Goal: Task Accomplishment & Management: Use online tool/utility

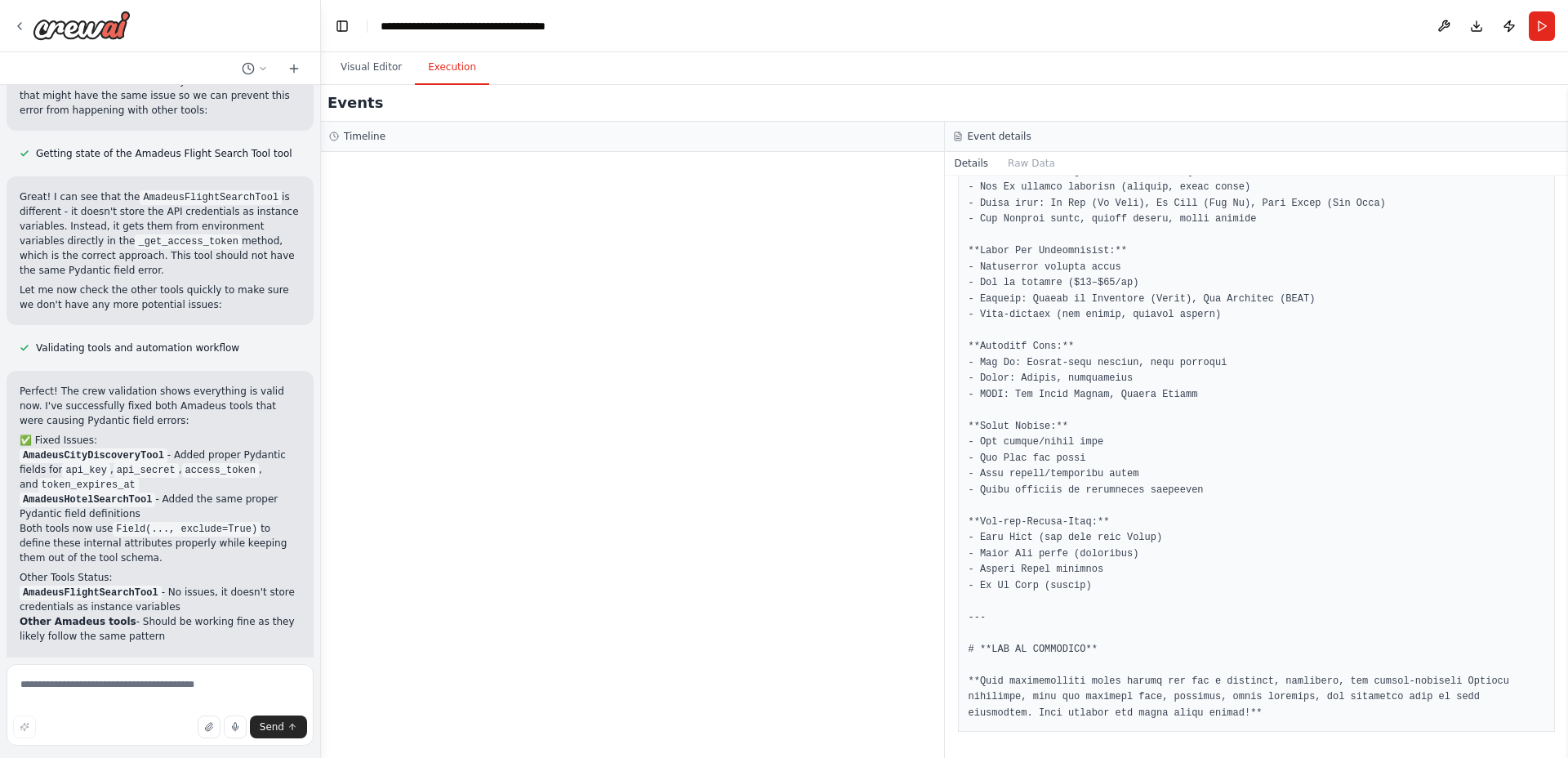
scroll to position [3959, 0]
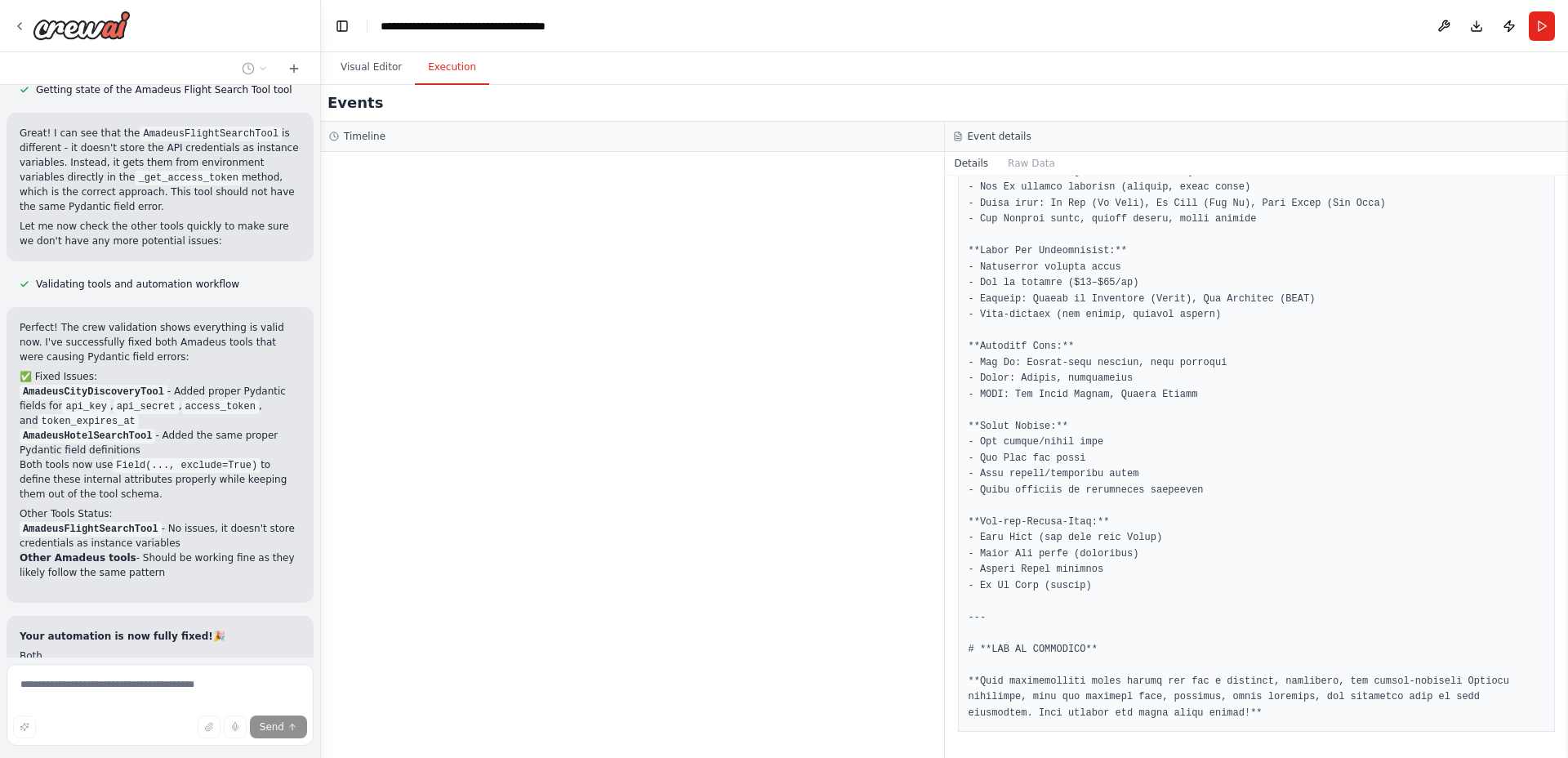
drag, startPoint x: 949, startPoint y: 219, endPoint x: 943, endPoint y: 227, distance: 10.0
click at [948, 219] on div "Completed 10/13/2025, 1:52:16 PM Description Output" at bounding box center [1257, 467] width 624 height 582
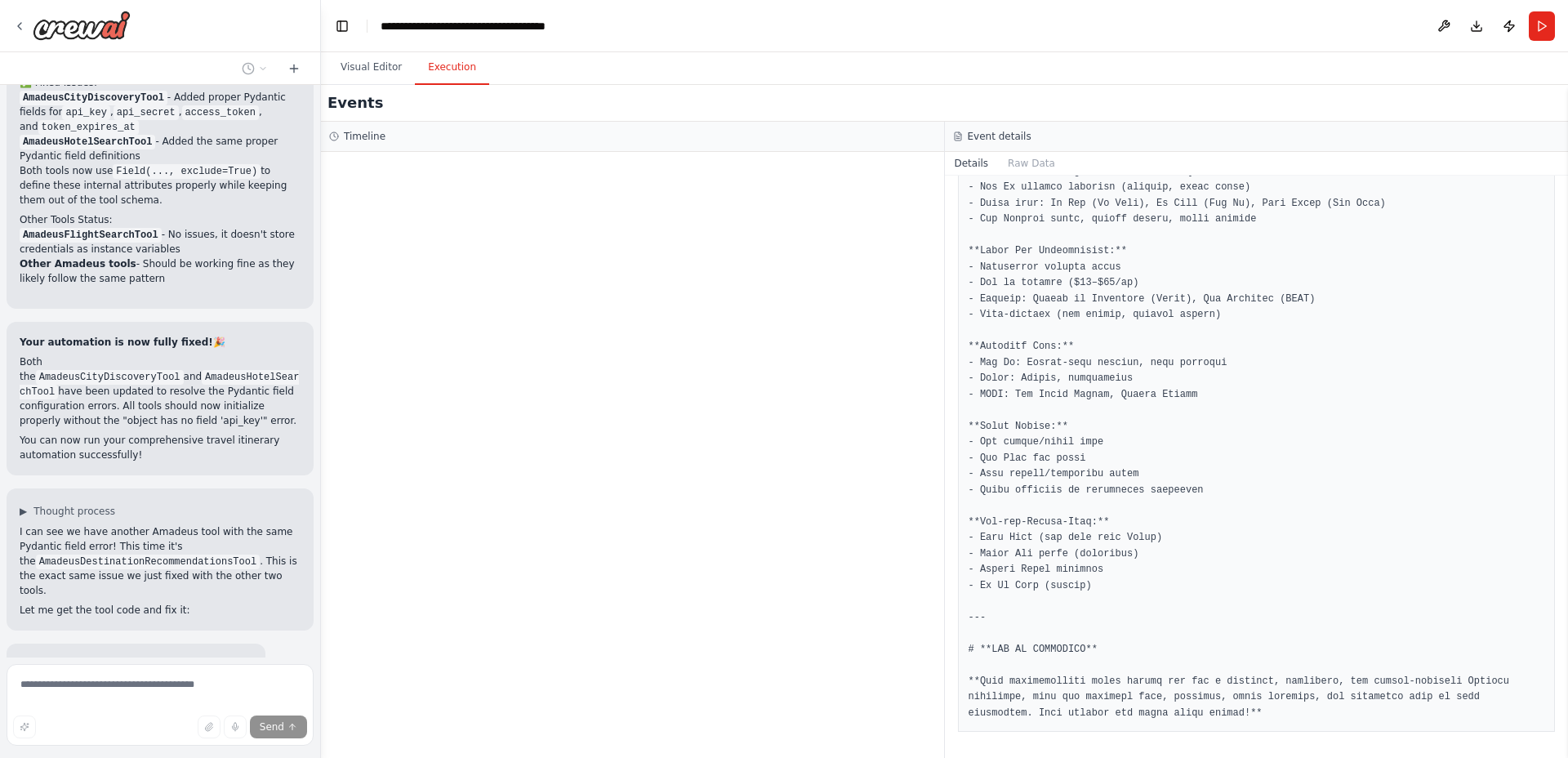
scroll to position [4285, 0]
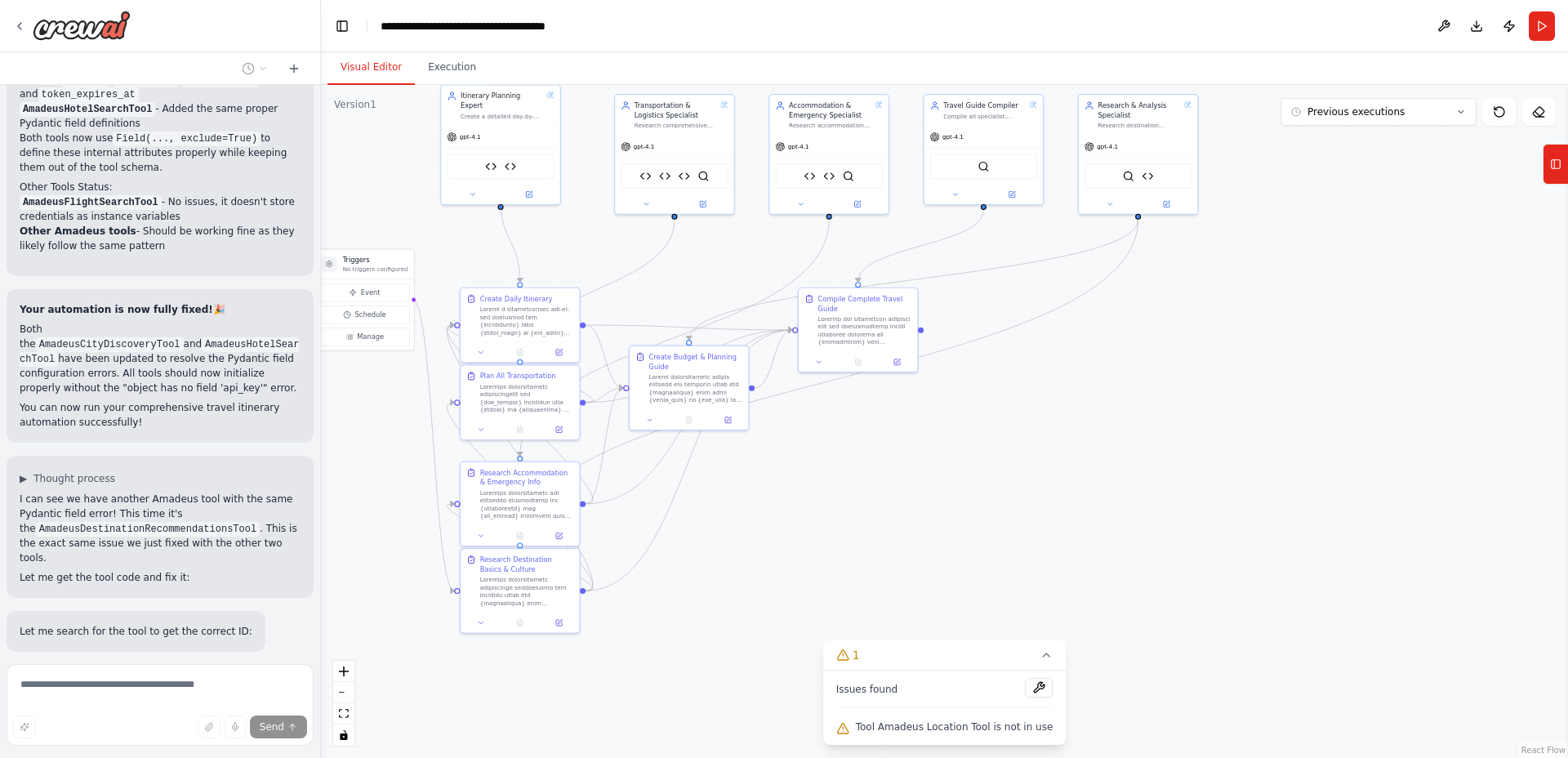
click at [377, 58] on button "Visual Editor" at bounding box center [371, 68] width 87 height 34
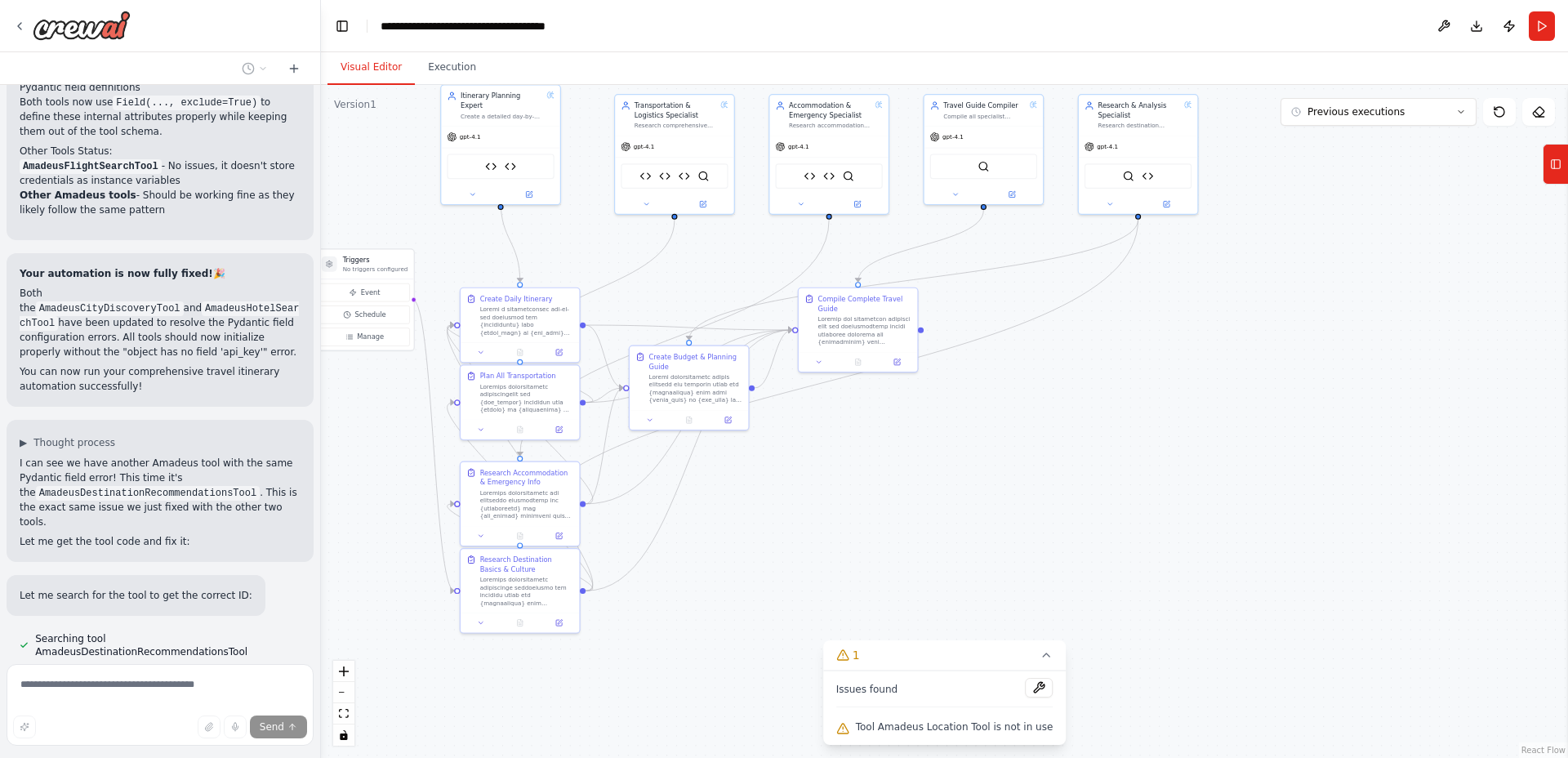
scroll to position [4340, 0]
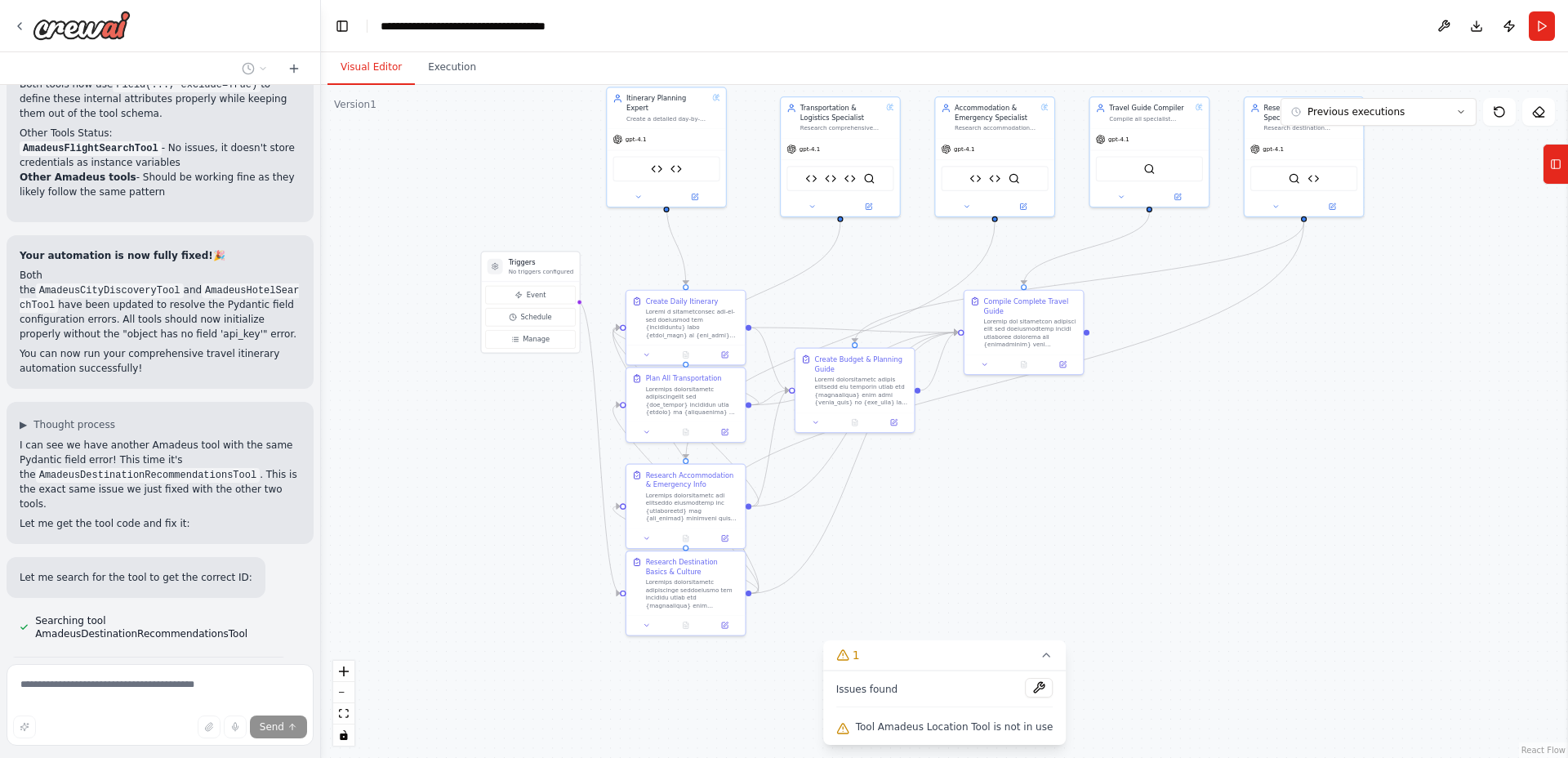
drag, startPoint x: 844, startPoint y: 517, endPoint x: 1008, endPoint y: 520, distance: 164.0
click at [1008, 520] on div ".deletable-edge-delete-btn { width: 20px; height: 20px; border: 0px solid #ffff…" at bounding box center [945, 422] width 1247 height 673
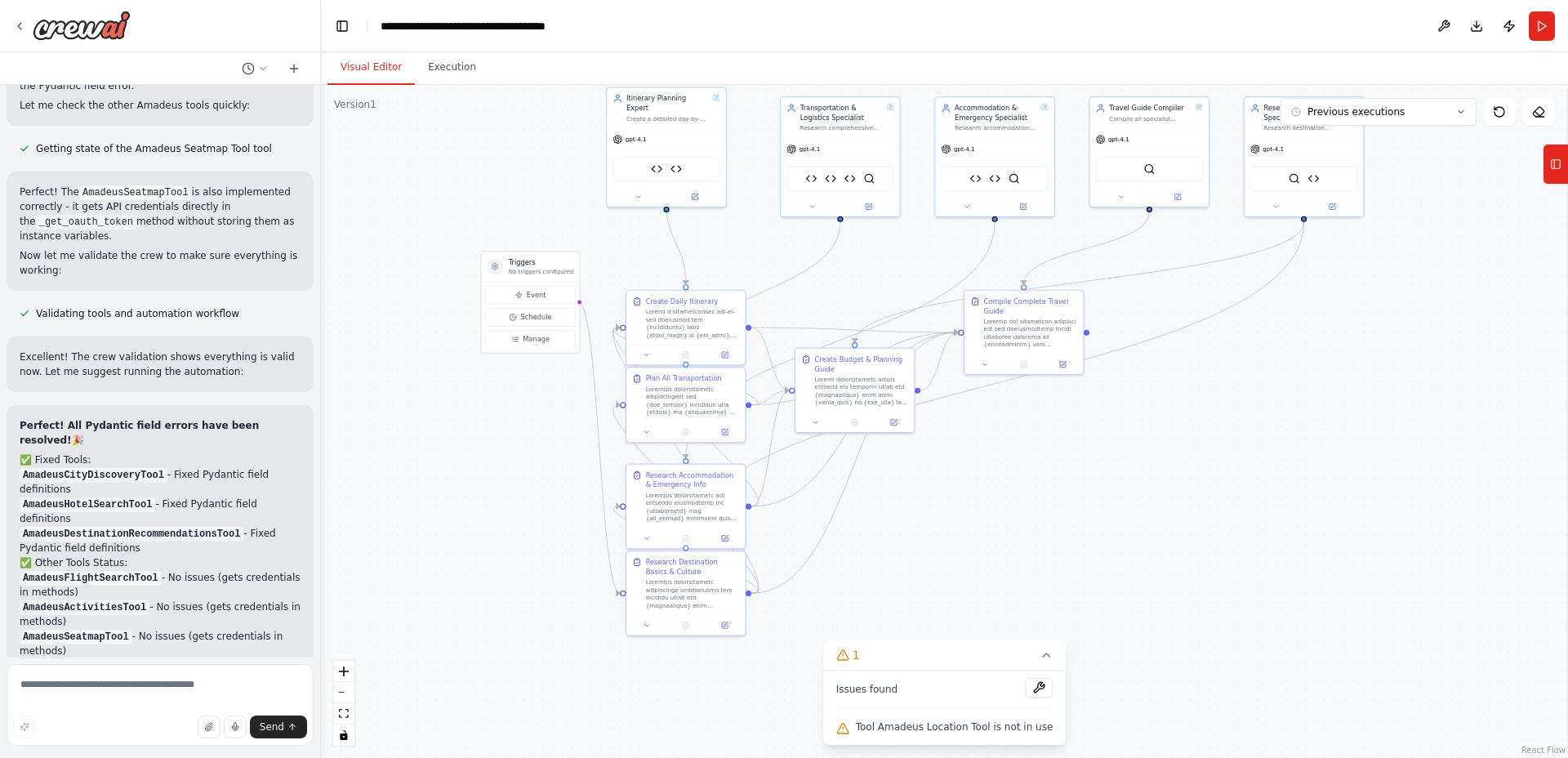
scroll to position [5990, 0]
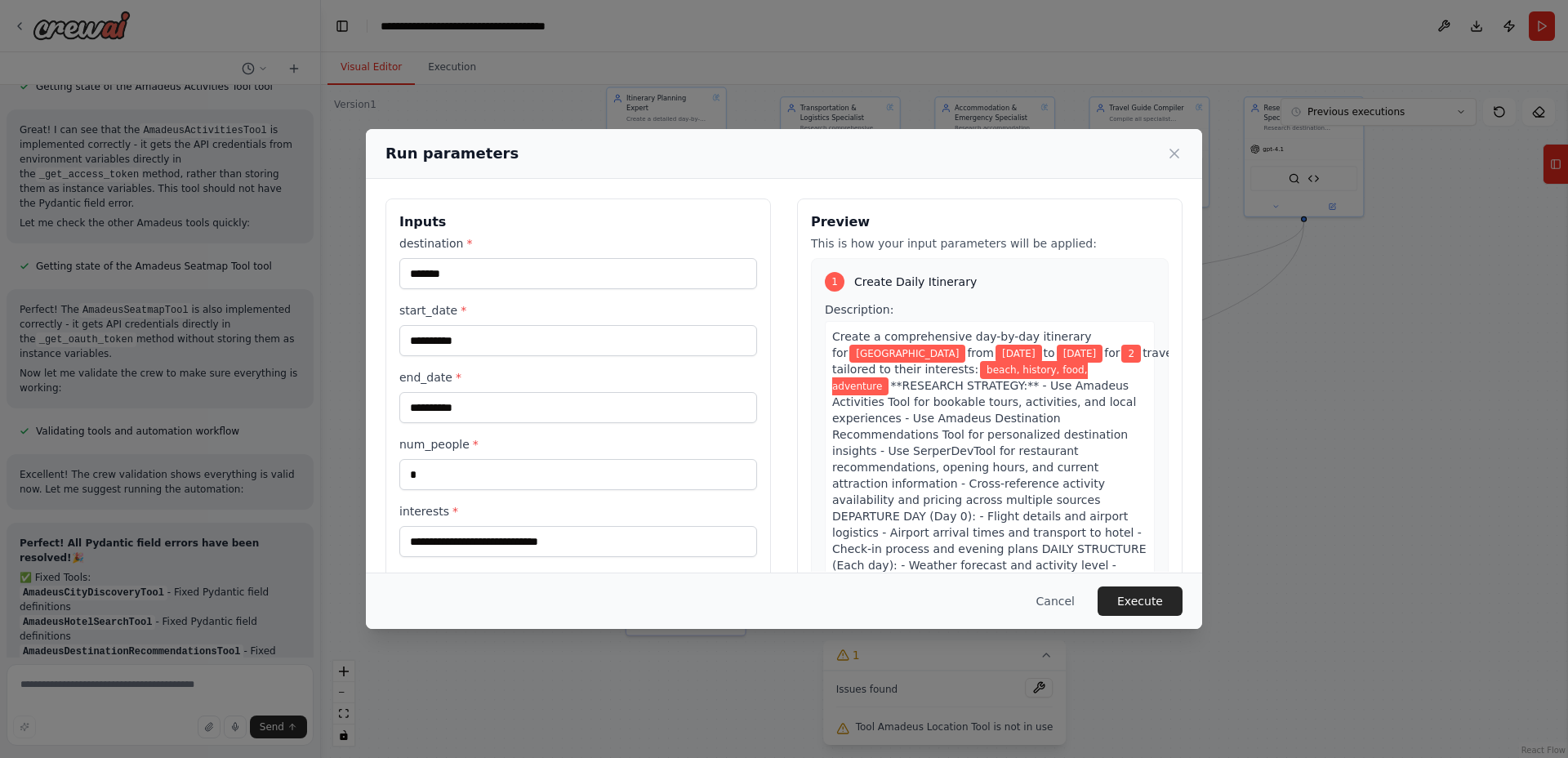
scroll to position [218, 0]
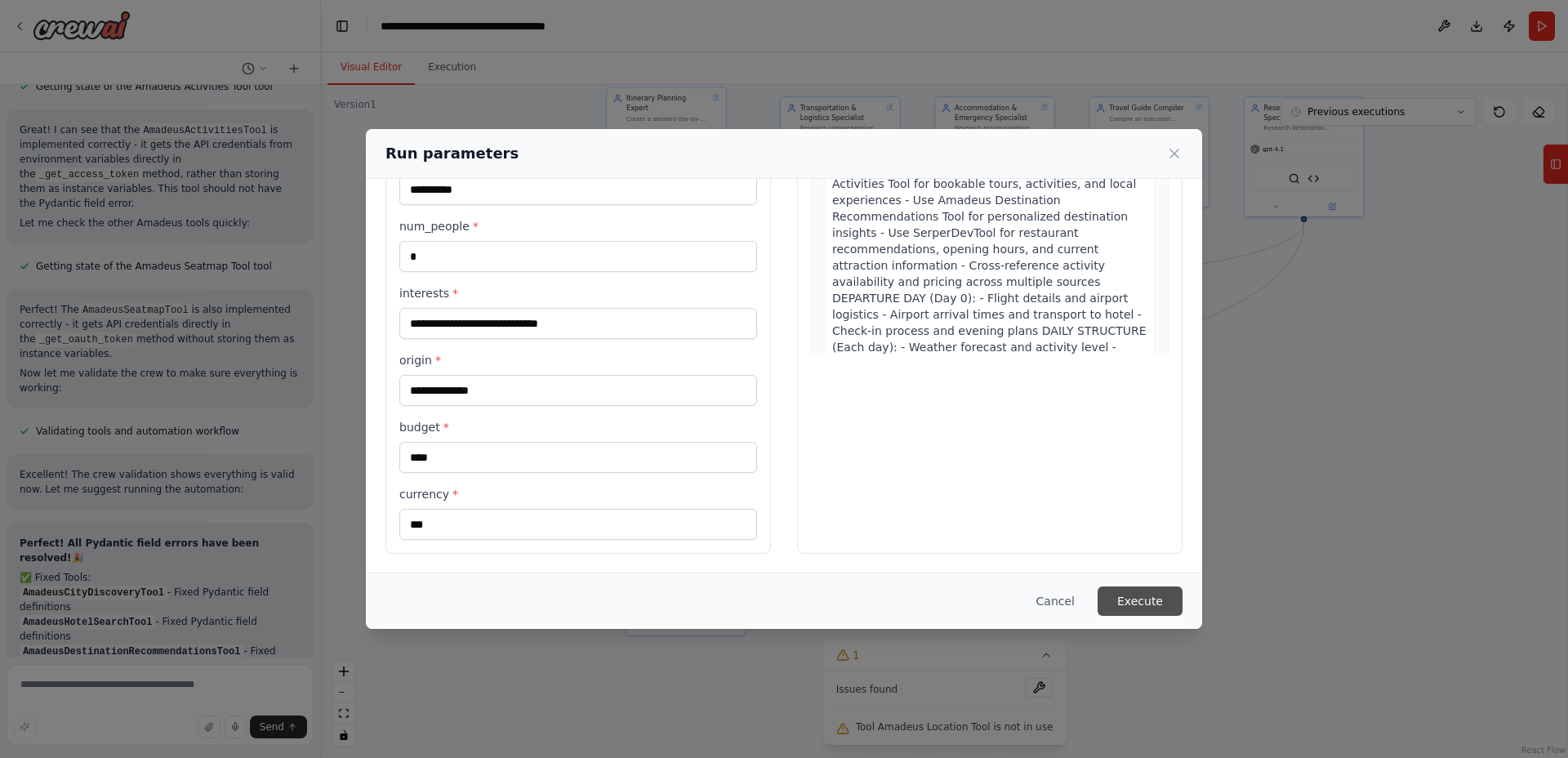
click at [1123, 595] on button "Execute" at bounding box center [1140, 601] width 85 height 29
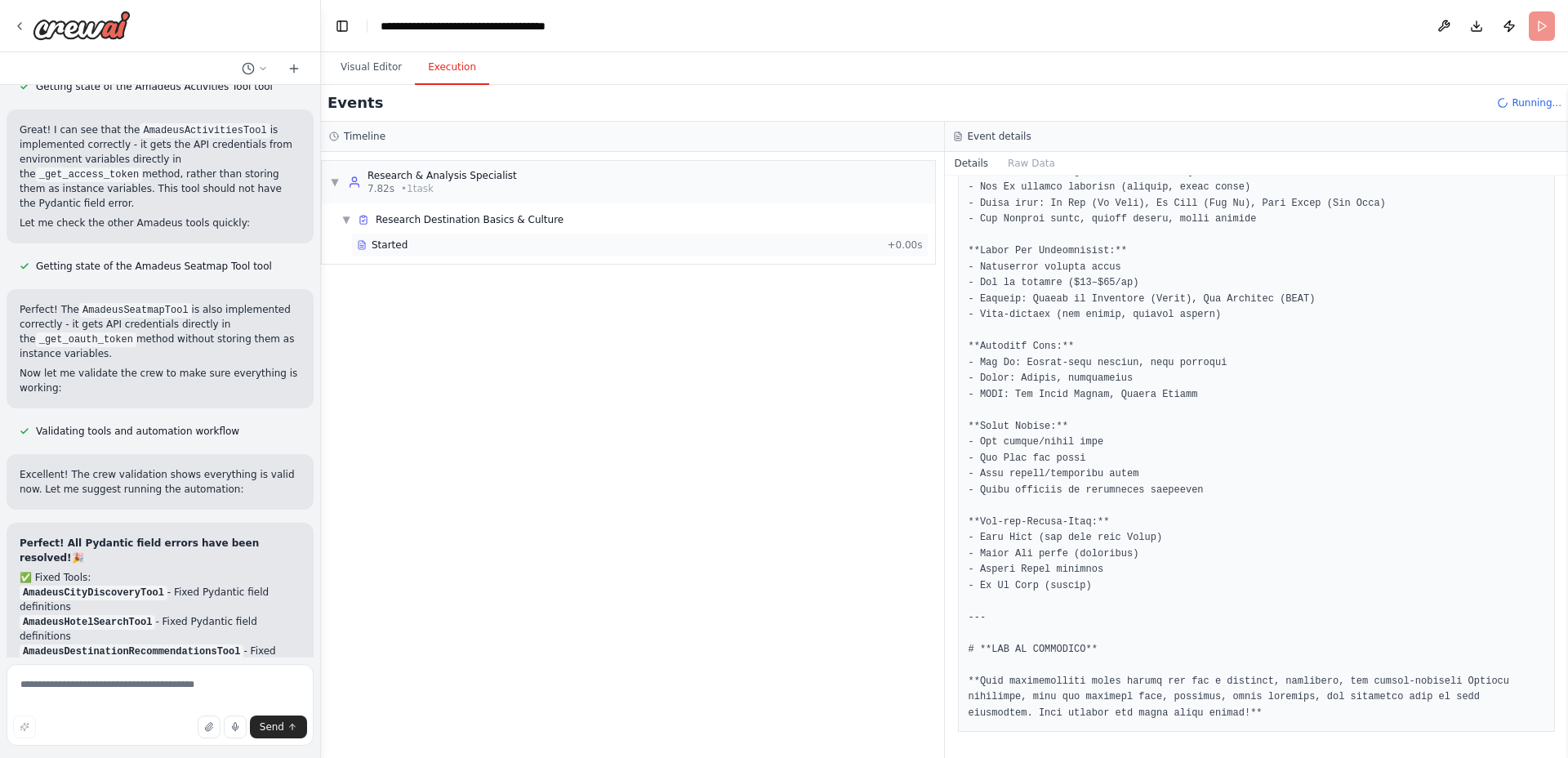
click at [597, 256] on div "Started + 0.00s" at bounding box center [640, 244] width 577 height 24
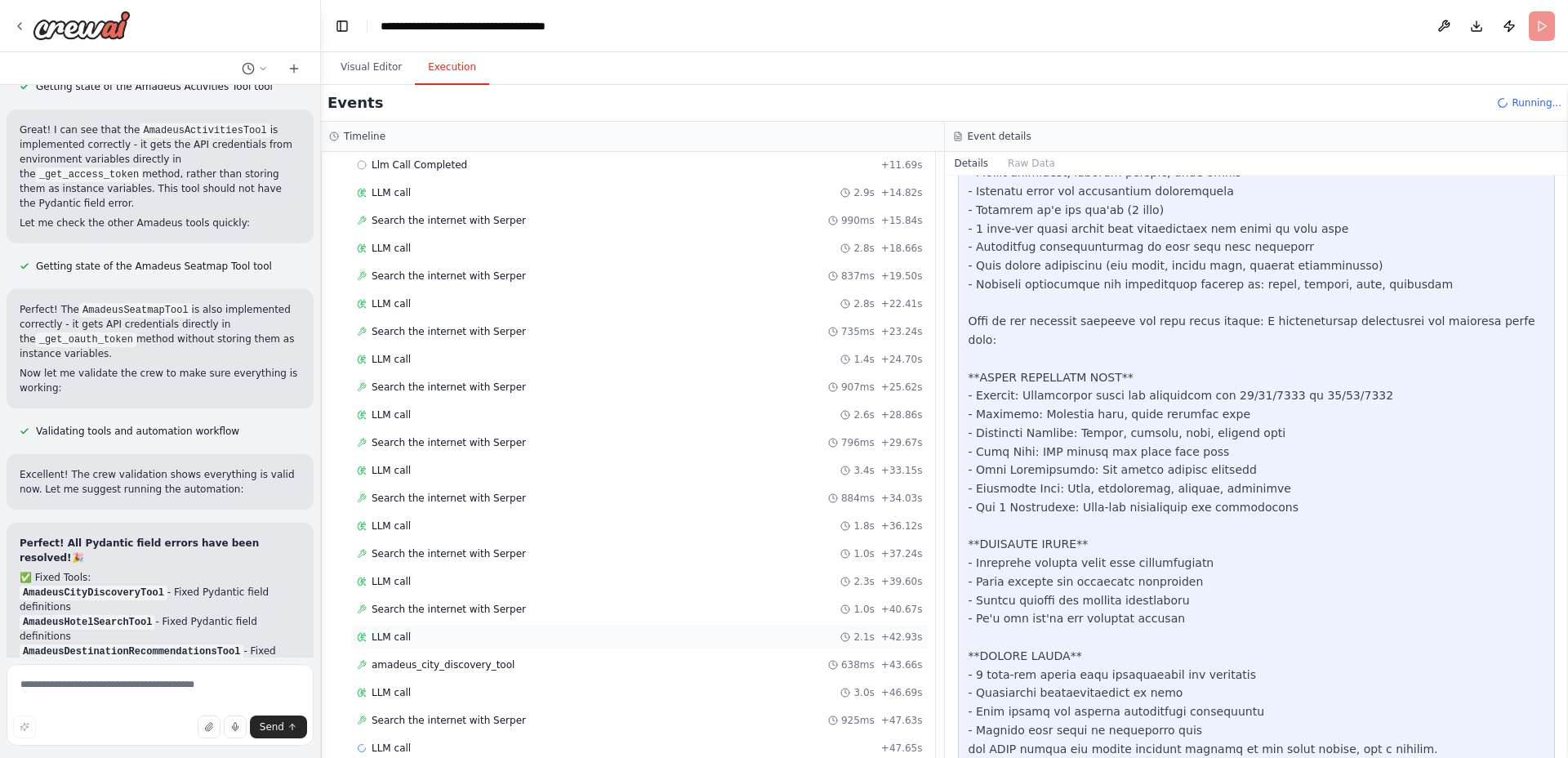
scroll to position [163, 0]
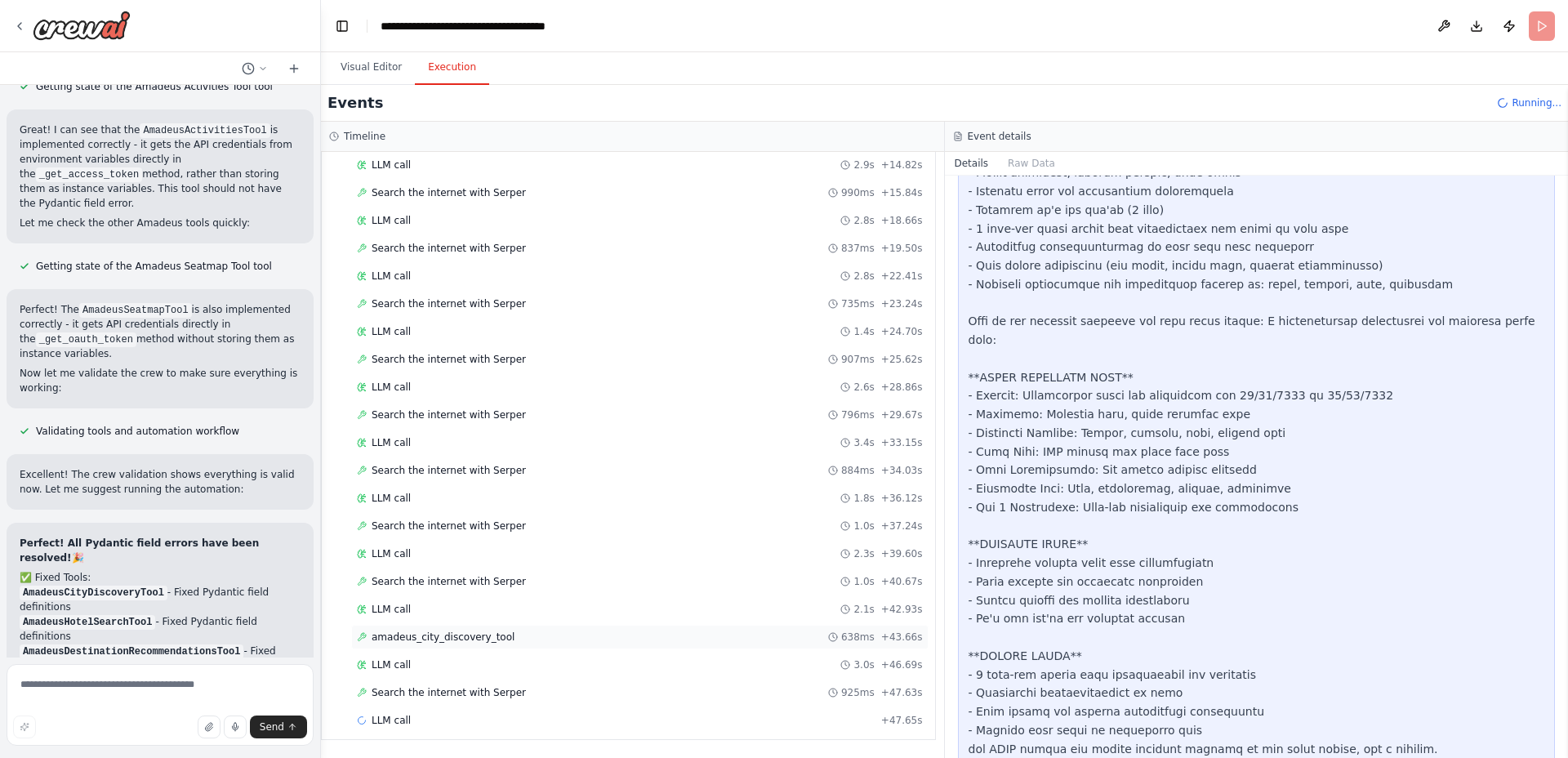
click at [519, 645] on div "amadeus_city_discovery_tool 638ms + 43.66s" at bounding box center [640, 637] width 577 height 24
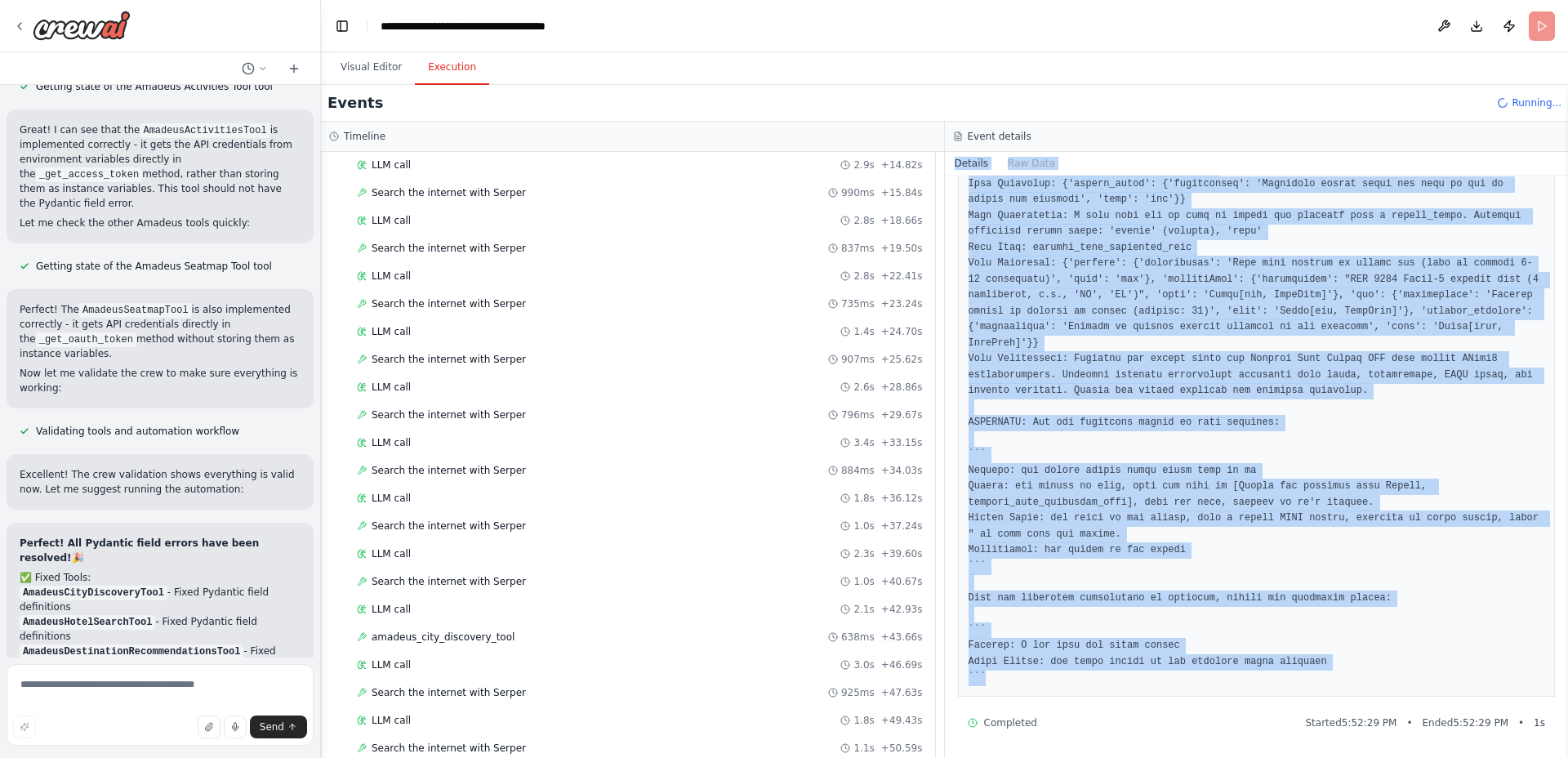
scroll to position [0, 0]
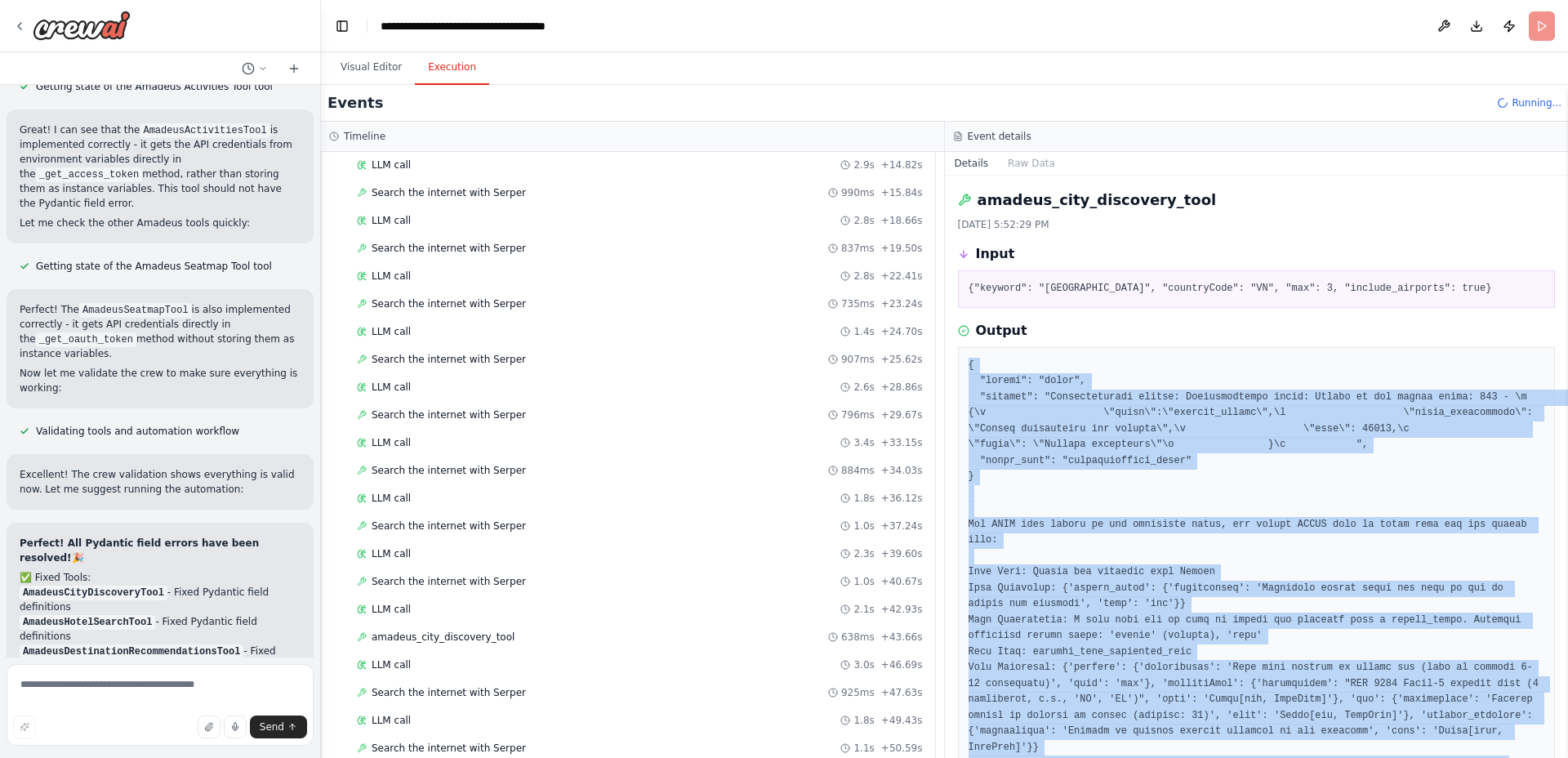
drag, startPoint x: 1319, startPoint y: 662, endPoint x: 966, endPoint y: 366, distance: 460.7
click at [966, 366] on div at bounding box center [1257, 724] width 597 height 754
copy pre "{ "status": "error", "message": "Authentication failed: Authentication error: F…"
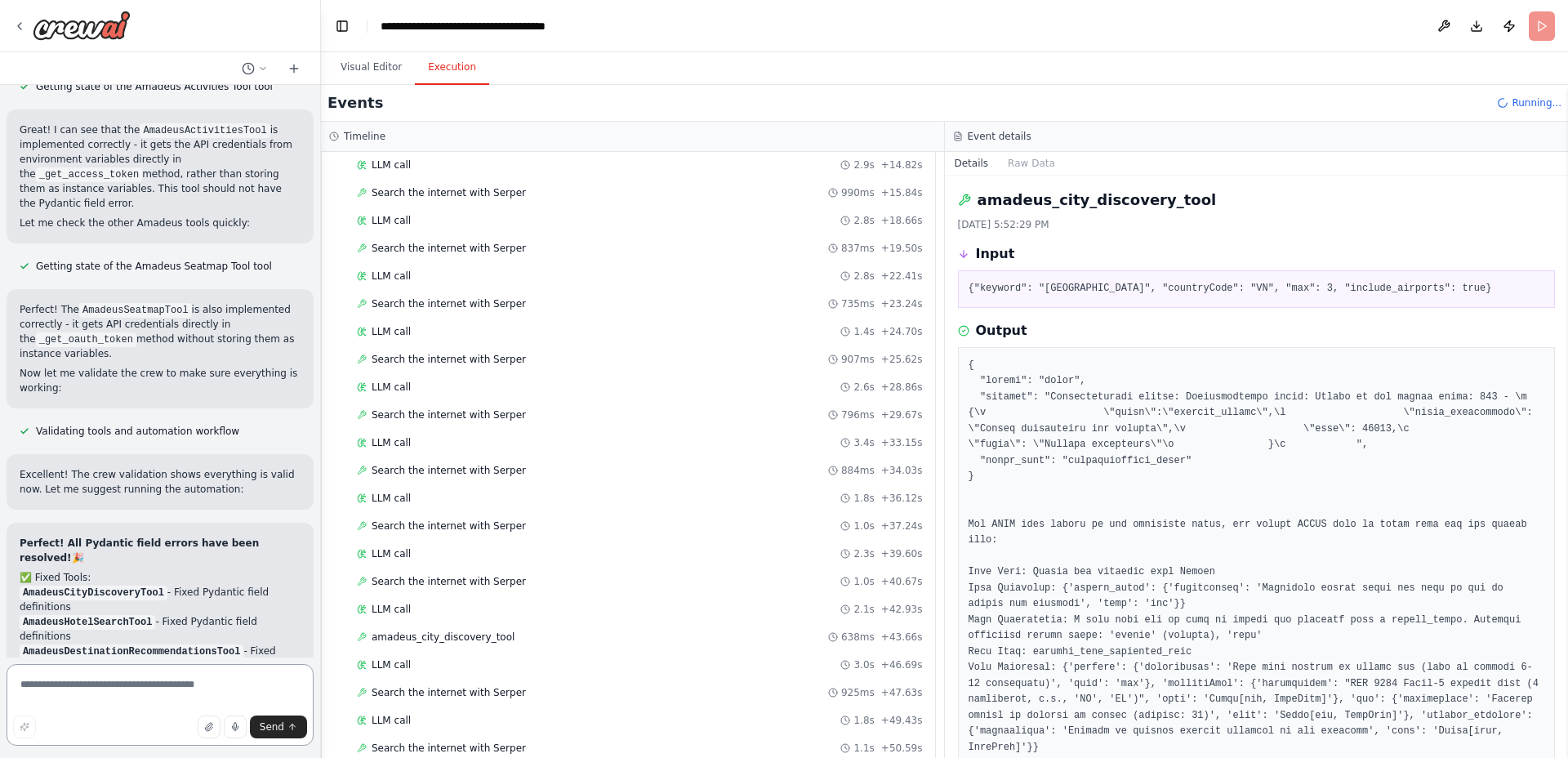
click at [69, 690] on textarea at bounding box center [160, 705] width 307 height 82
paste textarea "**********"
type textarea "**********"
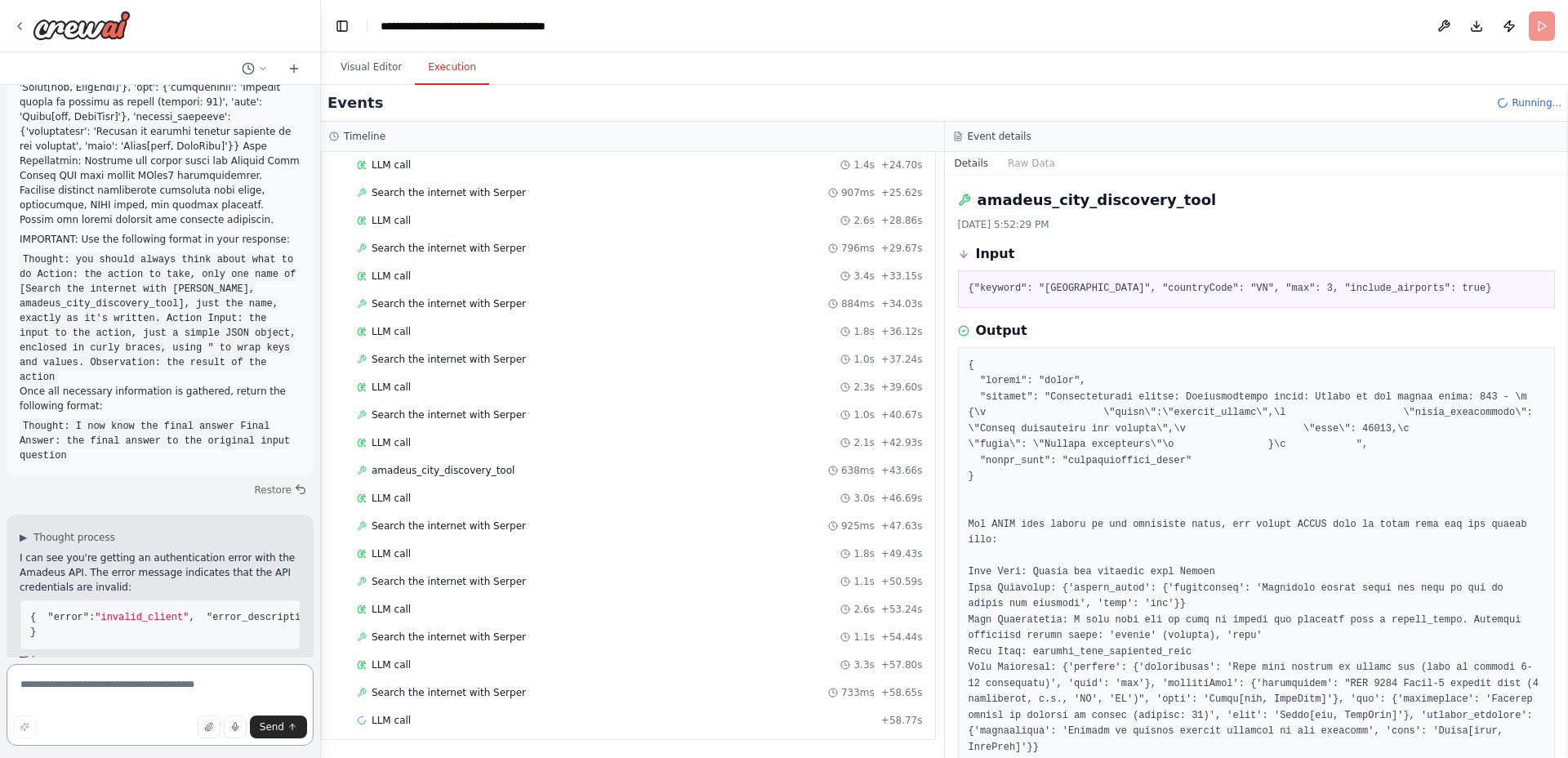
scroll to position [7059, 0]
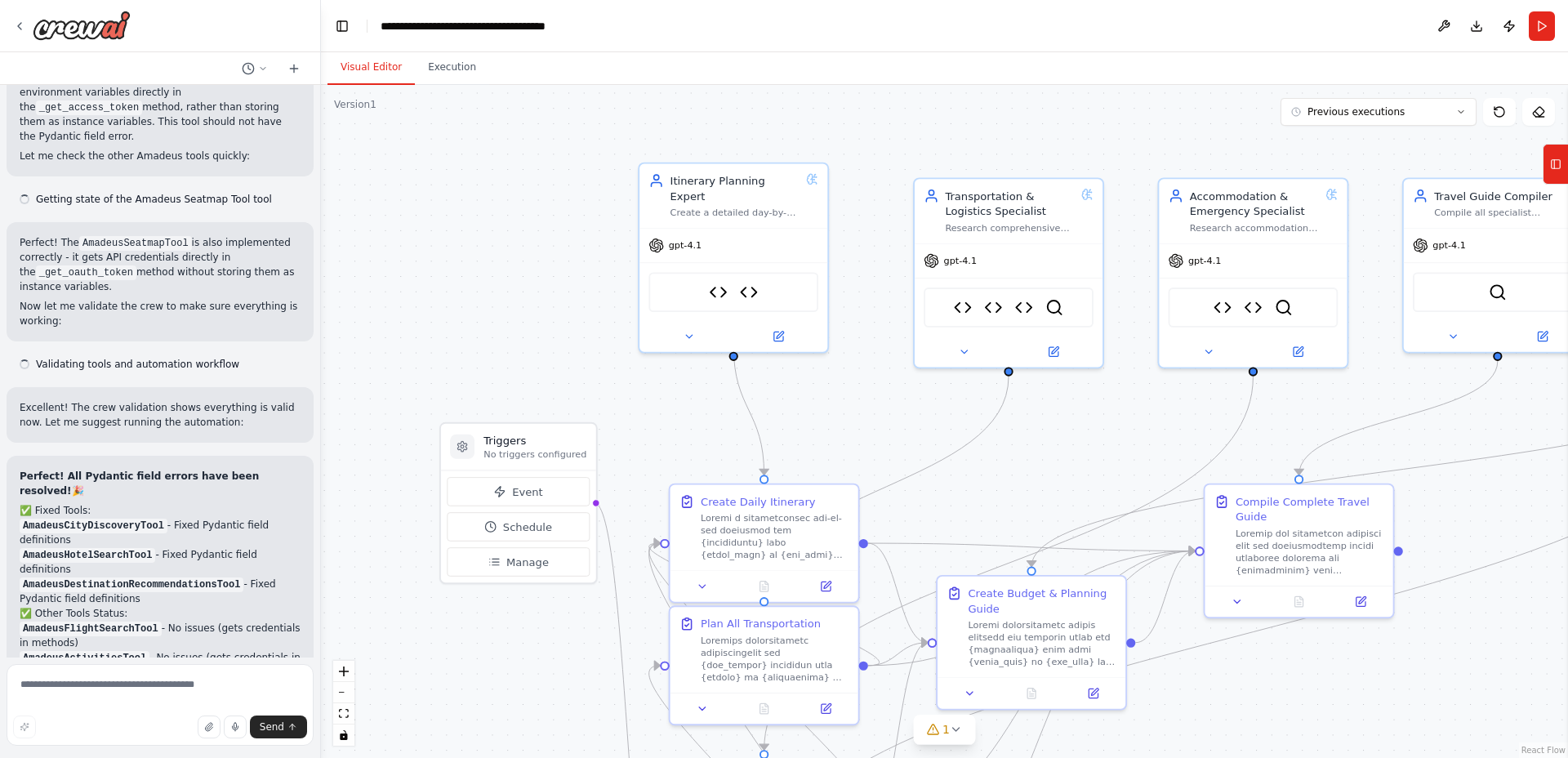
click at [476, 328] on div ".deletable-edge-delete-btn { width: 20px; height: 20px; border: 0px solid #ffff…" at bounding box center [945, 422] width 1247 height 673
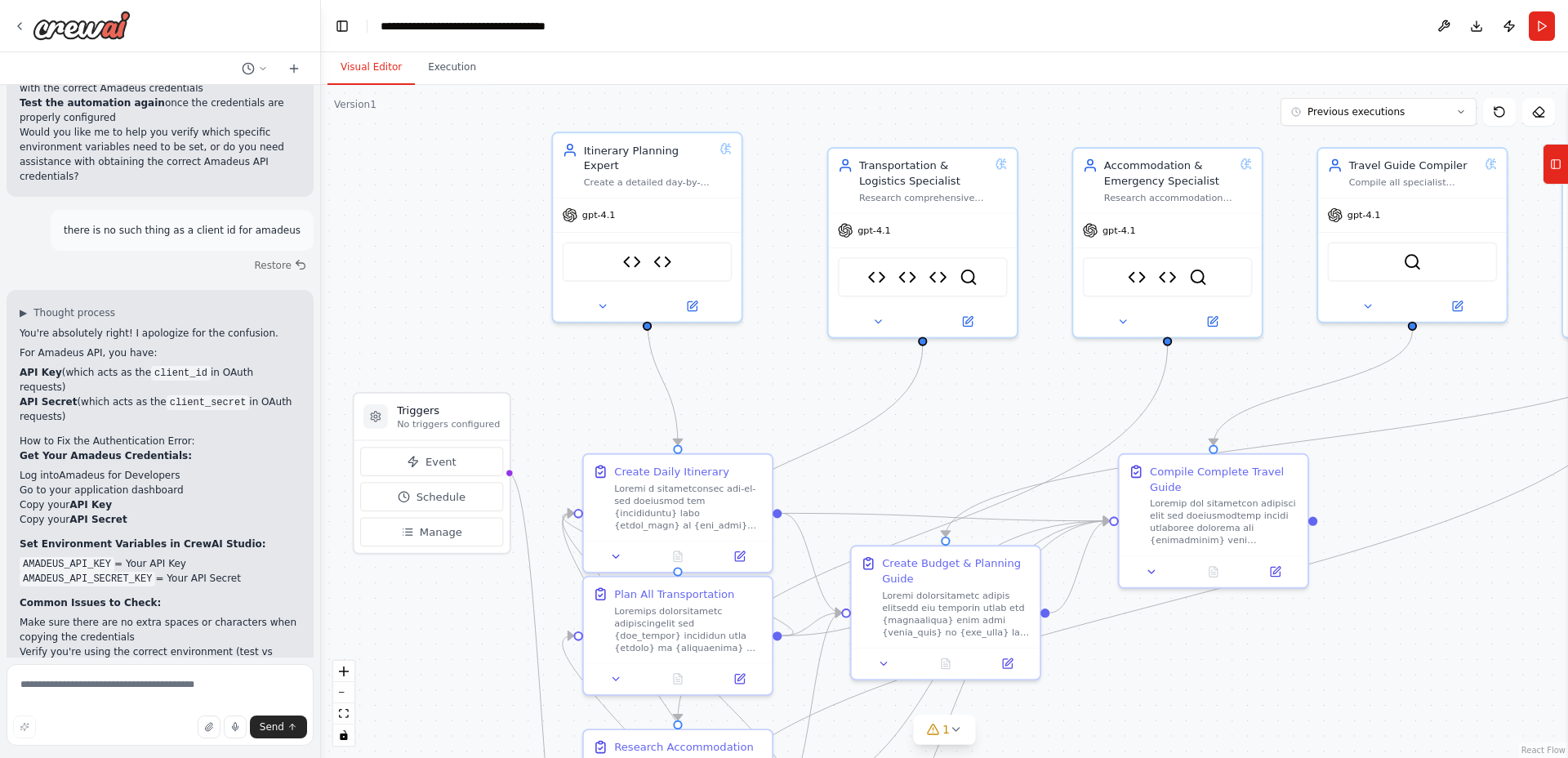
scroll to position [8107, 0]
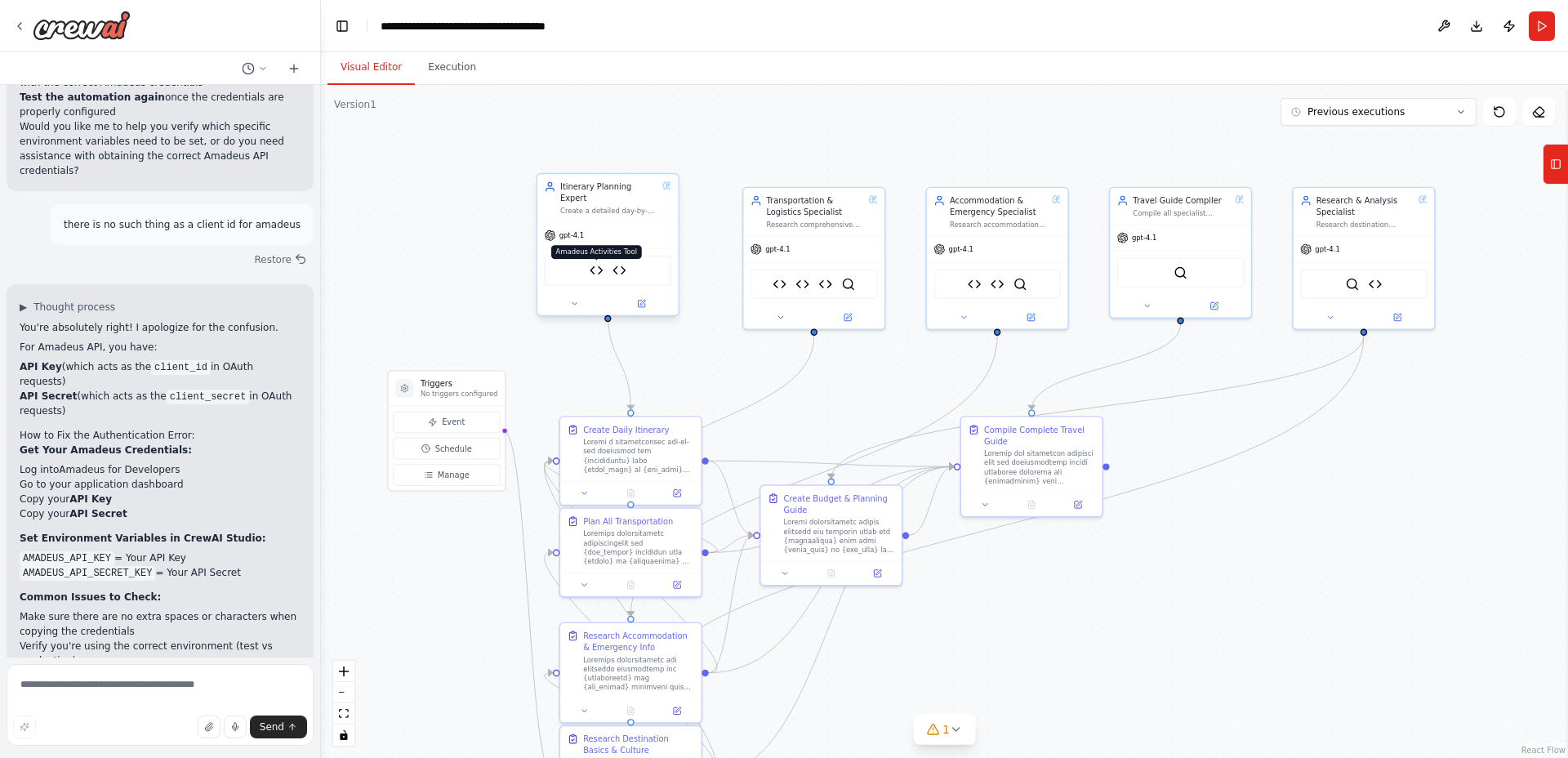
click at [590, 264] on img at bounding box center [597, 270] width 14 height 14
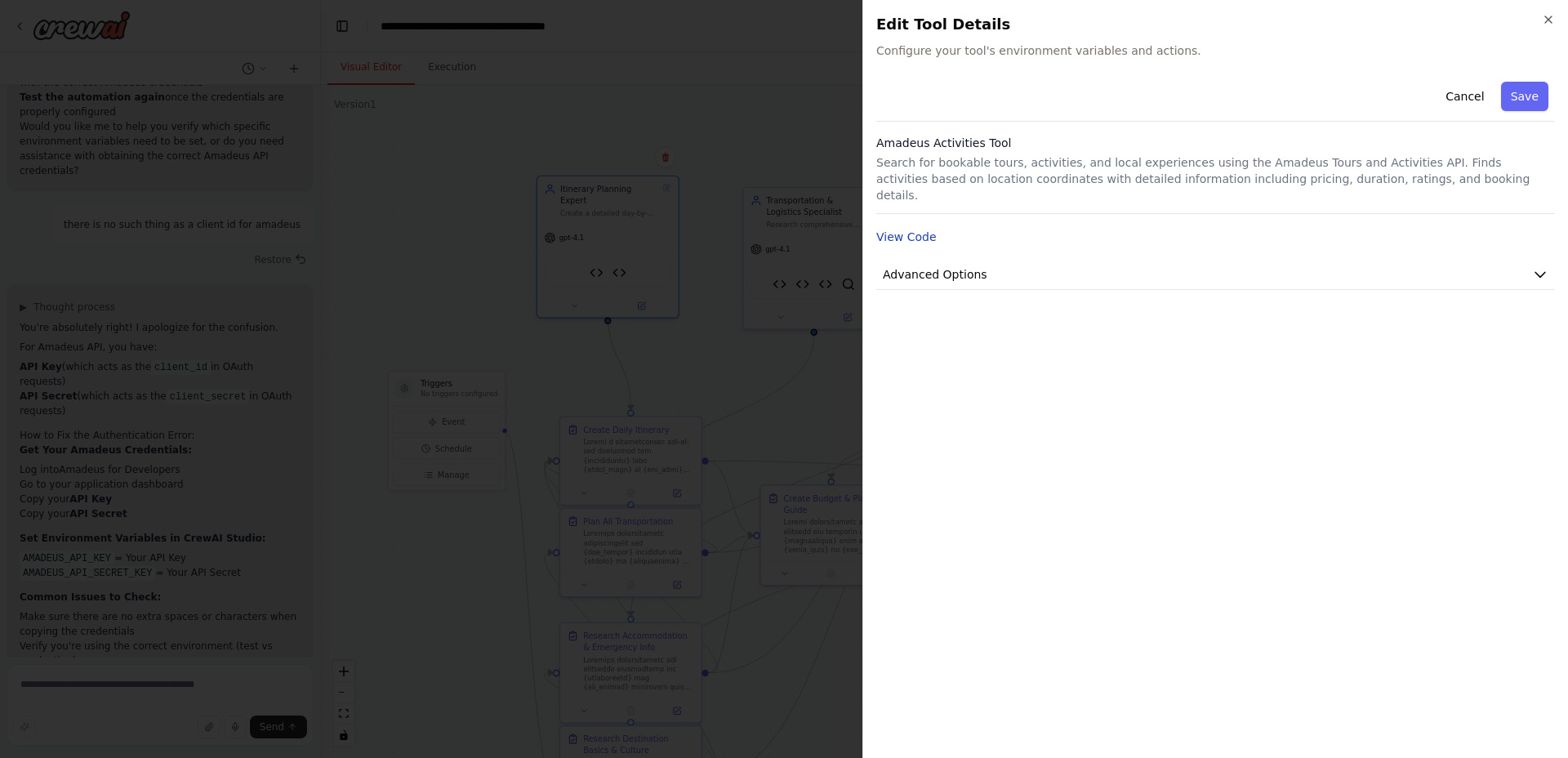
drag, startPoint x: 947, startPoint y: 215, endPoint x: 930, endPoint y: 218, distance: 17.3
click at [947, 227] on div "View Code" at bounding box center [1215, 236] width 679 height 19
click at [924, 228] on button "View Code" at bounding box center [906, 237] width 60 height 17
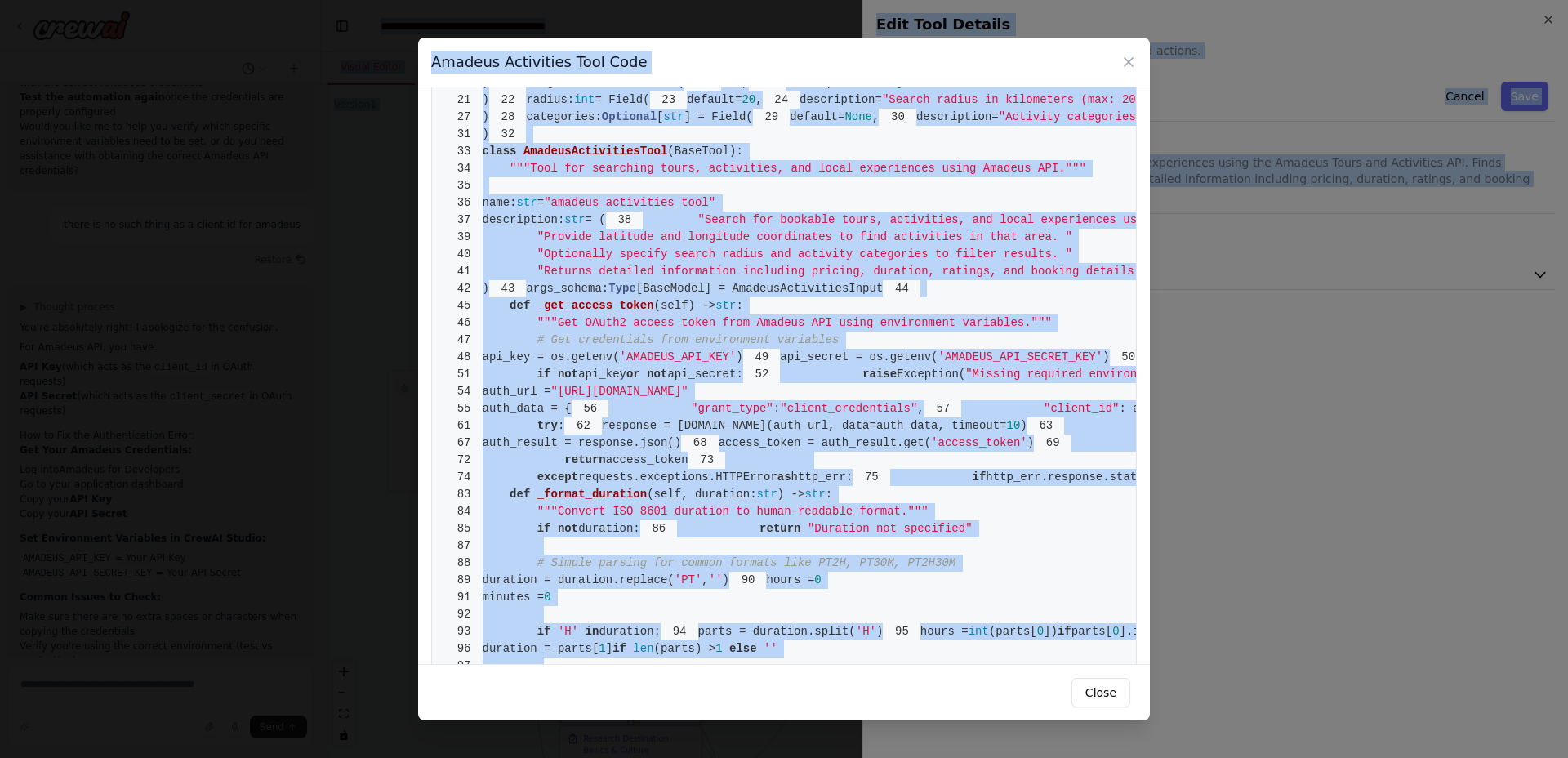
scroll to position [0, 0]
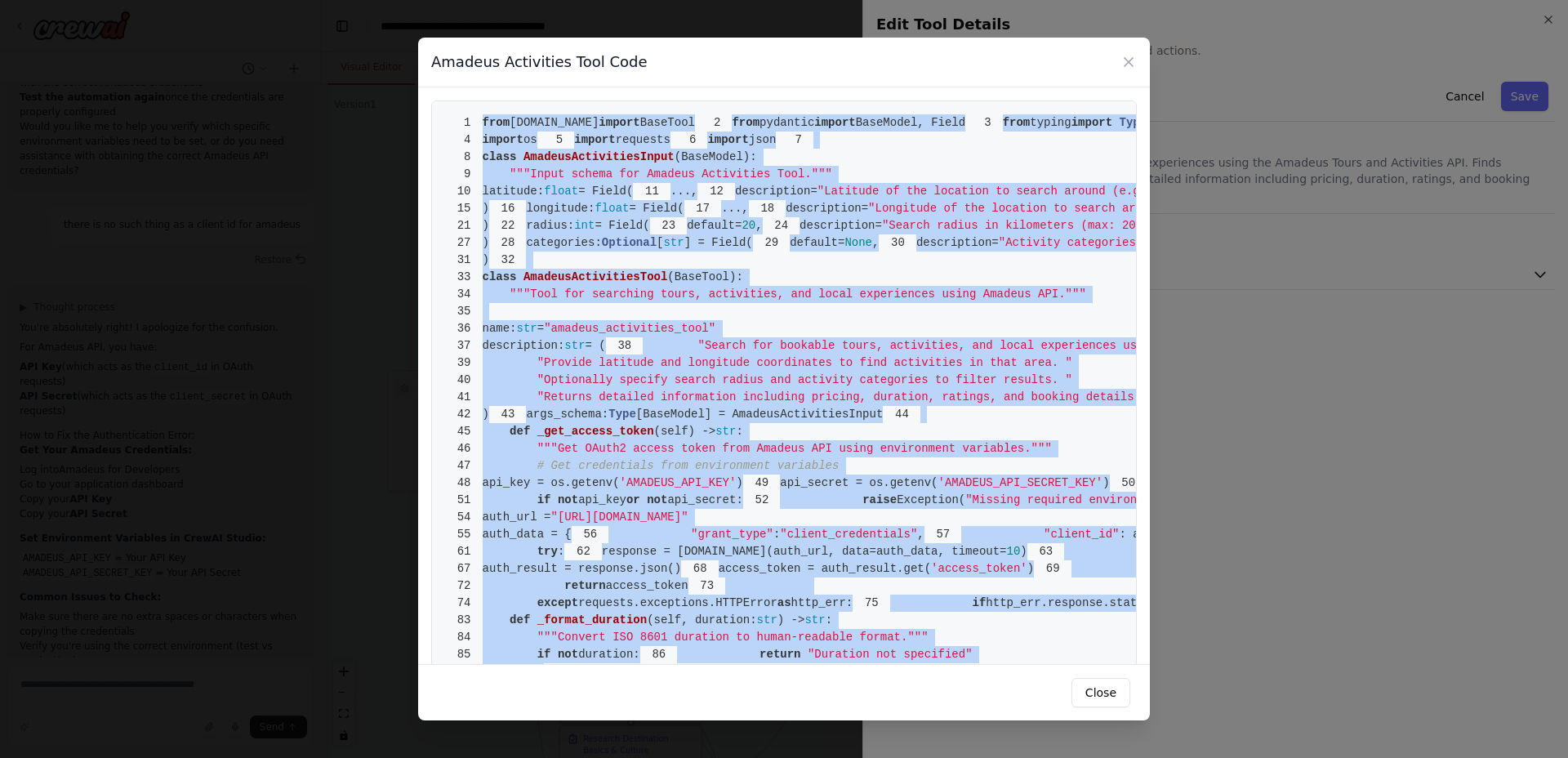
drag, startPoint x: 677, startPoint y: 639, endPoint x: 464, endPoint y: 105, distance: 574.9
copy code "from crewai.tools import BaseTool 2 from pydantic import BaseModel, Field 3 fro…"
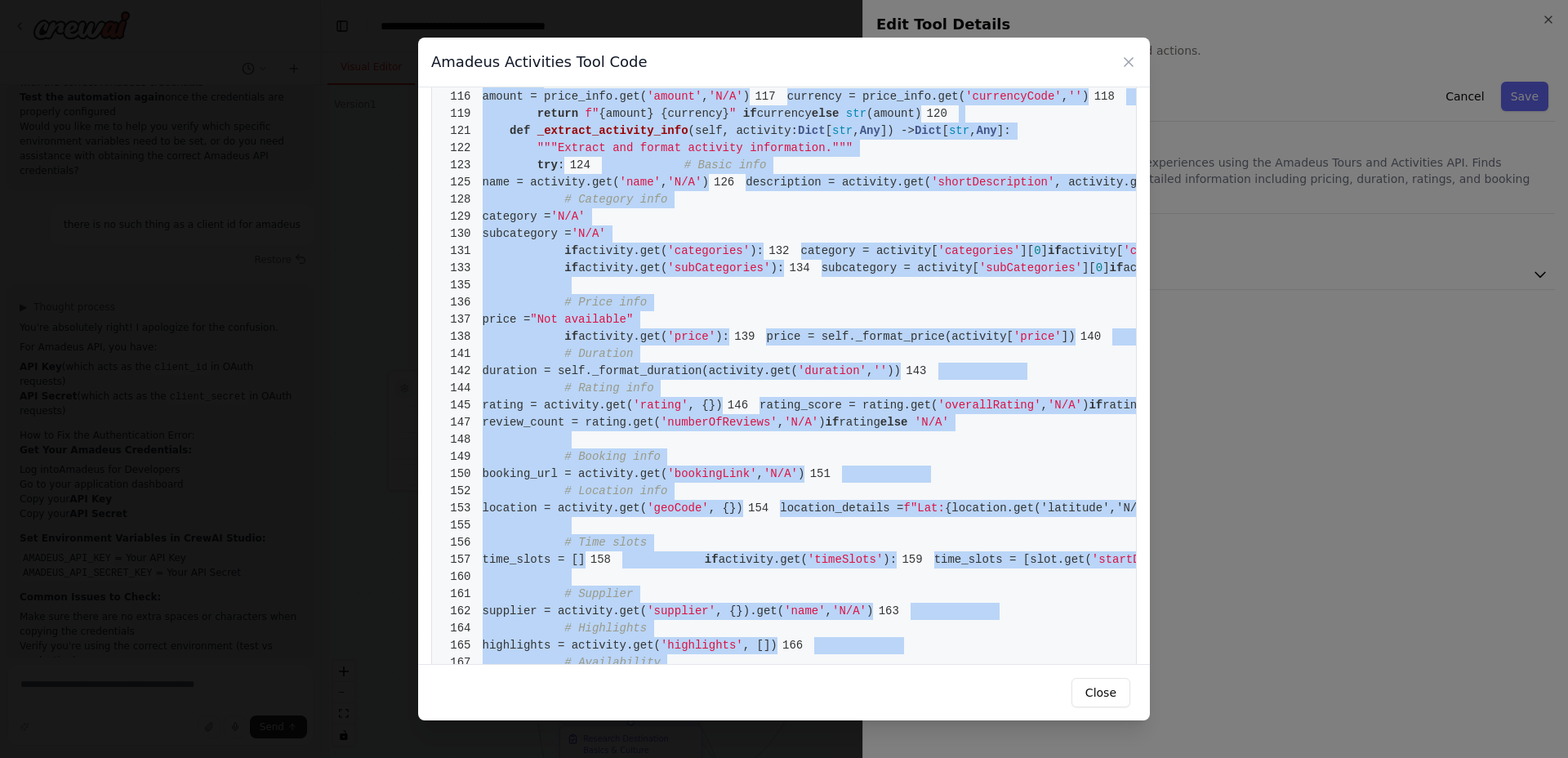
scroll to position [942, 0]
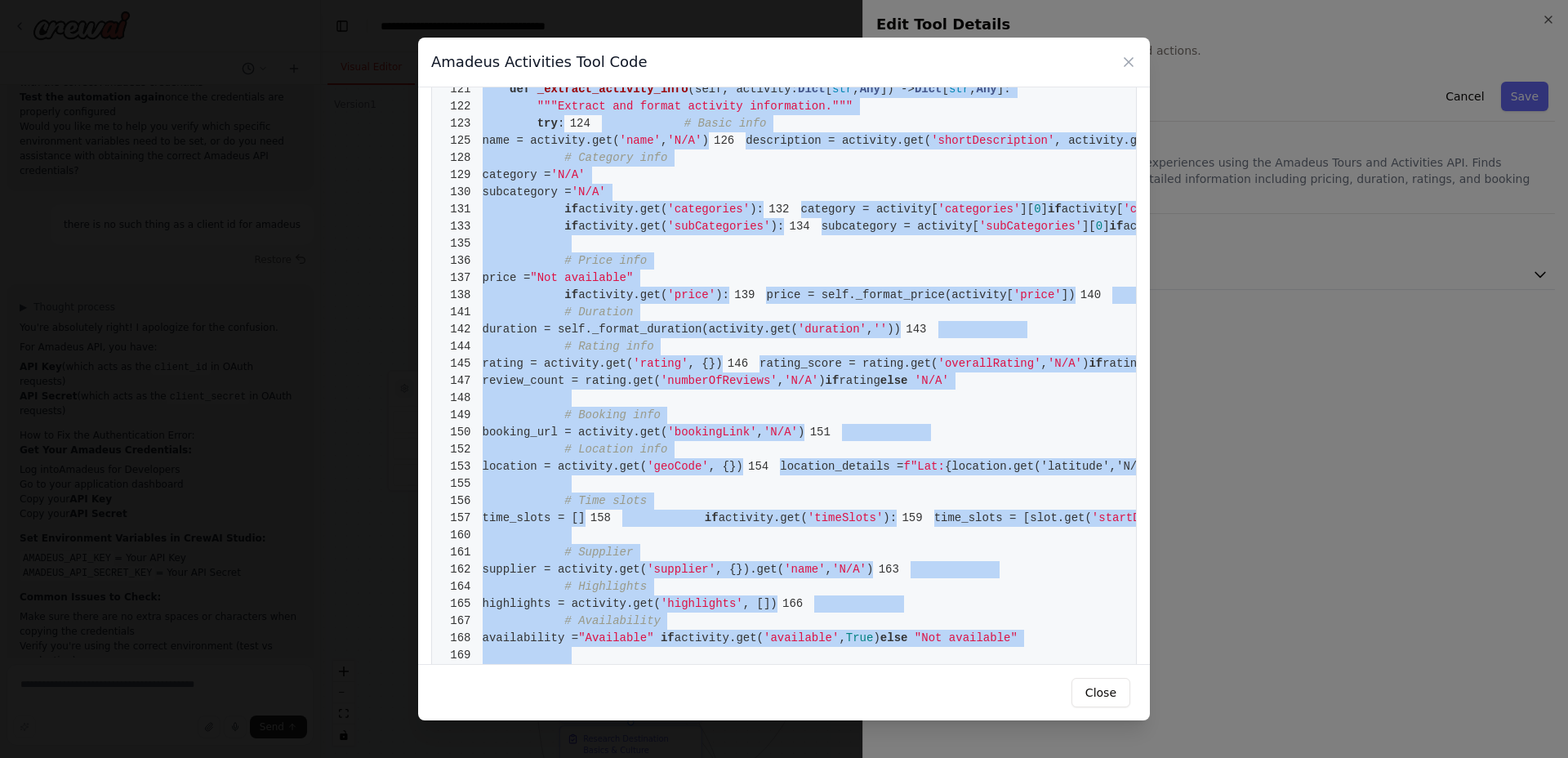
copy code "from crewai.tools import BaseTool 2 from pydantic import BaseModel, Field 3 fro…"
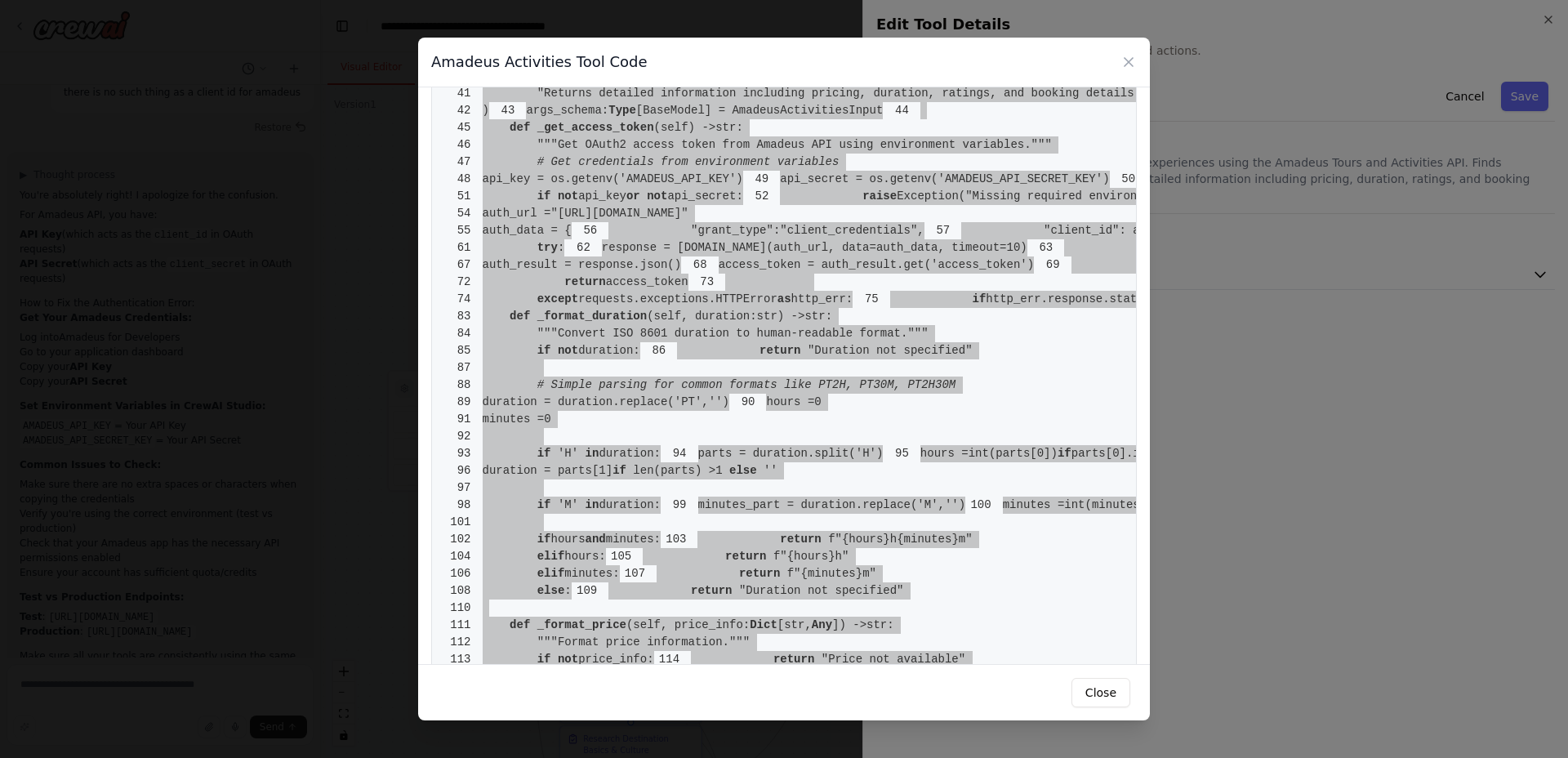
scroll to position [396, 0]
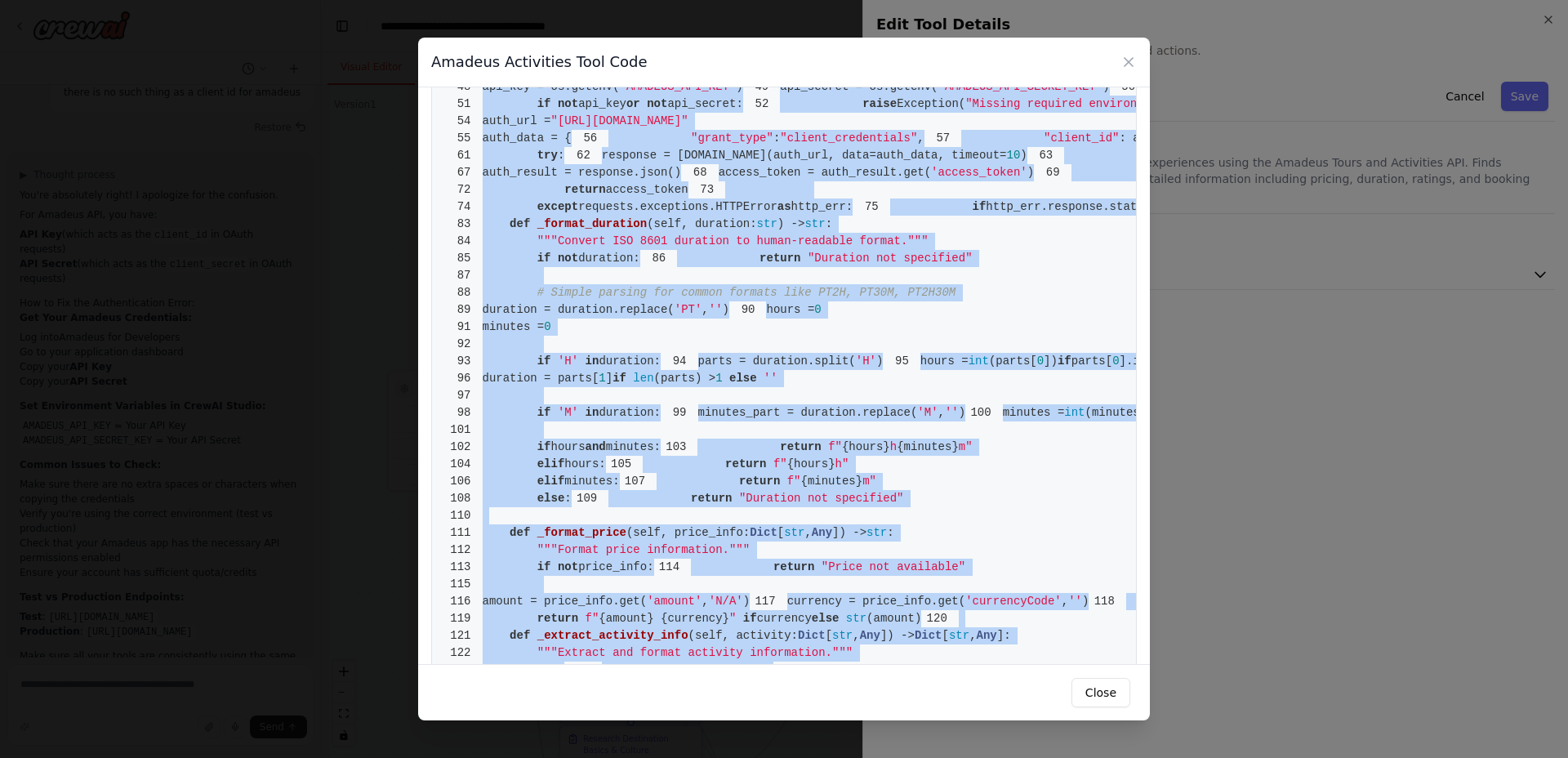
drag, startPoint x: 1117, startPoint y: 690, endPoint x: 1144, endPoint y: 648, distance: 49.9
click at [1116, 690] on button "Close" at bounding box center [1101, 692] width 59 height 29
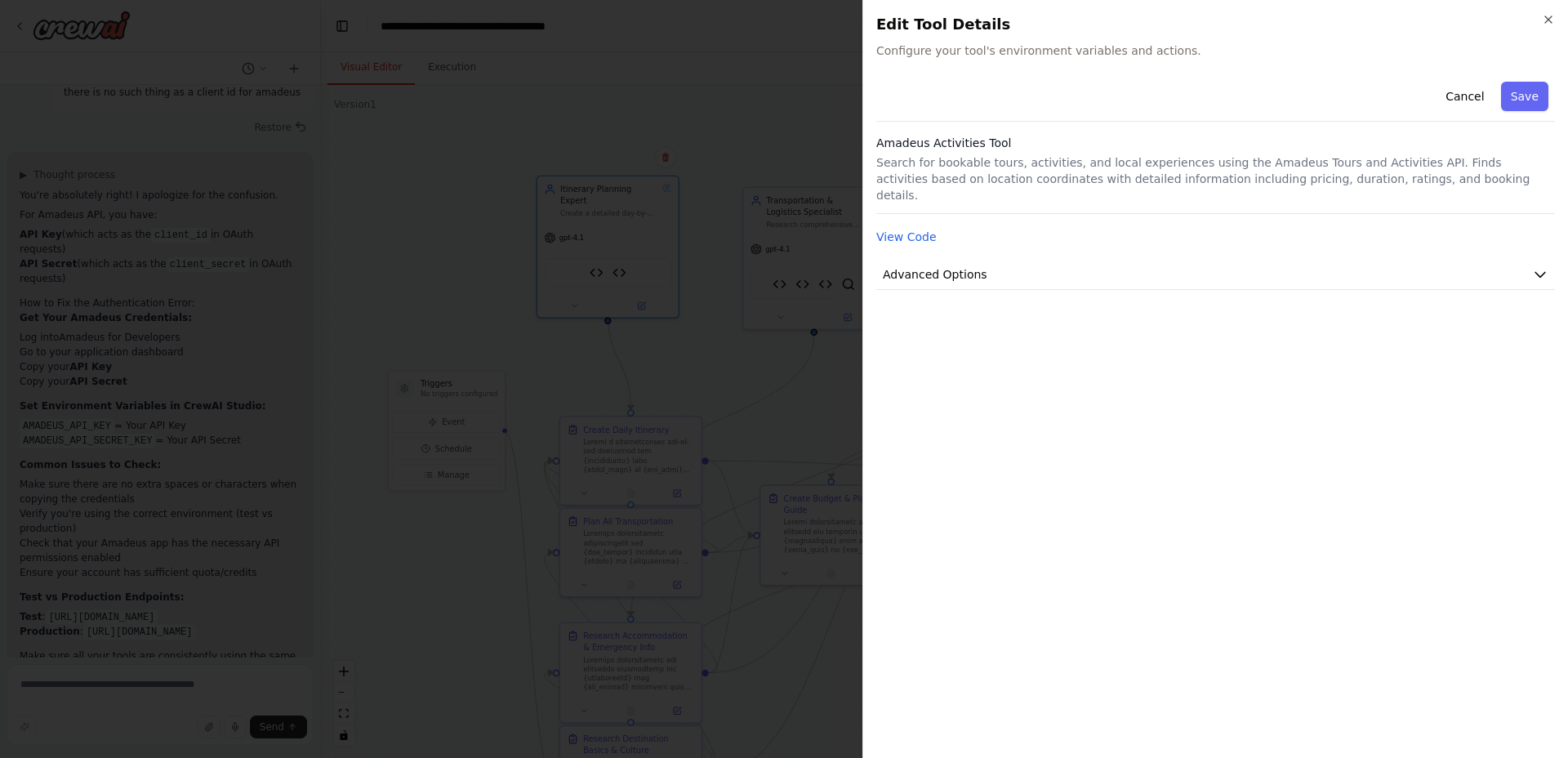
click at [1555, 19] on div "Close Edit Tool Details Configure your tool's environment variables and actions…" at bounding box center [1215, 379] width 705 height 758
click at [1548, 21] on icon "button" at bounding box center [1549, 20] width 13 height 13
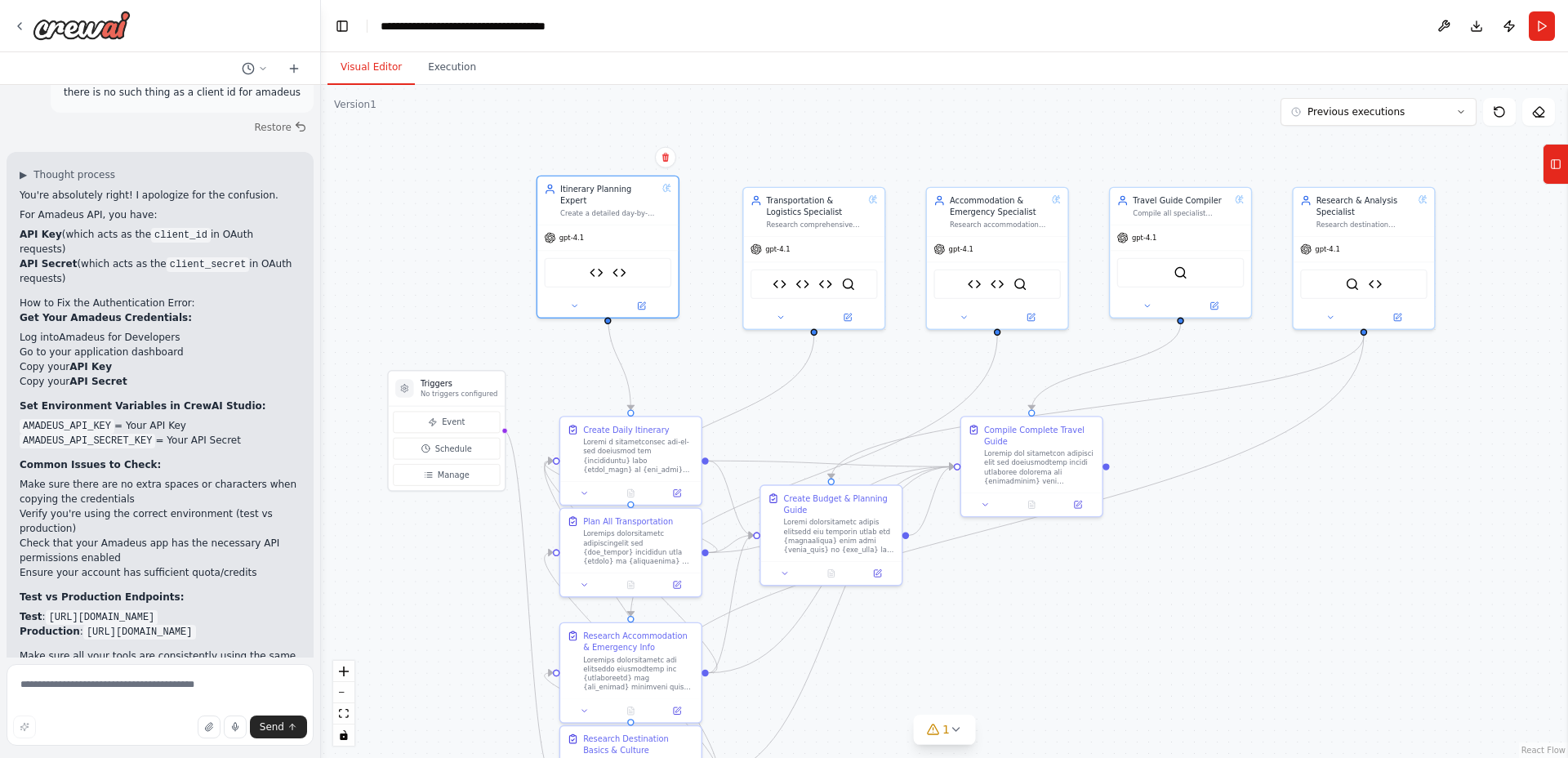
click at [1559, 160] on rect at bounding box center [1555, 164] width 9 height 9
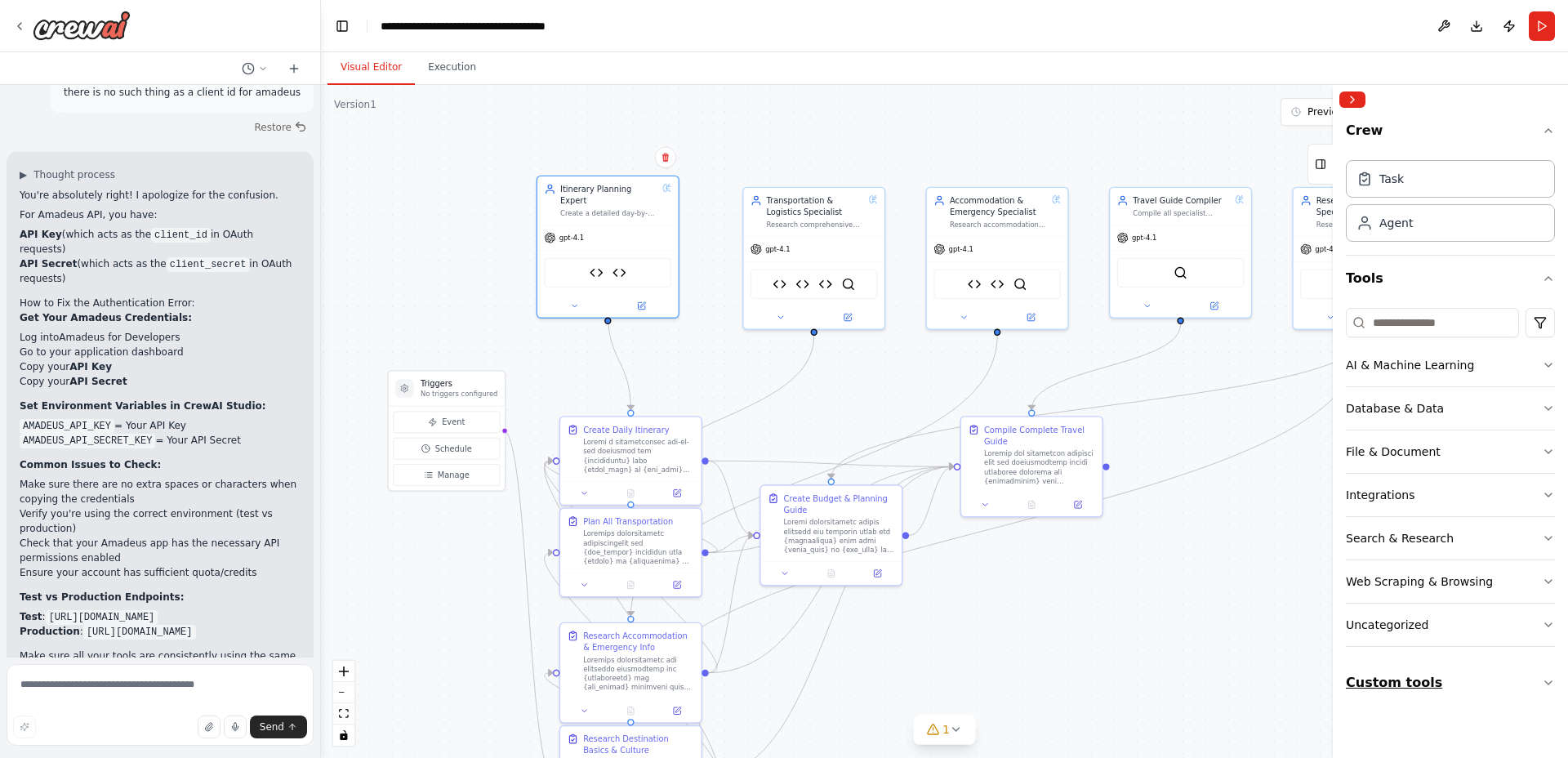
click at [1411, 668] on button "Custom tools" at bounding box center [1451, 683] width 209 height 46
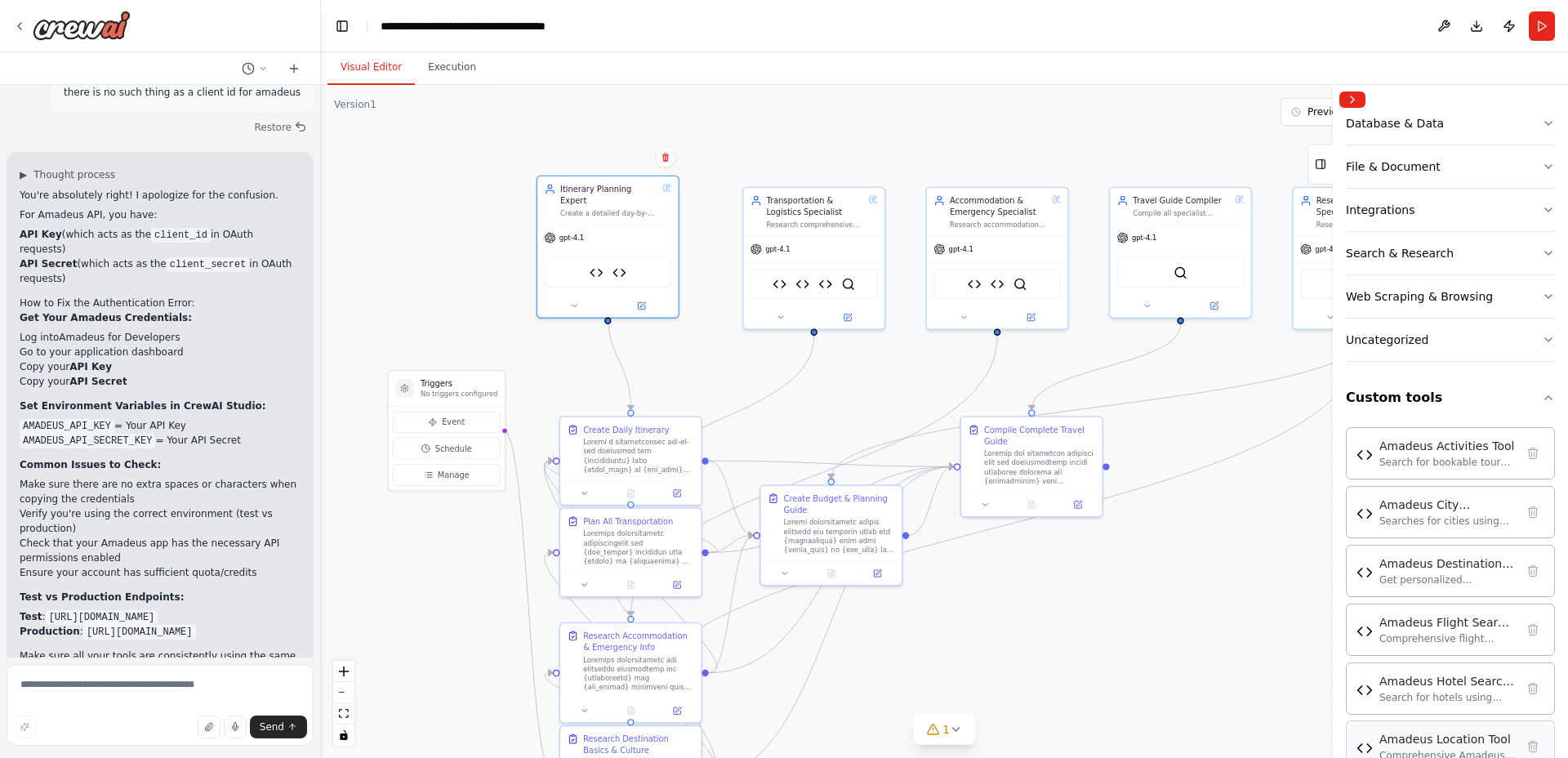
scroll to position [444, 0]
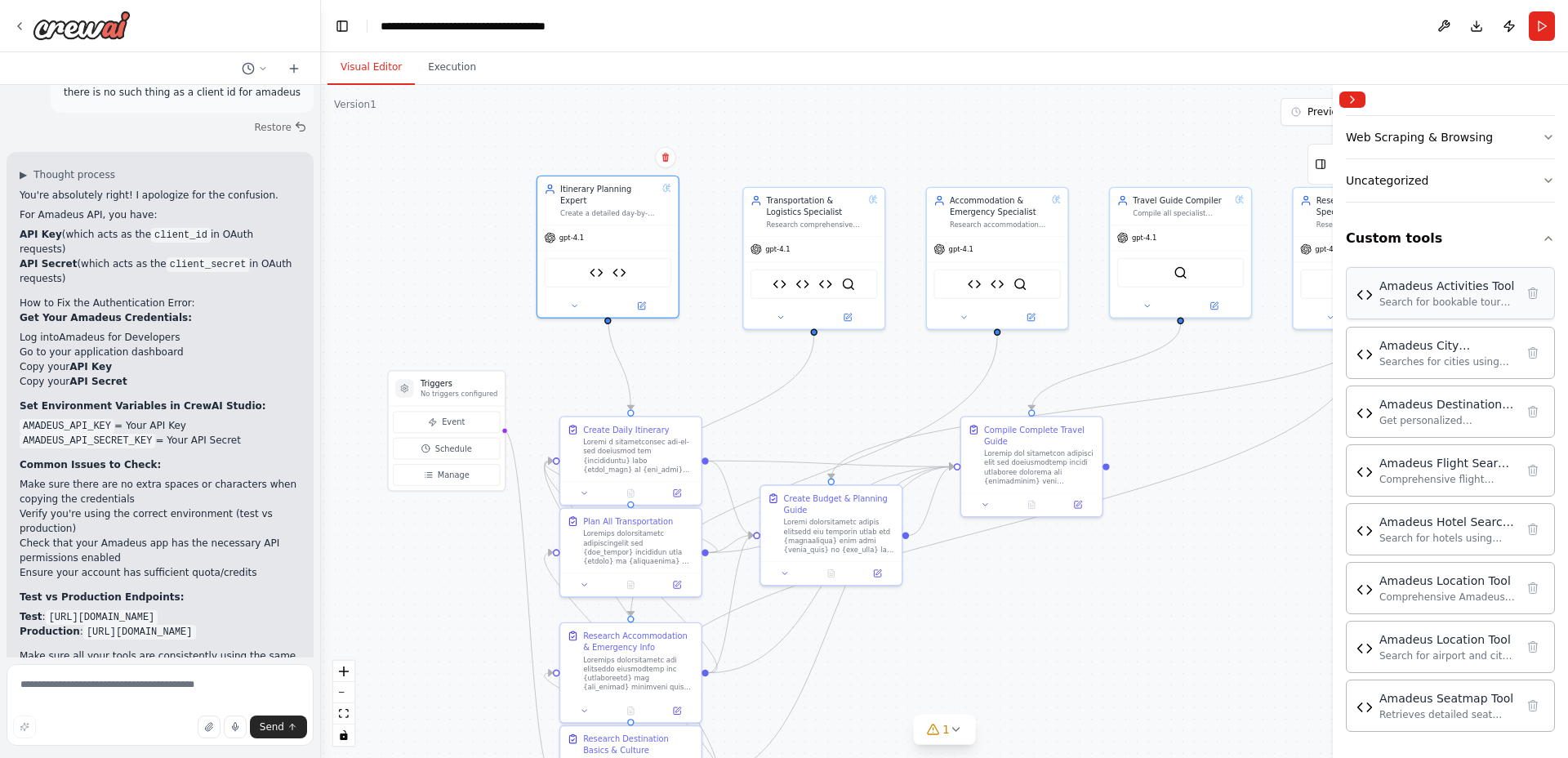
click at [1417, 278] on div "Amadeus Activities Tool" at bounding box center [1448, 286] width 136 height 17
click at [1414, 298] on div "Search for bookable tours, activities, and local experiences using the Amadeus …" at bounding box center [1448, 303] width 136 height 13
click at [979, 283] on img at bounding box center [975, 282] width 14 height 14
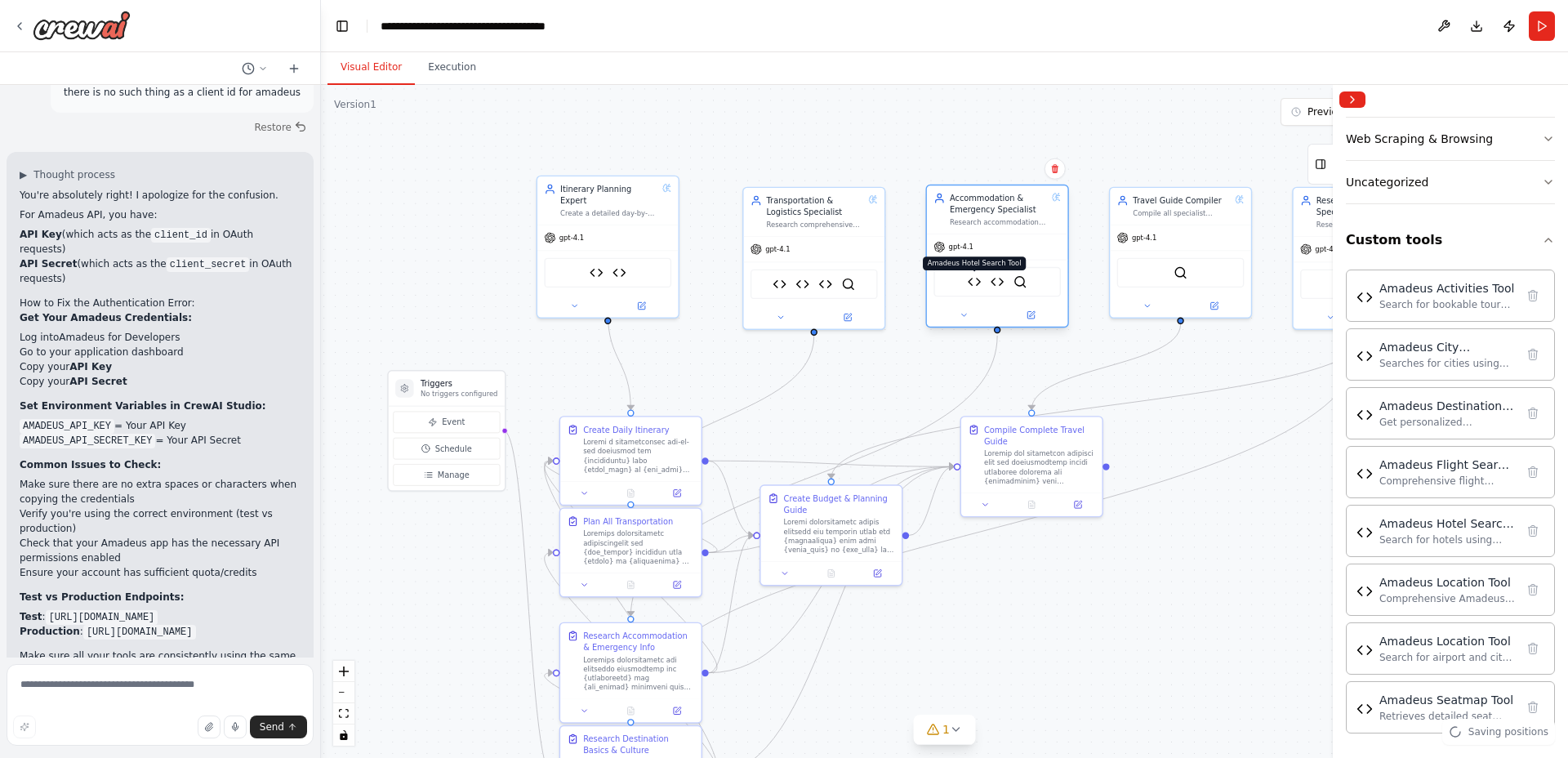
click at [968, 280] on img at bounding box center [975, 282] width 14 height 14
click at [974, 279] on img at bounding box center [975, 282] width 14 height 14
click at [976, 284] on img at bounding box center [975, 282] width 14 height 14
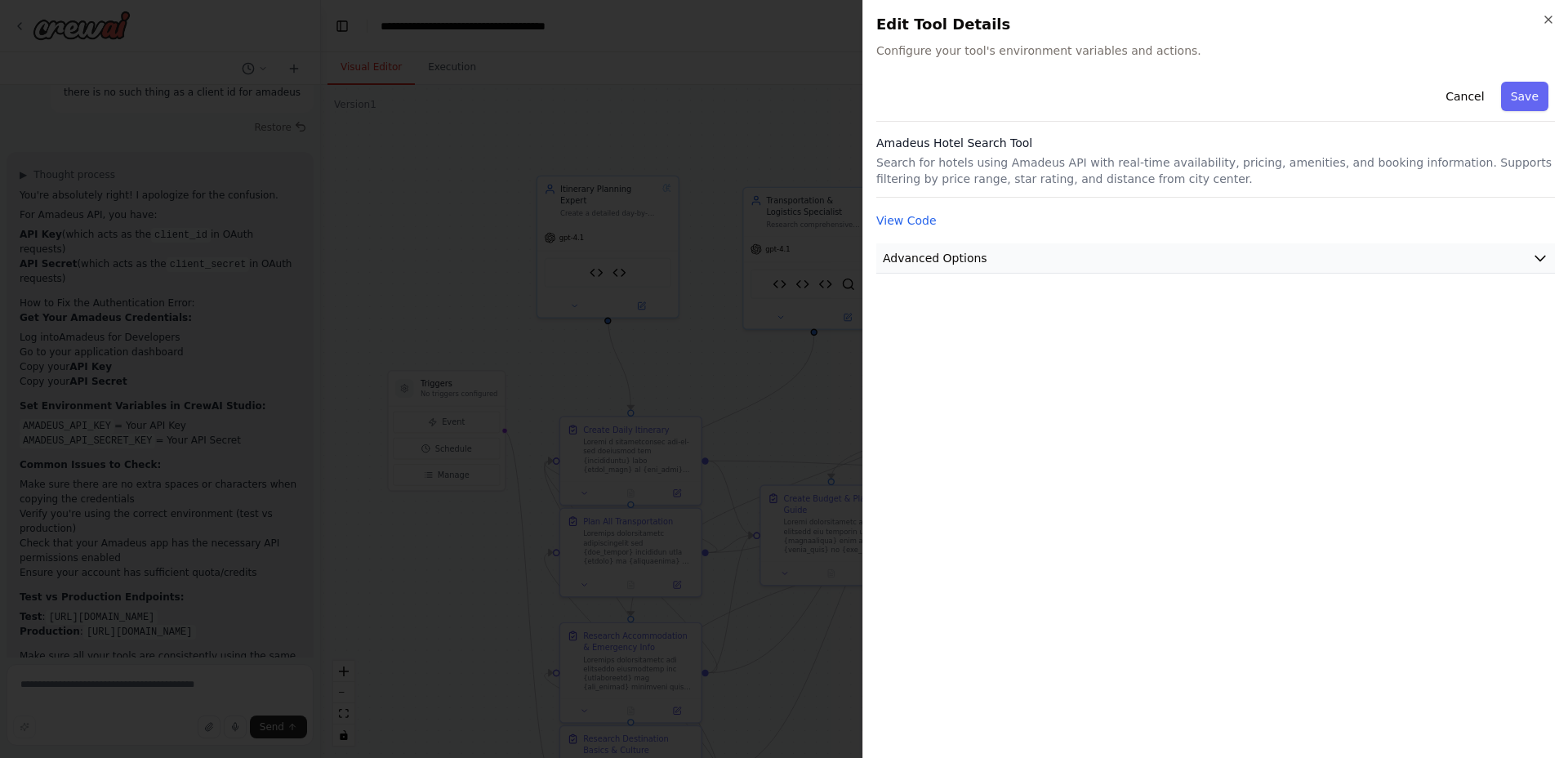
click at [961, 264] on span "Advanced Options" at bounding box center [935, 259] width 105 height 17
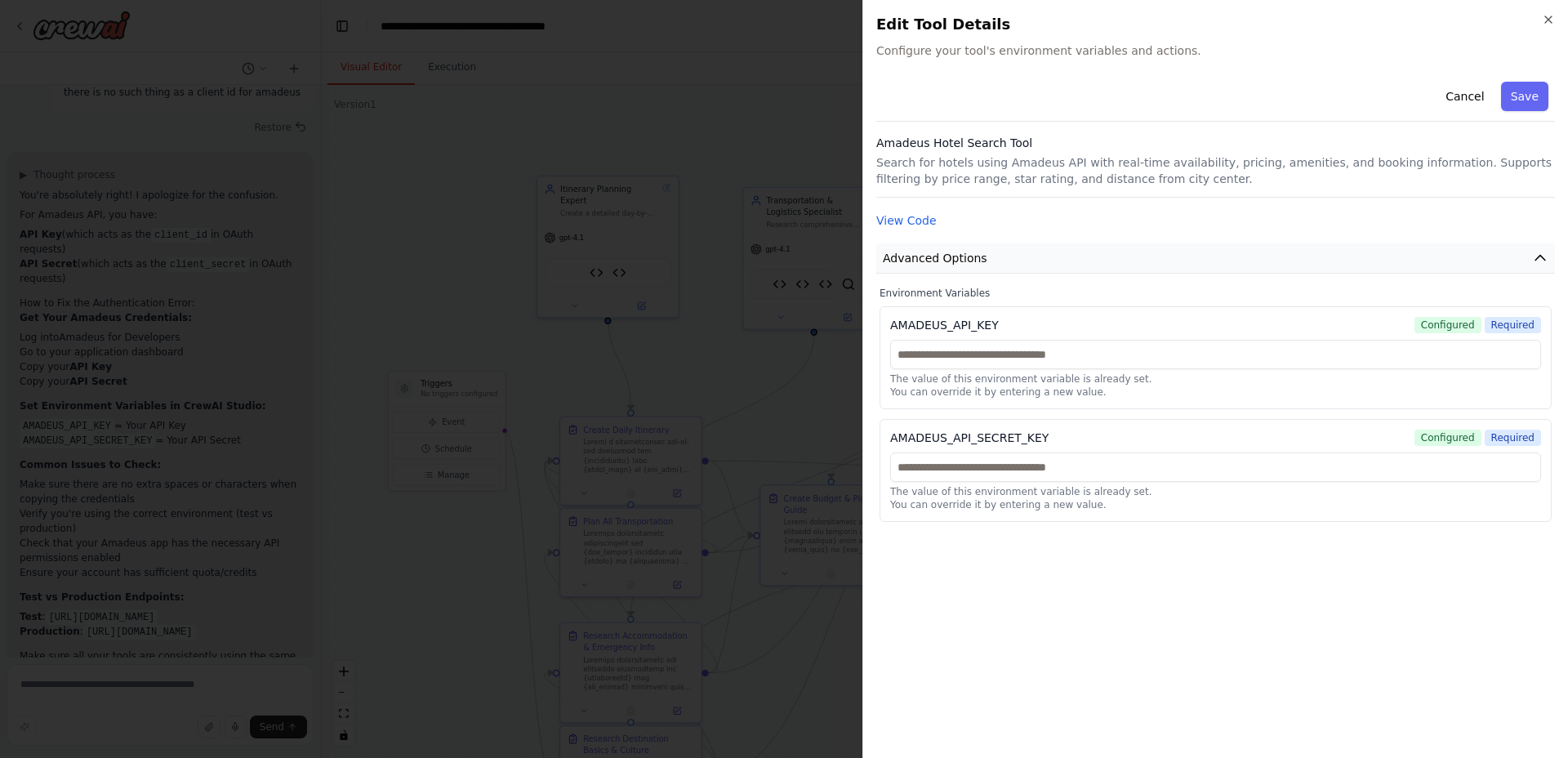
click at [951, 256] on span "Advanced Options" at bounding box center [935, 259] width 105 height 17
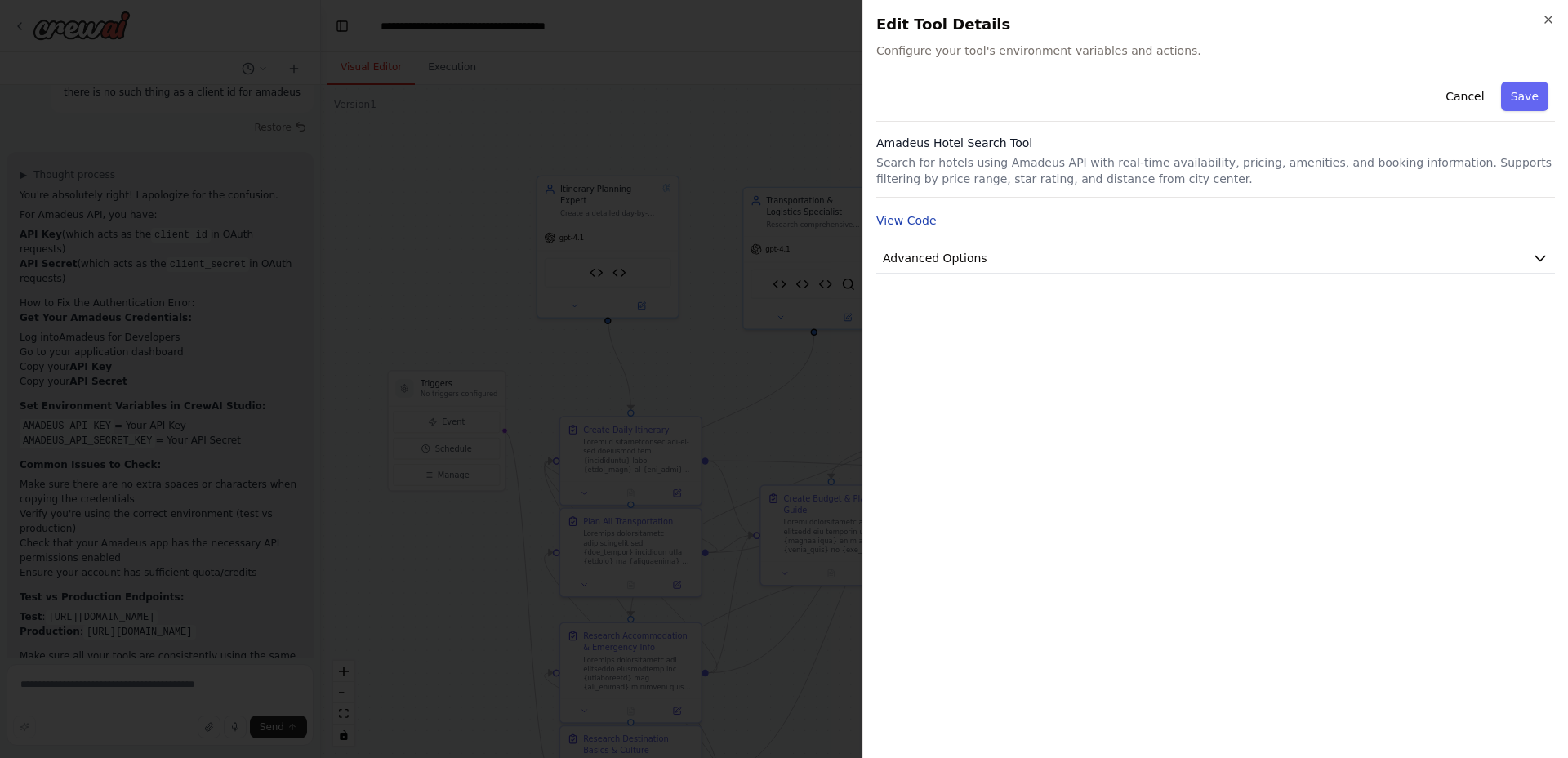
click at [919, 217] on button "View Code" at bounding box center [906, 221] width 60 height 17
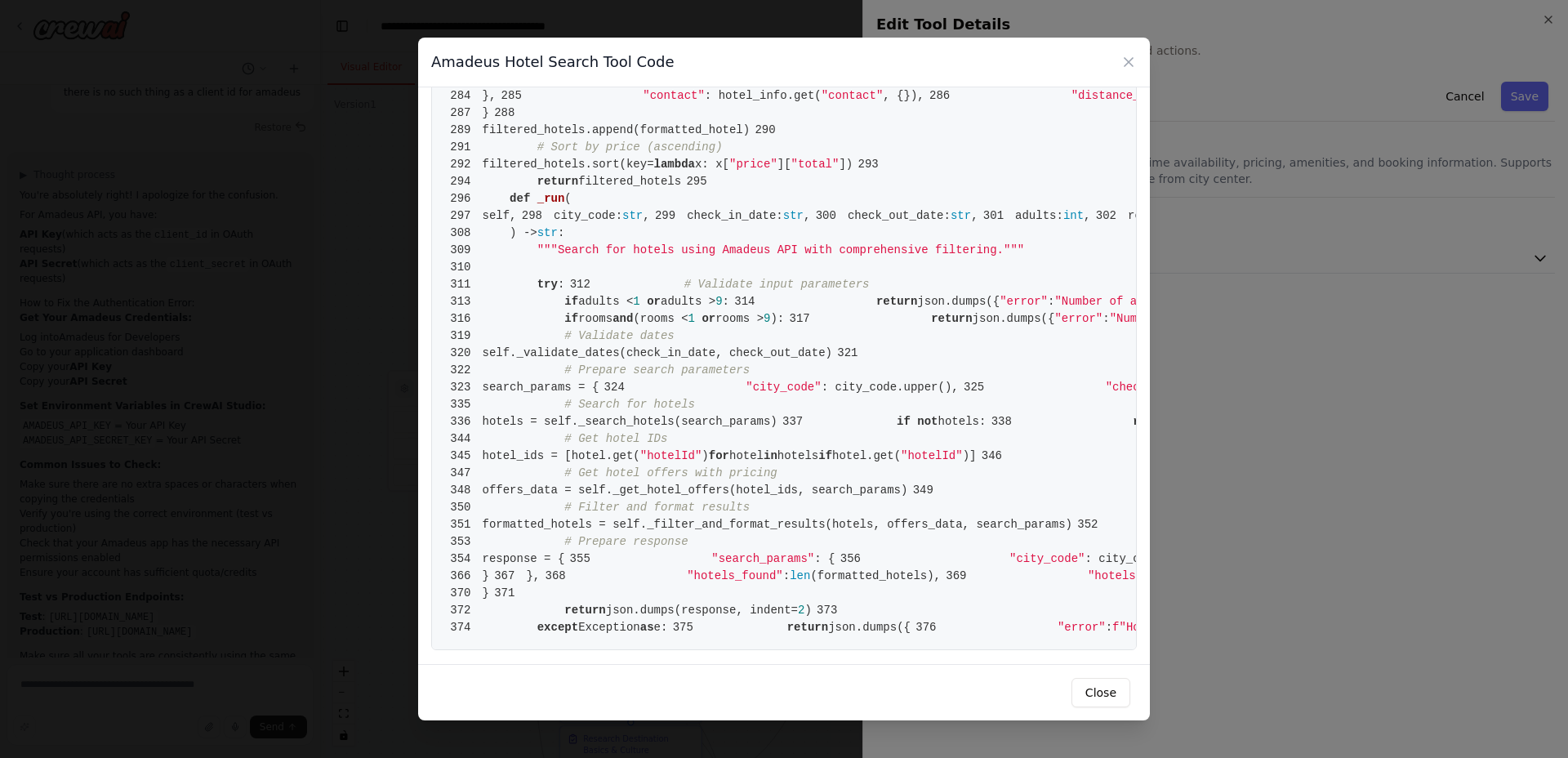
scroll to position [6046, 0]
click at [1130, 57] on icon at bounding box center [1129, 62] width 17 height 17
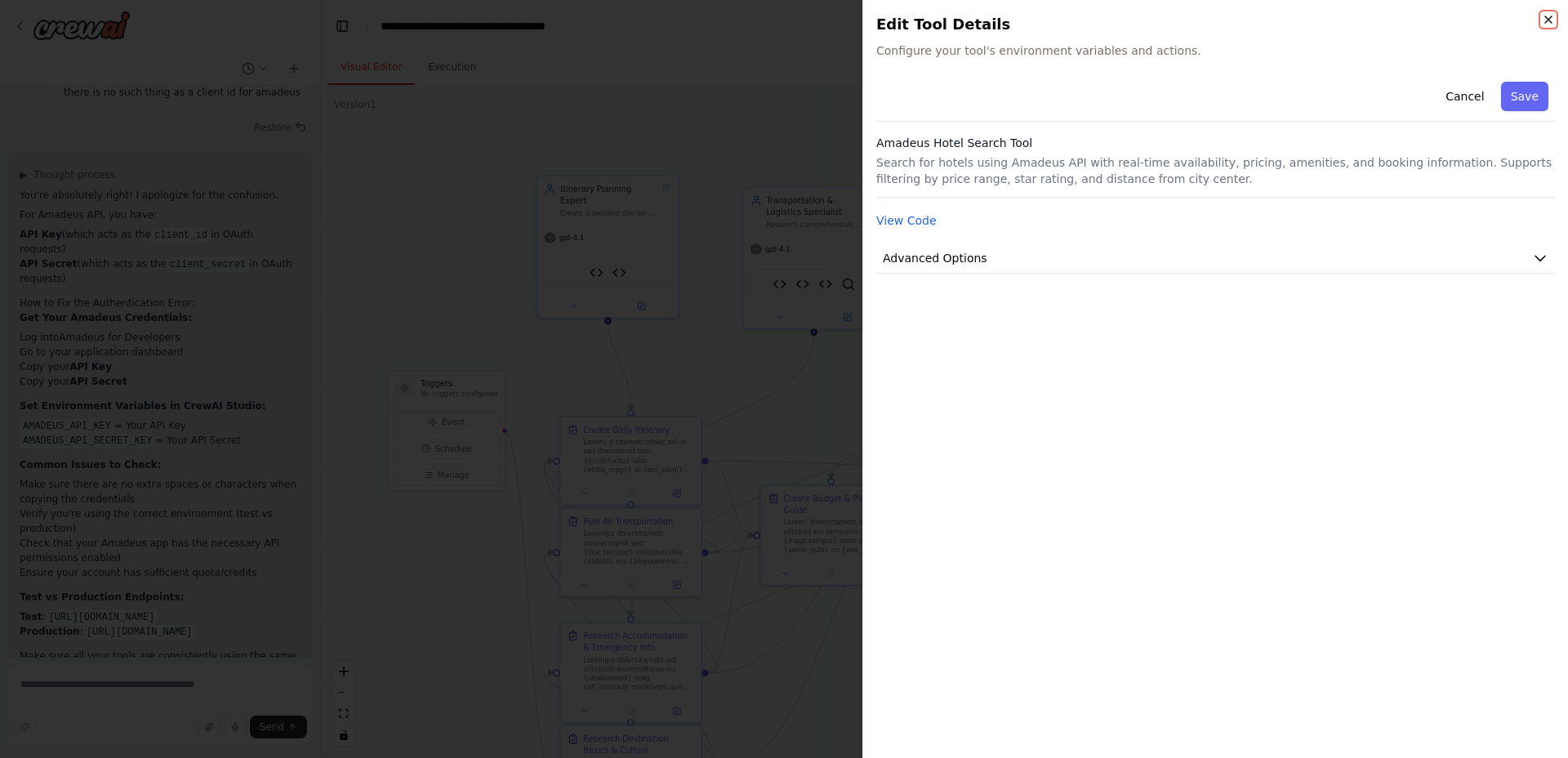
click at [1551, 19] on icon "button" at bounding box center [1549, 20] width 13 height 13
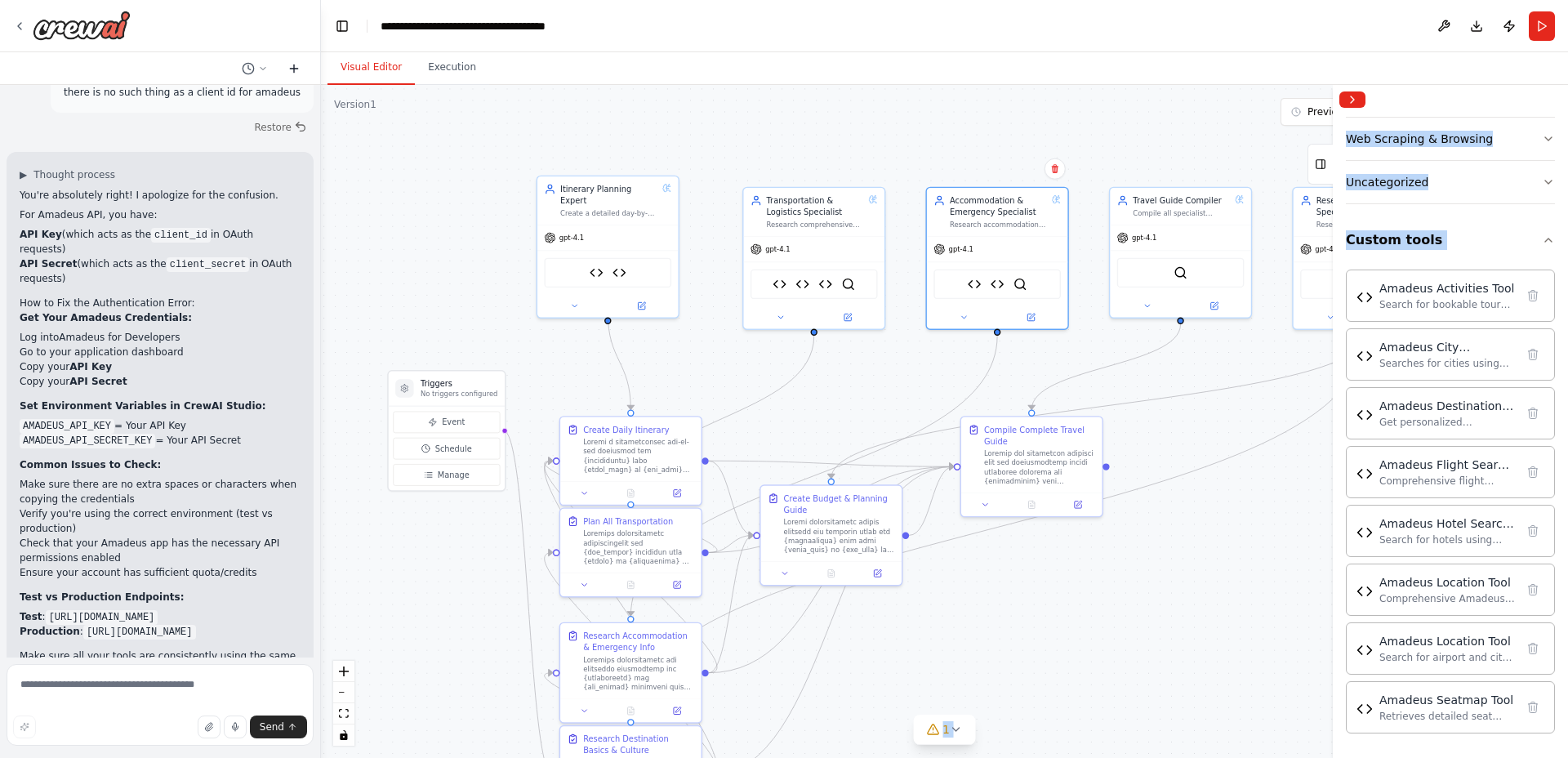
click at [294, 66] on icon at bounding box center [294, 68] width 0 height 8
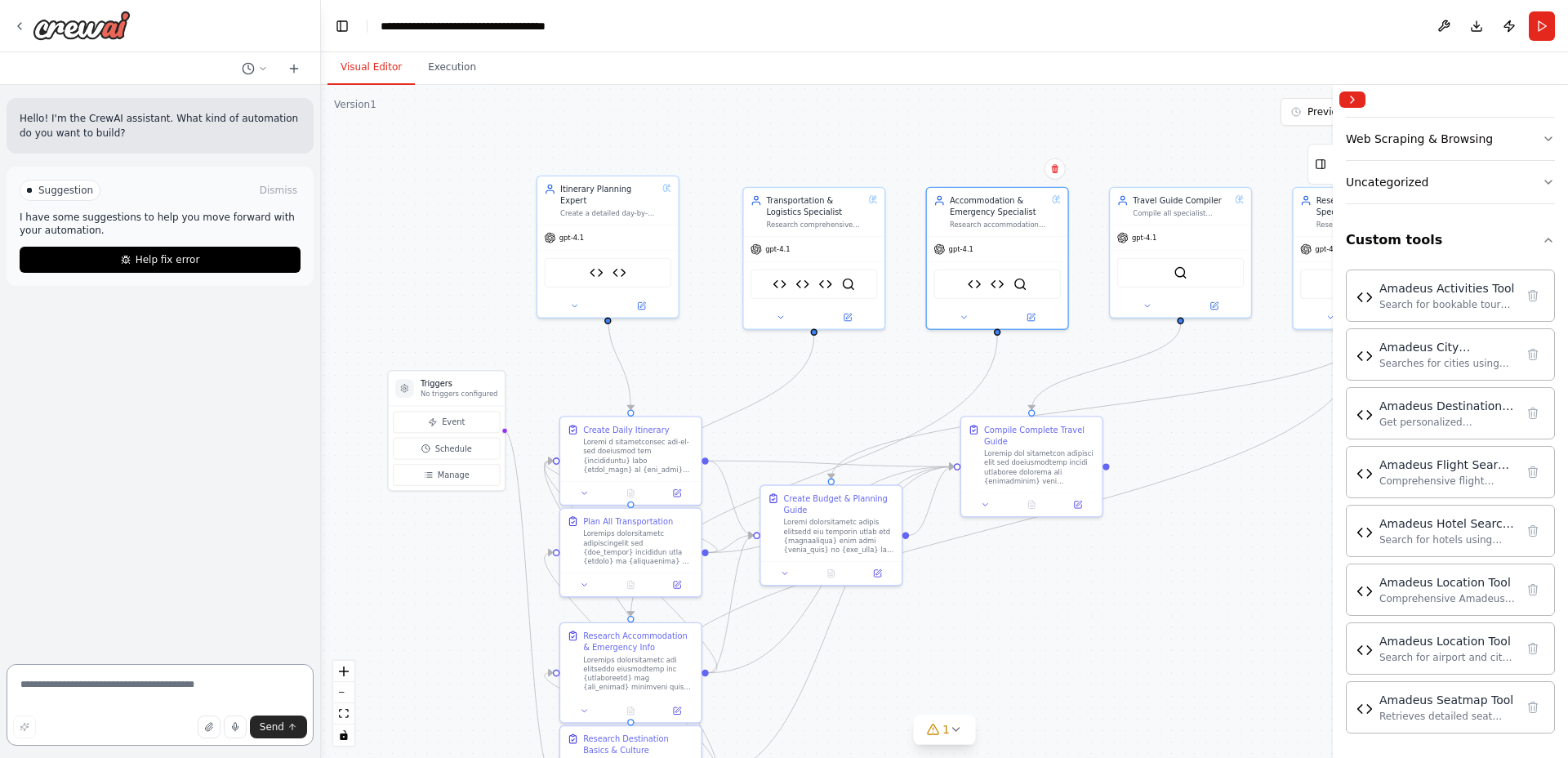
click at [134, 682] on textarea at bounding box center [160, 705] width 307 height 82
type textarea "**********"
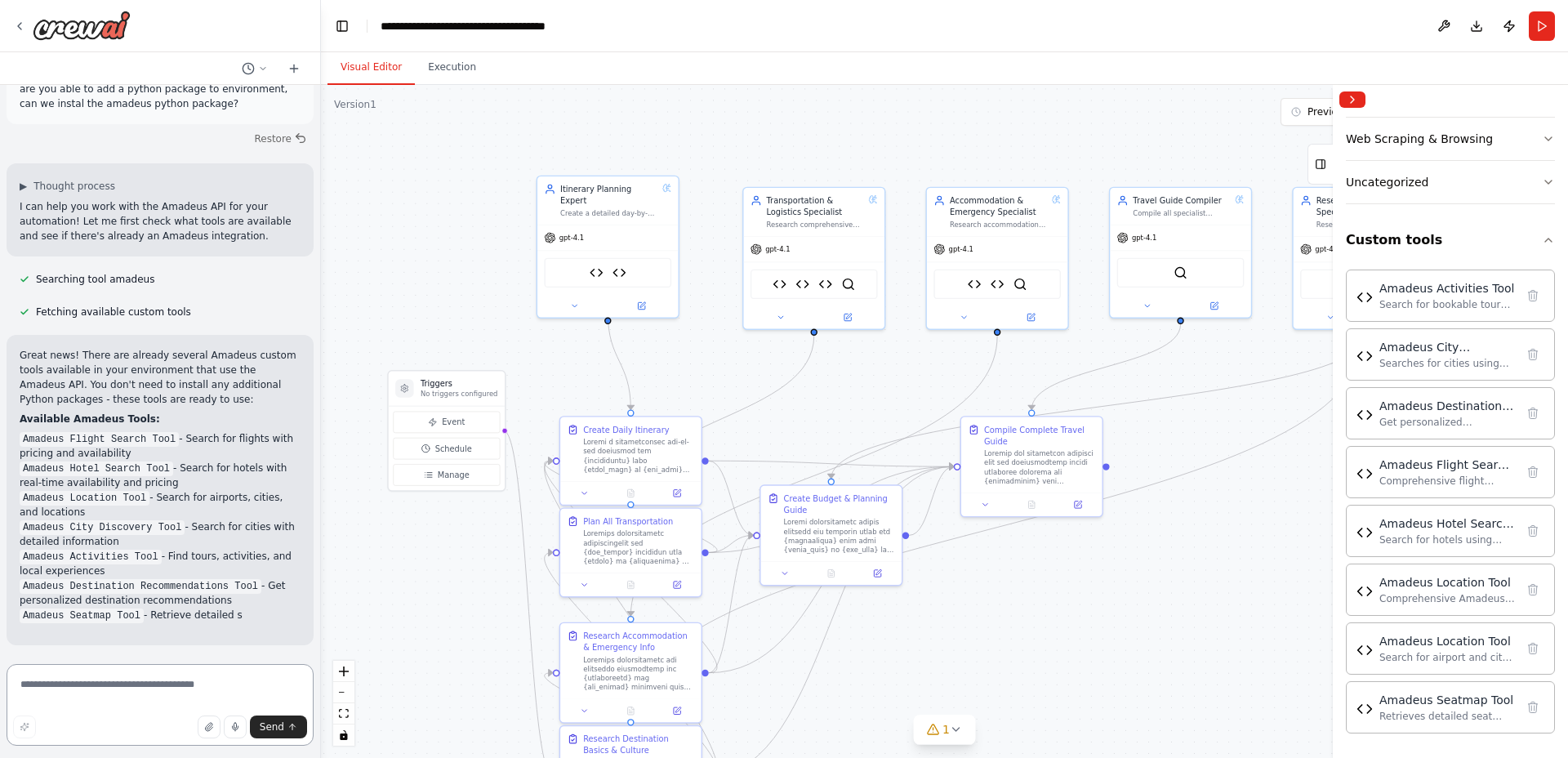
click at [206, 686] on textarea at bounding box center [160, 705] width 307 height 82
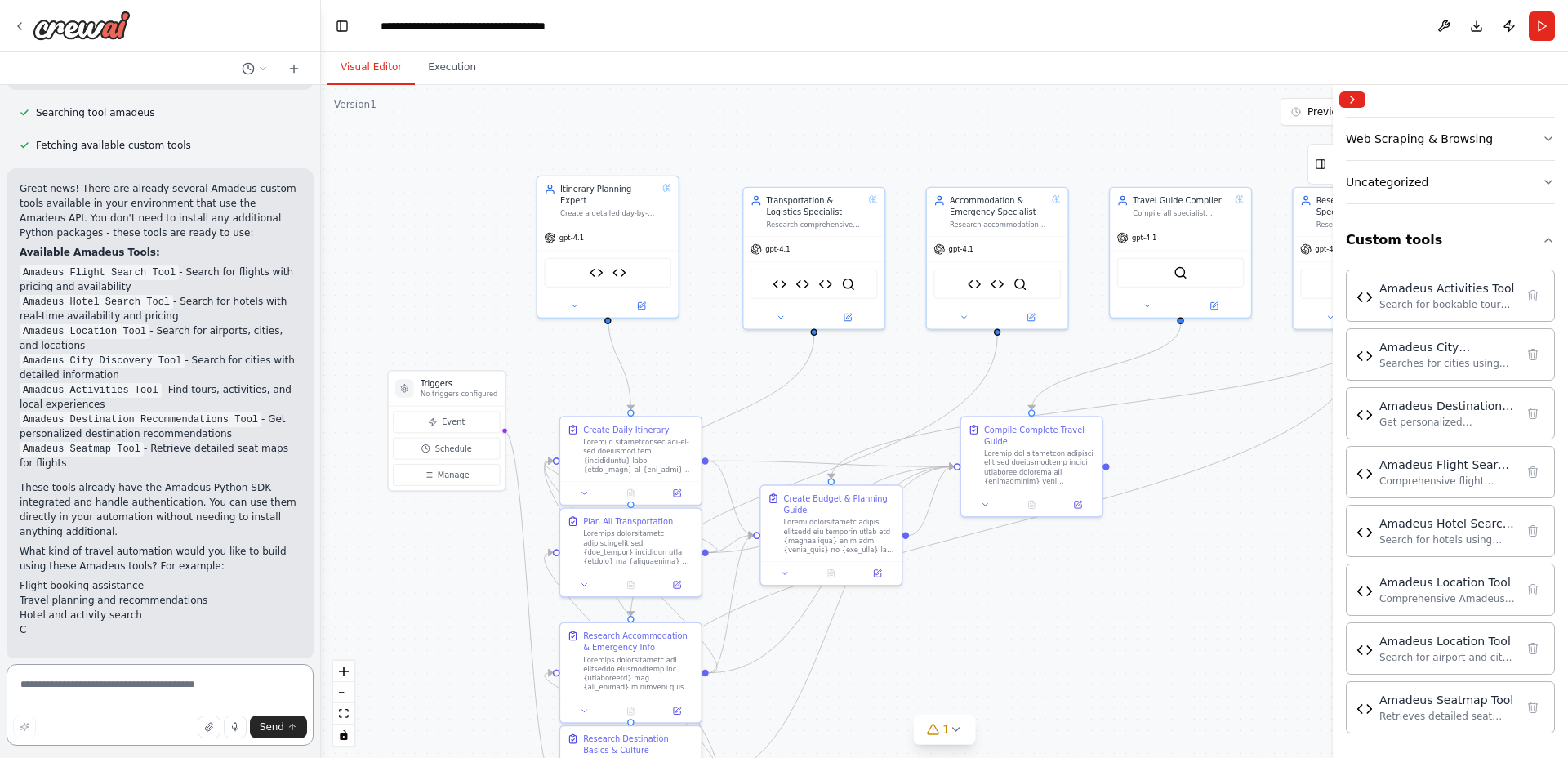
scroll to position [279, 0]
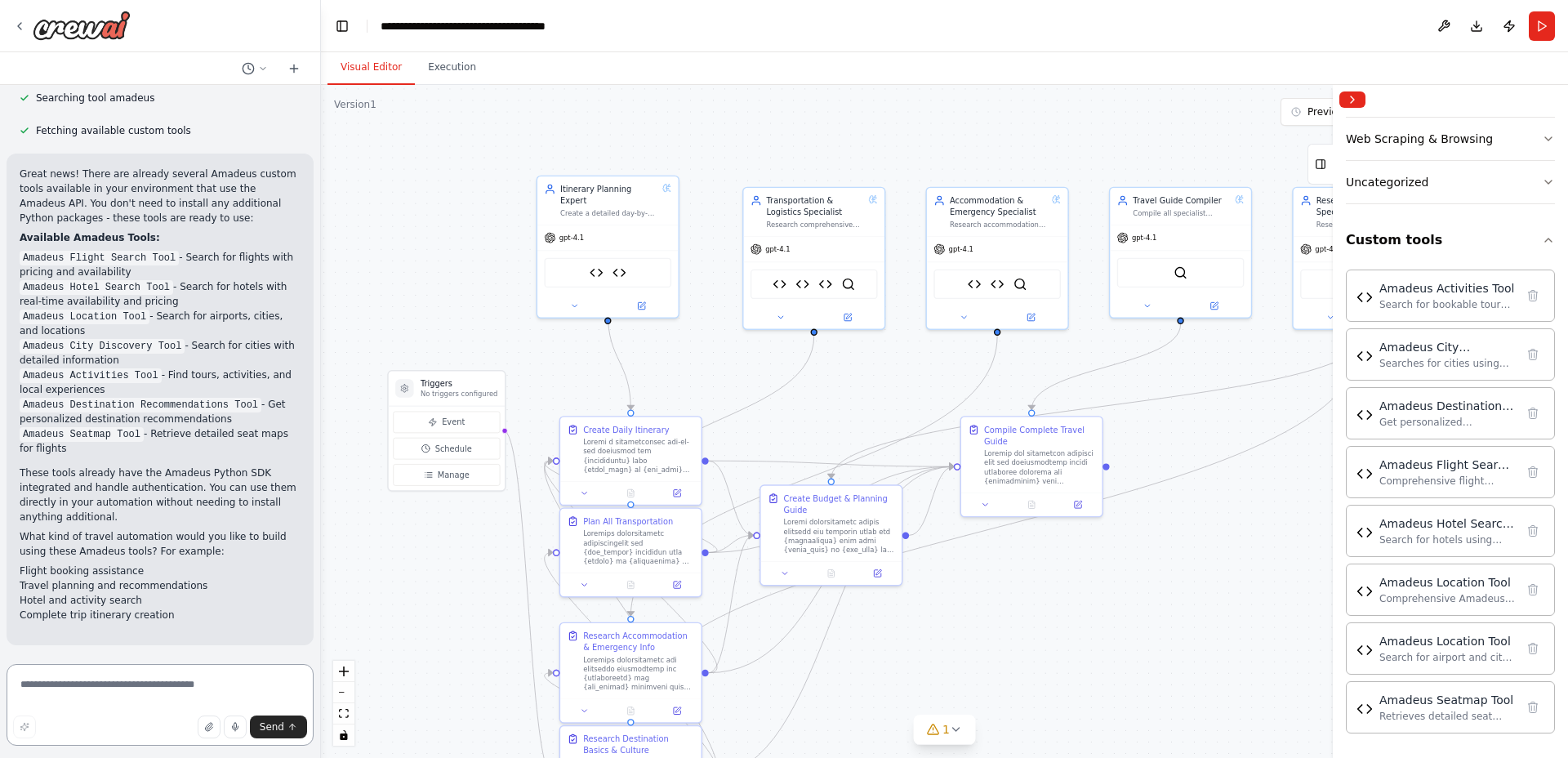
click at [187, 688] on textarea at bounding box center [160, 705] width 307 height 82
type textarea "*"
type textarea "**********"
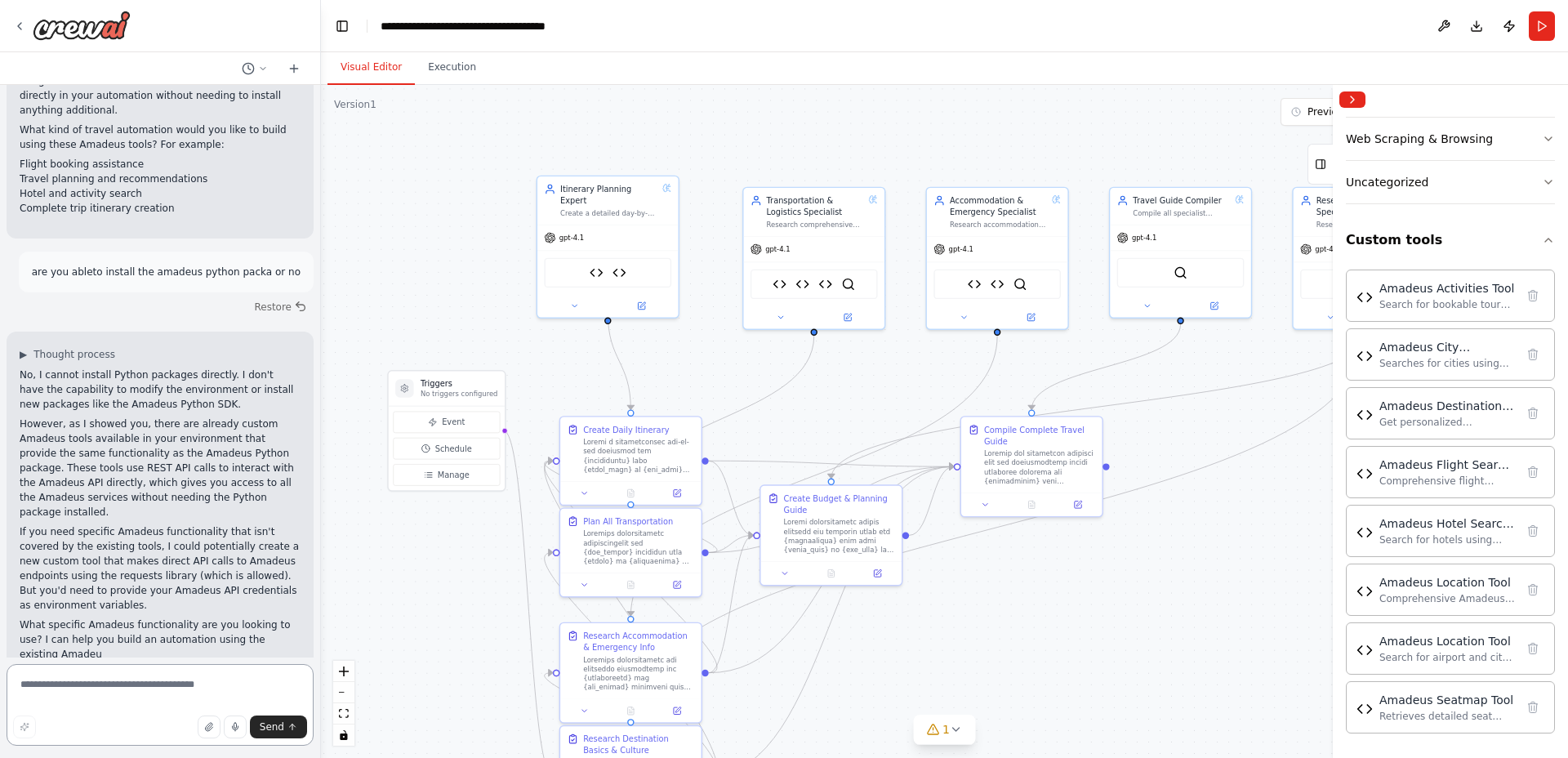
scroll to position [700, 0]
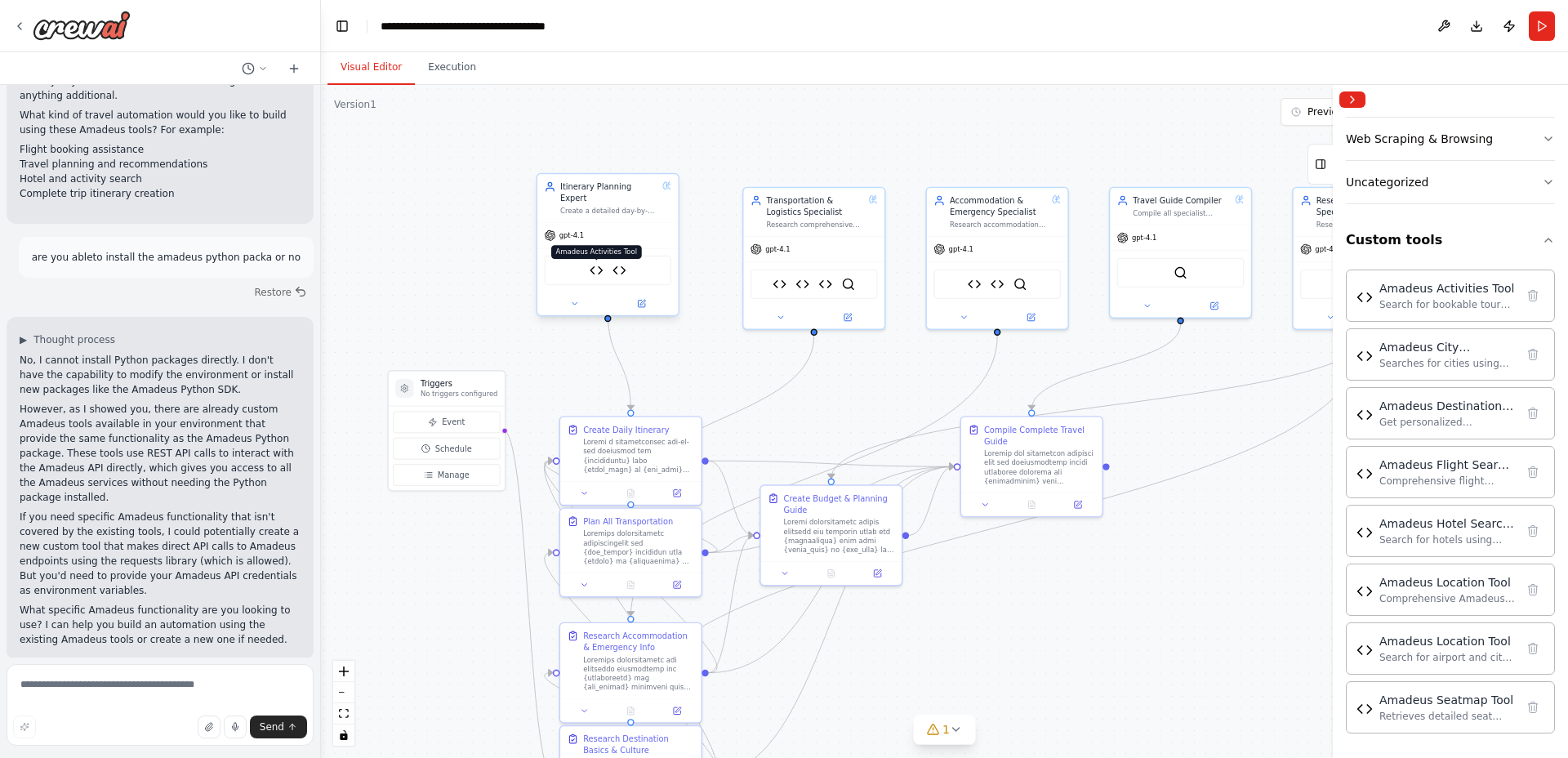
click at [594, 264] on img at bounding box center [597, 270] width 14 height 14
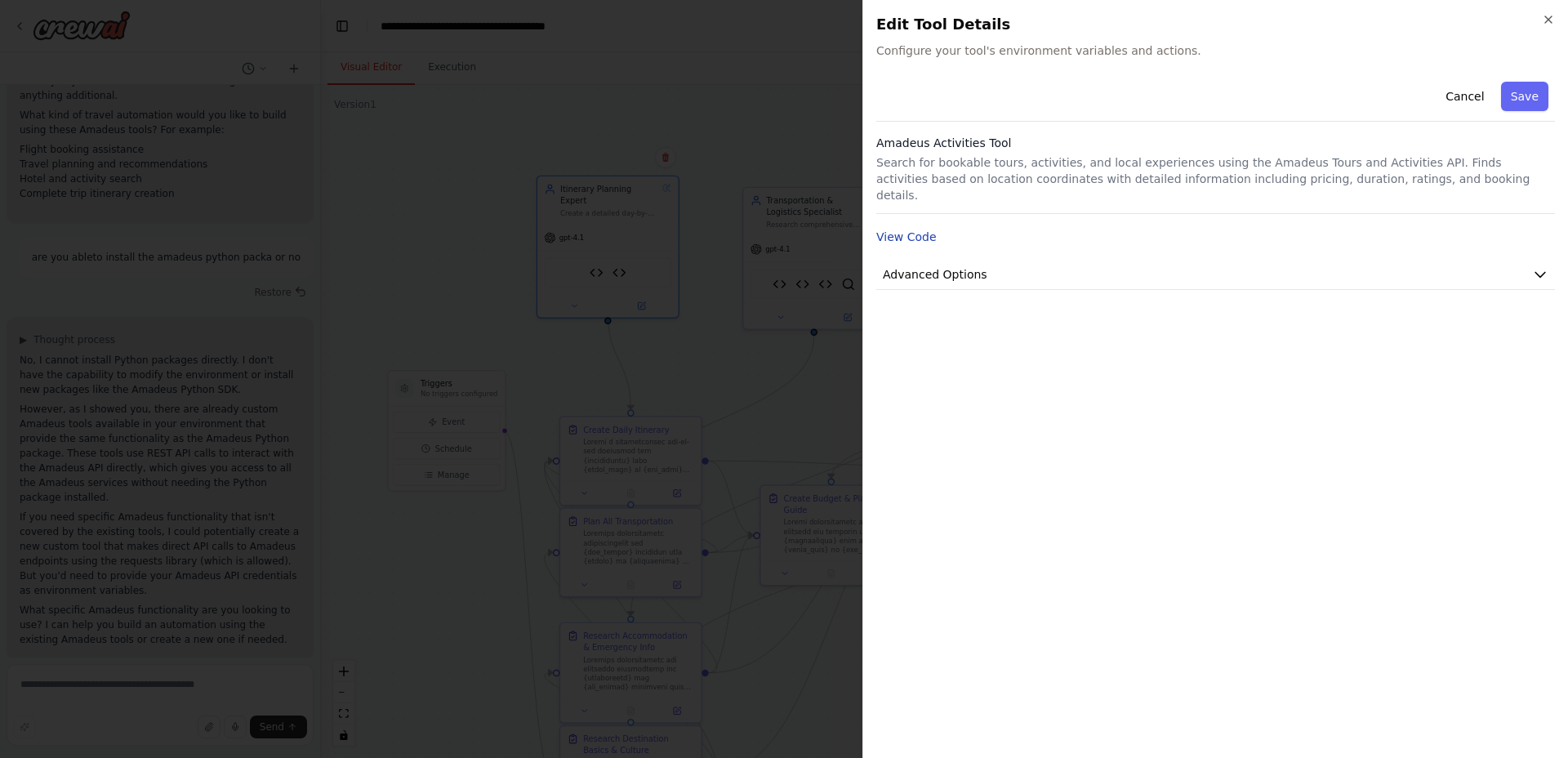
click at [904, 228] on button "View Code" at bounding box center [906, 237] width 60 height 17
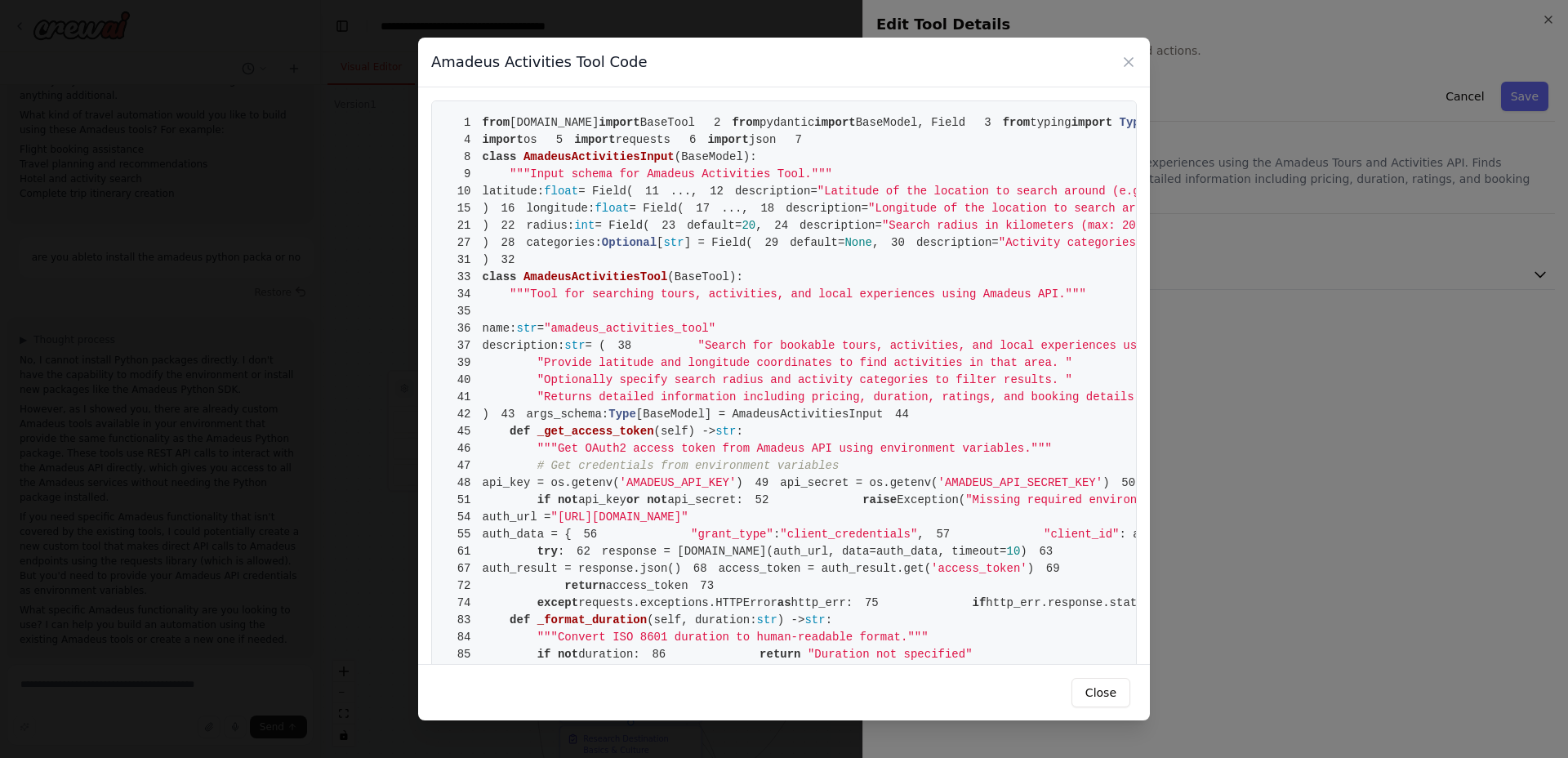
click at [781, 181] on span """"Input schema for Amadeus Activities Tool."""" at bounding box center [671, 174] width 323 height 13
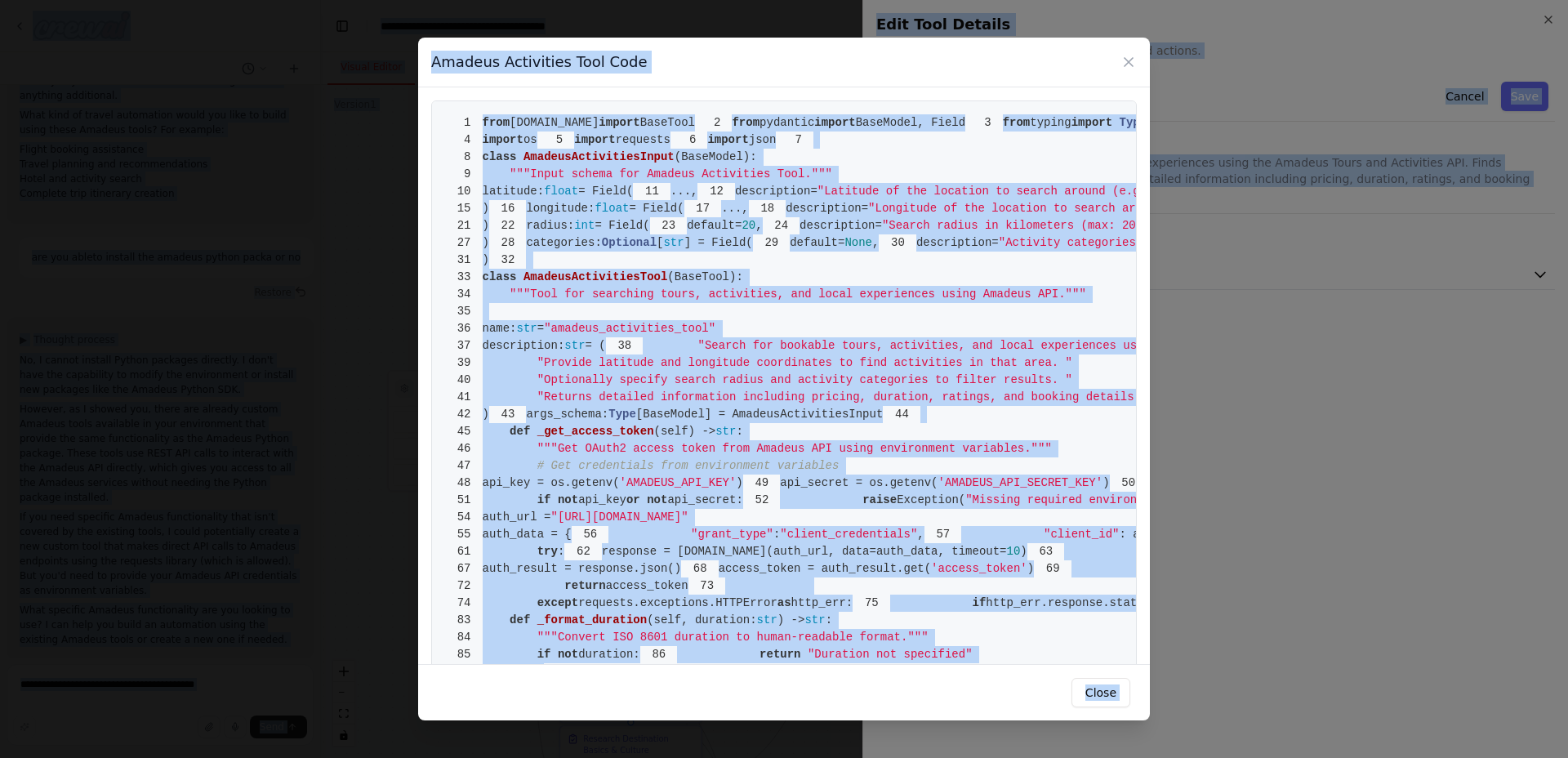
click at [776, 181] on span """"Input schema for Amadeus Activities Tool."""" at bounding box center [671, 174] width 323 height 13
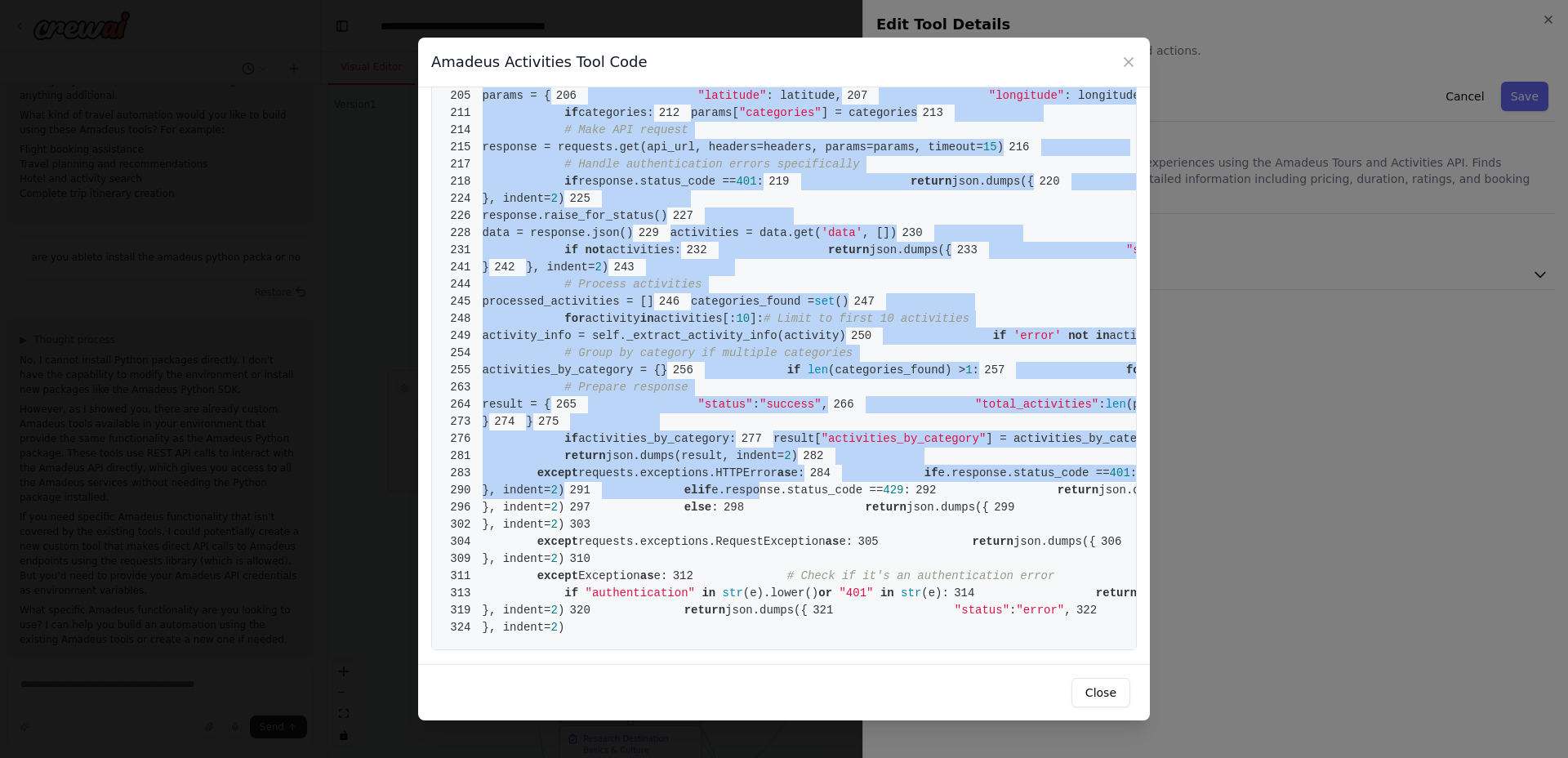
scroll to position [5034, 0]
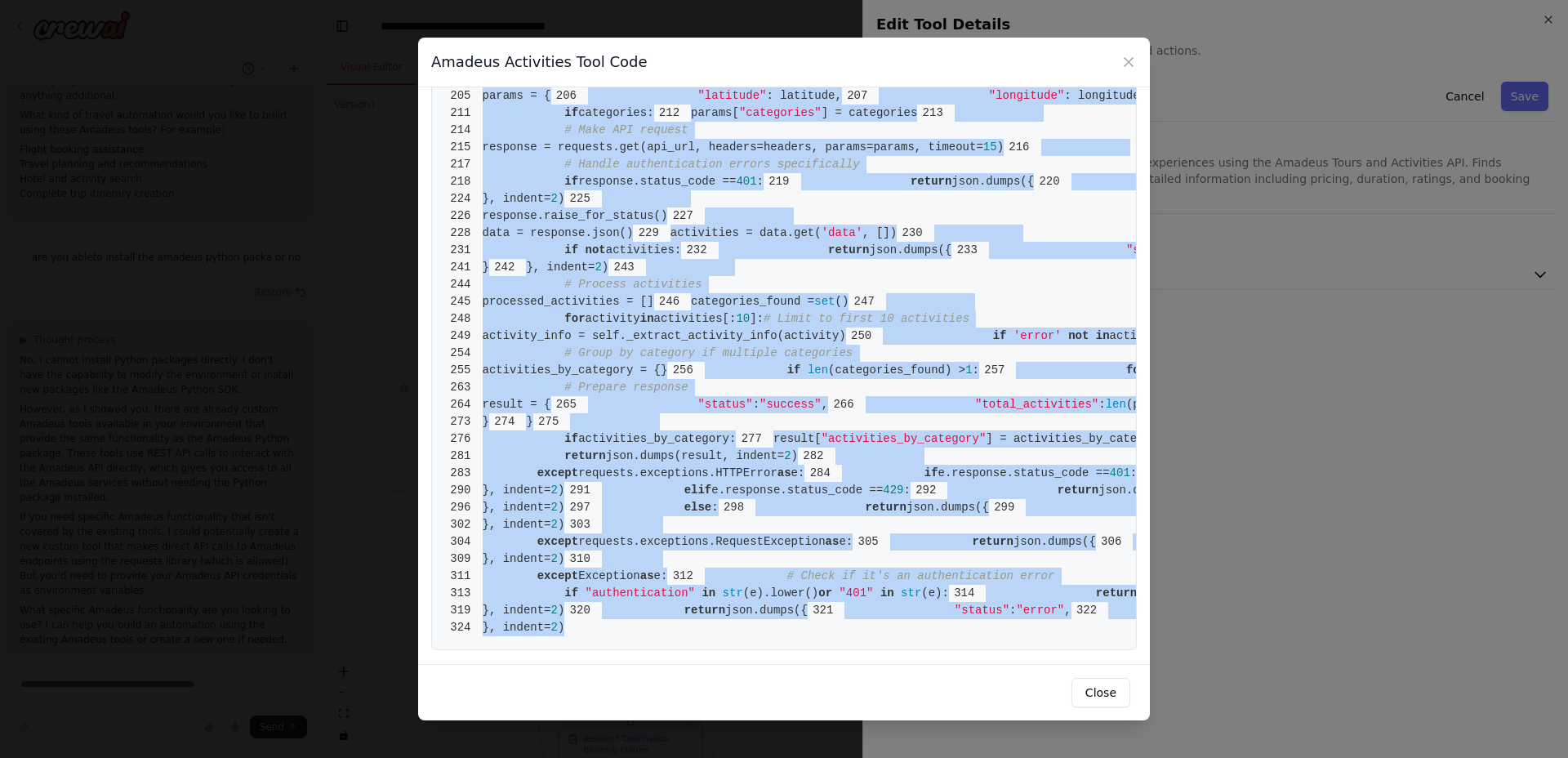
drag, startPoint x: 483, startPoint y: 118, endPoint x: 712, endPoint y: 631, distance: 561.8
copy code "from crewai.tools import BaseTool 2 from pydantic import BaseModel, Field 3 fro…"
click at [1103, 688] on button "Close" at bounding box center [1101, 692] width 59 height 29
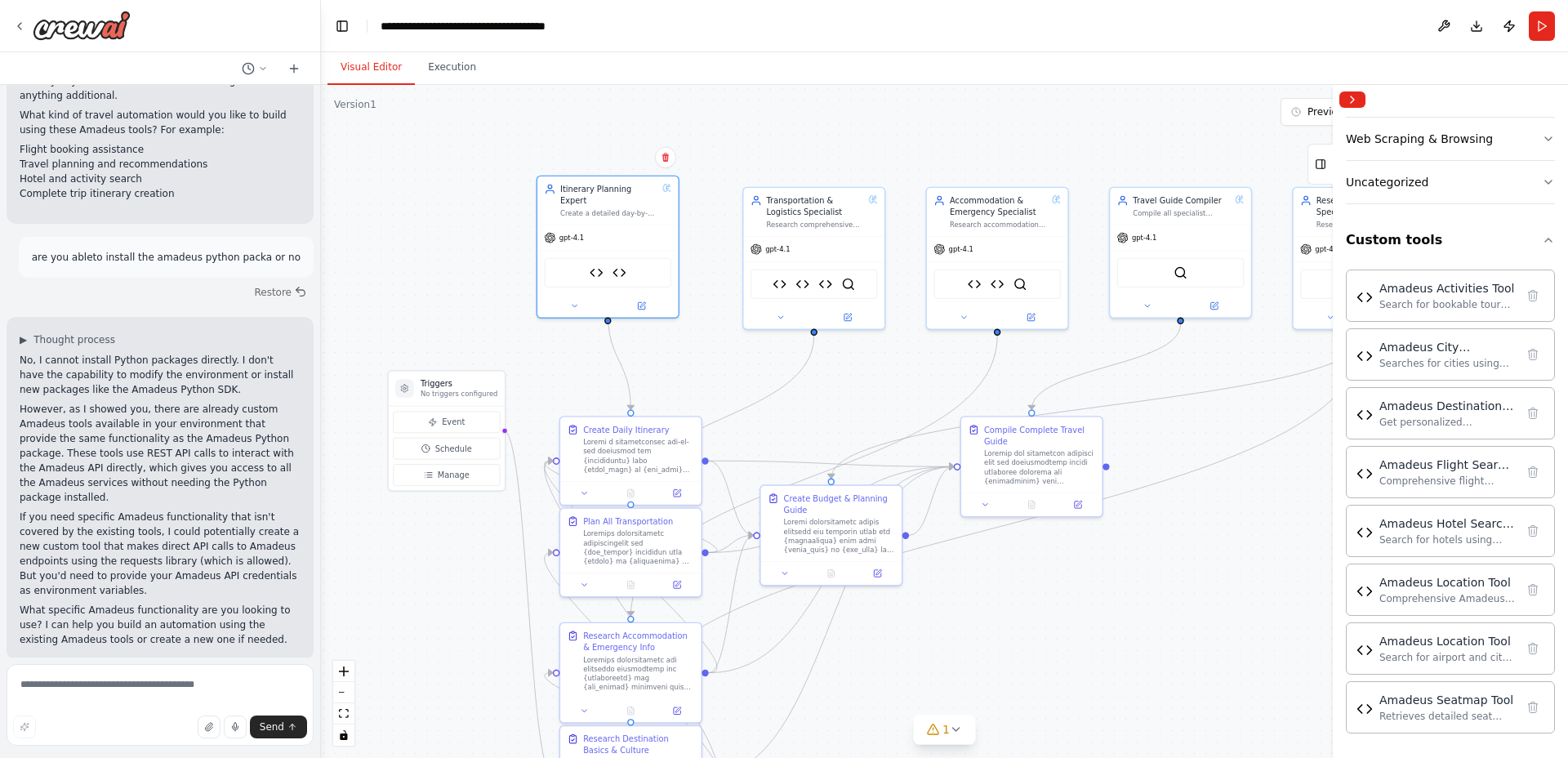
click at [298, 54] on div at bounding box center [160, 68] width 320 height 33
click at [294, 62] on icon at bounding box center [295, 69] width 13 height 13
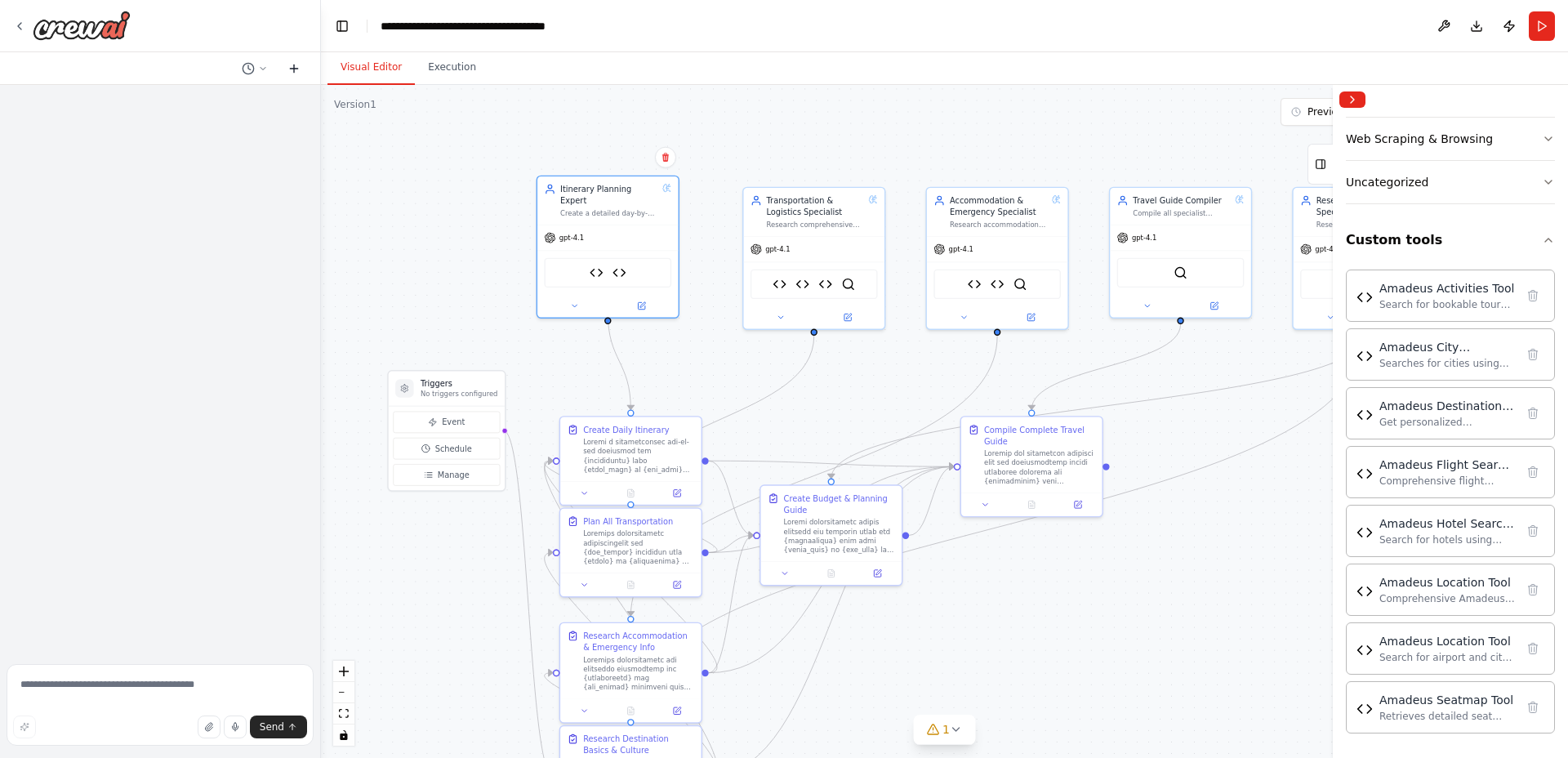
scroll to position [0, 0]
click at [150, 692] on textarea at bounding box center [160, 705] width 307 height 82
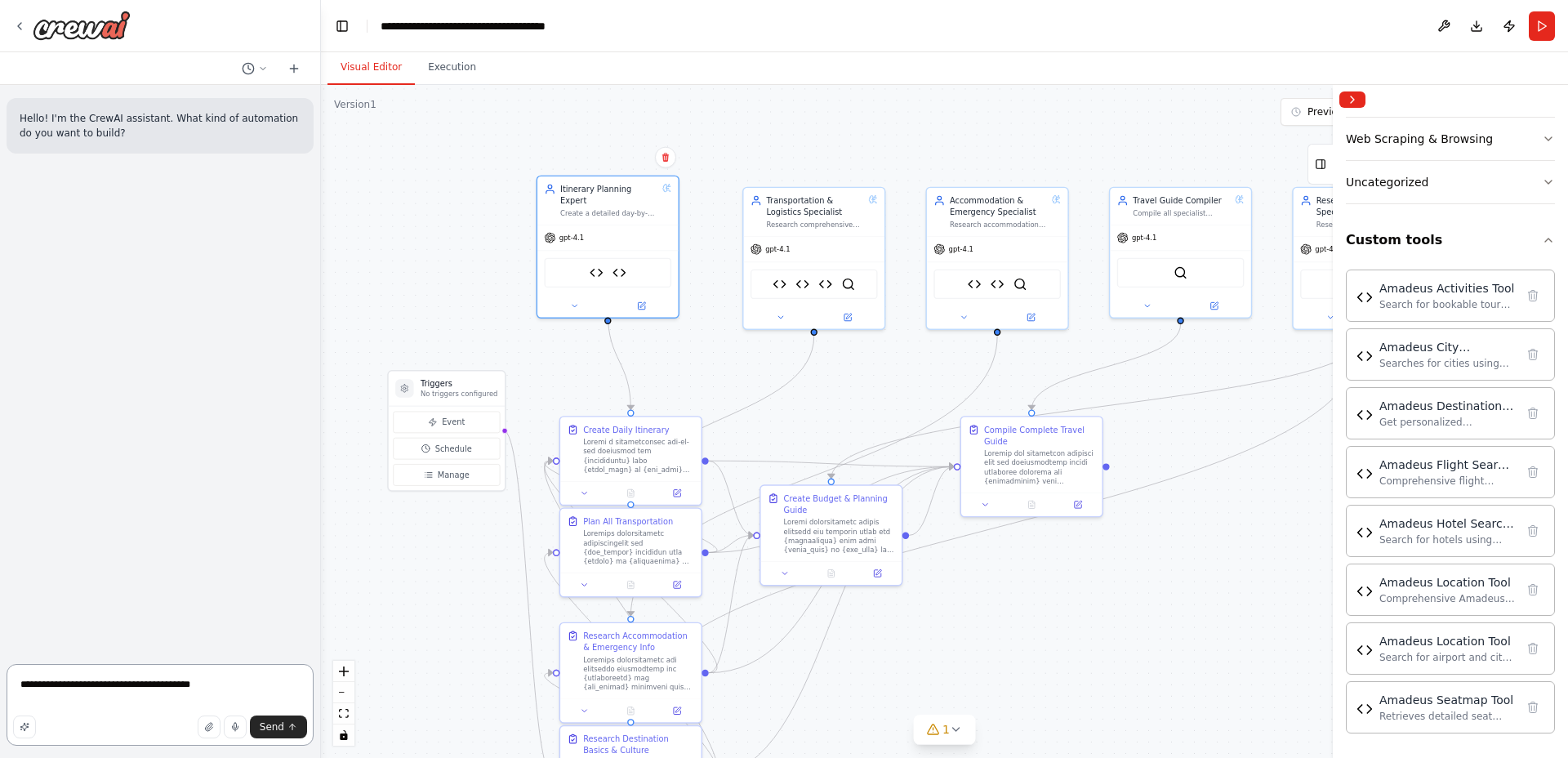
paste textarea "**********"
type textarea "**********"
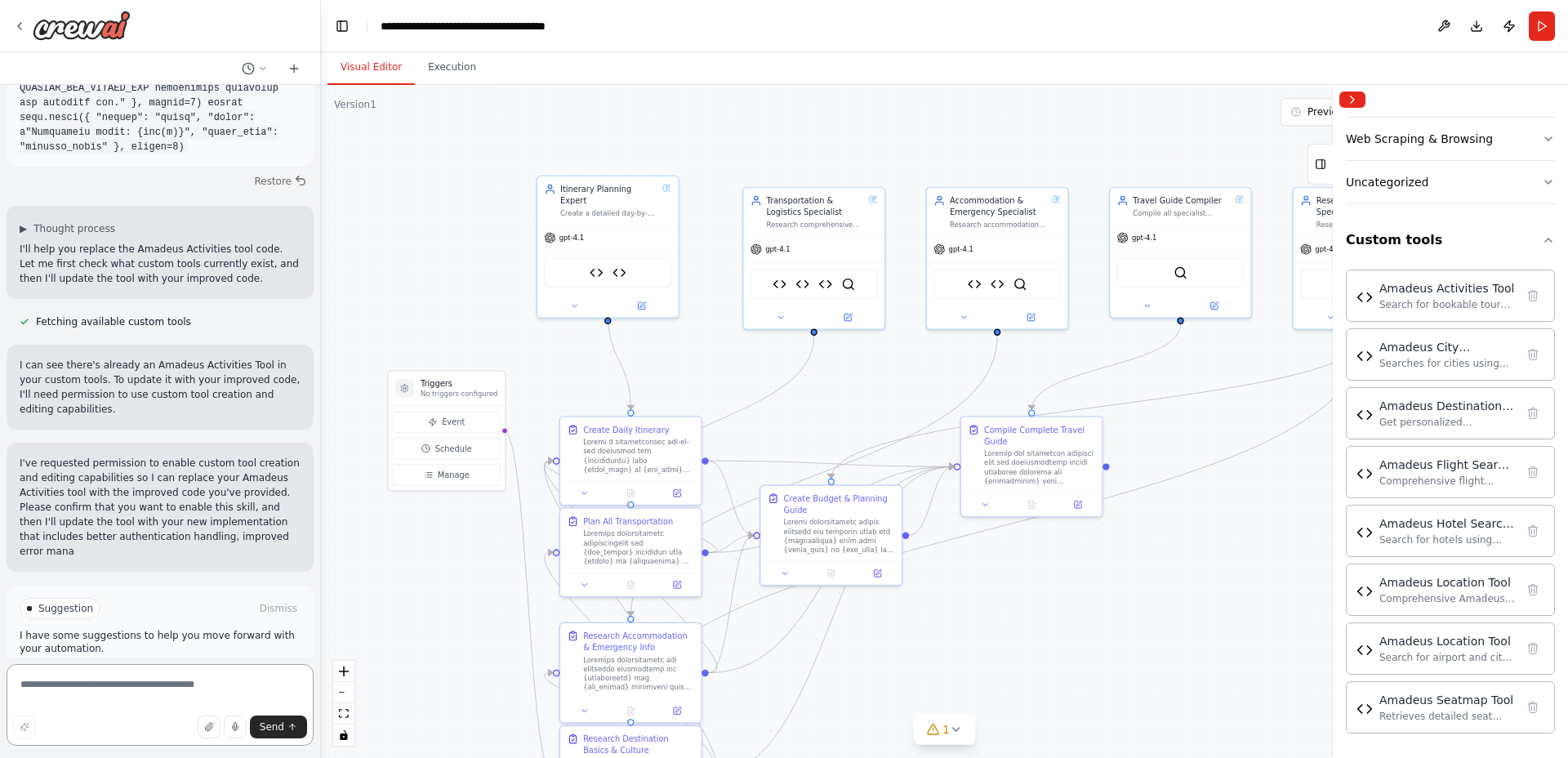
scroll to position [3613, 0]
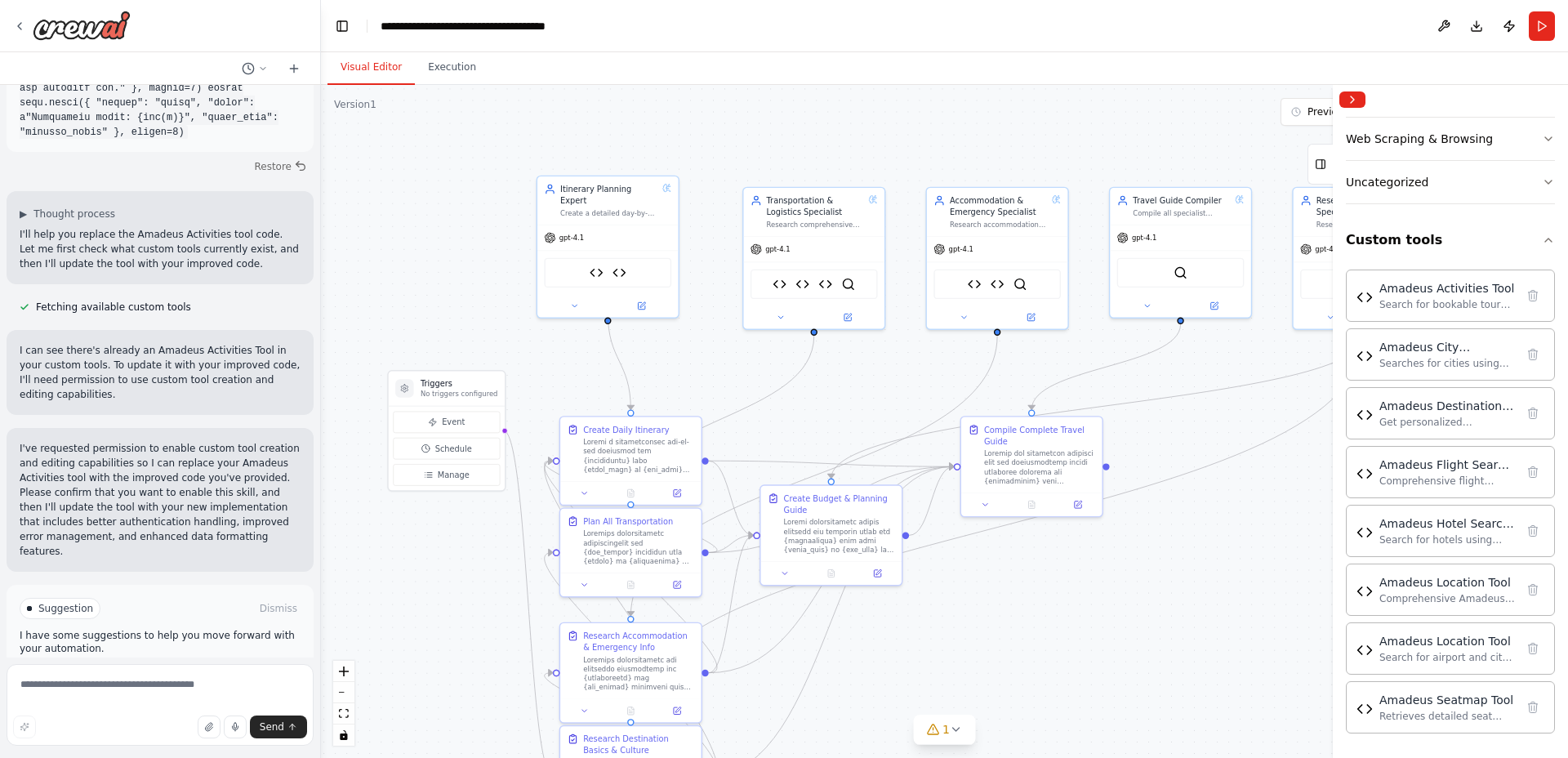
click at [222, 664] on button "Enable coding skills" at bounding box center [160, 677] width 281 height 26
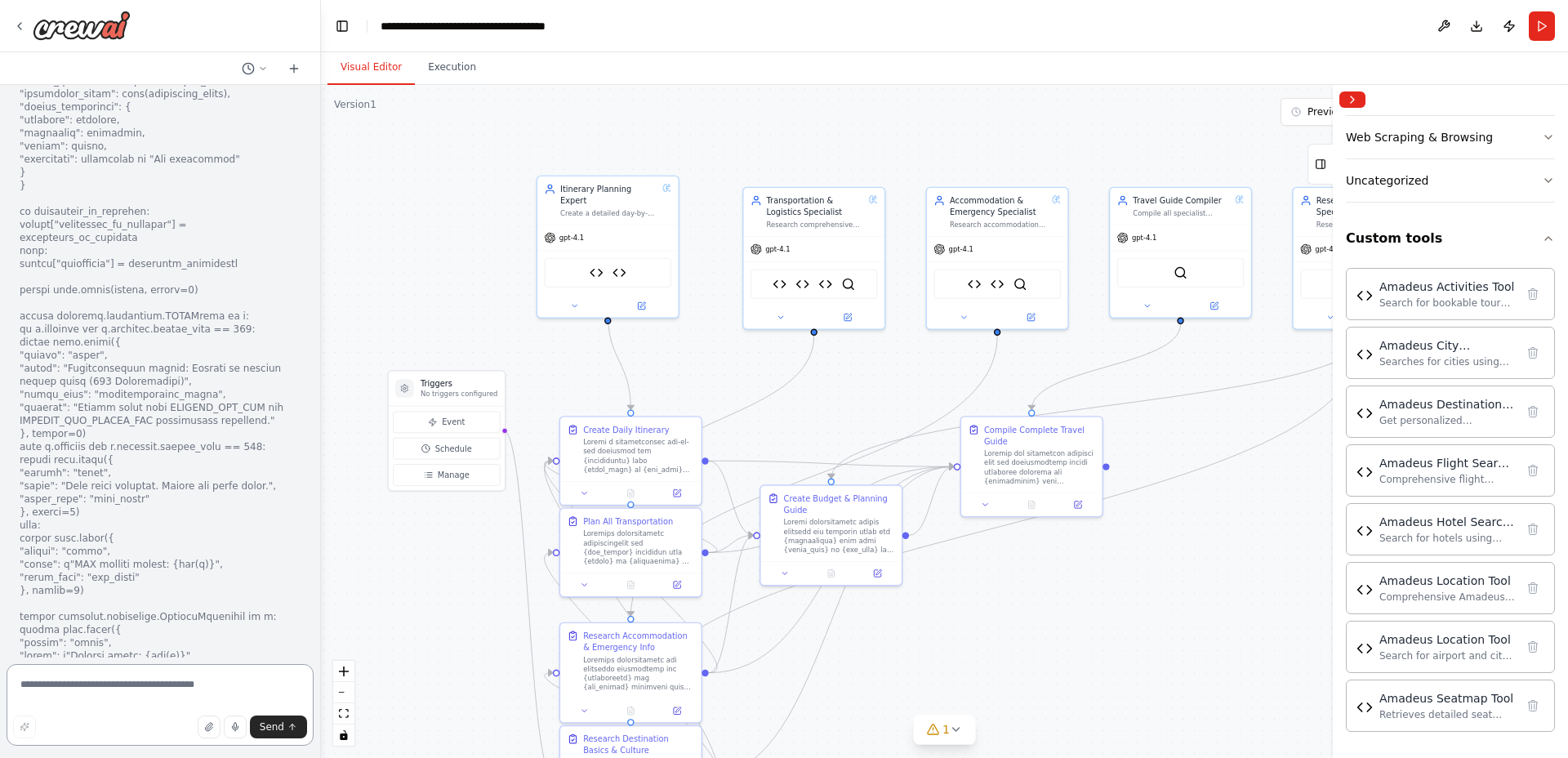
scroll to position [8886, 0]
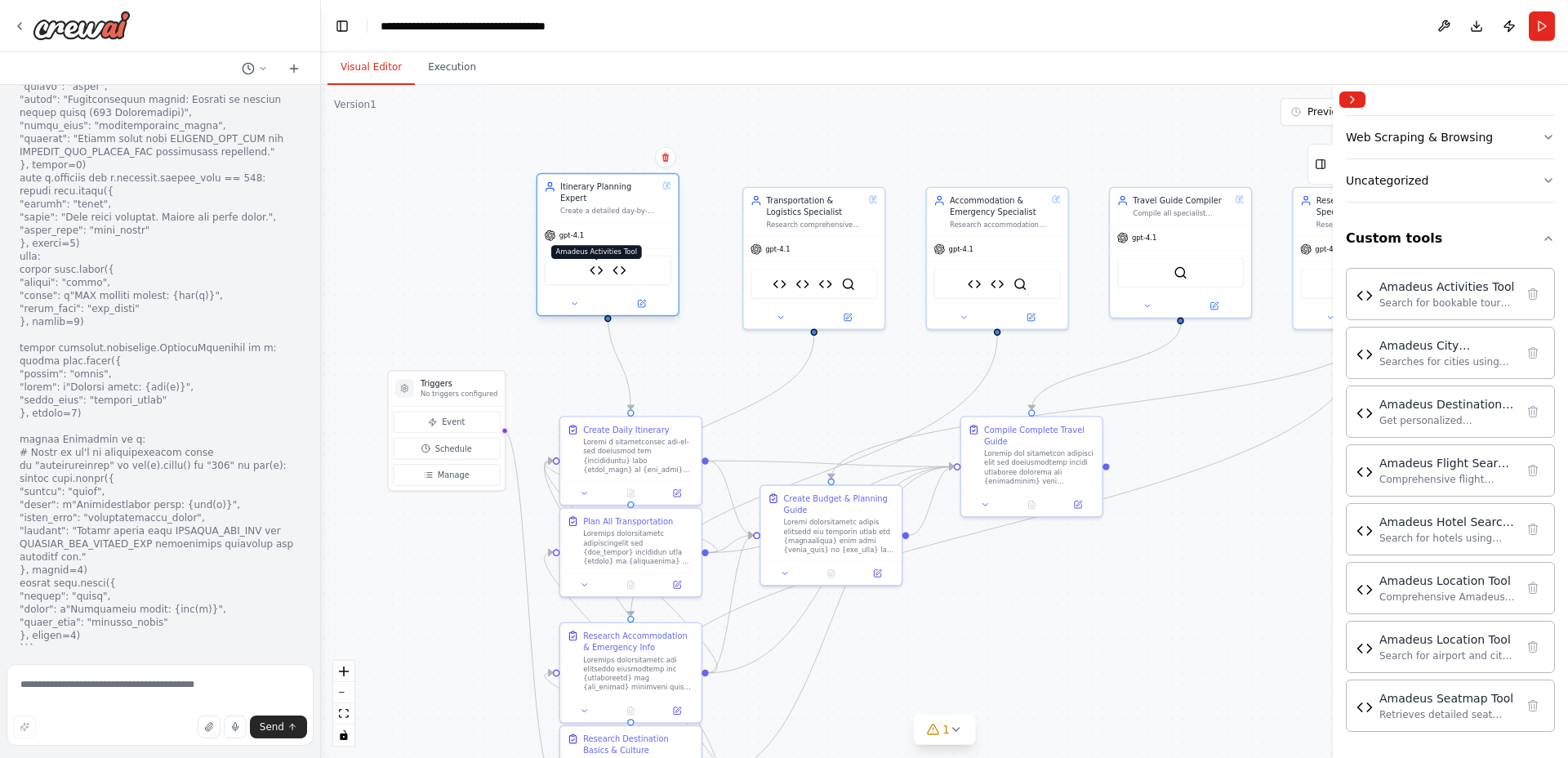
click at [592, 264] on img at bounding box center [597, 270] width 14 height 14
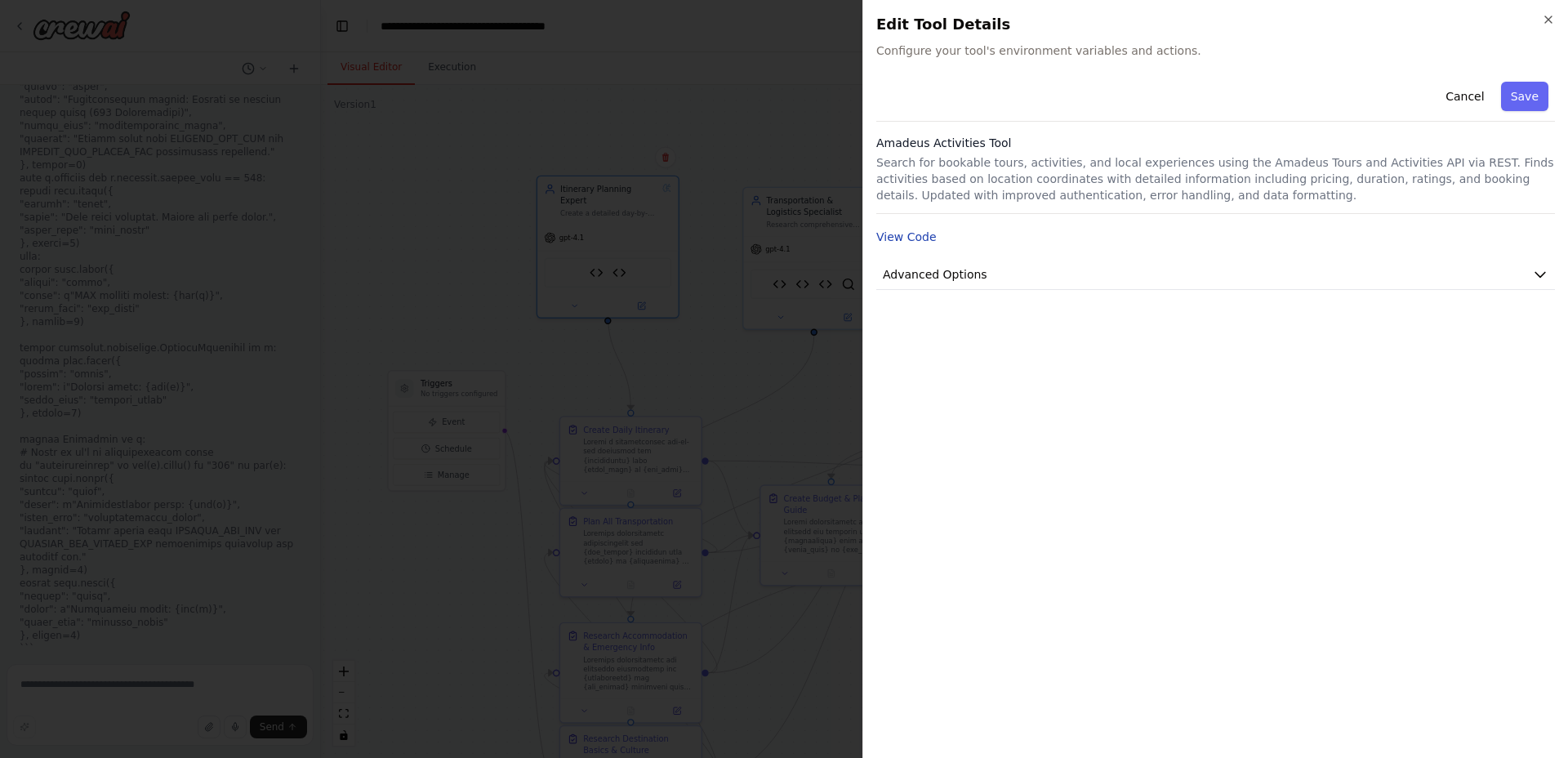
click at [910, 234] on button "View Code" at bounding box center [906, 237] width 60 height 17
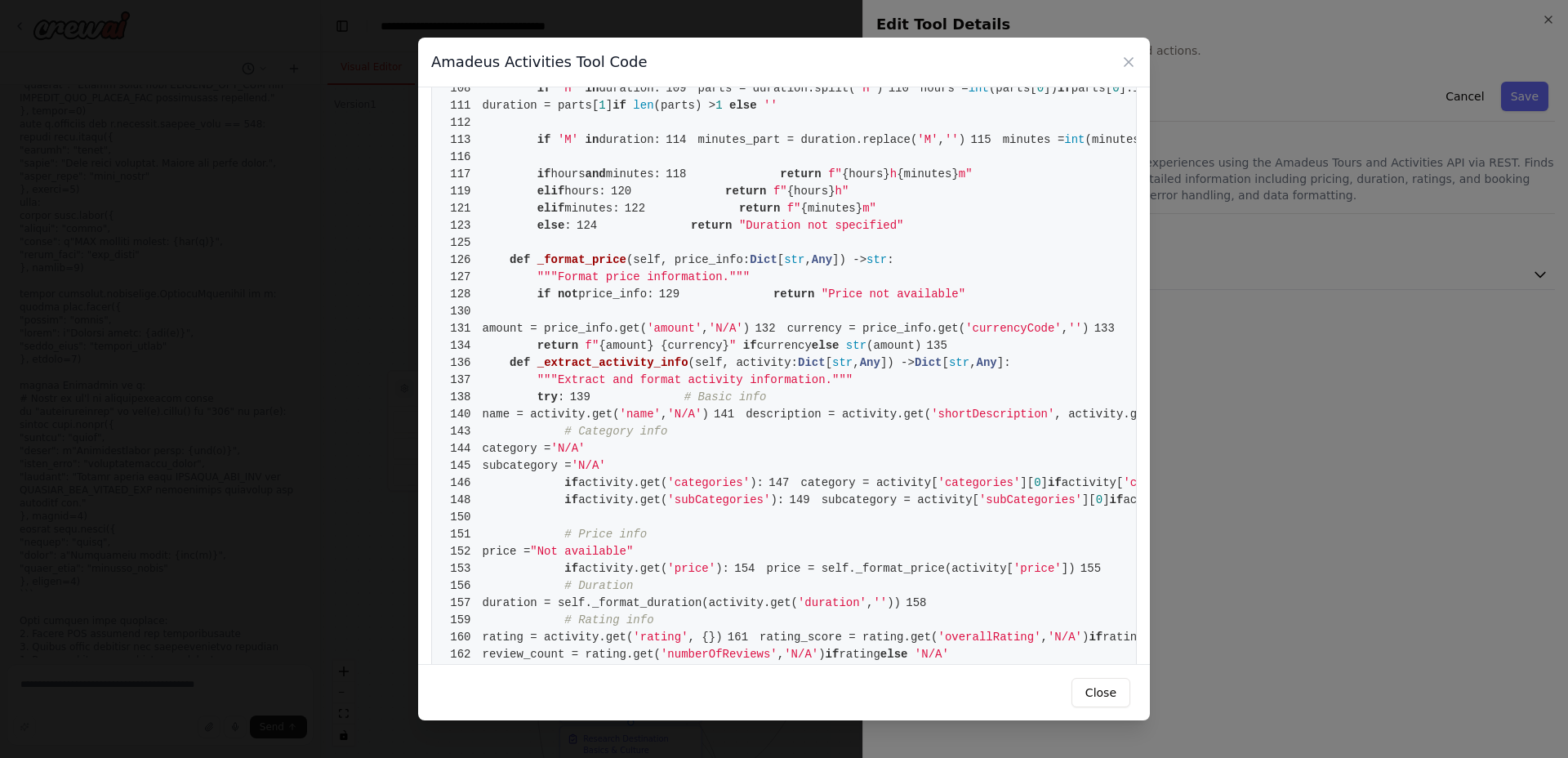
scroll to position [0, 0]
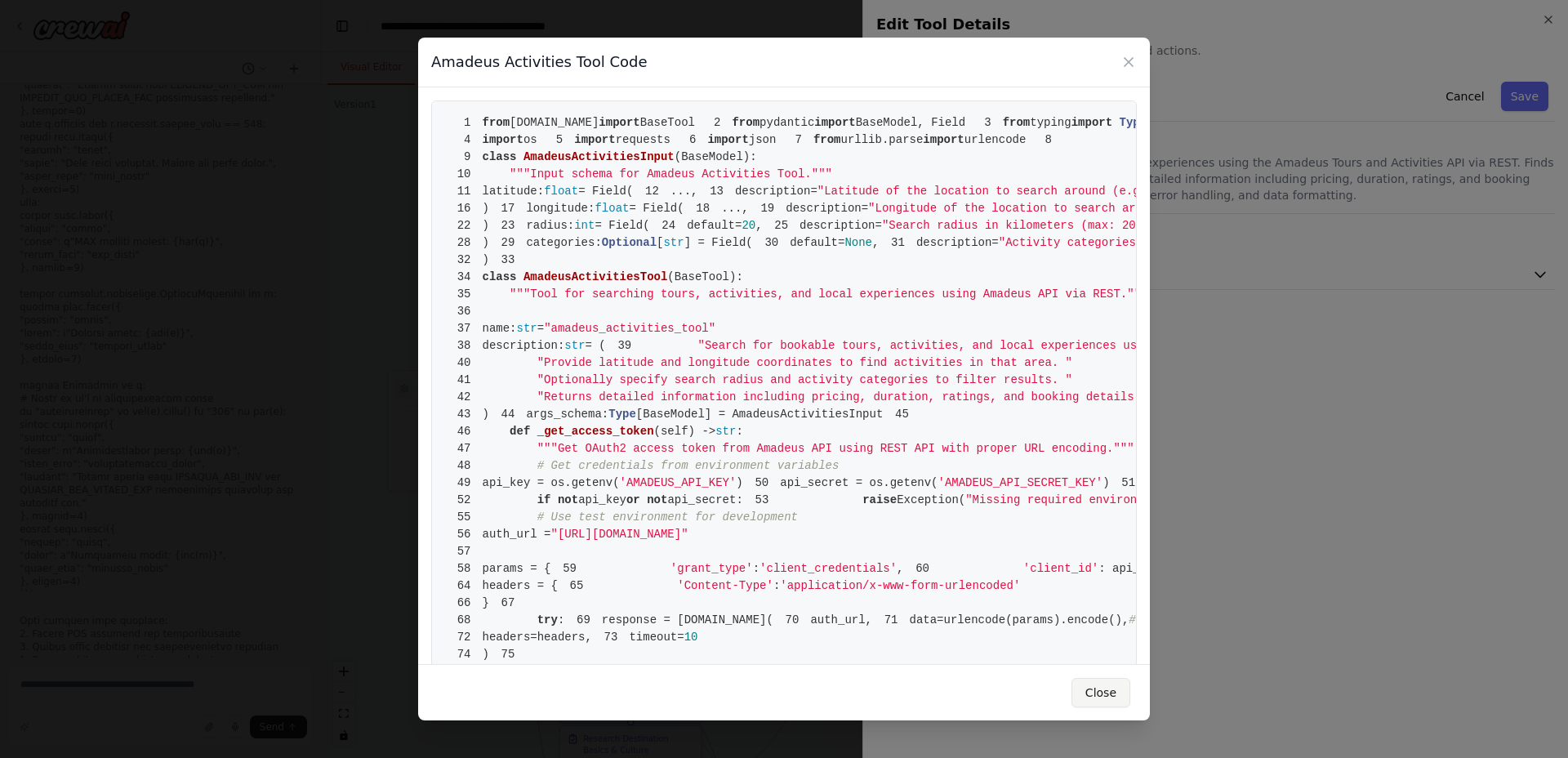
click at [1120, 694] on button "Close" at bounding box center [1101, 692] width 59 height 29
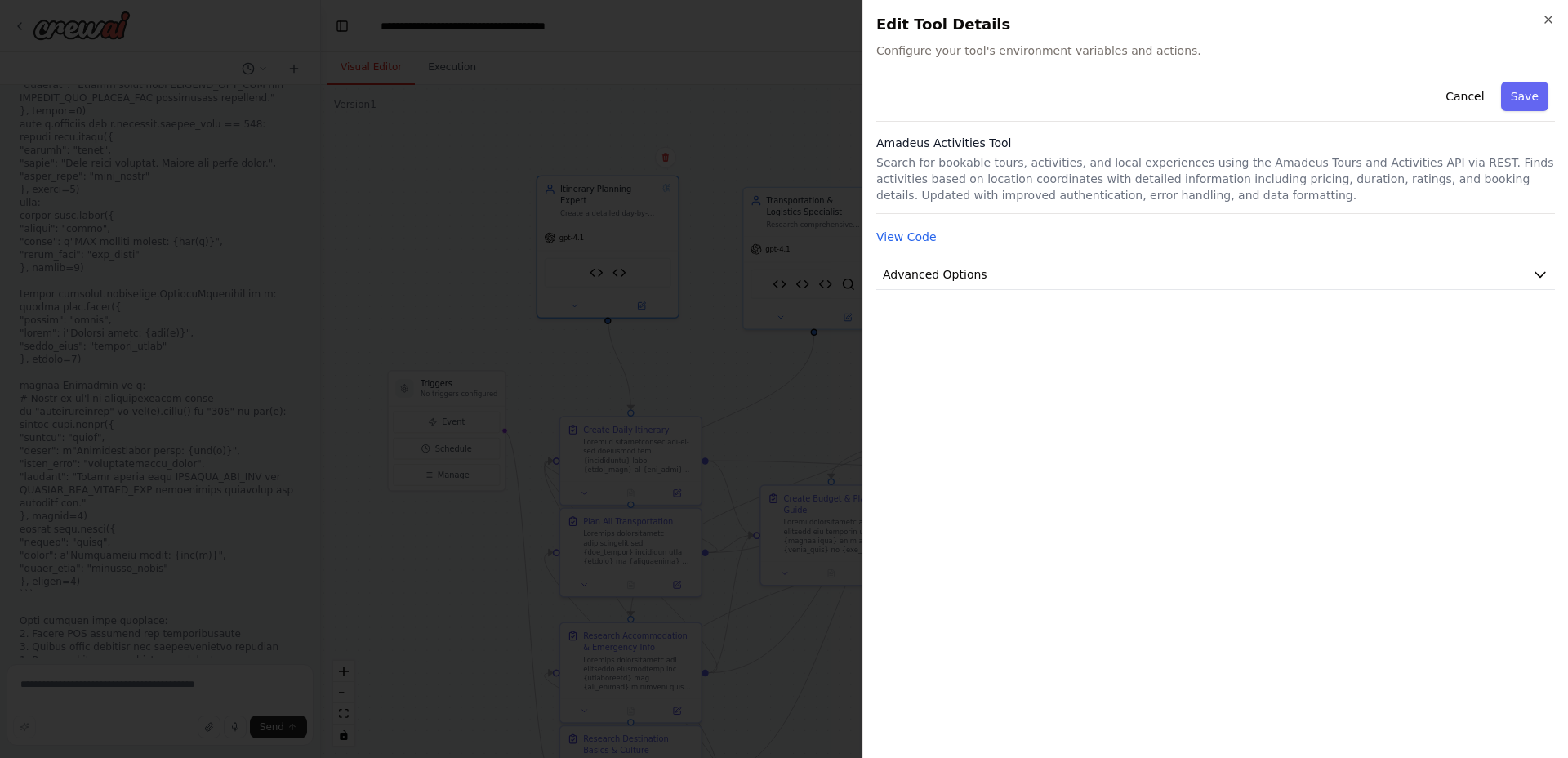
click at [1279, 240] on div "View Code" at bounding box center [1215, 236] width 679 height 19
click at [1263, 267] on button "Advanced Options" at bounding box center [1215, 274] width 679 height 30
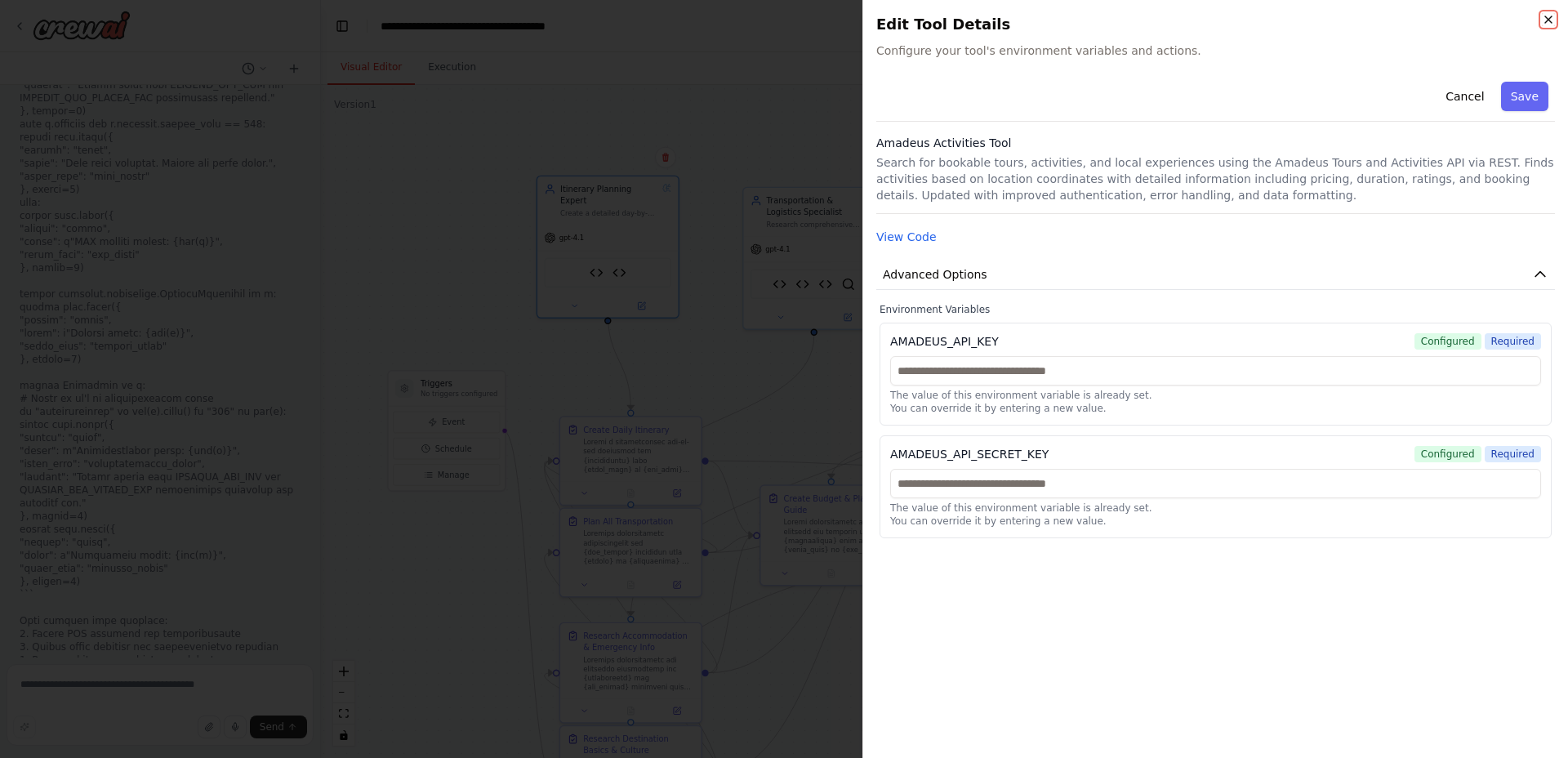
click at [1550, 17] on icon "button" at bounding box center [1549, 20] width 13 height 13
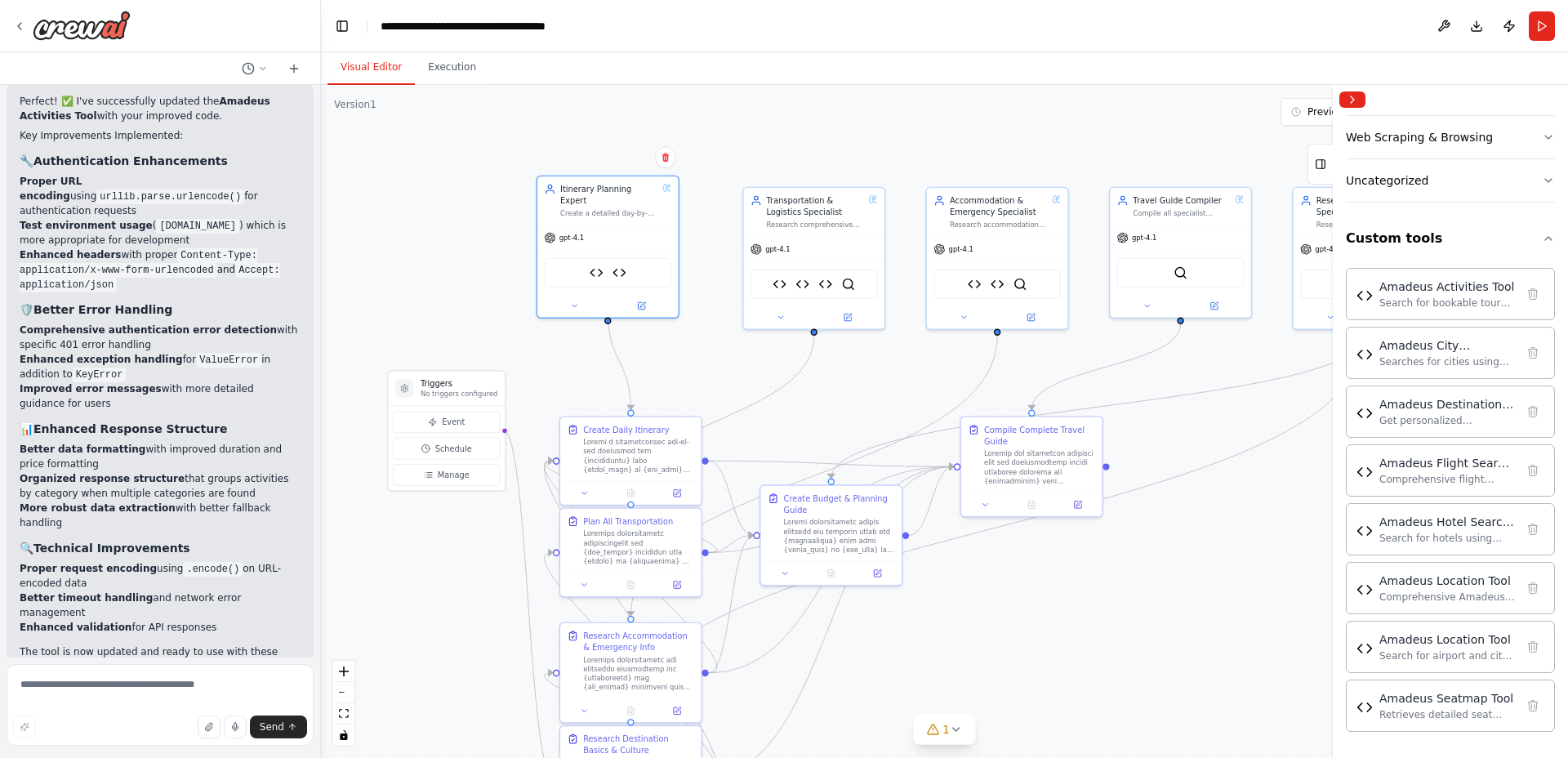
scroll to position [9785, 0]
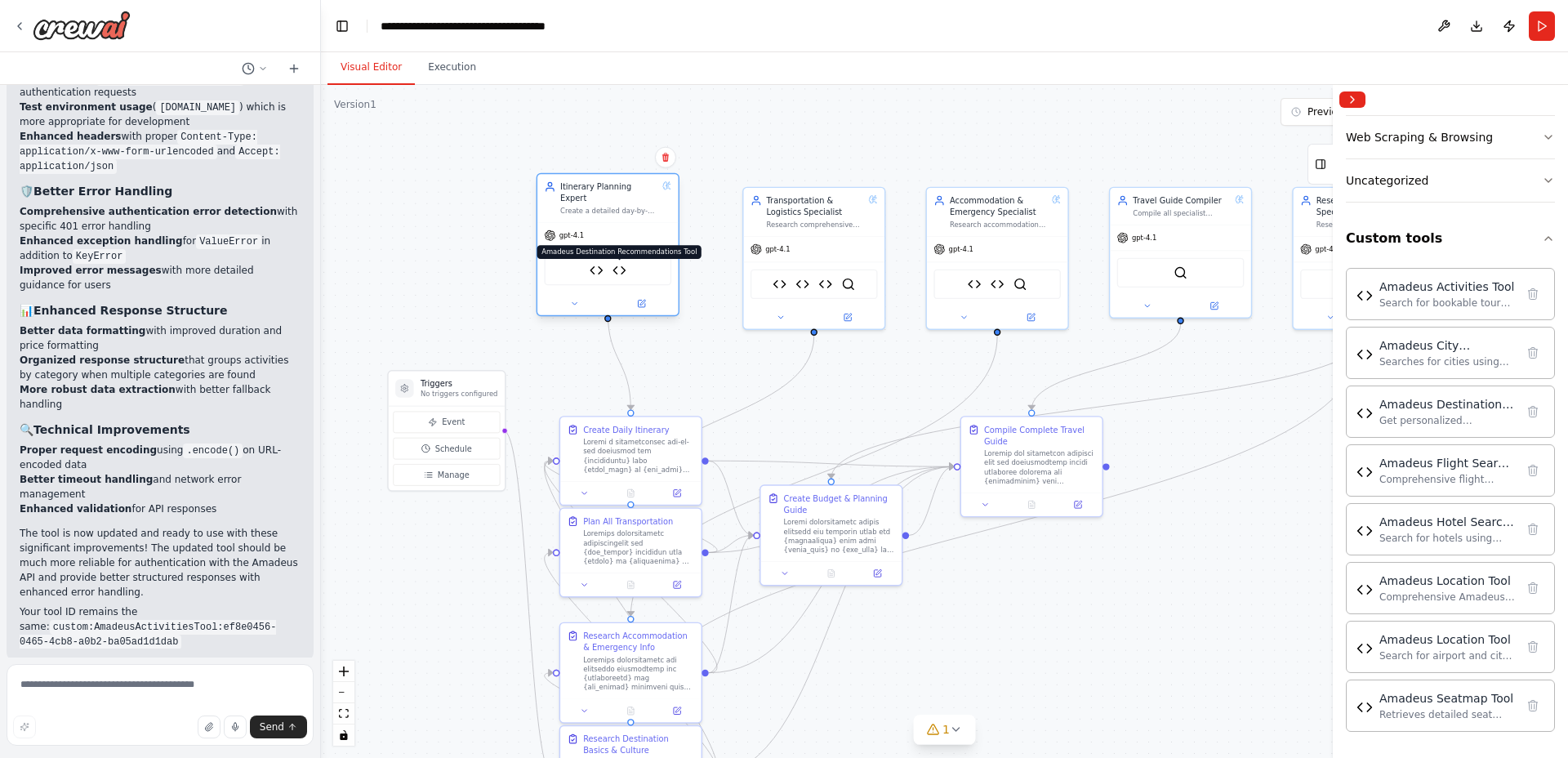
click at [620, 264] on img at bounding box center [619, 270] width 14 height 14
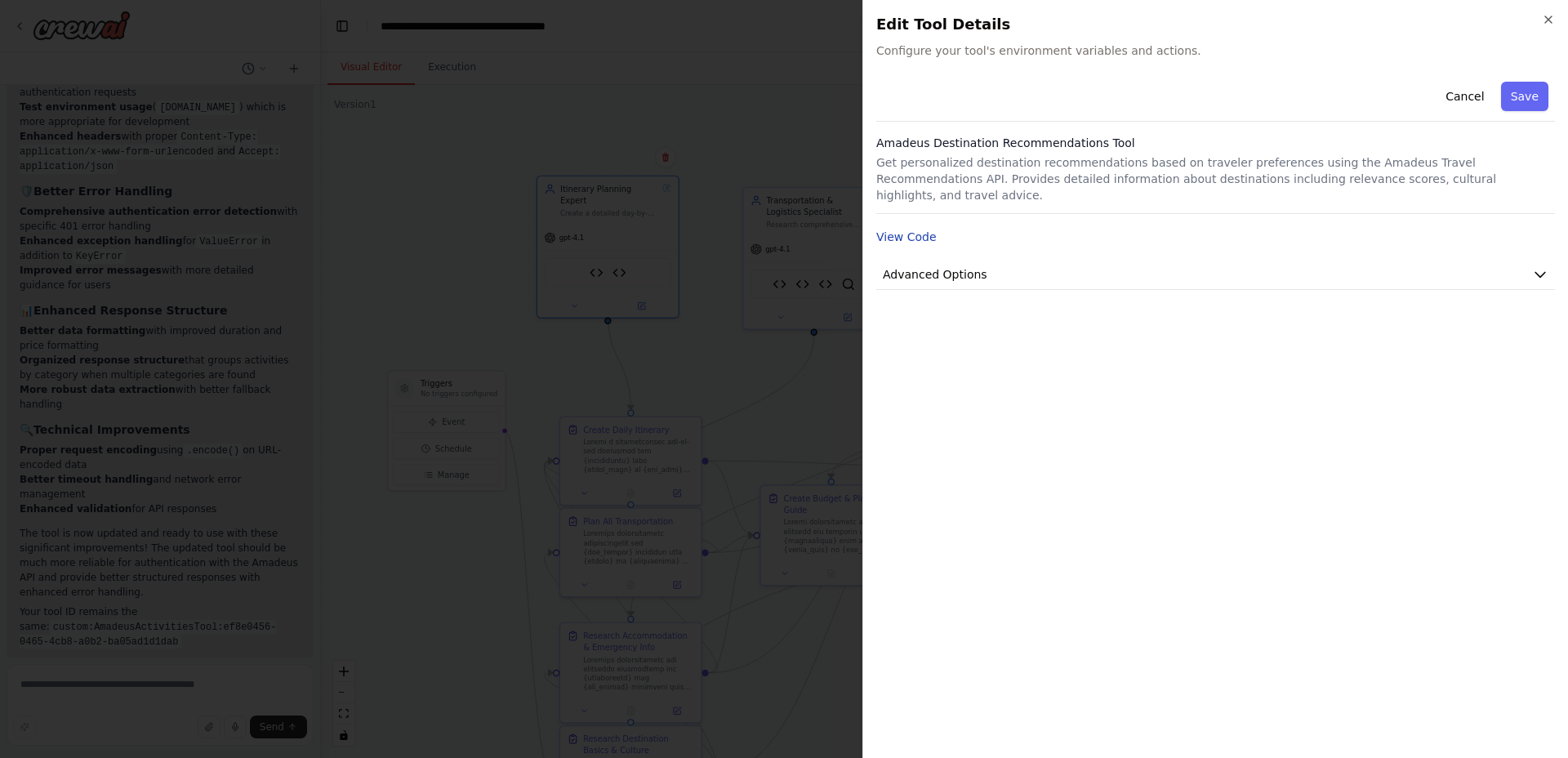
click at [888, 228] on button "View Code" at bounding box center [906, 237] width 60 height 17
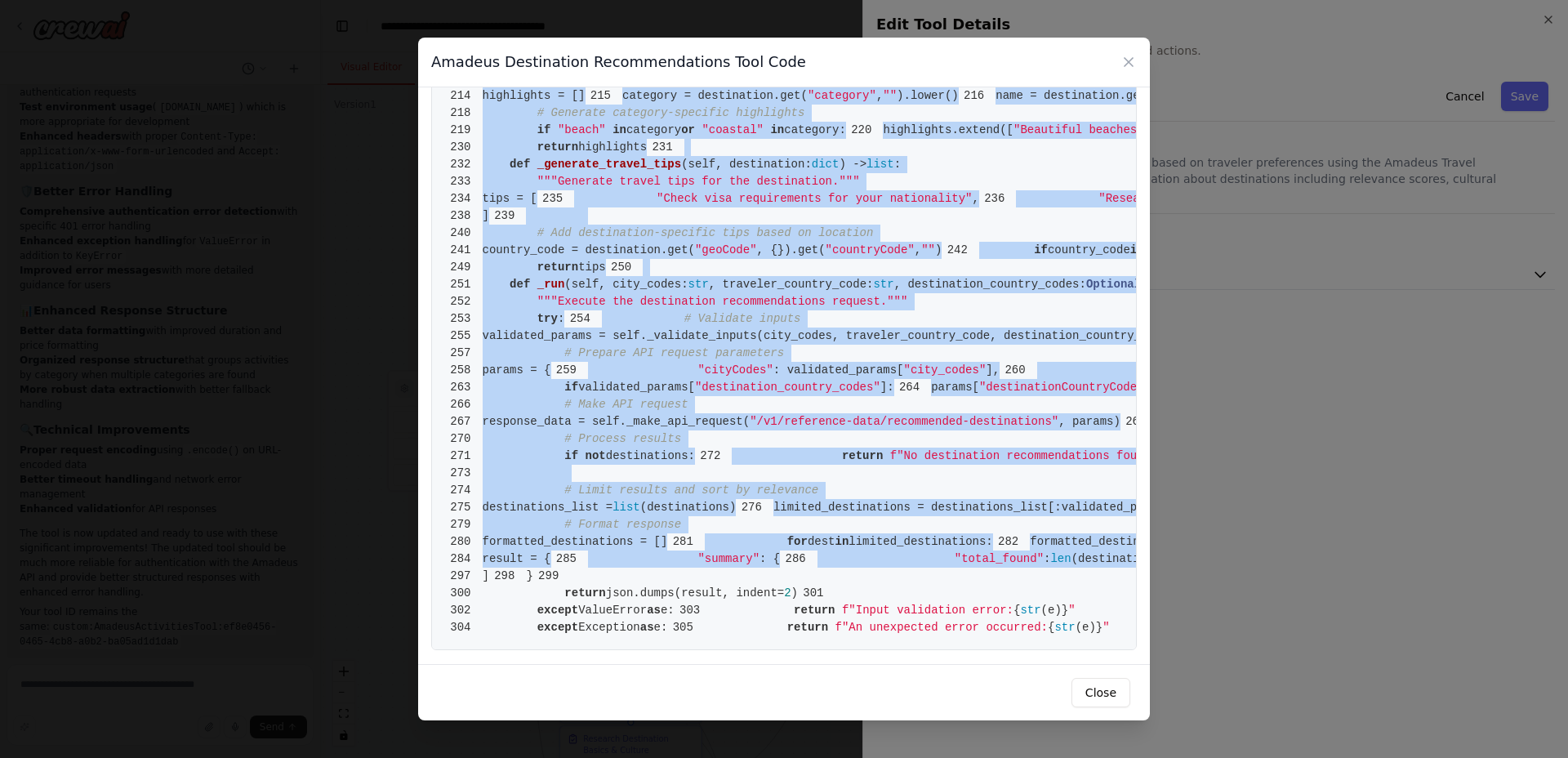
scroll to position [4709, 0]
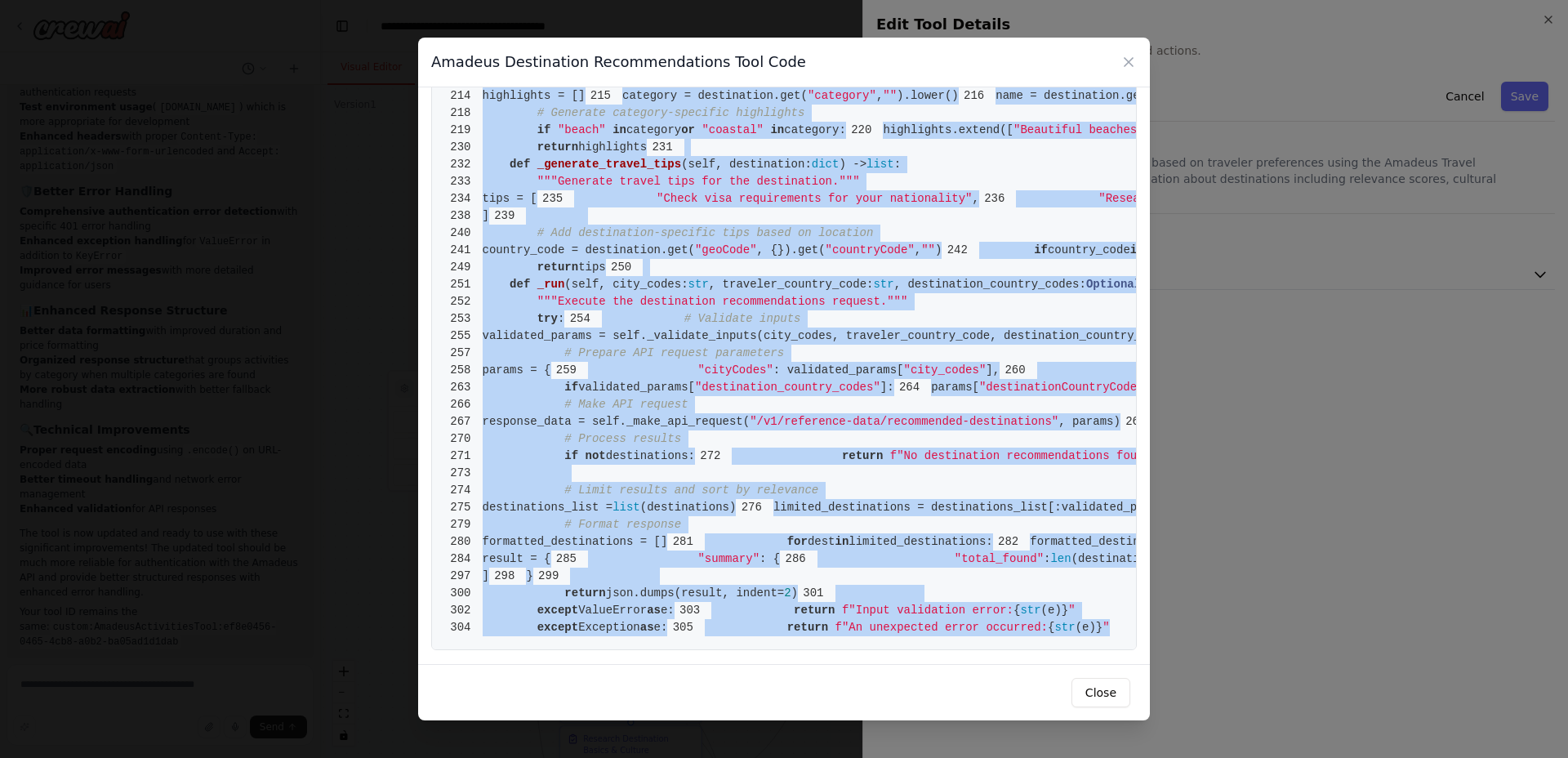
drag, startPoint x: 483, startPoint y: 120, endPoint x: 937, endPoint y: 629, distance: 682.1
copy code "from crewai.tools import BaseTool 2 from pydantic import BaseModel, Field 3 fro…"
click at [1125, 62] on icon at bounding box center [1129, 62] width 17 height 17
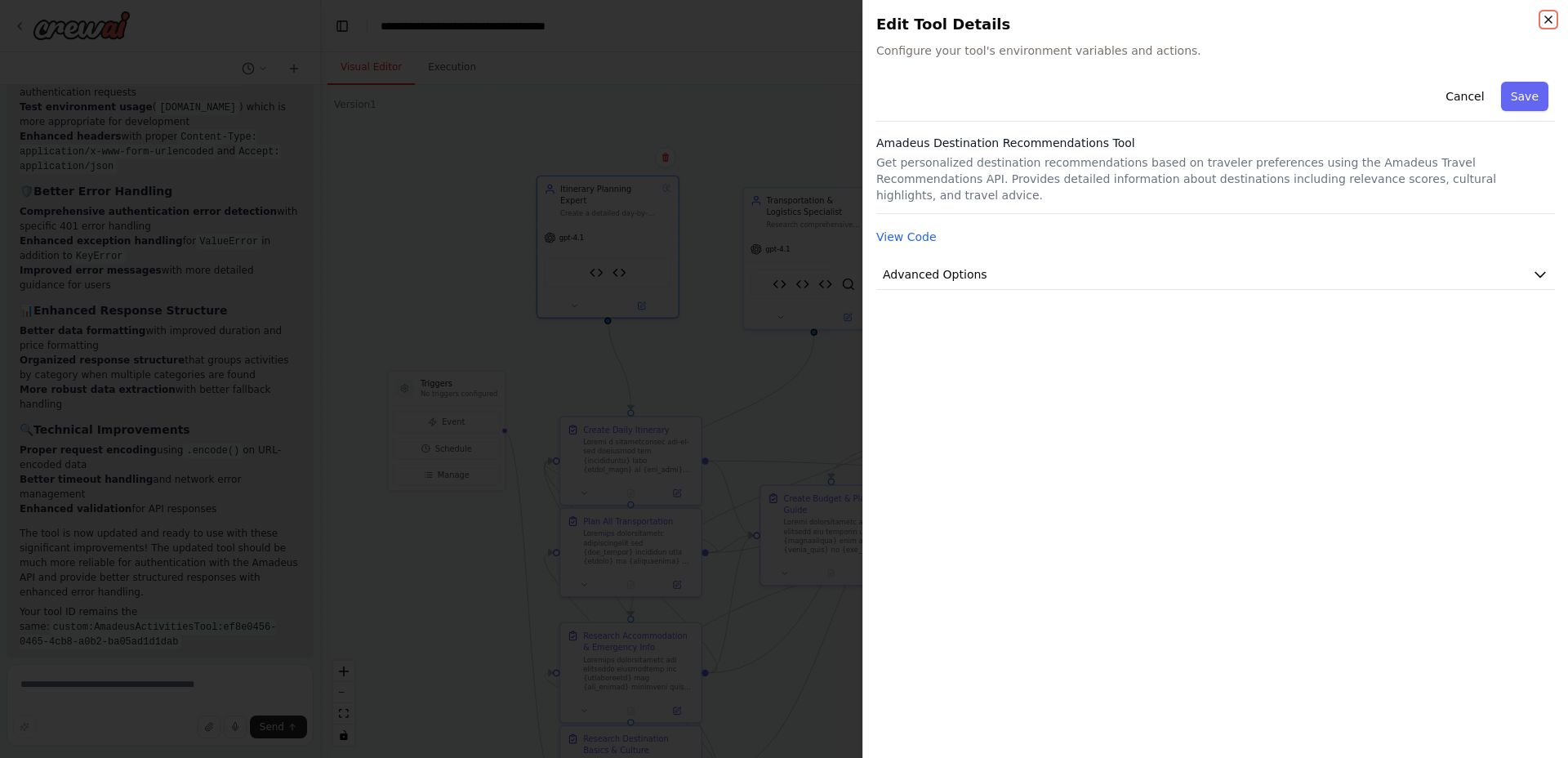
click at [1546, 18] on icon "button" at bounding box center [1549, 20] width 13 height 13
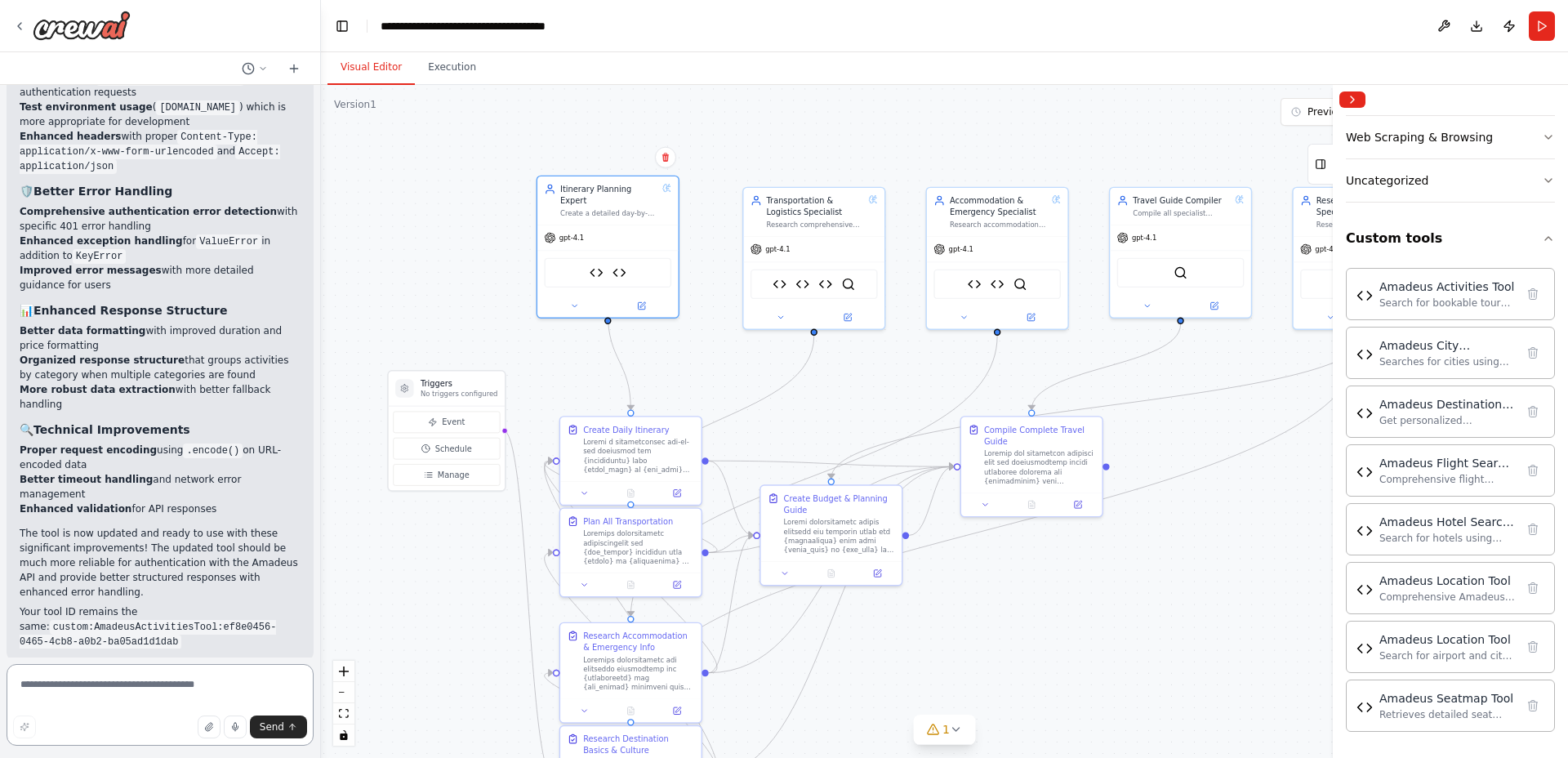
click at [213, 693] on textarea at bounding box center [160, 705] width 307 height 82
click at [119, 688] on textarea "**********" at bounding box center [160, 705] width 307 height 82
click at [270, 680] on textarea "**********" at bounding box center [160, 705] width 307 height 82
paste textarea "**********"
type textarea "**********"
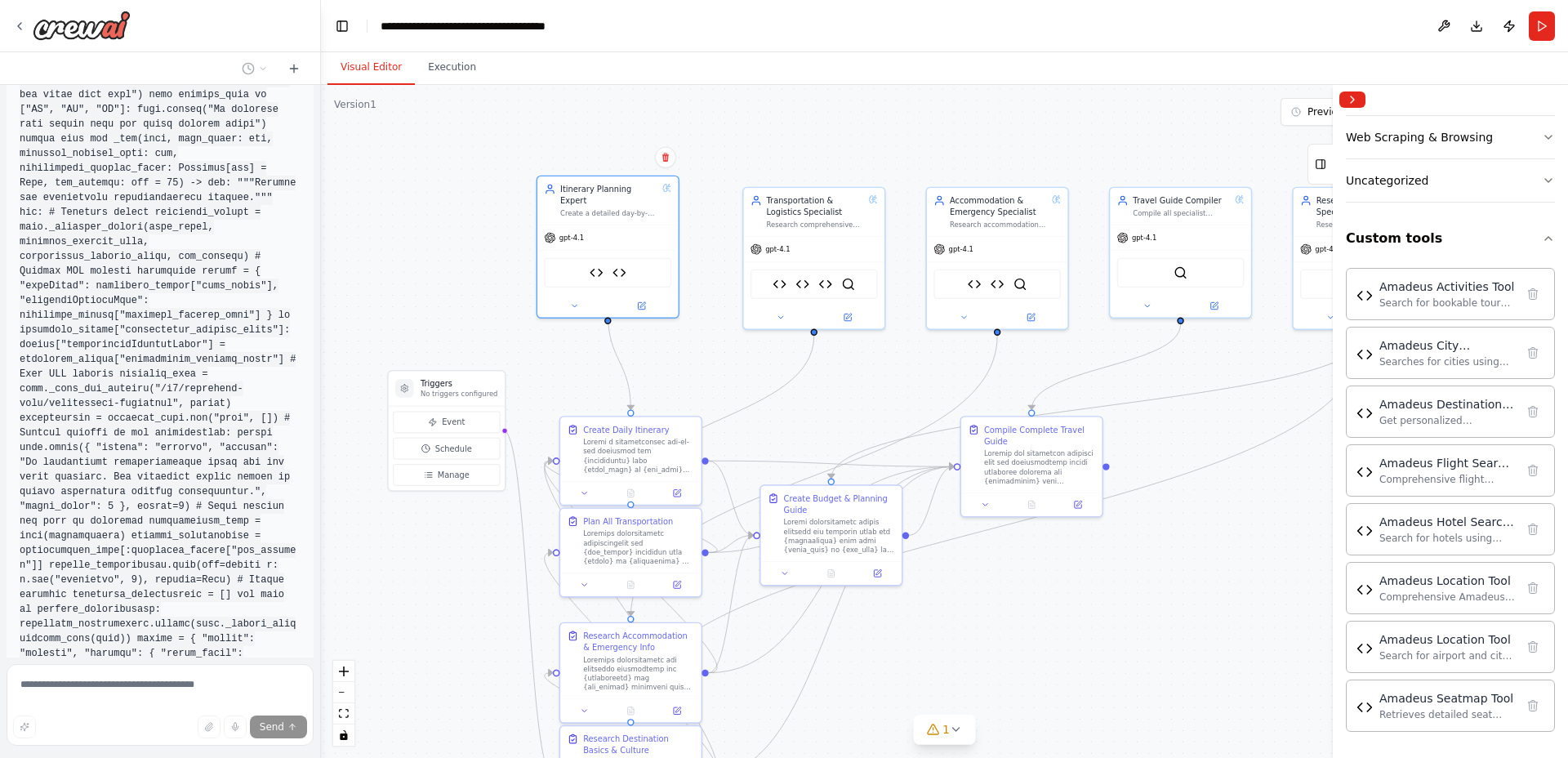
scroll to position [14248, 0]
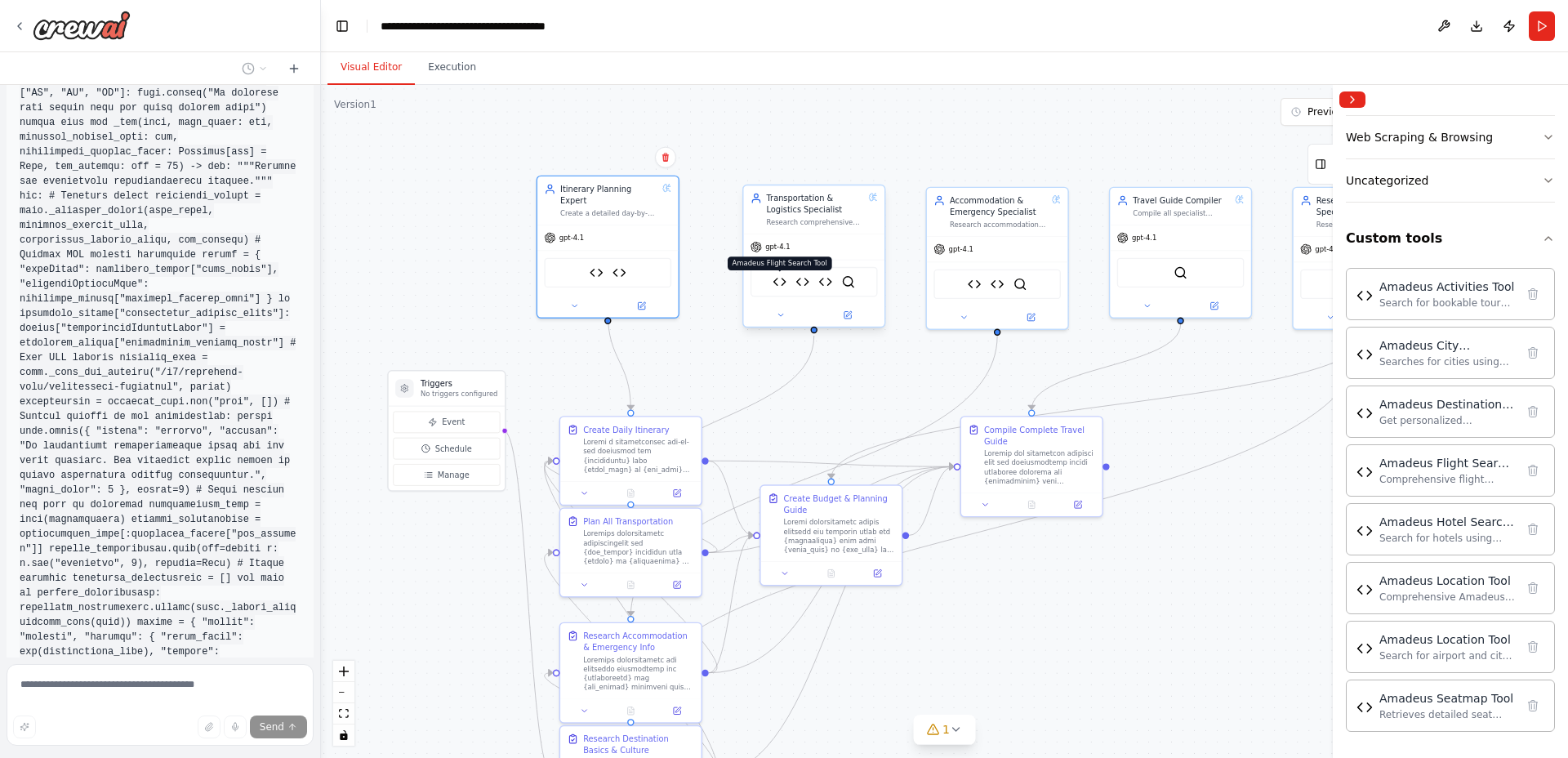
click at [779, 284] on img at bounding box center [779, 282] width 14 height 14
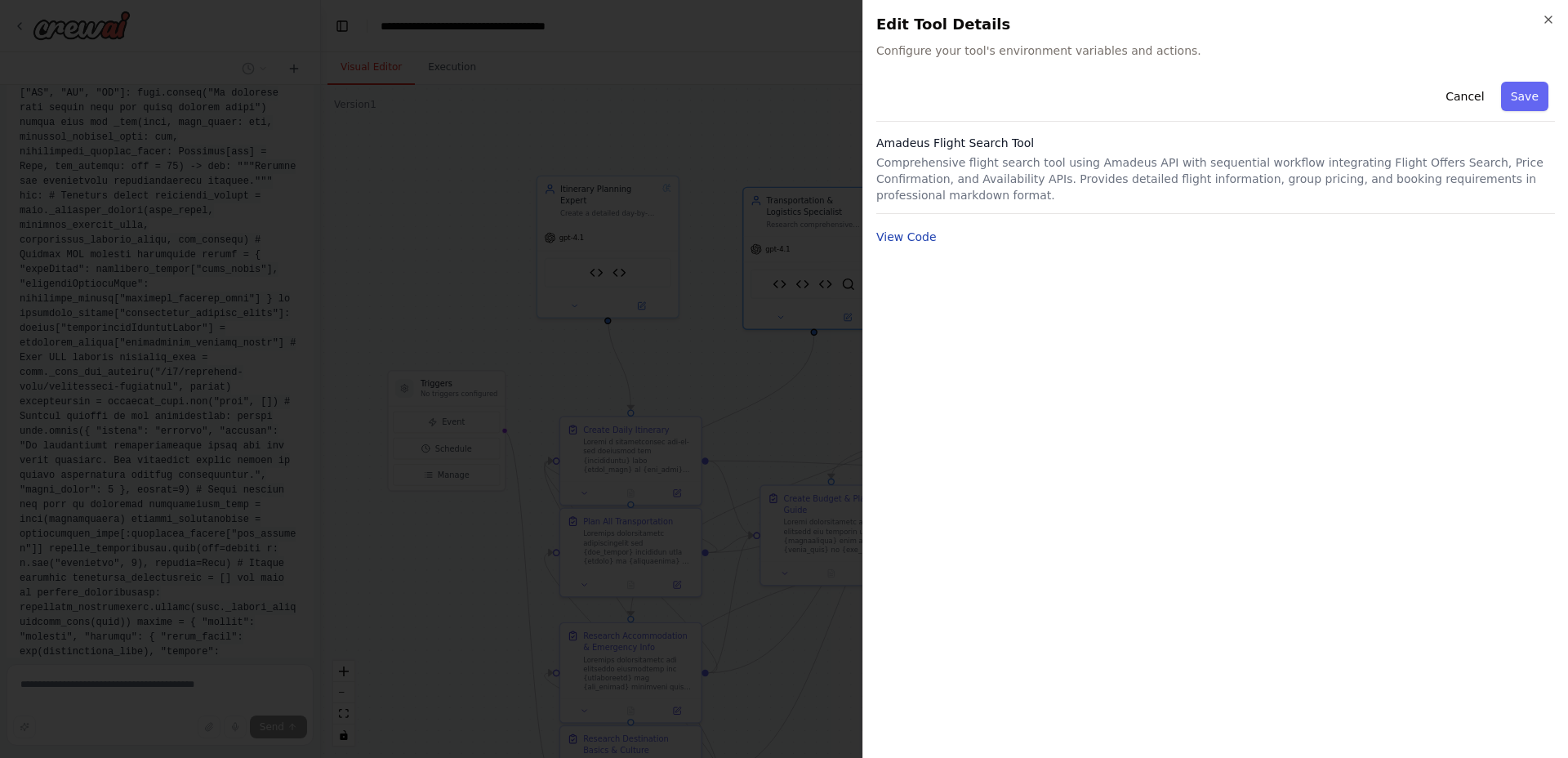
click at [922, 243] on button "View Code" at bounding box center [906, 237] width 60 height 17
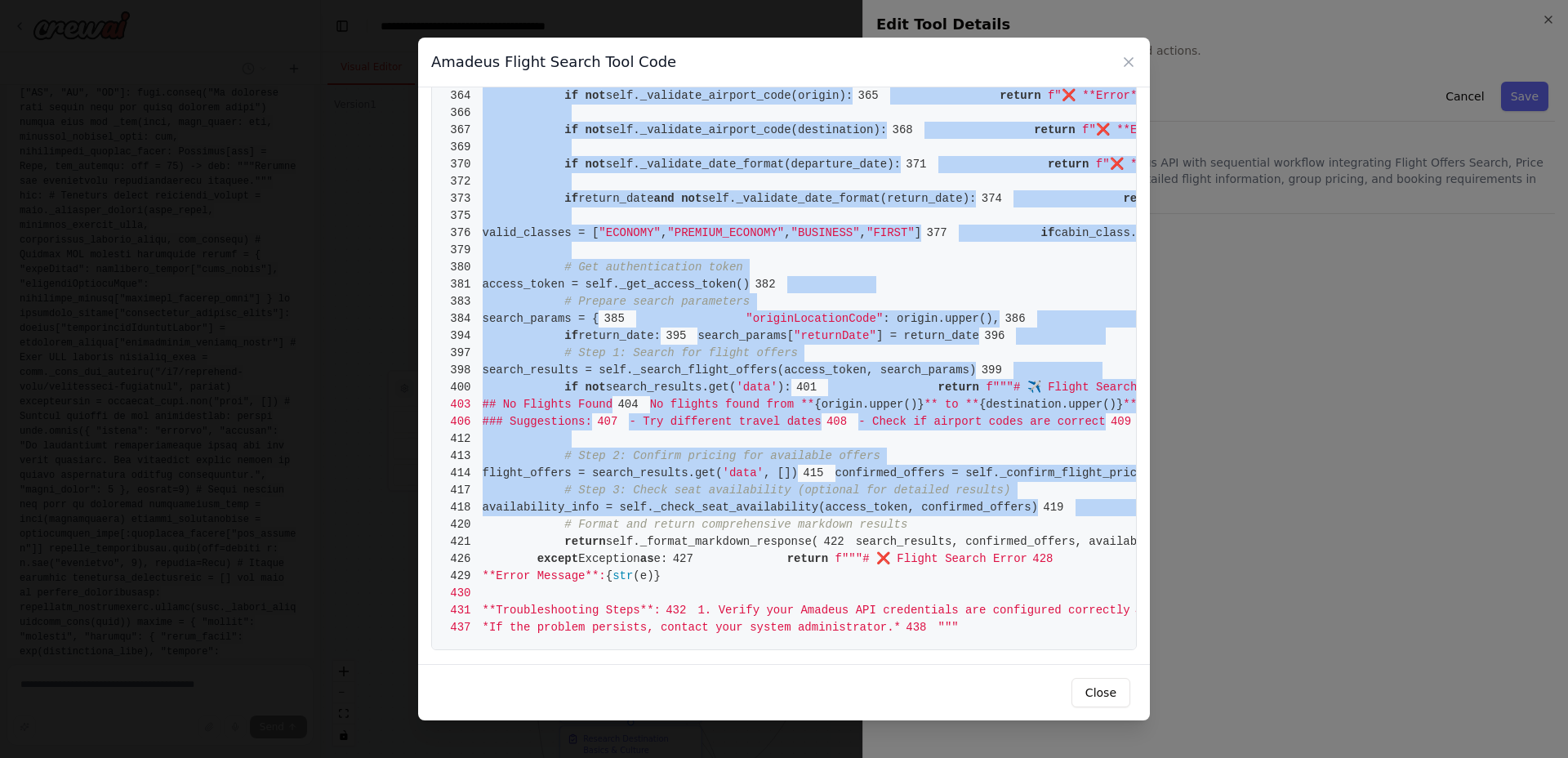
scroll to position [6989, 0]
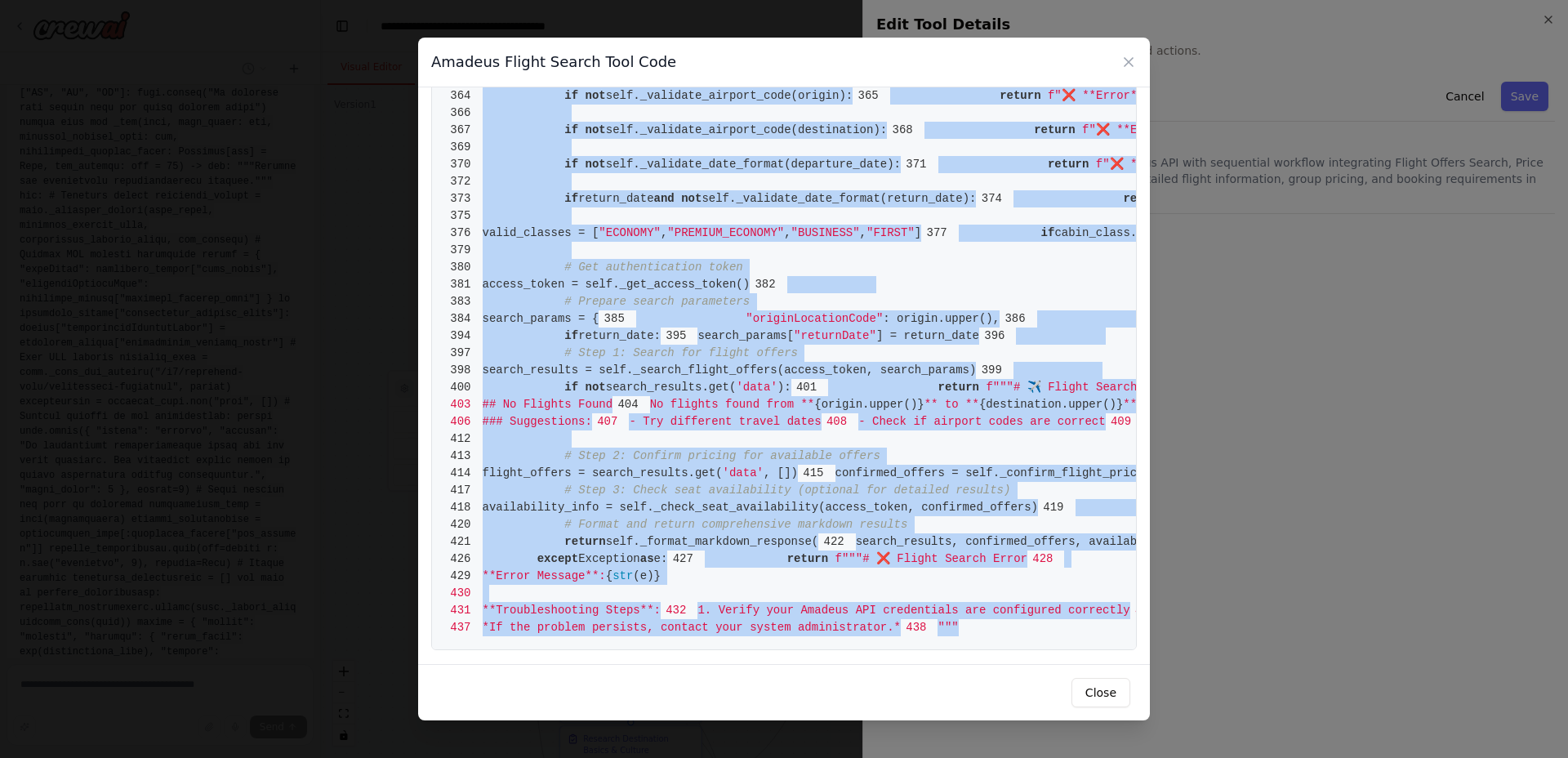
drag, startPoint x: 482, startPoint y: 122, endPoint x: 772, endPoint y: 648, distance: 600.6
copy code "from crewai.tools import BaseTool 2 from pydantic import BaseModel, Field 3 fro…"
click at [1099, 689] on button "Close" at bounding box center [1101, 692] width 59 height 29
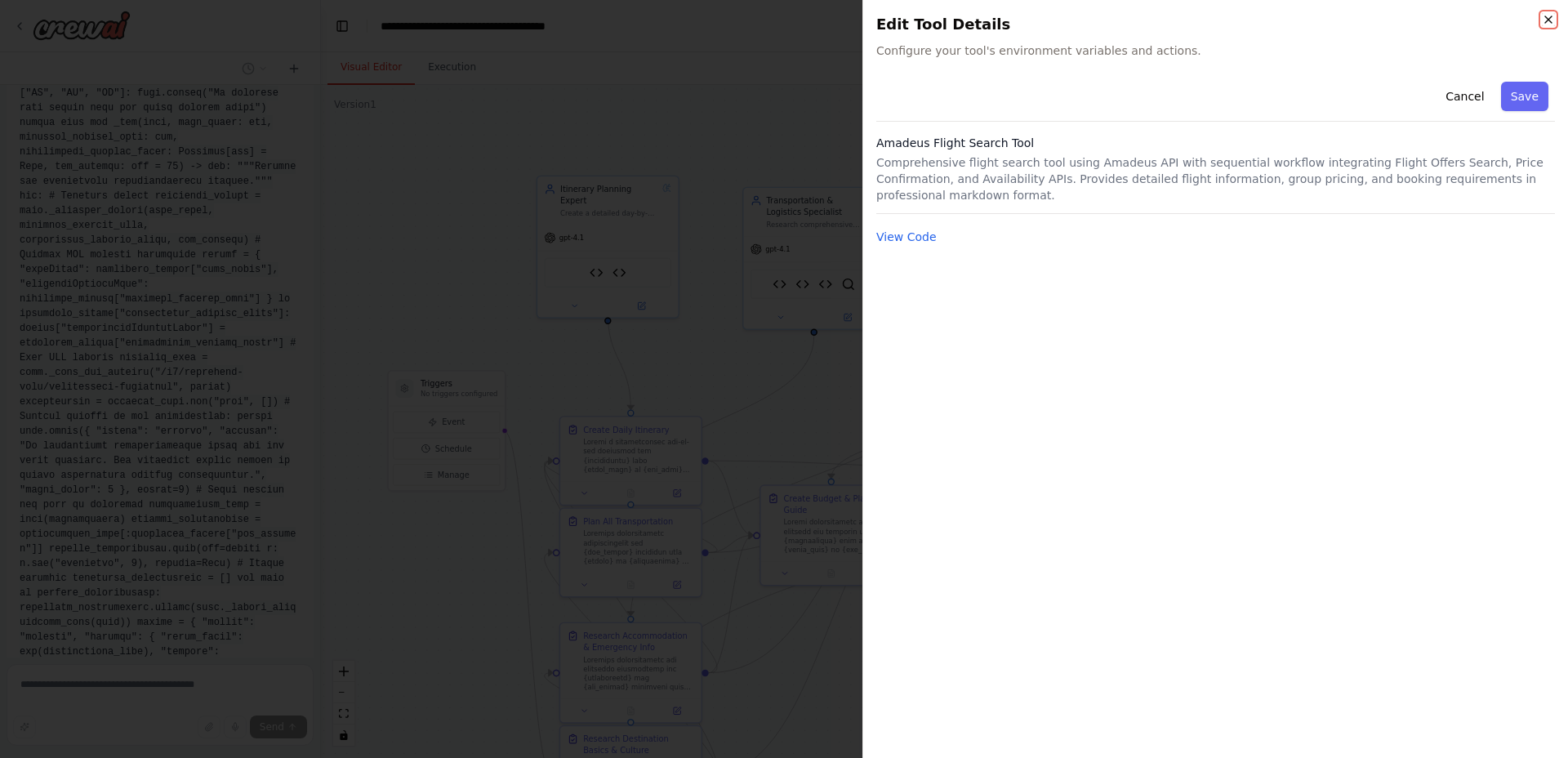
click at [1549, 18] on icon "button" at bounding box center [1549, 20] width 7 height 7
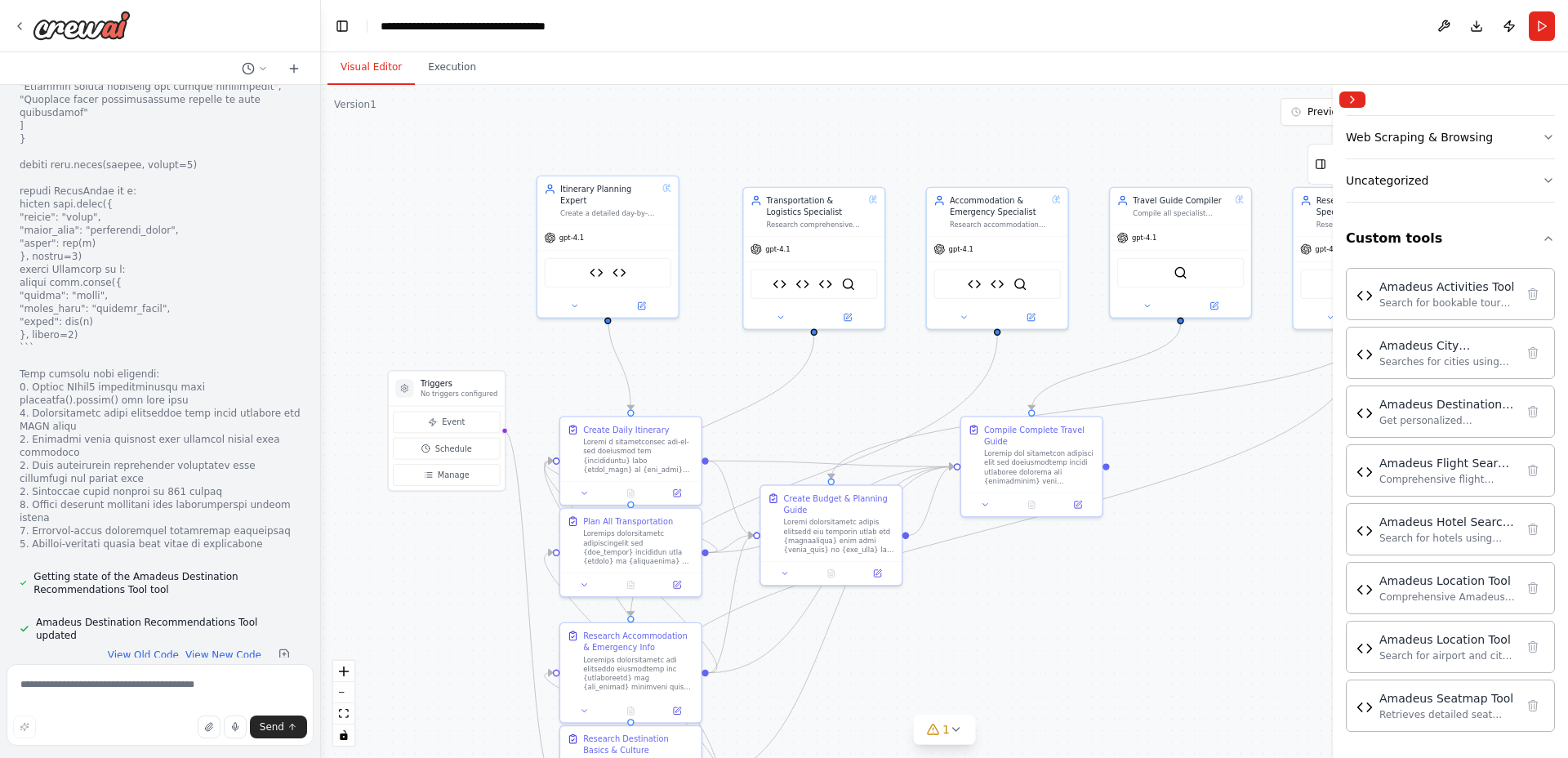
scroll to position [20776, 0]
click at [218, 683] on textarea at bounding box center [160, 705] width 307 height 82
type textarea "*"
paste textarea "**********"
type textarea "**********"
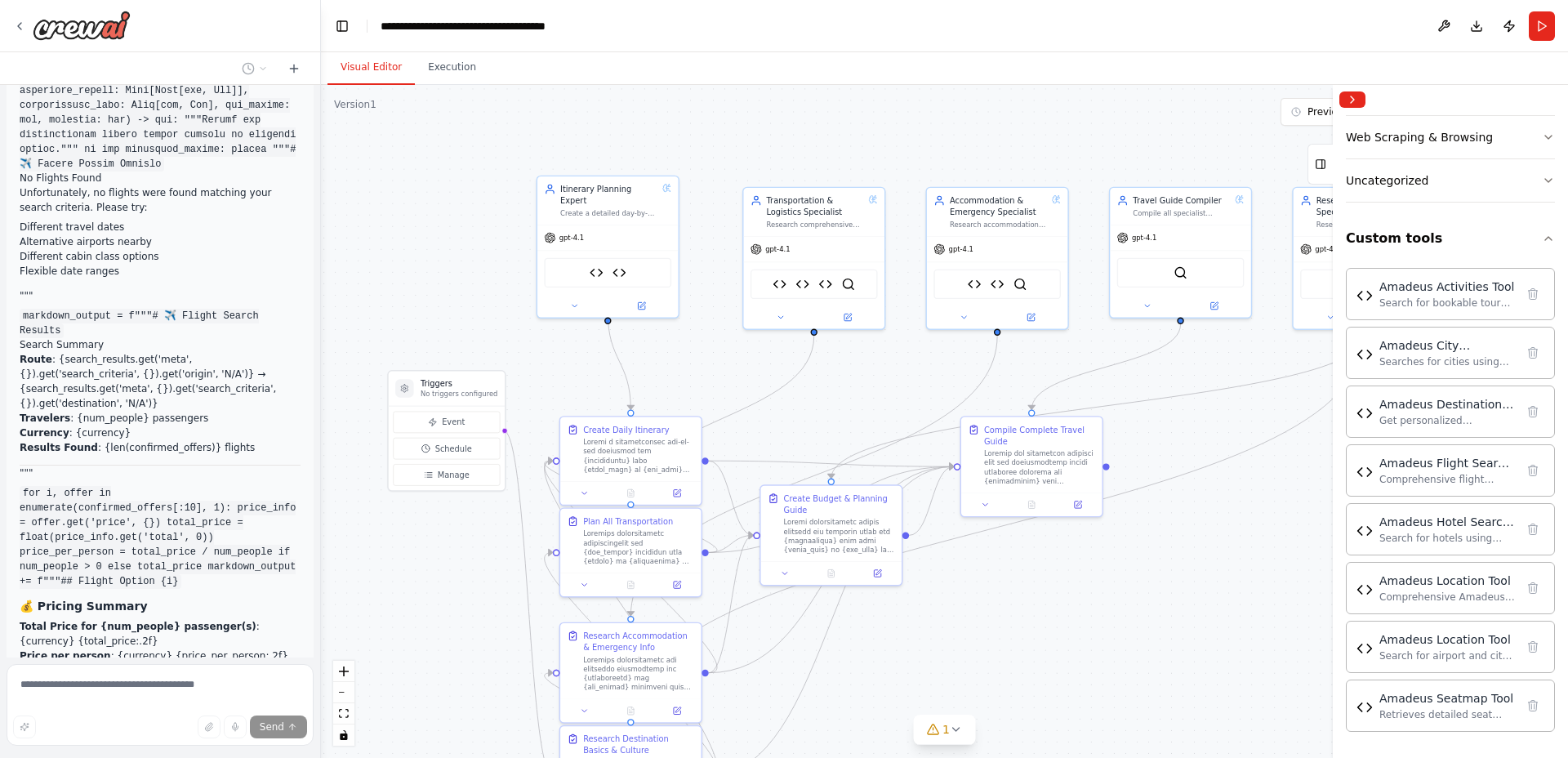
scroll to position [26912, 0]
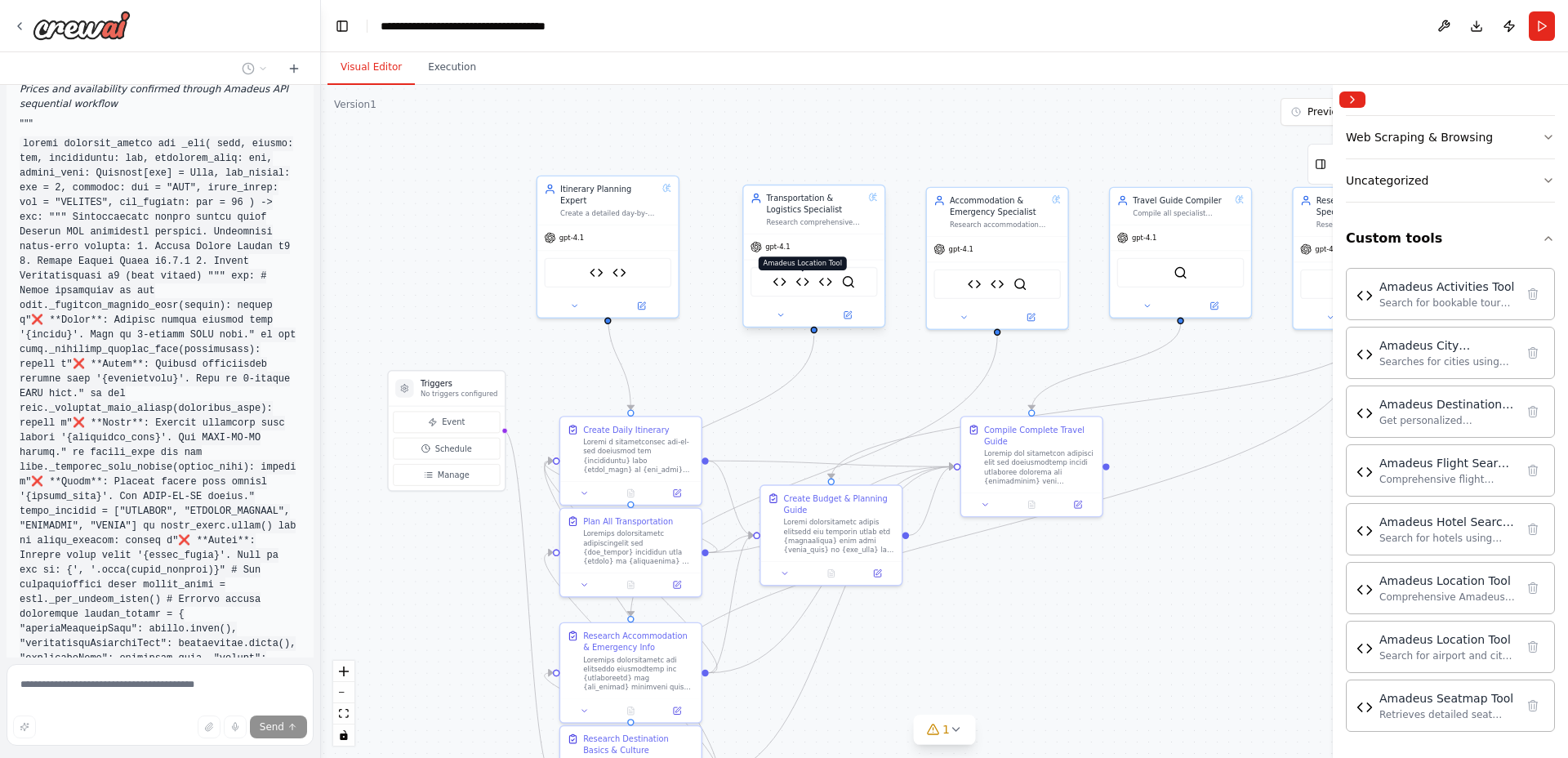
click at [801, 286] on img at bounding box center [802, 282] width 14 height 14
click at [802, 282] on img at bounding box center [802, 282] width 14 height 14
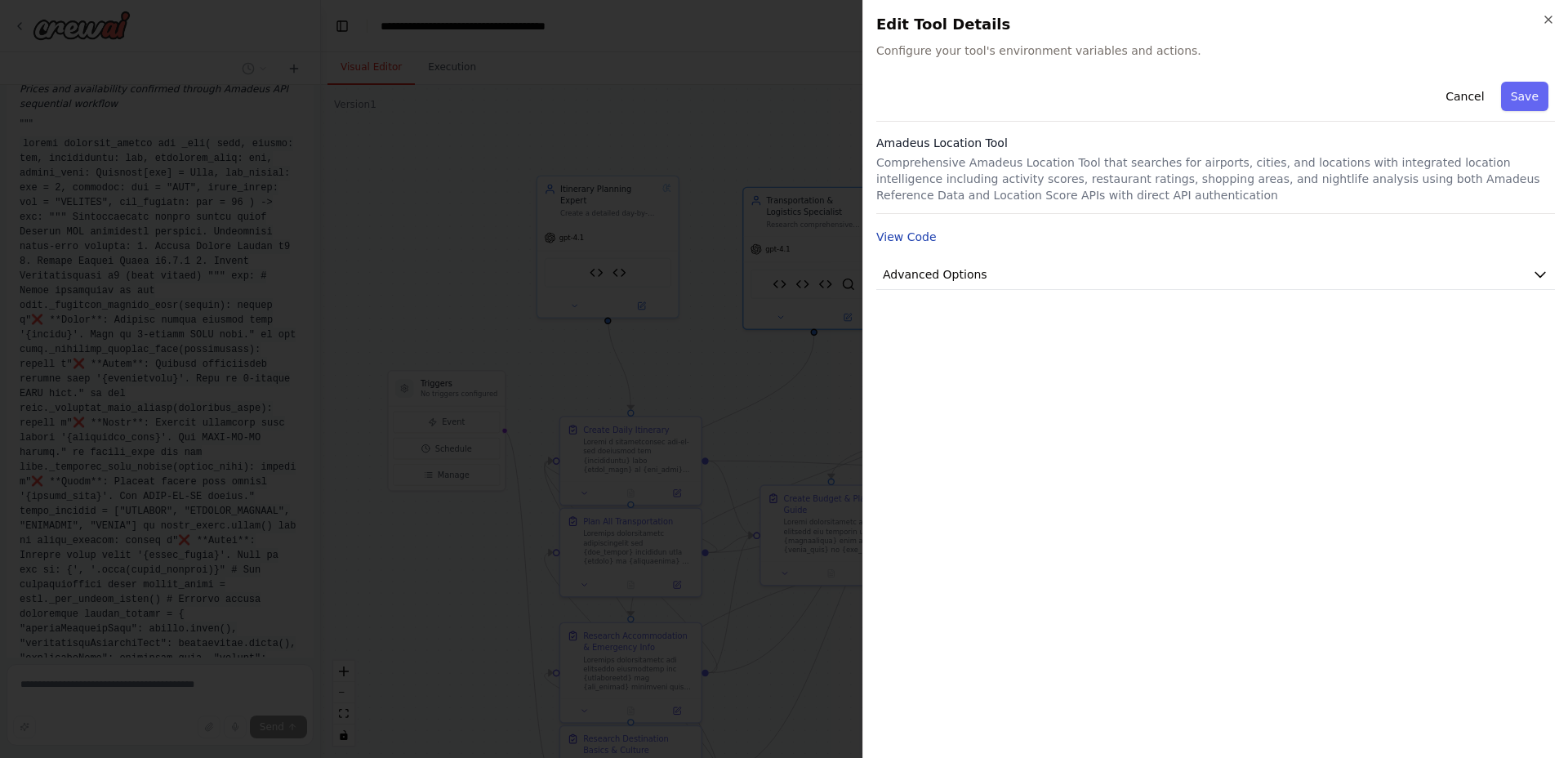
click at [906, 235] on button "View Code" at bounding box center [906, 237] width 60 height 17
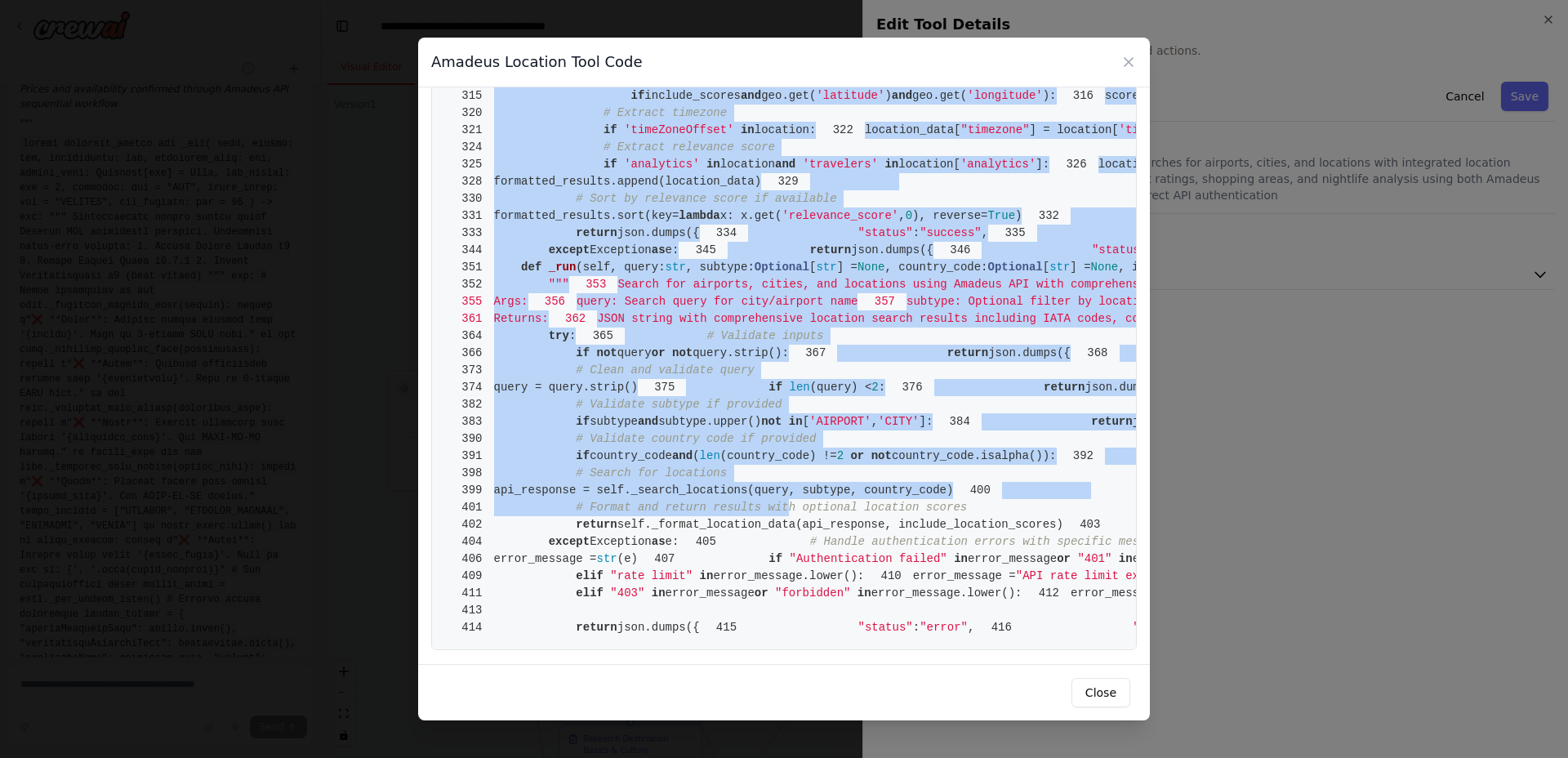
scroll to position [6646, 0]
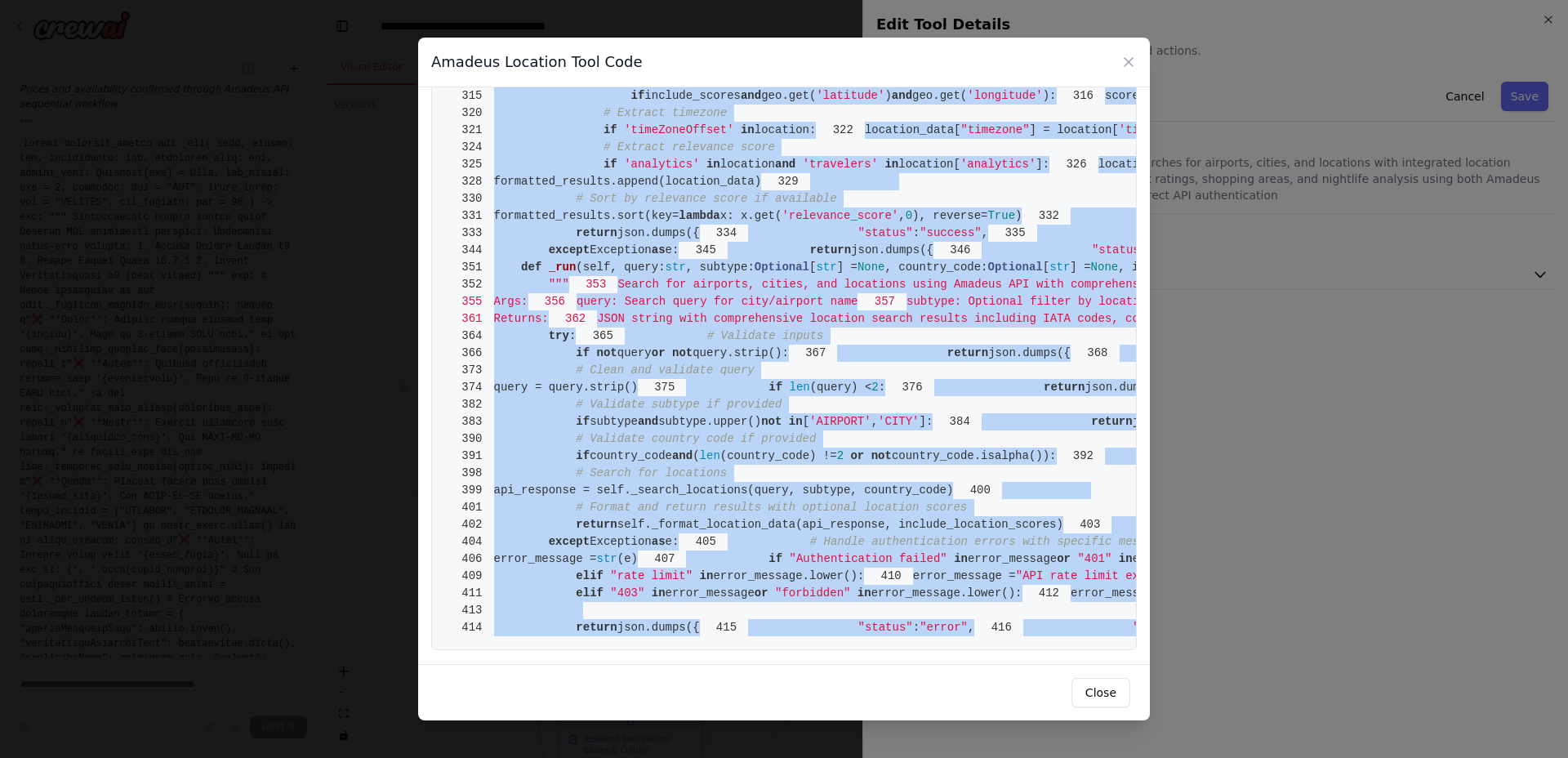
drag, startPoint x: 494, startPoint y: 119, endPoint x: 804, endPoint y: 640, distance: 606.3
copy code "from crewai.tools import BaseTool 2 from pydantic import BaseModel, Field 3 fro…"
click at [1108, 698] on button "Close" at bounding box center [1101, 692] width 59 height 29
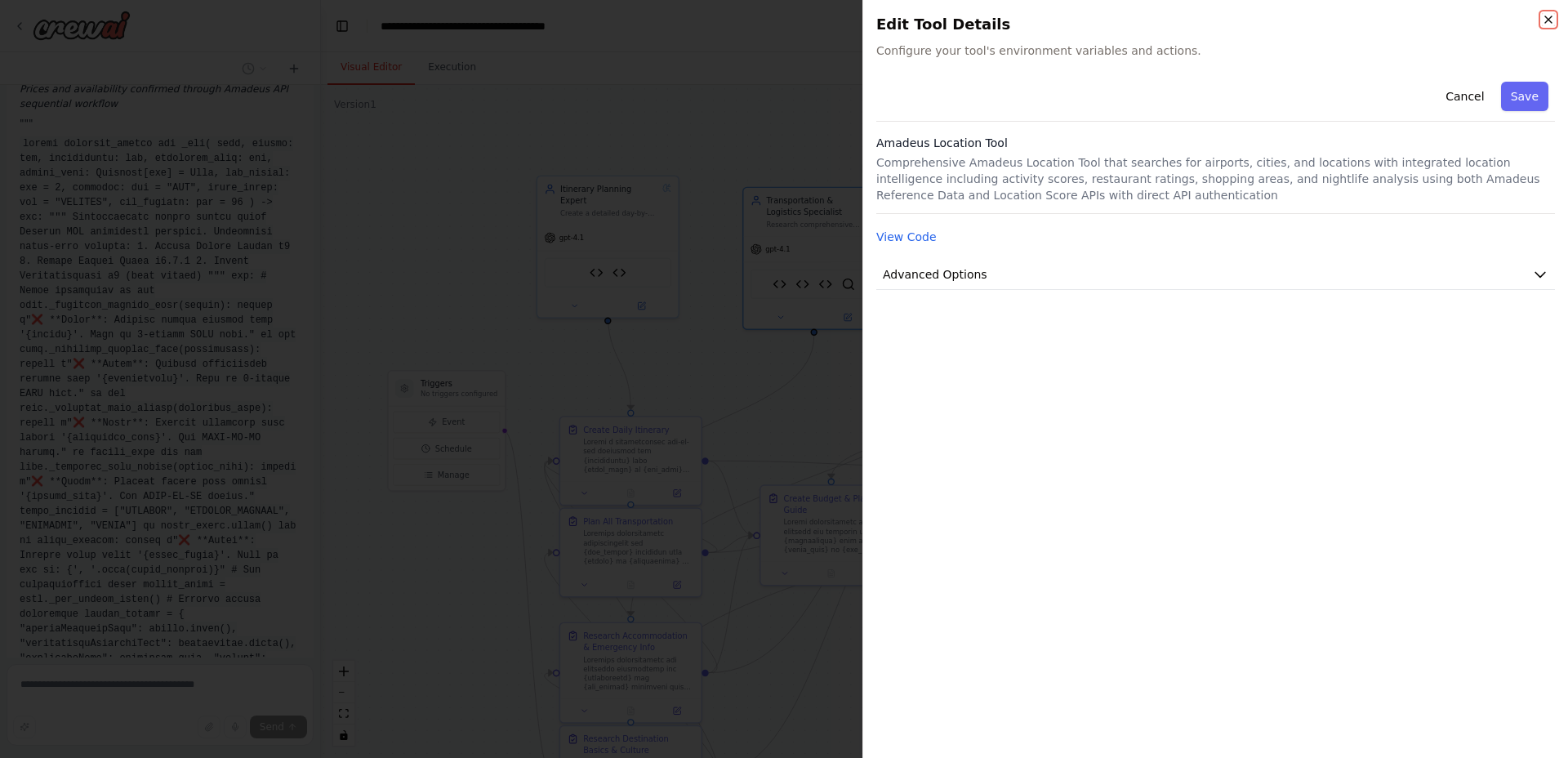
click at [1551, 21] on icon "button" at bounding box center [1549, 20] width 13 height 13
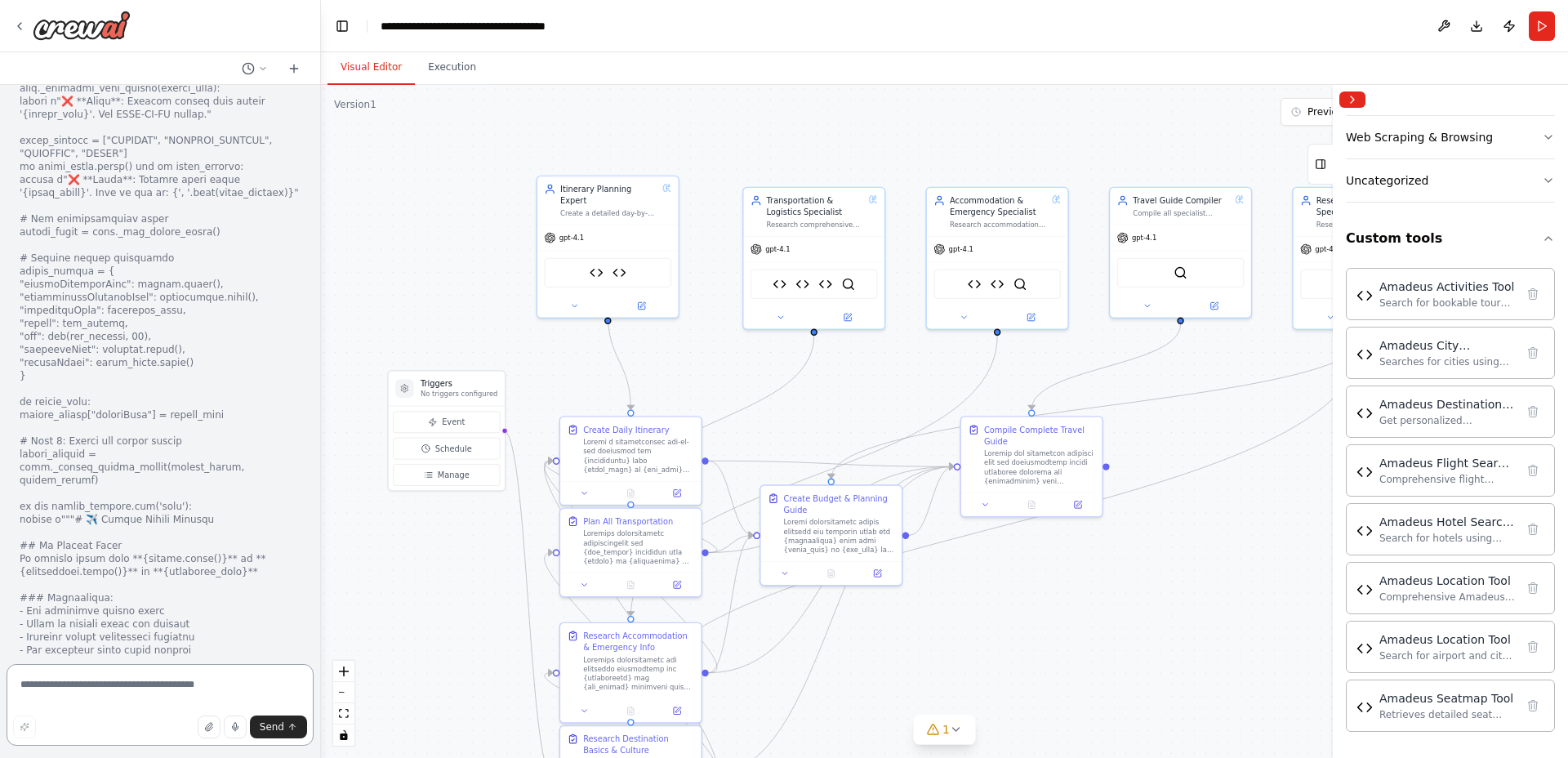
scroll to position [34481, 0]
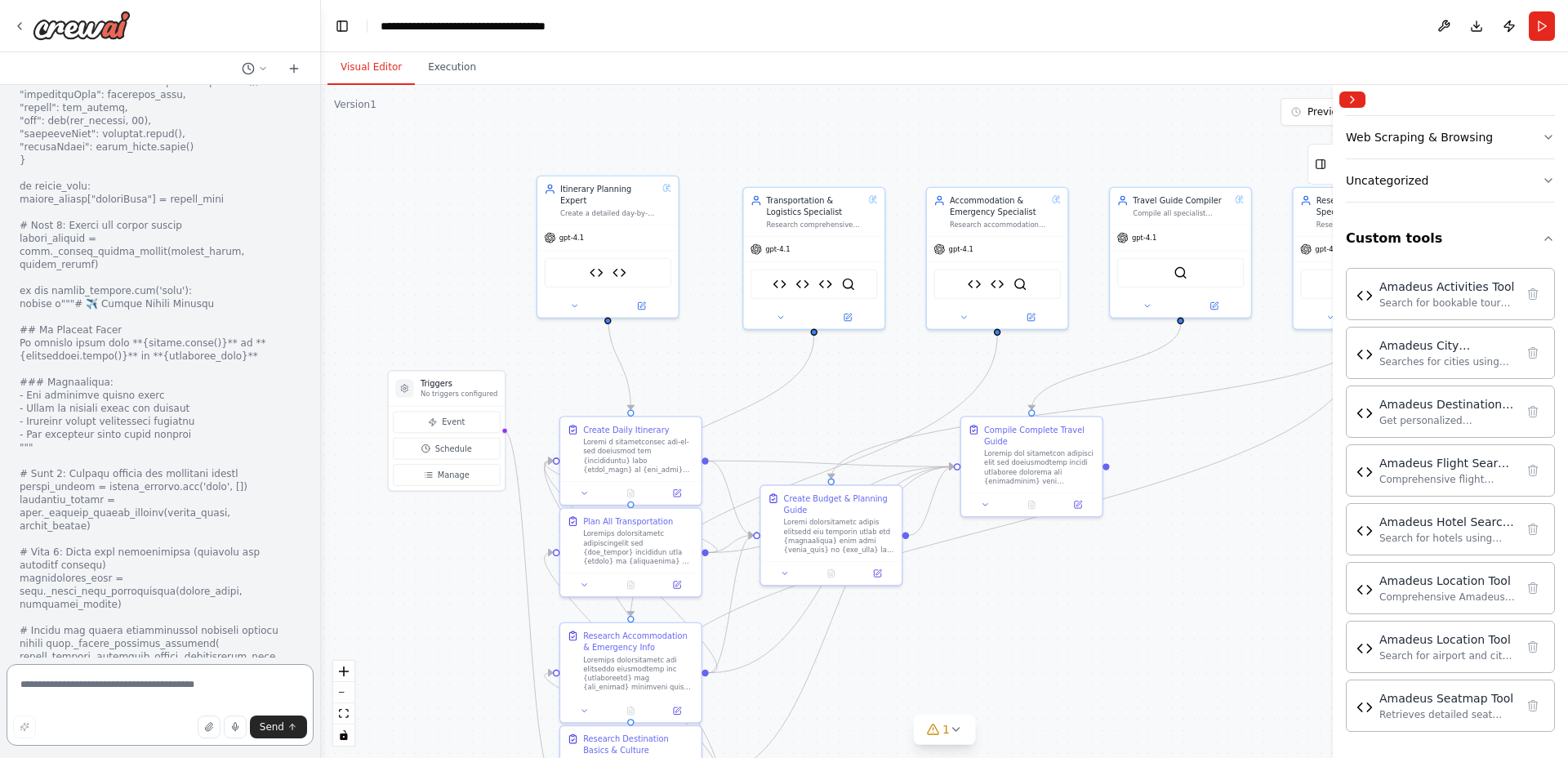
click at [117, 694] on textarea at bounding box center [160, 705] width 307 height 82
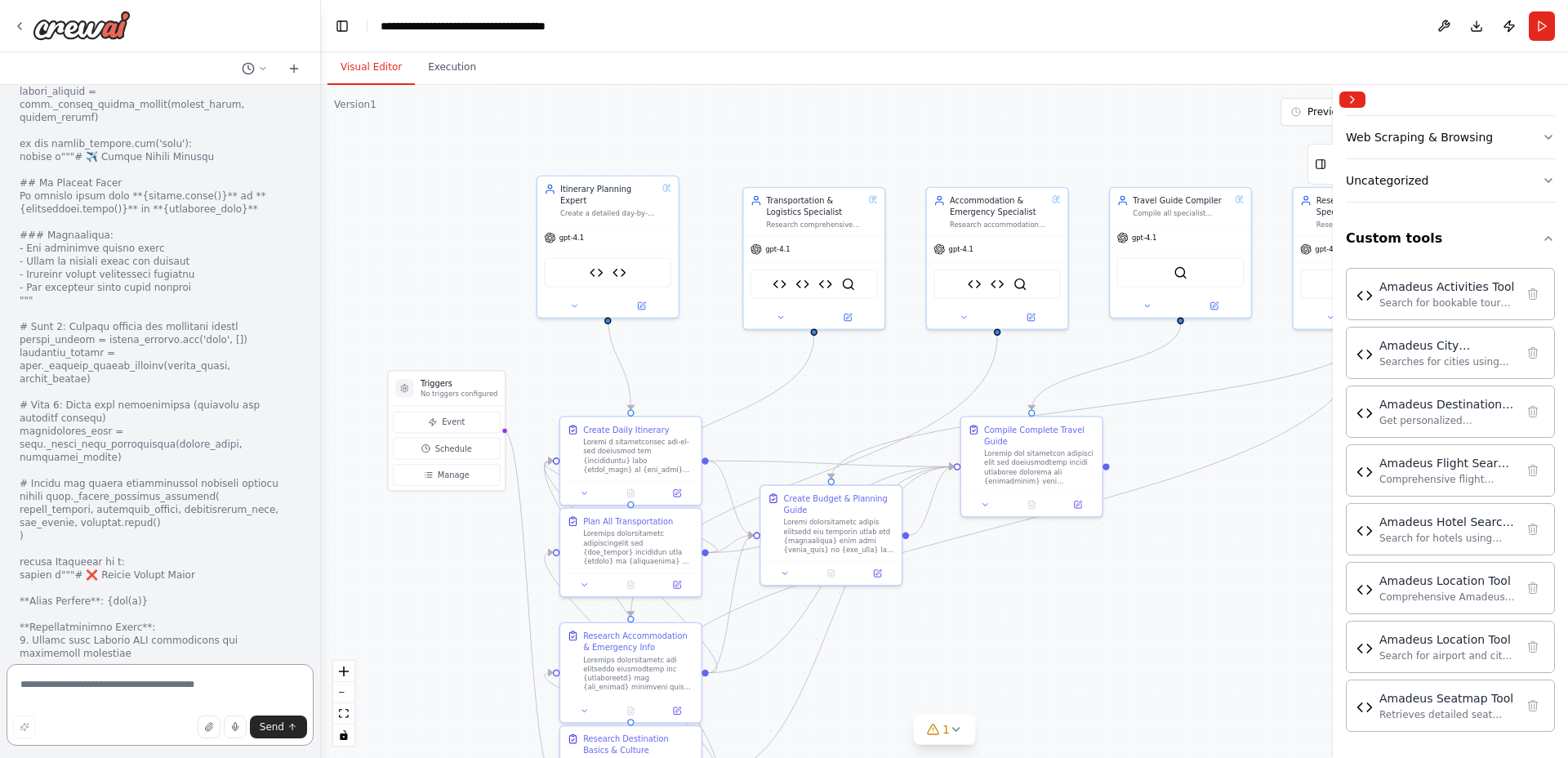
click at [233, 674] on textarea at bounding box center [160, 705] width 307 height 82
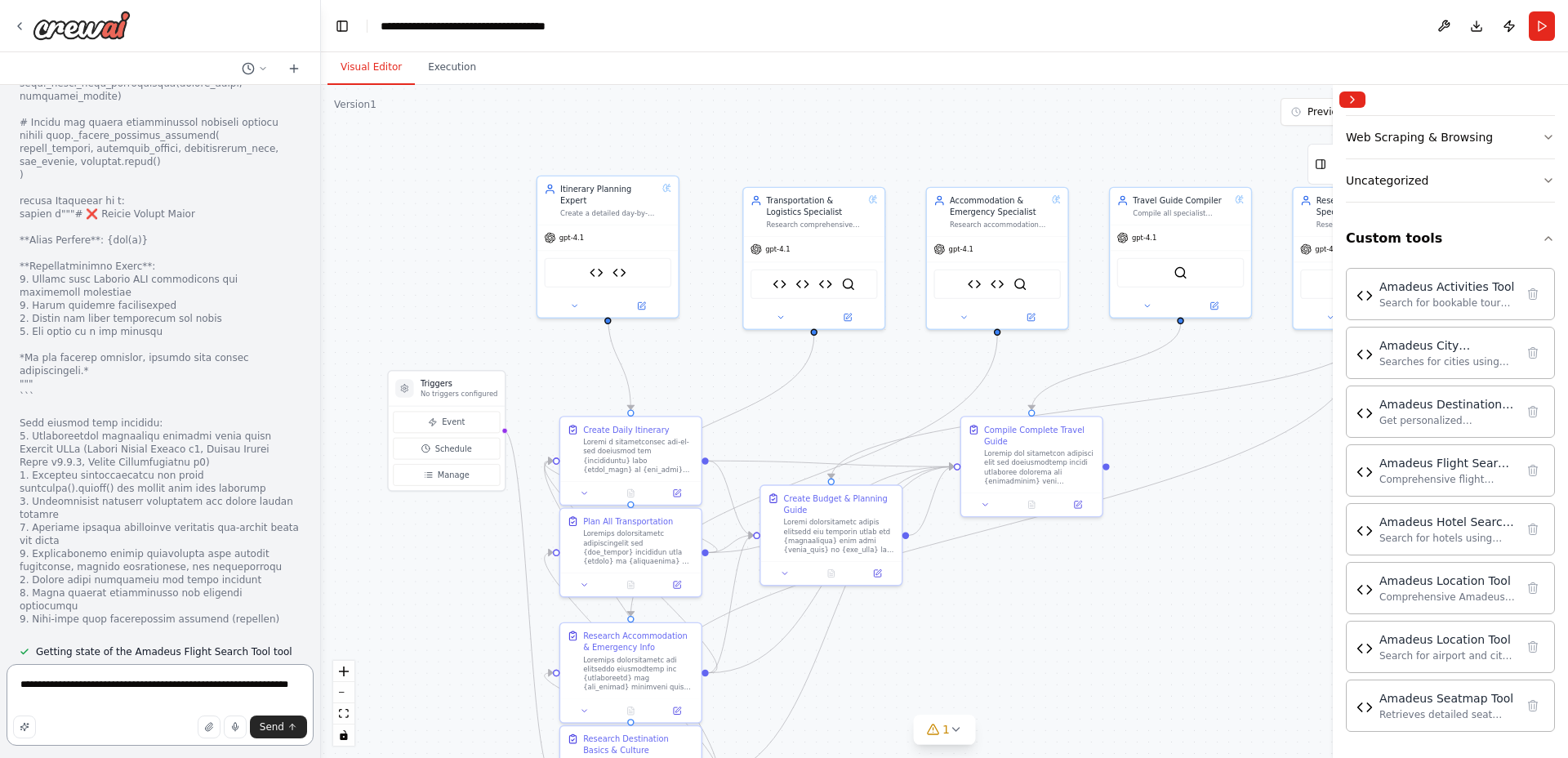
scroll to position [35225, 0]
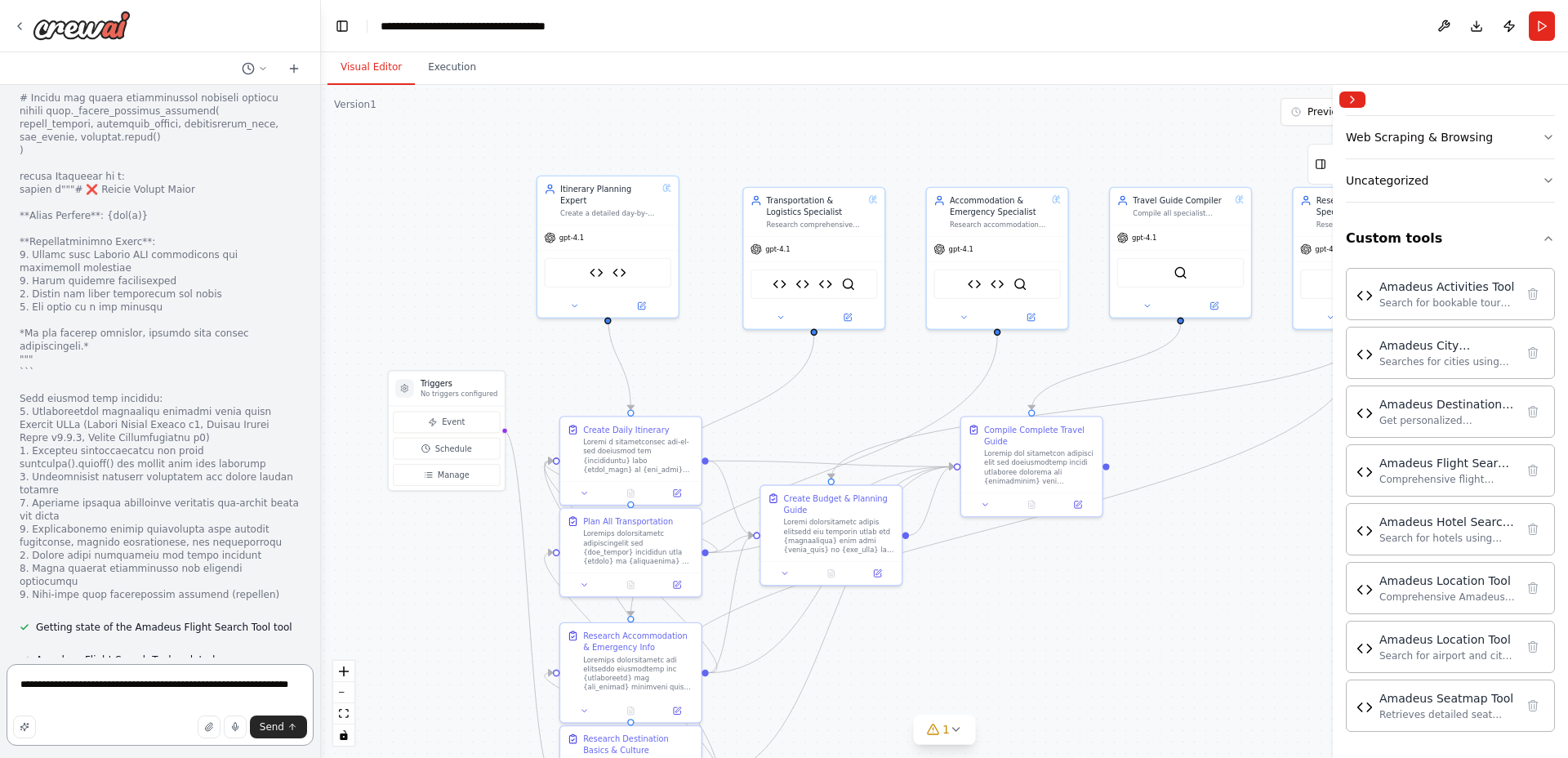
paste textarea "**********"
type textarea "**********"
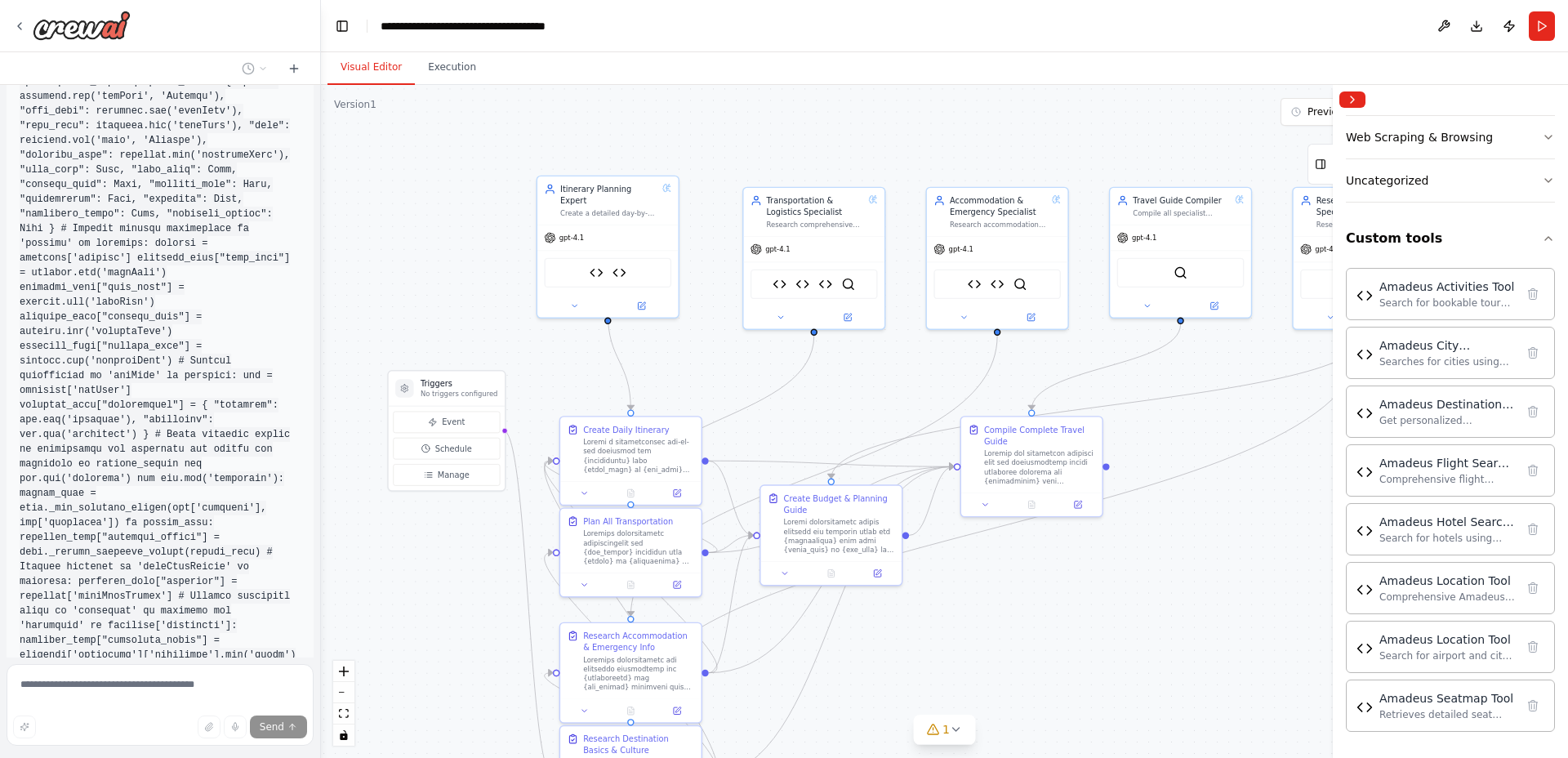
scroll to position [40812, 0]
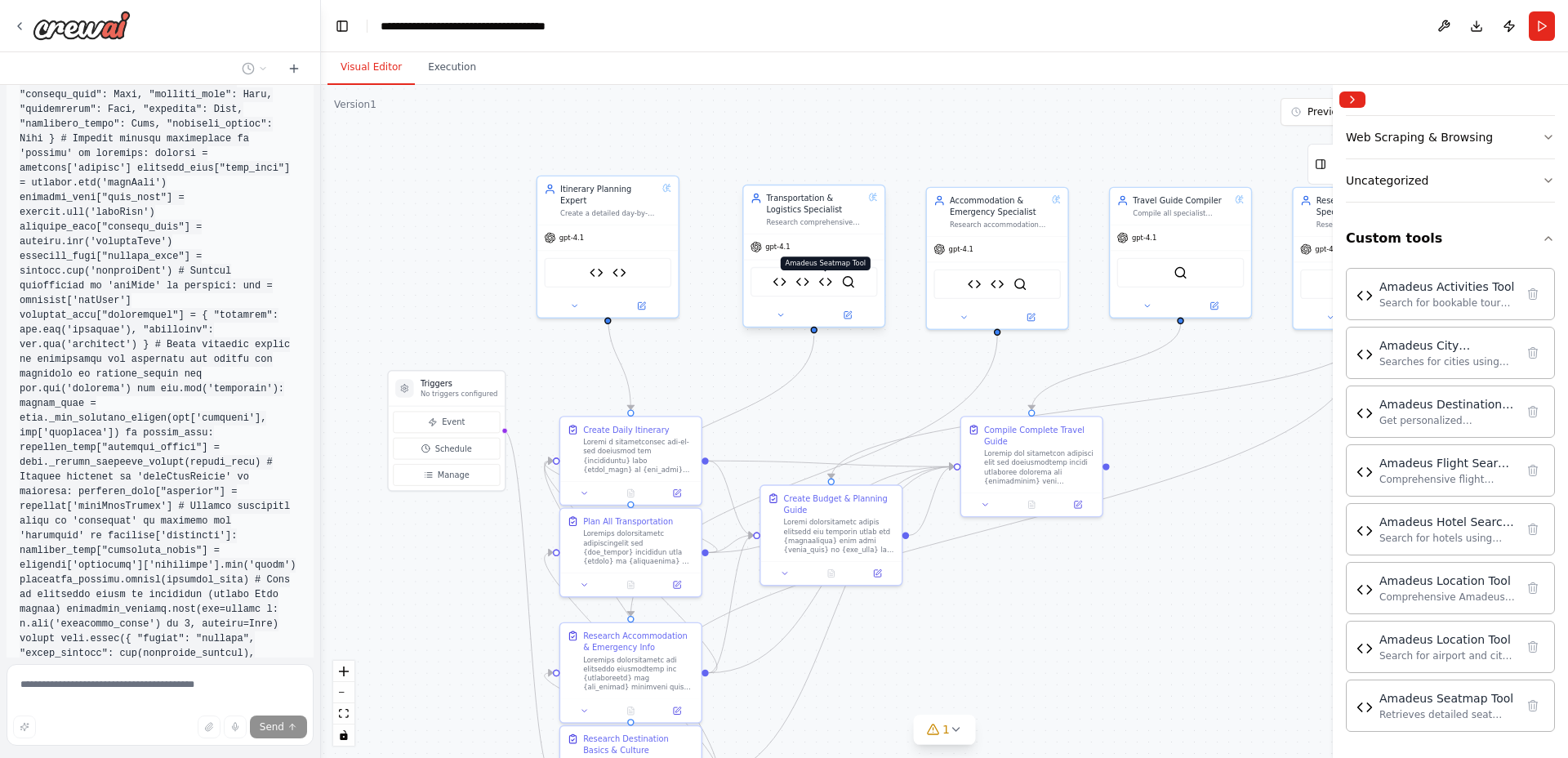
click at [827, 281] on img at bounding box center [825, 282] width 14 height 14
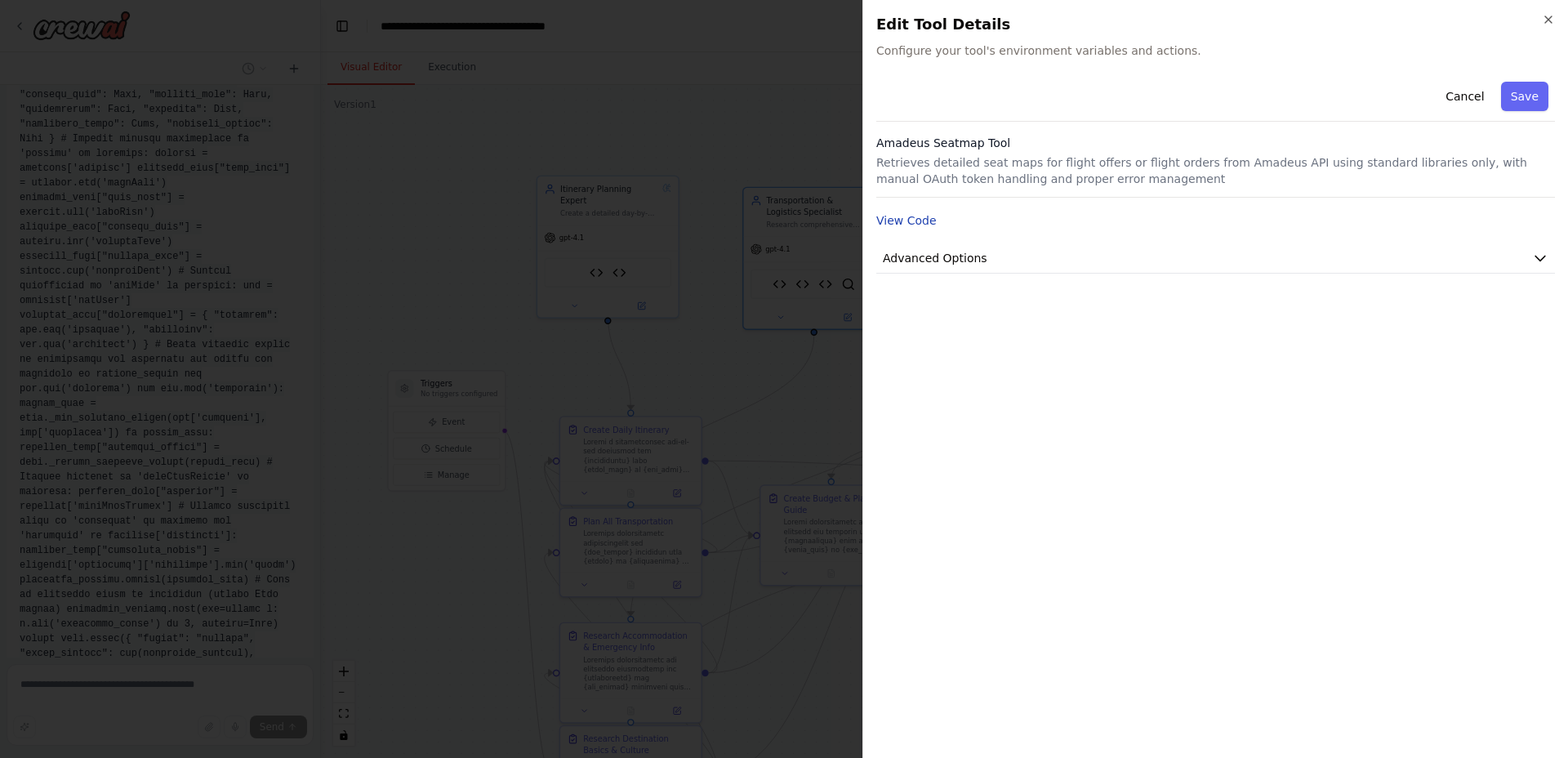
scroll to position [40875, 0]
click at [920, 221] on button "View Code" at bounding box center [906, 221] width 60 height 17
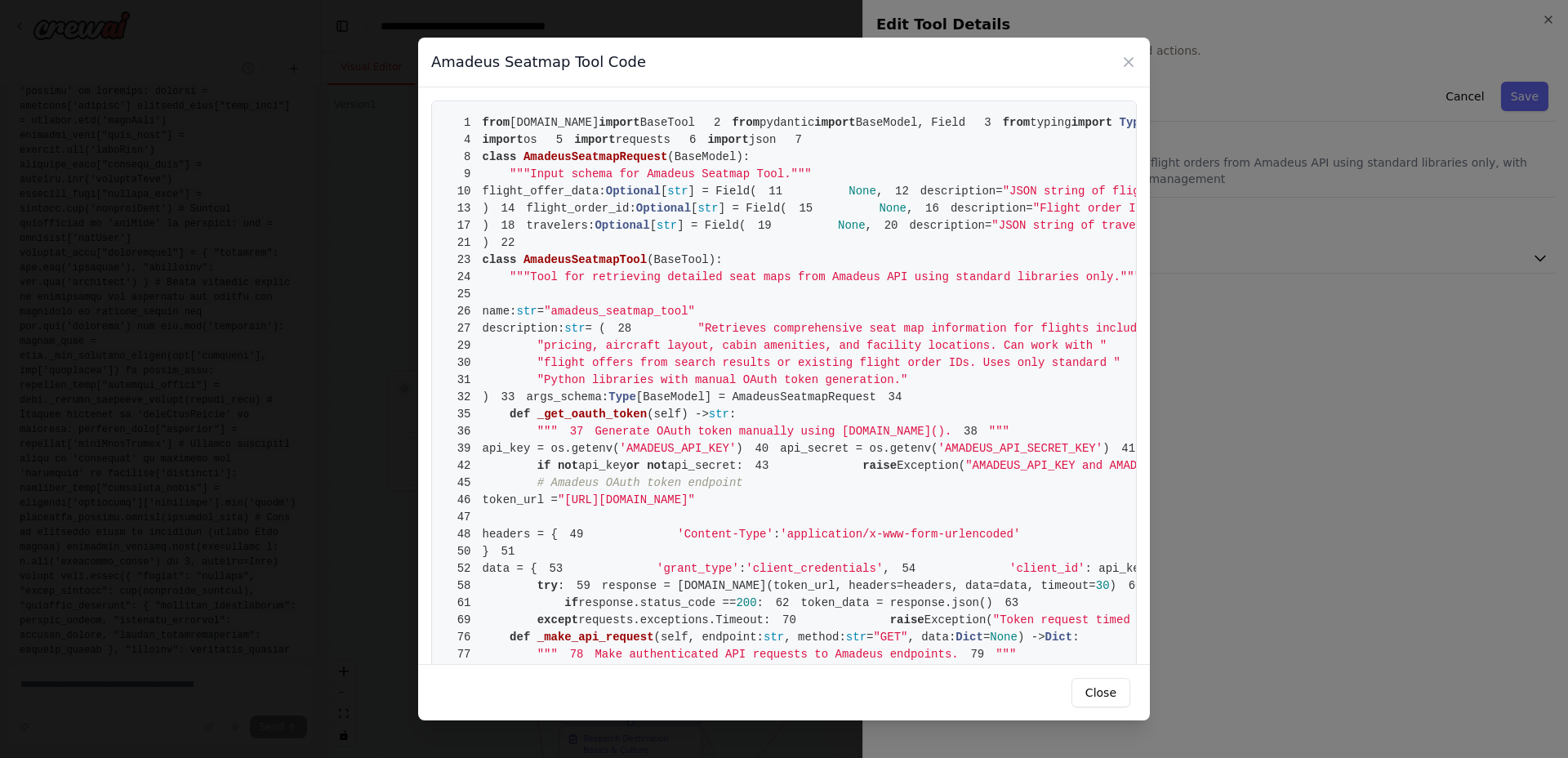
drag, startPoint x: 480, startPoint y: 120, endPoint x: 572, endPoint y: 268, distance: 174.3
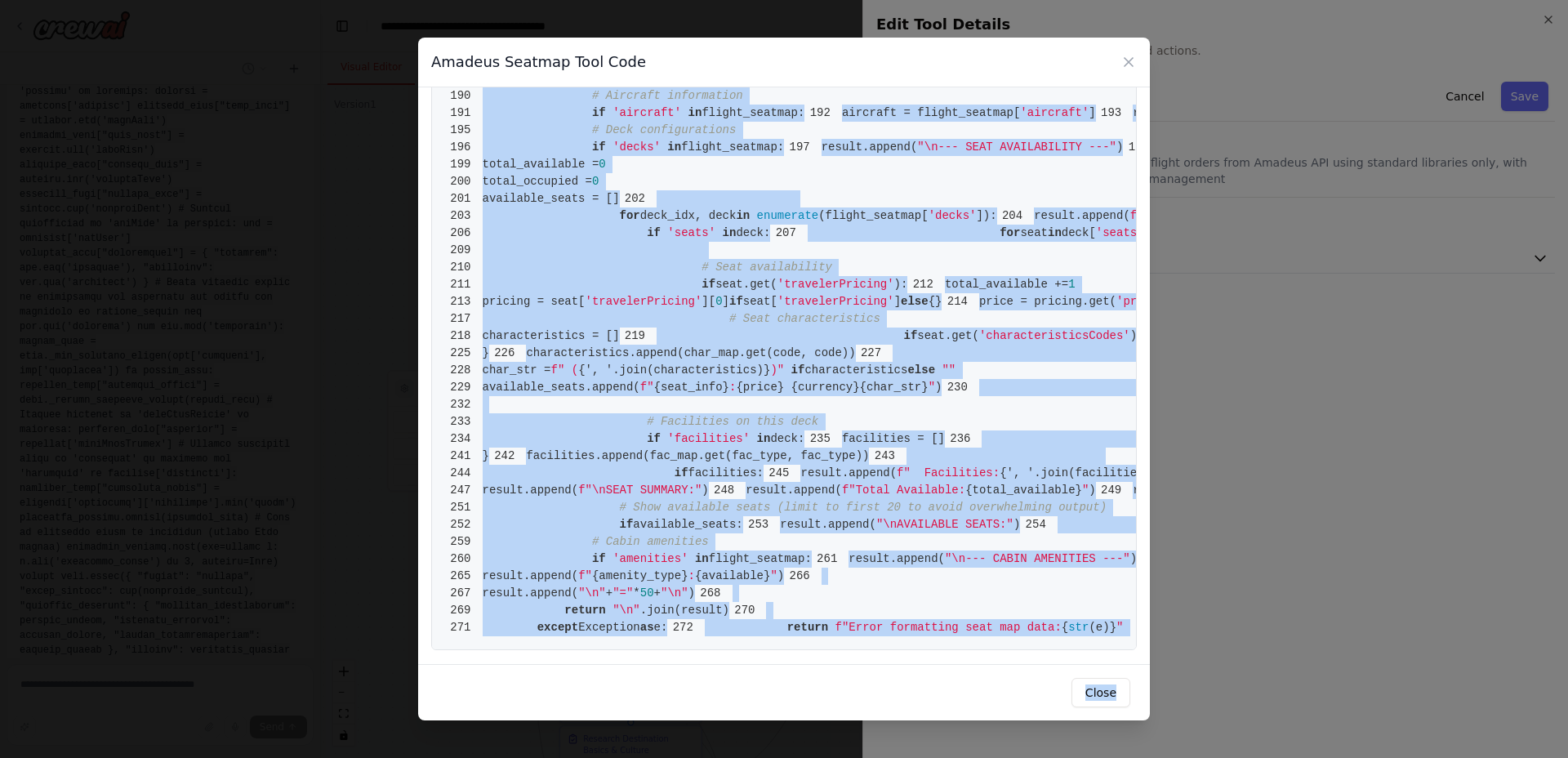
scroll to position [4142, 0]
drag, startPoint x: 559, startPoint y: 274, endPoint x: 945, endPoint y: 628, distance: 523.7
copy code "from crewai.tools import BaseTool 2 from pydantic import BaseModel, Field 3 fro…"
drag, startPoint x: 1095, startPoint y: 687, endPoint x: 1033, endPoint y: 678, distance: 62.6
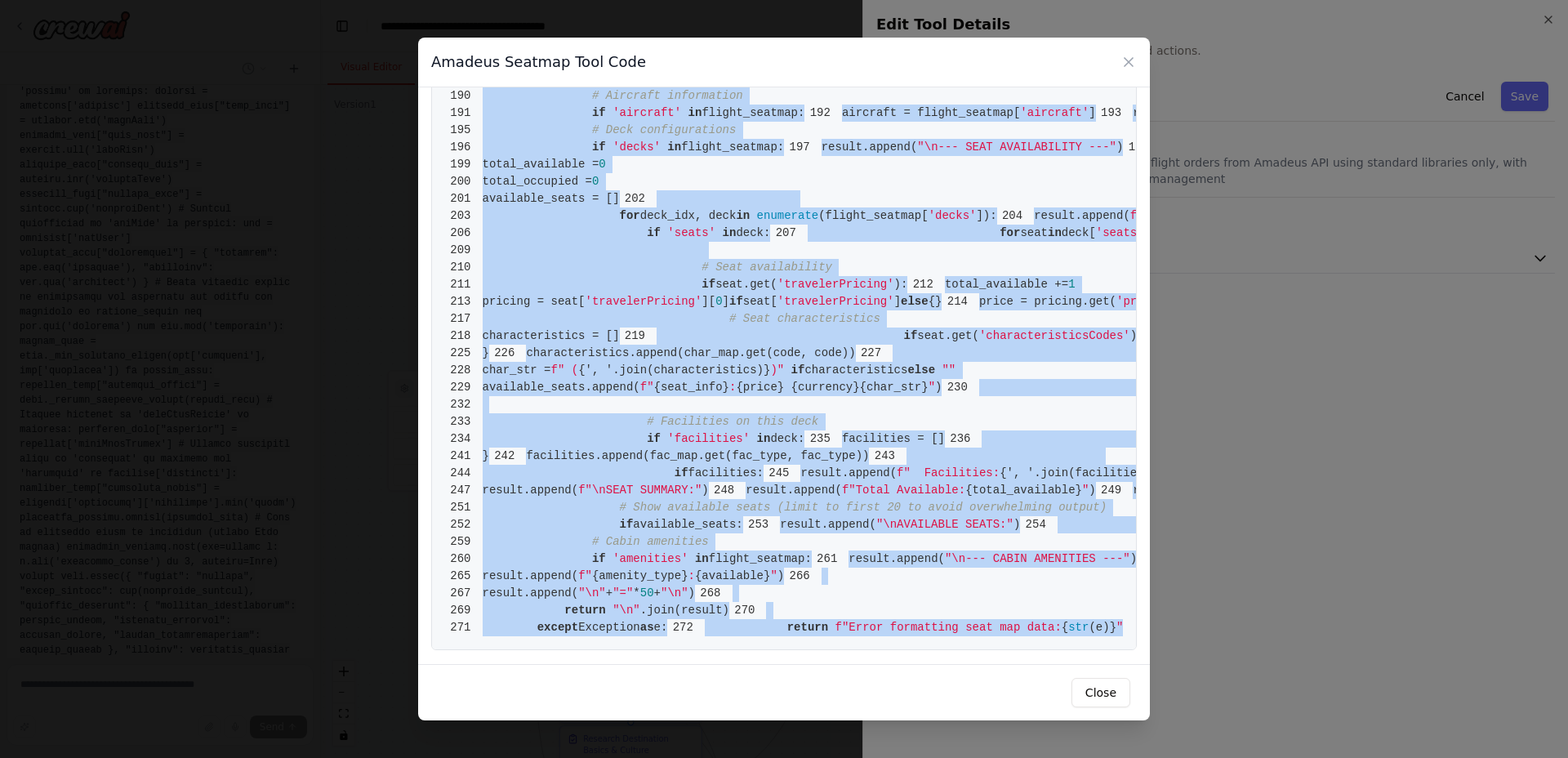
click at [1094, 687] on button "Close" at bounding box center [1101, 692] width 59 height 29
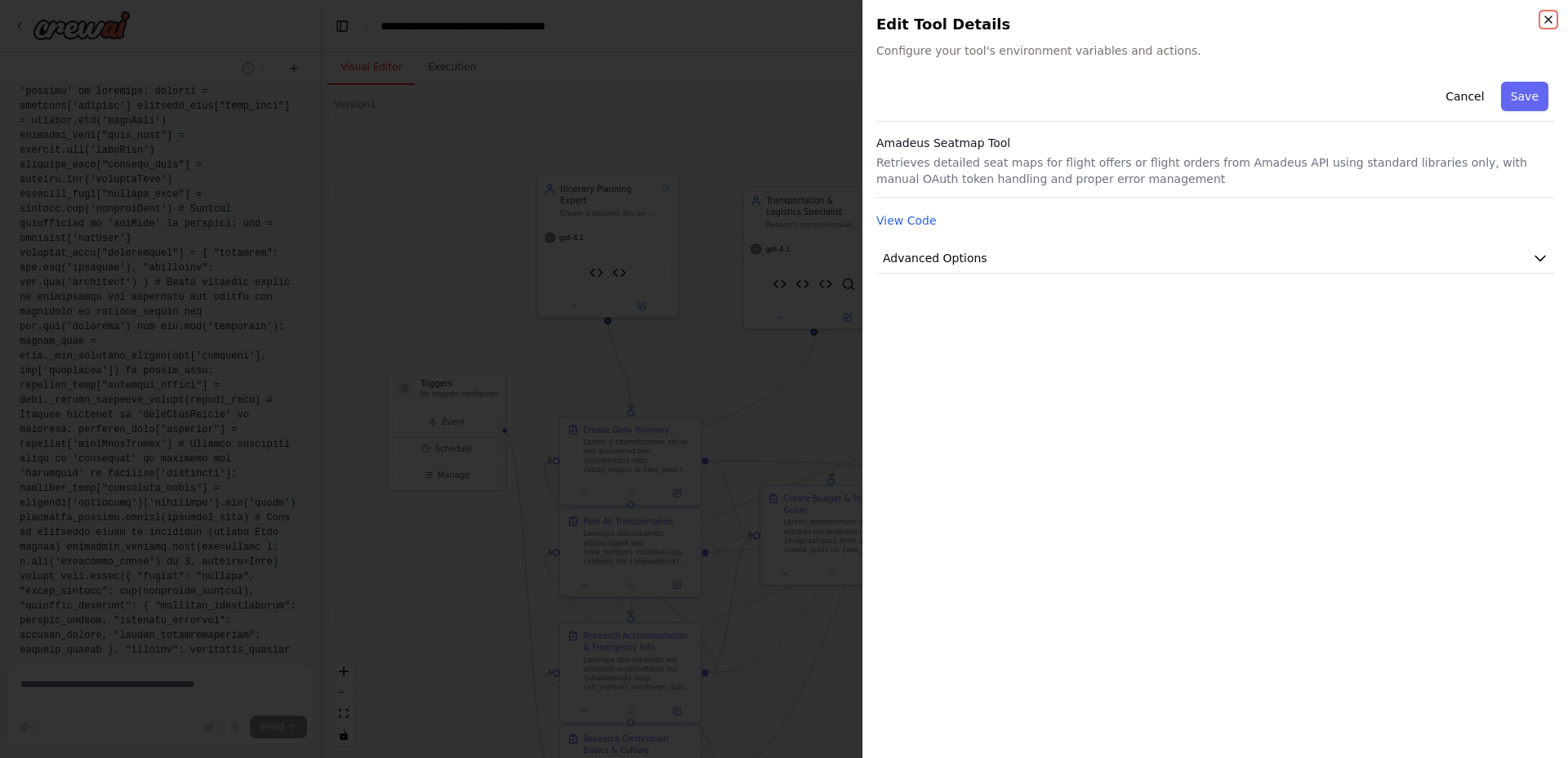
click at [1543, 16] on icon "button" at bounding box center [1549, 20] width 13 height 13
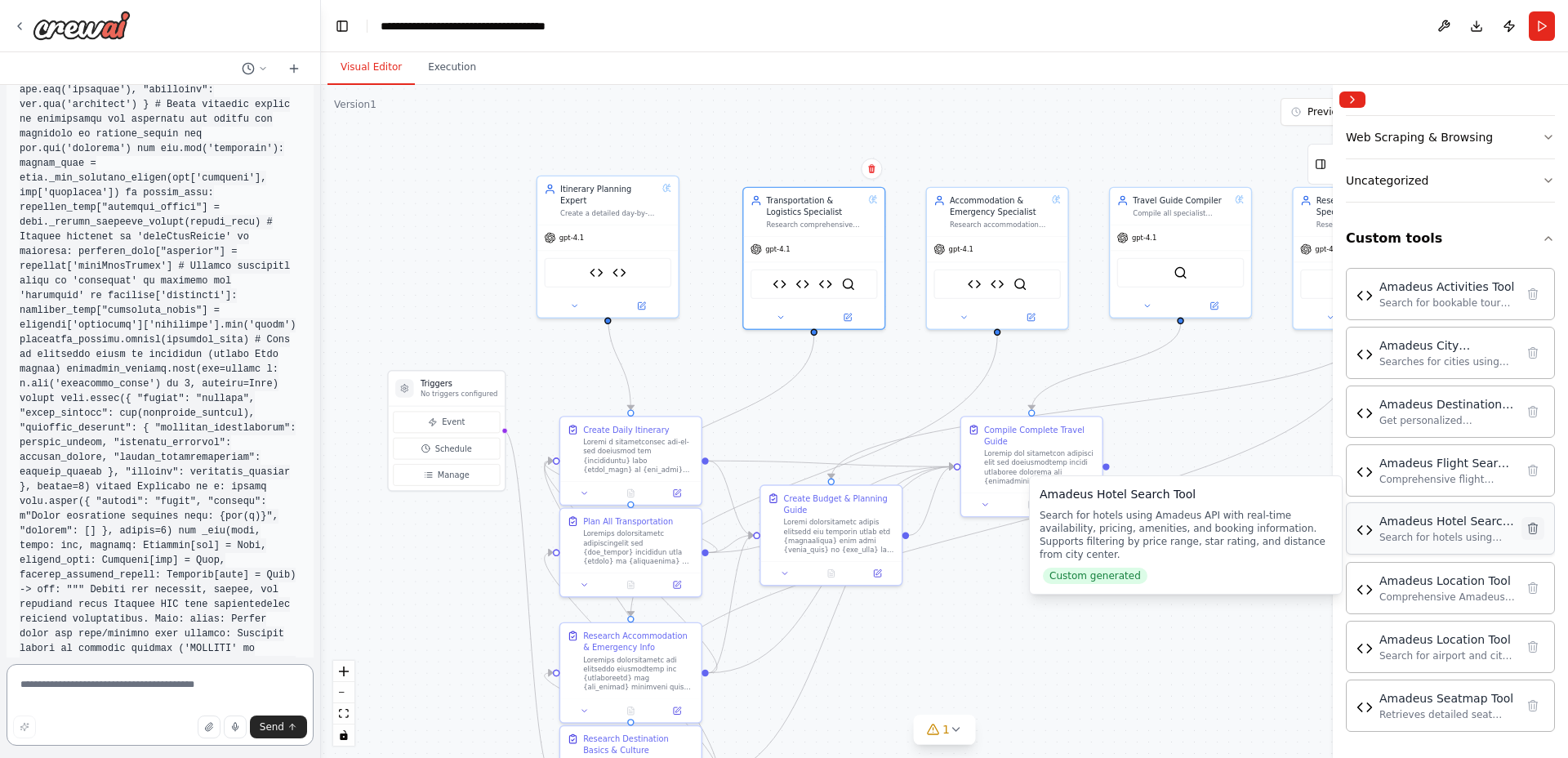
scroll to position [40989, 0]
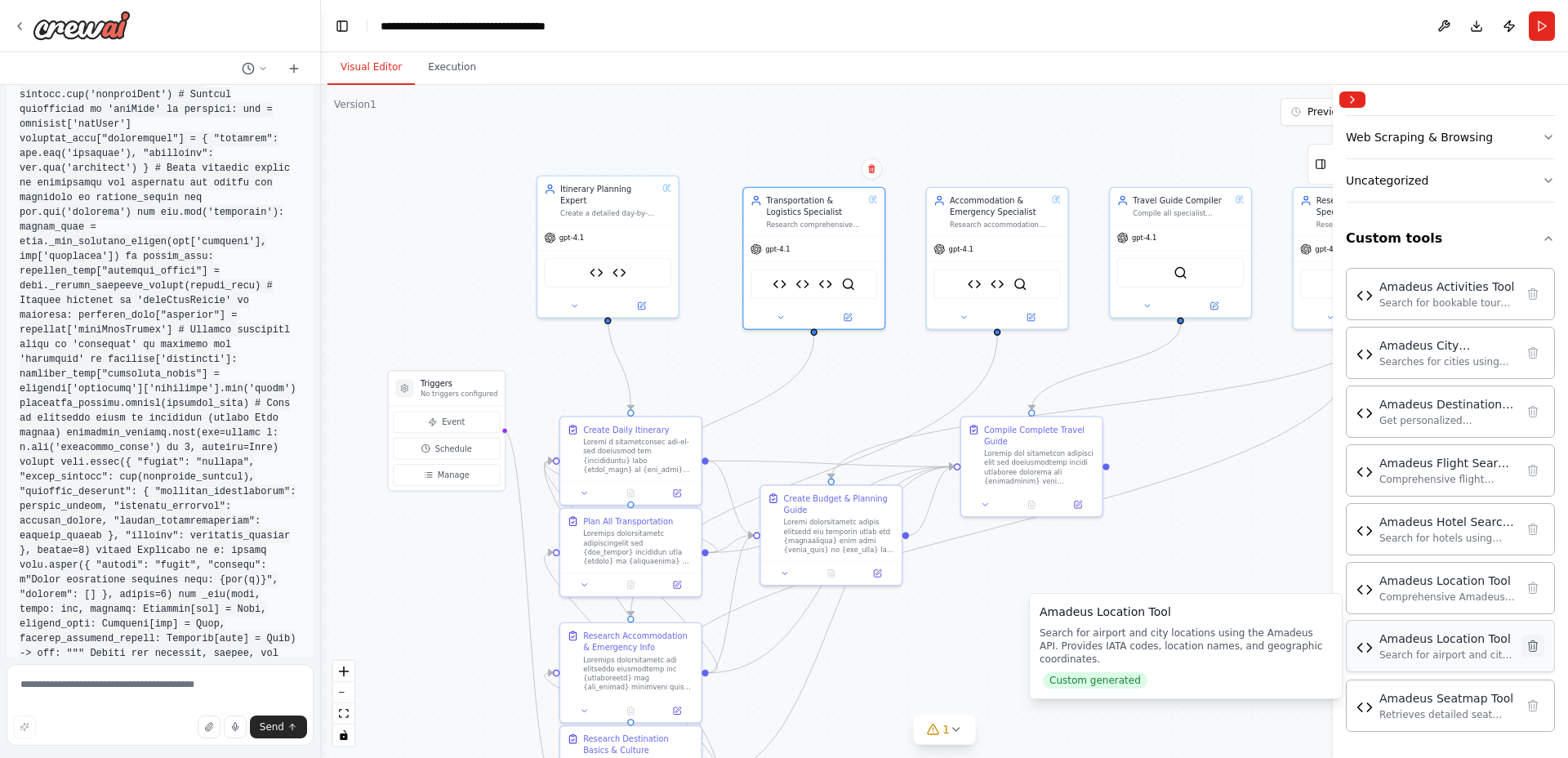
click at [1534, 647] on icon at bounding box center [1533, 645] width 9 height 11
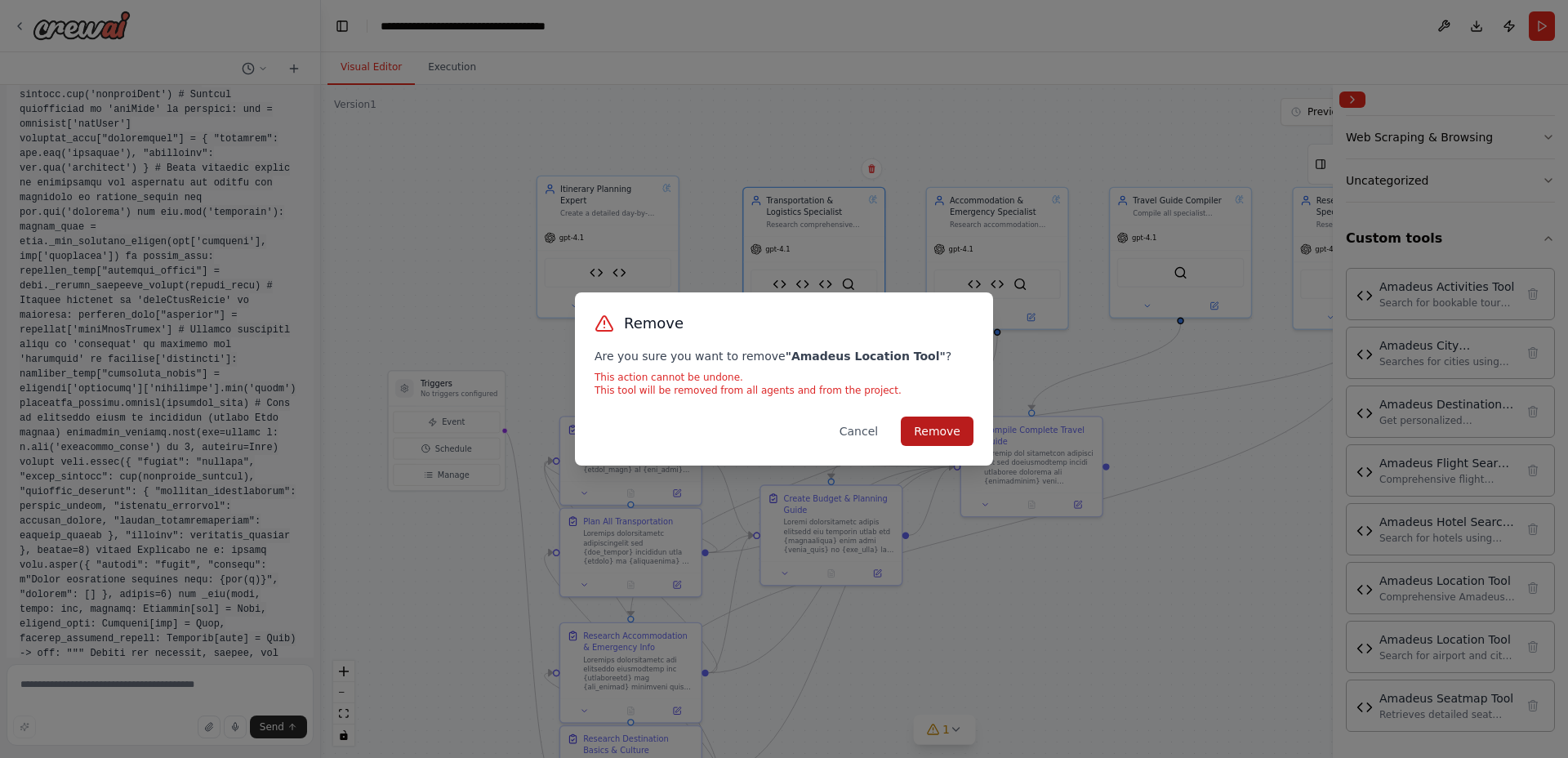
click at [956, 435] on button "Remove" at bounding box center [937, 431] width 73 height 29
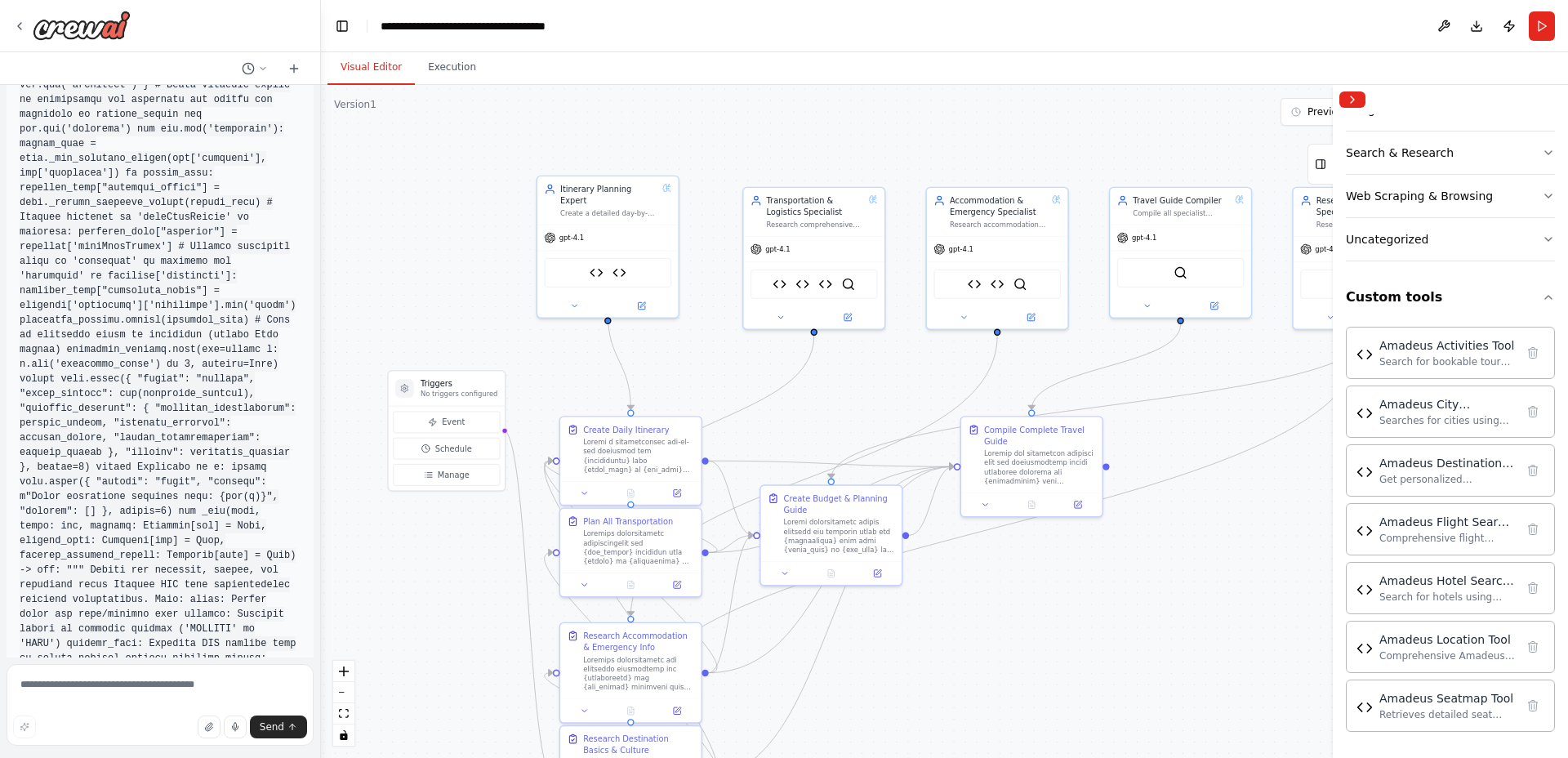
scroll to position [41087, 0]
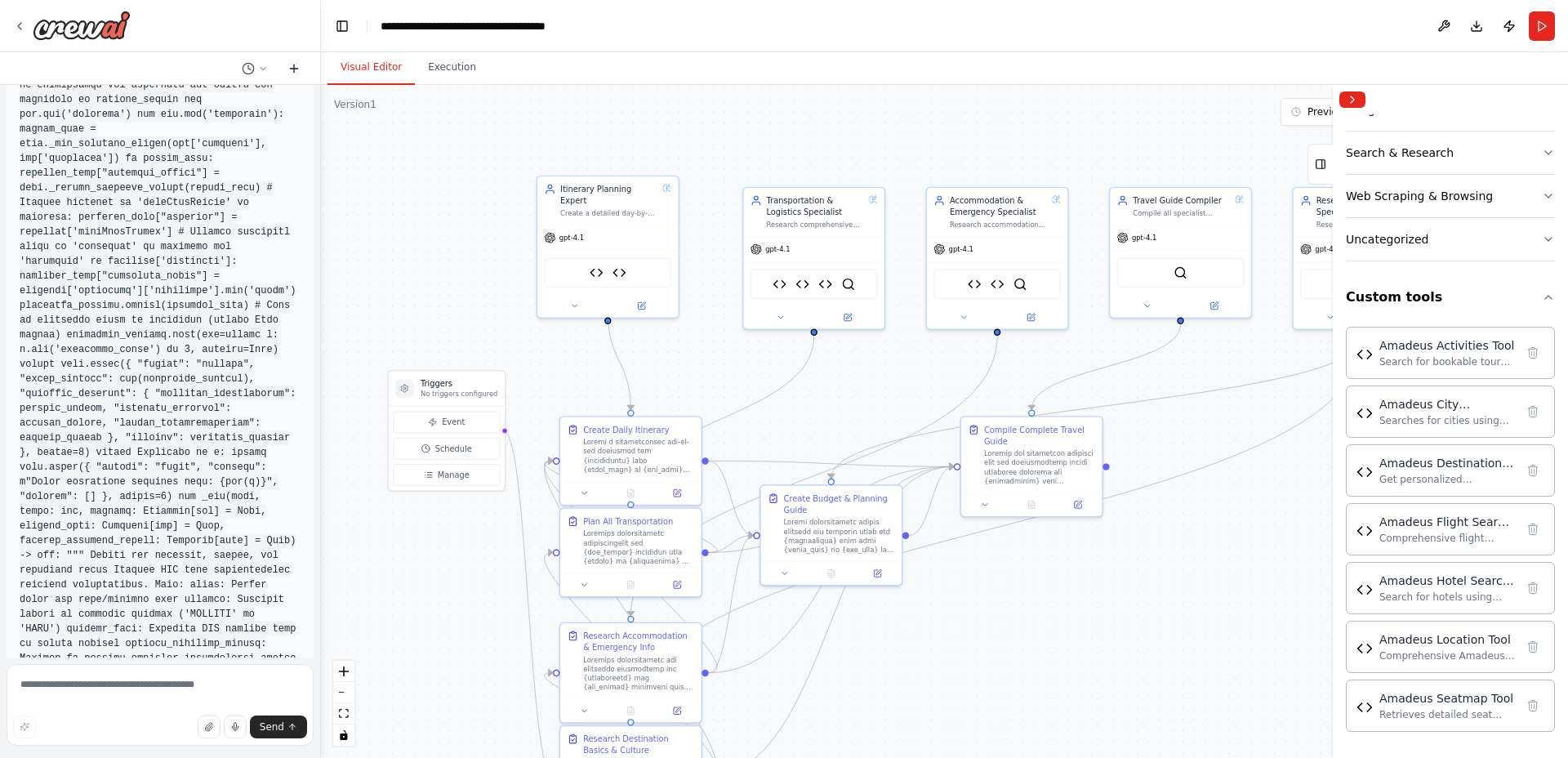
click at [293, 63] on icon at bounding box center [295, 69] width 13 height 13
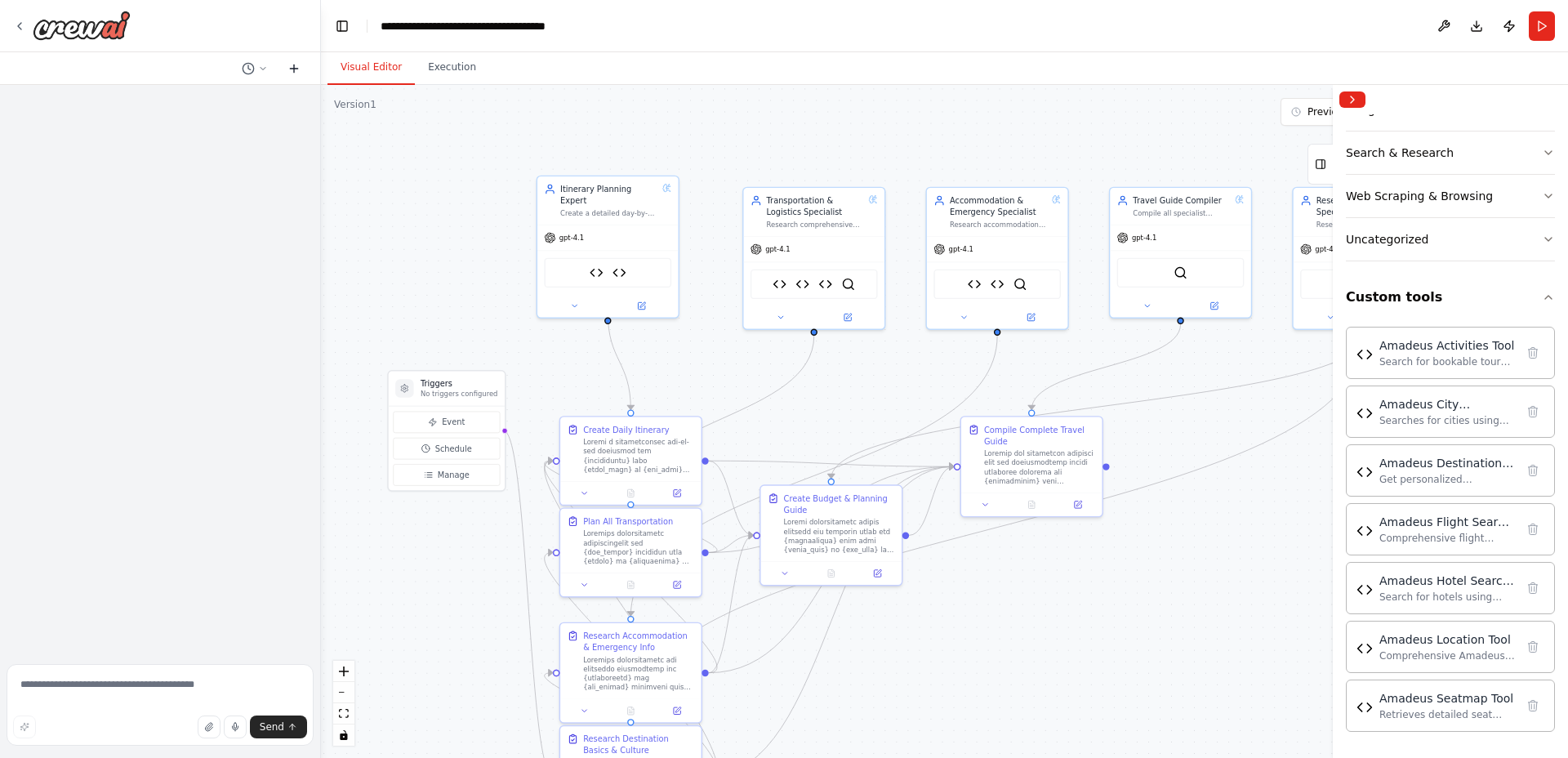
scroll to position [0, 0]
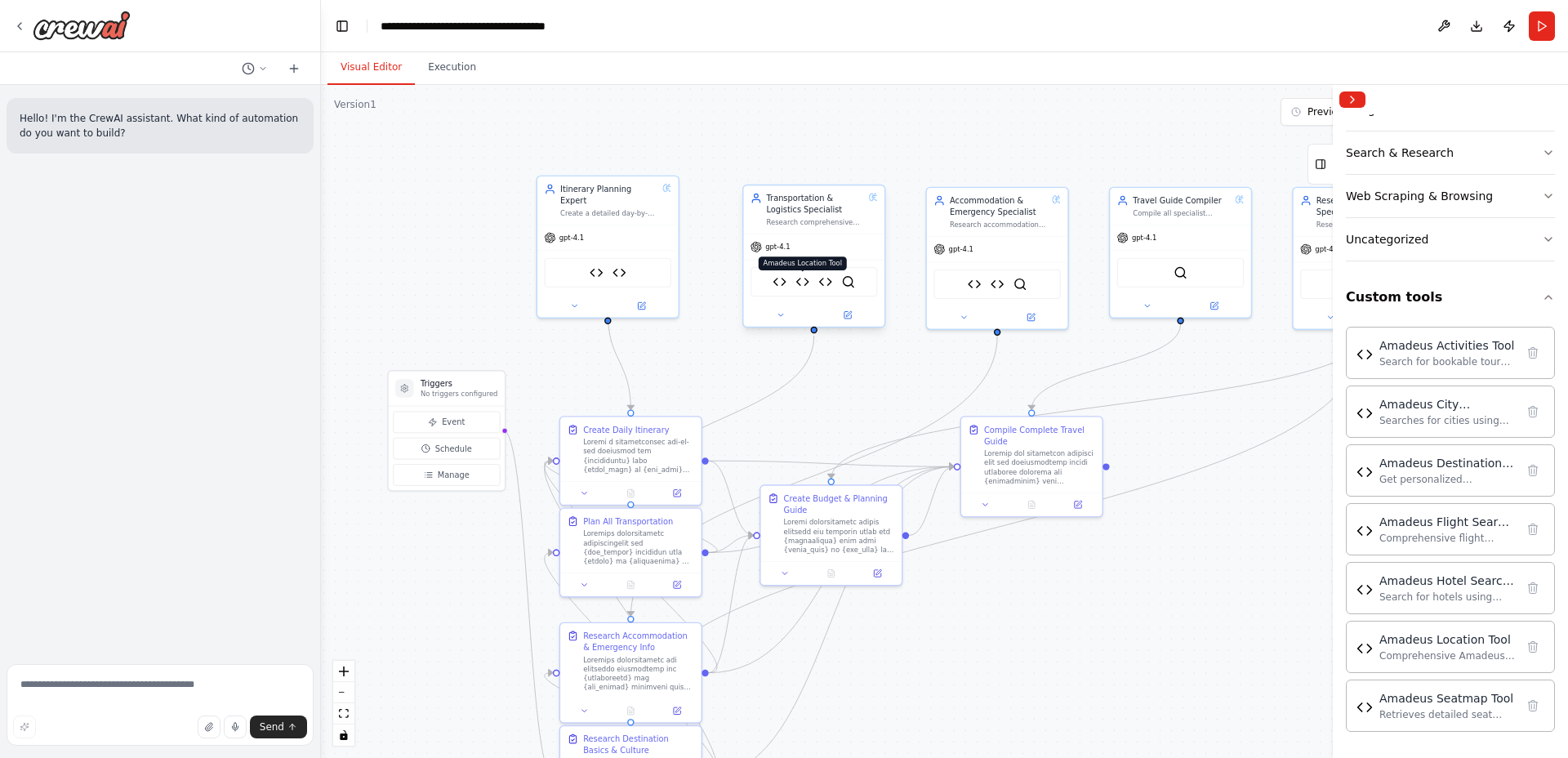
click at [805, 282] on img at bounding box center [802, 282] width 14 height 14
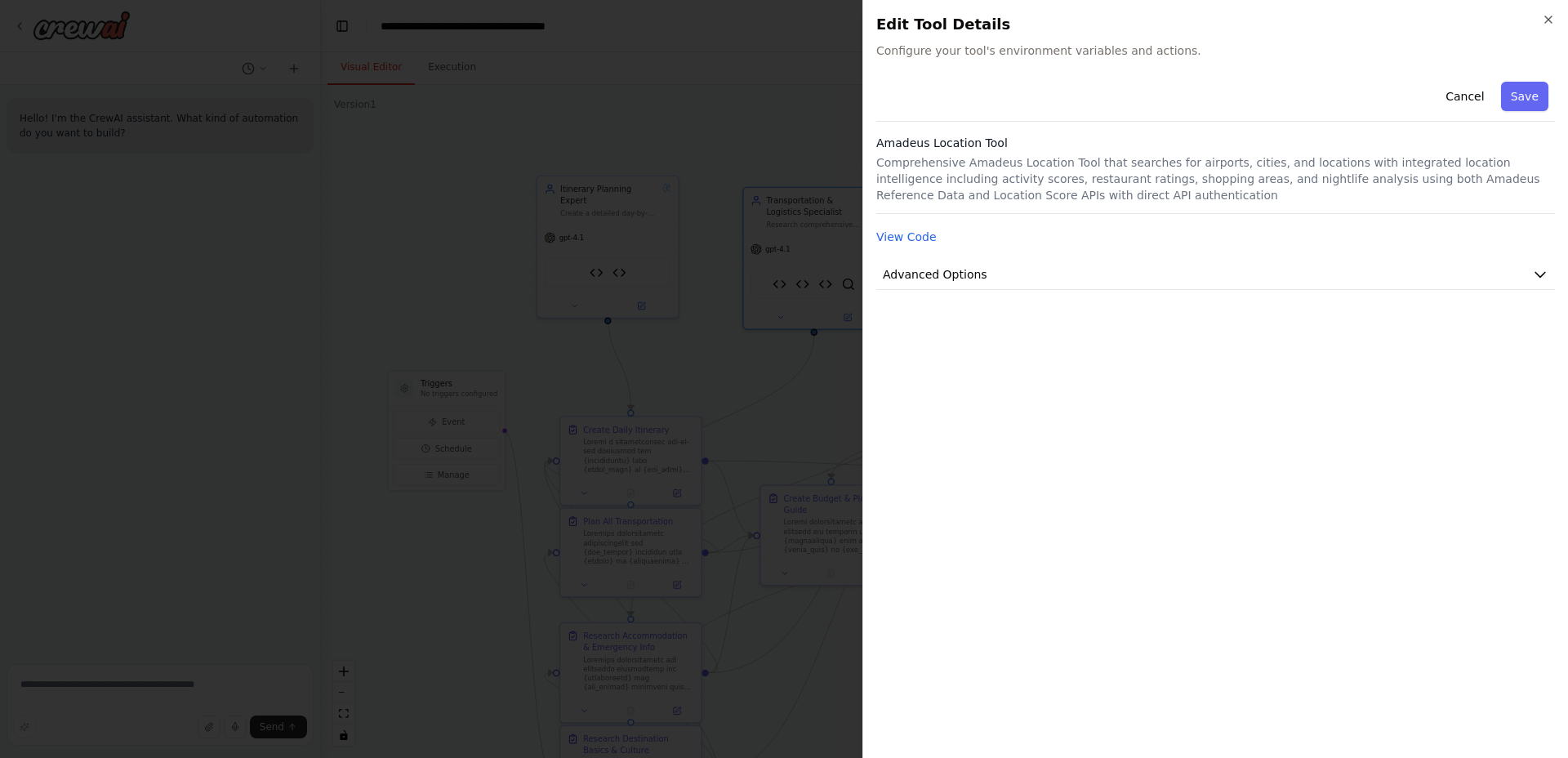
click at [921, 248] on div "Cancel Save Amadeus Location Tool Comprehensive Amadeus Location Tool that sear…" at bounding box center [1215, 182] width 679 height 215
click at [921, 240] on button "View Code" at bounding box center [906, 237] width 60 height 17
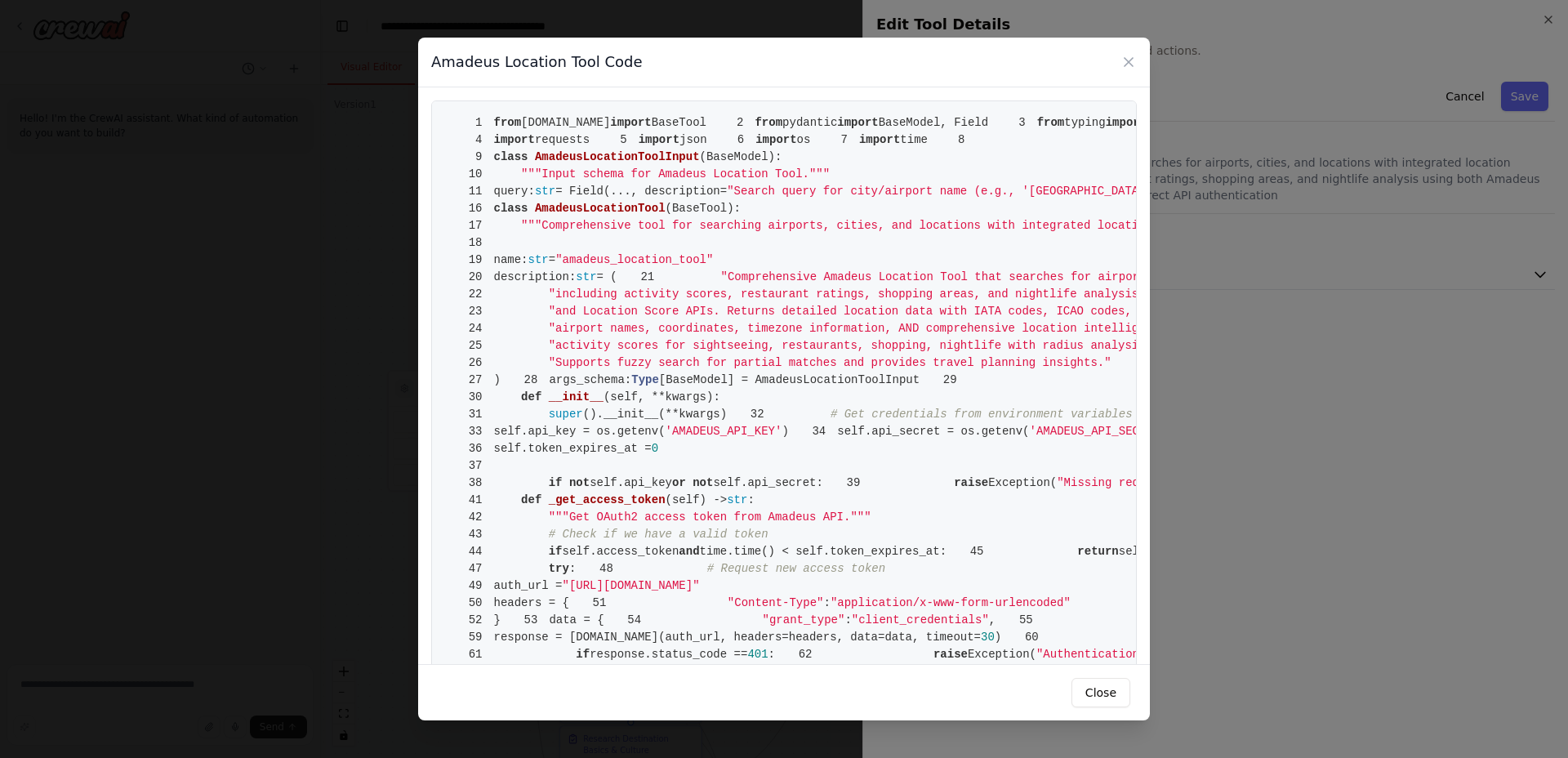
drag, startPoint x: 493, startPoint y: 118, endPoint x: 559, endPoint y: 245, distance: 143.1
drag, startPoint x: 490, startPoint y: 117, endPoint x: 640, endPoint y: 332, distance: 262.2
drag, startPoint x: 640, startPoint y: 332, endPoint x: 490, endPoint y: 259, distance: 166.8
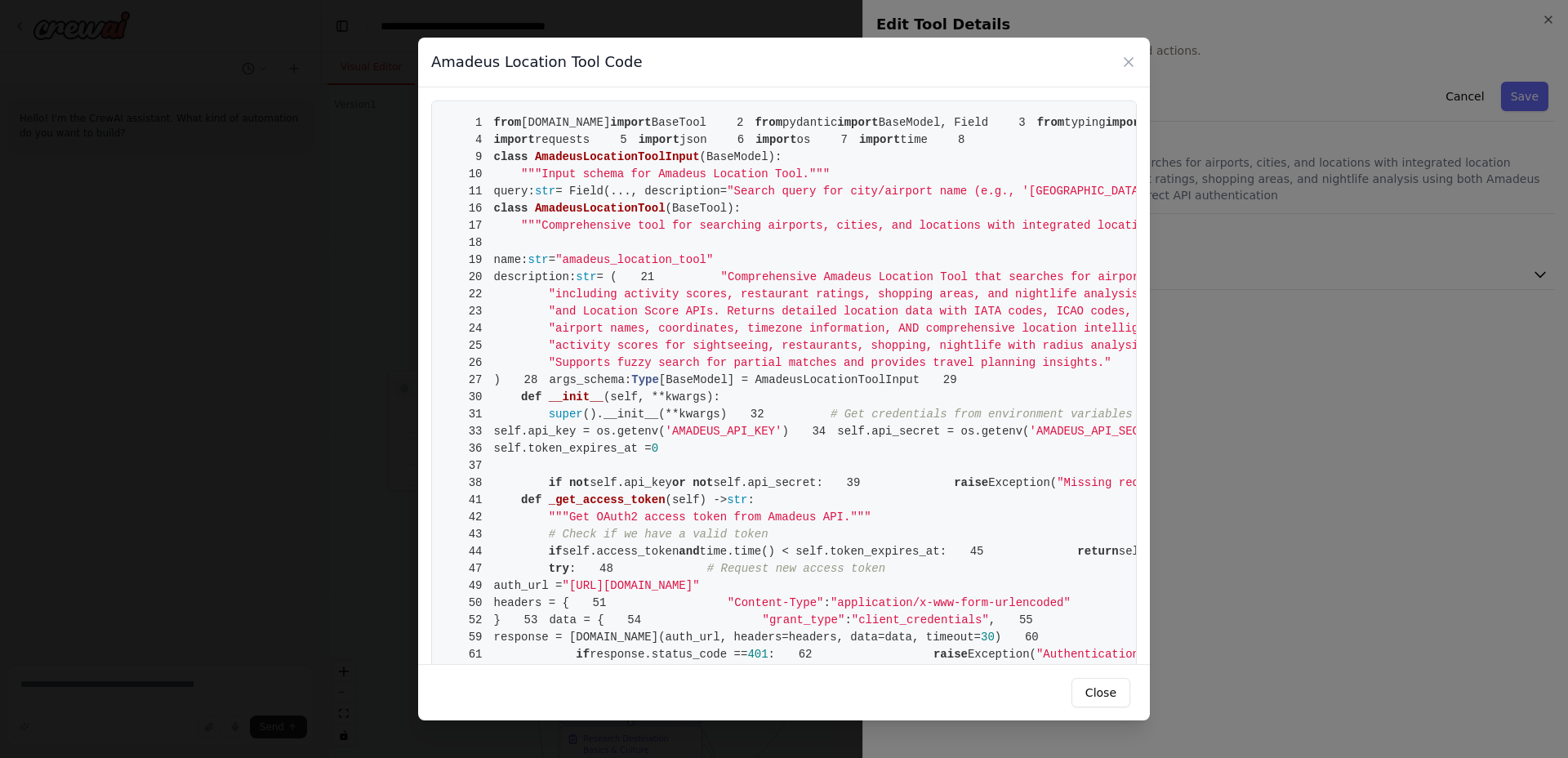
drag, startPoint x: 543, startPoint y: 234, endPoint x: 582, endPoint y: 382, distance: 153.1
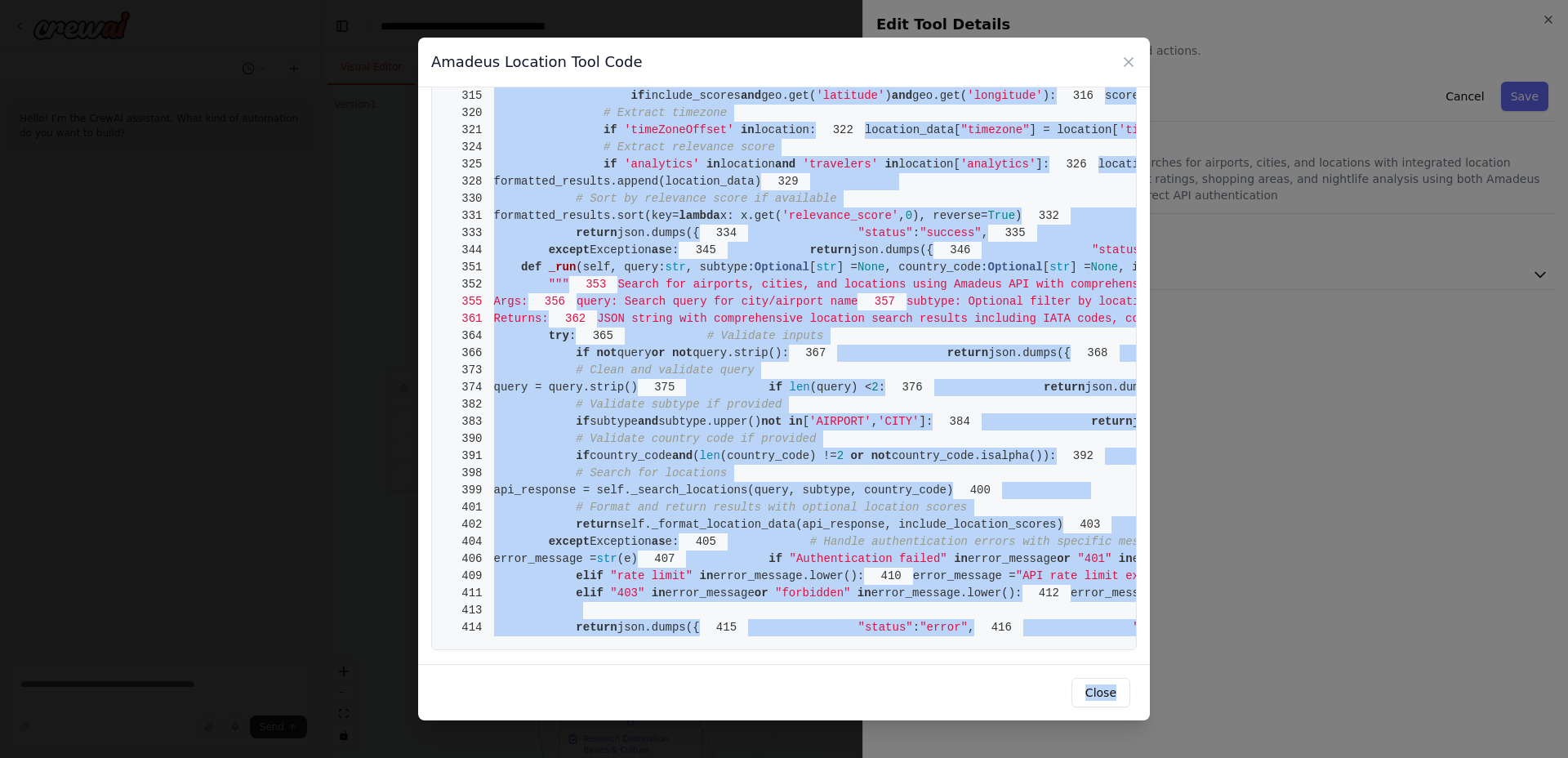
scroll to position [6646, 0]
drag, startPoint x: 495, startPoint y: 121, endPoint x: 704, endPoint y: 634, distance: 553.9
copy code "from crewai.tools import BaseTool 2 from pydantic import BaseModel, Field 3 fro…"
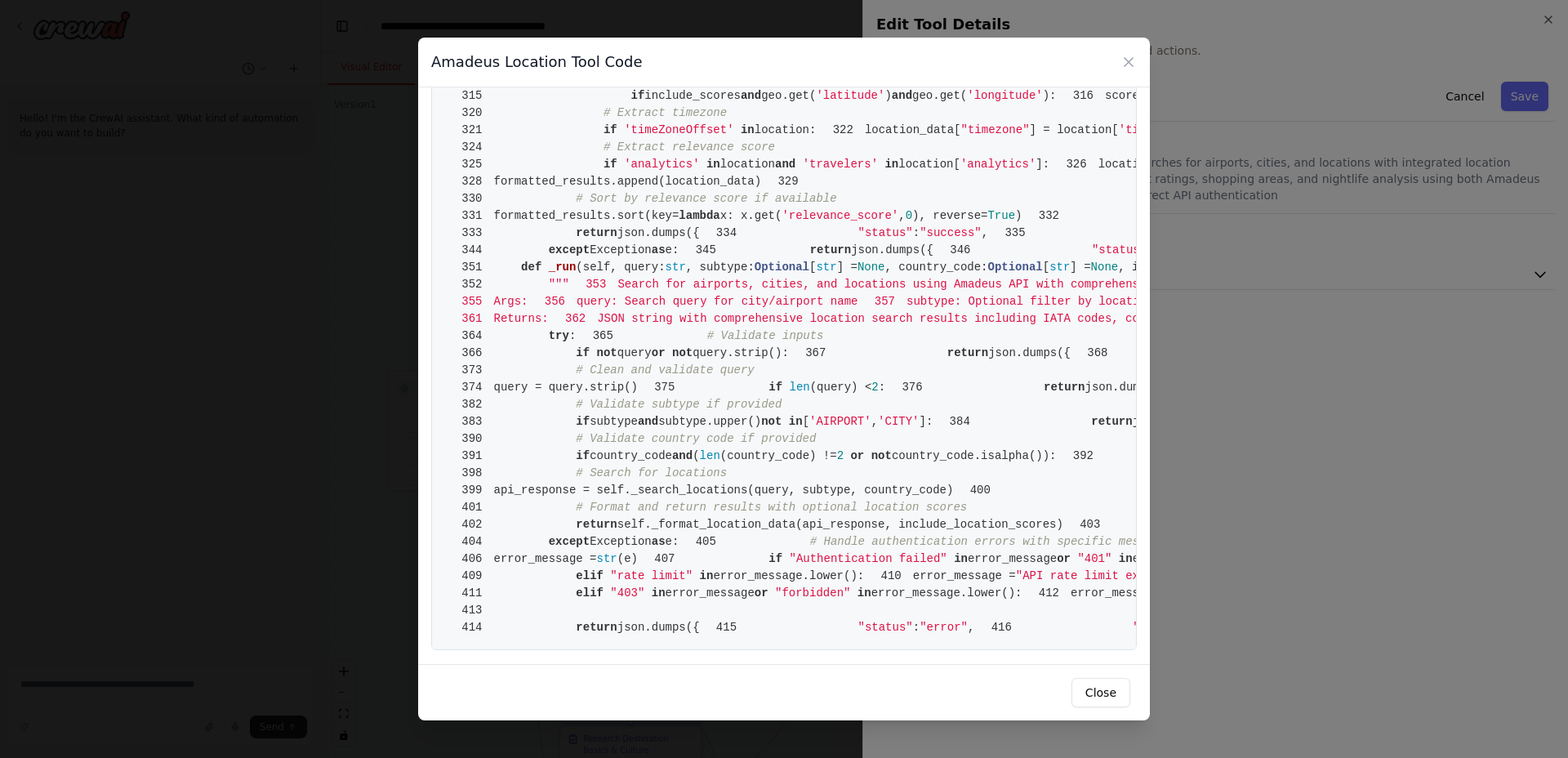
click at [1243, 414] on div "Amadeus Location Tool Code 1 from crewai.tools import BaseTool 2 from pydantic …" at bounding box center [784, 379] width 1568 height 758
click at [1266, 371] on div "Amadeus Location Tool Code 1 from crewai.tools import BaseTool 2 from pydantic …" at bounding box center [784, 379] width 1568 height 758
click at [1125, 64] on icon at bounding box center [1129, 62] width 8 height 8
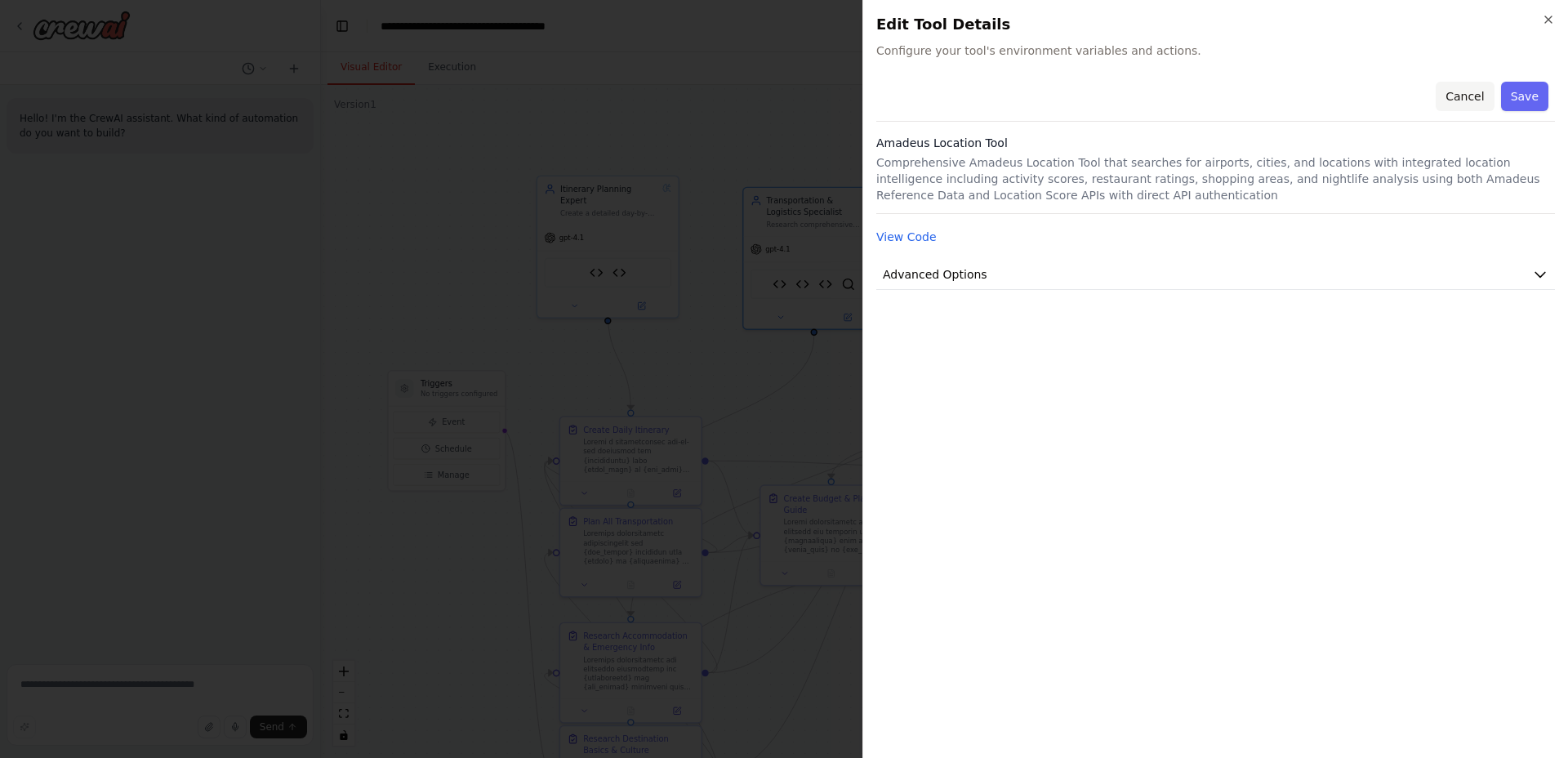
click at [1458, 96] on button "Cancel" at bounding box center [1464, 96] width 58 height 29
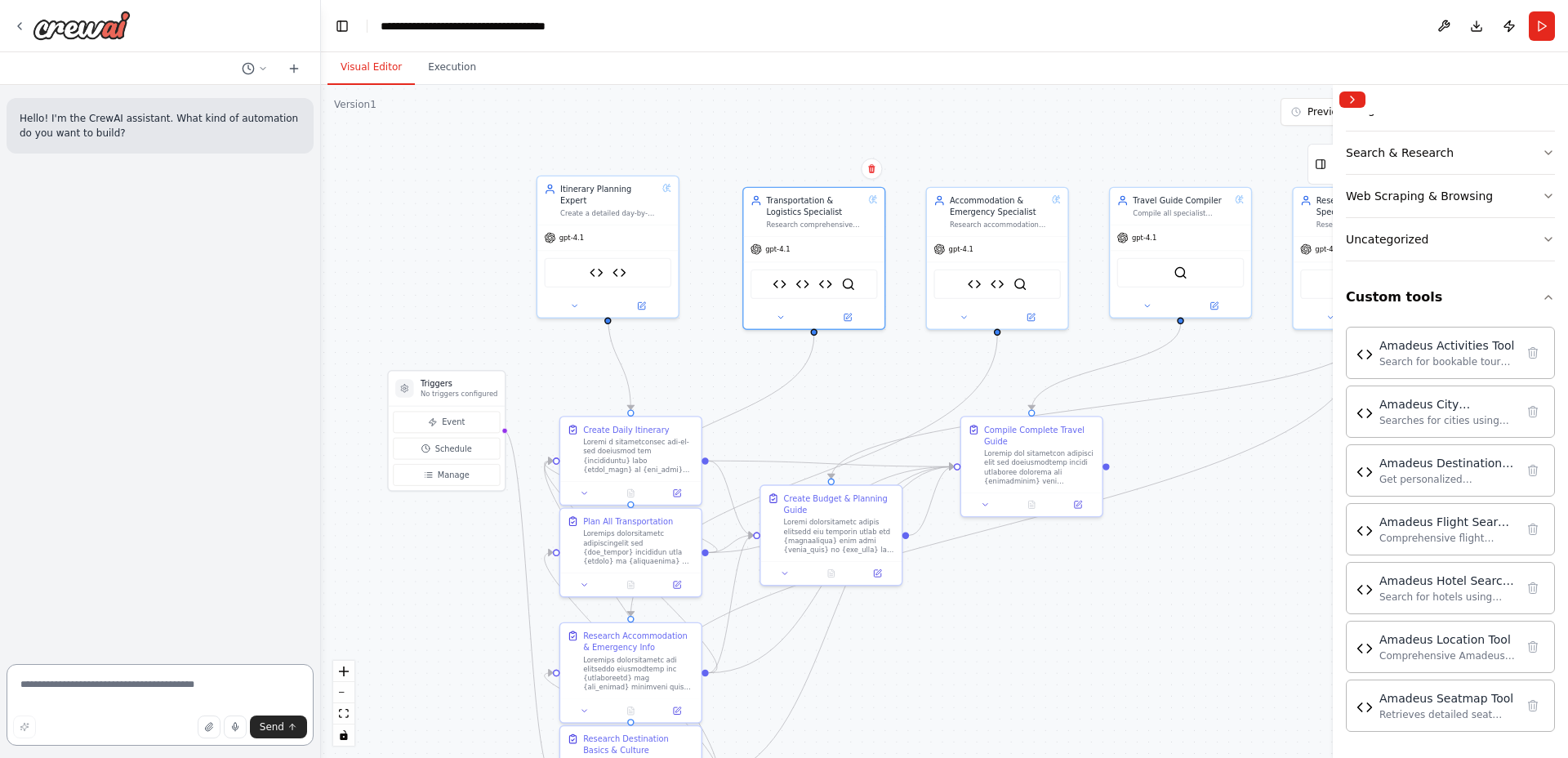
click at [132, 696] on textarea at bounding box center [160, 705] width 307 height 82
paste textarea "**********"
type textarea "**********"
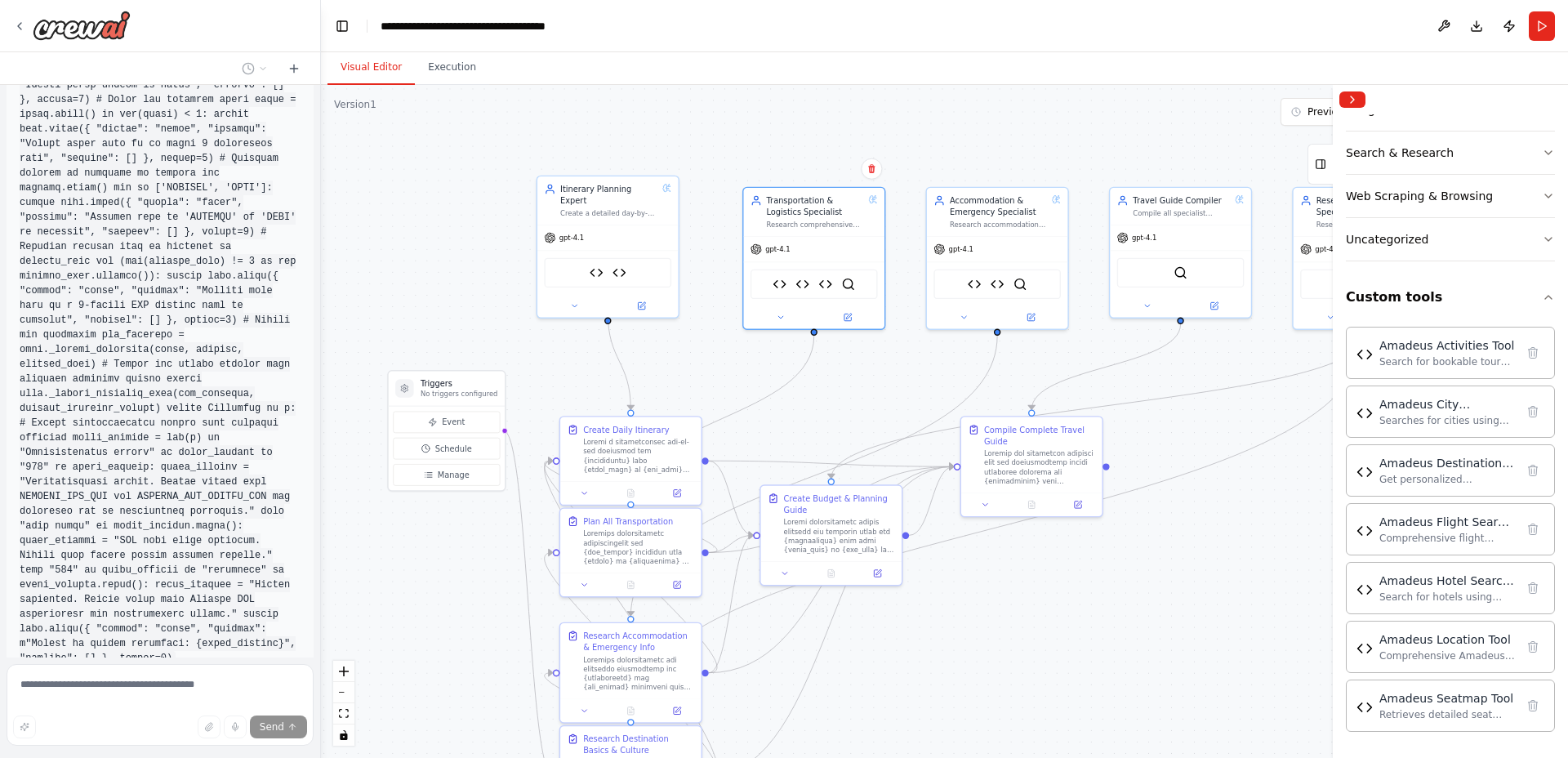
scroll to position [5016, 0]
click at [822, 283] on img at bounding box center [825, 282] width 14 height 14
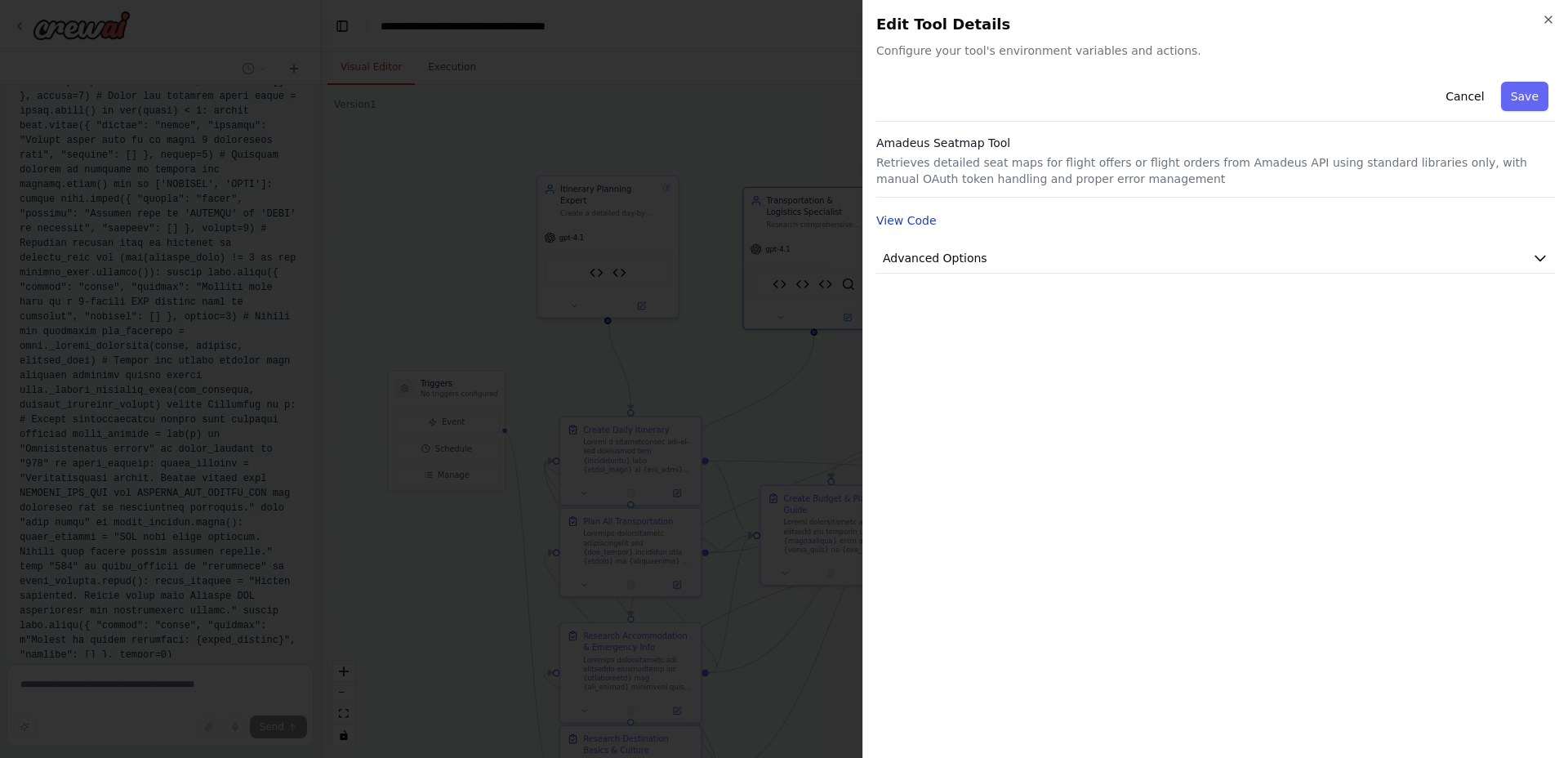
click at [894, 221] on button "View Code" at bounding box center [906, 221] width 60 height 17
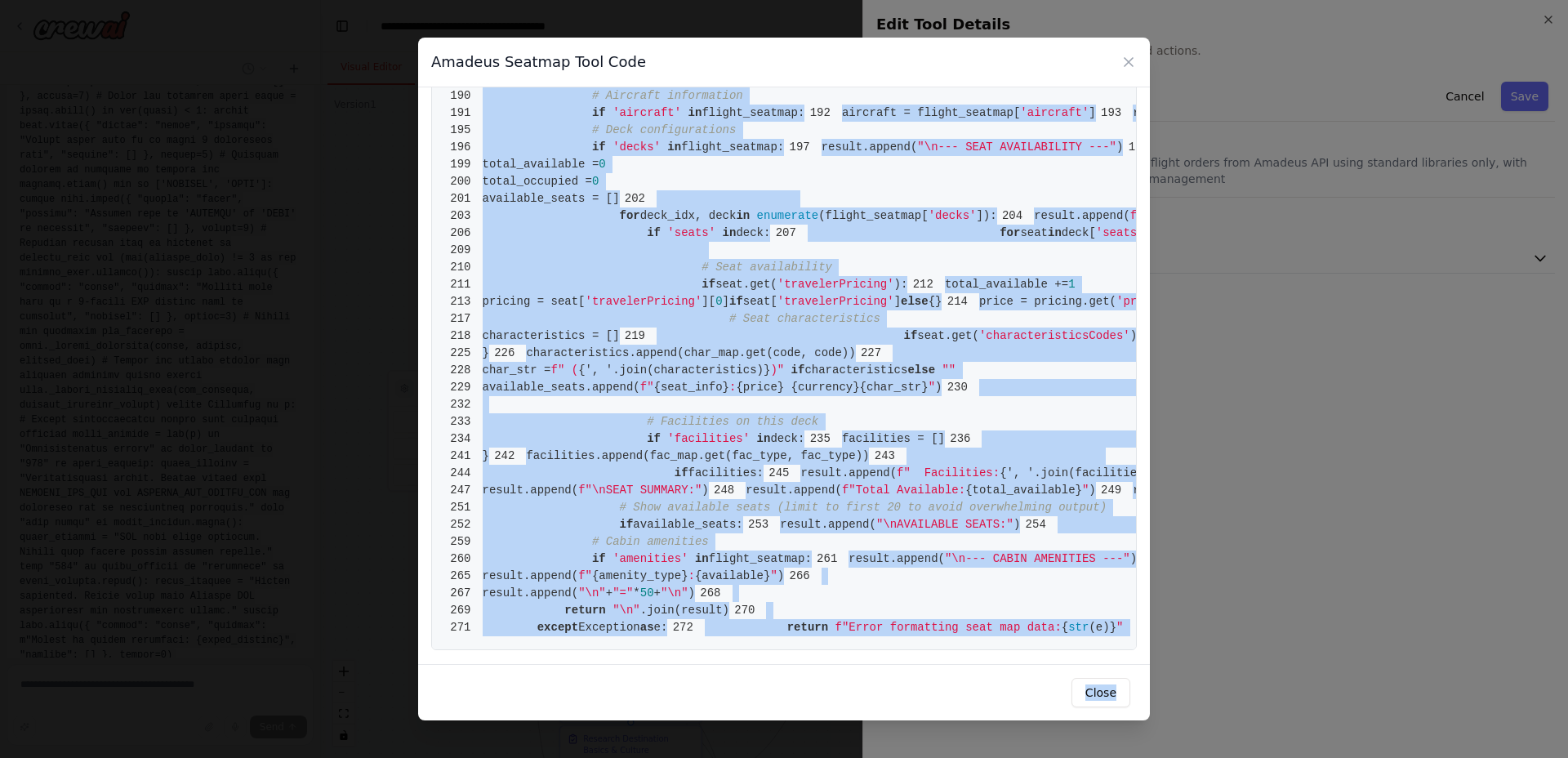
scroll to position [4142, 0]
drag, startPoint x: 484, startPoint y: 122, endPoint x: 763, endPoint y: 718, distance: 658.1
click at [762, 719] on div "Amadeus Seatmap Tool Code 1 from crewai.tools import BaseTool 2 from pydantic i…" at bounding box center [784, 378] width 732 height 682
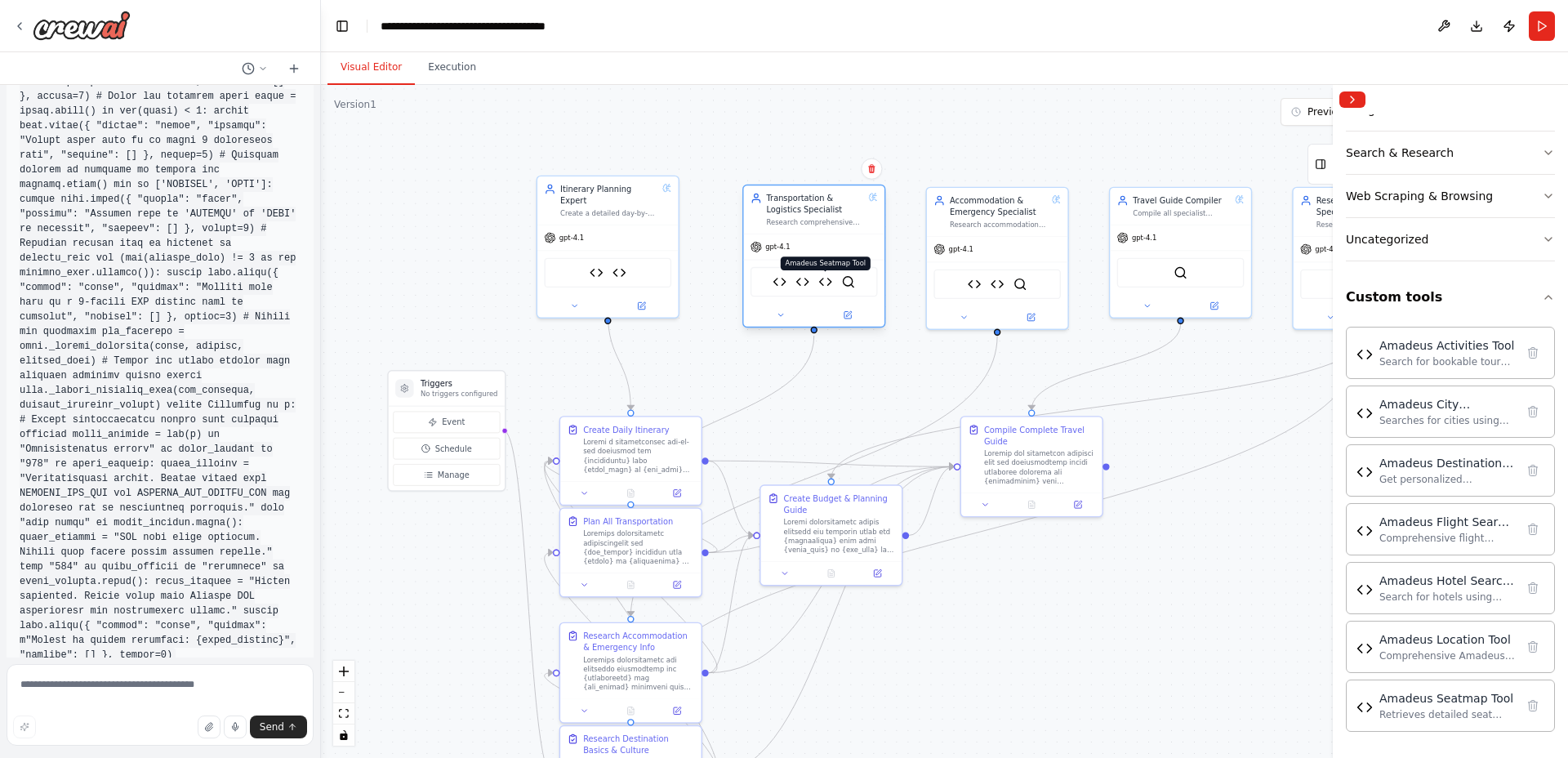
click at [825, 283] on img at bounding box center [825, 282] width 14 height 14
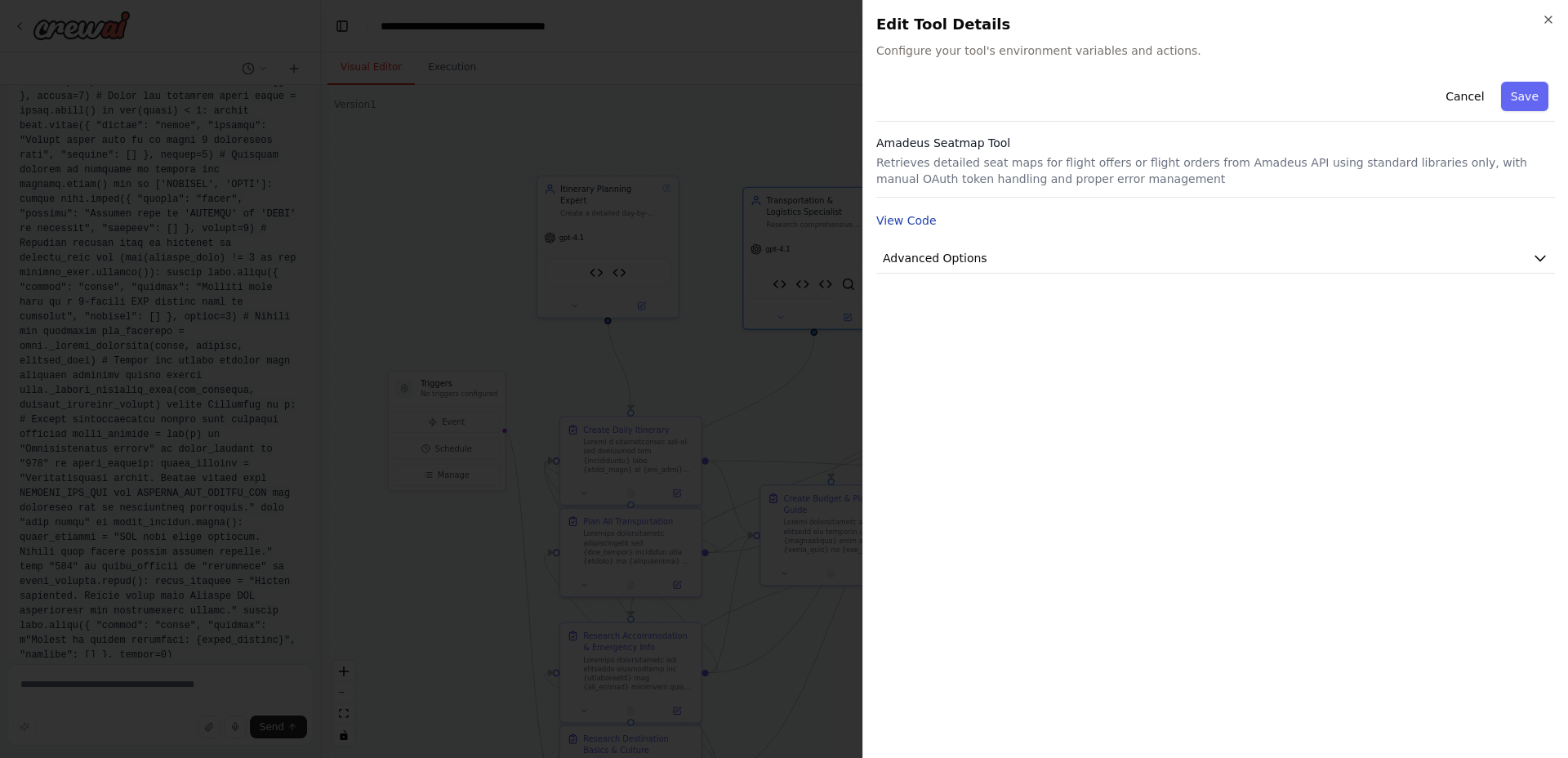
click at [909, 226] on button "View Code" at bounding box center [906, 221] width 60 height 17
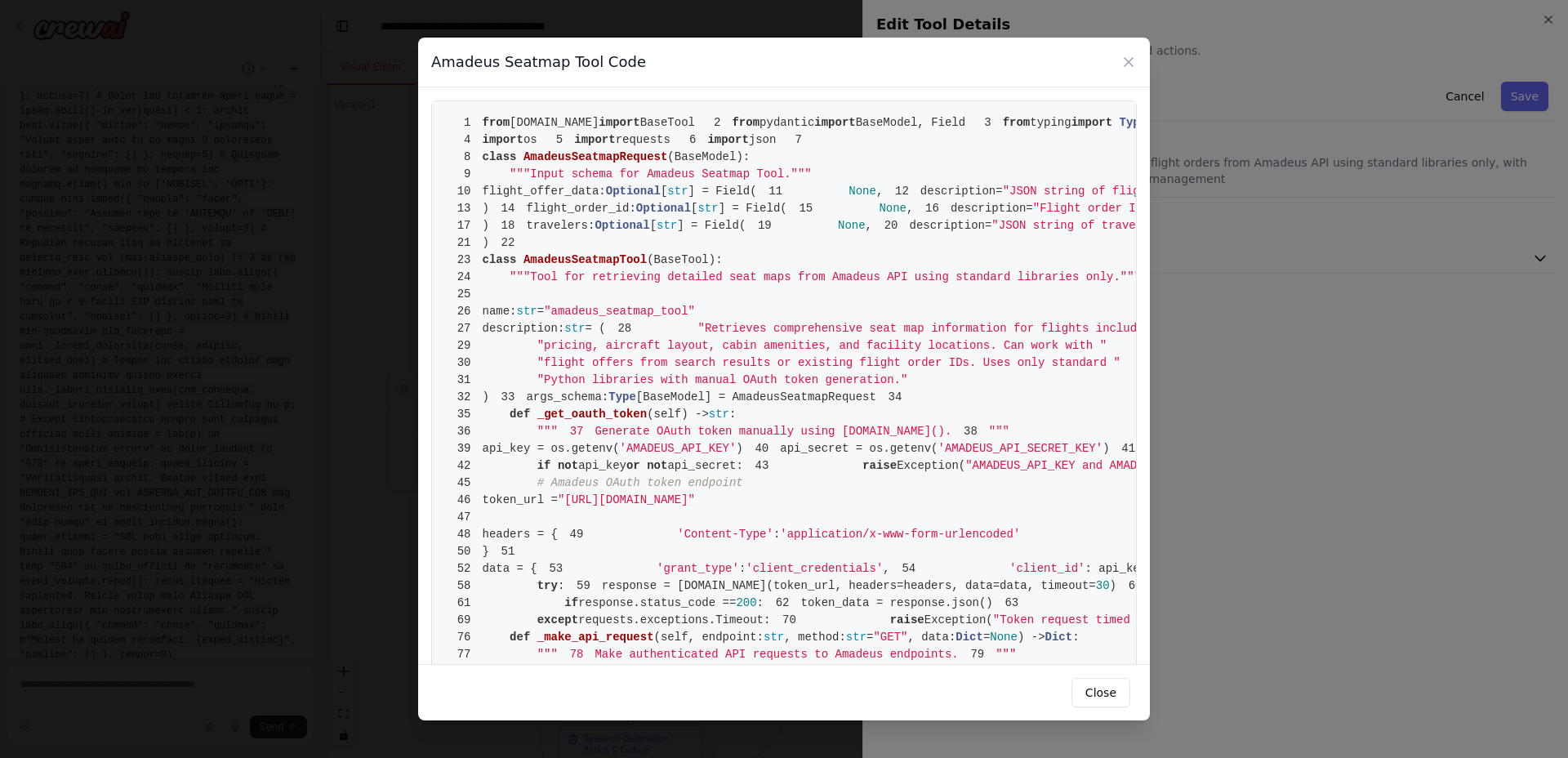
drag, startPoint x: 481, startPoint y: 117, endPoint x: 547, endPoint y: 281, distance: 176.8
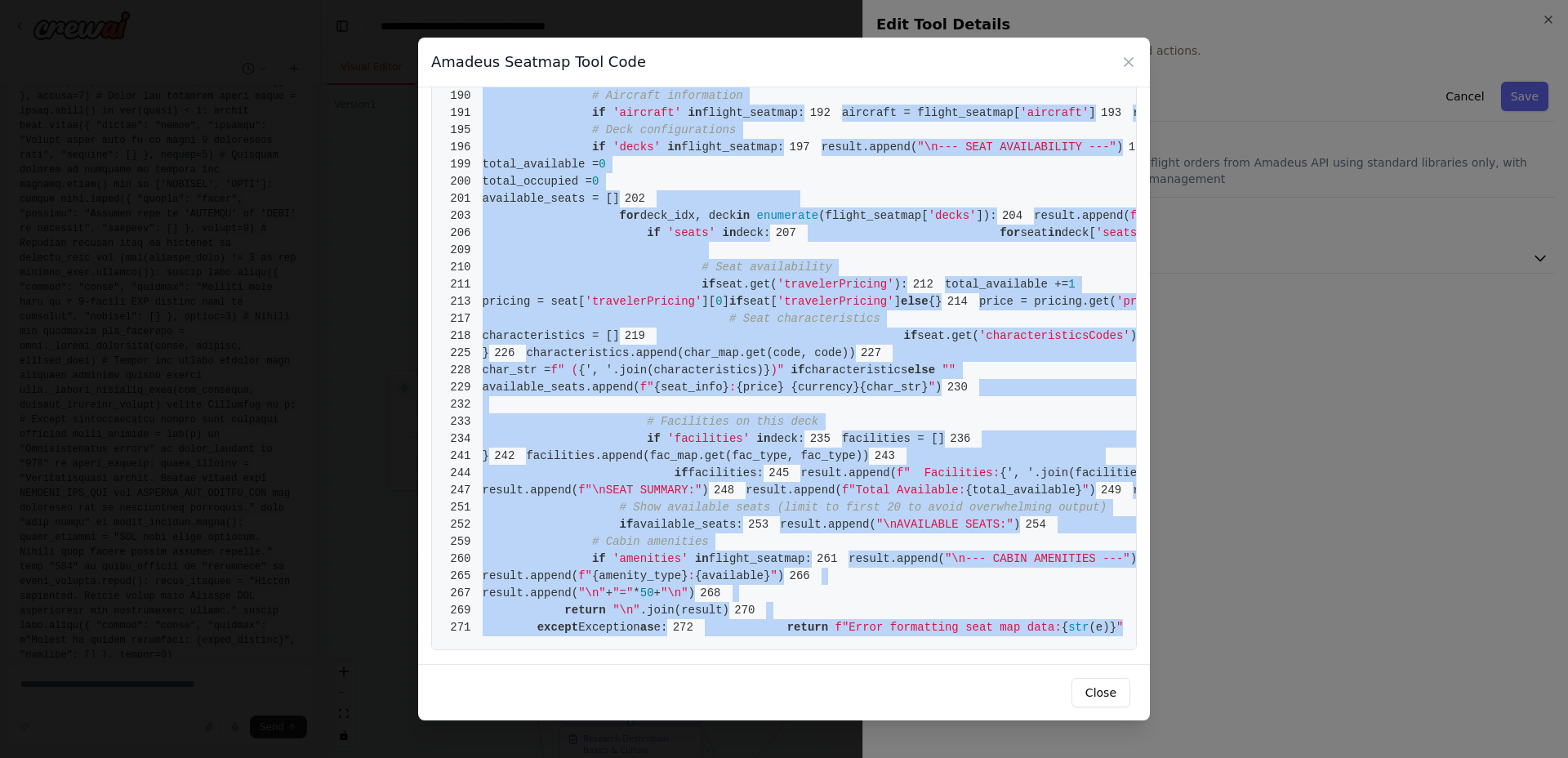
drag, startPoint x: 484, startPoint y: 120, endPoint x: 941, endPoint y: 626, distance: 681.8
copy code "from crewai.tools import BaseTool 2 from pydantic import BaseModel, Field 3 fro…"
click at [1099, 691] on button "Close" at bounding box center [1101, 692] width 59 height 29
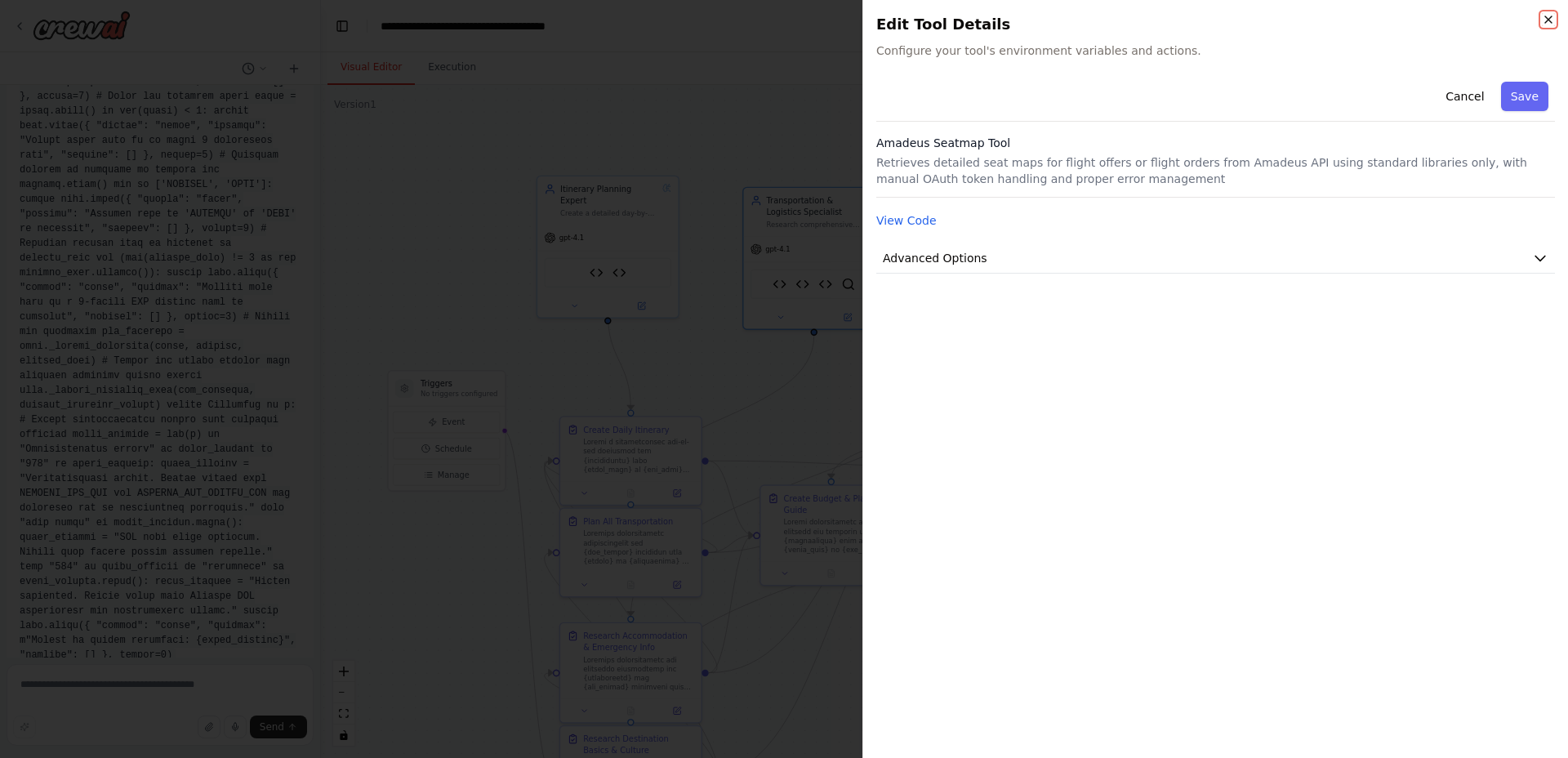
click at [1550, 18] on icon "button" at bounding box center [1549, 20] width 7 height 7
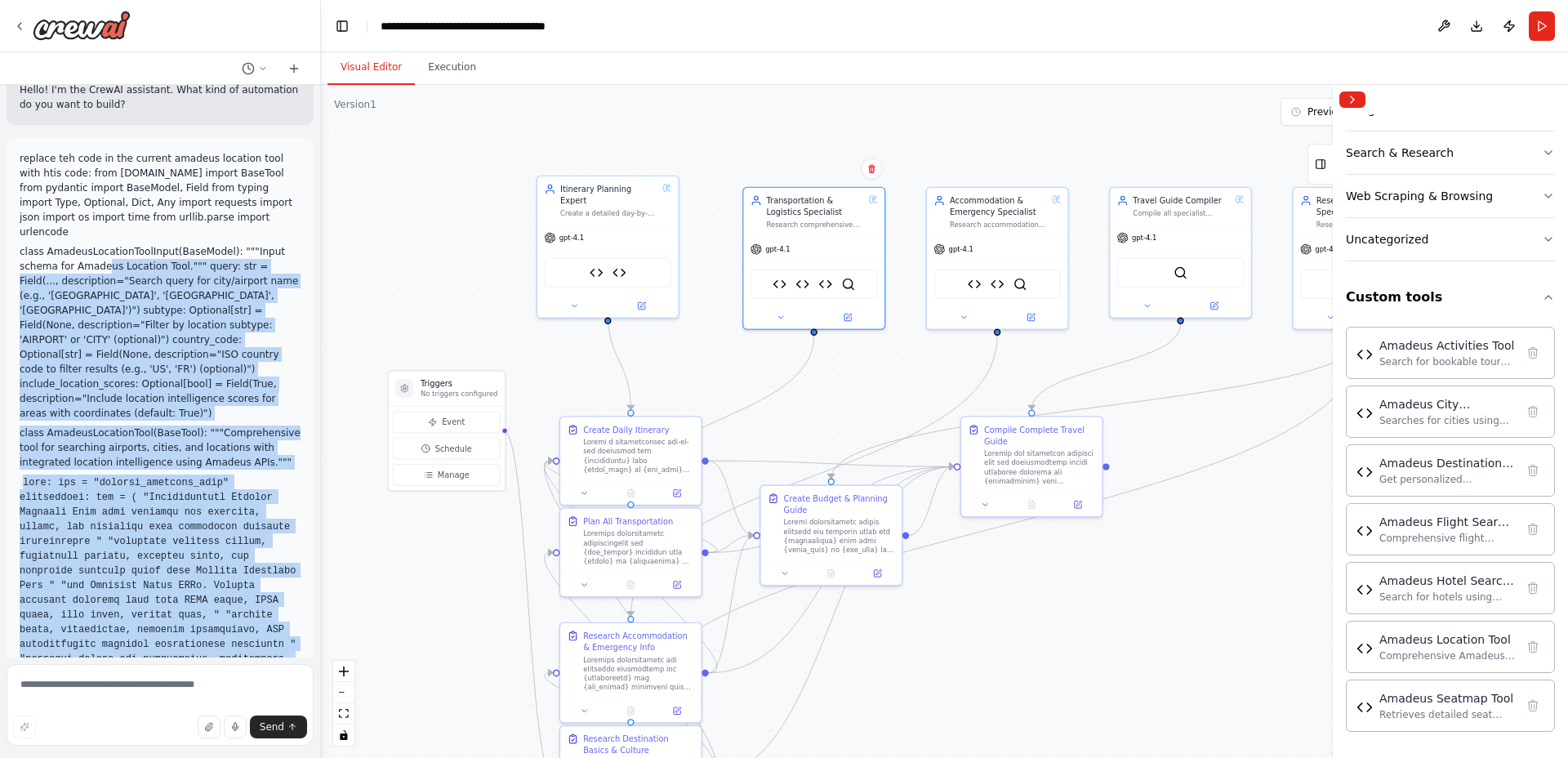
scroll to position [0, 0]
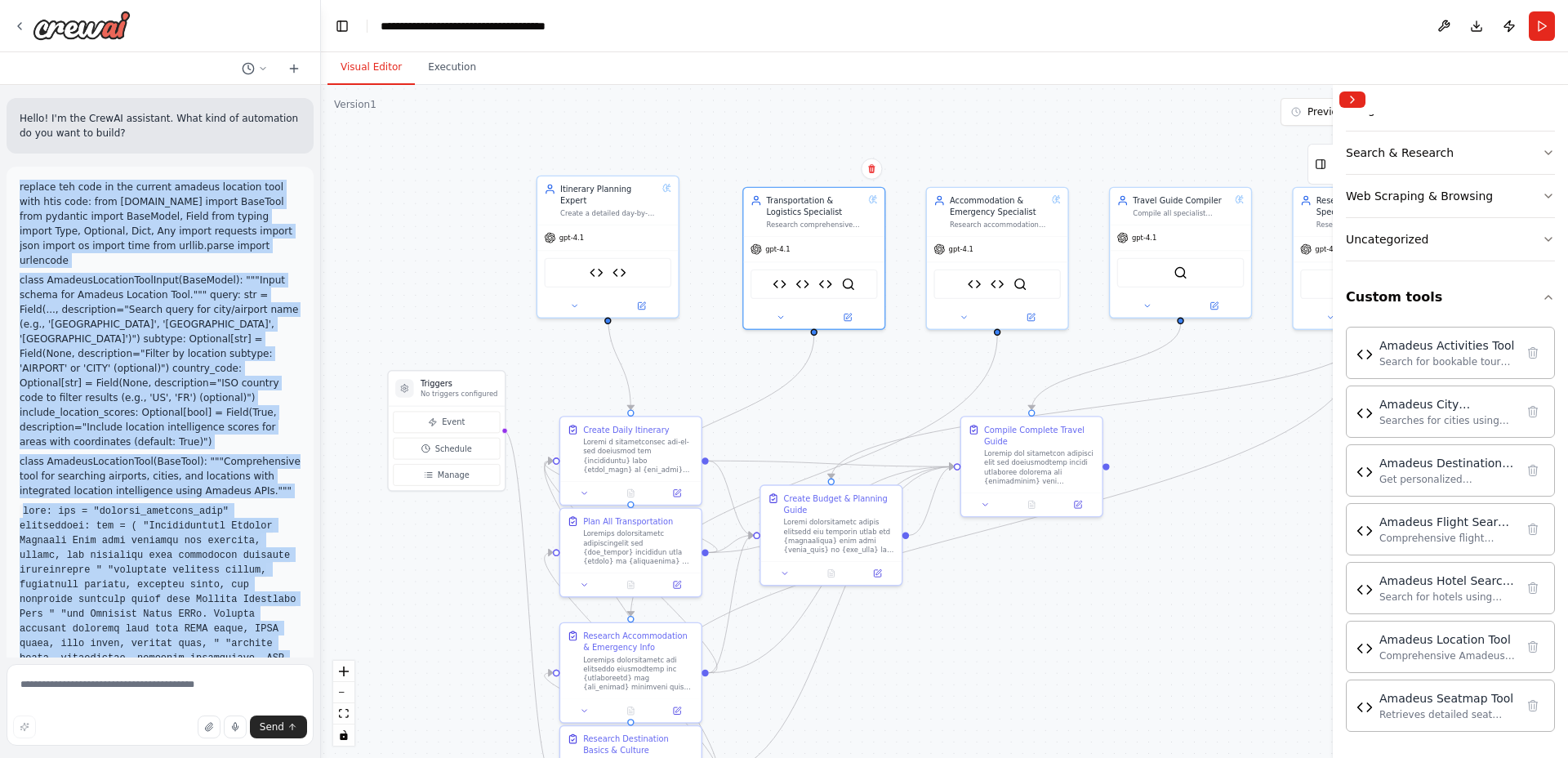
drag, startPoint x: 180, startPoint y: 490, endPoint x: 13, endPoint y: 185, distance: 347.7
copy div "replace teh code in the current amadeus location tool with htis code: from crew…"
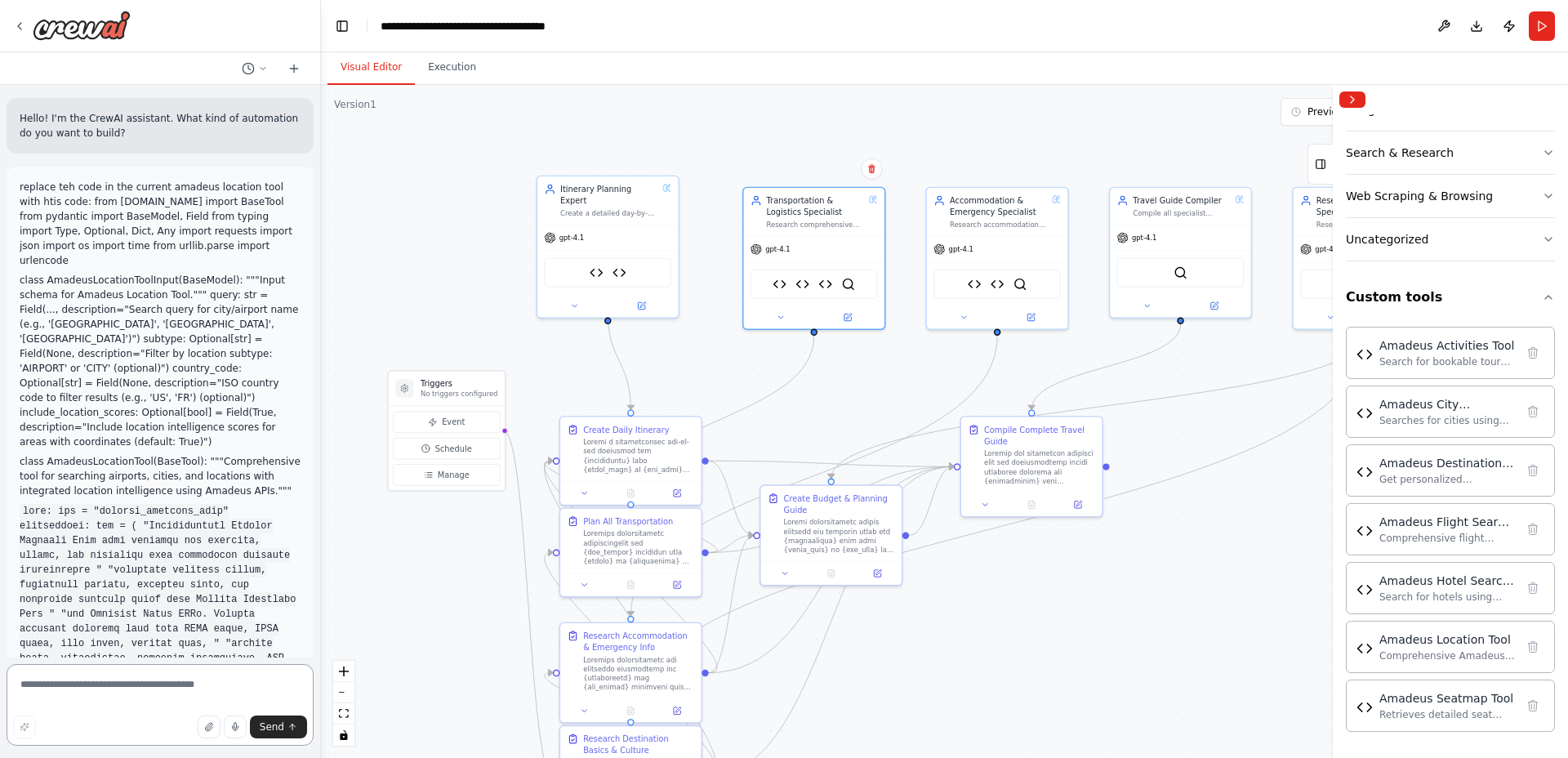
click at [131, 685] on textarea at bounding box center [160, 705] width 307 height 82
paste textarea "**********"
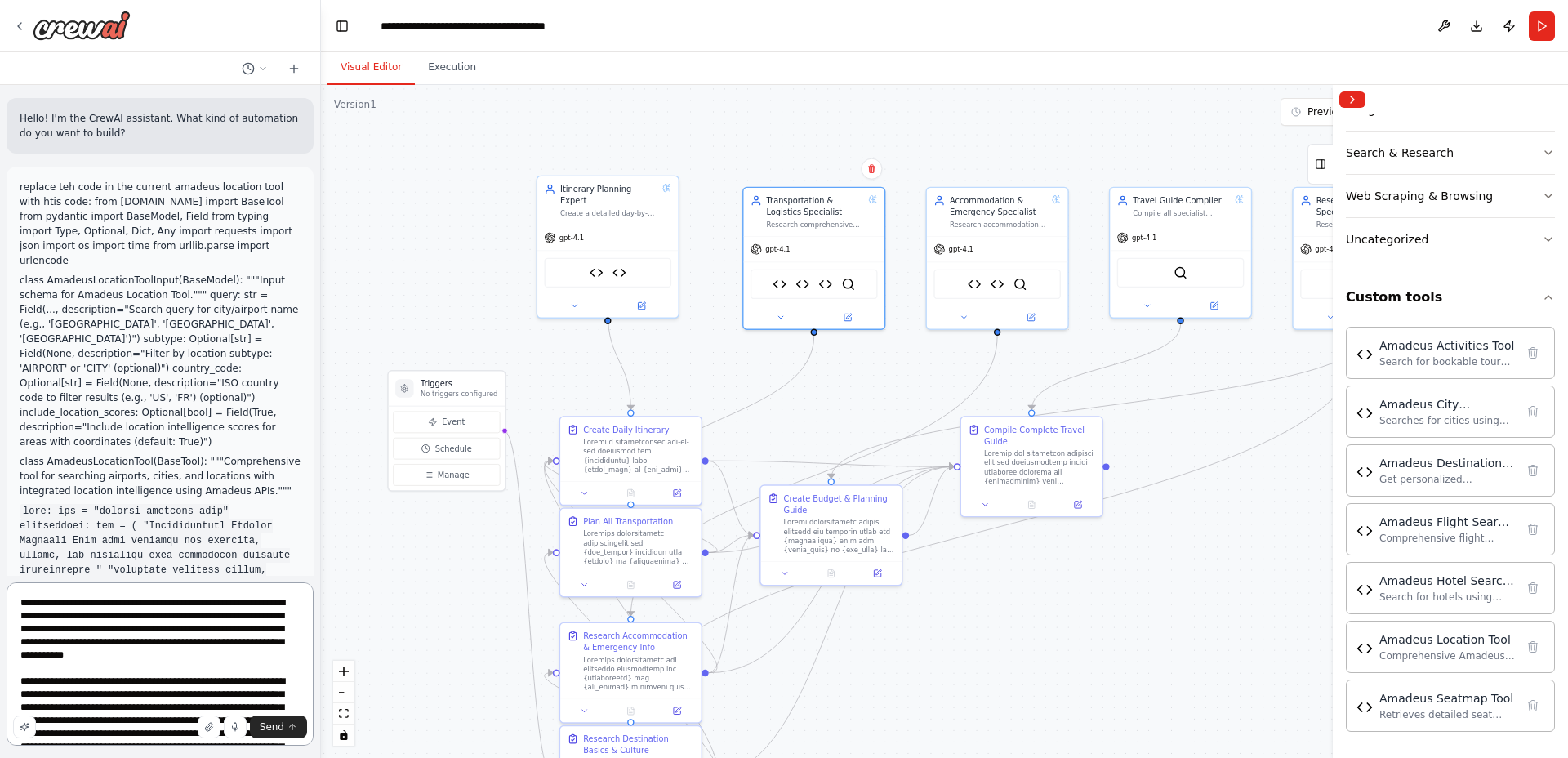
click at [66, 600] on textarea at bounding box center [160, 663] width 307 height 163
click at [124, 603] on textarea at bounding box center [160, 663] width 307 height 163
click at [120, 604] on textarea at bounding box center [160, 663] width 307 height 163
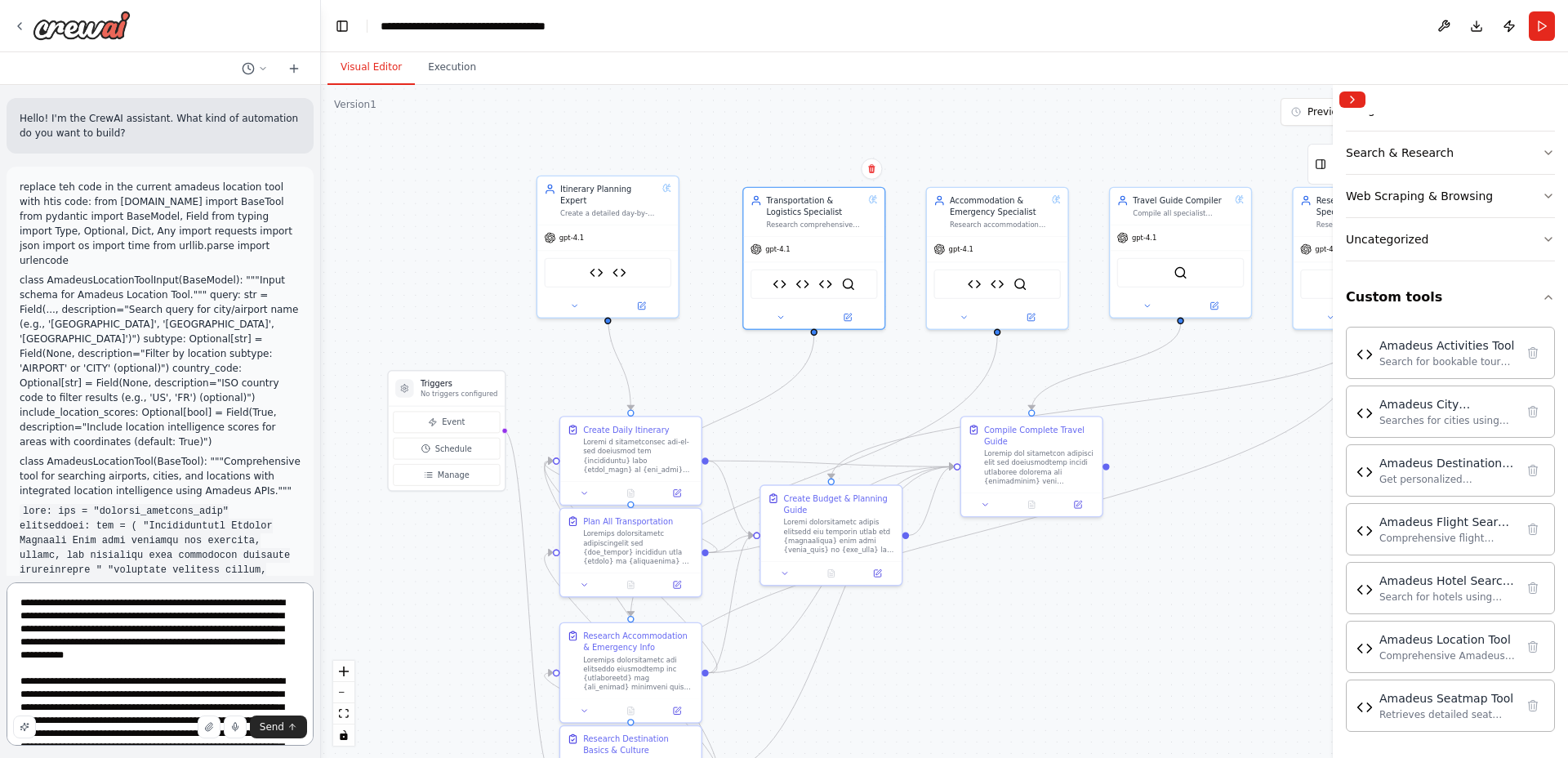
click at [120, 604] on textarea at bounding box center [160, 663] width 307 height 163
click at [23, 618] on textarea at bounding box center [160, 663] width 307 height 163
click at [24, 618] on textarea at bounding box center [160, 663] width 307 height 163
click at [70, 617] on textarea at bounding box center [160, 663] width 307 height 163
type textarea "**********"
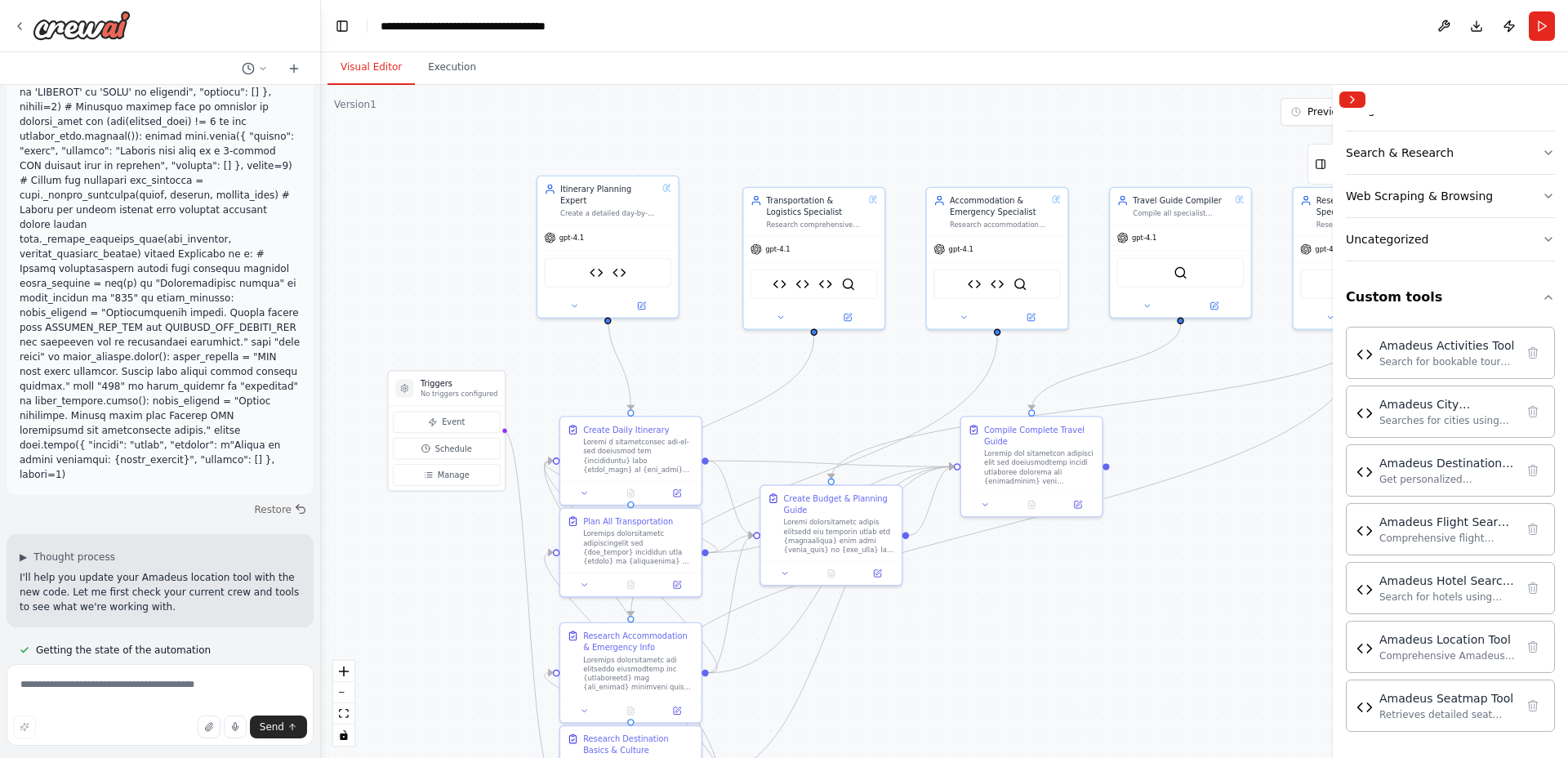
scroll to position [10286, 0]
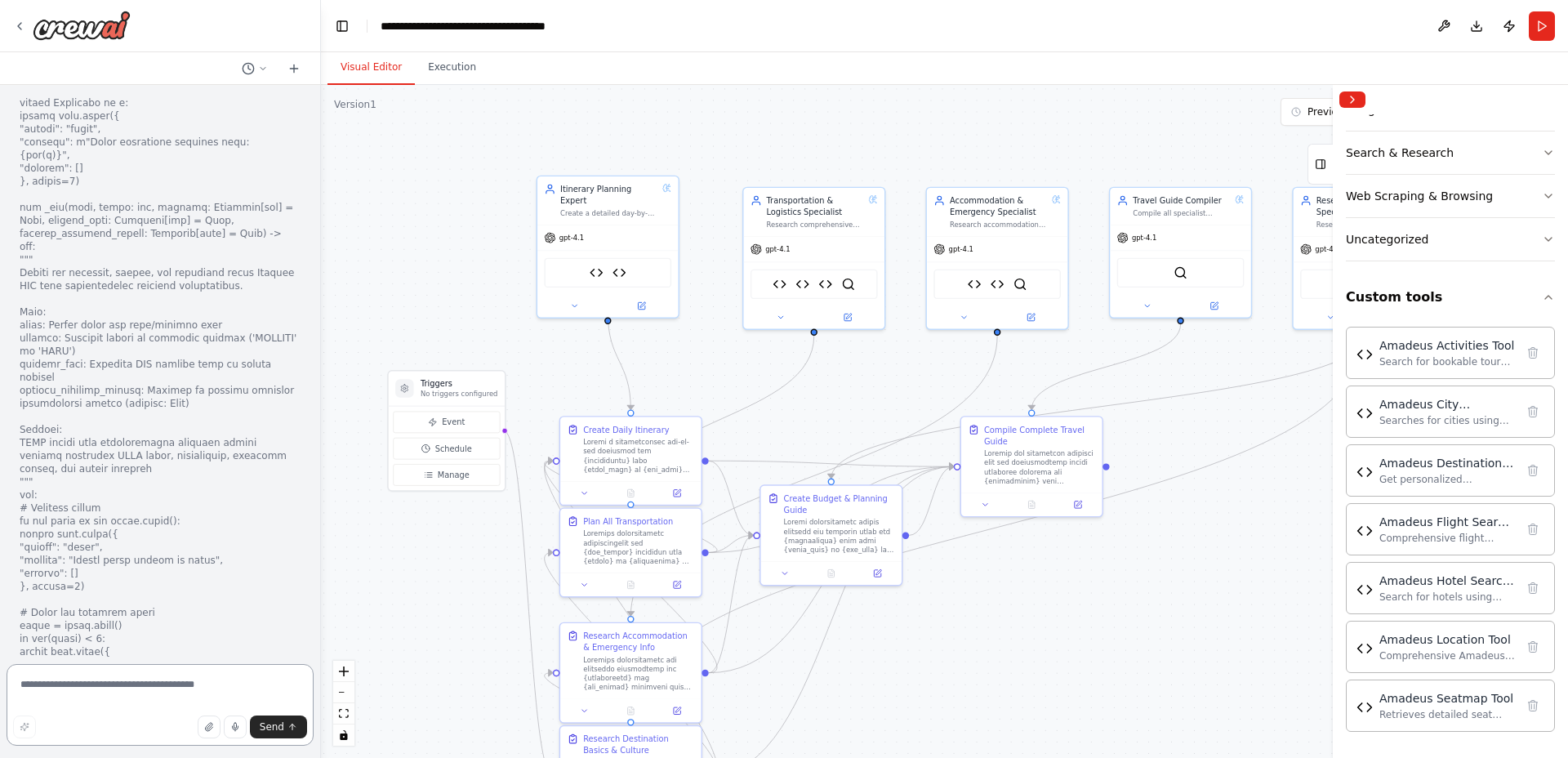
scroll to position [17396, 0]
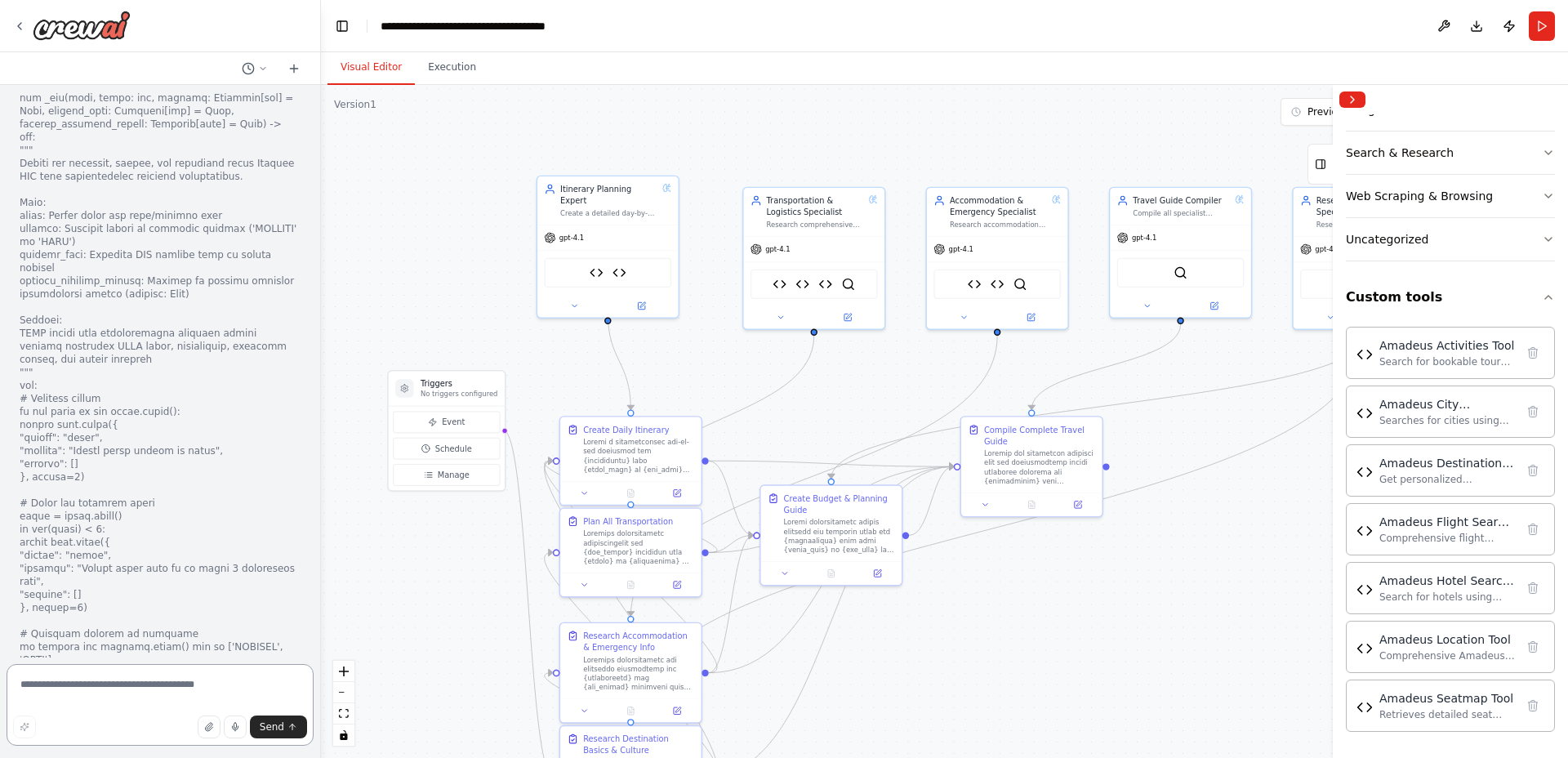
click at [171, 690] on textarea at bounding box center [160, 705] width 307 height 82
type textarea "**********"
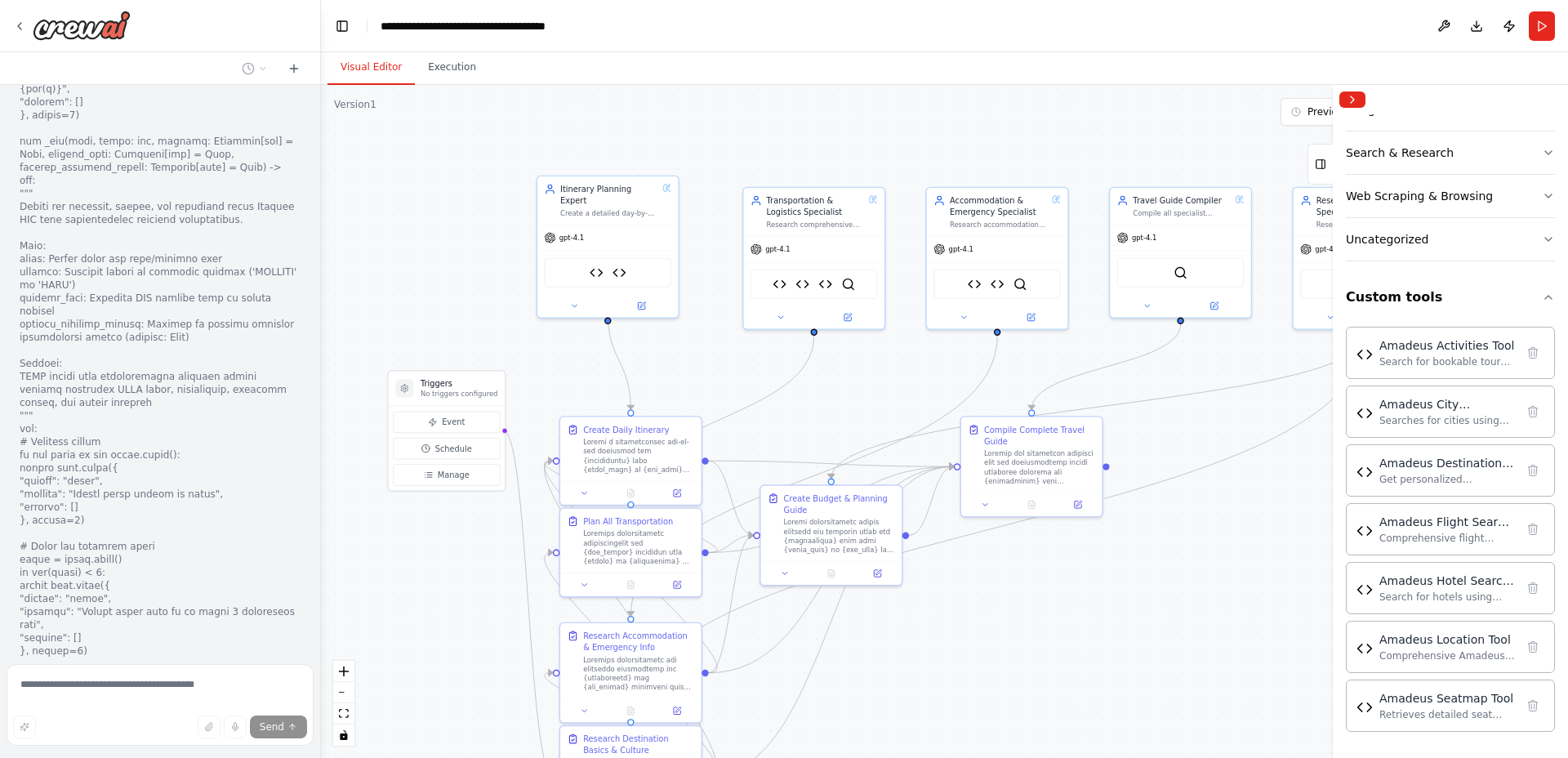
scroll to position [17645, 0]
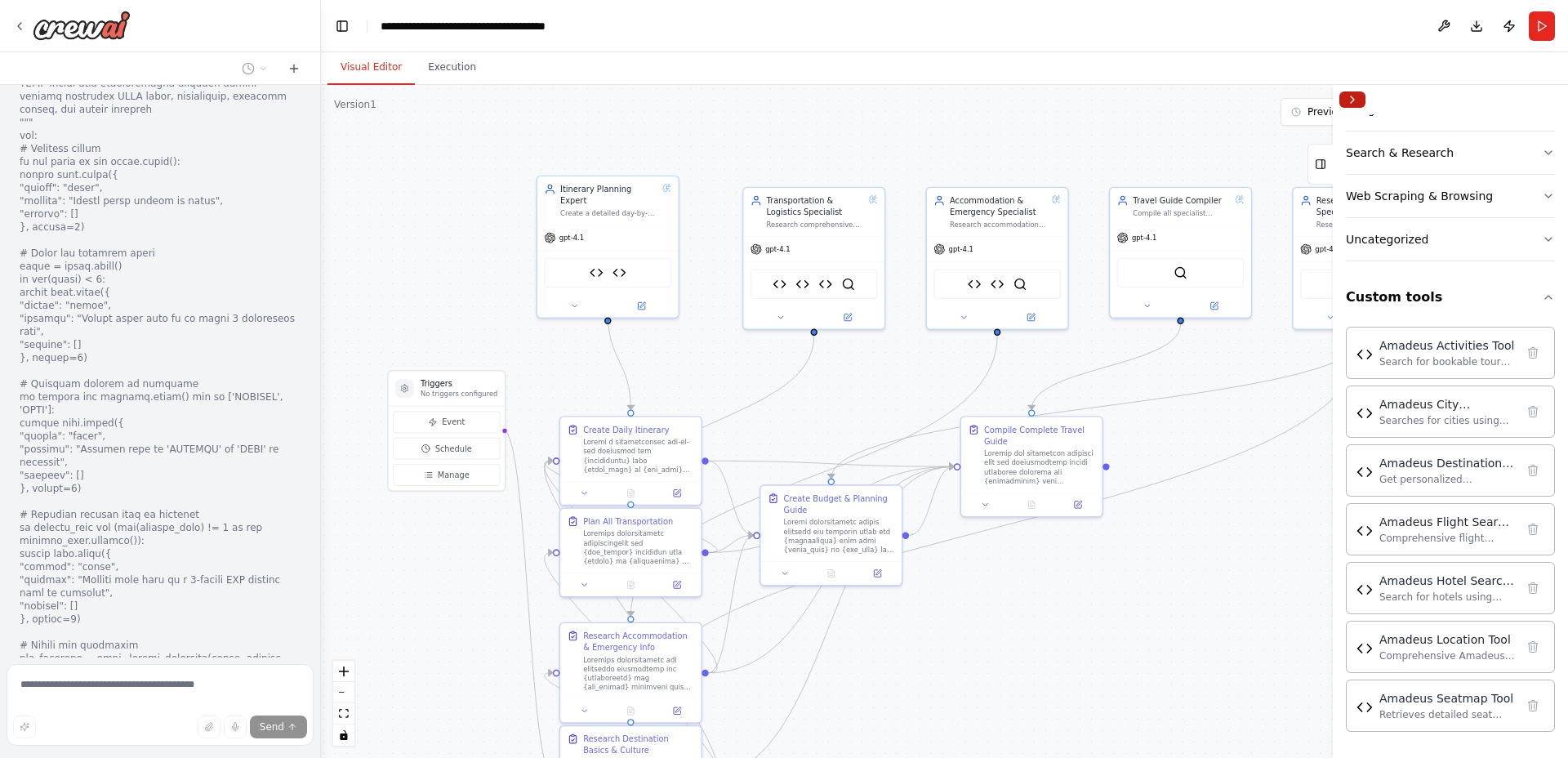
click at [1353, 98] on button "Collapse right sidebar" at bounding box center [1352, 100] width 26 height 17
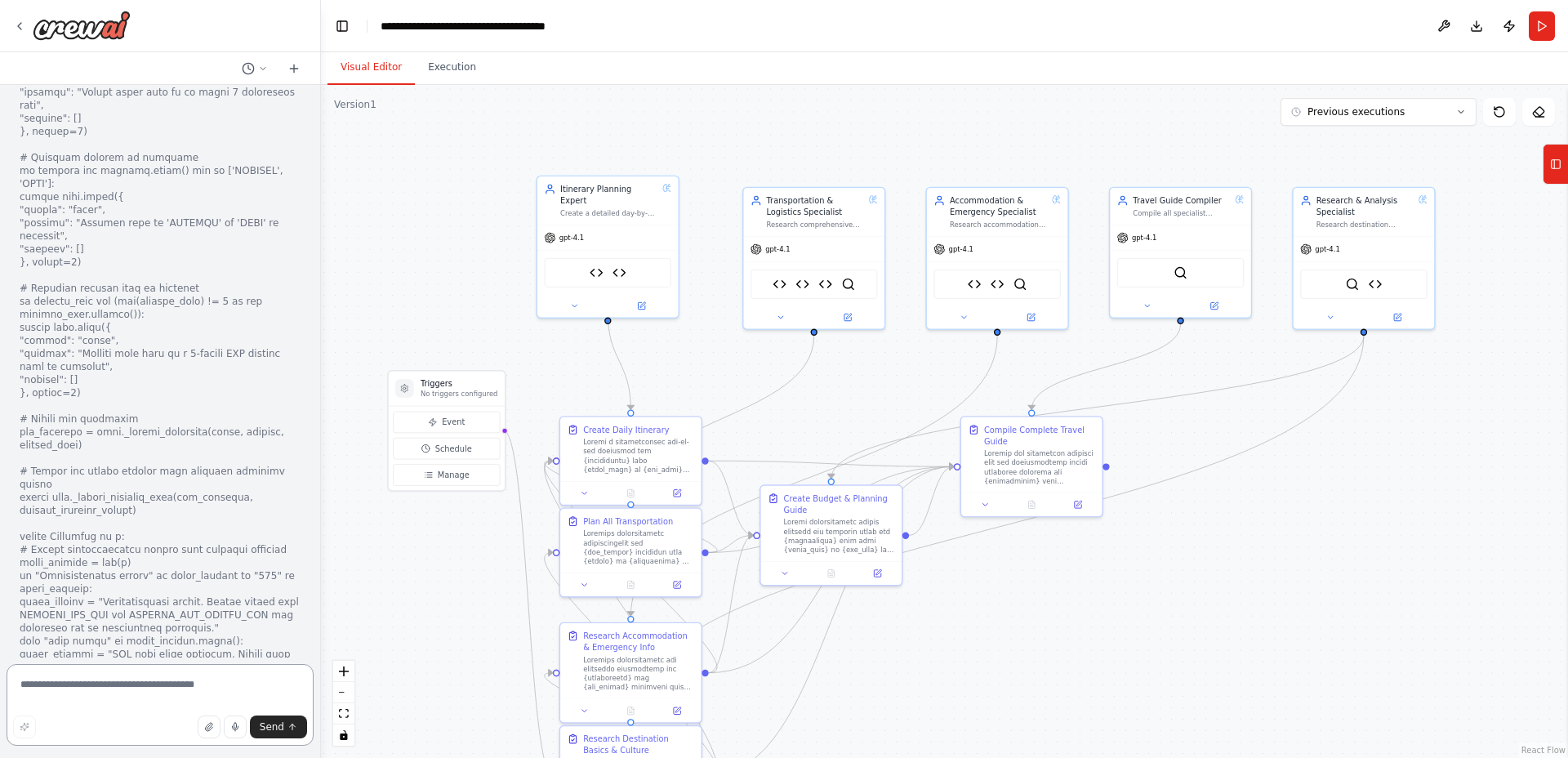
scroll to position [25515, 0]
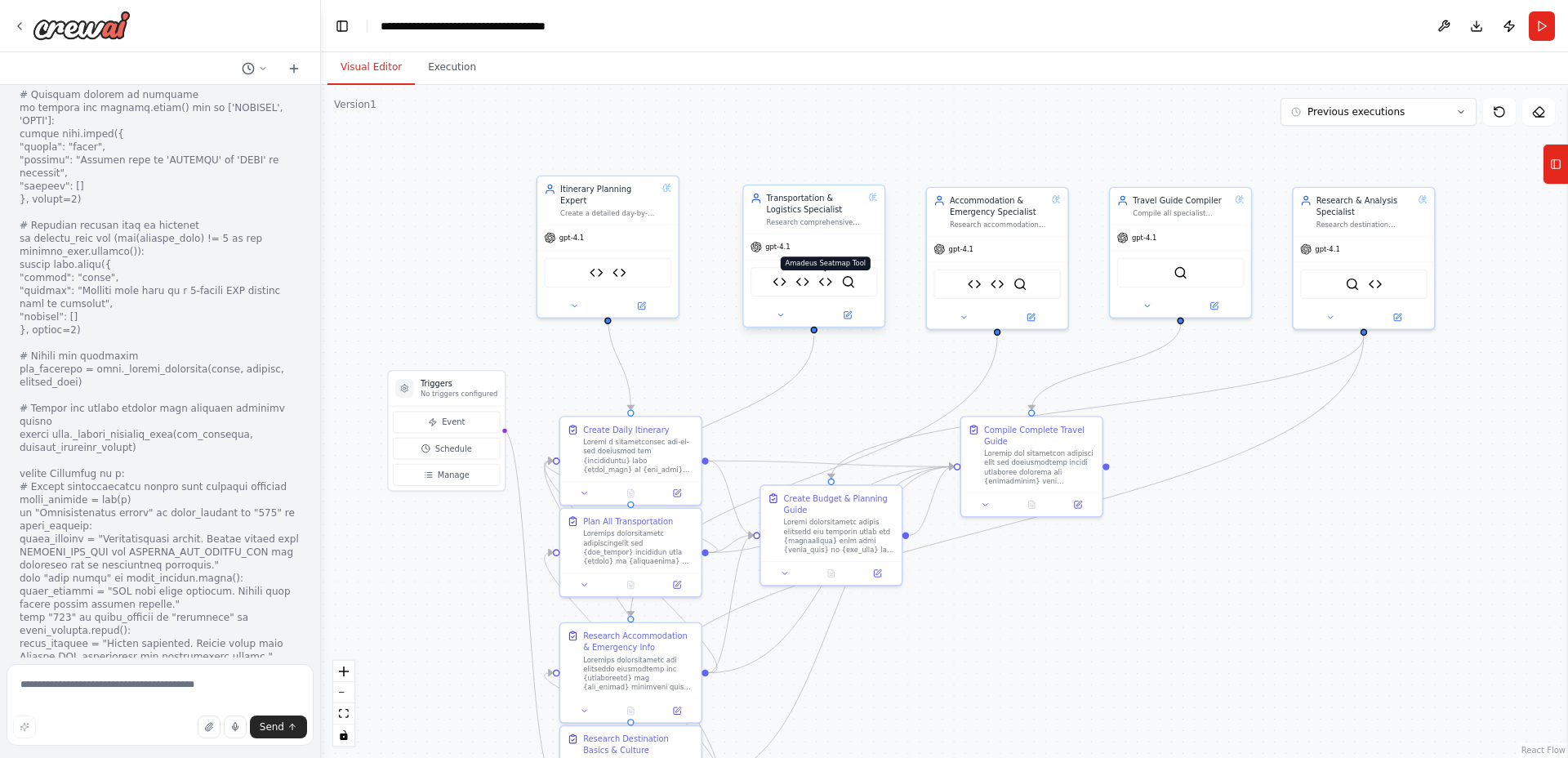
click at [825, 282] on img at bounding box center [825, 282] width 14 height 14
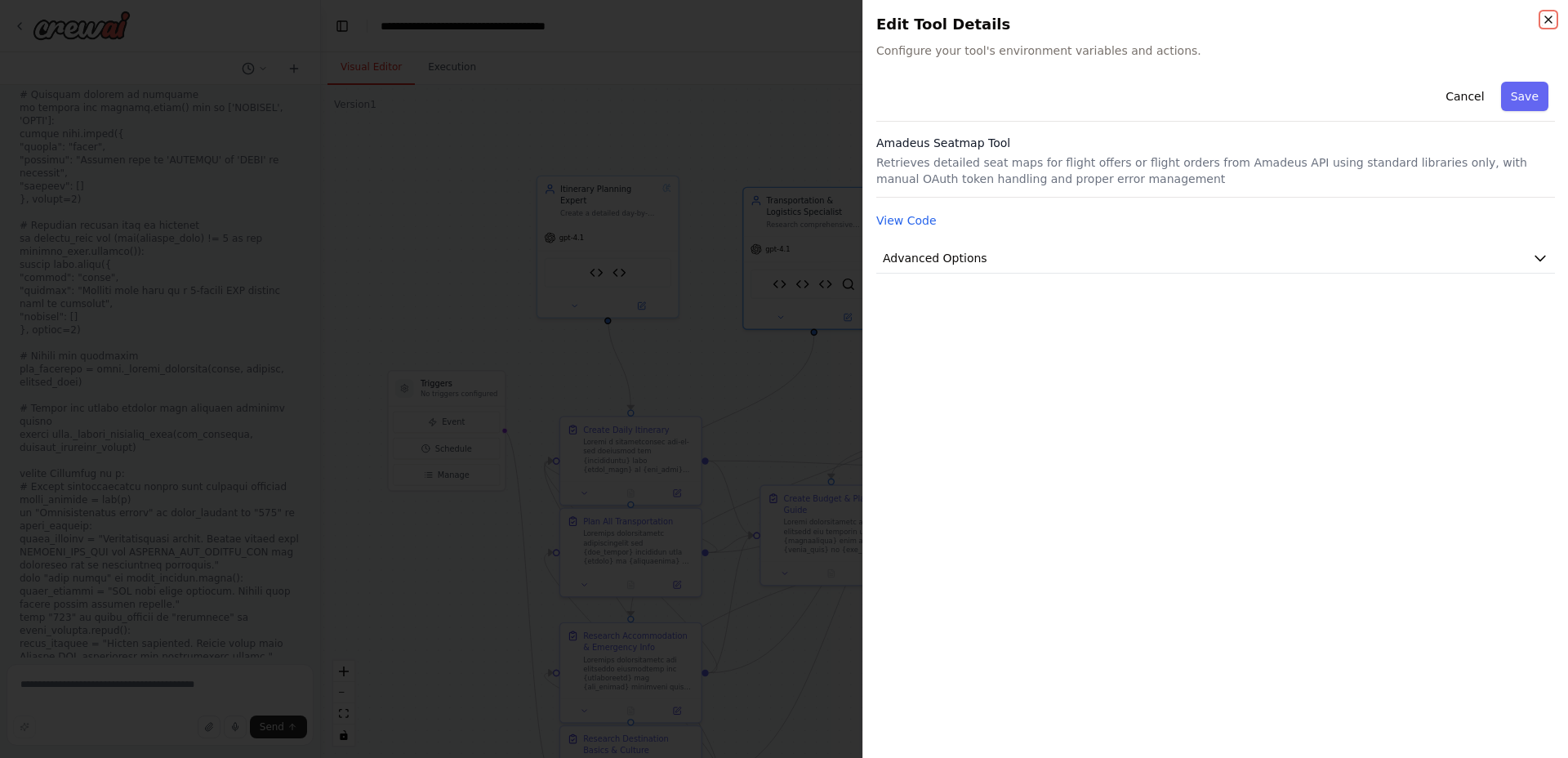
drag, startPoint x: 1550, startPoint y: 21, endPoint x: 1171, endPoint y: 204, distance: 420.9
click at [1550, 21] on icon "button" at bounding box center [1549, 20] width 13 height 13
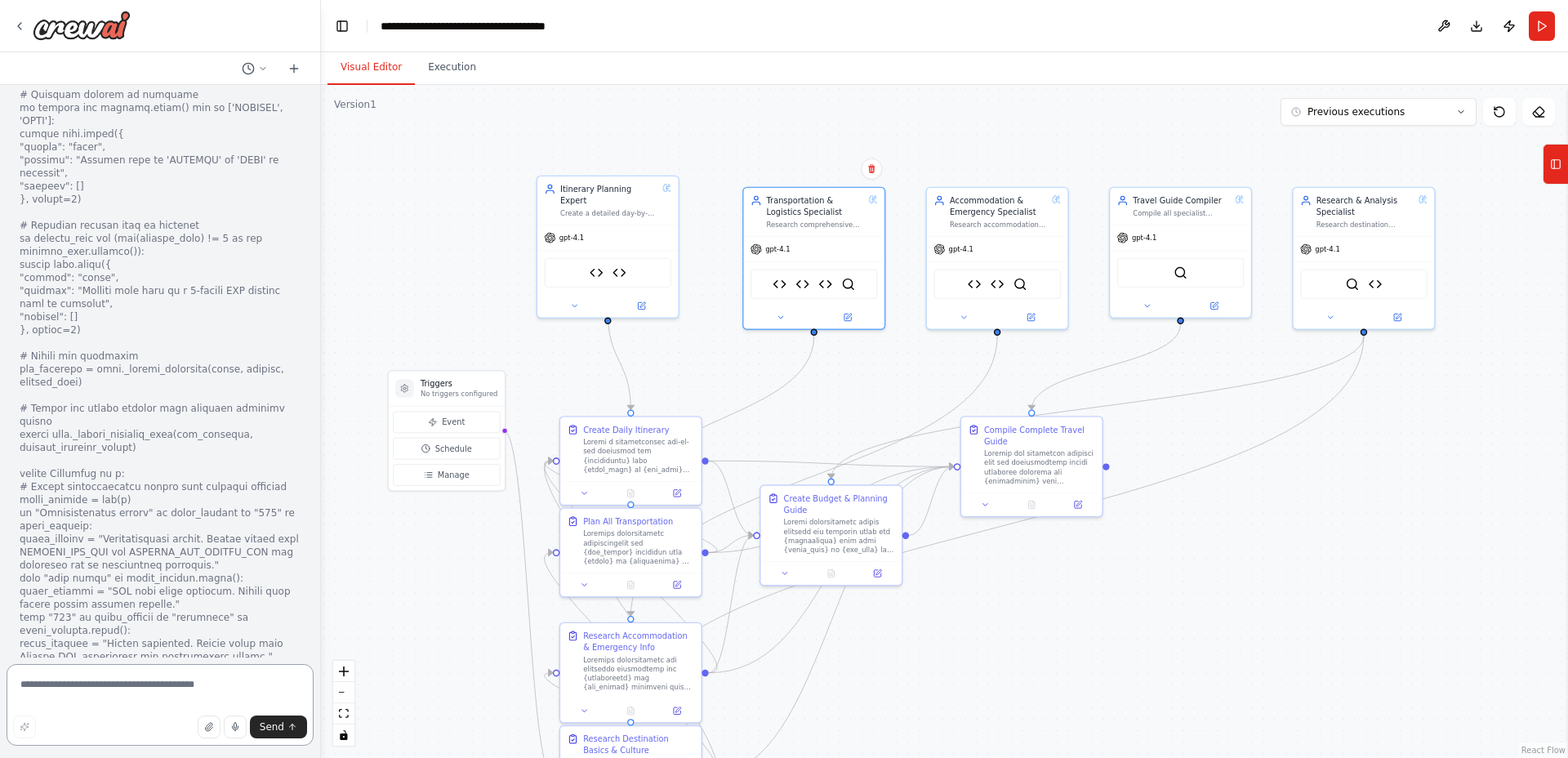
click at [146, 689] on textarea at bounding box center [160, 705] width 307 height 82
paste textarea "**********"
type textarea "**********"
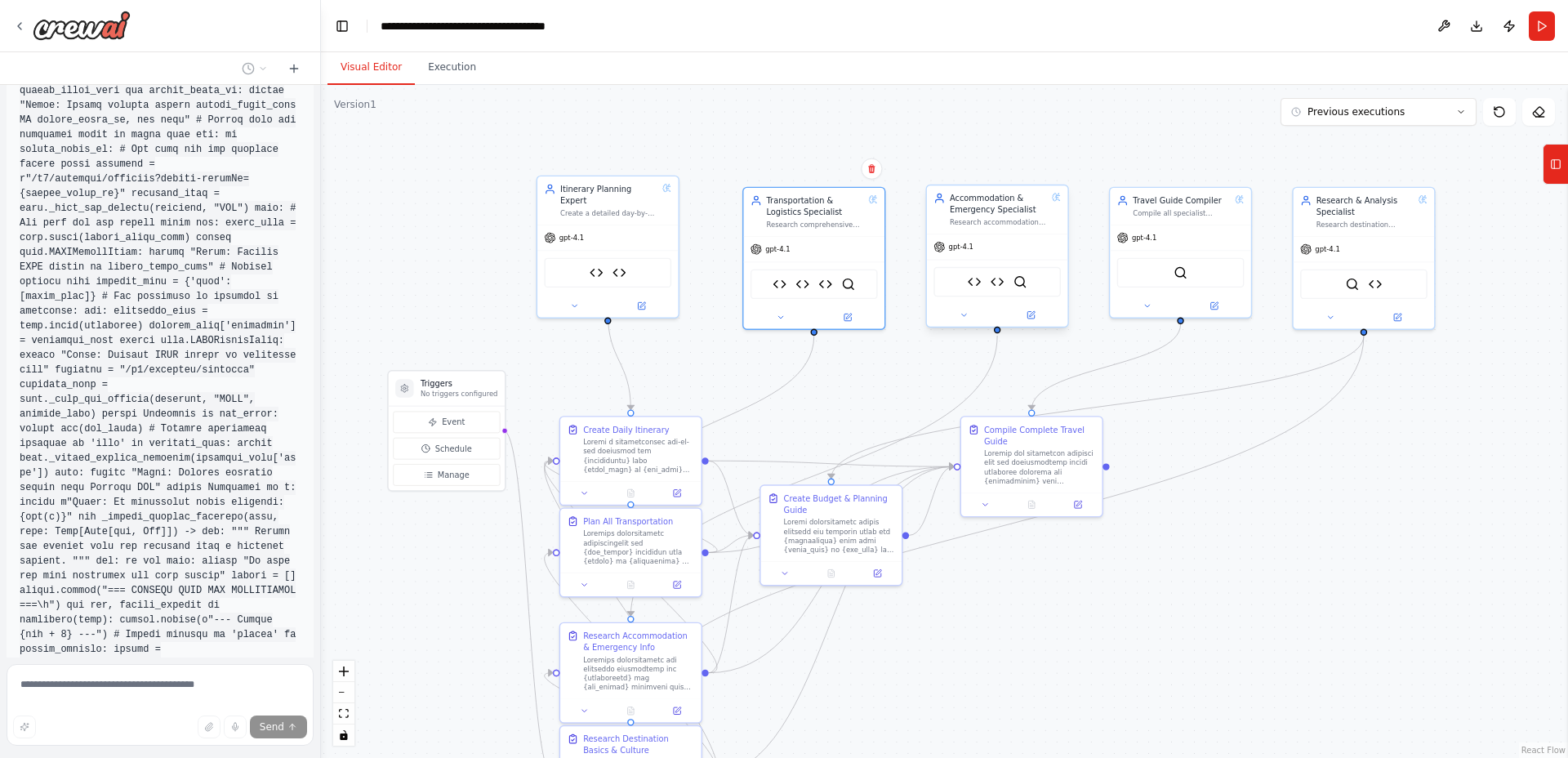
scroll to position [28597, 0]
click at [976, 284] on img at bounding box center [975, 282] width 14 height 14
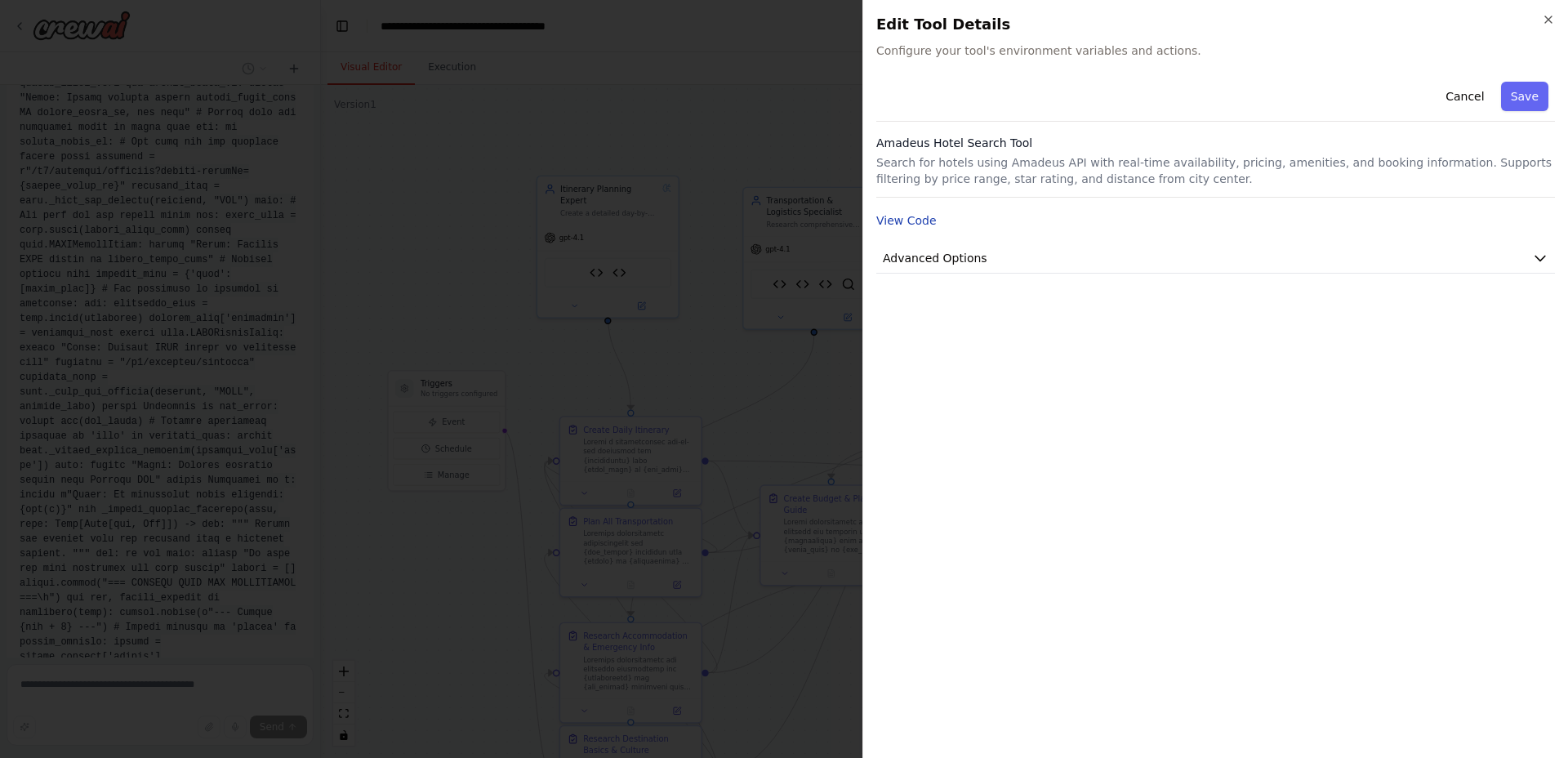
click at [909, 220] on button "View Code" at bounding box center [906, 221] width 60 height 17
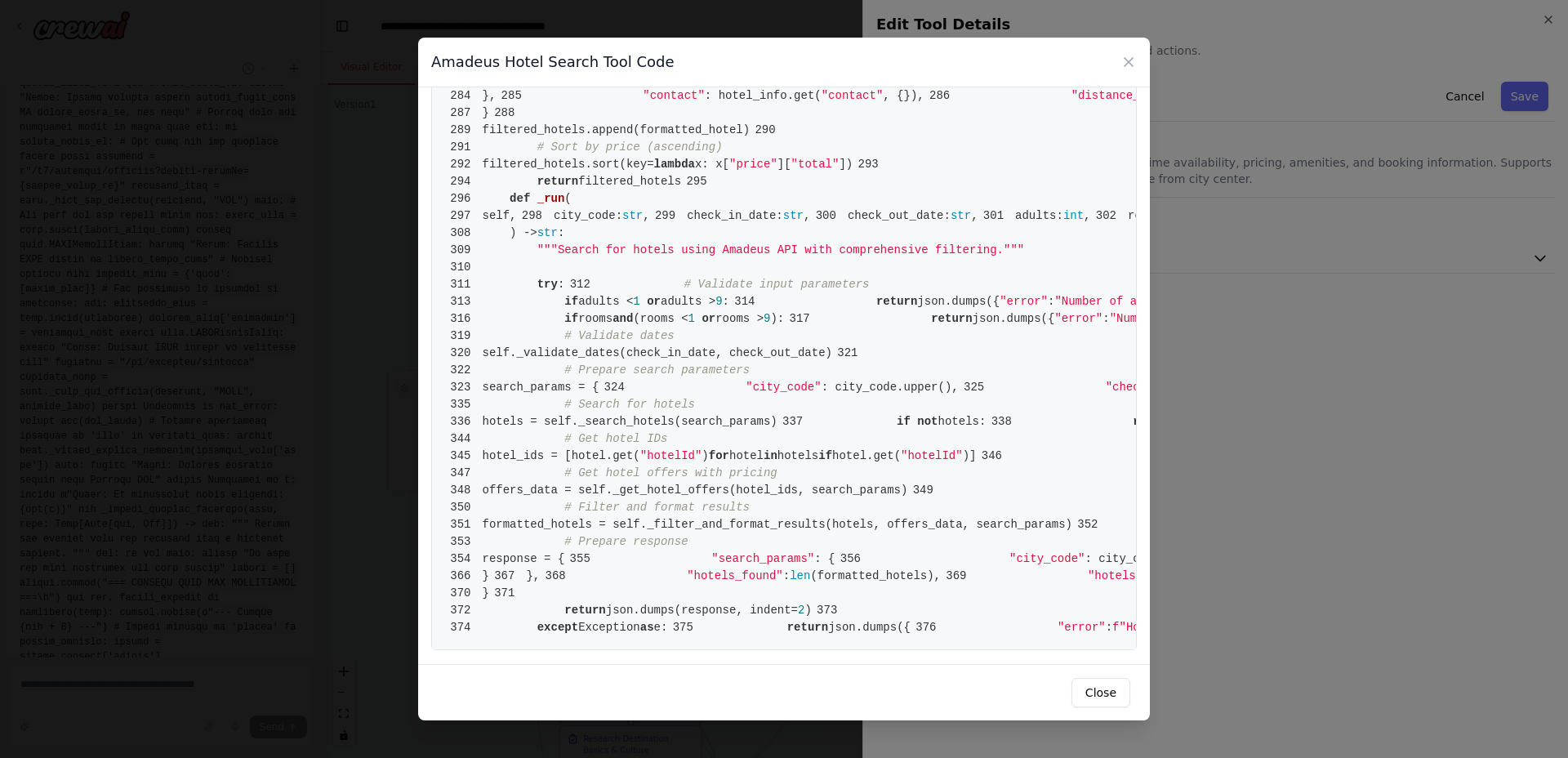
scroll to position [6046, 0]
drag, startPoint x: 484, startPoint y: 119, endPoint x: 715, endPoint y: 631, distance: 561.7
click at [1084, 693] on button "Close" at bounding box center [1101, 692] width 59 height 29
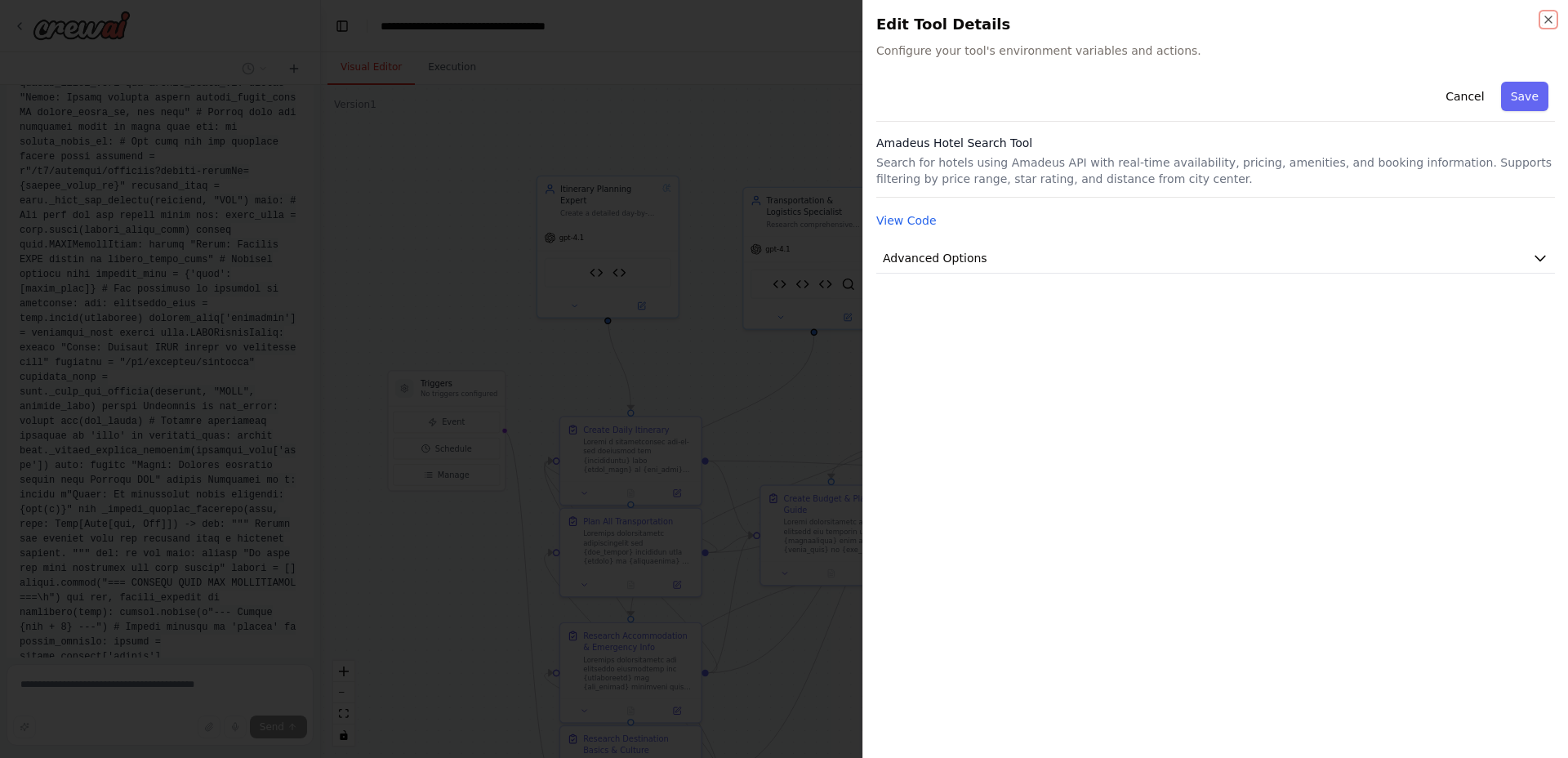
click at [1548, 18] on icon "button" at bounding box center [1549, 20] width 13 height 13
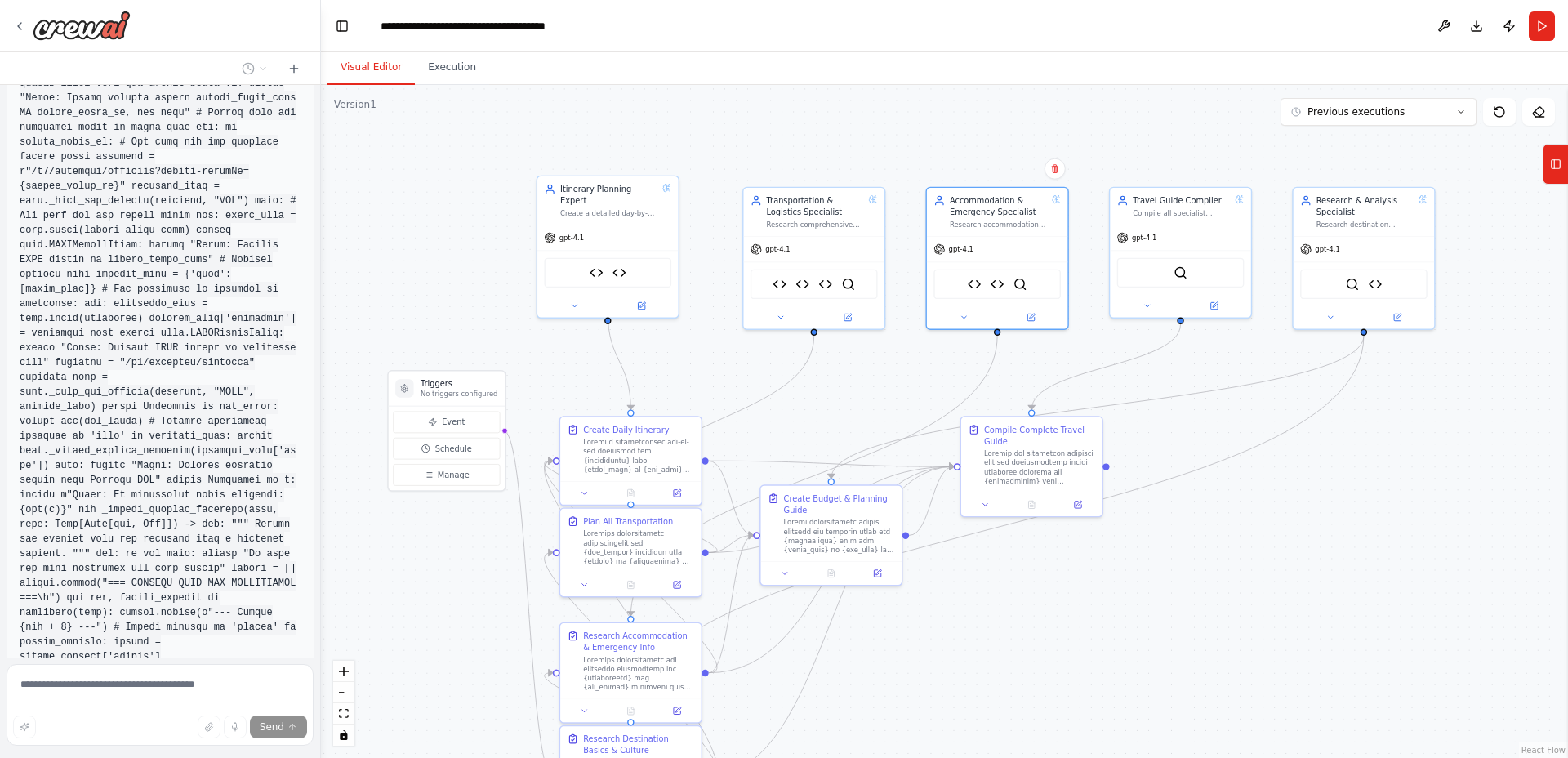
scroll to position [28812, 0]
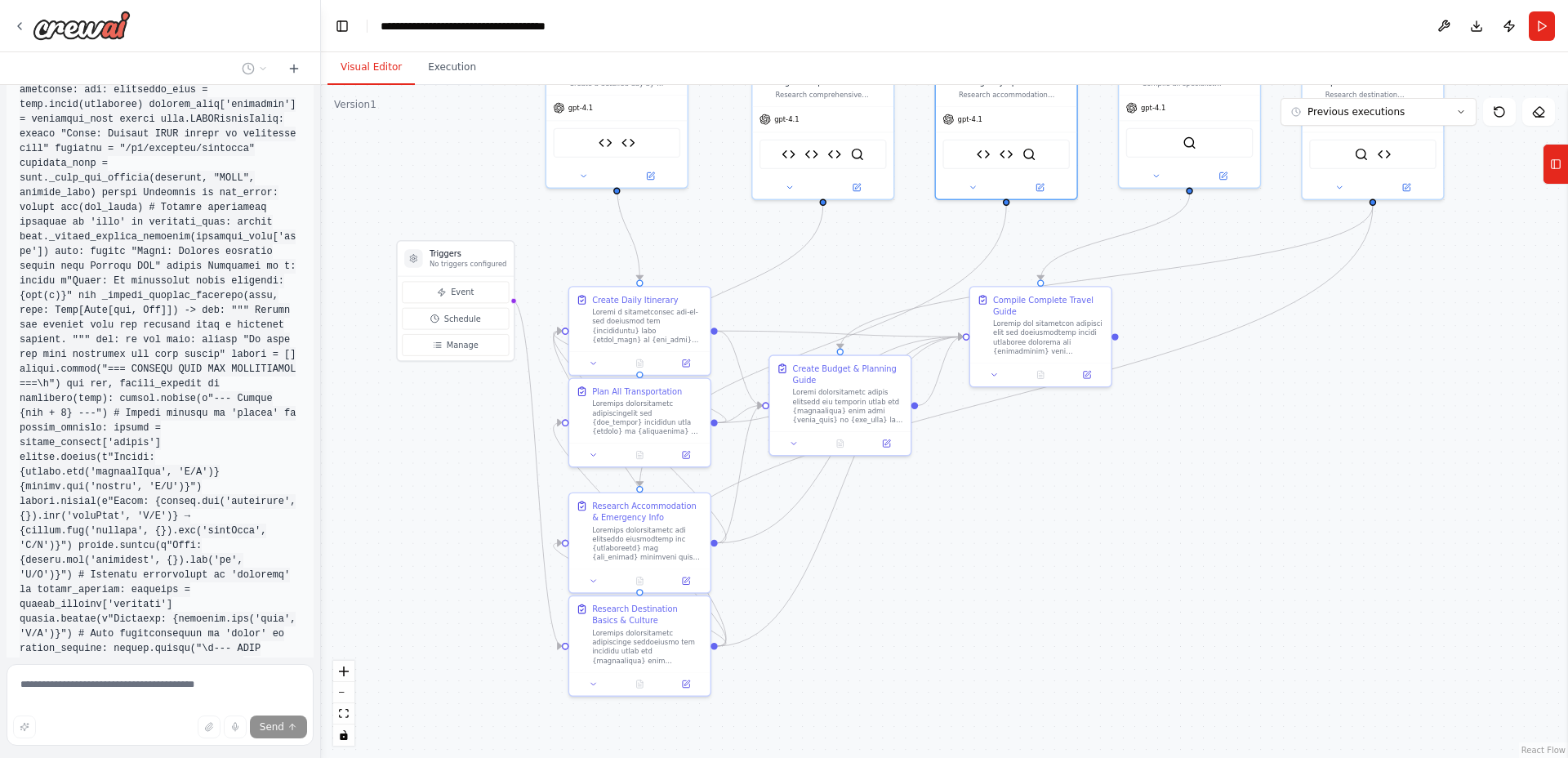
drag, startPoint x: 1438, startPoint y: 504, endPoint x: 1446, endPoint y: 376, distance: 128.2
click at [1448, 376] on div ".deletable-edge-delete-btn { width: 20px; height: 20px; border: 0px solid #ffff…" at bounding box center [945, 422] width 1247 height 673
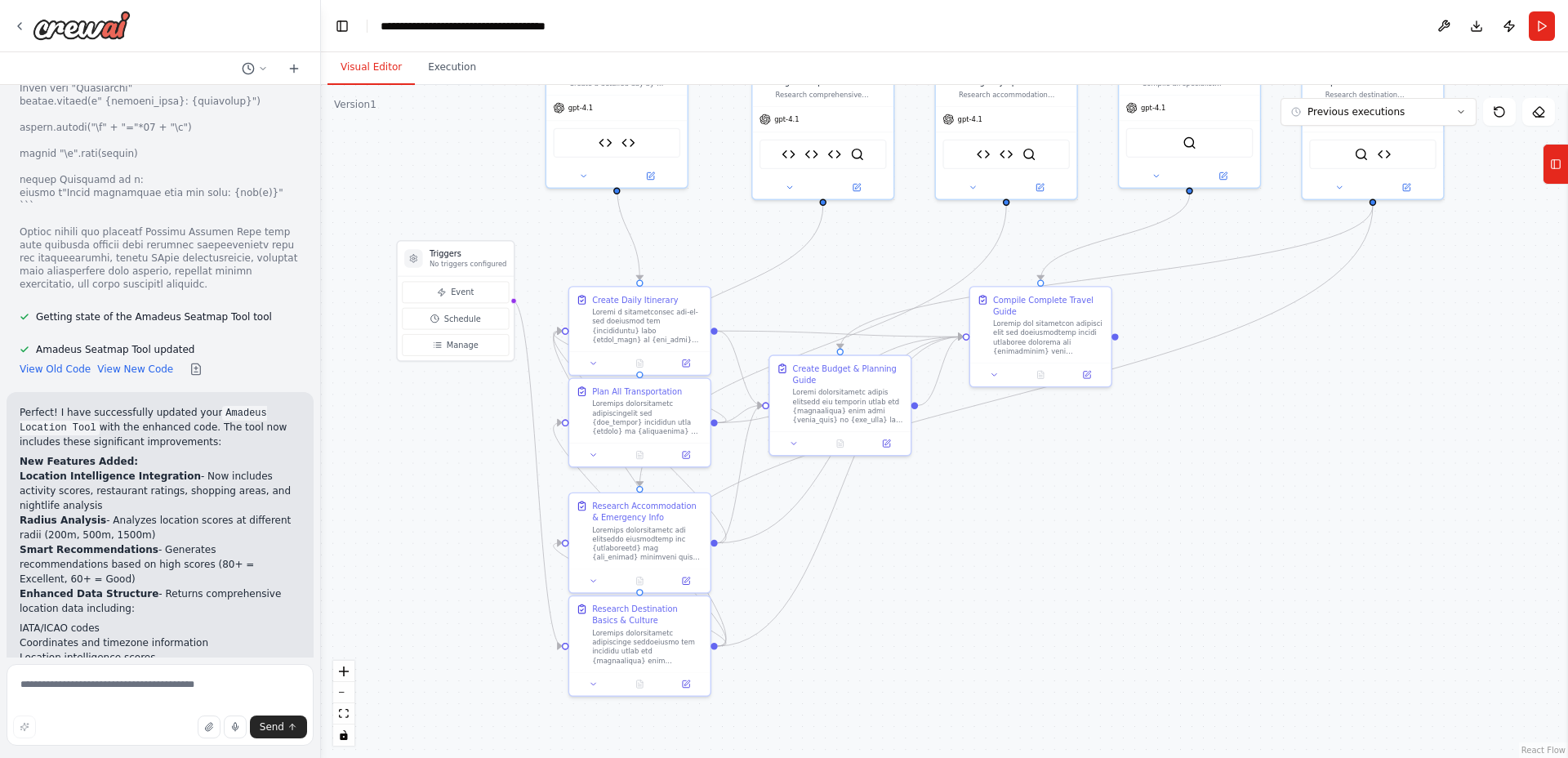
scroll to position [34634, 0]
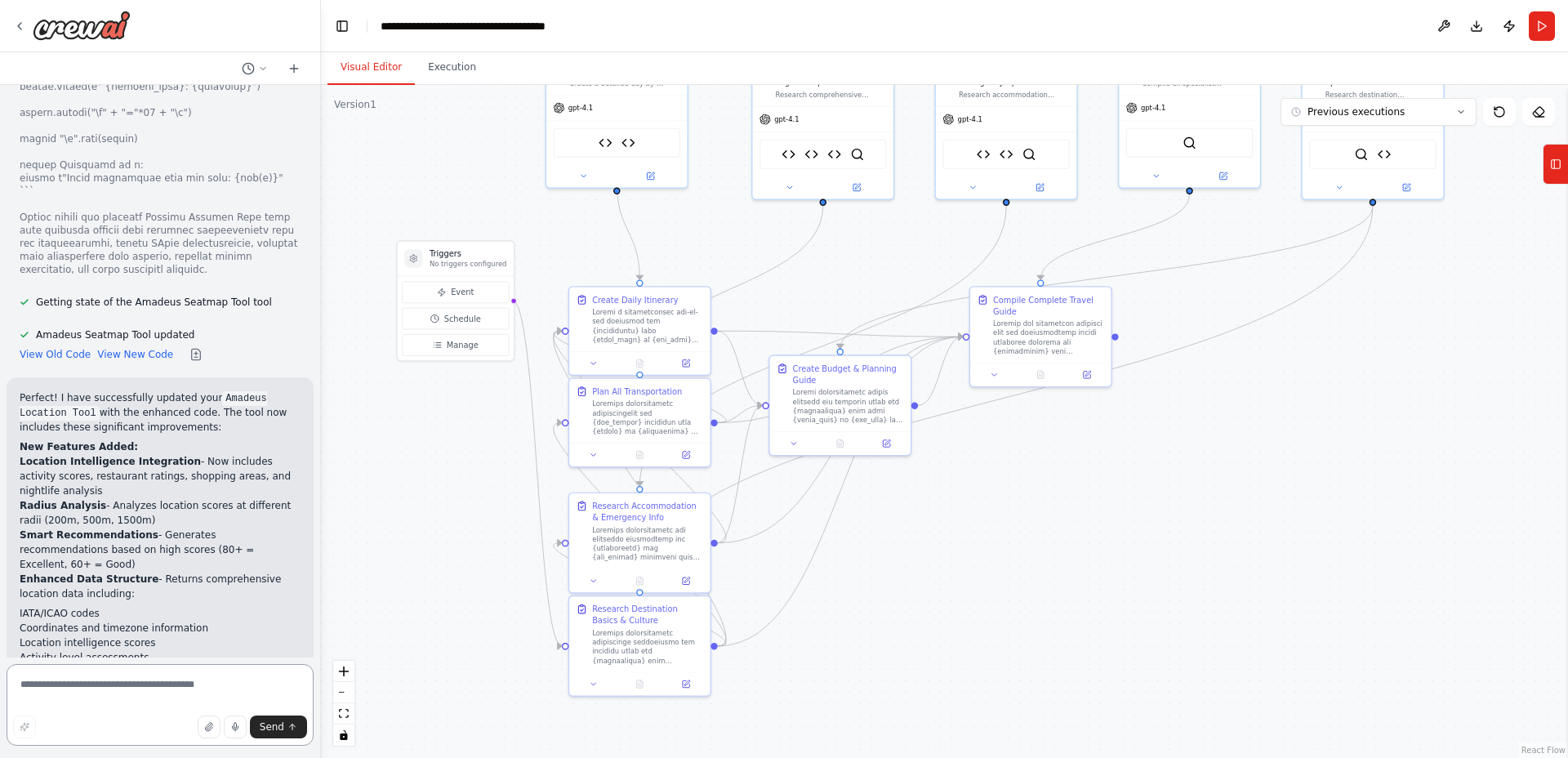
click at [129, 672] on textarea at bounding box center [160, 705] width 307 height 82
paste textarea "**********"
type textarea "**********"
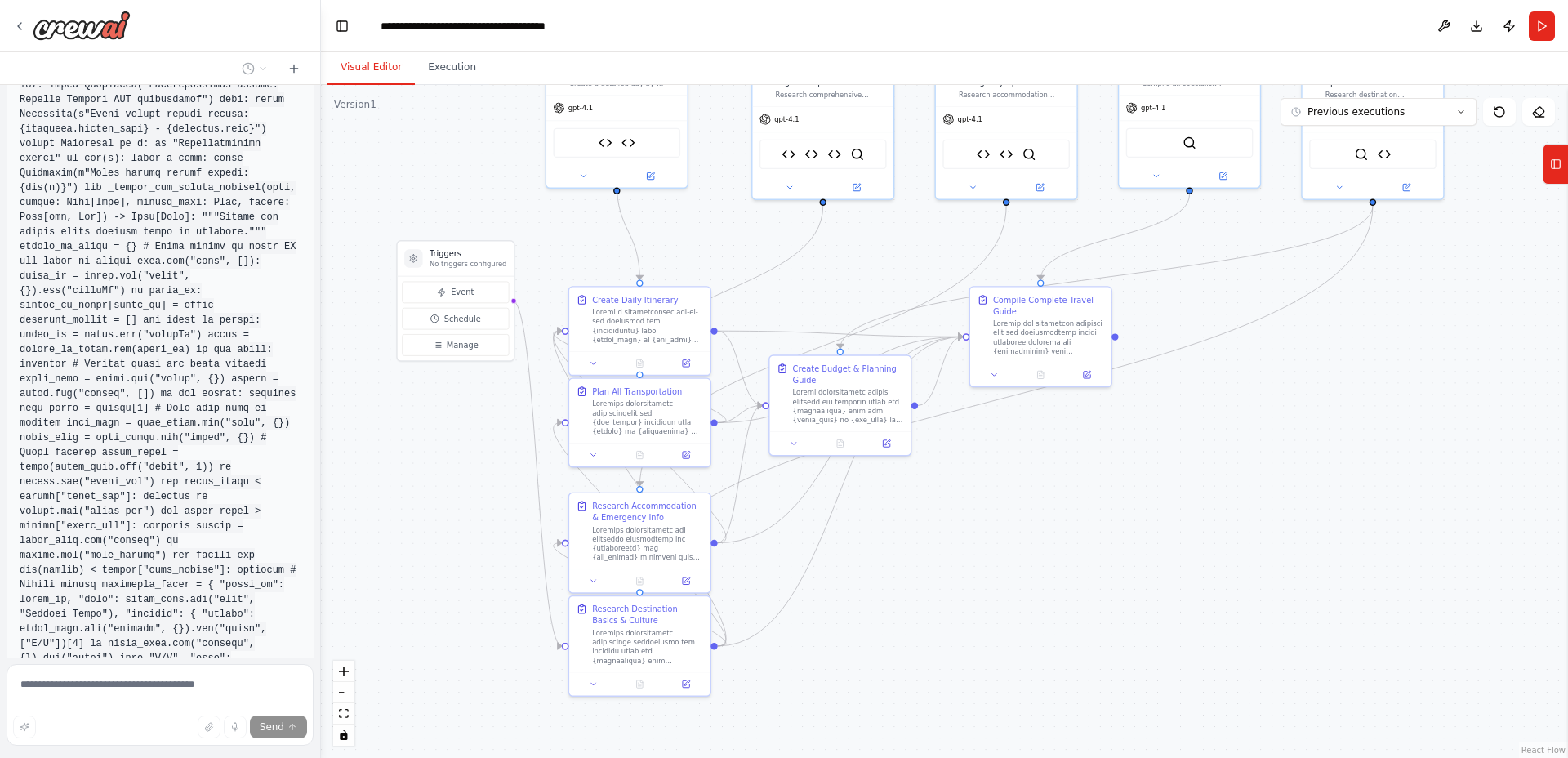
scroll to position [38494, 0]
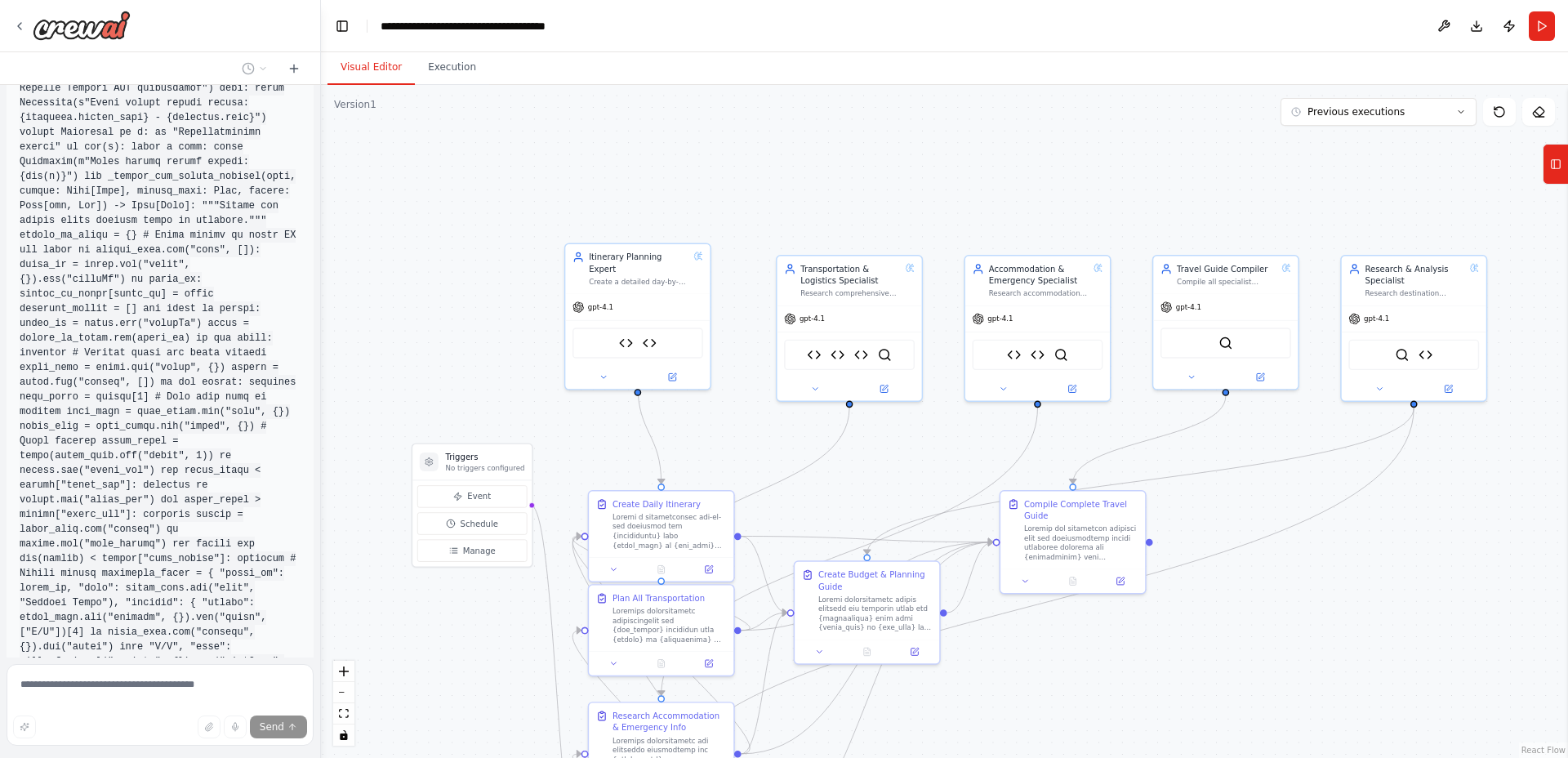
drag, startPoint x: 1195, startPoint y: 387, endPoint x: 1220, endPoint y: 566, distance: 180.7
click at [1232, 580] on div ".deletable-edge-delete-btn { width: 20px; height: 20px; border: 0px solid #ffff…" at bounding box center [945, 422] width 1247 height 673
click at [1424, 354] on img at bounding box center [1425, 351] width 14 height 14
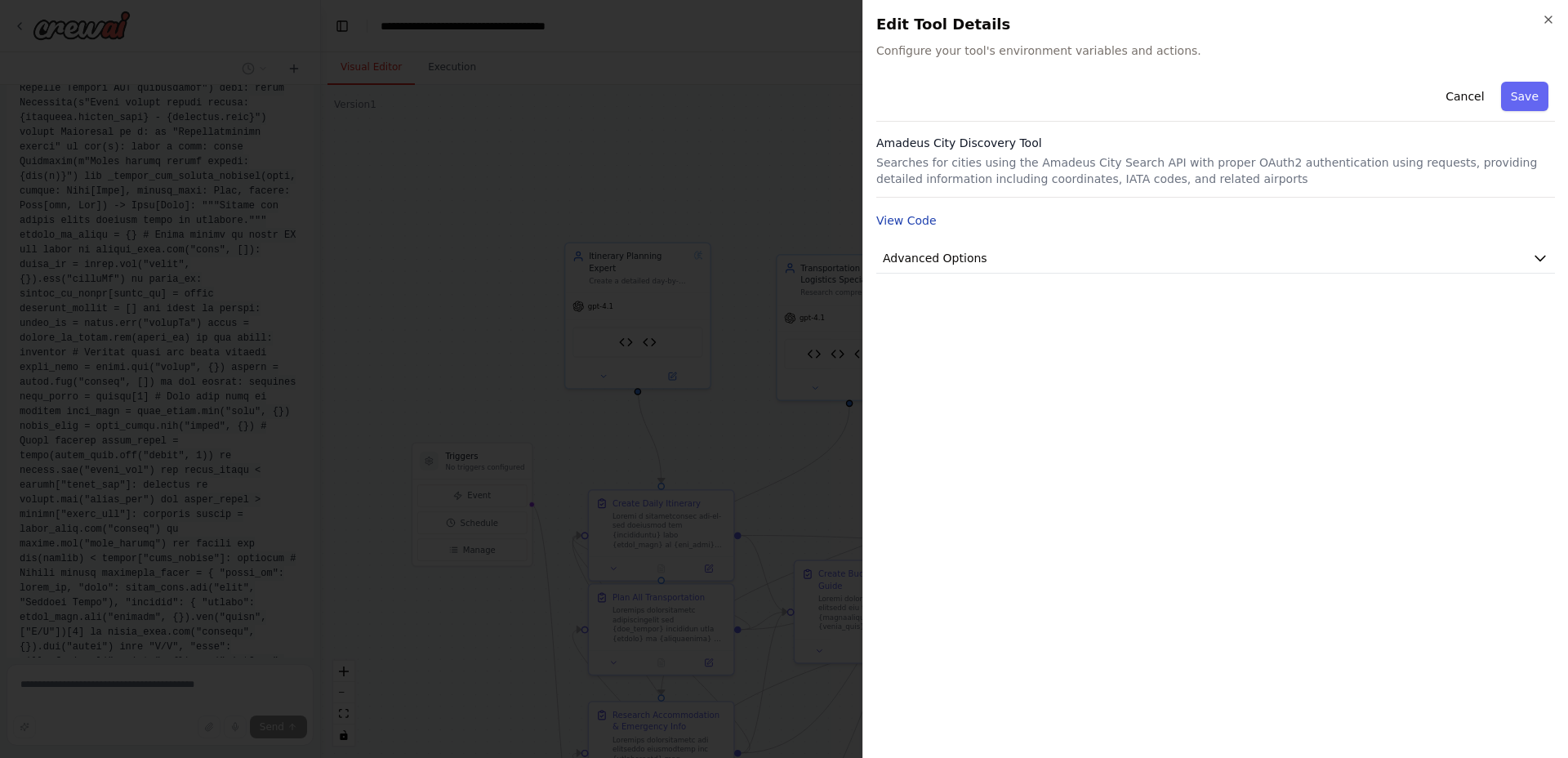
click at [915, 218] on button "View Code" at bounding box center [906, 221] width 60 height 17
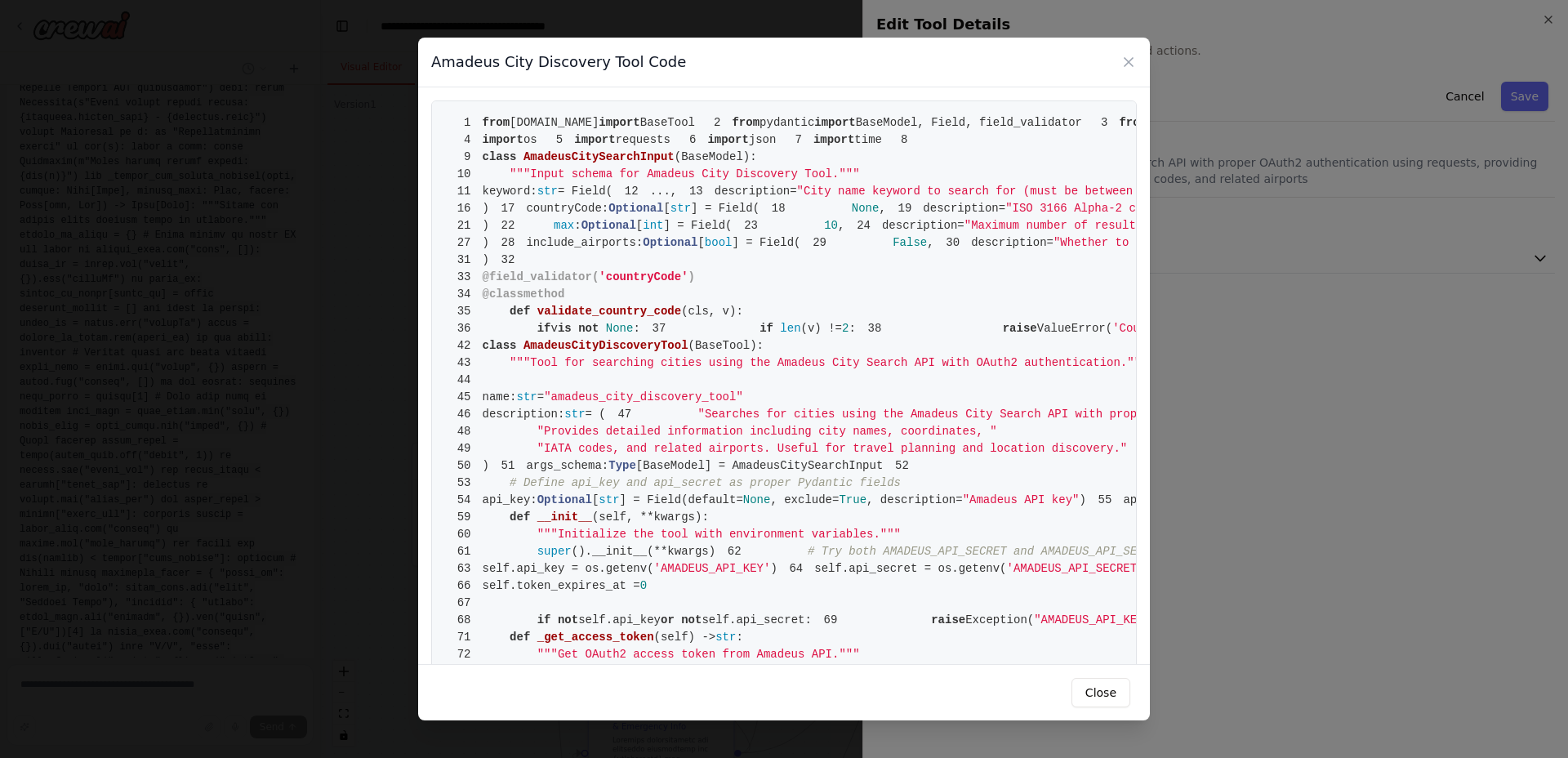
drag, startPoint x: 481, startPoint y: 118, endPoint x: 518, endPoint y: 182, distance: 73.9
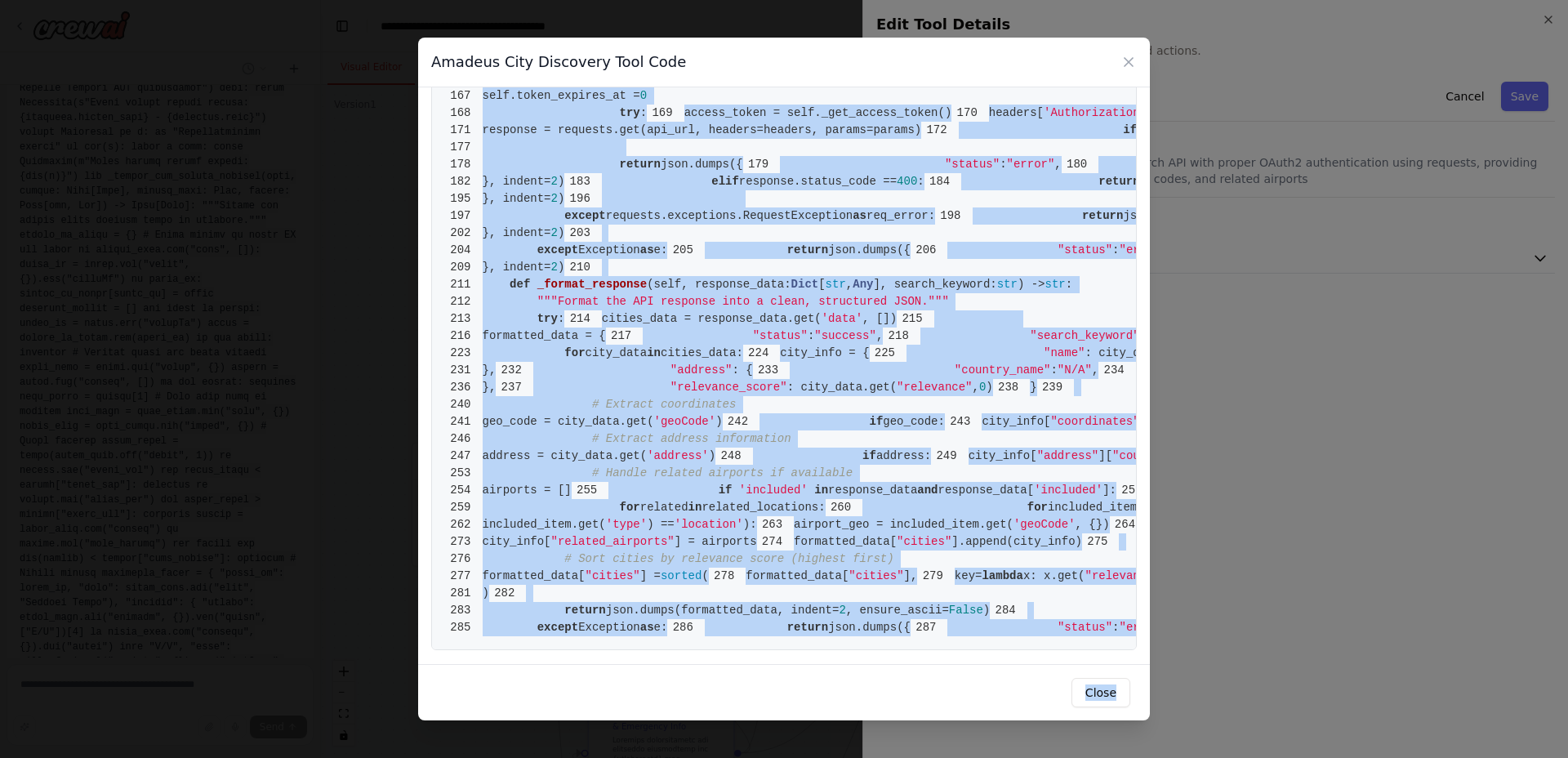
scroll to position [4451, 0]
drag, startPoint x: 484, startPoint y: 122, endPoint x: 656, endPoint y: 633, distance: 539.2
click at [1095, 689] on button "Close" at bounding box center [1101, 692] width 59 height 29
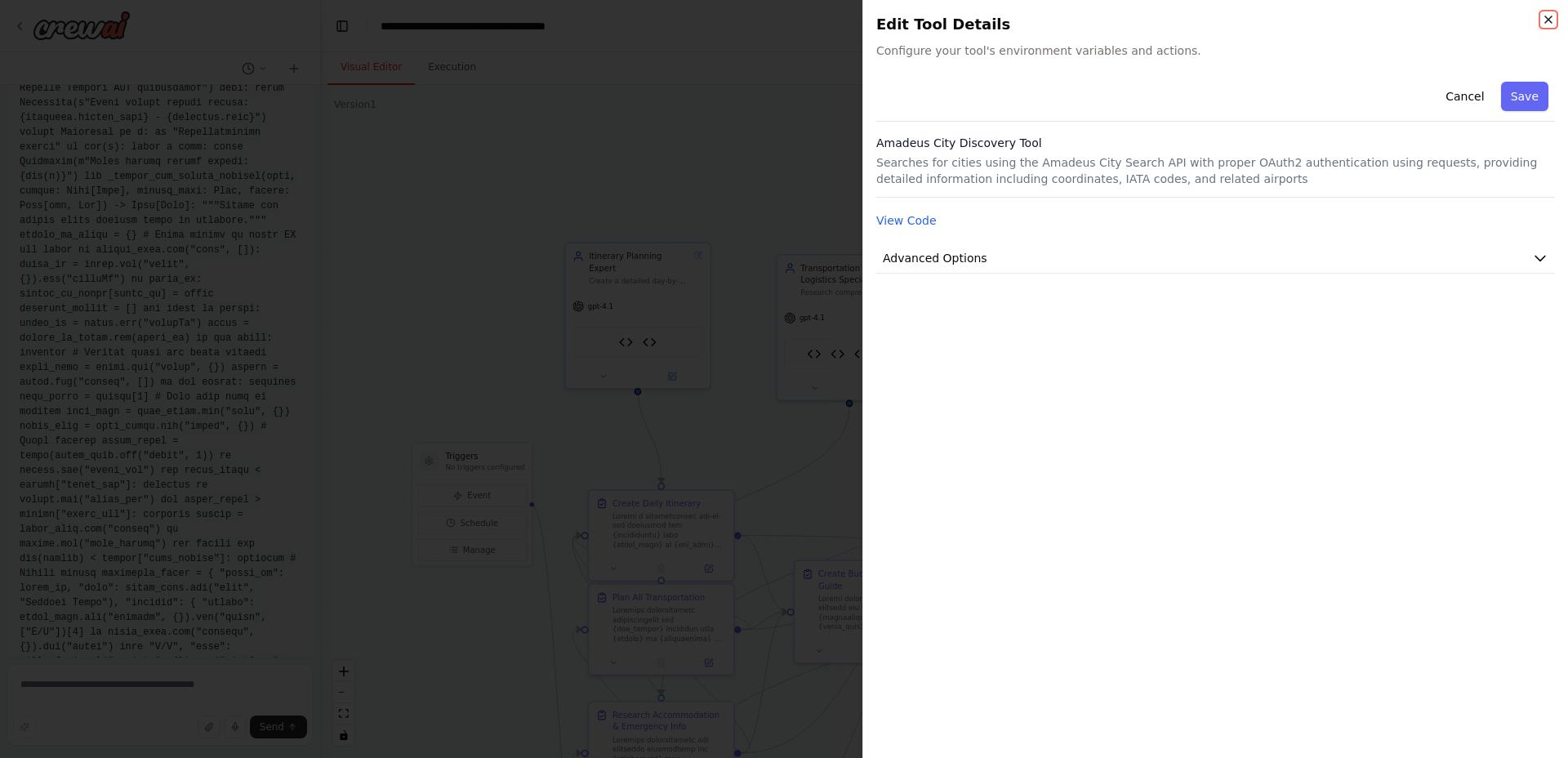
click at [1544, 16] on icon "button" at bounding box center [1549, 20] width 13 height 13
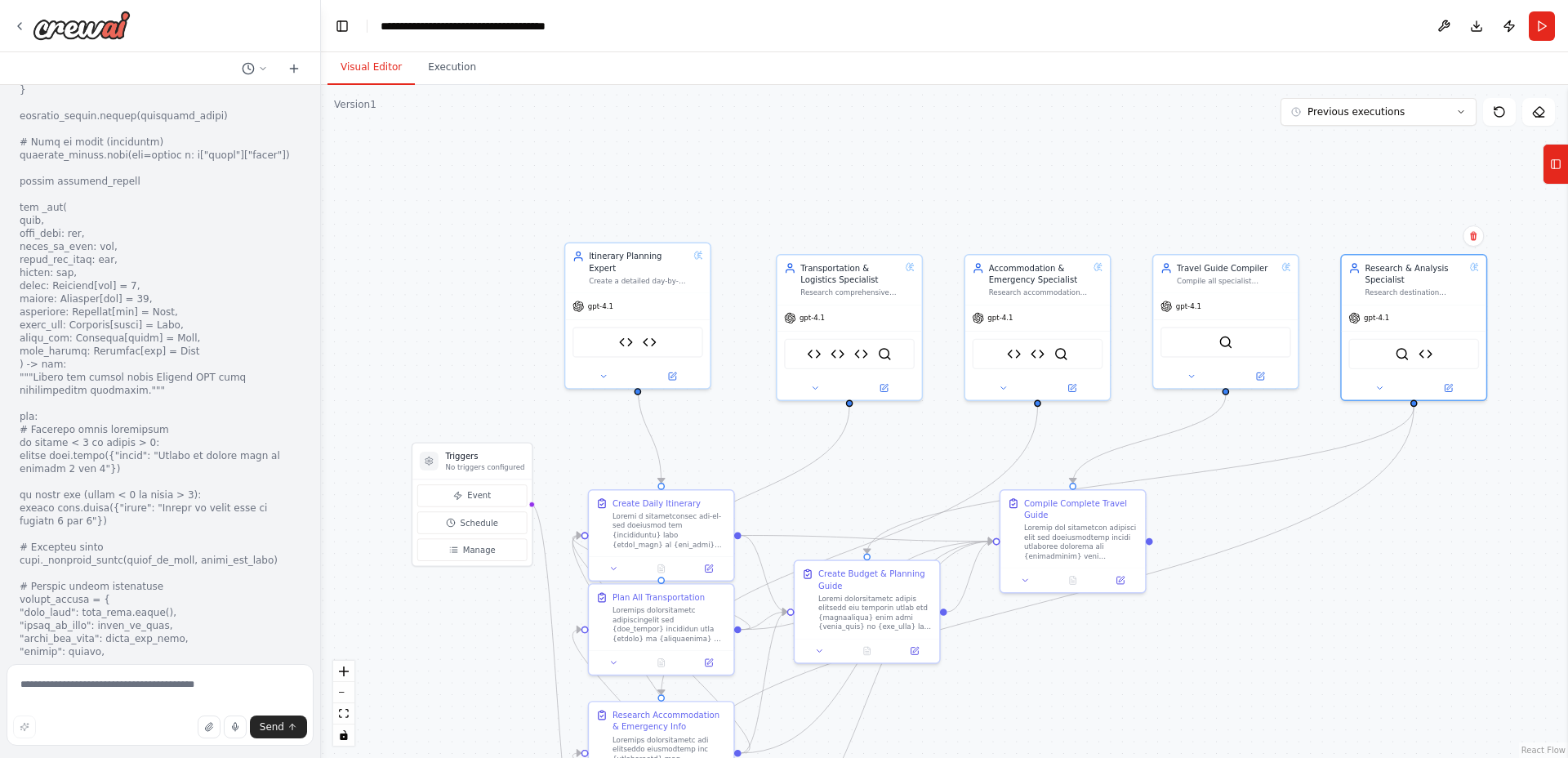
scroll to position [45592, 0]
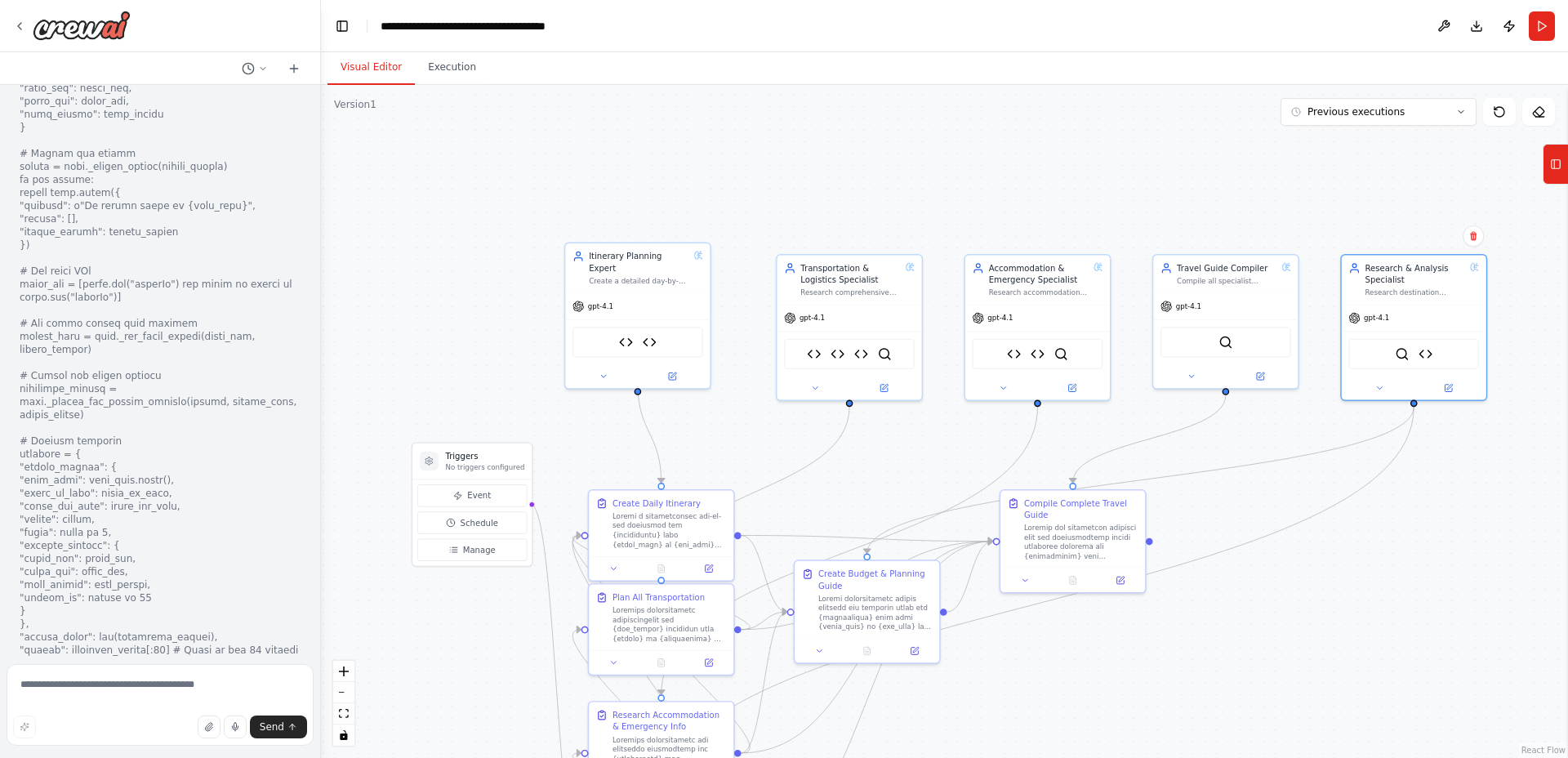
click at [1564, 168] on button "Tools" at bounding box center [1555, 164] width 25 height 41
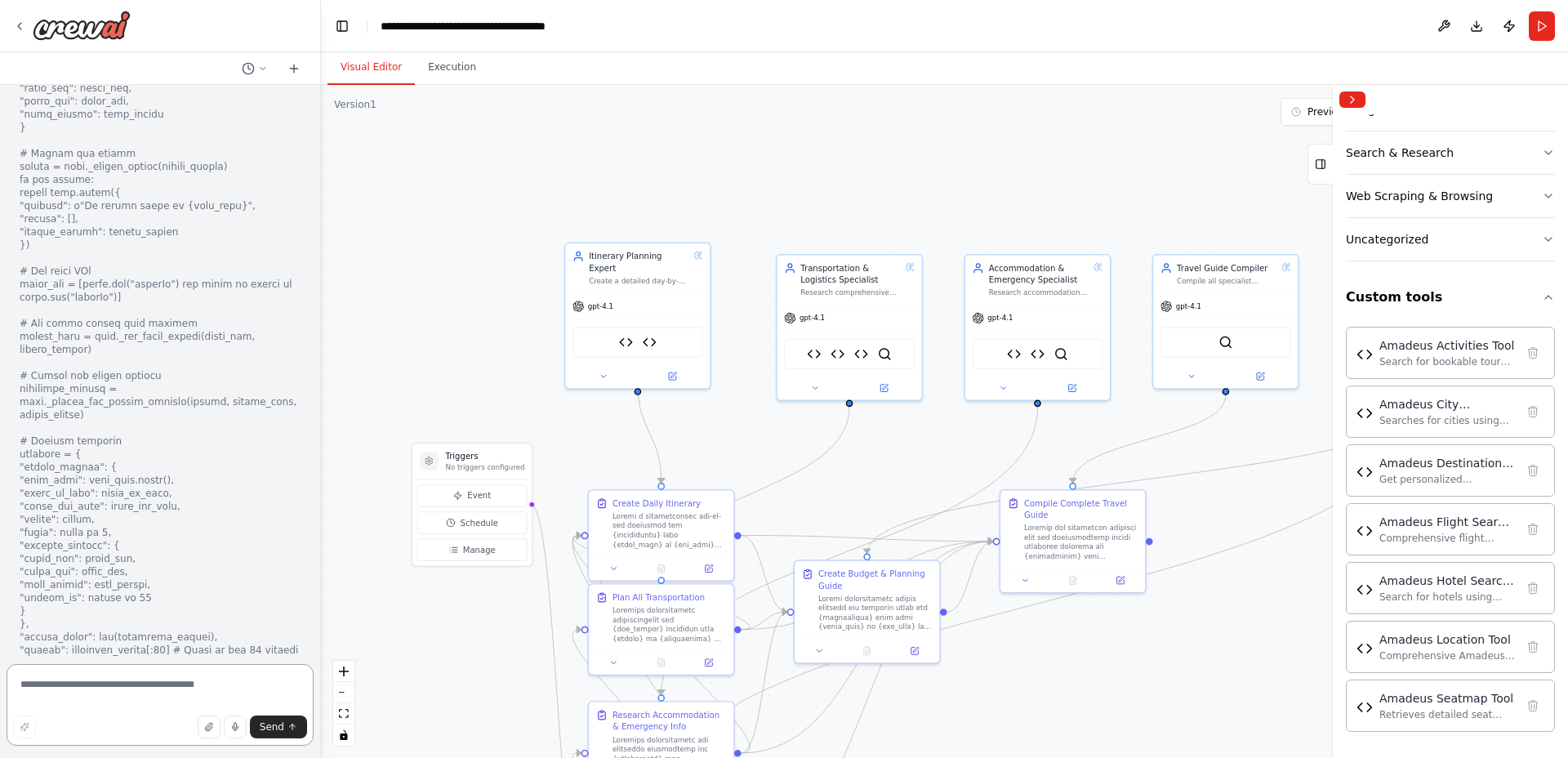
click at [156, 694] on textarea at bounding box center [160, 705] width 307 height 82
paste textarea "**********"
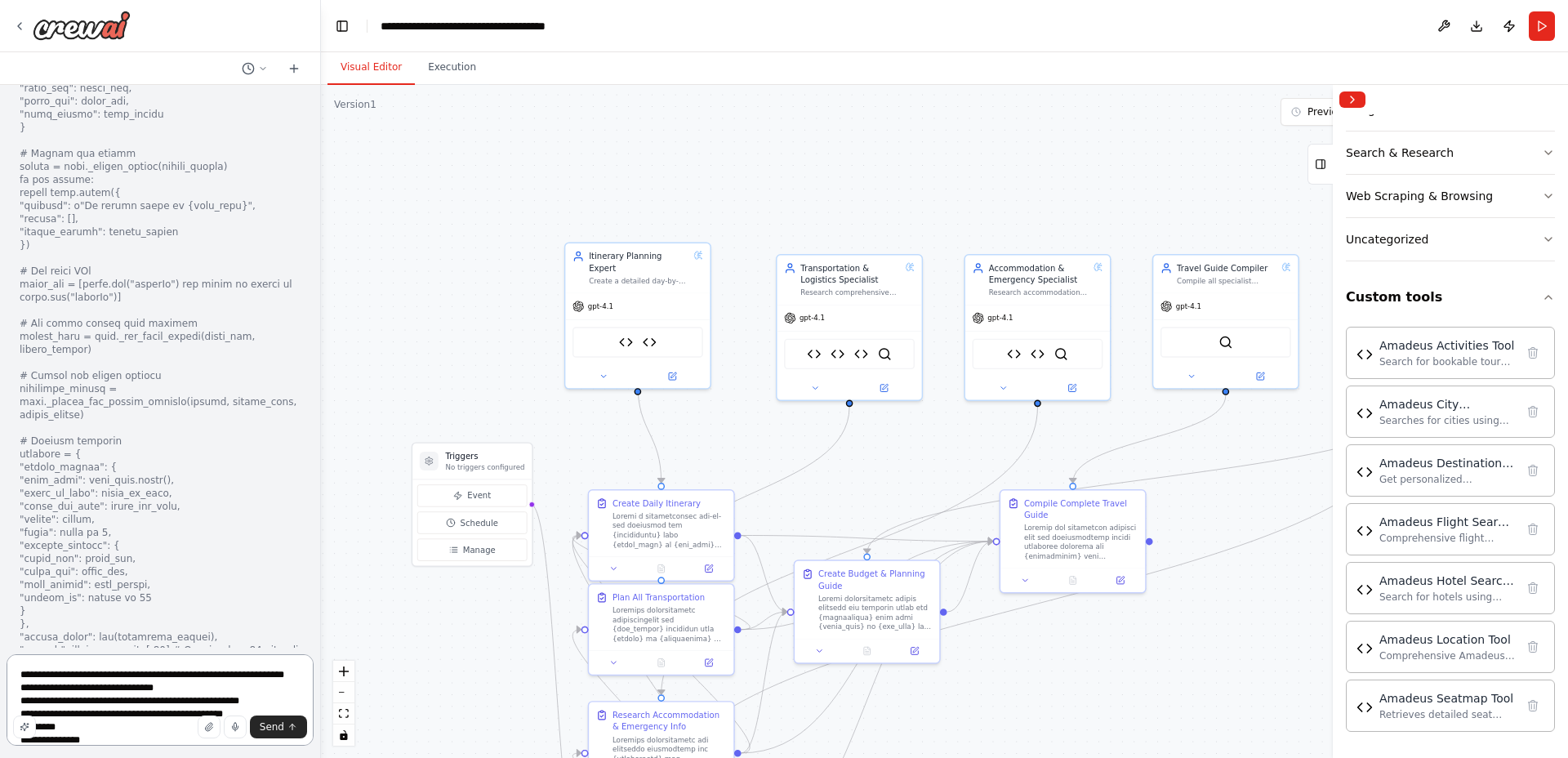
scroll to position [4463, 0]
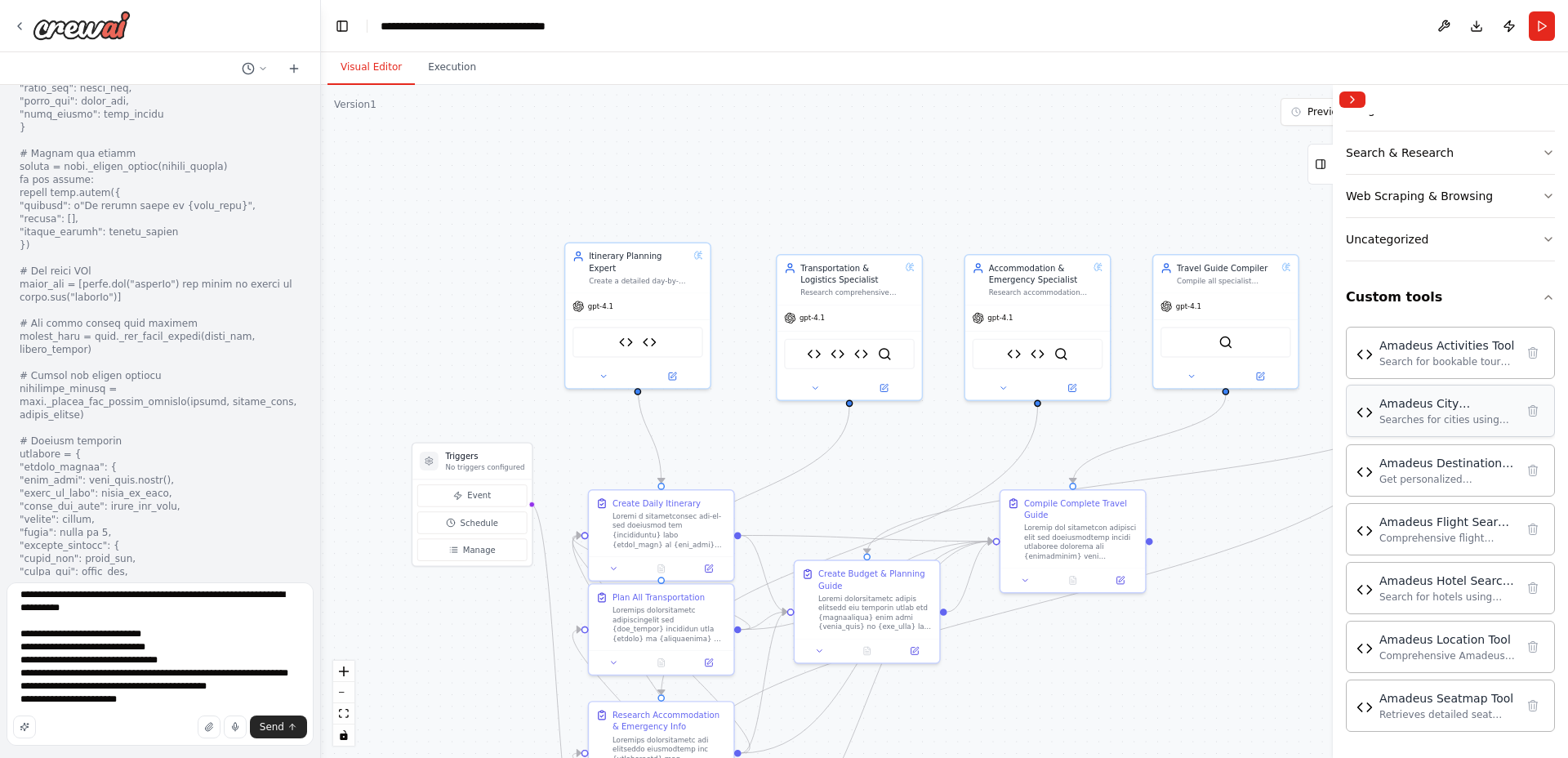
click at [1382, 417] on div "Searches for cities using the Amadeus City Search API with proper OAuth2 authen…" at bounding box center [1448, 420] width 136 height 13
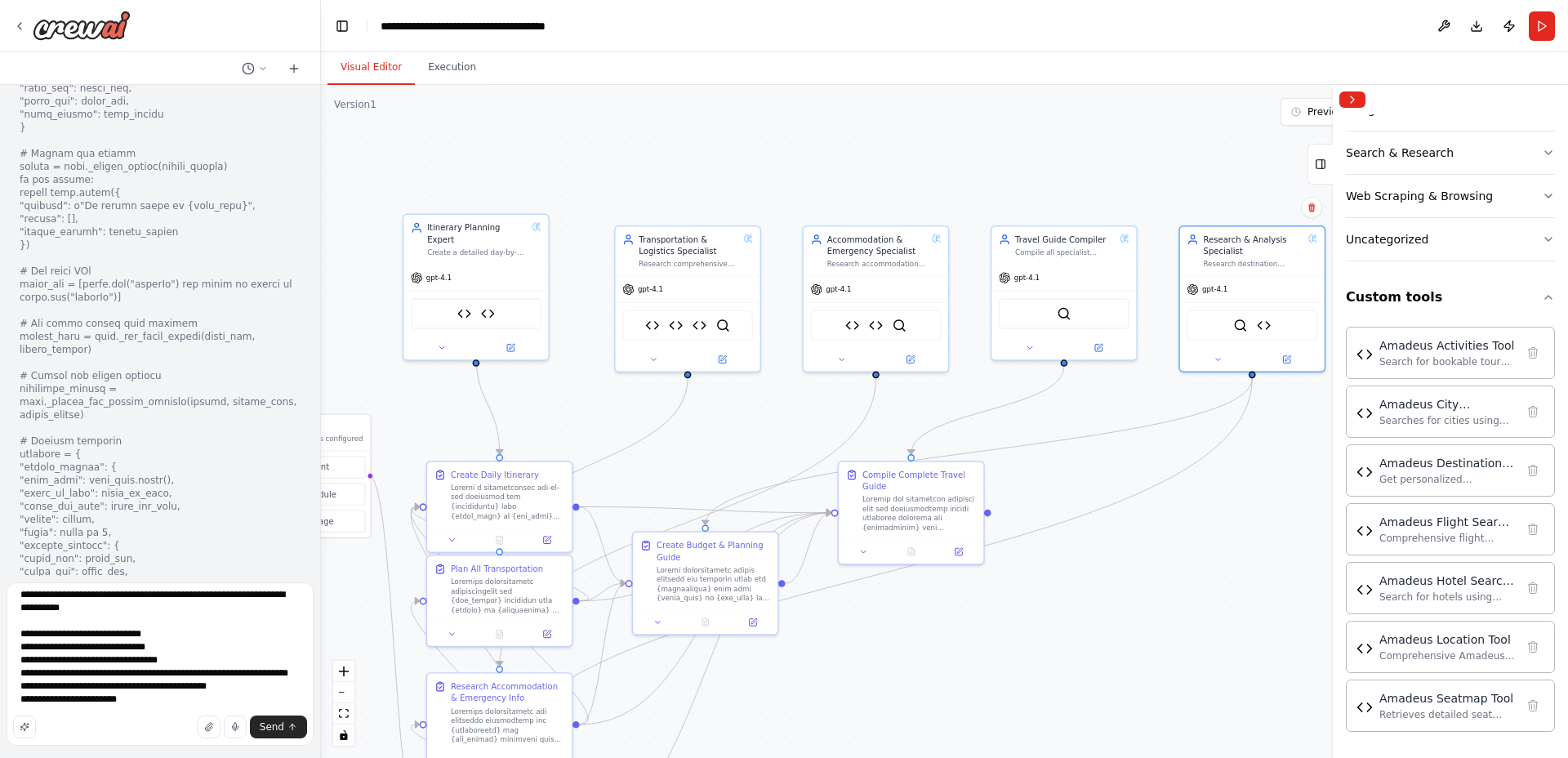
drag, startPoint x: 1207, startPoint y: 635, endPoint x: 1089, endPoint y: 610, distance: 120.6
click at [1089, 610] on div ".deletable-edge-delete-btn { width: 20px; height: 20px; border: 0px solid #ffff…" at bounding box center [945, 422] width 1247 height 673
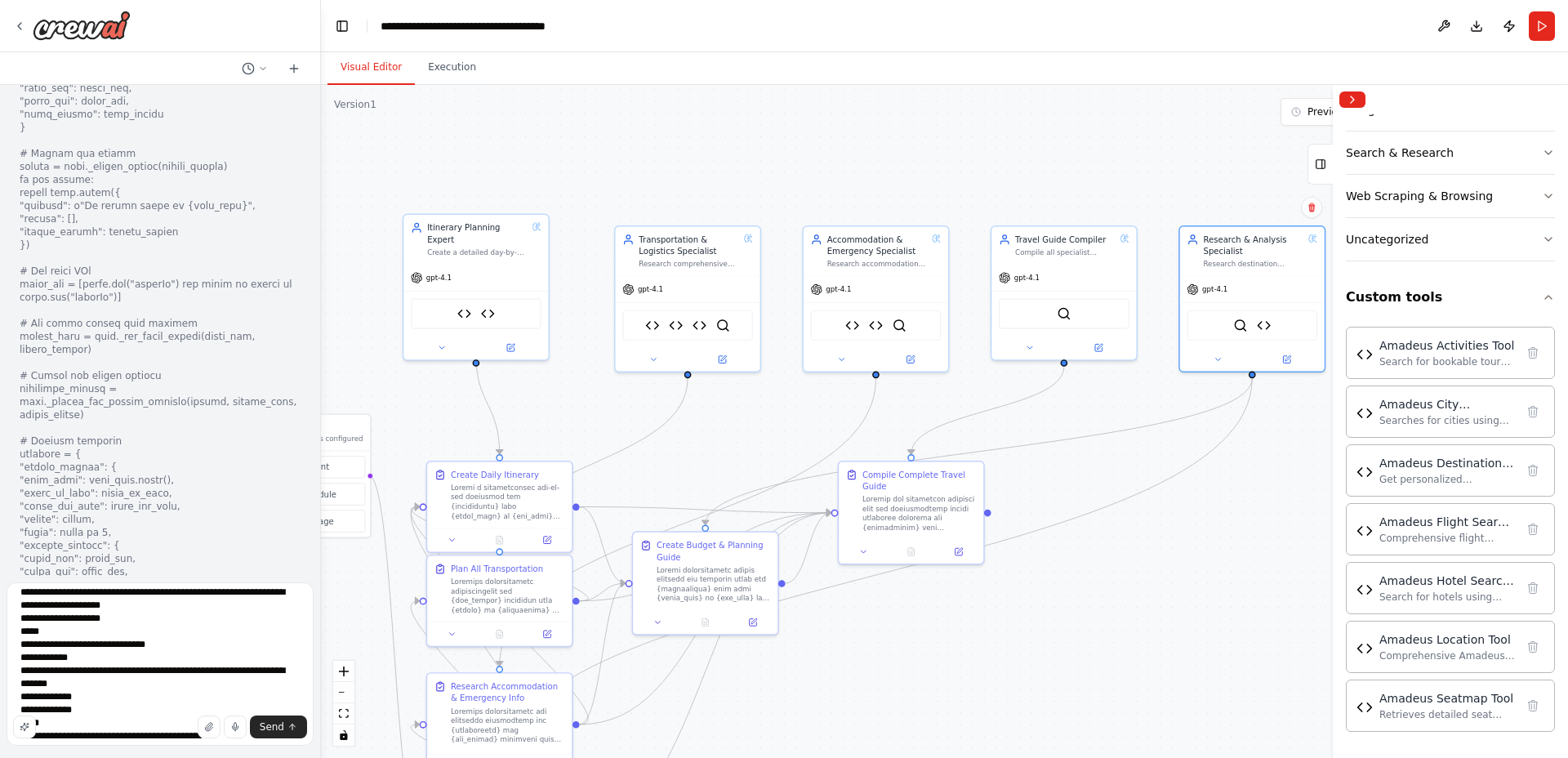
scroll to position [0, 0]
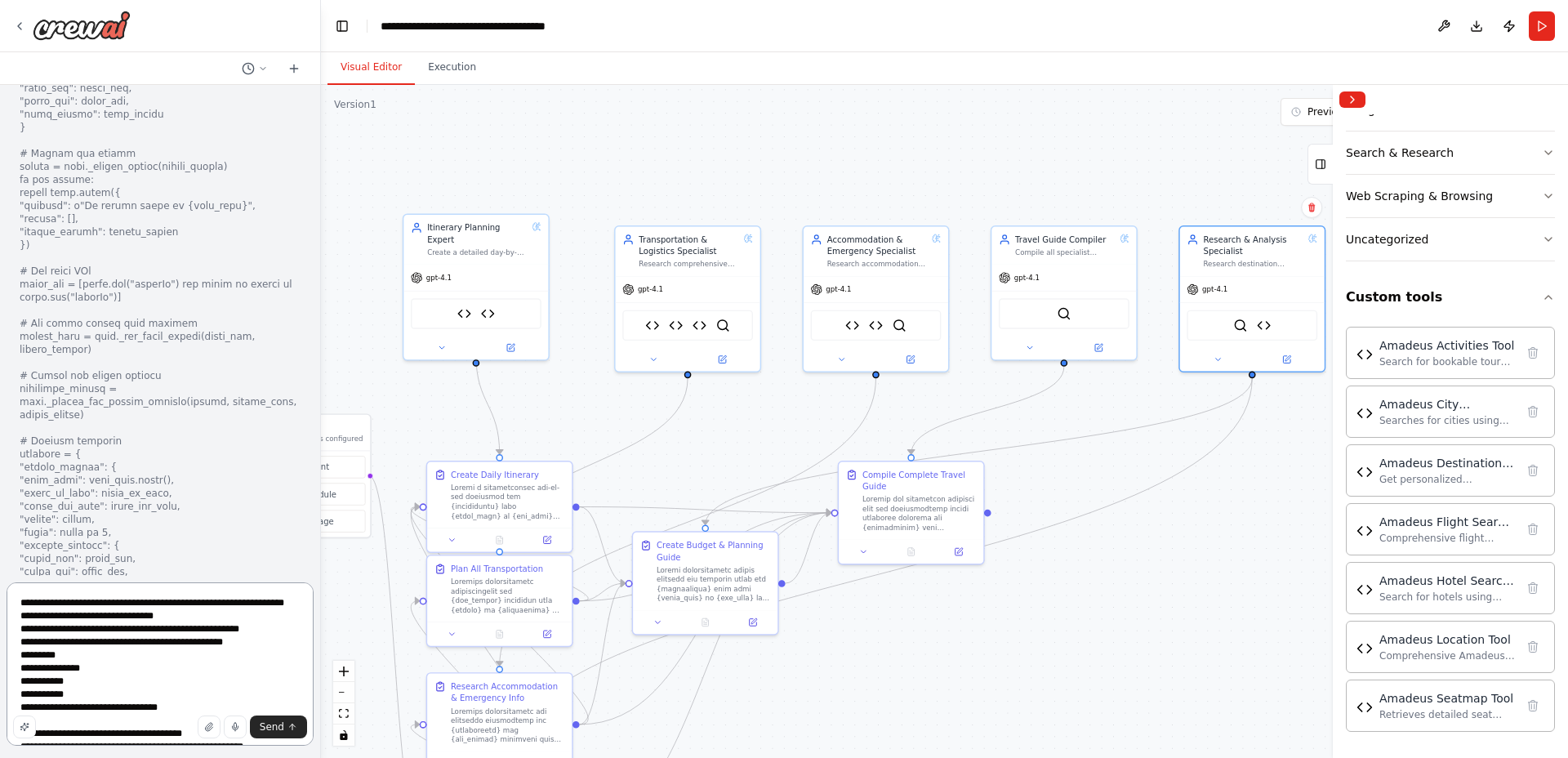
click at [83, 607] on textarea at bounding box center [160, 663] width 307 height 163
click at [44, 618] on textarea at bounding box center [160, 663] width 307 height 163
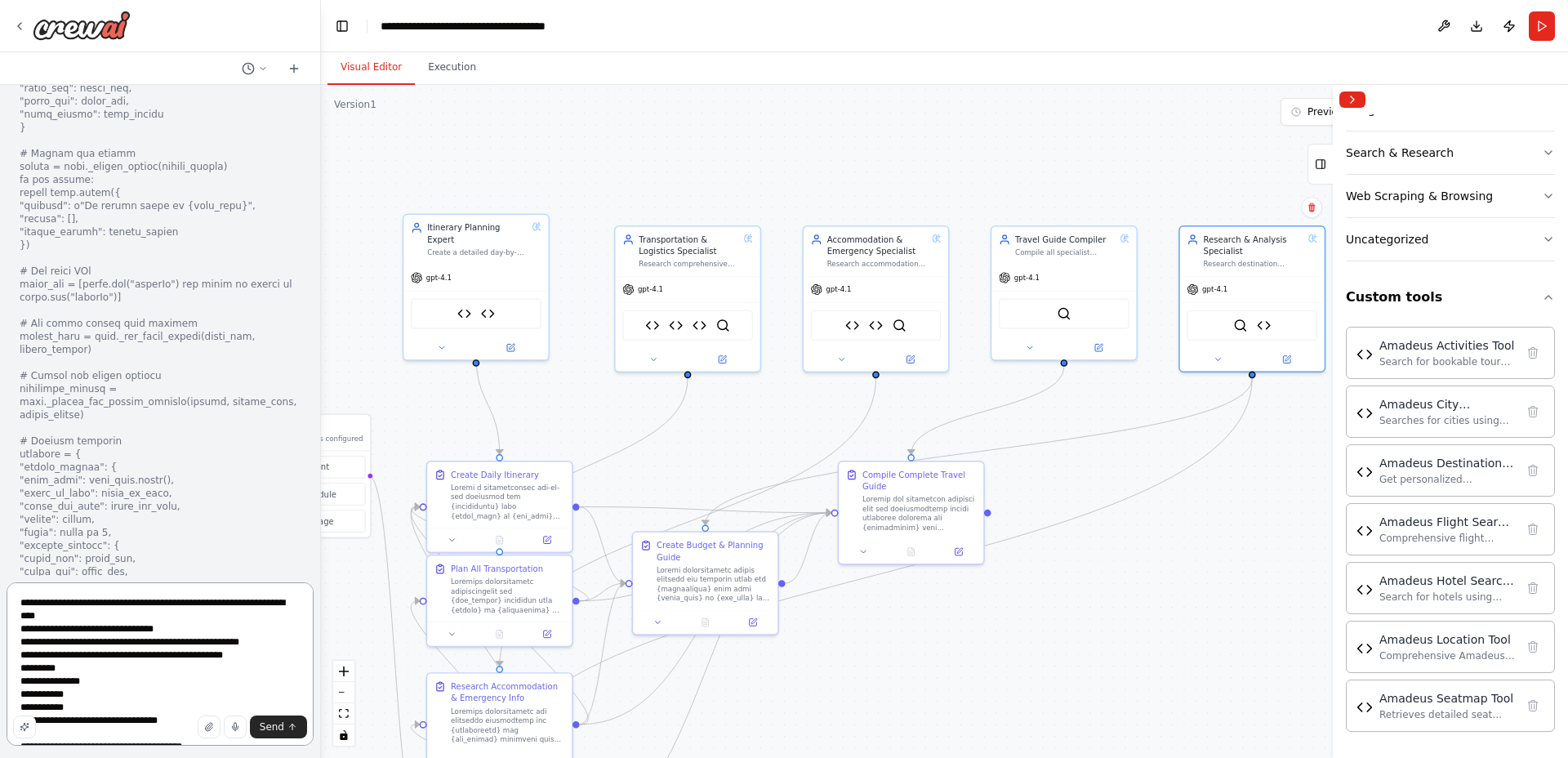
type textarea "**********"
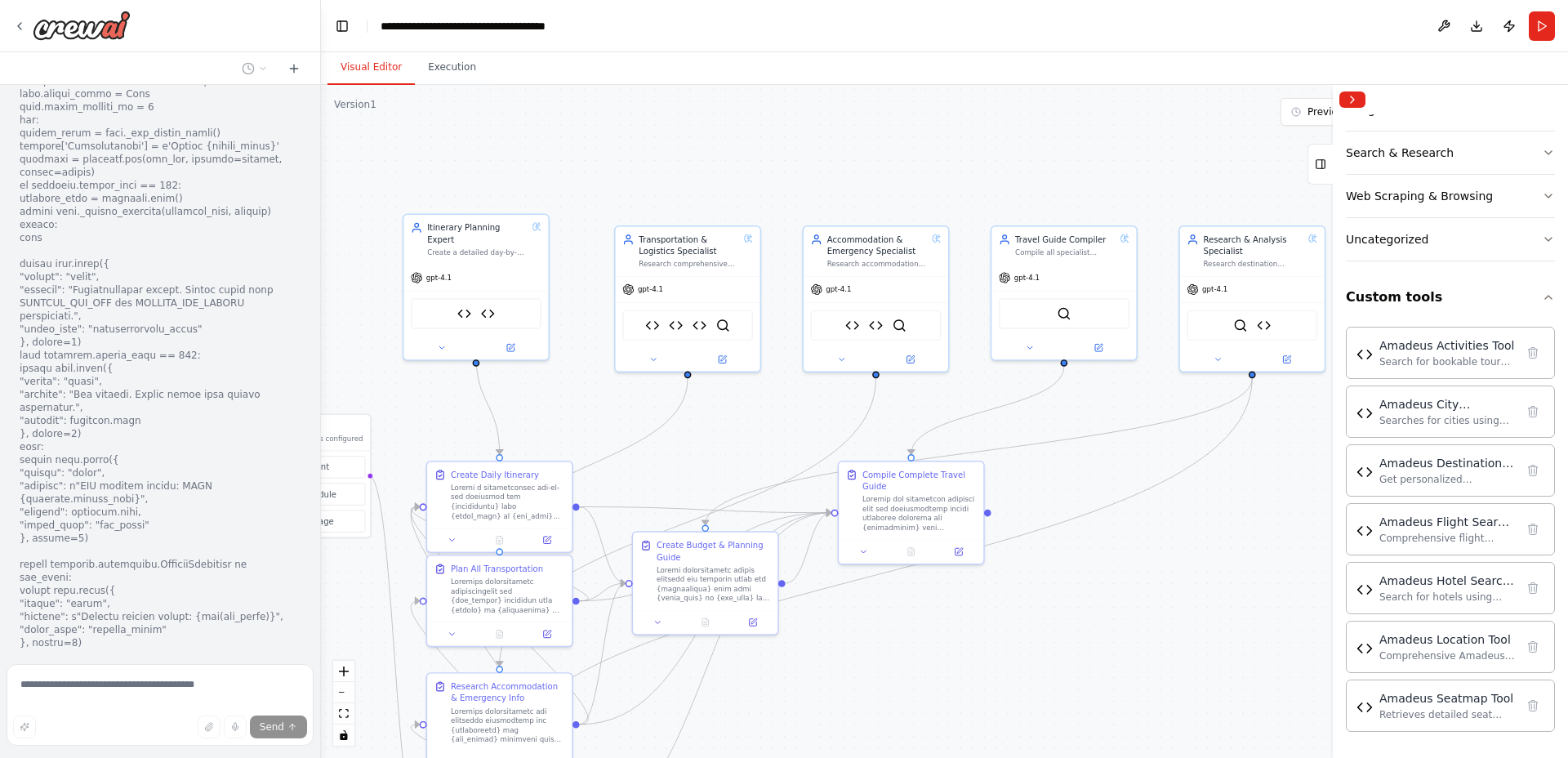
scroll to position [53263, 0]
click at [469, 304] on img at bounding box center [464, 310] width 14 height 14
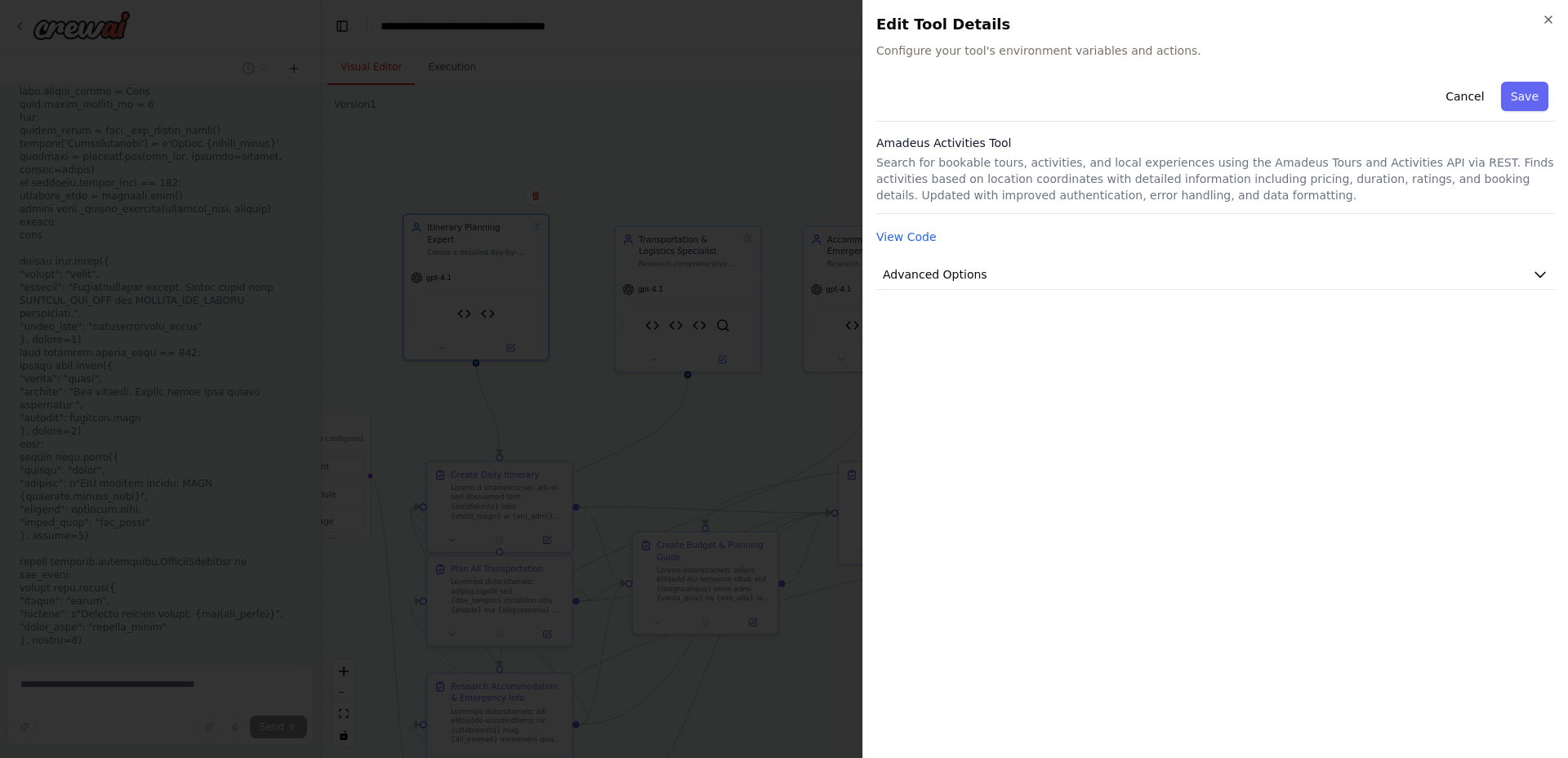
click at [944, 236] on div "View Code" at bounding box center [1215, 236] width 679 height 19
click at [927, 239] on button "View Code" at bounding box center [906, 237] width 60 height 17
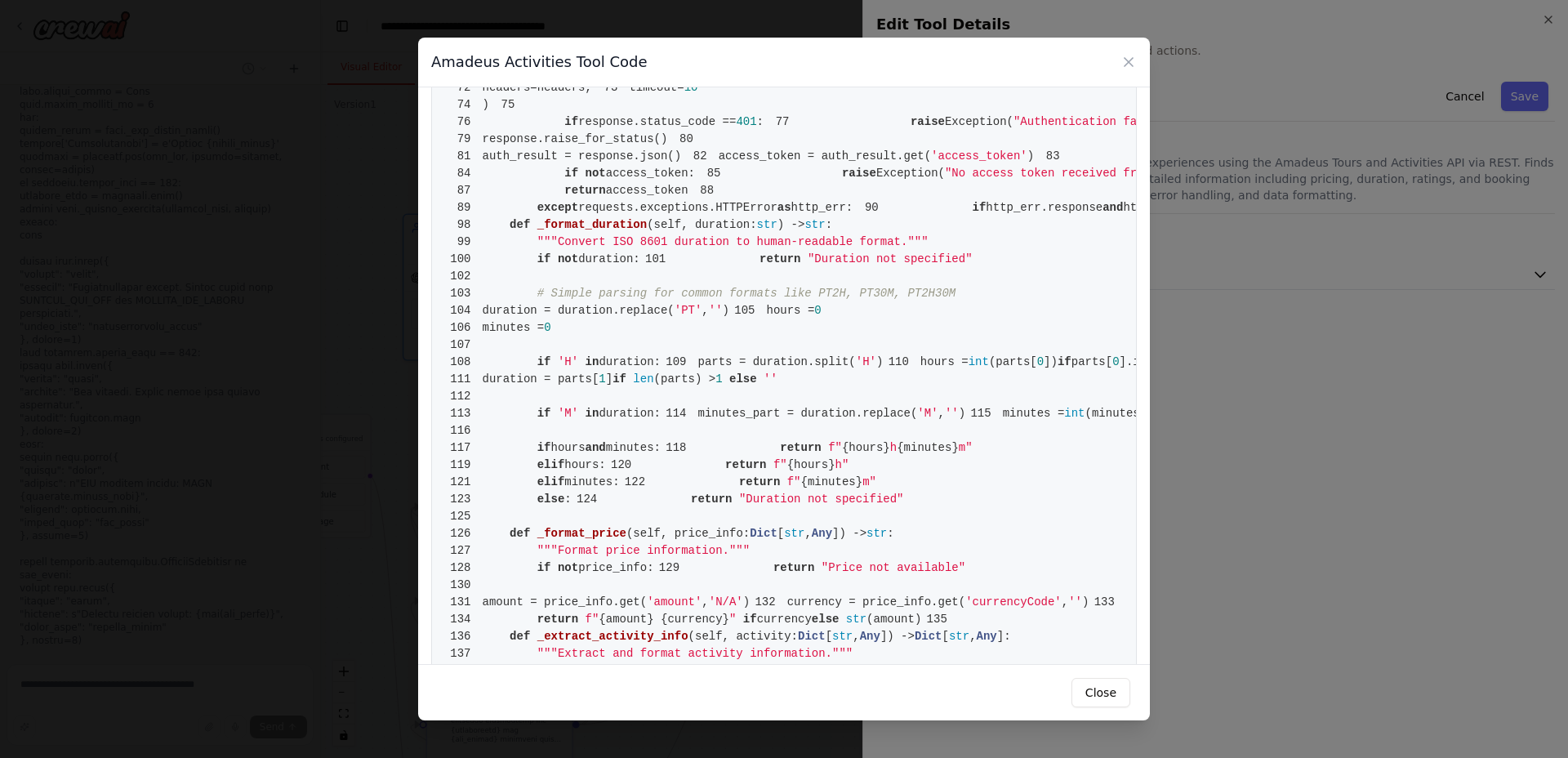
scroll to position [553, 0]
click at [1130, 59] on icon at bounding box center [1129, 62] width 8 height 8
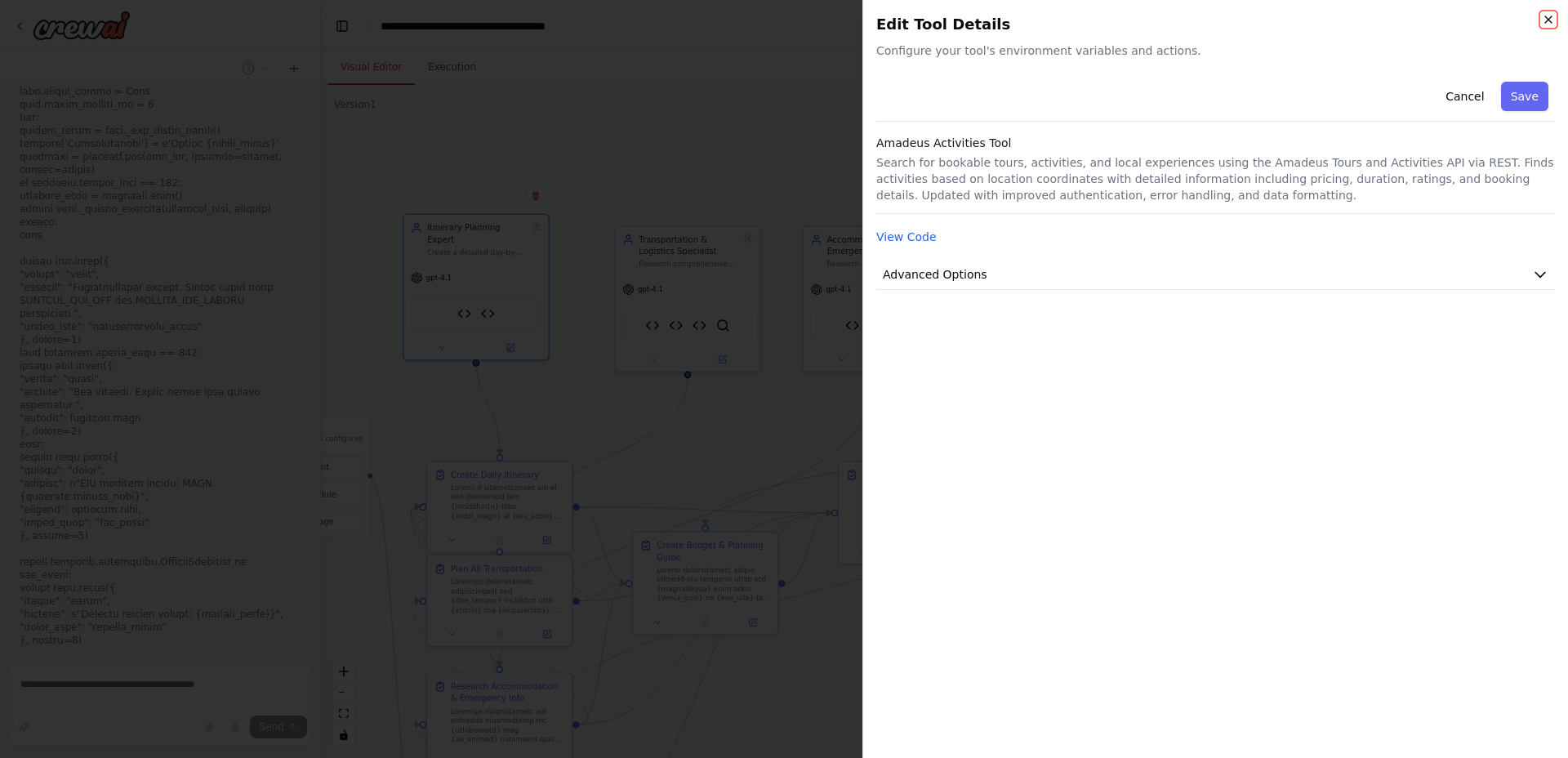
click at [1552, 22] on icon "button" at bounding box center [1549, 20] width 13 height 13
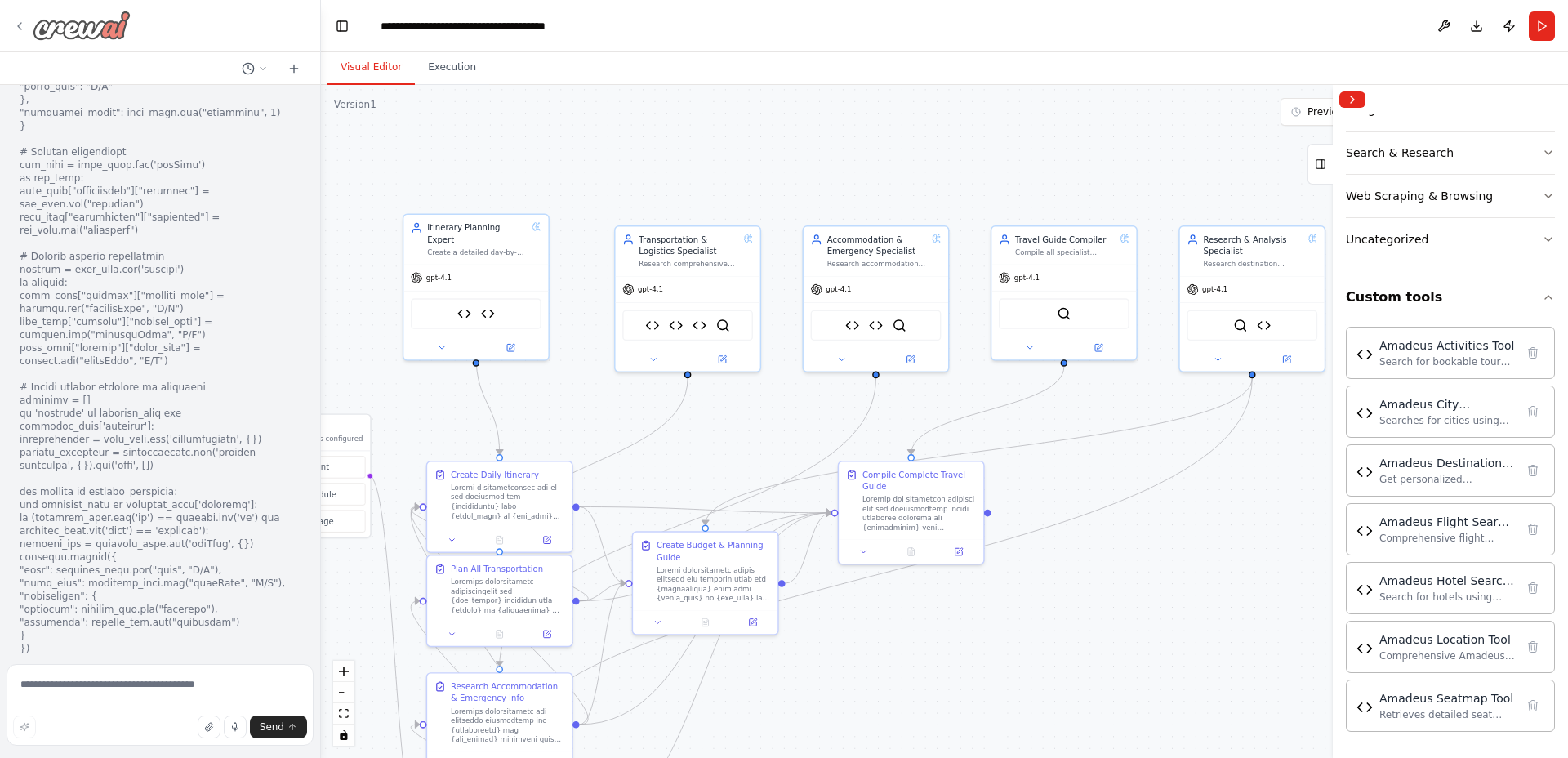
scroll to position [54289, 0]
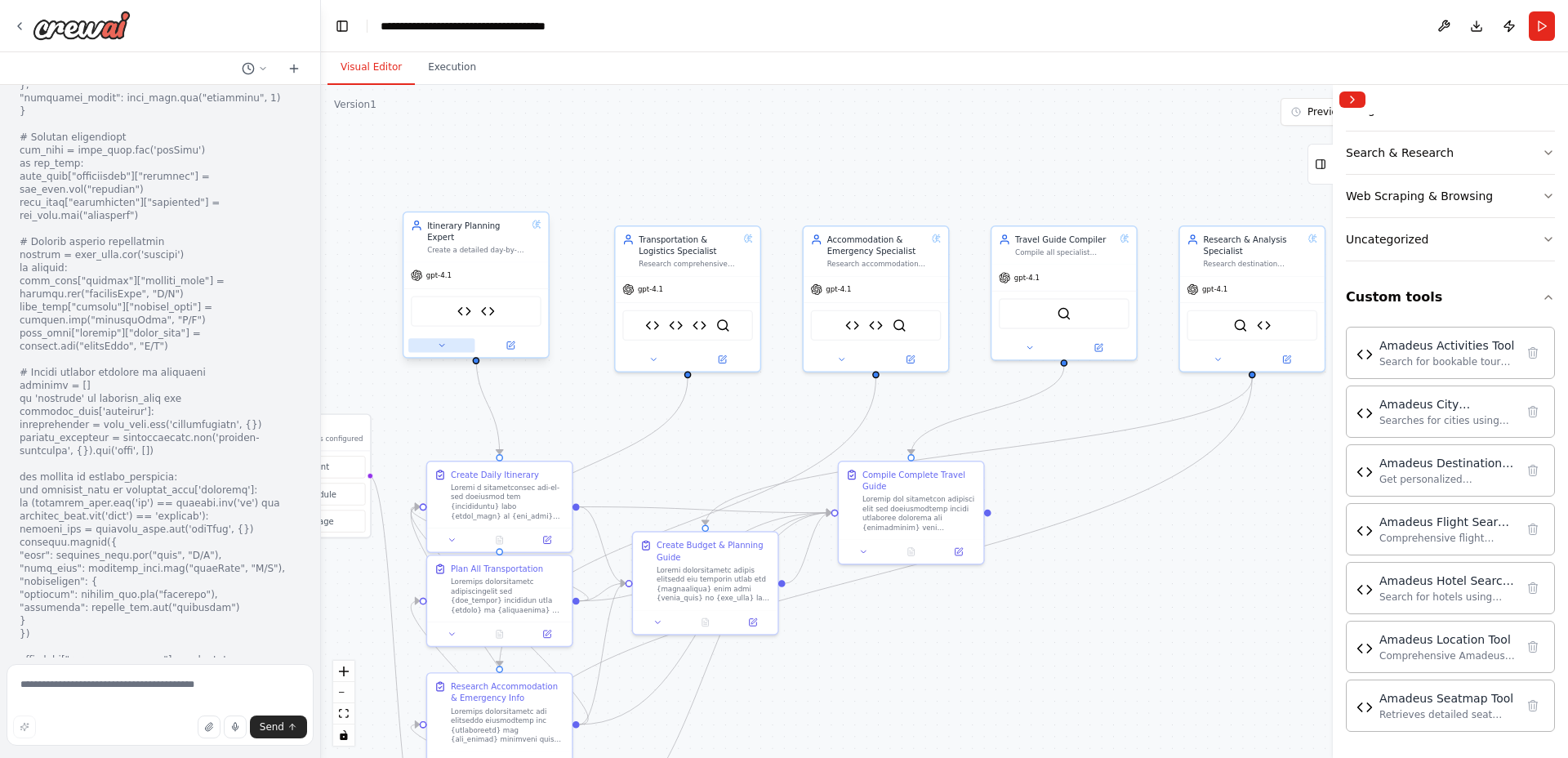
click at [440, 344] on icon at bounding box center [442, 345] width 5 height 3
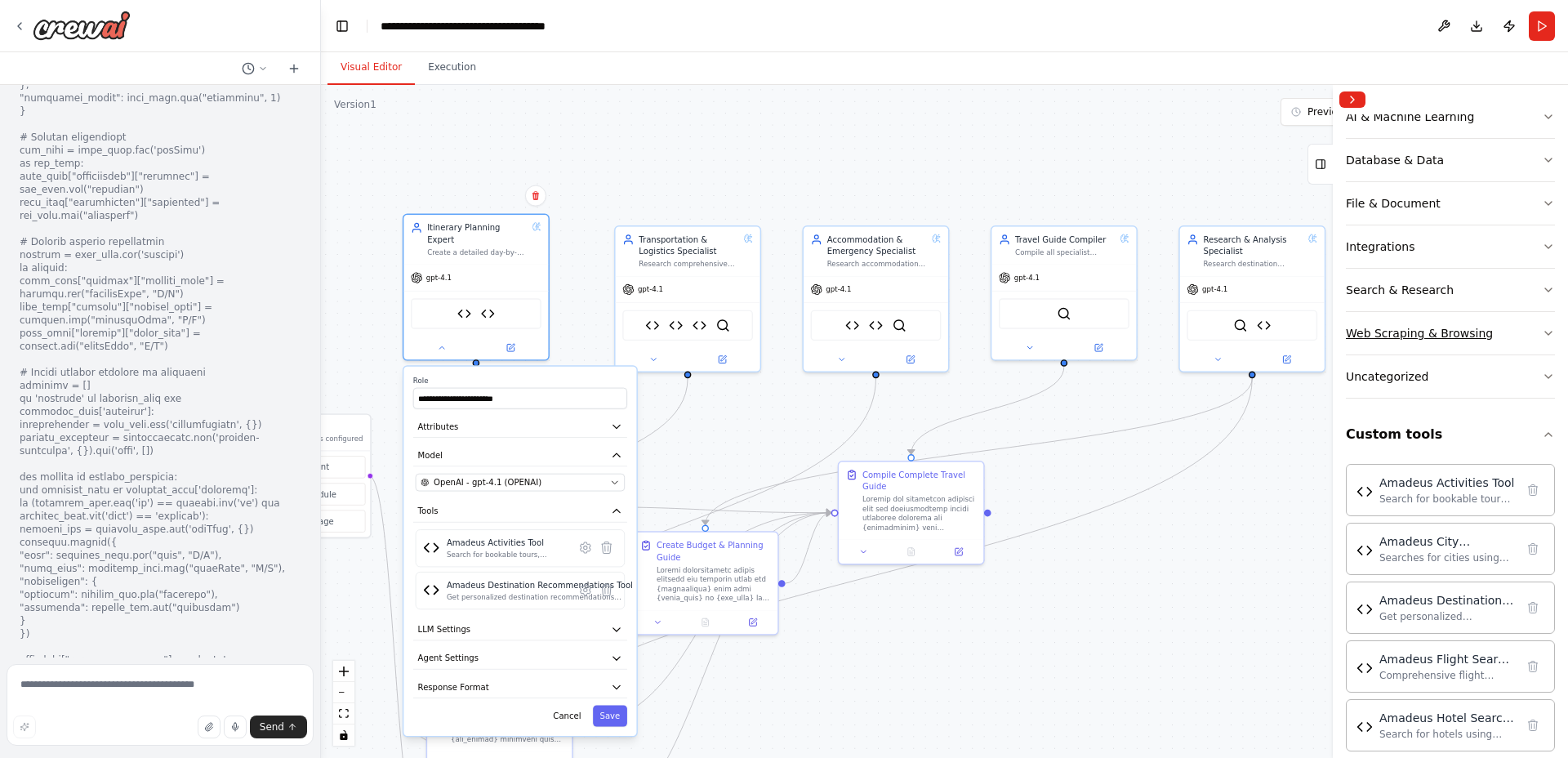
scroll to position [234, 0]
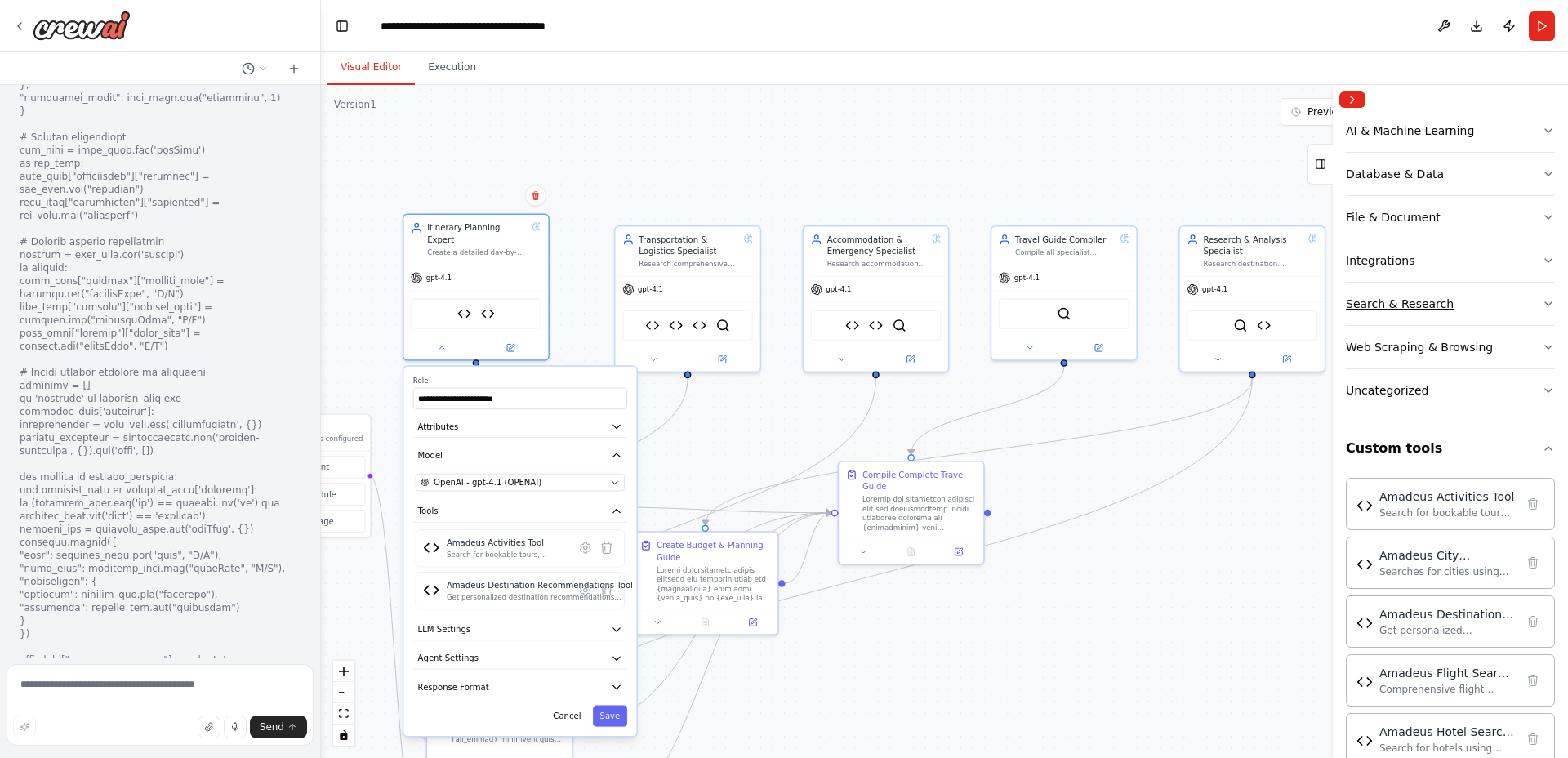
click at [1430, 295] on div "Search & Research" at bounding box center [1400, 304] width 108 height 17
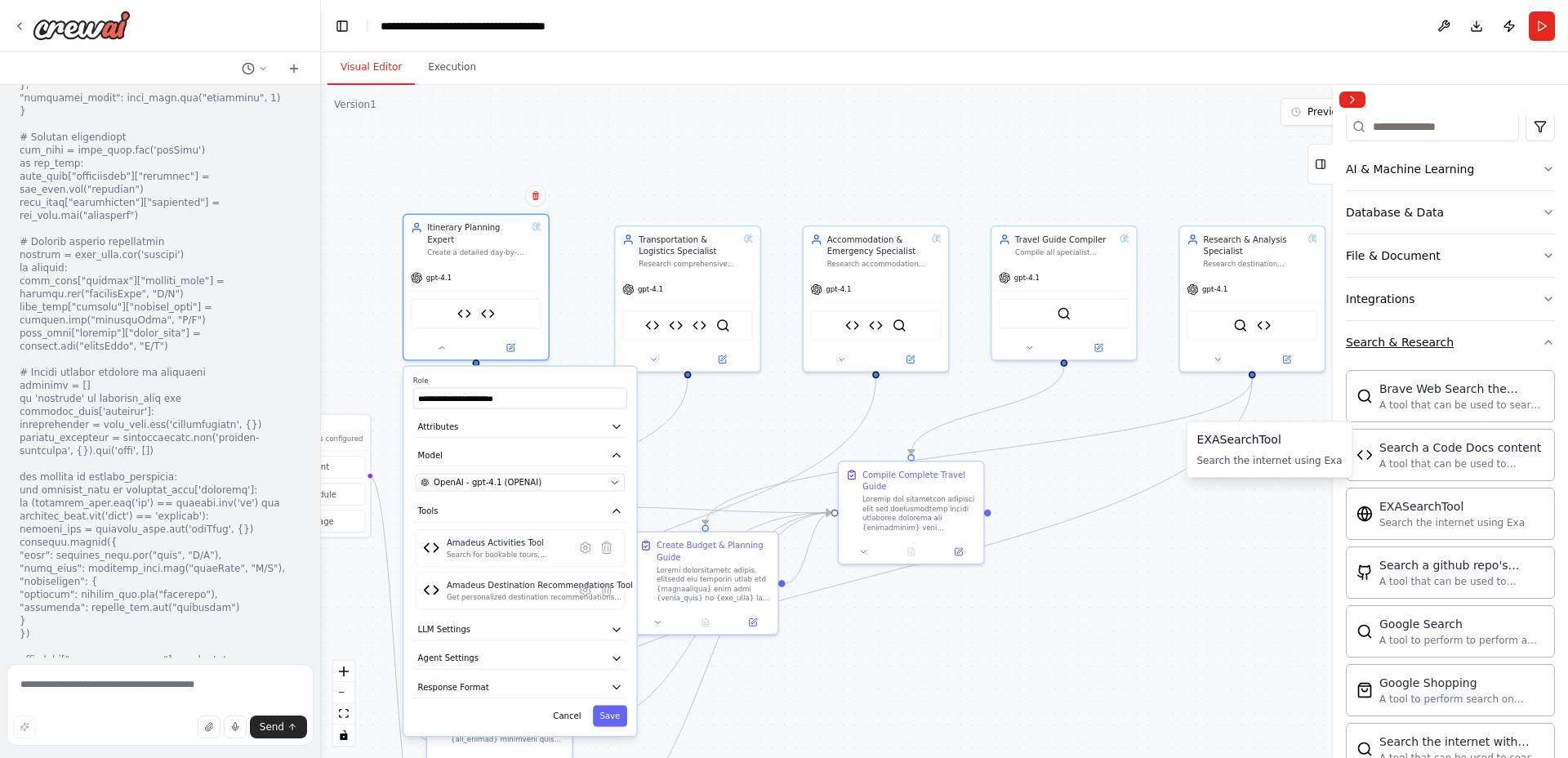
scroll to position [193, 0]
click at [1490, 344] on button "Search & Research" at bounding box center [1451, 345] width 209 height 43
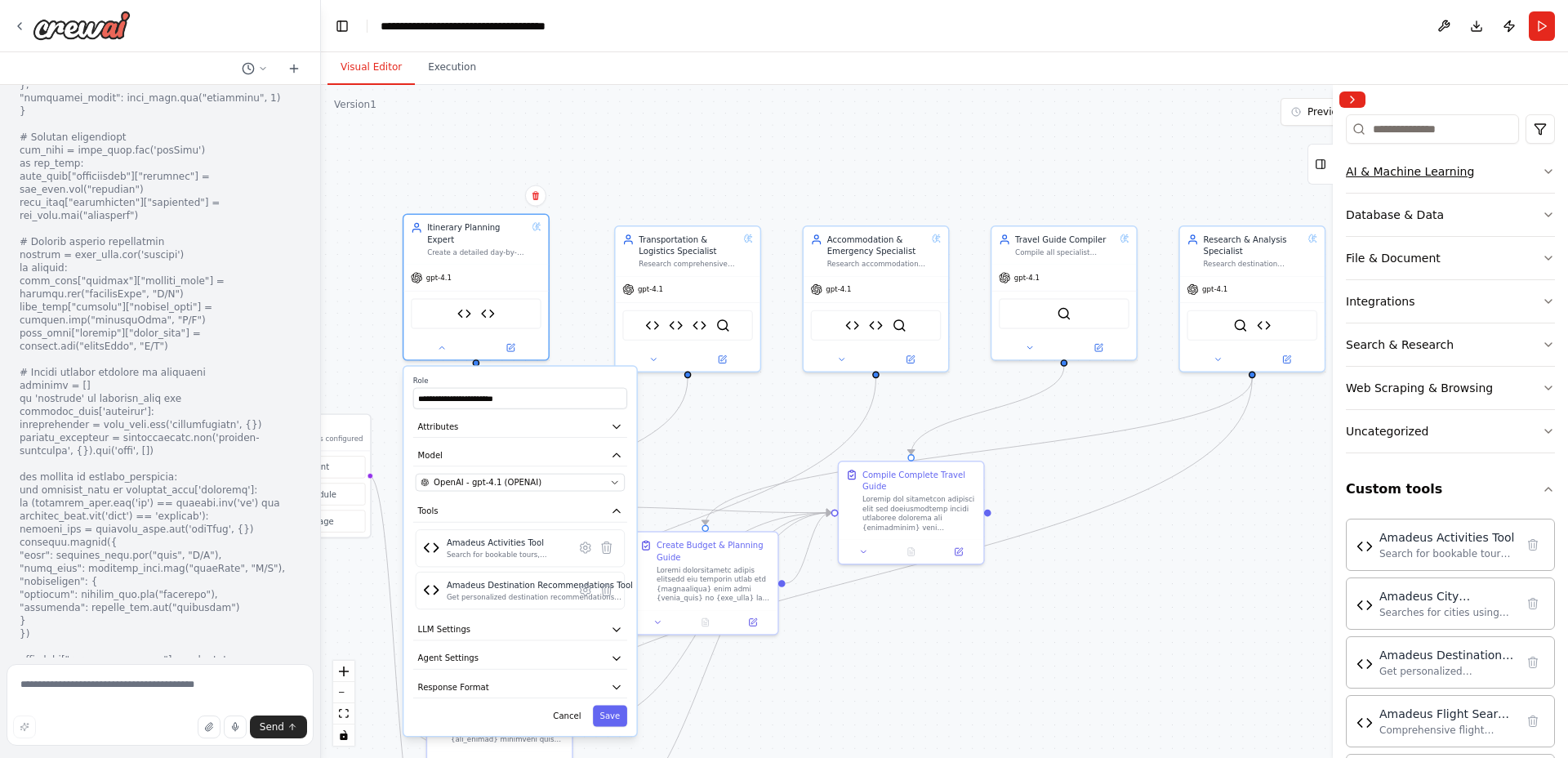
click at [1517, 172] on button "AI & Machine Learning" at bounding box center [1451, 172] width 209 height 43
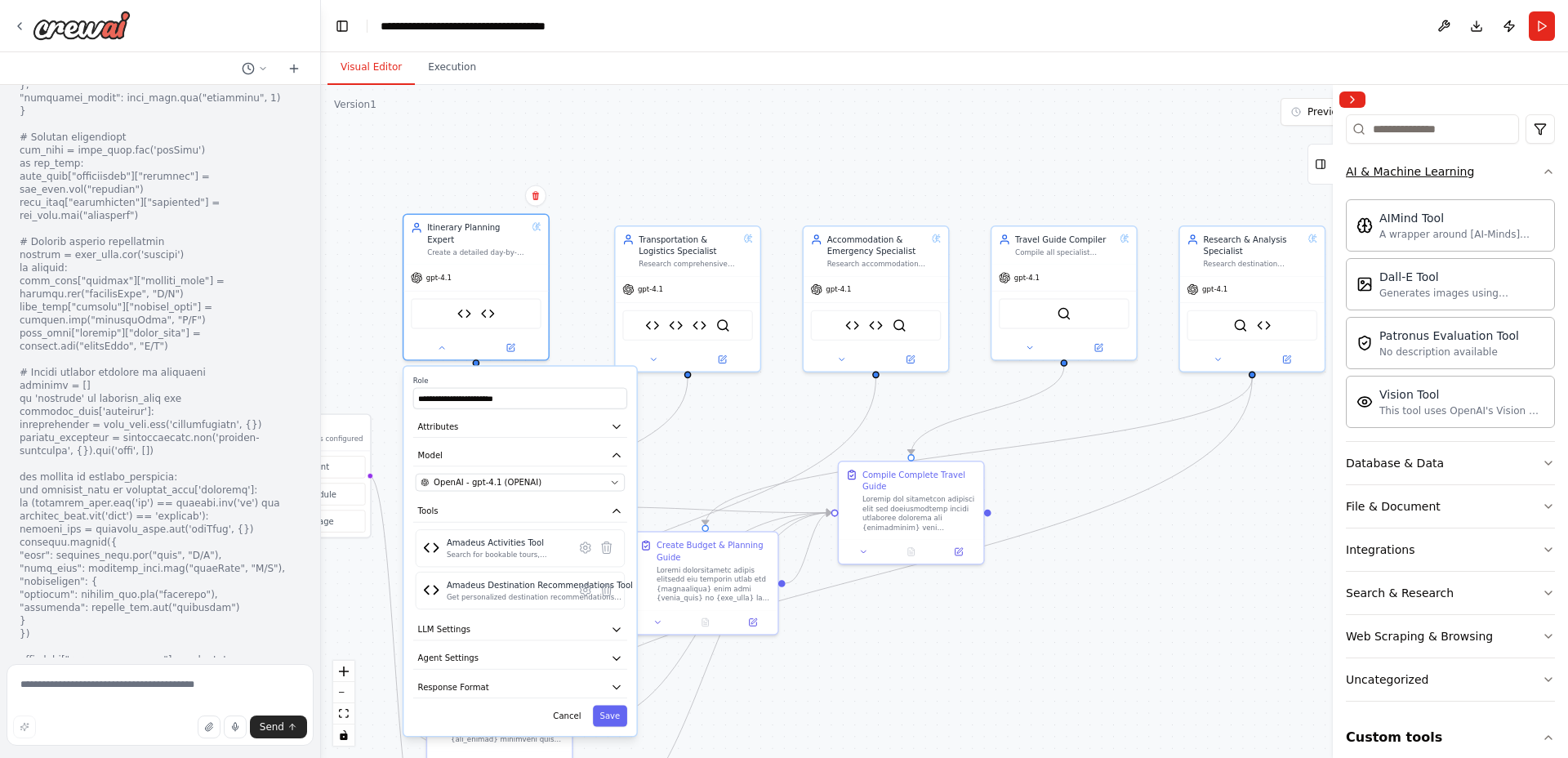
click at [1517, 172] on button "AI & Machine Learning" at bounding box center [1451, 172] width 209 height 43
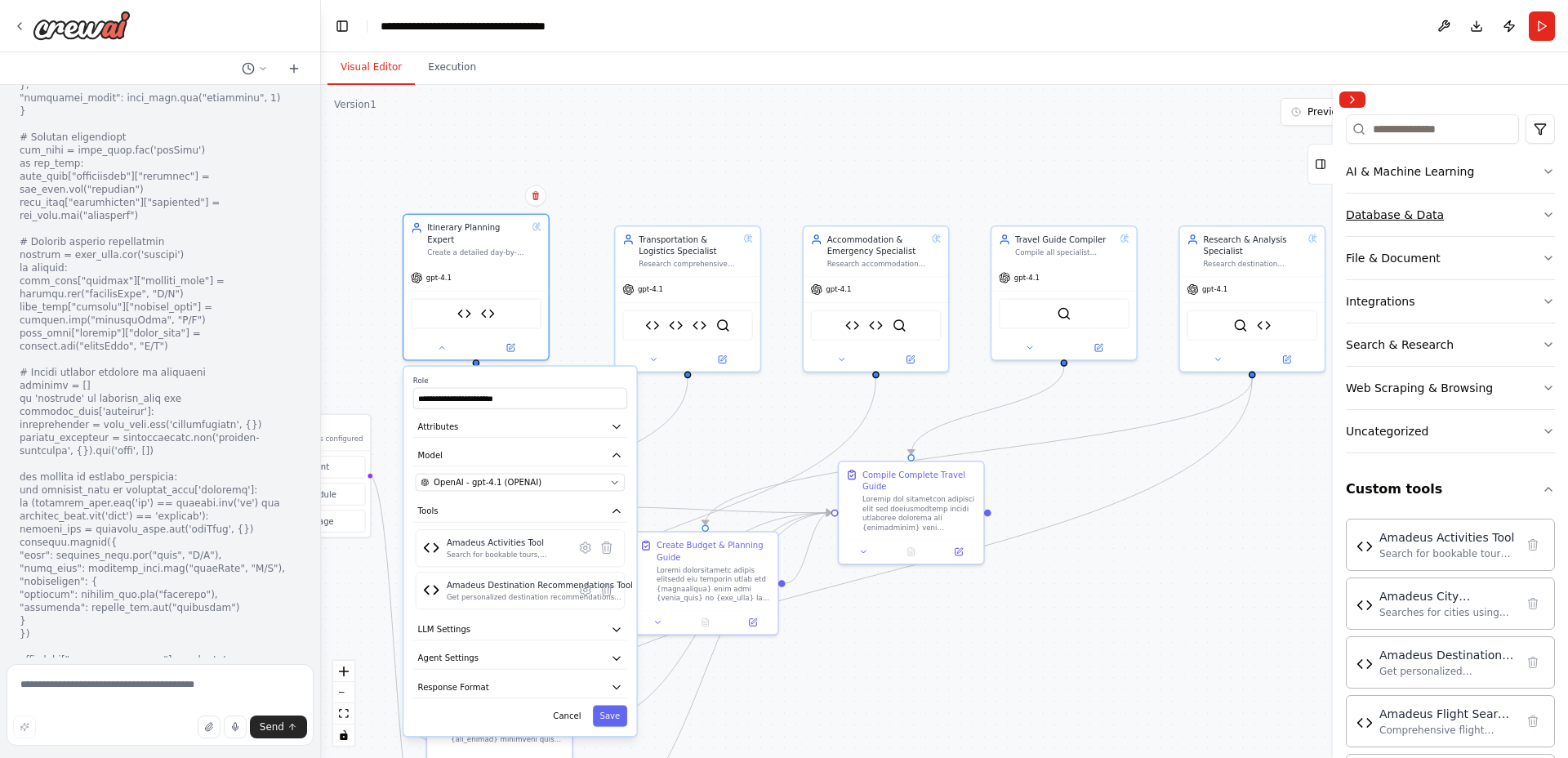
click at [1468, 214] on button "Database & Data" at bounding box center [1451, 214] width 209 height 43
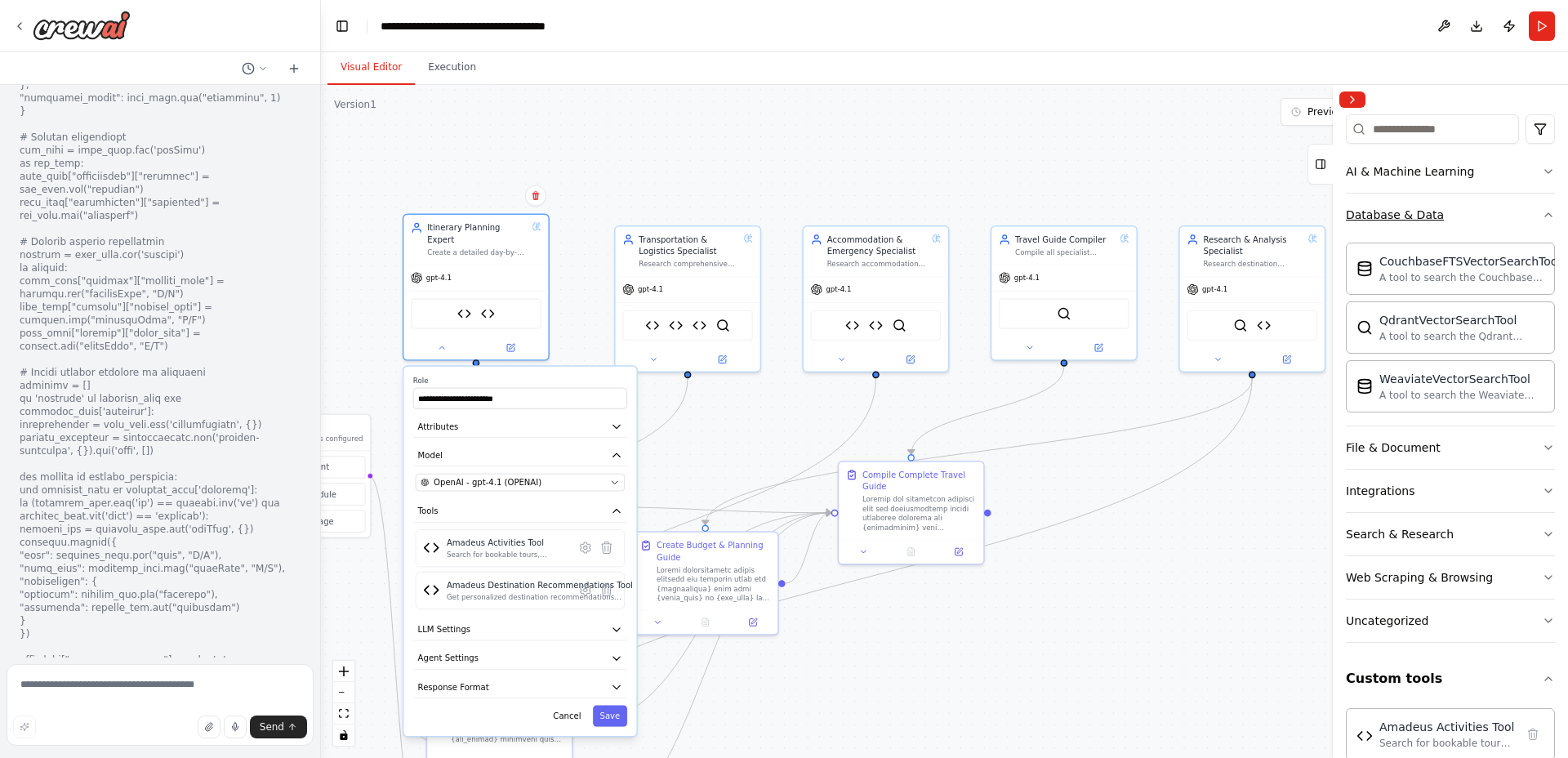
click at [1468, 213] on button "Database & Data" at bounding box center [1451, 214] width 209 height 43
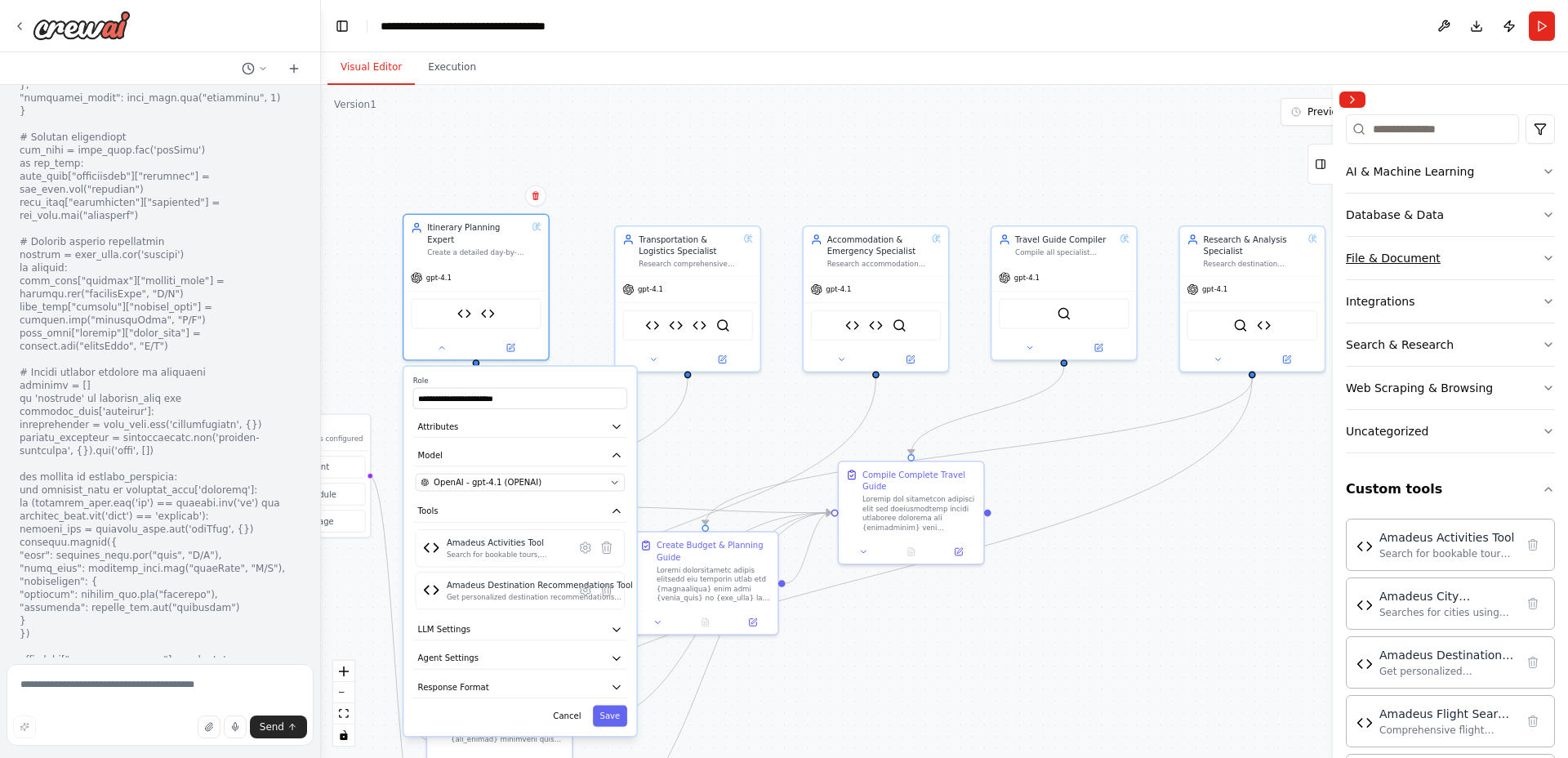
click at [1454, 262] on button "File & Document" at bounding box center [1451, 258] width 209 height 43
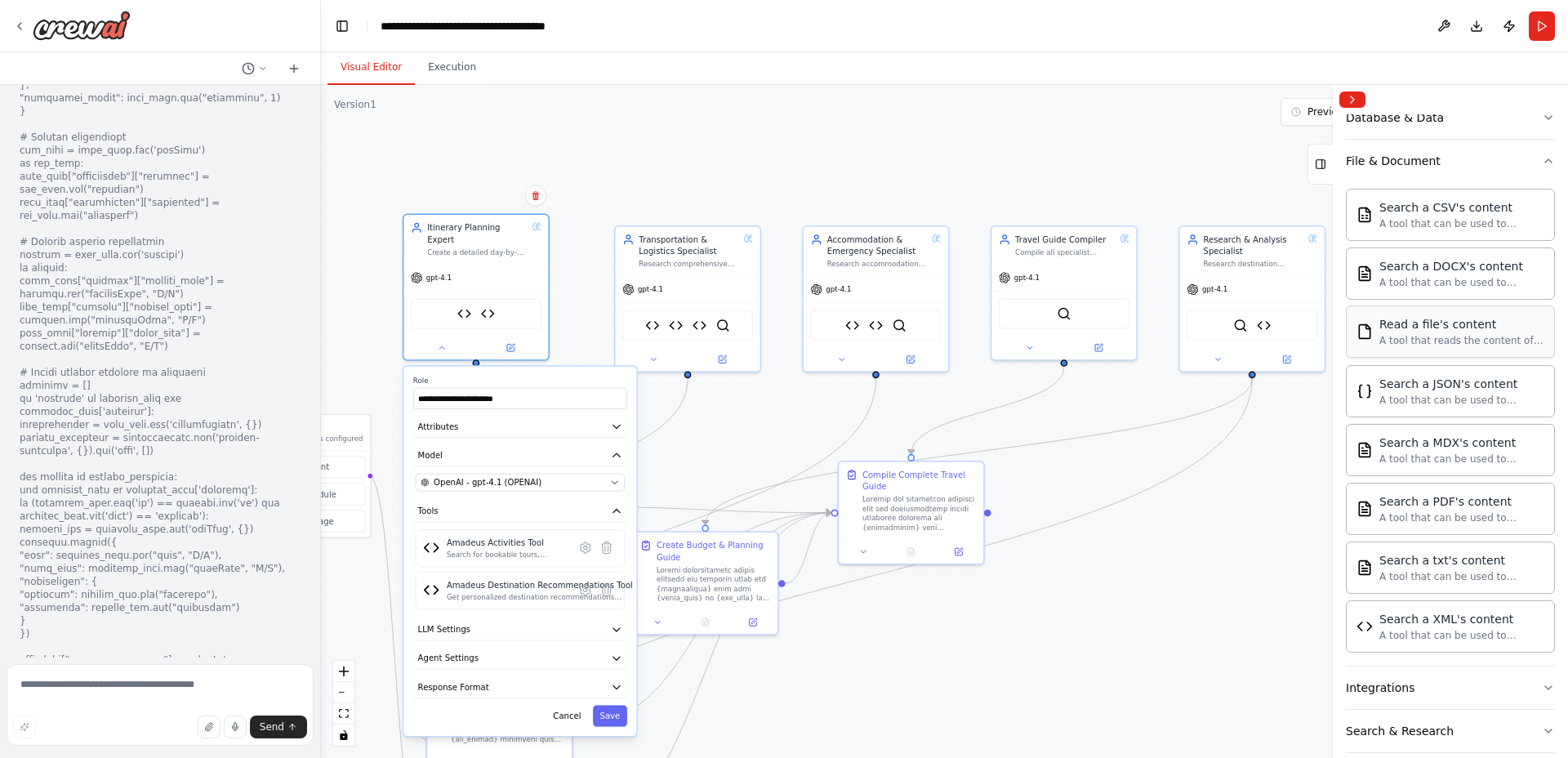
scroll to position [271, 0]
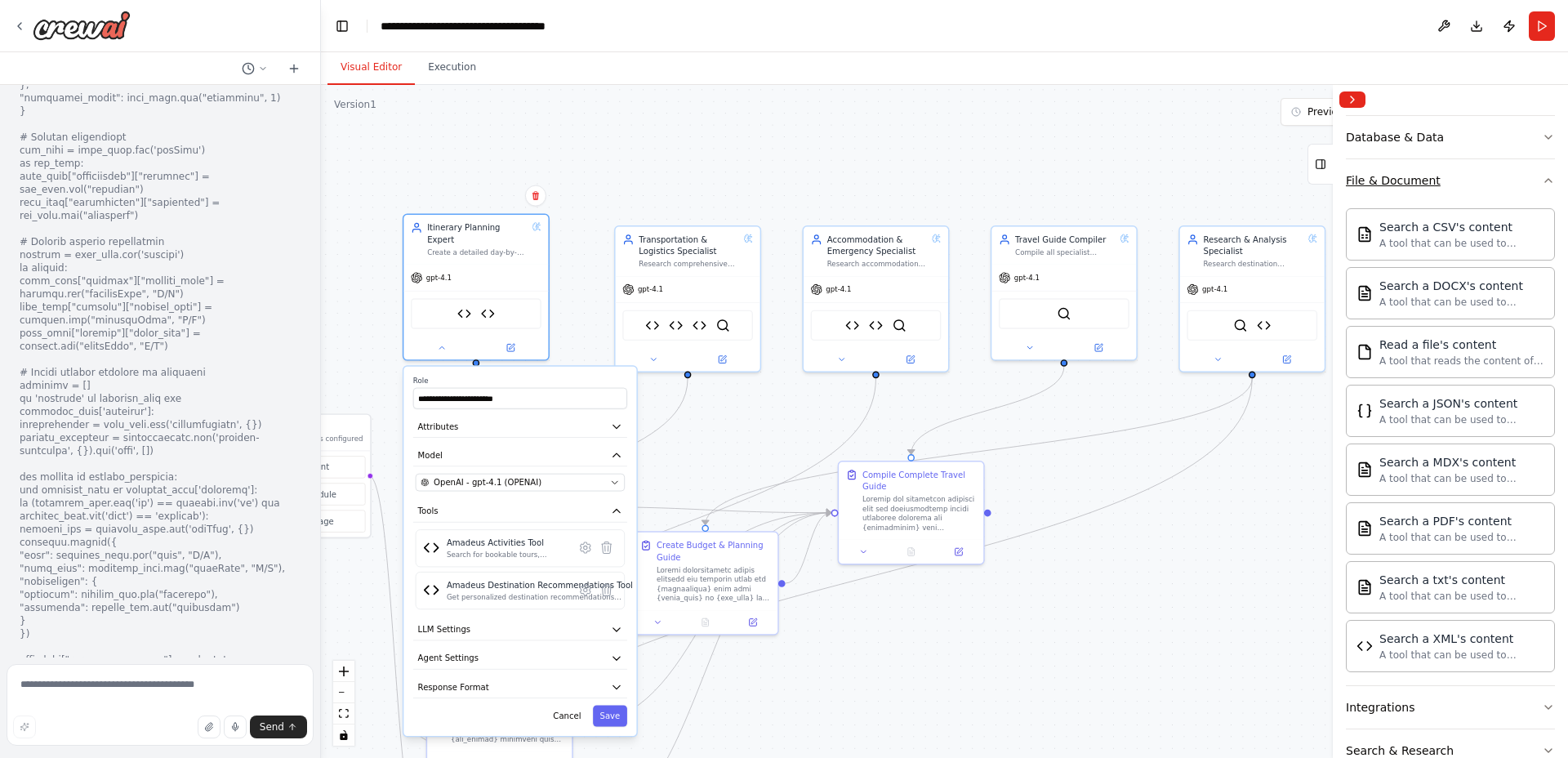
click at [1501, 187] on button "File & Document" at bounding box center [1451, 180] width 209 height 43
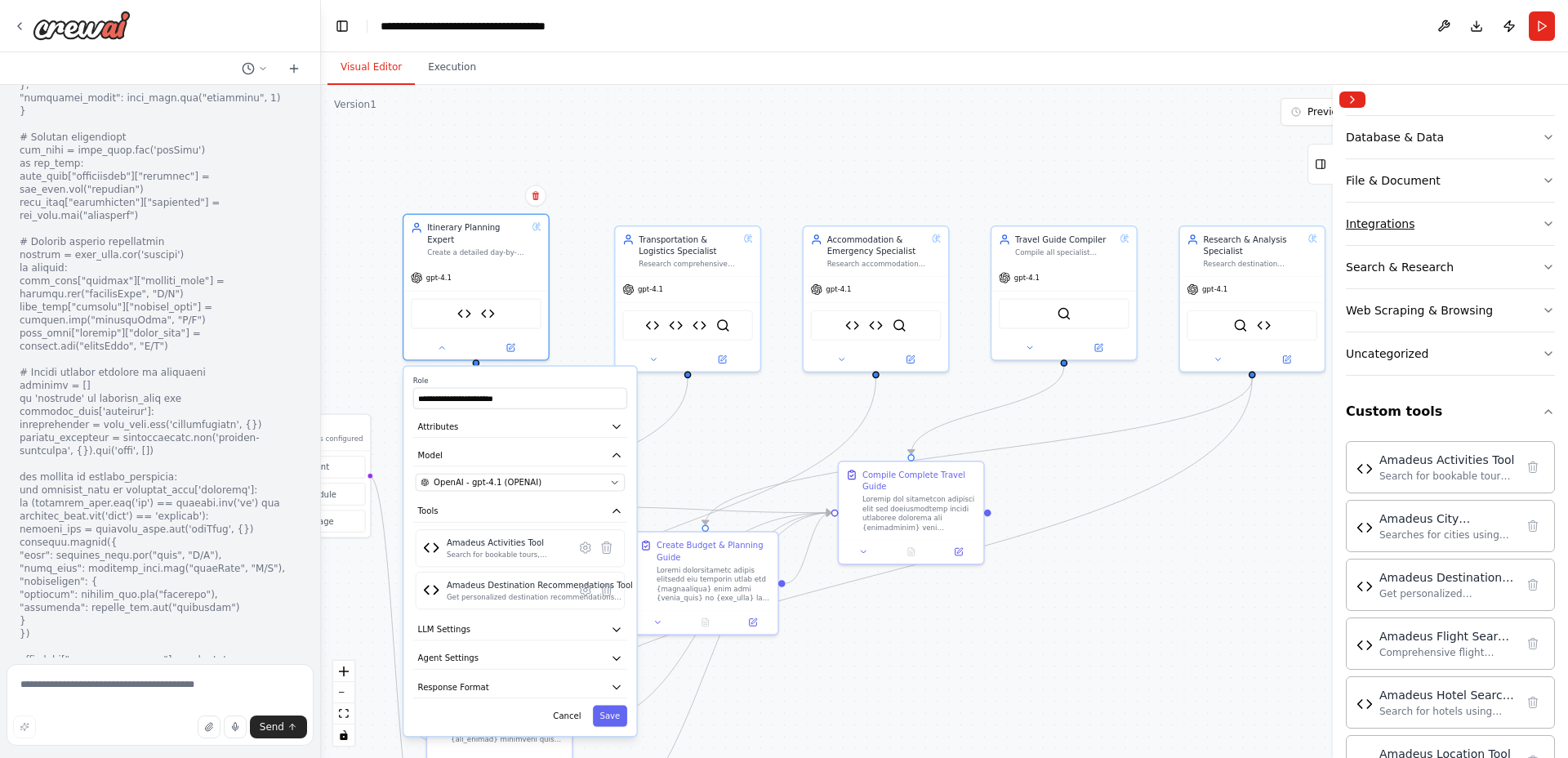
click at [1465, 223] on button "Integrations" at bounding box center [1451, 223] width 209 height 43
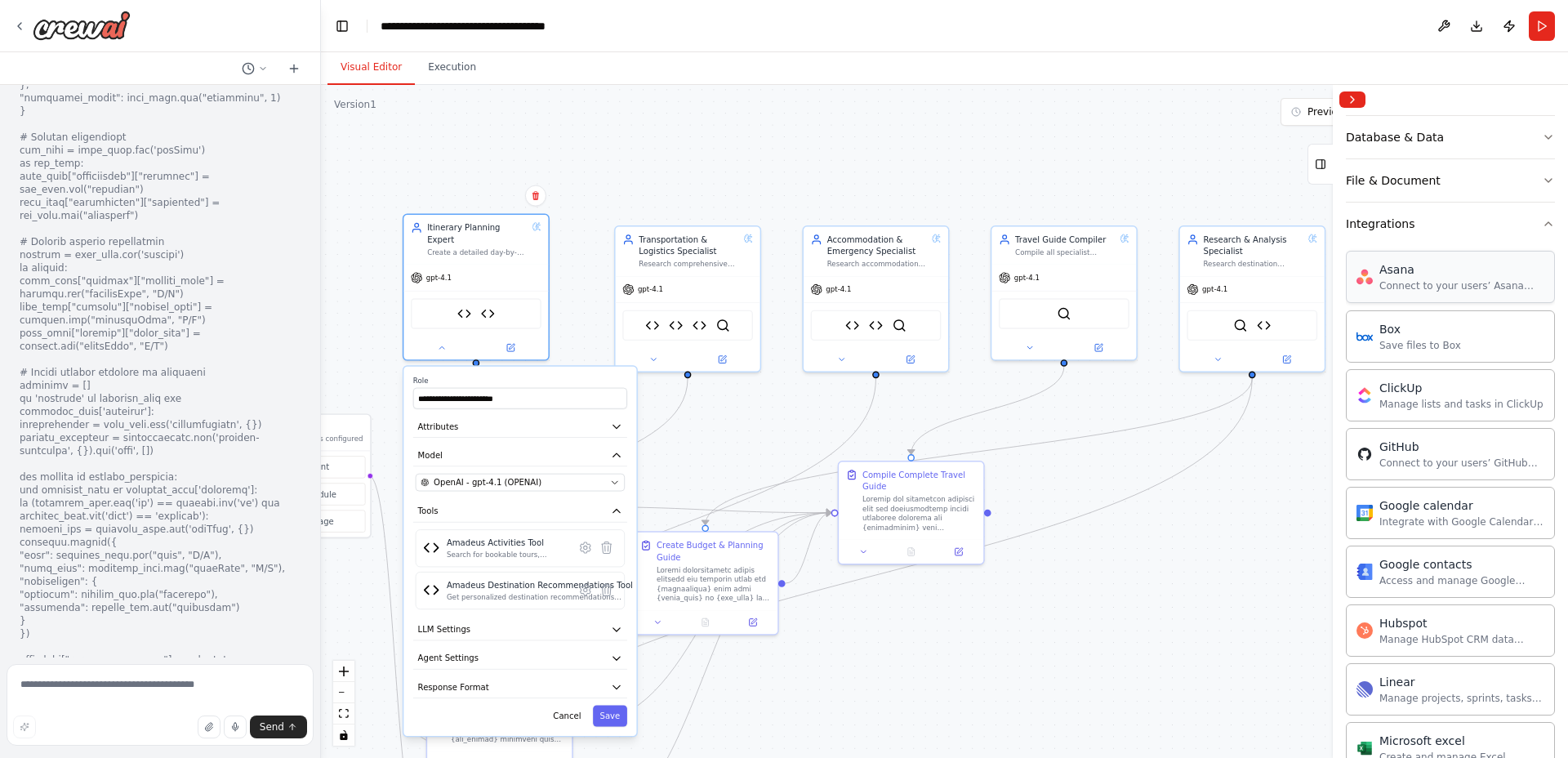
scroll to position [275, 0]
click at [1496, 215] on button "Integrations" at bounding box center [1451, 219] width 209 height 43
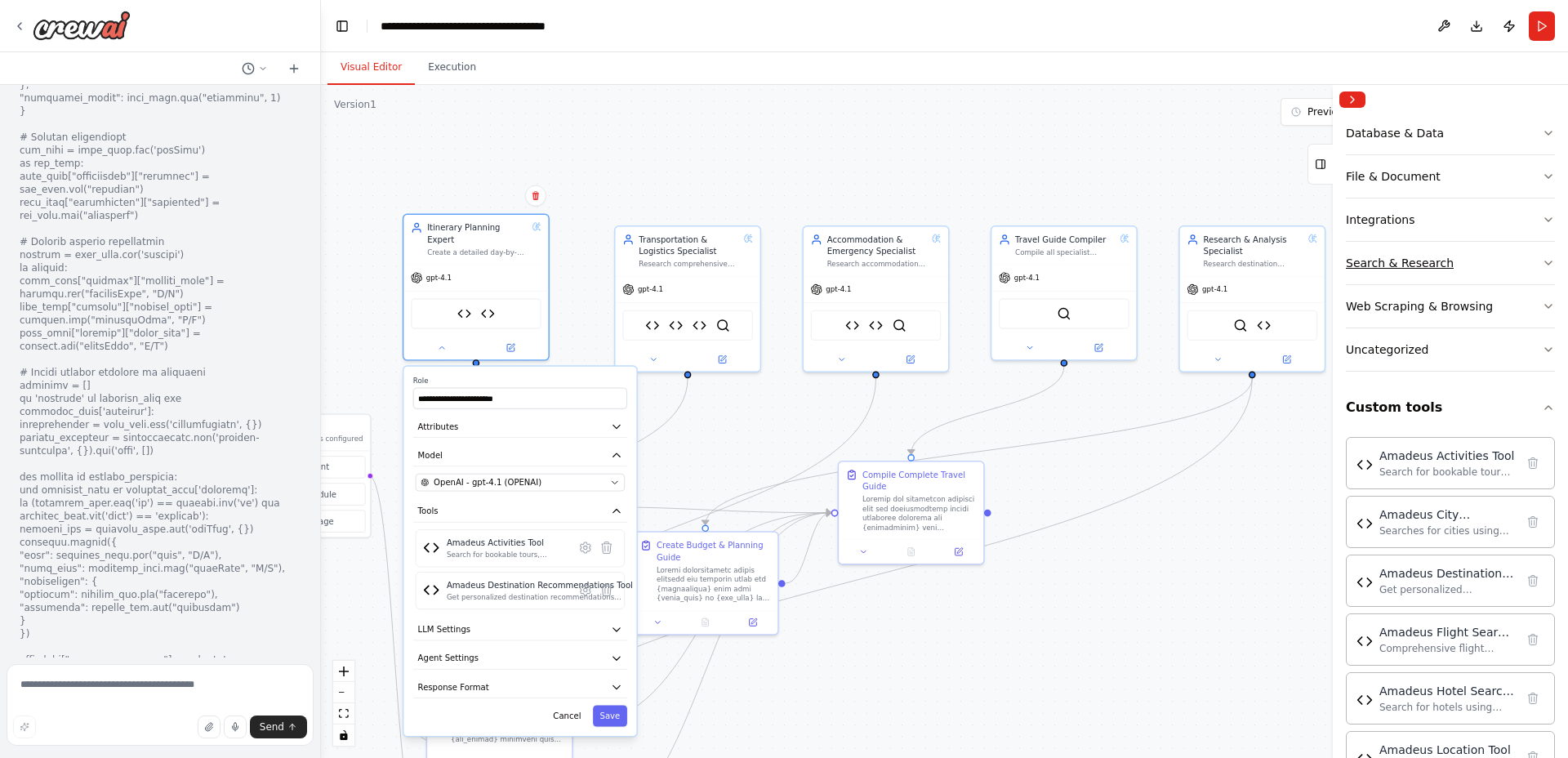
click at [1482, 261] on button "Search & Research" at bounding box center [1451, 263] width 209 height 43
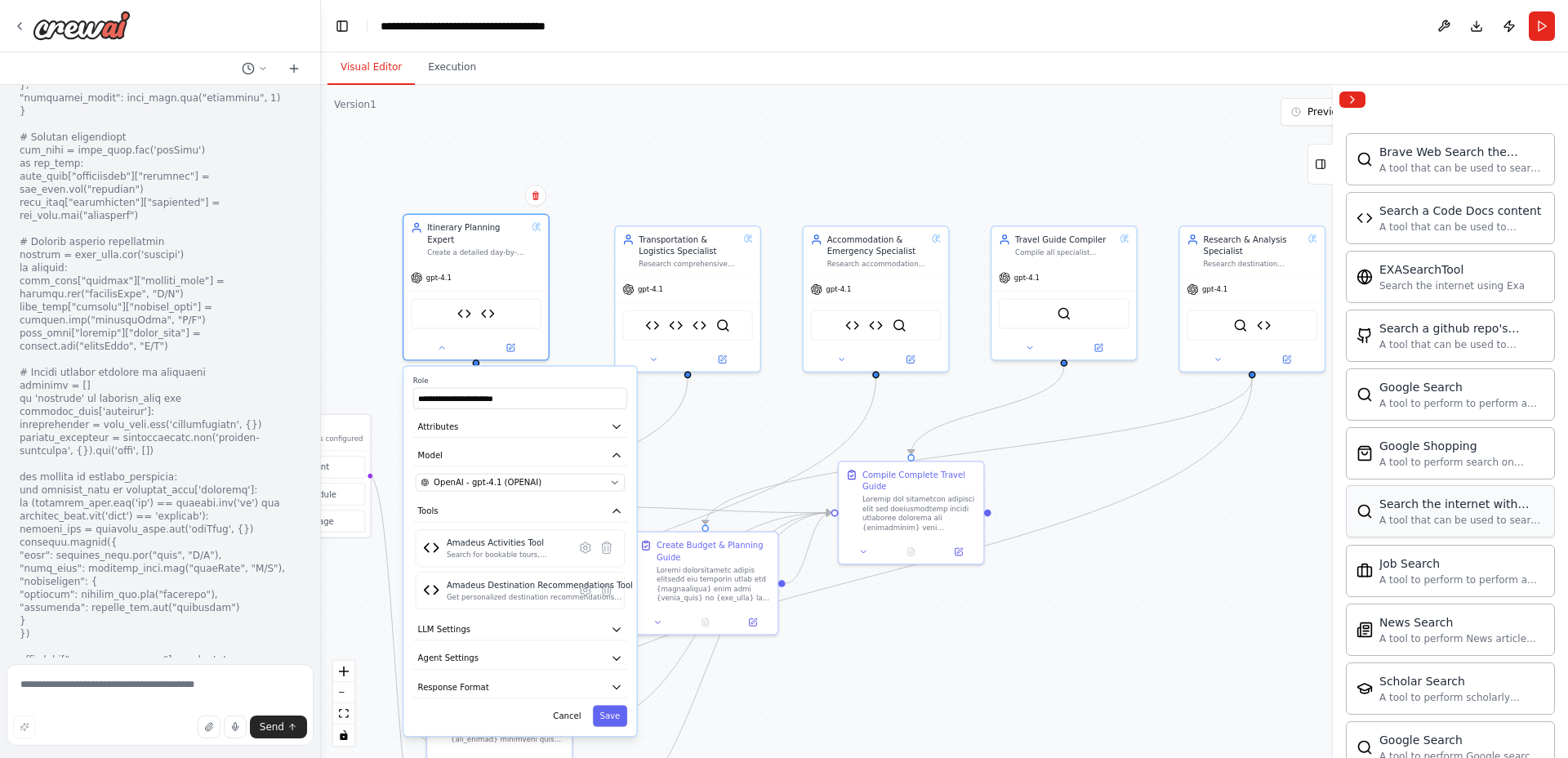
scroll to position [303, 0]
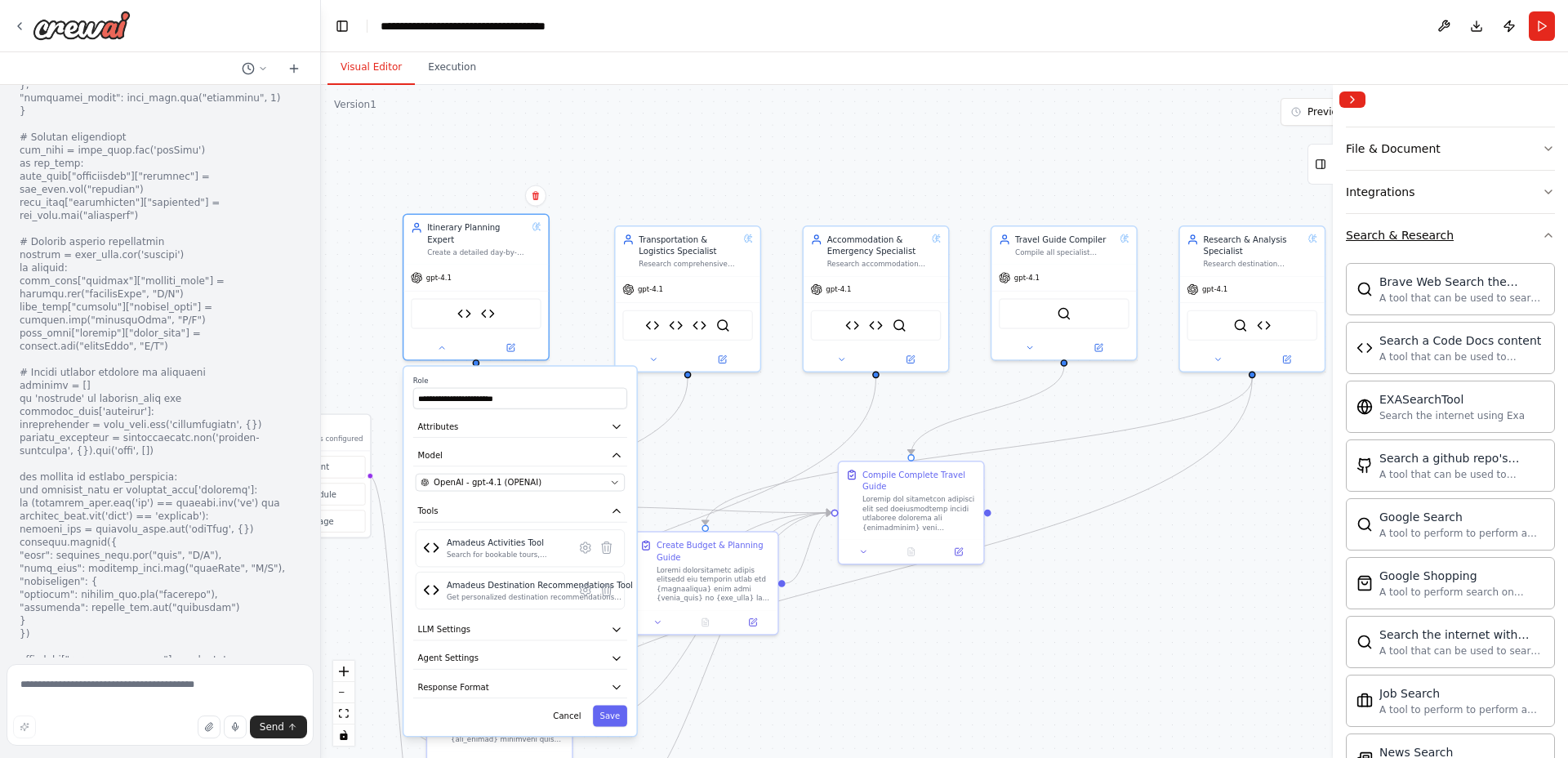
click at [1470, 252] on button "Search & Research" at bounding box center [1451, 235] width 209 height 43
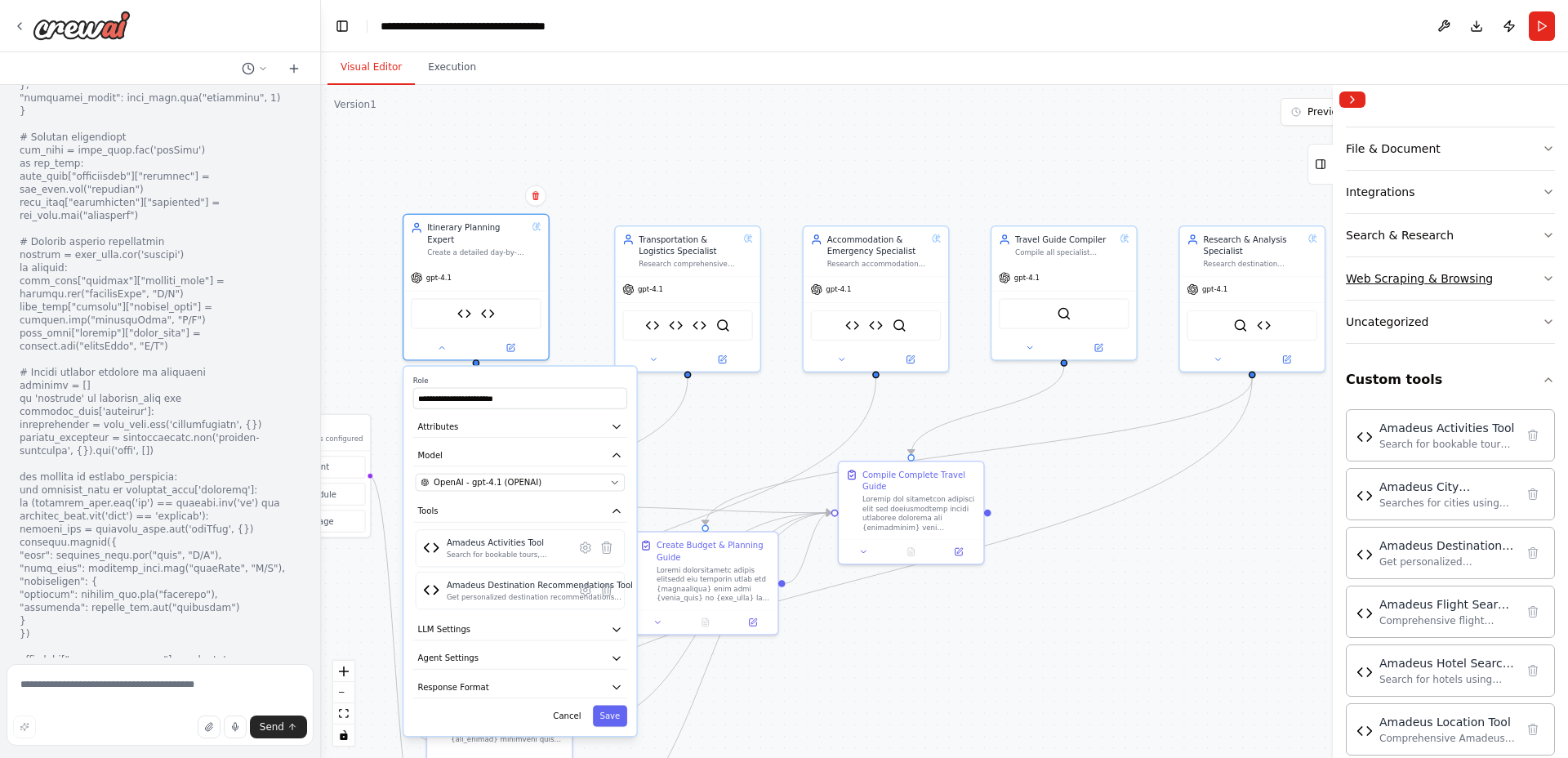
click at [1468, 276] on div "Web Scraping & Browsing" at bounding box center [1420, 279] width 147 height 17
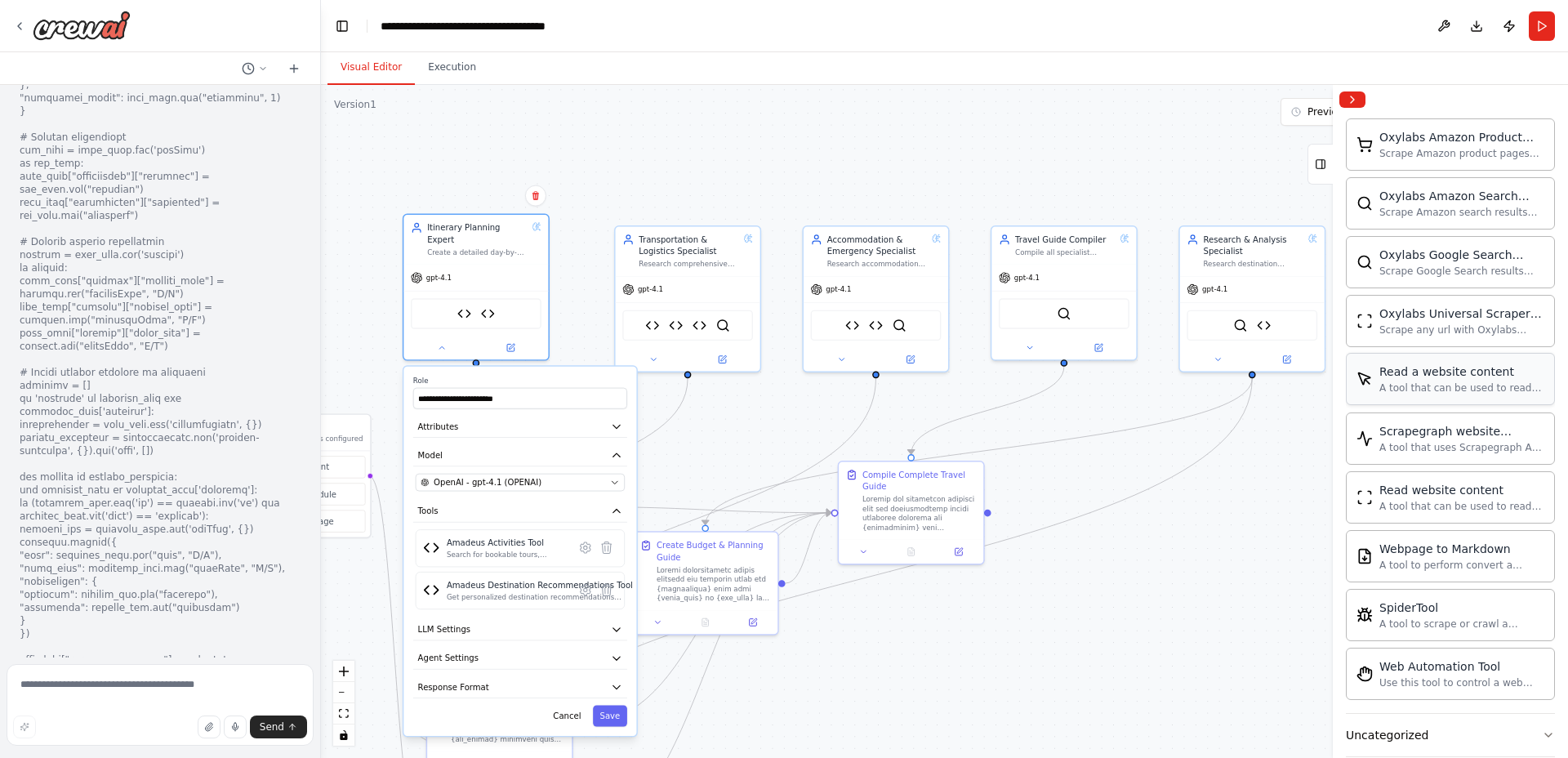
scroll to position [788, 0]
click at [1447, 499] on div "A tool that can be used to read a website content." at bounding box center [1462, 502] width 165 height 13
click at [1470, 387] on div "A tool that can be used to read a website content." at bounding box center [1462, 385] width 165 height 13
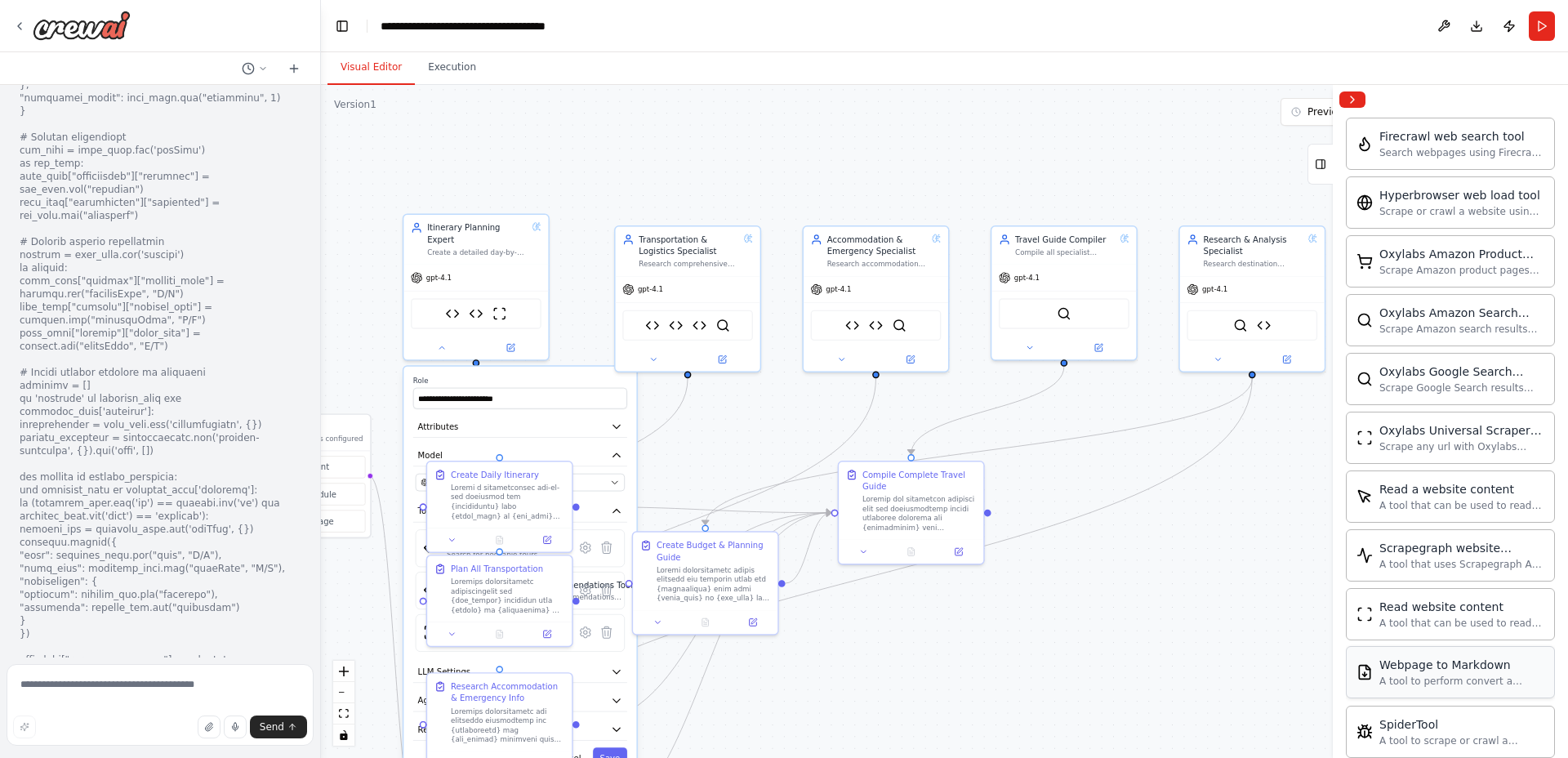
scroll to position [659, 0]
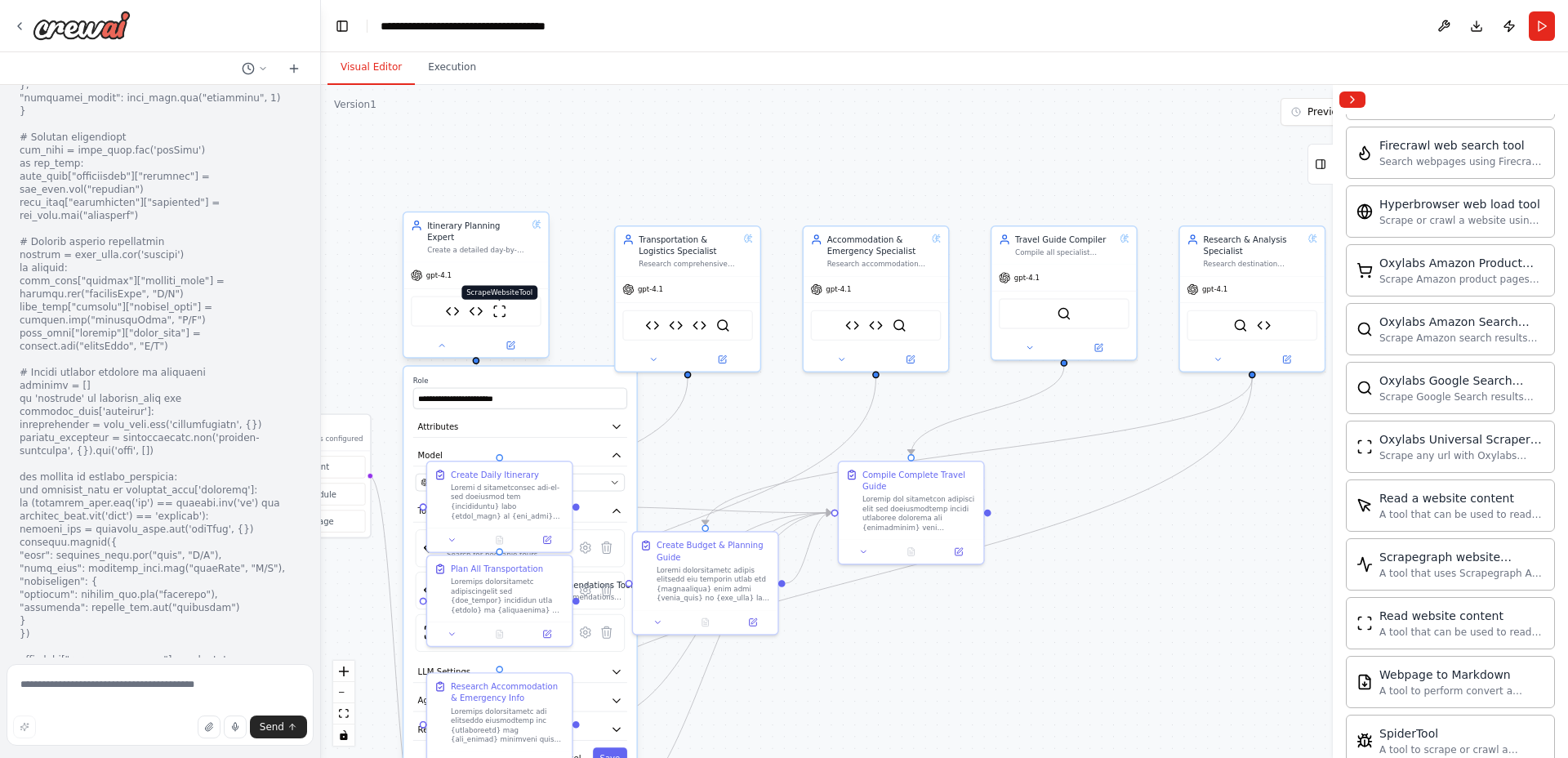
click at [500, 304] on img at bounding box center [500, 310] width 14 height 14
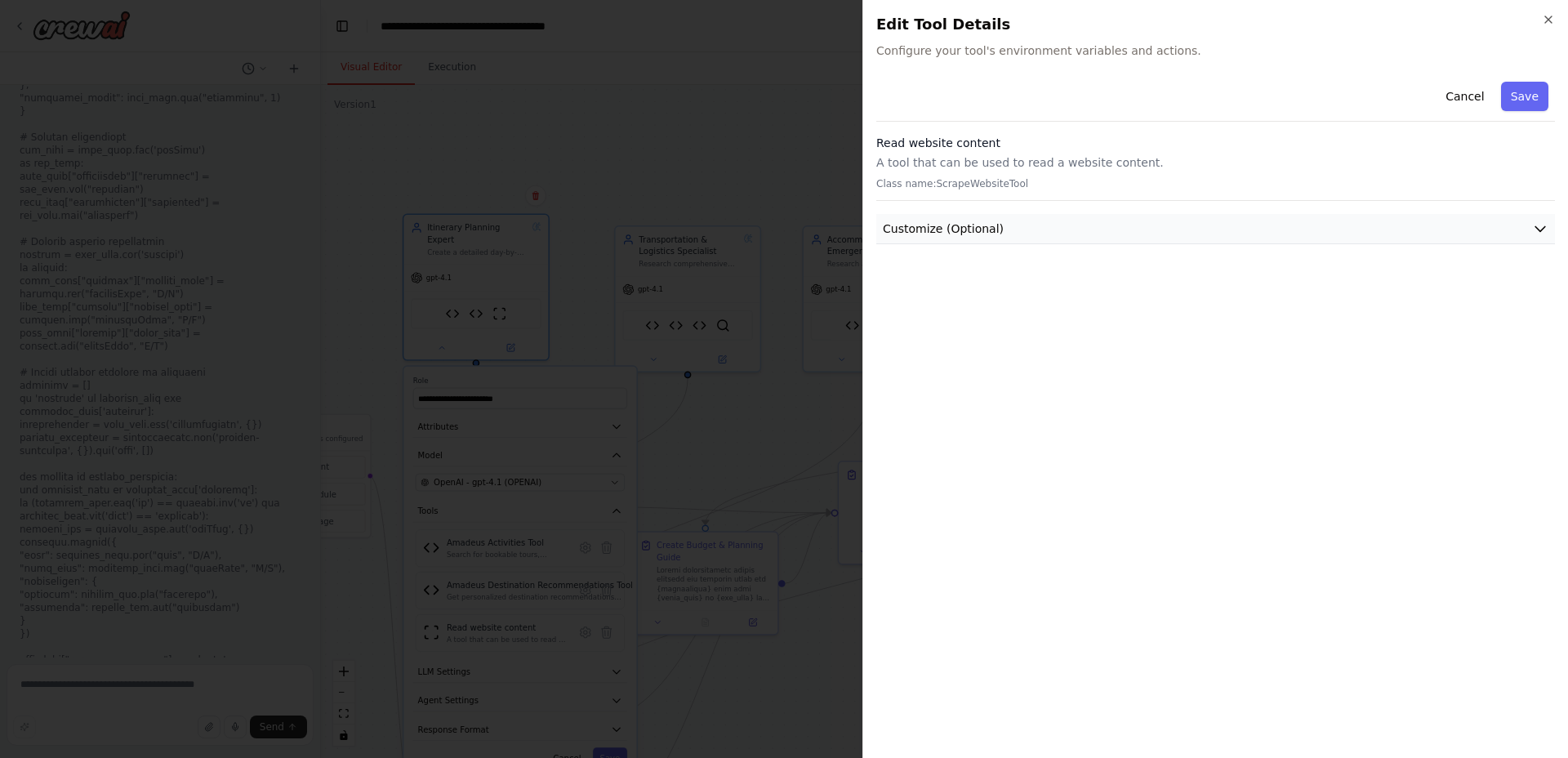
click at [1093, 233] on button "Customize (Optional)" at bounding box center [1215, 229] width 679 height 30
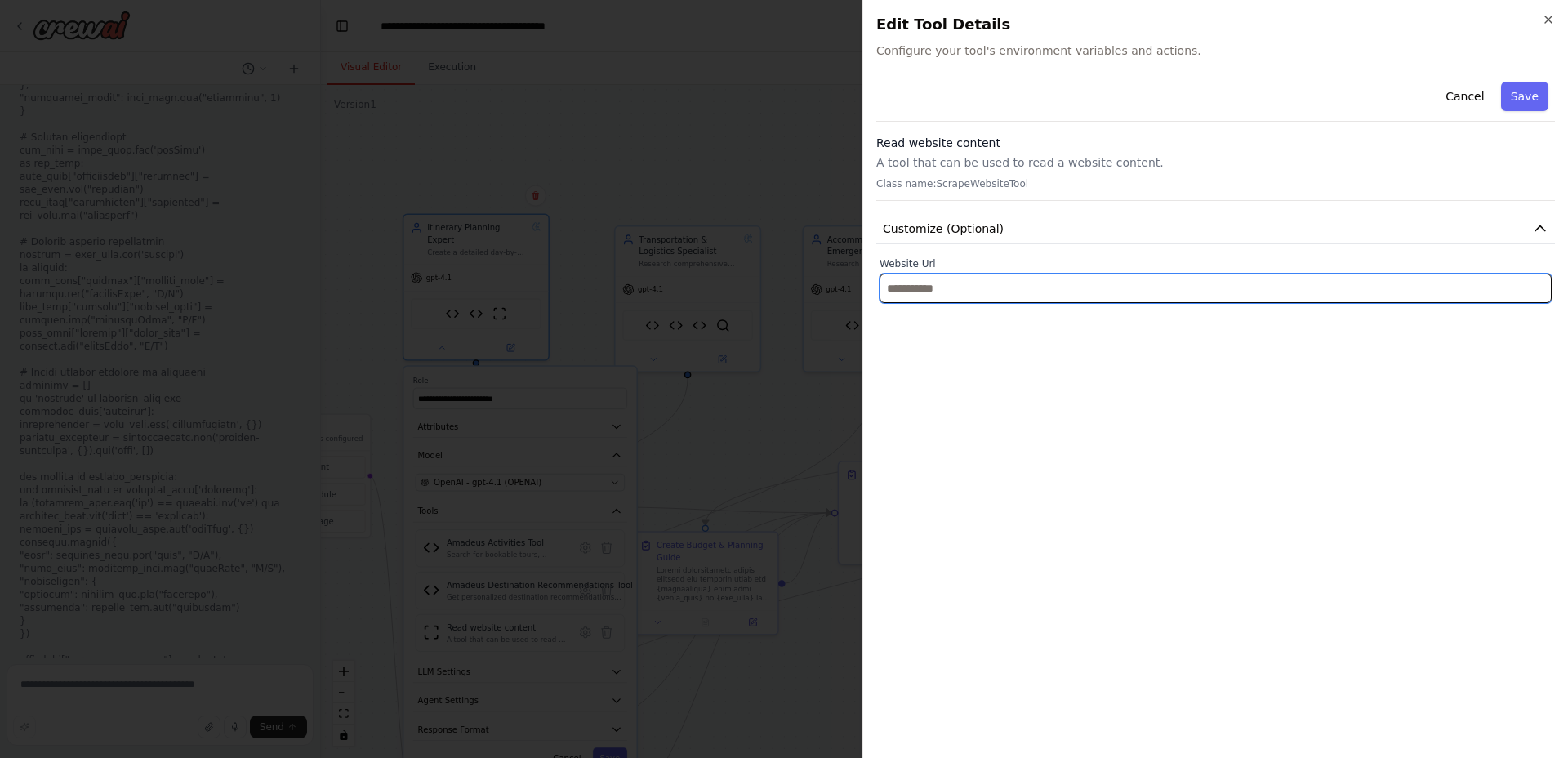
click at [1046, 294] on input "text" at bounding box center [1215, 288] width 672 height 29
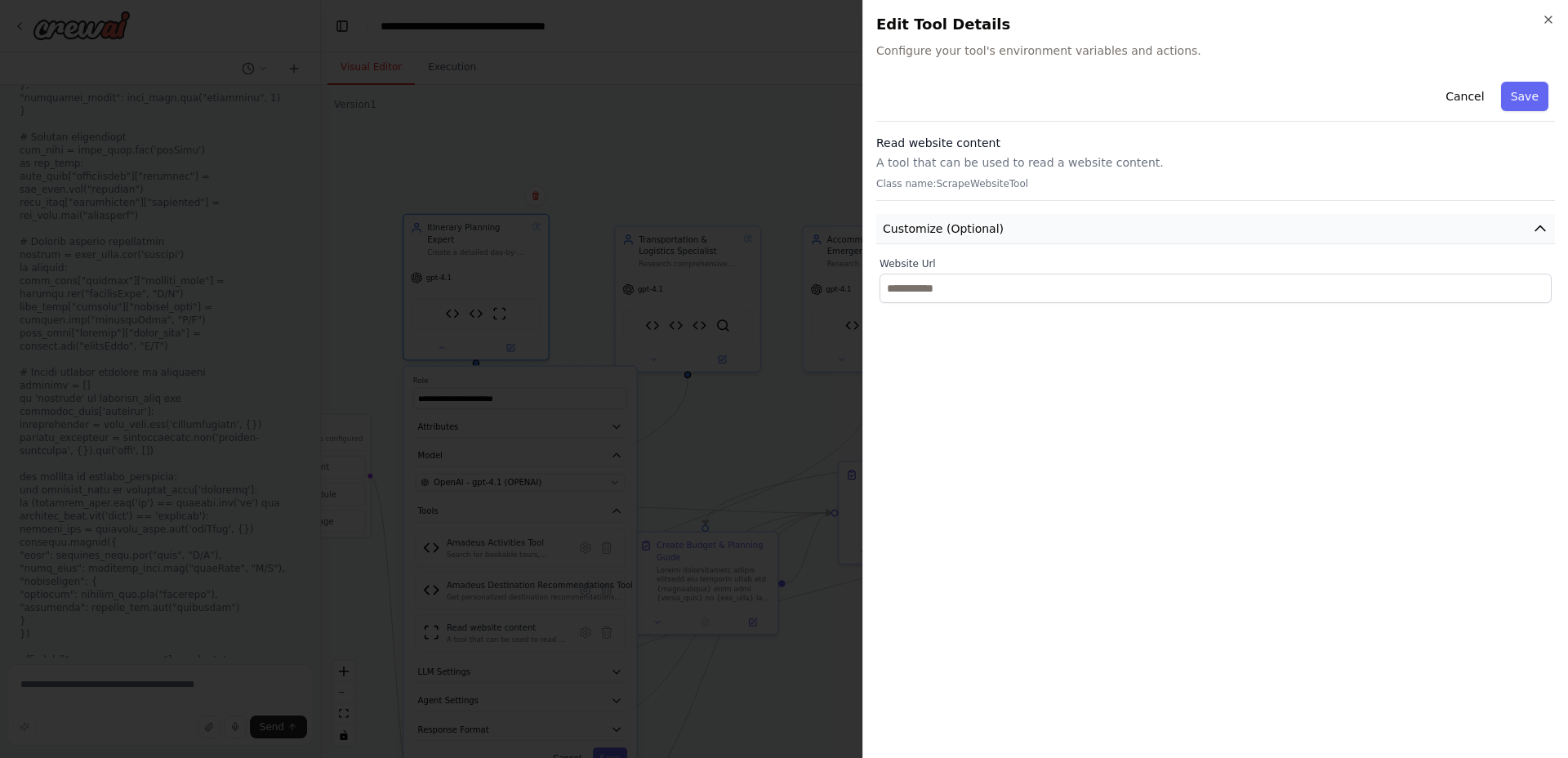
click at [1155, 223] on button "Customize (Optional)" at bounding box center [1215, 229] width 679 height 30
click at [1549, 18] on icon "button" at bounding box center [1549, 20] width 7 height 7
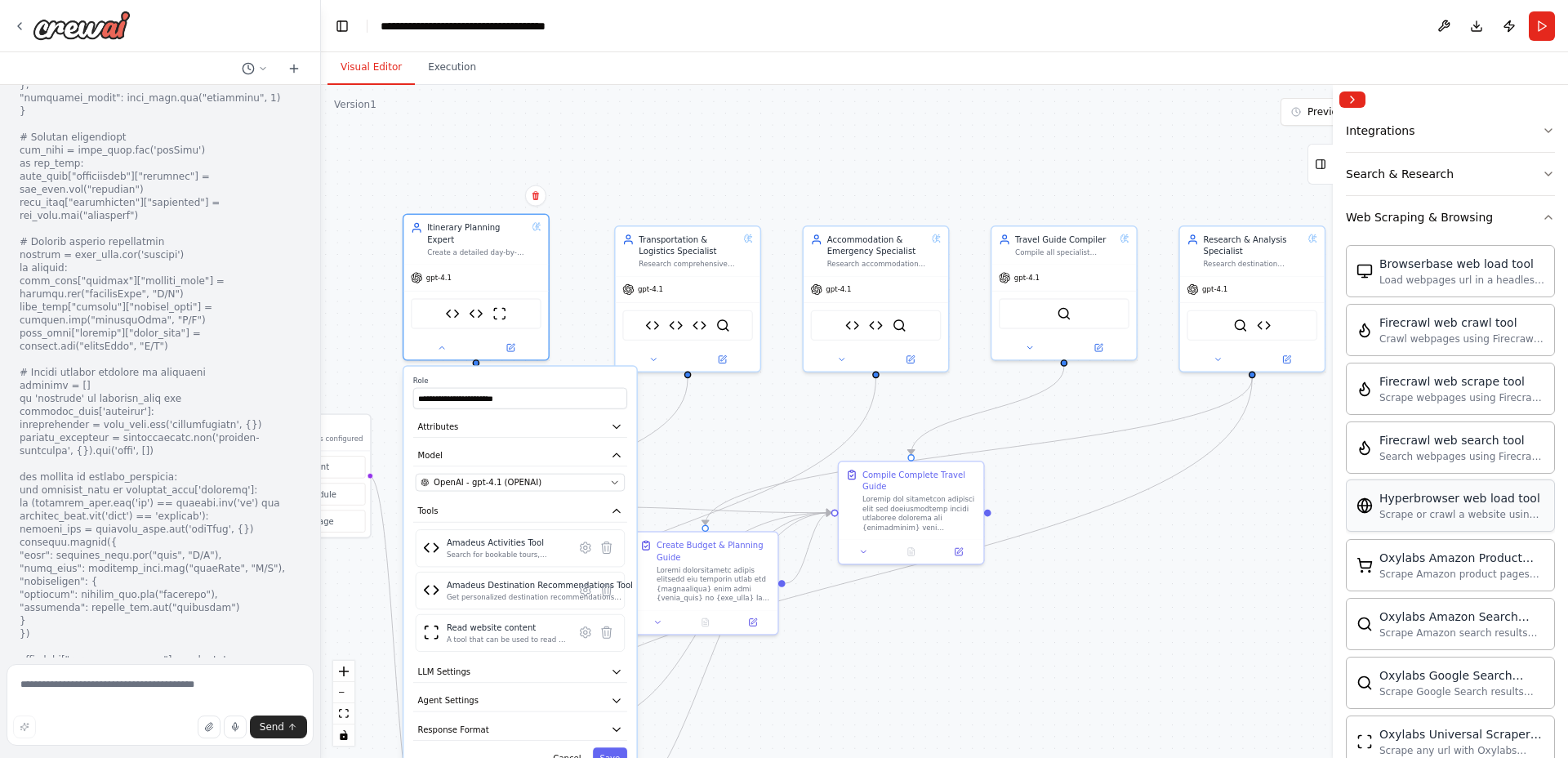
scroll to position [360, 0]
click at [502, 304] on img at bounding box center [500, 310] width 14 height 14
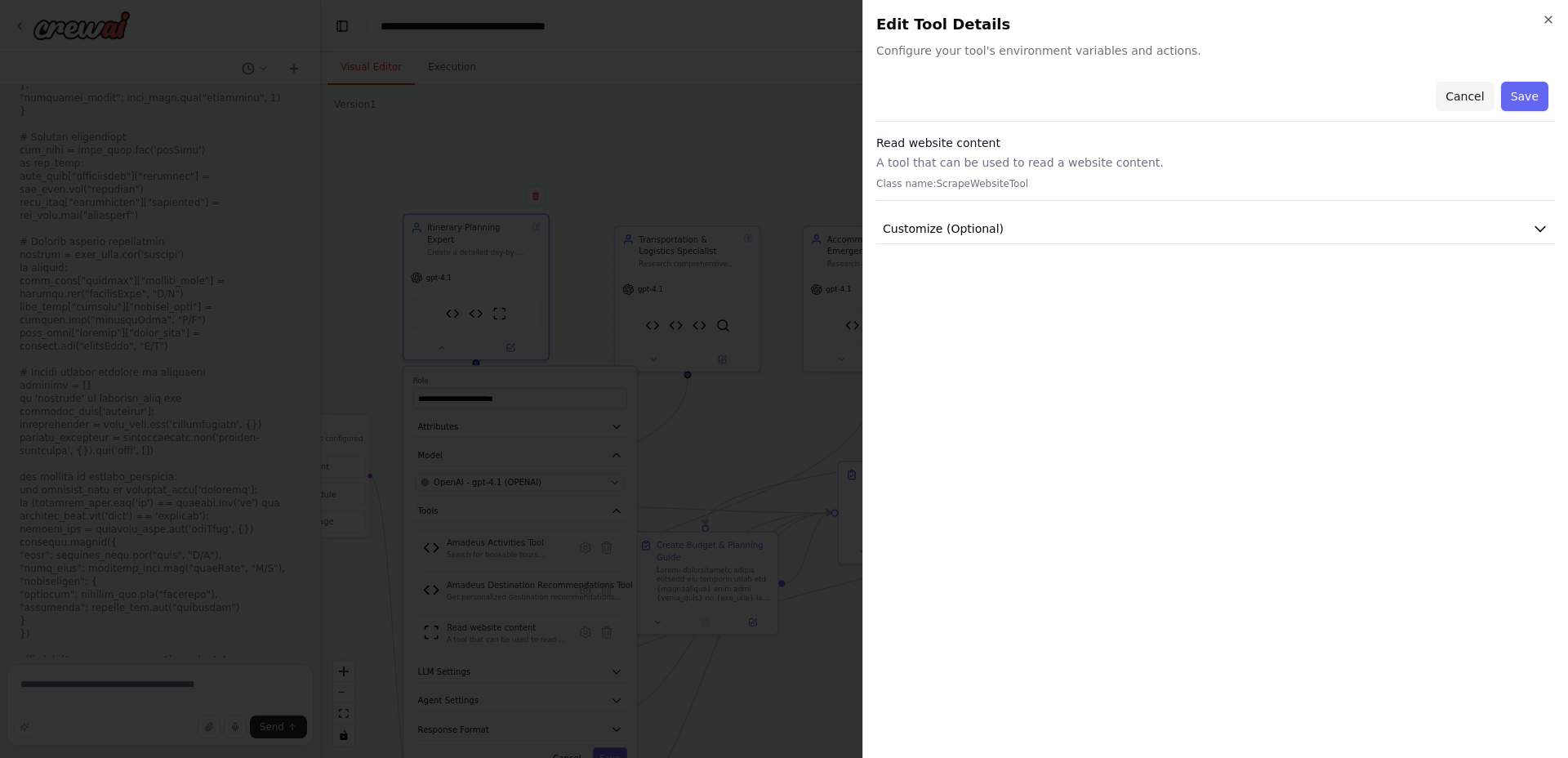
click at [1473, 93] on button "Cancel" at bounding box center [1464, 96] width 58 height 29
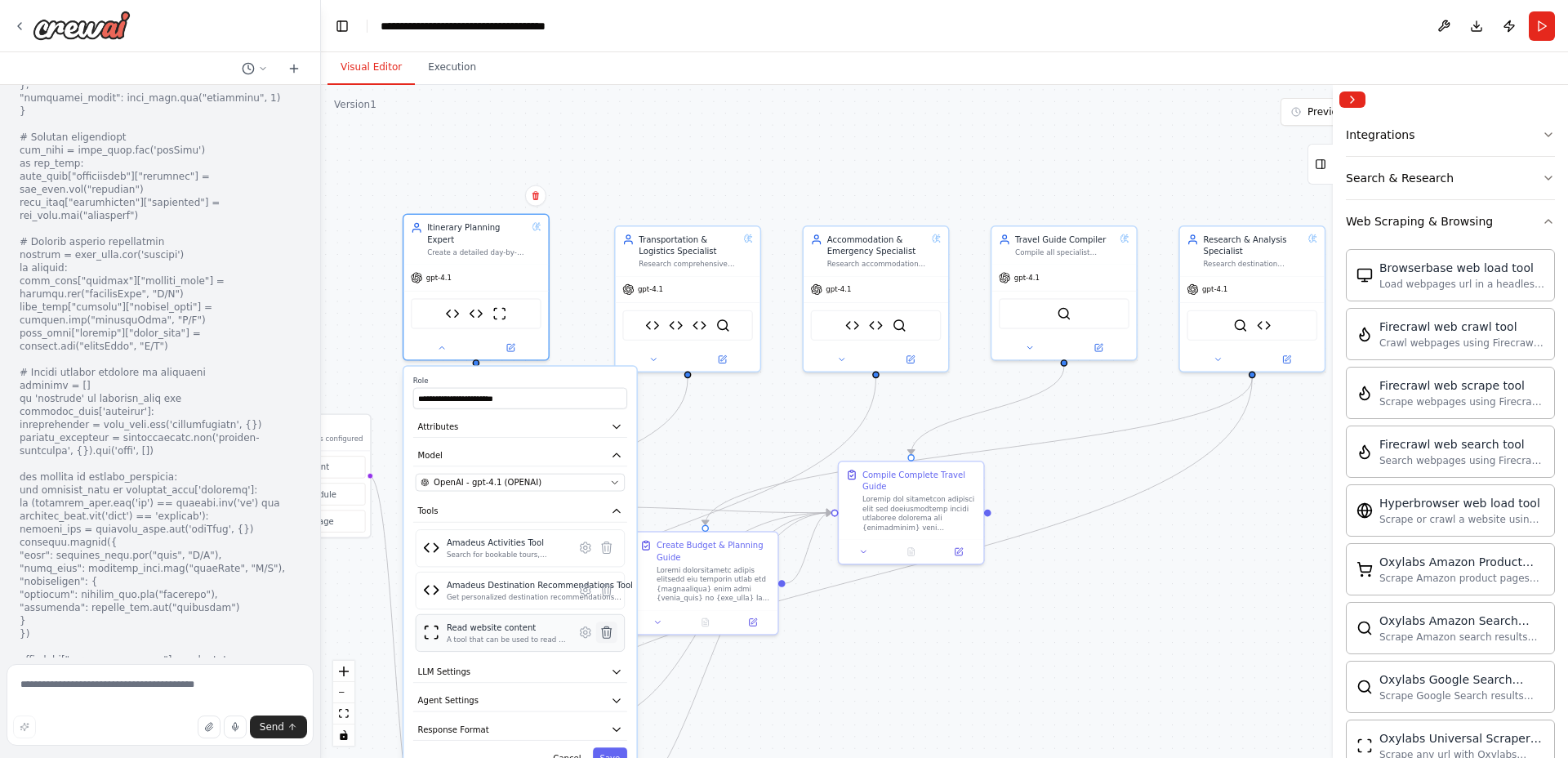
click at [608, 627] on icon at bounding box center [607, 633] width 10 height 12
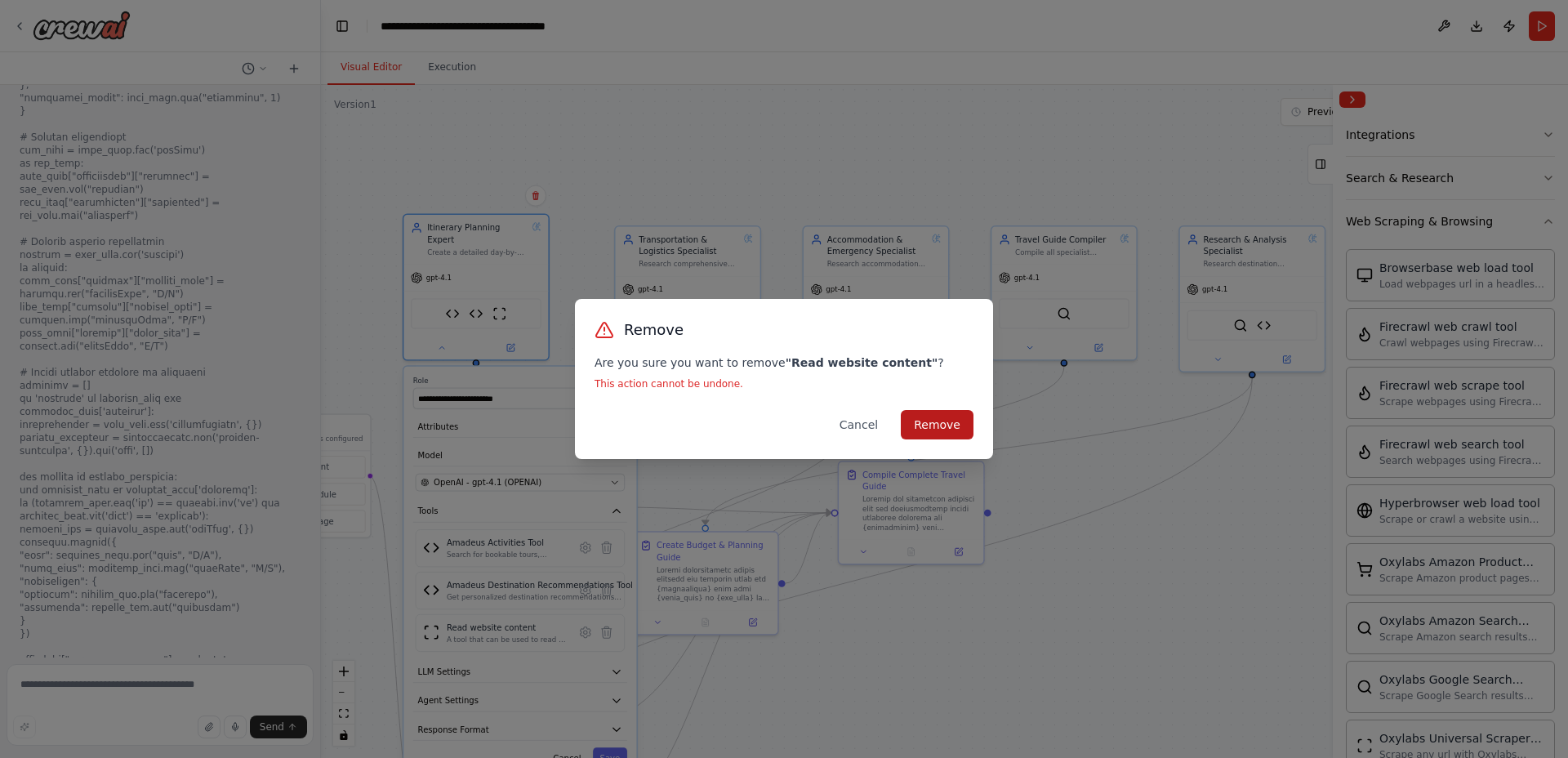
click at [946, 429] on button "Remove" at bounding box center [937, 424] width 73 height 29
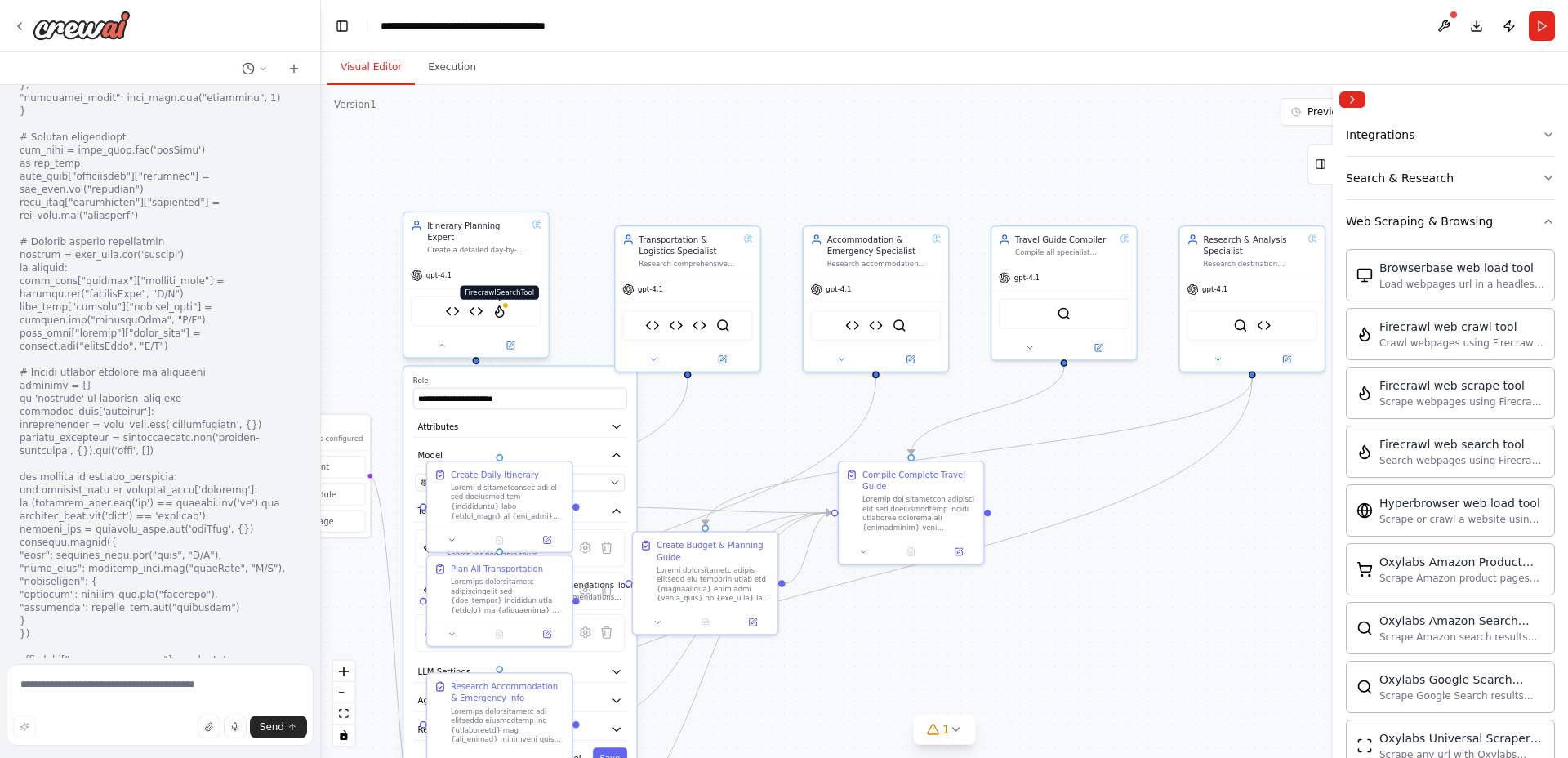
click at [503, 306] on img at bounding box center [500, 310] width 14 height 14
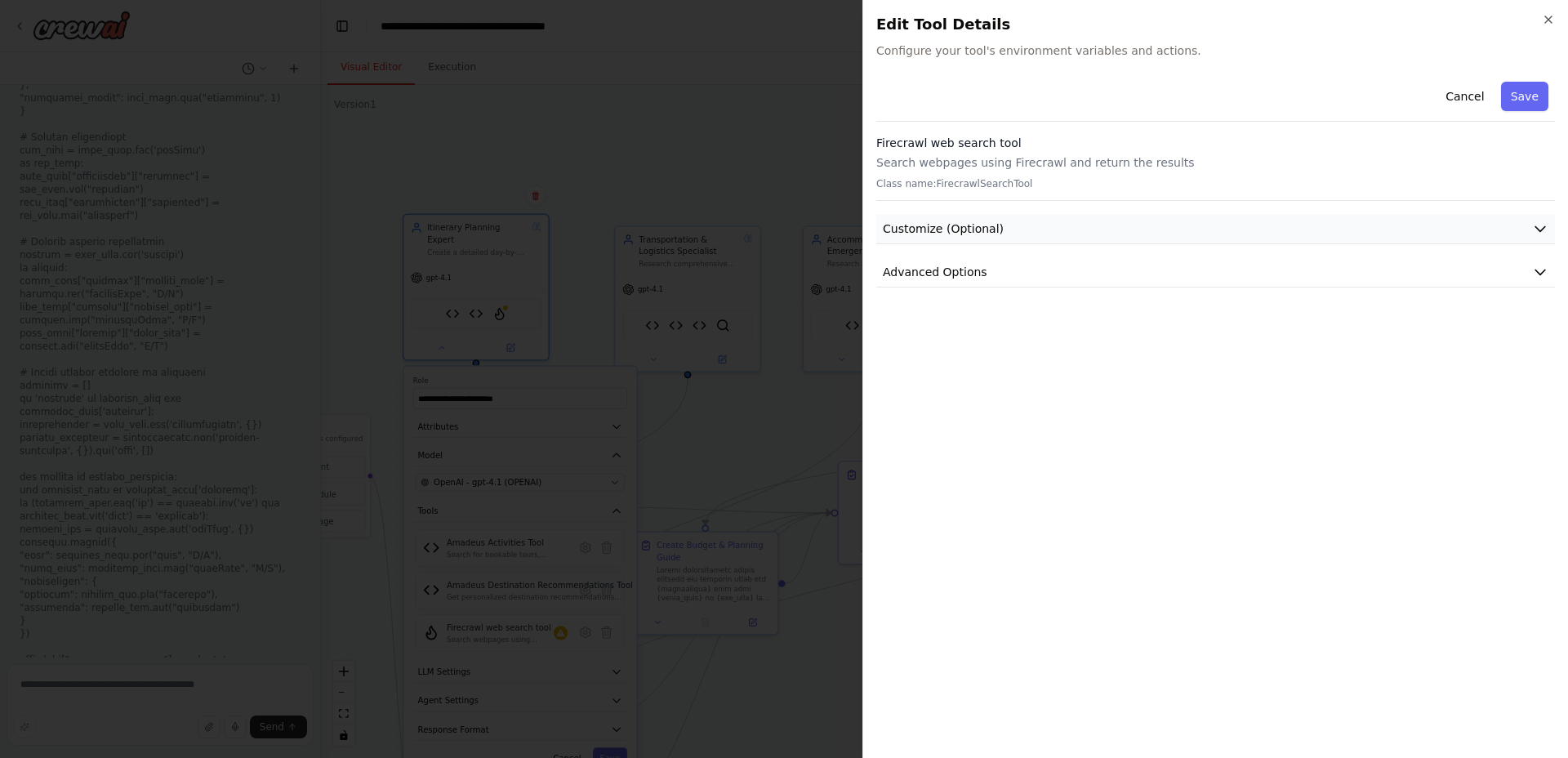
click at [1122, 228] on button "Customize (Optional)" at bounding box center [1215, 229] width 679 height 30
click at [1123, 223] on button "Customize (Optional)" at bounding box center [1215, 229] width 679 height 30
click at [1082, 282] on button "Advanced Options" at bounding box center [1215, 272] width 679 height 30
drag, startPoint x: 1076, startPoint y: 242, endPoint x: 1077, endPoint y: 233, distance: 9.1
click at [1077, 233] on button "Customize (Optional)" at bounding box center [1215, 229] width 679 height 30
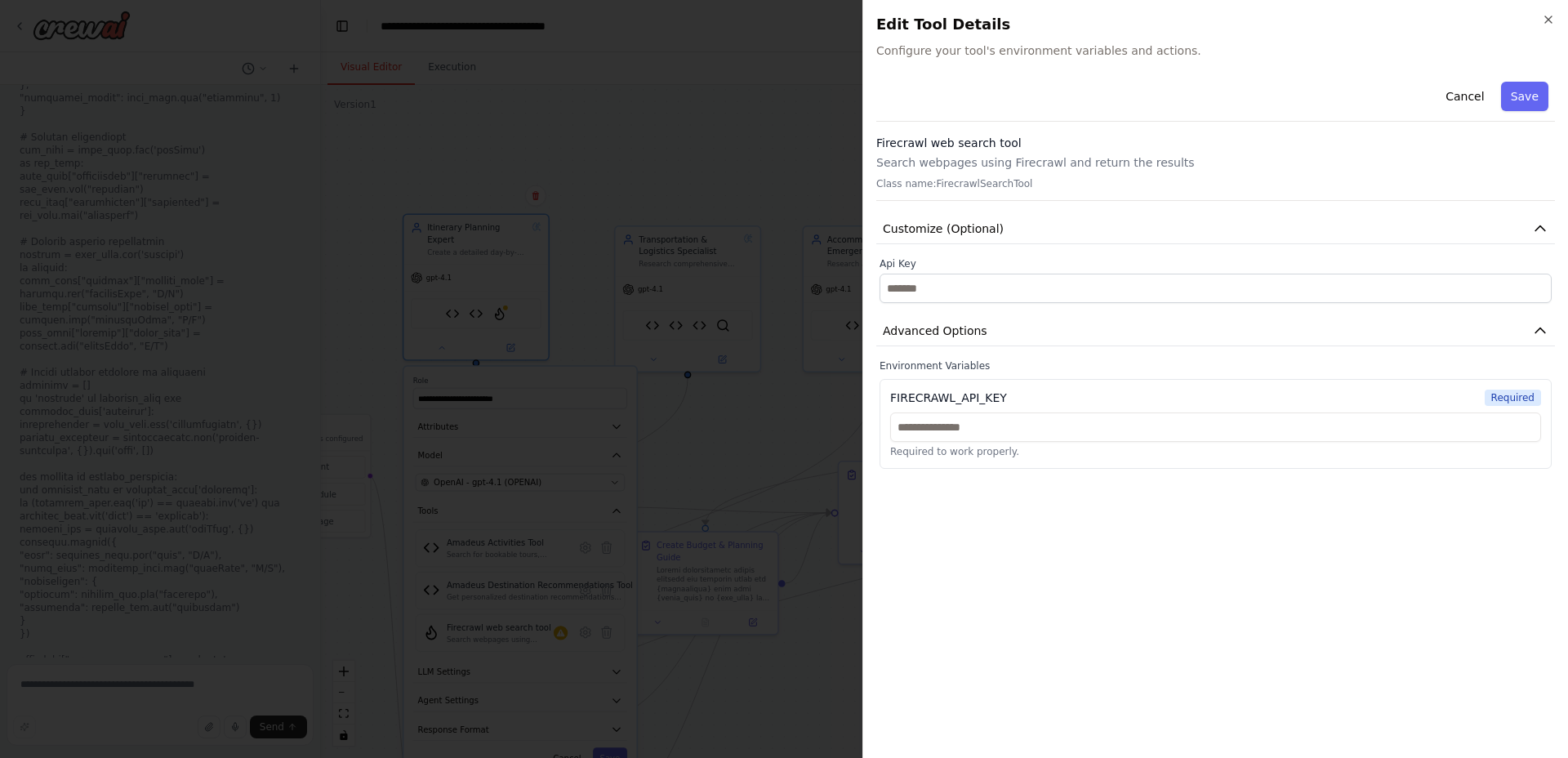
click at [961, 397] on div "FIRECRAWL_API_KEY" at bounding box center [949, 398] width 117 height 17
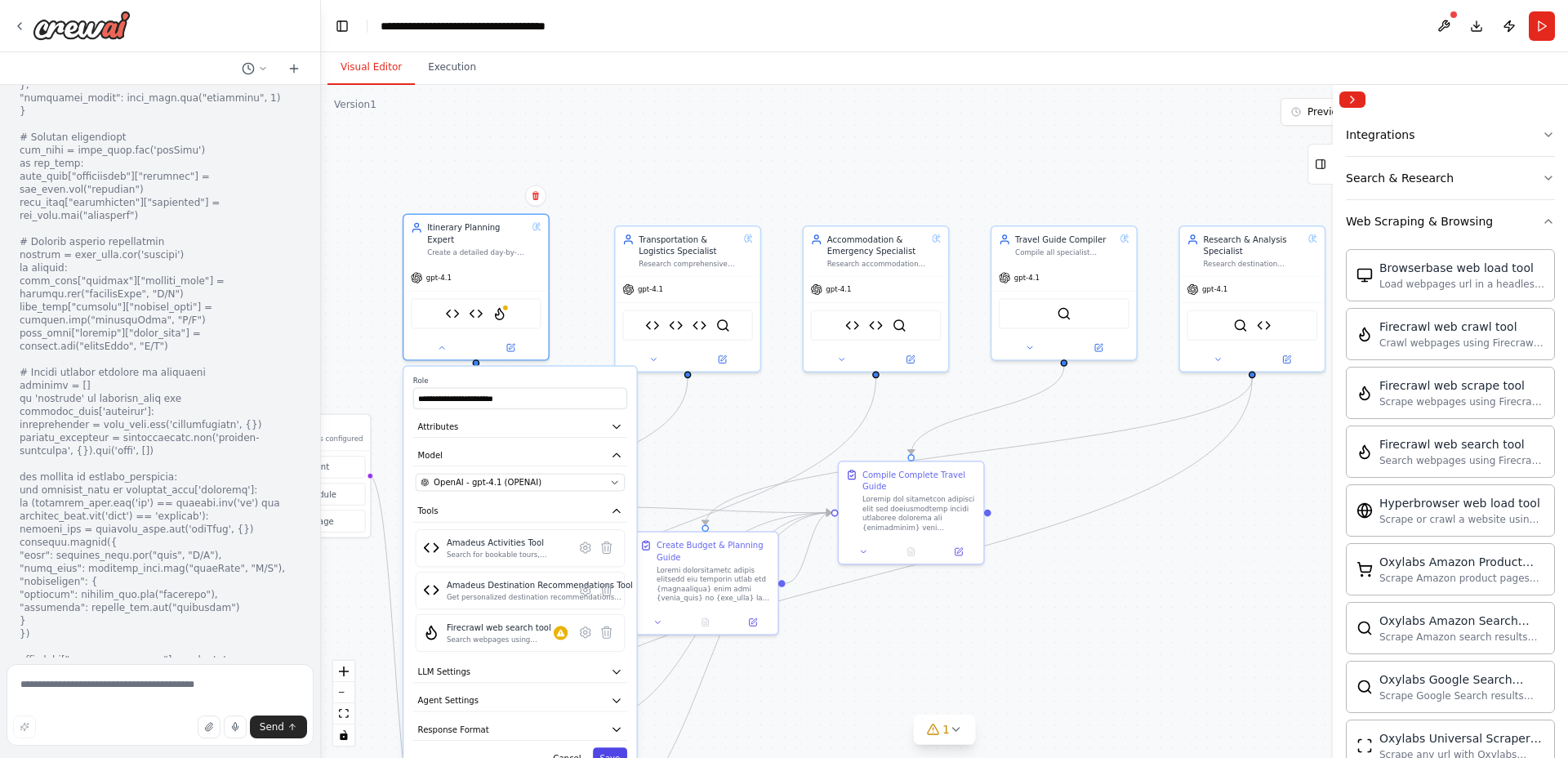
click at [609, 747] on button "Save" at bounding box center [610, 757] width 34 height 21
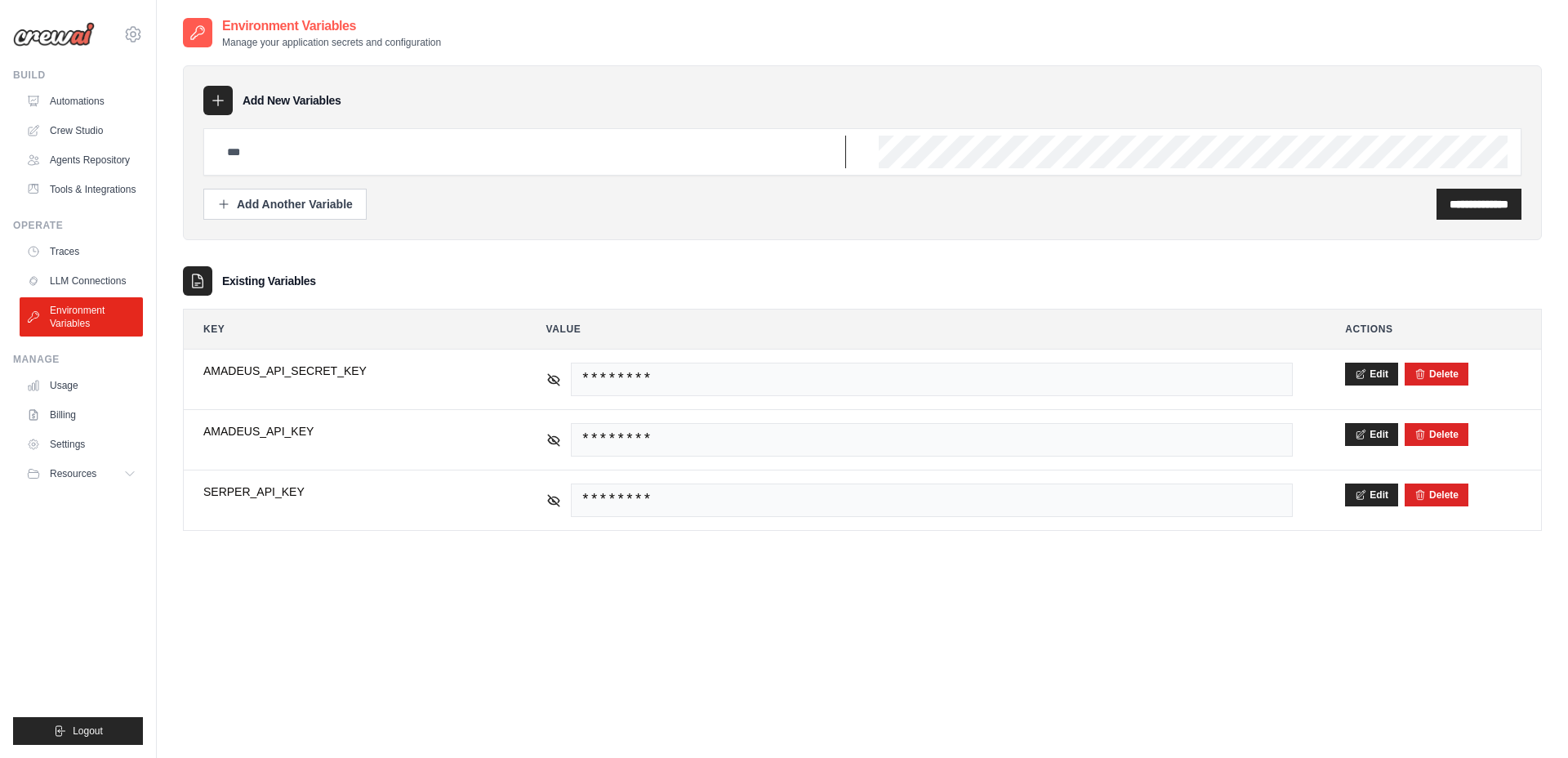
click at [272, 152] on input "text" at bounding box center [532, 151] width 629 height 33
paste input "**********"
type input "**********"
click at [1460, 199] on input "**********" at bounding box center [1478, 204] width 59 height 17
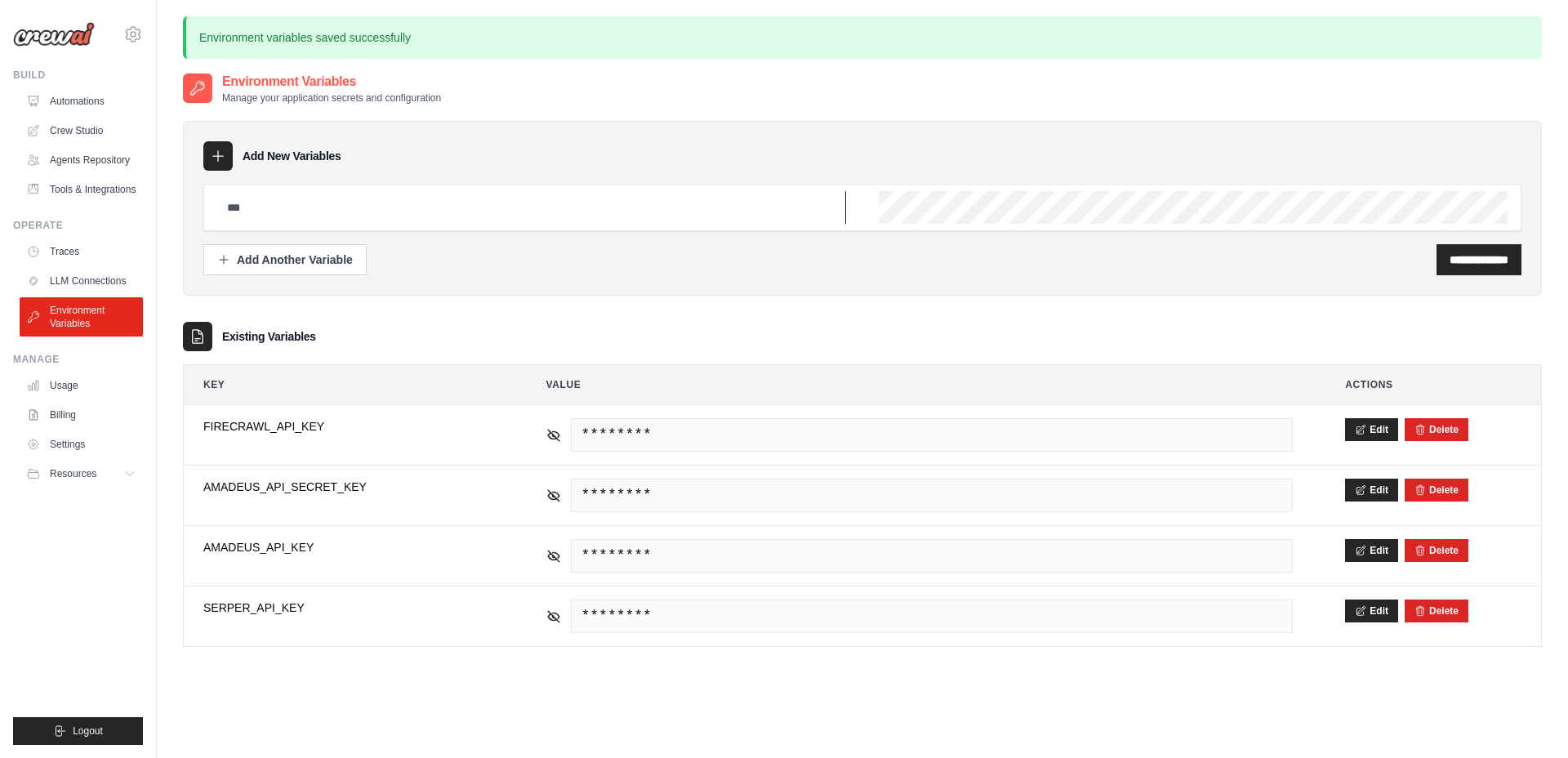
click at [391, 205] on input "text" at bounding box center [532, 207] width 629 height 33
paste input "**********"
type input "**********"
click at [1455, 260] on input "**********" at bounding box center [1478, 260] width 59 height 17
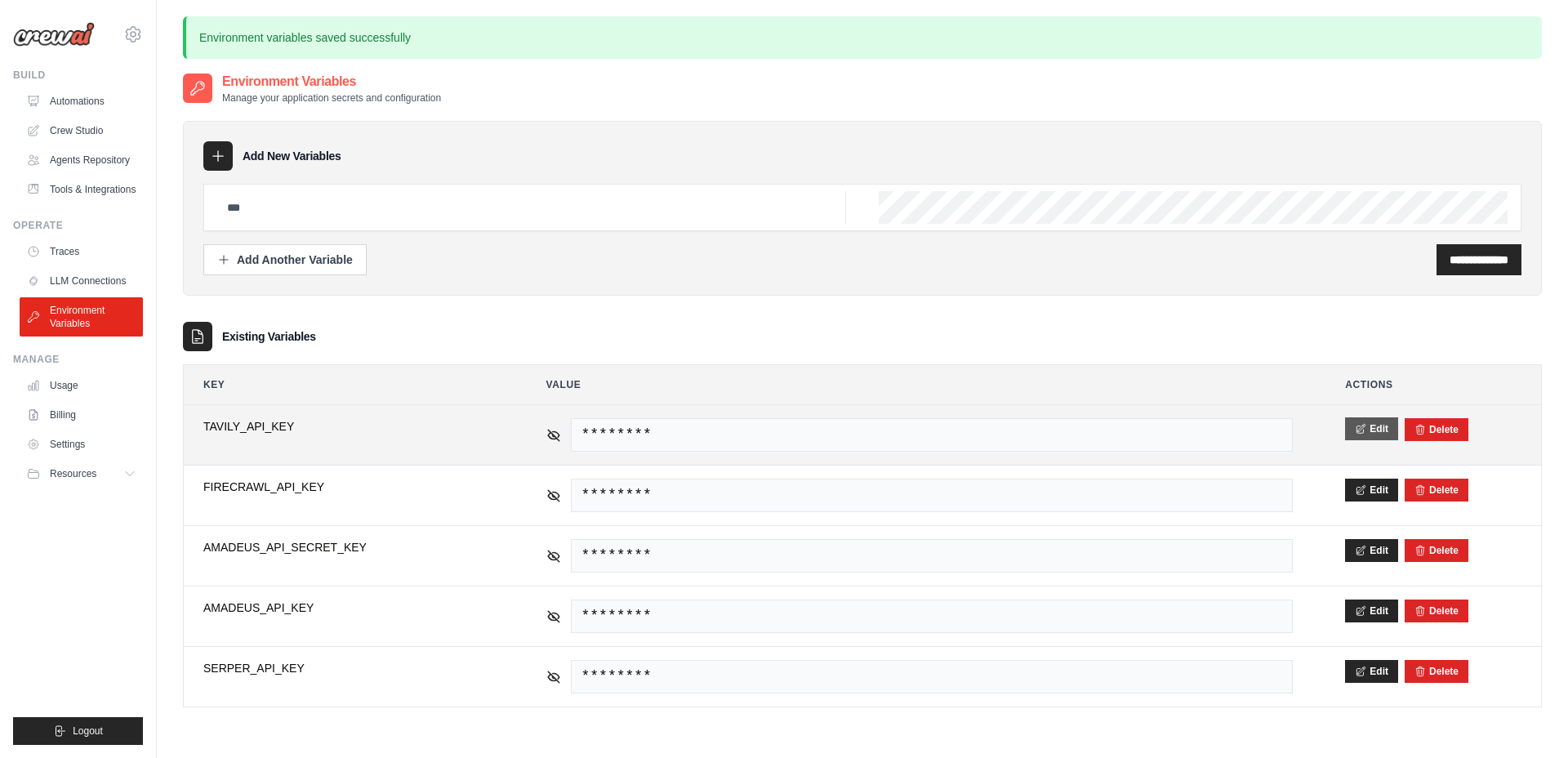
click at [1355, 422] on button "Edit" at bounding box center [1371, 428] width 53 height 23
click at [1370, 433] on button "Save" at bounding box center [1366, 428] width 43 height 23
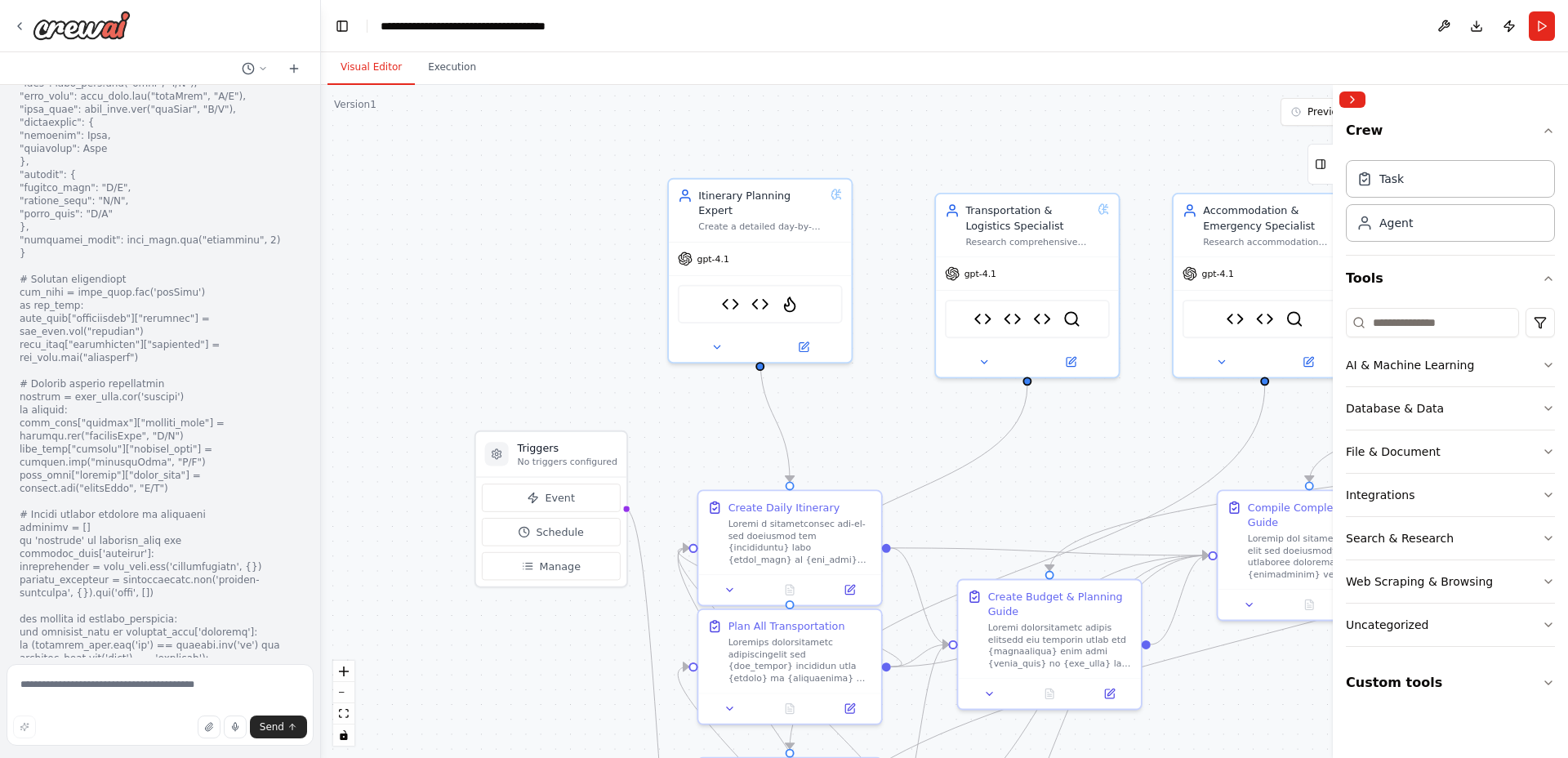
scroll to position [54157, 0]
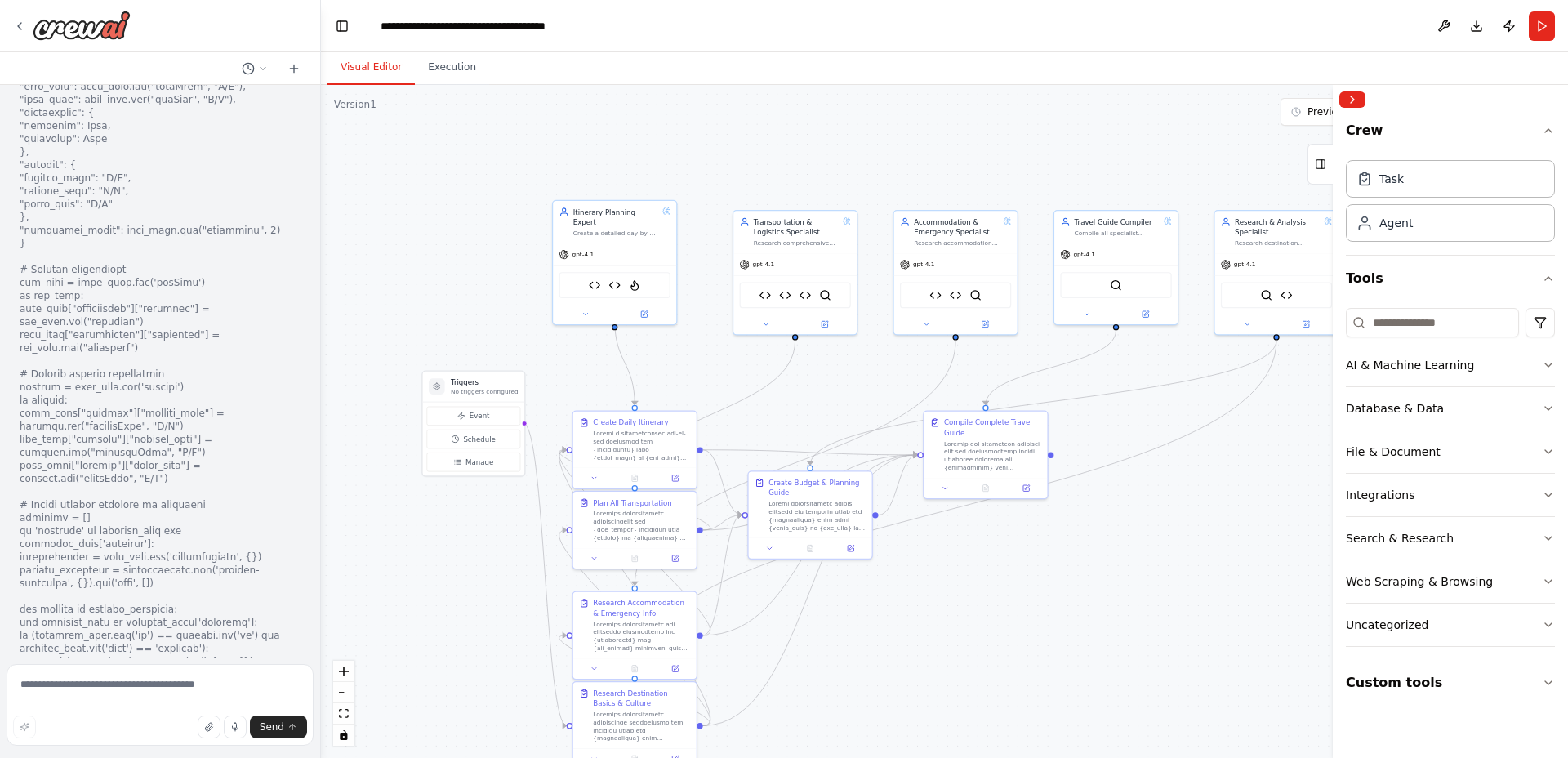
drag, startPoint x: 647, startPoint y: 366, endPoint x: 364, endPoint y: 299, distance: 290.8
click at [364, 299] on div ".deletable-edge-delete-btn { width: 20px; height: 20px; border: 0px solid #ffff…" at bounding box center [945, 422] width 1247 height 673
click at [634, 277] on img at bounding box center [634, 283] width 13 height 13
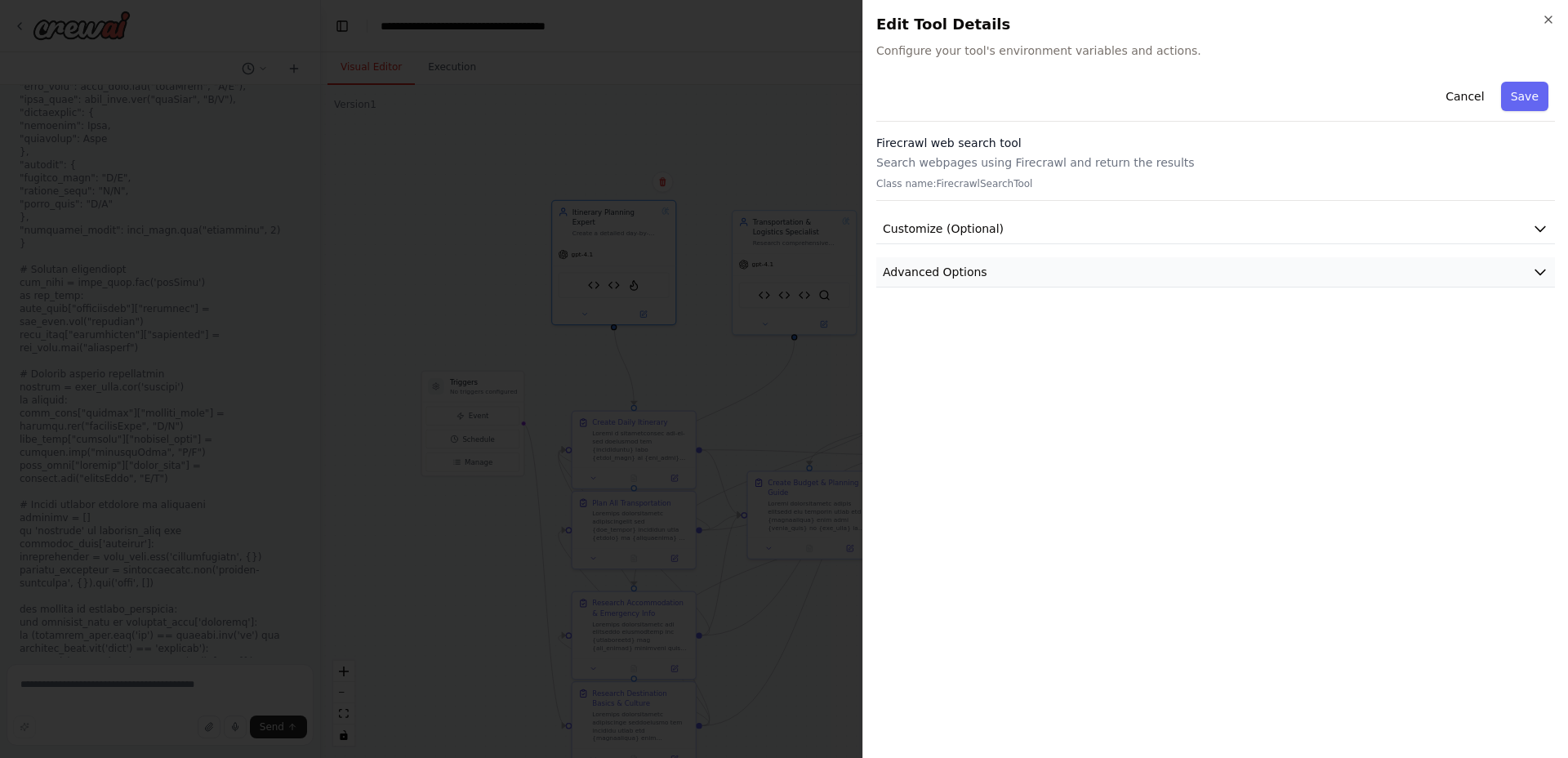
click at [925, 269] on span "Advanced Options" at bounding box center [935, 272] width 105 height 17
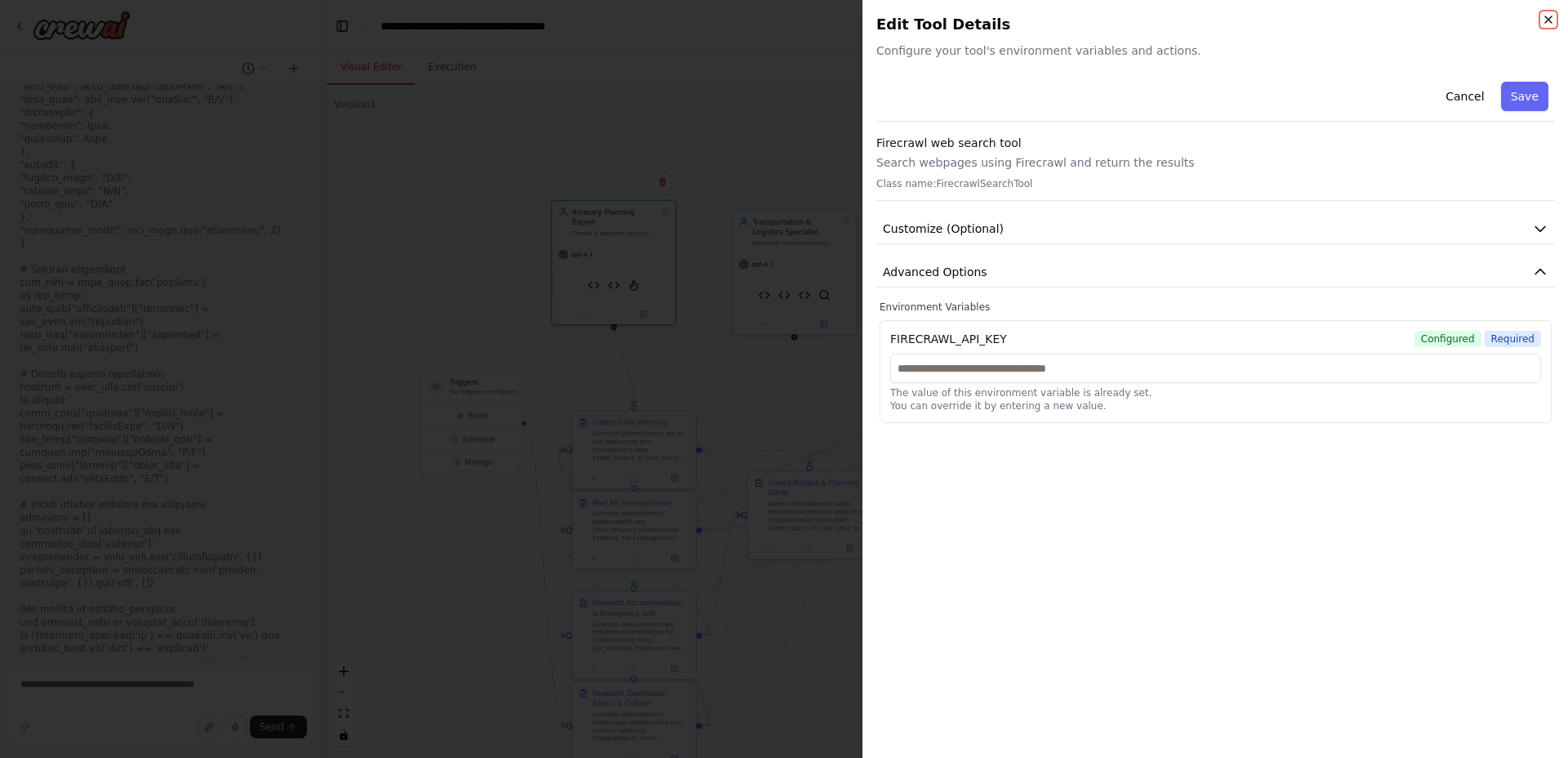
click at [1550, 21] on icon "button" at bounding box center [1549, 20] width 13 height 13
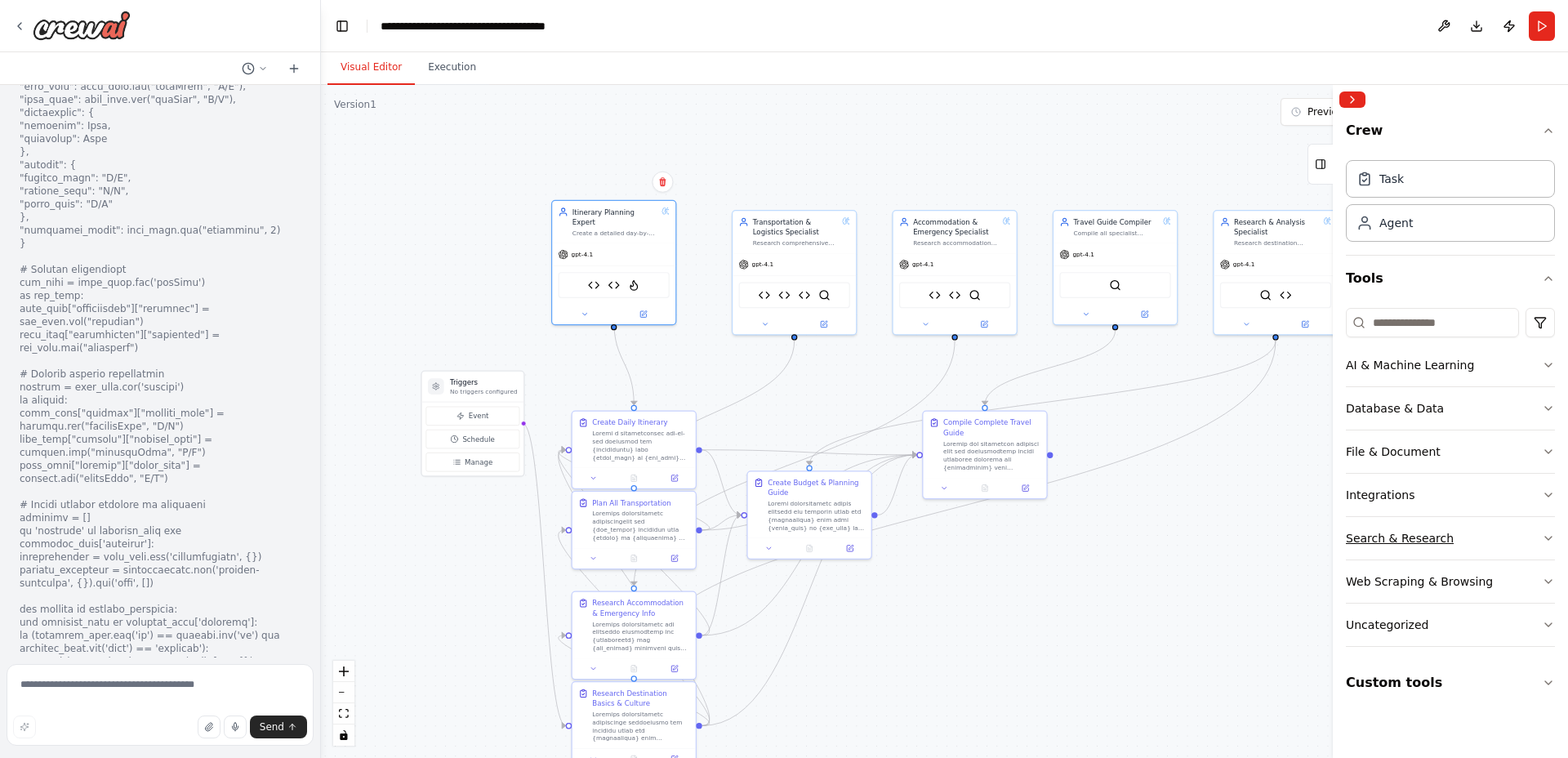
click at [1455, 538] on button "Search & Research" at bounding box center [1451, 538] width 209 height 43
click at [1467, 562] on button "Web Scraping & Browsing" at bounding box center [1451, 581] width 209 height 43
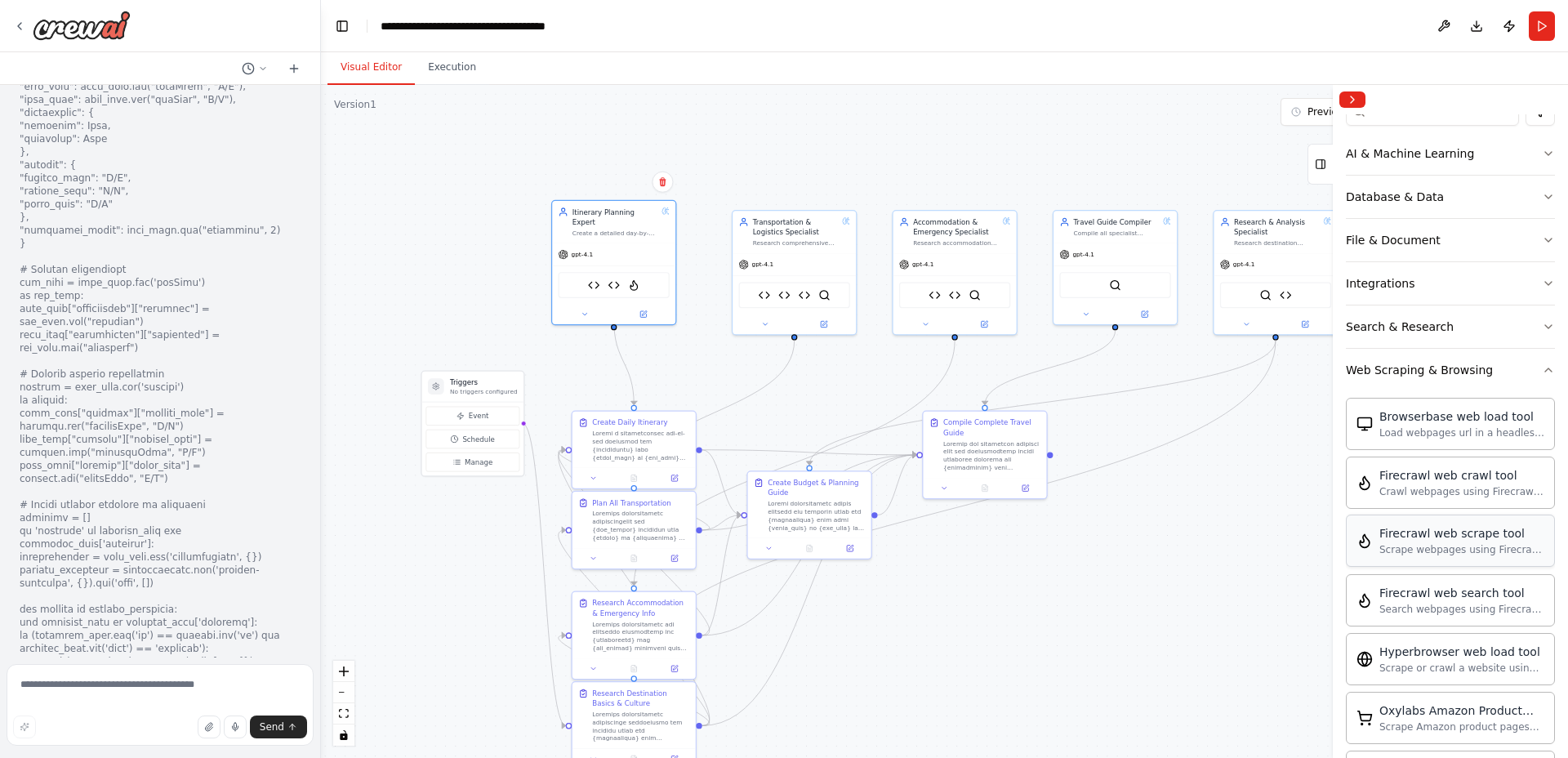
scroll to position [223, 0]
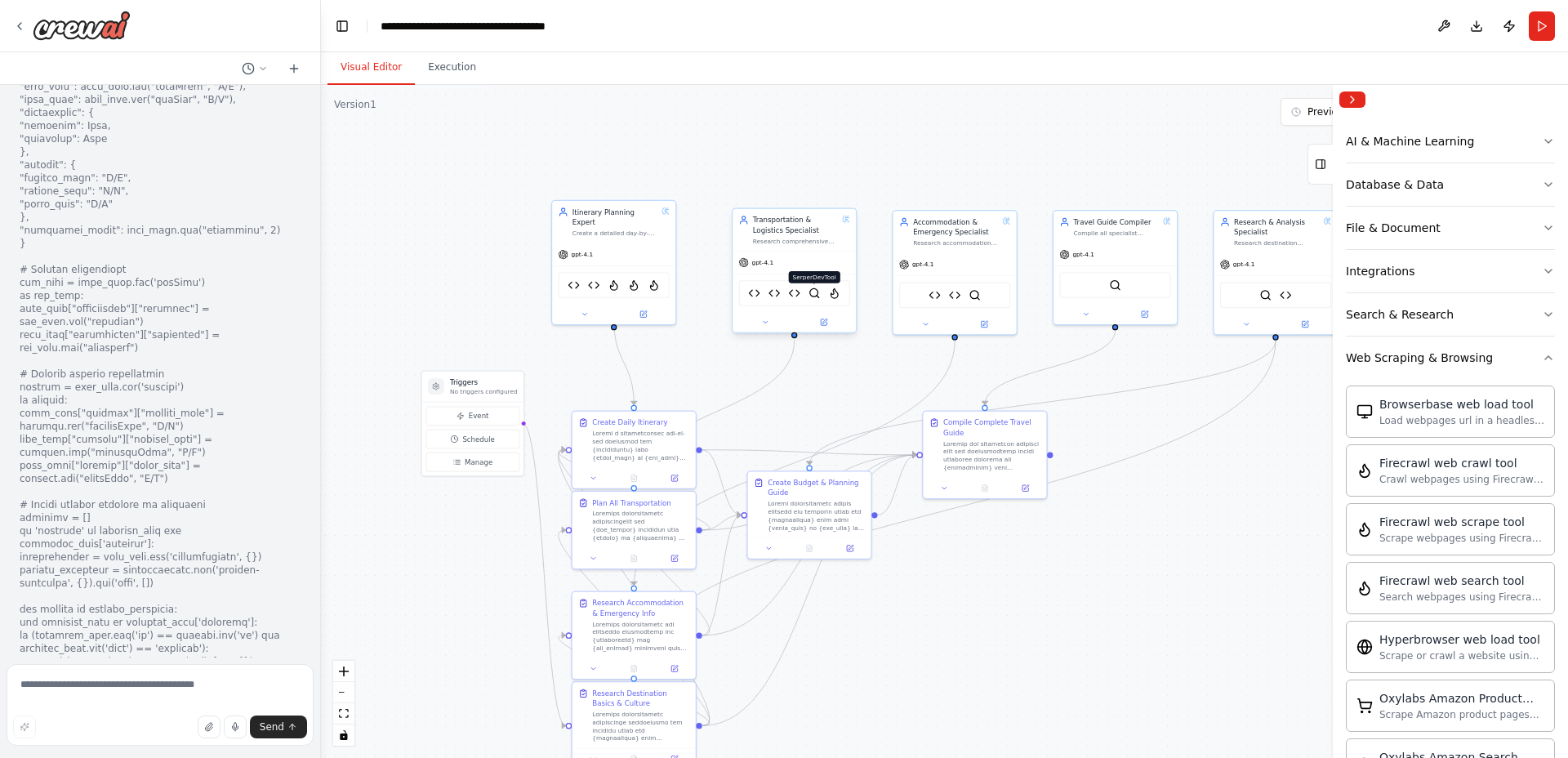
click at [817, 289] on img at bounding box center [814, 294] width 13 height 13
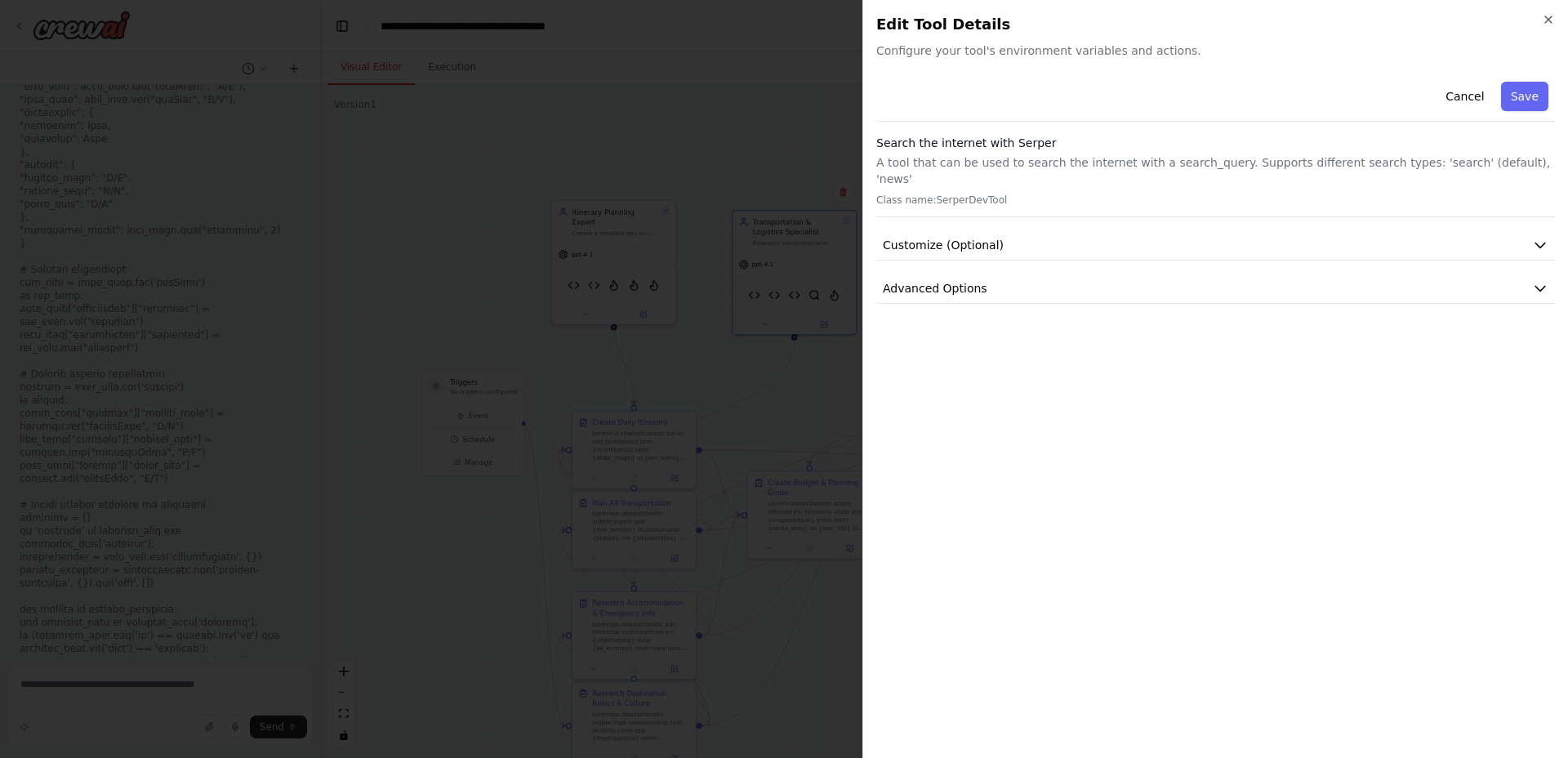
click at [1548, 23] on icon "button" at bounding box center [1549, 20] width 13 height 13
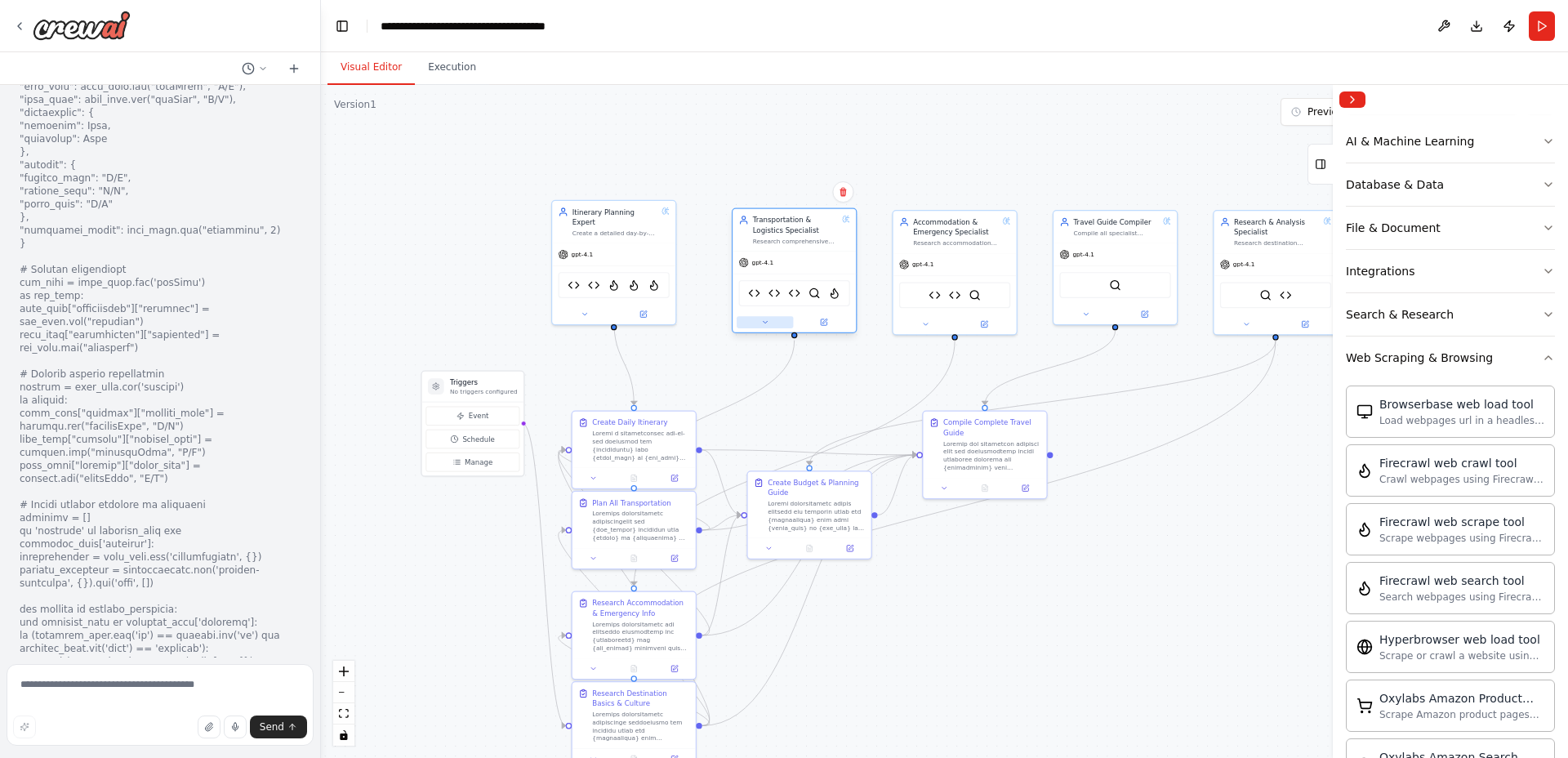
click at [764, 322] on icon at bounding box center [765, 322] width 4 height 2
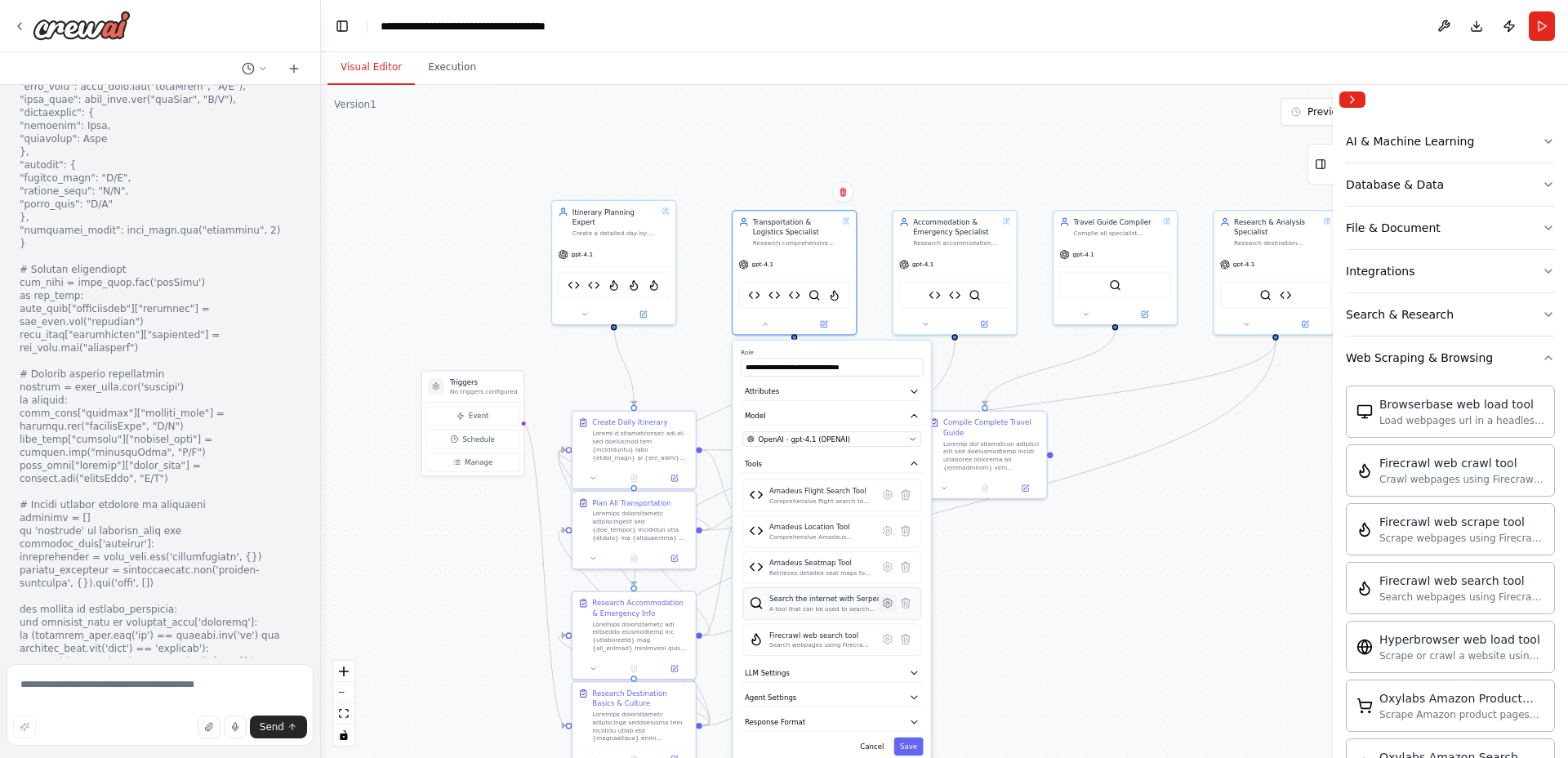
click at [885, 606] on icon at bounding box center [887, 602] width 13 height 13
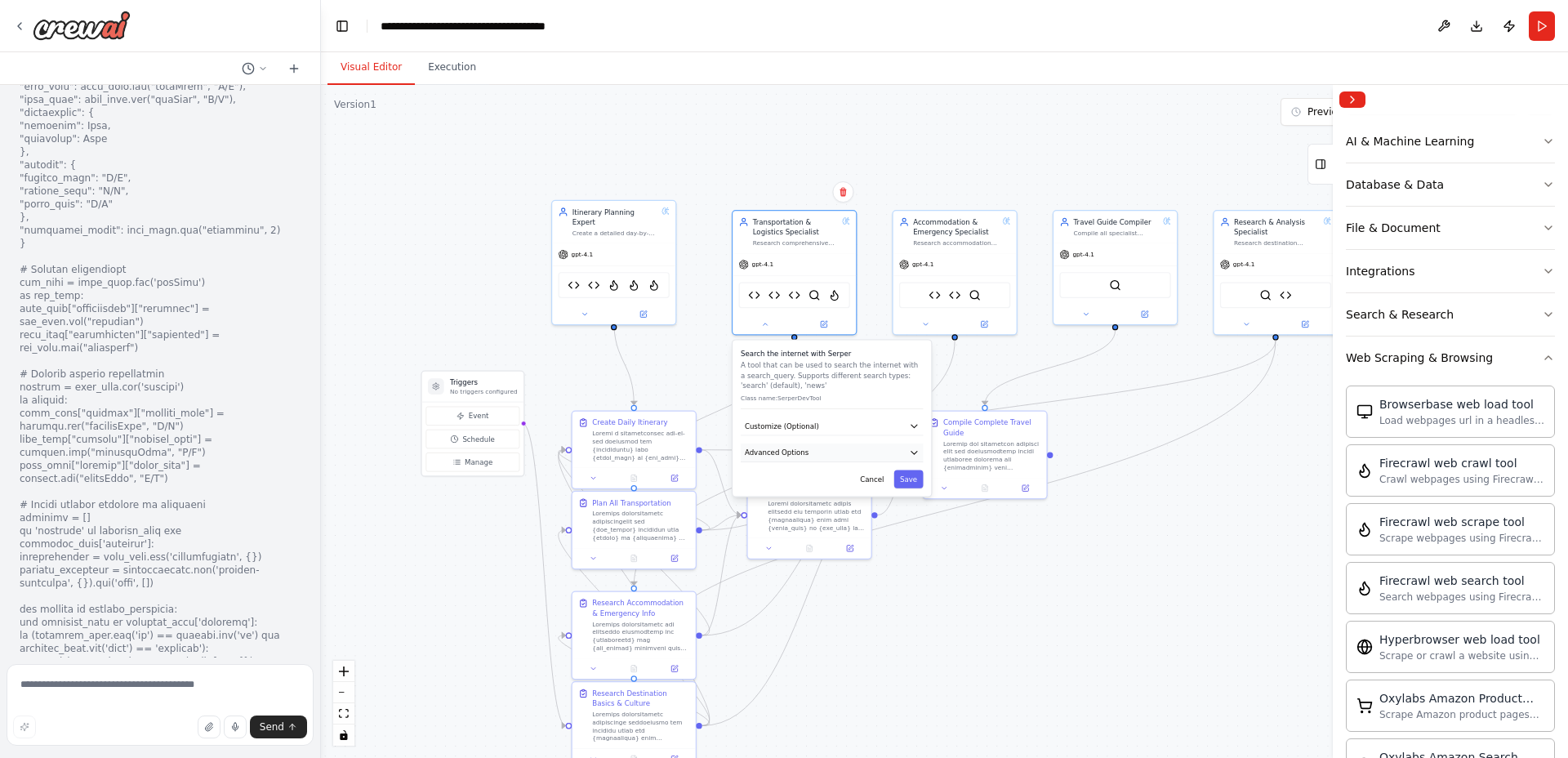
click at [829, 458] on button "Advanced Options" at bounding box center [832, 453] width 182 height 18
click at [836, 452] on button "Advanced Options" at bounding box center [832, 453] width 182 height 18
click at [870, 480] on button "Cancel" at bounding box center [872, 479] width 36 height 18
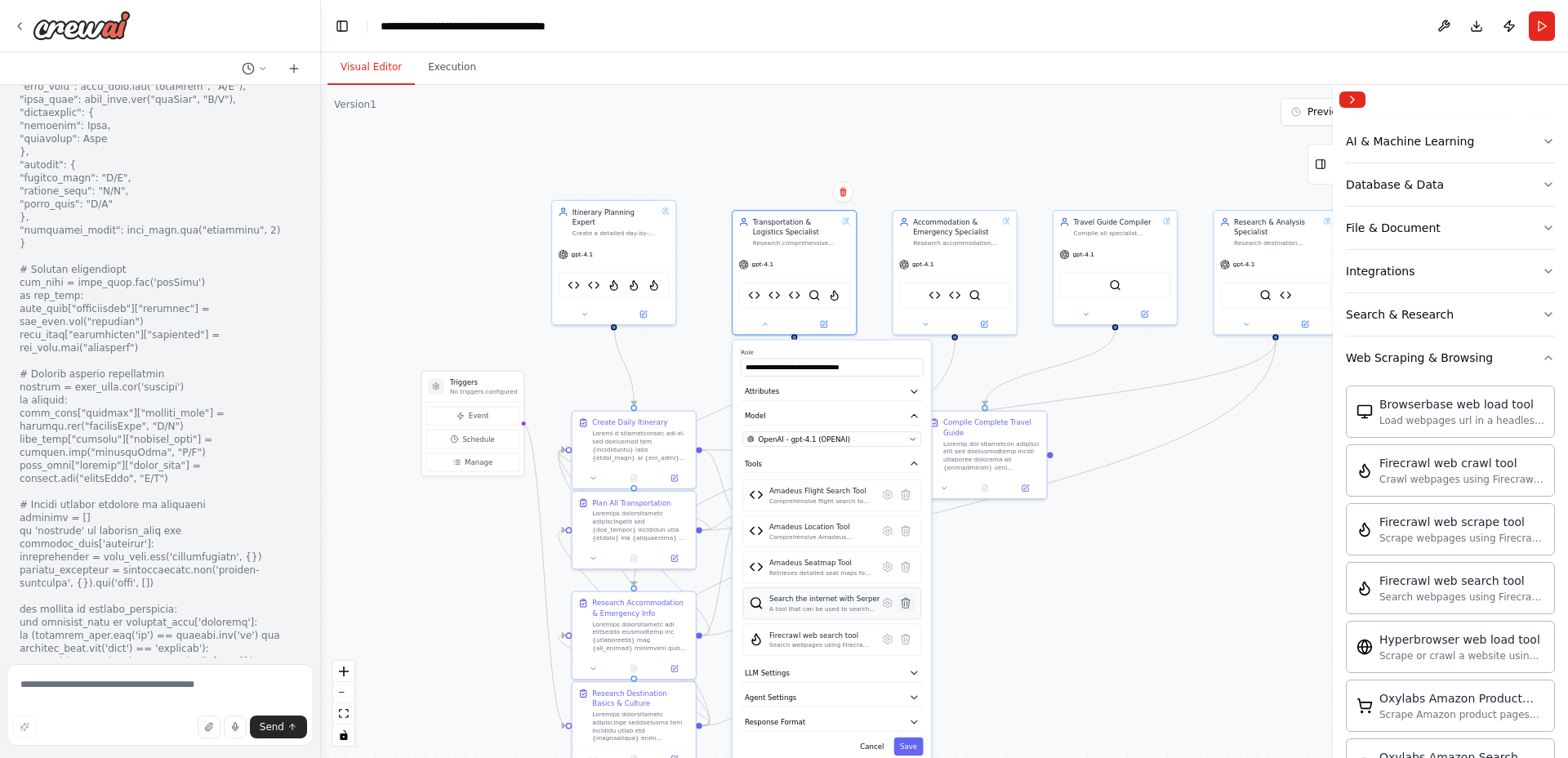
click at [907, 604] on icon at bounding box center [906, 602] width 8 height 10
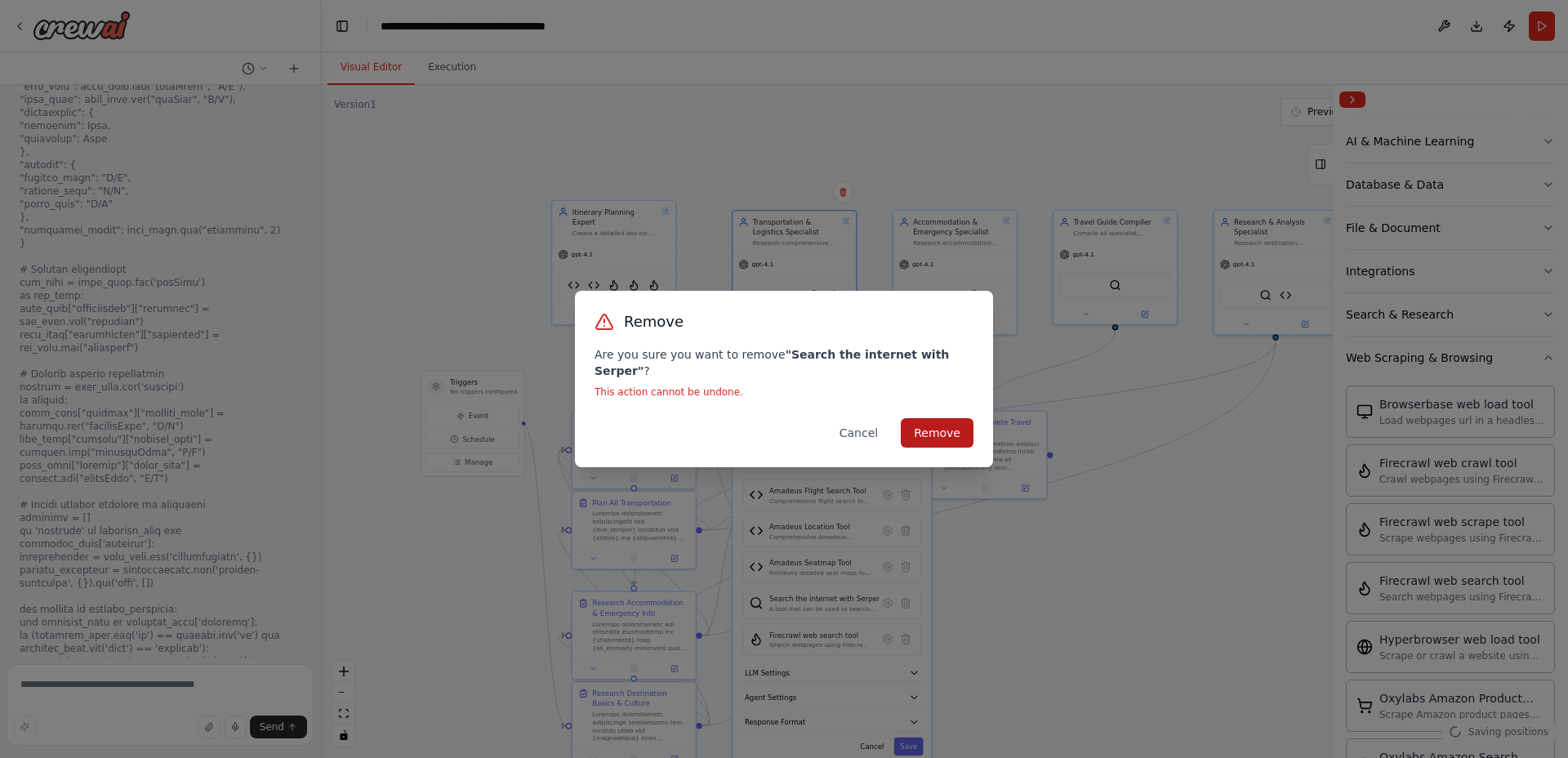
click at [934, 421] on button "Remove" at bounding box center [937, 433] width 73 height 29
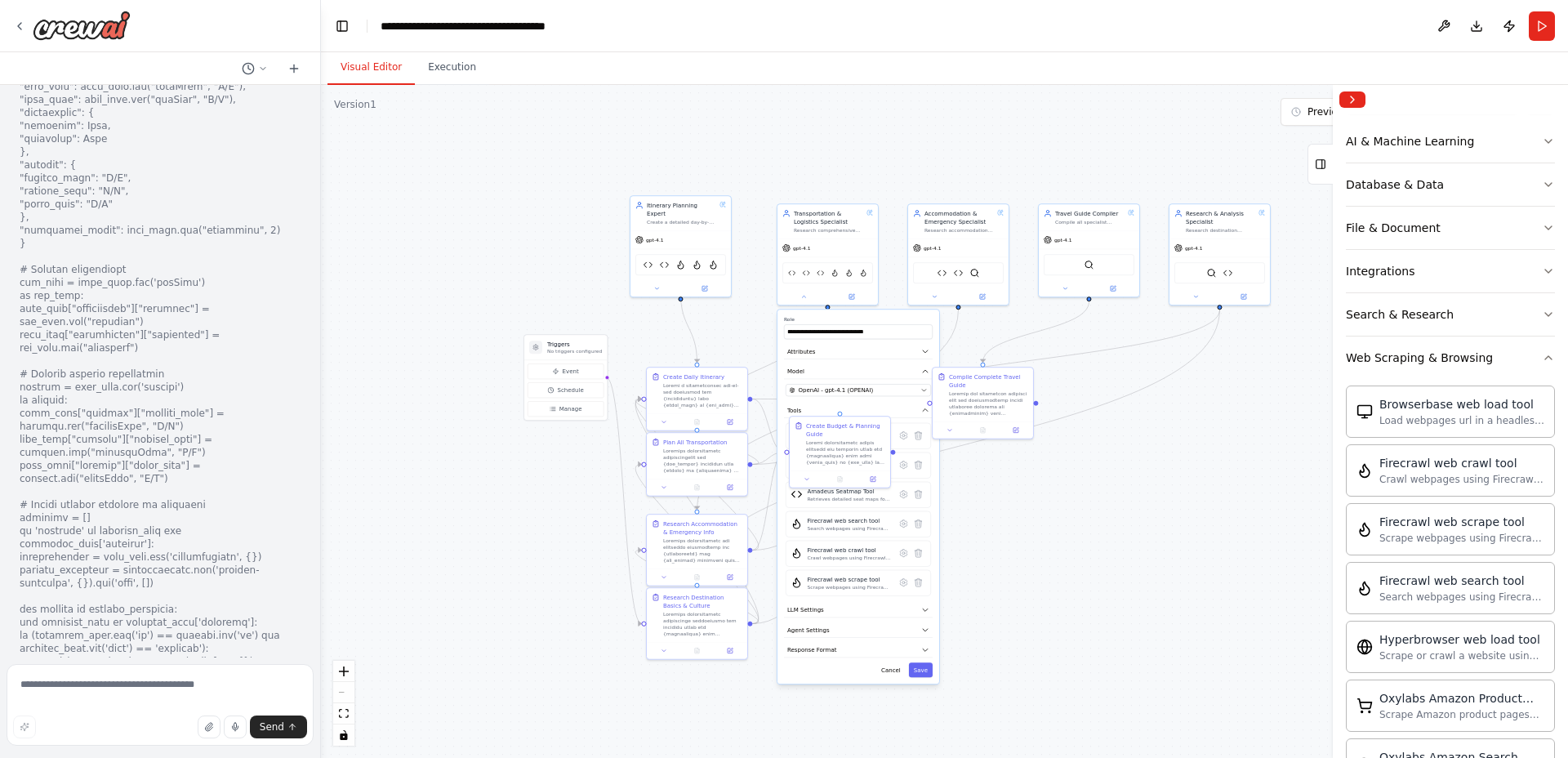
drag, startPoint x: 1054, startPoint y: 735, endPoint x: 1005, endPoint y: 651, distance: 97.2
click at [1057, 637] on div ".deletable-edge-delete-btn { width: 20px; height: 20px; border: 0px solid #ffff…" at bounding box center [945, 422] width 1247 height 673
click at [920, 672] on button "Save" at bounding box center [920, 670] width 23 height 15
click at [973, 272] on img at bounding box center [975, 271] width 10 height 10
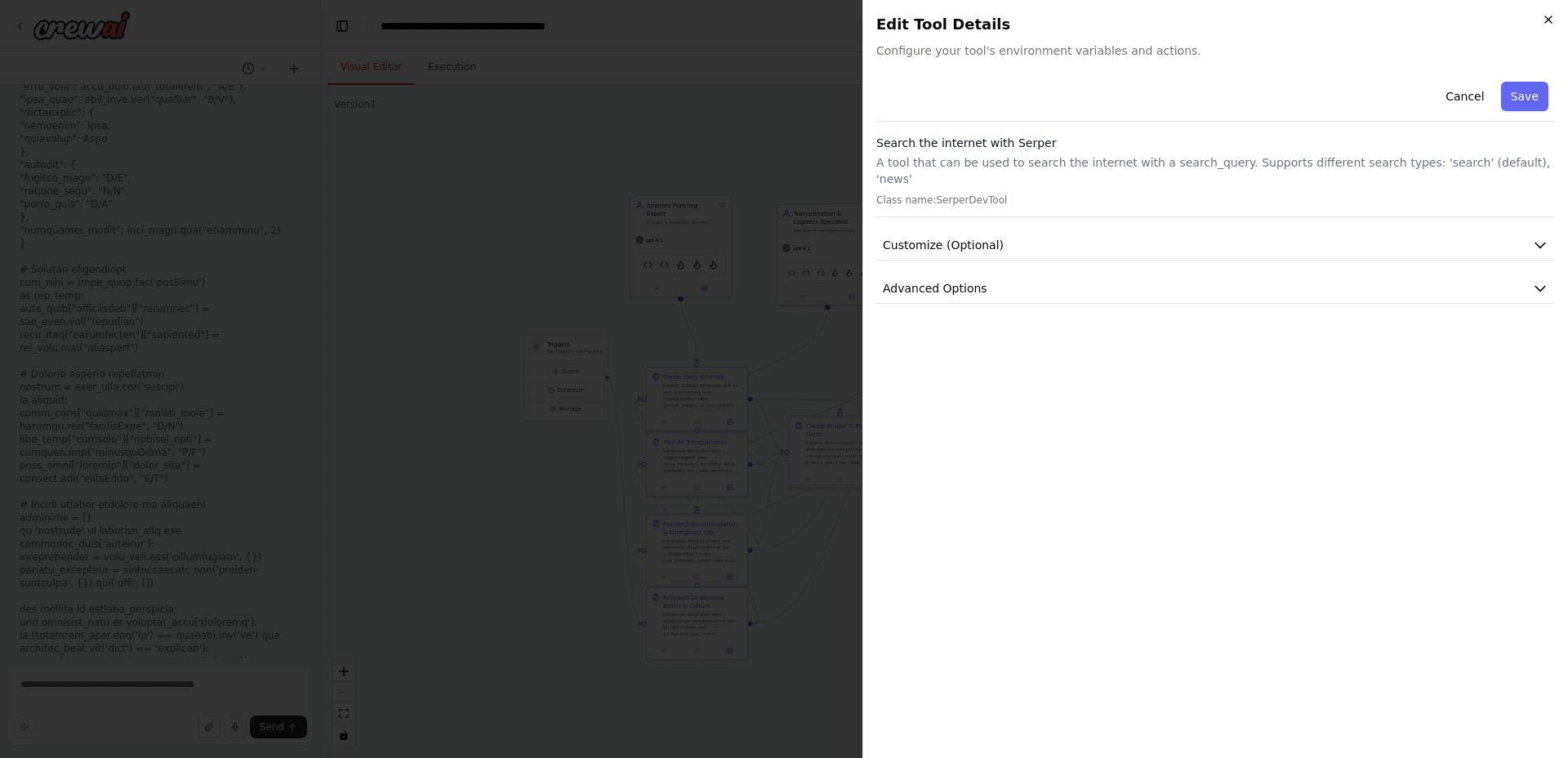
click at [1546, 25] on div "Close Edit Tool Details Configure your tool's environment variables and actions…" at bounding box center [1215, 379] width 705 height 758
click at [1547, 20] on icon "button" at bounding box center [1549, 20] width 7 height 7
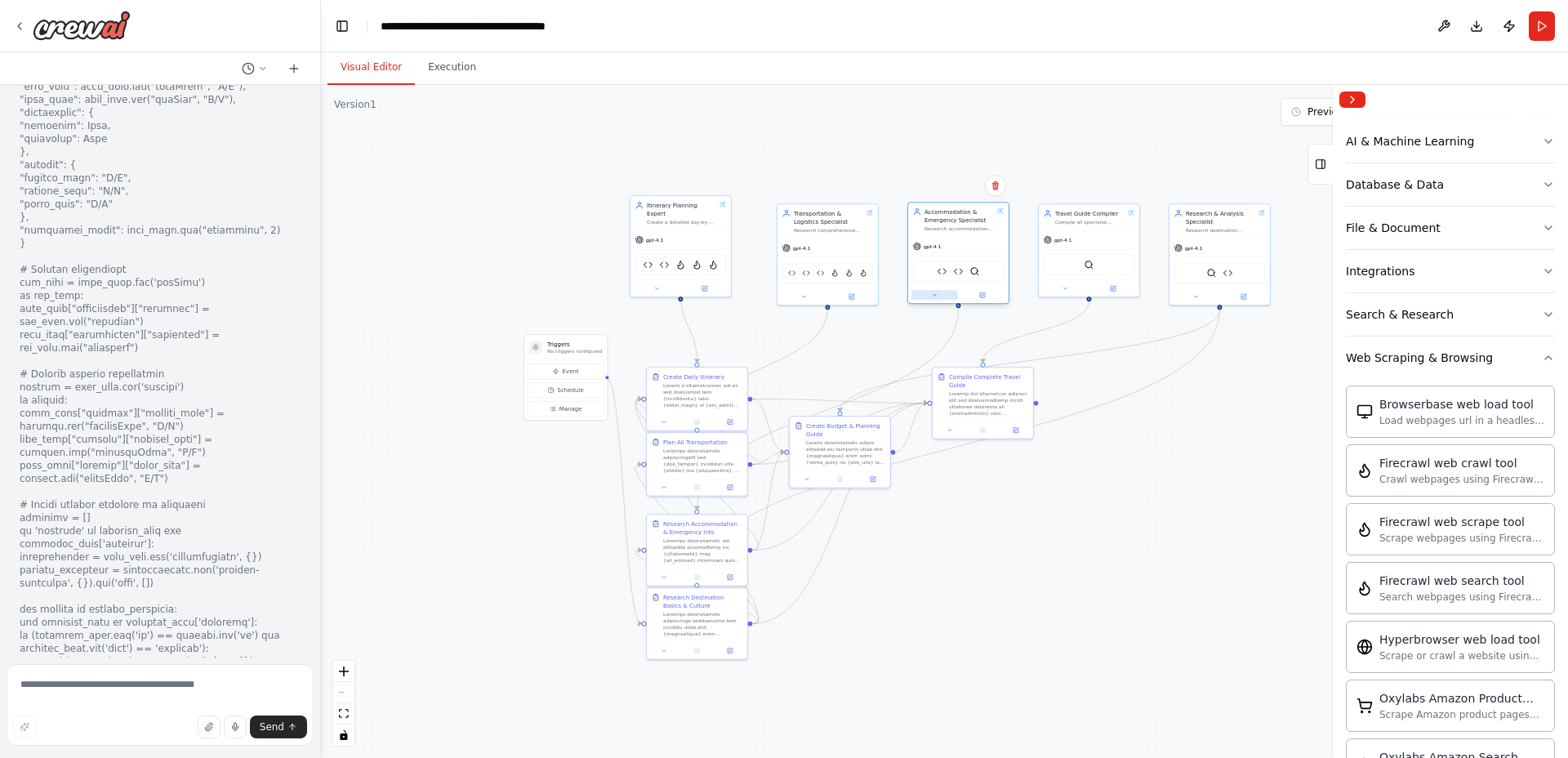
click at [937, 299] on button at bounding box center [935, 294] width 47 height 10
click at [1048, 498] on icon at bounding box center [1048, 494] width 10 height 10
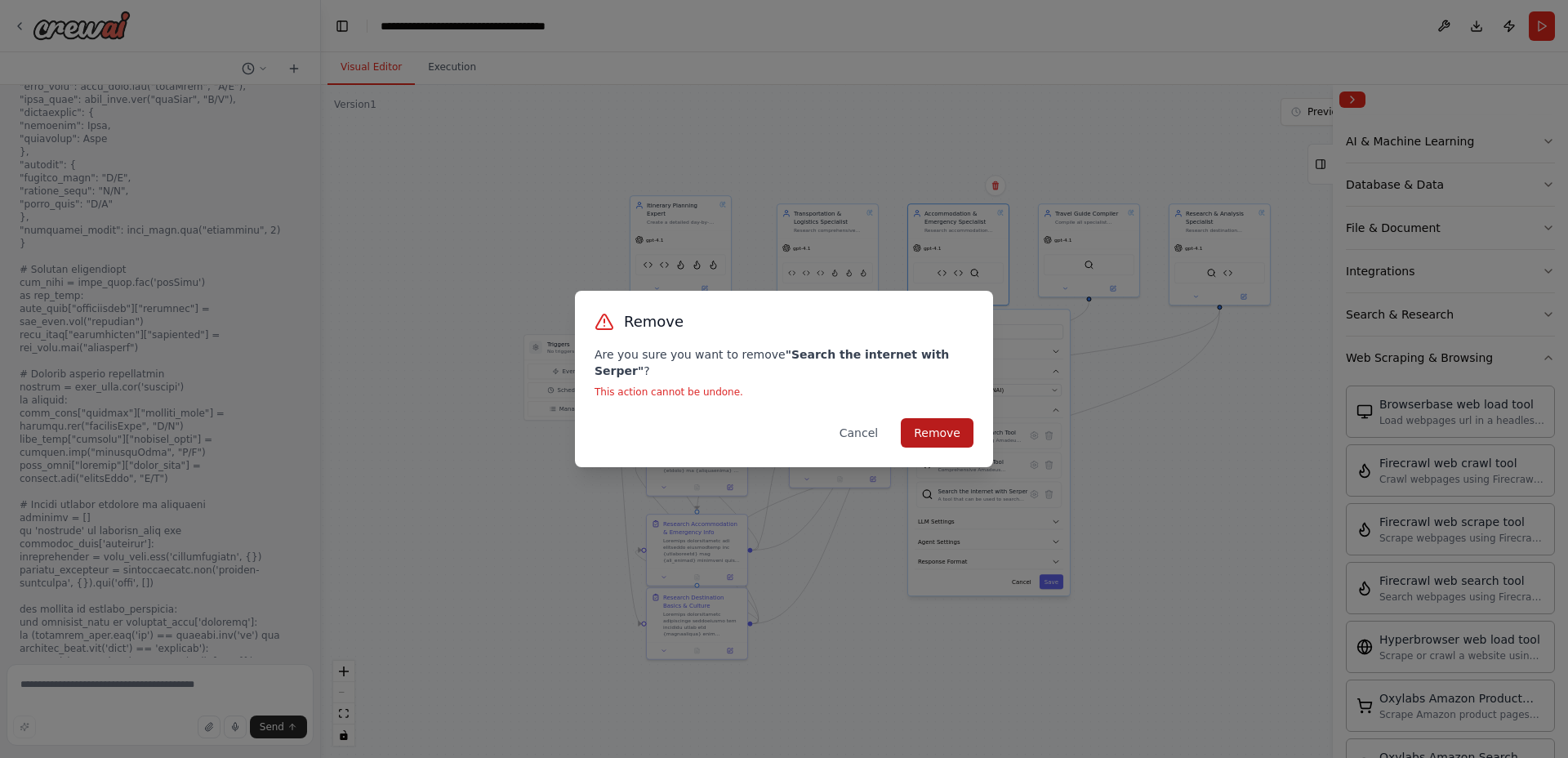
click at [910, 420] on button "Remove" at bounding box center [937, 433] width 73 height 29
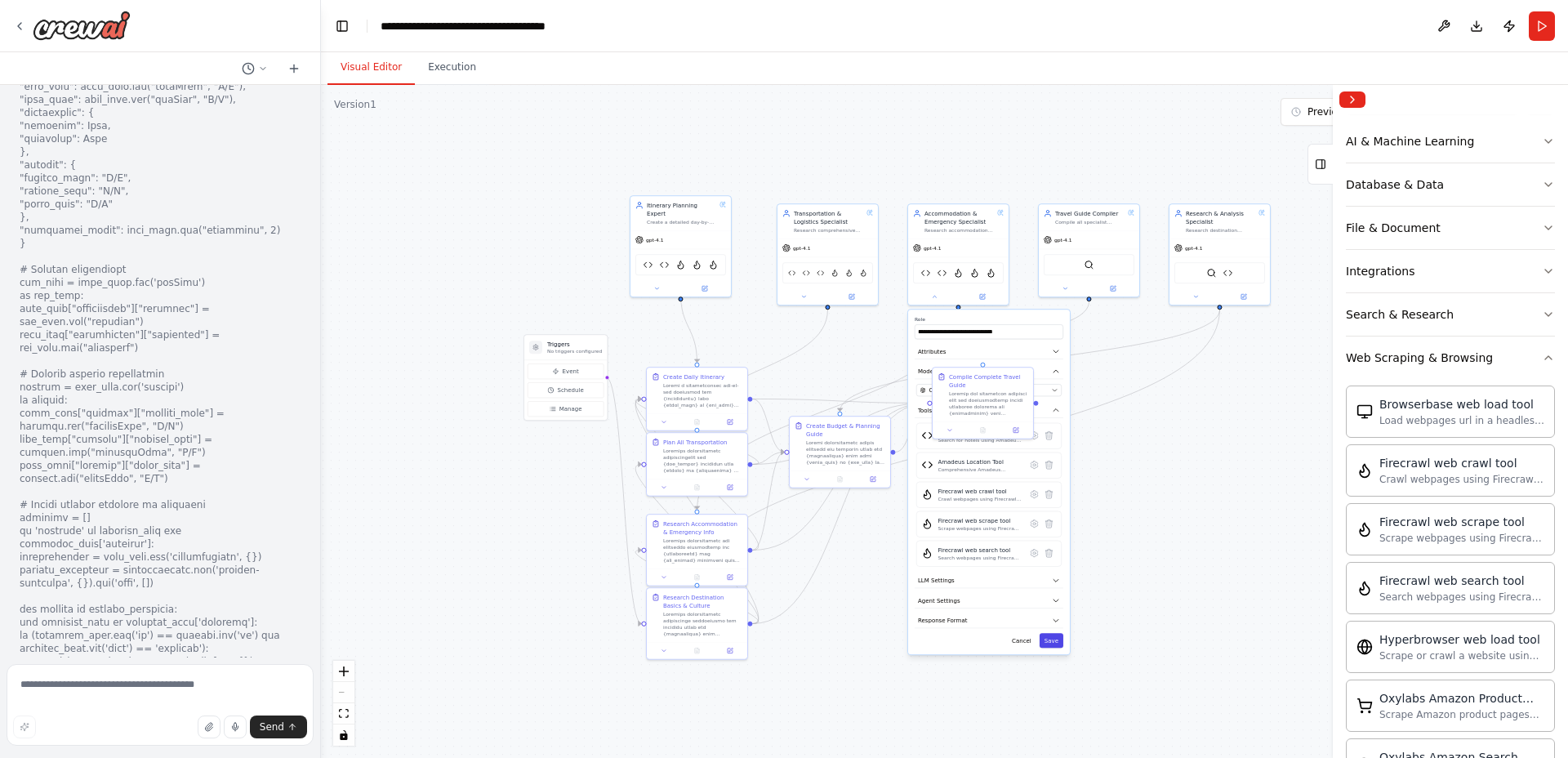
click at [1055, 644] on button "Save" at bounding box center [1051, 640] width 23 height 15
click at [1101, 259] on div "SerperDevTool" at bounding box center [1089, 263] width 90 height 21
click at [1060, 284] on button at bounding box center [1065, 287] width 47 height 10
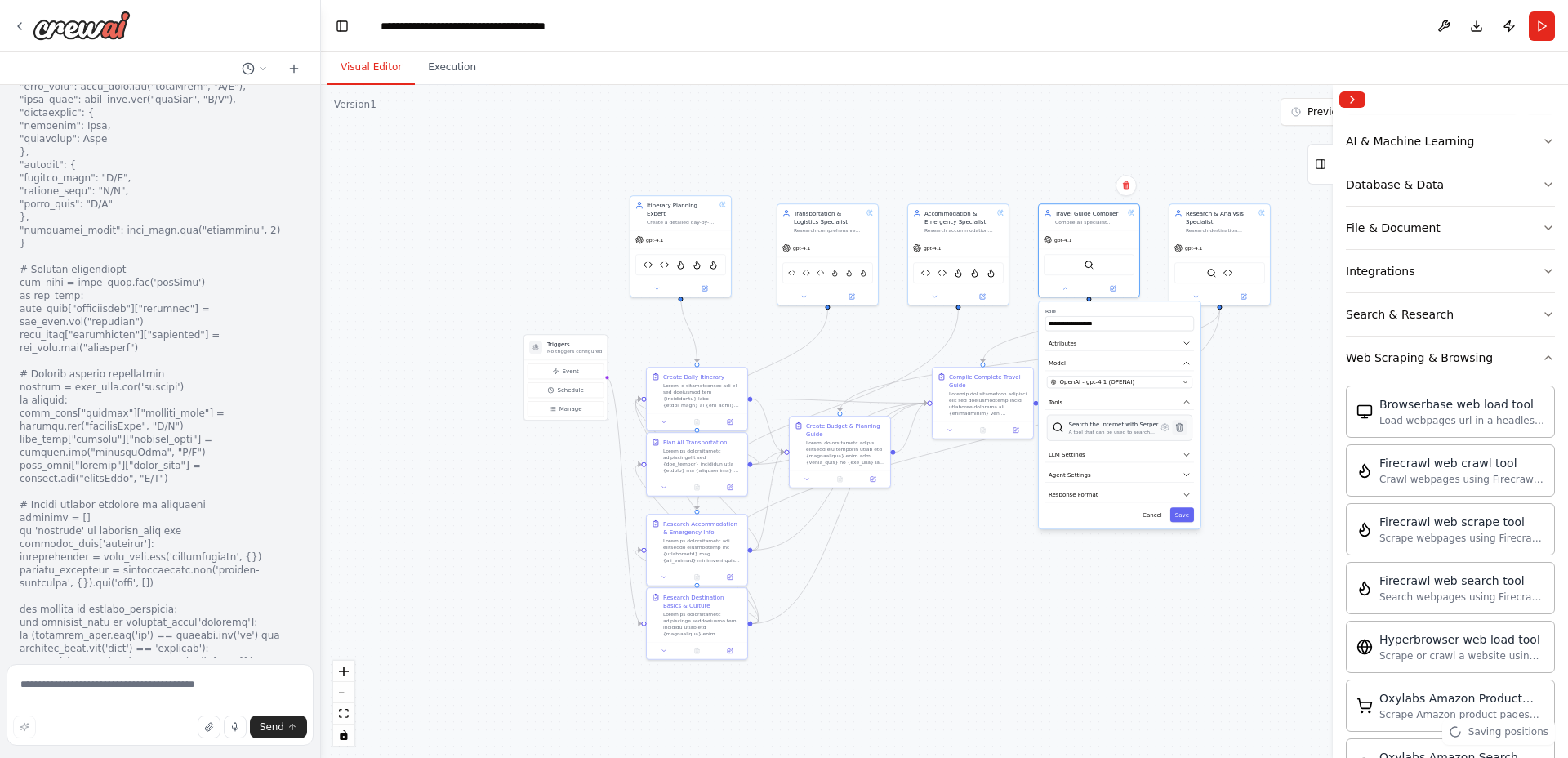
click at [1179, 428] on icon at bounding box center [1179, 428] width 7 height 8
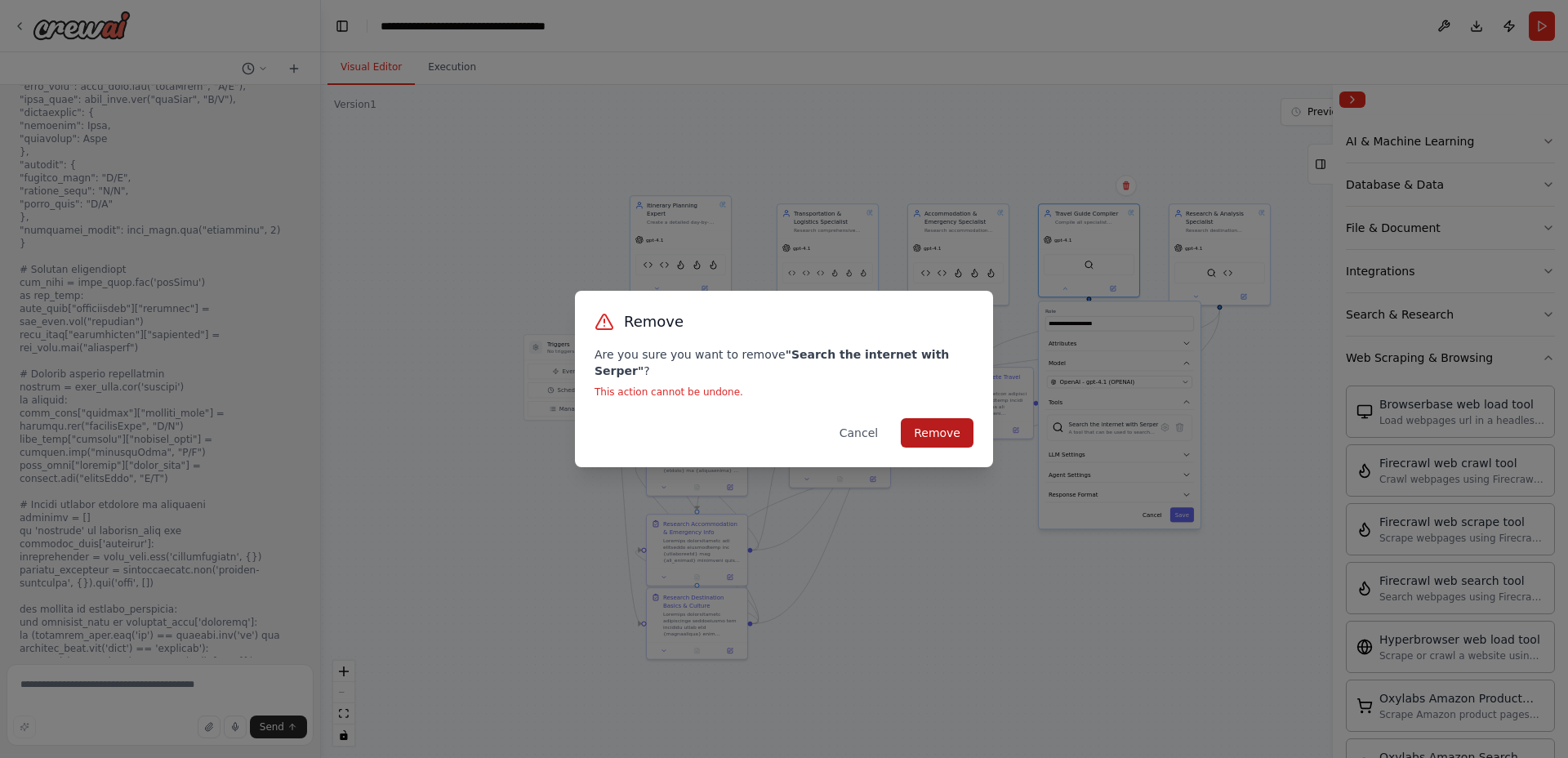
click at [961, 421] on button "Remove" at bounding box center [937, 433] width 73 height 29
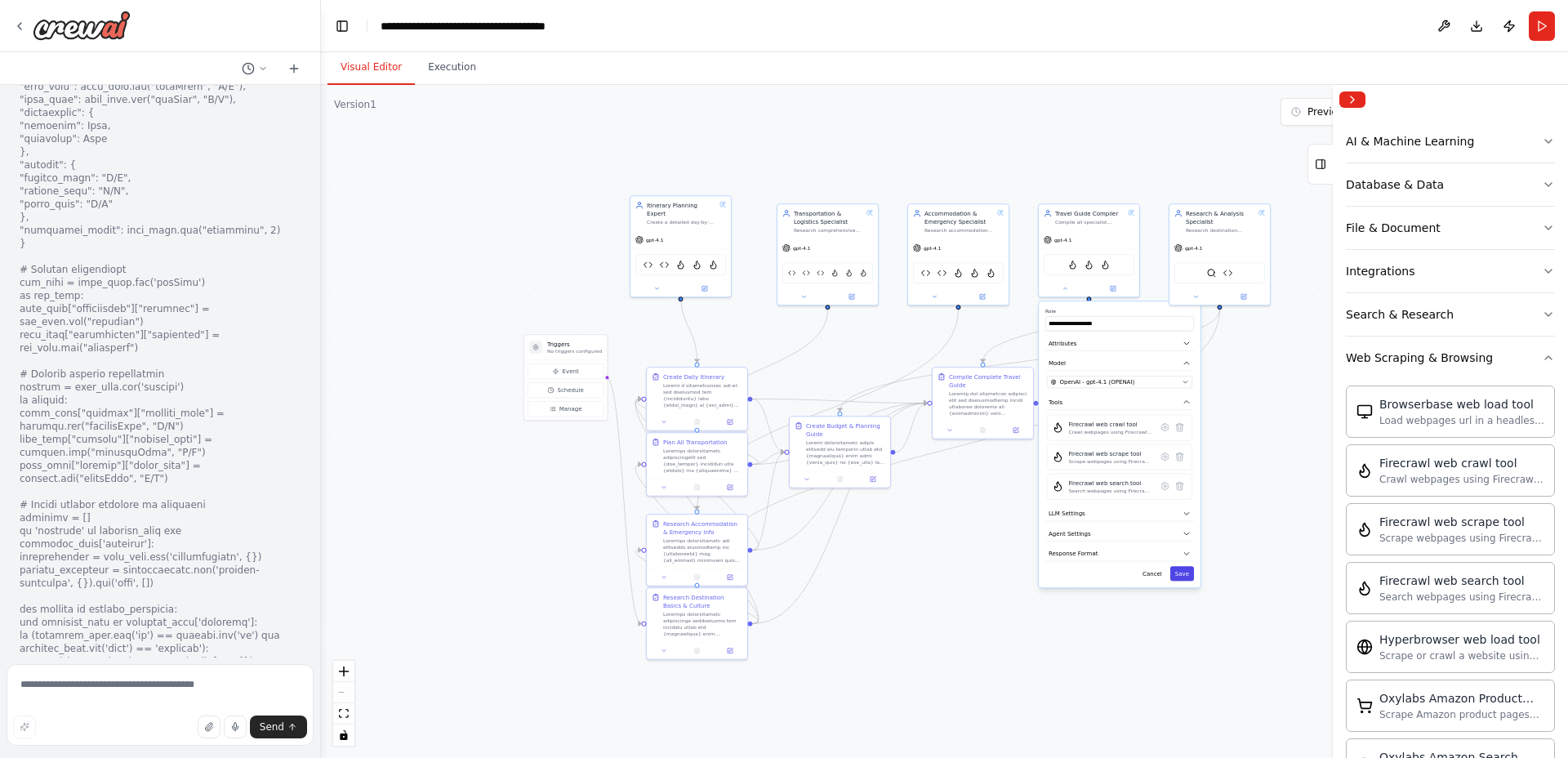
click at [1184, 578] on button "Save" at bounding box center [1182, 573] width 23 height 15
click at [1196, 295] on icon at bounding box center [1196, 294] width 7 height 7
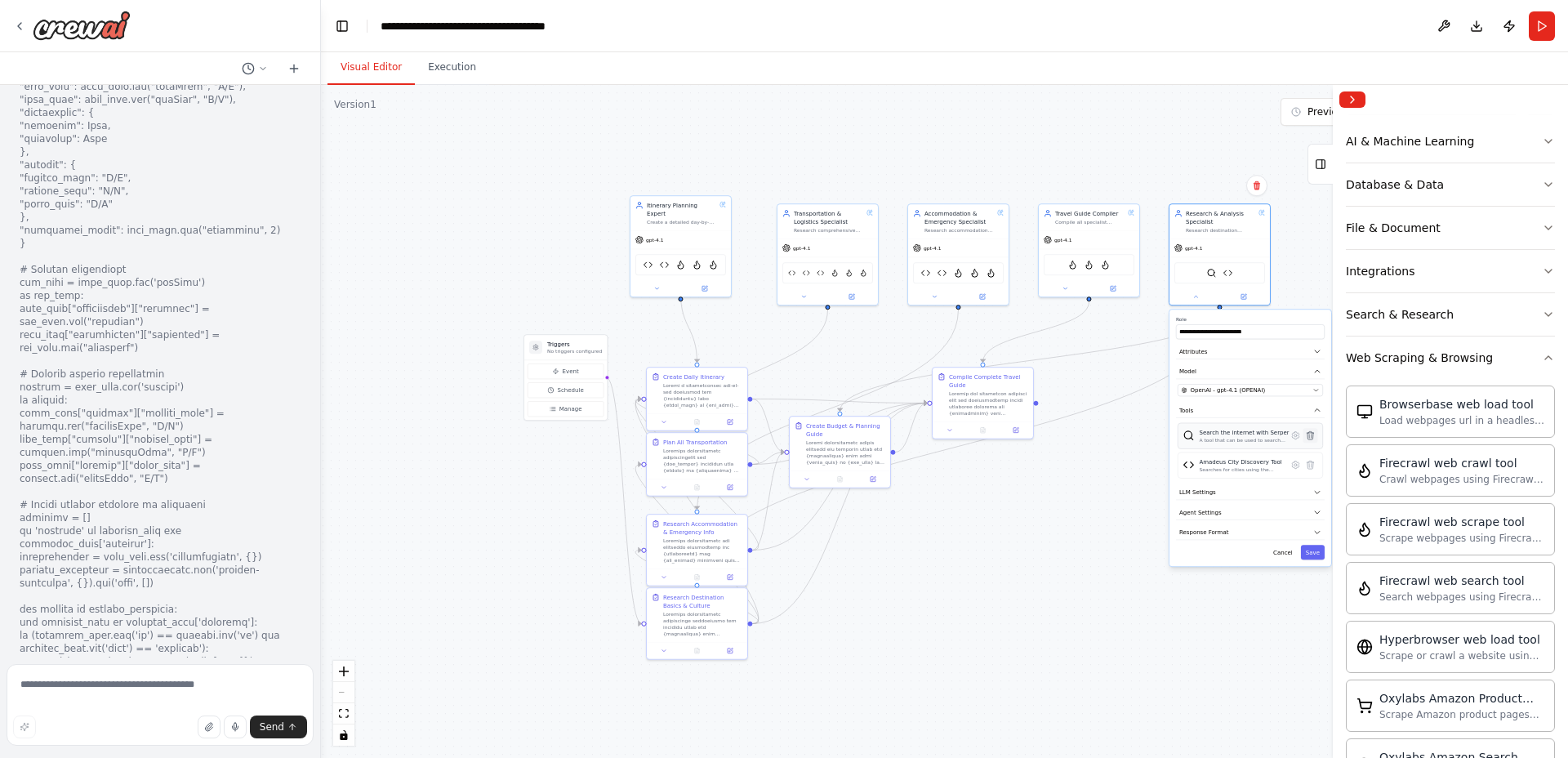
click at [1312, 435] on icon at bounding box center [1310, 435] width 7 height 8
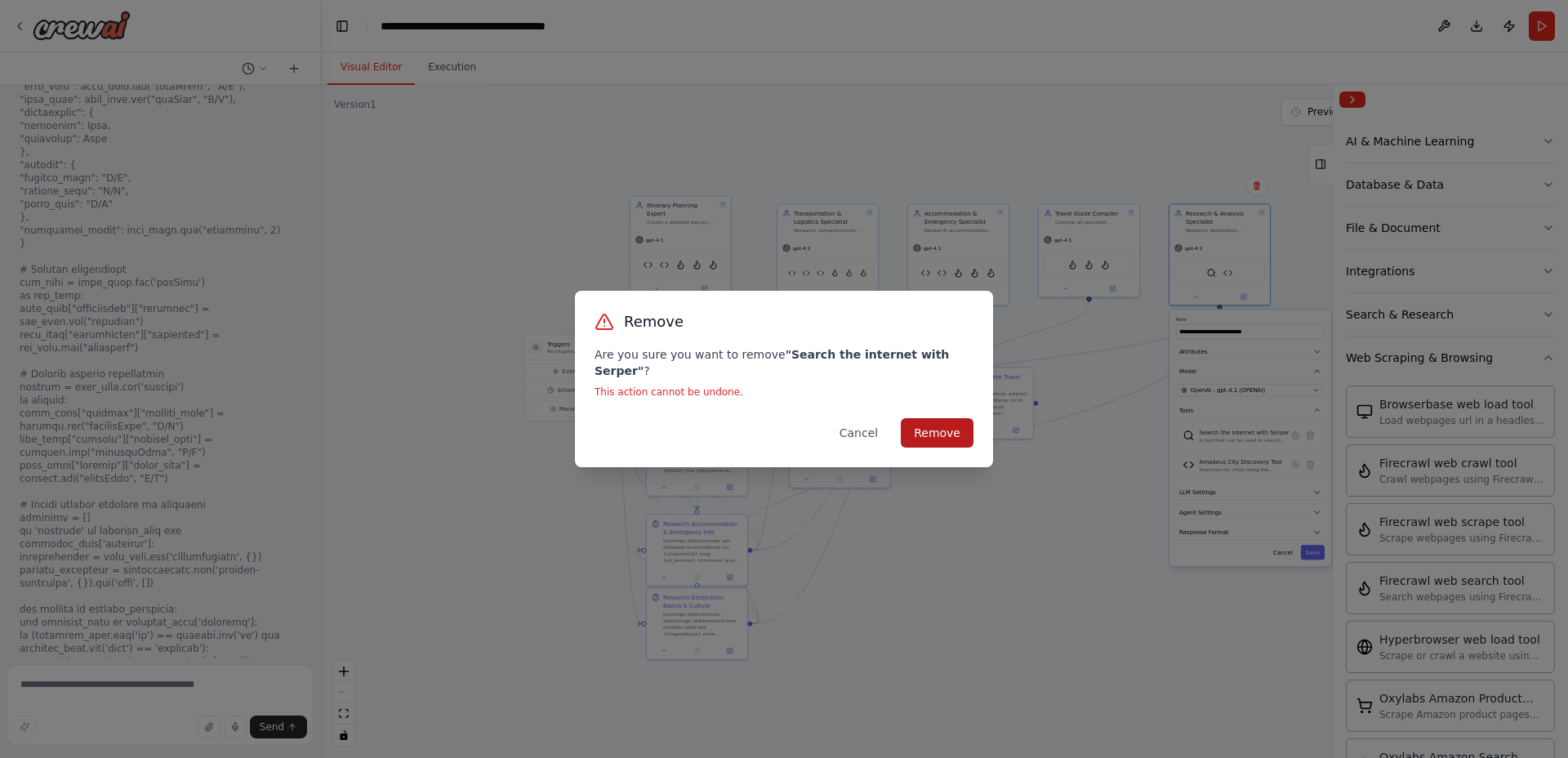
click at [946, 418] on button "Remove" at bounding box center [937, 433] width 73 height 29
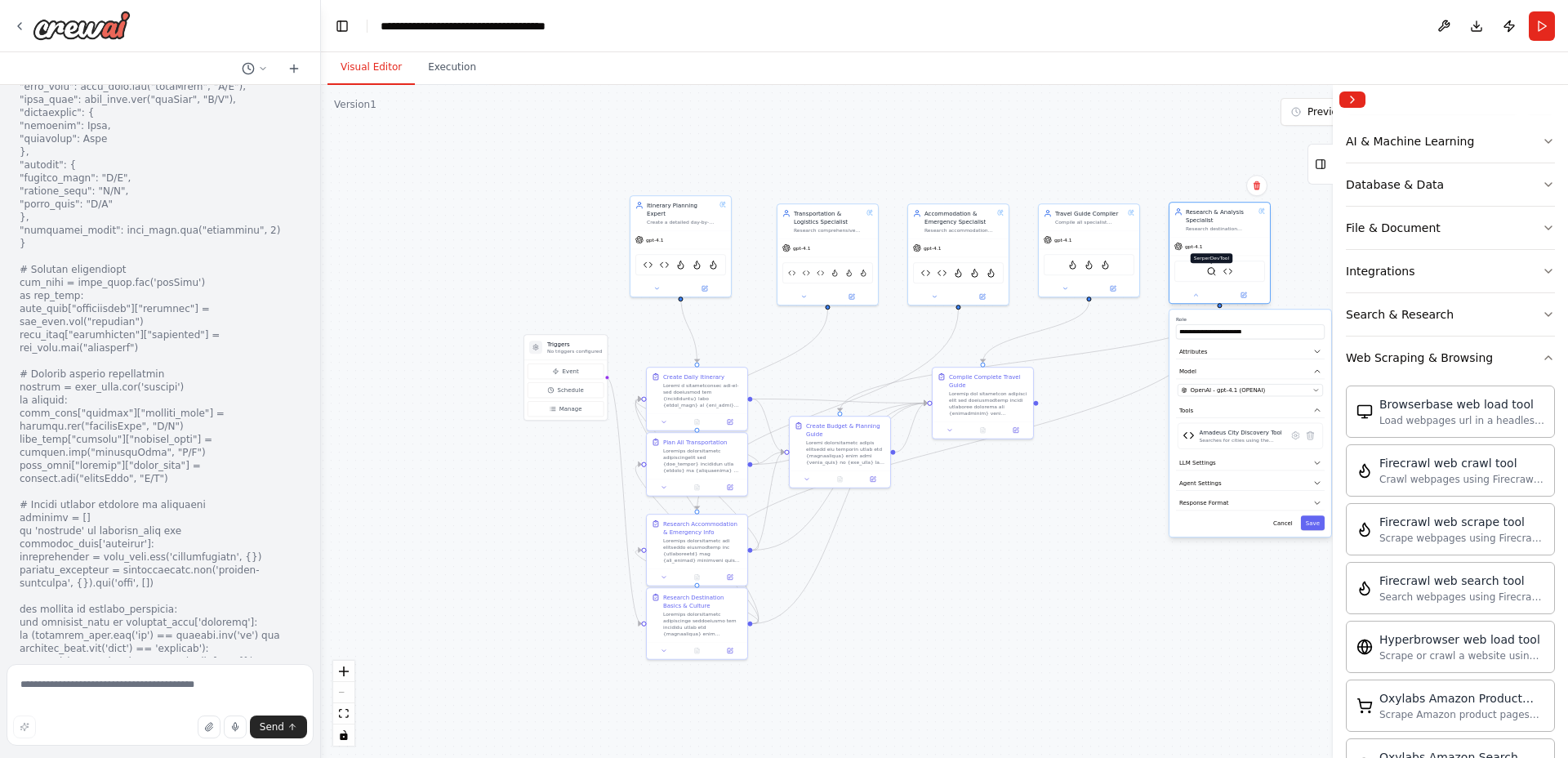
click at [1210, 274] on img at bounding box center [1212, 271] width 10 height 10
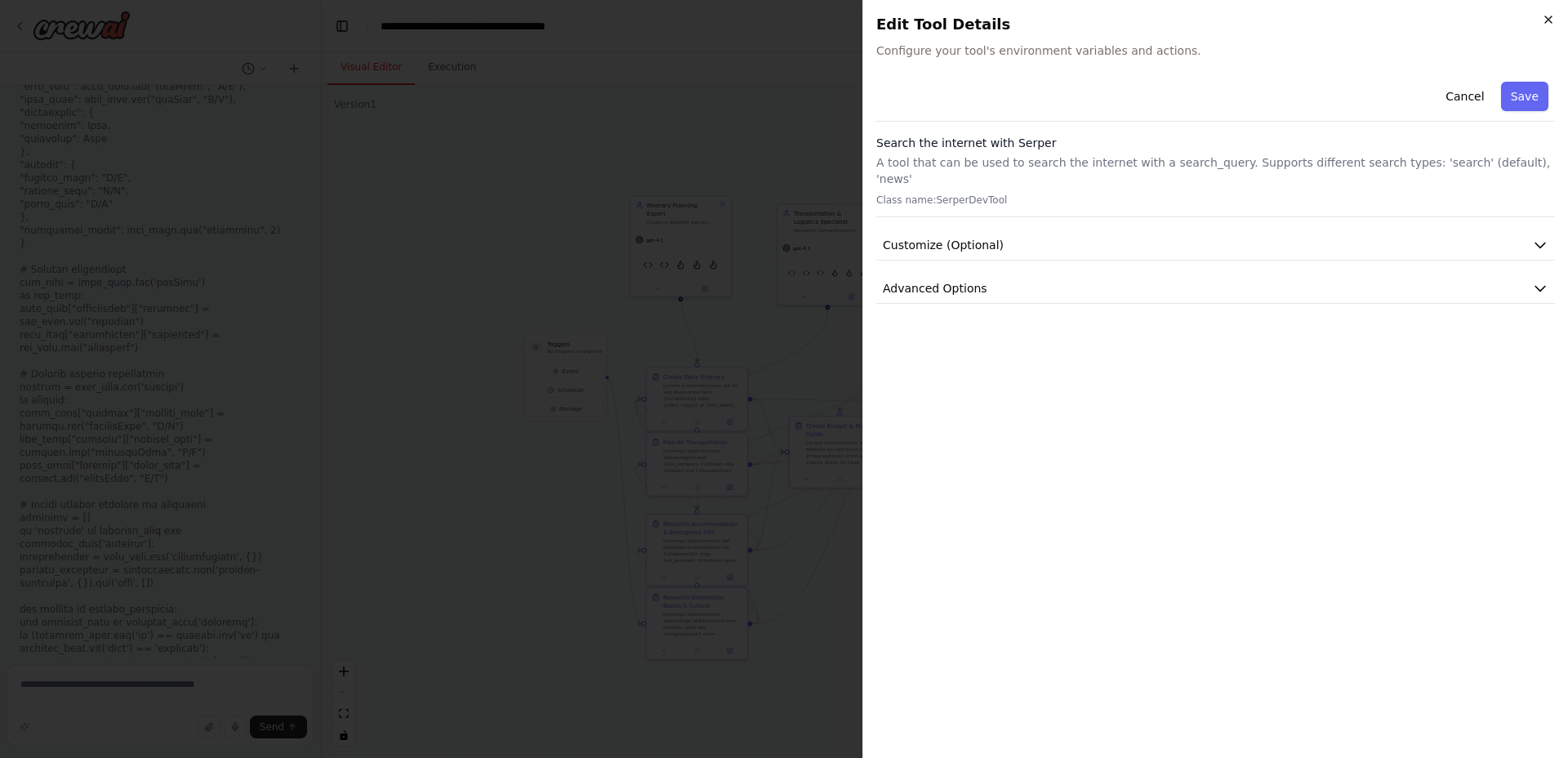
click at [1550, 17] on icon "button" at bounding box center [1549, 20] width 7 height 7
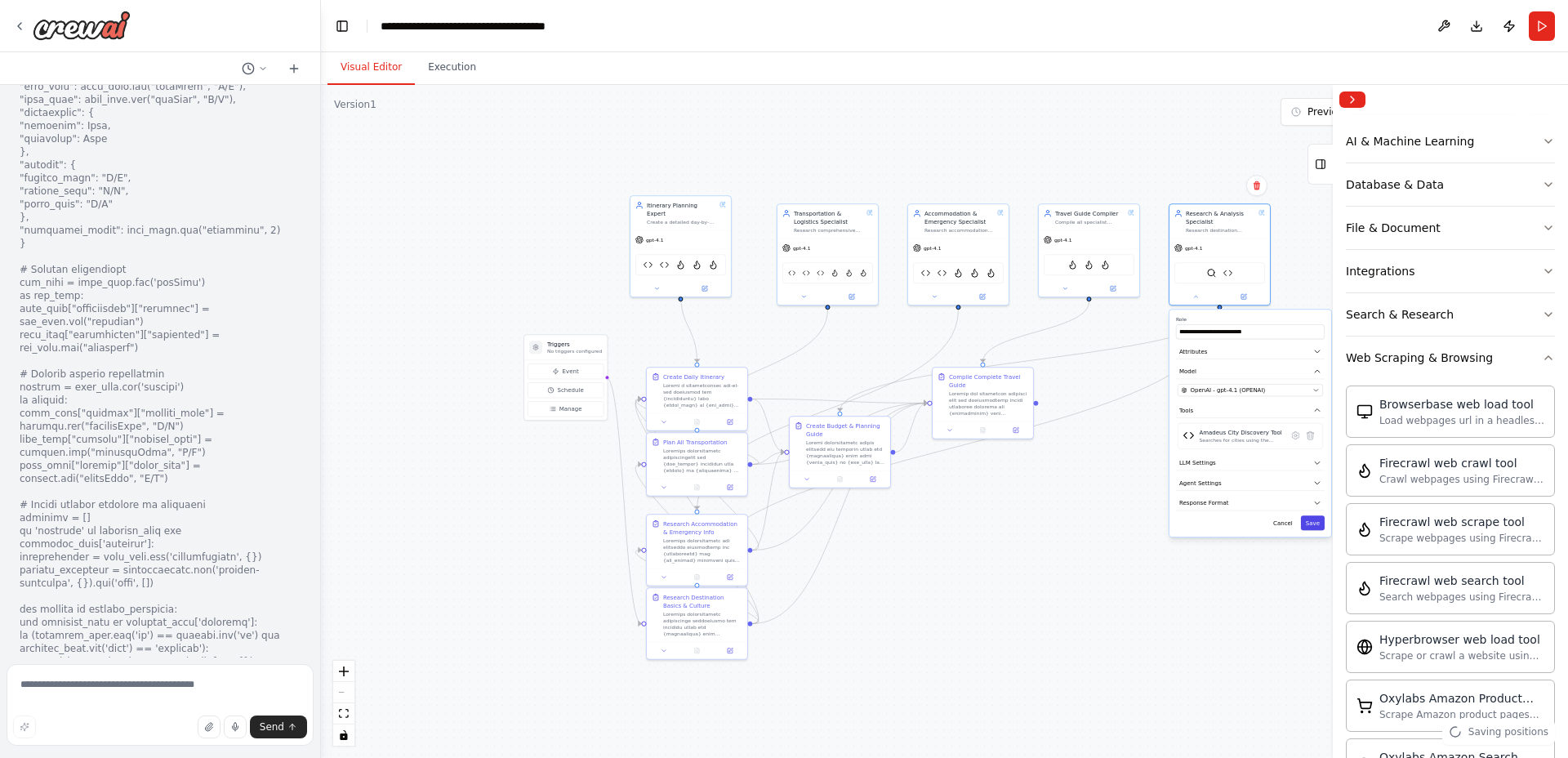
click at [1313, 521] on button "Save" at bounding box center [1313, 523] width 23 height 15
click at [1315, 528] on button "Save" at bounding box center [1313, 523] width 23 height 15
click at [1196, 293] on icon at bounding box center [1196, 294] width 7 height 7
click at [1314, 616] on button "Save" at bounding box center [1313, 611] width 23 height 15
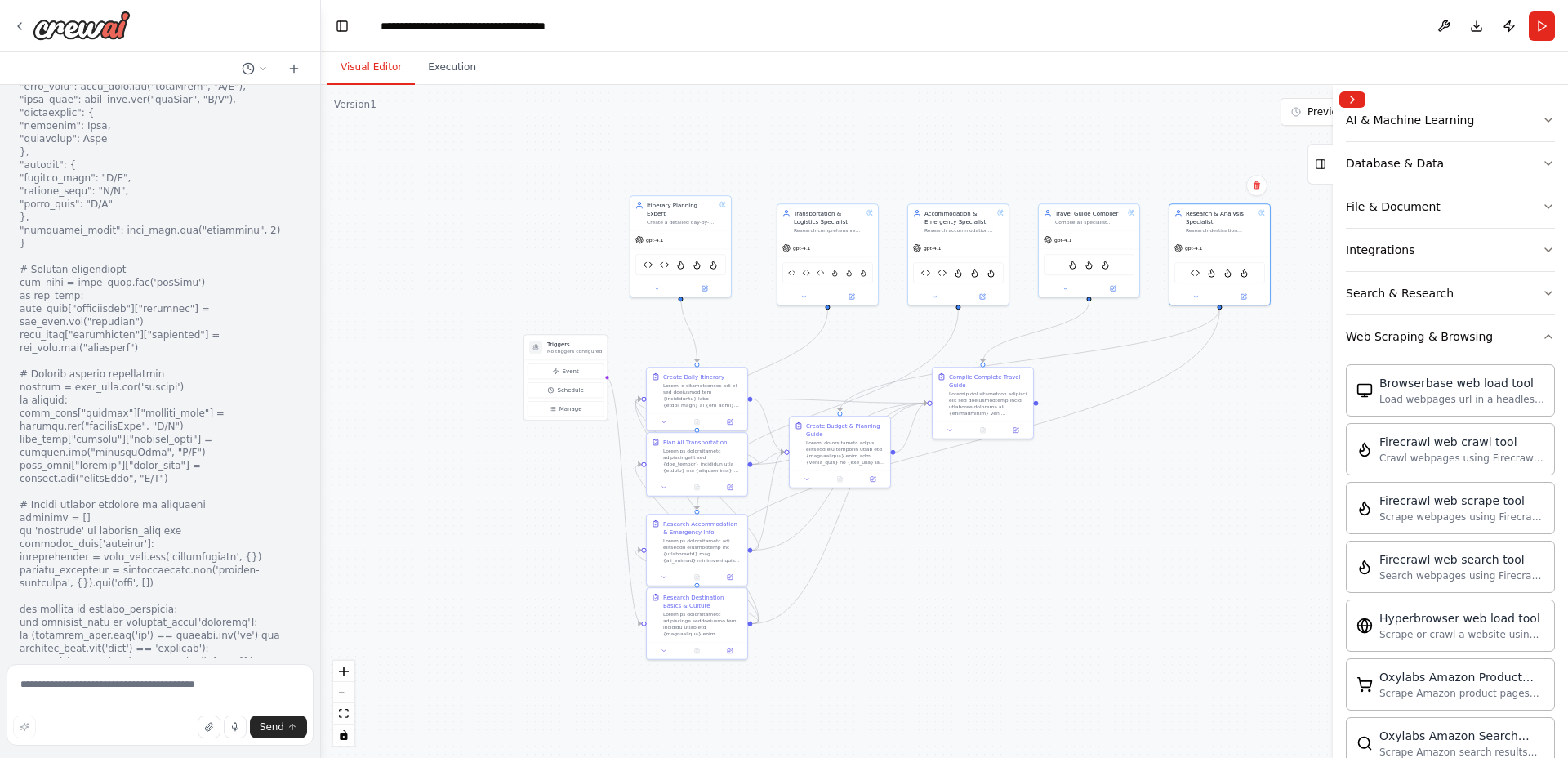
scroll to position [240, 0]
click at [1545, 335] on icon "button" at bounding box center [1549, 341] width 13 height 13
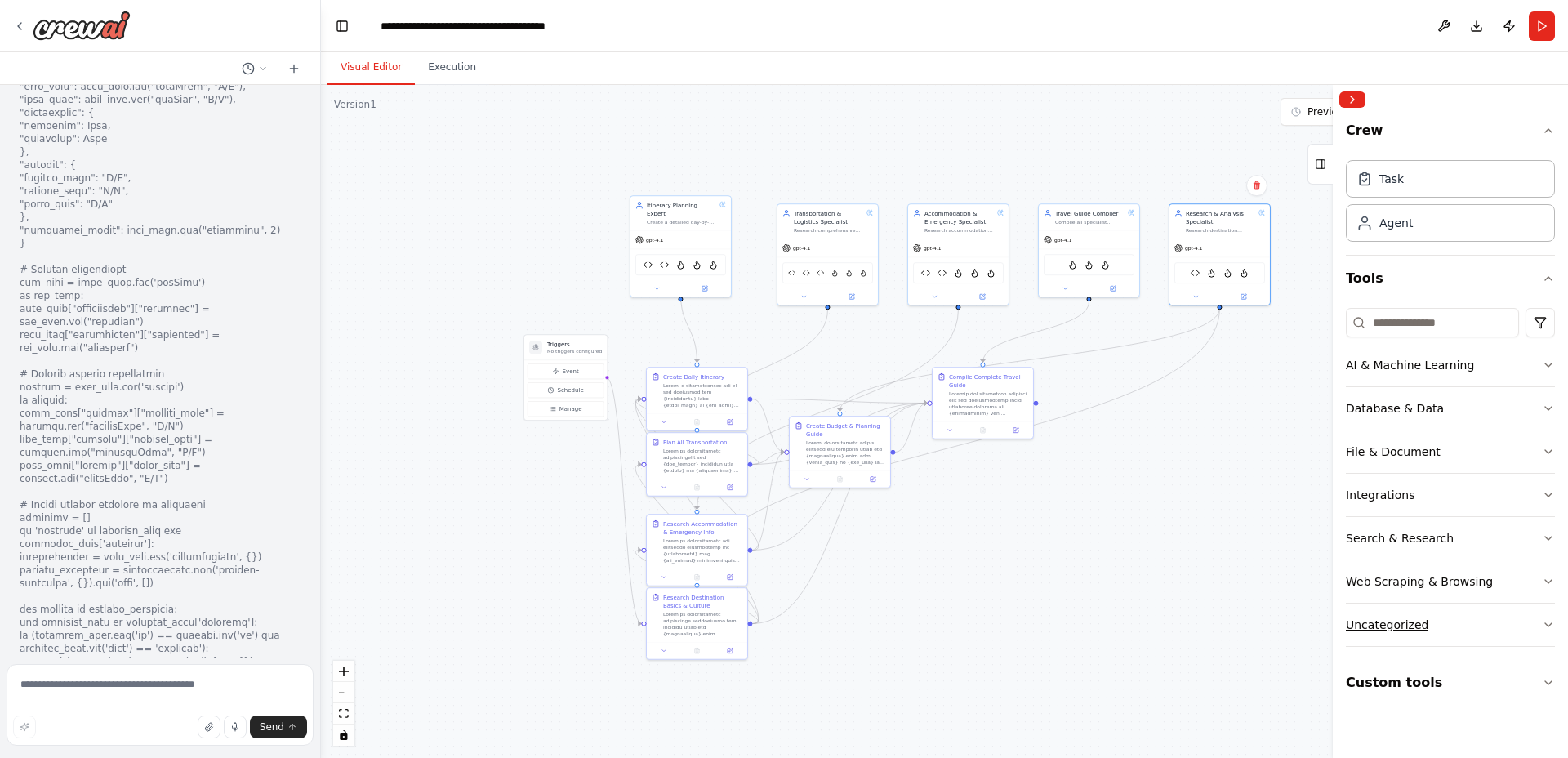
click at [1547, 632] on button "Uncategorized" at bounding box center [1451, 624] width 209 height 43
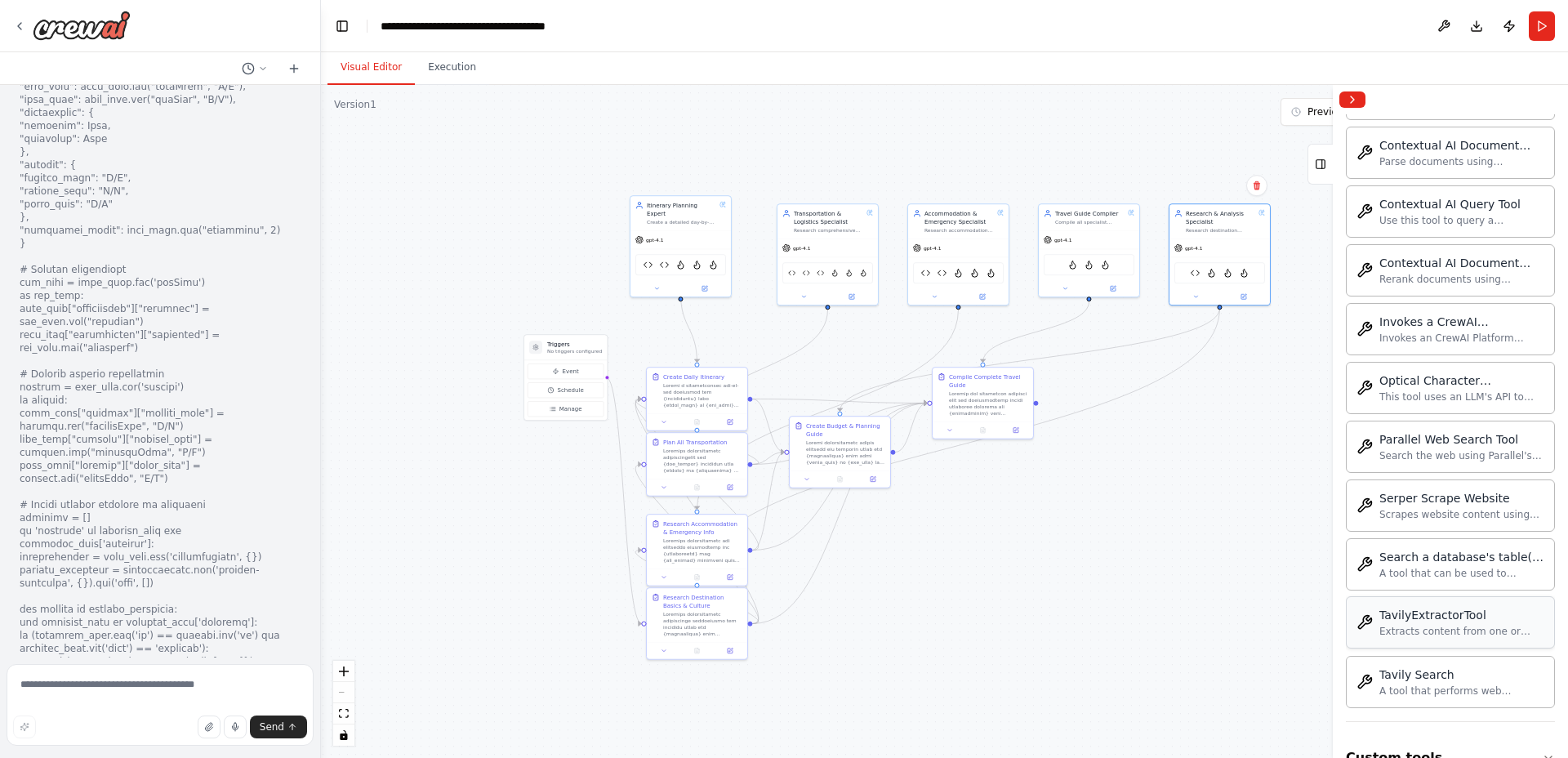
scroll to position [856, 0]
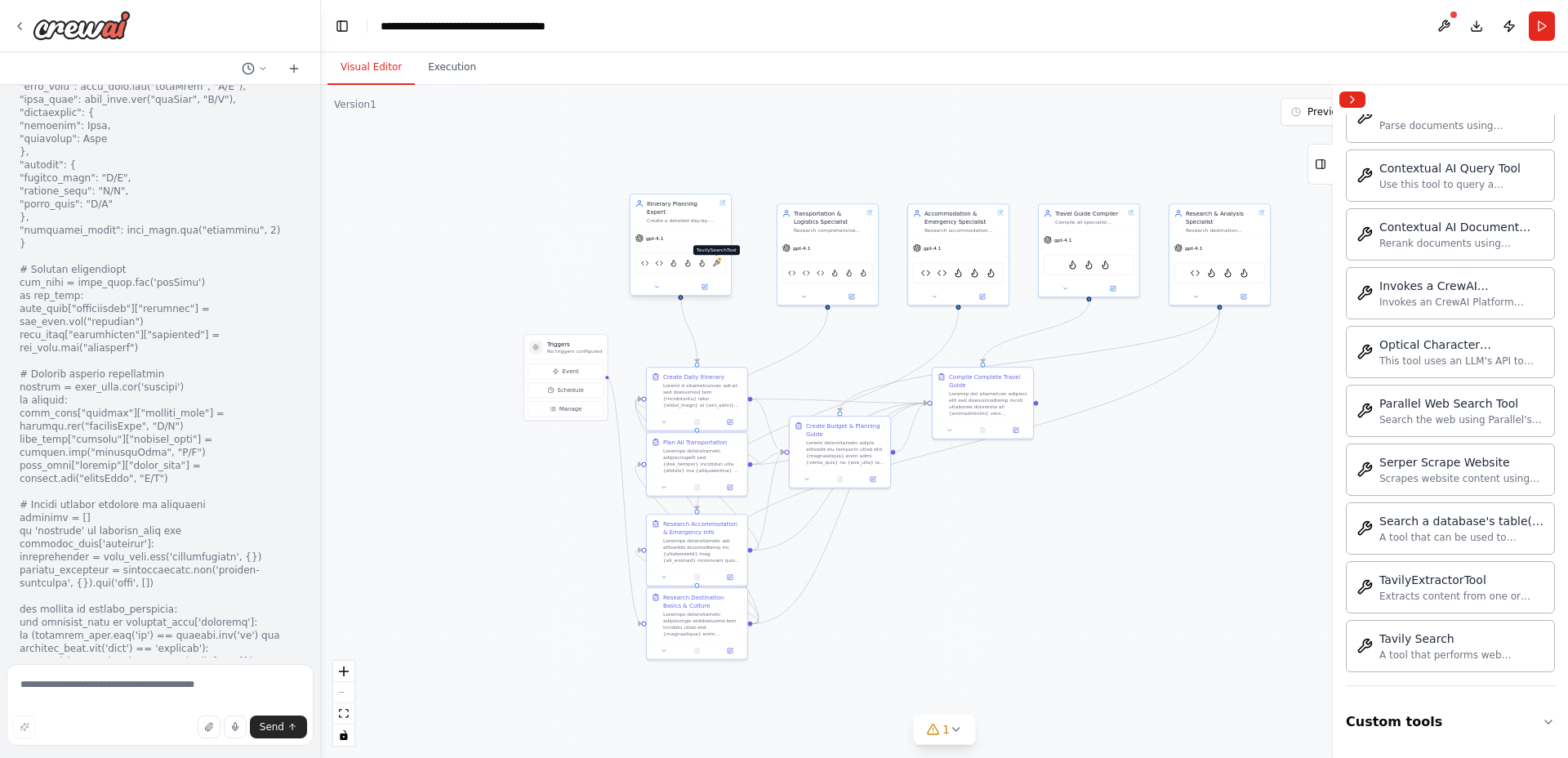
click at [717, 258] on img at bounding box center [716, 263] width 8 height 10
click at [1455, 31] on button at bounding box center [1443, 26] width 26 height 29
click at [946, 732] on span "1" at bounding box center [945, 730] width 8 height 17
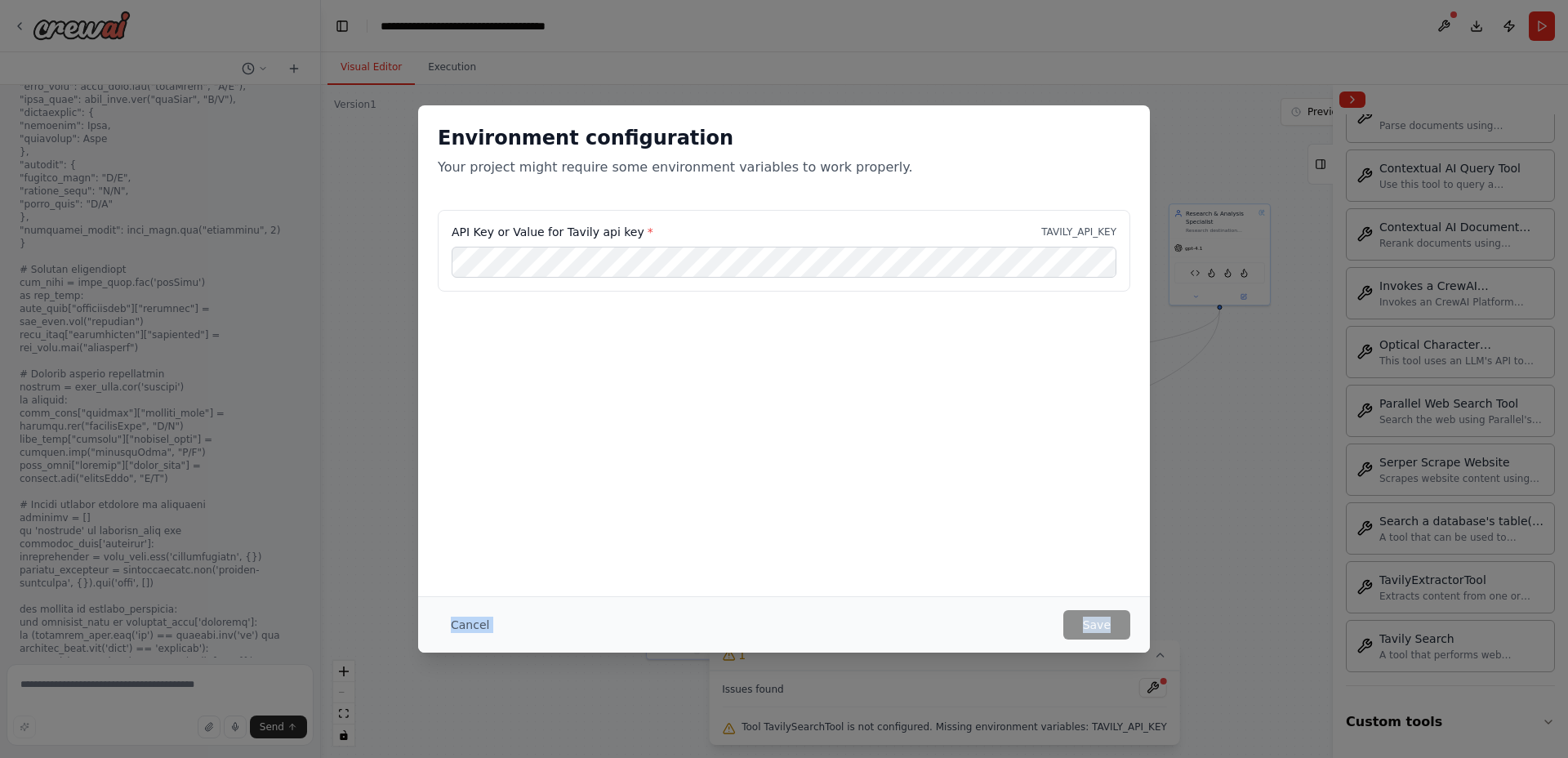
drag, startPoint x: 1145, startPoint y: 693, endPoint x: 589, endPoint y: 581, distance: 567.2
click at [897, 530] on div "Environment configuration Your project might require some environment variables…" at bounding box center [784, 379] width 1568 height 758
click at [468, 626] on button "Cancel" at bounding box center [469, 624] width 64 height 29
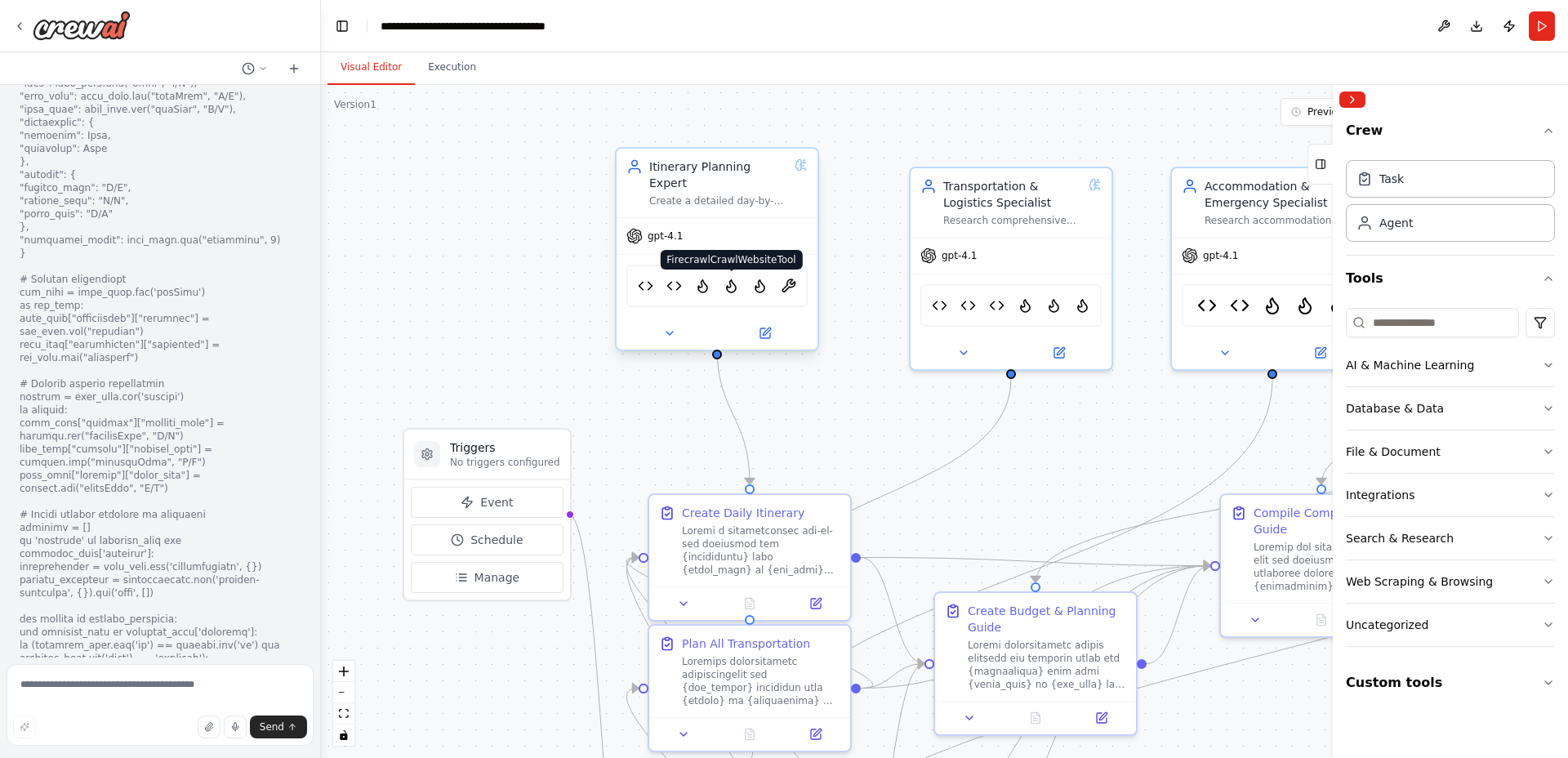
scroll to position [54157, 0]
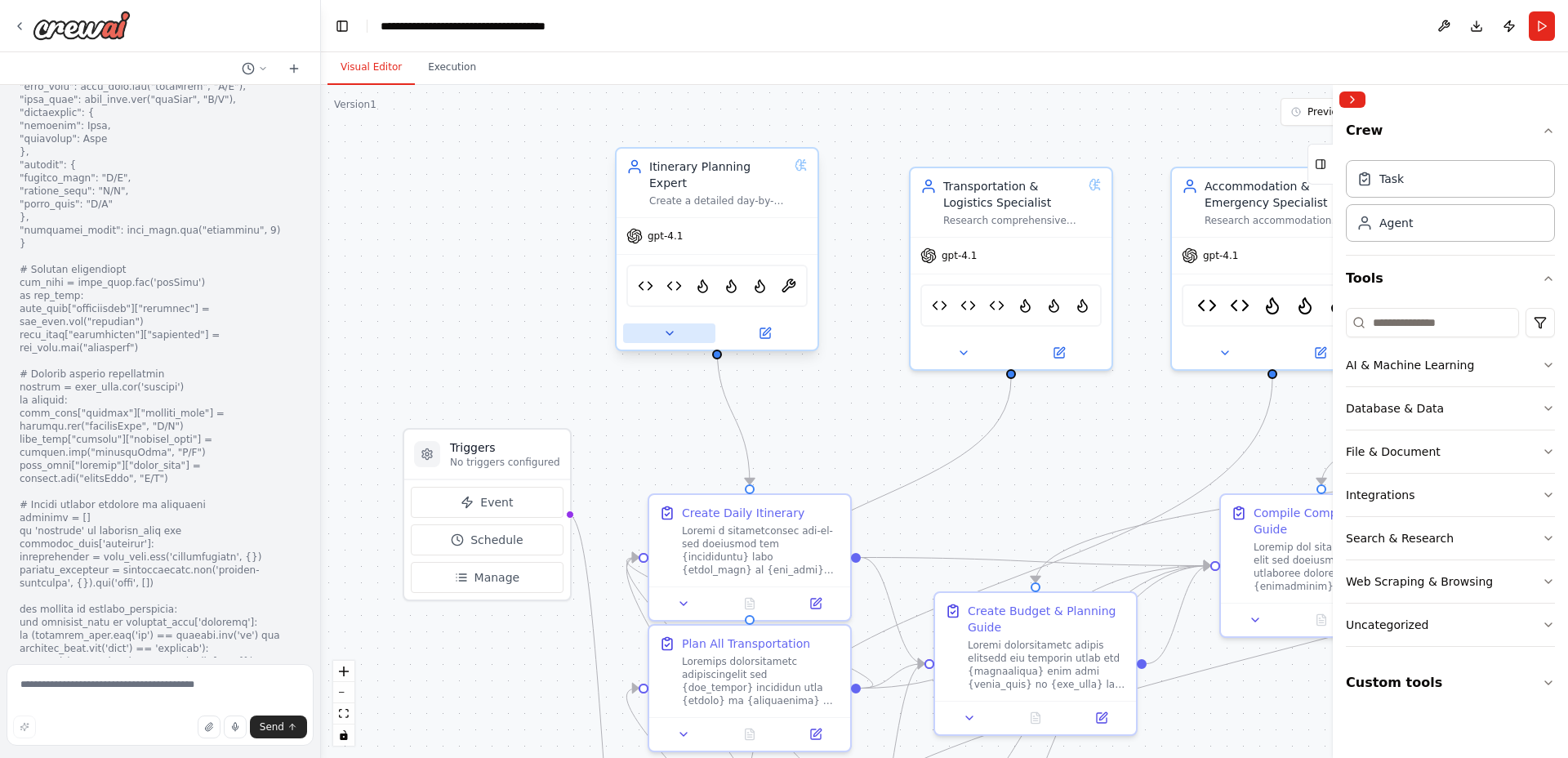
click at [671, 331] on icon at bounding box center [669, 333] width 7 height 3
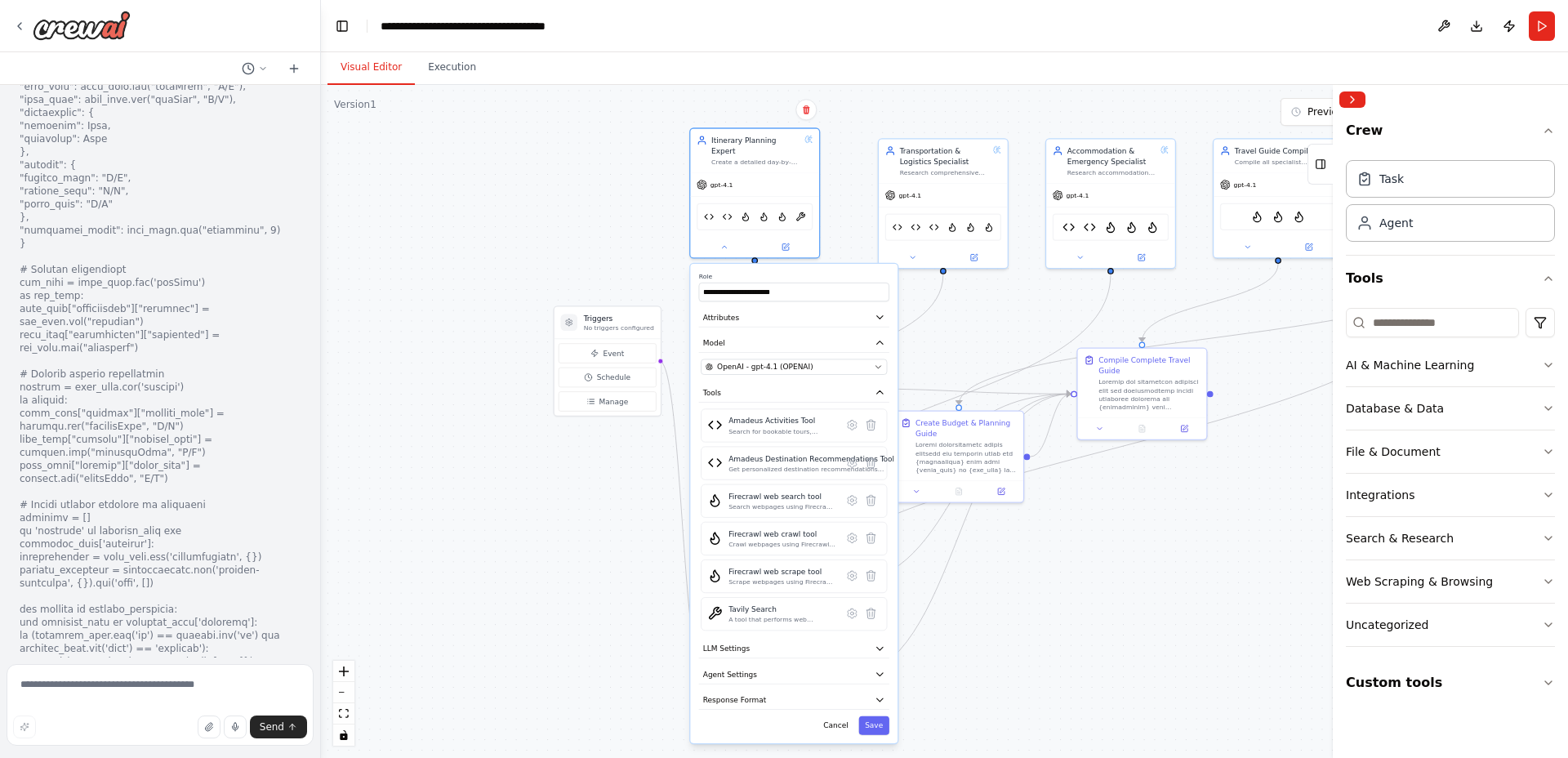
drag, startPoint x: 1084, startPoint y: 691, endPoint x: 1083, endPoint y: 556, distance: 135.0
click at [1083, 556] on div ".deletable-edge-delete-btn { width: 20px; height: 20px; border: 0px solid #ffff…" at bounding box center [945, 422] width 1247 height 673
click at [872, 493] on icon at bounding box center [870, 498] width 9 height 10
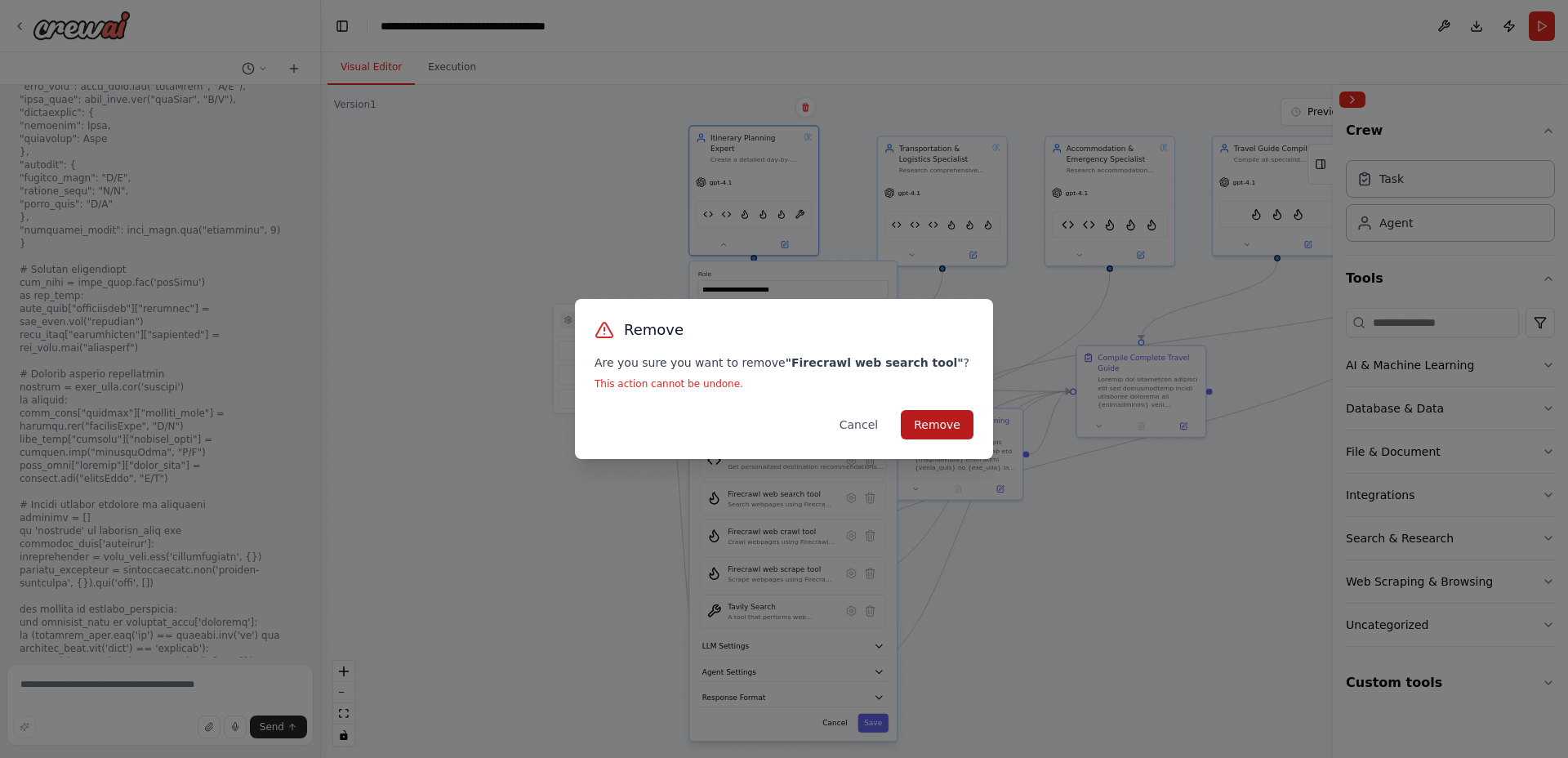
click at [930, 426] on button "Remove" at bounding box center [937, 424] width 73 height 29
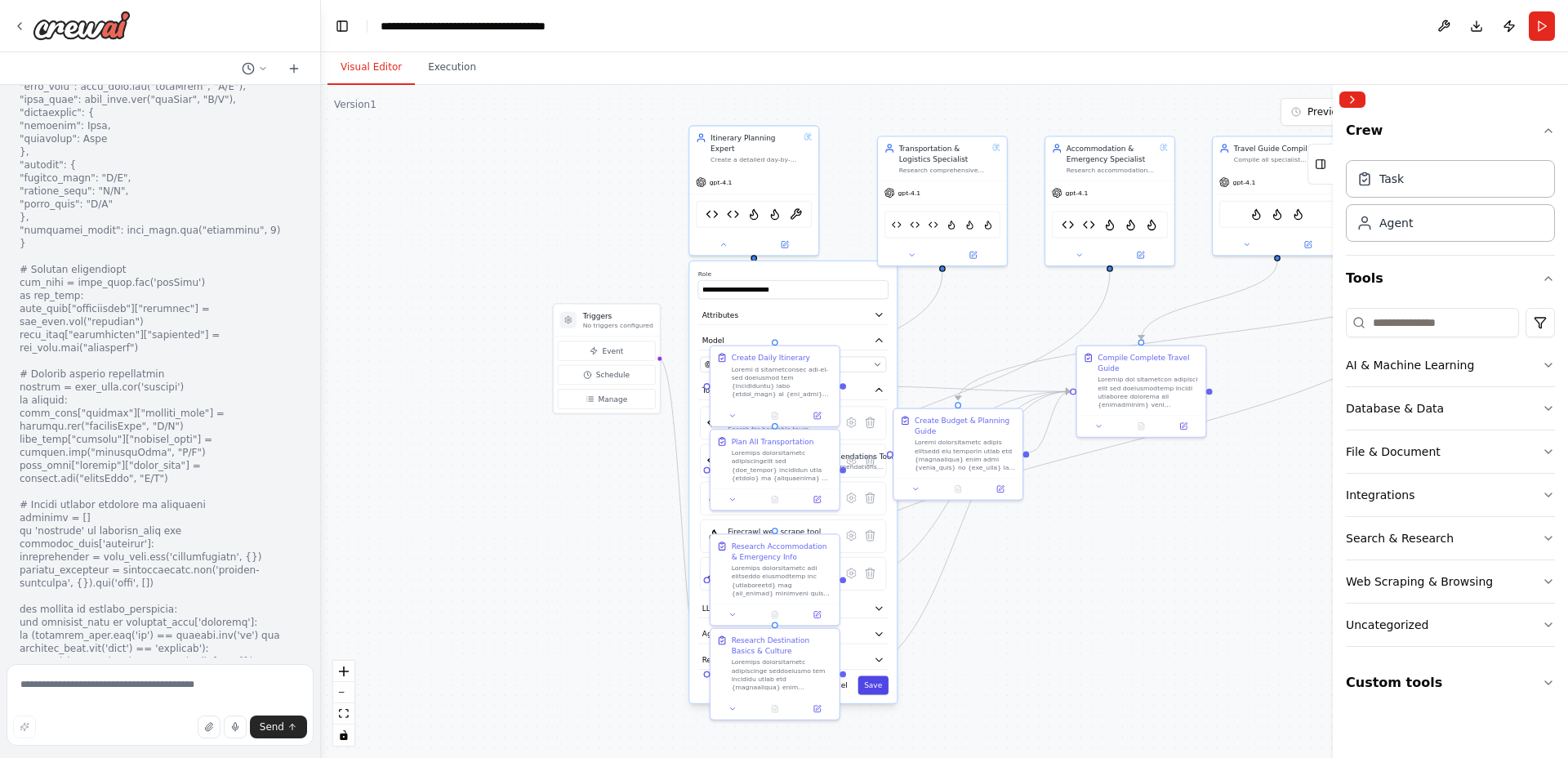
click at [872, 675] on button "Save" at bounding box center [873, 684] width 30 height 18
click at [911, 255] on icon at bounding box center [911, 254] width 8 height 8
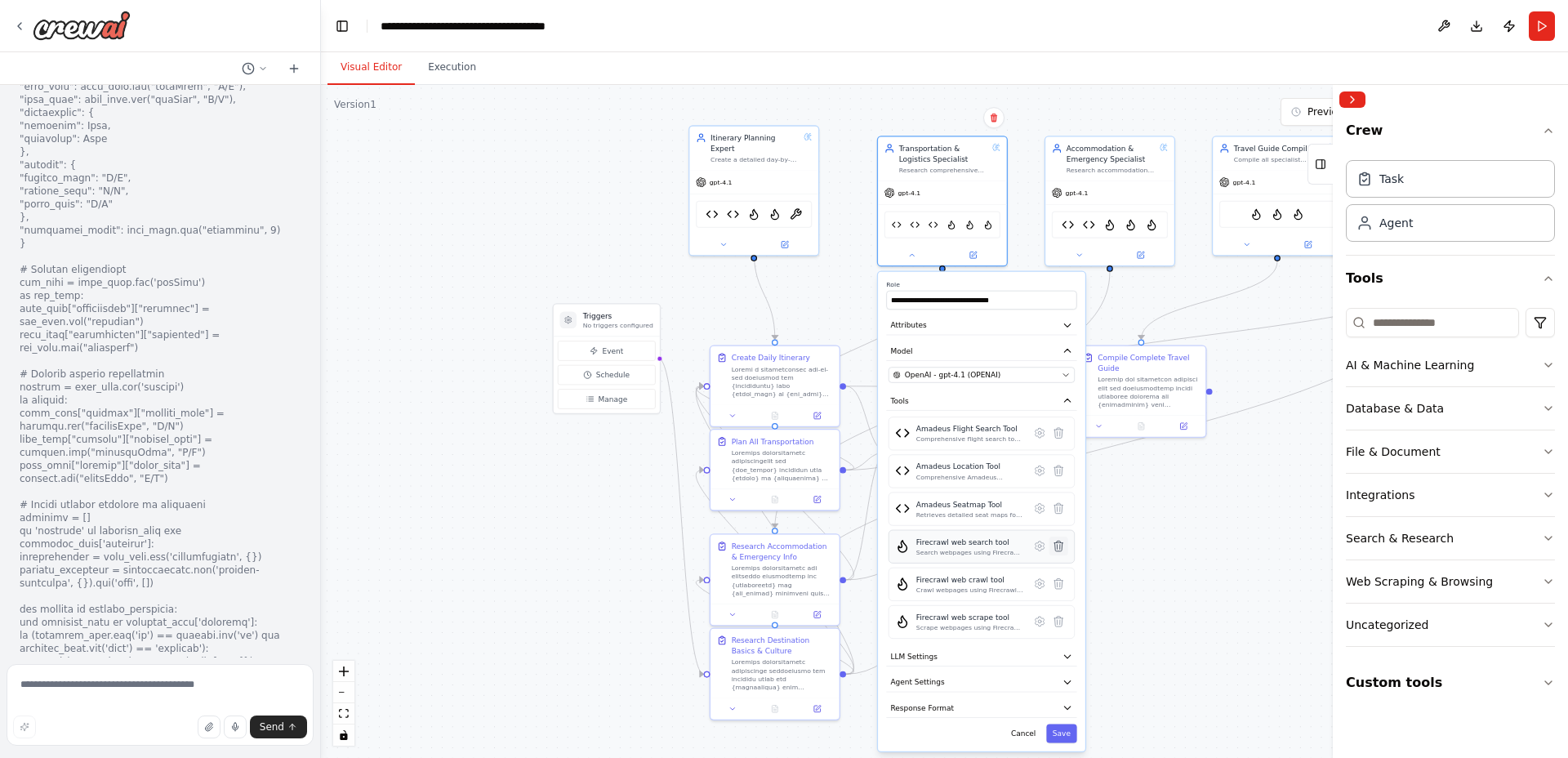
click at [1062, 545] on icon at bounding box center [1058, 545] width 9 height 10
click at [1461, 614] on button "Uncategorized" at bounding box center [1451, 624] width 209 height 43
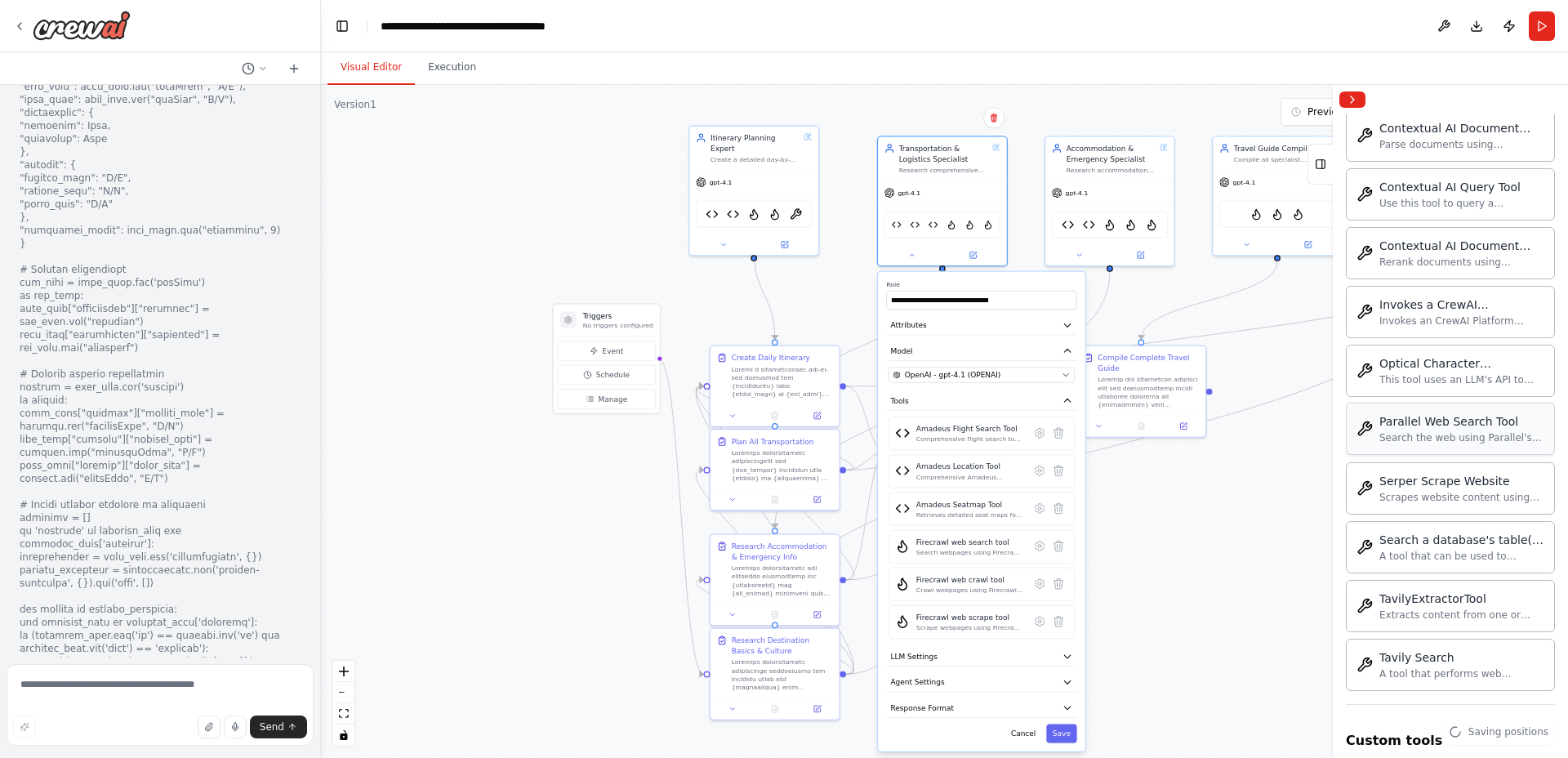
scroll to position [856, 0]
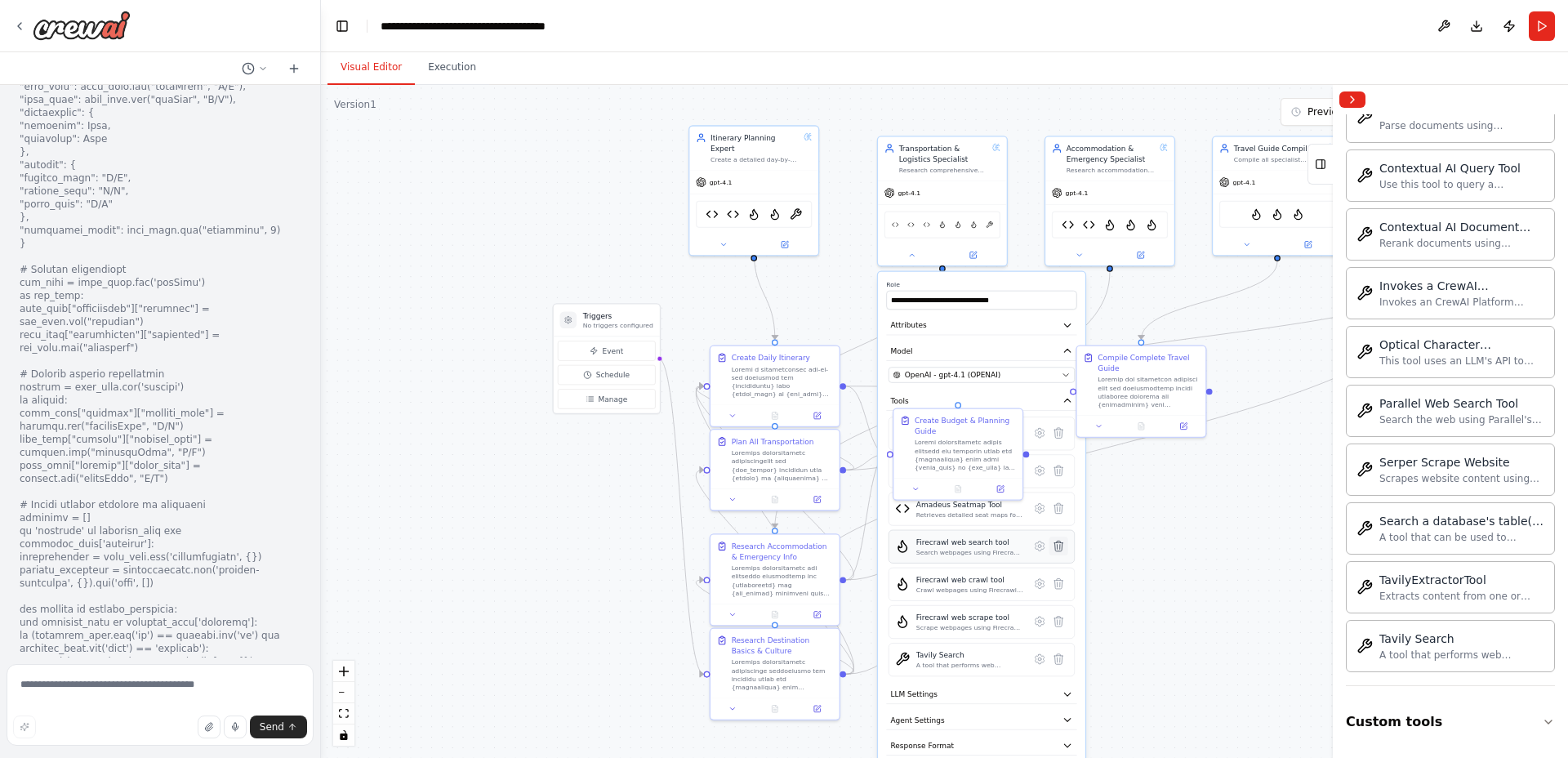
click at [1058, 550] on icon at bounding box center [1058, 545] width 9 height 10
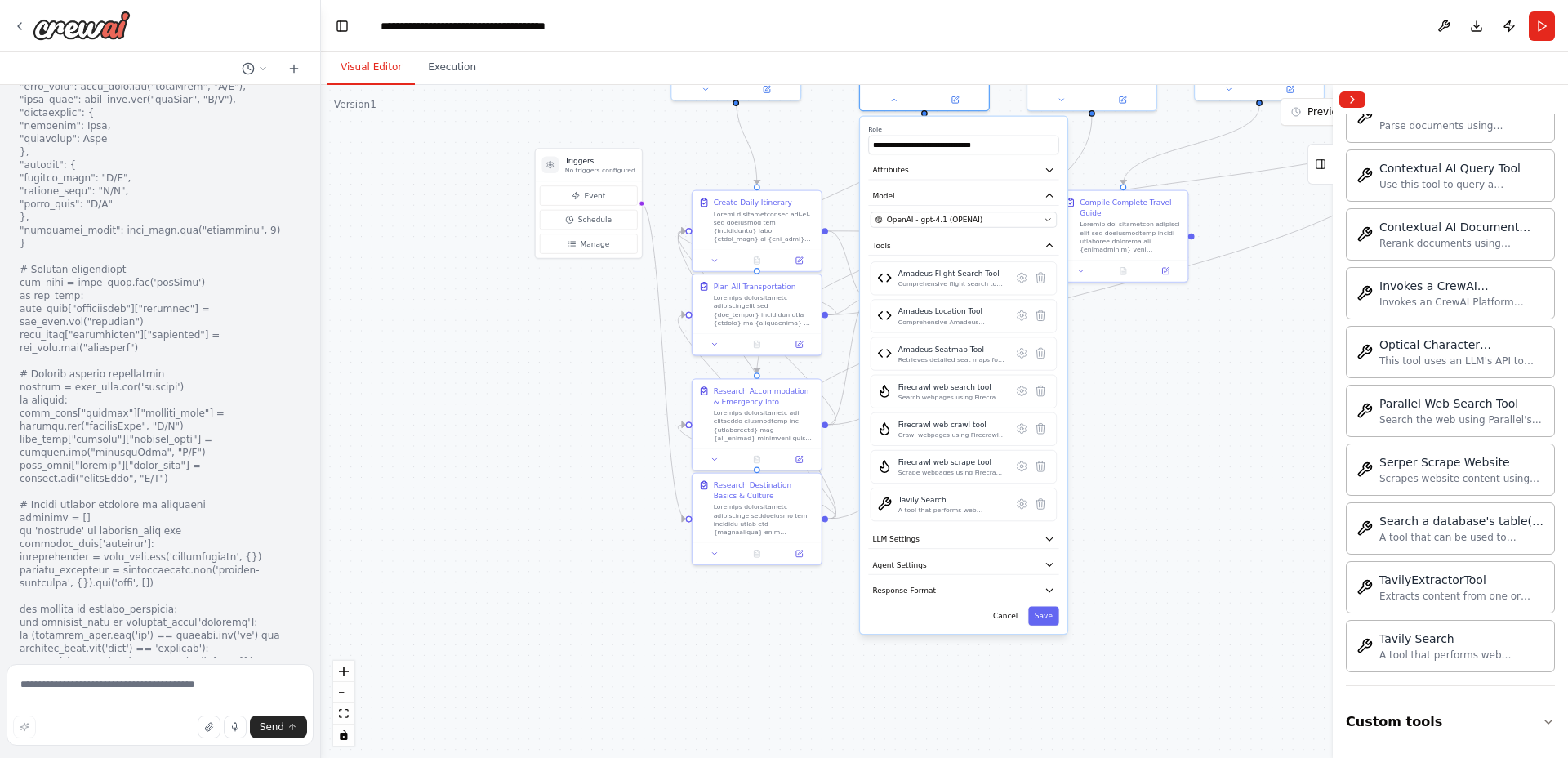
drag, startPoint x: 1255, startPoint y: 668, endPoint x: 1237, endPoint y: 545, distance: 124.3
click at [1237, 545] on div ".deletable-edge-delete-btn { width: 20px; height: 20px; border: 0px solid #ffff…" at bounding box center [945, 422] width 1247 height 673
click at [1043, 392] on icon at bounding box center [1041, 391] width 9 height 10
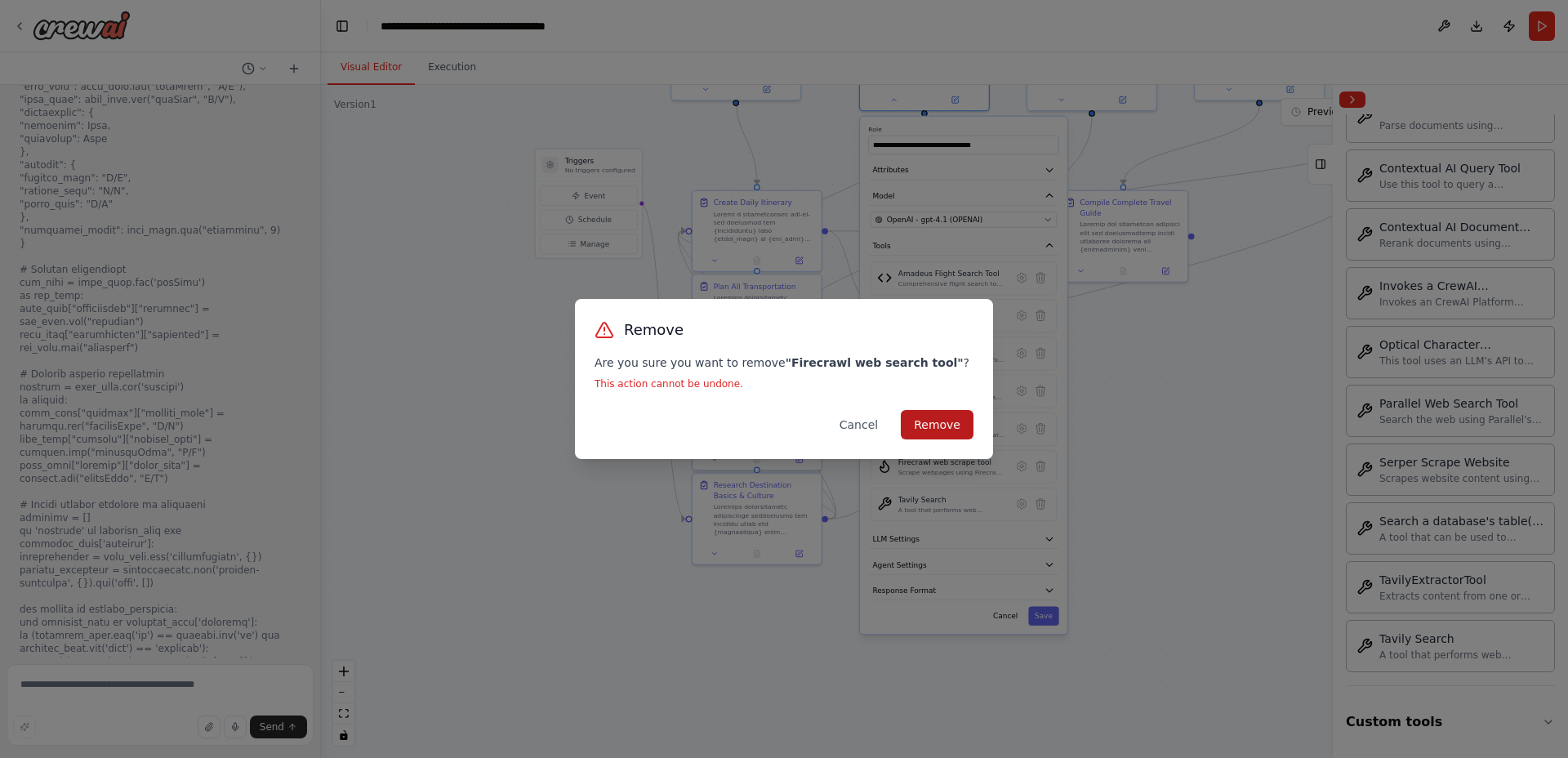
click at [941, 425] on button "Remove" at bounding box center [937, 424] width 73 height 29
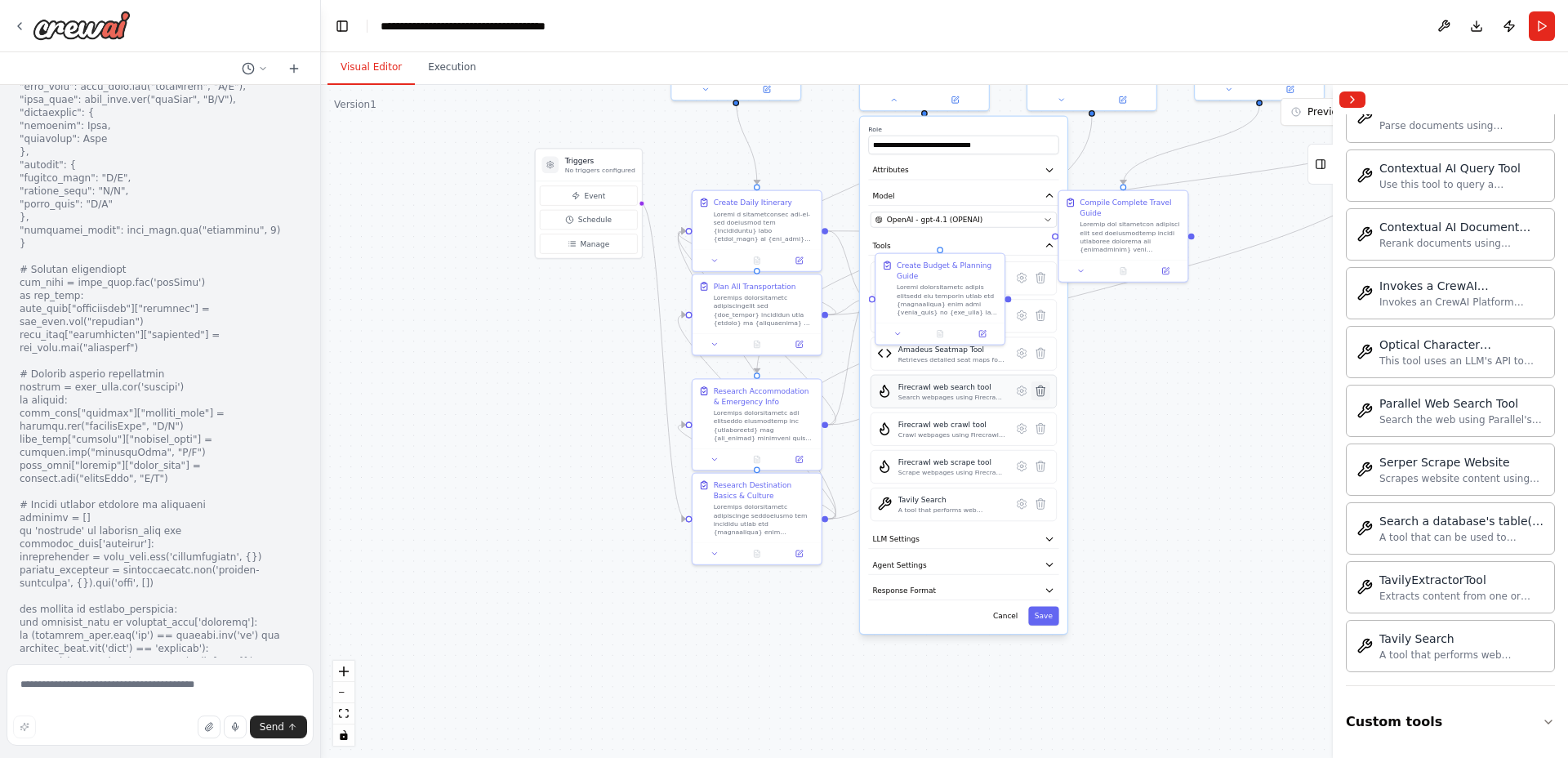
click at [1043, 389] on icon at bounding box center [1041, 391] width 9 height 10
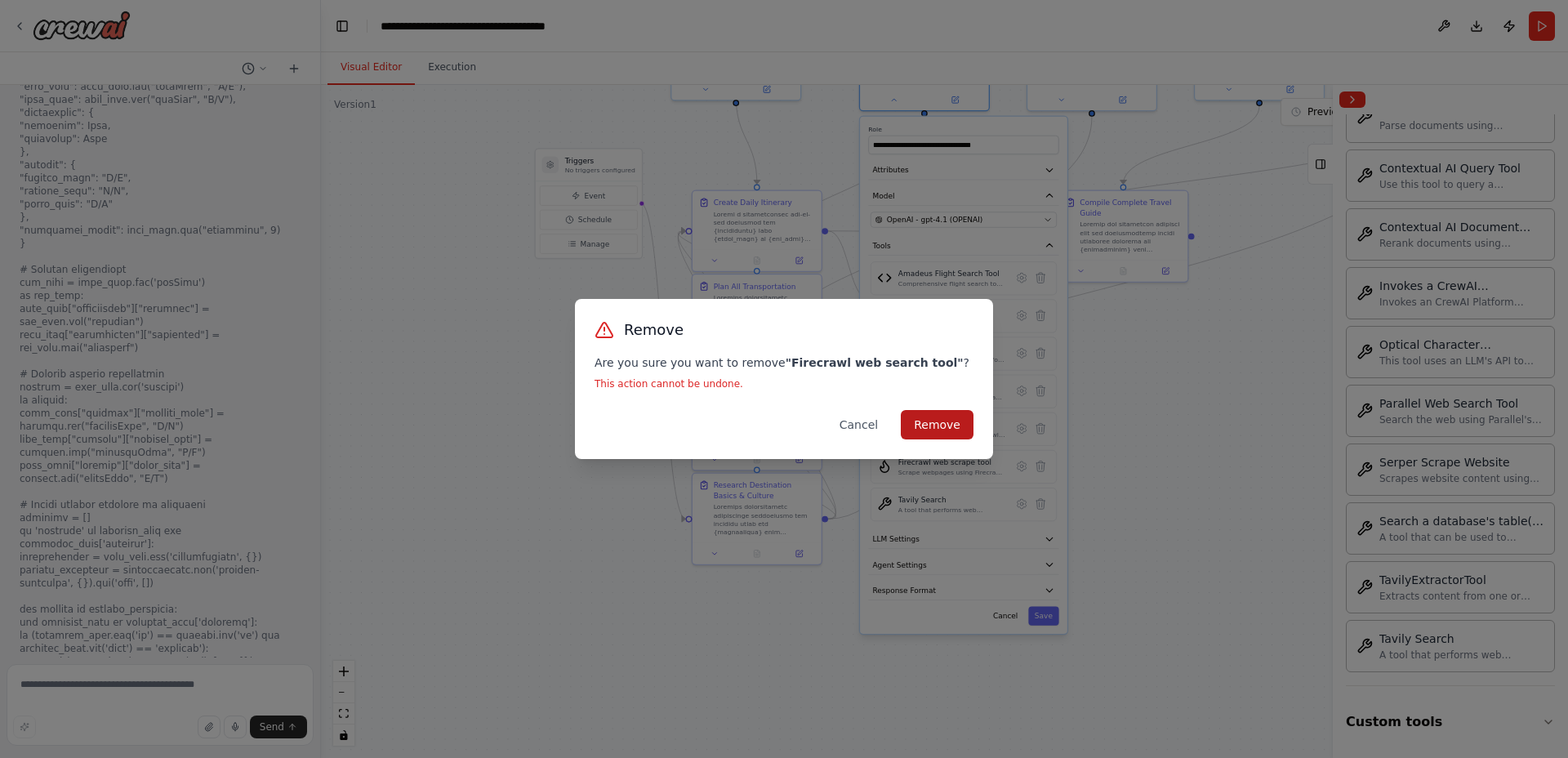
click at [943, 426] on button "Remove" at bounding box center [937, 424] width 73 height 29
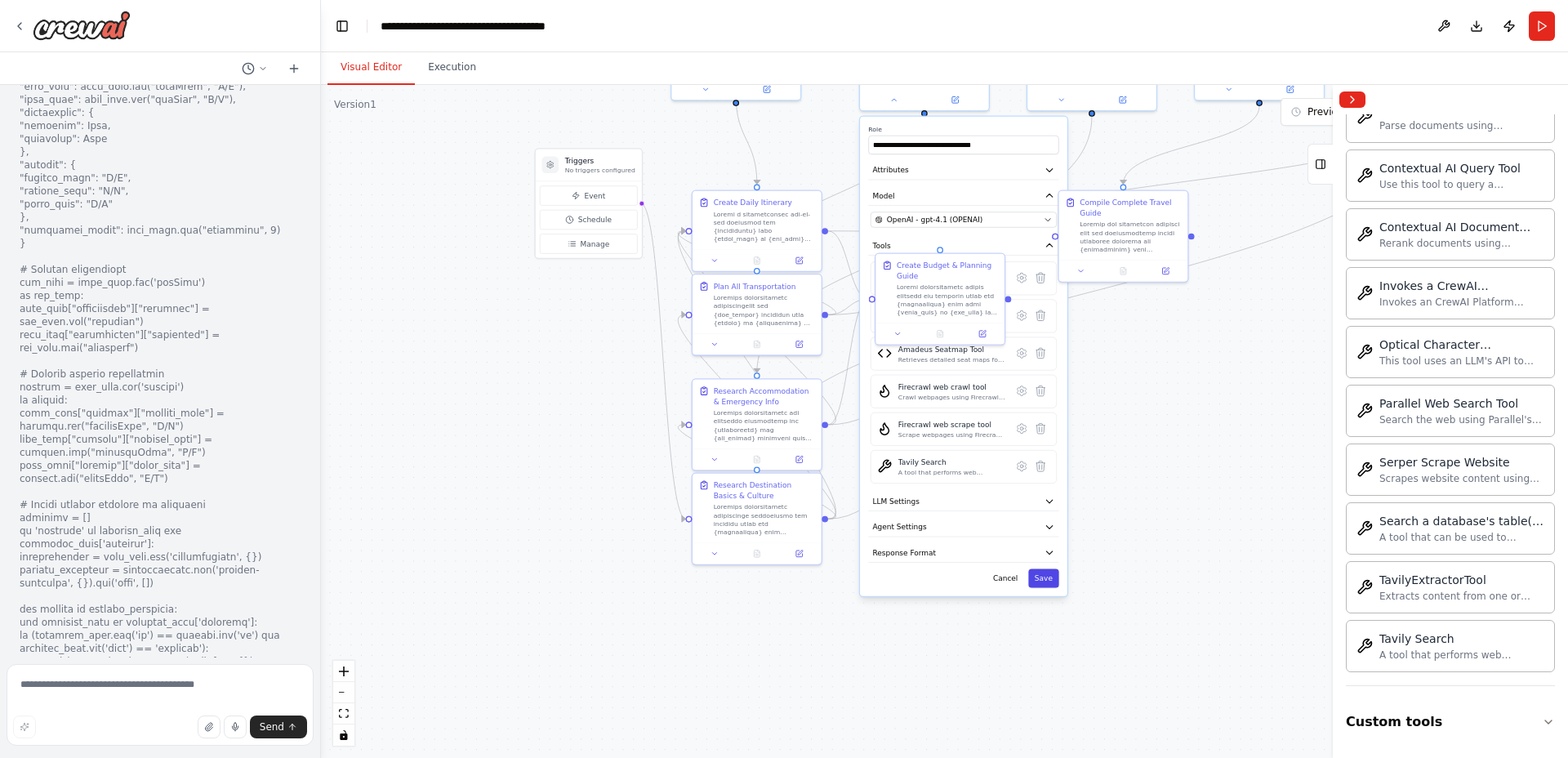
click at [1051, 586] on button "Save" at bounding box center [1043, 577] width 30 height 18
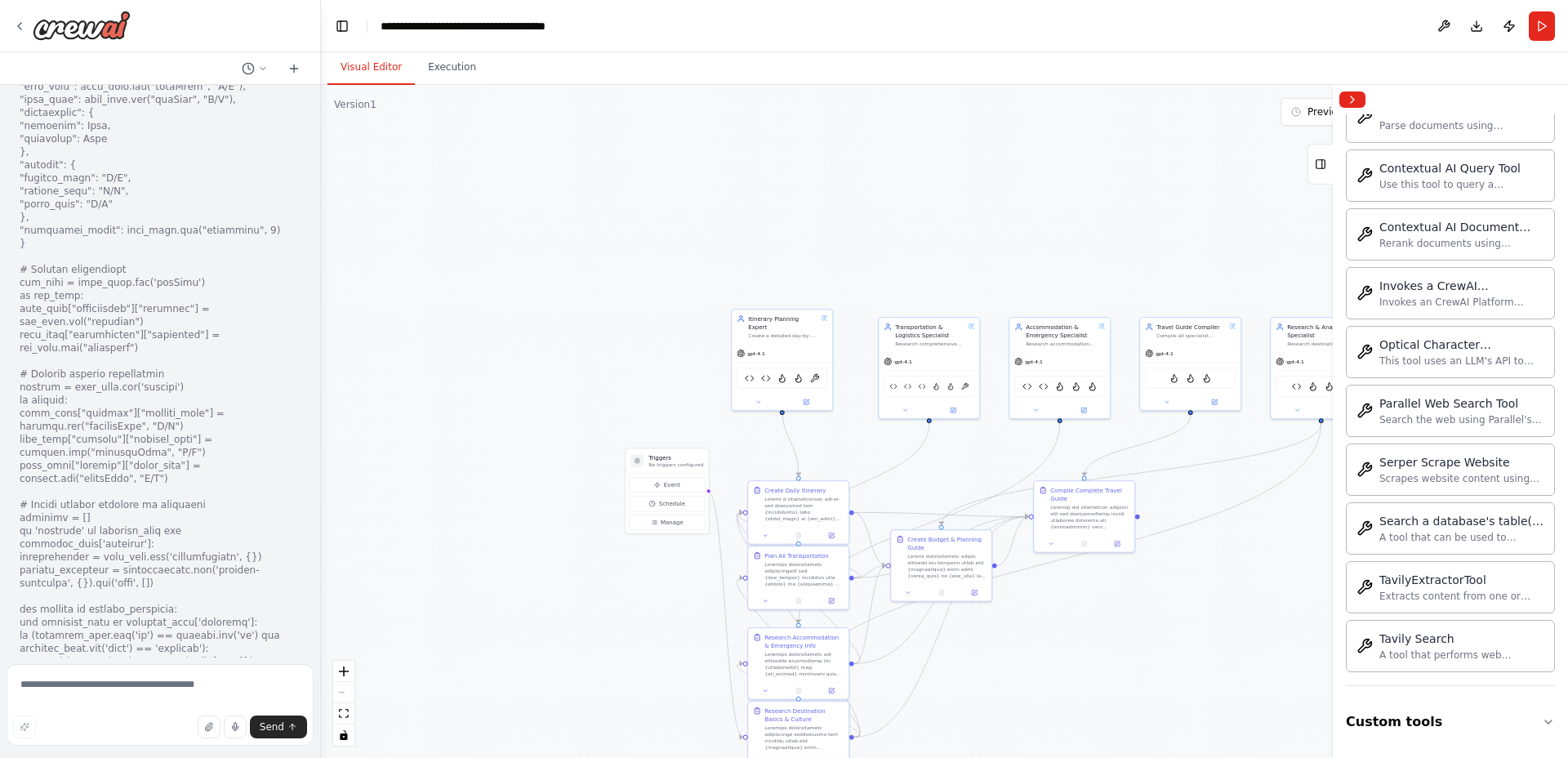
drag, startPoint x: 1216, startPoint y: 529, endPoint x: 1174, endPoint y: 619, distance: 99.3
click at [1186, 652] on div ".deletable-edge-delete-btn { width: 20px; height: 20px; border: 0px solid #ffff…" at bounding box center [945, 422] width 1247 height 673
click at [907, 408] on icon at bounding box center [905, 407] width 7 height 7
click at [901, 409] on button at bounding box center [905, 407] width 47 height 10
click at [1035, 409] on icon at bounding box center [1036, 407] width 7 height 7
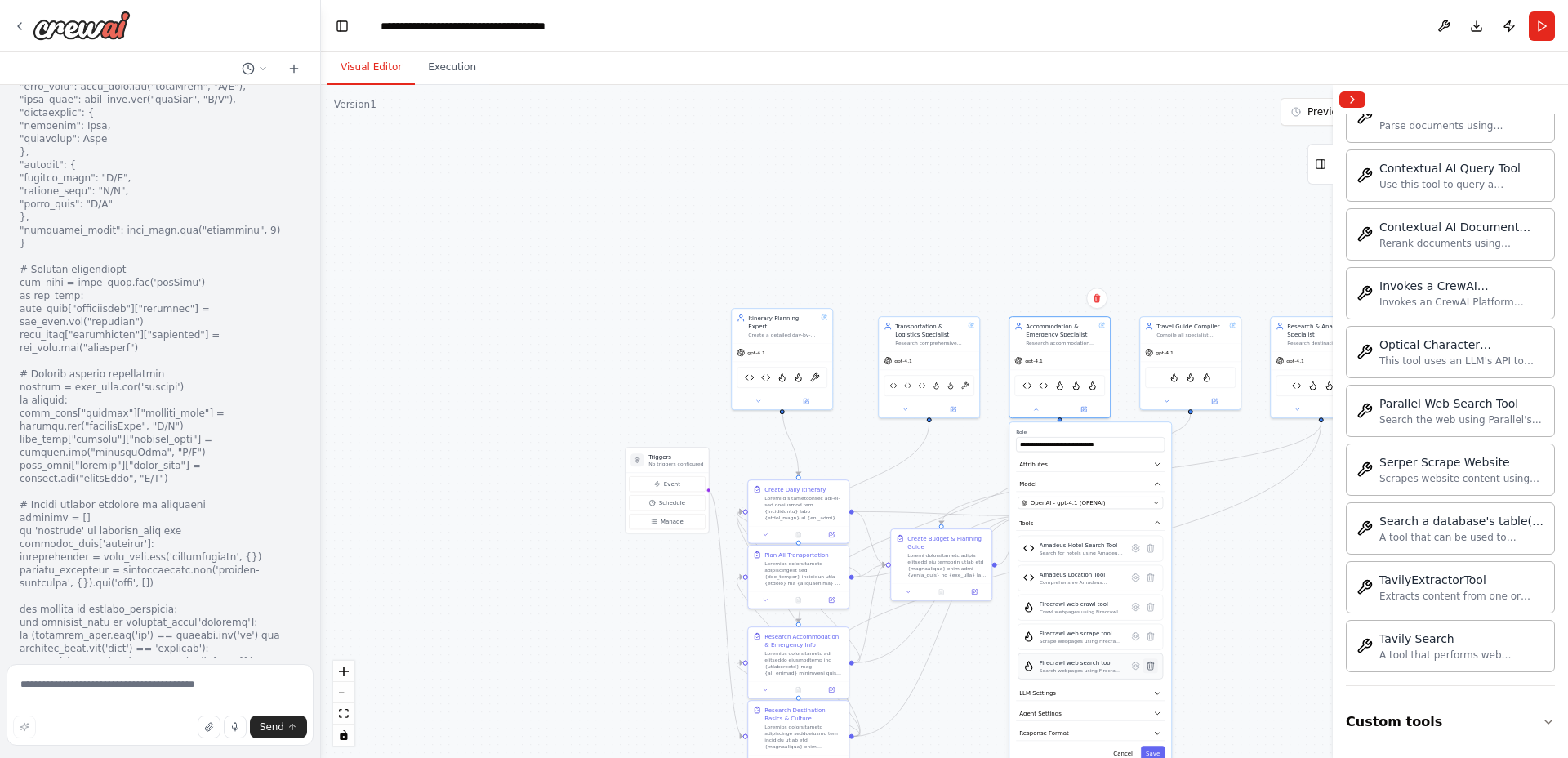
click at [1150, 665] on icon at bounding box center [1150, 666] width 7 height 8
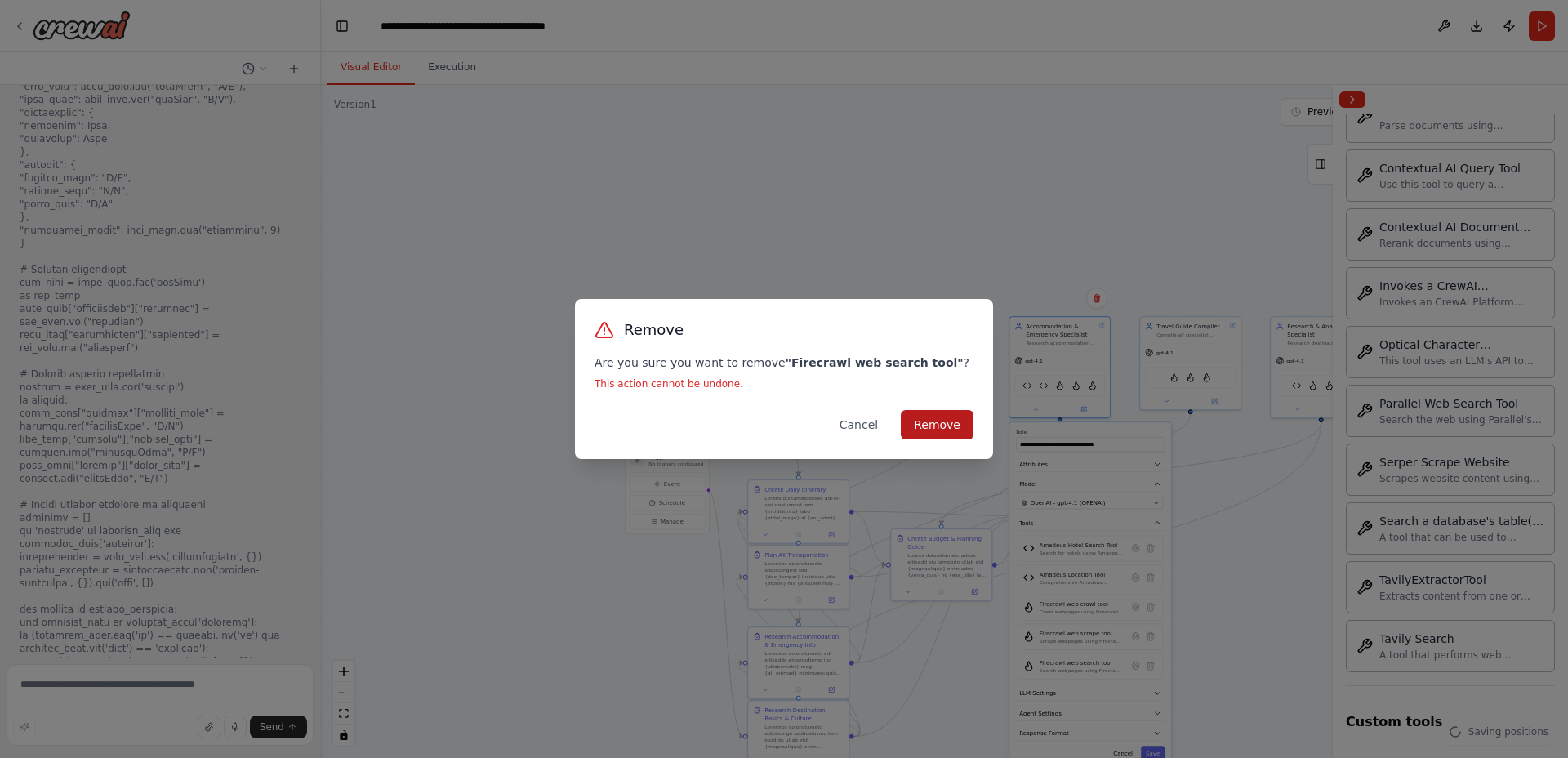
click at [942, 425] on button "Remove" at bounding box center [937, 424] width 73 height 29
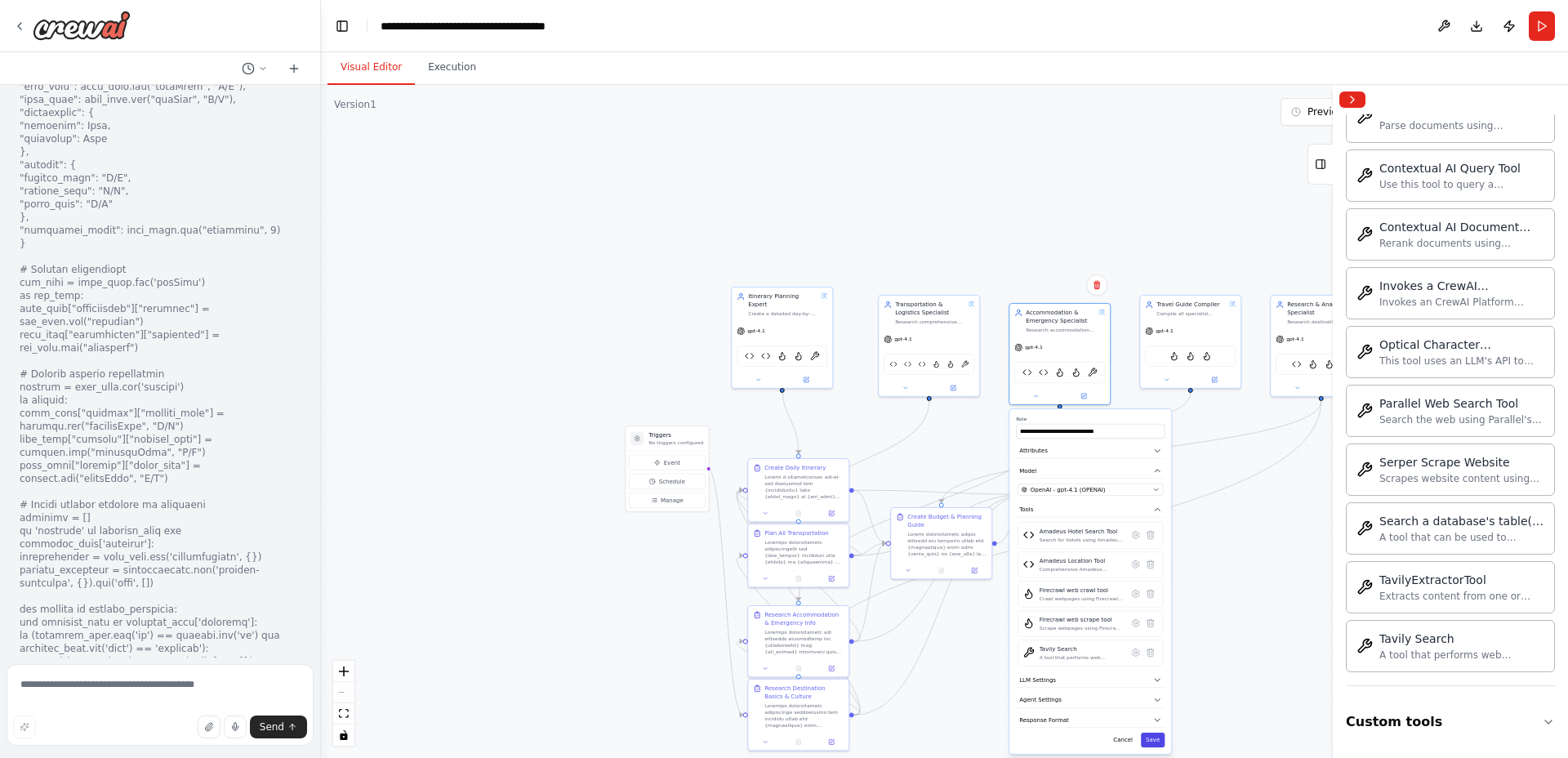
click at [1152, 754] on div "**********" at bounding box center [1089, 581] width 161 height 345
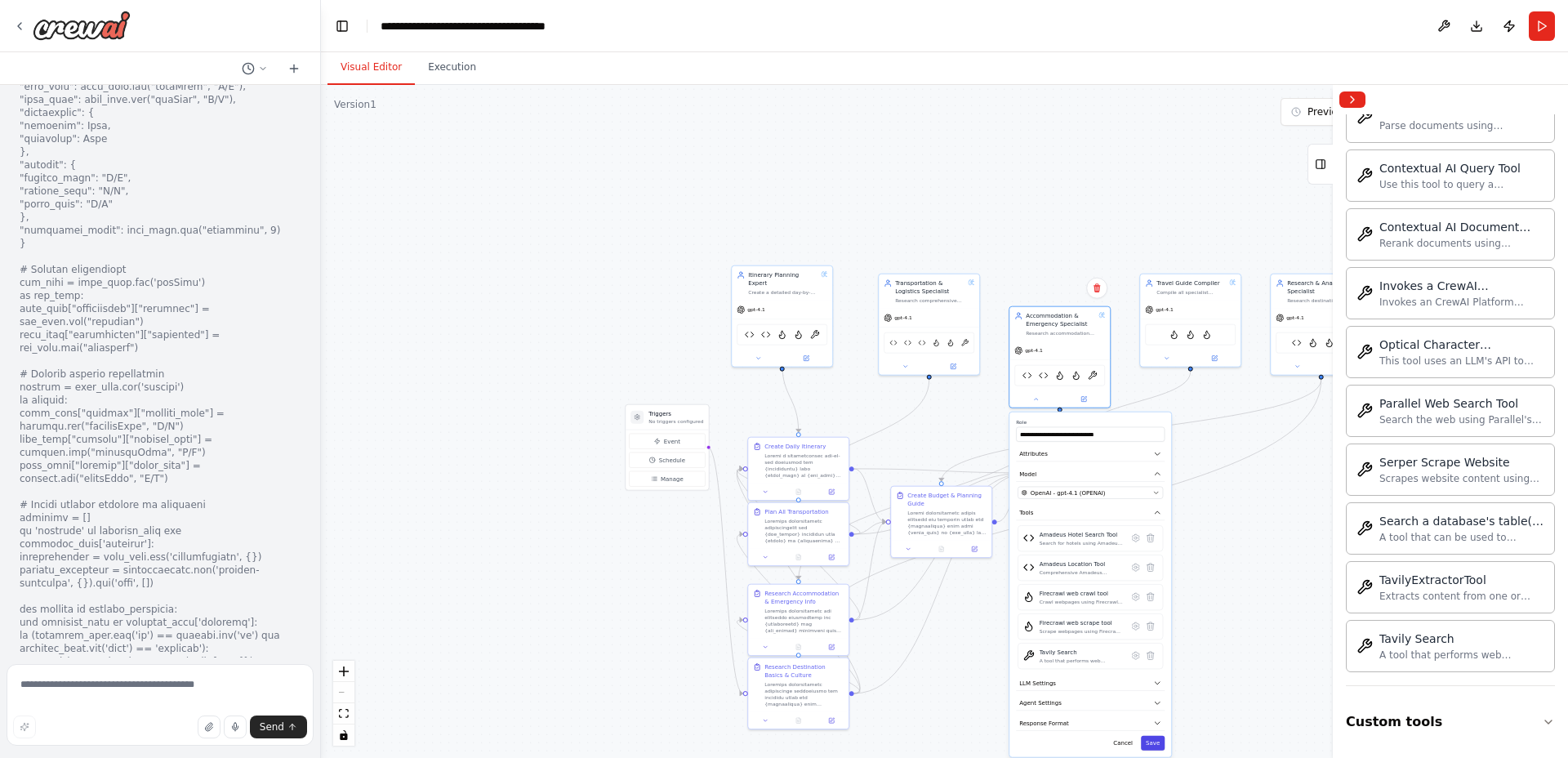
click at [1153, 748] on div ".deletable-edge-delete-btn { width: 20px; height: 20px; border: 0px solid #ffff…" at bounding box center [945, 422] width 1247 height 673
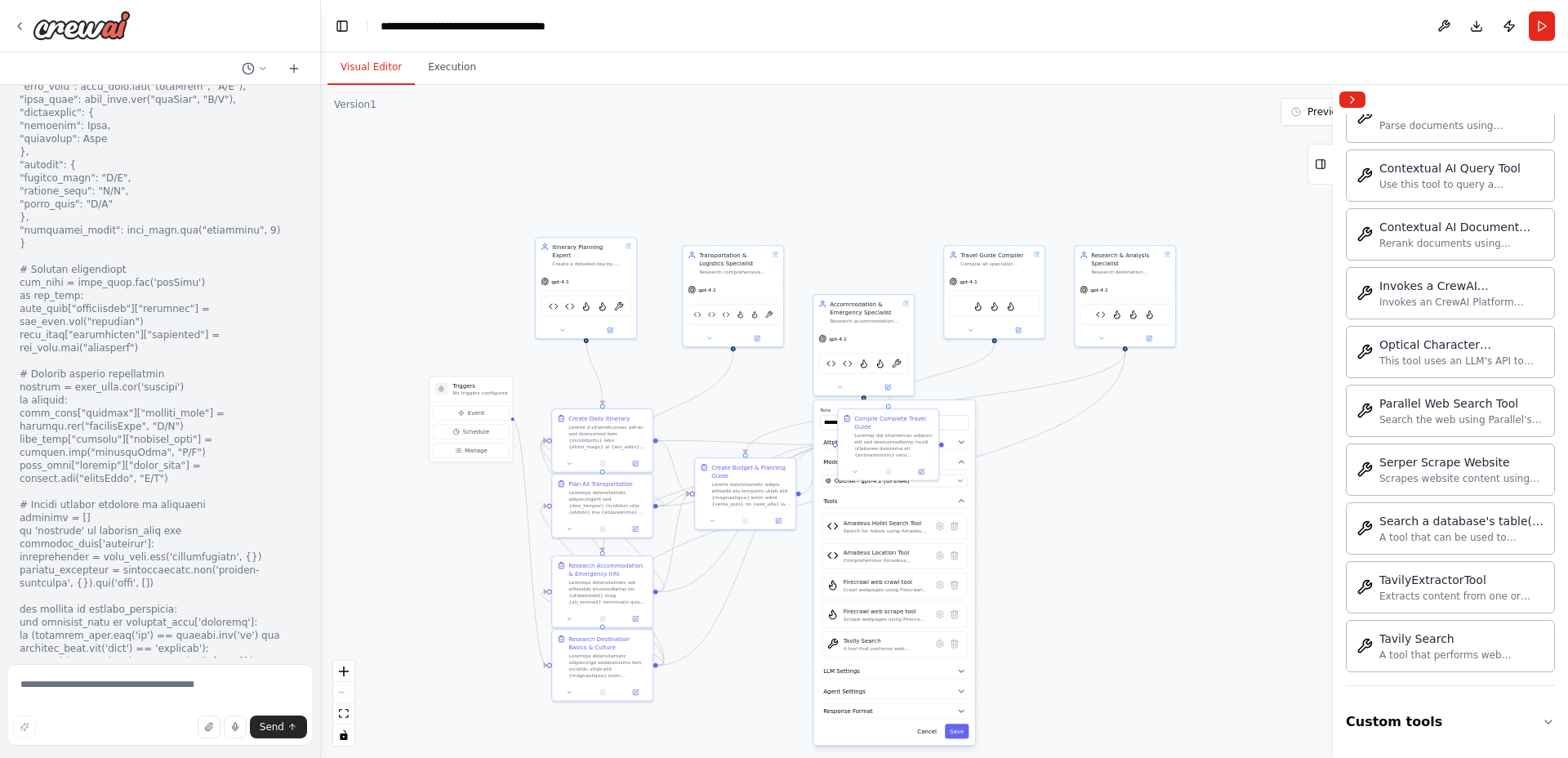
drag, startPoint x: 1263, startPoint y: 589, endPoint x: 1081, endPoint y: 586, distance: 182.0
click at [1081, 586] on div ".deletable-edge-delete-btn { width: 20px; height: 20px; border: 0px solid #ffff…" at bounding box center [945, 422] width 1247 height 673
click at [967, 325] on icon at bounding box center [971, 328] width 7 height 7
click at [961, 729] on button "Save" at bounding box center [956, 731] width 23 height 15
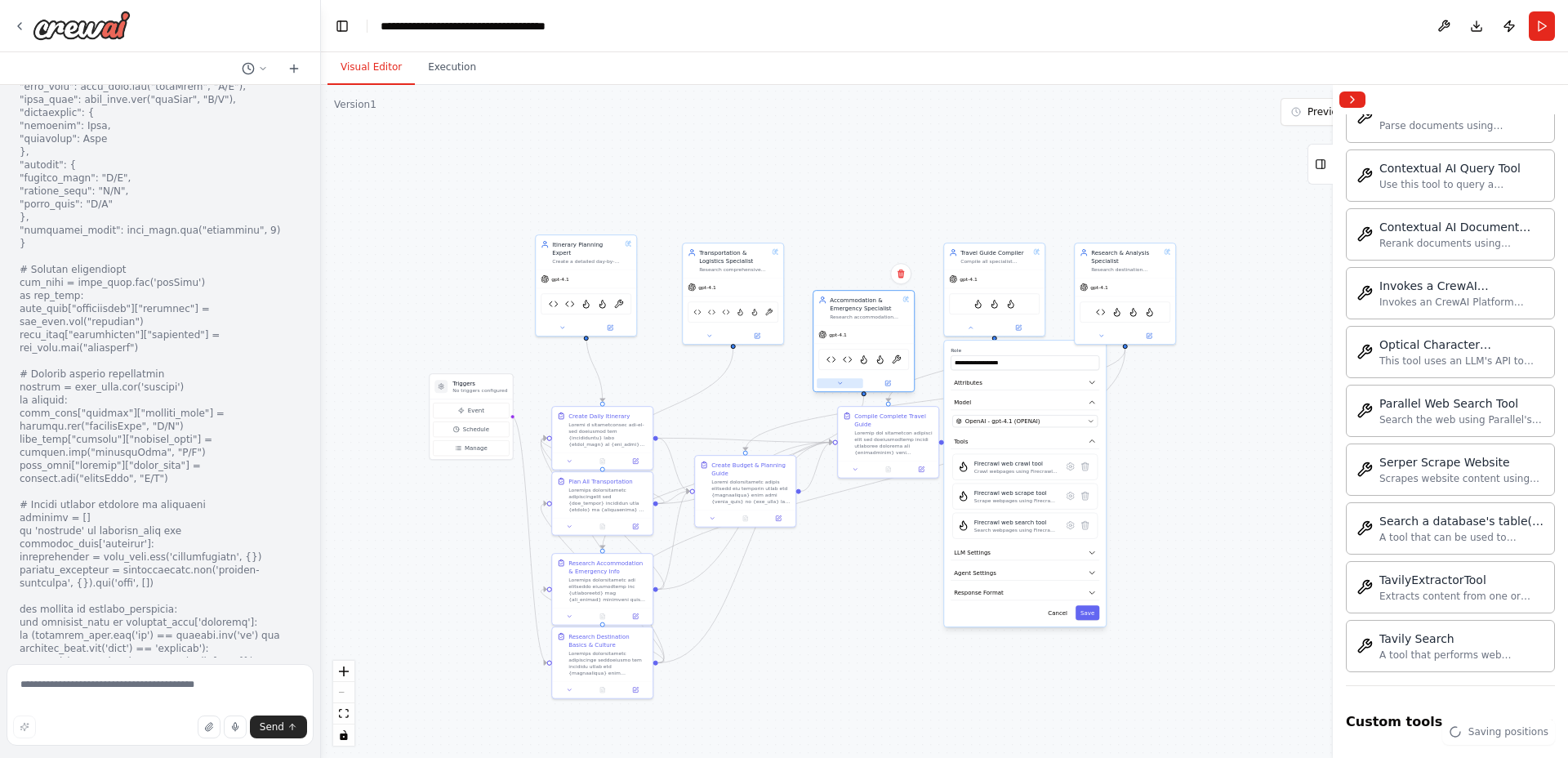
click at [839, 385] on icon at bounding box center [839, 383] width 7 height 7
click at [839, 384] on icon at bounding box center [839, 383] width 3 height 2
click at [1089, 526] on icon at bounding box center [1085, 525] width 10 height 10
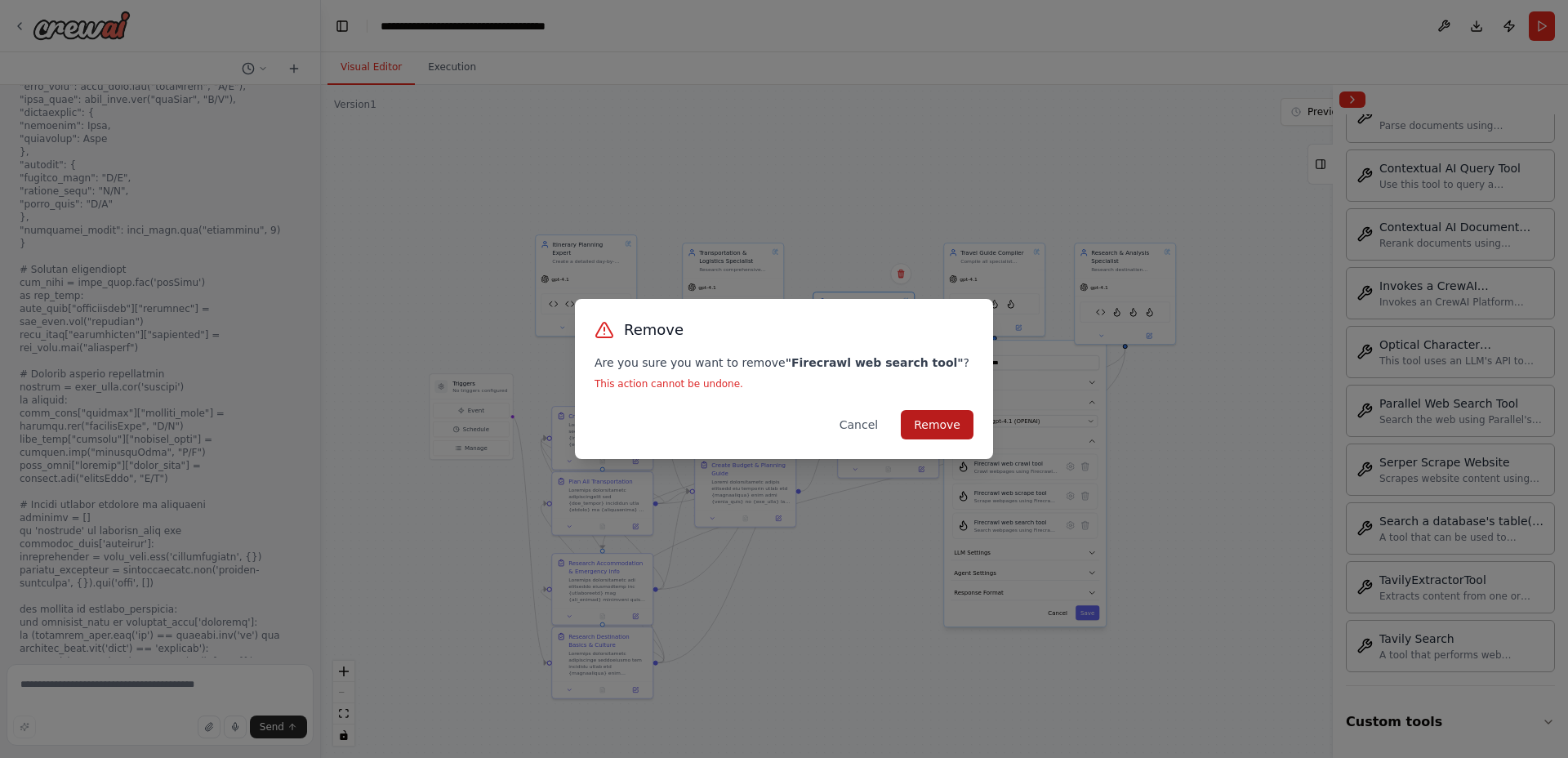
click at [934, 418] on button "Remove" at bounding box center [937, 424] width 73 height 29
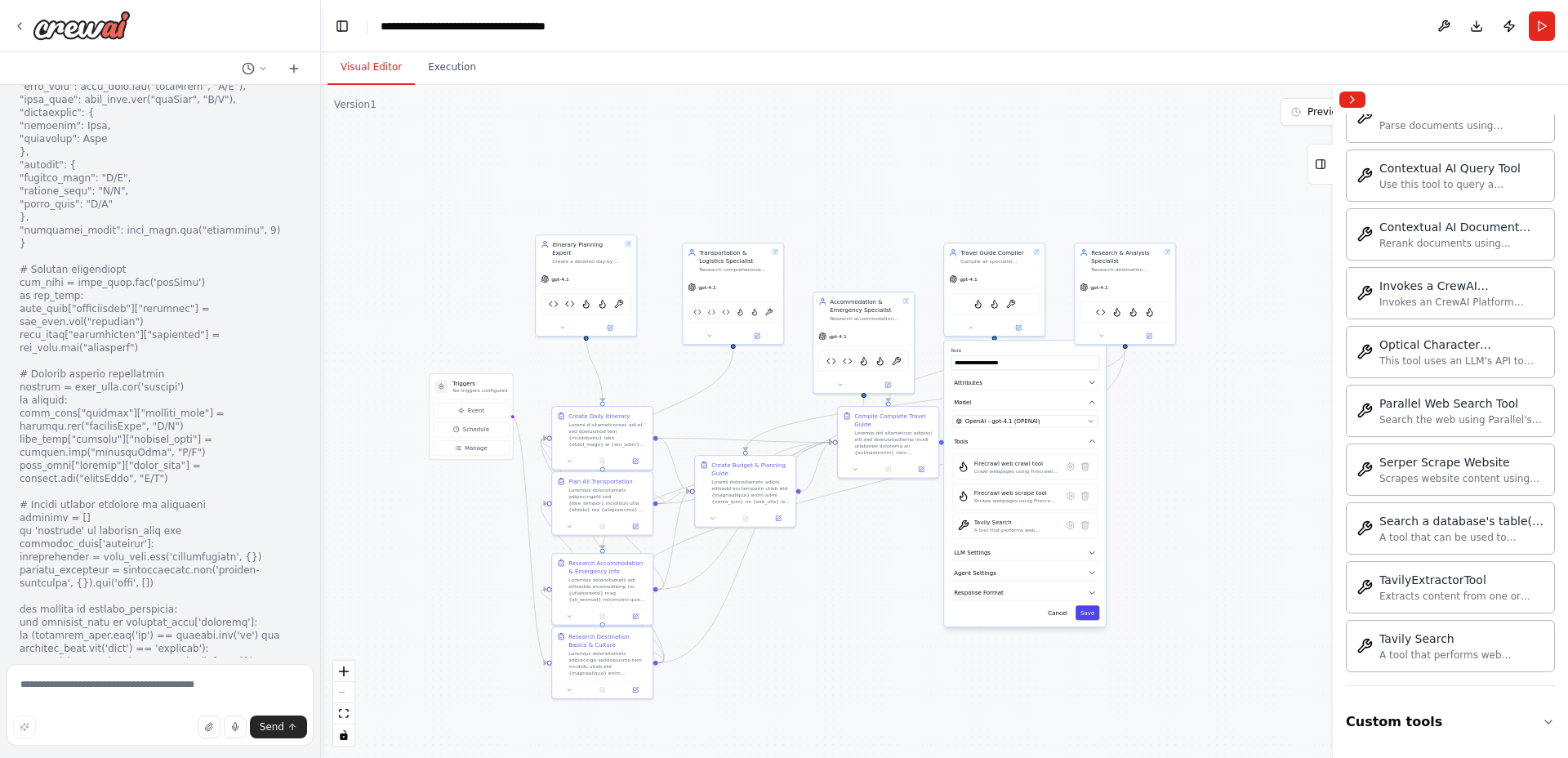
click at [1088, 611] on button "Save" at bounding box center [1087, 612] width 23 height 15
click at [1101, 337] on button at bounding box center [1101, 334] width 47 height 10
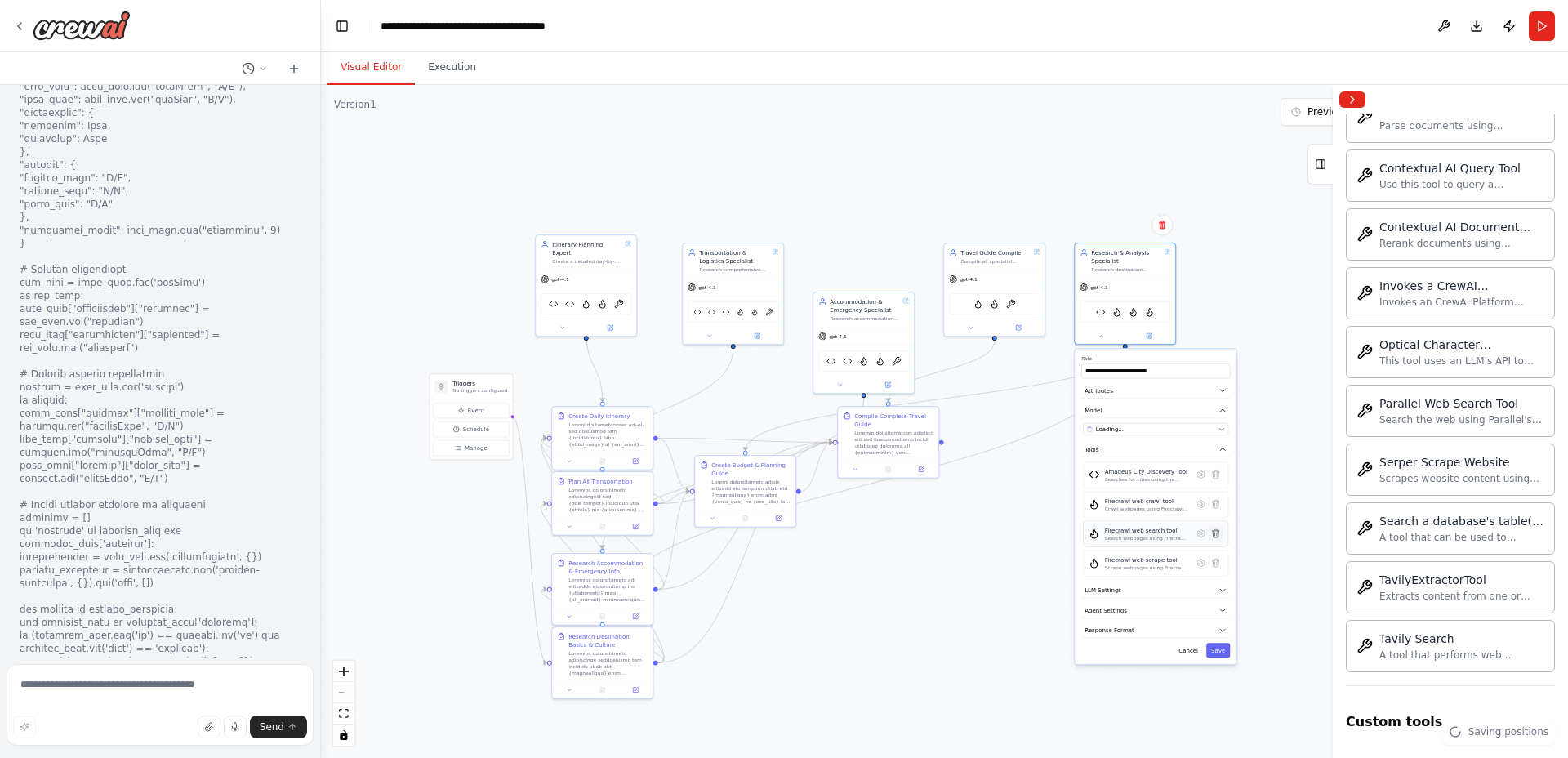
click at [1217, 537] on icon at bounding box center [1216, 533] width 10 height 10
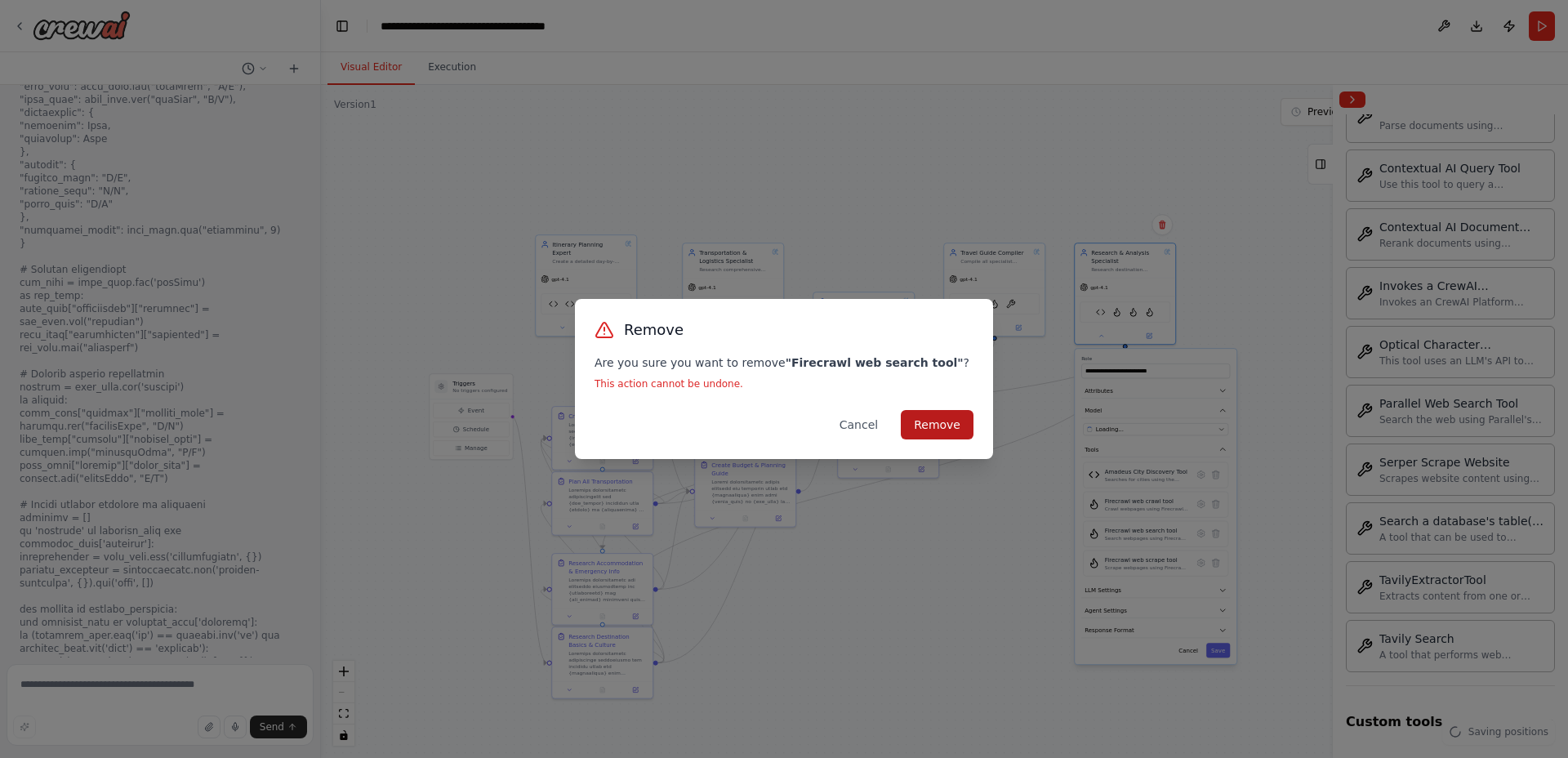
click at [930, 423] on button "Remove" at bounding box center [937, 424] width 73 height 29
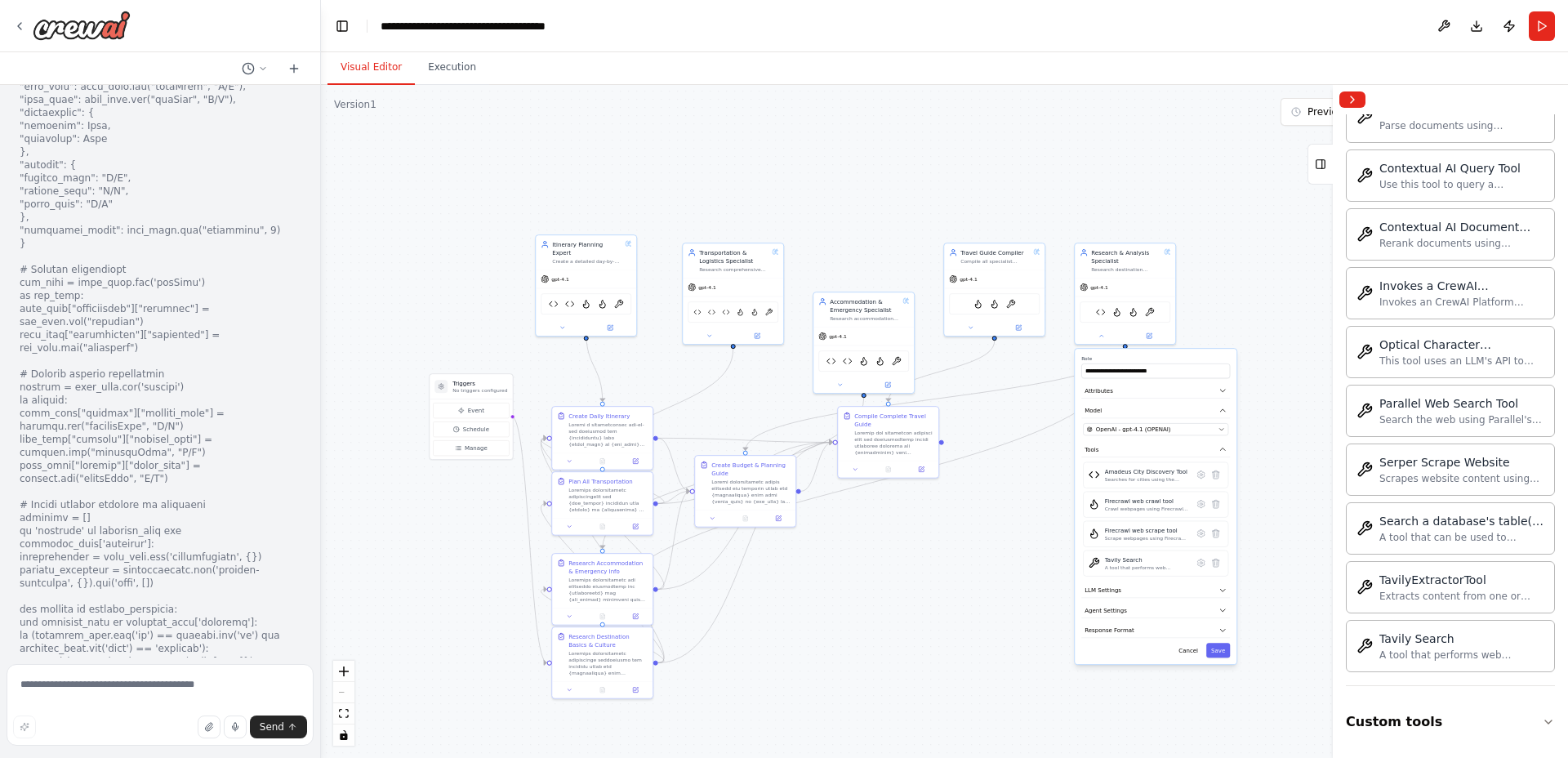
click at [1223, 648] on button "Save" at bounding box center [1218, 650] width 23 height 15
click at [971, 331] on div at bounding box center [994, 326] width 100 height 17
click at [971, 326] on icon at bounding box center [971, 326] width 7 height 7
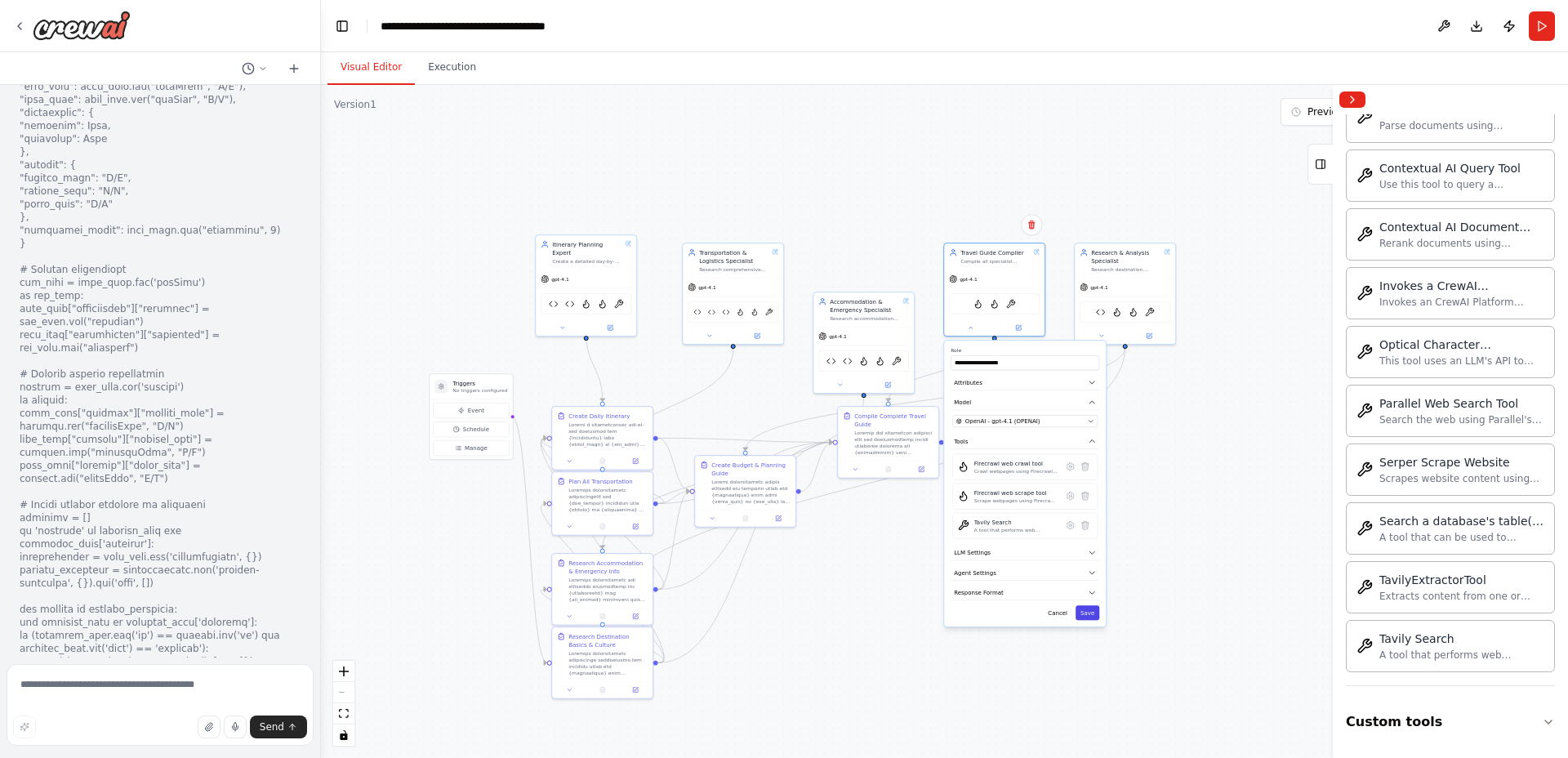
click at [1092, 614] on button "Save" at bounding box center [1087, 612] width 23 height 15
click at [1316, 166] on icon at bounding box center [1320, 164] width 12 height 26
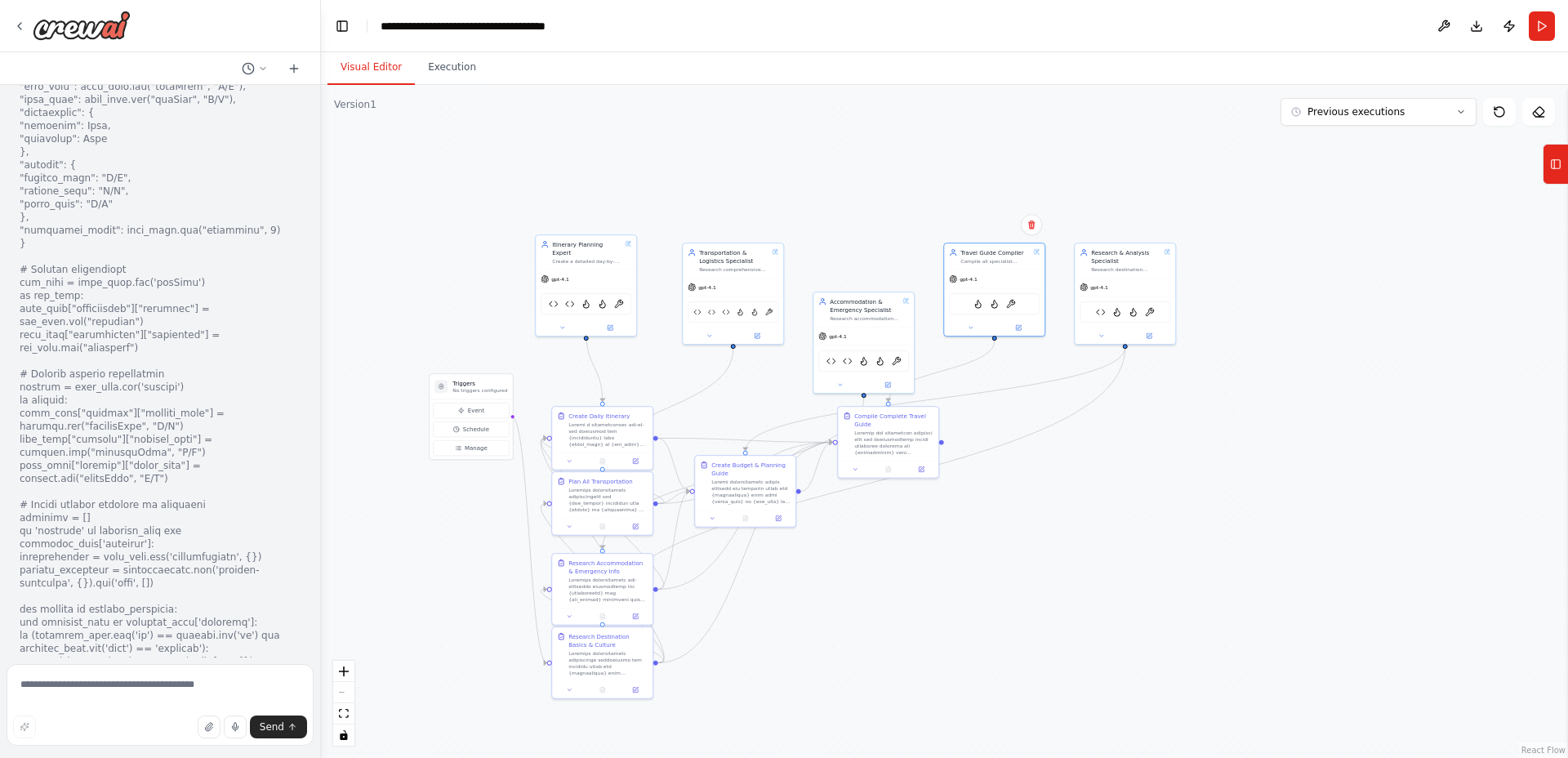
click at [1543, 21] on button "Run" at bounding box center [1541, 26] width 26 height 29
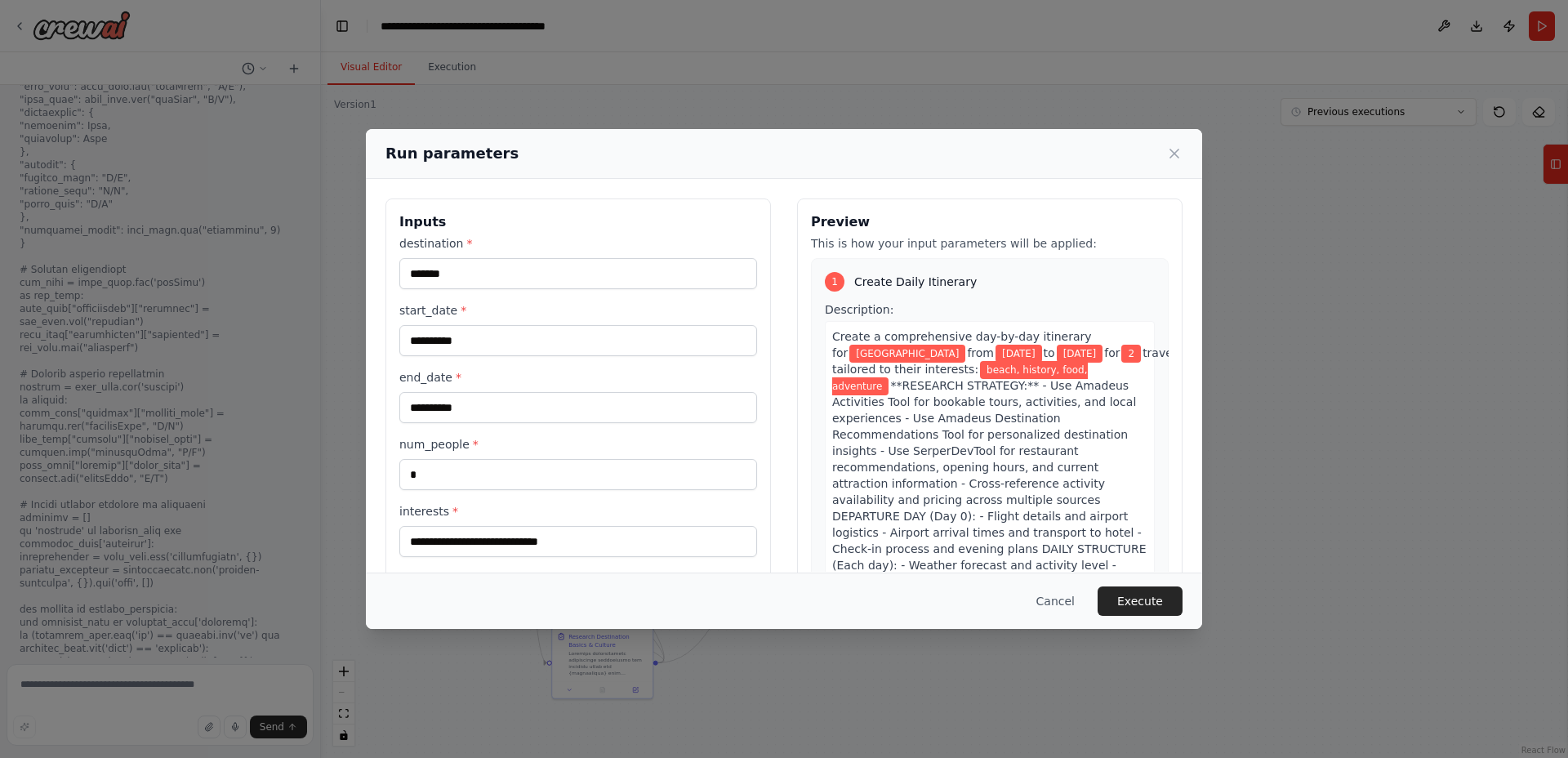
scroll to position [218, 0]
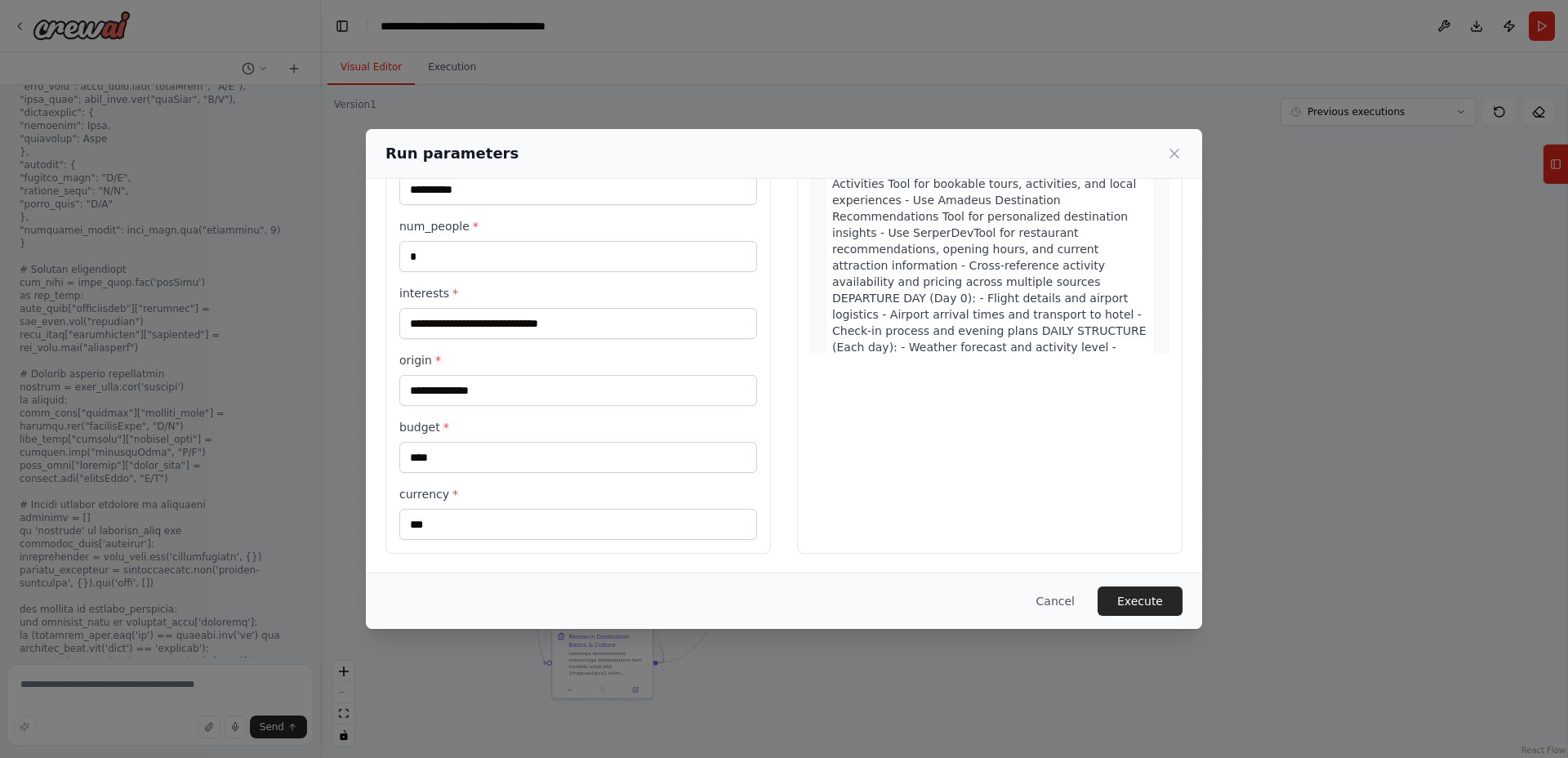
click at [1143, 601] on button "Execute" at bounding box center [1140, 601] width 85 height 29
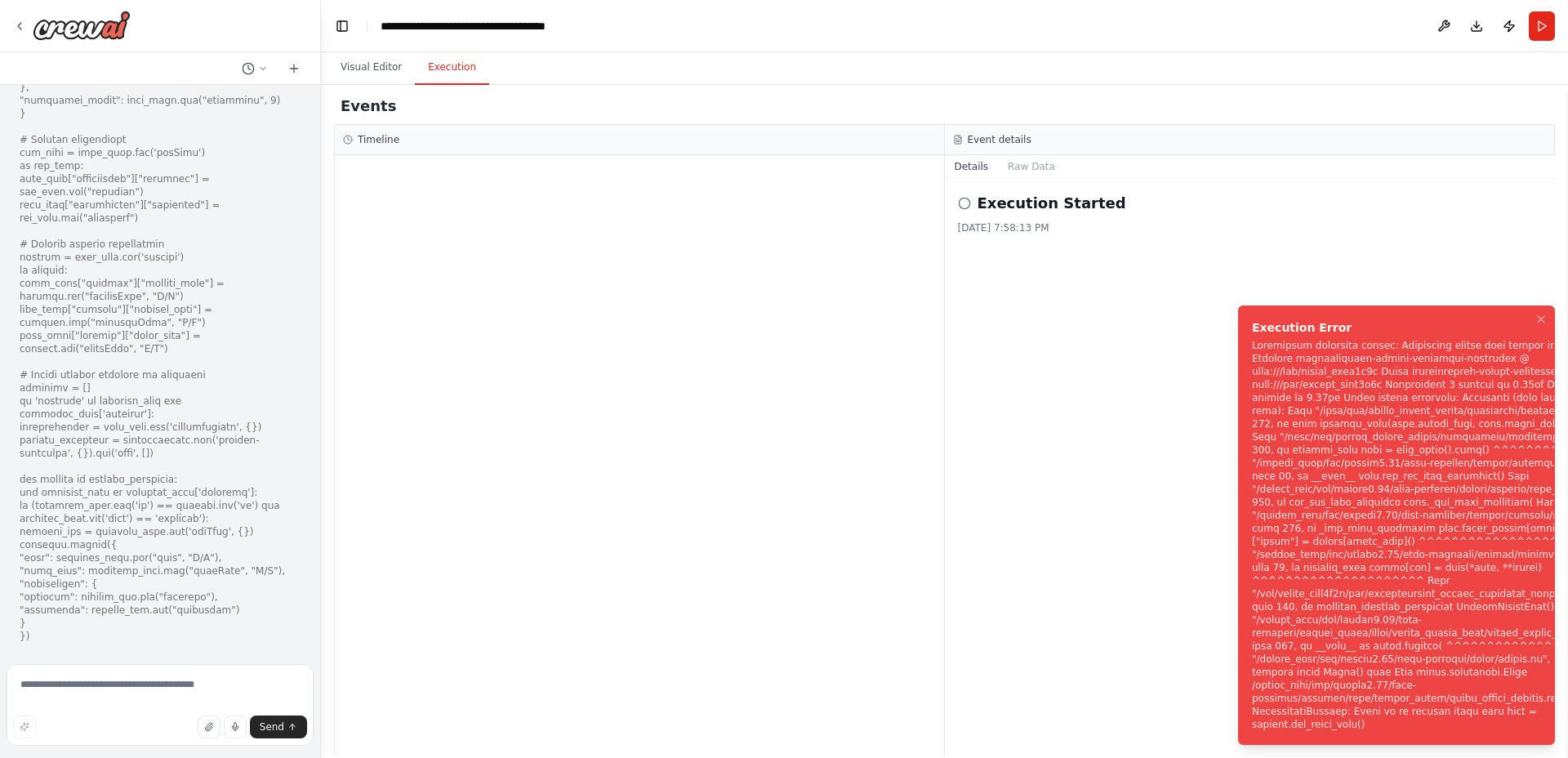
scroll to position [54289, 0]
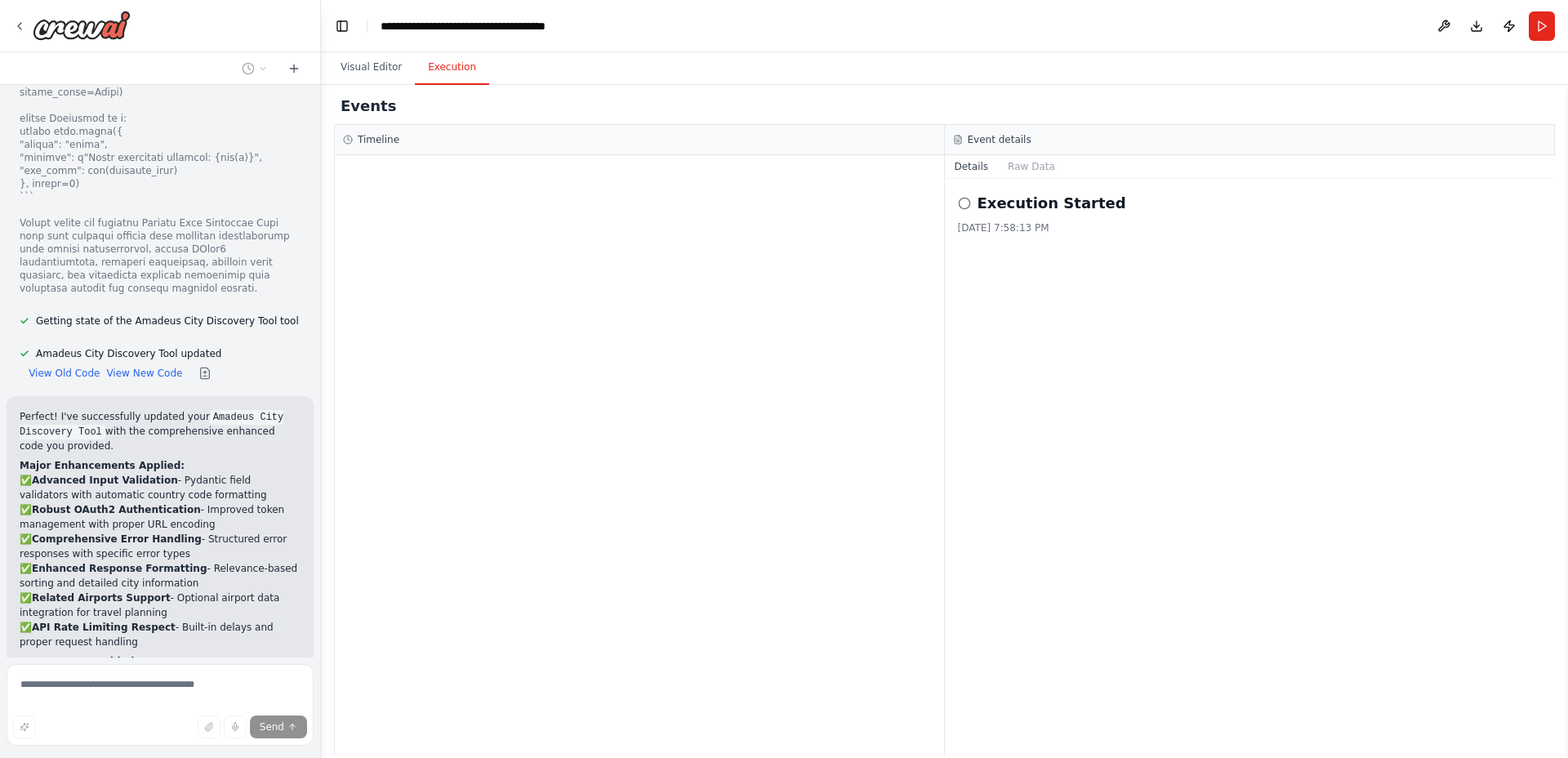
scroll to position [55016, 0]
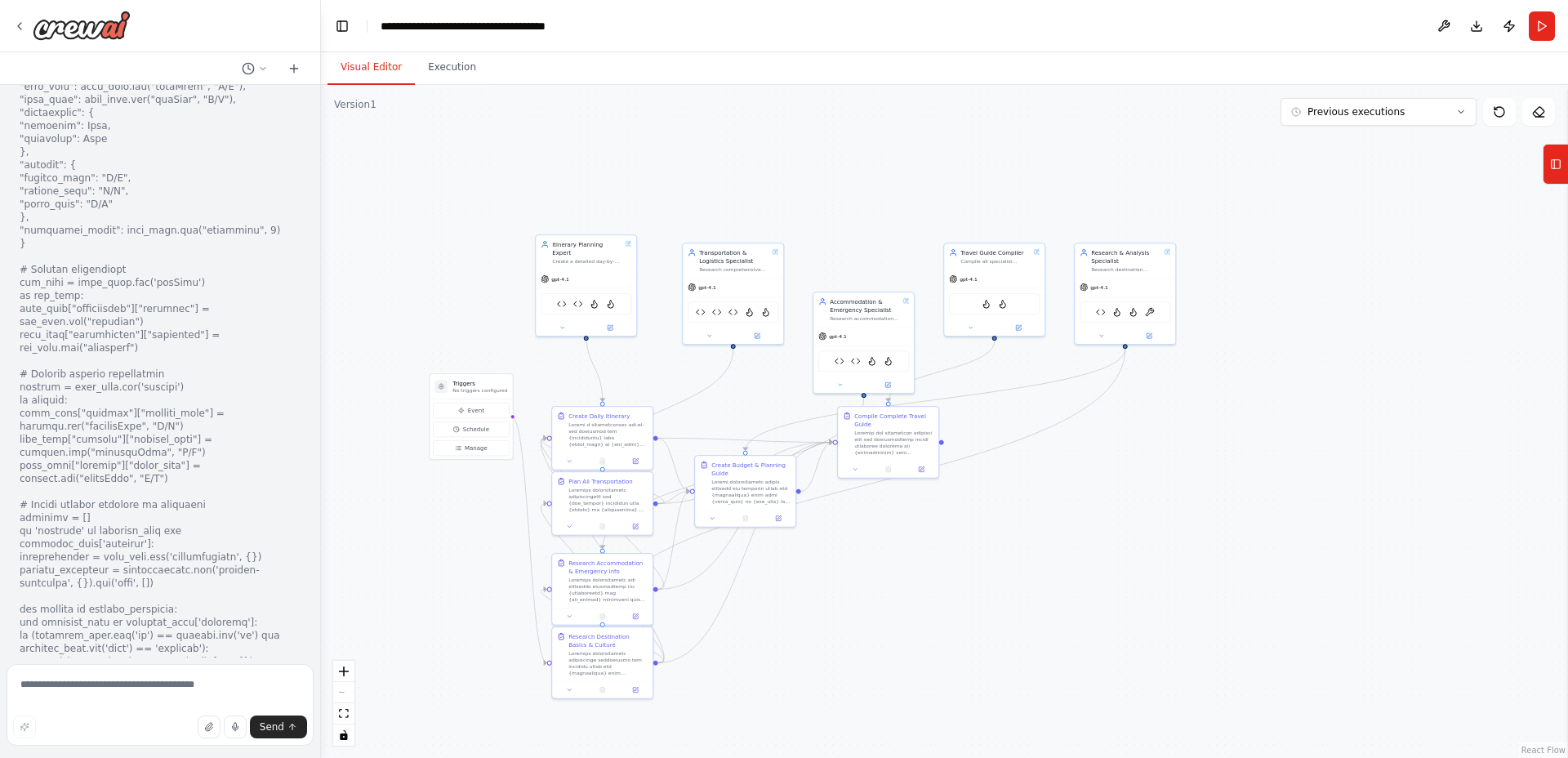
click at [366, 64] on button "Visual Editor" at bounding box center [371, 68] width 87 height 34
click at [609, 275] on div "gpt-4.1" at bounding box center [586, 277] width 100 height 18
click at [560, 323] on div at bounding box center [586, 326] width 100 height 17
click at [561, 323] on icon at bounding box center [562, 326] width 7 height 7
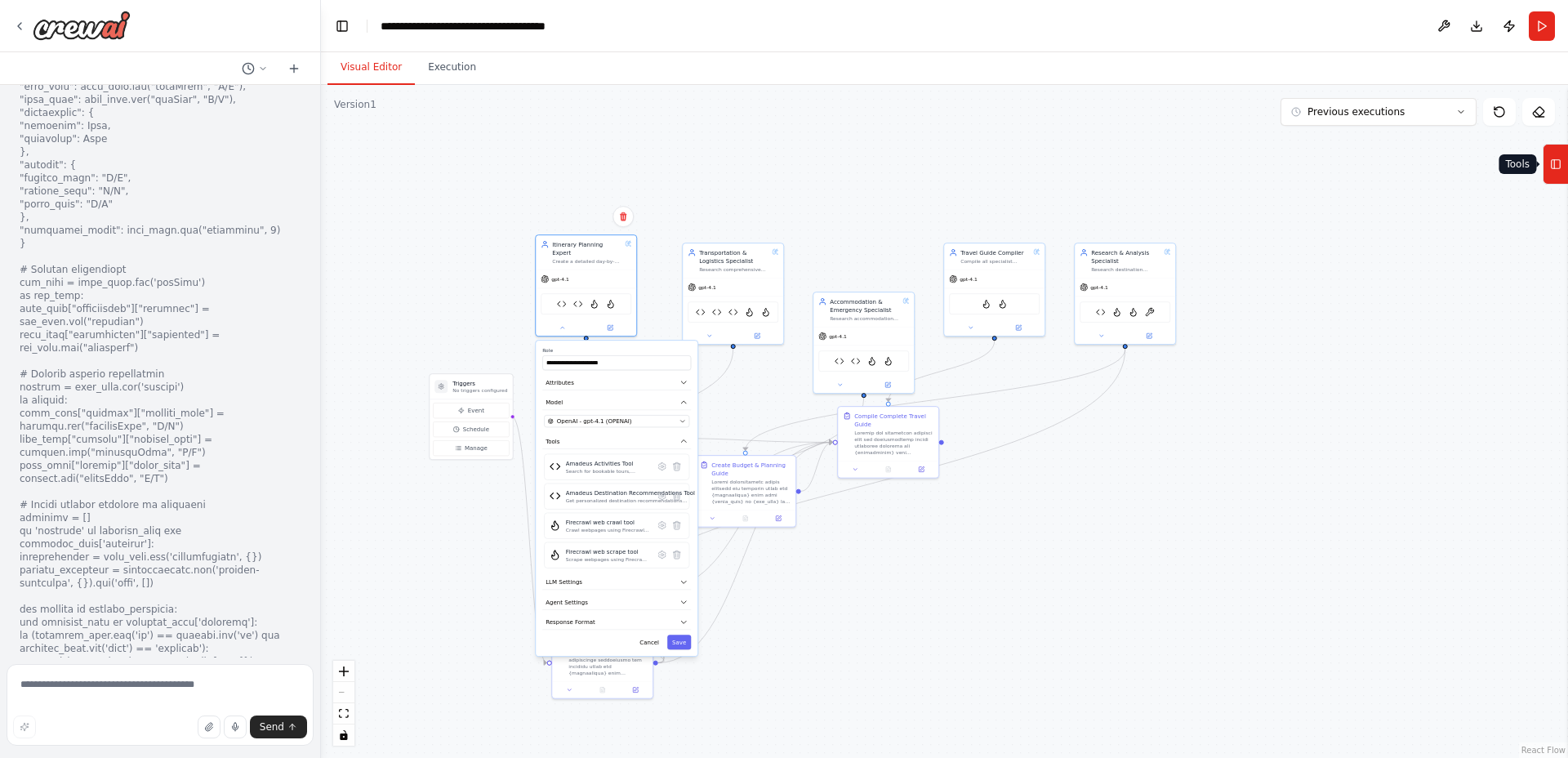
click at [1558, 173] on icon at bounding box center [1556, 164] width 12 height 26
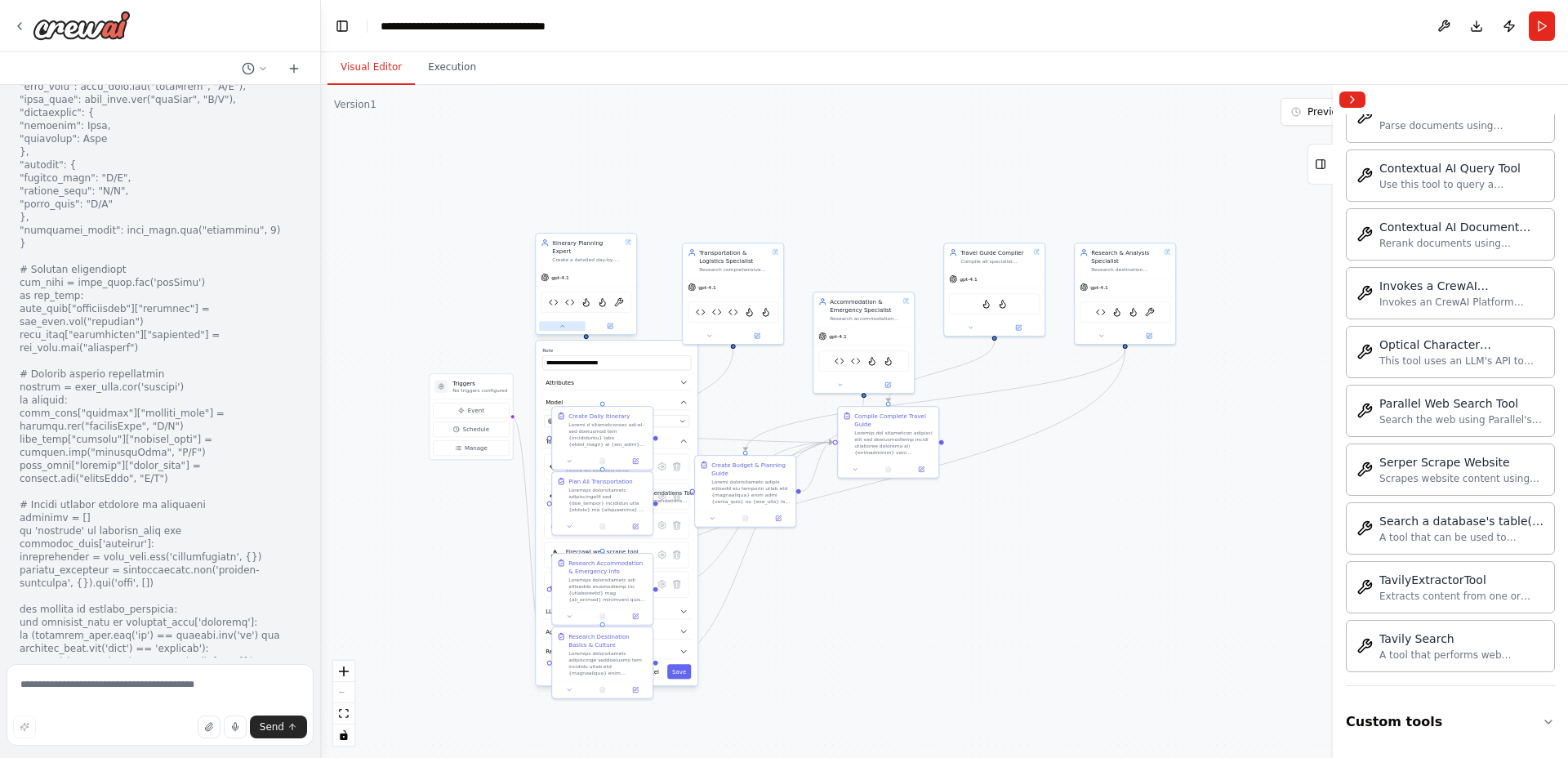
click at [563, 322] on button at bounding box center [562, 326] width 47 height 10
click at [560, 323] on icon at bounding box center [562, 326] width 7 height 7
click at [660, 579] on icon at bounding box center [663, 584] width 10 height 10
click at [617, 426] on button "Advanced Options" at bounding box center [617, 433] width 149 height 16
click at [615, 403] on button "Customize (Optional)" at bounding box center [617, 411] width 149 height 16
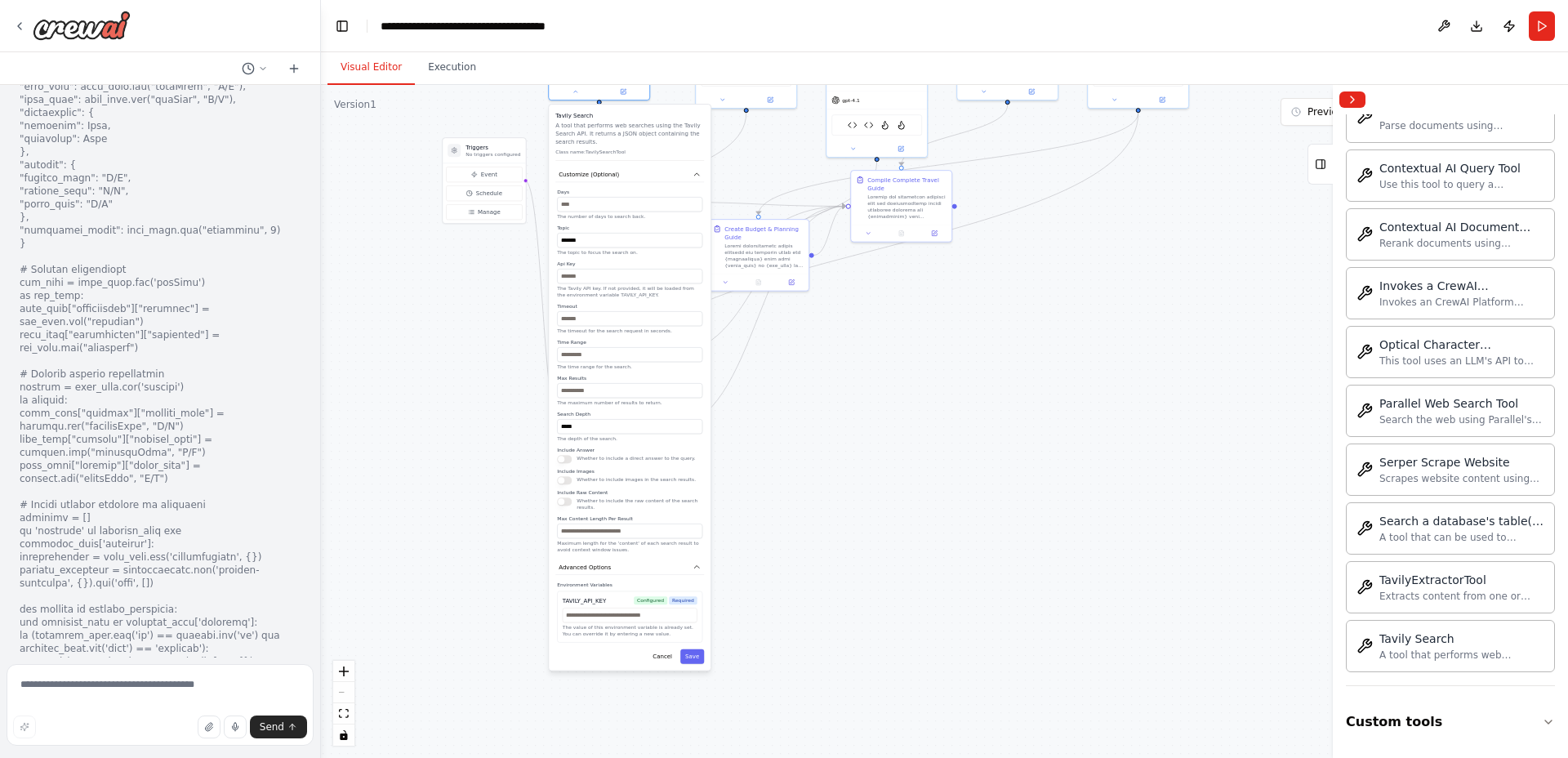
drag, startPoint x: 823, startPoint y: 665, endPoint x: 833, endPoint y: 466, distance: 199.3
click at [833, 466] on div ".deletable-edge-delete-btn { width: 20px; height: 20px; border: 0px solid #ffff…" at bounding box center [945, 422] width 1247 height 673
click at [560, 383] on input "*" at bounding box center [630, 391] width 146 height 15
type input "**"
click at [596, 419] on input "*****" at bounding box center [630, 427] width 146 height 15
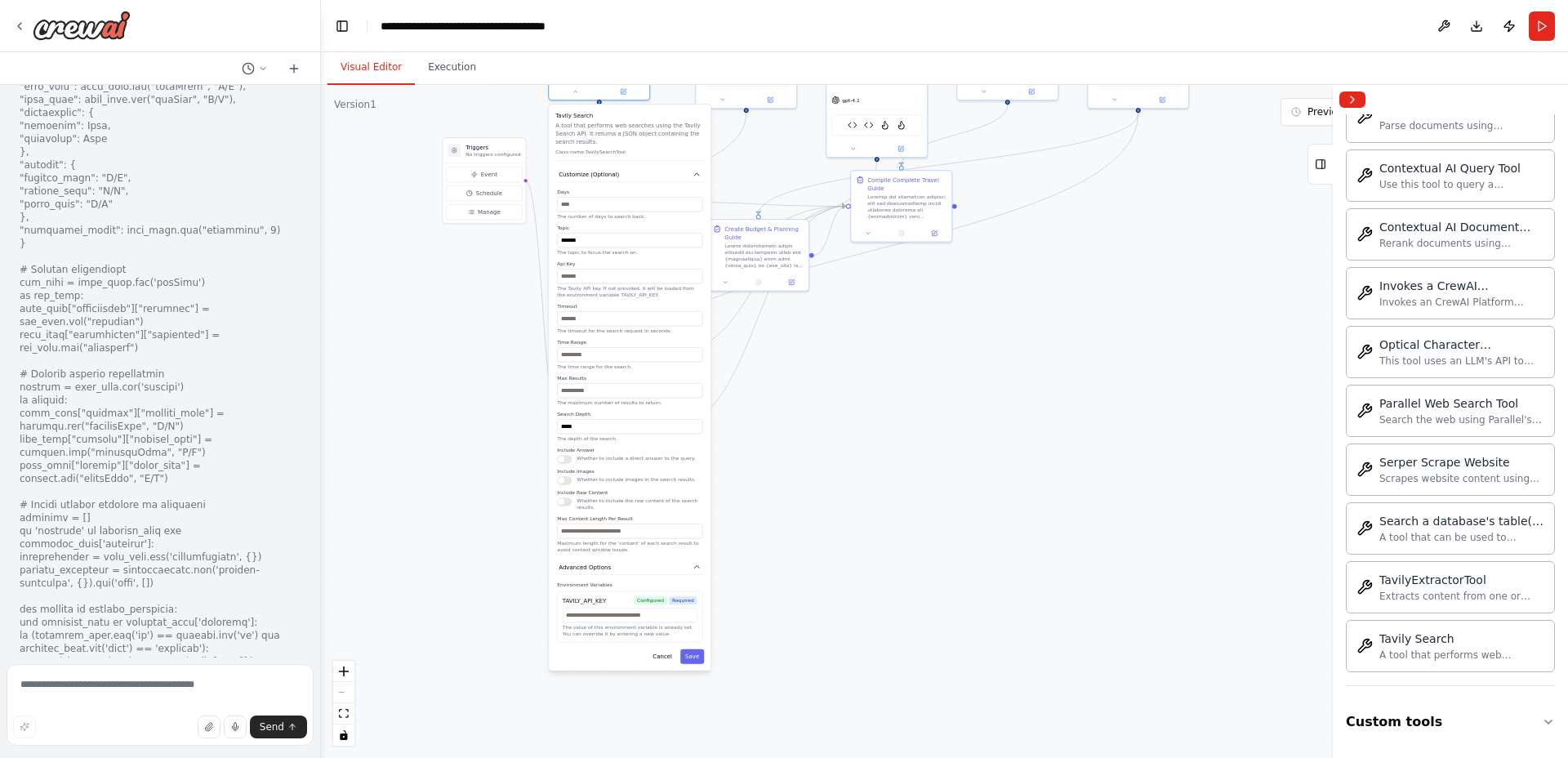
click at [565, 455] on button "button" at bounding box center [565, 459] width 15 height 8
click at [566, 455] on button "button" at bounding box center [565, 459] width 15 height 8
click at [696, 651] on button "Save" at bounding box center [693, 658] width 23 height 15
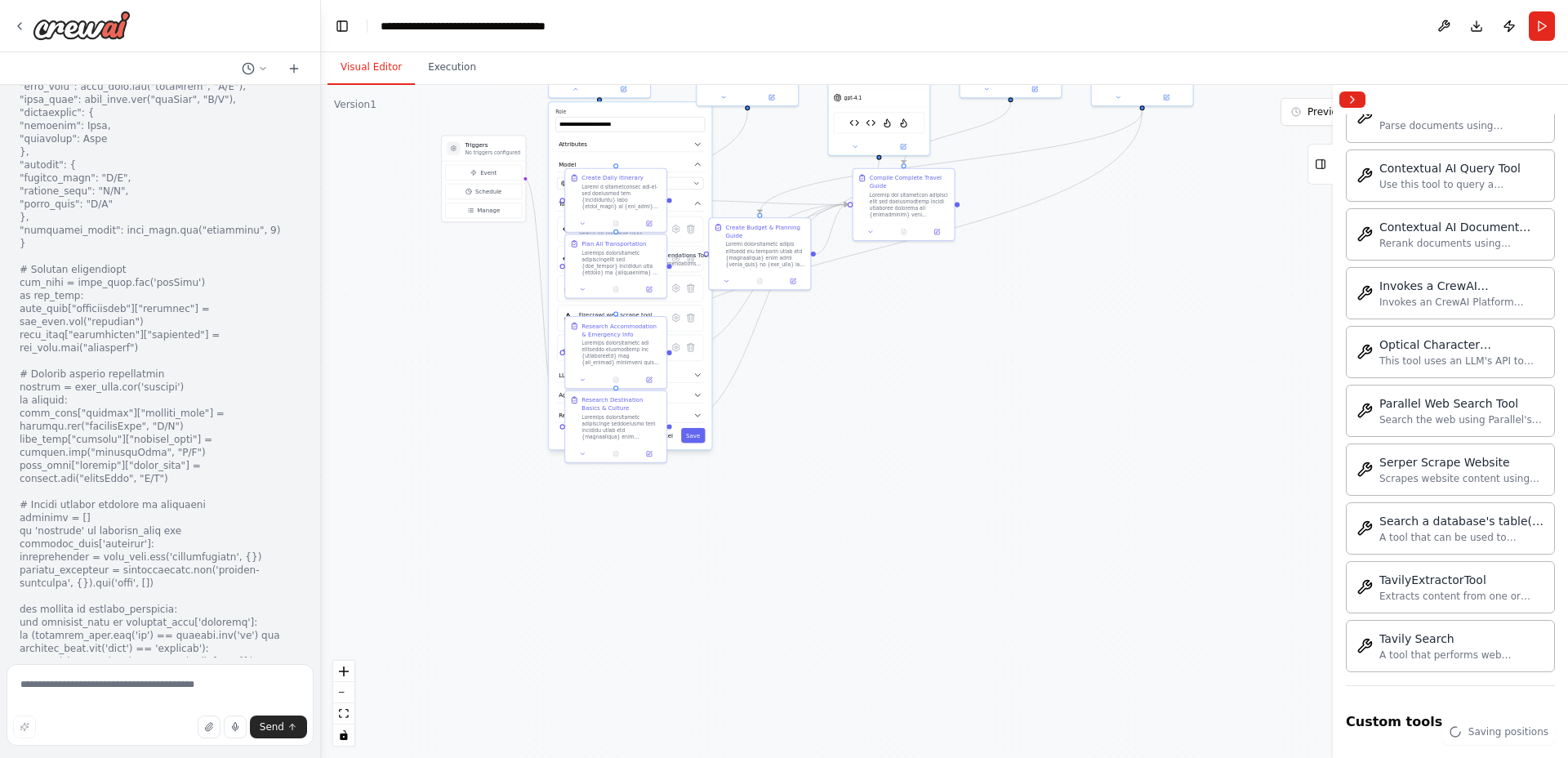
click at [781, 602] on div ".deletable-edge-delete-btn { width: 20px; height: 20px; border: 0px solid #ffff…" at bounding box center [945, 422] width 1247 height 673
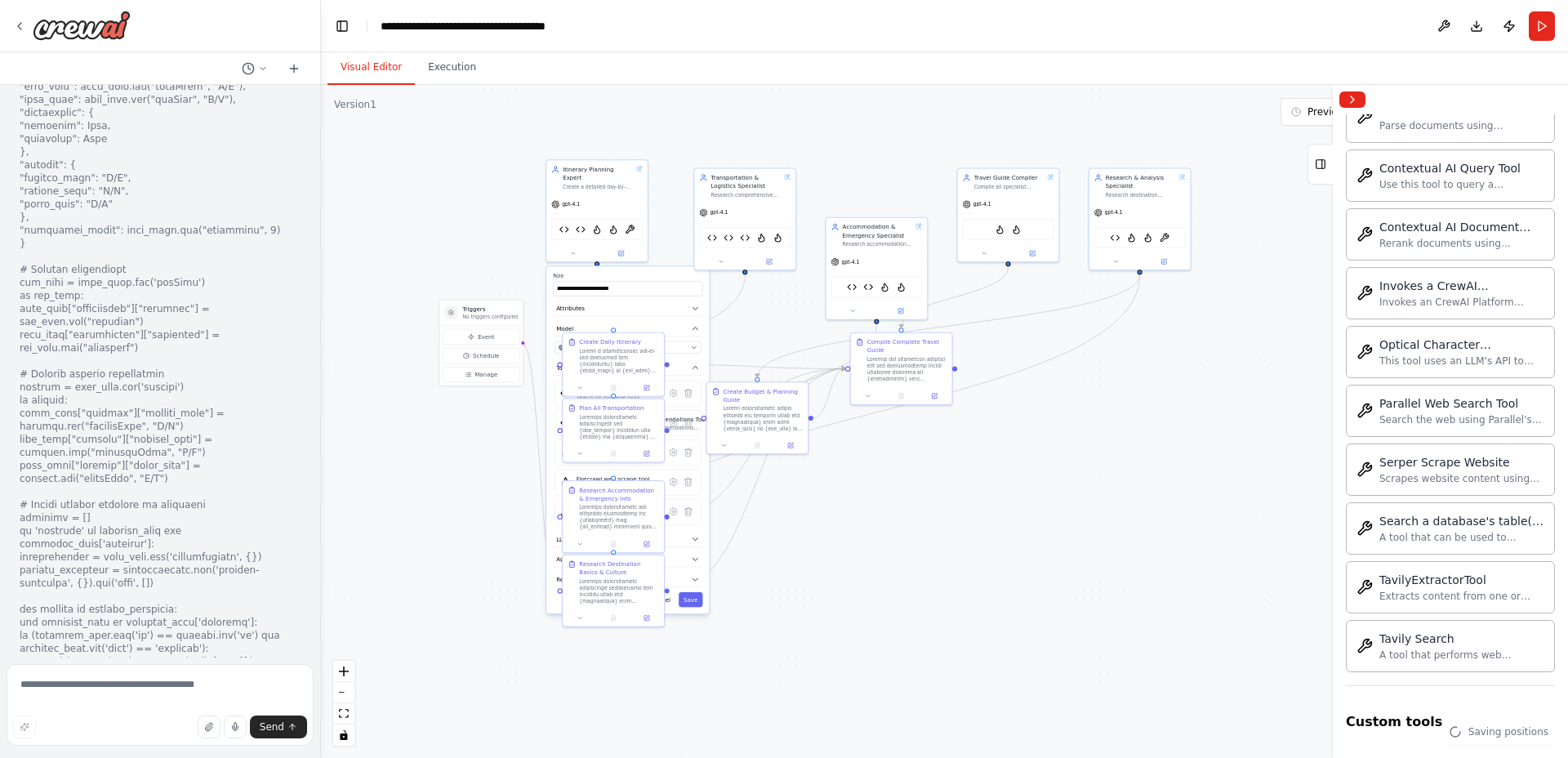
drag, startPoint x: 816, startPoint y: 371, endPoint x: 812, endPoint y: 529, distance: 158.1
click at [812, 529] on div ".deletable-edge-delete-btn { width: 20px; height: 20px; border: 0px solid #ffff…" at bounding box center [945, 422] width 1247 height 673
click at [630, 223] on img at bounding box center [629, 228] width 10 height 10
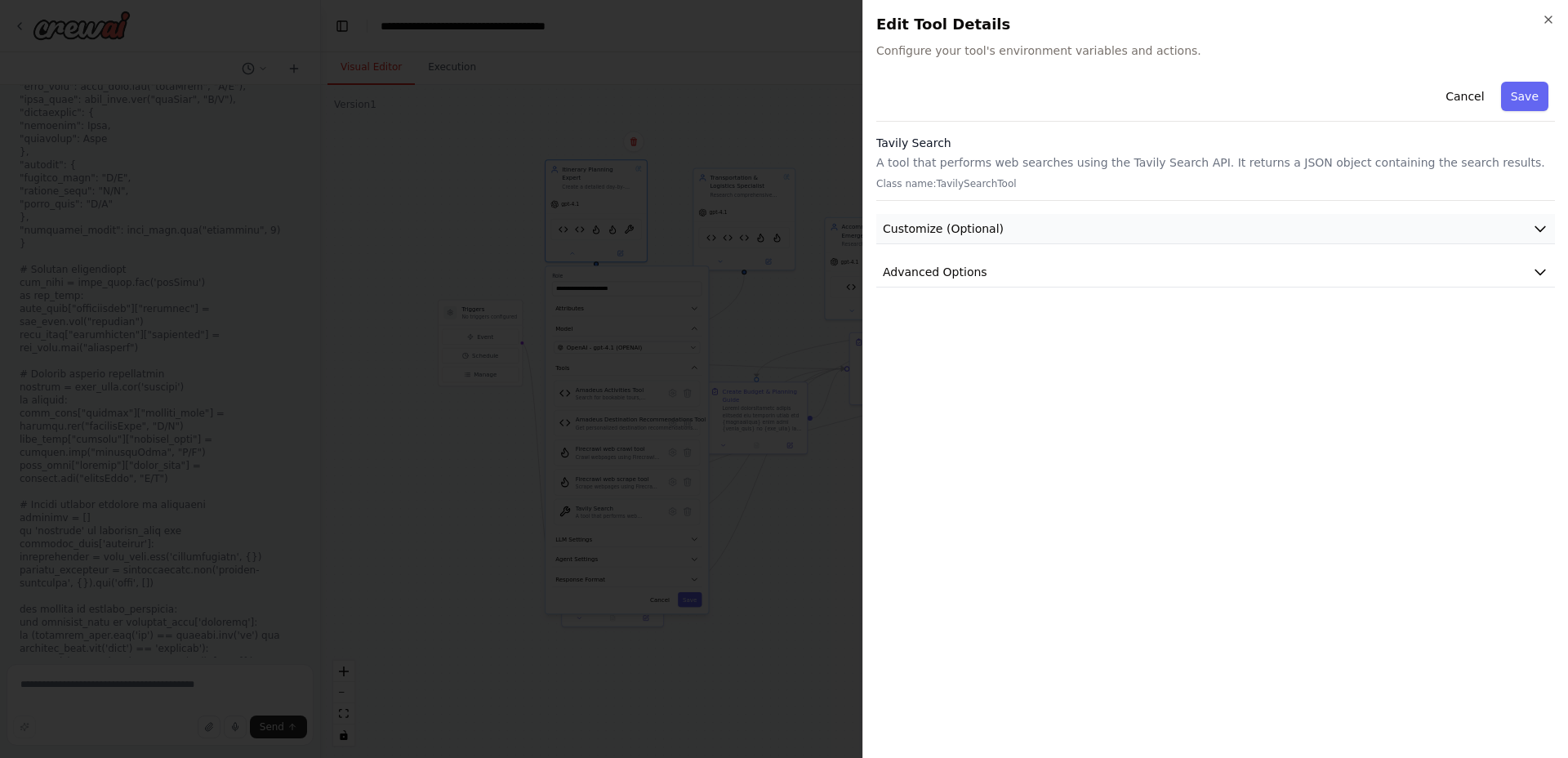
click at [928, 223] on span "Customize (Optional)" at bounding box center [943, 229] width 120 height 17
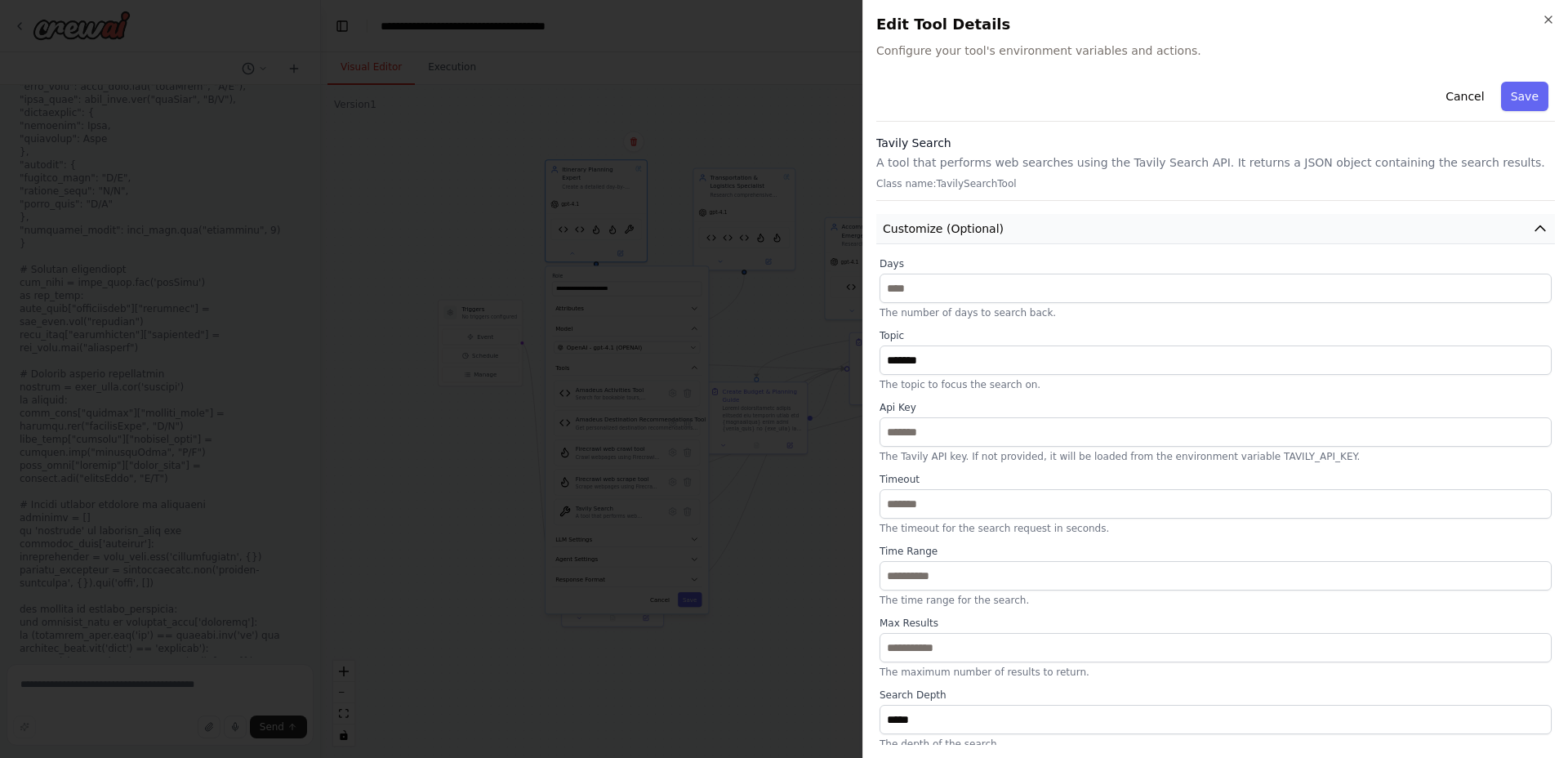
click at [929, 223] on span "Customize (Optional)" at bounding box center [943, 229] width 120 height 17
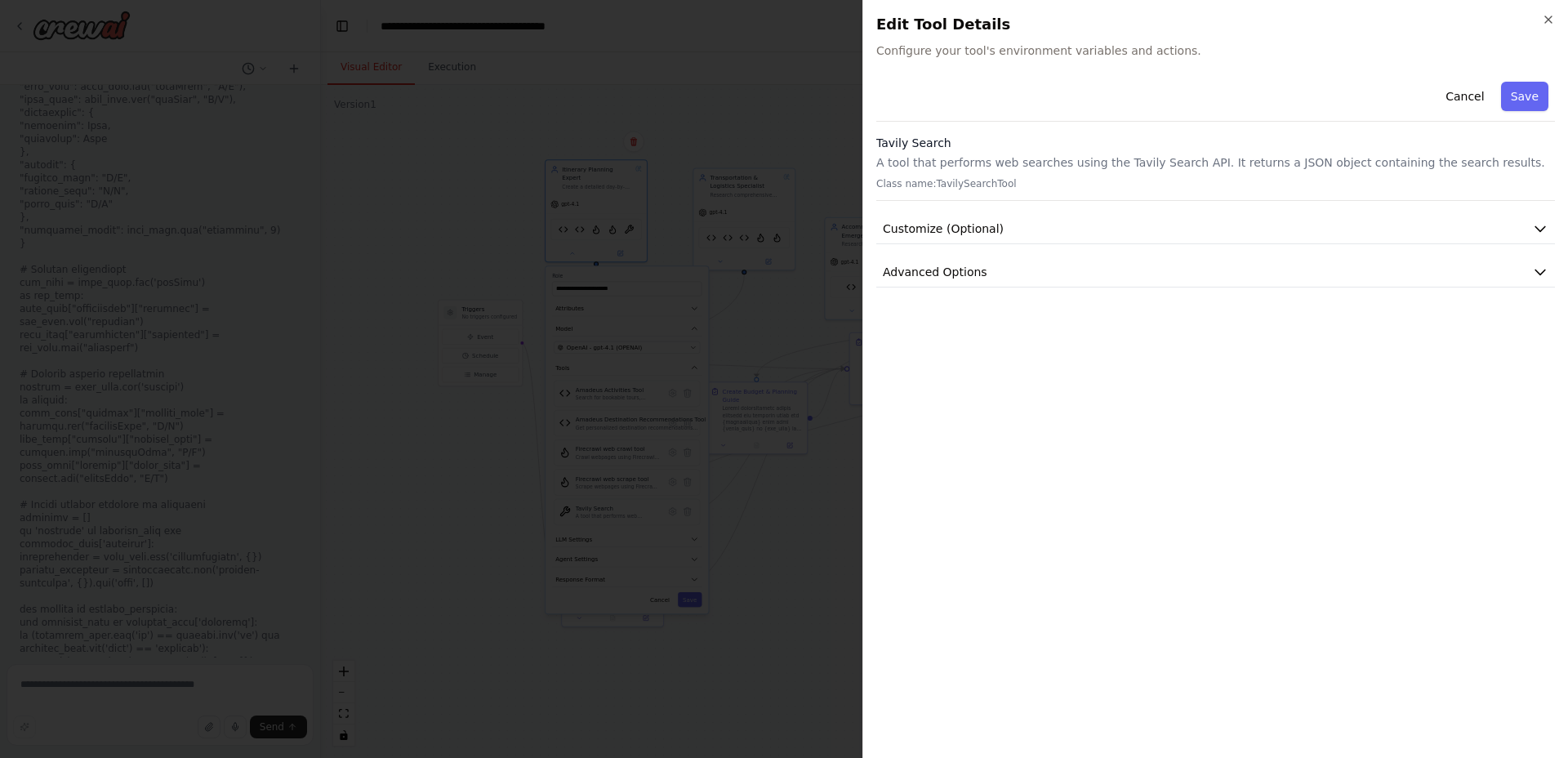
click at [922, 256] on div "Cancel Save Tavily Search A tool that performs web searches using the Tavily Se…" at bounding box center [1215, 182] width 679 height 213
click at [917, 266] on span "Advanced Options" at bounding box center [935, 272] width 105 height 17
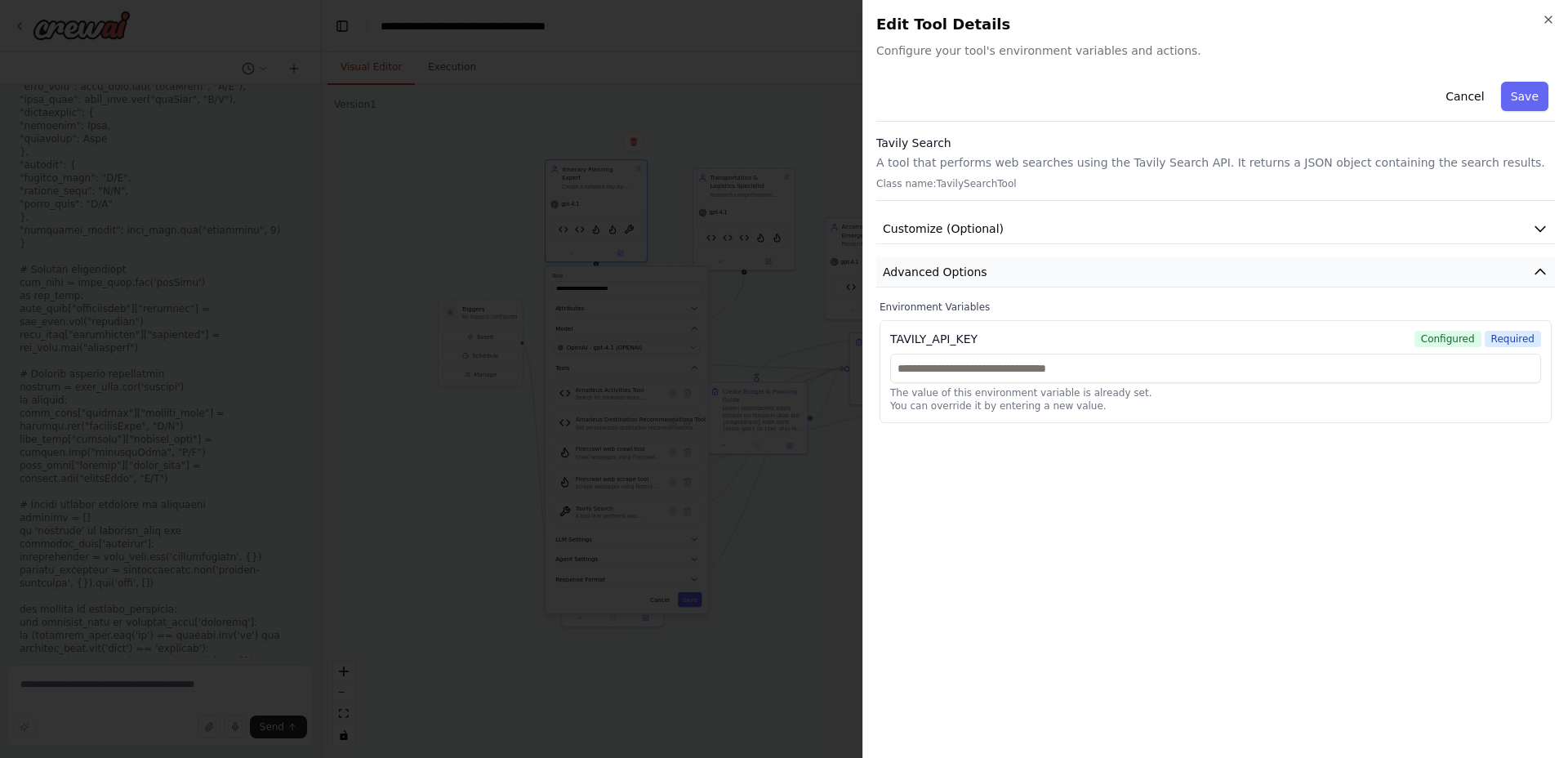
click at [917, 266] on span "Advanced Options" at bounding box center [935, 272] width 105 height 17
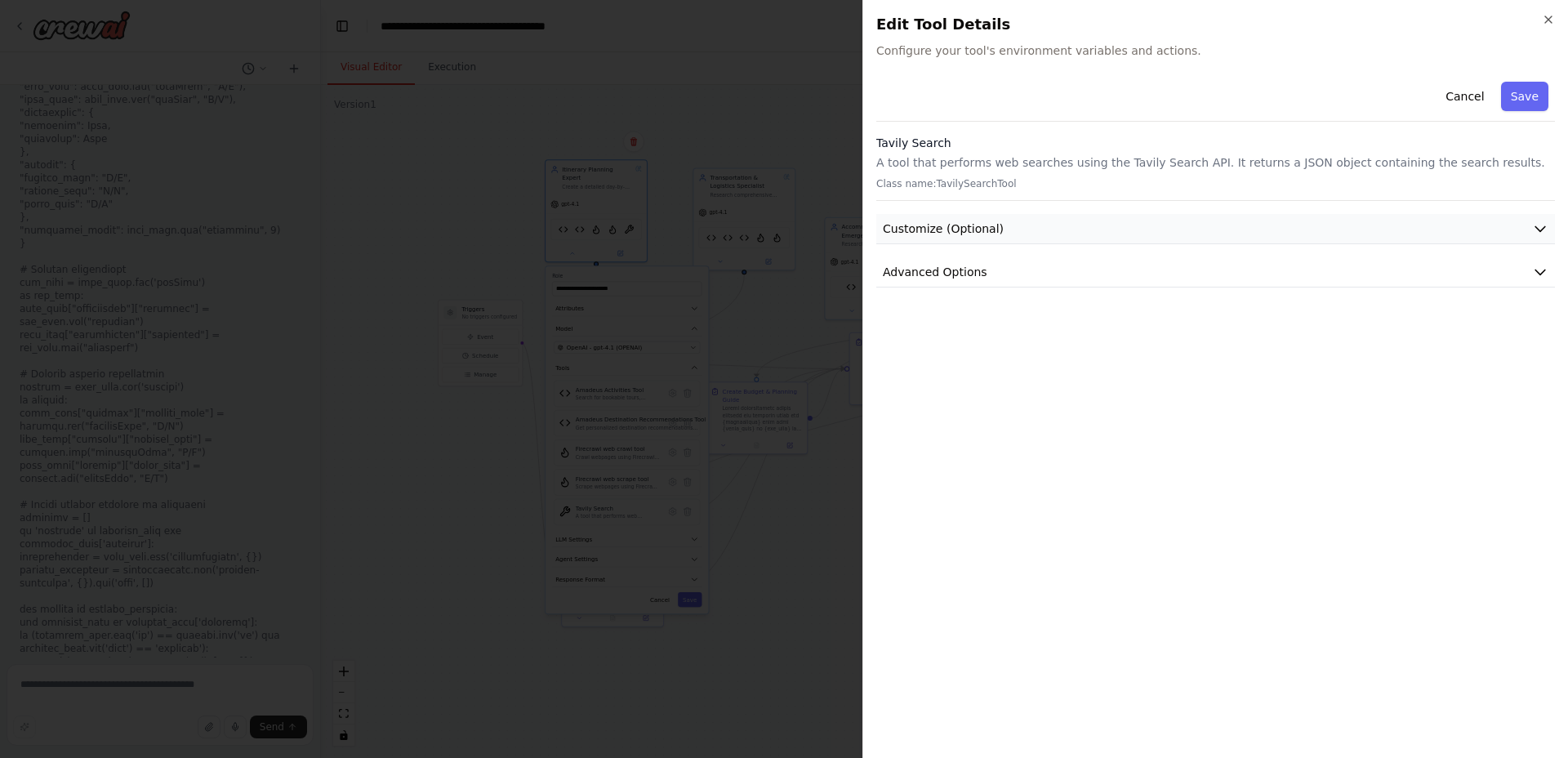
click at [930, 231] on span "Customize (Optional)" at bounding box center [943, 229] width 120 height 17
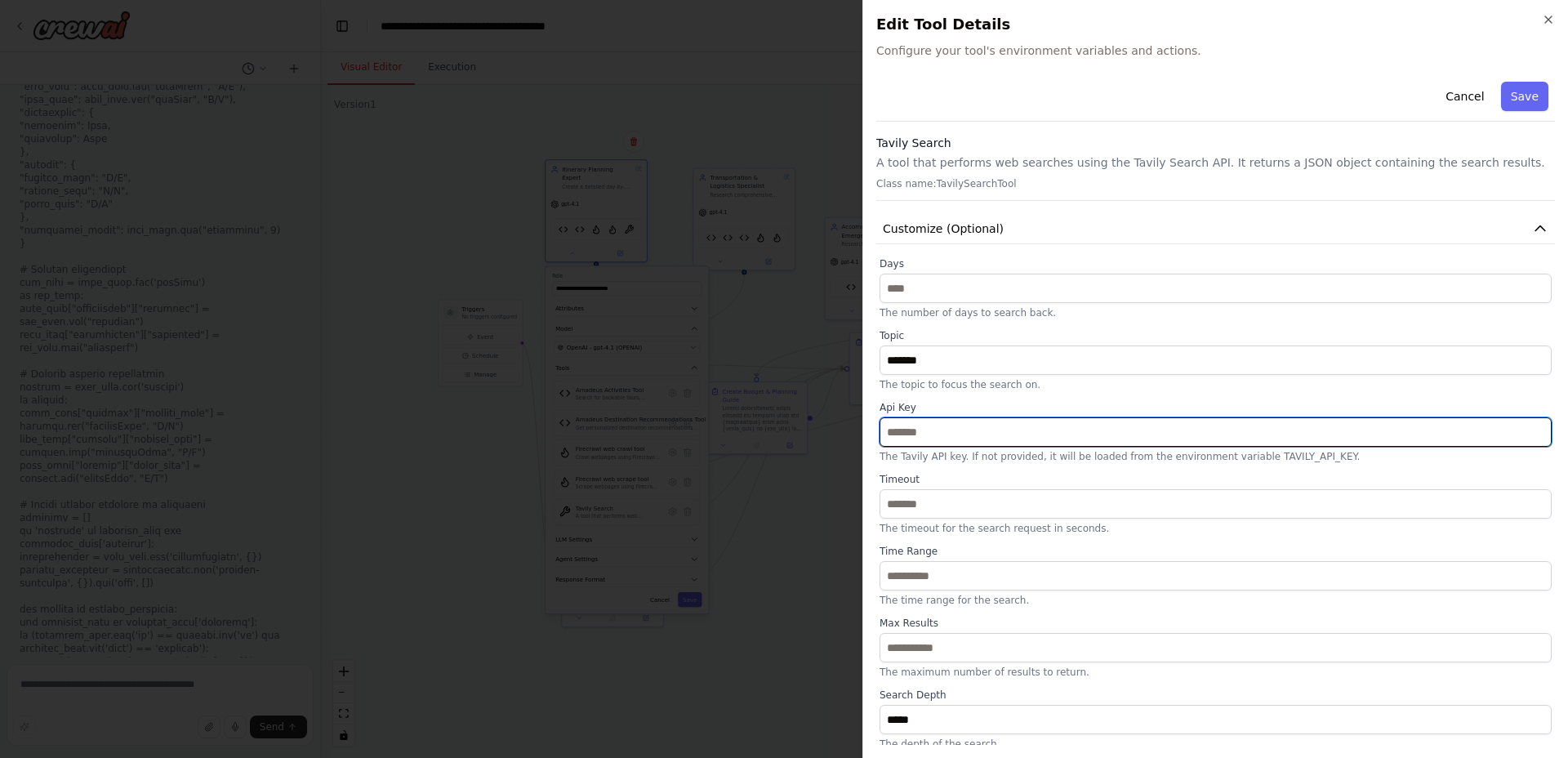
click at [1007, 433] on input "text" at bounding box center [1215, 432] width 672 height 29
paste input "**********"
type input "**********"
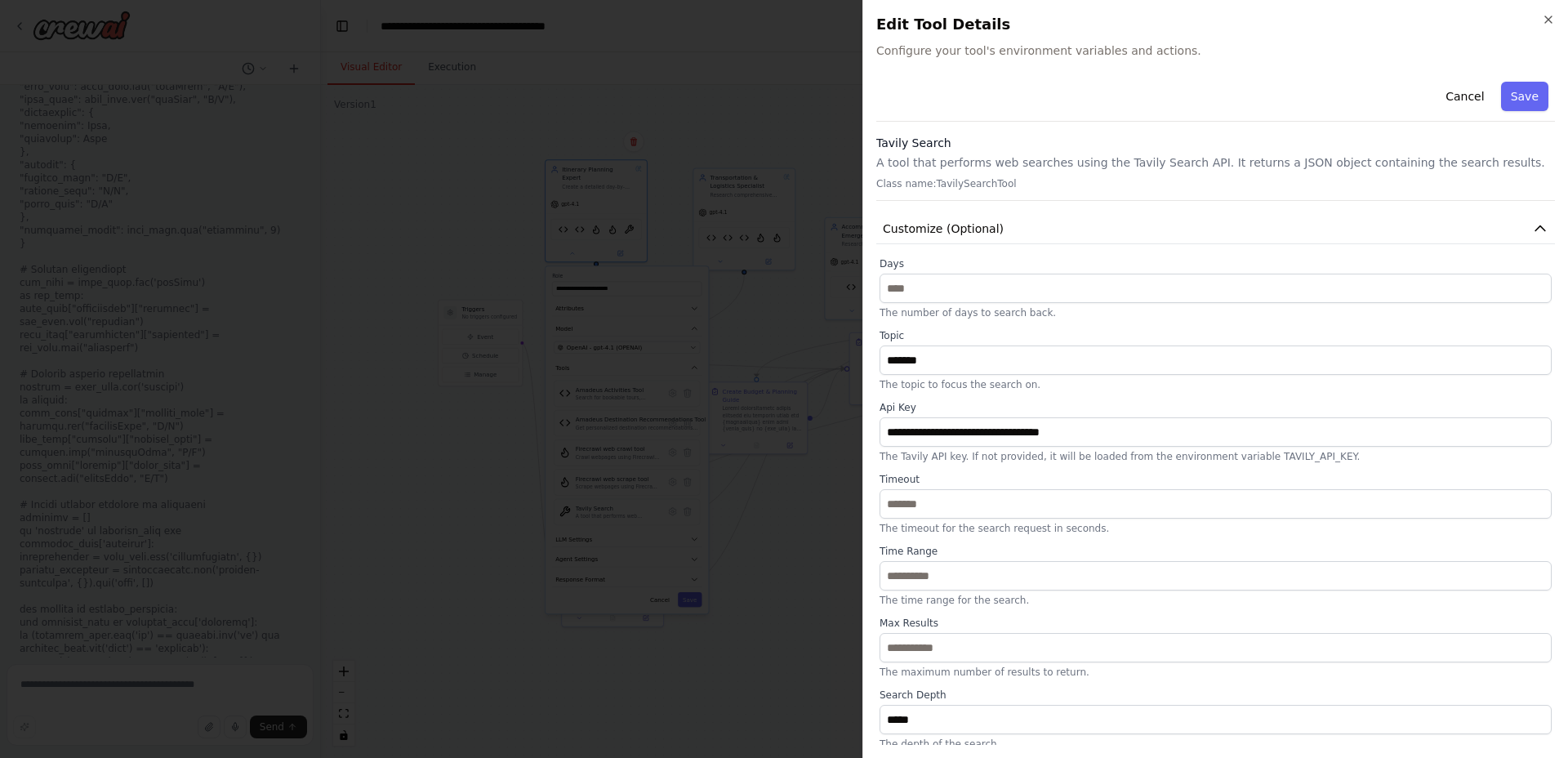
click at [1540, 92] on button "Save" at bounding box center [1524, 96] width 48 height 29
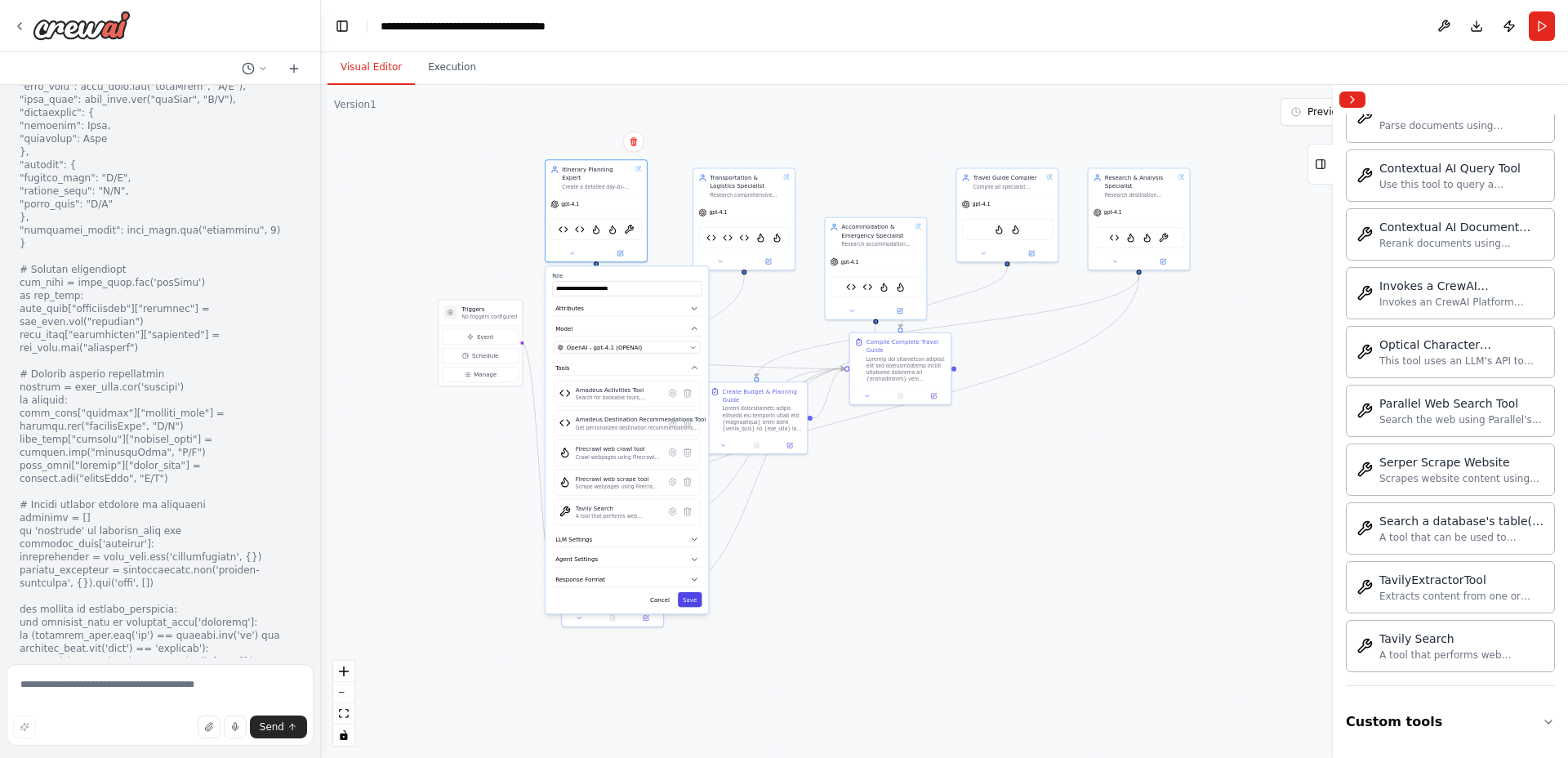
click at [696, 592] on button "Save" at bounding box center [689, 600] width 23 height 15
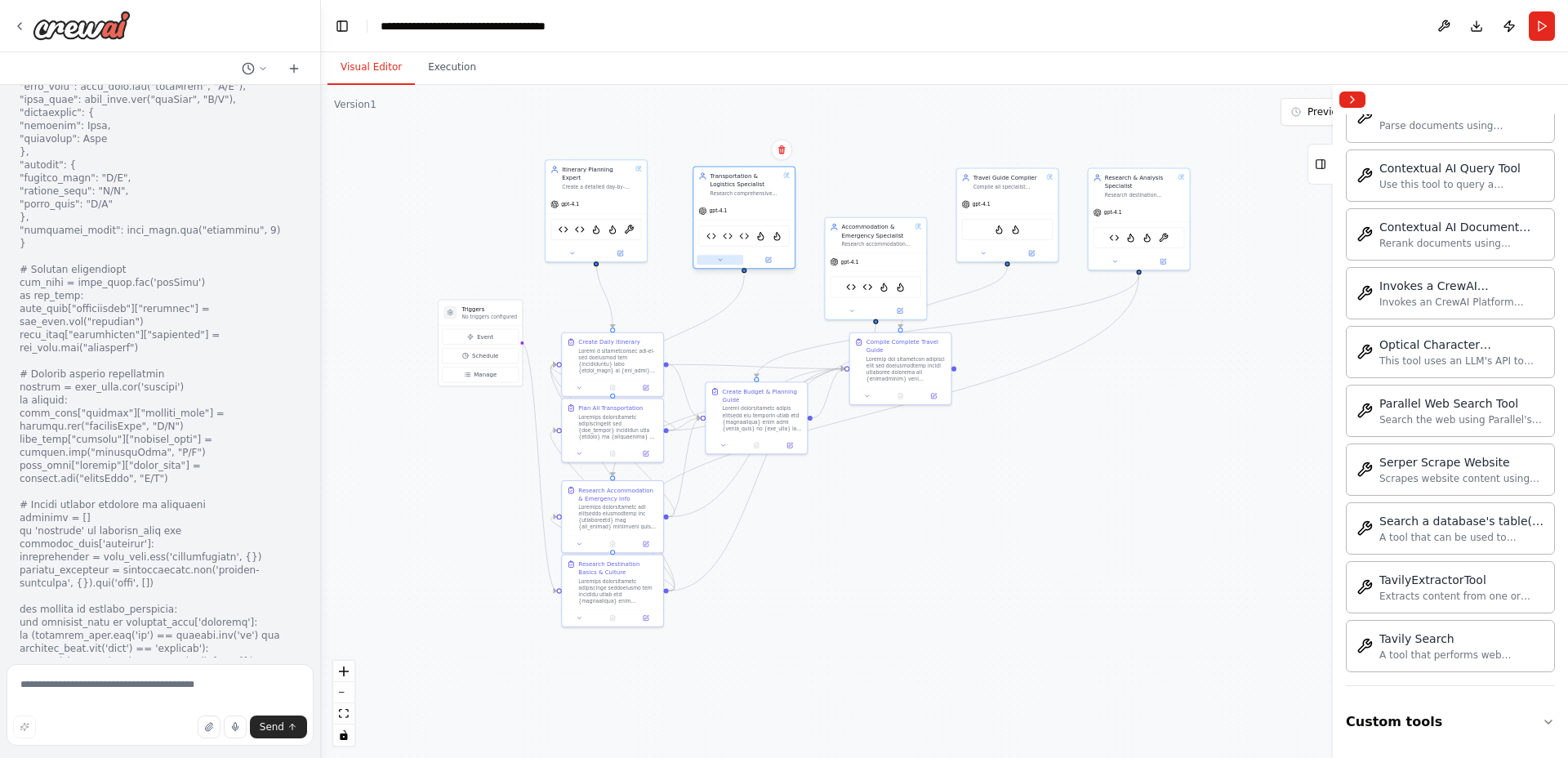
click at [722, 257] on icon at bounding box center [720, 259] width 7 height 7
click at [821, 549] on icon at bounding box center [820, 549] width 3 height 3
click at [793, 343] on button "Customize (Optional)" at bounding box center [774, 345] width 150 height 16
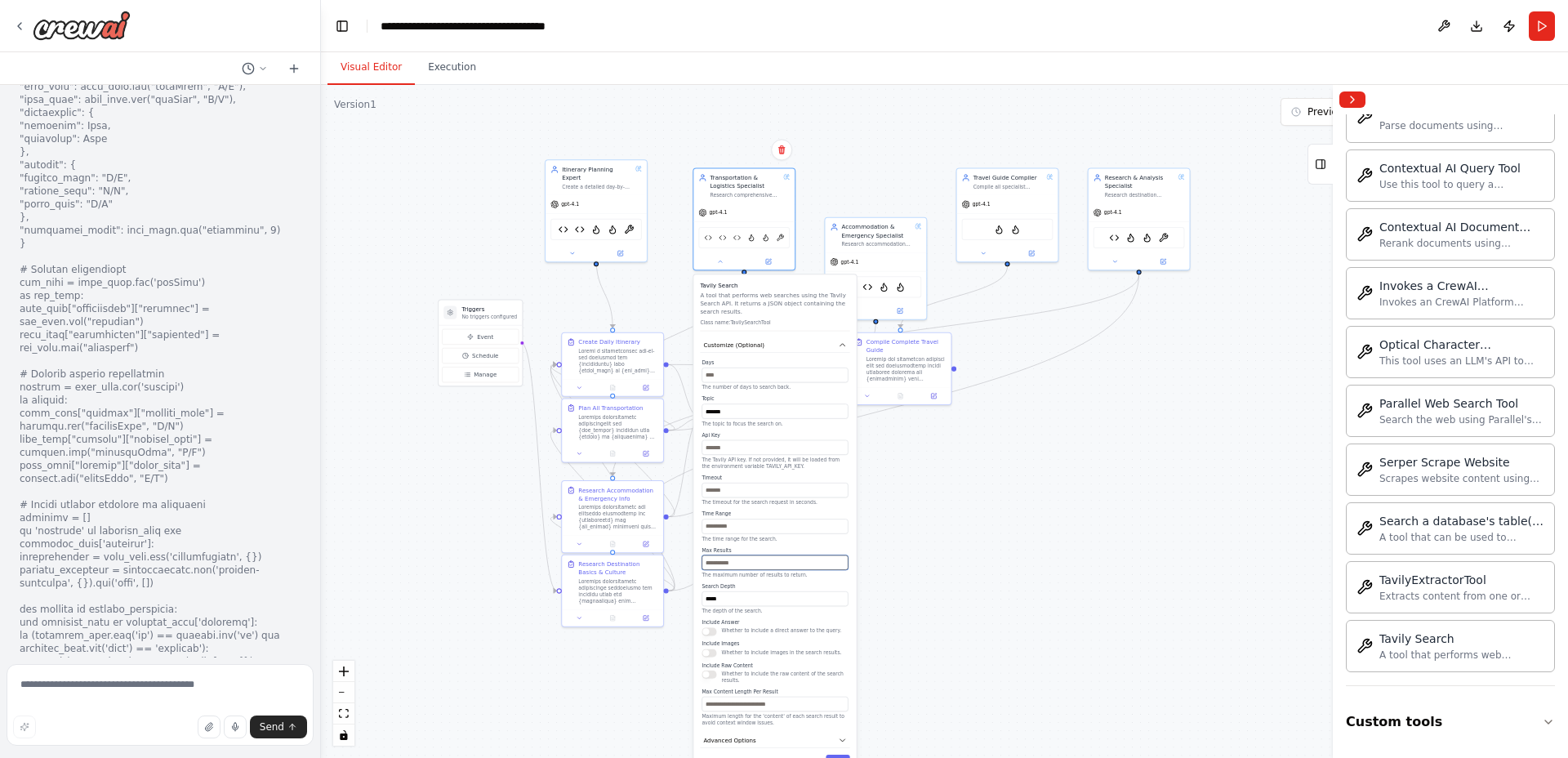
click at [704, 565] on input "*" at bounding box center [774, 563] width 146 height 15
type input "**"
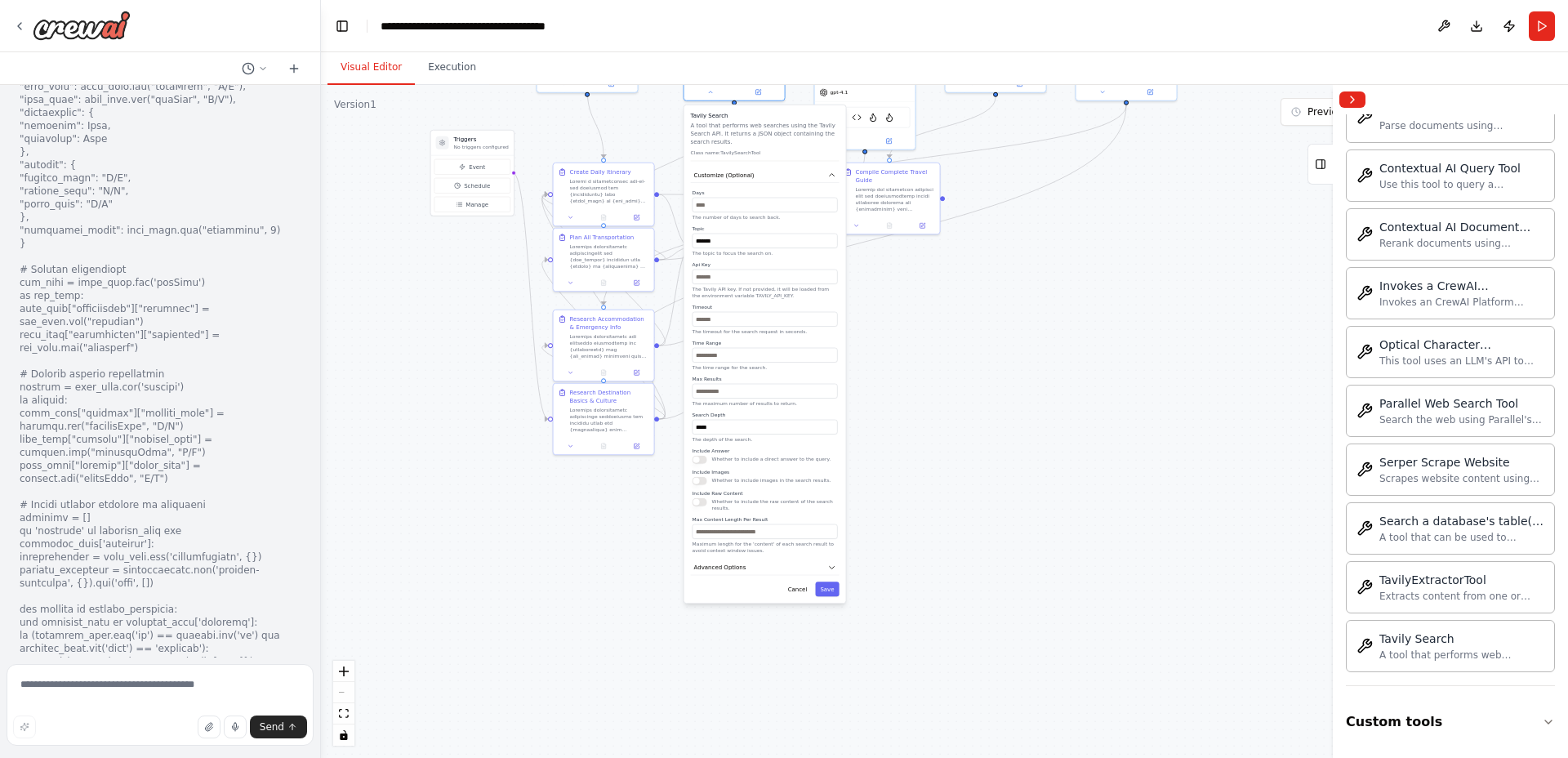
drag, startPoint x: 950, startPoint y: 637, endPoint x: 937, endPoint y: 472, distance: 165.5
click at [937, 472] on div ".deletable-edge-delete-btn { width: 20px; height: 20px; border: 0px solid #ffff…" at bounding box center [945, 422] width 1247 height 673
click at [733, 277] on input "text" at bounding box center [766, 277] width 146 height 15
paste input "**********"
type input "**********"
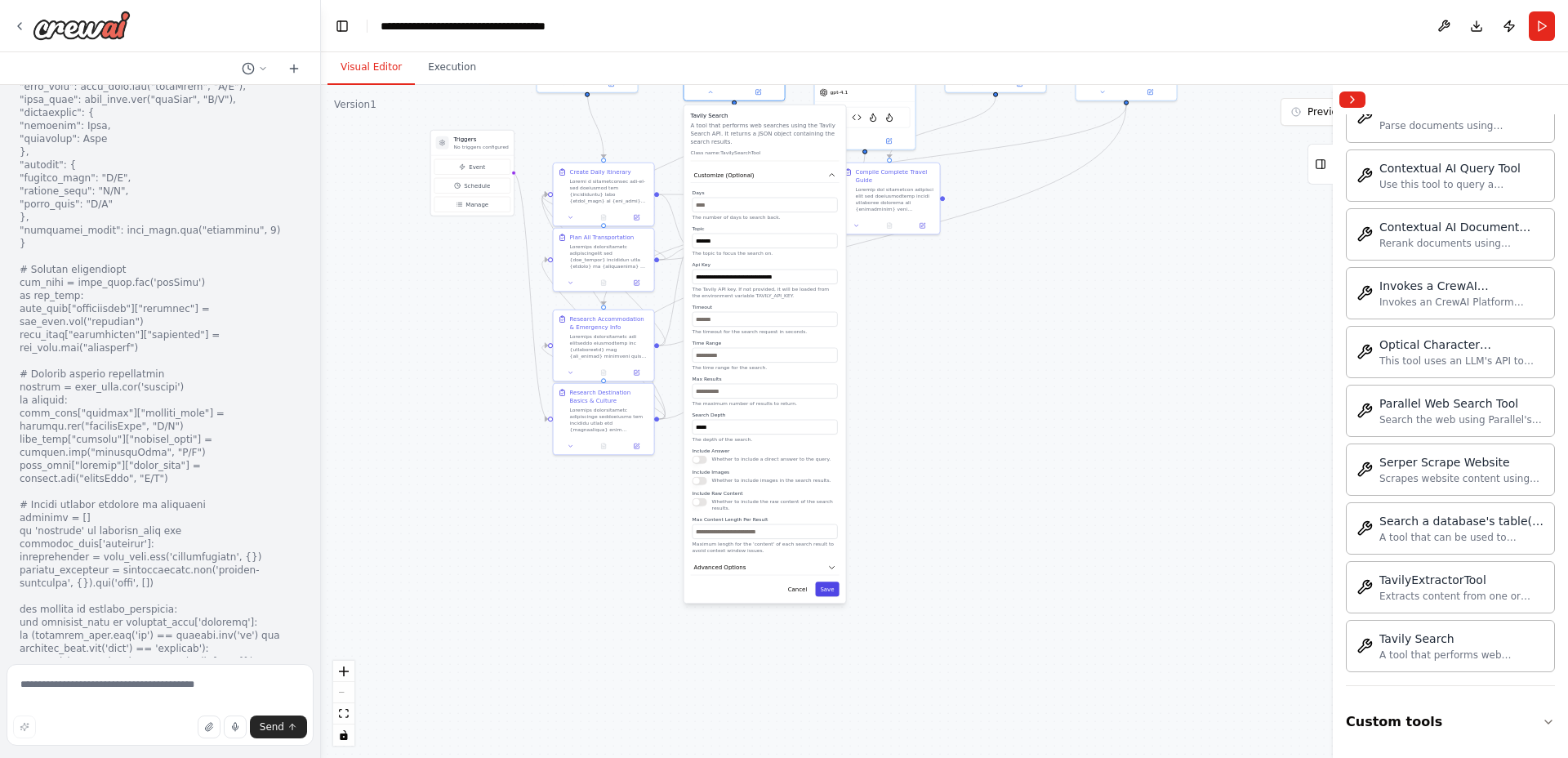
click at [834, 589] on button "Save" at bounding box center [827, 589] width 23 height 15
click at [824, 463] on button "Save" at bounding box center [827, 466] width 23 height 15
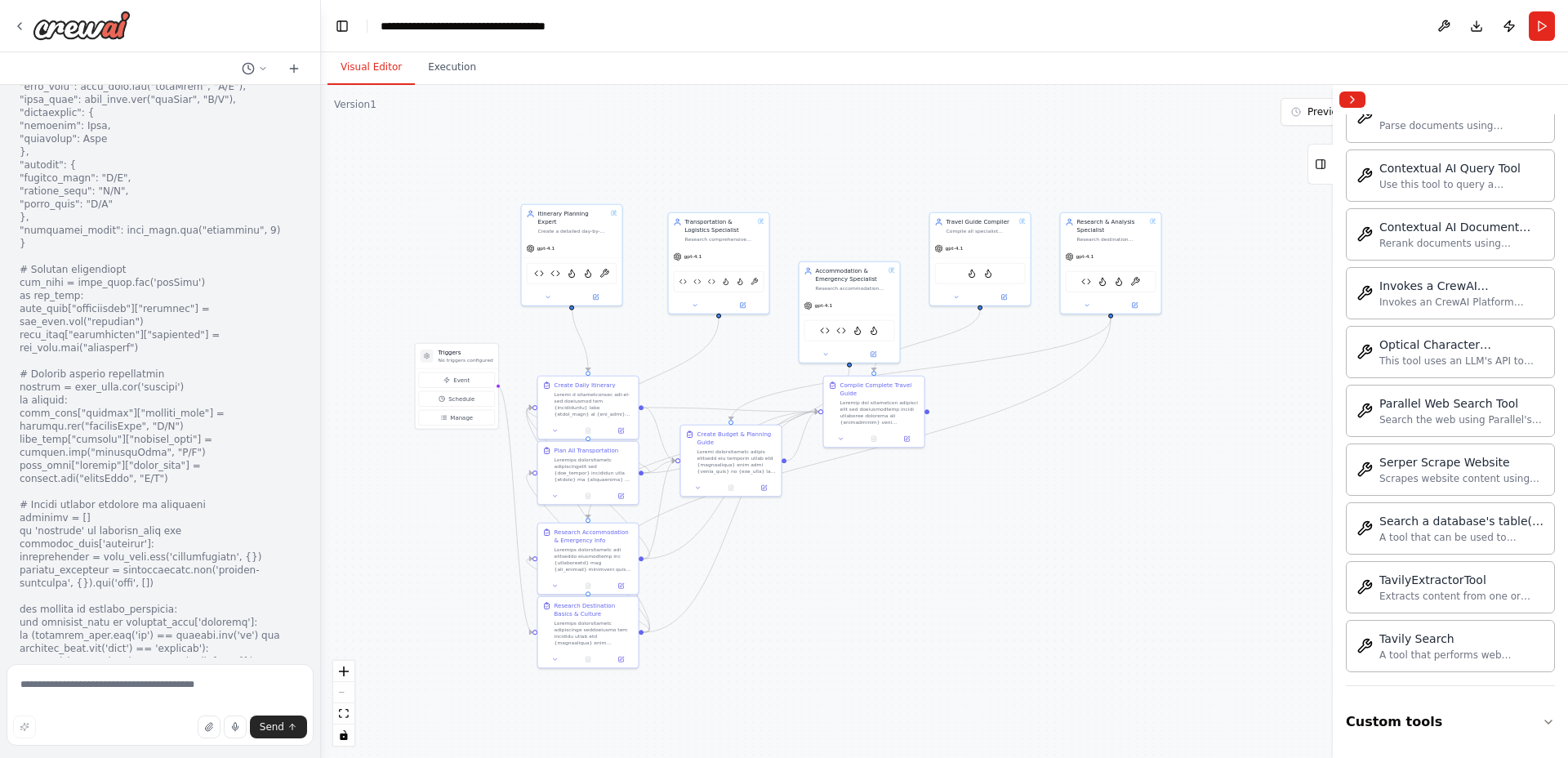
drag, startPoint x: 917, startPoint y: 343, endPoint x: 907, endPoint y: 538, distance: 195.3
click at [907, 538] on div ".deletable-edge-delete-btn { width: 20px; height: 20px; border: 0px solid #ffff…" at bounding box center [945, 422] width 1247 height 673
click at [824, 351] on icon at bounding box center [826, 353] width 7 height 7
click at [927, 611] on icon at bounding box center [925, 610] width 8 height 8
click at [950, 436] on icon "button" at bounding box center [947, 437] width 8 height 8
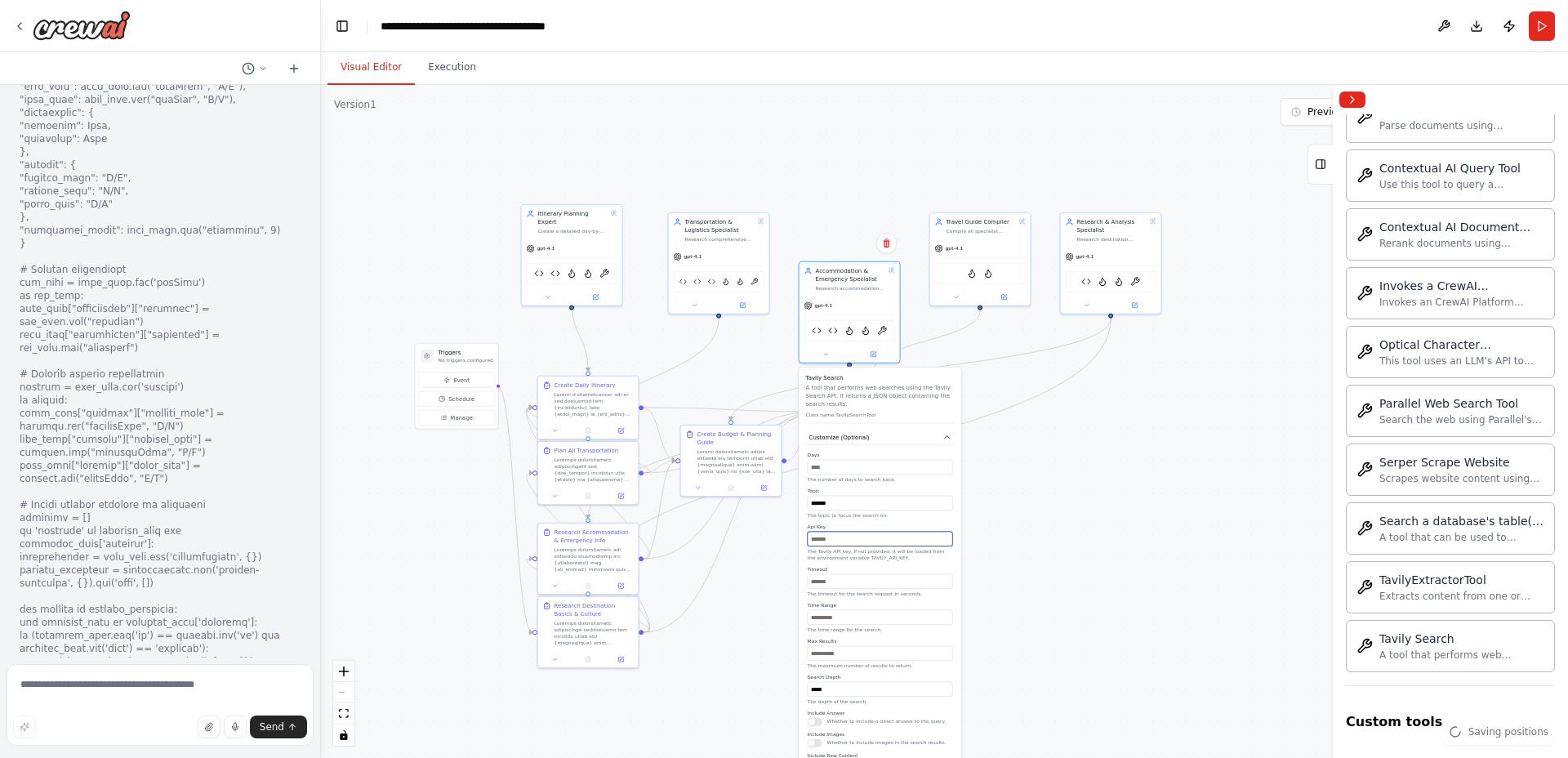
click at [853, 541] on input "text" at bounding box center [880, 539] width 146 height 15
paste input "**********"
type input "**********"
click at [812, 656] on input "*" at bounding box center [880, 653] width 146 height 15
type input "**"
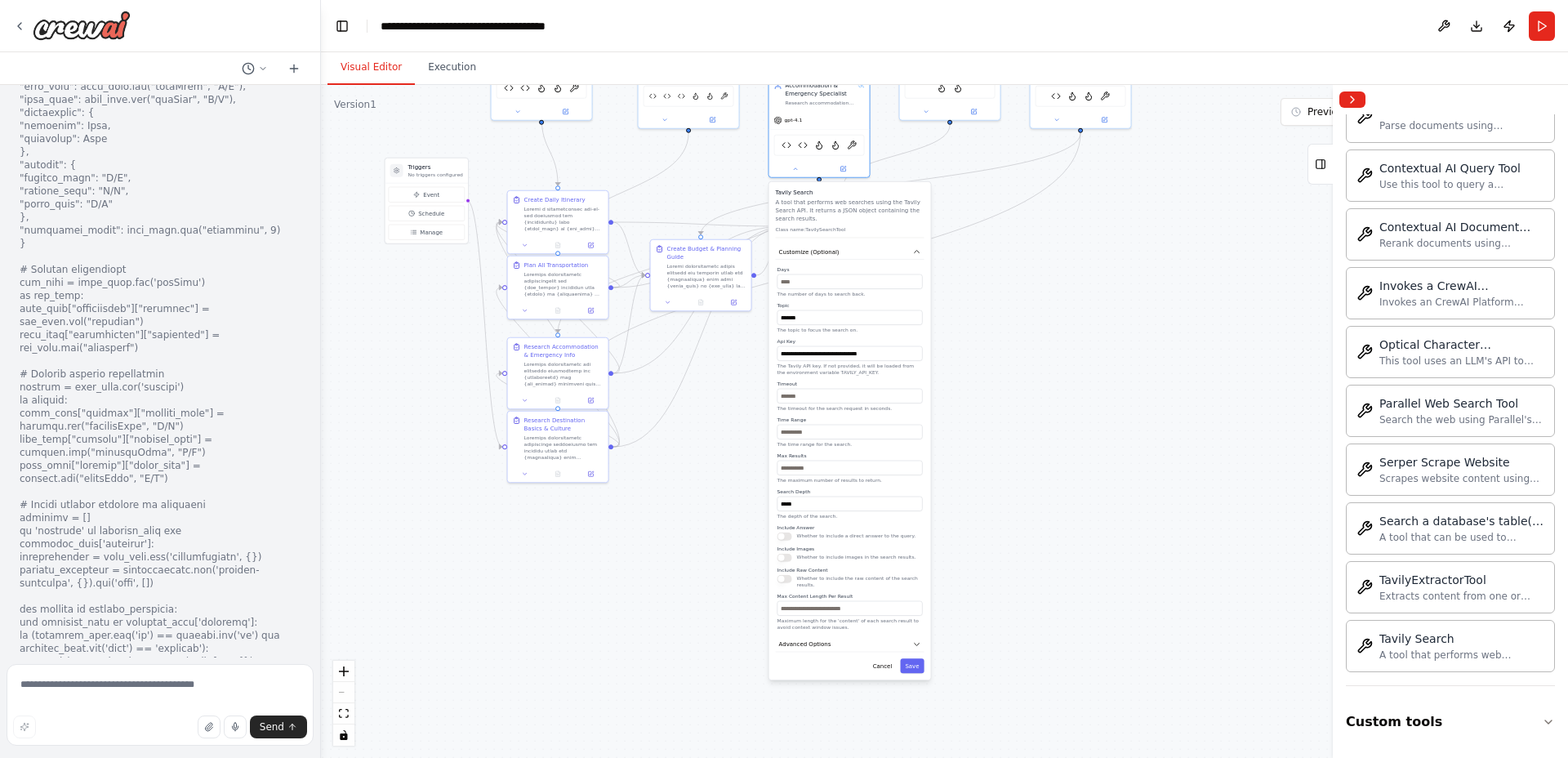
drag, startPoint x: 1096, startPoint y: 697, endPoint x: 1073, endPoint y: 529, distance: 169.6
click at [1073, 529] on div ".deletable-edge-delete-btn { width: 20px; height: 20px; border: 0px solid #ffff…" at bounding box center [945, 422] width 1247 height 673
click at [911, 663] on button "Save" at bounding box center [912, 666] width 23 height 15
click at [915, 664] on button "Save" at bounding box center [912, 666] width 23 height 15
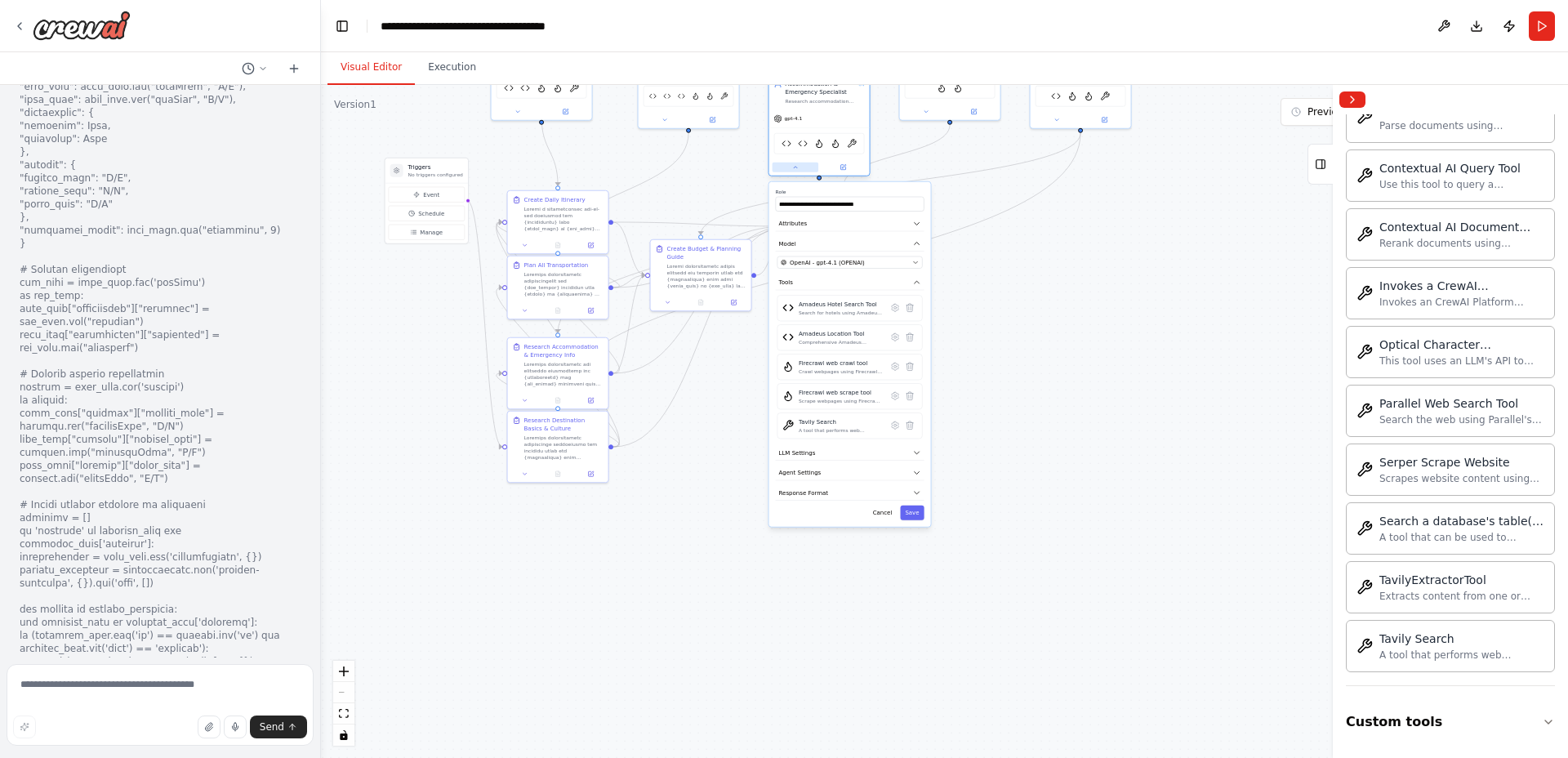
click at [799, 166] on button at bounding box center [796, 167] width 47 height 10
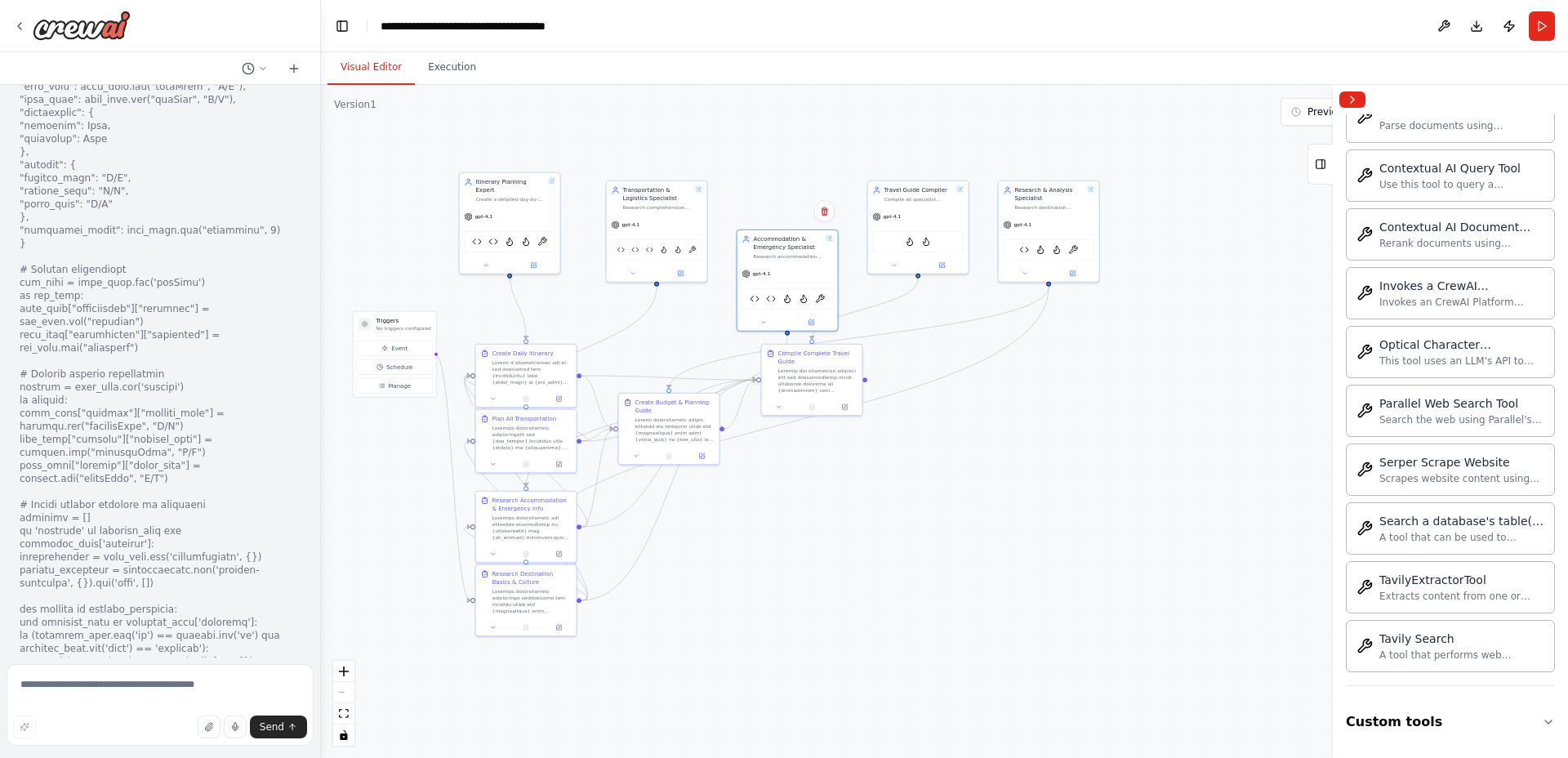
drag, startPoint x: 1138, startPoint y: 375, endPoint x: 1118, endPoint y: 460, distance: 87.3
click at [1125, 466] on div ".deletable-edge-delete-btn { width: 20px; height: 20px; border: 0px solid #ffff…" at bounding box center [945, 422] width 1247 height 673
click at [894, 264] on icon at bounding box center [894, 264] width 7 height 7
click at [991, 466] on icon at bounding box center [993, 464] width 10 height 10
click at [925, 372] on span "Advanced Options" at bounding box center [903, 370] width 52 height 8
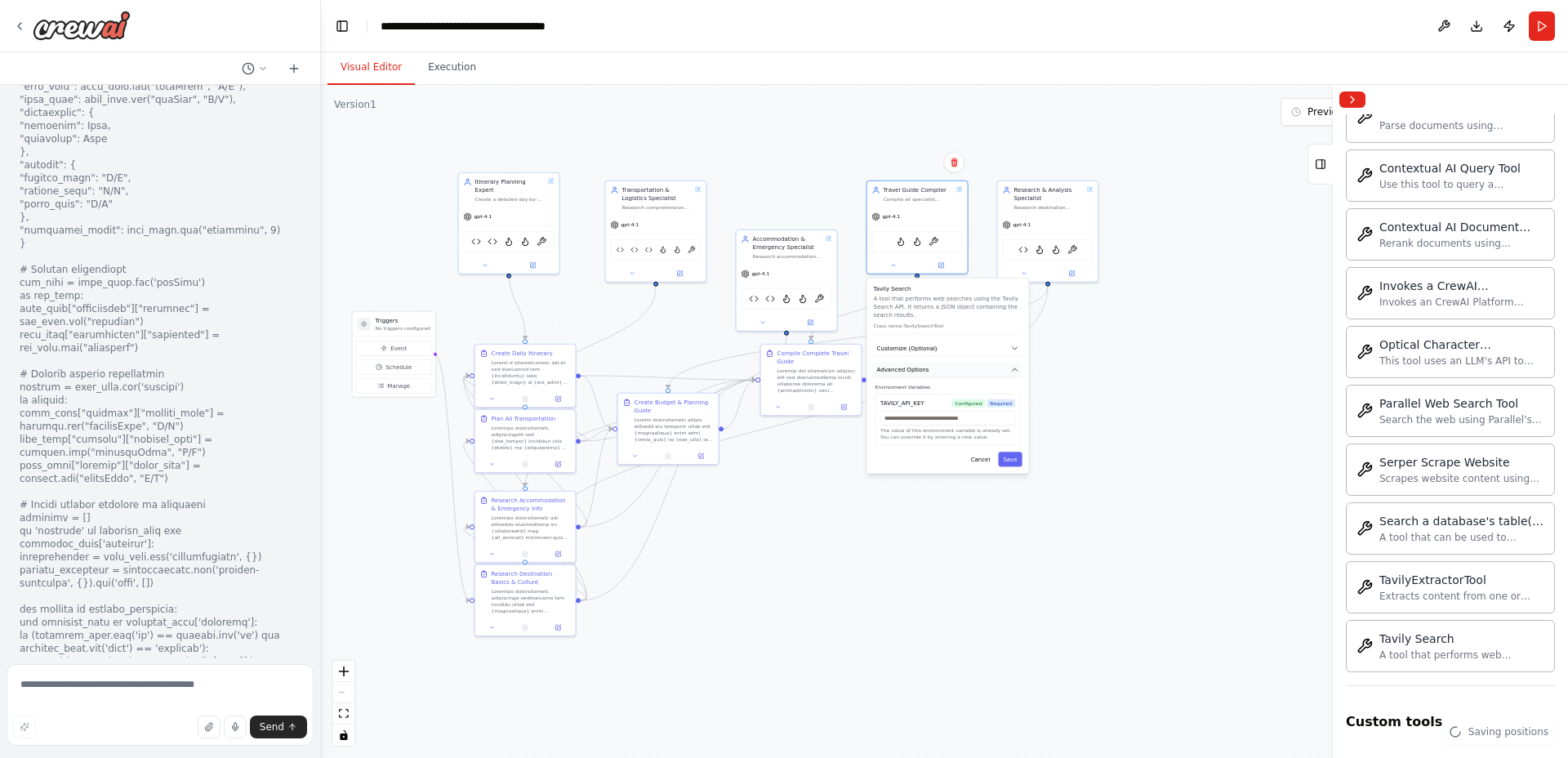
click at [925, 372] on span "Advanced Options" at bounding box center [903, 370] width 52 height 8
click at [925, 346] on span "Customize (Optional)" at bounding box center [907, 348] width 60 height 8
click at [913, 458] on div "Api Key The Tavily API key. If not provided, it will be loaded from the environ…" at bounding box center [948, 453] width 146 height 38
click at [915, 453] on input "text" at bounding box center [948, 450] width 146 height 15
paste input "**********"
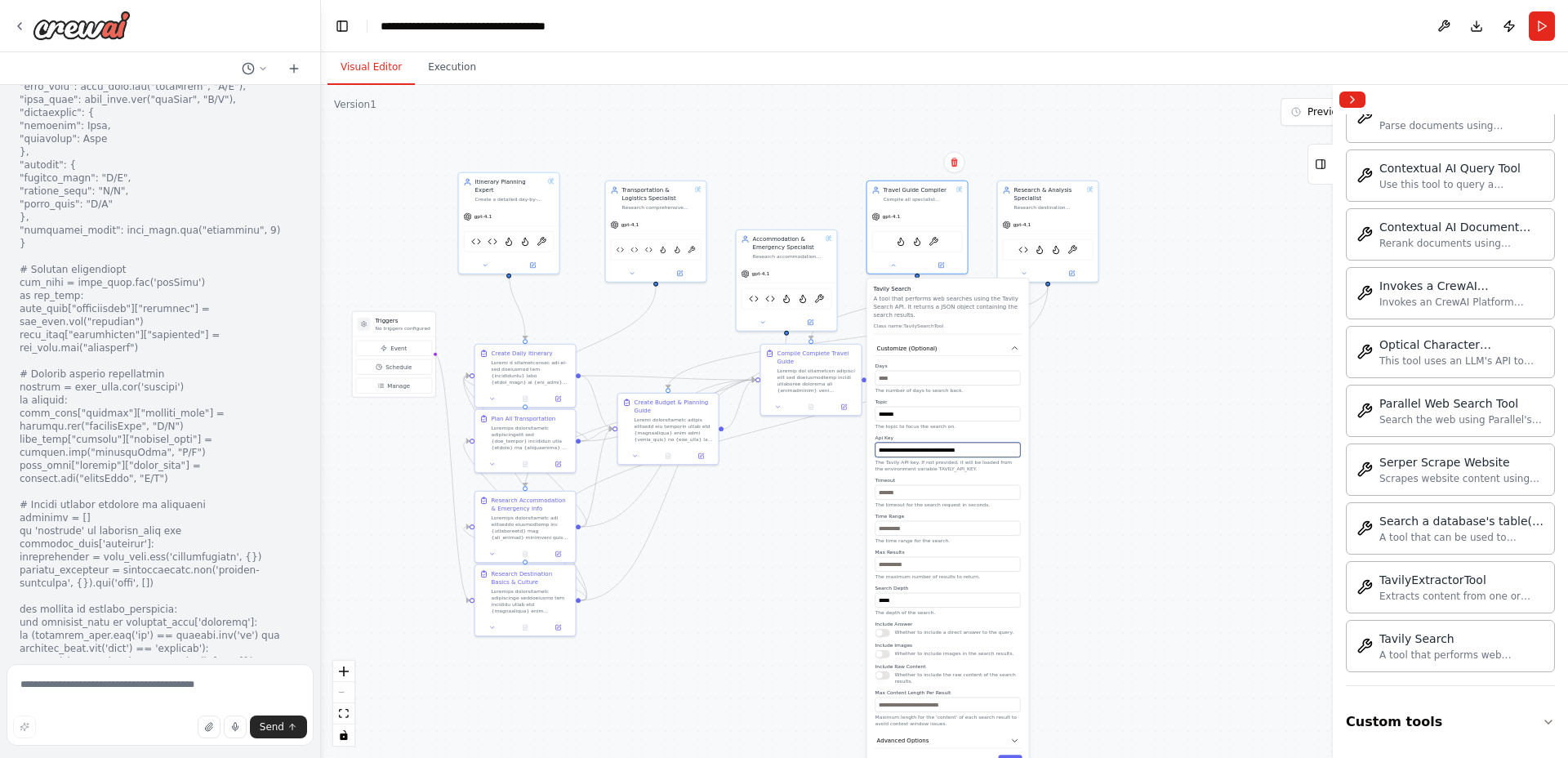
type input "**********"
click at [881, 567] on input "*" at bounding box center [948, 565] width 146 height 15
type input "**"
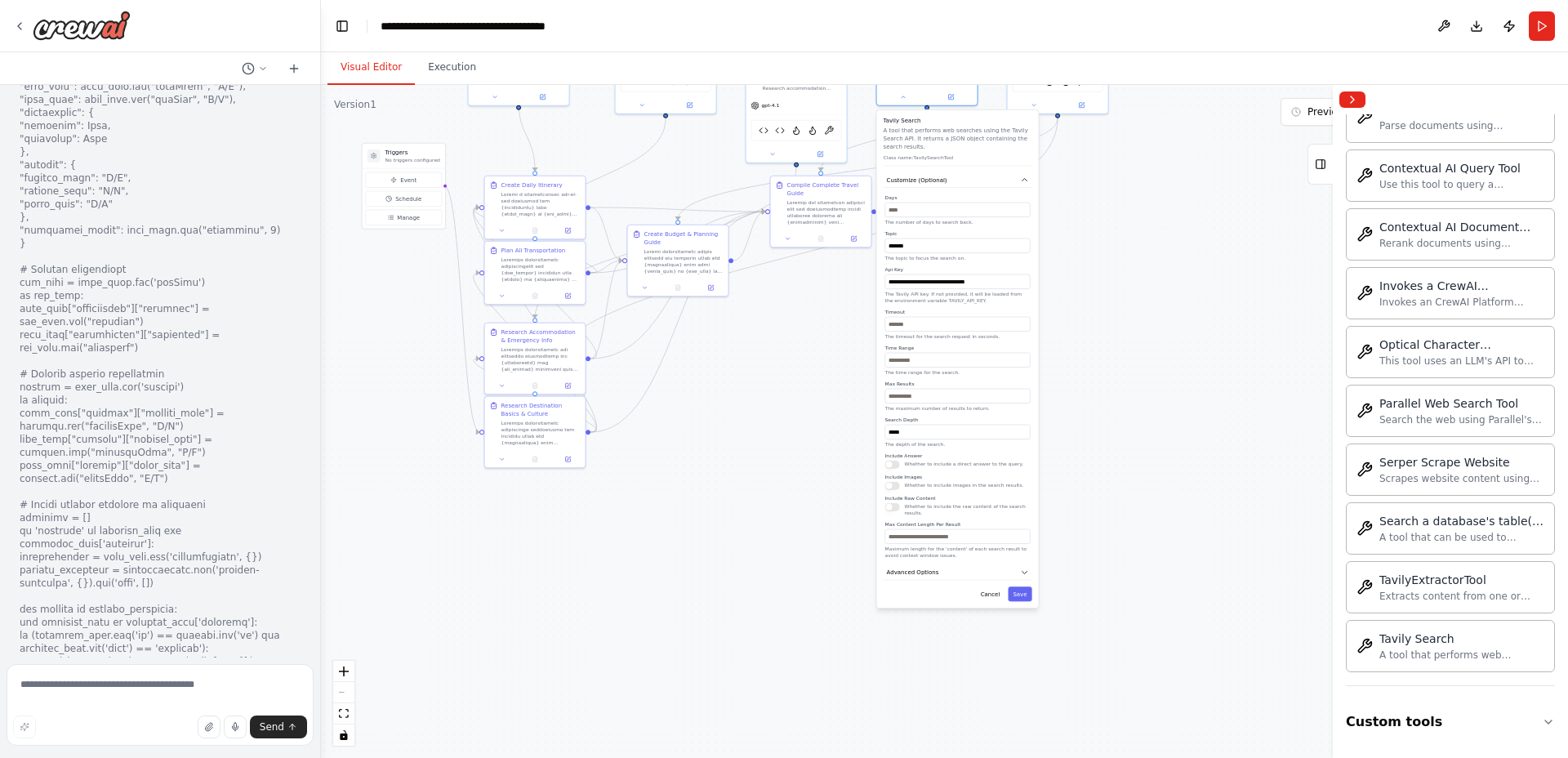
drag, startPoint x: 1117, startPoint y: 681, endPoint x: 1125, endPoint y: 515, distance: 166.2
click at [1125, 515] on div ".deletable-edge-delete-btn { width: 20px; height: 20px; border: 0px solid #ffff…" at bounding box center [945, 422] width 1247 height 673
click at [1016, 592] on button "Save" at bounding box center [1019, 594] width 23 height 15
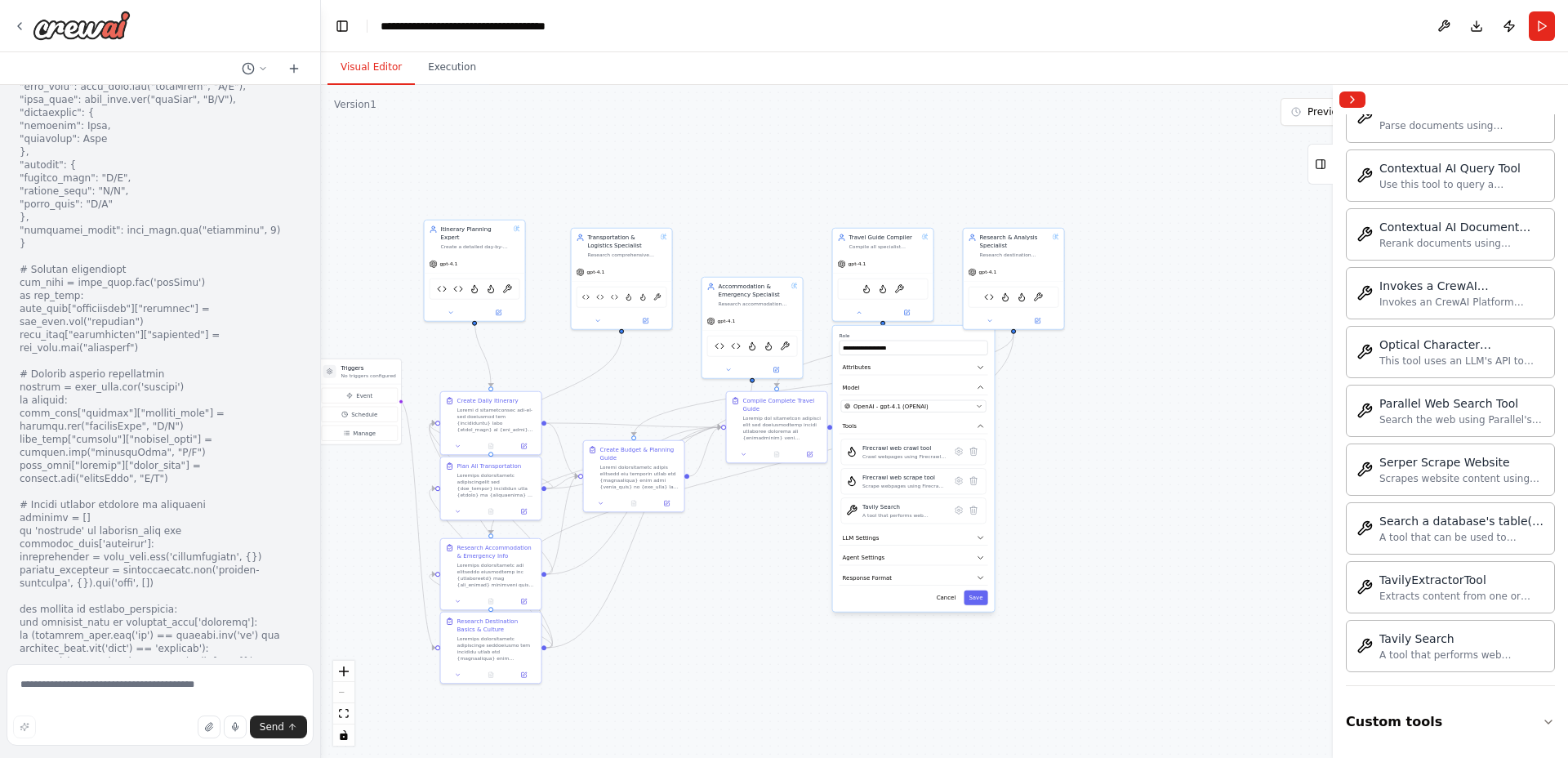
drag, startPoint x: 1199, startPoint y: 277, endPoint x: 1151, endPoint y: 485, distance: 213.5
click at [1155, 492] on div ".deletable-edge-delete-btn { width: 20px; height: 20px; border: 0px solid #ffff…" at bounding box center [945, 422] width 1247 height 673
click at [860, 313] on icon at bounding box center [859, 310] width 7 height 7
click at [989, 319] on icon at bounding box center [990, 319] width 3 height 2
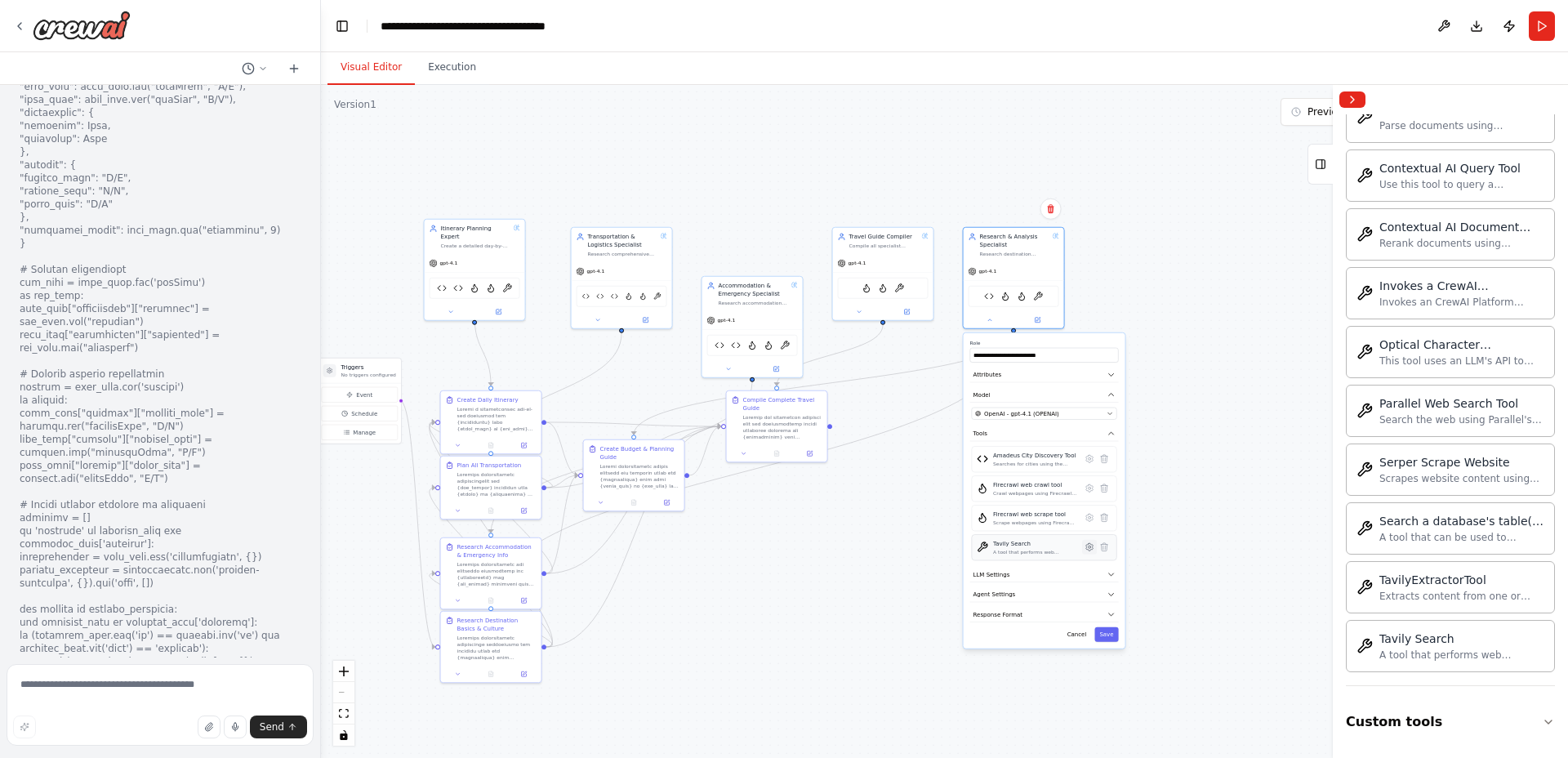
click at [1092, 547] on icon at bounding box center [1089, 546] width 8 height 8
click at [1027, 400] on span "Customize (Optional)" at bounding box center [1003, 402] width 60 height 8
click at [1115, 402] on icon "button" at bounding box center [1112, 402] width 8 height 8
click at [976, 618] on input "*" at bounding box center [1044, 619] width 146 height 15
type input "**"
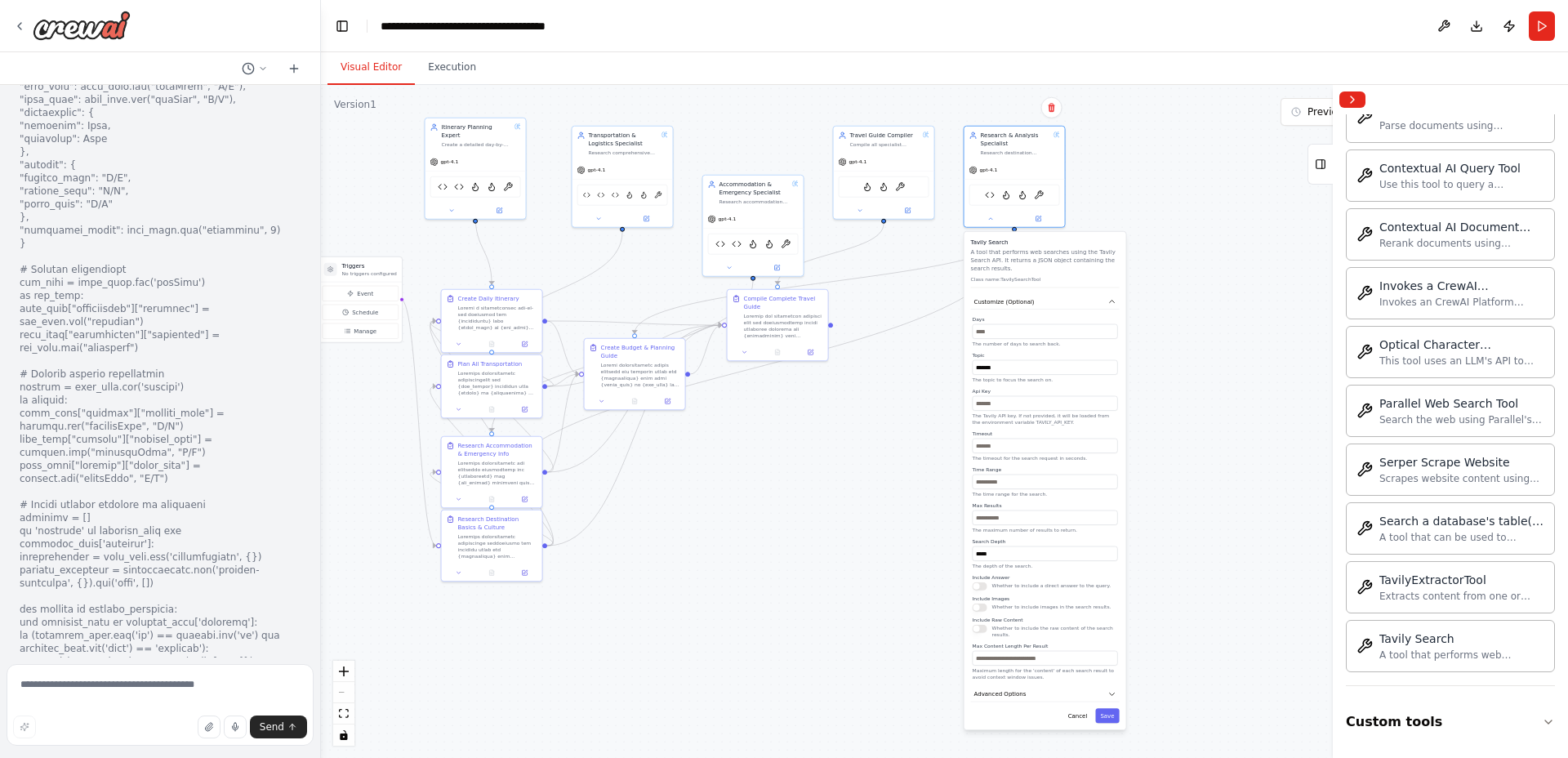
drag, startPoint x: 1239, startPoint y: 653, endPoint x: 1161, endPoint y: 496, distance: 175.3
click at [1235, 550] on div ".deletable-edge-delete-btn { width: 20px; height: 20px; border: 0px solid #ffff…" at bounding box center [945, 422] width 1247 height 673
click at [1007, 398] on input "text" at bounding box center [1041, 401] width 146 height 15
paste input "**********"
type input "**********"
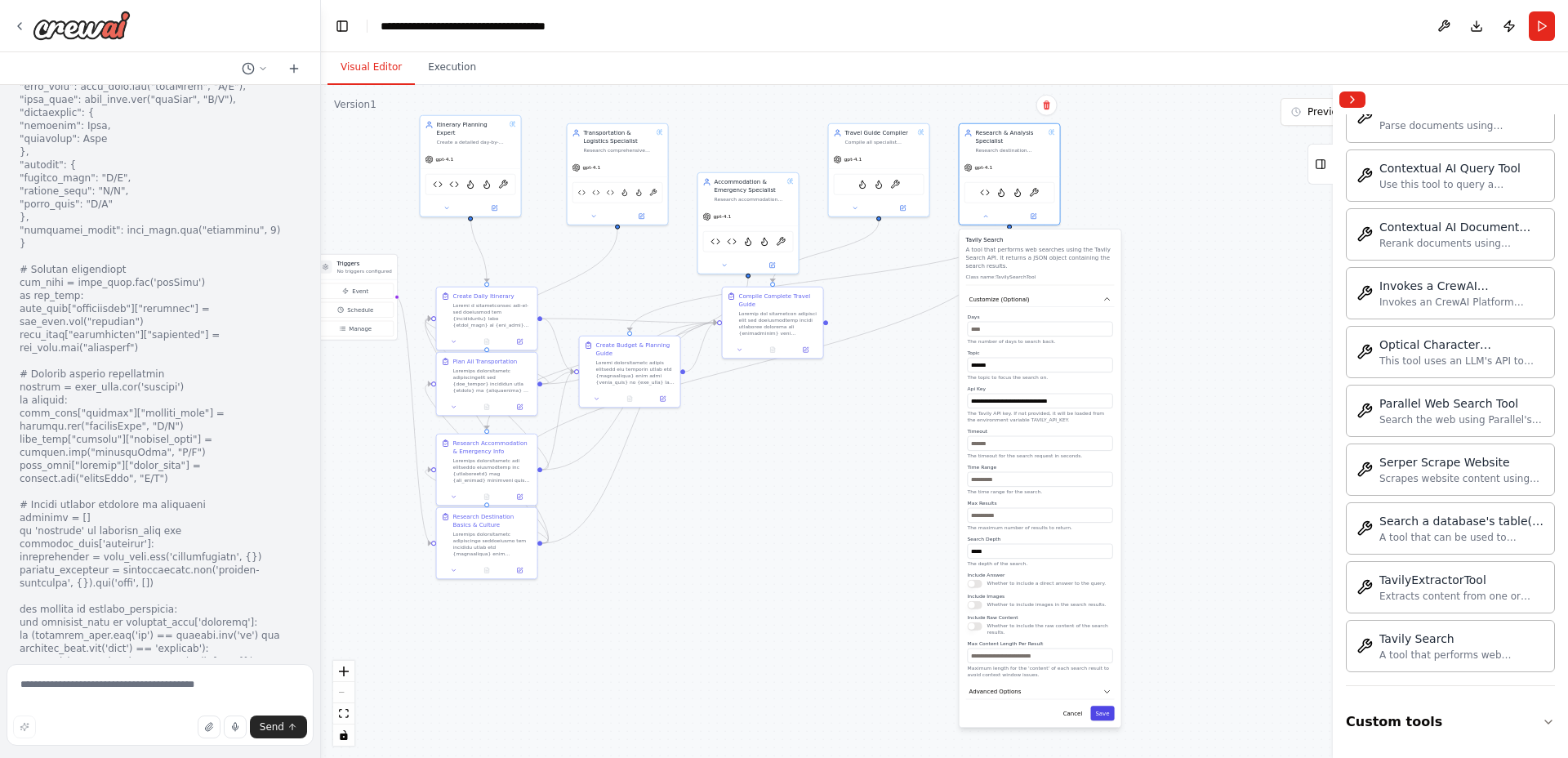
click at [1099, 711] on button "Save" at bounding box center [1102, 713] width 23 height 15
click at [1099, 528] on button "Save" at bounding box center [1102, 531] width 23 height 15
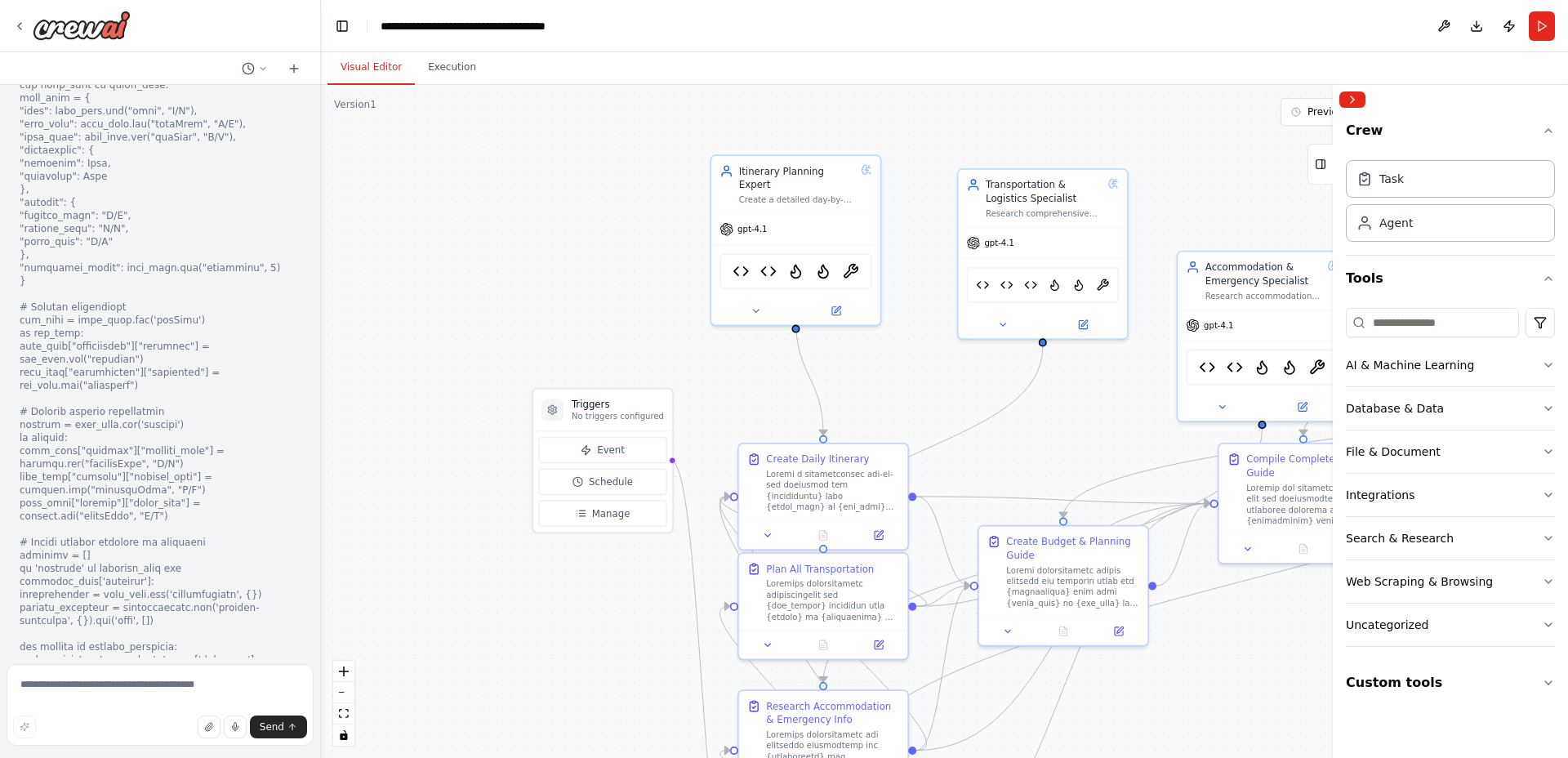
scroll to position [54157, 0]
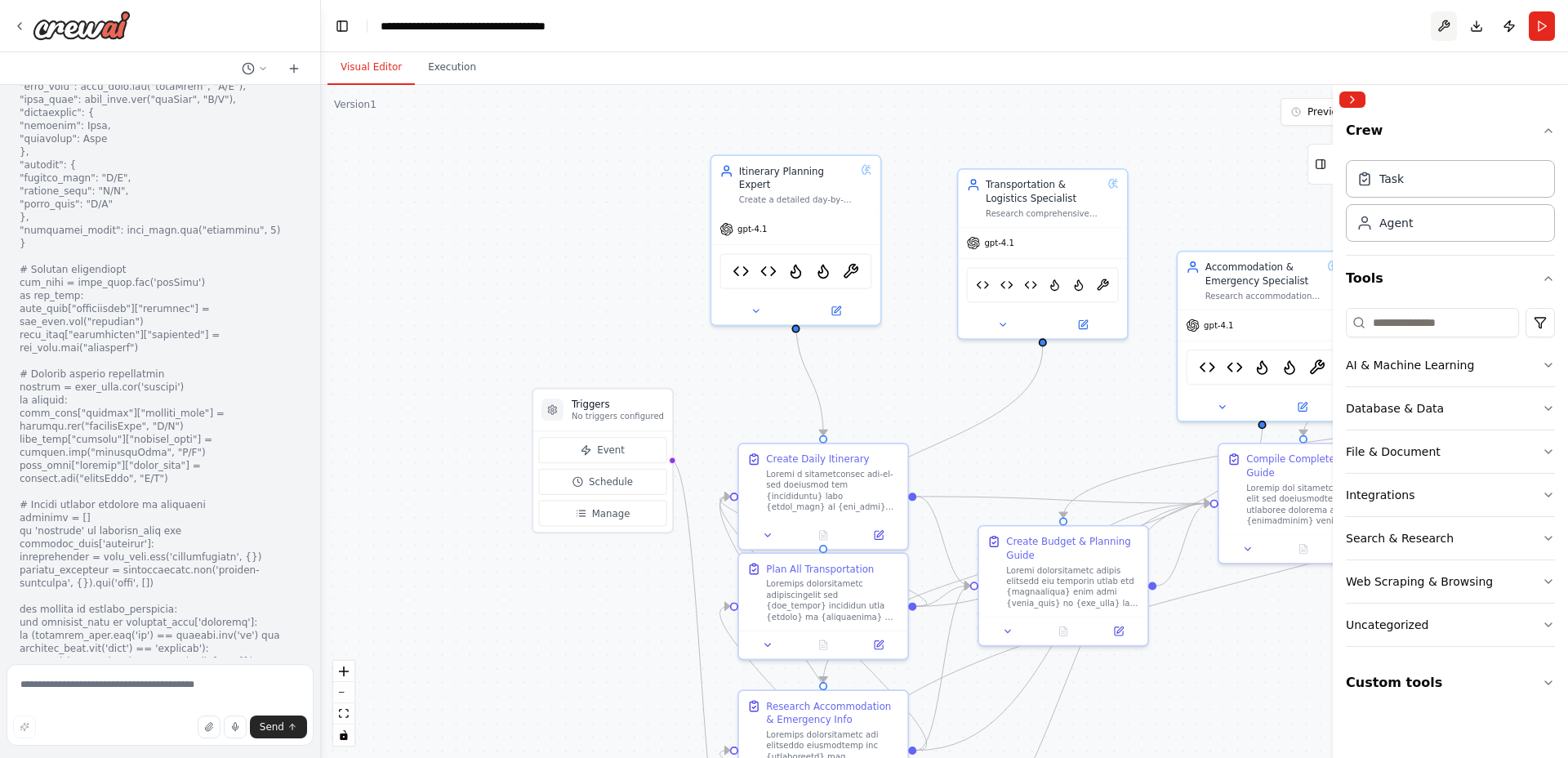
click at [1448, 26] on button at bounding box center [1443, 26] width 26 height 29
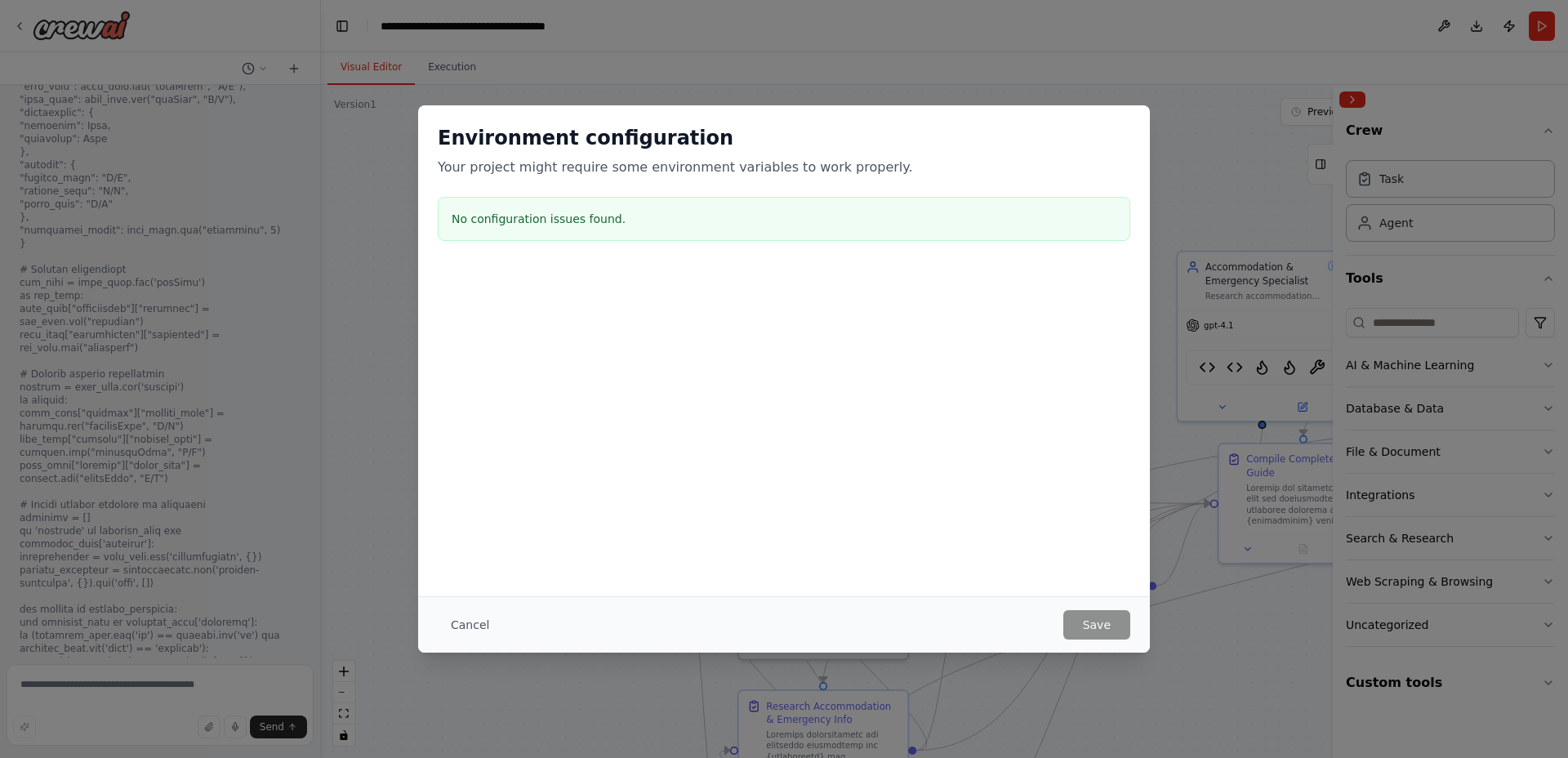
click at [485, 622] on button "Cancel" at bounding box center [469, 624] width 64 height 29
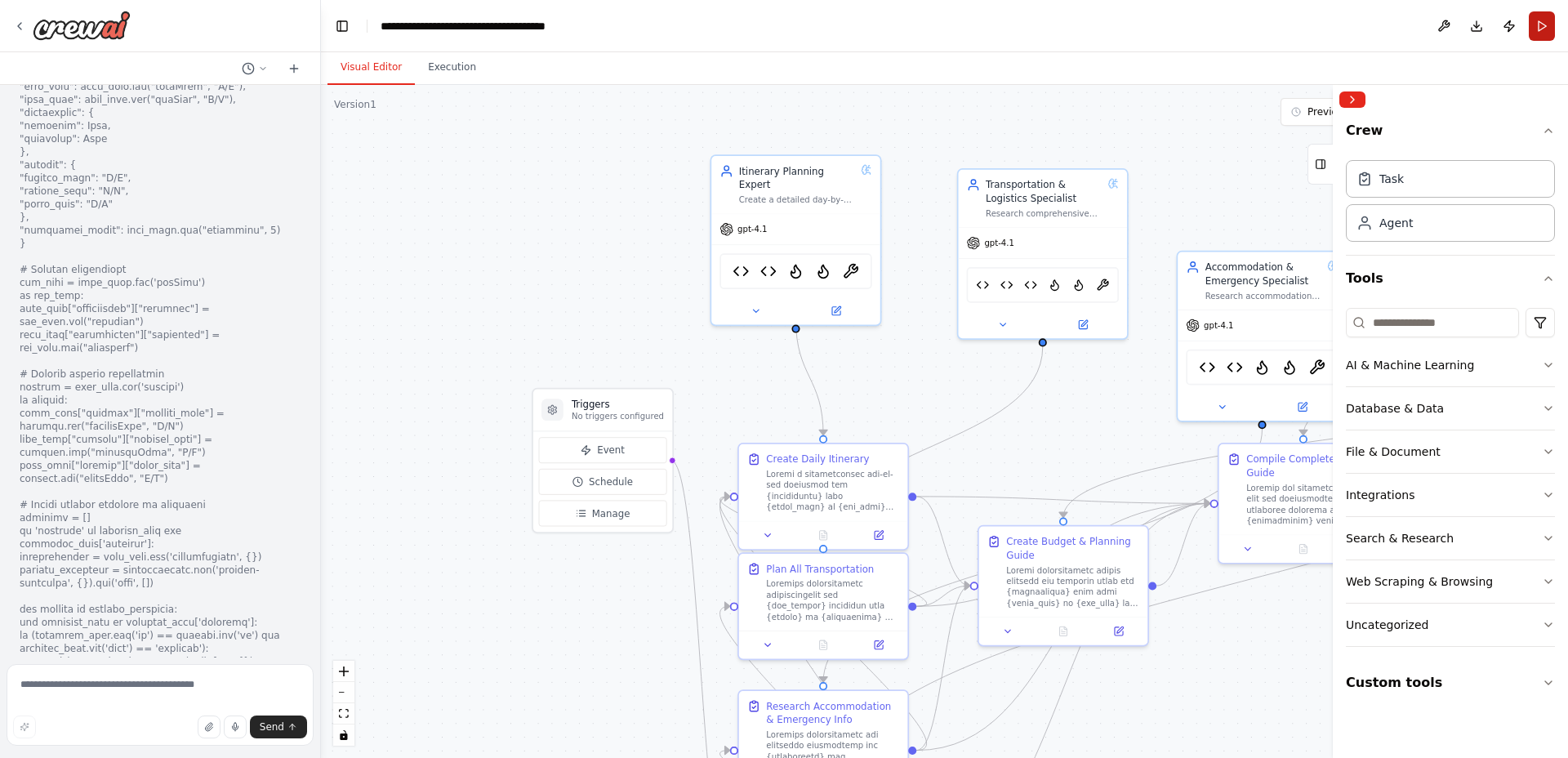
click at [1551, 28] on button "Run" at bounding box center [1541, 26] width 26 height 29
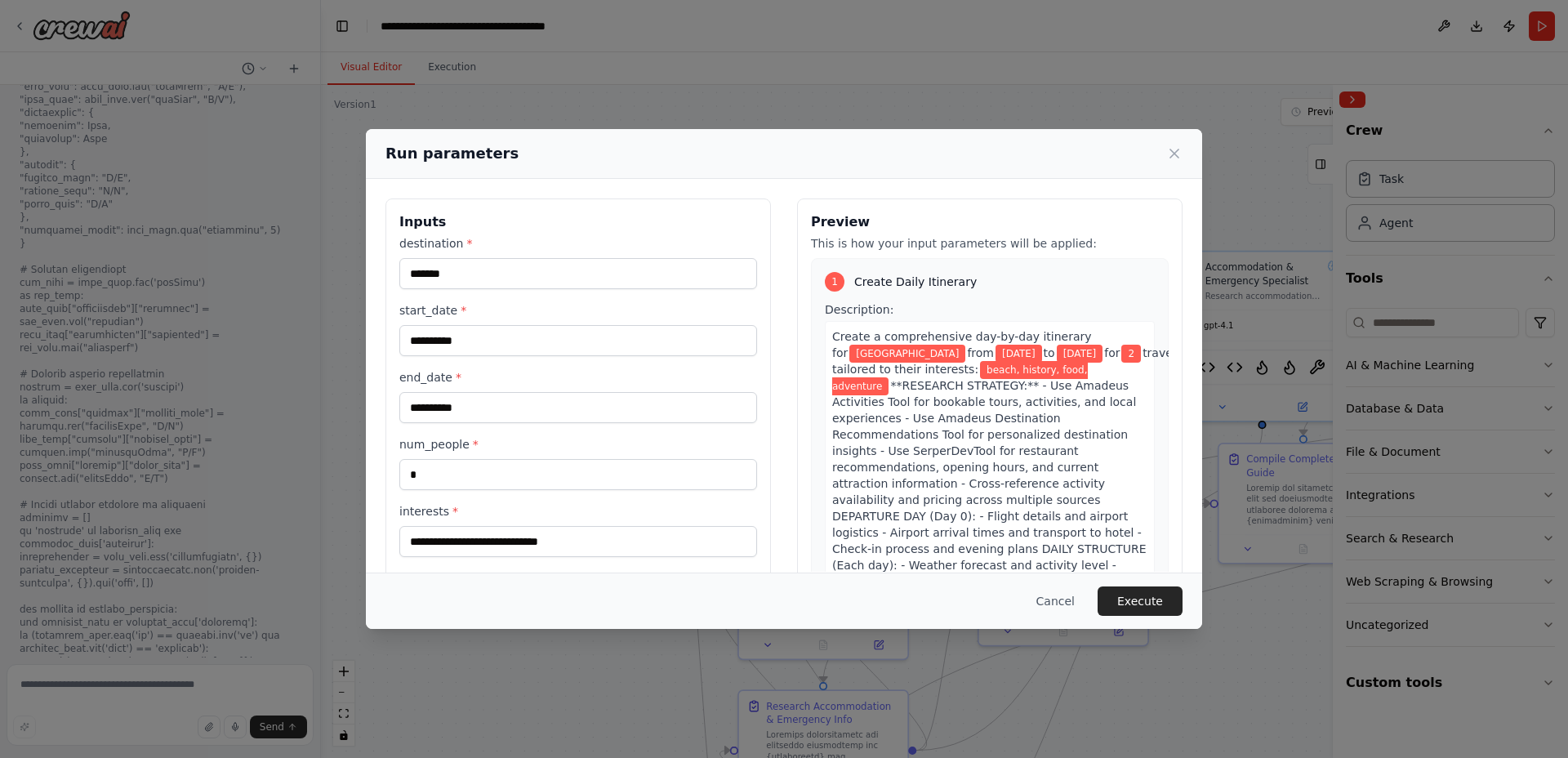
scroll to position [218, 0]
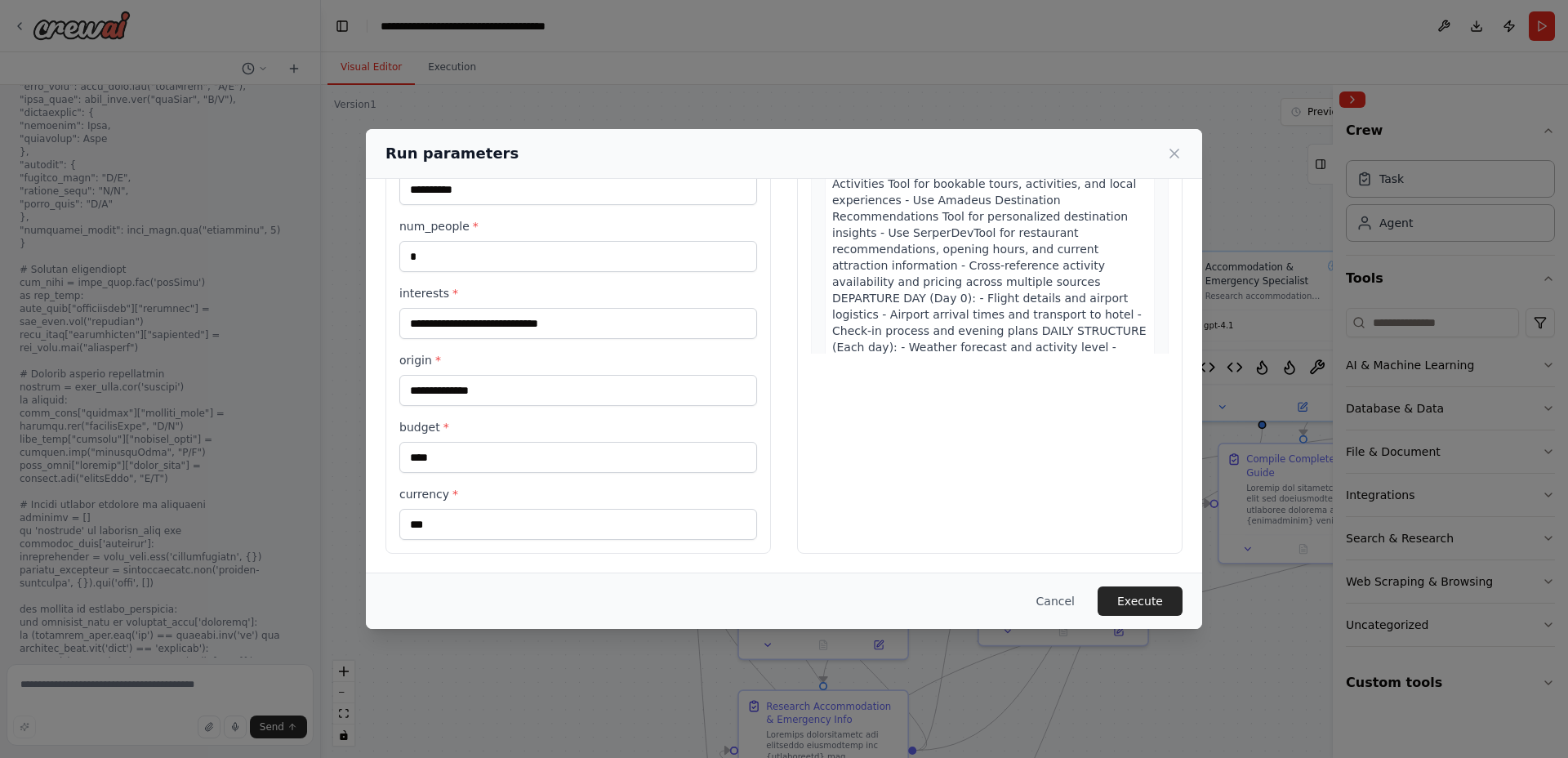
click at [1150, 602] on button "Execute" at bounding box center [1140, 601] width 85 height 29
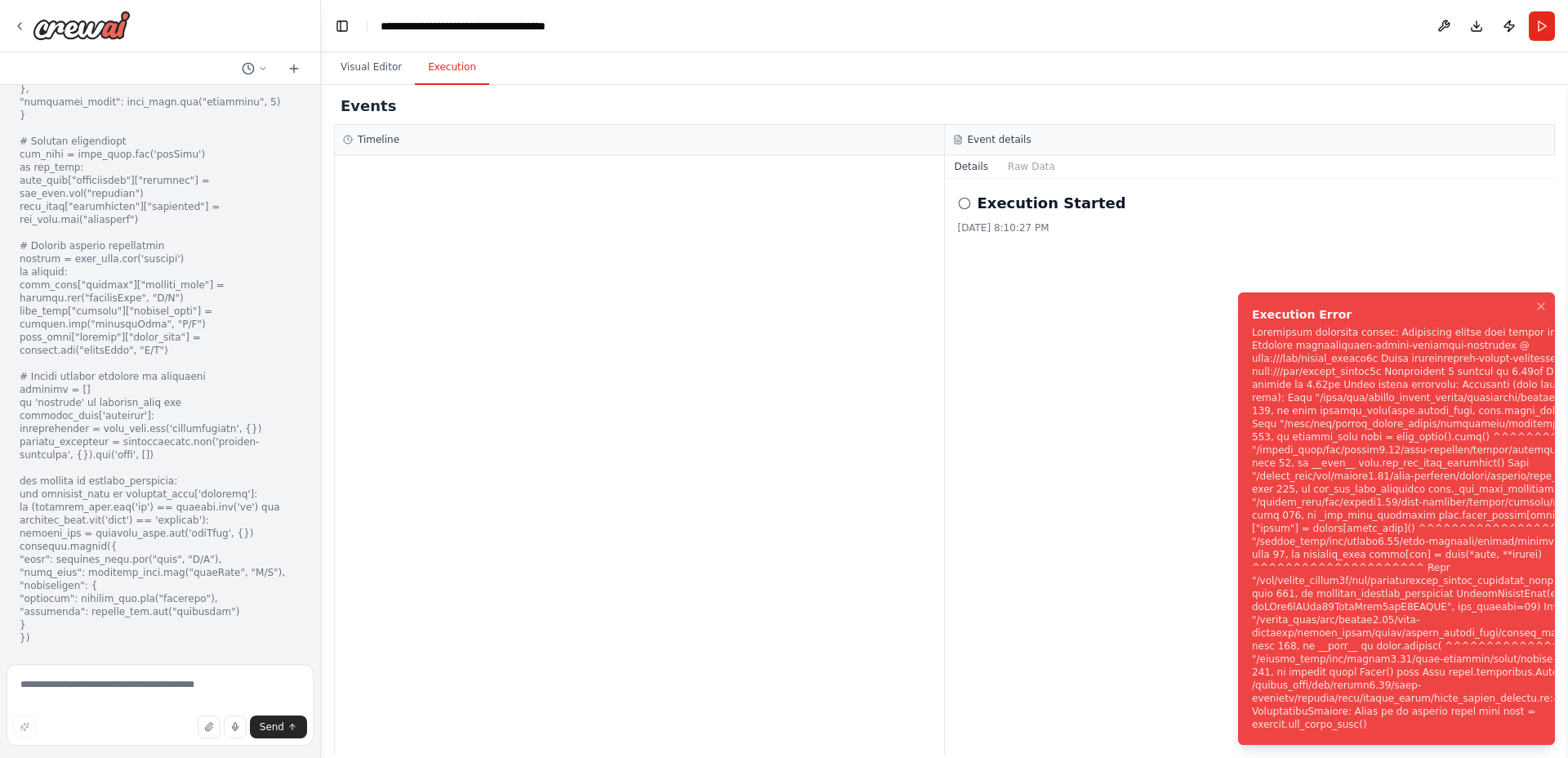
scroll to position [54289, 0]
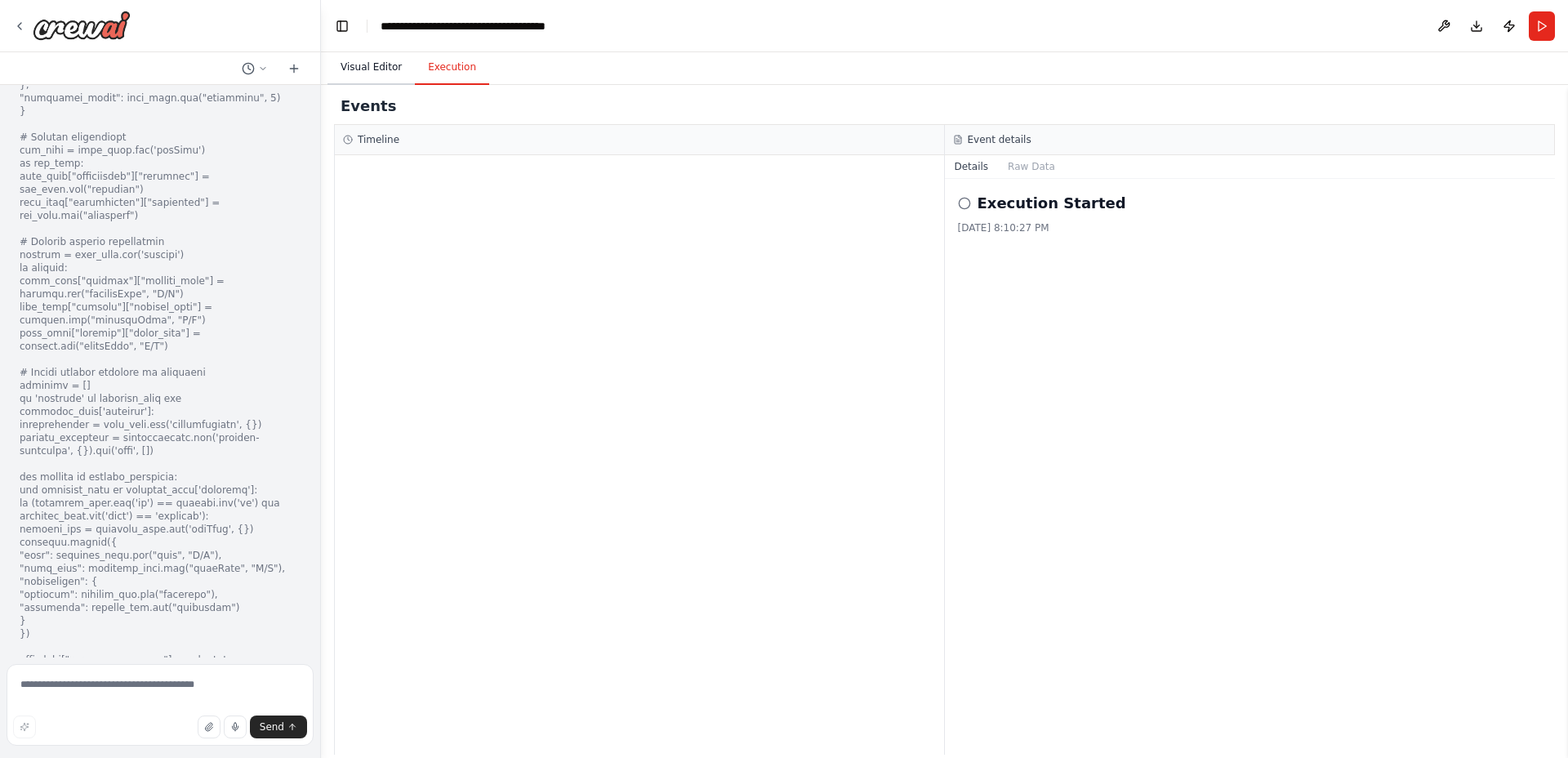
click at [361, 72] on button "Visual Editor" at bounding box center [371, 68] width 87 height 34
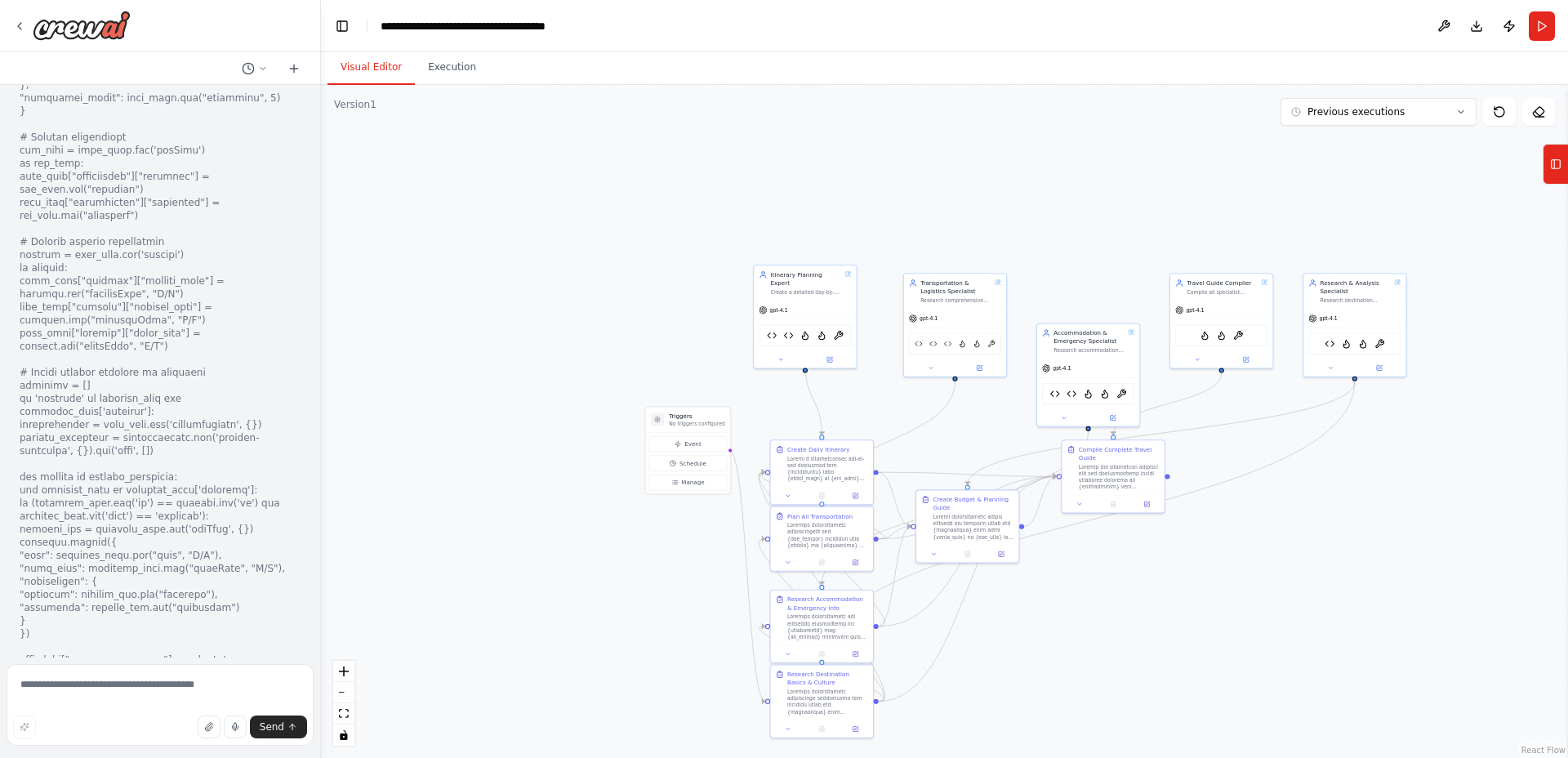
drag, startPoint x: 1458, startPoint y: 534, endPoint x: 1269, endPoint y: 539, distance: 189.1
click at [1269, 539] on div ".deletable-edge-delete-btn { width: 20px; height: 20px; border: 0px solid #ffff…" at bounding box center [945, 422] width 1247 height 673
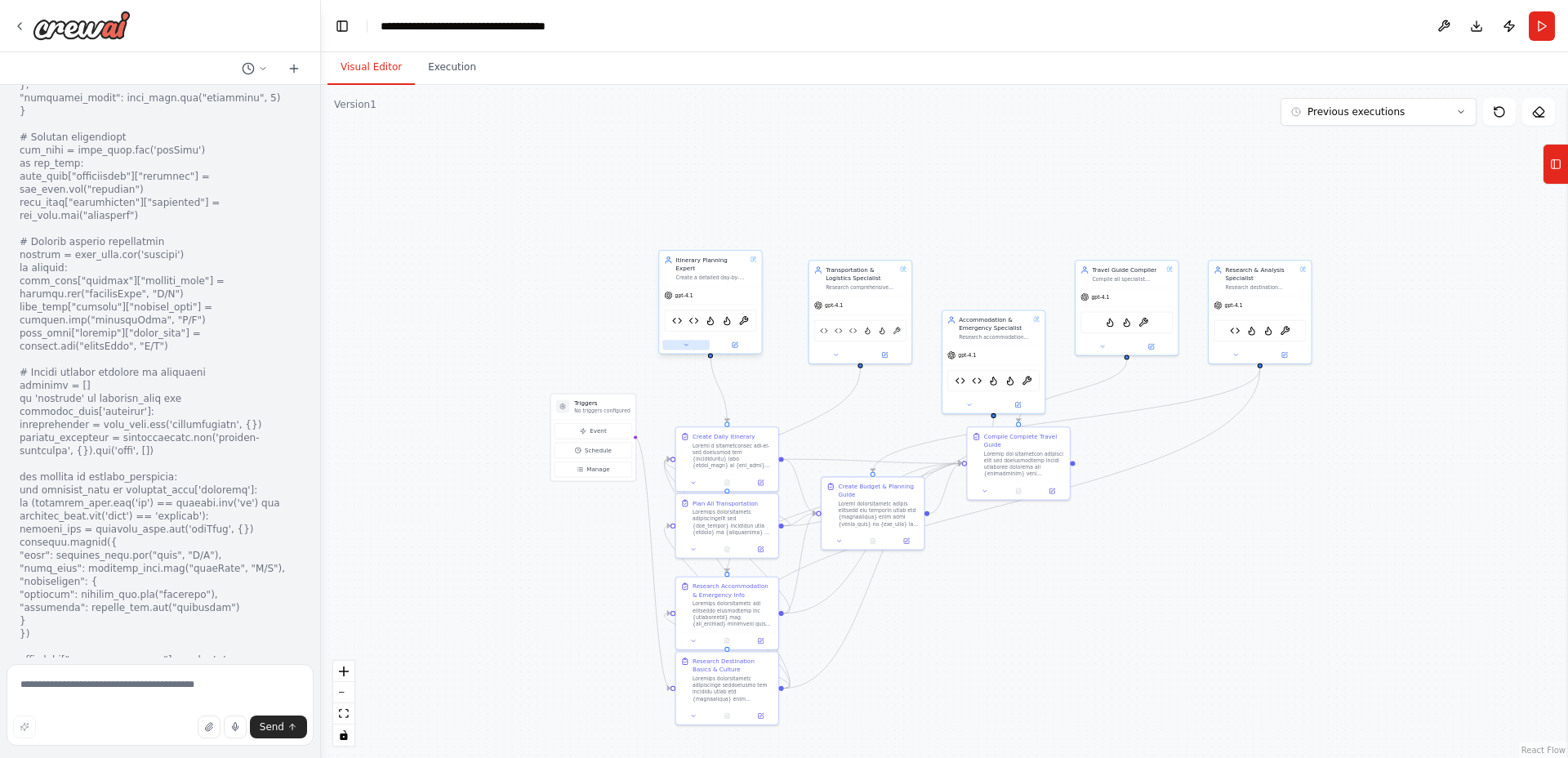
click at [691, 340] on button at bounding box center [686, 345] width 48 height 10
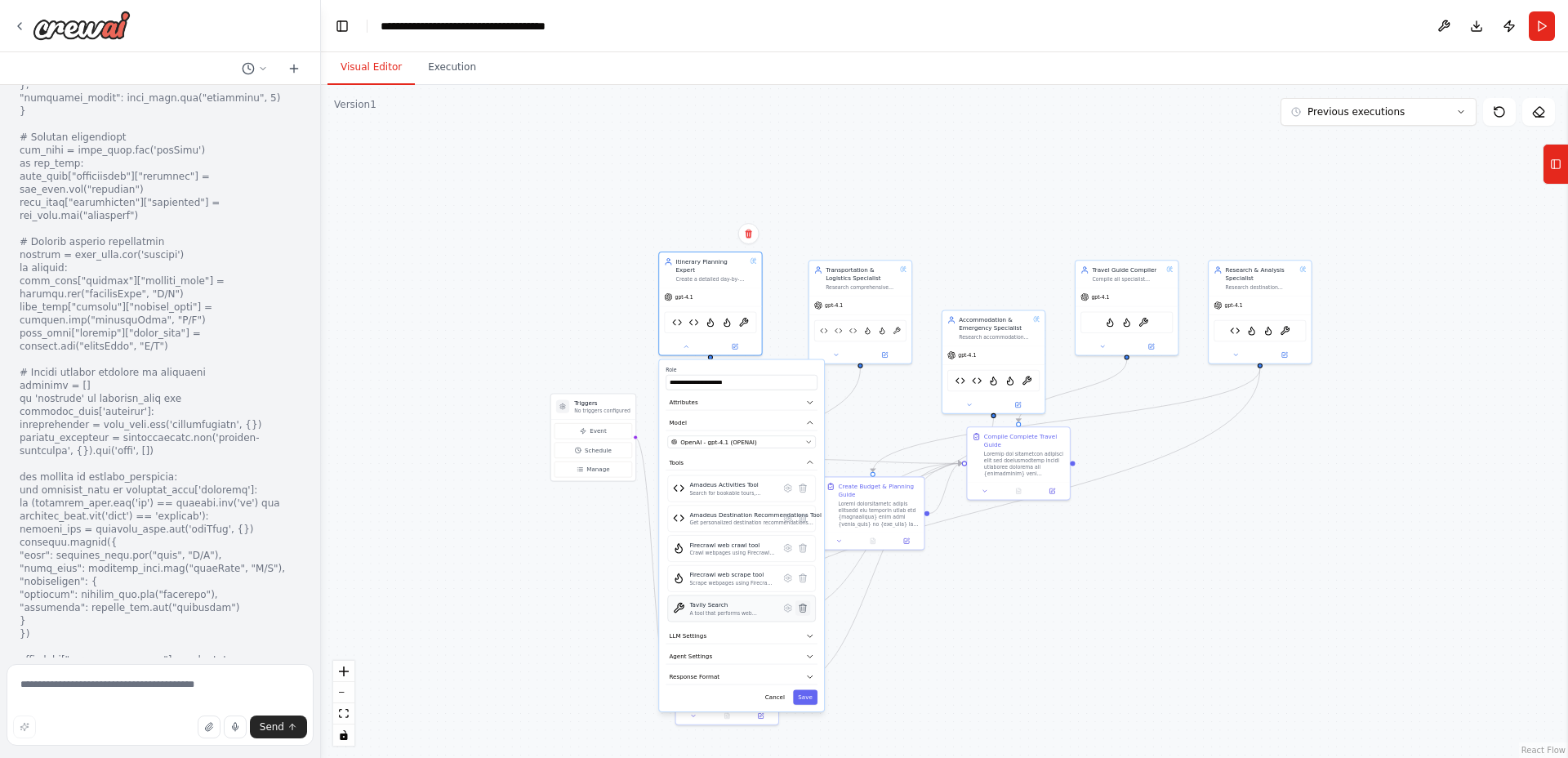
click at [803, 603] on icon at bounding box center [803, 607] width 7 height 8
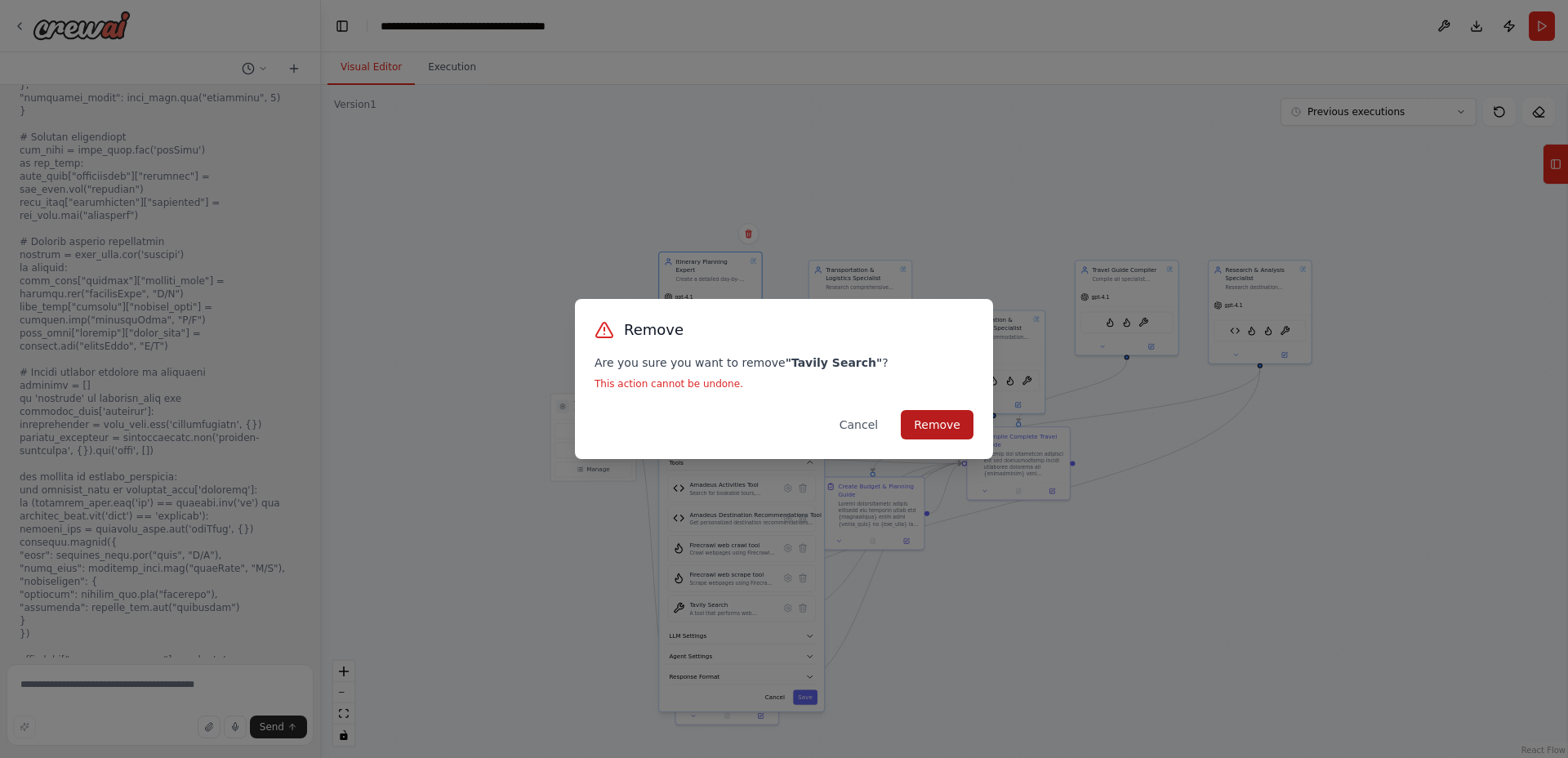
click at [940, 428] on button "Remove" at bounding box center [937, 424] width 73 height 29
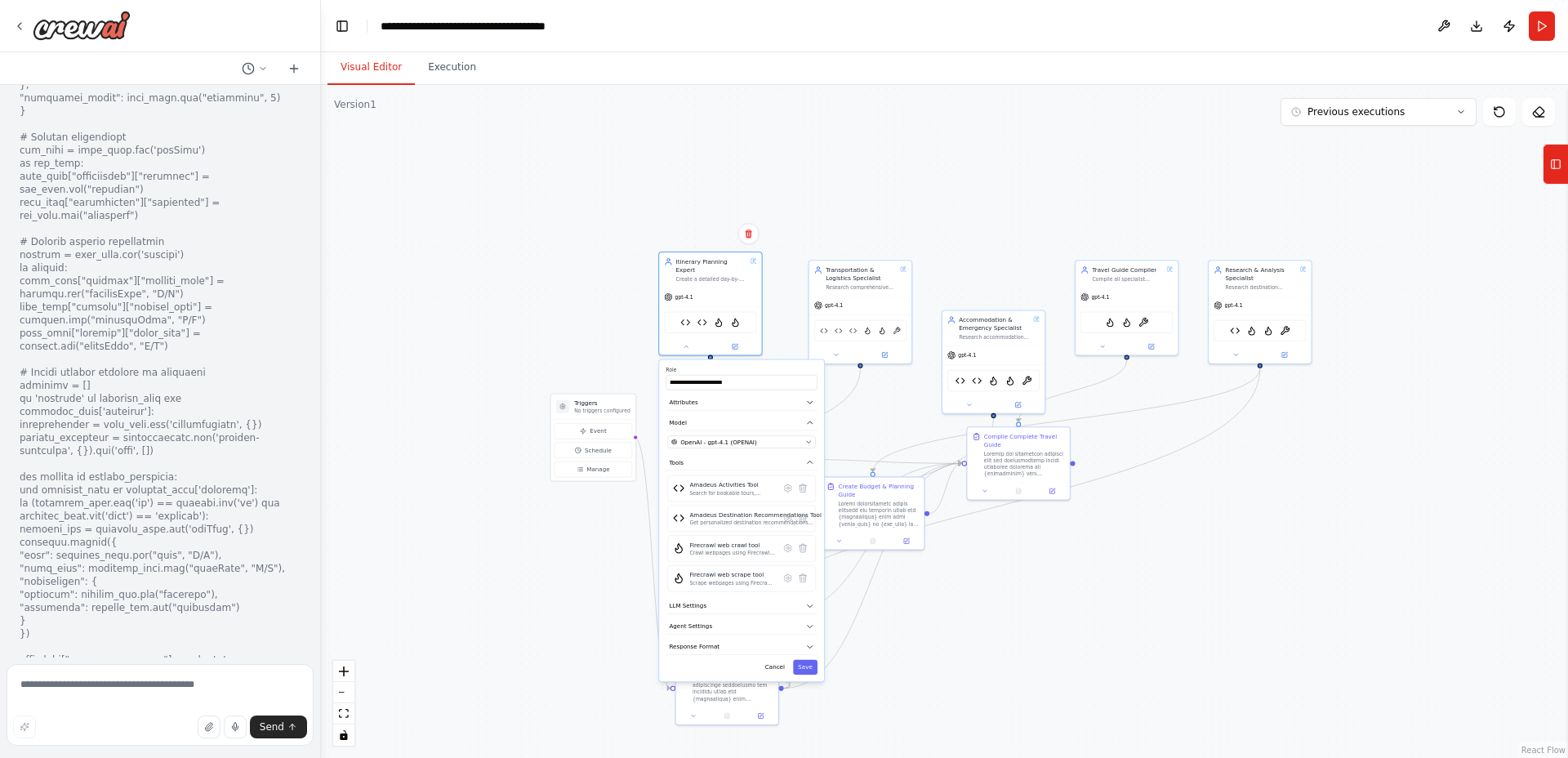
click at [802, 660] on button "Save" at bounding box center [805, 668] width 24 height 15
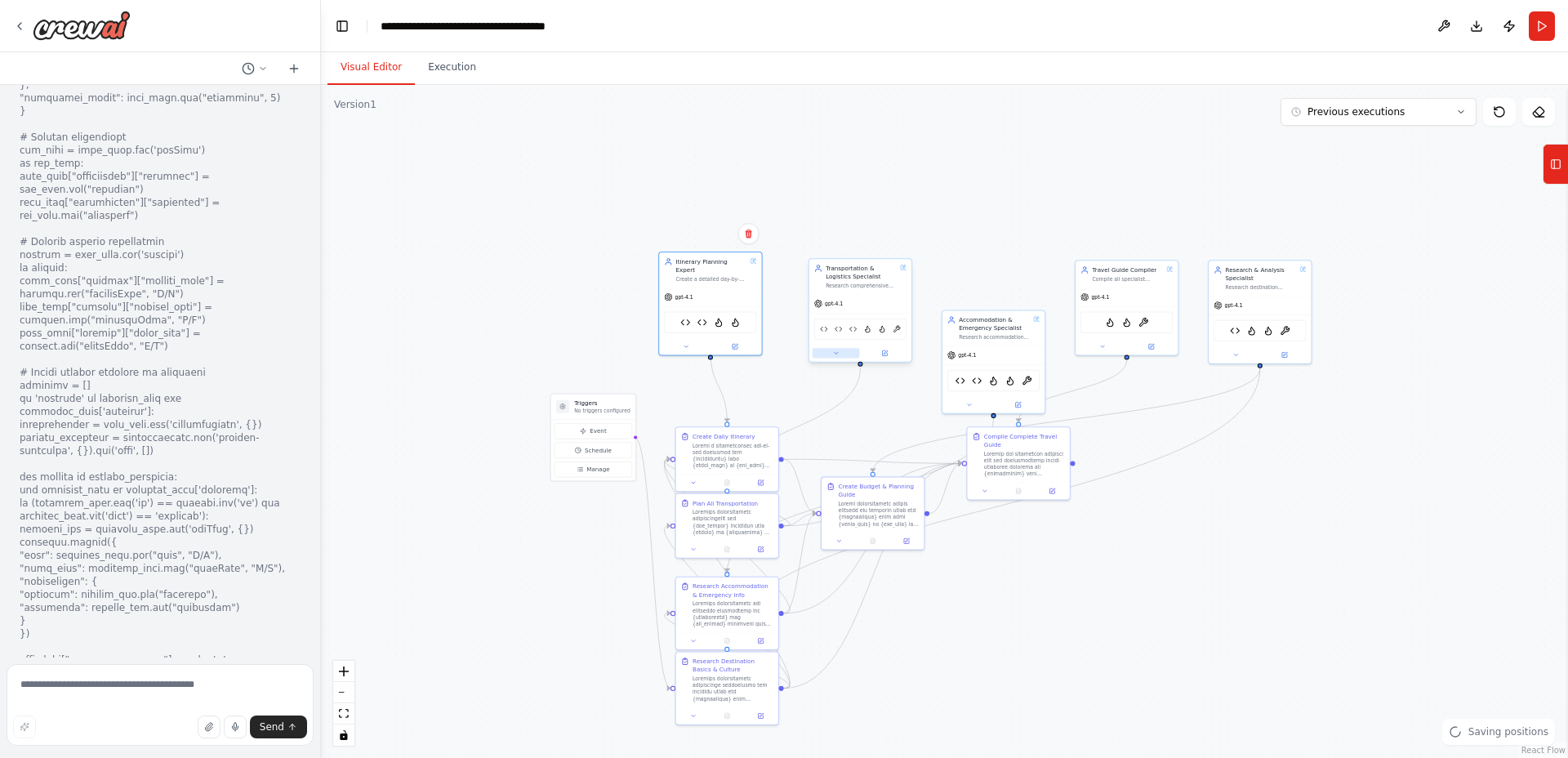
click at [834, 349] on button at bounding box center [836, 353] width 48 height 10
click at [953, 645] on icon at bounding box center [952, 646] width 7 height 8
click at [953, 642] on icon at bounding box center [952, 646] width 7 height 8
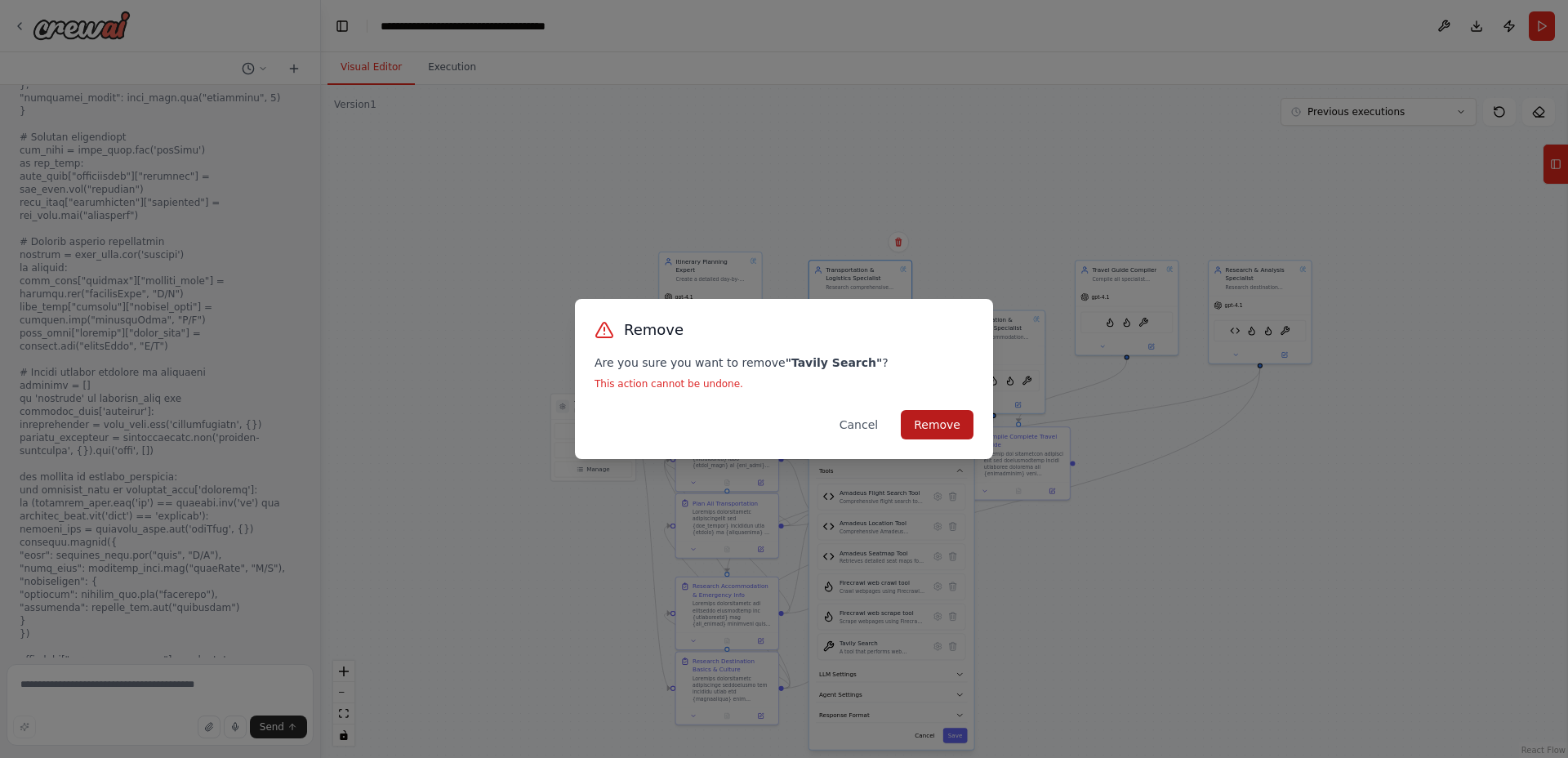
click at [926, 427] on button "Remove" at bounding box center [937, 424] width 73 height 29
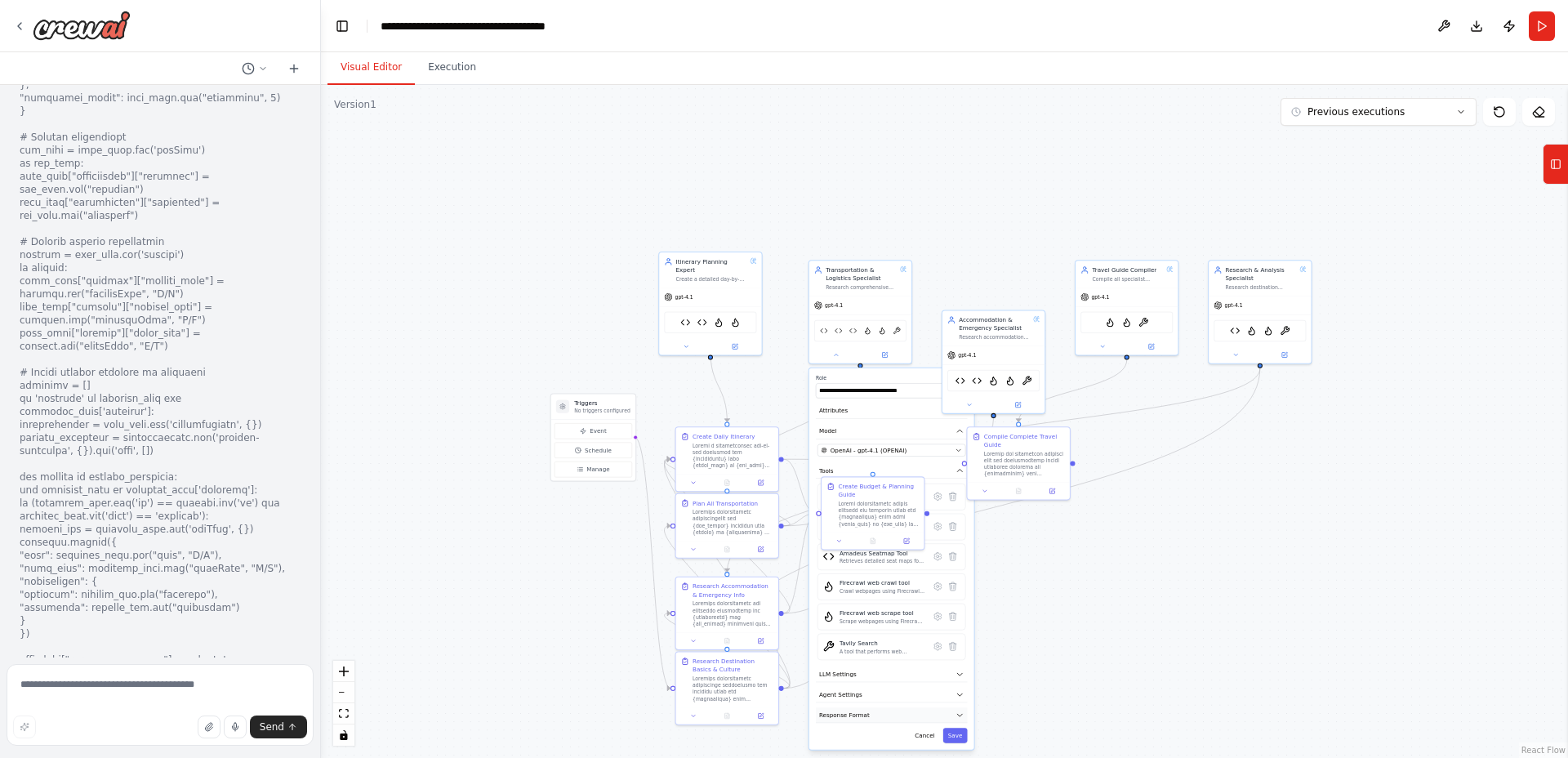
click at [955, 707] on button "Response Format" at bounding box center [892, 714] width 152 height 16
click at [956, 732] on button "Save" at bounding box center [955, 735] width 24 height 15
click at [972, 404] on button at bounding box center [969, 403] width 48 height 10
click at [966, 402] on icon at bounding box center [970, 403] width 7 height 7
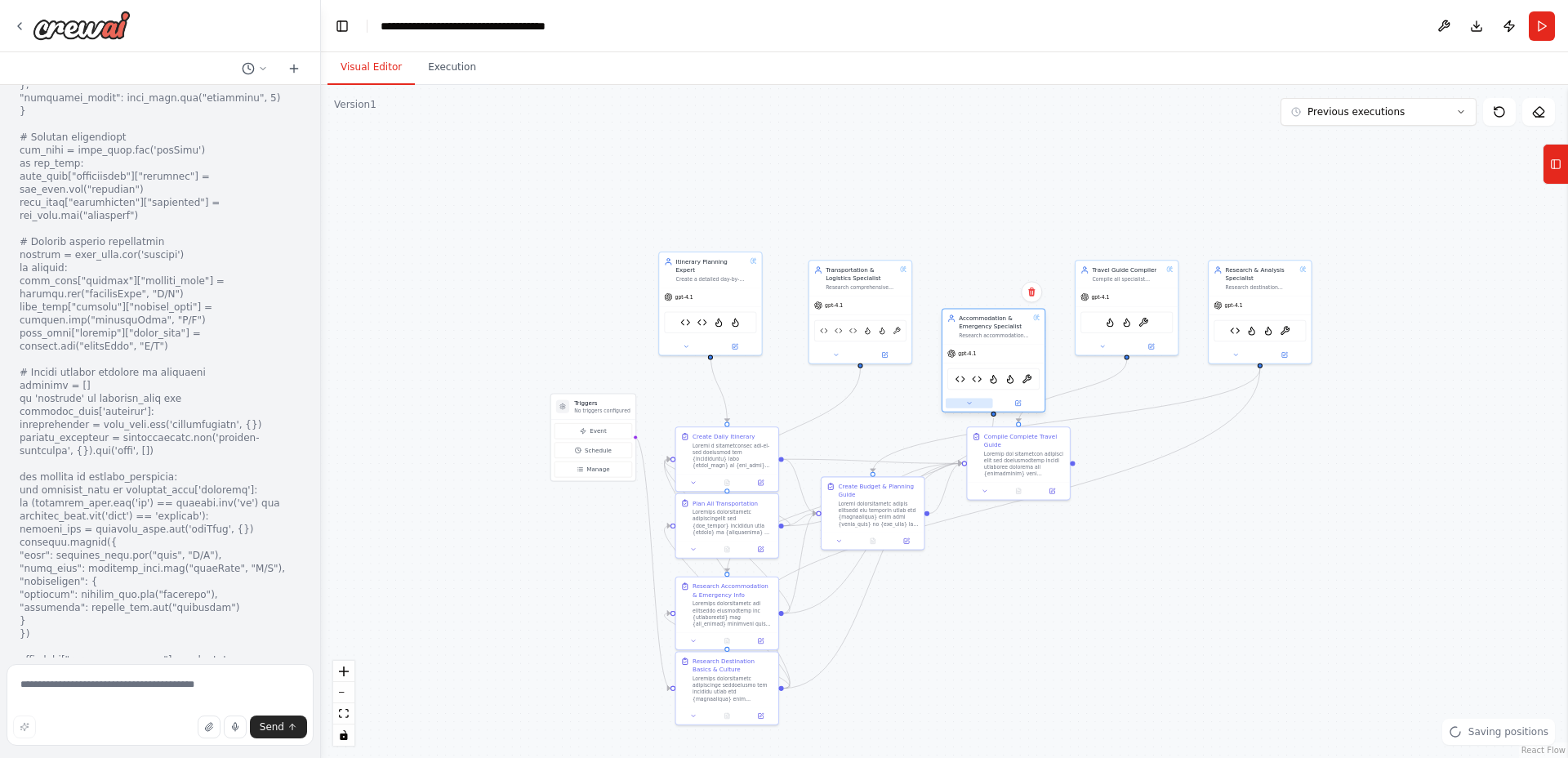
click at [966, 402] on icon at bounding box center [970, 403] width 7 height 7
click at [836, 350] on icon at bounding box center [837, 353] width 7 height 7
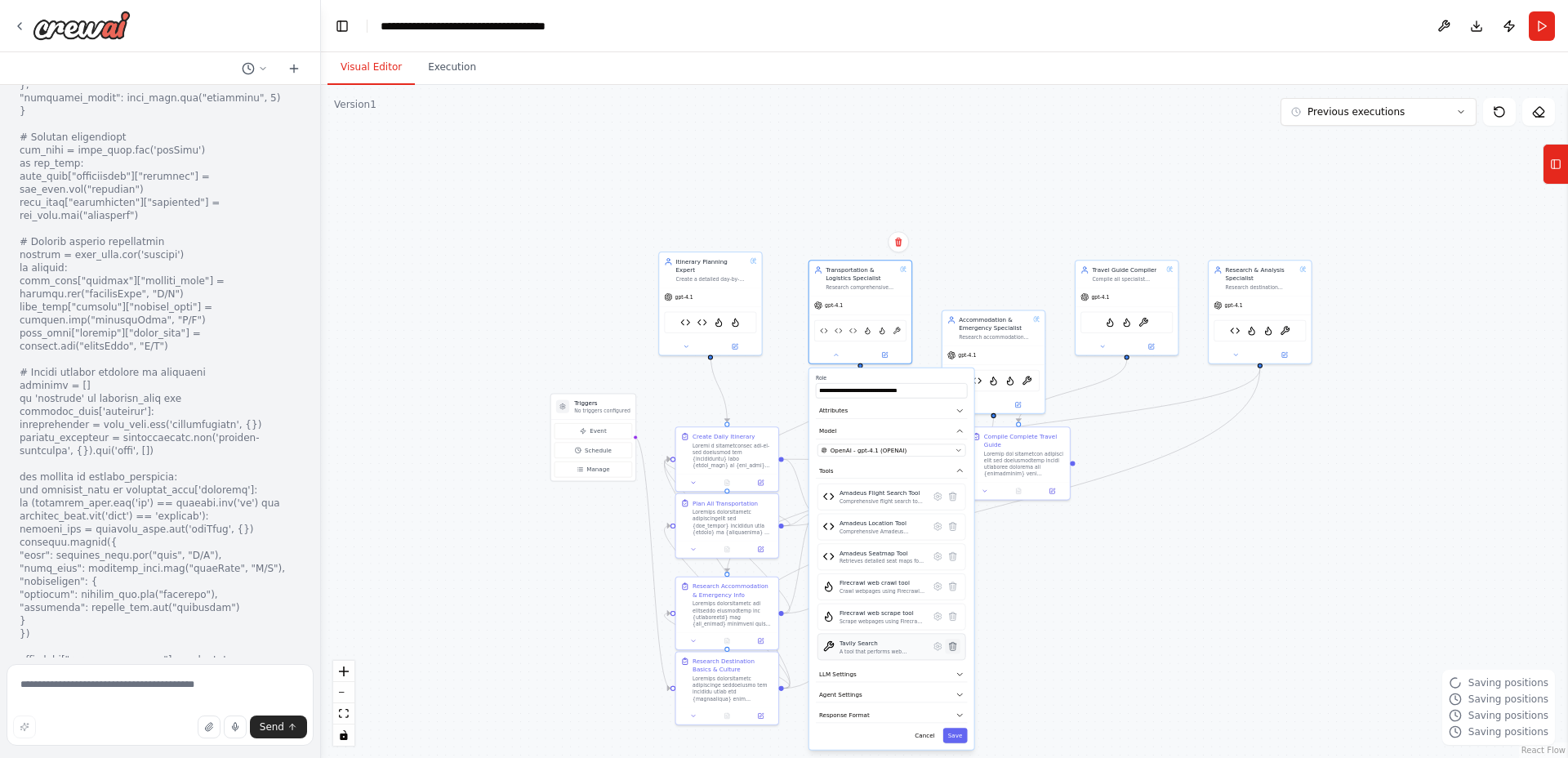
click at [956, 648] on icon at bounding box center [953, 646] width 10 height 10
click at [952, 647] on icon at bounding box center [952, 646] width 7 height 8
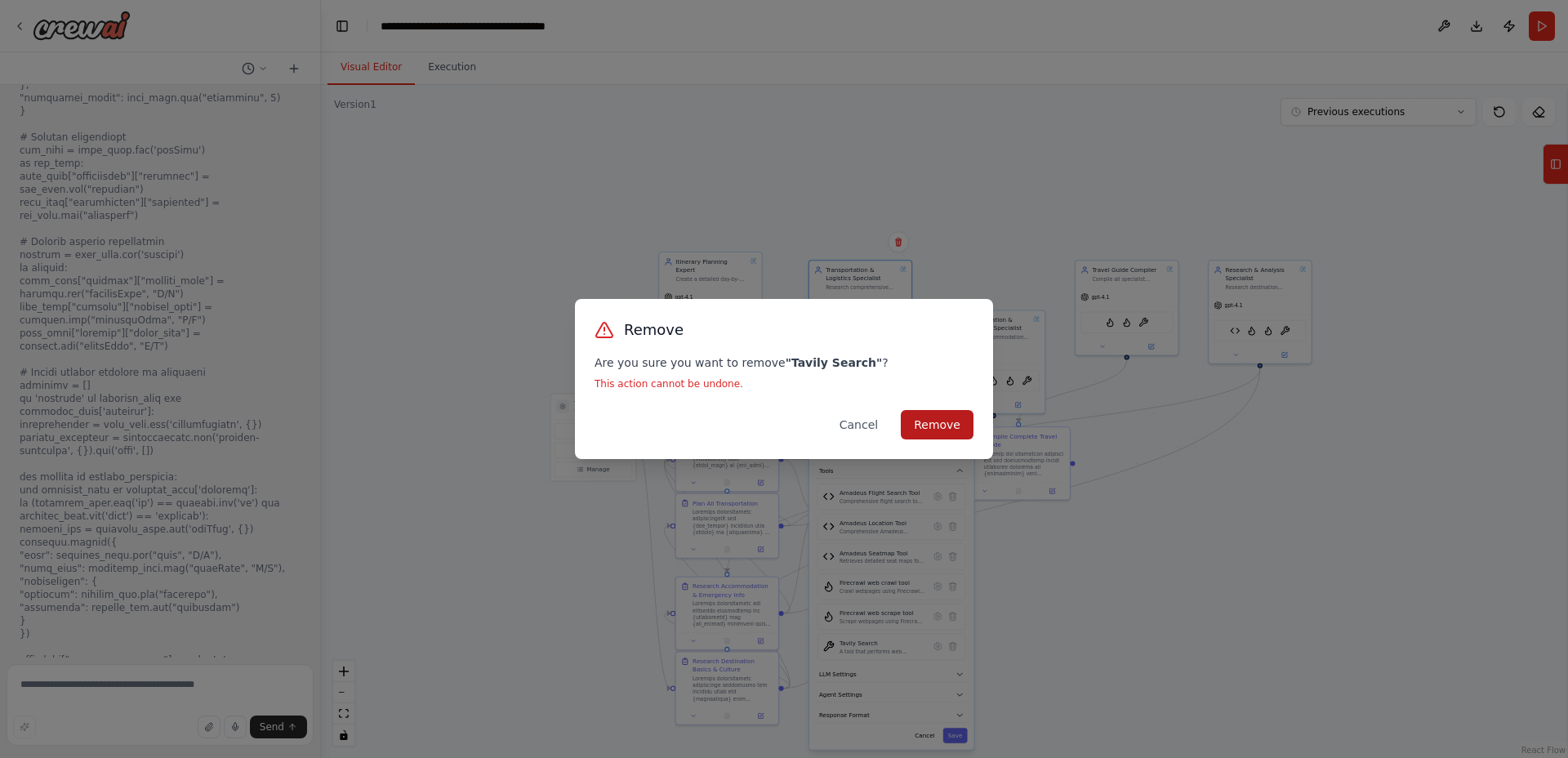
click at [922, 418] on button "Remove" at bounding box center [937, 424] width 73 height 29
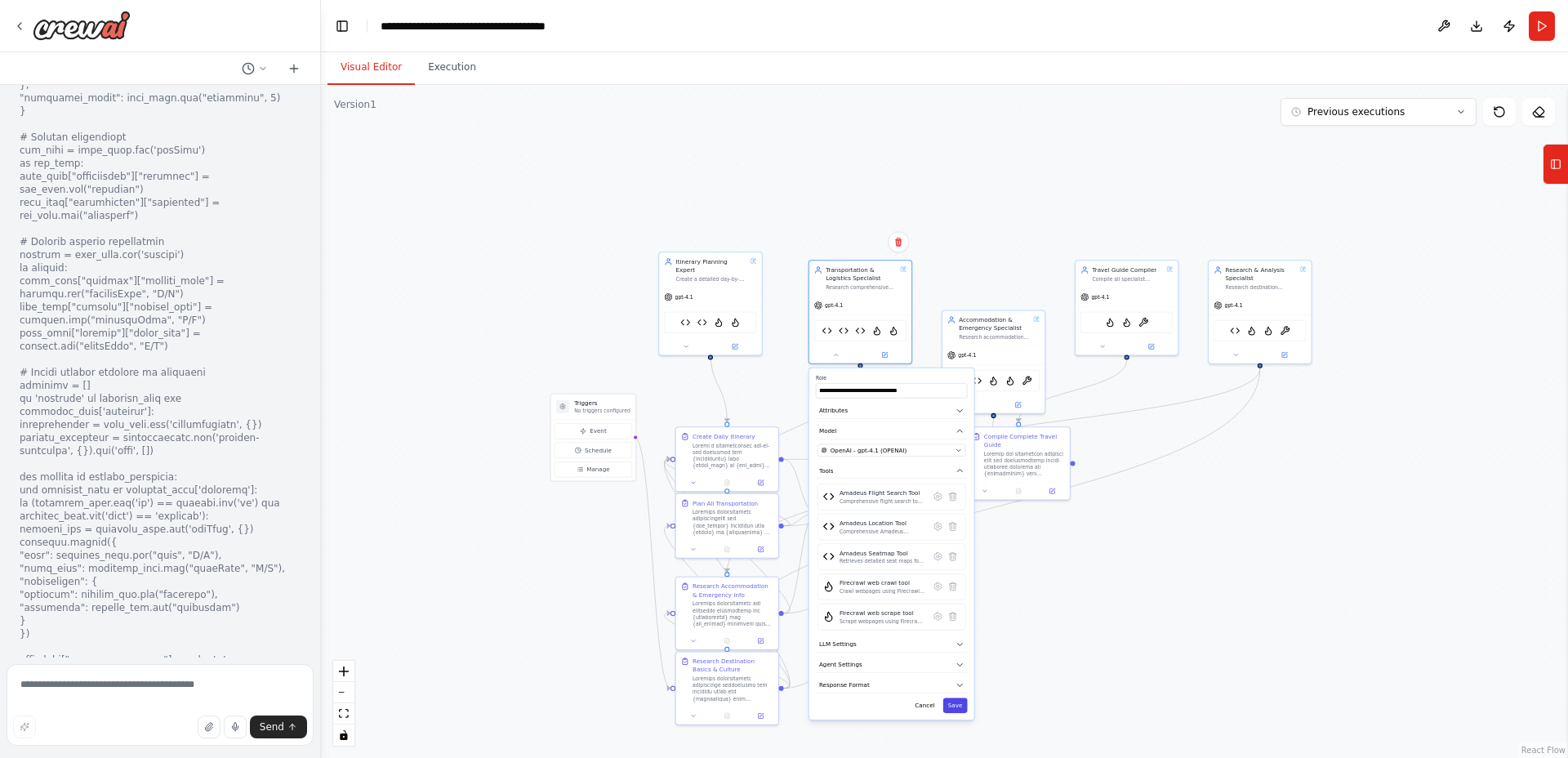
click at [956, 705] on button "Save" at bounding box center [955, 706] width 24 height 15
click at [968, 403] on icon at bounding box center [970, 403] width 7 height 7
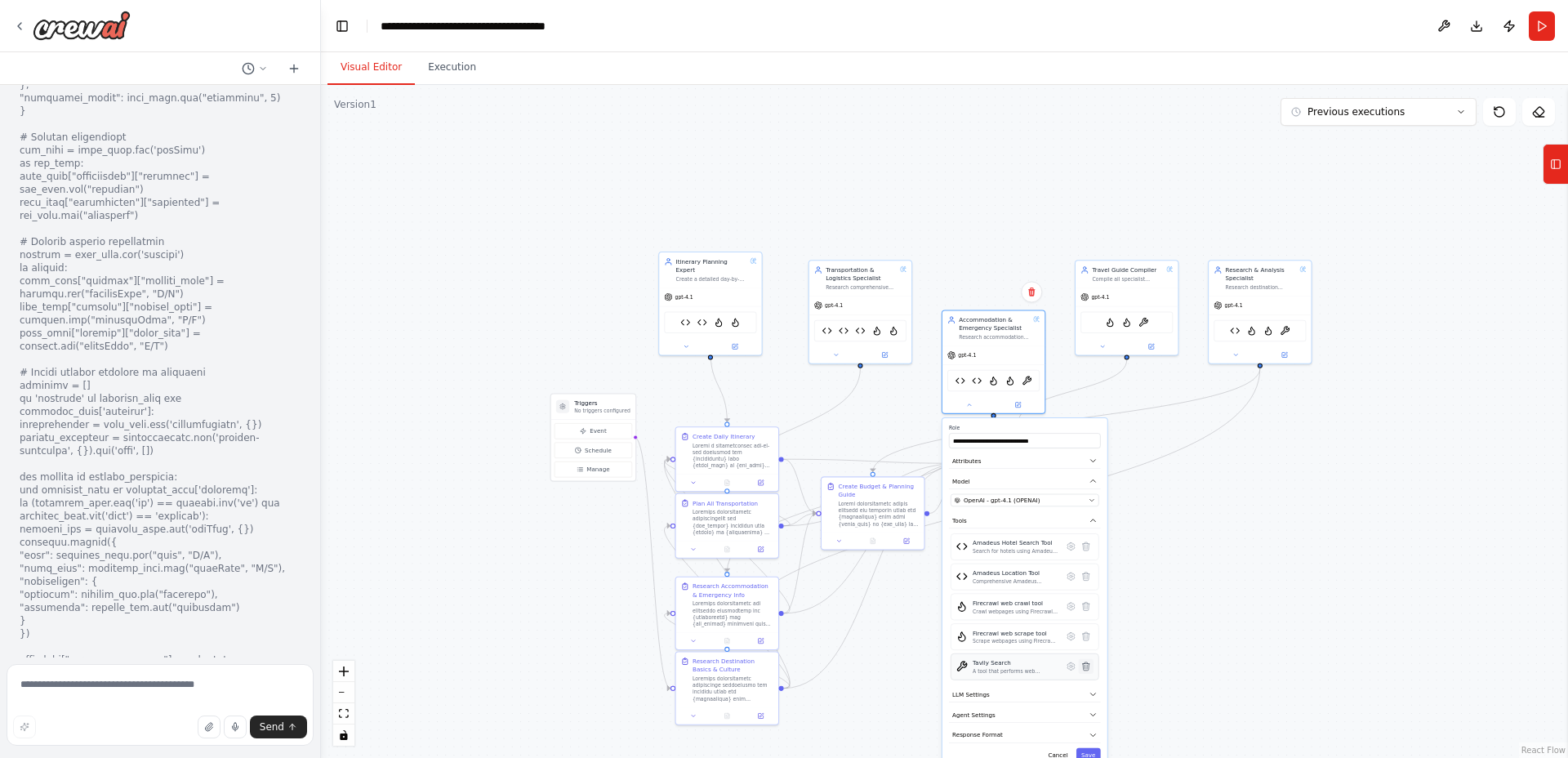
click at [1086, 667] on icon at bounding box center [1086, 667] width 7 height 8
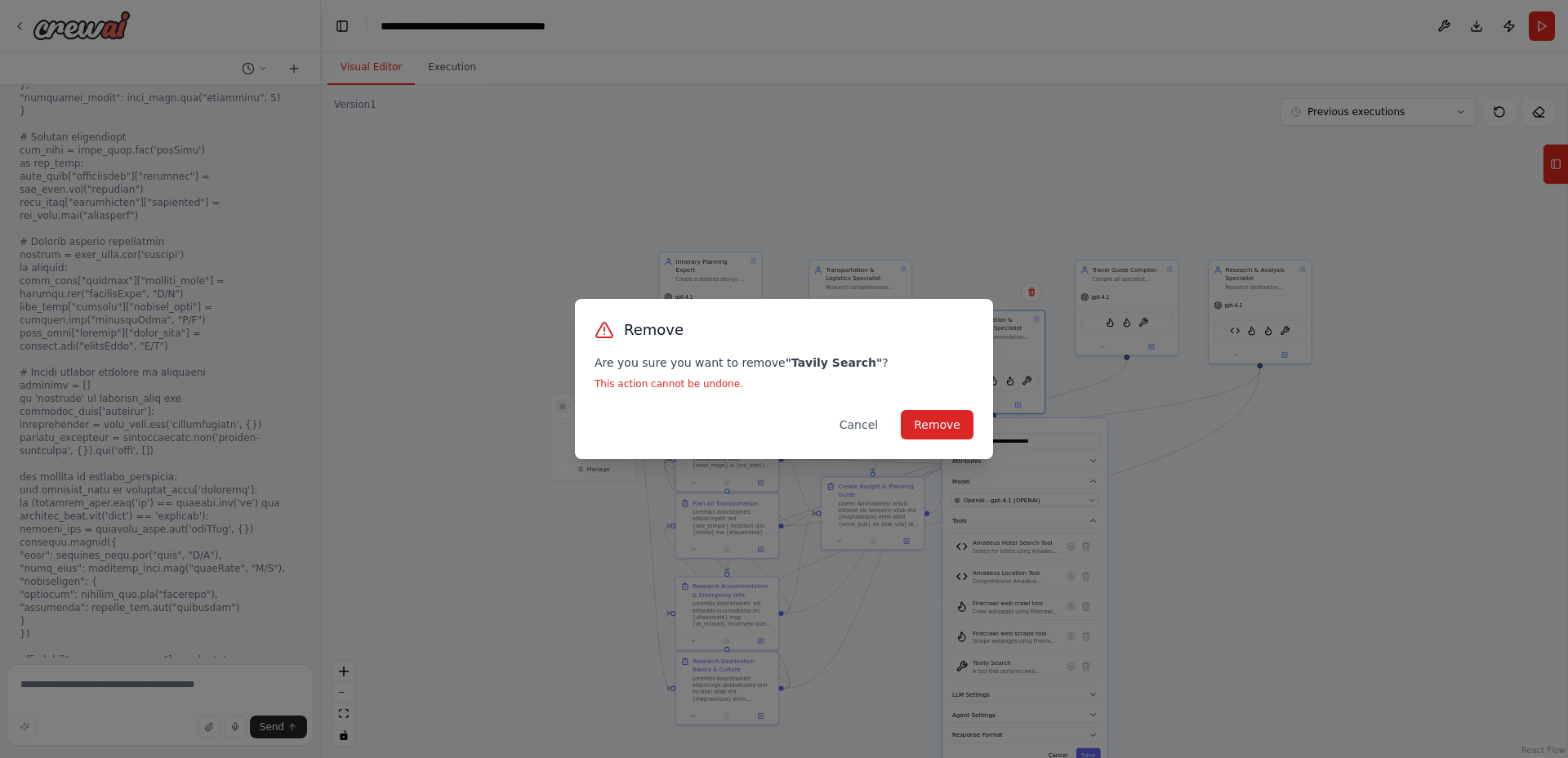
click at [910, 399] on div "Remove Are you sure you want to remove " Tavily Search " ? This action cannot b…" at bounding box center [784, 378] width 418 height 160
click at [935, 425] on button "Remove" at bounding box center [937, 424] width 73 height 29
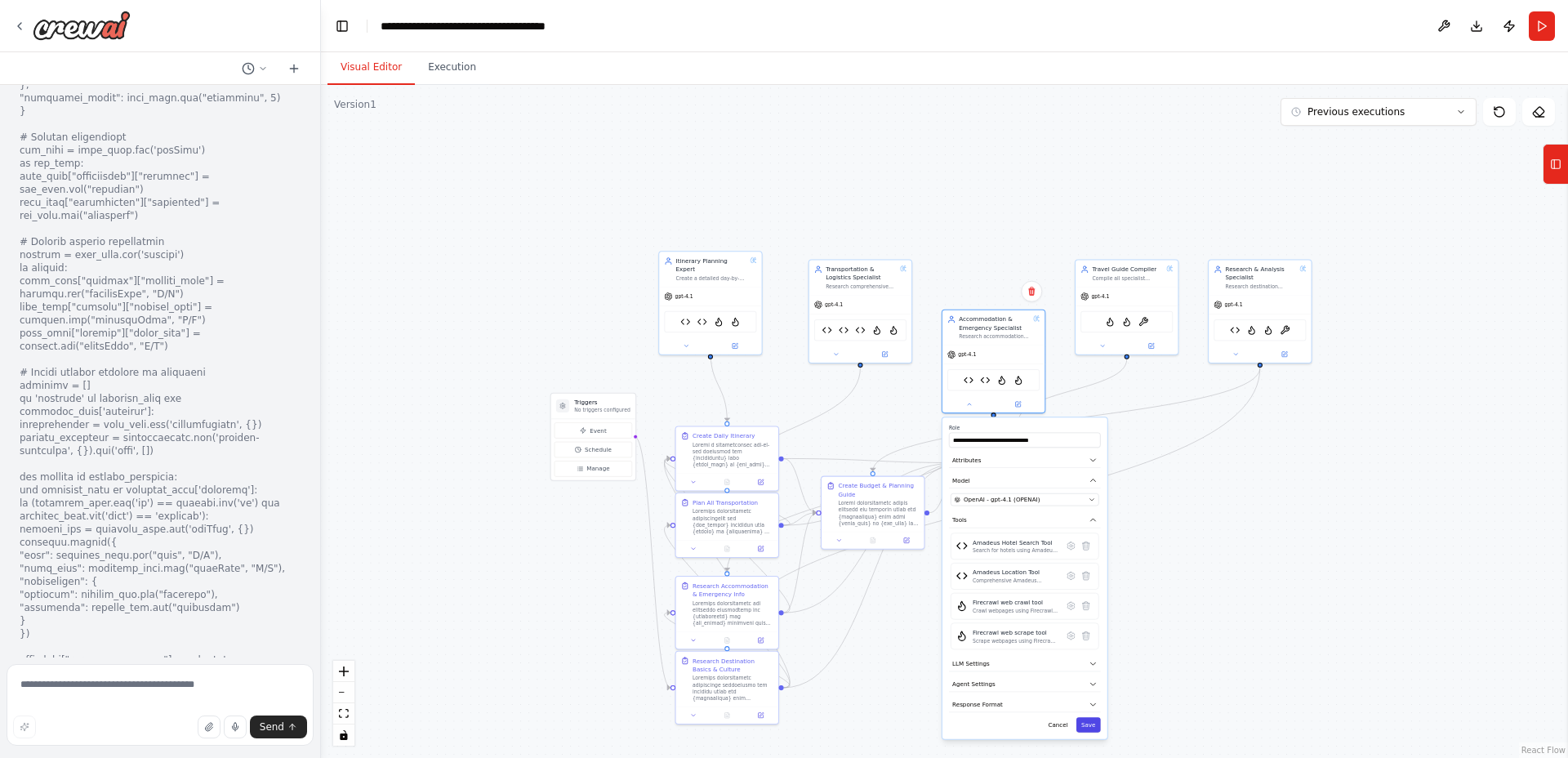
click at [1093, 727] on button "Save" at bounding box center [1088, 725] width 24 height 15
click at [1090, 720] on button "Save" at bounding box center [1088, 725] width 24 height 15
click at [1089, 723] on button "Save" at bounding box center [1088, 725] width 24 height 15
click at [1106, 342] on button at bounding box center [1102, 344] width 48 height 10
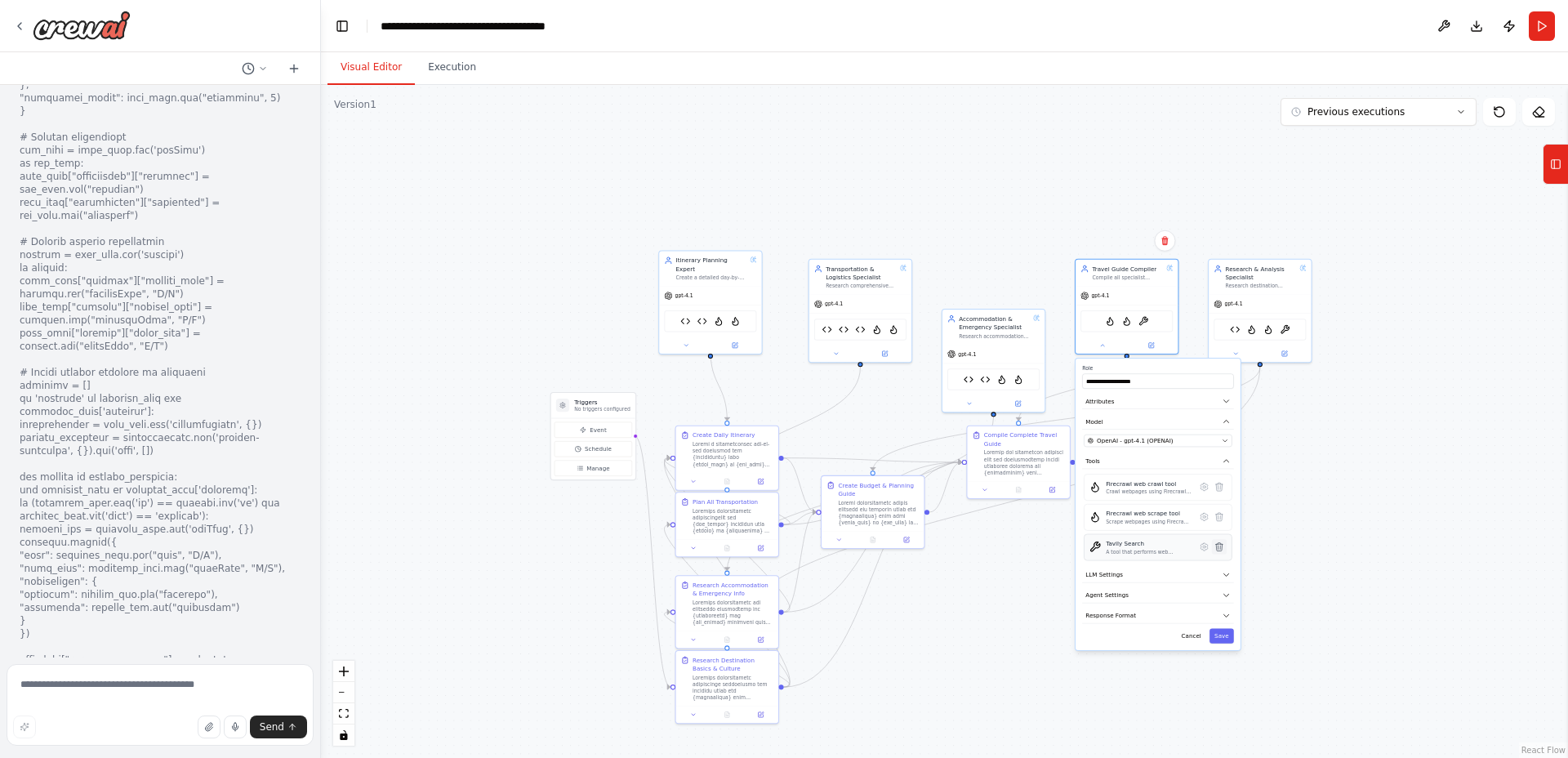
click at [1220, 545] on icon at bounding box center [1219, 547] width 7 height 8
click at [1219, 547] on icon at bounding box center [1219, 547] width 7 height 8
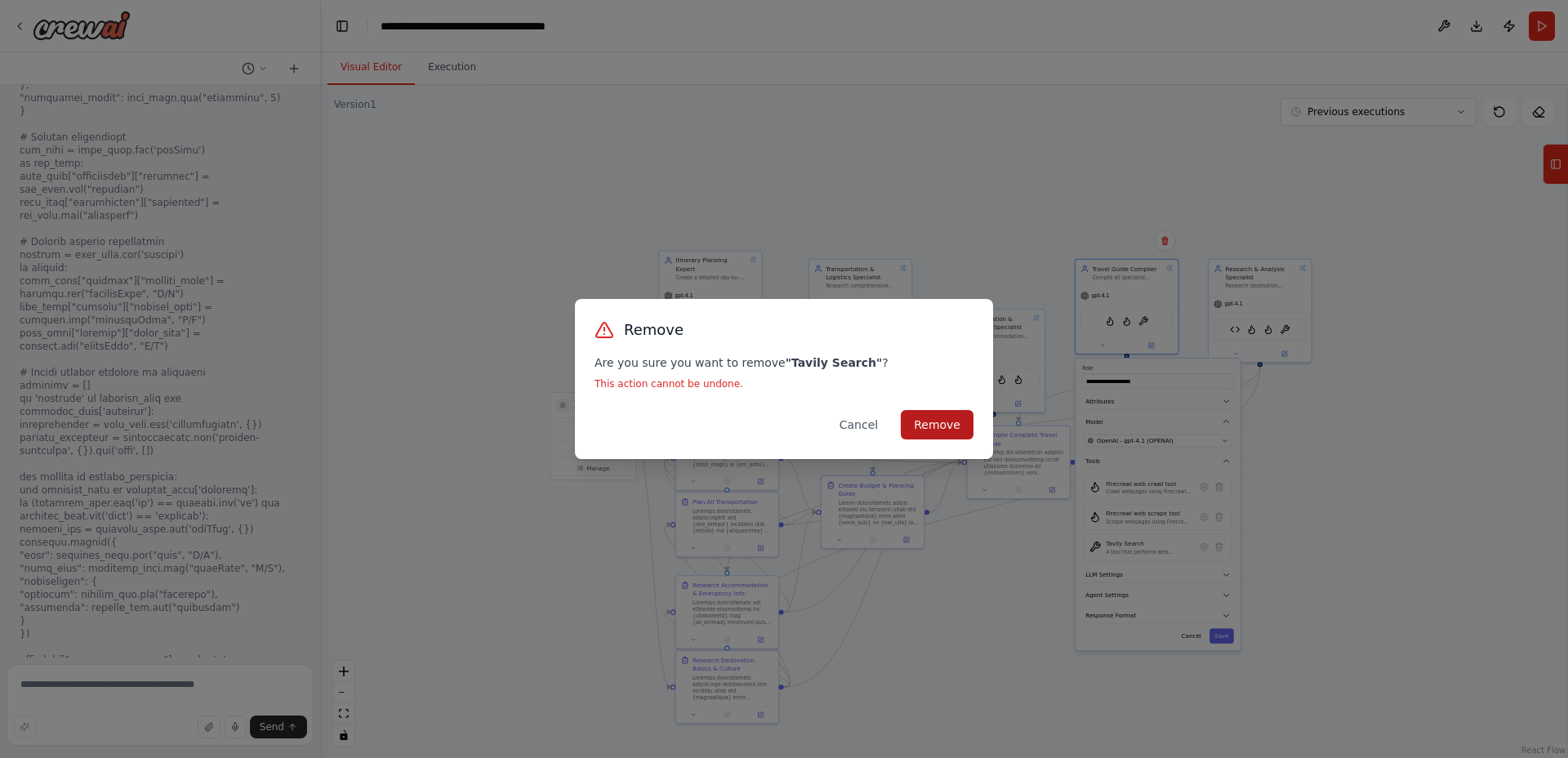
click at [937, 424] on button "Remove" at bounding box center [937, 424] width 73 height 29
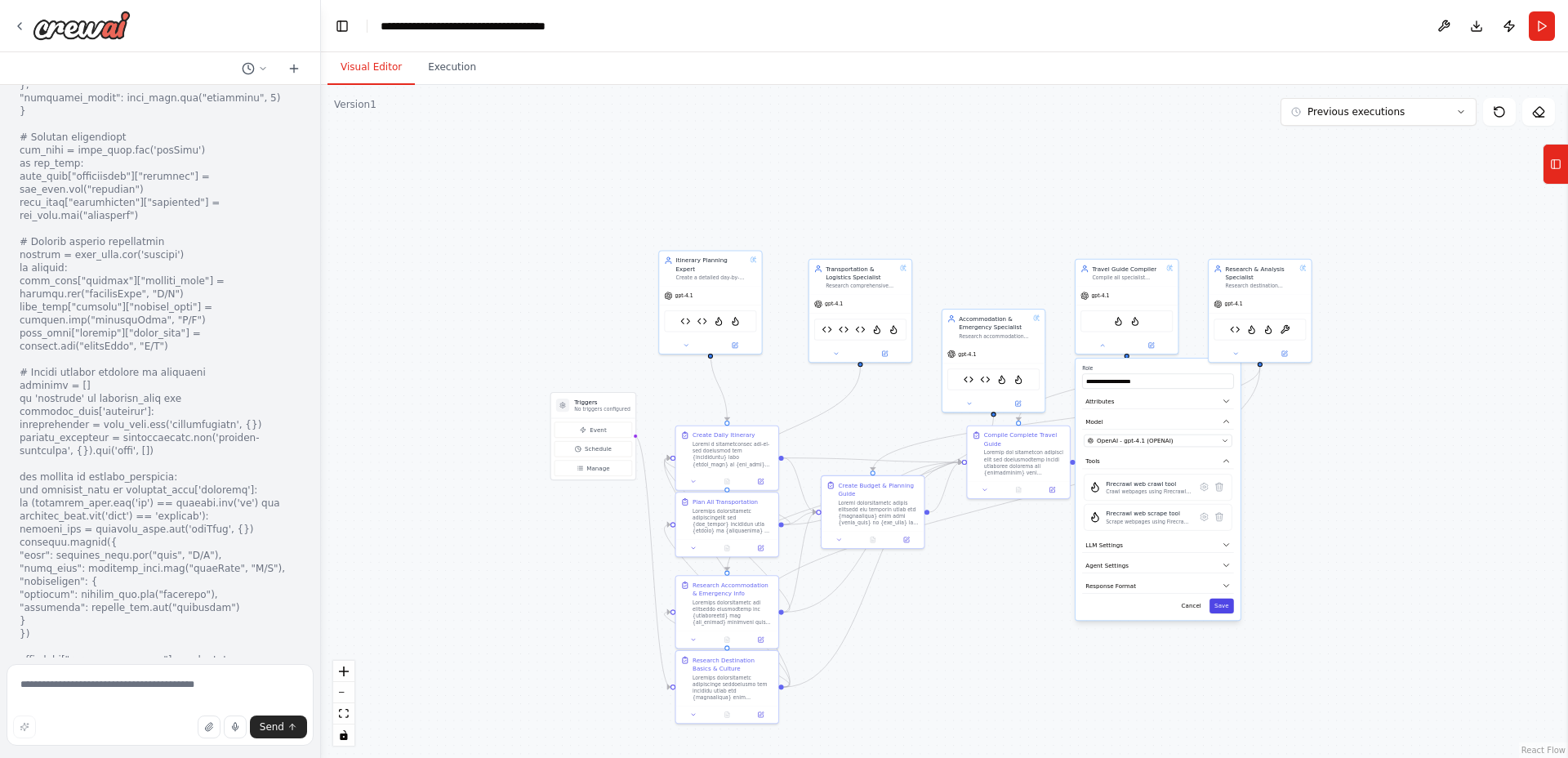
click at [1222, 607] on button "Save" at bounding box center [1222, 606] width 24 height 15
click at [1232, 353] on icon at bounding box center [1236, 352] width 7 height 7
click at [1233, 353] on icon at bounding box center [1236, 352] width 7 height 7
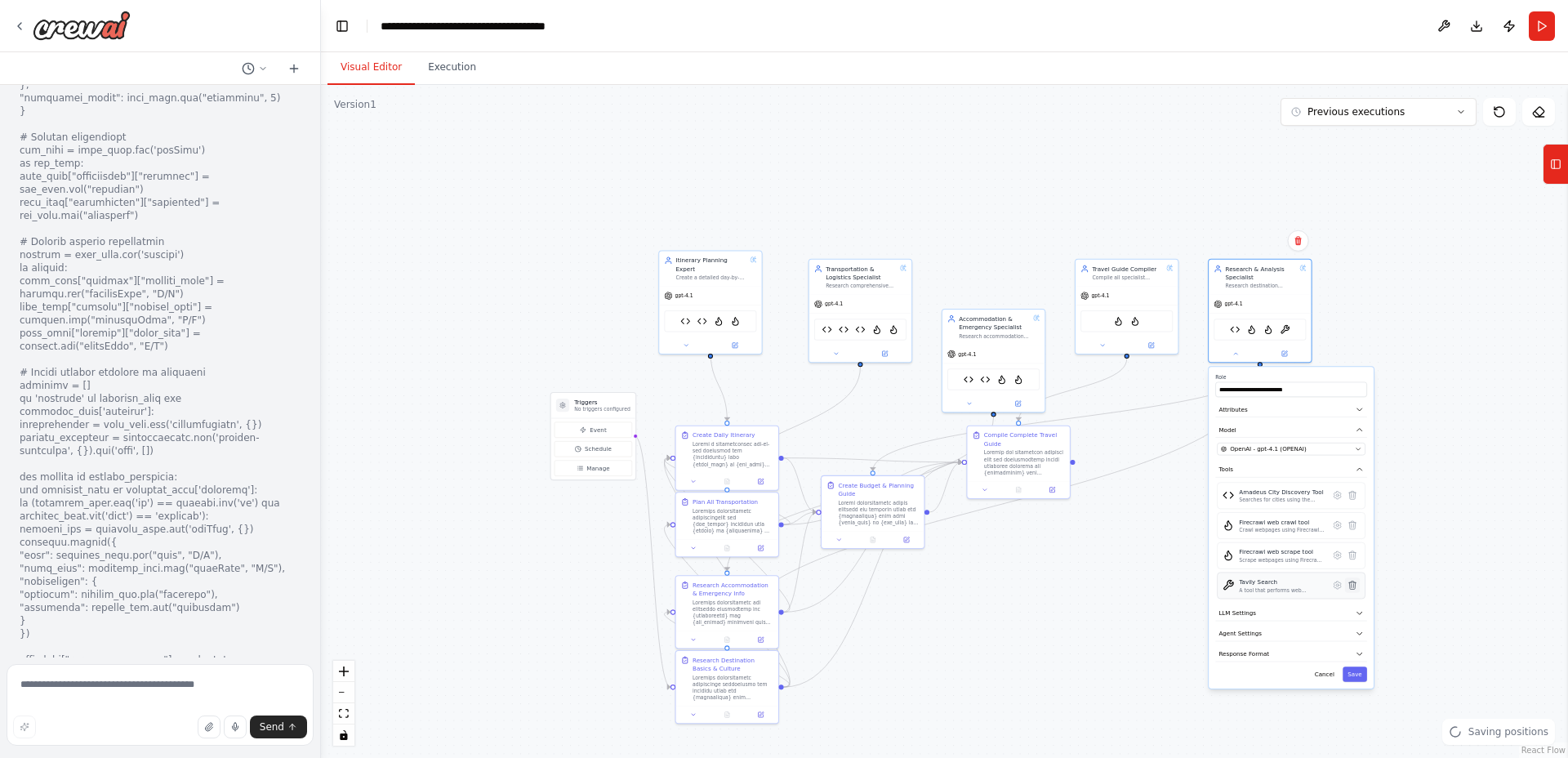
click at [1353, 587] on icon at bounding box center [1352, 585] width 7 height 8
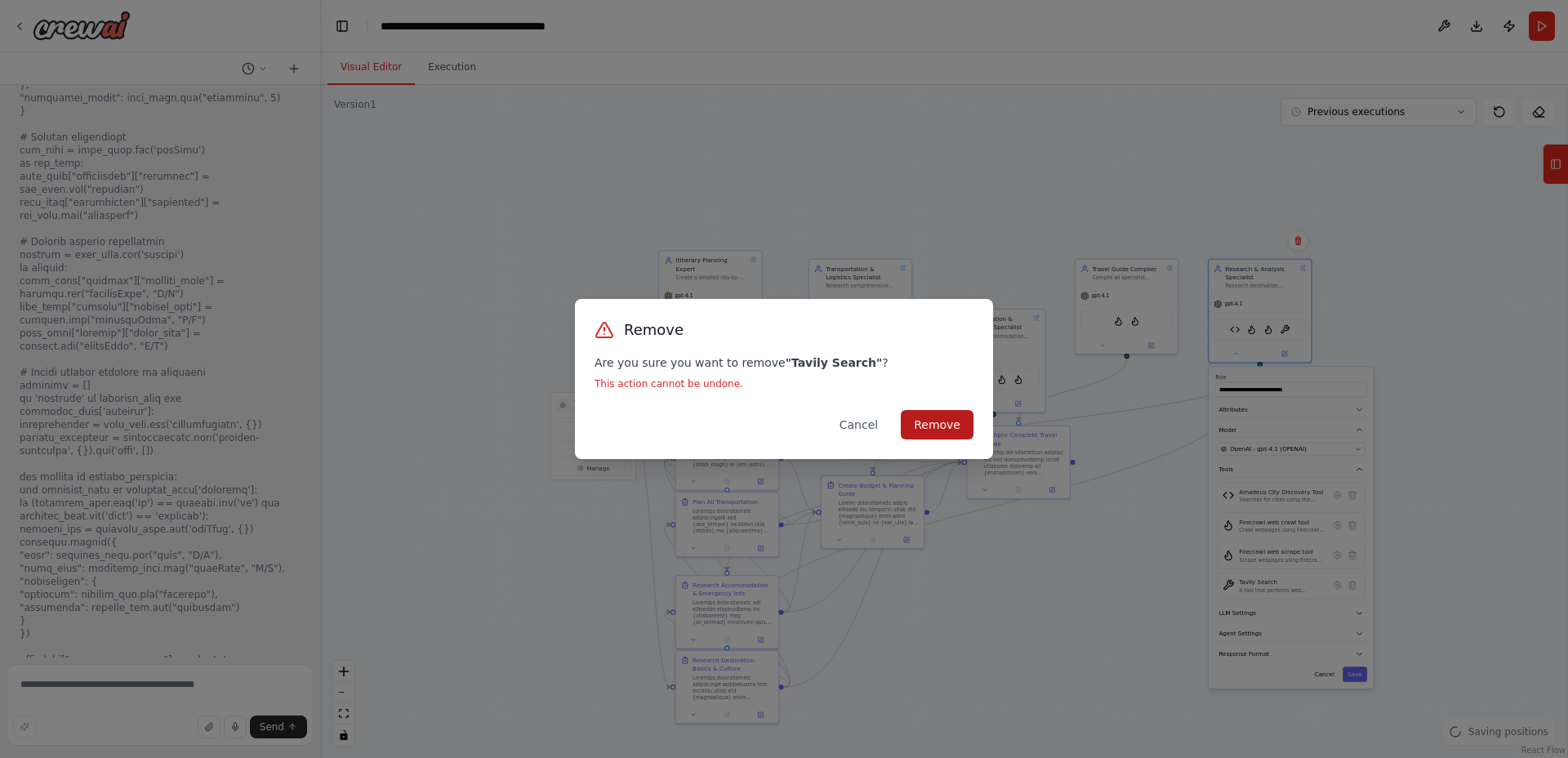
click at [936, 424] on button "Remove" at bounding box center [937, 424] width 73 height 29
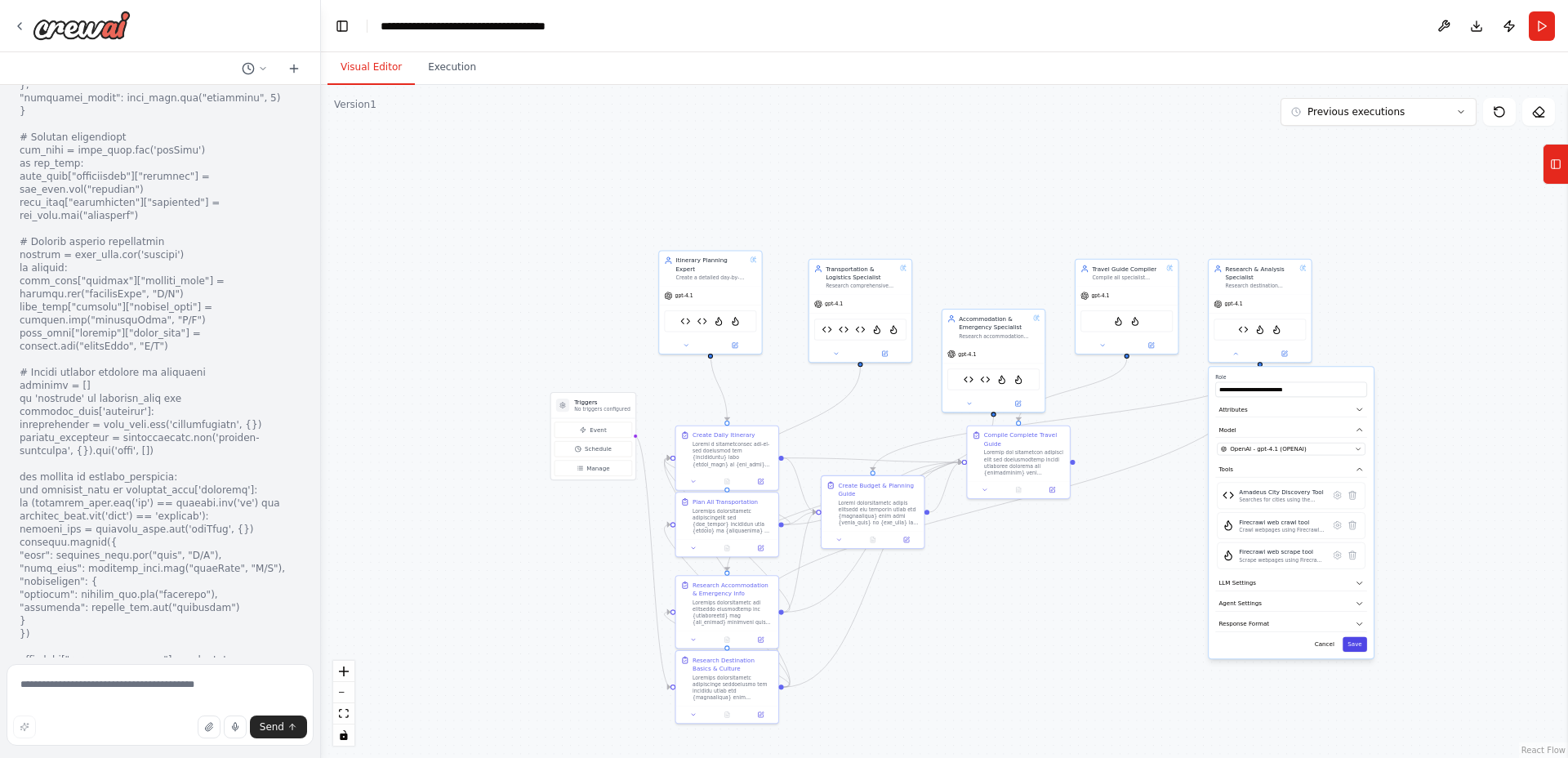
click at [1364, 643] on button "Save" at bounding box center [1355, 644] width 24 height 15
click at [1553, 176] on icon at bounding box center [1556, 164] width 12 height 26
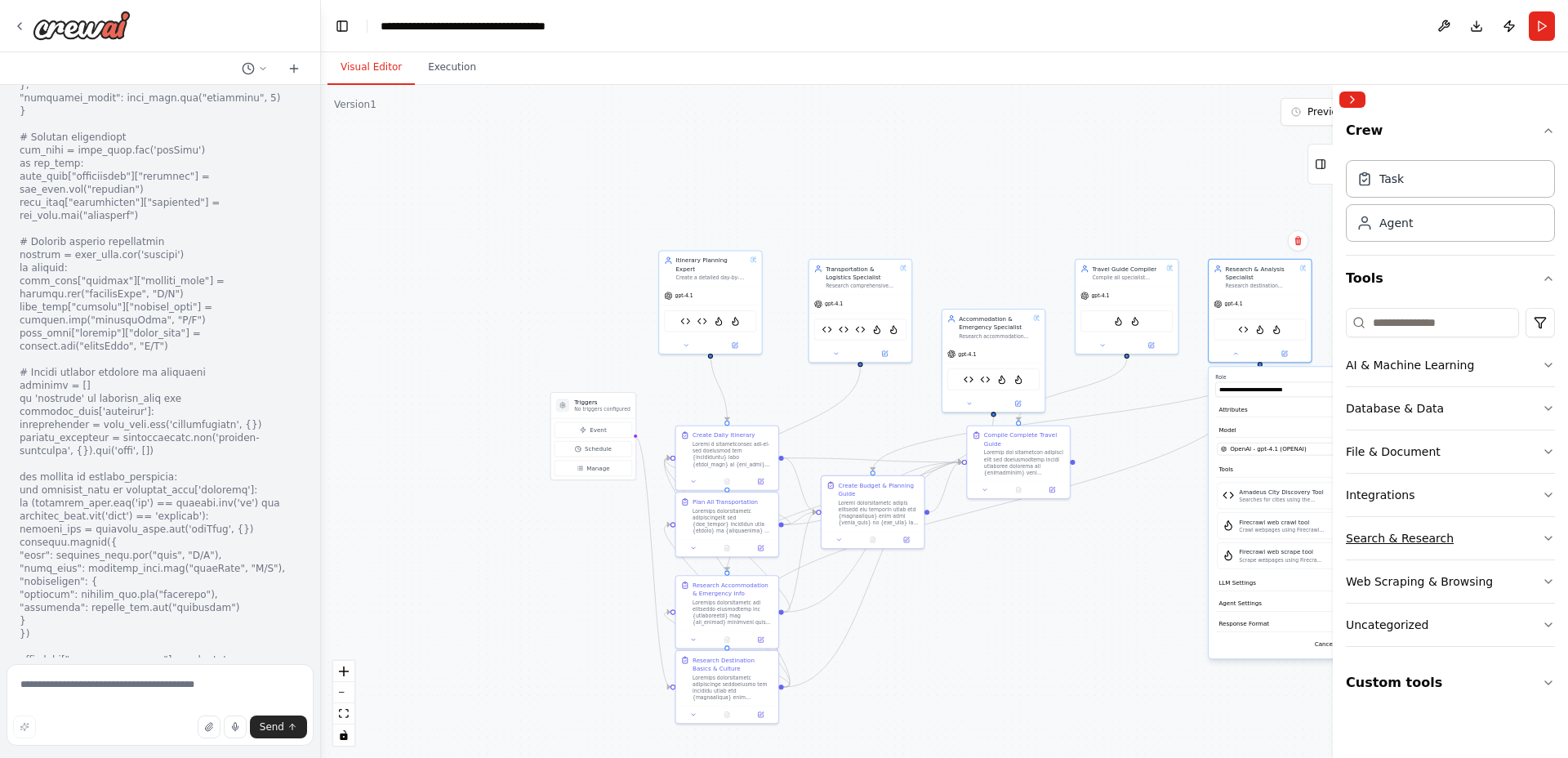
click at [1477, 535] on button "Search & Research" at bounding box center [1451, 538] width 209 height 43
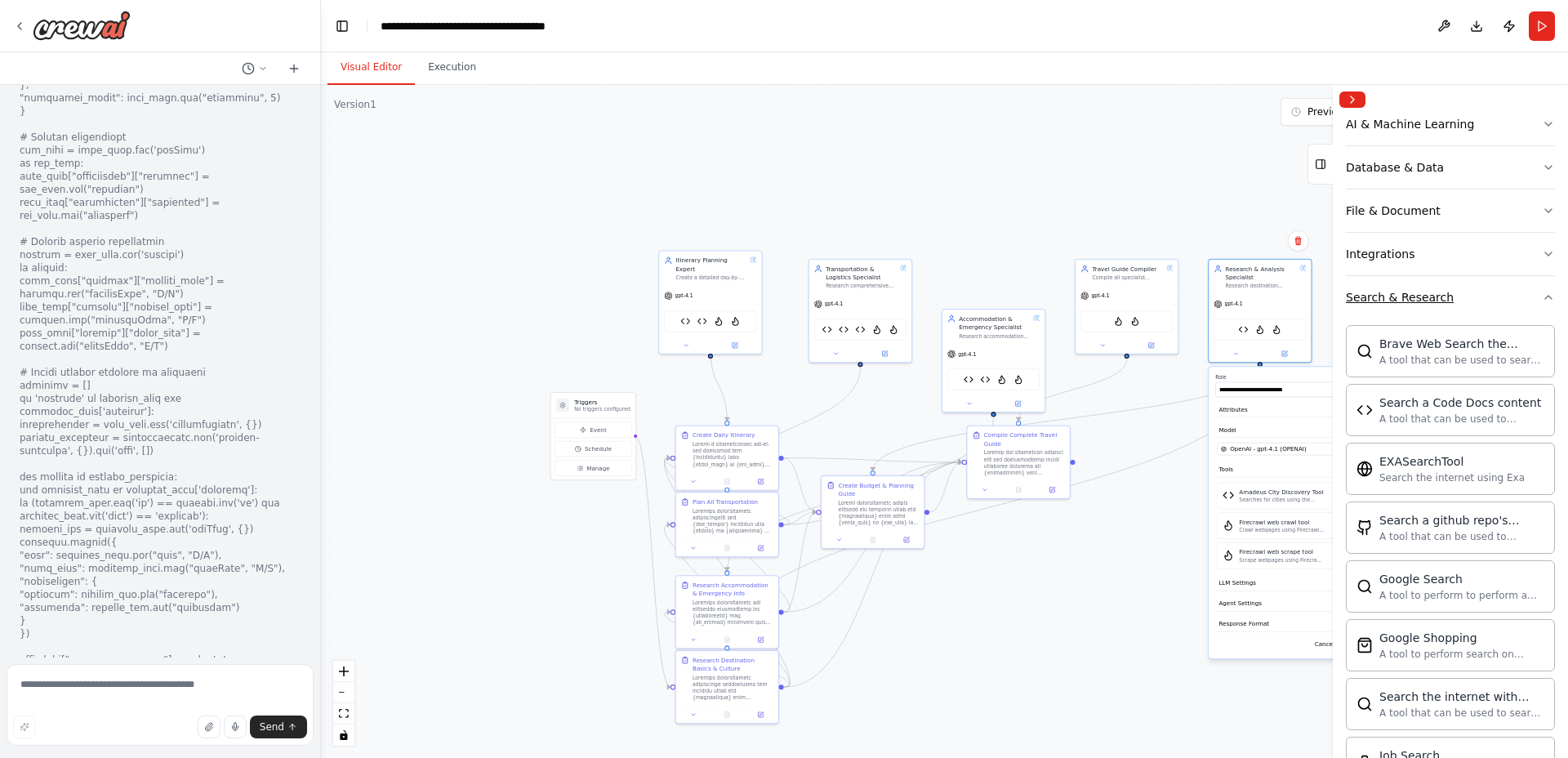
scroll to position [248, 0]
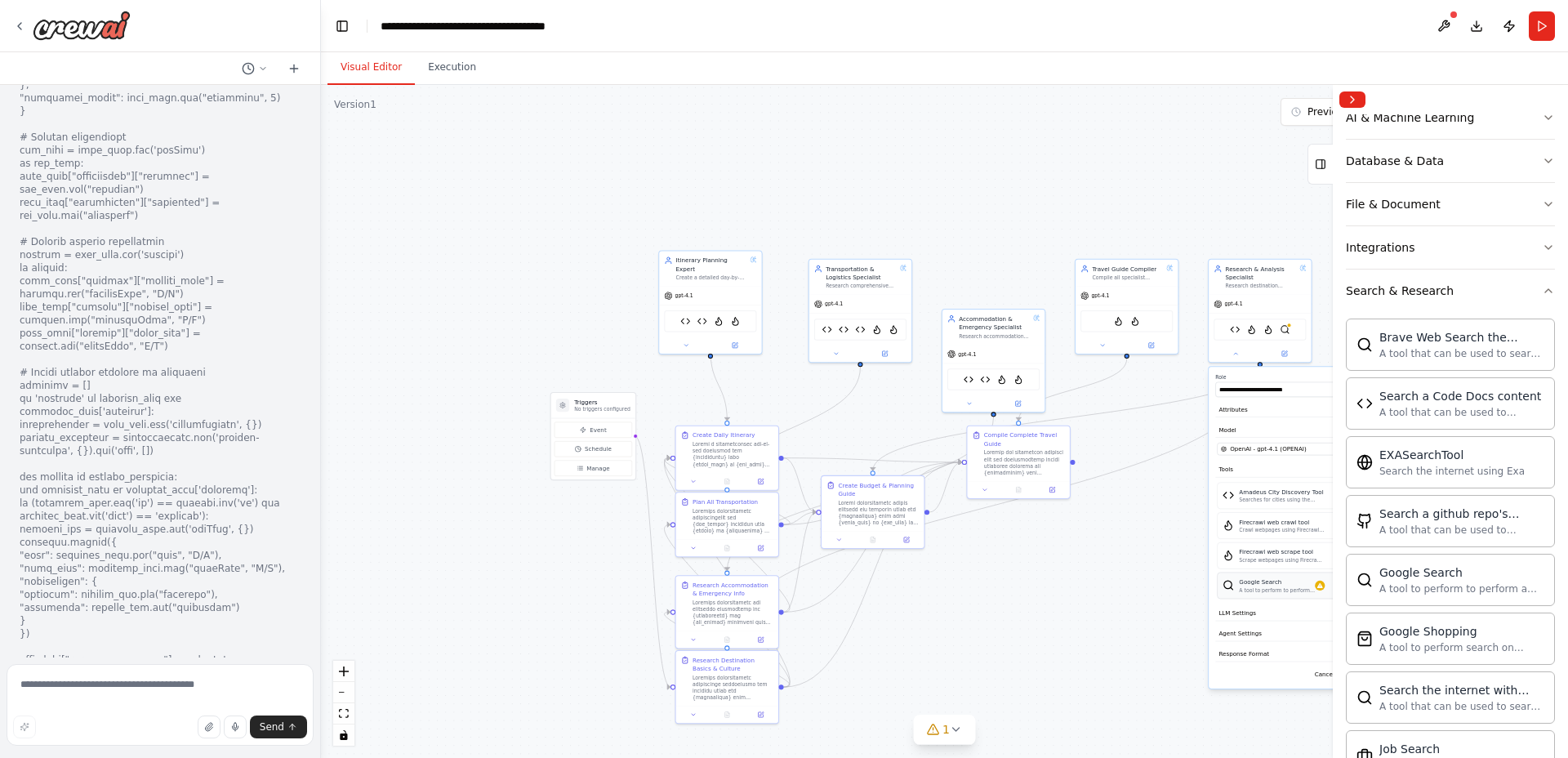
click at [1289, 585] on div "Google Search" at bounding box center [1277, 581] width 76 height 8
click at [1174, 606] on div ".deletable-edge-delete-btn { width: 20px; height: 20px; border: 0px solid #ffff…" at bounding box center [945, 422] width 1247 height 673
click at [1352, 98] on button "Collapse right sidebar" at bounding box center [1352, 100] width 26 height 17
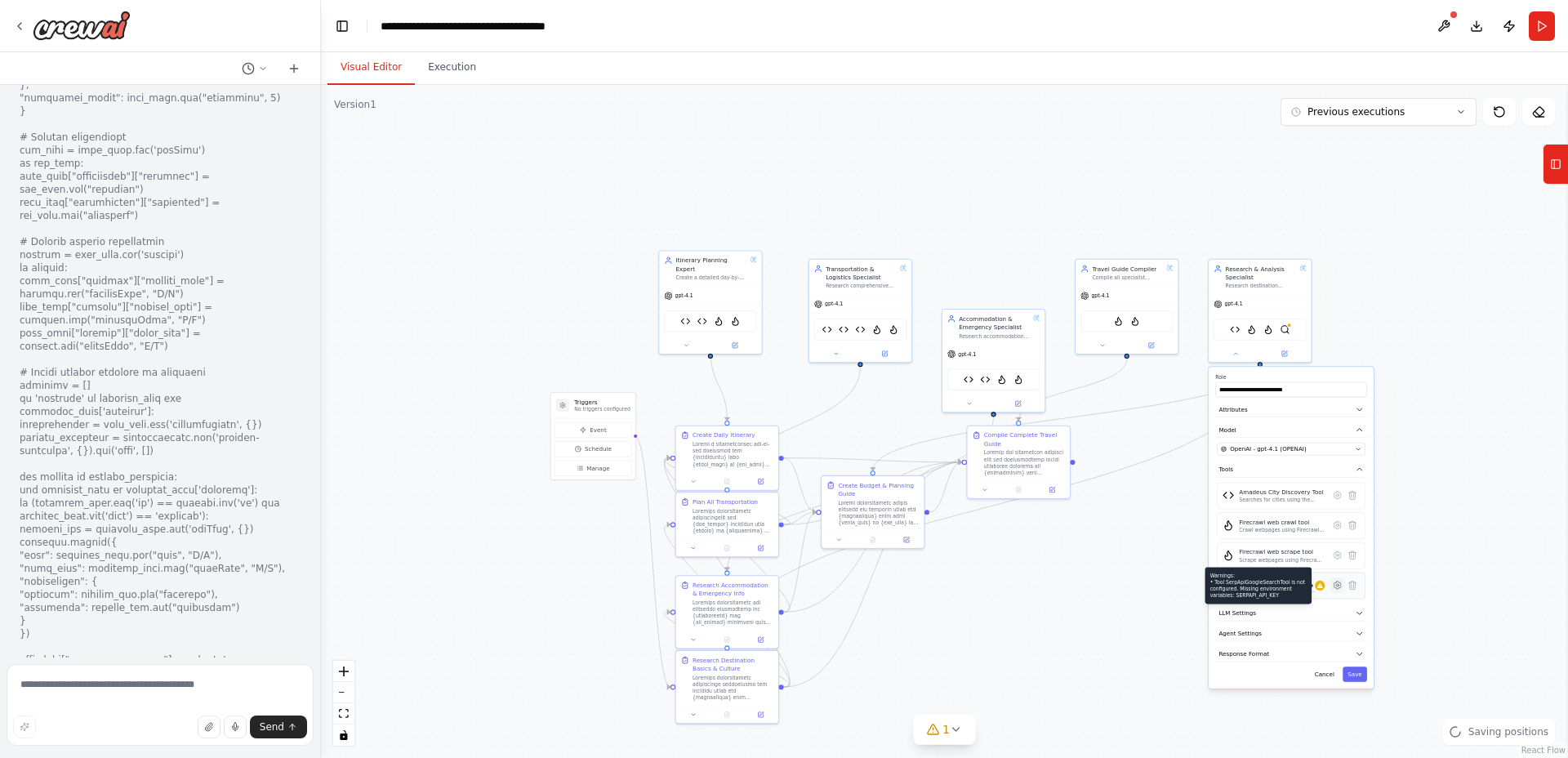
drag, startPoint x: 1320, startPoint y: 588, endPoint x: 1330, endPoint y: 588, distance: 10.0
click at [1320, 588] on icon at bounding box center [1319, 586] width 7 height 7
click at [1335, 588] on icon at bounding box center [1338, 585] width 10 height 10
click at [1258, 453] on span "Advanced Options" at bounding box center [1244, 452] width 53 height 8
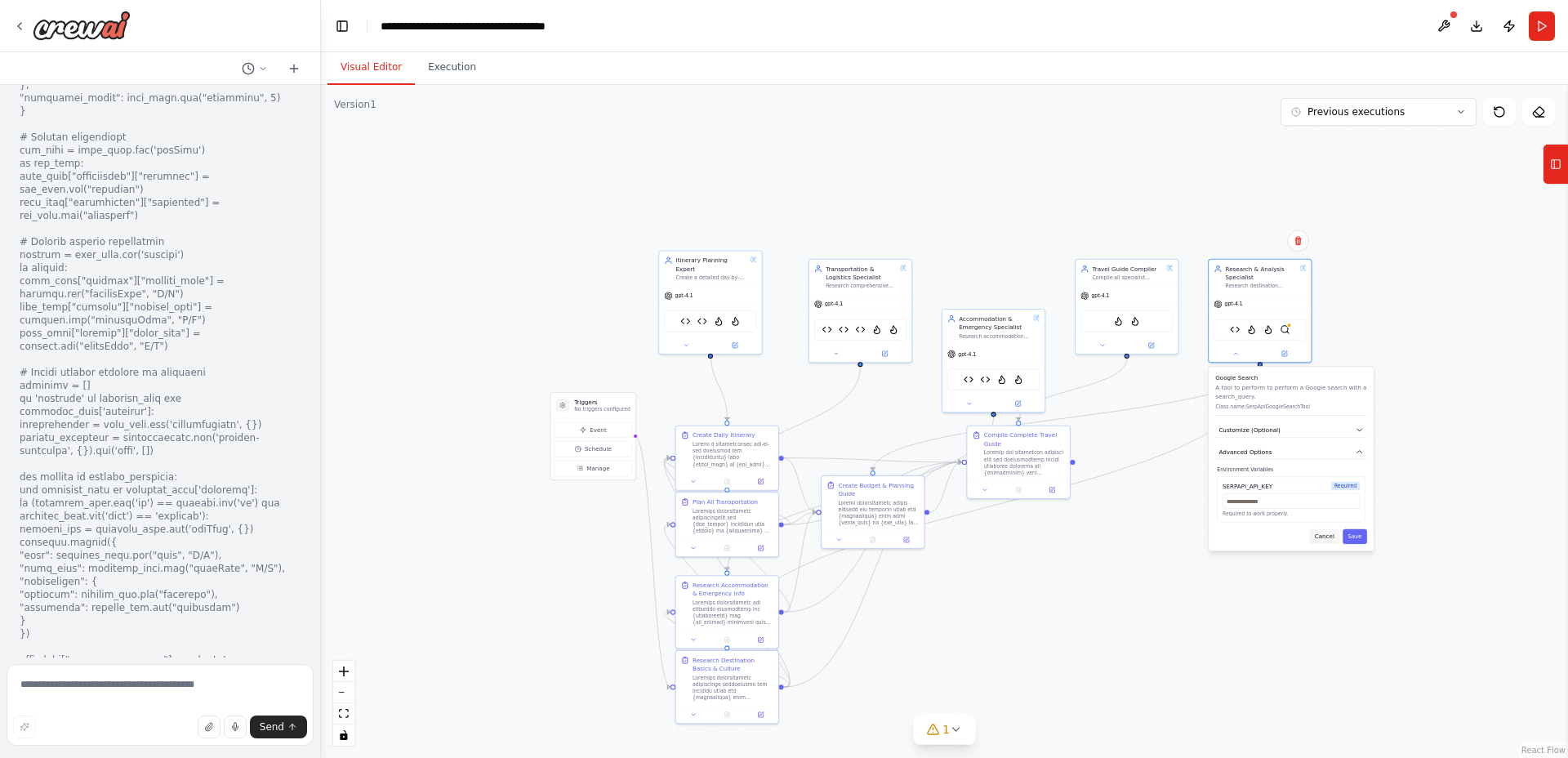
click at [1322, 543] on button "Cancel" at bounding box center [1325, 536] width 29 height 15
click at [1325, 540] on button "Cancel" at bounding box center [1325, 536] width 29 height 15
click at [1353, 588] on icon at bounding box center [1352, 585] width 7 height 8
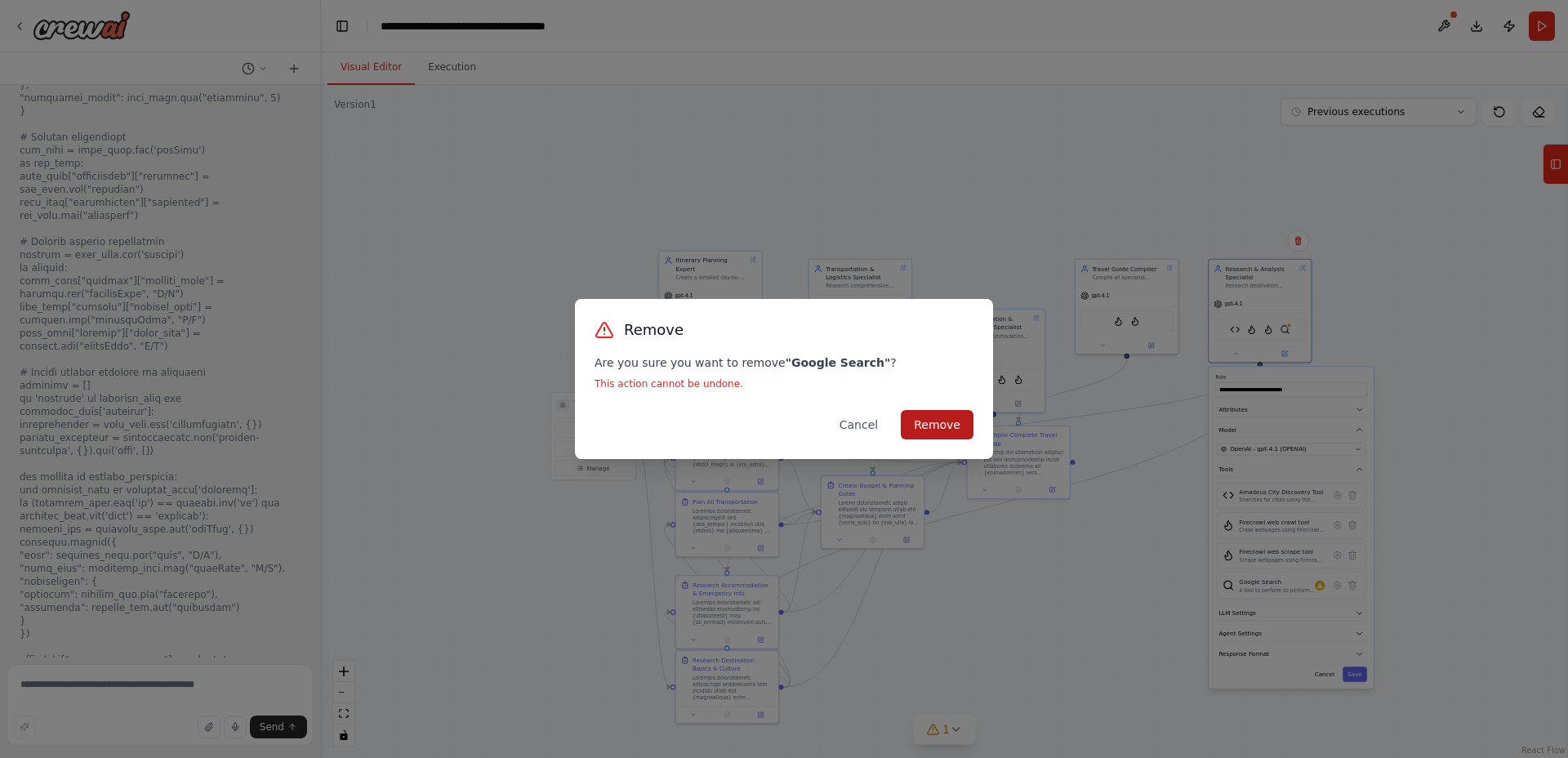
click at [953, 417] on button "Remove" at bounding box center [937, 424] width 73 height 29
click at [1557, 167] on div "Remove Are you sure you want to remove " Google Search " ? This action cannot b…" at bounding box center [784, 379] width 1568 height 758
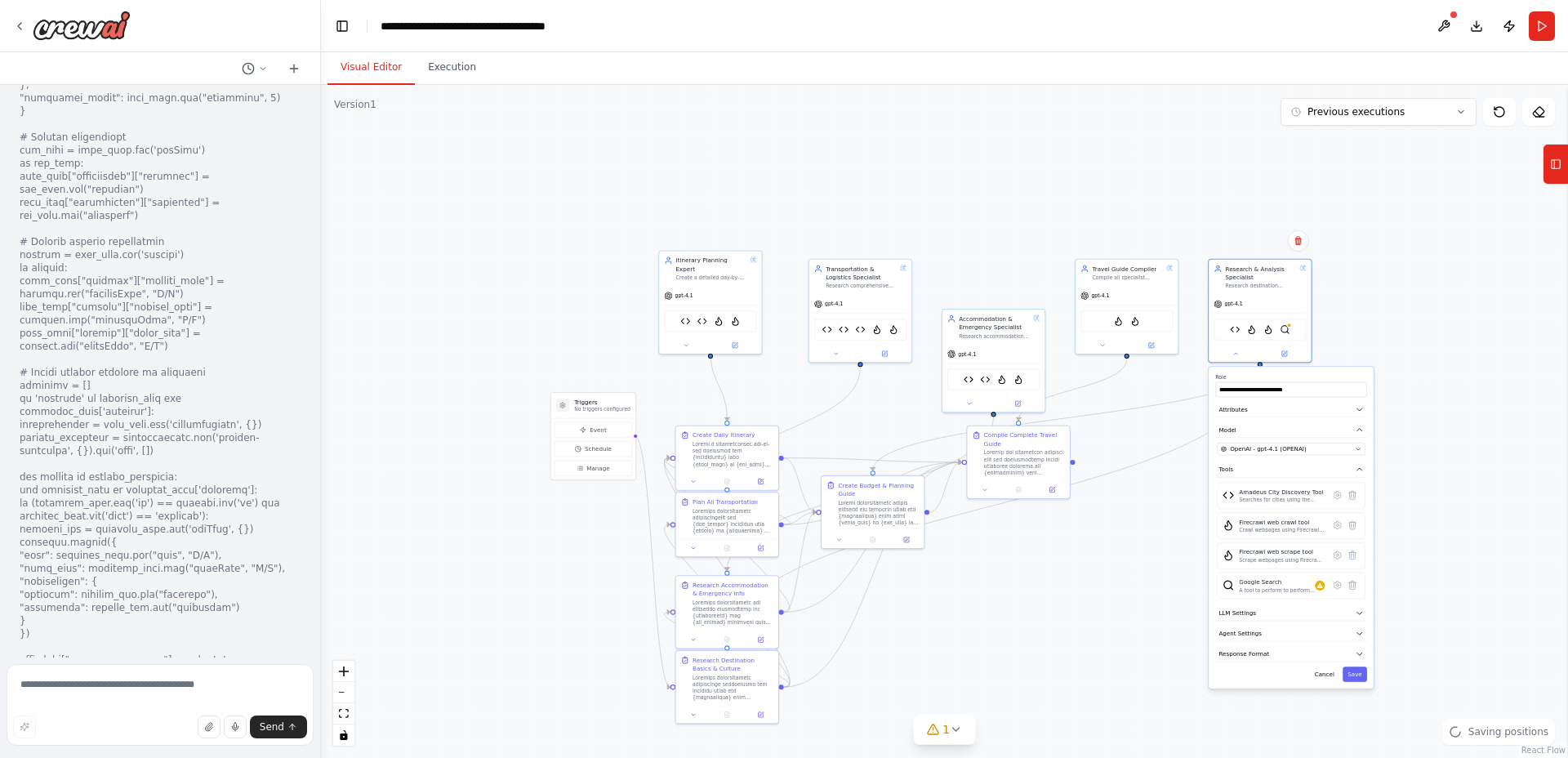
click at [1554, 167] on icon at bounding box center [1554, 164] width 0 height 9
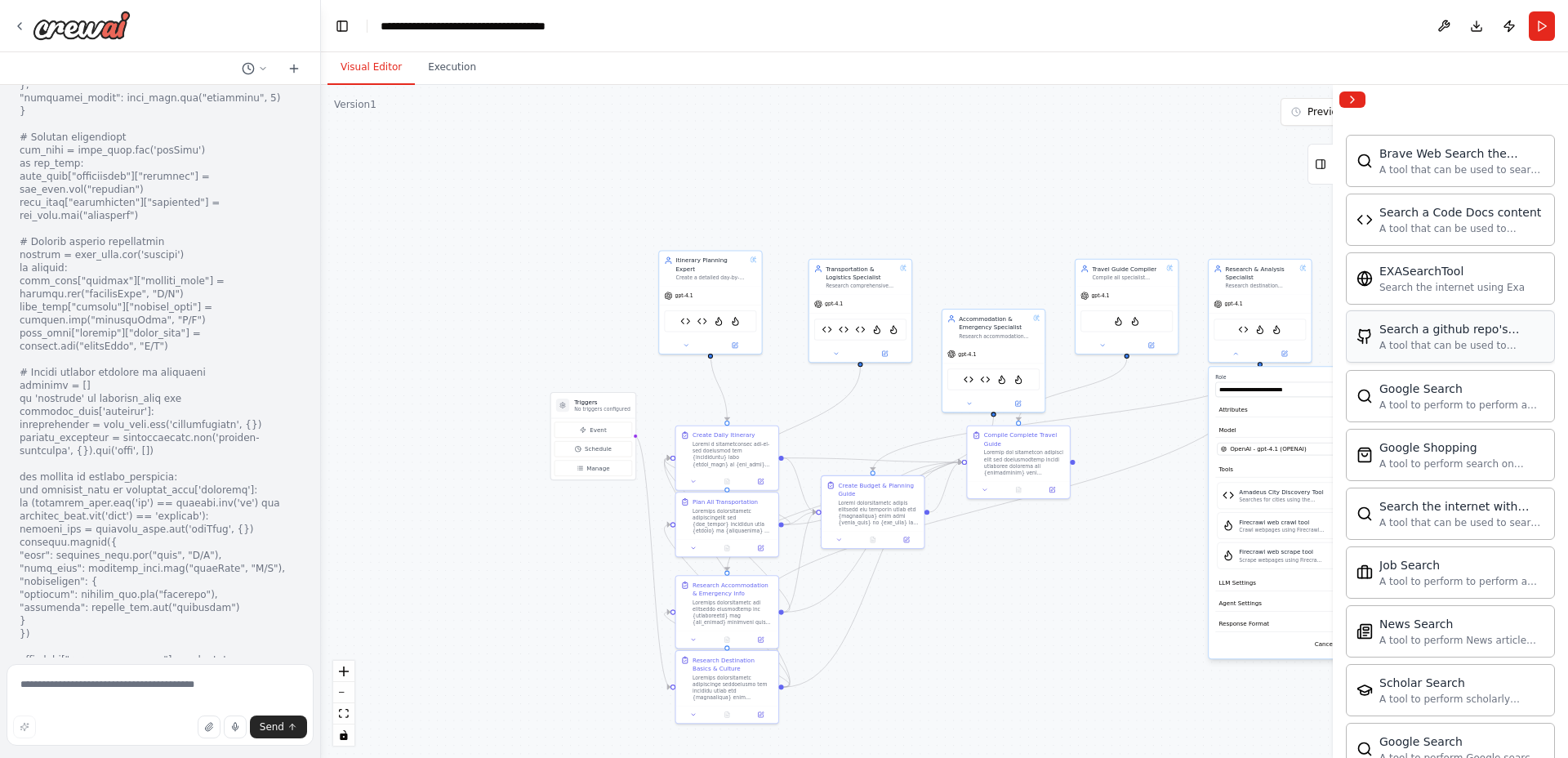
scroll to position [435, 0]
click at [1290, 584] on div "Search the internet with Serper" at bounding box center [1284, 581] width 91 height 8
click at [1354, 99] on button "Collapse right sidebar" at bounding box center [1352, 100] width 26 height 17
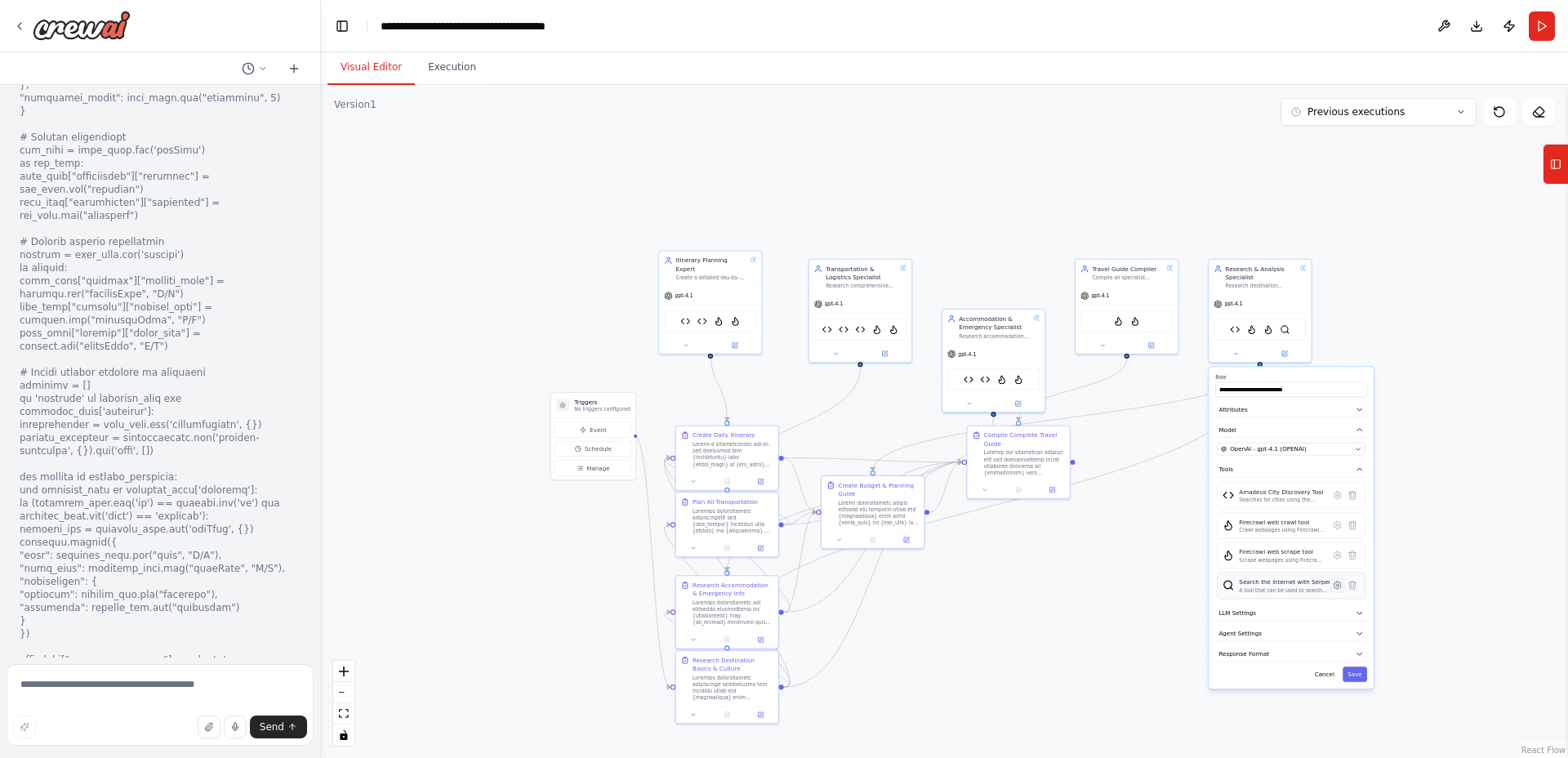
click at [1334, 585] on icon at bounding box center [1338, 585] width 10 height 10
click at [1276, 453] on button "Advanced Options" at bounding box center [1291, 460] width 152 height 16
click at [1273, 457] on button "Advanced Options" at bounding box center [1291, 460] width 152 height 16
drag, startPoint x: 1274, startPoint y: 457, endPoint x: 1277, endPoint y: 443, distance: 14.3
click at [1274, 457] on button "Advanced Options" at bounding box center [1291, 460] width 152 height 16
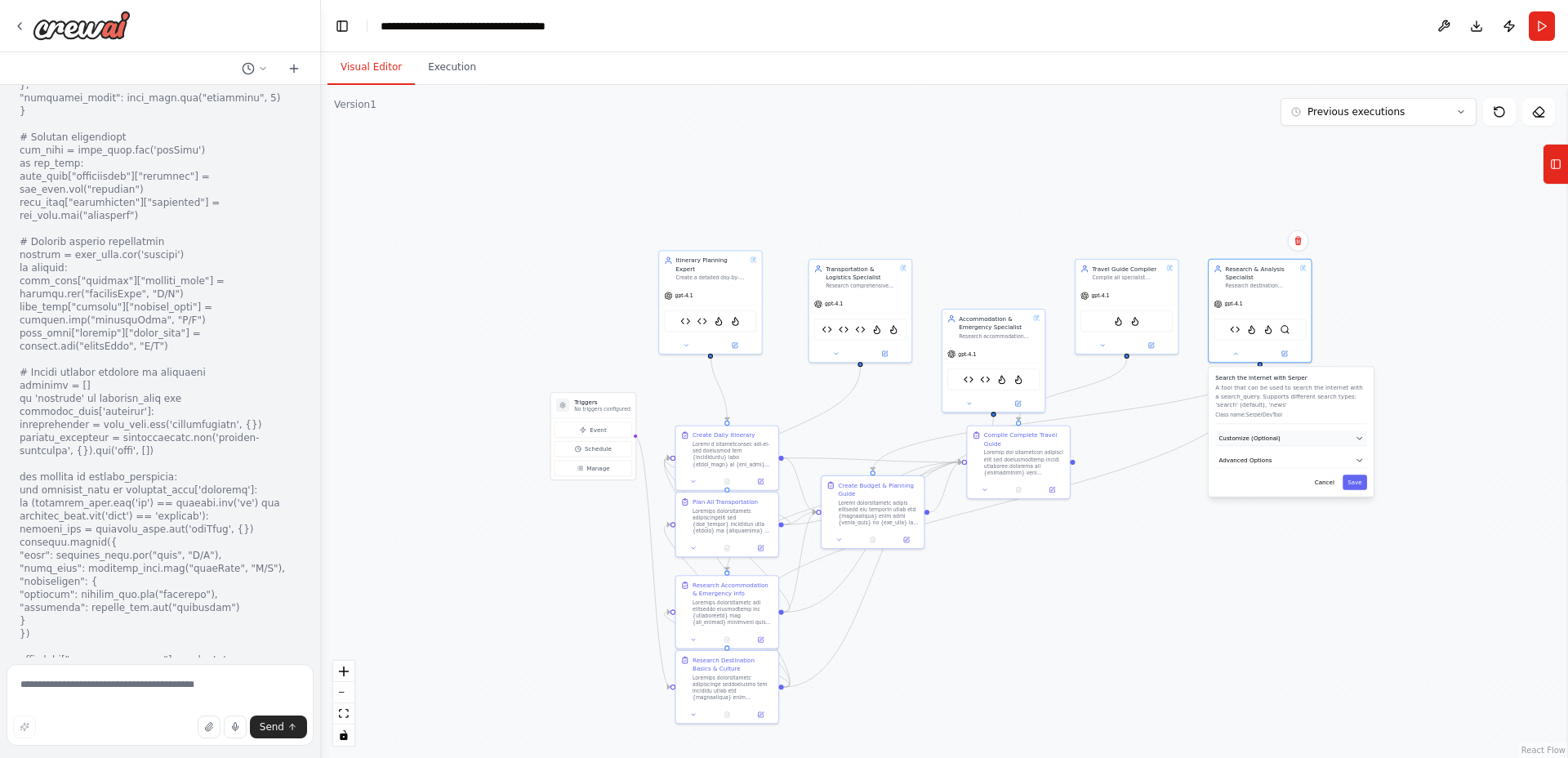
click at [1277, 433] on span "Customize (Optional)" at bounding box center [1248, 438] width 61 height 8
click at [1237, 355] on icon at bounding box center [1237, 356] width 3 height 2
click at [1555, 168] on icon at bounding box center [1556, 164] width 12 height 26
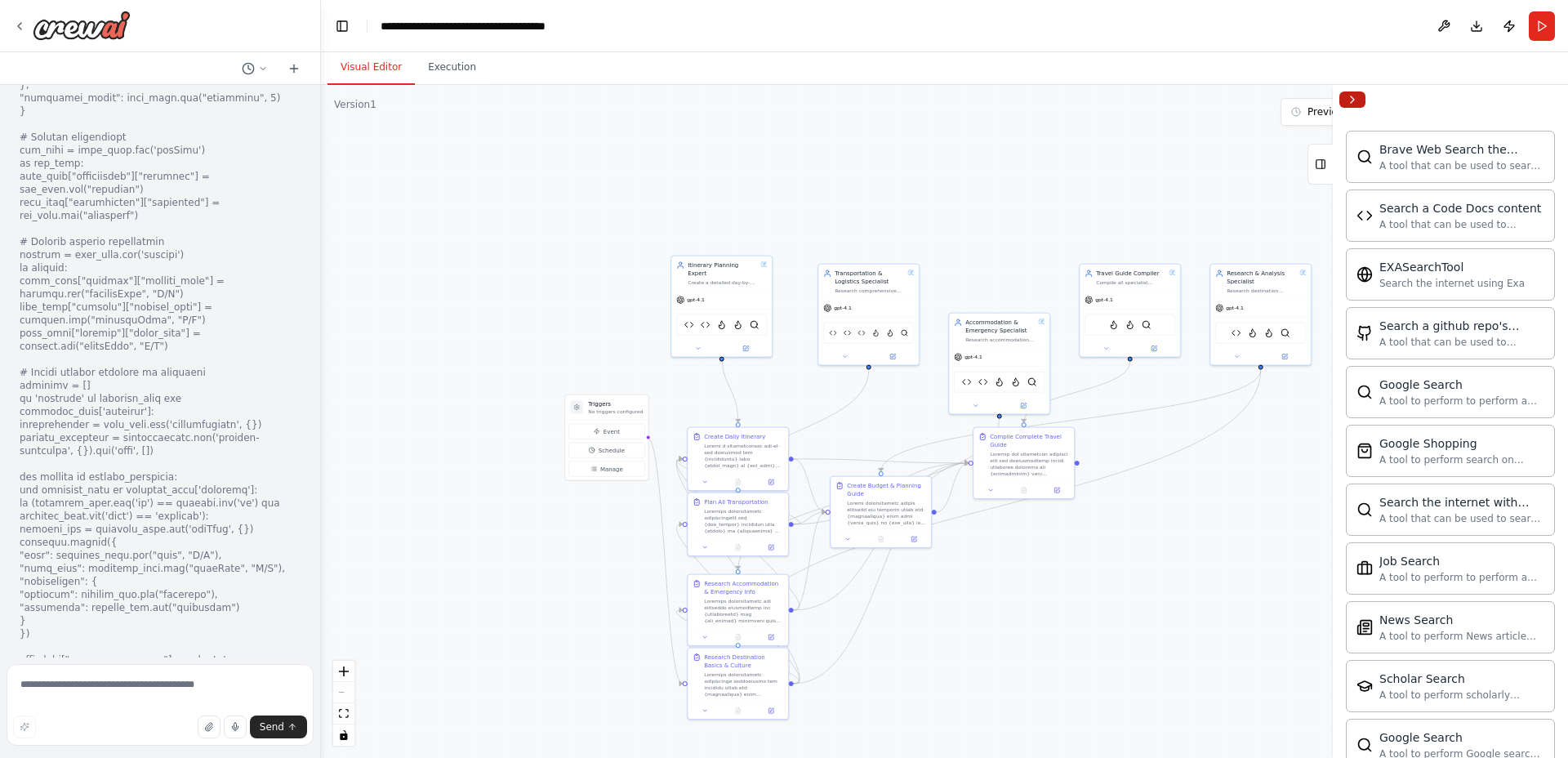
click at [1355, 95] on button "Collapse right sidebar" at bounding box center [1352, 100] width 26 height 17
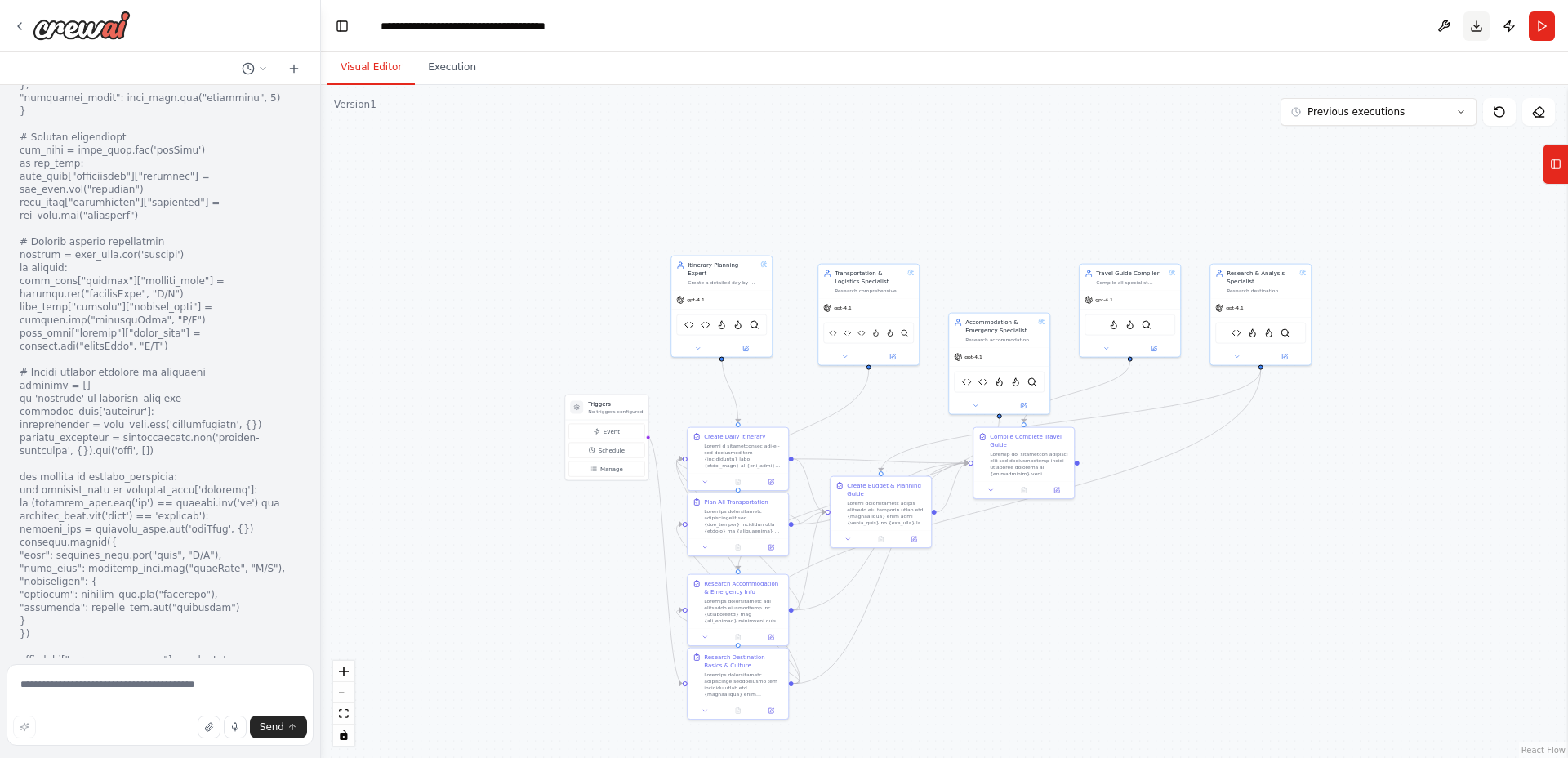
click at [1472, 27] on button "Download" at bounding box center [1476, 26] width 26 height 29
click at [1543, 32] on button "Run" at bounding box center [1541, 26] width 26 height 29
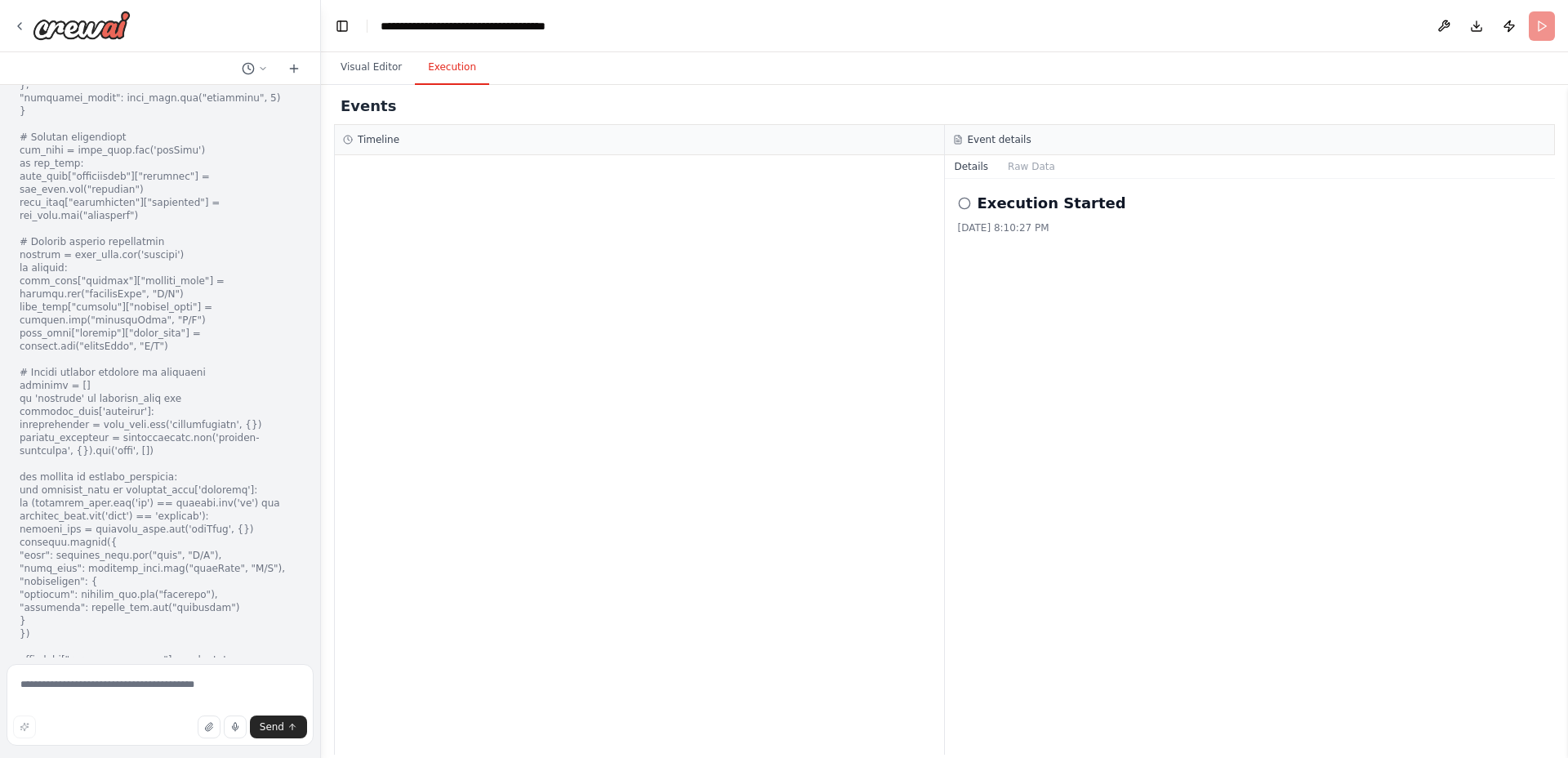
click at [445, 62] on button "Execution" at bounding box center [452, 68] width 74 height 34
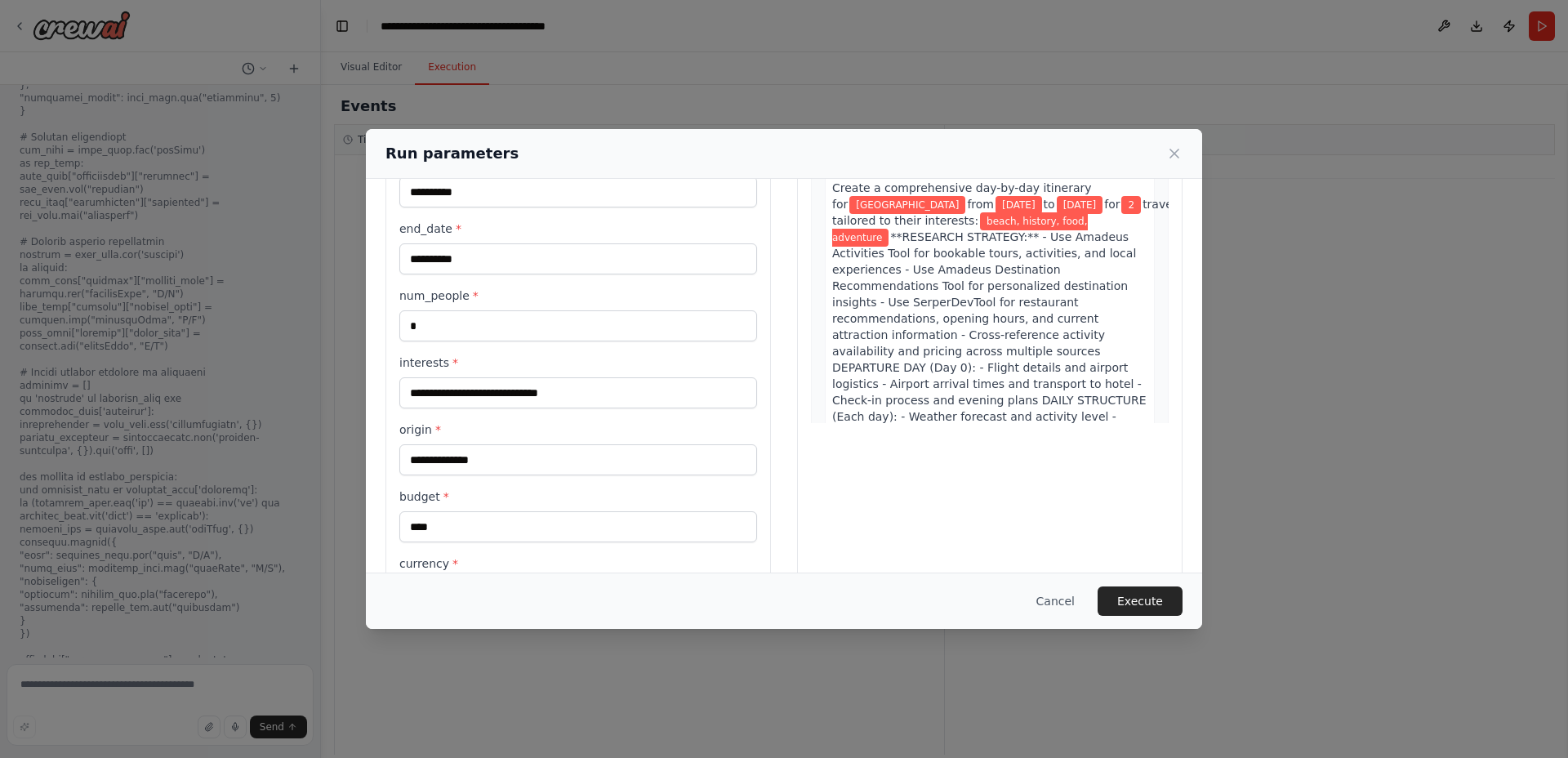
scroll to position [218, 0]
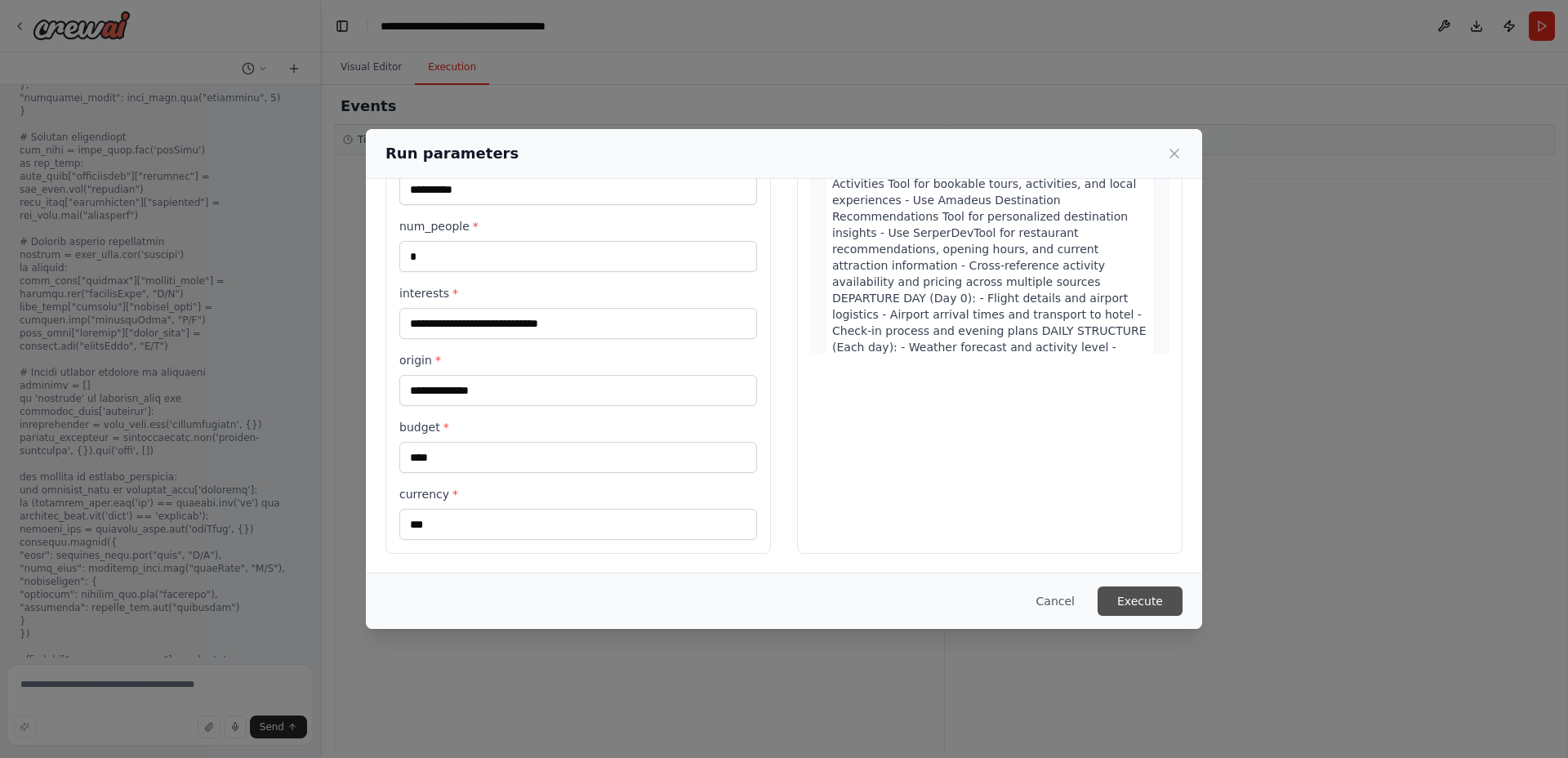
click at [1134, 596] on button "Execute" at bounding box center [1140, 601] width 85 height 29
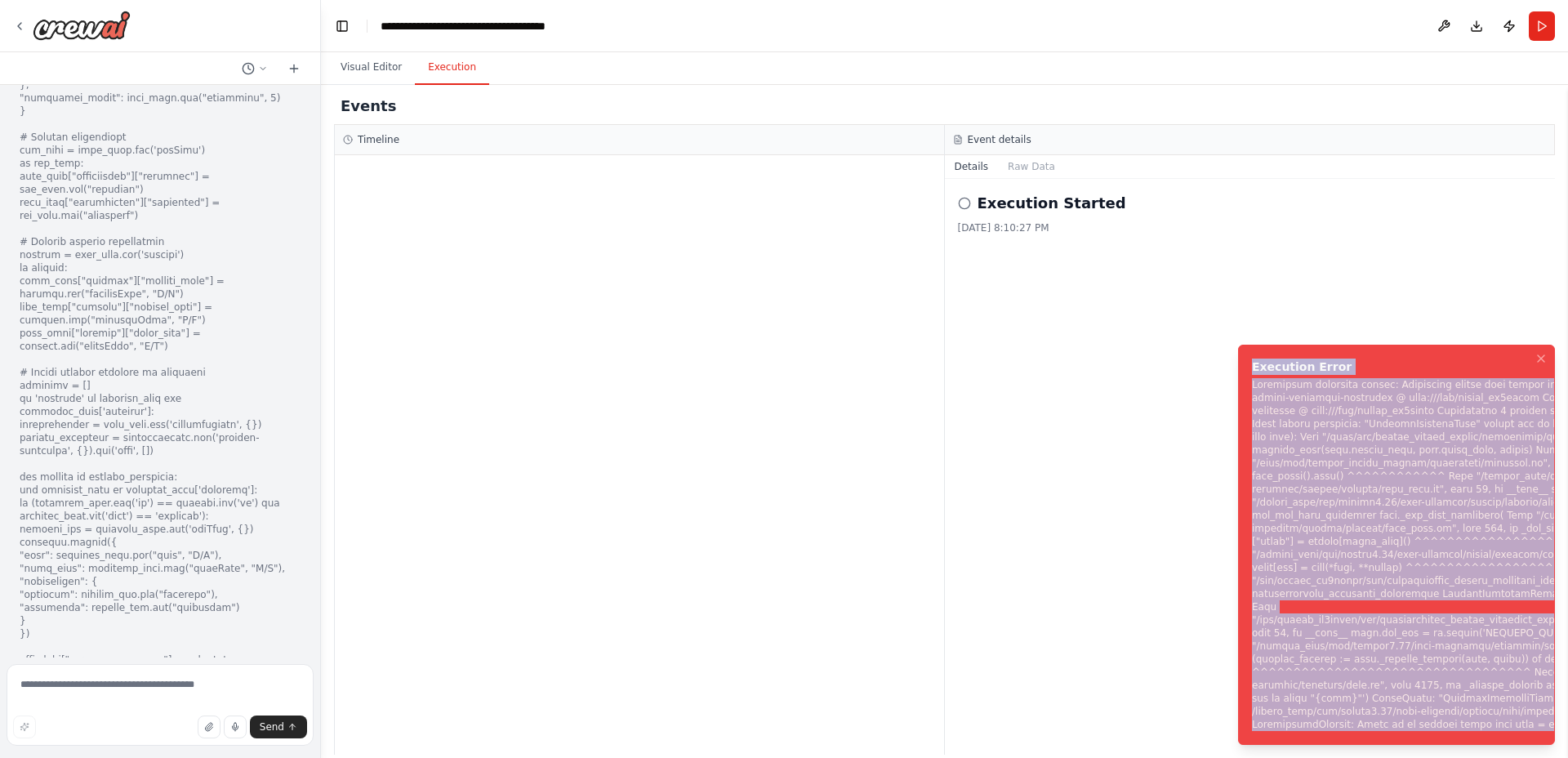
drag, startPoint x: 1253, startPoint y: 382, endPoint x: 1458, endPoint y: 753, distance: 423.9
click at [1457, 753] on ol "Execution Error" at bounding box center [1396, 544] width 343 height 426
copy div "Execution Error Subprocess execution failed: Subprocess failed with return code…"
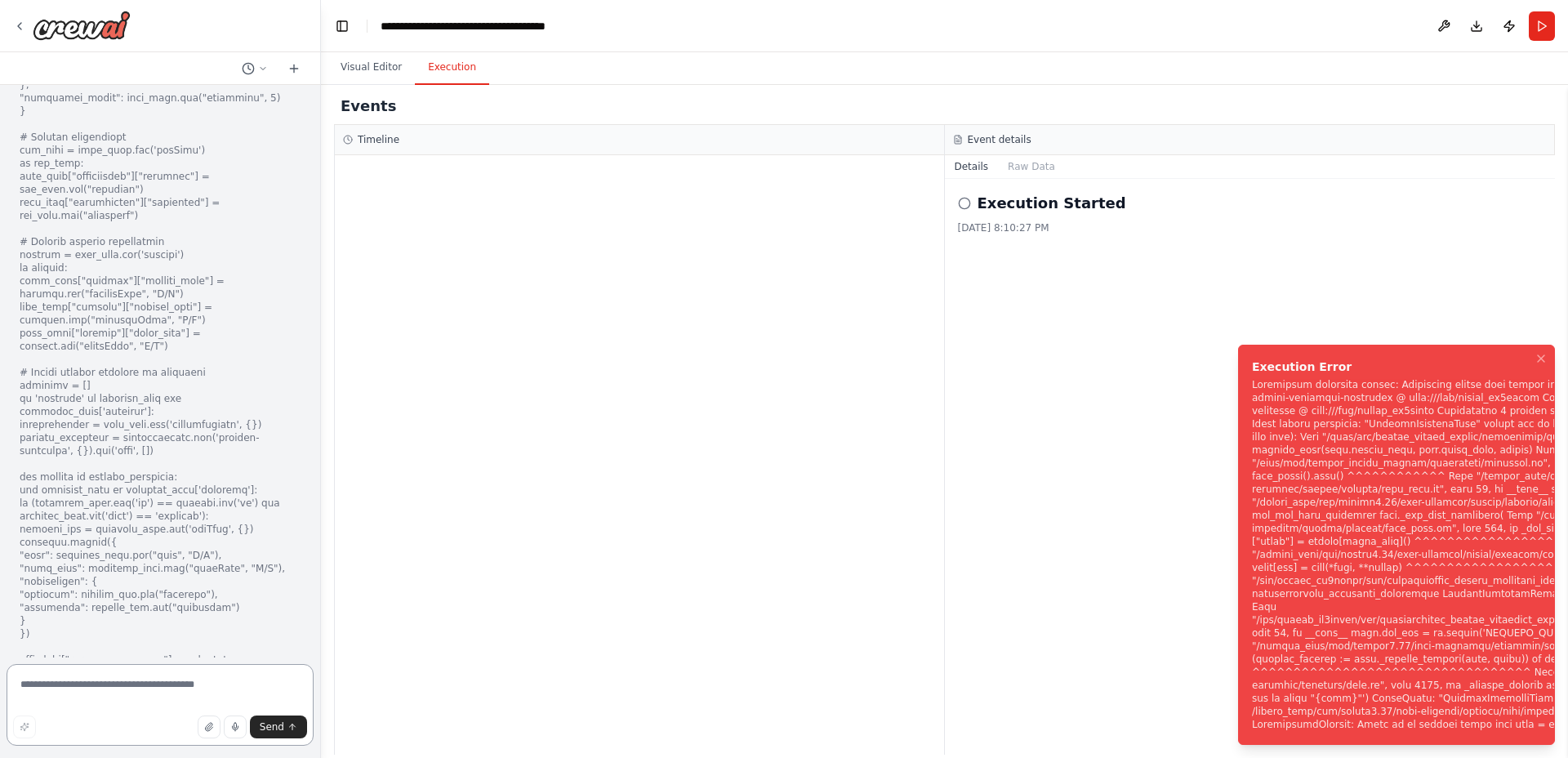
click at [153, 693] on textarea at bounding box center [160, 705] width 307 height 82
paste textarea "**********"
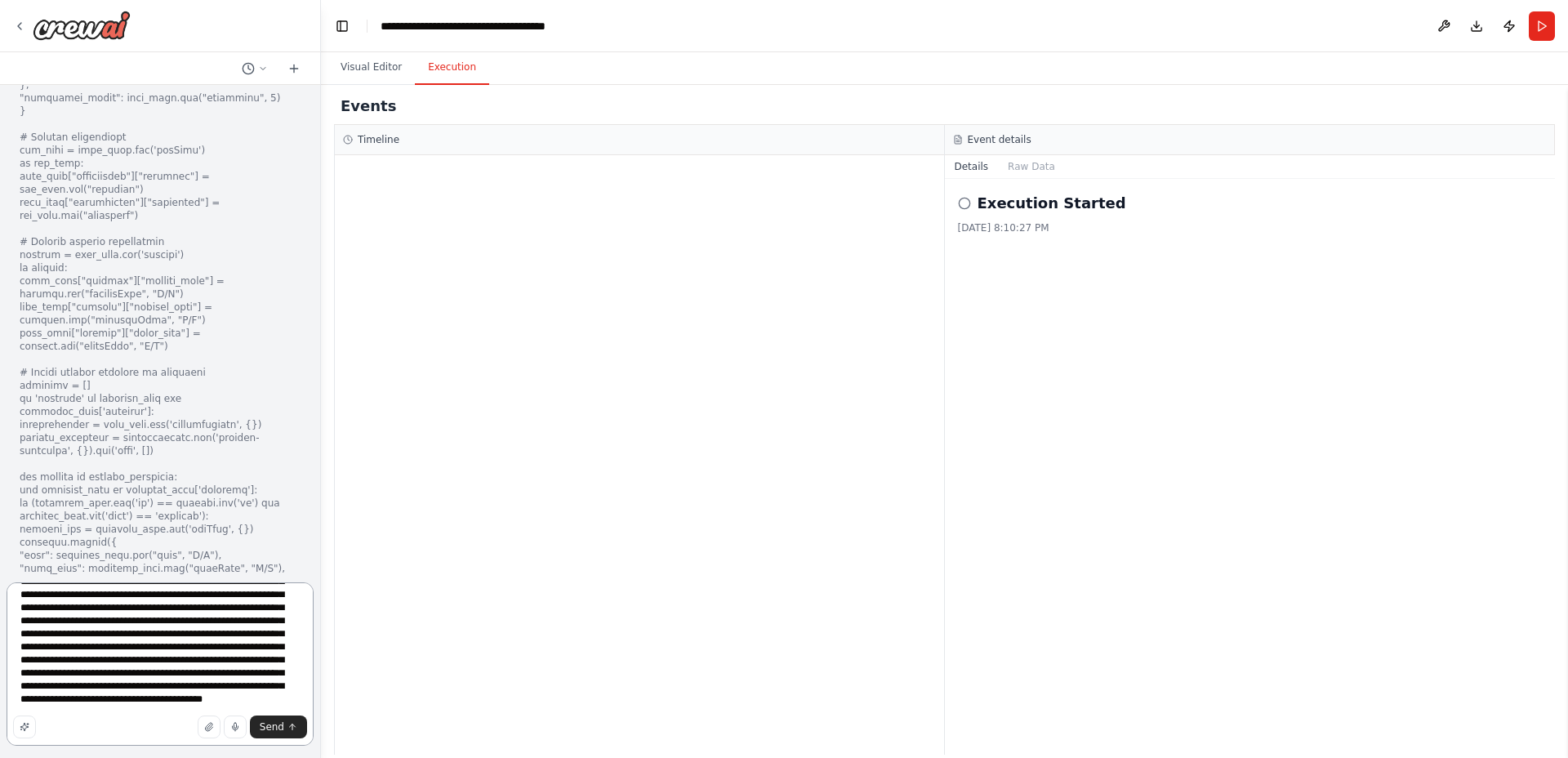
scroll to position [491, 0]
type textarea "**********"
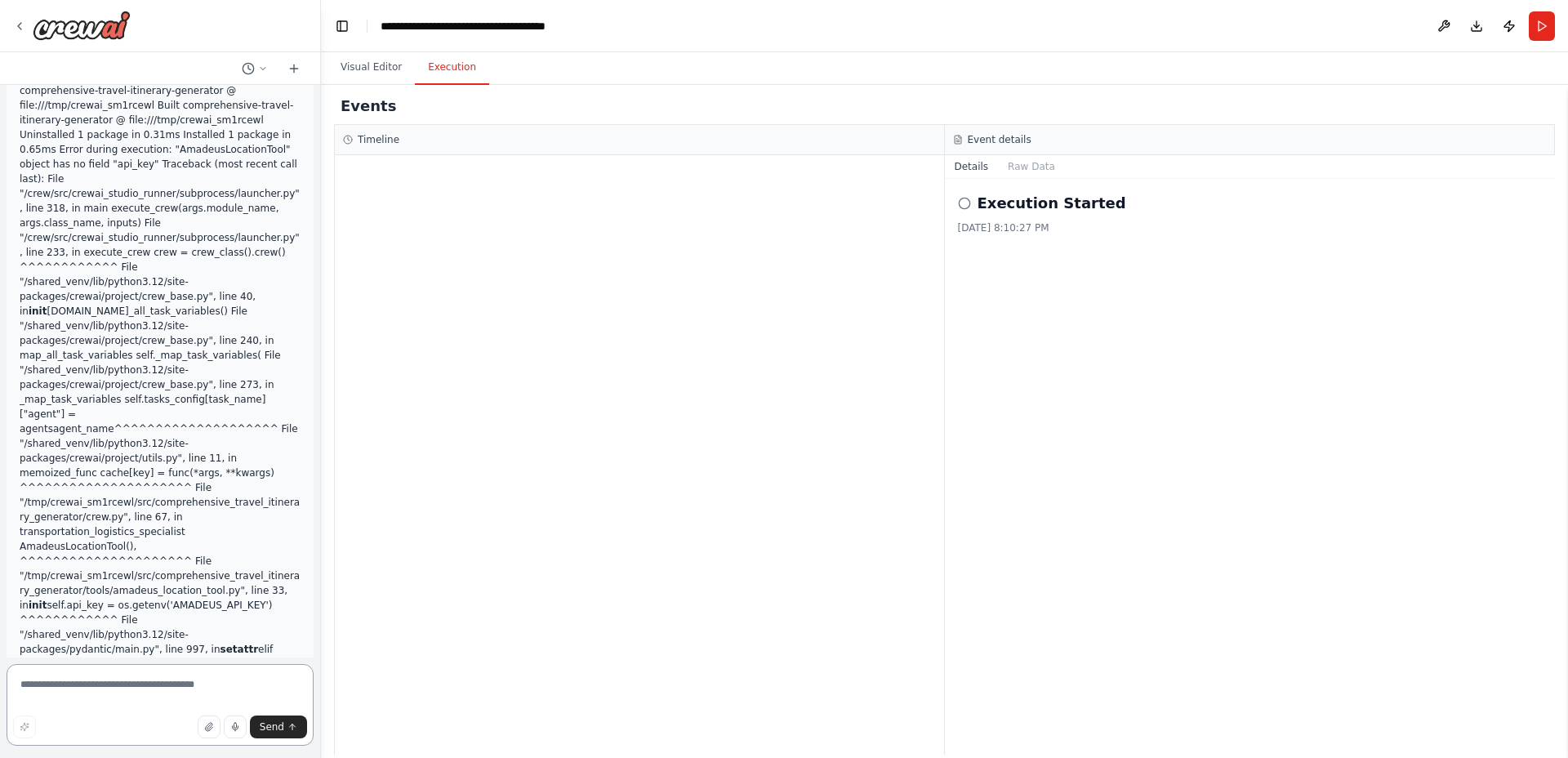
scroll to position [56303, 0]
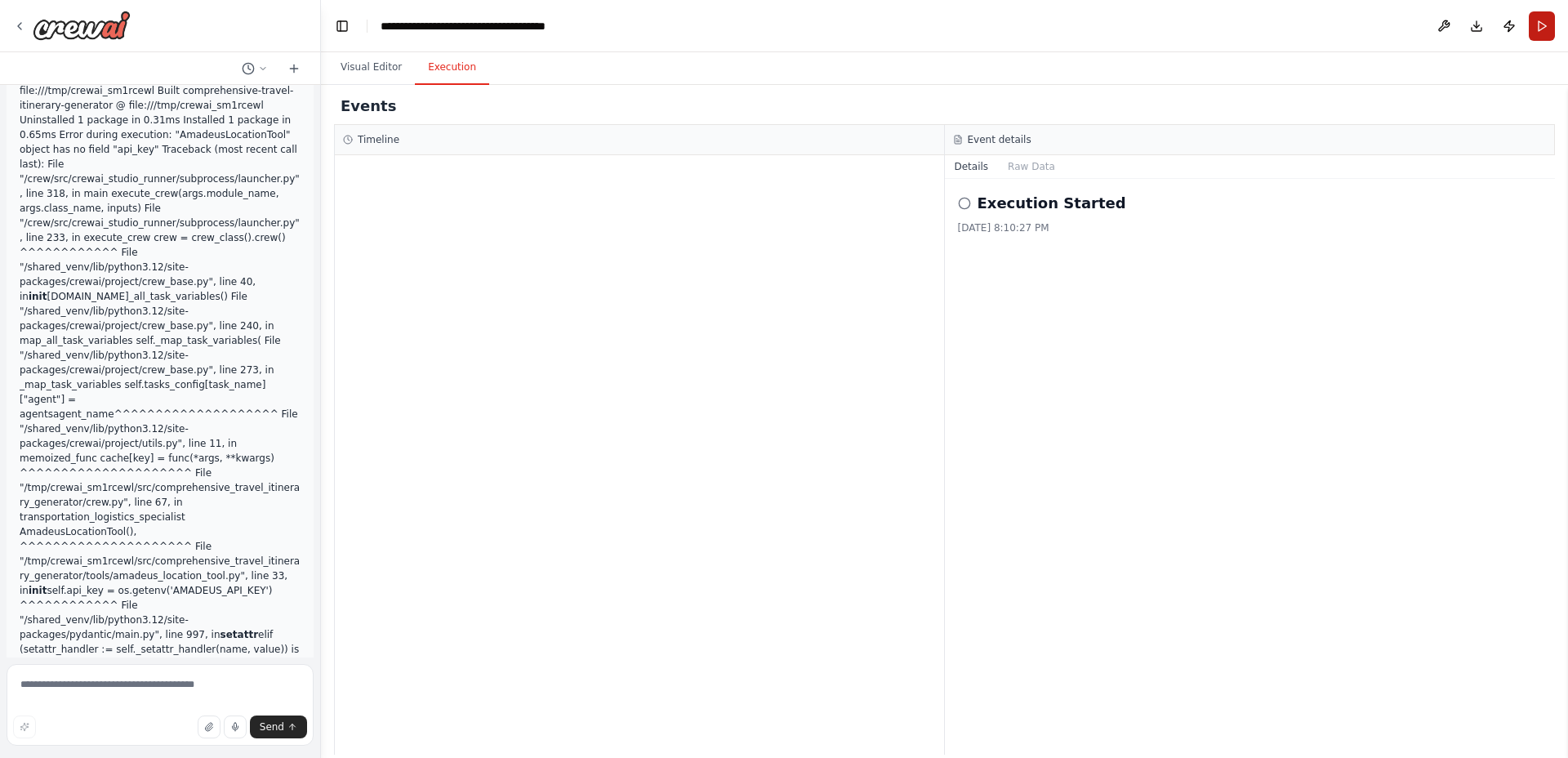
click at [1545, 28] on button "Run" at bounding box center [1541, 26] width 26 height 29
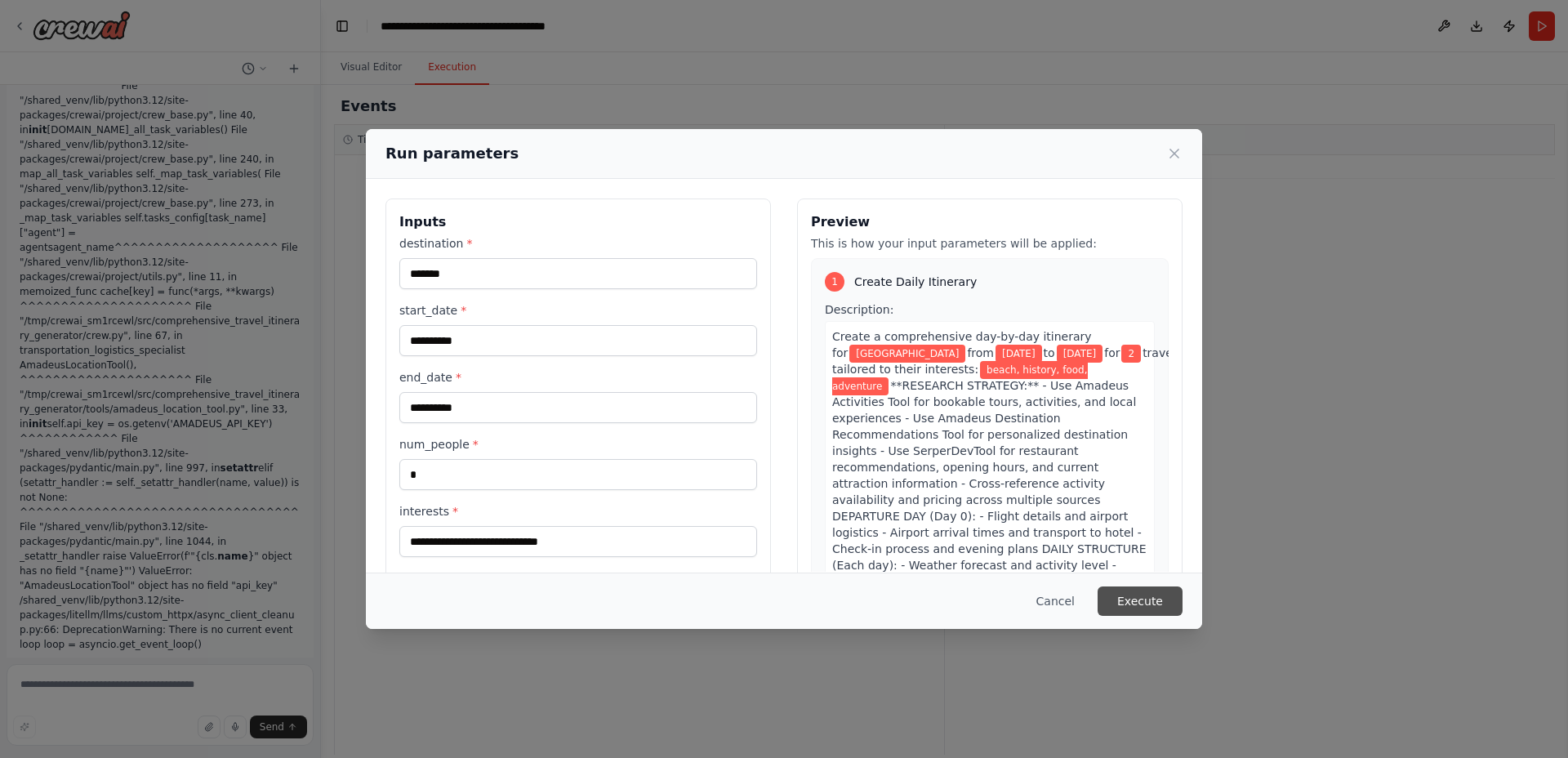
scroll to position [56484, 0]
click at [1130, 596] on button "Execute" at bounding box center [1140, 601] width 85 height 29
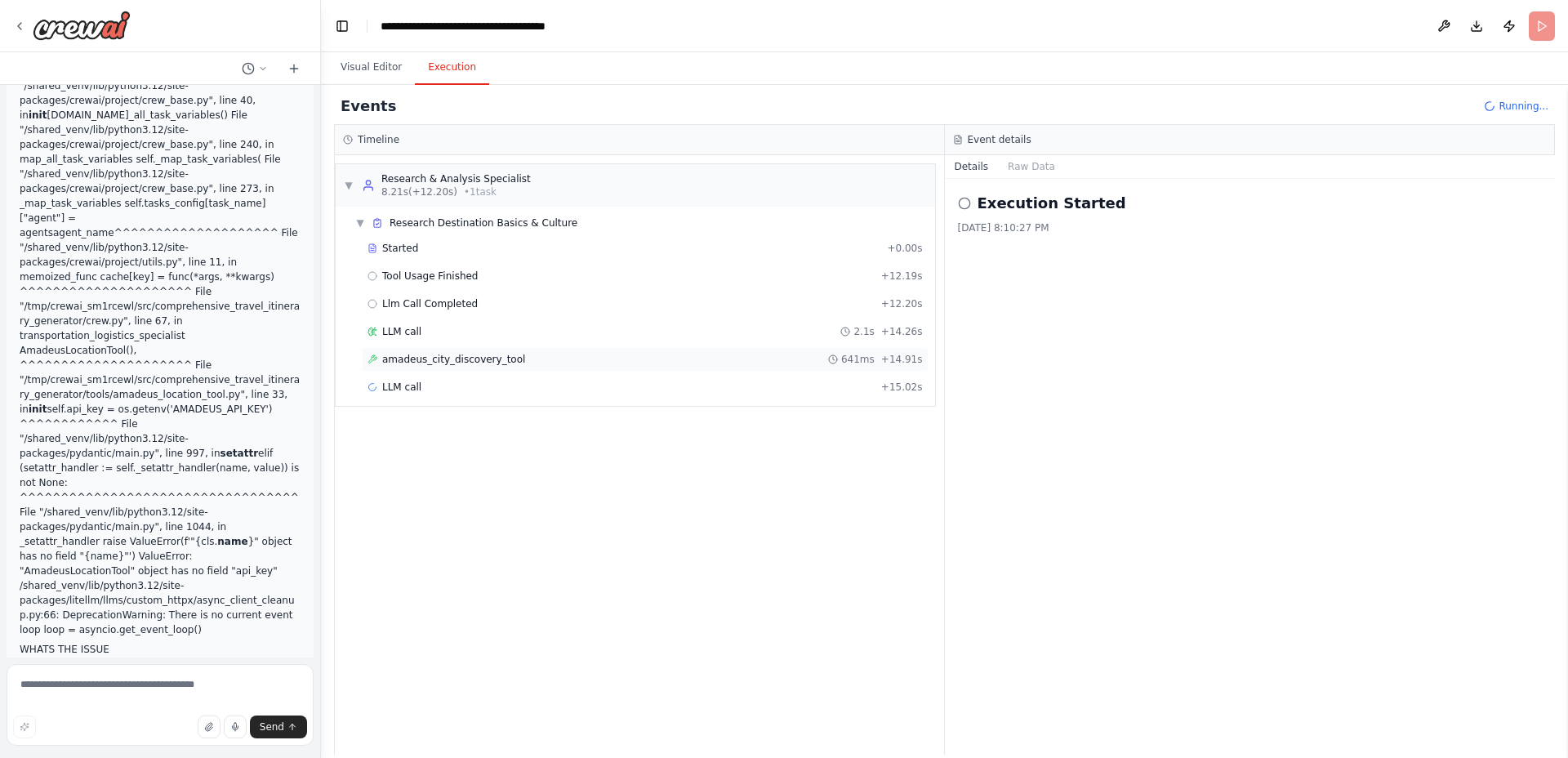
click at [494, 365] on span "amadeus_city_discovery_tool" at bounding box center [453, 360] width 143 height 13
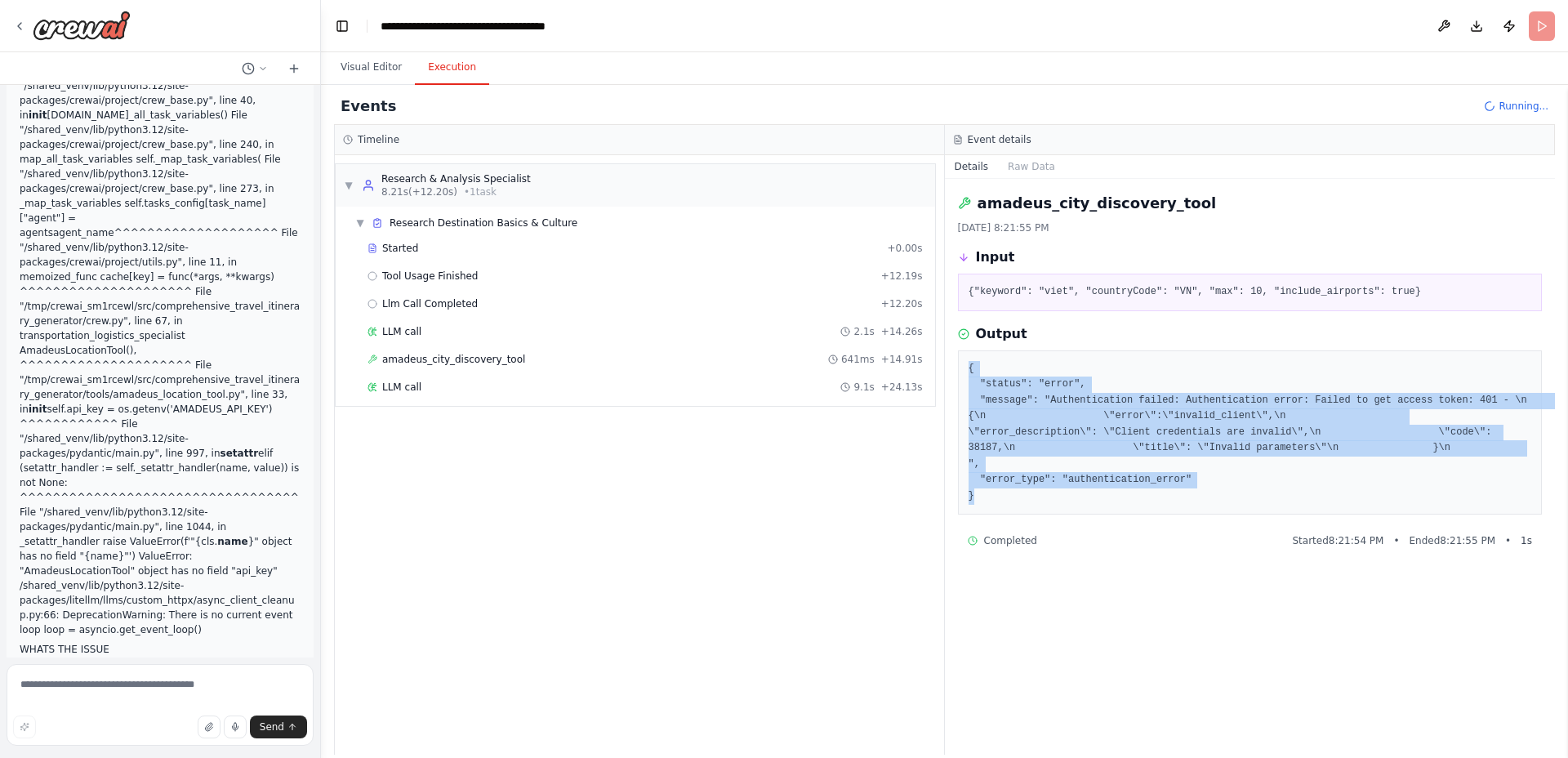
drag, startPoint x: 982, startPoint y: 485, endPoint x: 957, endPoint y: 365, distance: 122.6
click at [958, 365] on div "{ "status": "error", "message": "Authentication failed: Authentication error: F…" at bounding box center [1250, 433] width 585 height 165
copy pre "{ "status": "error", "message": "Authentication failed: Authentication error: F…"
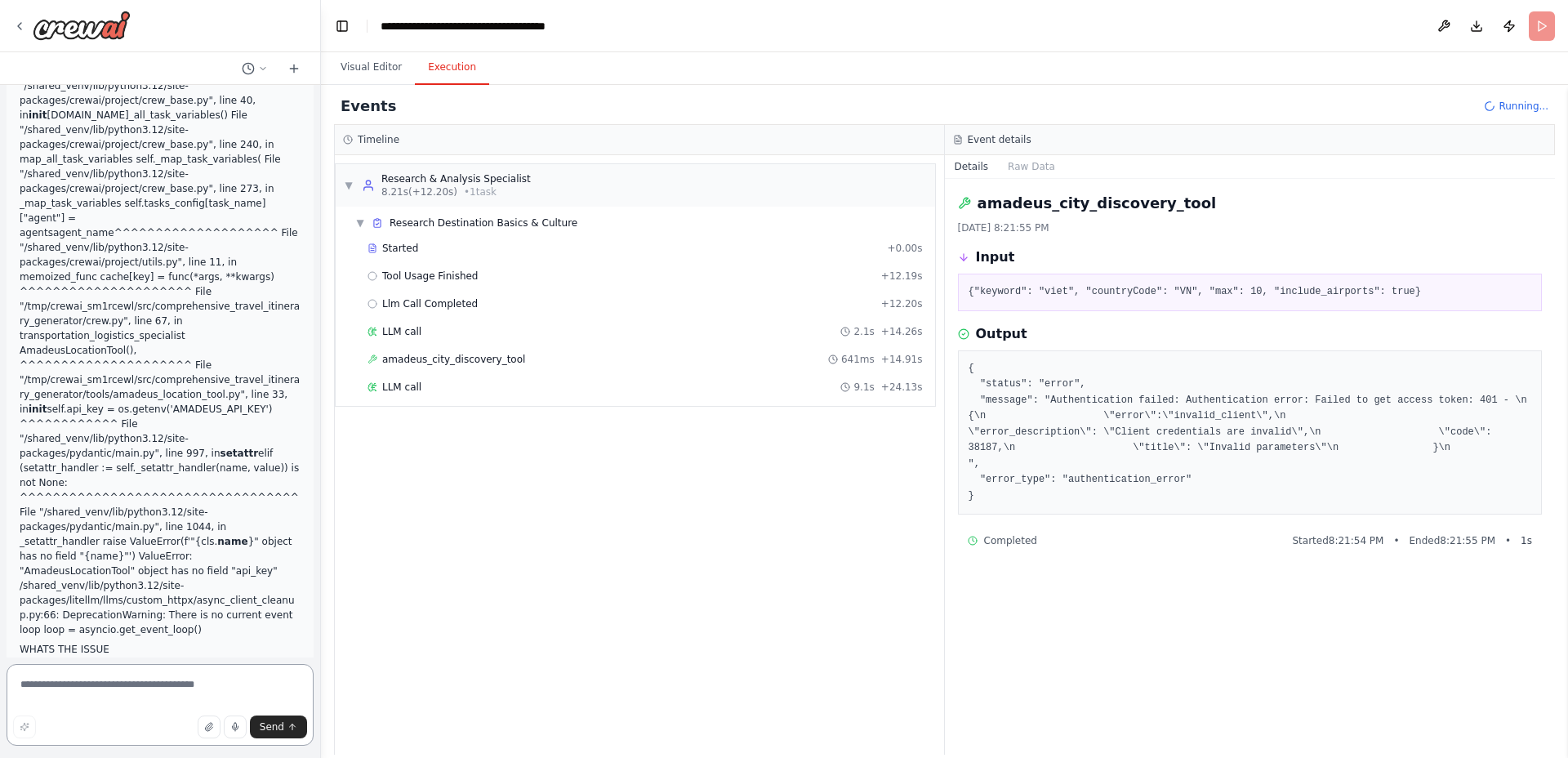
click at [194, 693] on textarea at bounding box center [160, 705] width 307 height 82
paste textarea "**********"
type textarea "**********"
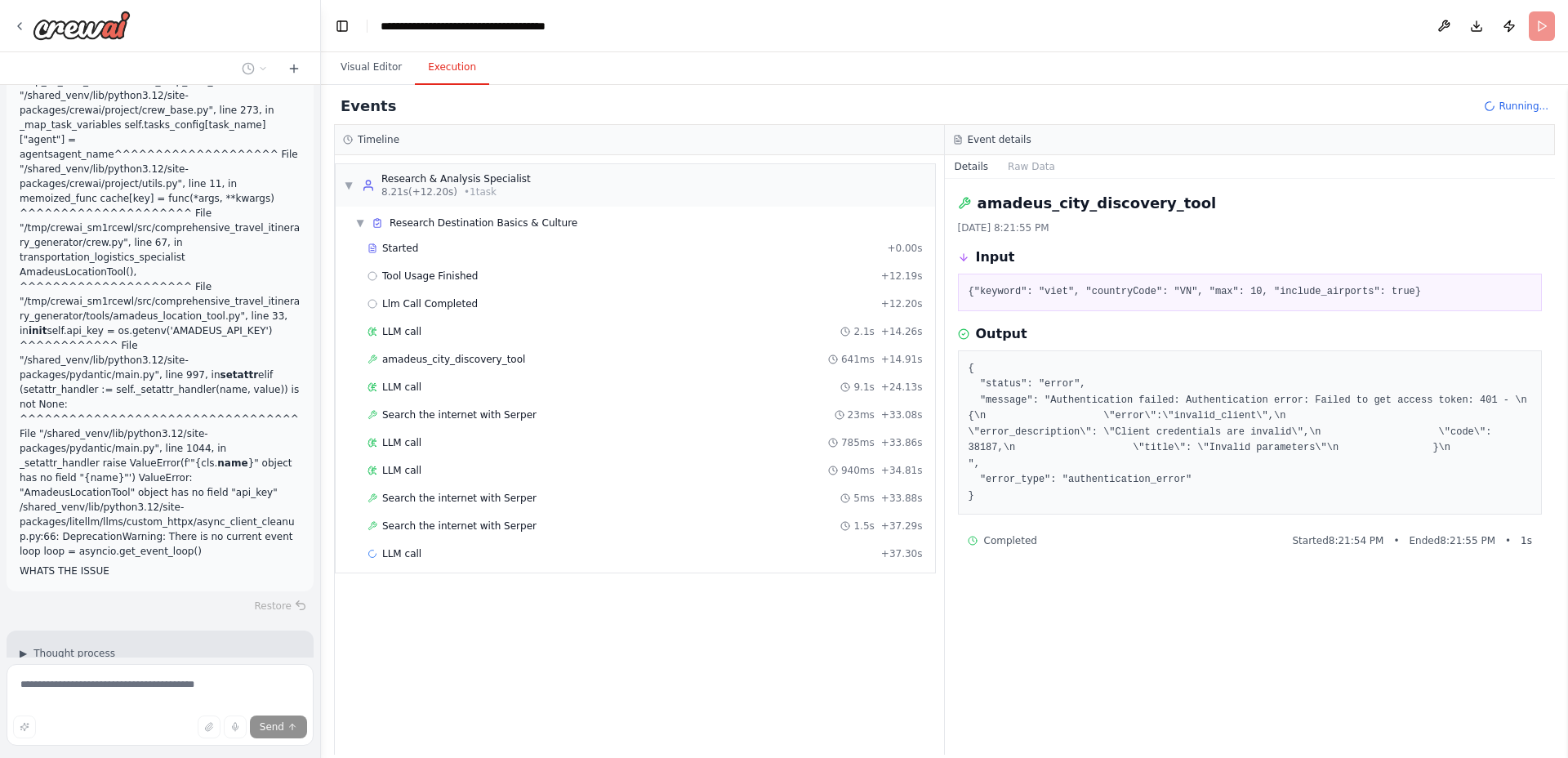
scroll to position [56569, 0]
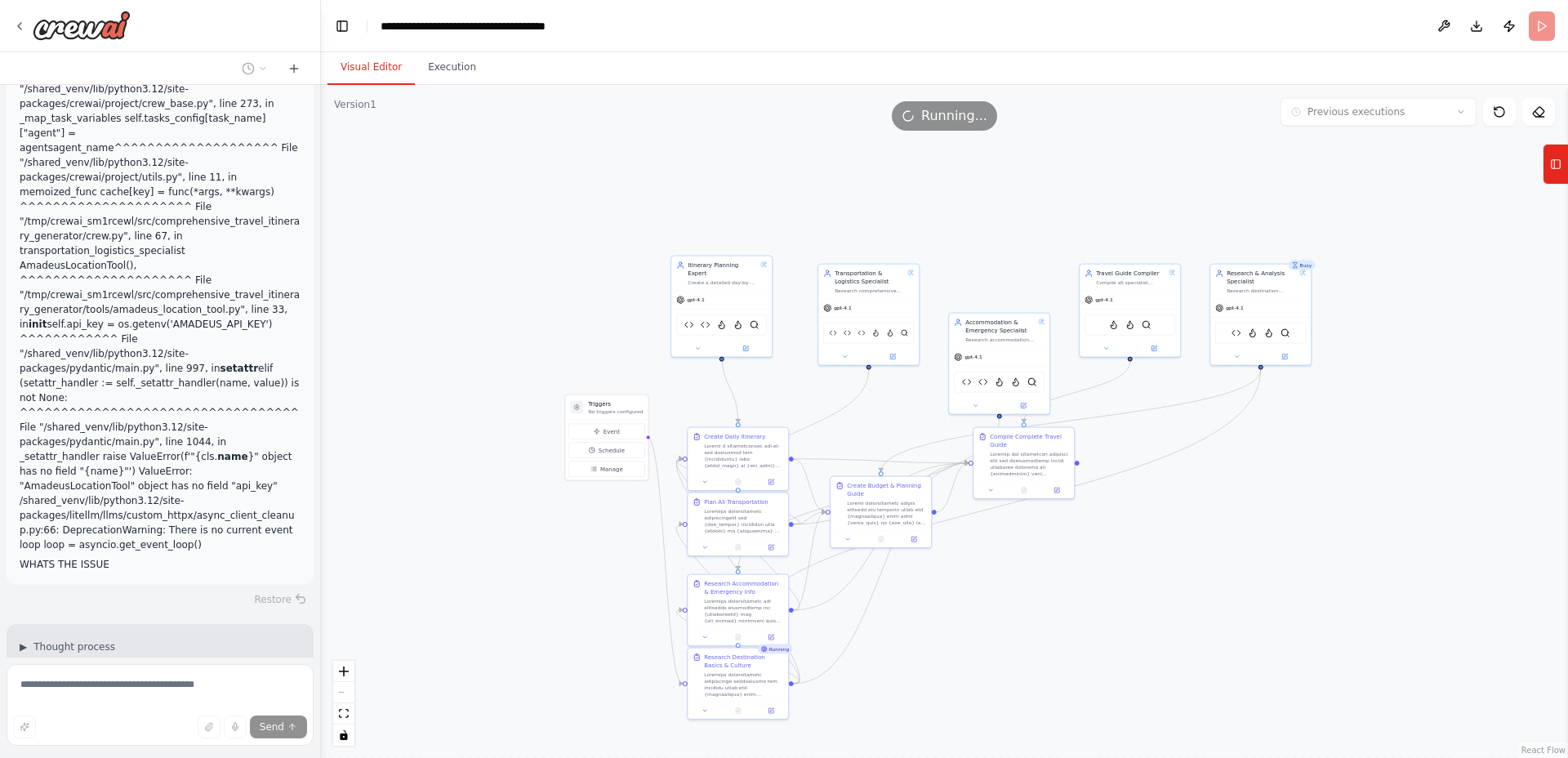
click at [376, 66] on button "Visual Editor" at bounding box center [371, 68] width 87 height 34
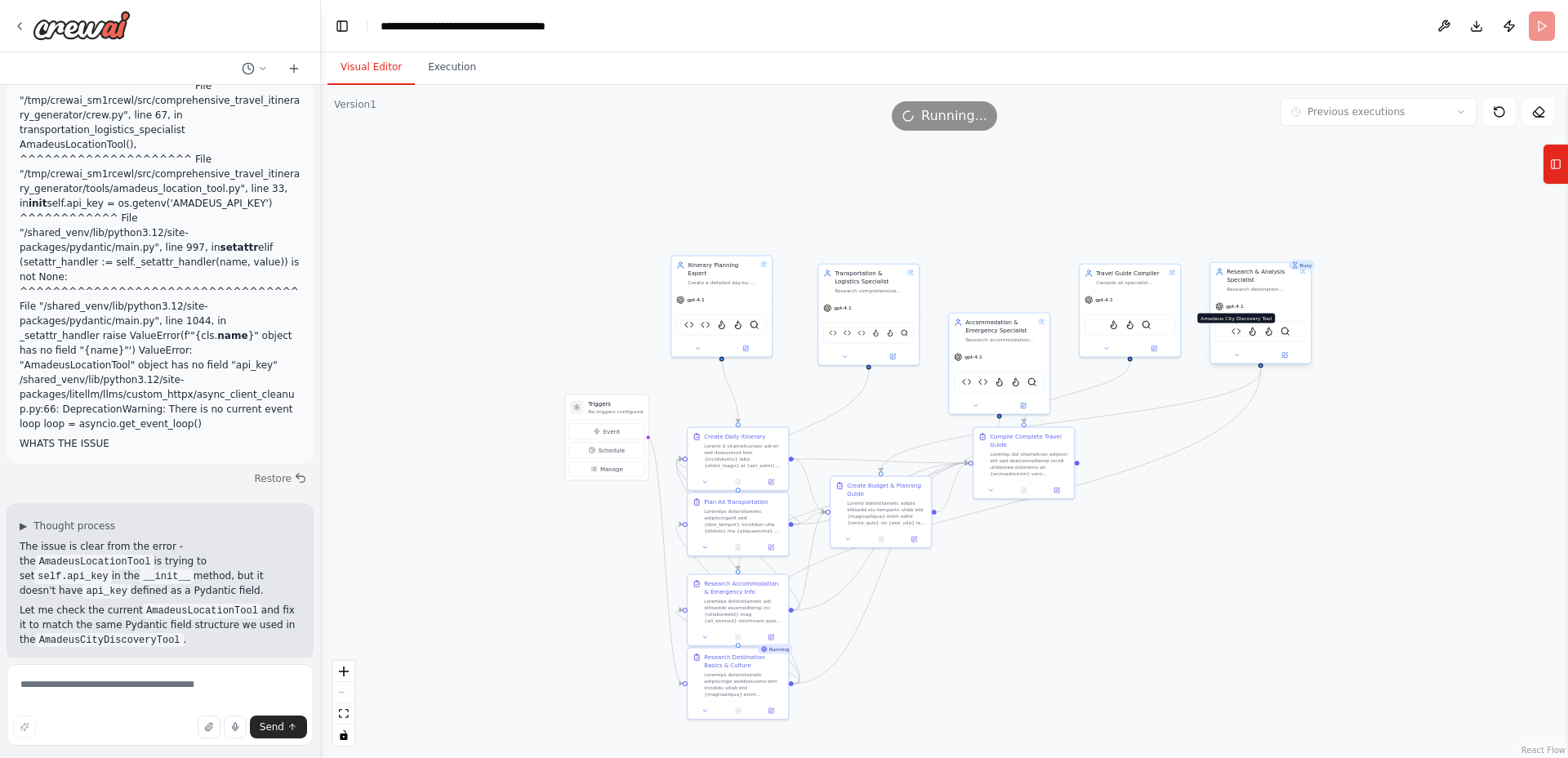
click at [1235, 332] on img at bounding box center [1237, 331] width 10 height 10
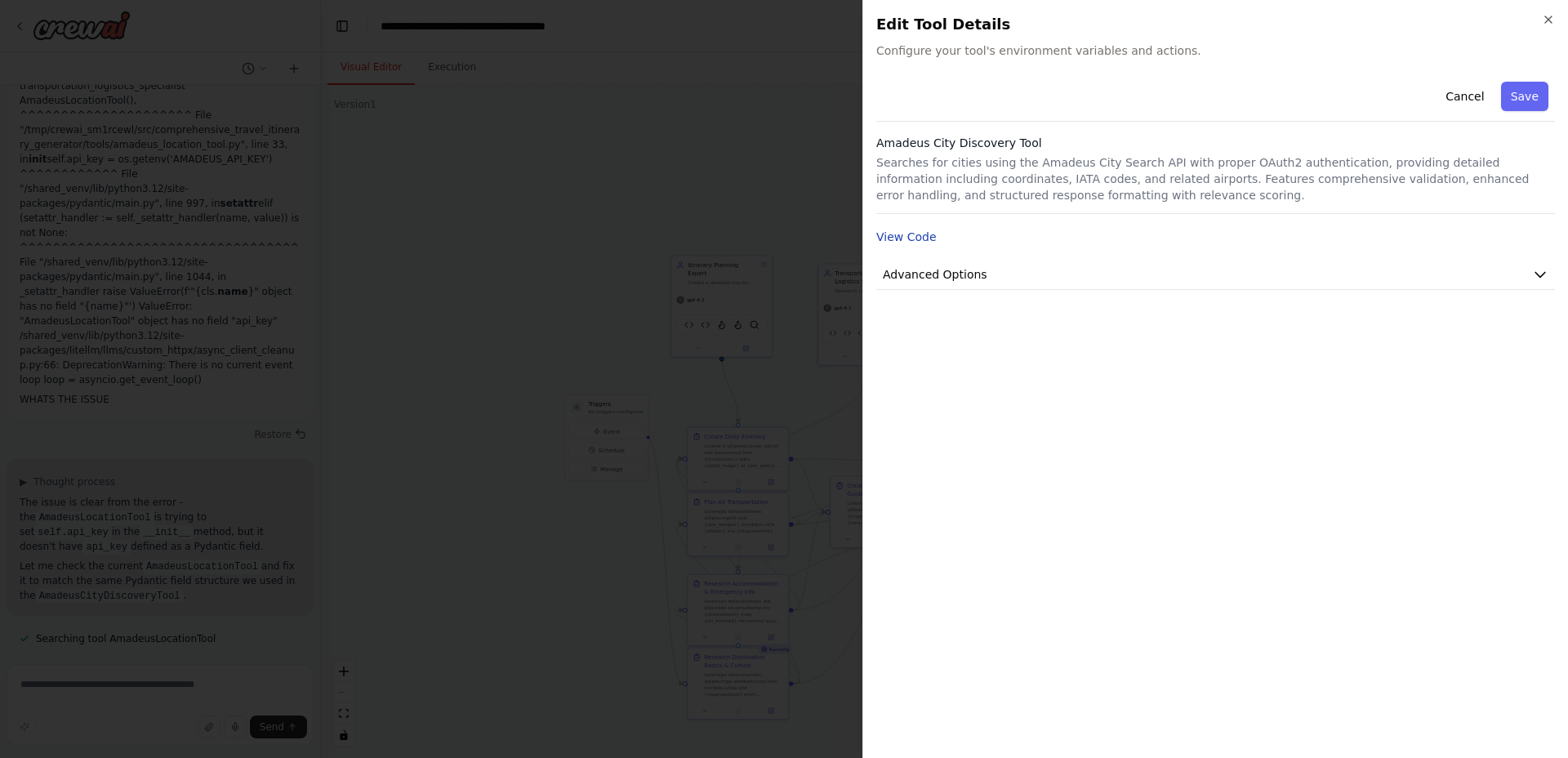
click at [904, 235] on button "View Code" at bounding box center [906, 237] width 60 height 17
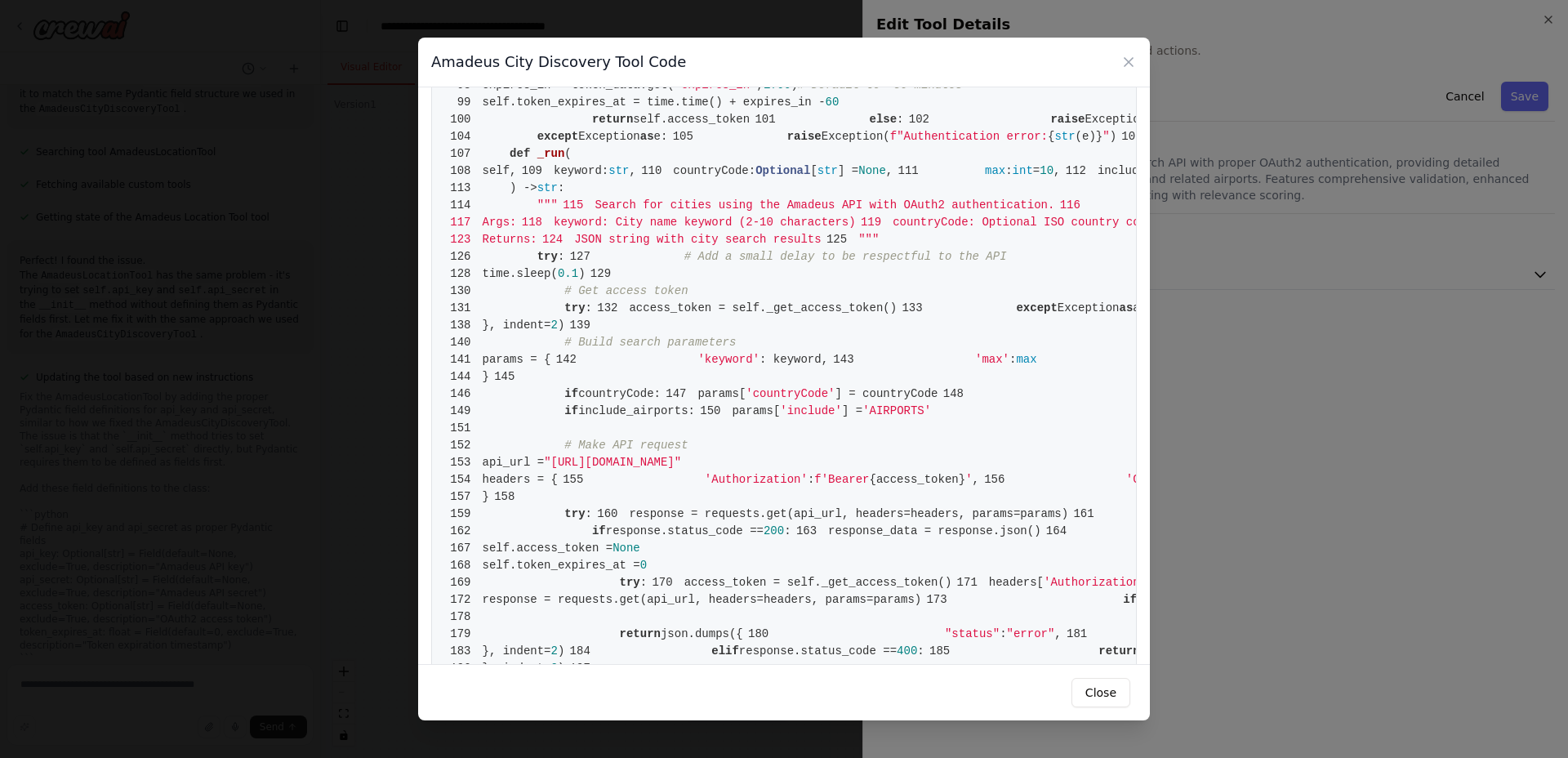
scroll to position [57236, 0]
click at [1123, 59] on icon at bounding box center [1129, 62] width 17 height 17
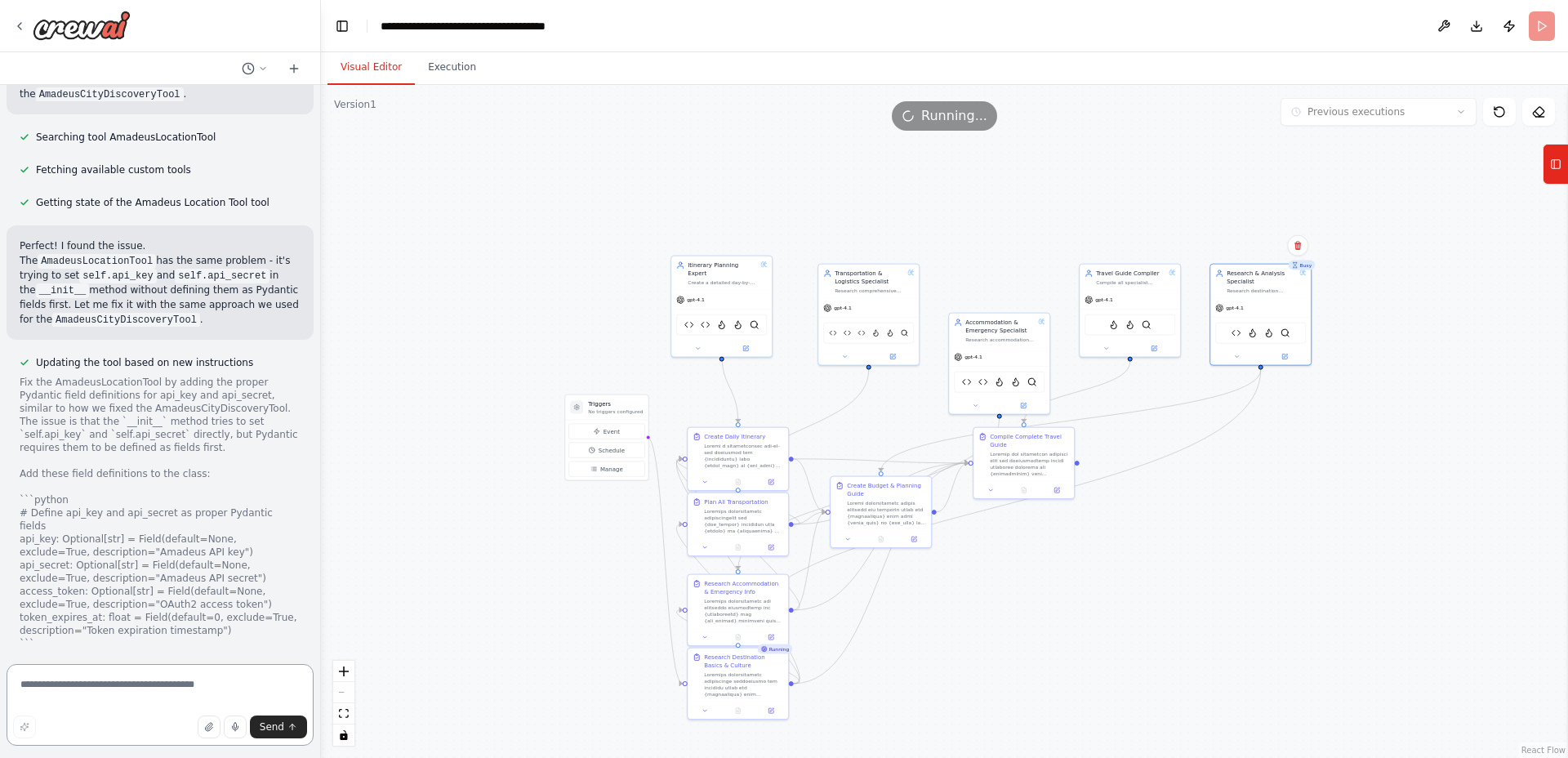
click at [126, 682] on textarea at bounding box center [160, 705] width 307 height 82
click at [114, 679] on textarea at bounding box center [160, 705] width 307 height 82
click at [1282, 334] on img at bounding box center [1285, 331] width 10 height 10
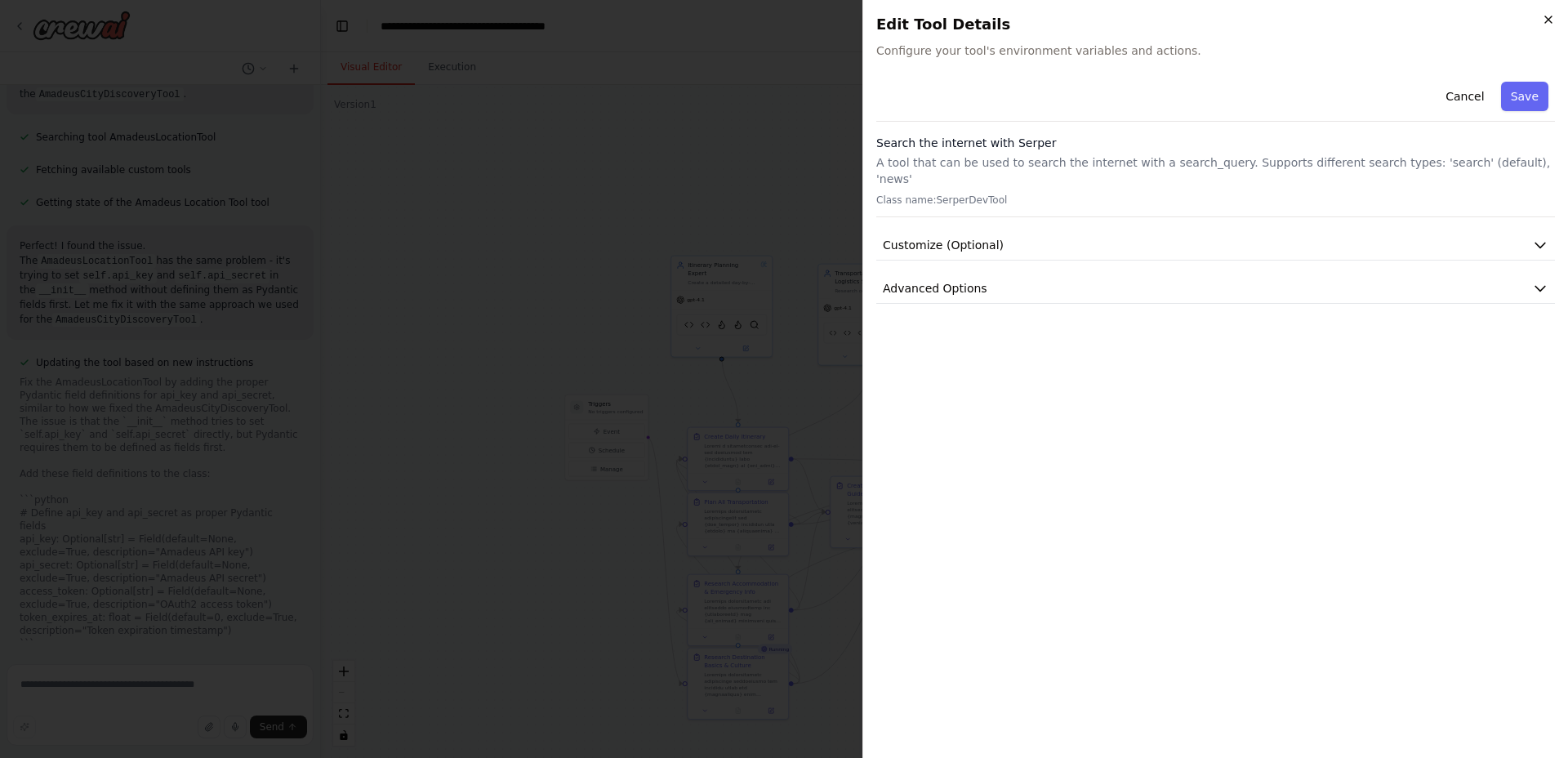
click at [1550, 17] on icon "button" at bounding box center [1549, 20] width 13 height 13
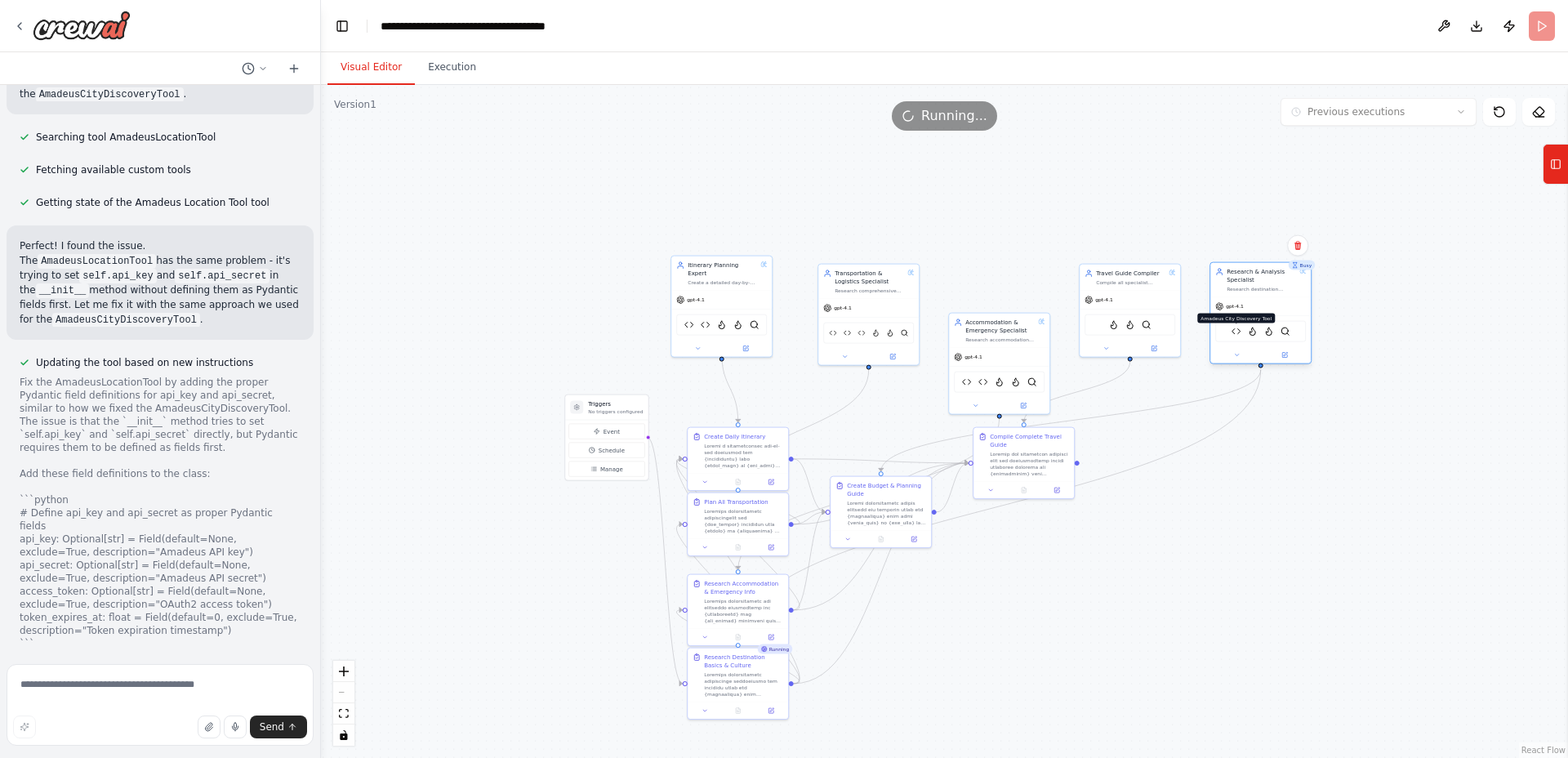
click at [1235, 331] on img at bounding box center [1237, 331] width 10 height 10
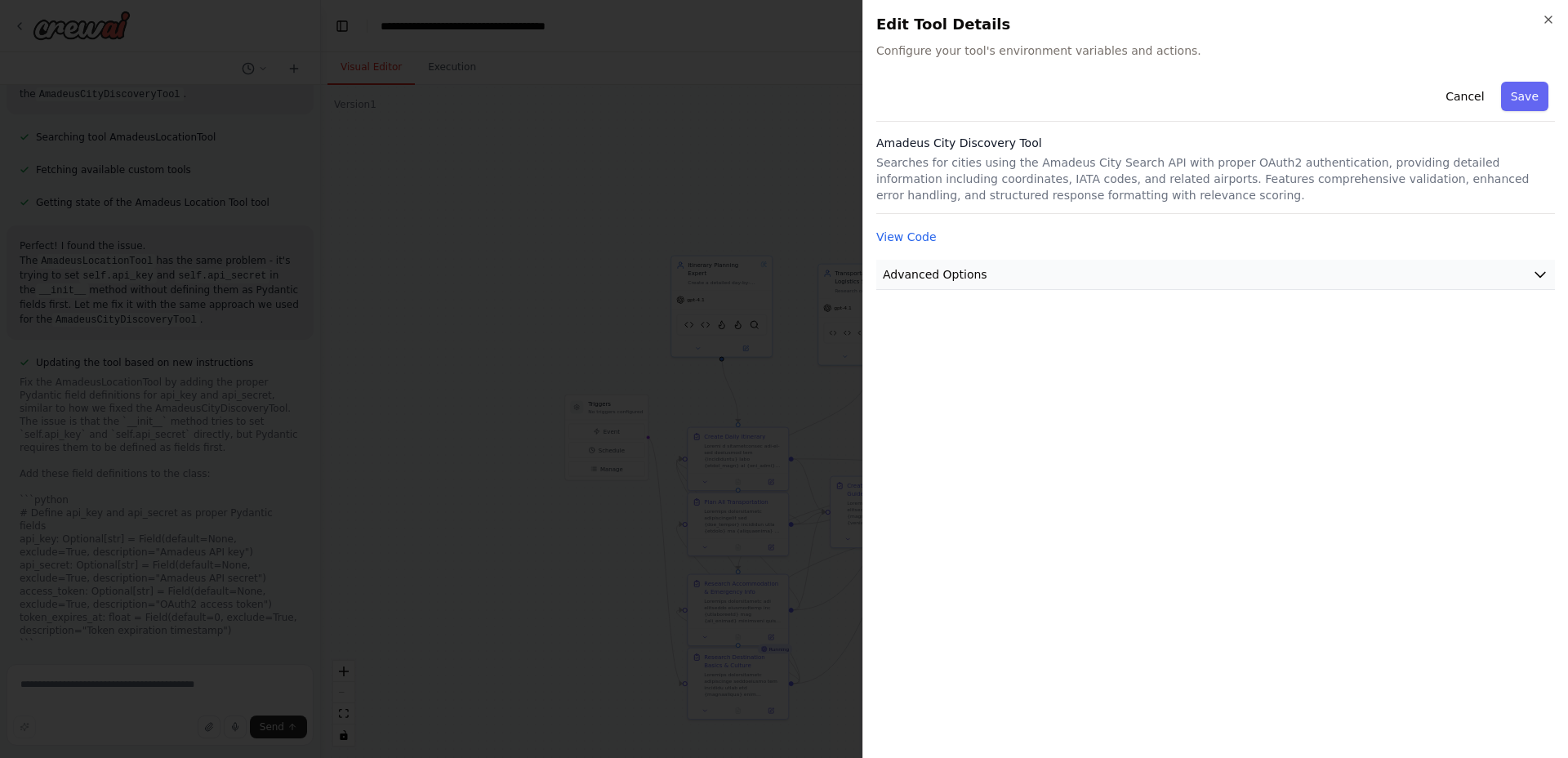
click at [981, 267] on button "Advanced Options" at bounding box center [1215, 274] width 679 height 30
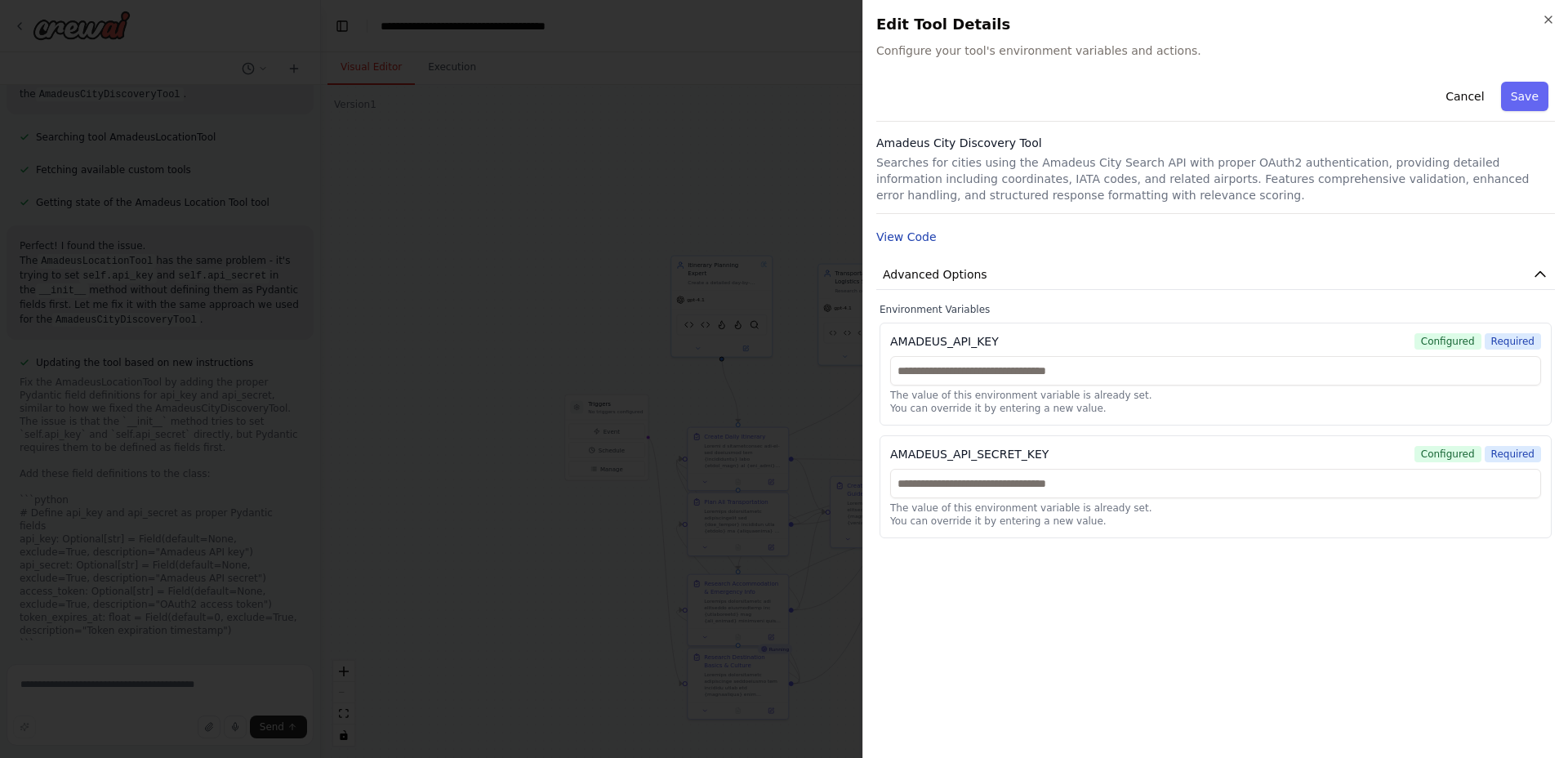
click at [925, 232] on button "View Code" at bounding box center [906, 237] width 60 height 17
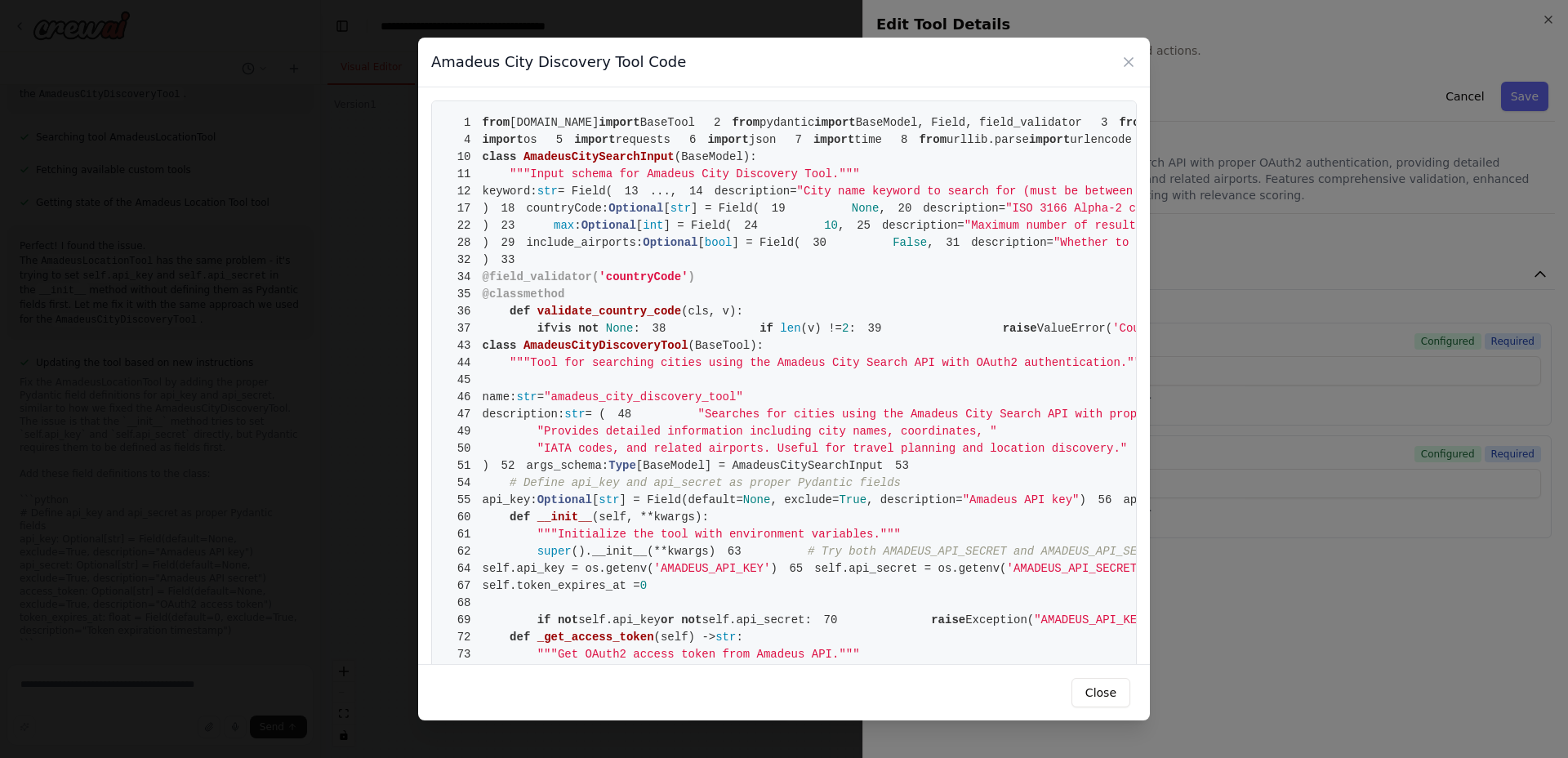
drag, startPoint x: 479, startPoint y: 118, endPoint x: 571, endPoint y: 176, distance: 108.8
drag, startPoint x: 481, startPoint y: 118, endPoint x: 548, endPoint y: 161, distance: 79.6
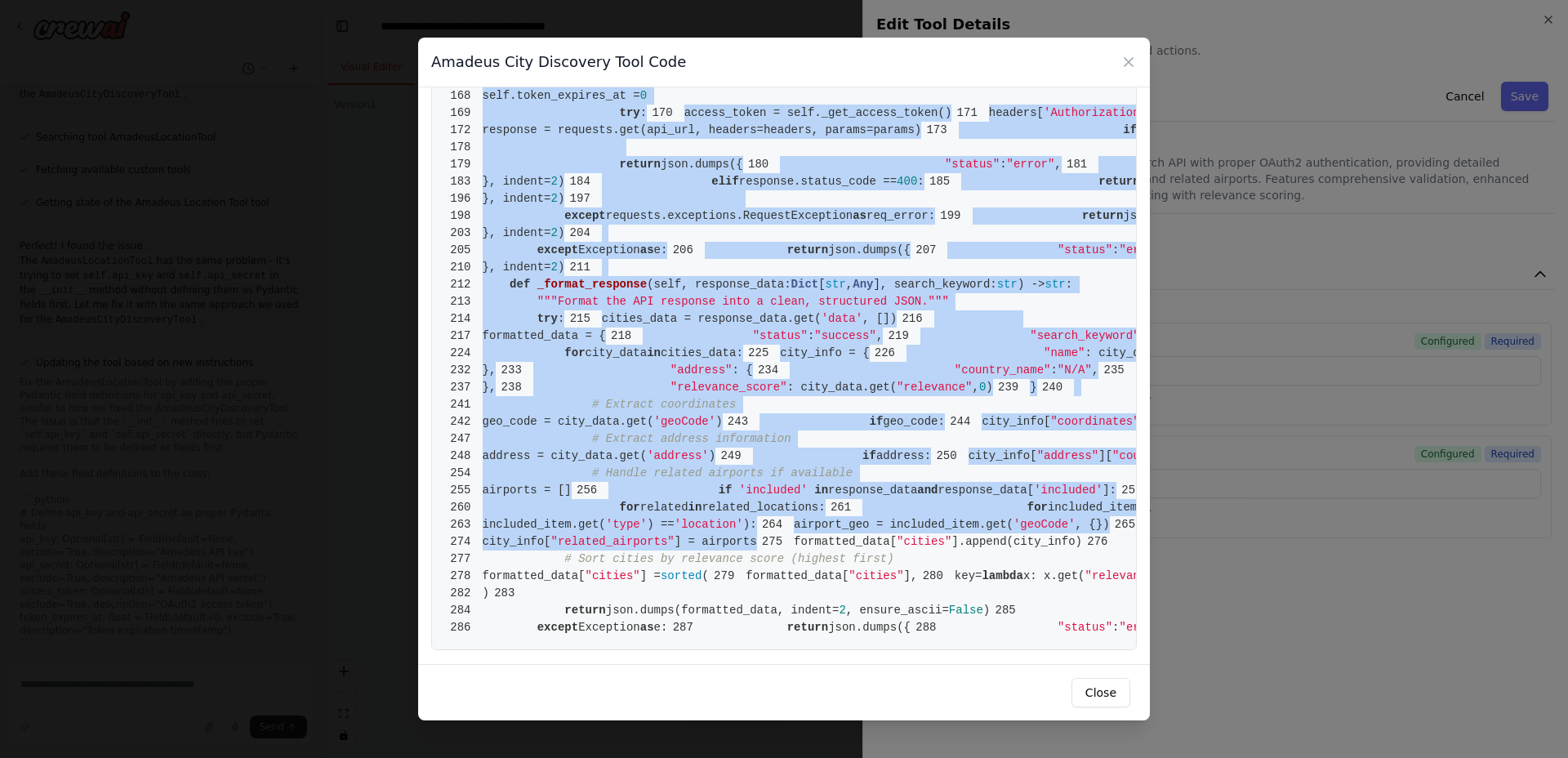
scroll to position [4469, 0]
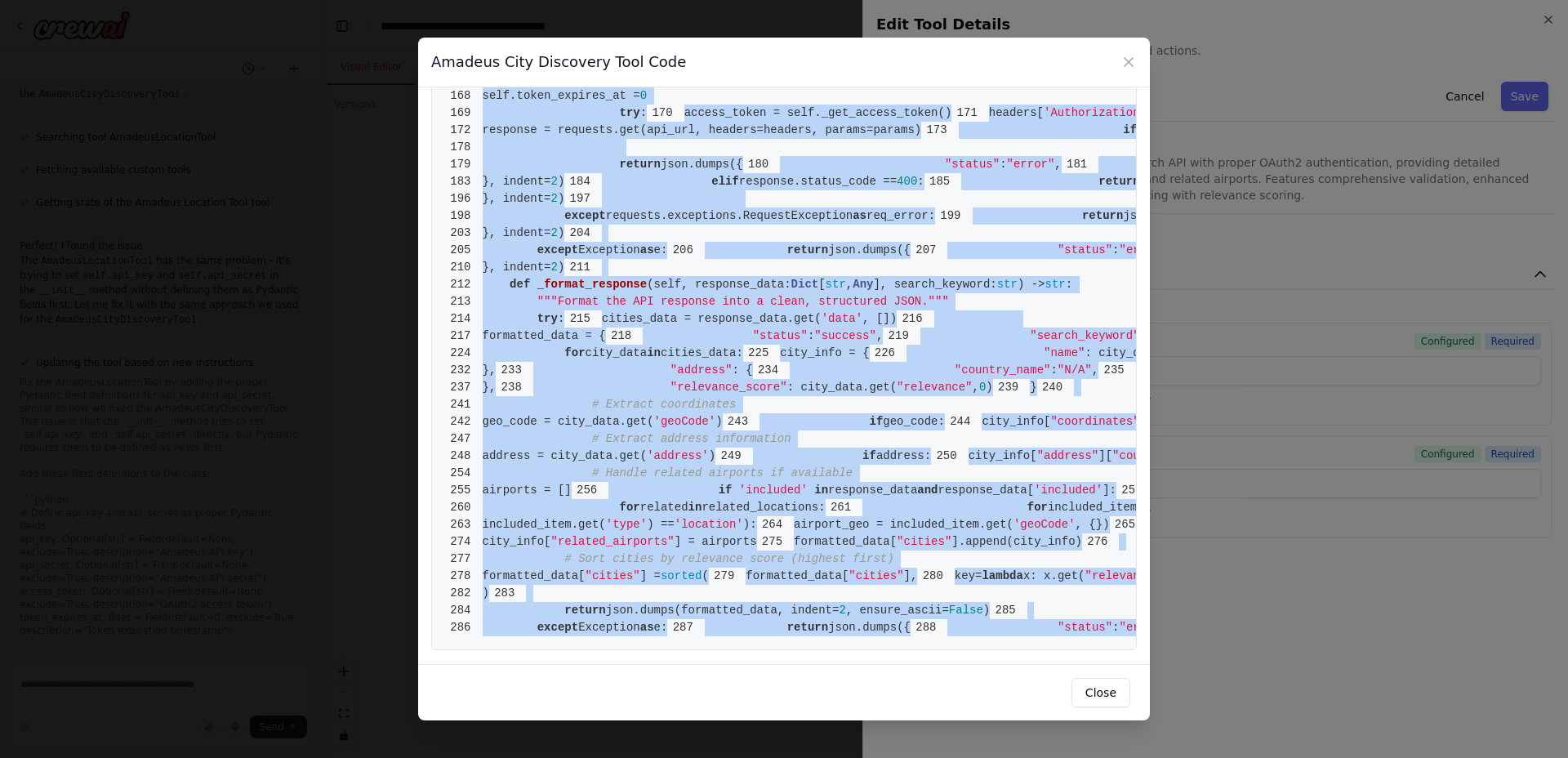
drag, startPoint x: 484, startPoint y: 119, endPoint x: 863, endPoint y: 631, distance: 637.0
copy code "from [DOMAIN_NAME] import BaseTool 2 from pydantic import BaseModel, Field, fie…"
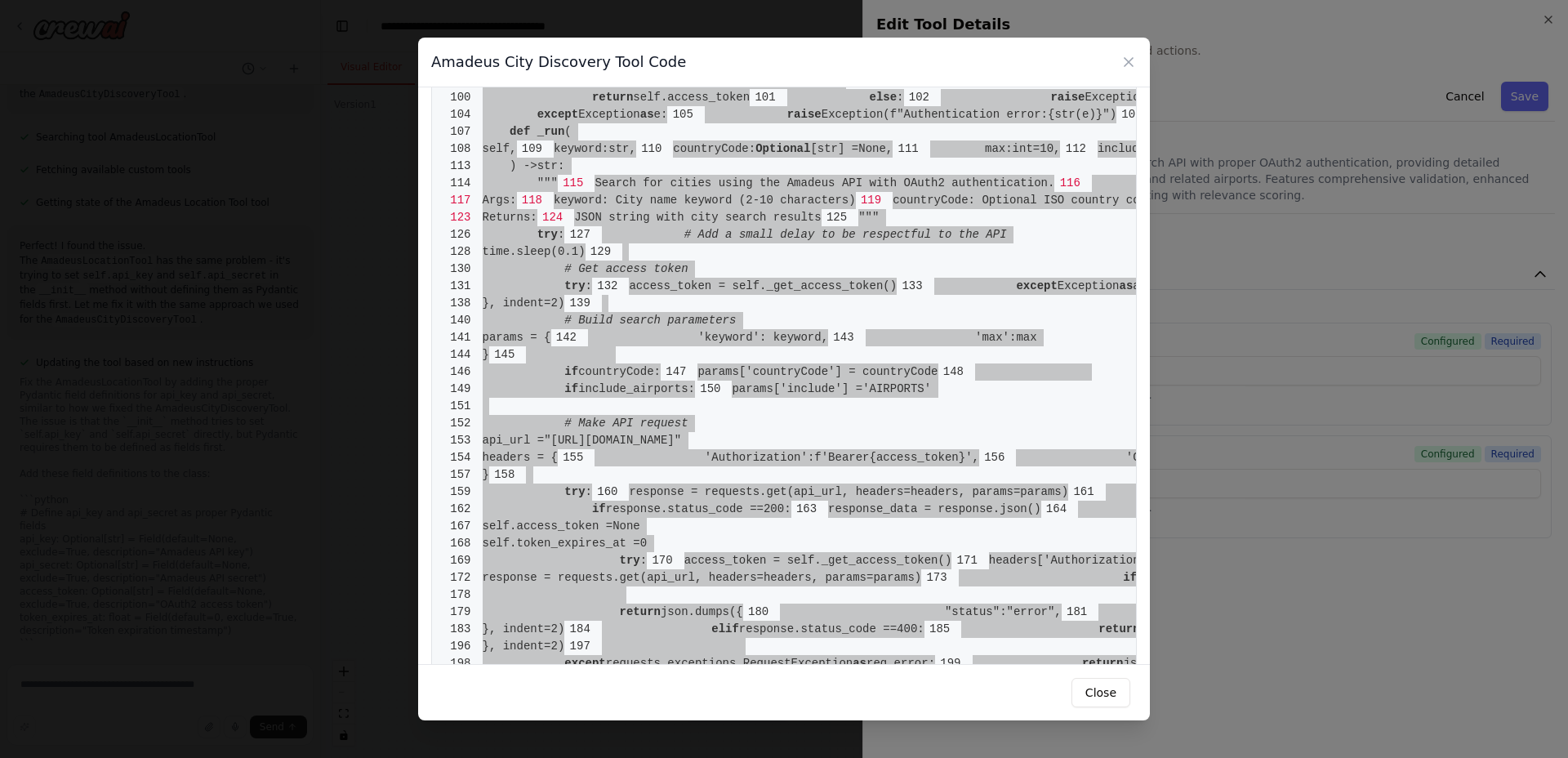
scroll to position [764, 0]
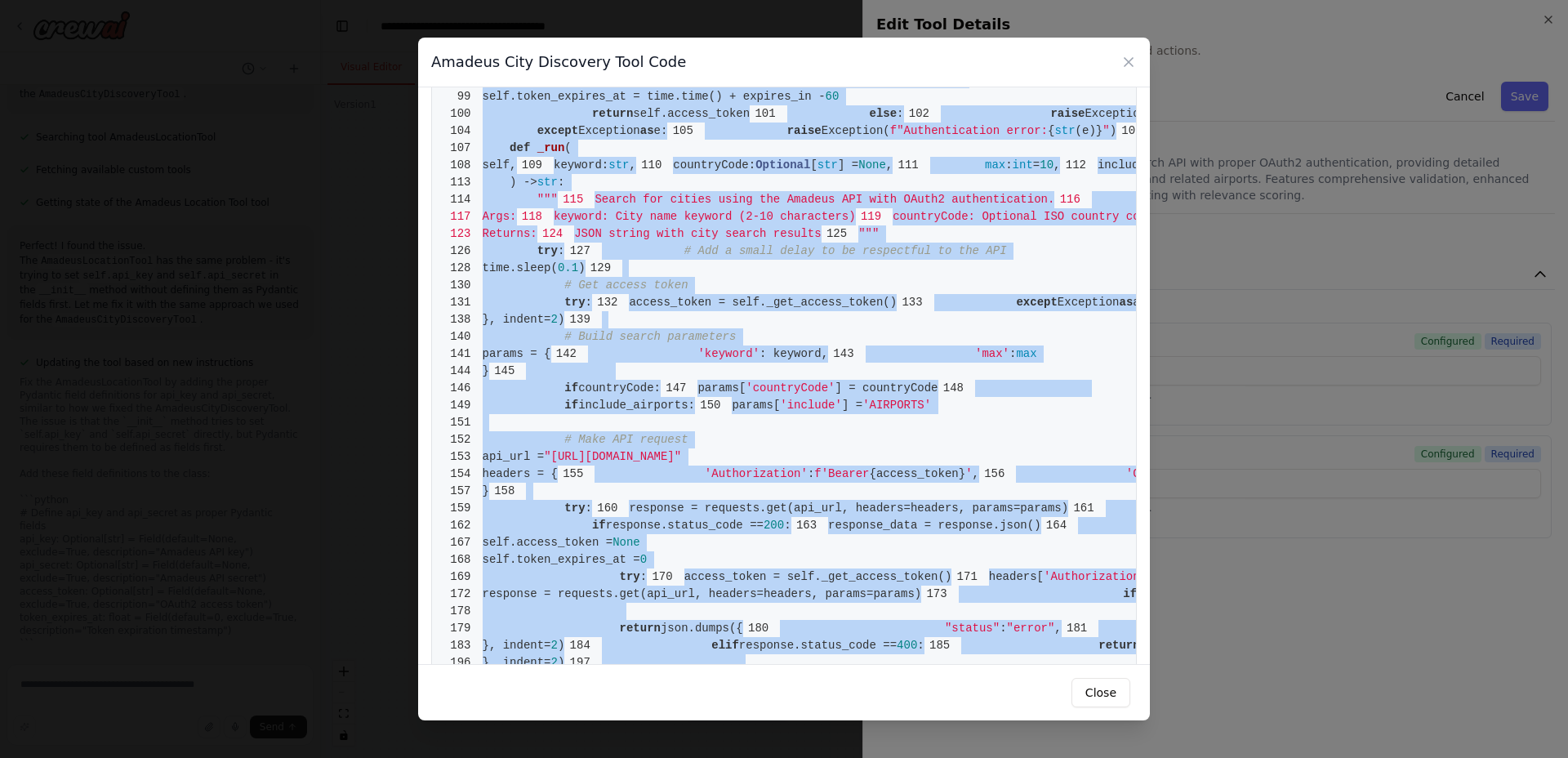
click at [400, 259] on div "Amadeus City Discovery Tool Code 1 from [DOMAIN_NAME] import BaseTool 2 from py…" at bounding box center [784, 379] width 1568 height 758
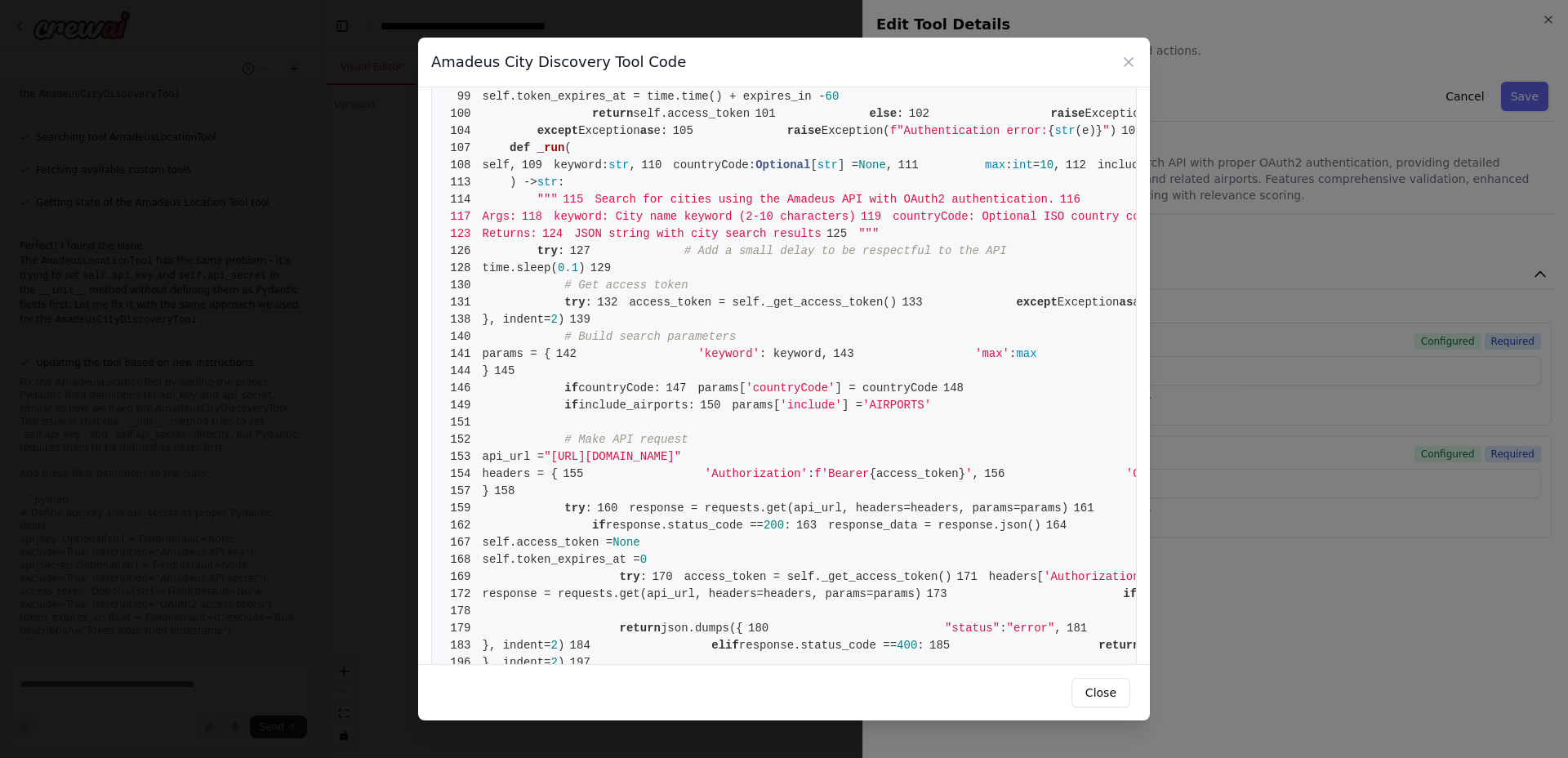
click at [385, 260] on div "Amadeus City Discovery Tool Code 1 from [DOMAIN_NAME] import BaseTool 2 from py…" at bounding box center [784, 379] width 1568 height 758
click at [381, 262] on div "Amadeus City Discovery Tool Code 1 from [DOMAIN_NAME] import BaseTool 2 from py…" at bounding box center [784, 379] width 1568 height 758
click at [1114, 686] on button "Close" at bounding box center [1101, 692] width 59 height 29
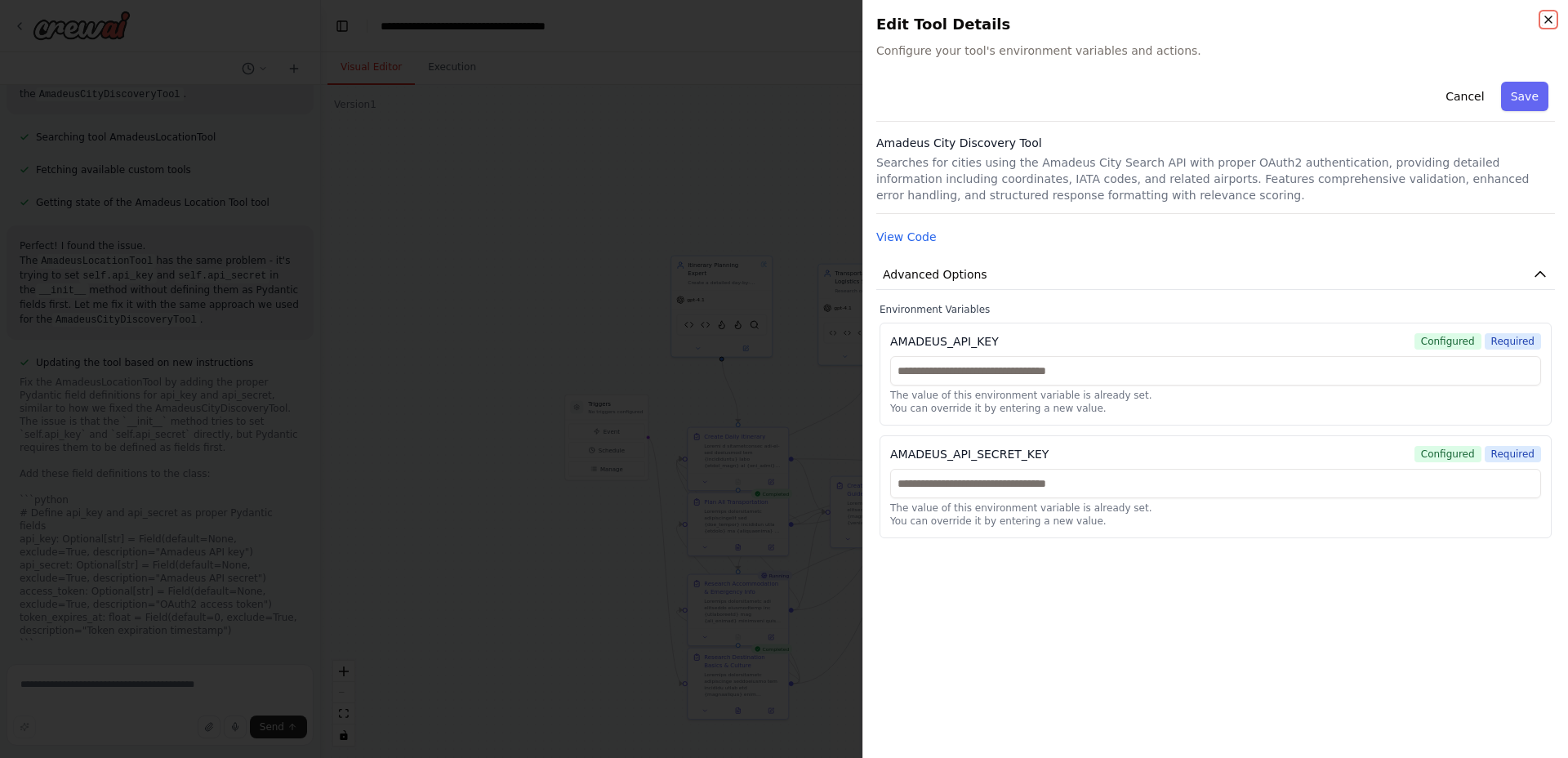
click at [1545, 18] on icon "button" at bounding box center [1549, 20] width 13 height 13
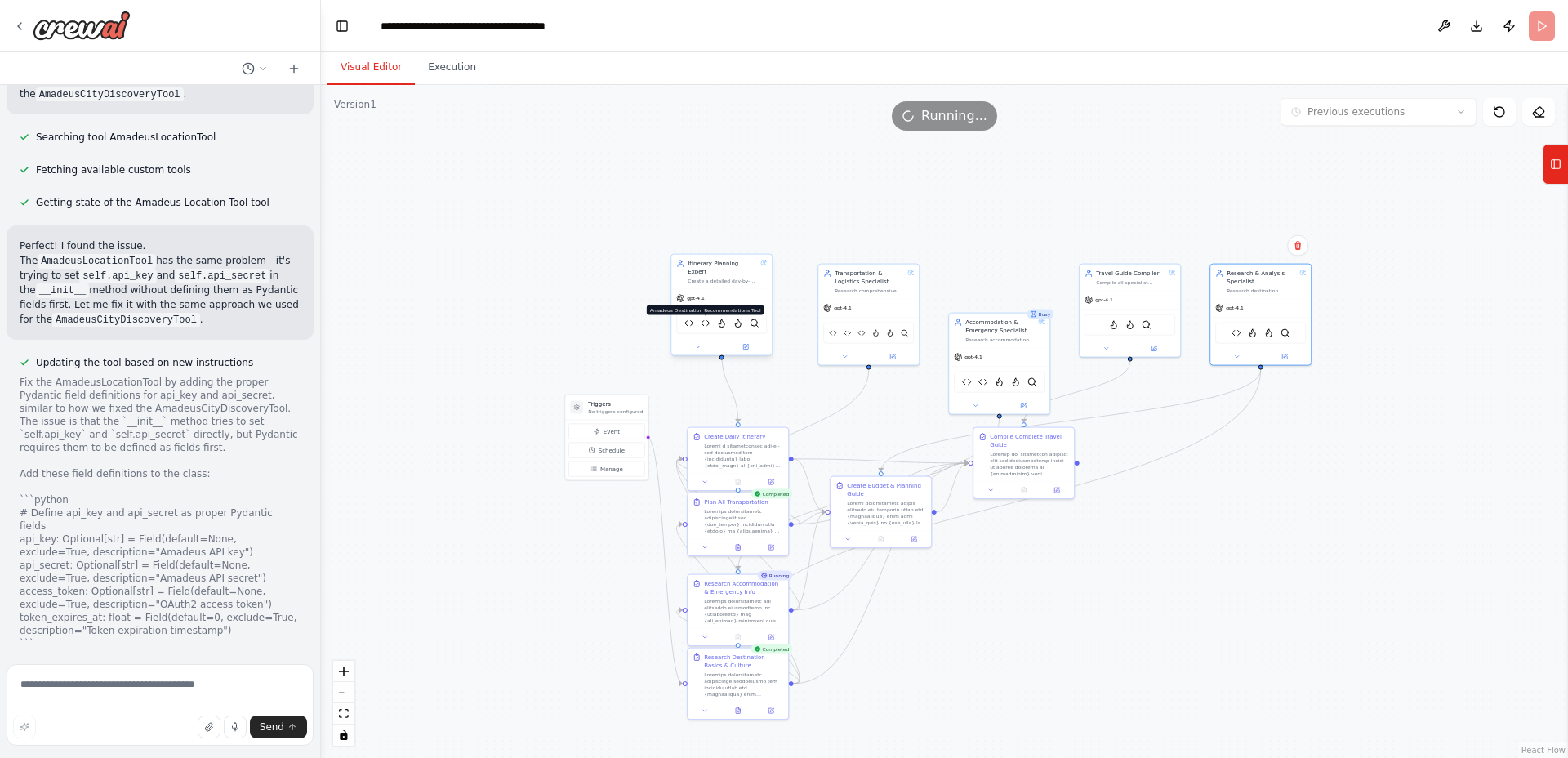
click at [705, 319] on img at bounding box center [705, 324] width 10 height 10
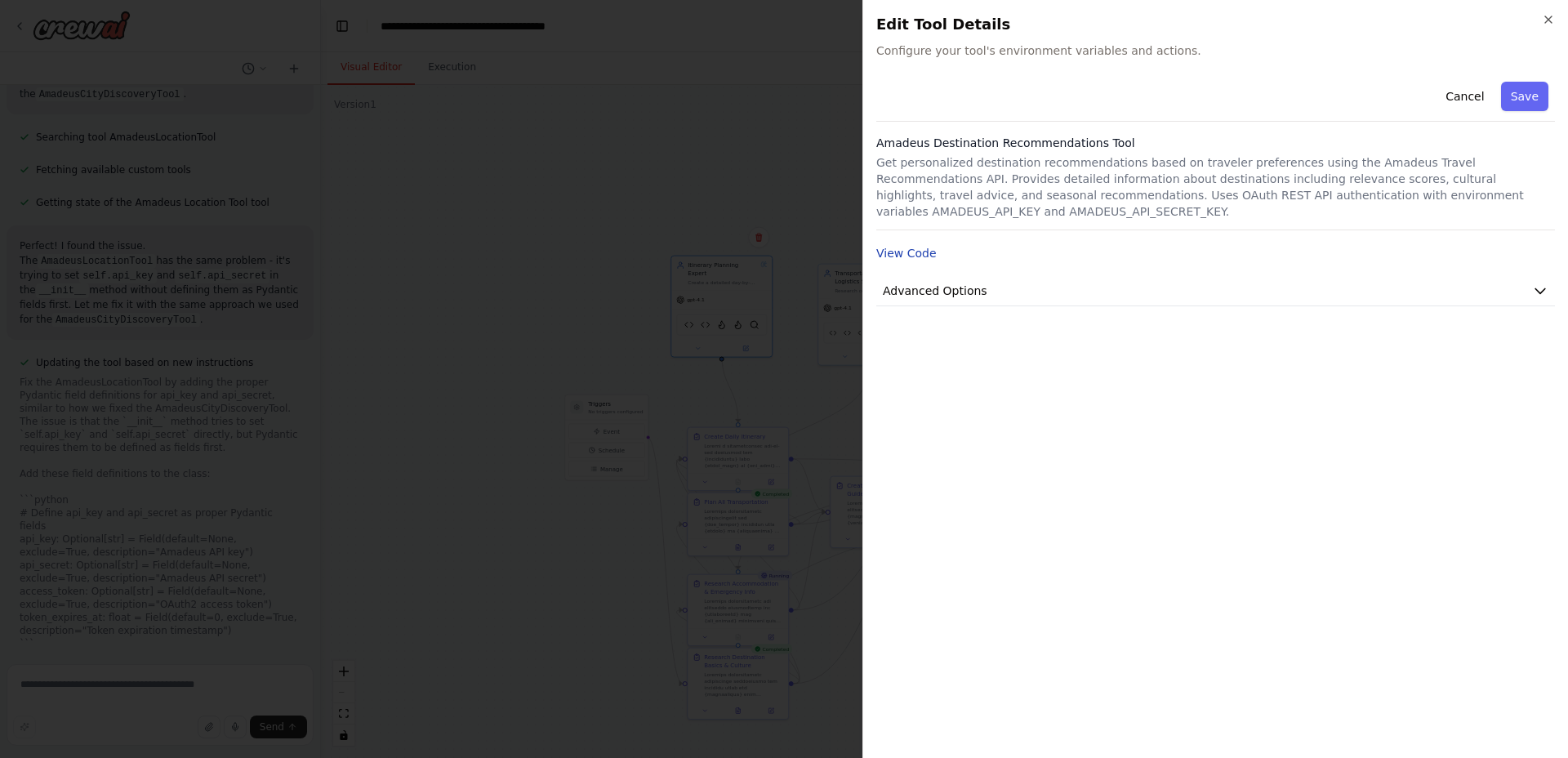
drag, startPoint x: 912, startPoint y: 237, endPoint x: 903, endPoint y: 252, distance: 17.5
click at [912, 237] on div "Cancel Save Amadeus Destination Recommendations Tool Get personalized destinati…" at bounding box center [1215, 191] width 679 height 231
click at [903, 252] on button "View Code" at bounding box center [906, 254] width 60 height 17
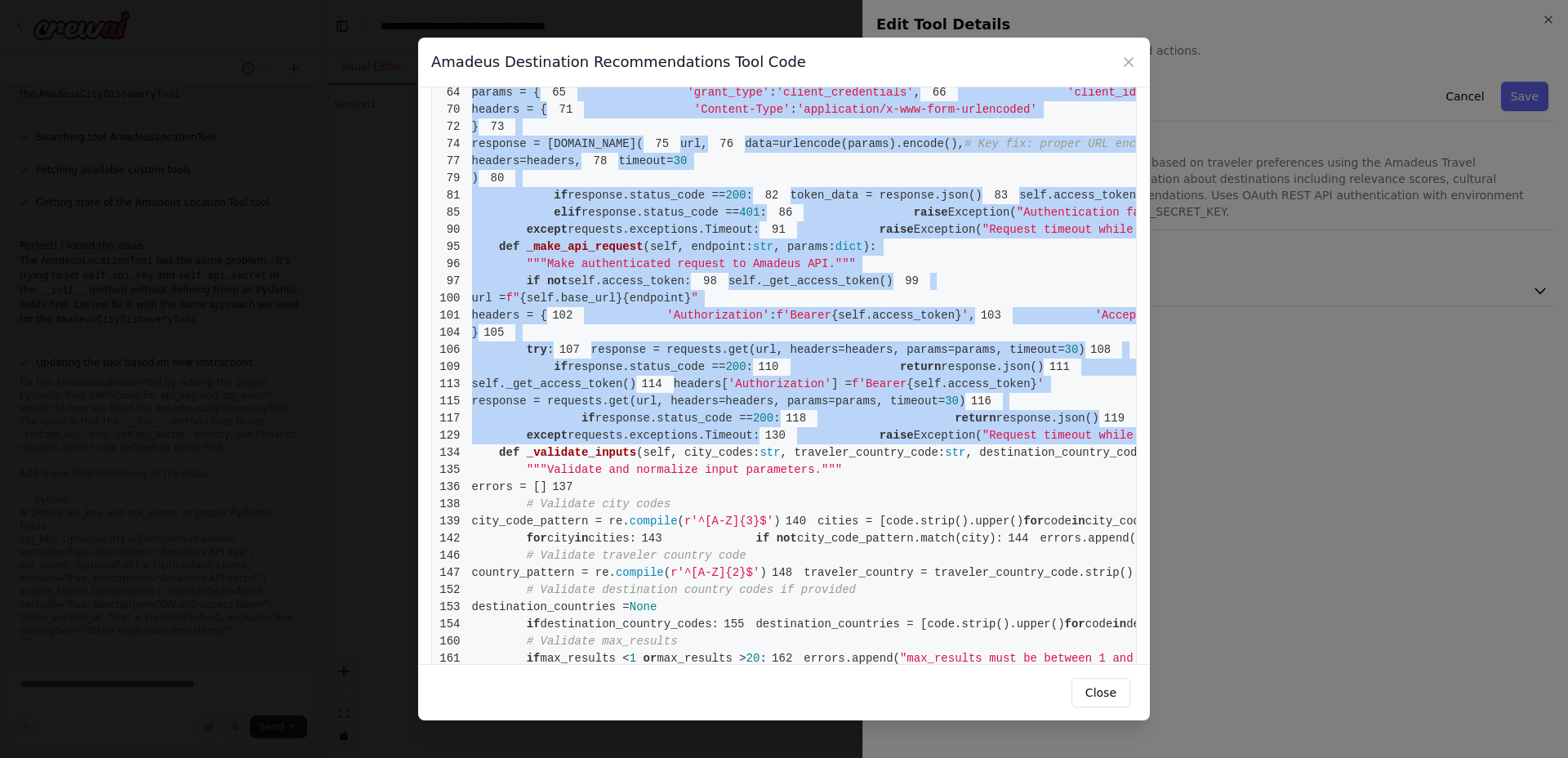
scroll to position [0, 16]
drag, startPoint x: 1066, startPoint y: 489, endPoint x: 455, endPoint y: 191, distance: 679.8
click at [455, 191] on pre "1 from [DOMAIN_NAME] import BaseTool 2 from pydantic import BaseModel, Field 3 …" at bounding box center [783, 565] width 705 height 2051
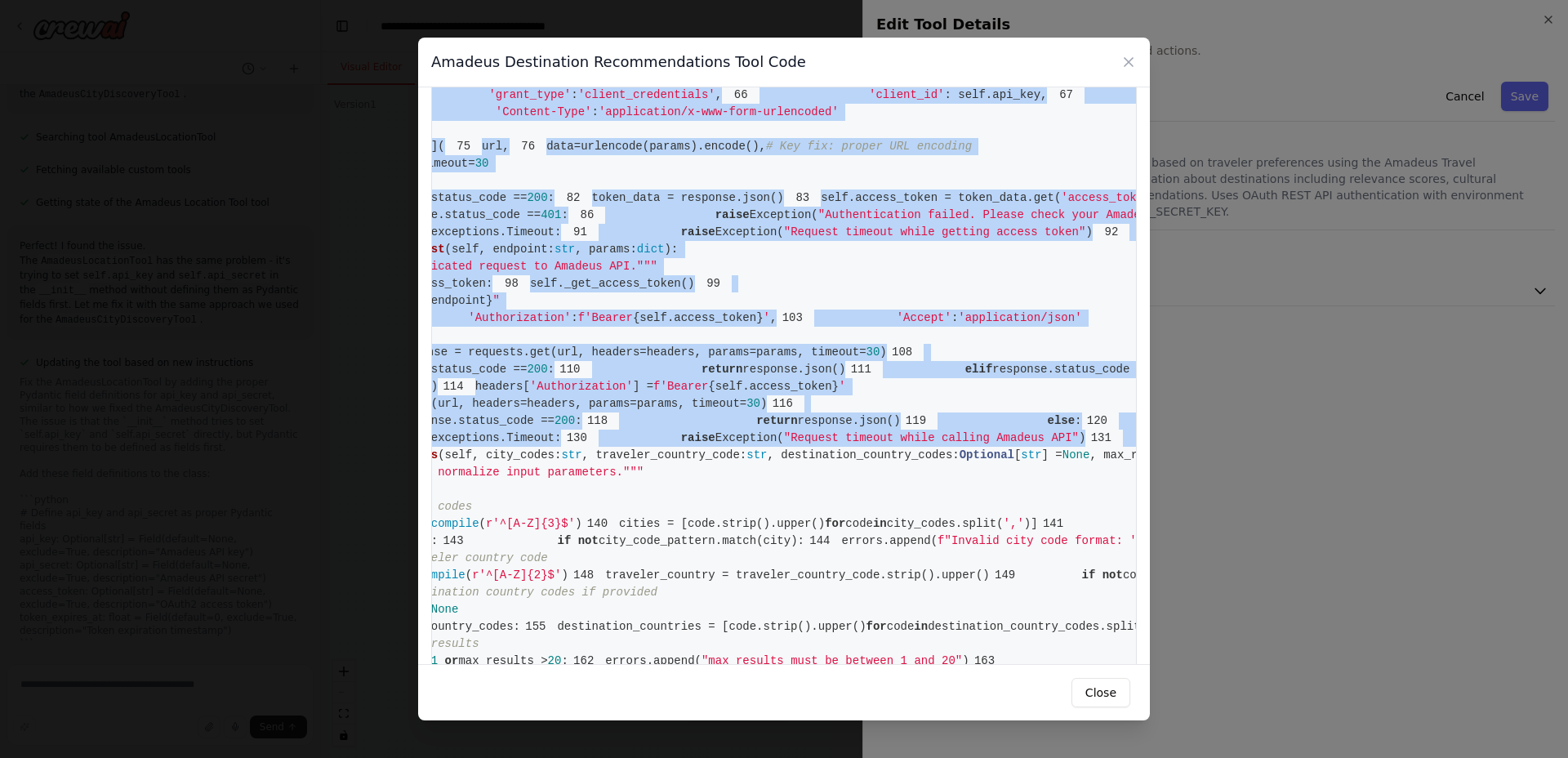
scroll to position [0, 0]
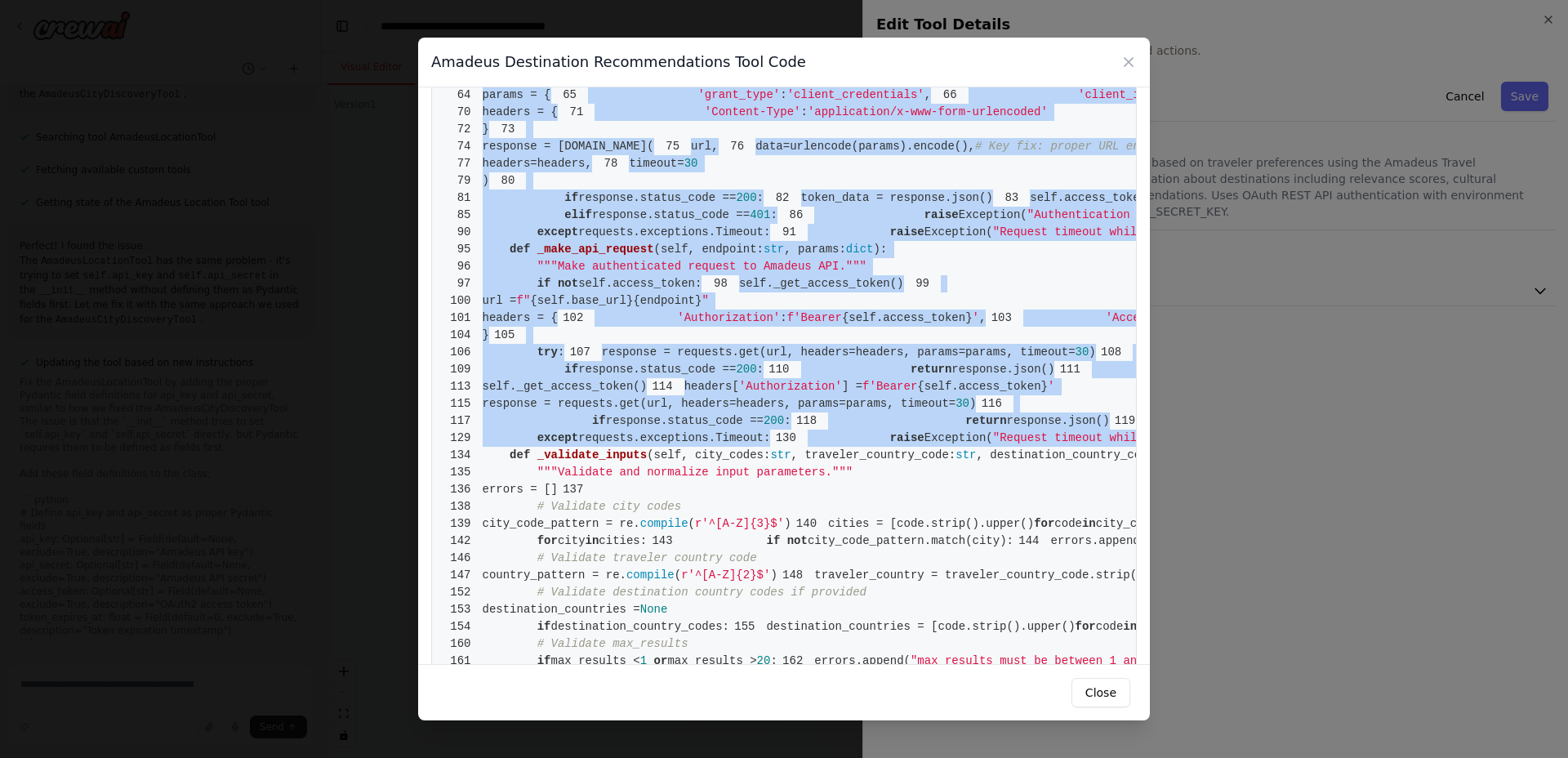
copy code "args_schema: Type [BaseModel] = AmadeusDestinationRecommendationsInput 39 40 # …"
drag, startPoint x: 1111, startPoint y: 695, endPoint x: 1127, endPoint y: 664, distance: 34.9
click at [1110, 695] on button "Close" at bounding box center [1101, 692] width 59 height 29
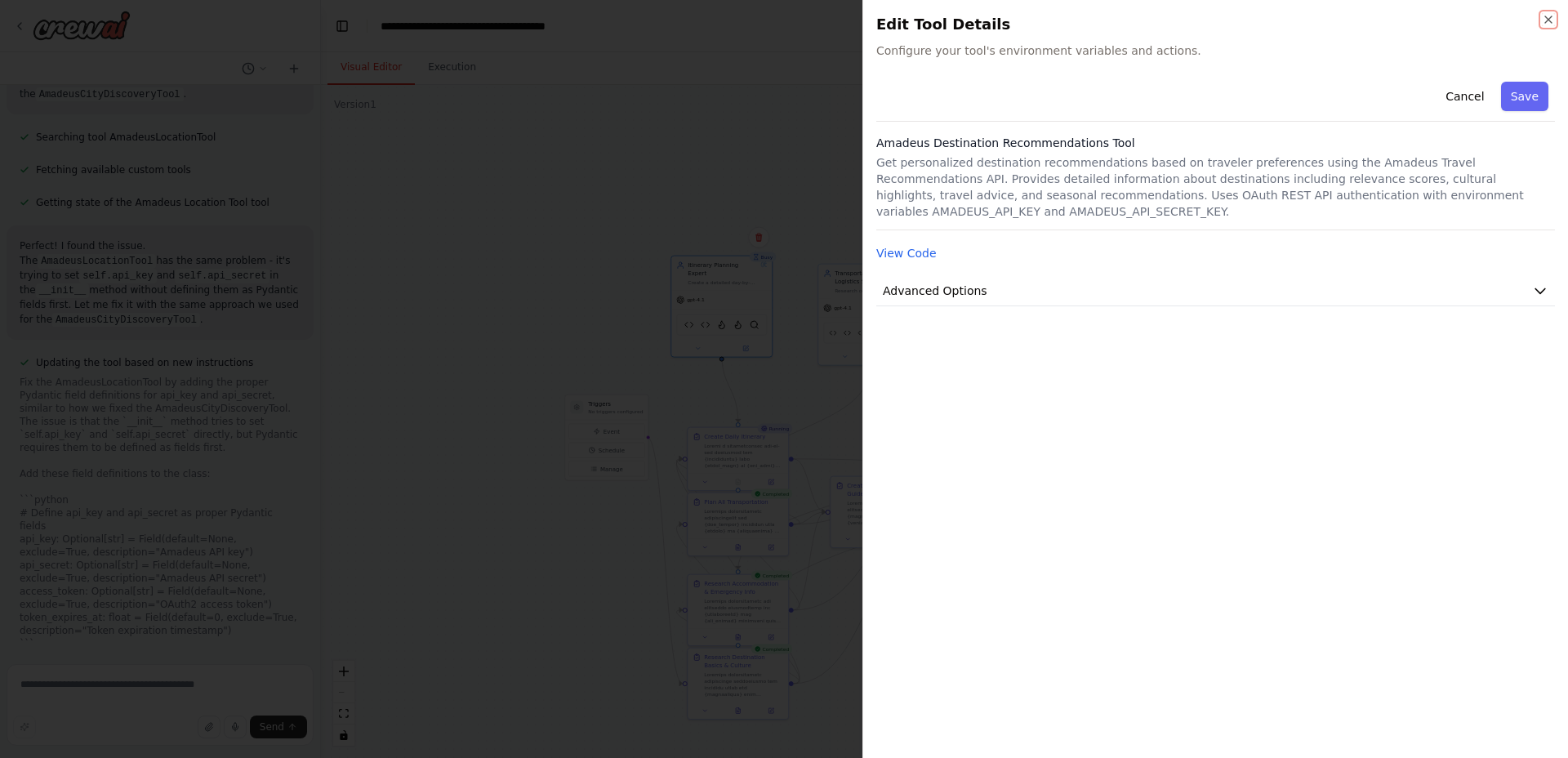
click at [1543, 21] on icon "button" at bounding box center [1549, 20] width 13 height 13
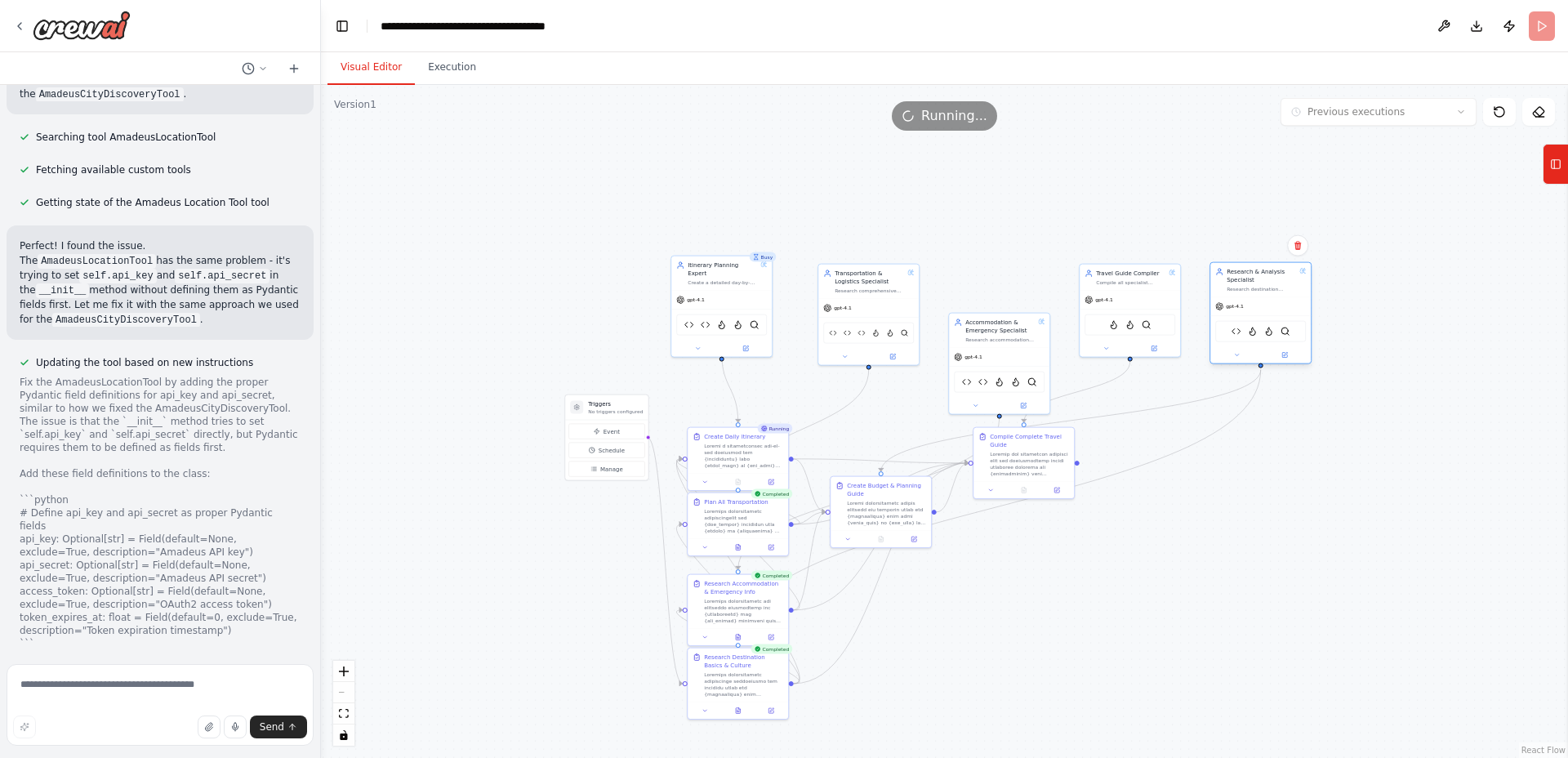
click at [1244, 331] on div "Amadeus City Discovery Tool FirecrawlCrawlWebsiteTool FirecrawlScrapeWebsiteToo…" at bounding box center [1260, 331] width 90 height 21
click at [1239, 332] on img at bounding box center [1237, 331] width 10 height 10
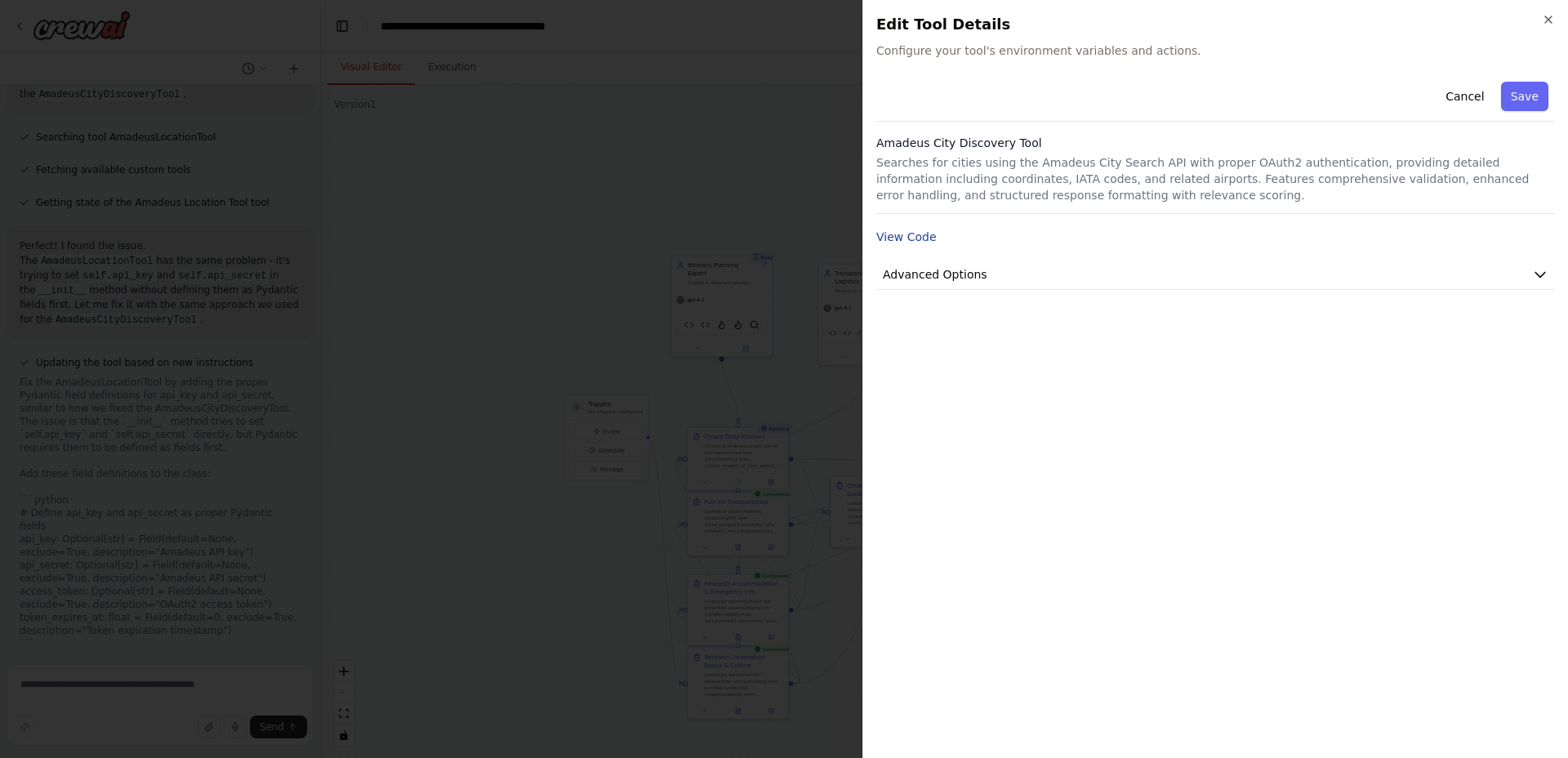
click at [918, 244] on button "View Code" at bounding box center [906, 237] width 60 height 17
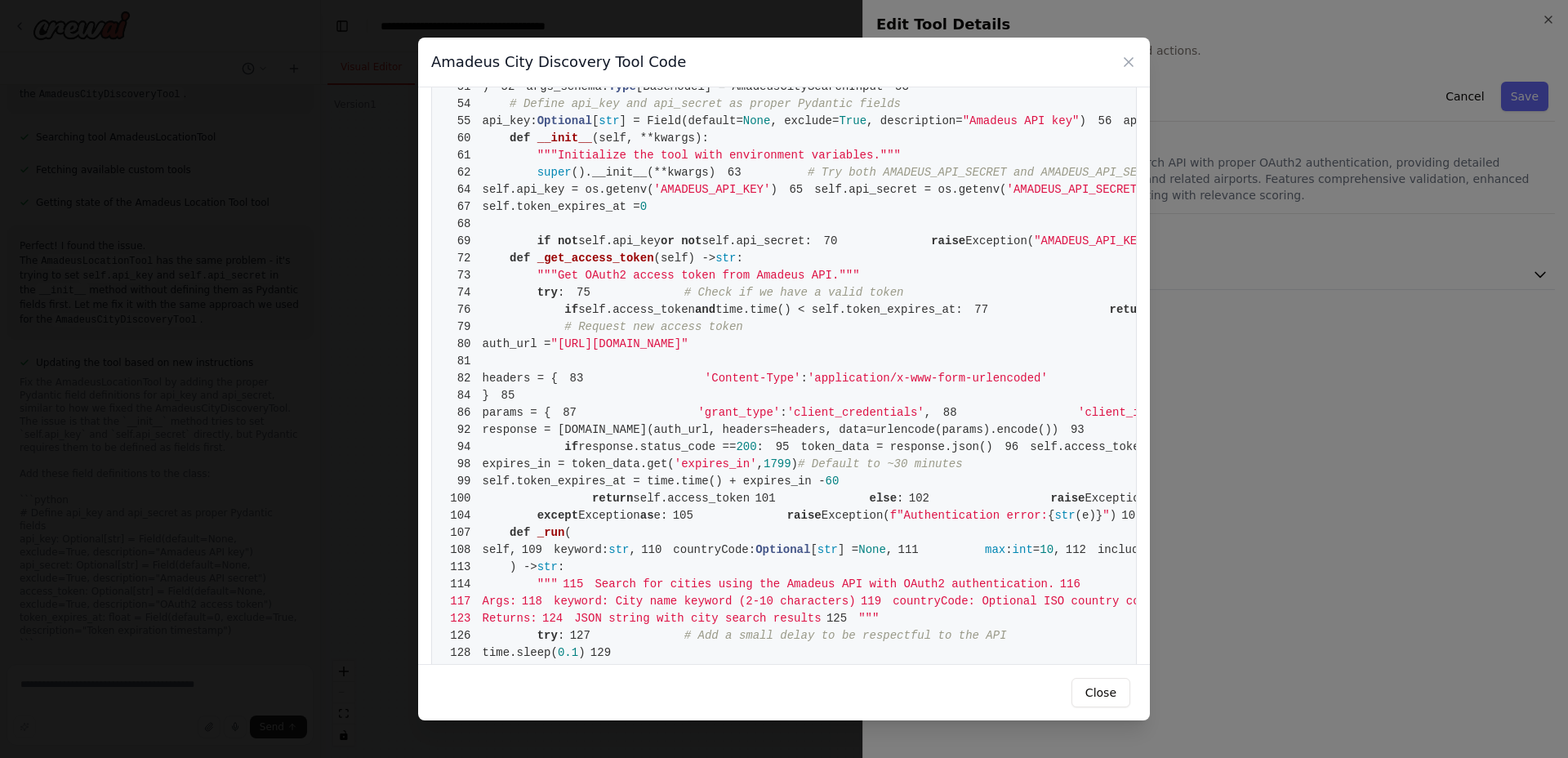
scroll to position [882, 0]
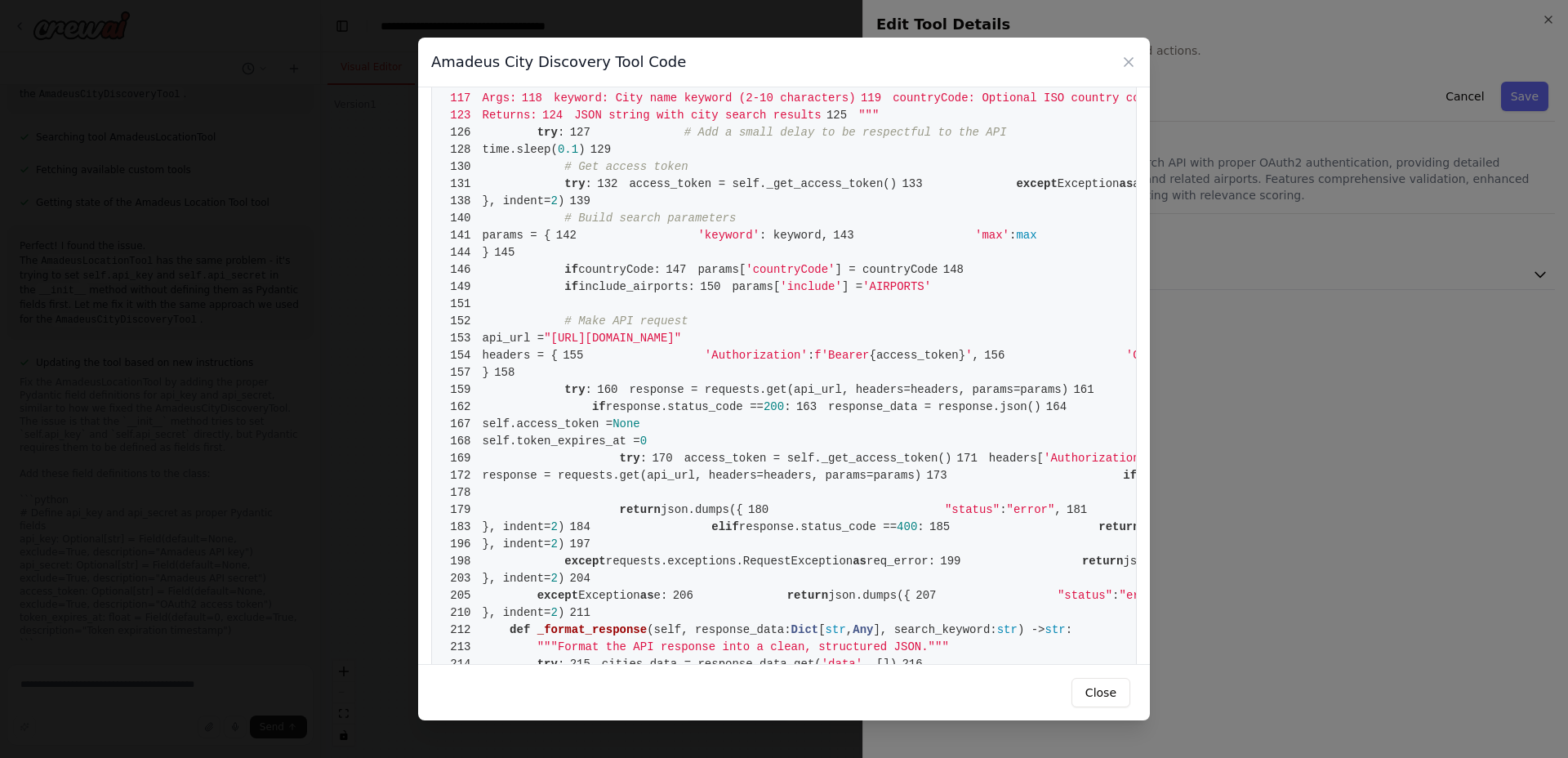
drag, startPoint x: 1100, startPoint y: 693, endPoint x: 1012, endPoint y: 682, distance: 88.7
click at [1099, 693] on button "Close" at bounding box center [1101, 692] width 59 height 29
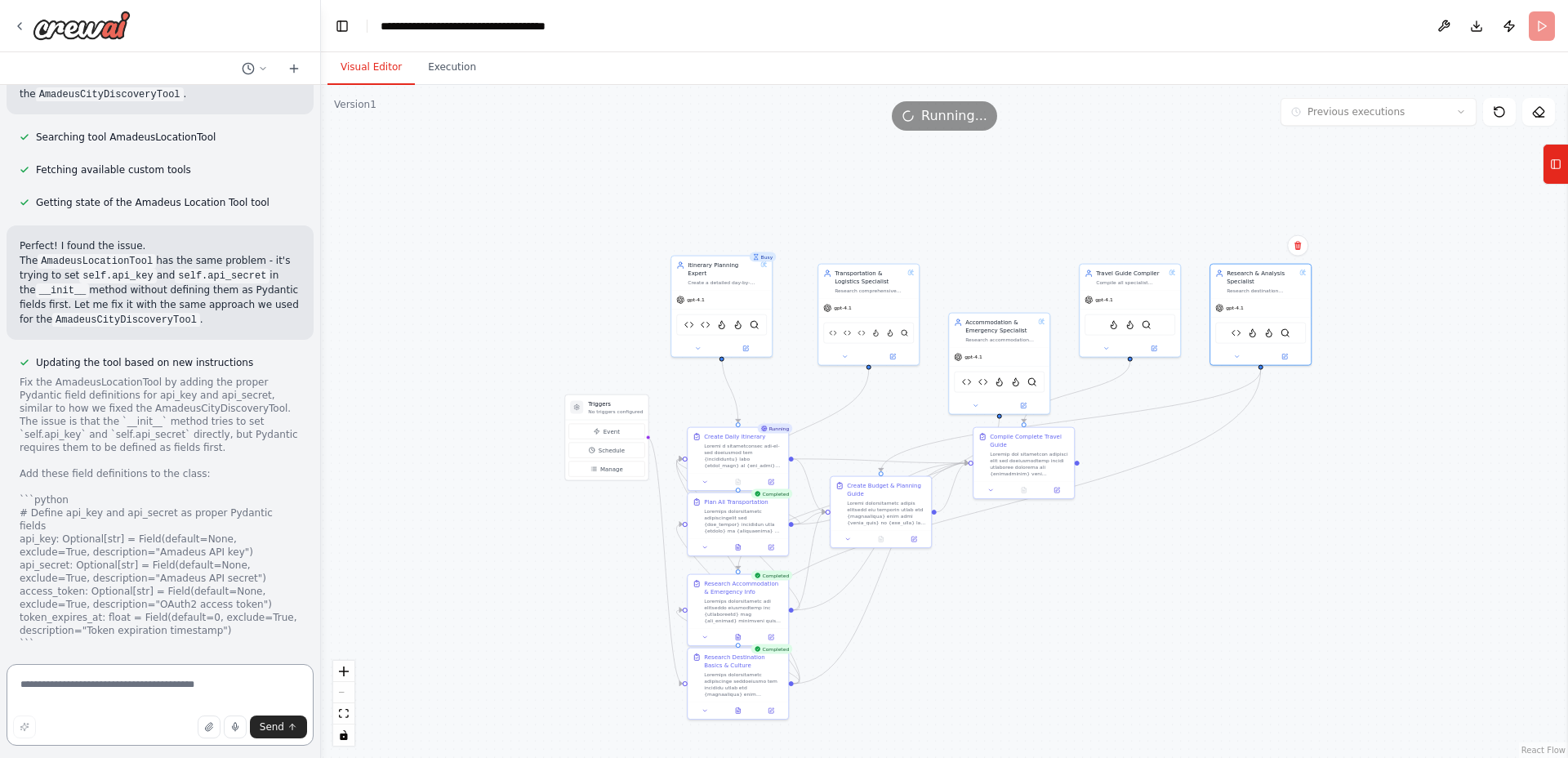
click at [197, 686] on textarea at bounding box center [160, 705] width 307 height 82
type textarea "*"
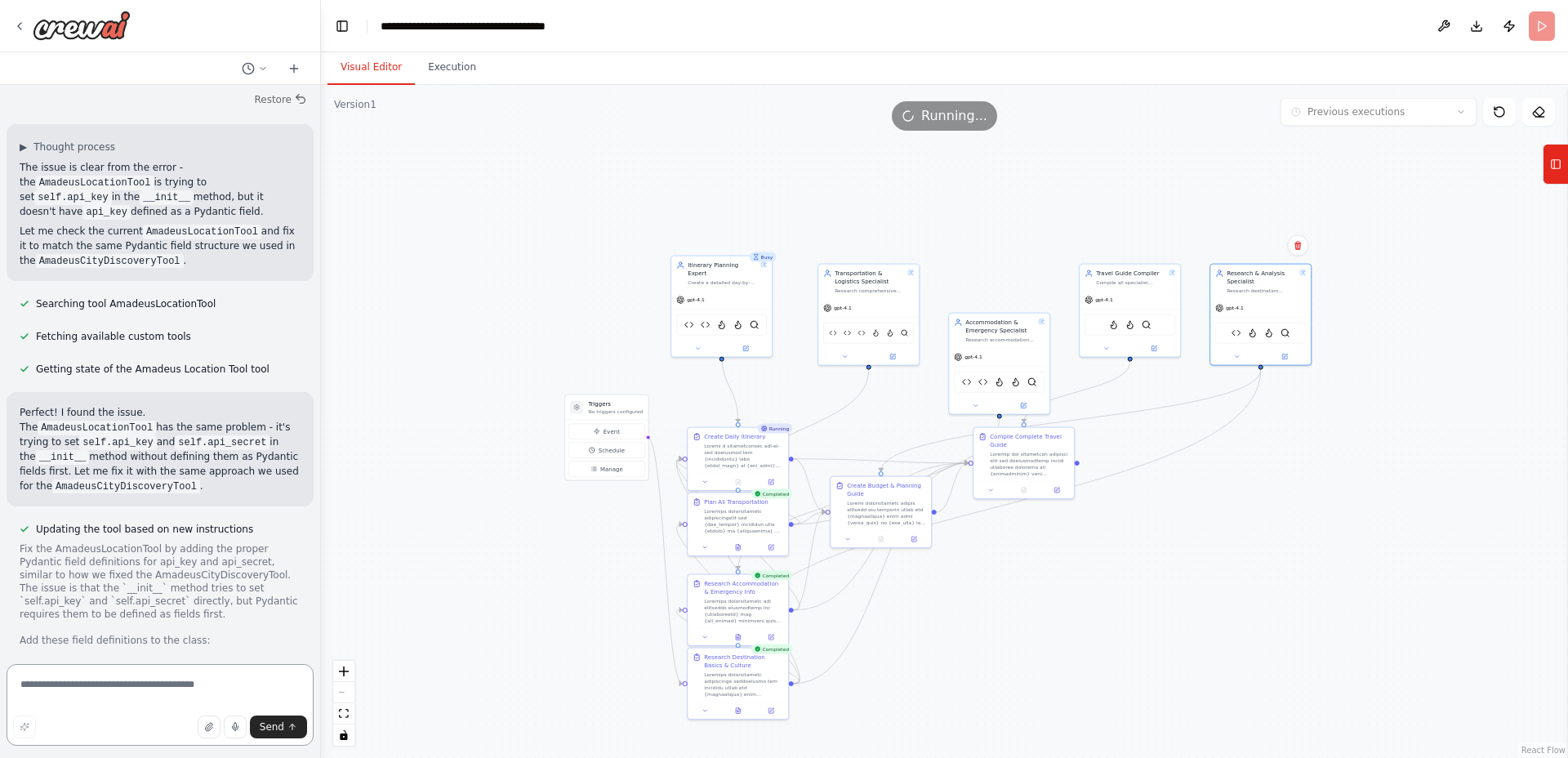
scroll to position [57236, 0]
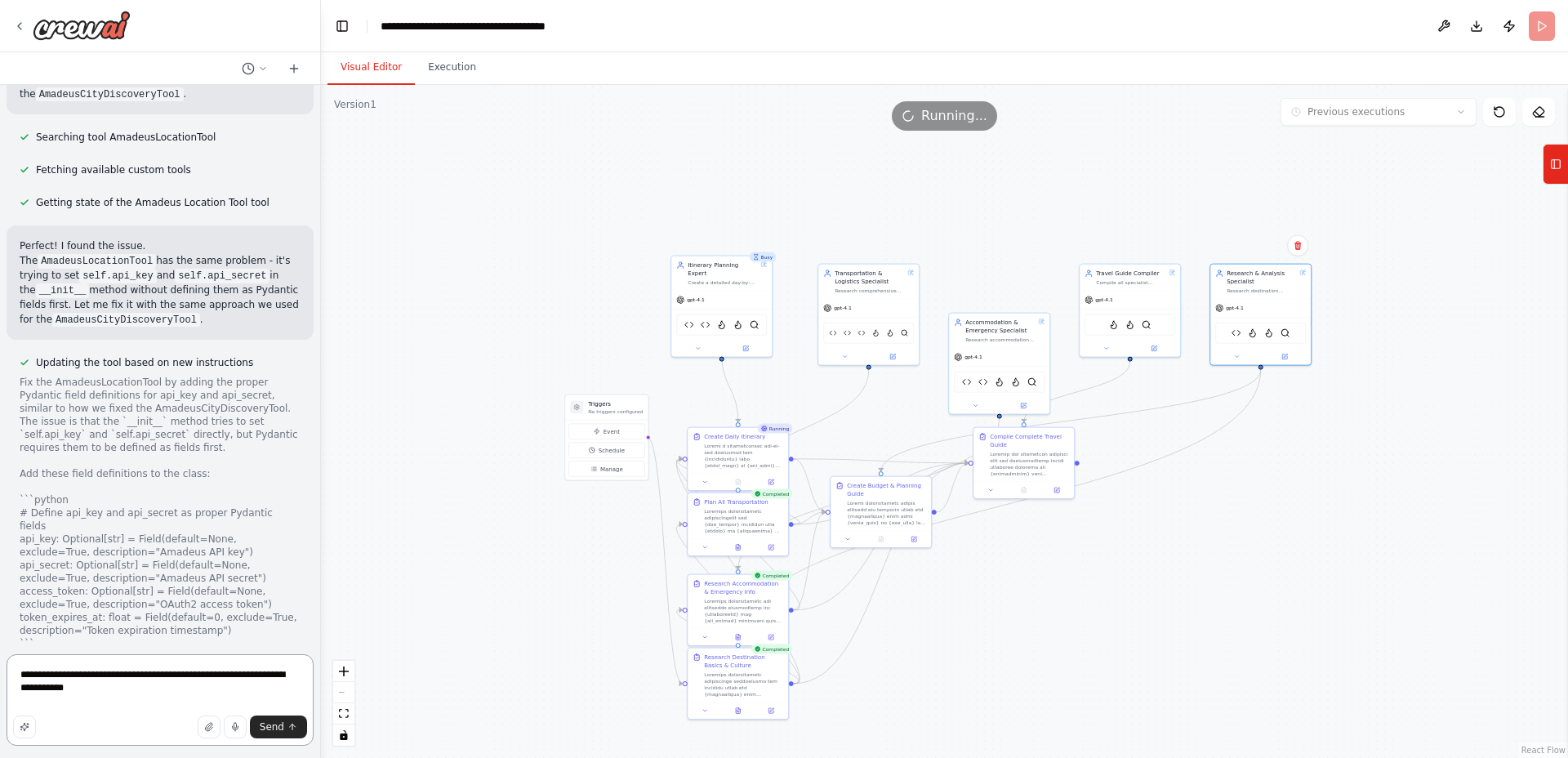
paste textarea "**********"
type textarea "**********"
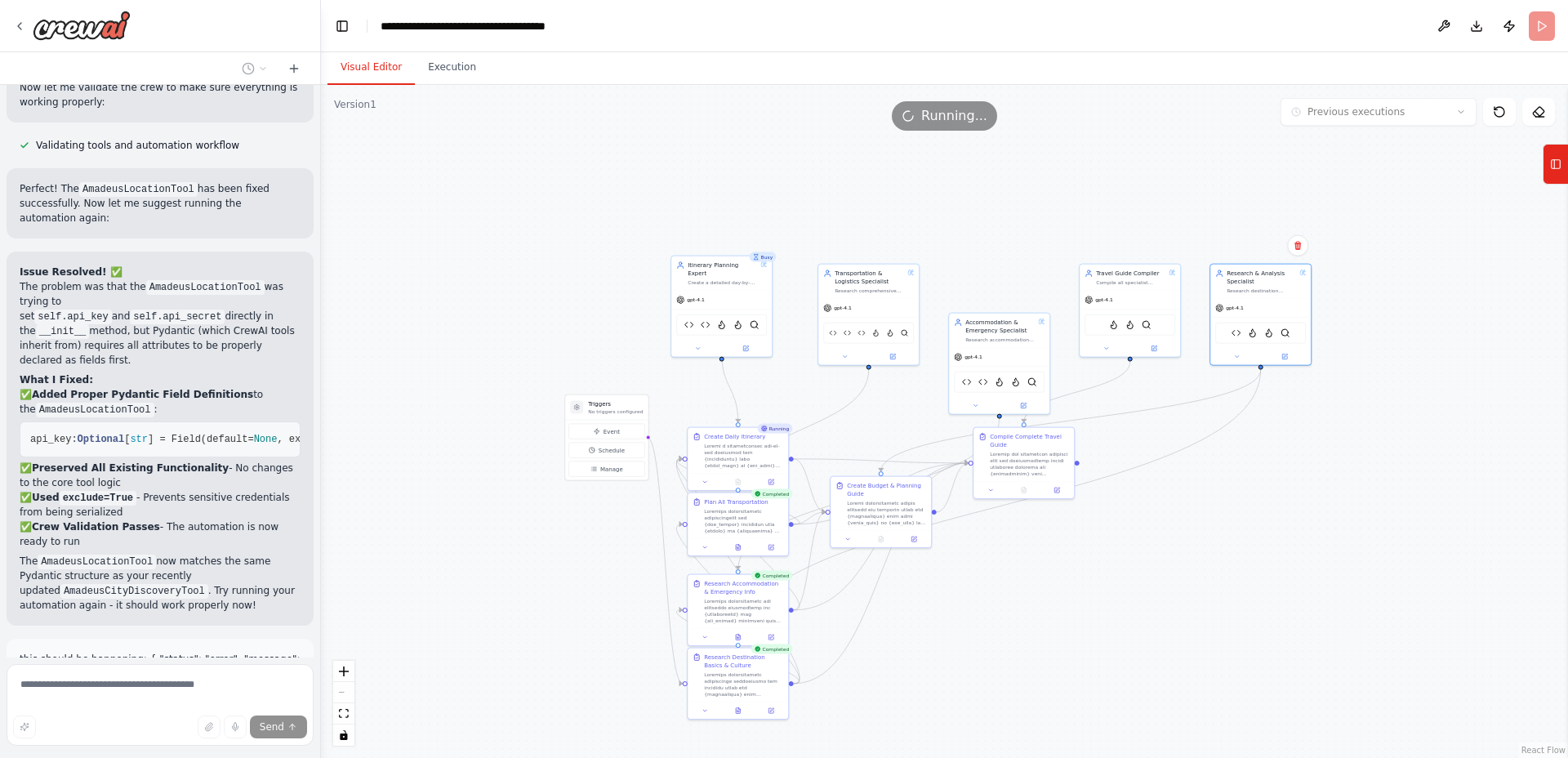
scroll to position [57954, 0]
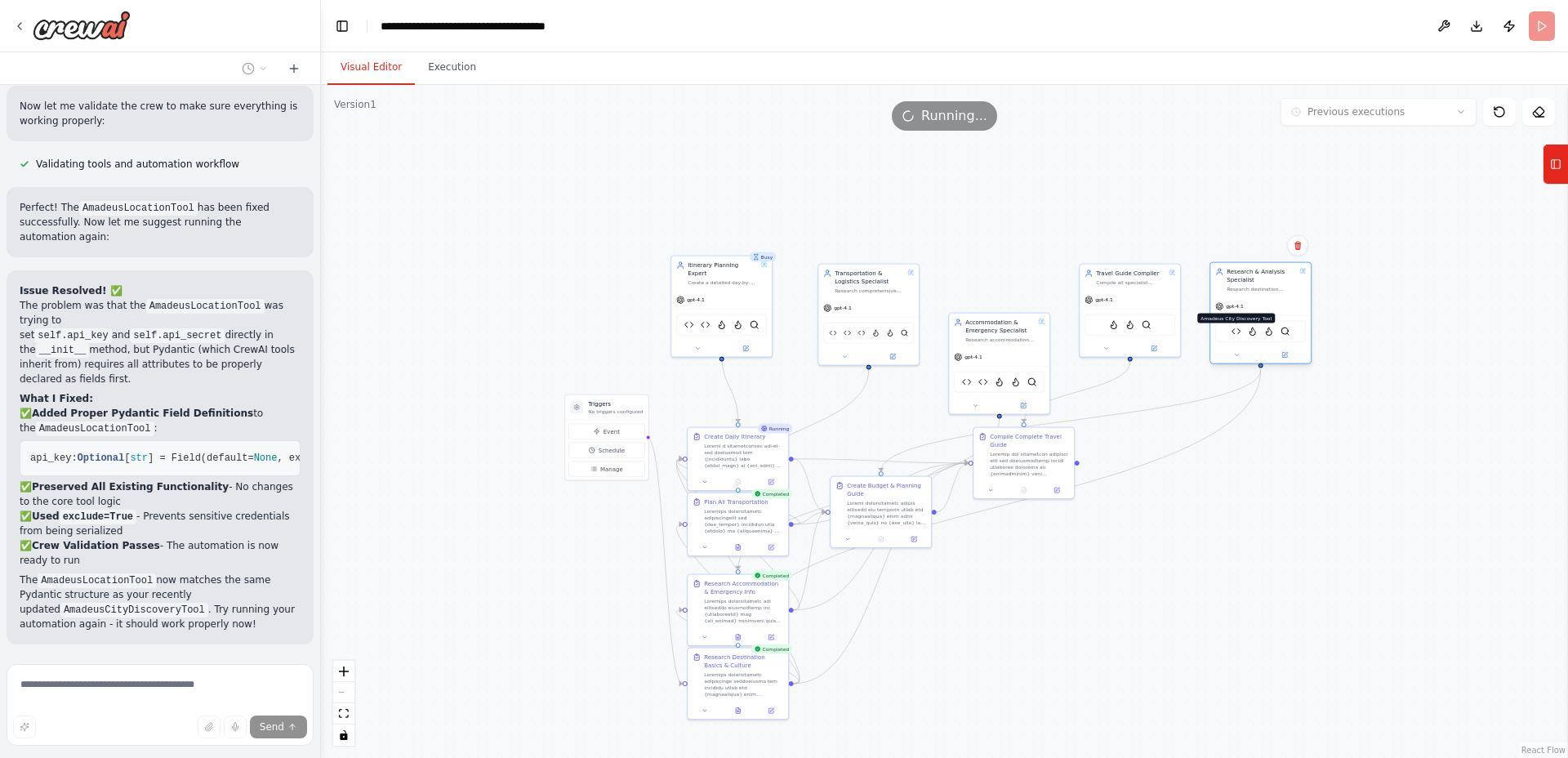
click at [1238, 335] on img at bounding box center [1237, 331] width 10 height 10
click at [1236, 329] on img at bounding box center [1237, 331] width 10 height 10
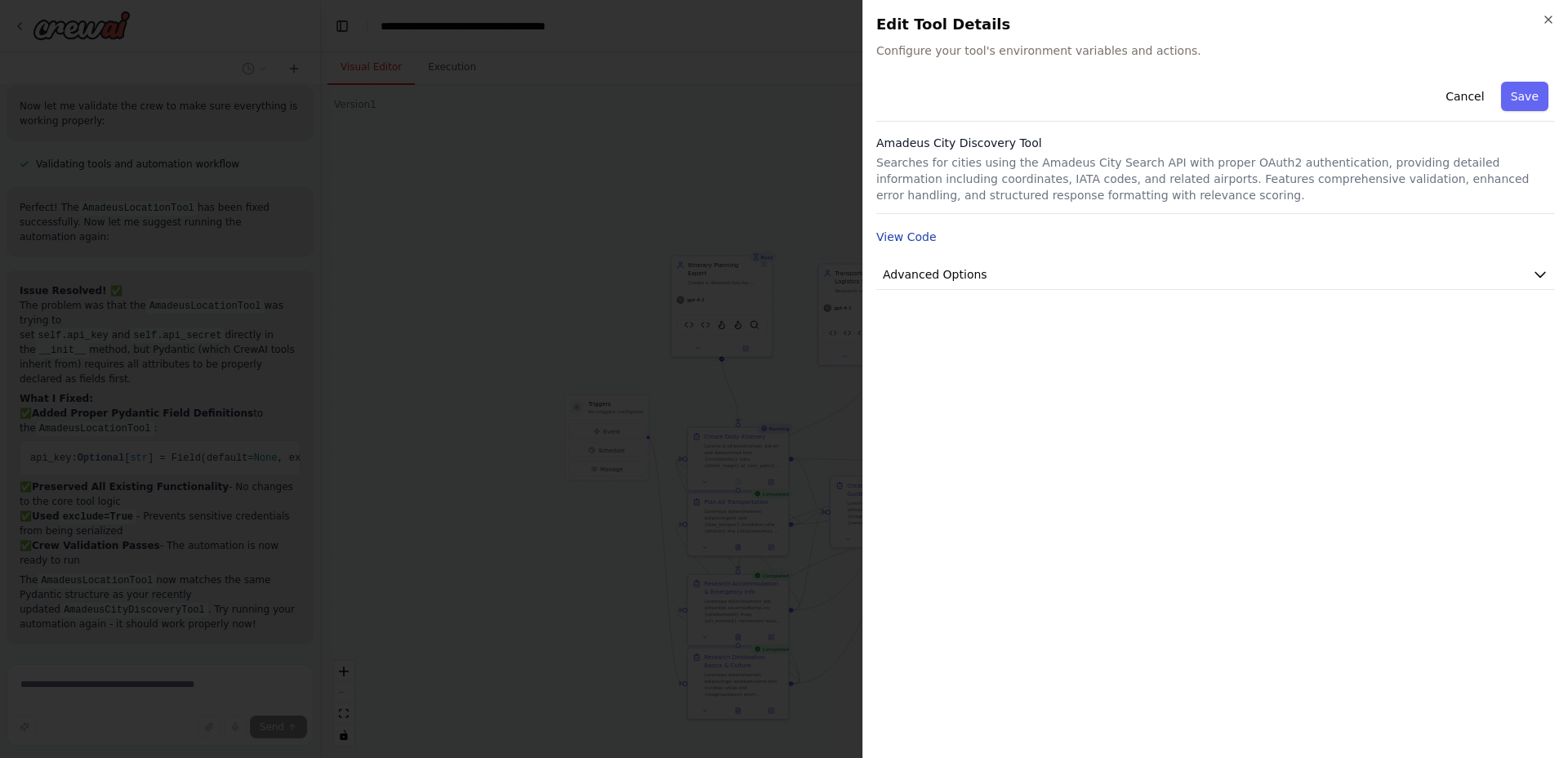
click at [920, 241] on button "View Code" at bounding box center [906, 237] width 60 height 17
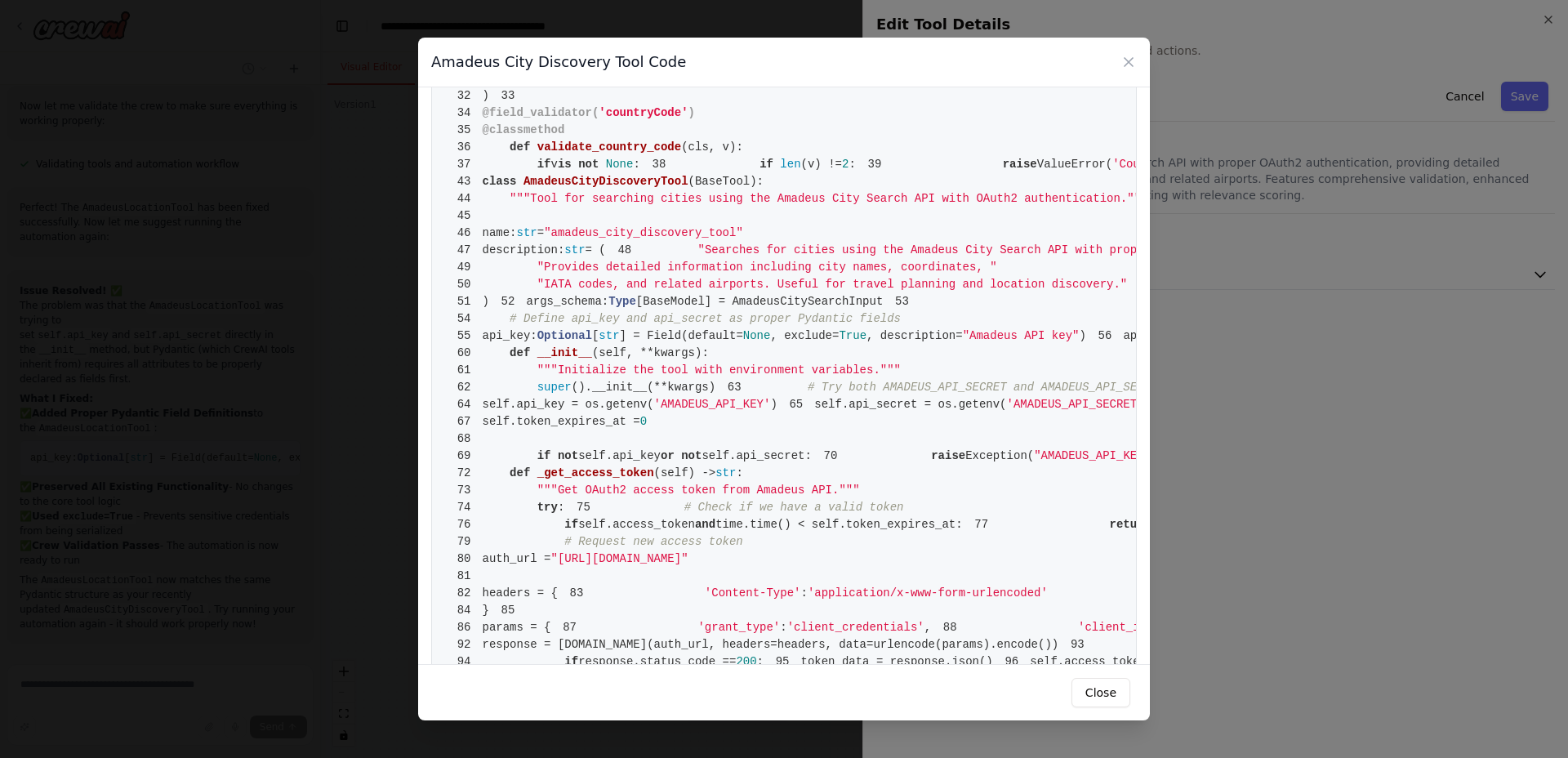
scroll to position [0, 0]
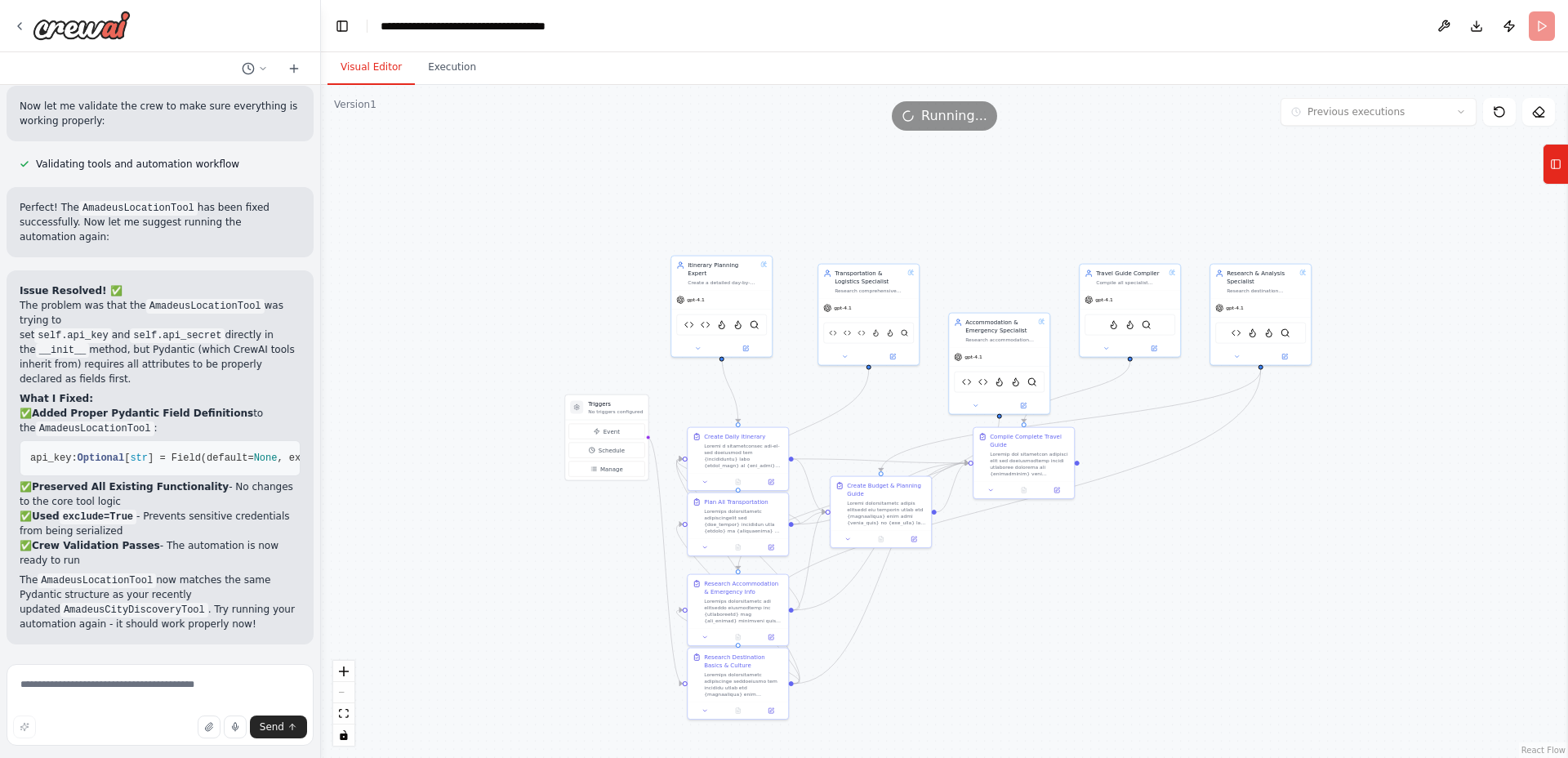
click at [1123, 64] on div "Visual Editor Execution" at bounding box center [945, 68] width 1247 height 33
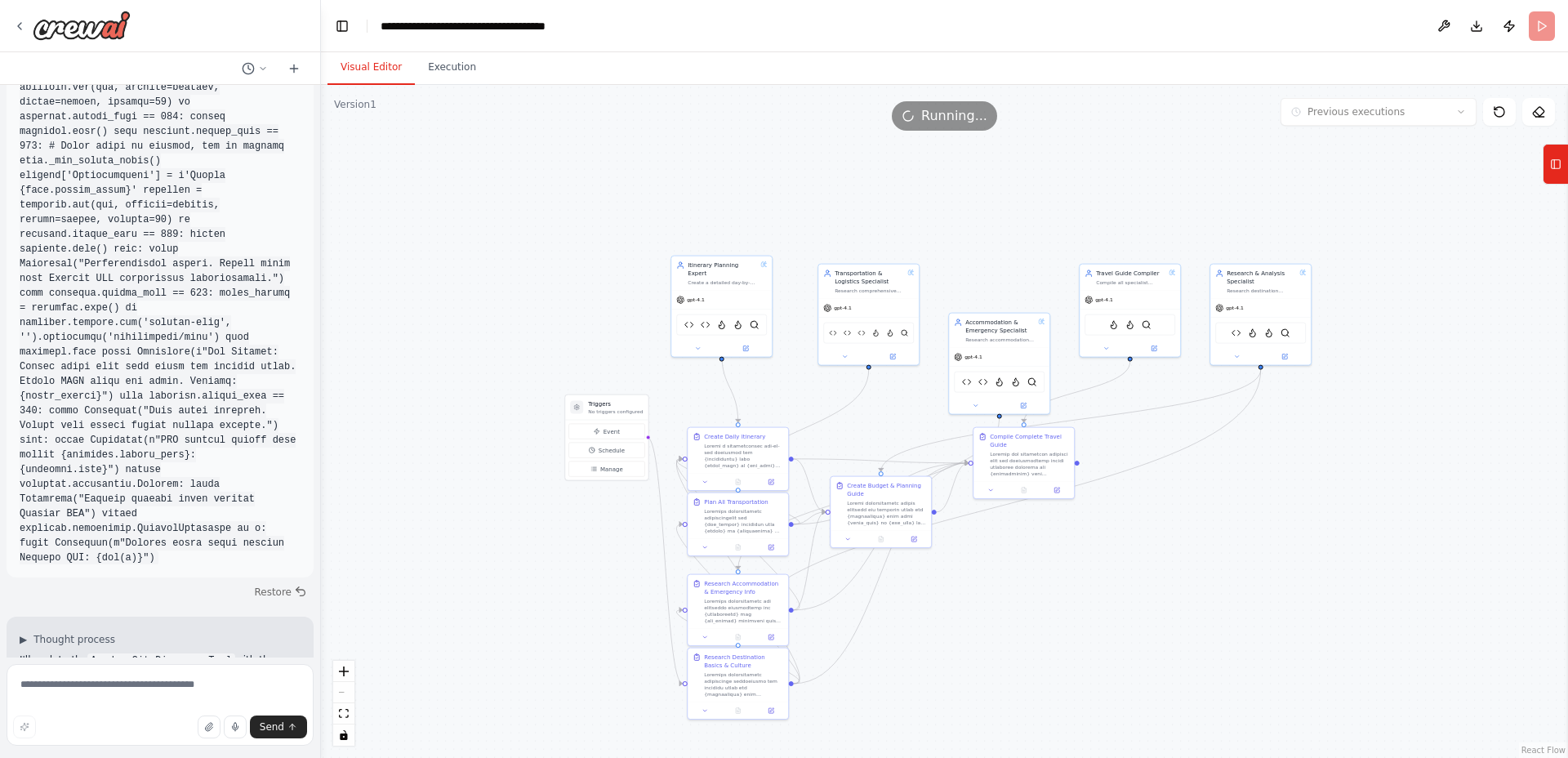
scroll to position [60881, 0]
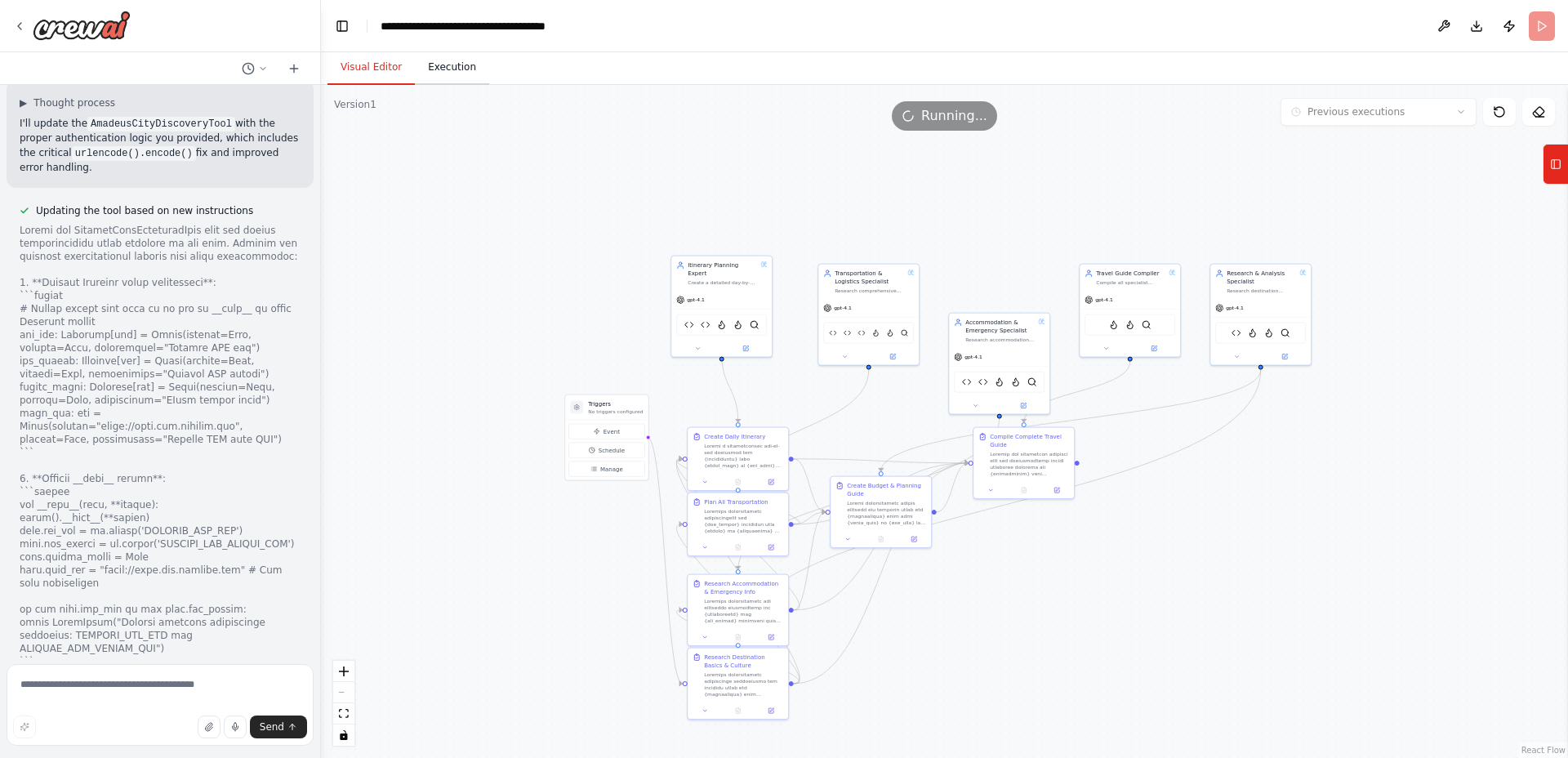
click at [443, 57] on button "Execution" at bounding box center [452, 68] width 74 height 34
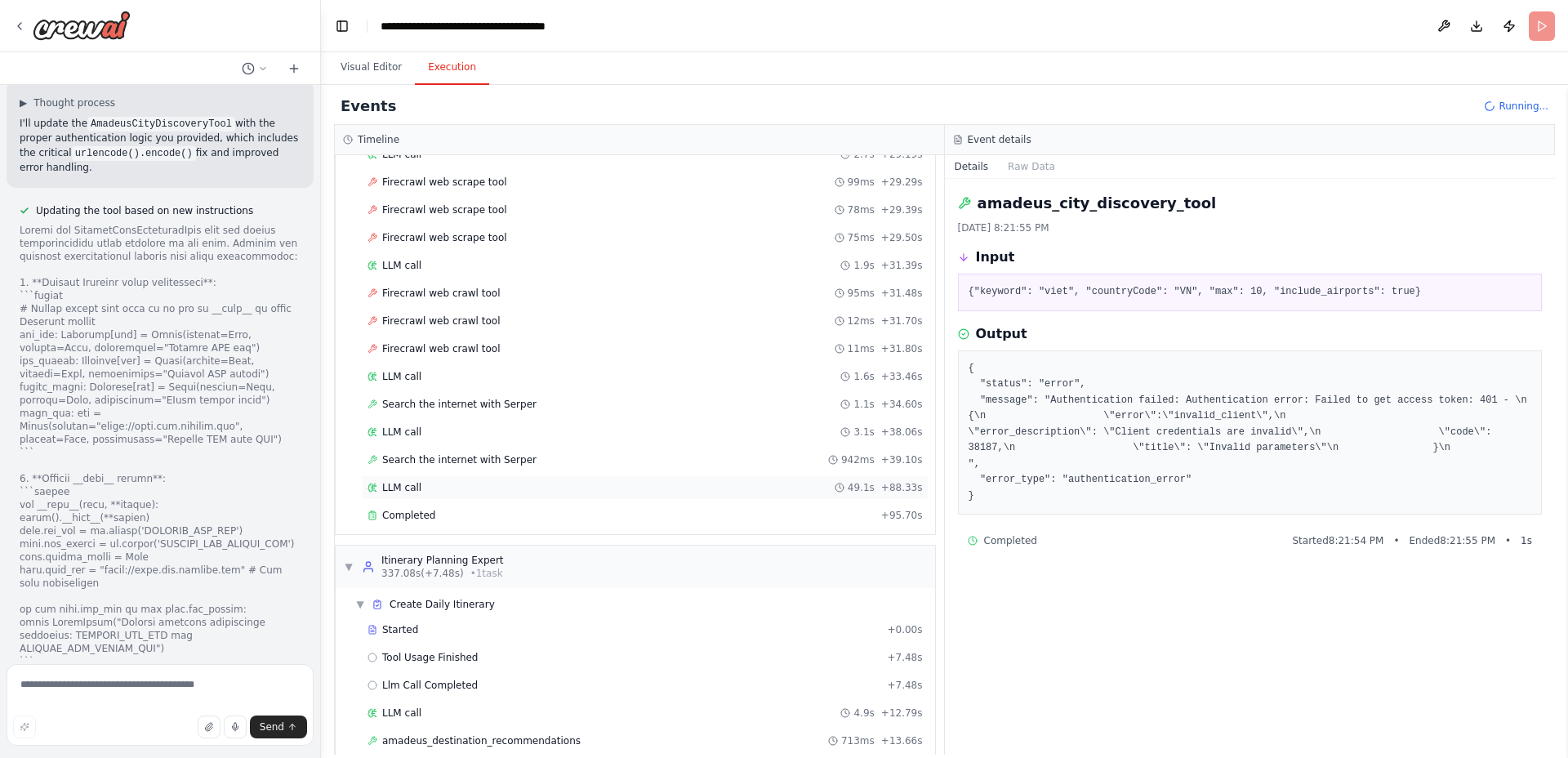
scroll to position [1866, 0]
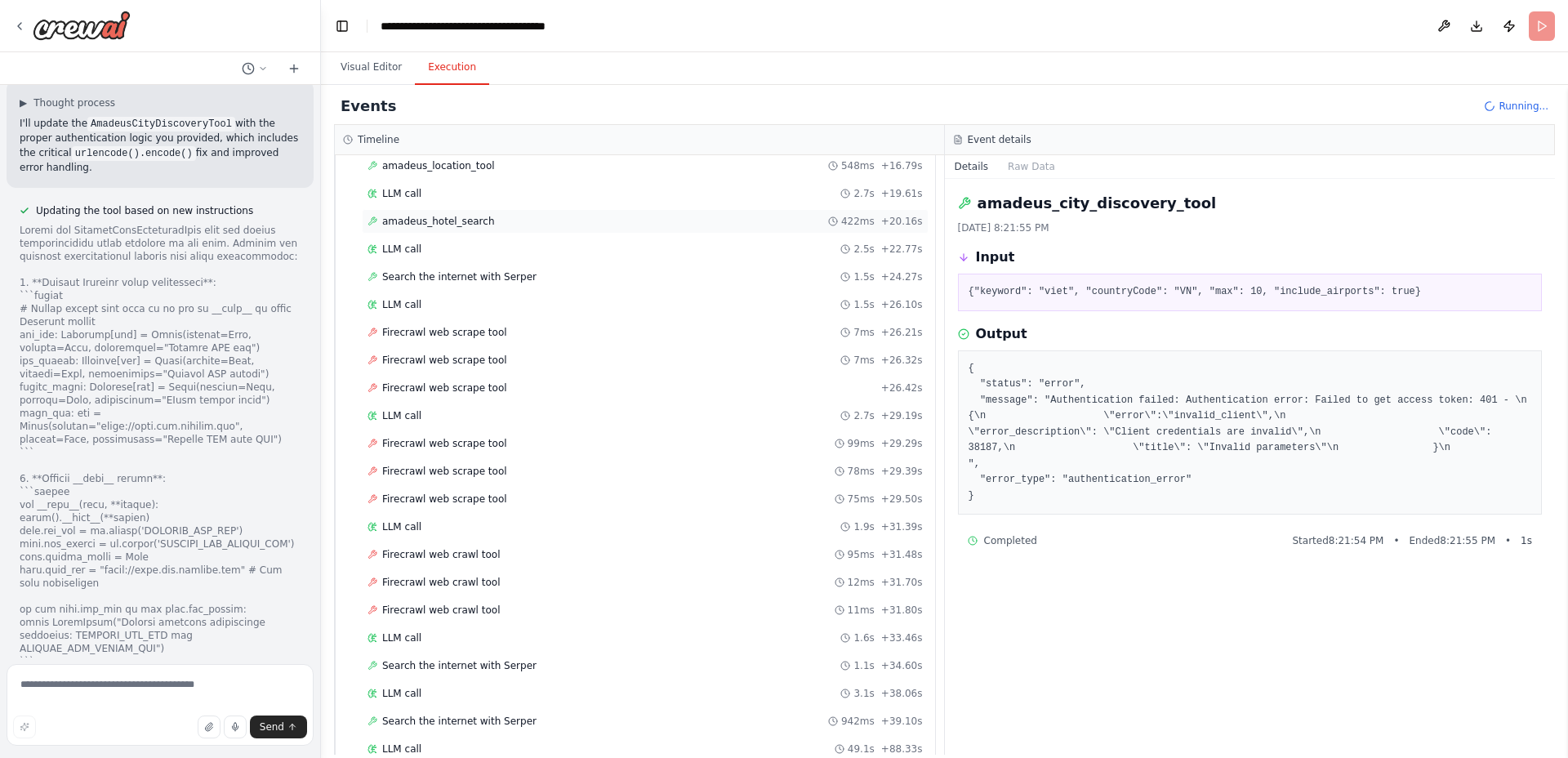
click at [467, 228] on div "amadeus_hotel_search 422ms + 20.16s" at bounding box center [644, 221] width 566 height 24
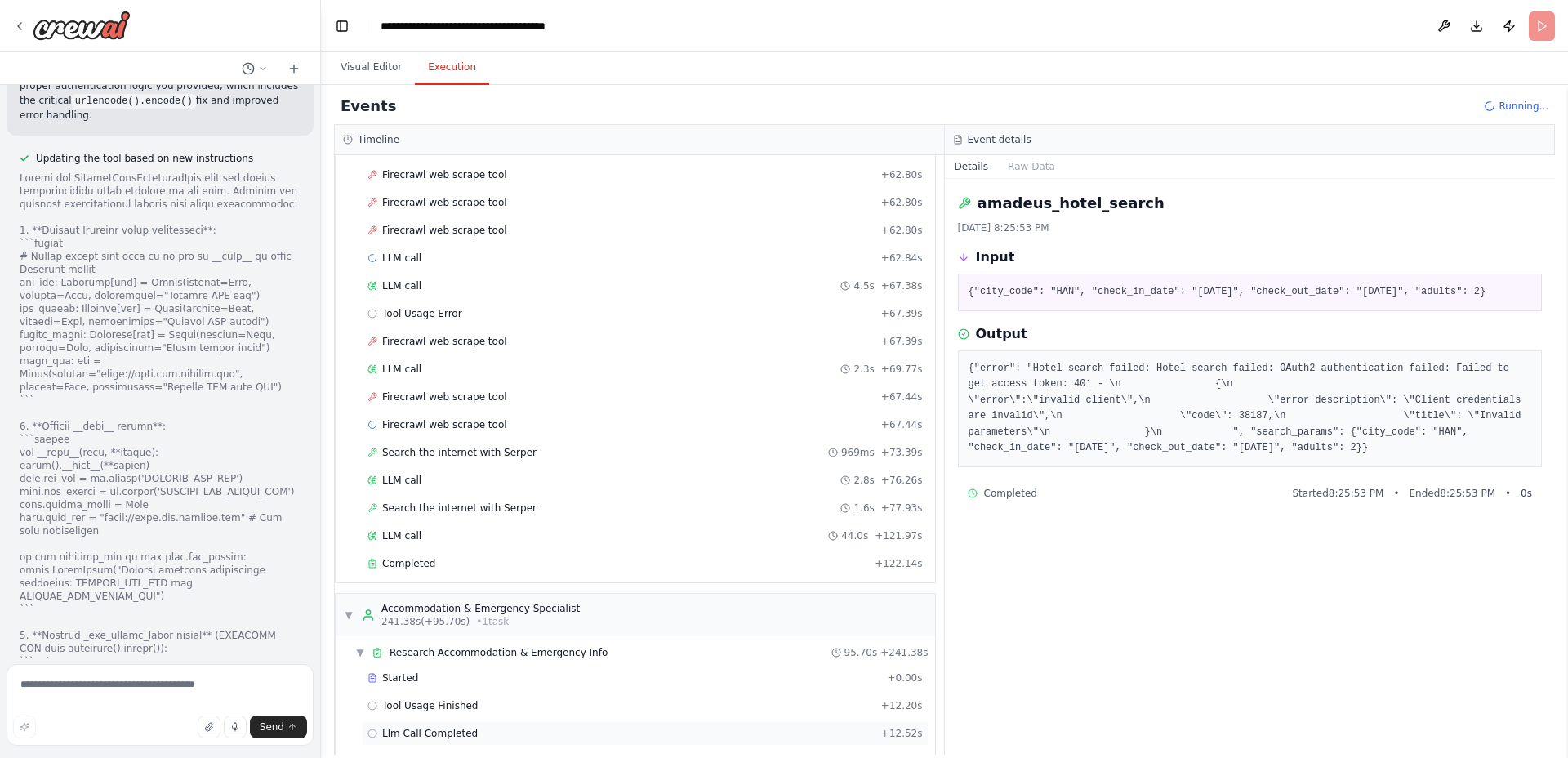
scroll to position [1157, 0]
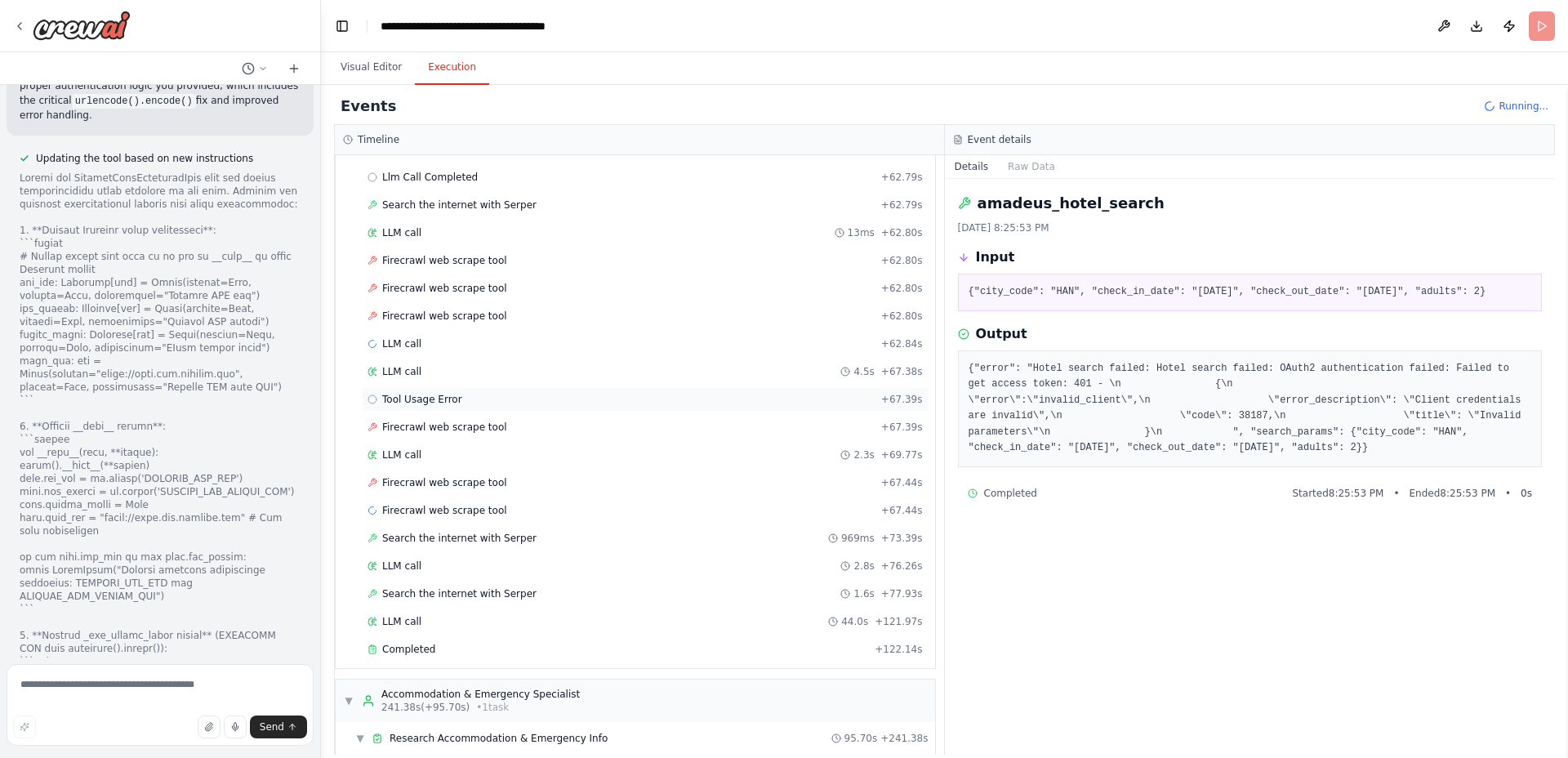
click at [407, 393] on span "Tool Usage Error" at bounding box center [423, 399] width 80 height 13
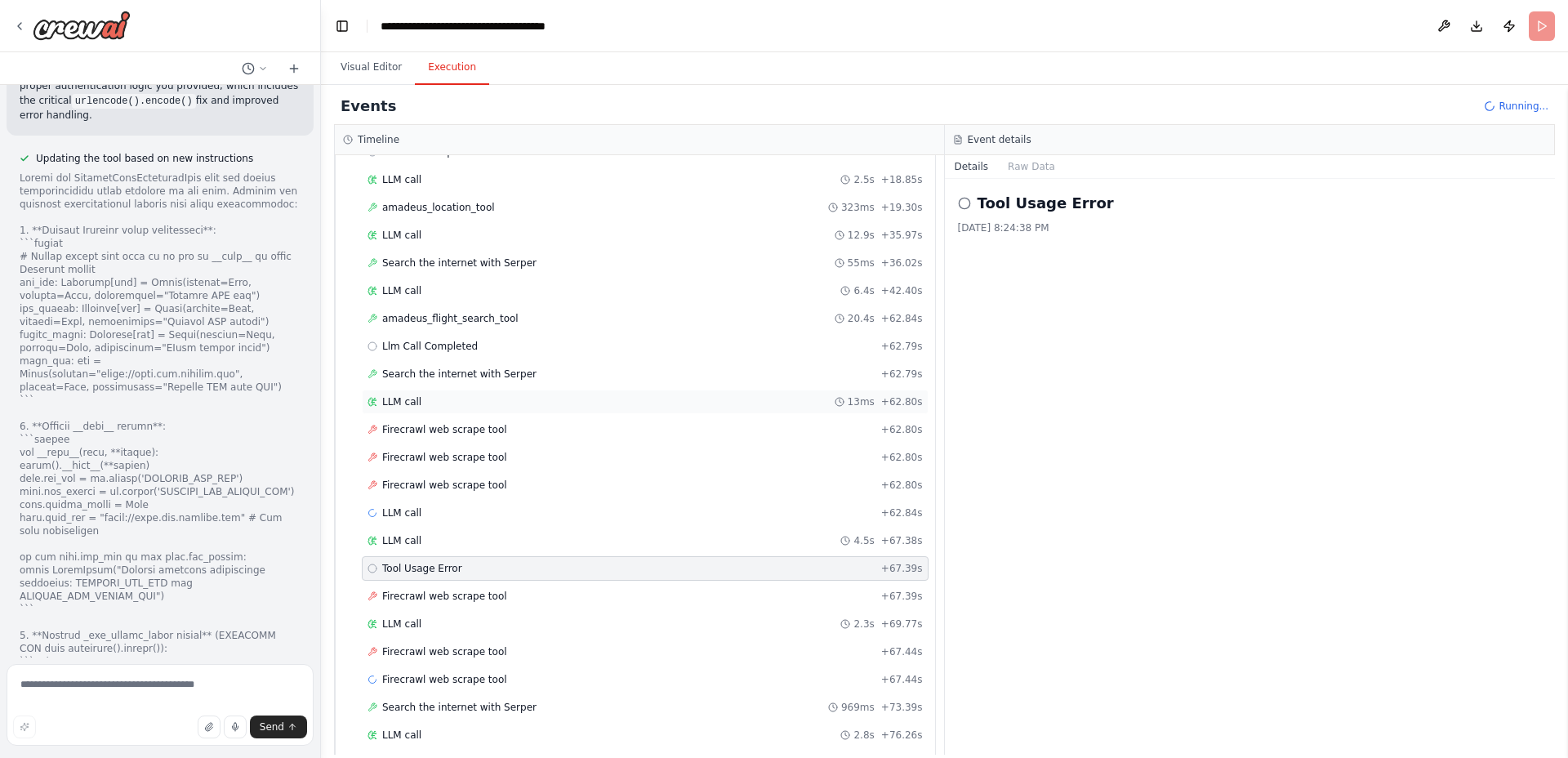
scroll to position [987, 0]
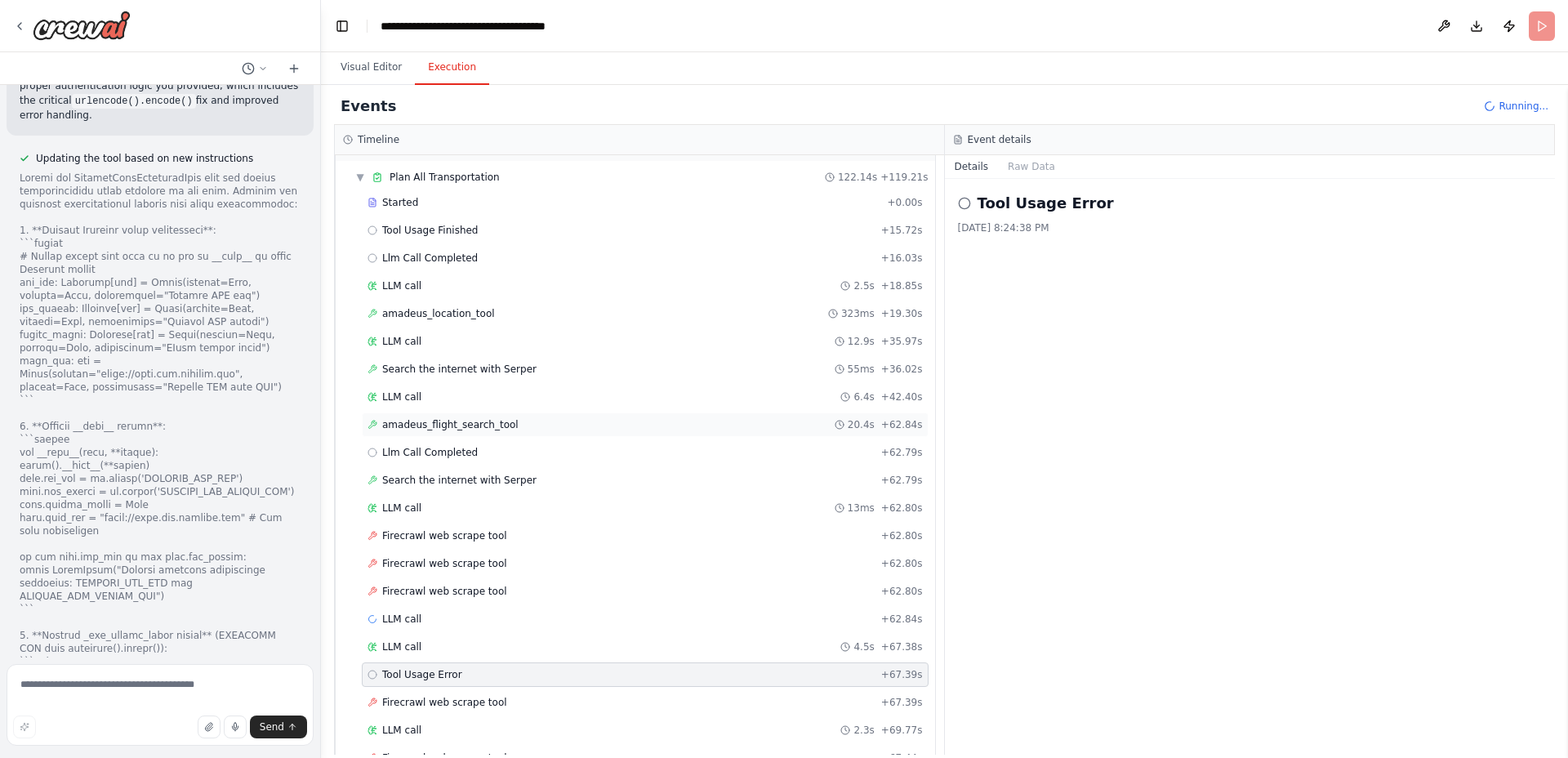
click at [411, 423] on span "amadeus_flight_search_tool" at bounding box center [450, 425] width 136 height 13
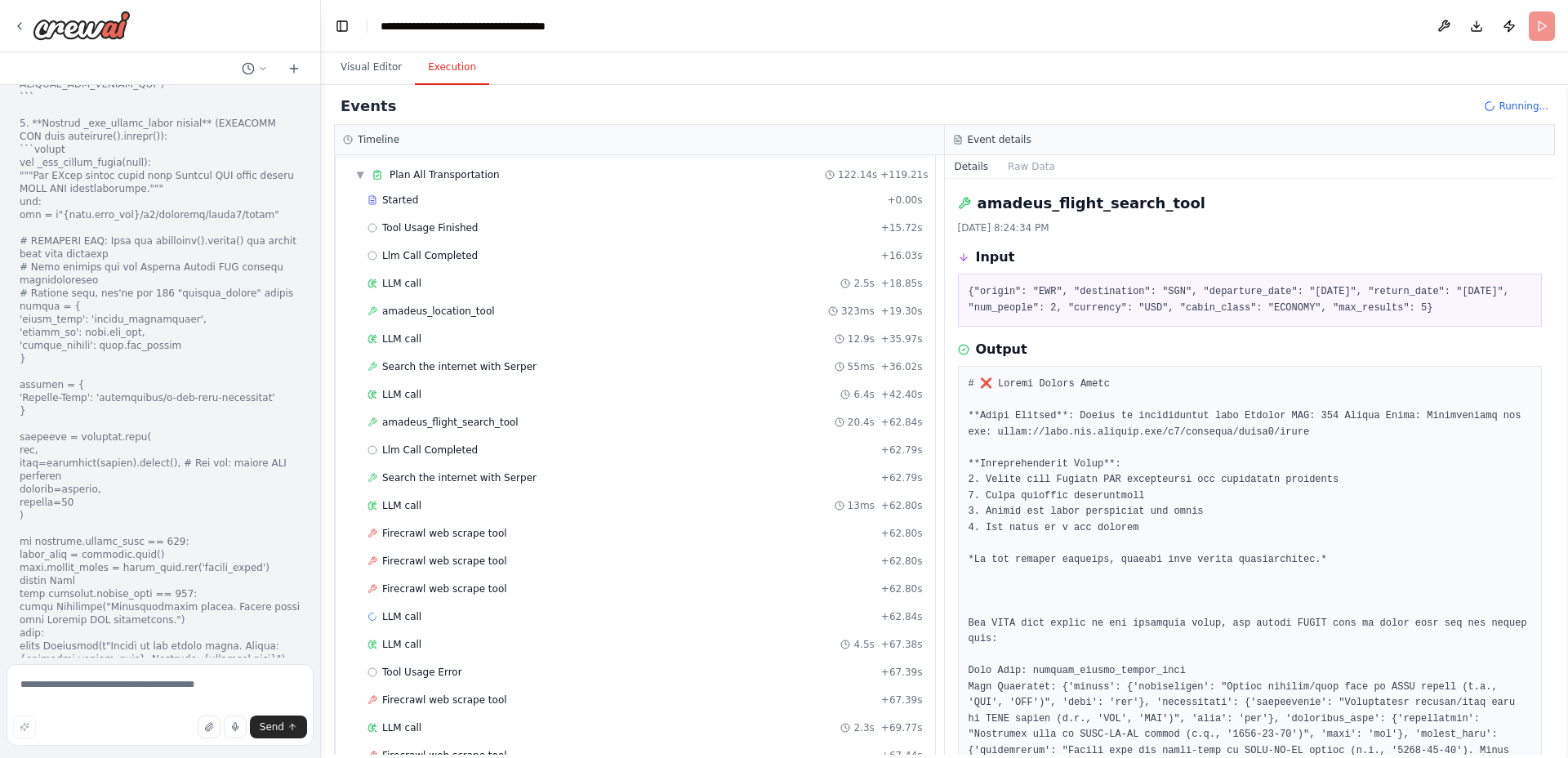
scroll to position [938, 0]
click at [154, 694] on textarea at bounding box center [160, 705] width 307 height 82
type textarea "**********"
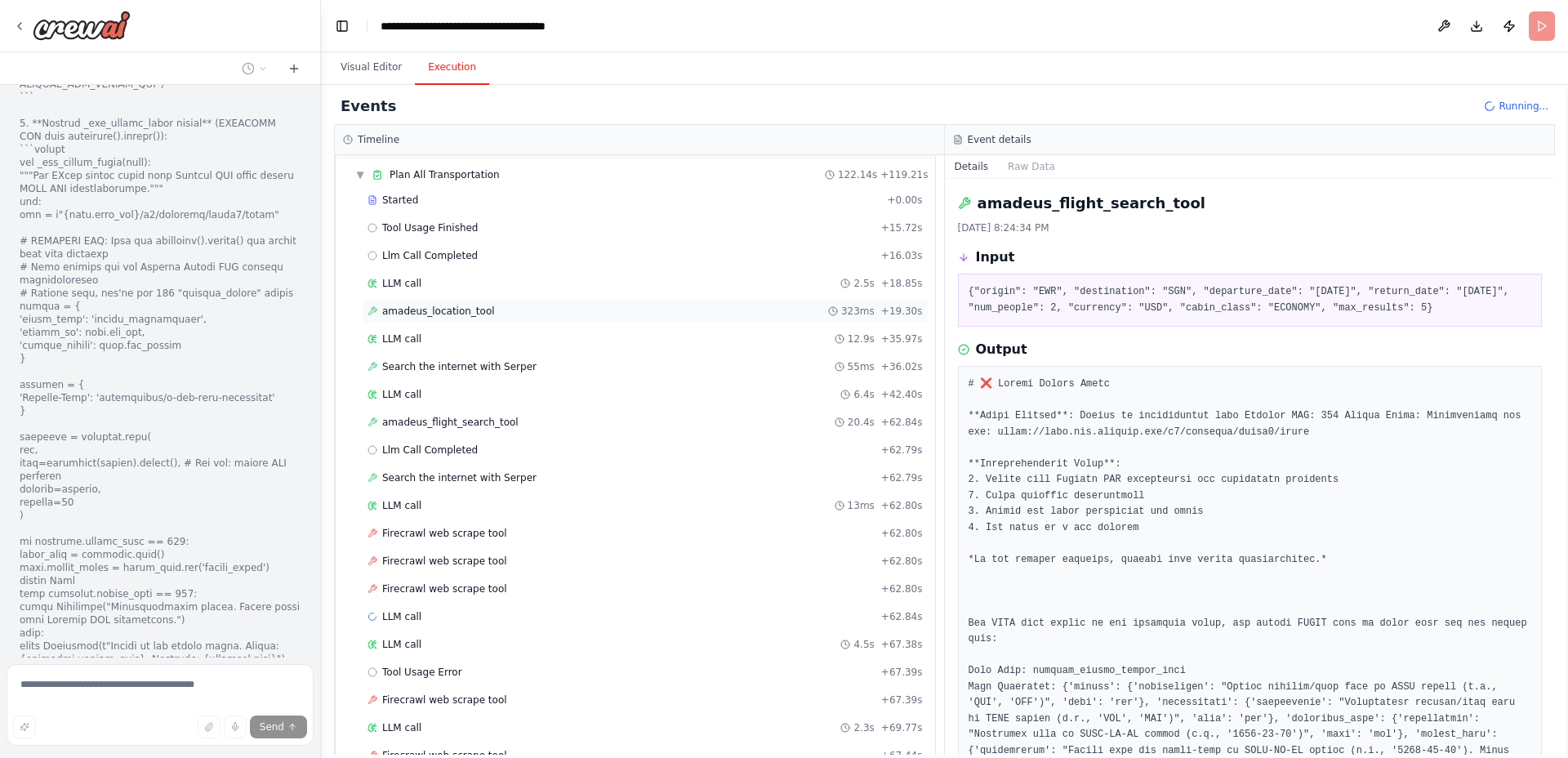
click at [464, 309] on span "amadeus_location_tool" at bounding box center [438, 311] width 113 height 13
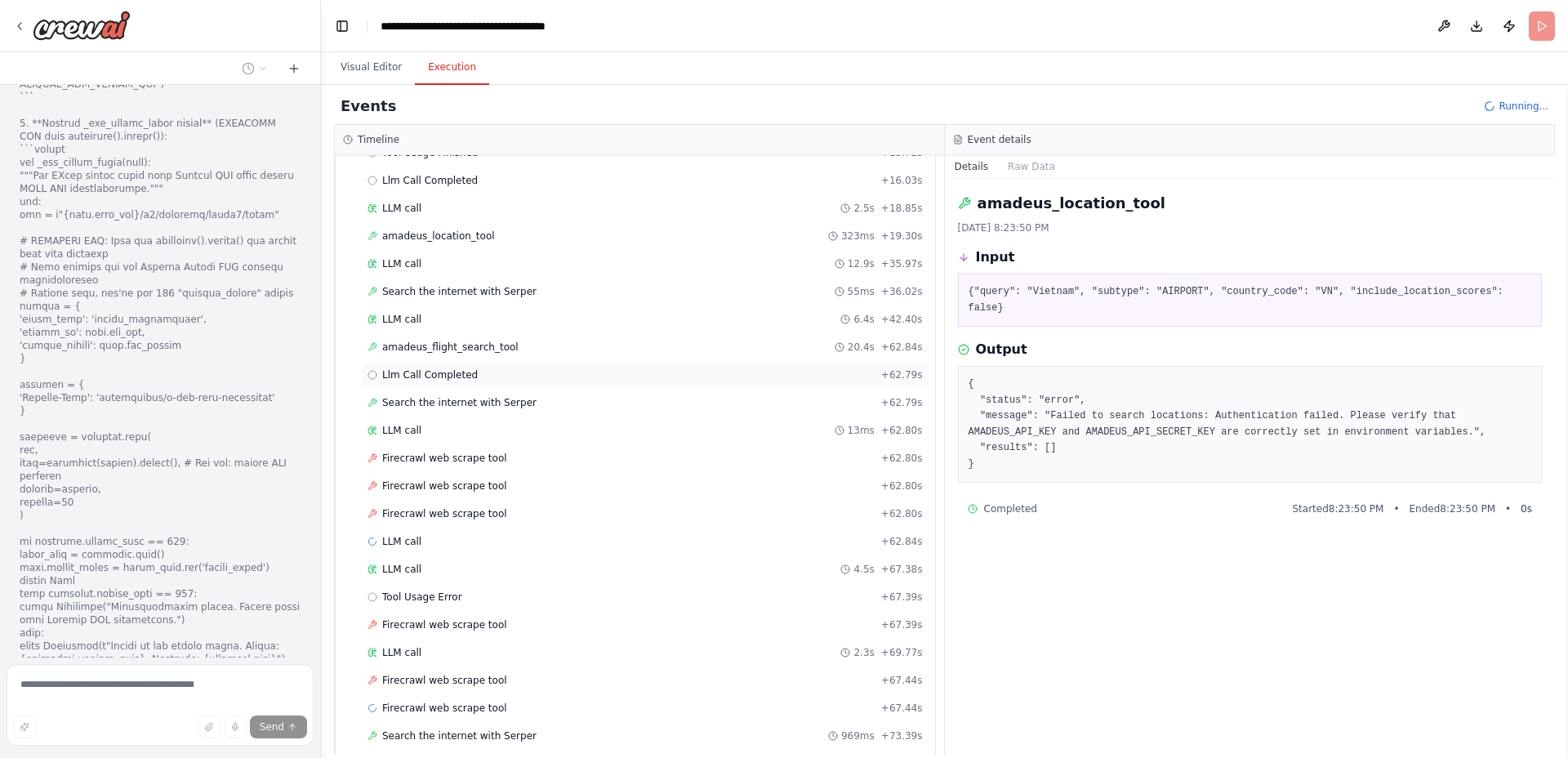
scroll to position [1382, 0]
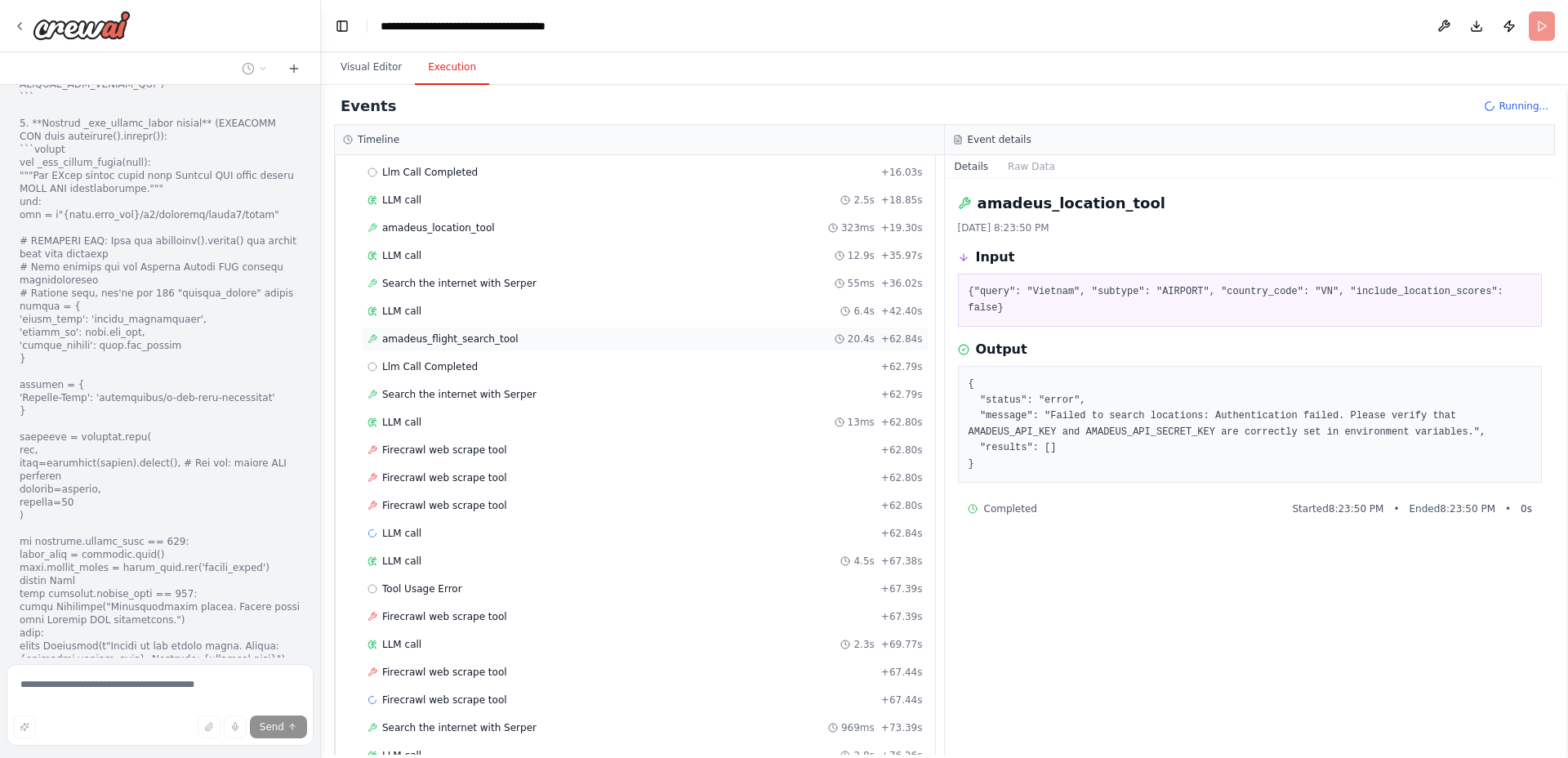
click at [476, 335] on span "amadeus_flight_search_tool" at bounding box center [450, 339] width 136 height 13
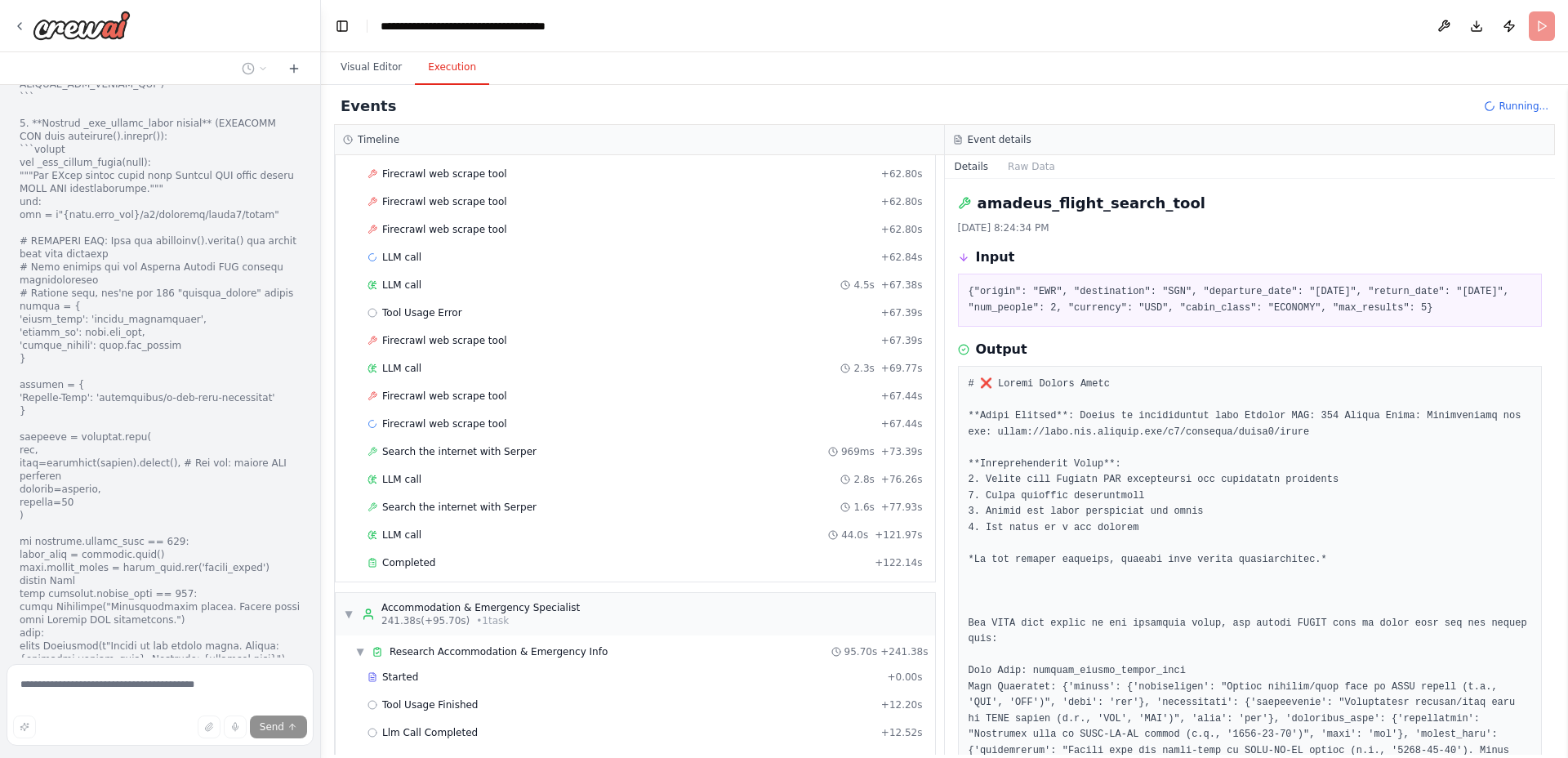
scroll to position [3010, 0]
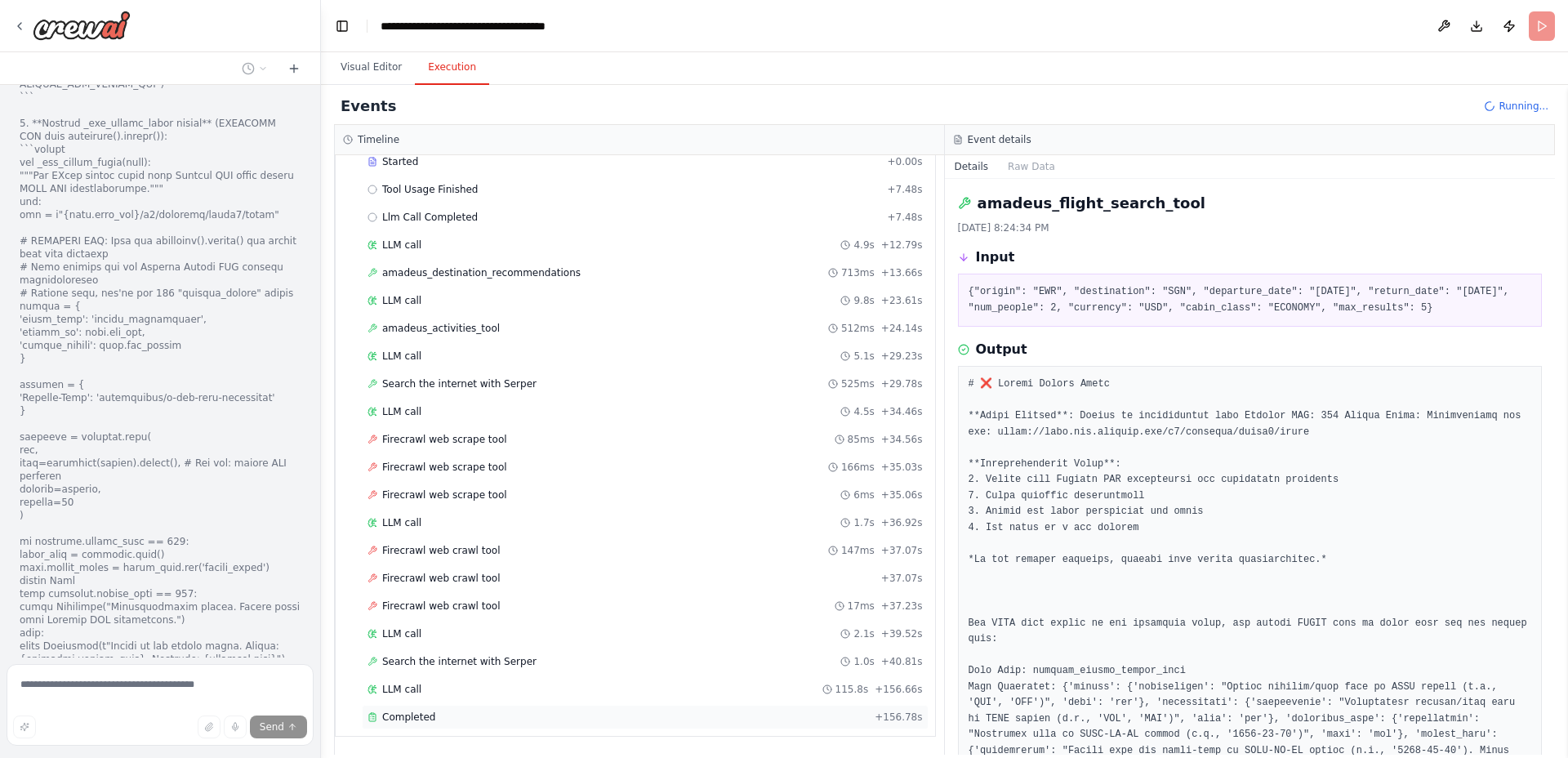
click at [473, 716] on div "Completed" at bounding box center [617, 717] width 500 height 13
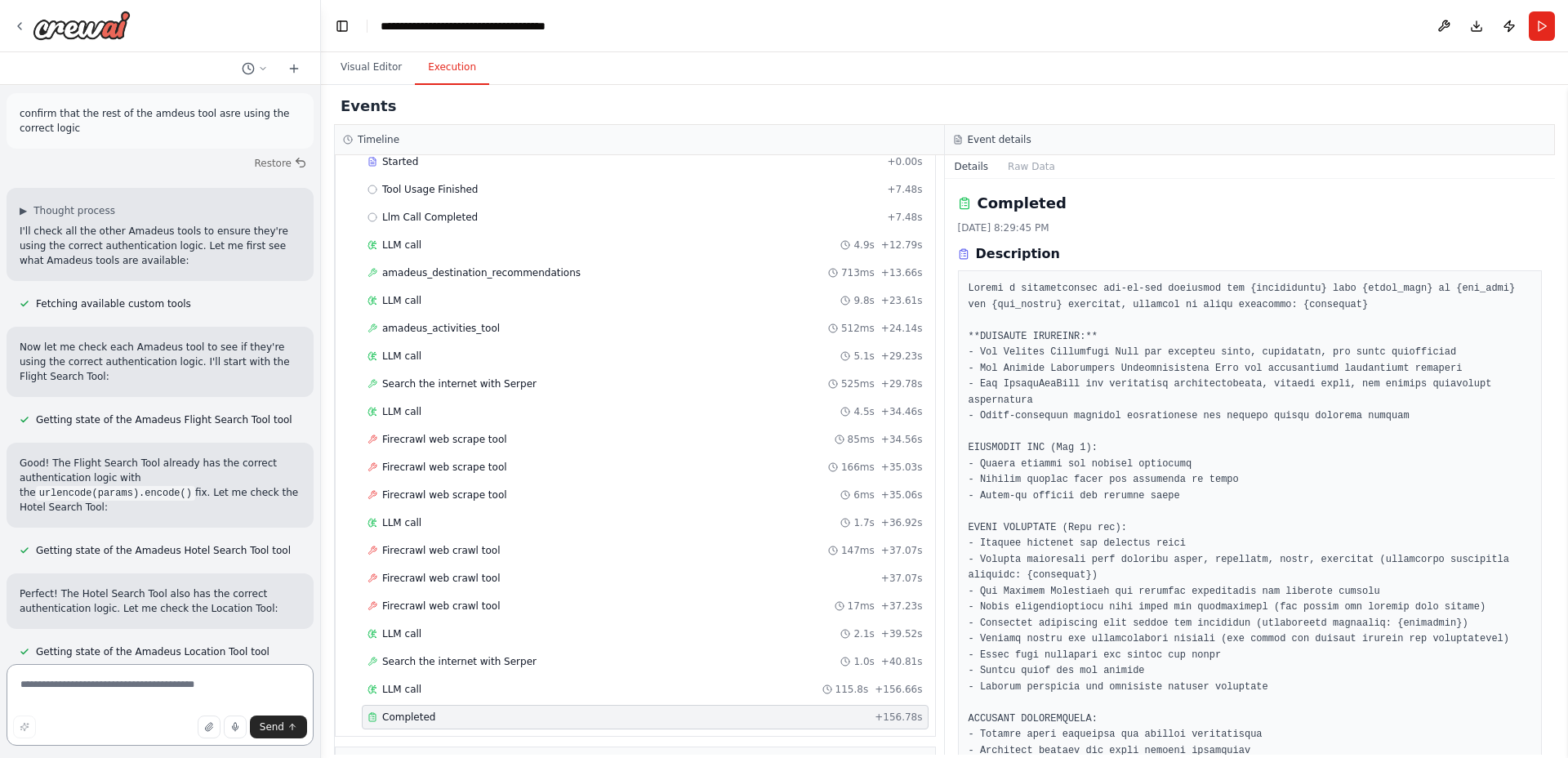
scroll to position [63979, 0]
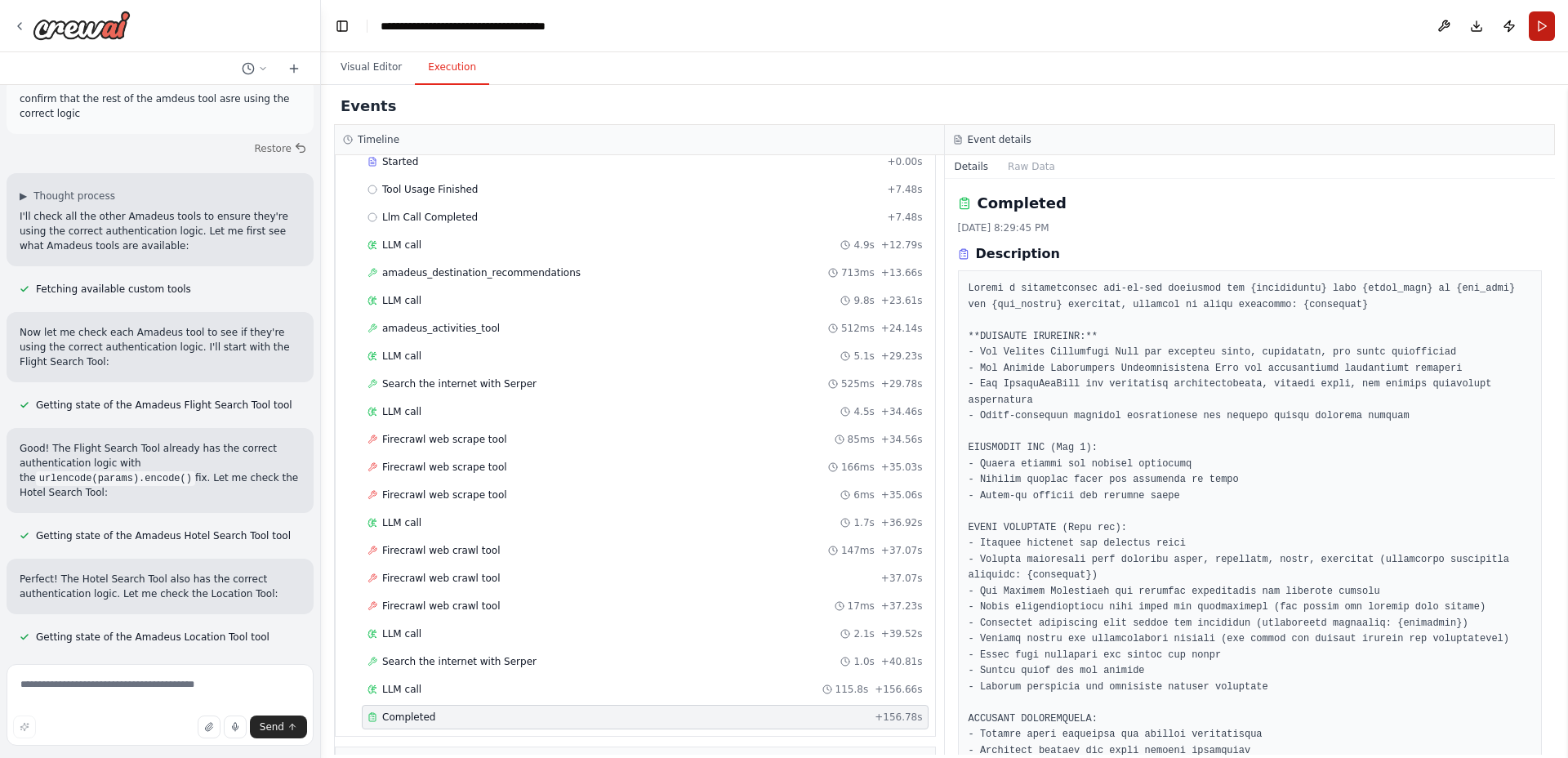
click at [1538, 34] on button "Run" at bounding box center [1541, 26] width 26 height 29
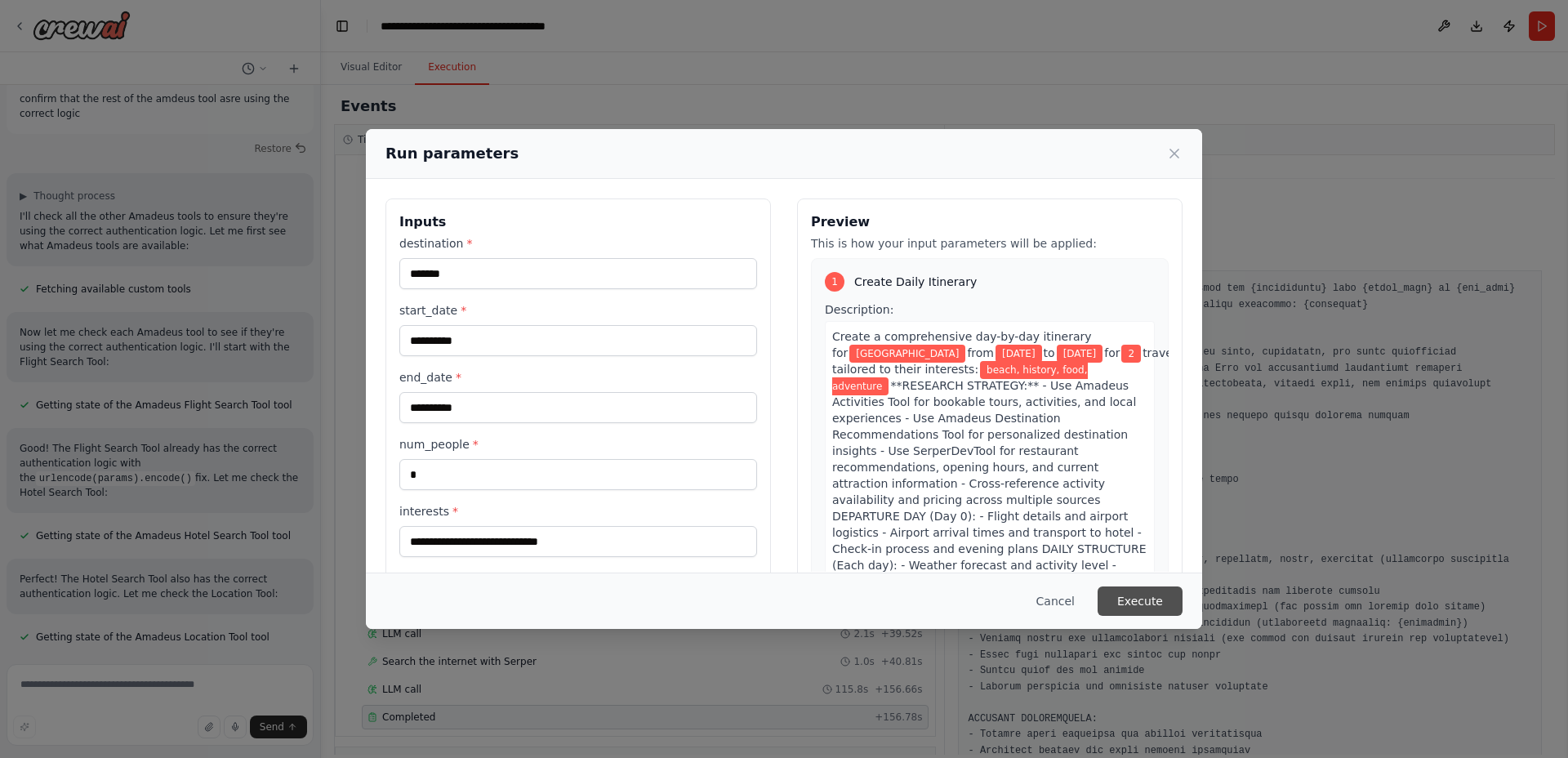
click at [1162, 597] on button "Execute" at bounding box center [1140, 601] width 85 height 29
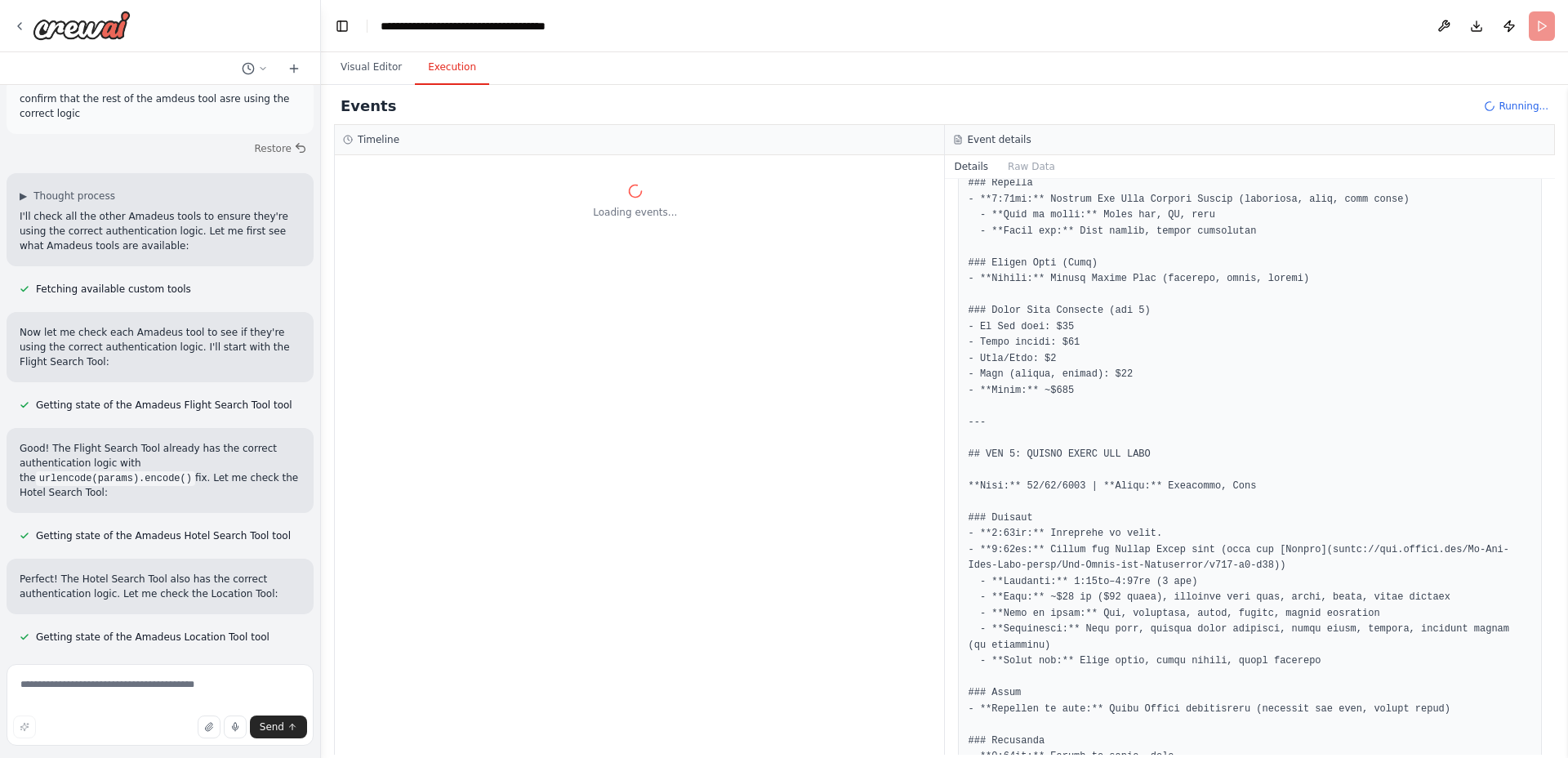
scroll to position [2778, 0]
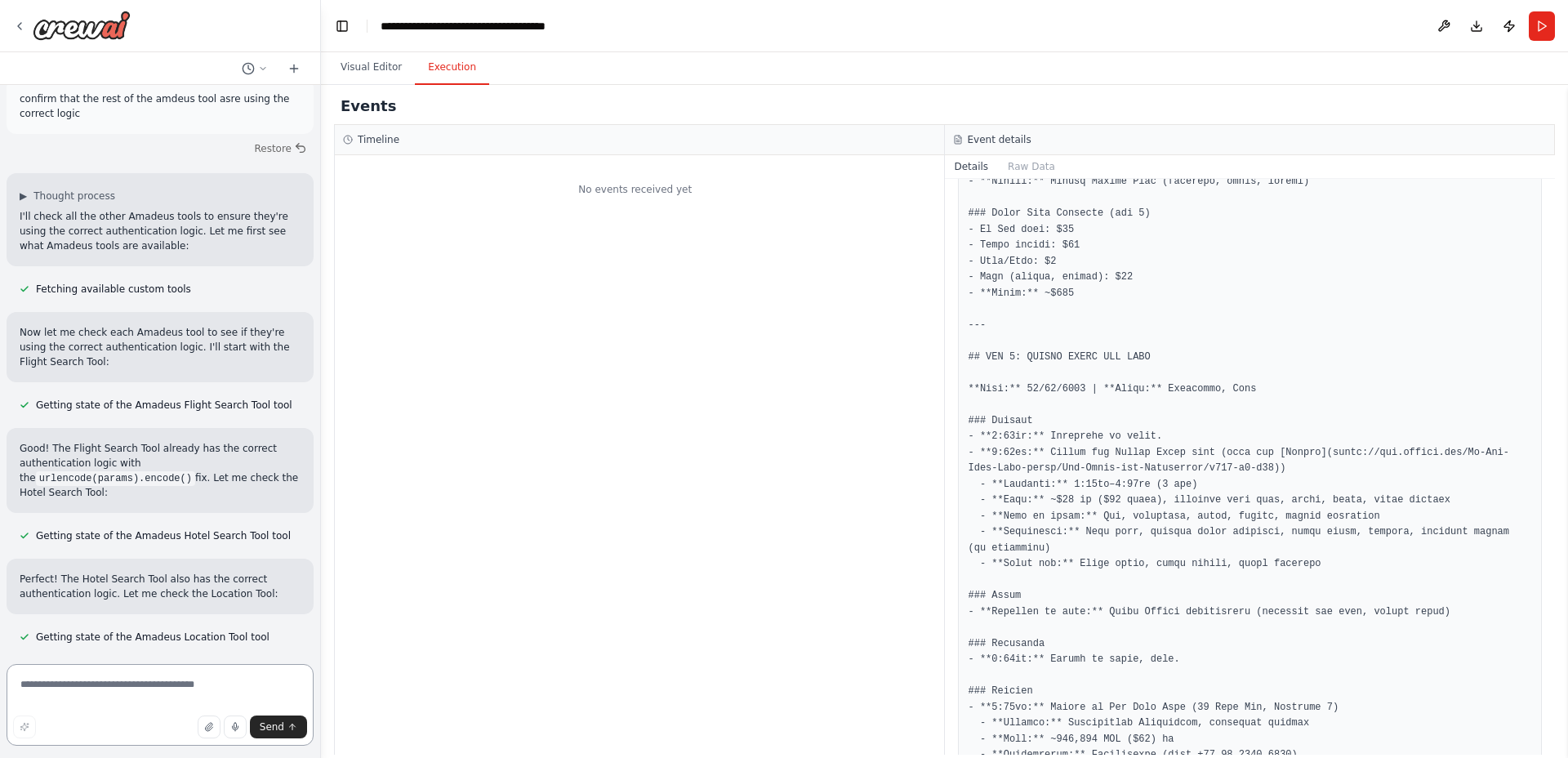
click at [147, 684] on textarea at bounding box center [160, 705] width 307 height 82
paste textarea "**********"
type textarea "**********"
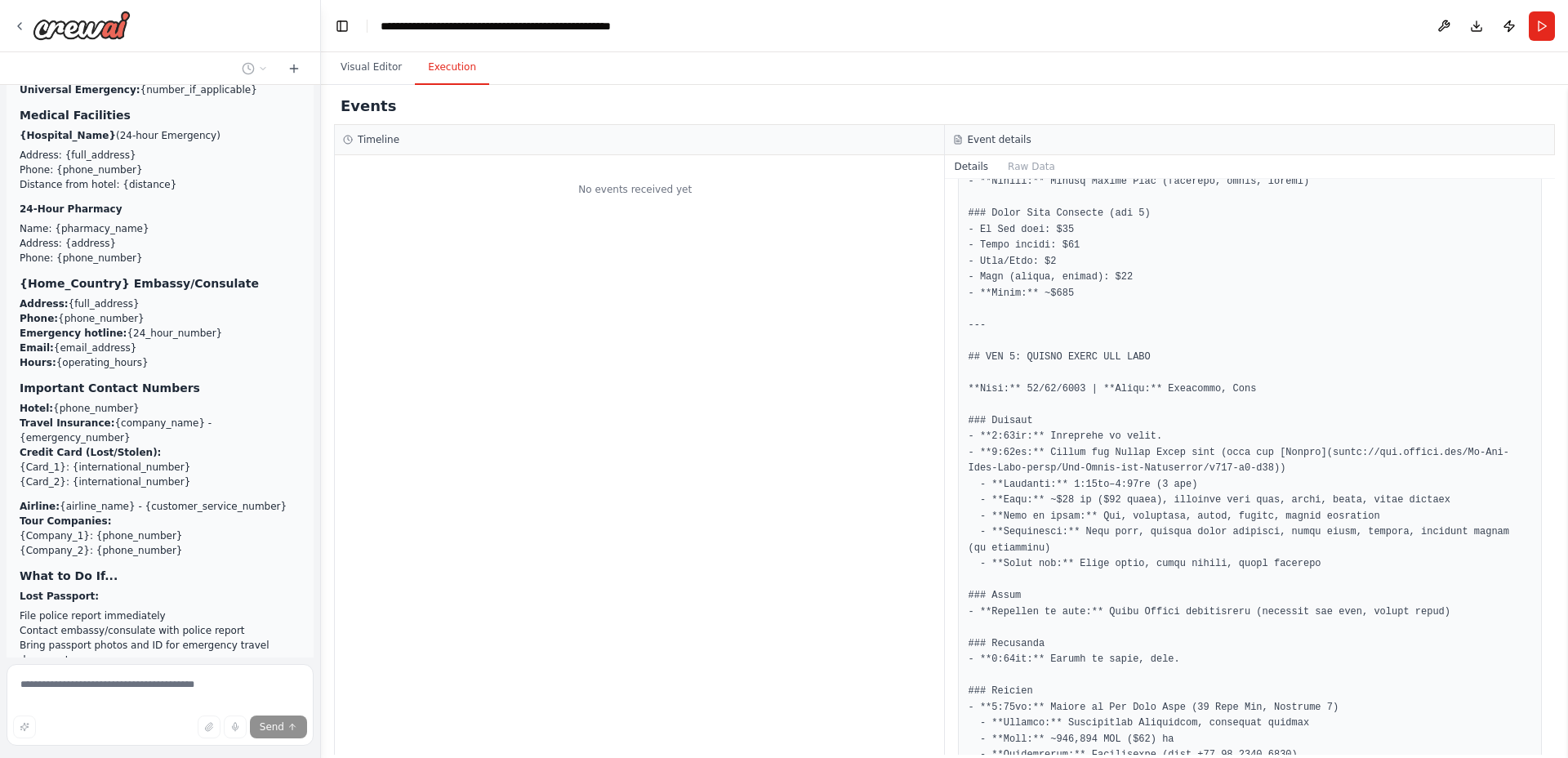
scroll to position [72255, 0]
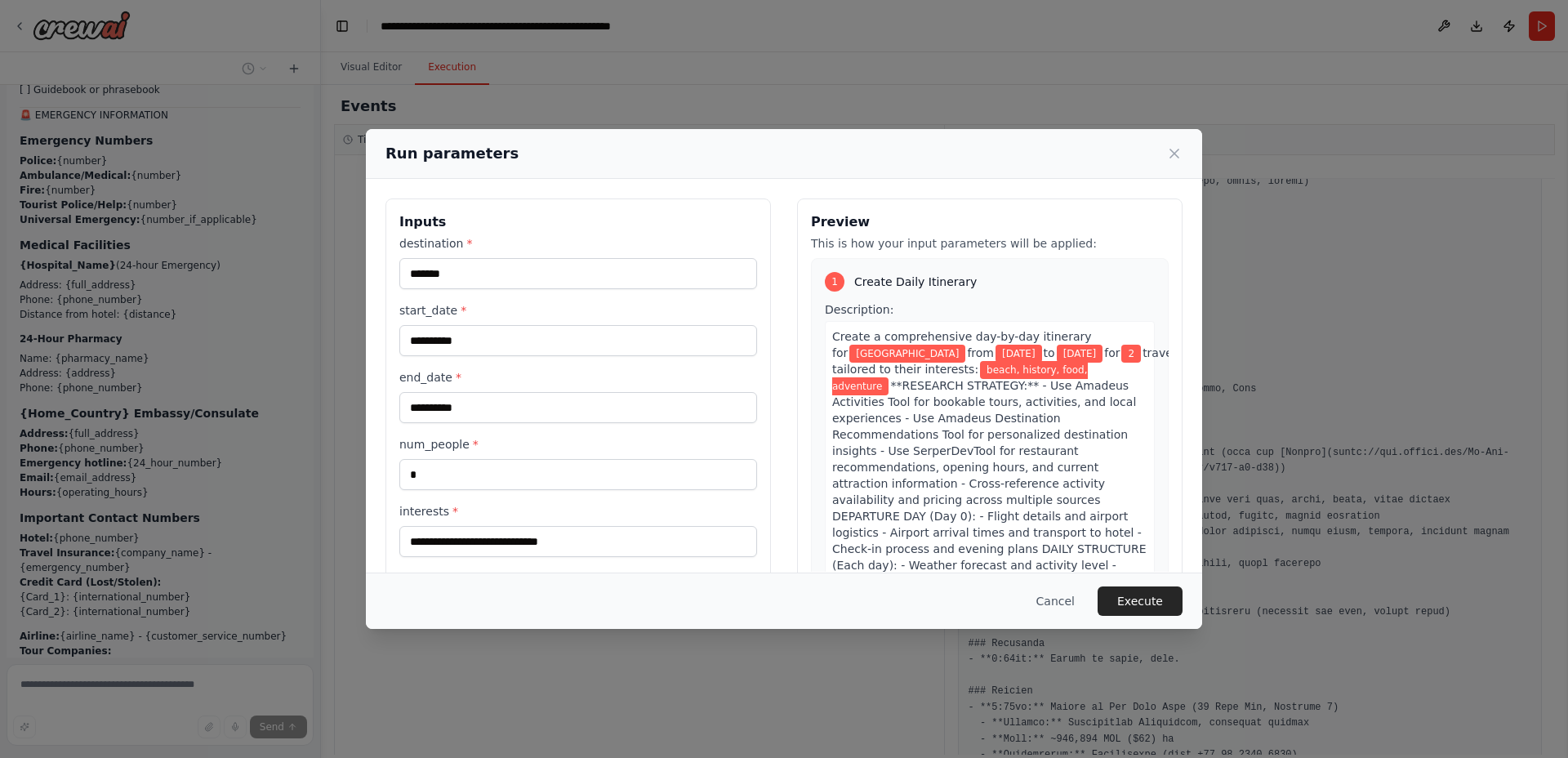
scroll to position [218, 0]
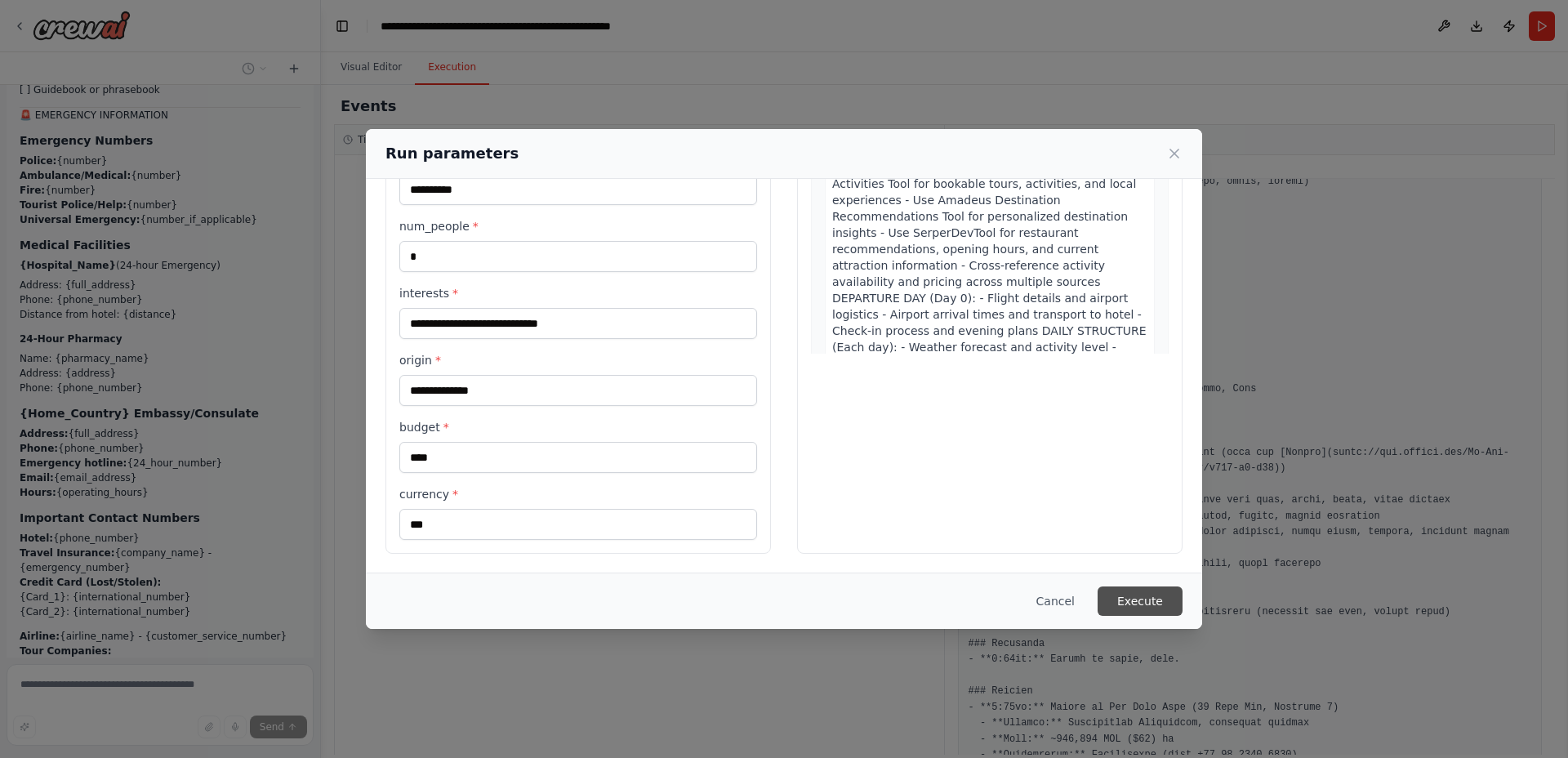
click at [1120, 597] on button "Execute" at bounding box center [1140, 601] width 85 height 29
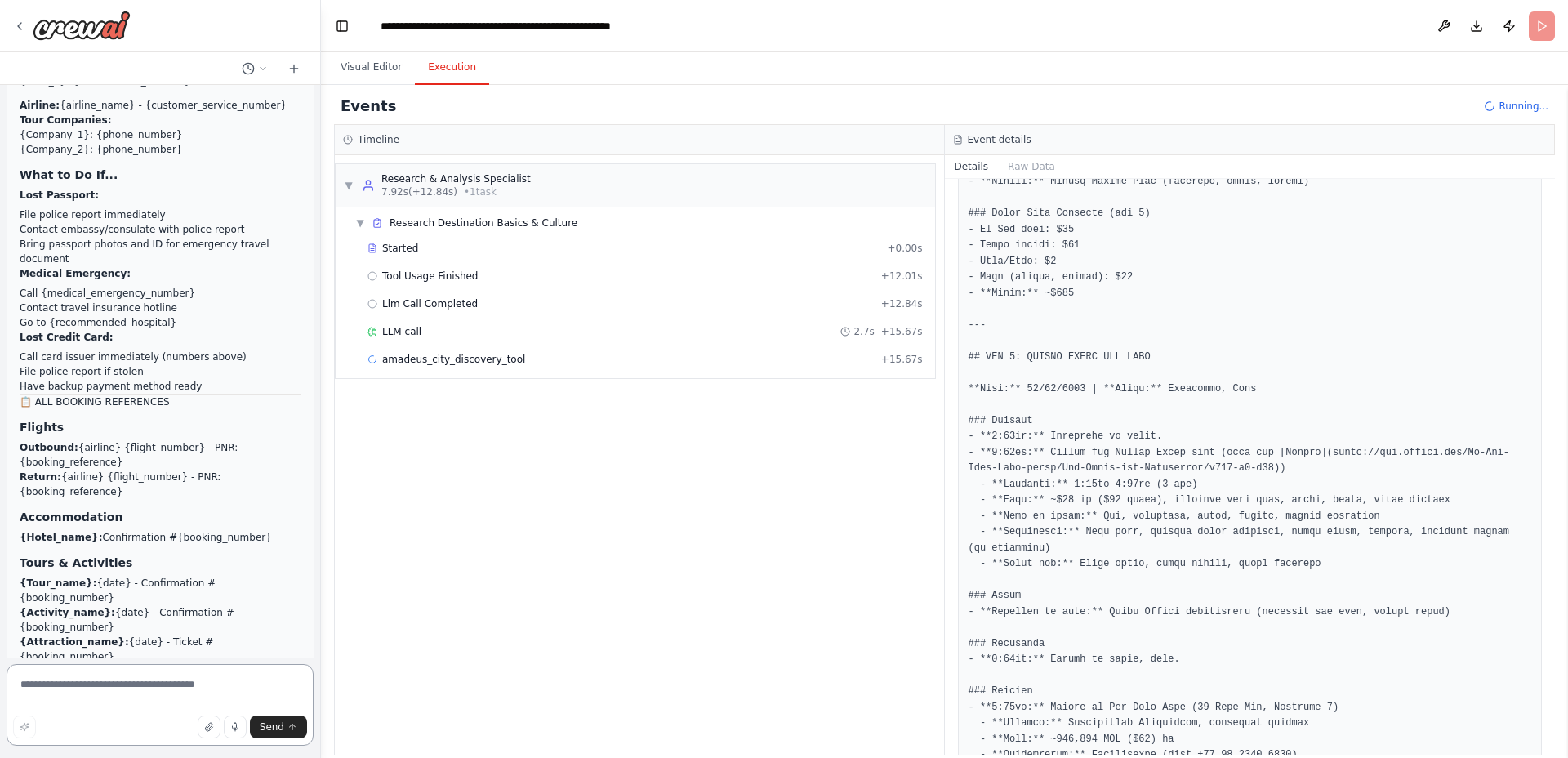
scroll to position [72668, 0]
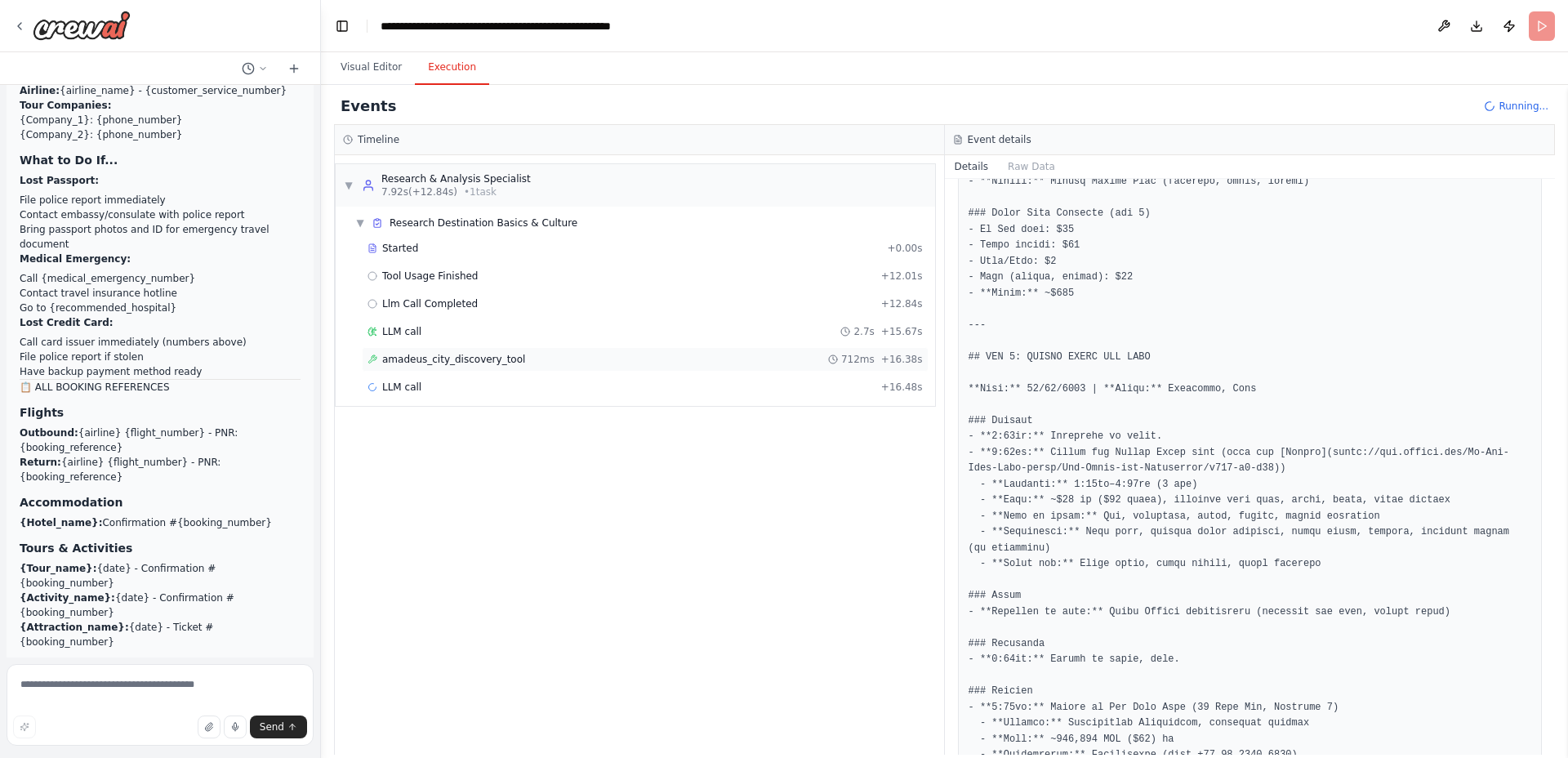
click at [615, 361] on div "amadeus_city_discovery_tool 712ms + 16.38s" at bounding box center [645, 360] width 556 height 13
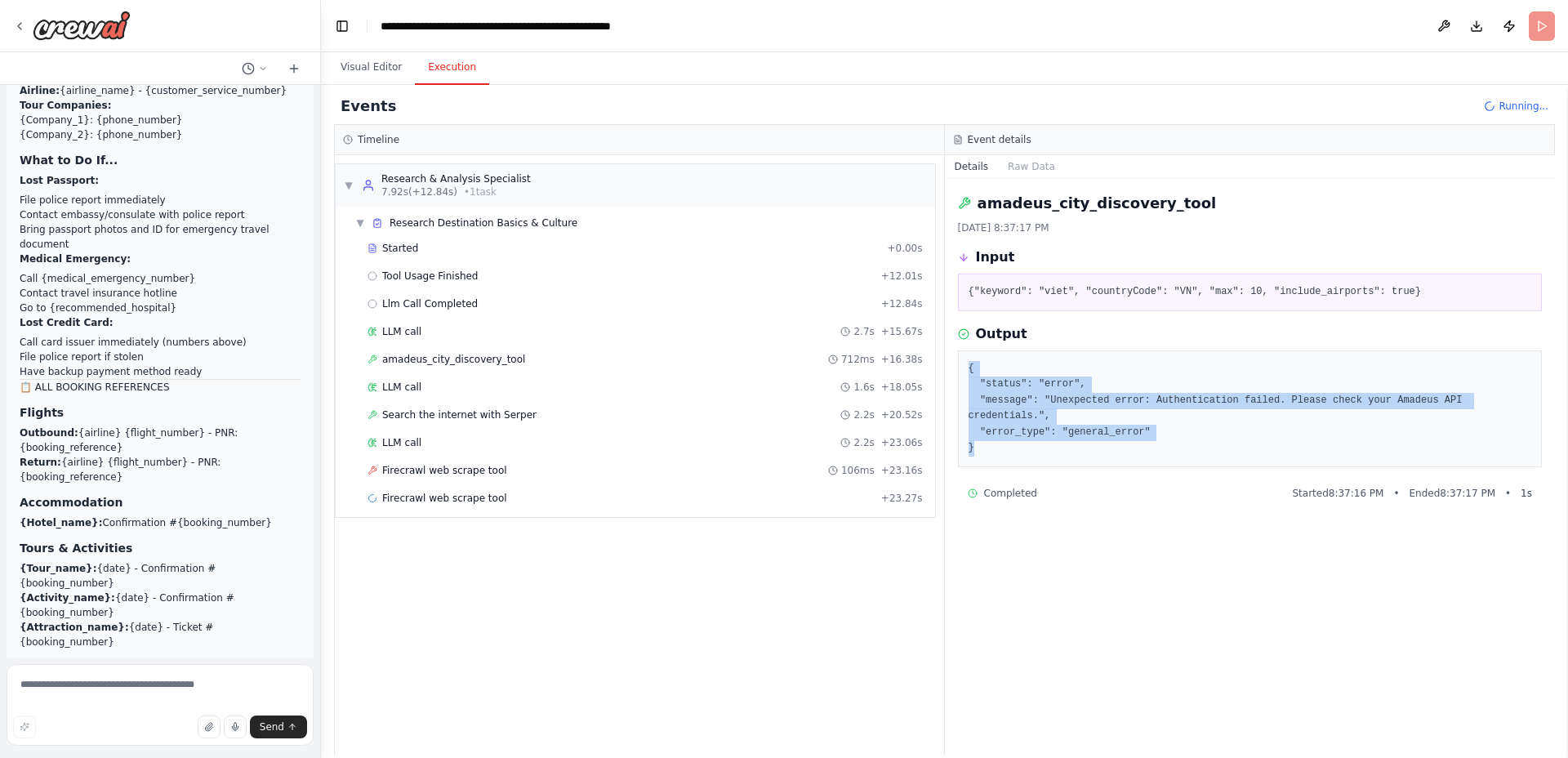
drag, startPoint x: 992, startPoint y: 451, endPoint x: 957, endPoint y: 359, distance: 98.4
click at [956, 358] on div "amadeus_city_discovery_tool 10/13/2025, 8:37:17 PM Input {"keyword": "viet", "c…" at bounding box center [1250, 467] width 611 height 576
click at [1008, 167] on button "Raw Data" at bounding box center [1032, 166] width 67 height 23
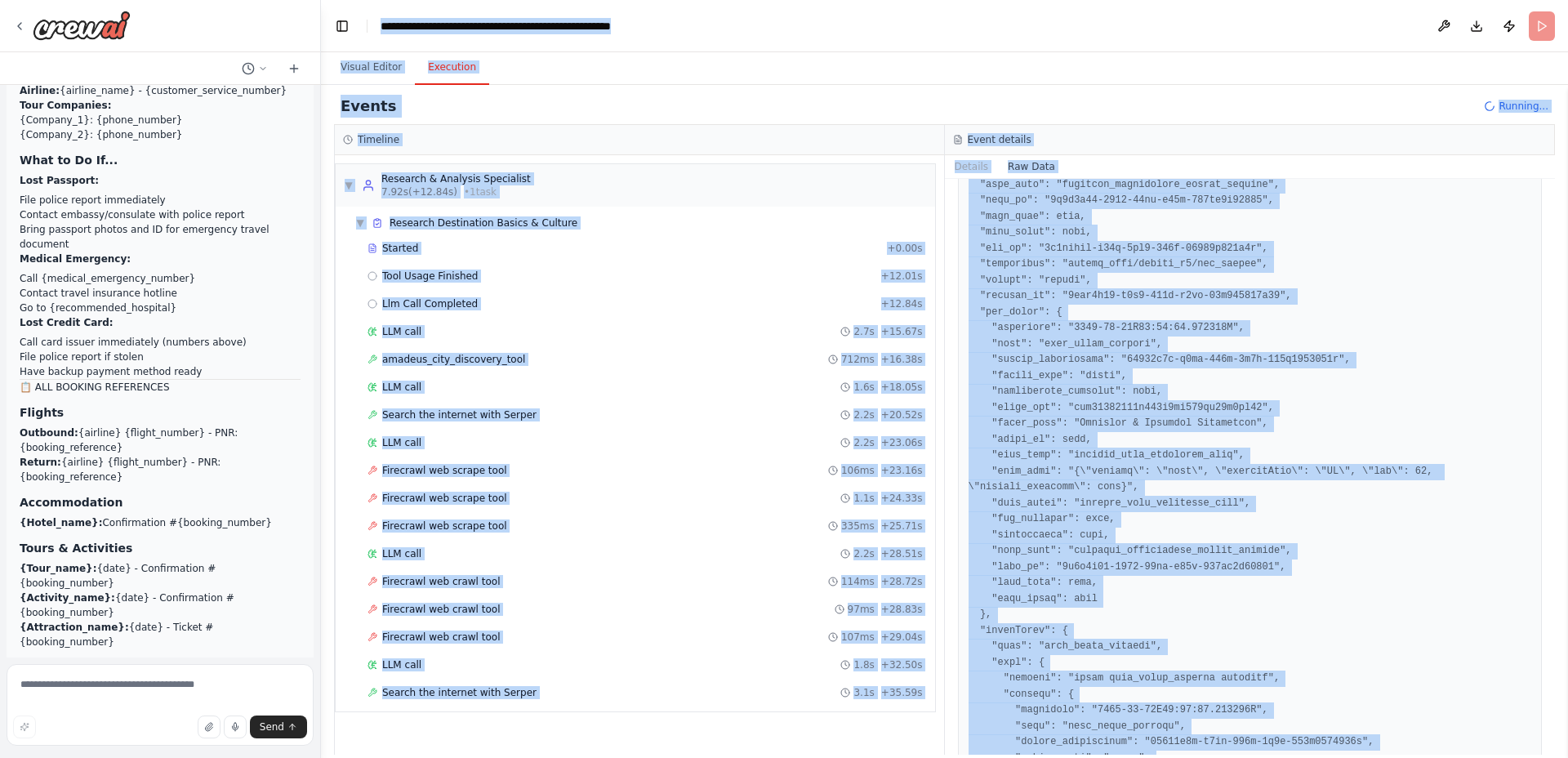
scroll to position [0, 0]
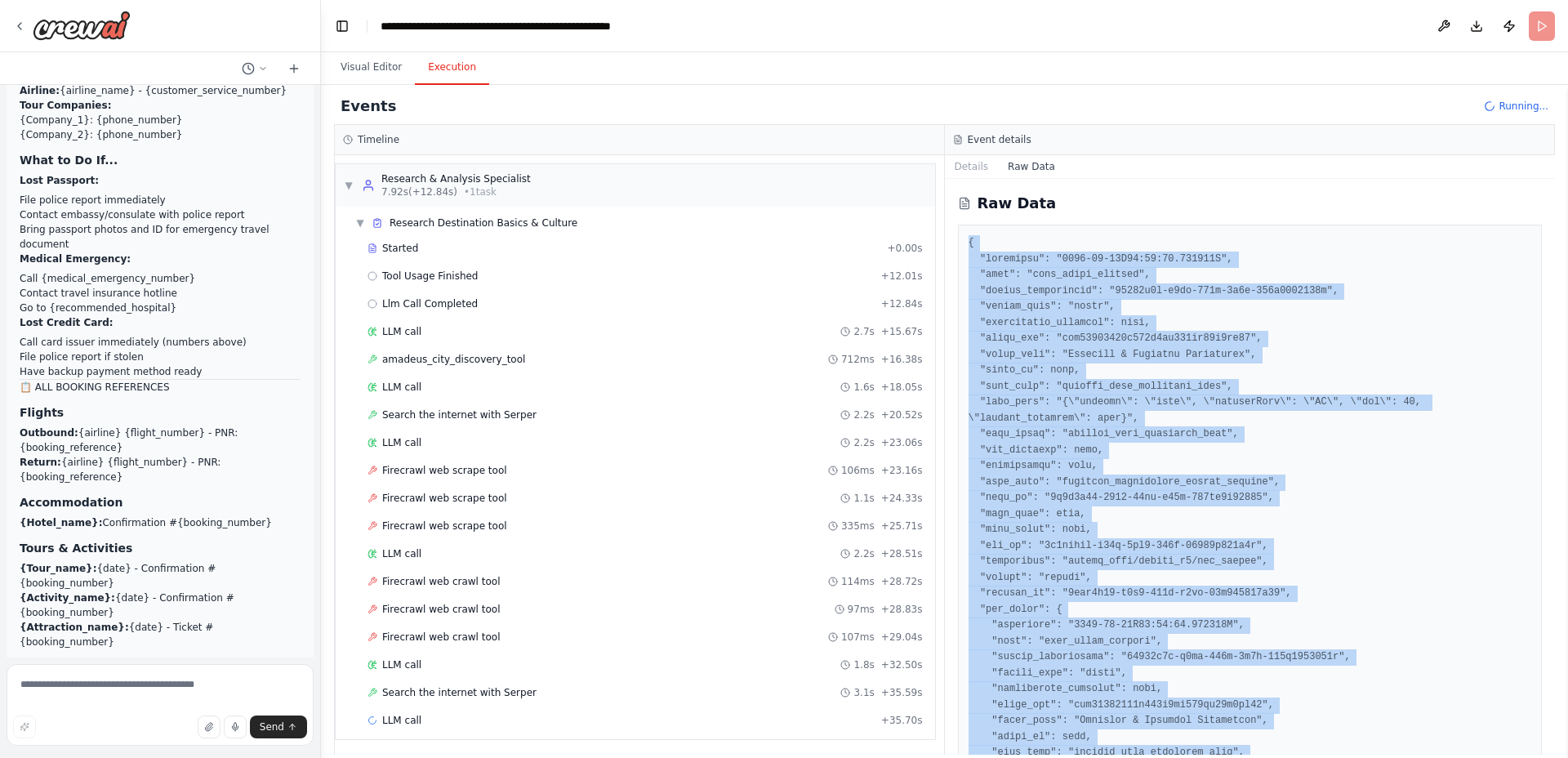
drag, startPoint x: 1010, startPoint y: 724, endPoint x: 954, endPoint y: 229, distance: 498.2
click at [956, 229] on div "Raw Data" at bounding box center [1250, 467] width 611 height 576
copy pre "{ "timestamp": "2025-10-14T00:37:16.587216Z", "type": "tool_usage_started", "so…"
click at [969, 167] on button "Details" at bounding box center [971, 166] width 54 height 23
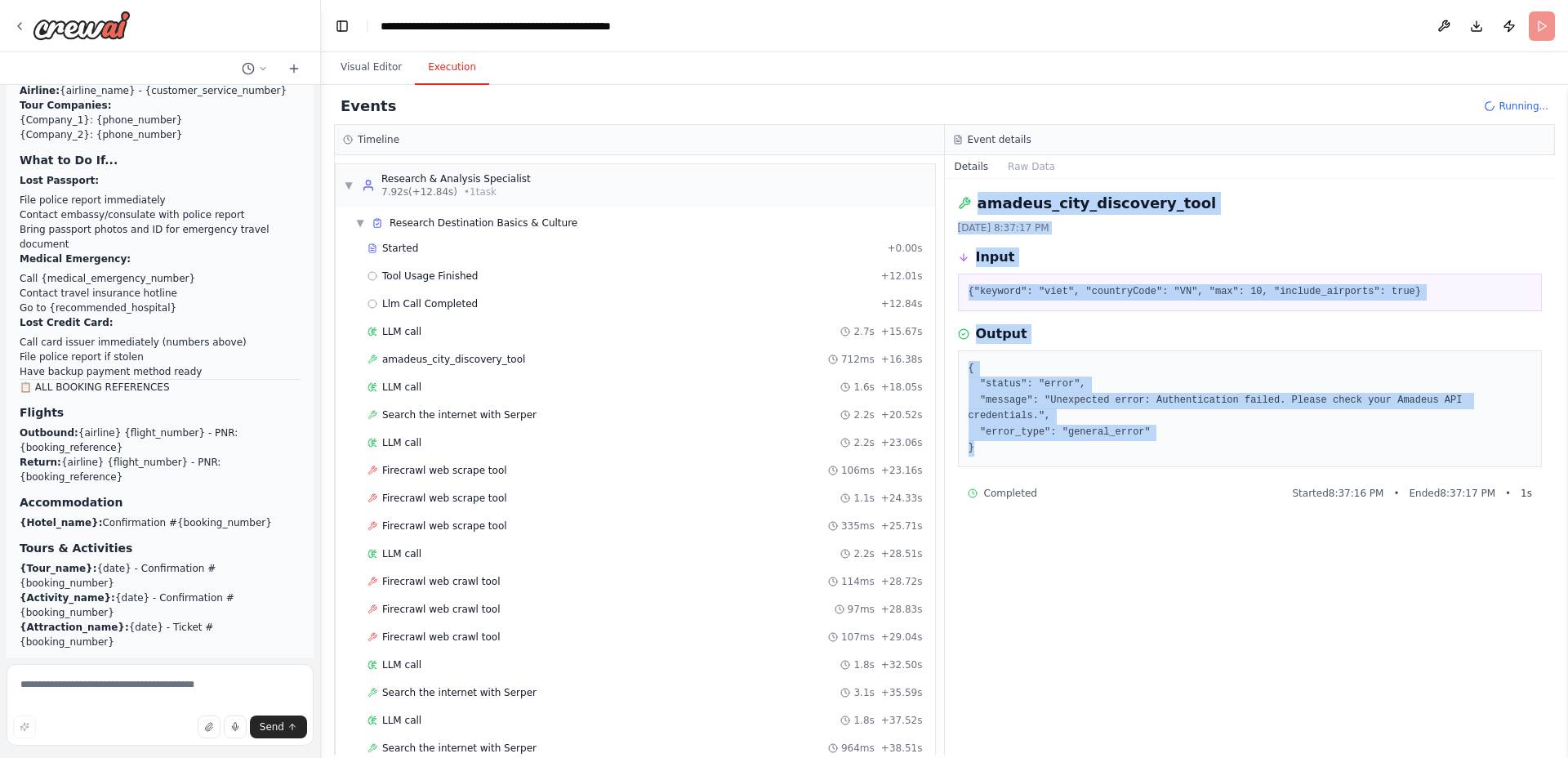
drag, startPoint x: 992, startPoint y: 432, endPoint x: 961, endPoint y: 207, distance: 227.1
click at [961, 207] on div "amadeus_city_discovery_tool 10/13/2025, 8:37:17 PM Input {"keyword": "viet", "c…" at bounding box center [1250, 467] width 611 height 576
copy div "amadeus_city_discovery_tool 10/13/2025, 8:37:17 PM Input {"keyword": "viet", "c…"
click at [372, 67] on button "Visual Editor" at bounding box center [371, 68] width 87 height 34
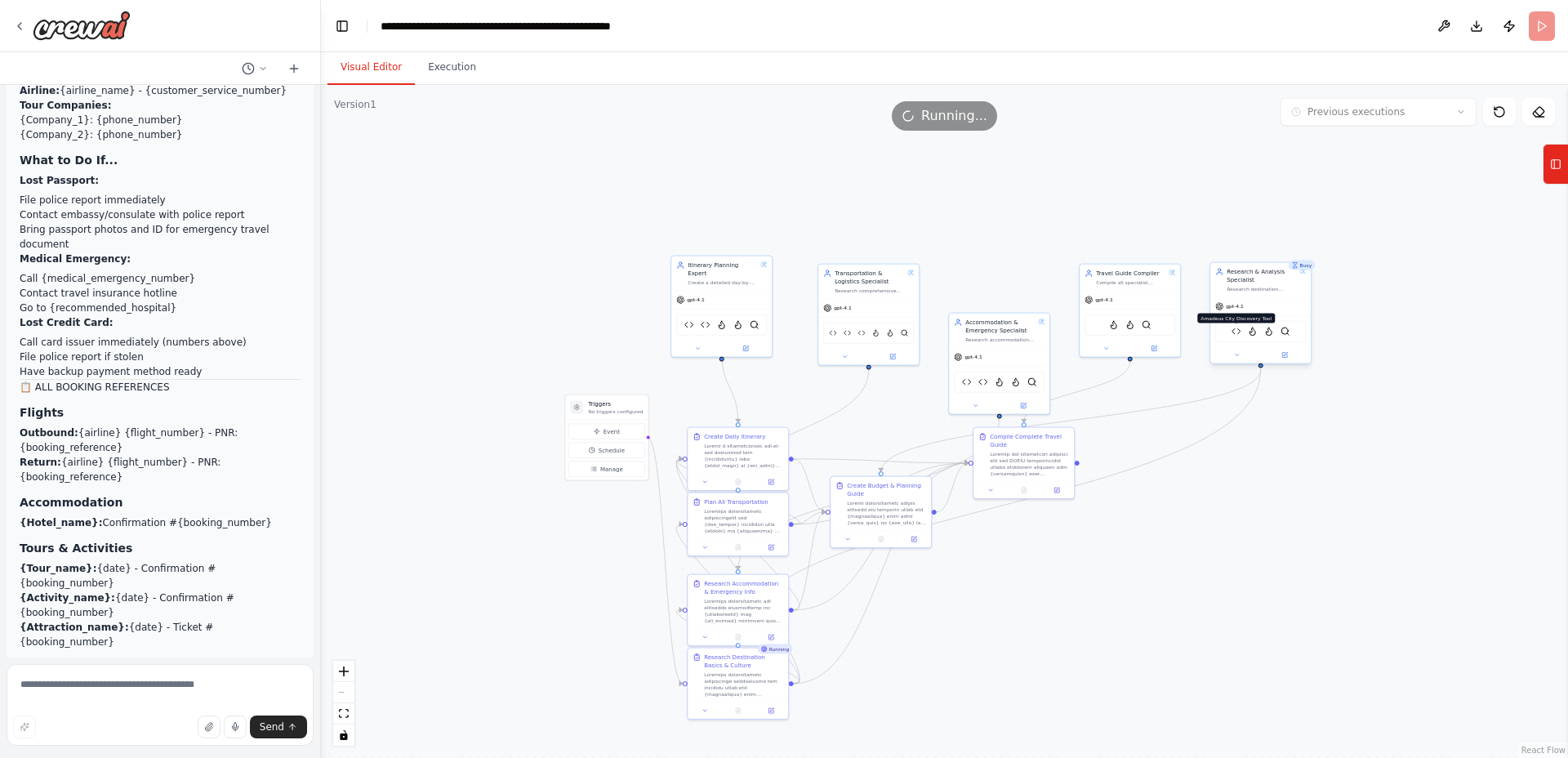
click at [1237, 333] on img at bounding box center [1237, 331] width 10 height 10
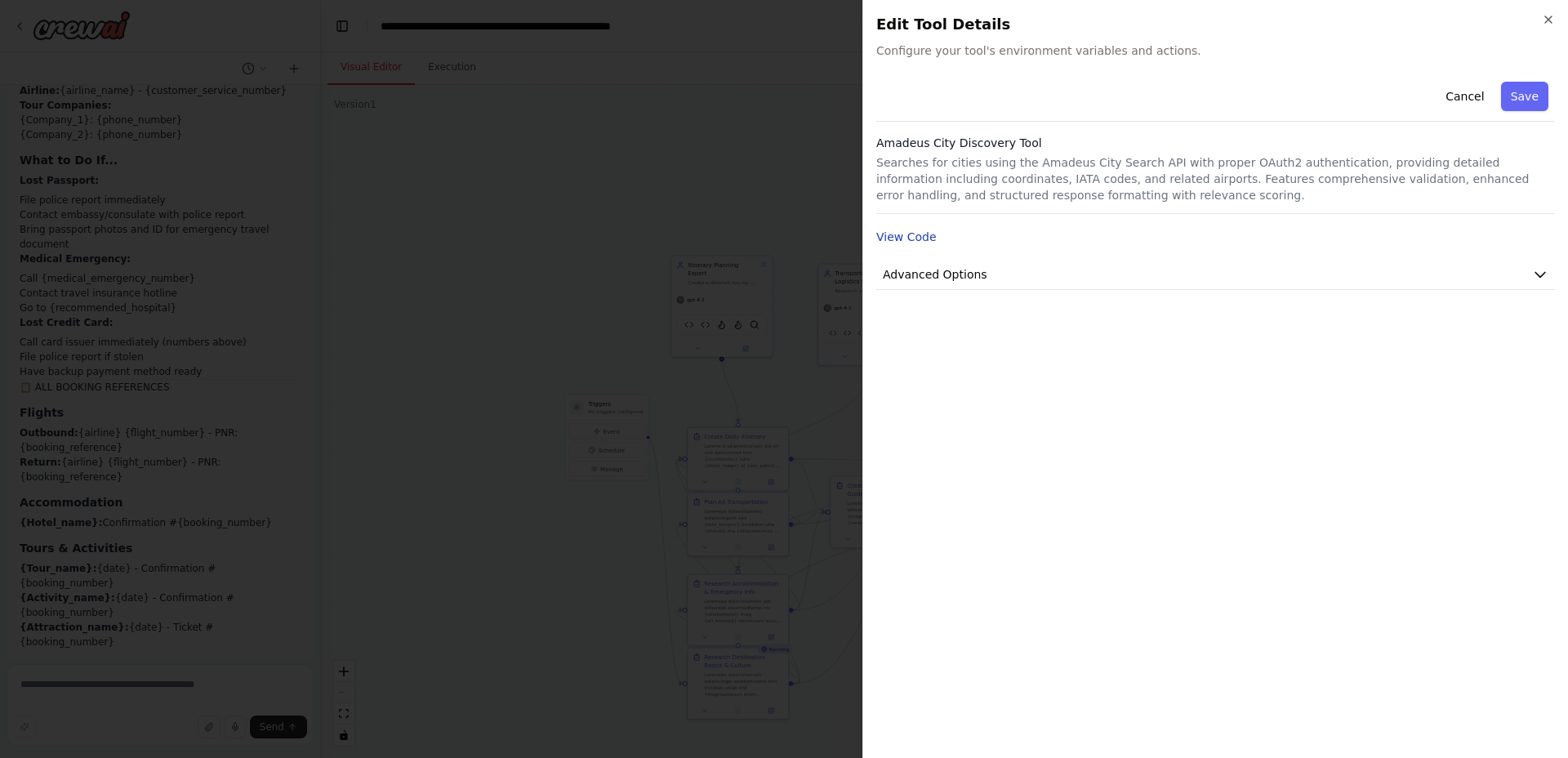
click at [924, 233] on button "View Code" at bounding box center [906, 237] width 60 height 17
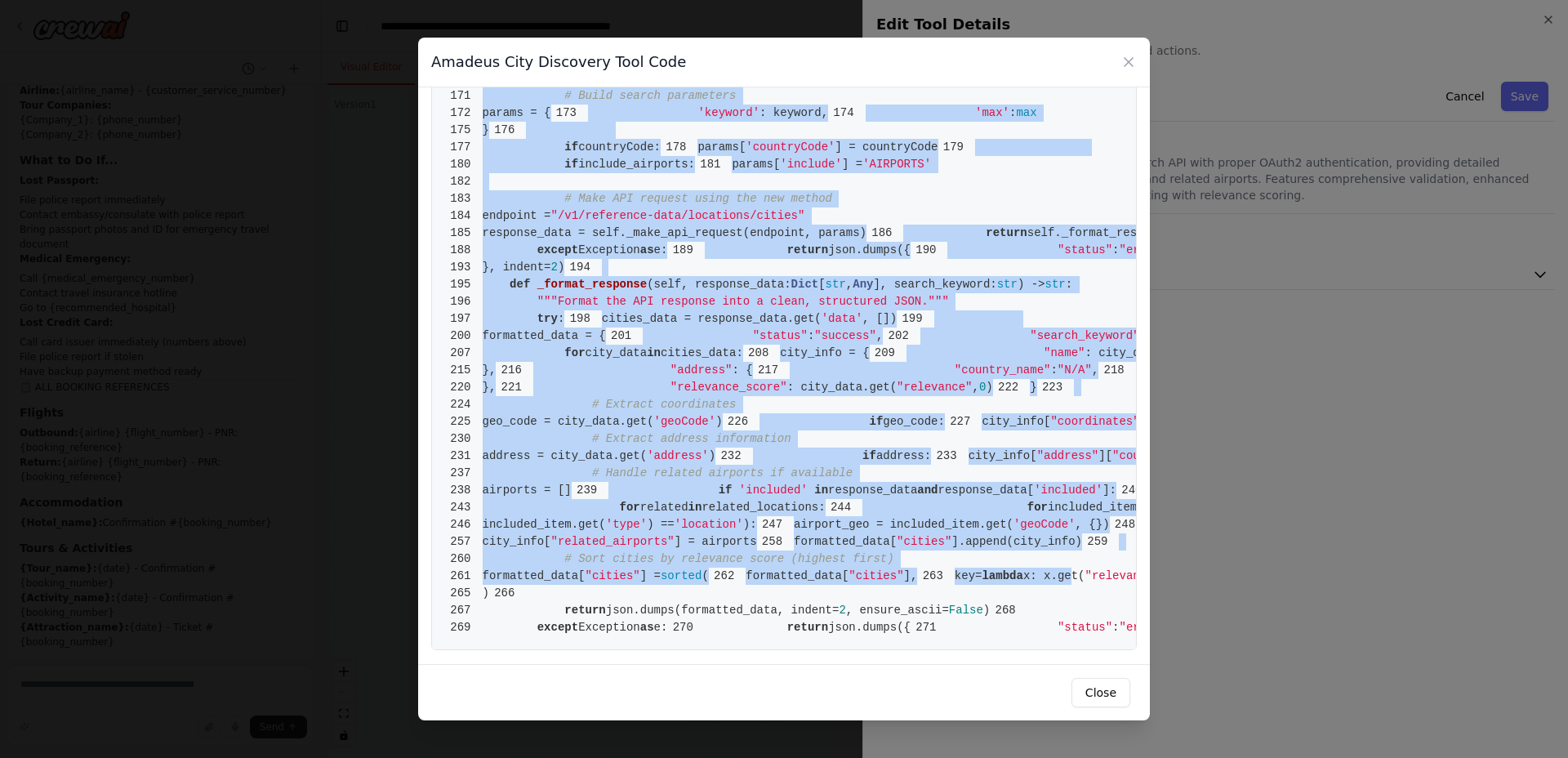
scroll to position [4177, 0]
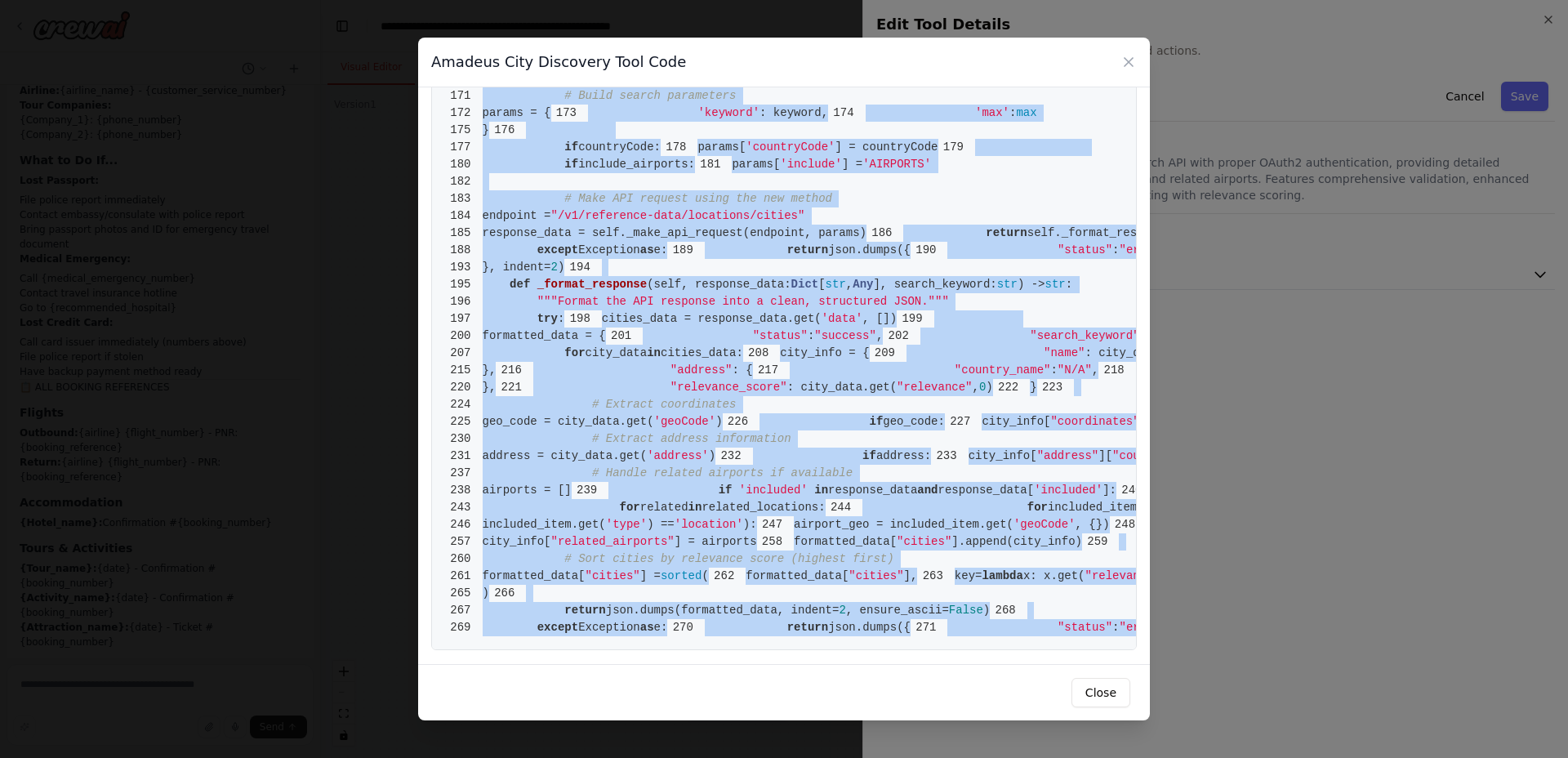
drag, startPoint x: 483, startPoint y: 124, endPoint x: 773, endPoint y: 641, distance: 592.8
copy code "from crewai.tools import BaseTool 2 from pydantic import BaseModel, Field, fiel…"
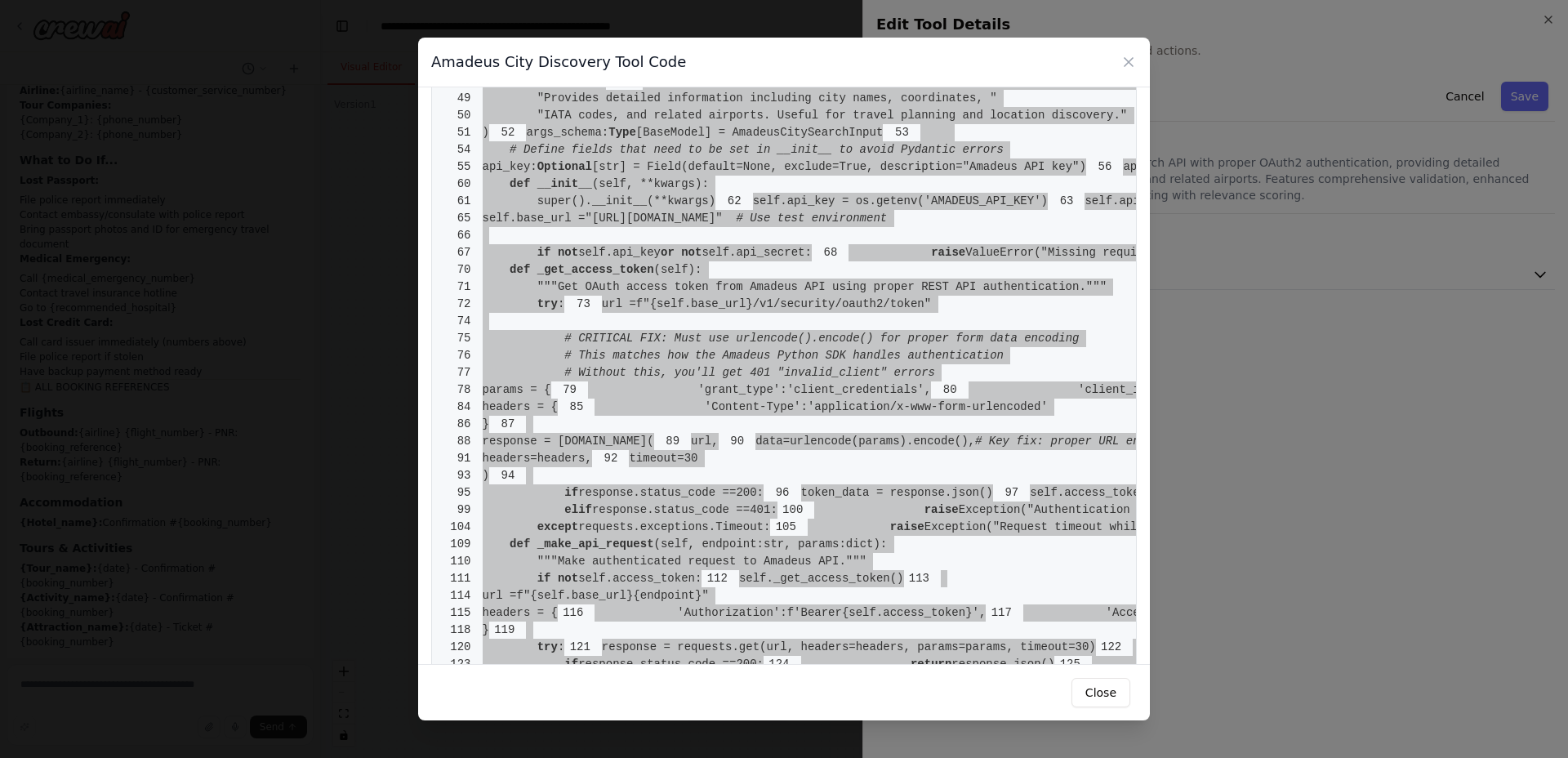
scroll to position [0, 0]
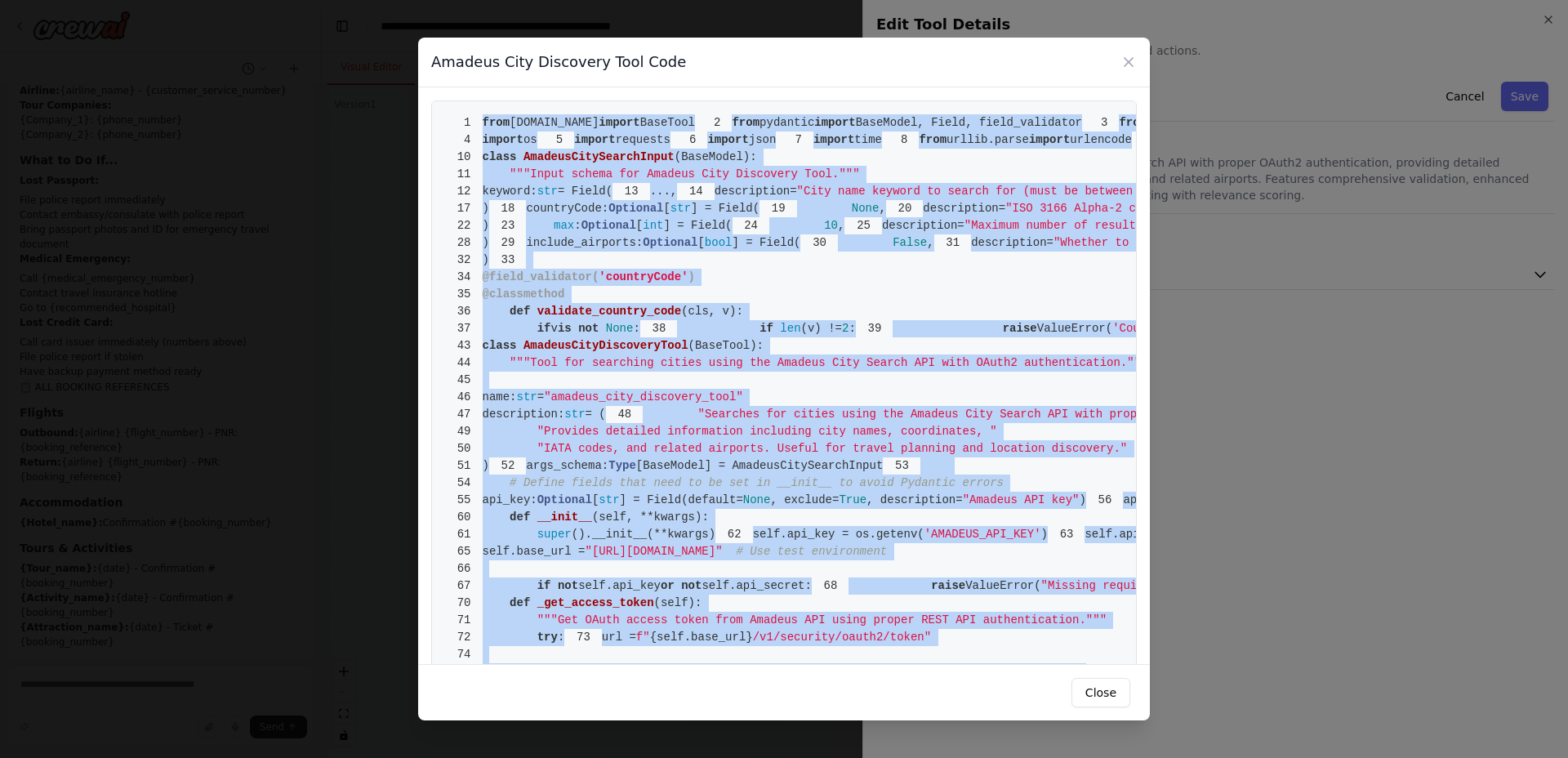
click at [1127, 63] on icon at bounding box center [1129, 62] width 8 height 8
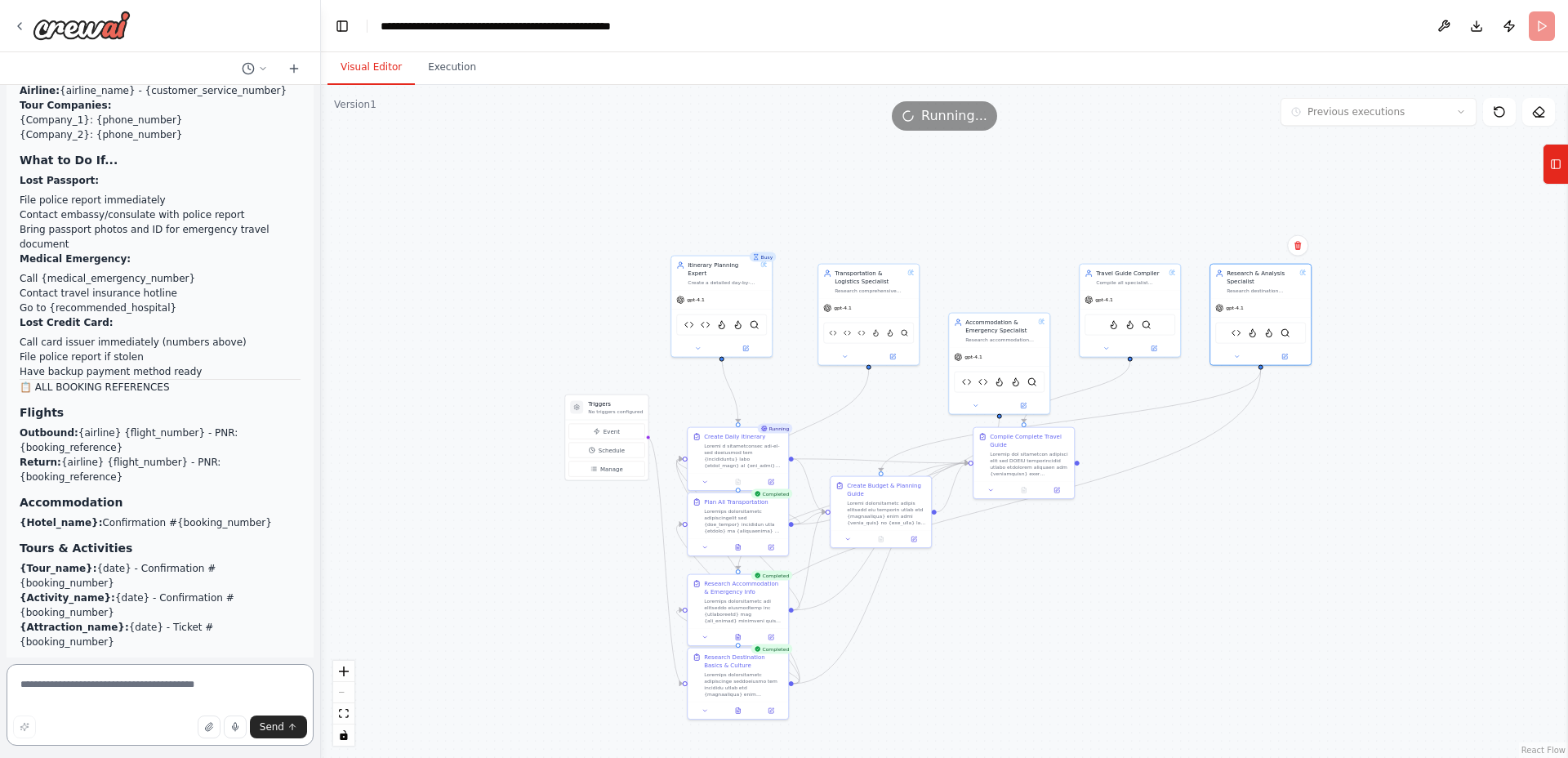
drag, startPoint x: 210, startPoint y: 689, endPoint x: 198, endPoint y: 687, distance: 12.2
click at [209, 689] on textarea at bounding box center [160, 705] width 307 height 82
click at [299, 70] on icon at bounding box center [295, 69] width 13 height 13
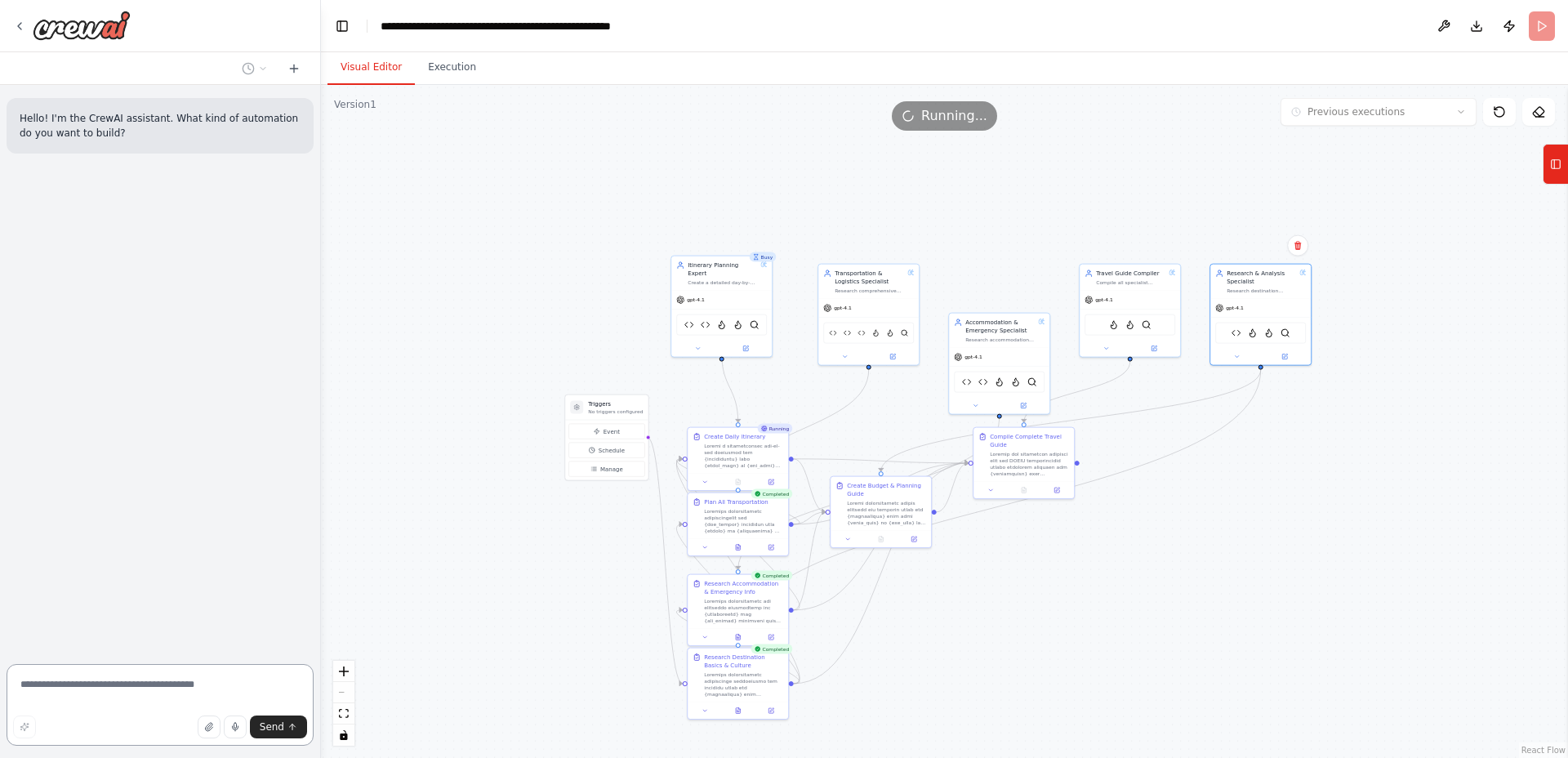
click at [114, 692] on textarea at bounding box center [160, 705] width 307 height 82
paste textarea "**********"
type textarea "**********"
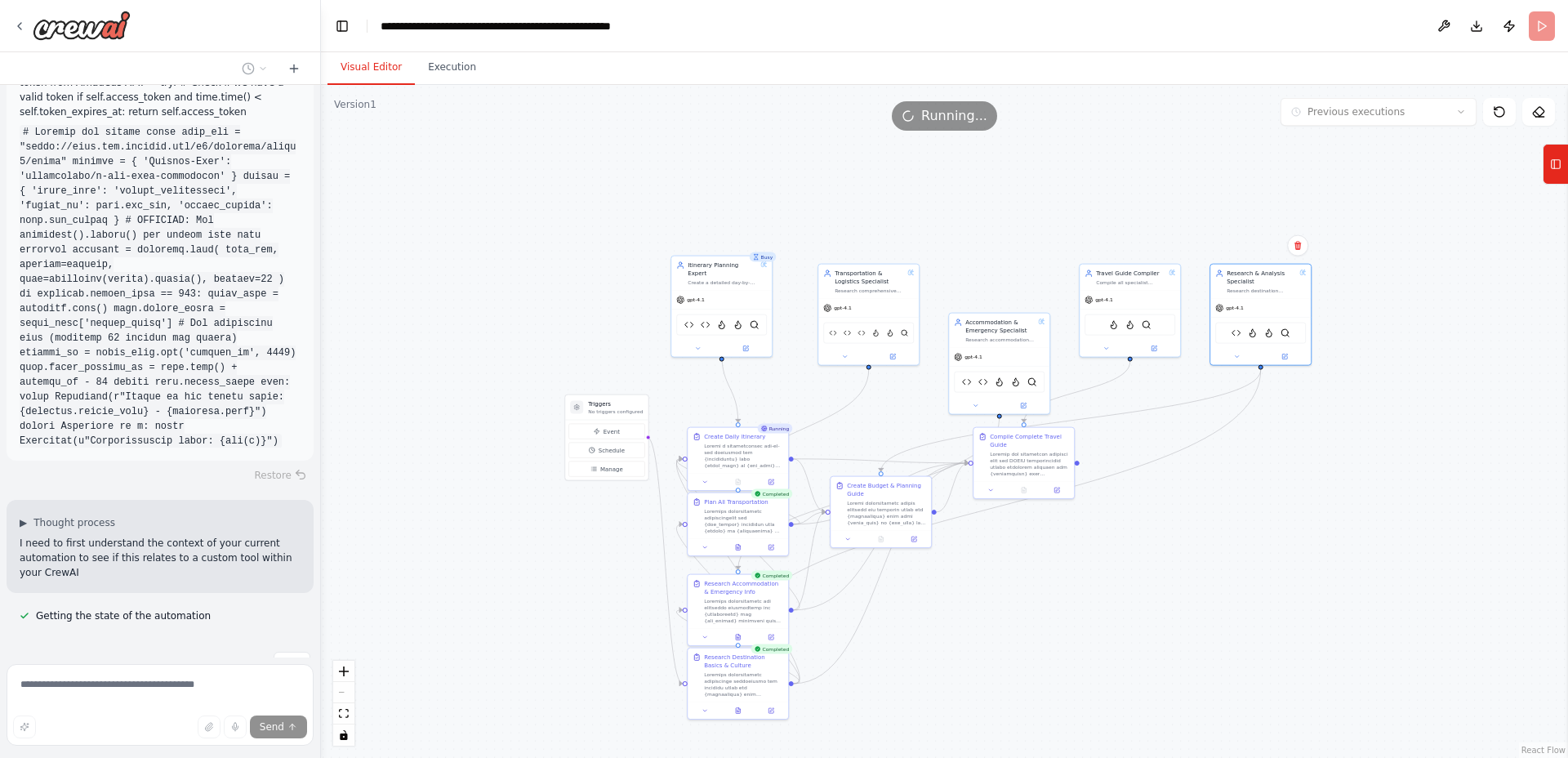
scroll to position [335, 0]
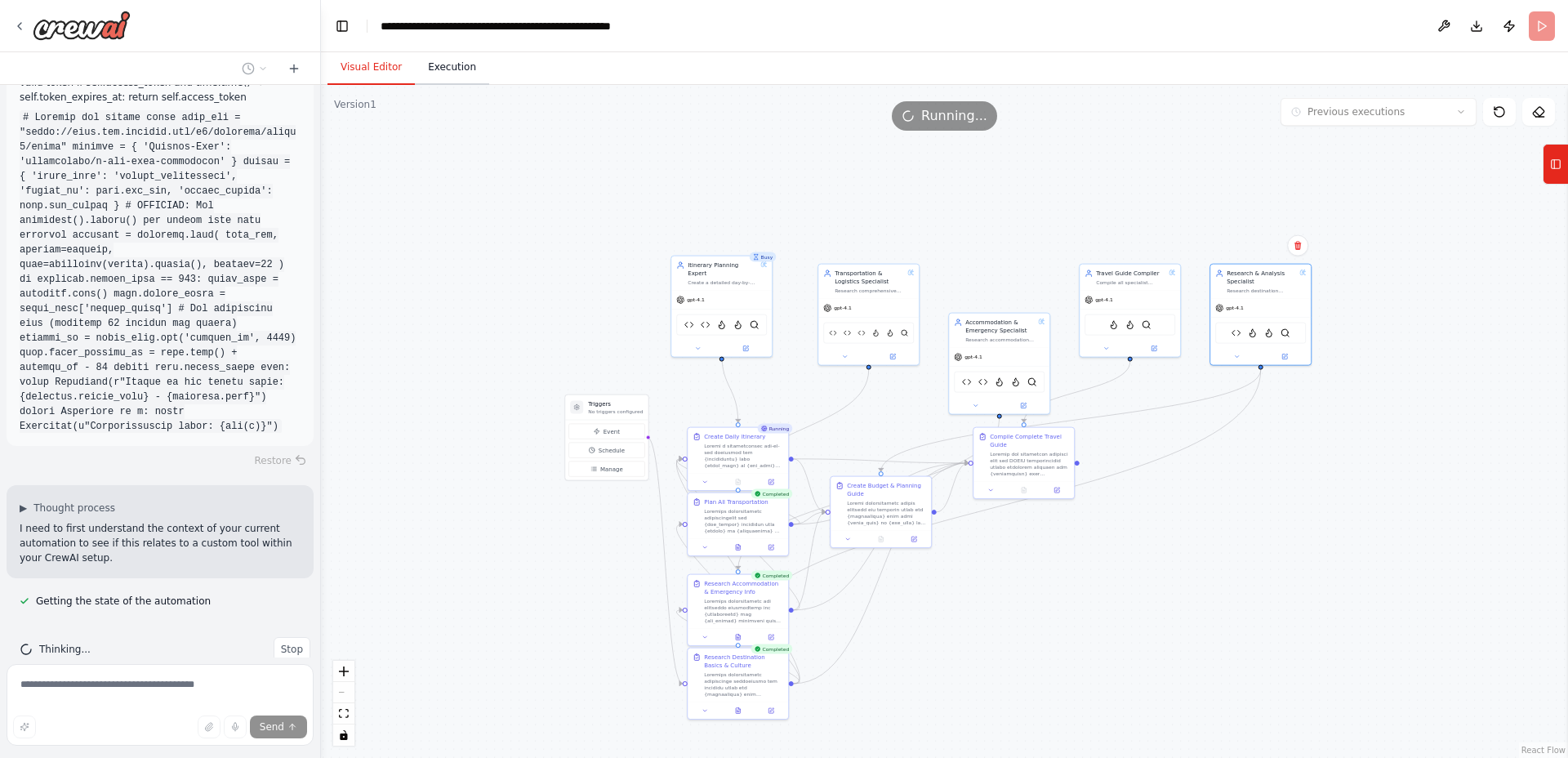
click at [453, 55] on button "Execution" at bounding box center [452, 68] width 74 height 34
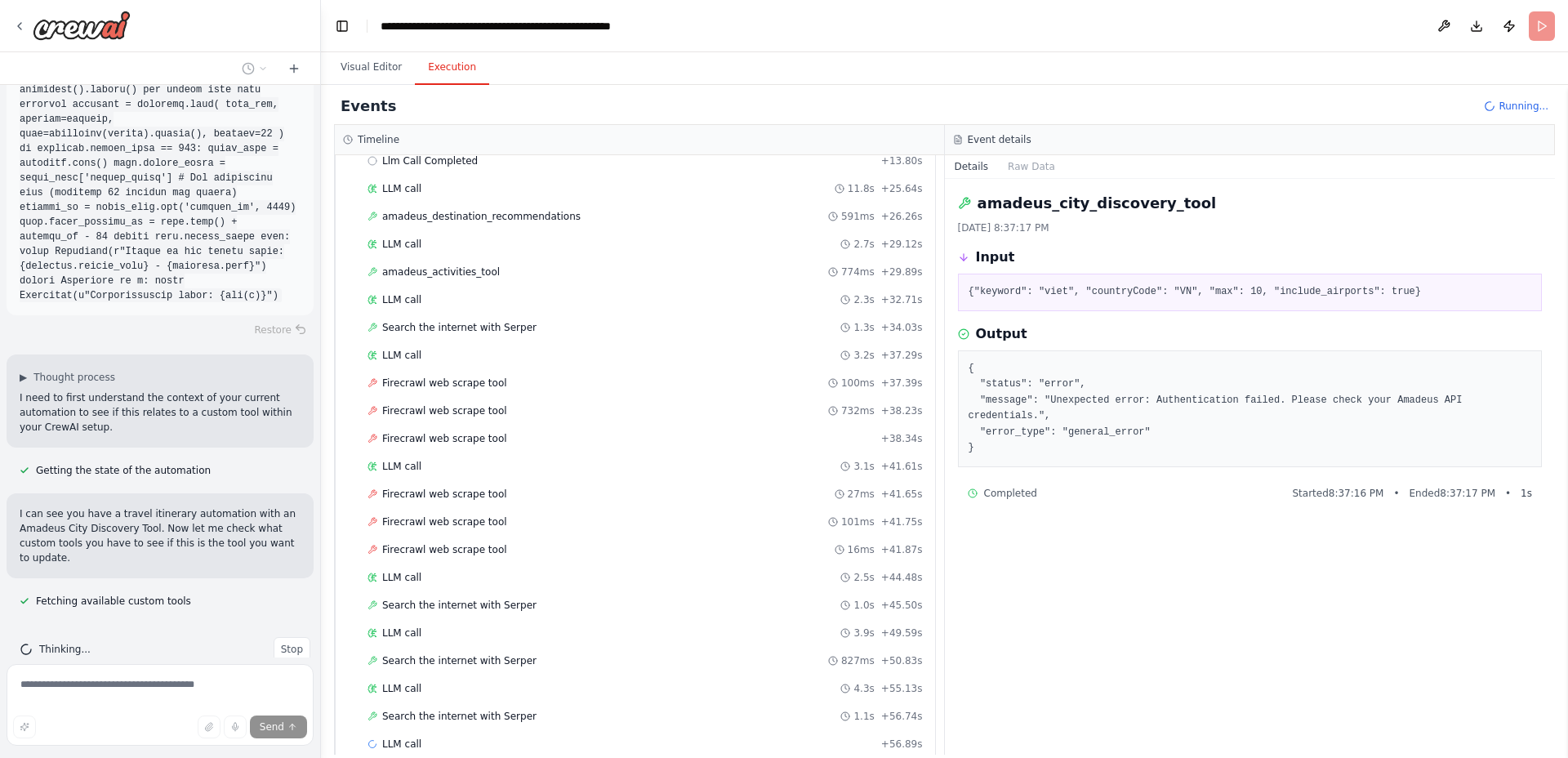
scroll to position [2924, 0]
click at [478, 221] on span "amadeus_destination_recommendations" at bounding box center [481, 222] width 198 height 13
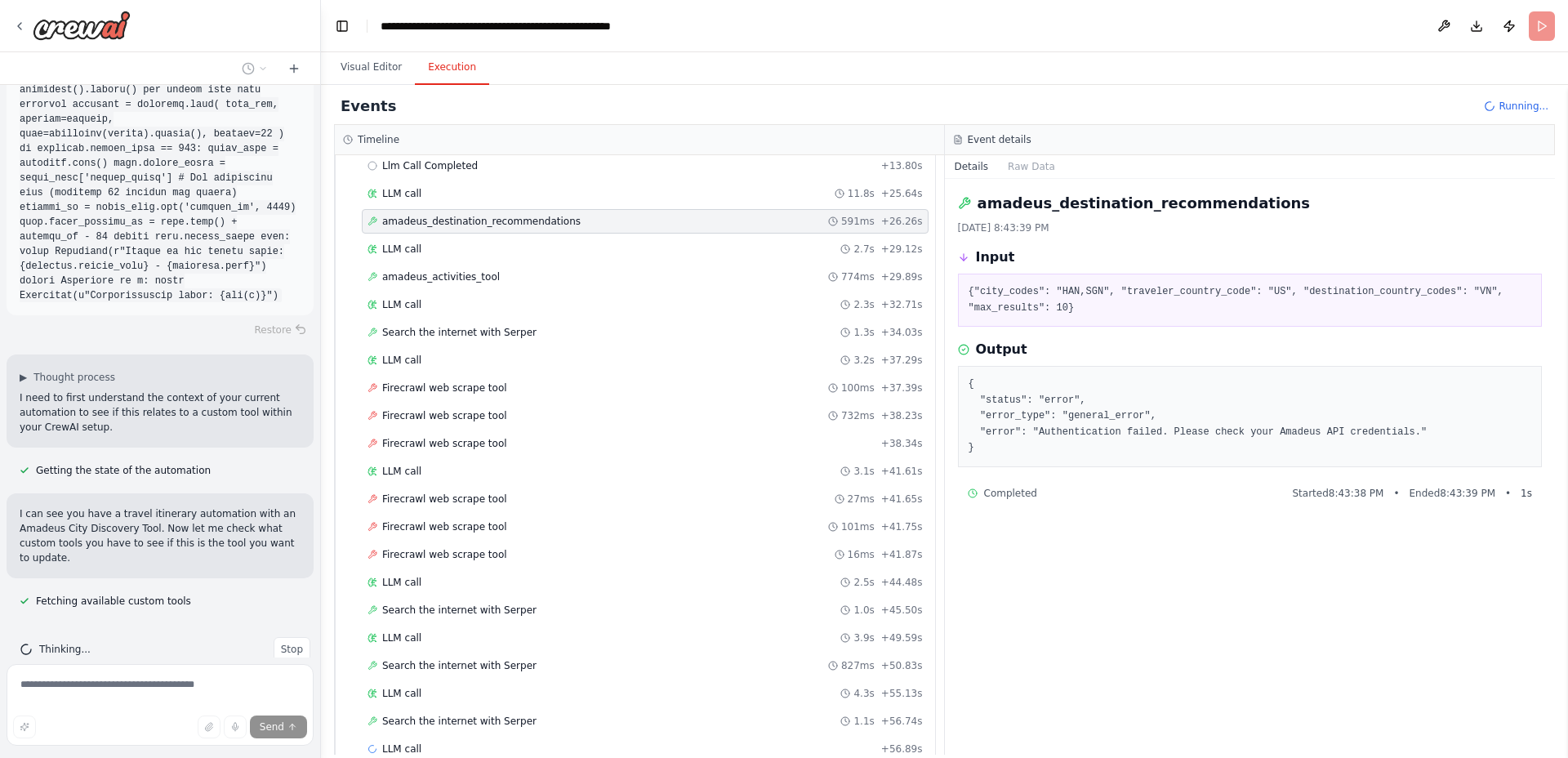
click at [475, 221] on span "amadeus_destination_recommendations" at bounding box center [481, 222] width 198 height 13
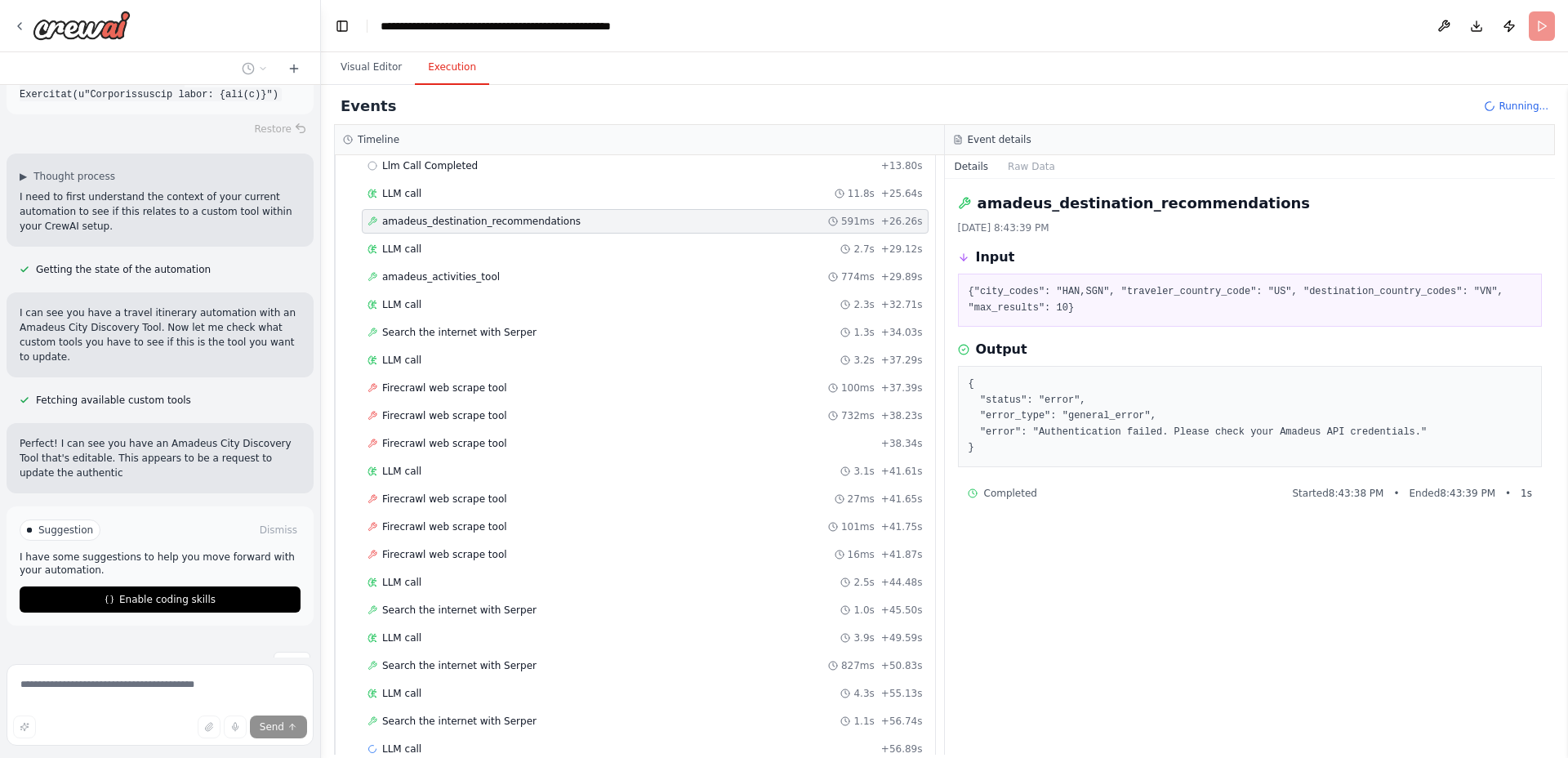
scroll to position [681, 0]
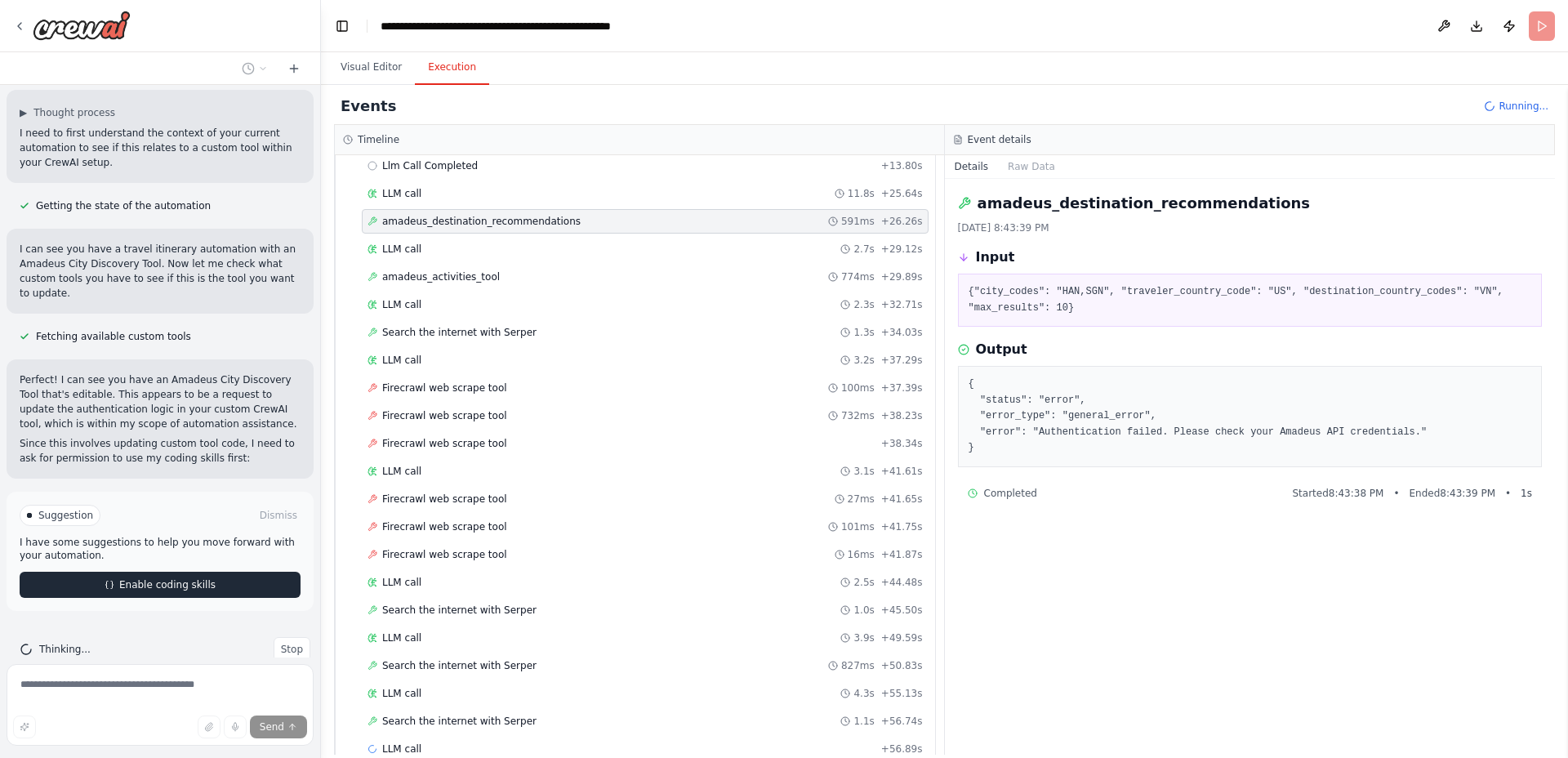
click at [164, 578] on span "Enable coding skills" at bounding box center [167, 585] width 96 height 13
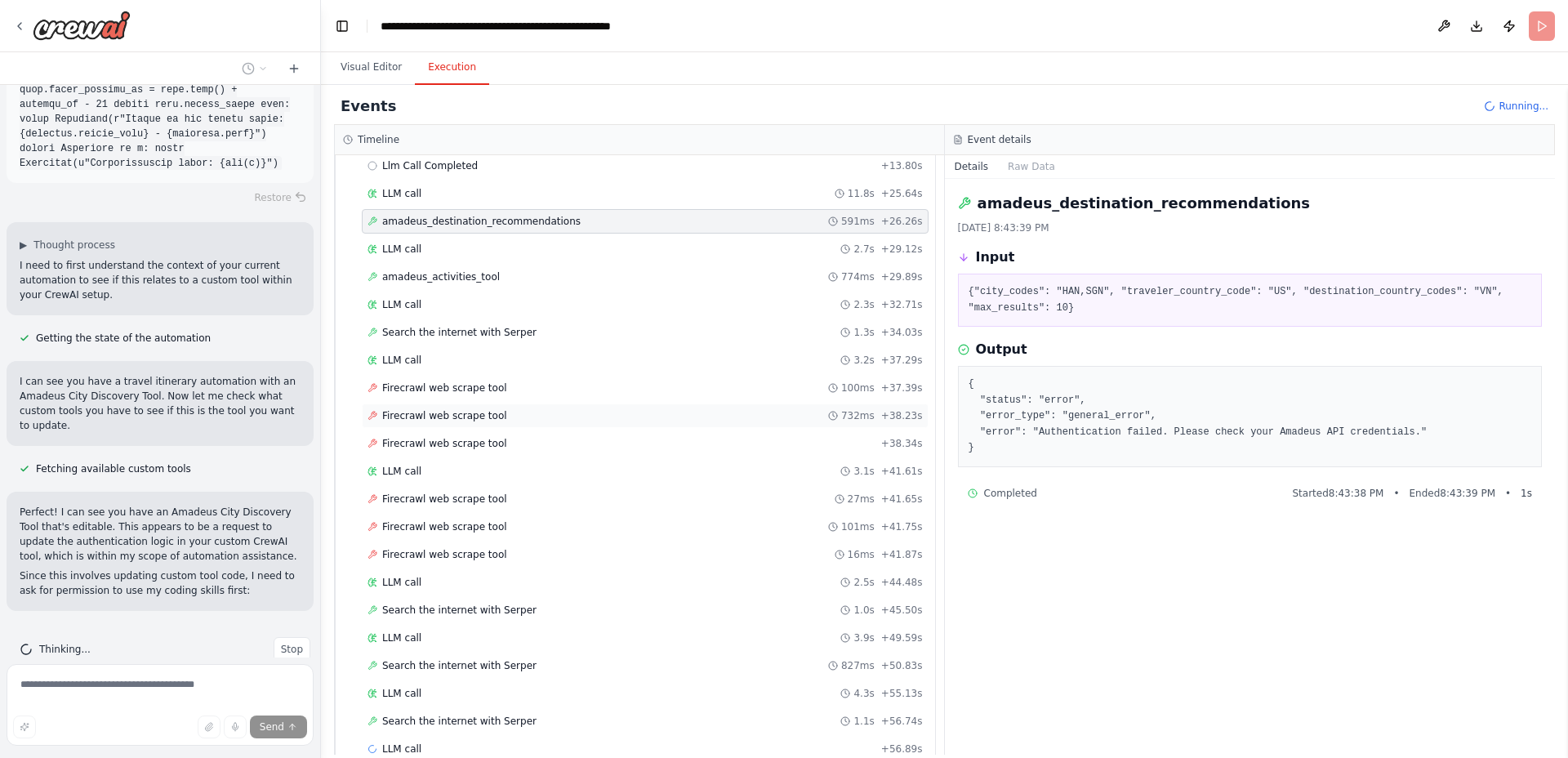
scroll to position [2956, 0]
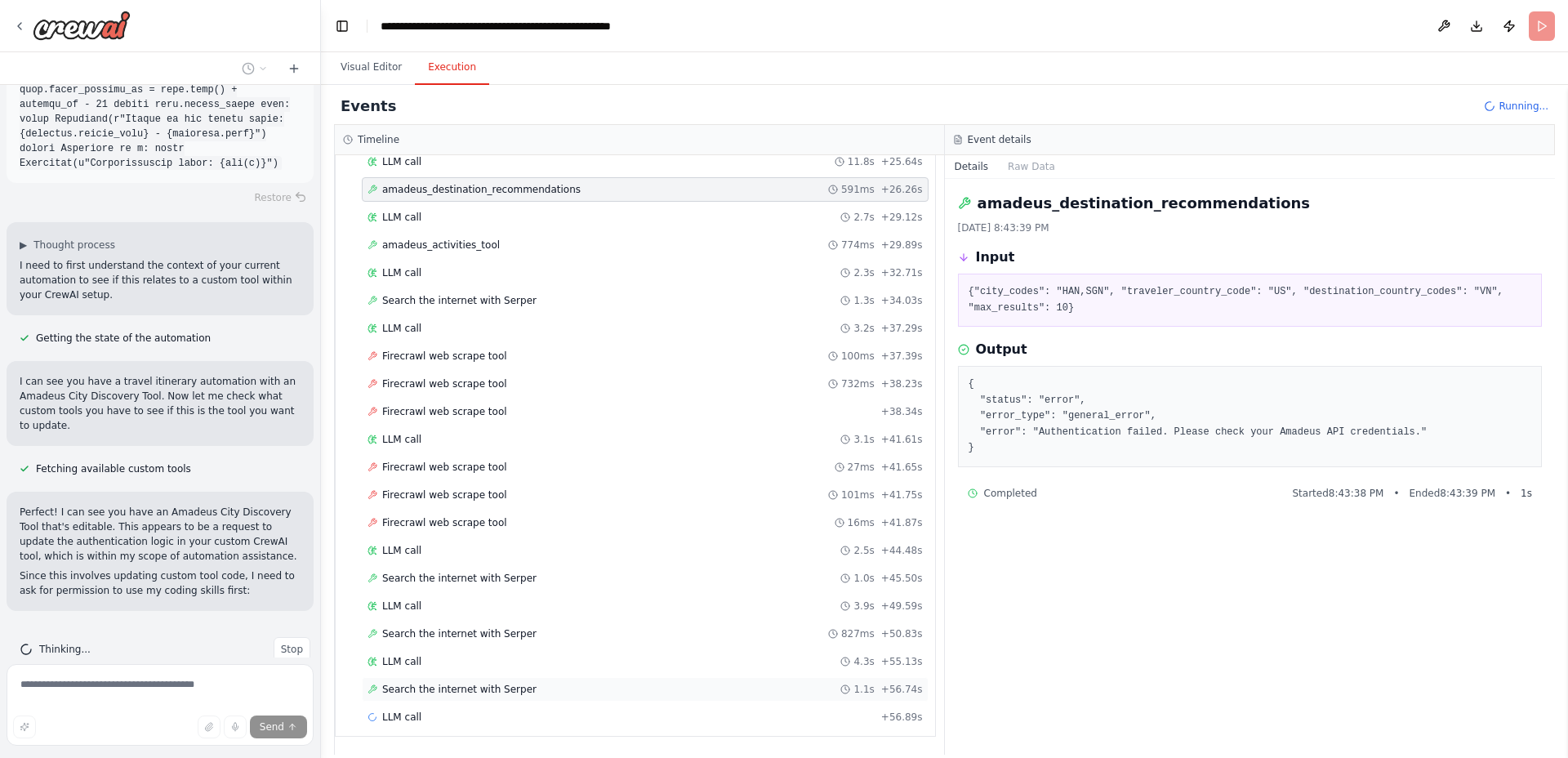
click at [460, 685] on span "Search the internet with Serper" at bounding box center [459, 689] width 154 height 13
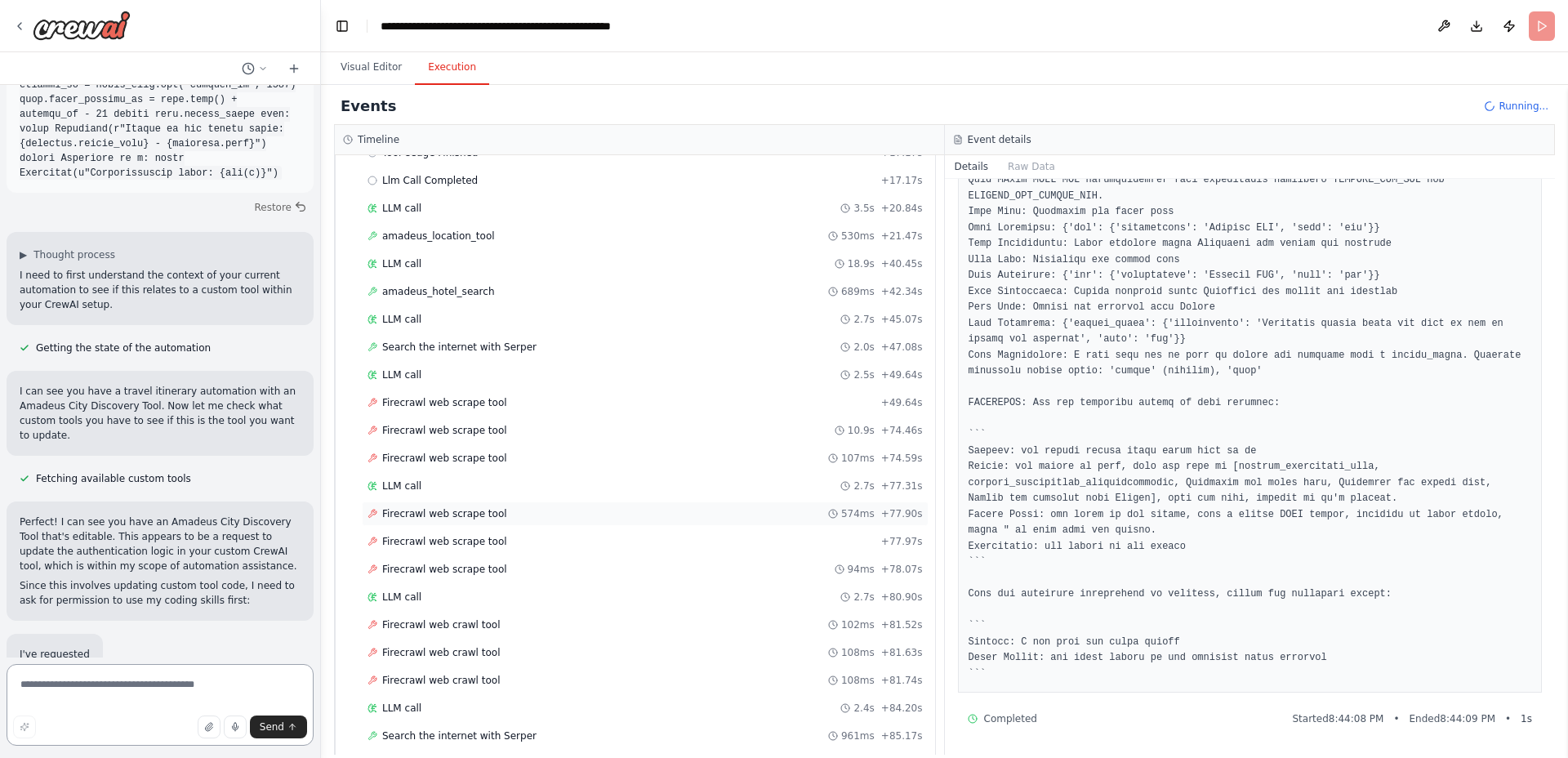
scroll to position [1640, 0]
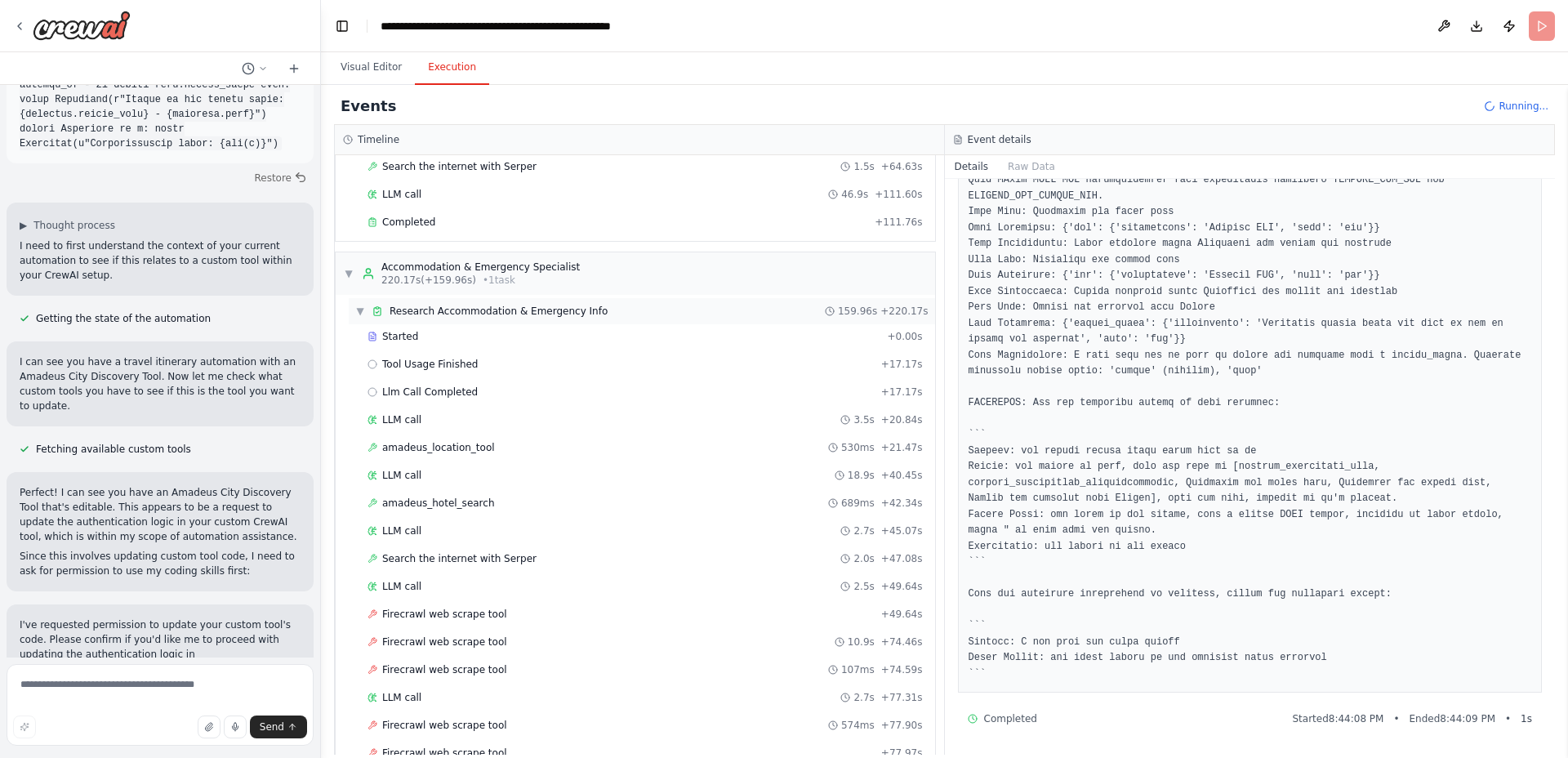
click at [515, 308] on span "Research Accommodation & Emergency Info" at bounding box center [499, 311] width 218 height 13
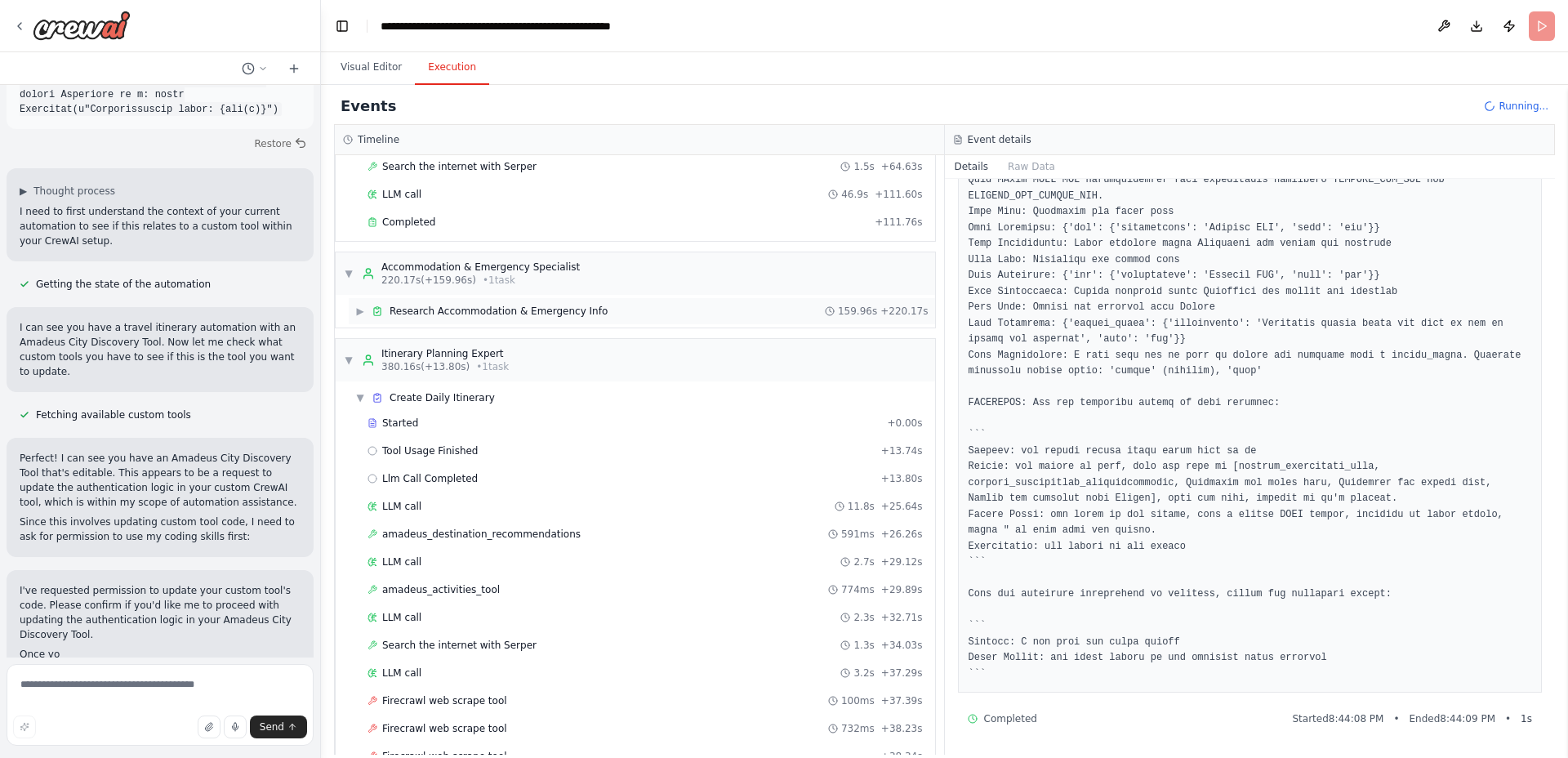
click at [515, 308] on span "Research Accommodation & Emergency Info" at bounding box center [499, 311] width 218 height 13
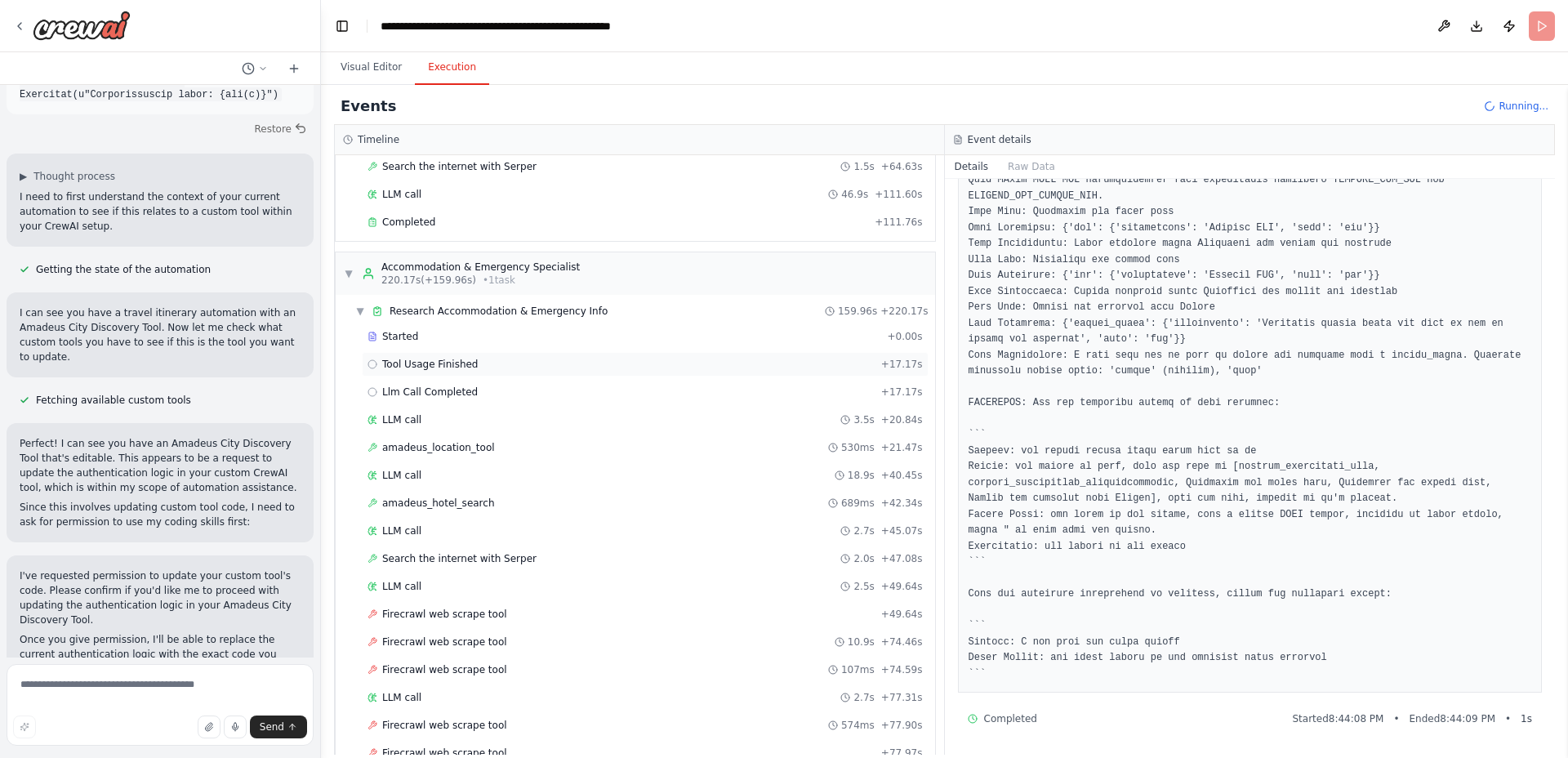
click at [423, 358] on span "Tool Usage Finished" at bounding box center [430, 365] width 96 height 13
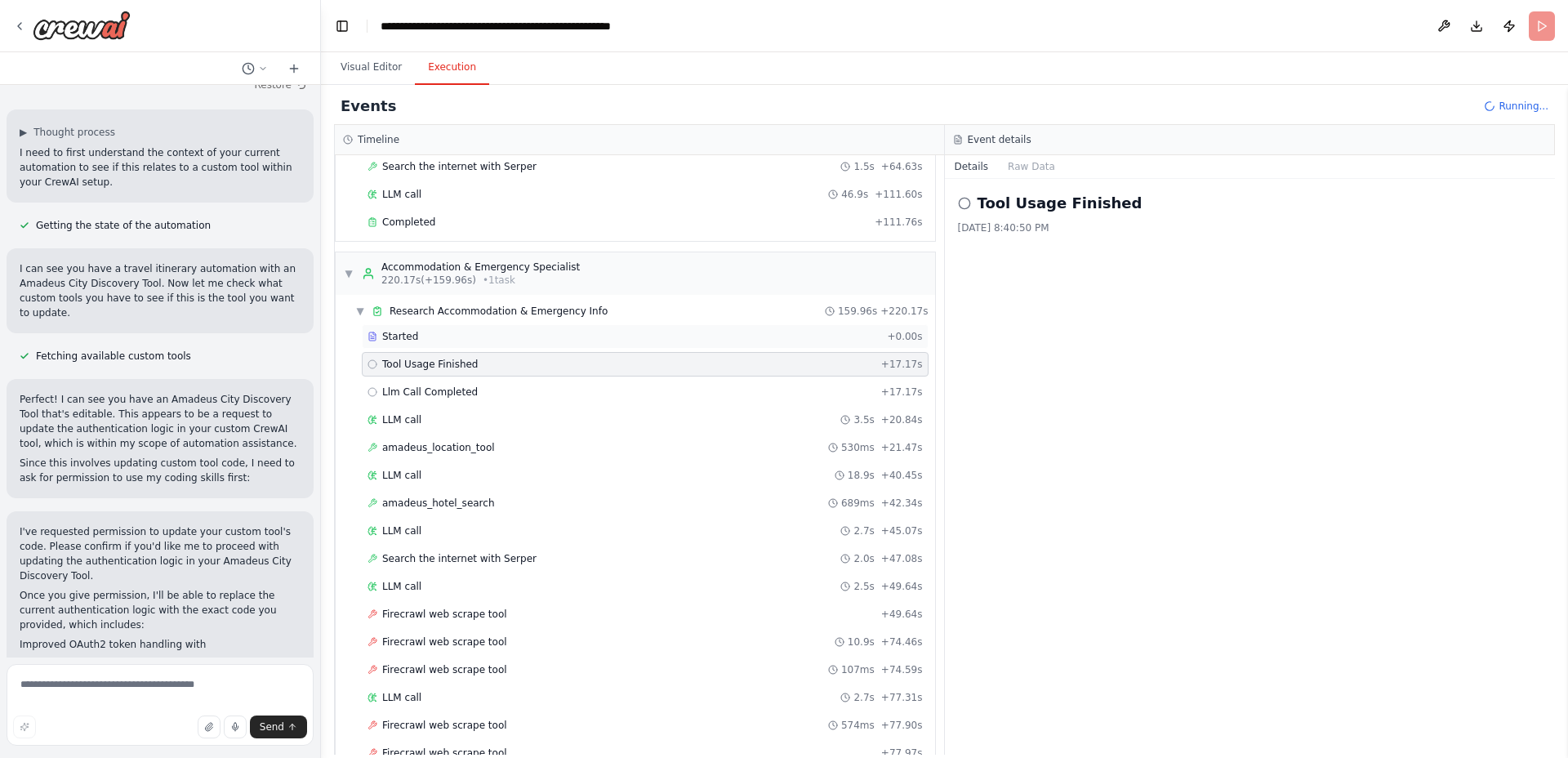
click at [421, 341] on div "Started" at bounding box center [623, 336] width 513 height 13
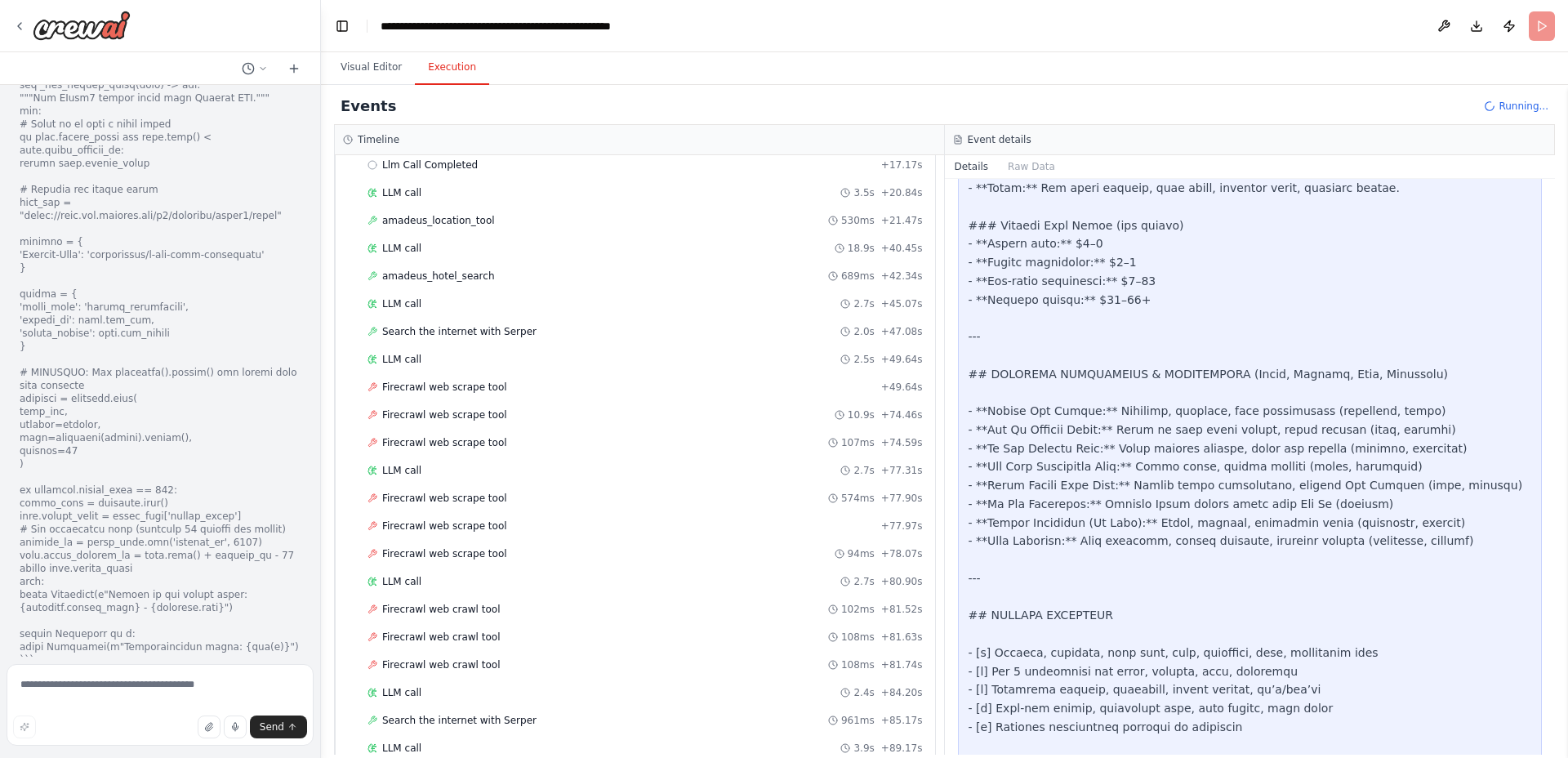
scroll to position [2015, 0]
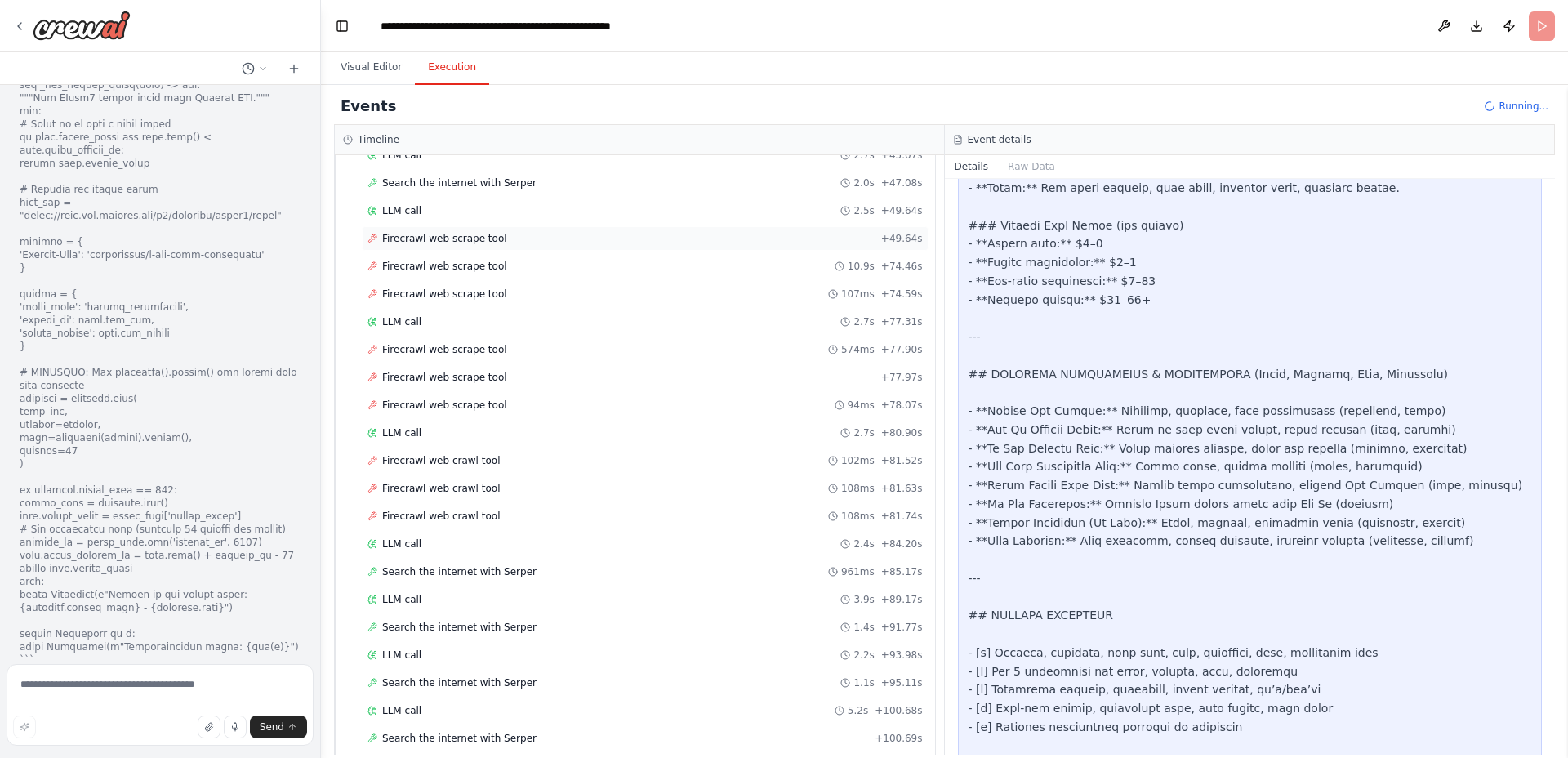
click at [476, 248] on div "Firecrawl web scrape tool + 49.64s" at bounding box center [644, 238] width 566 height 24
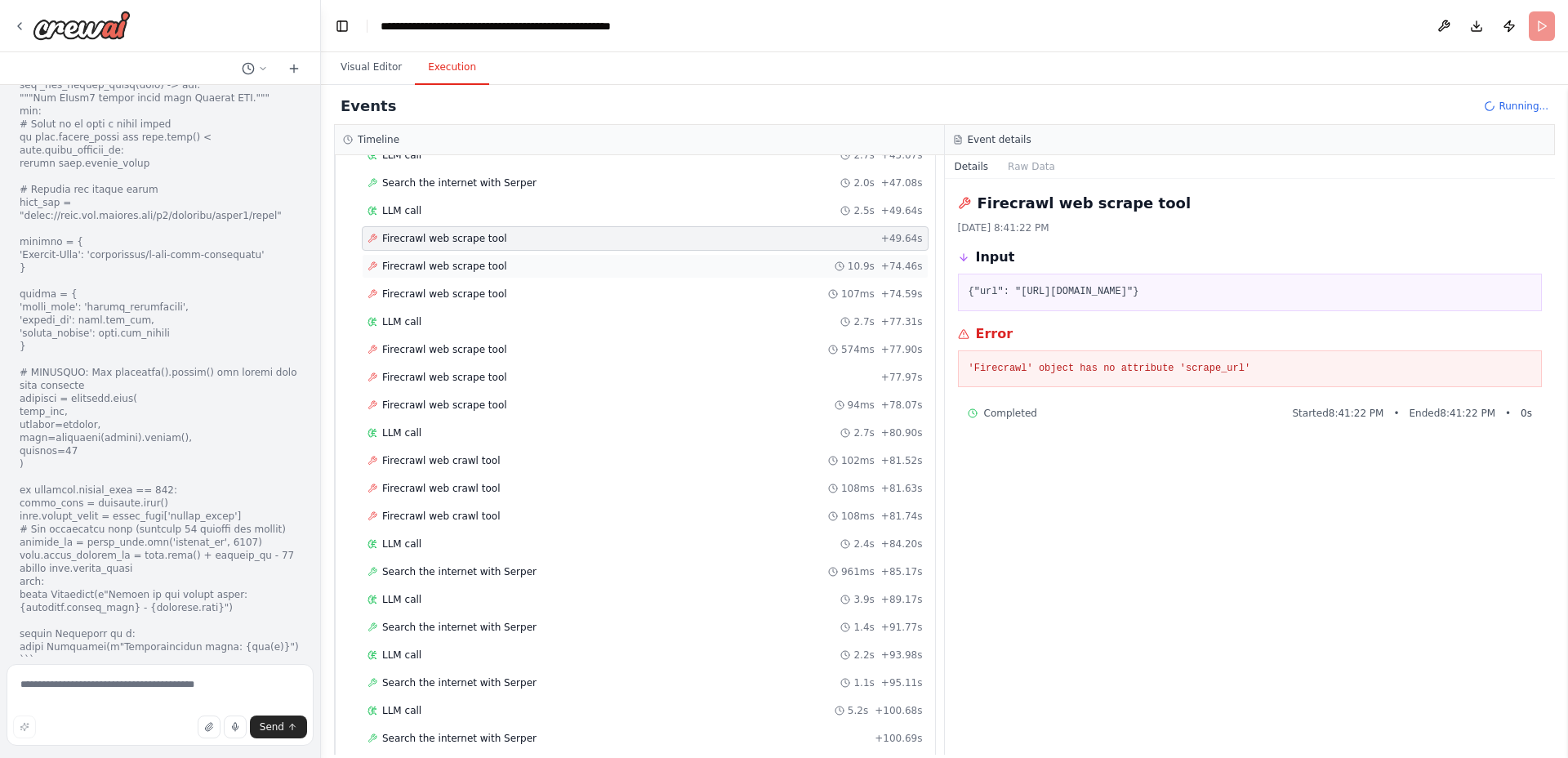
click at [460, 268] on span "Firecrawl web scrape tool" at bounding box center [444, 266] width 125 height 13
click at [453, 294] on span "Firecrawl web scrape tool" at bounding box center [444, 294] width 125 height 13
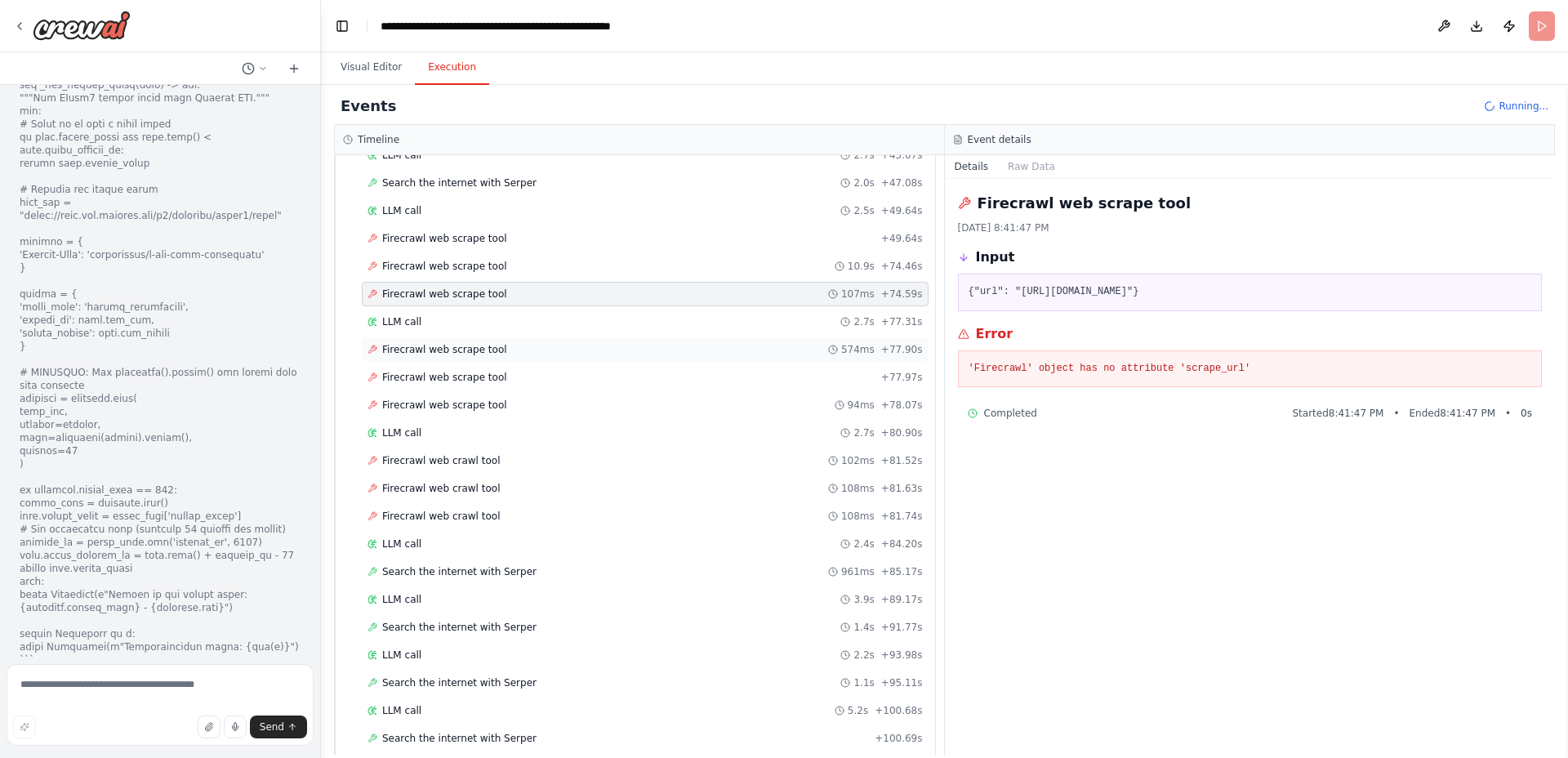
click at [448, 338] on div "Firecrawl web scrape tool 574ms + 77.90s" at bounding box center [644, 349] width 566 height 24
click at [441, 372] on span "Firecrawl web scrape tool" at bounding box center [444, 377] width 125 height 13
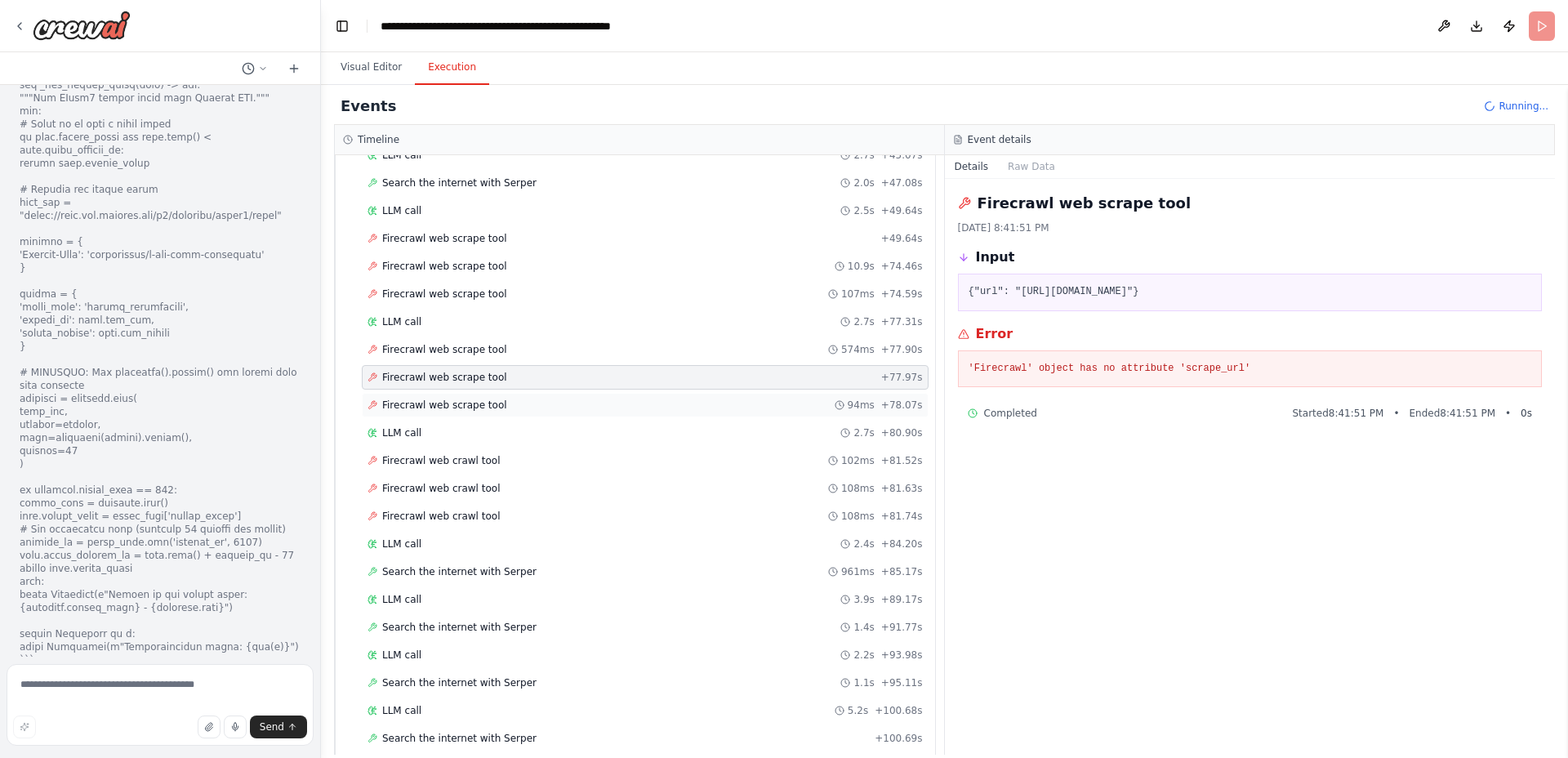
click at [428, 397] on div "Firecrawl web scrape tool 94ms + 78.07s" at bounding box center [644, 404] width 566 height 24
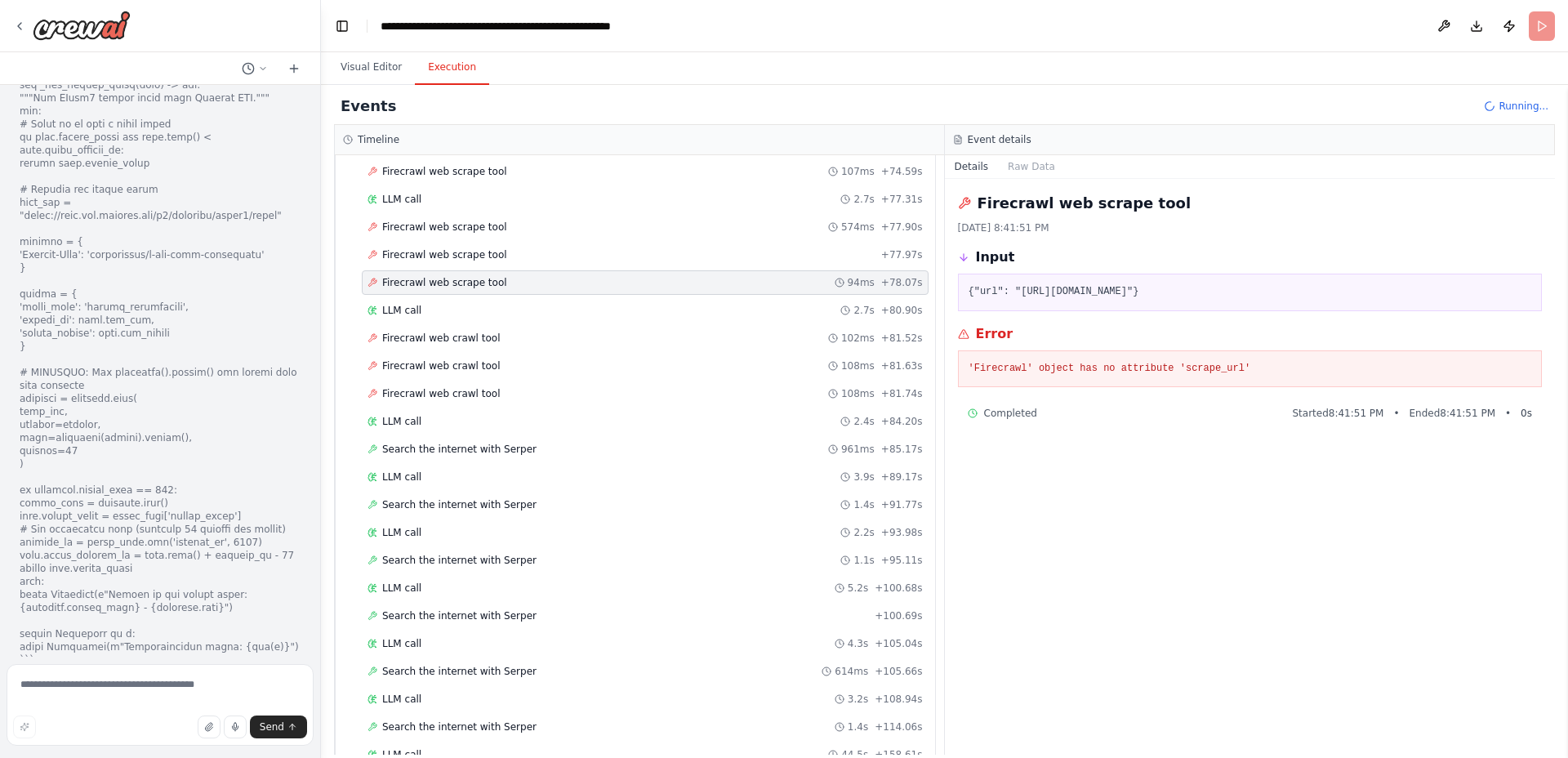
scroll to position [2231, 0]
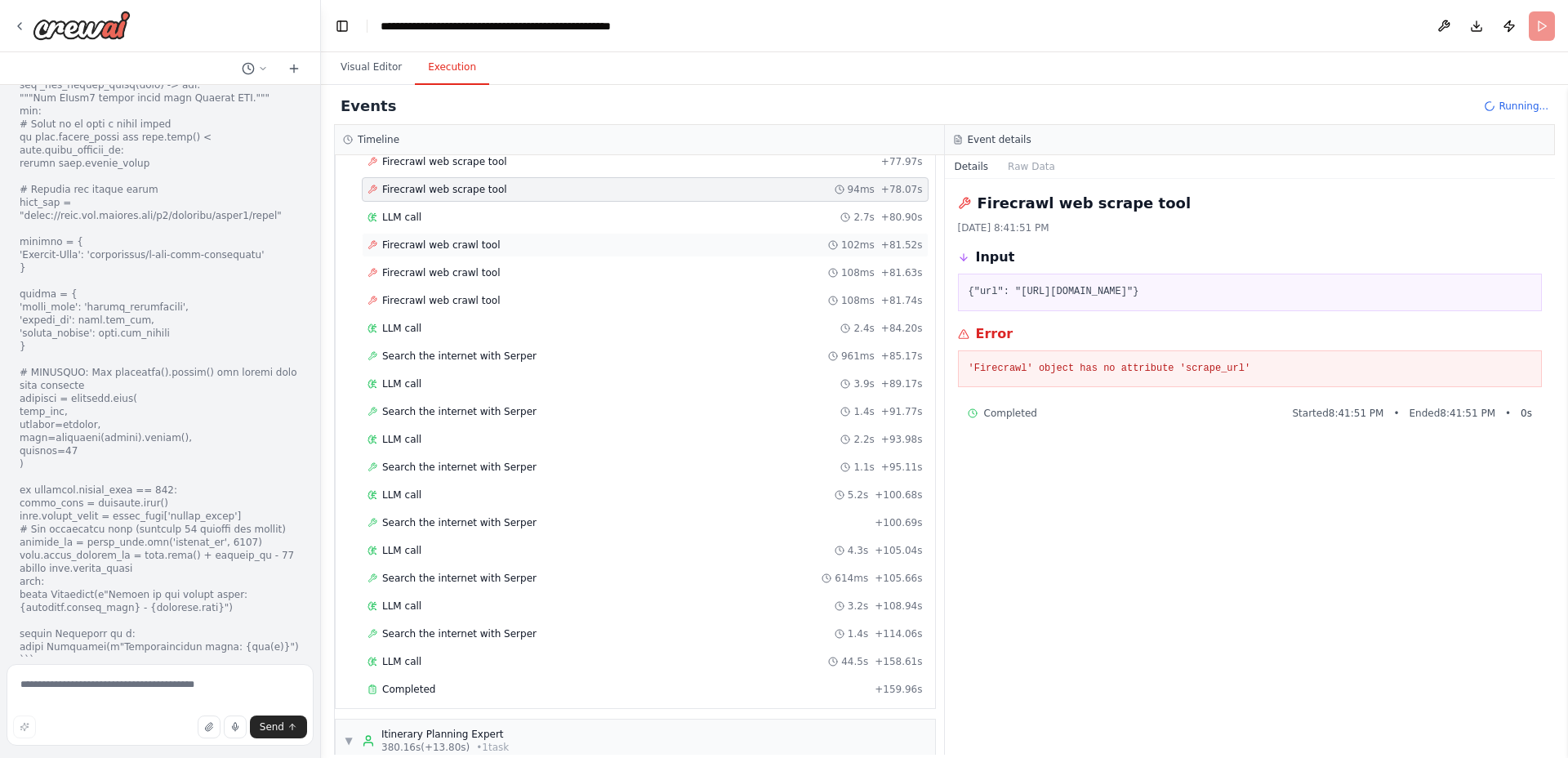
click at [444, 252] on div "Firecrawl web crawl tool 102ms + 81.52s" at bounding box center [644, 244] width 566 height 24
click at [438, 269] on span "Firecrawl web crawl tool" at bounding box center [441, 273] width 118 height 13
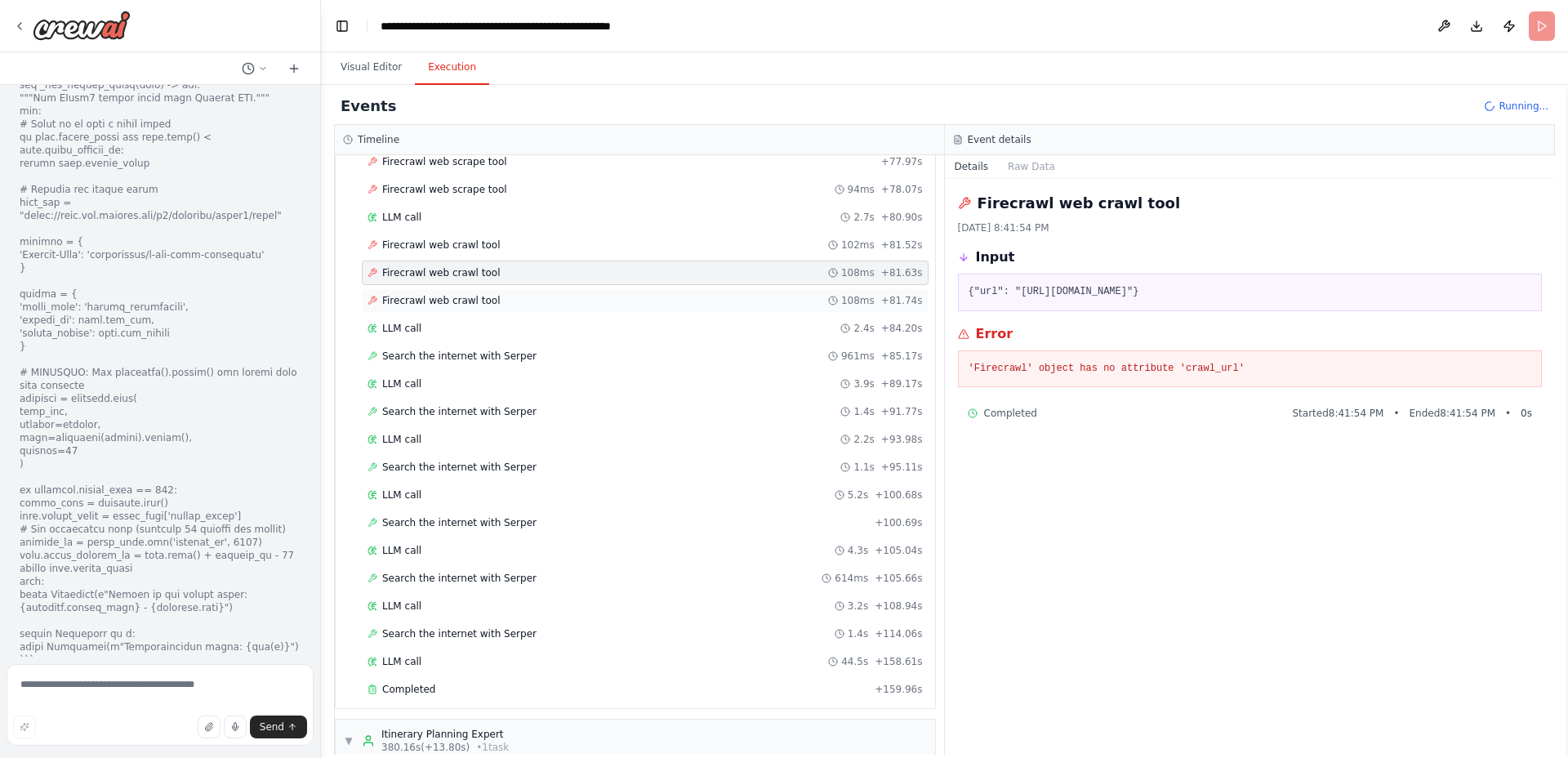
click at [431, 290] on div "Firecrawl web crawl tool 108ms + 81.74s" at bounding box center [644, 300] width 566 height 24
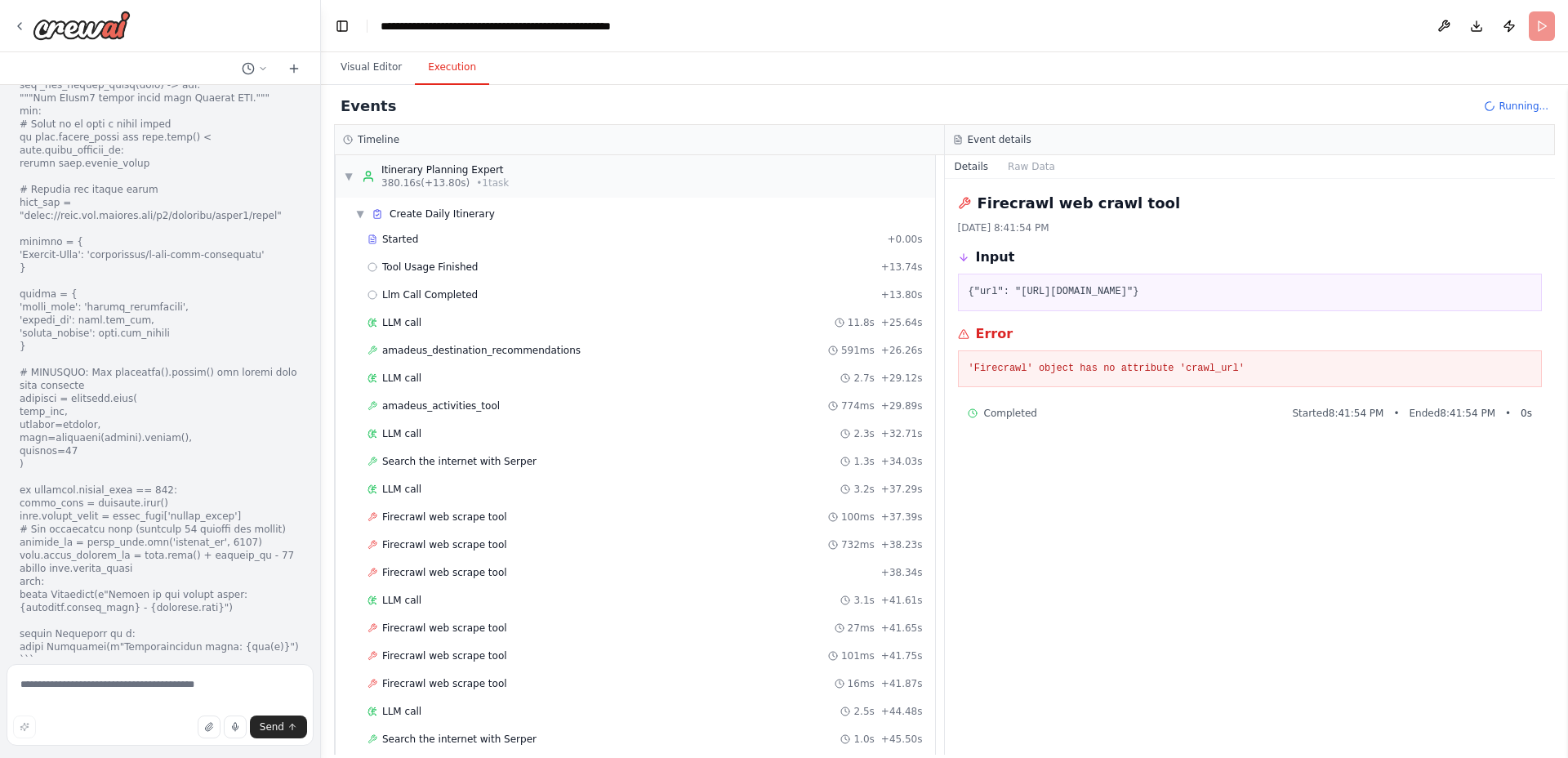
scroll to position [2803, 0]
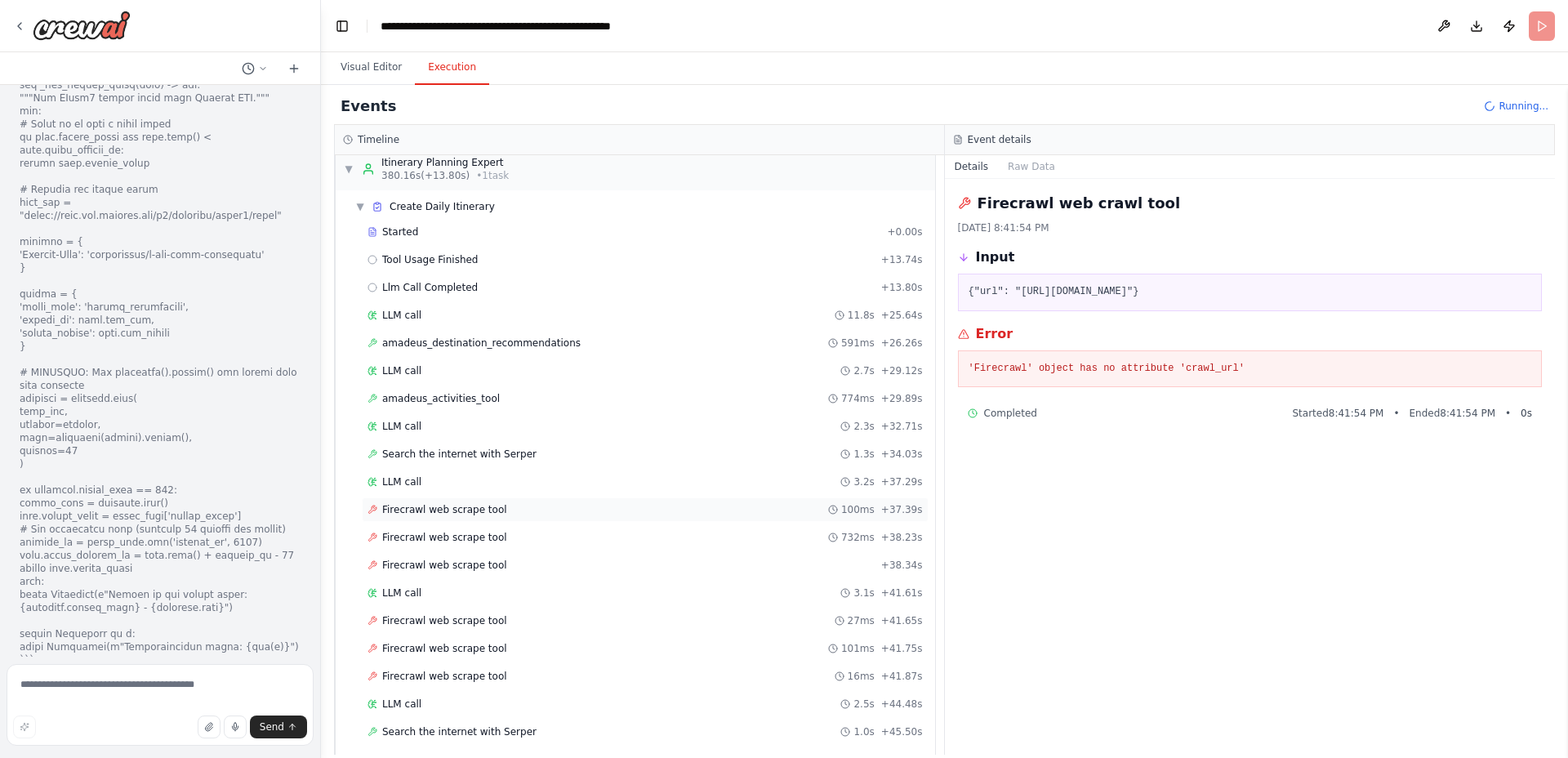
click at [473, 515] on span "Firecrawl web scrape tool" at bounding box center [444, 510] width 125 height 13
click at [473, 536] on span "Firecrawl web scrape tool" at bounding box center [444, 537] width 125 height 13
click at [471, 562] on span "Firecrawl web scrape tool" at bounding box center [444, 566] width 125 height 13
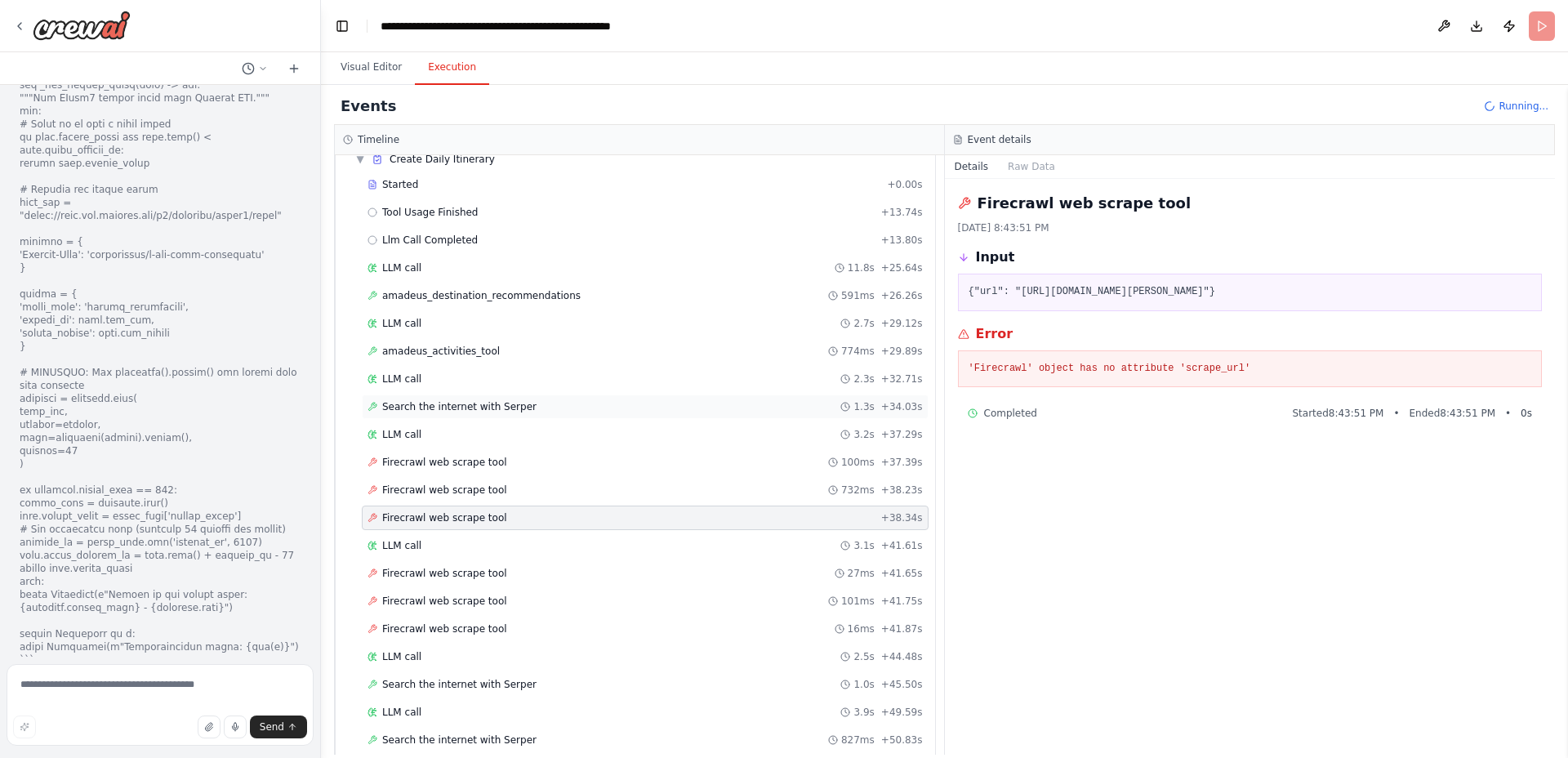
scroll to position [2956, 0]
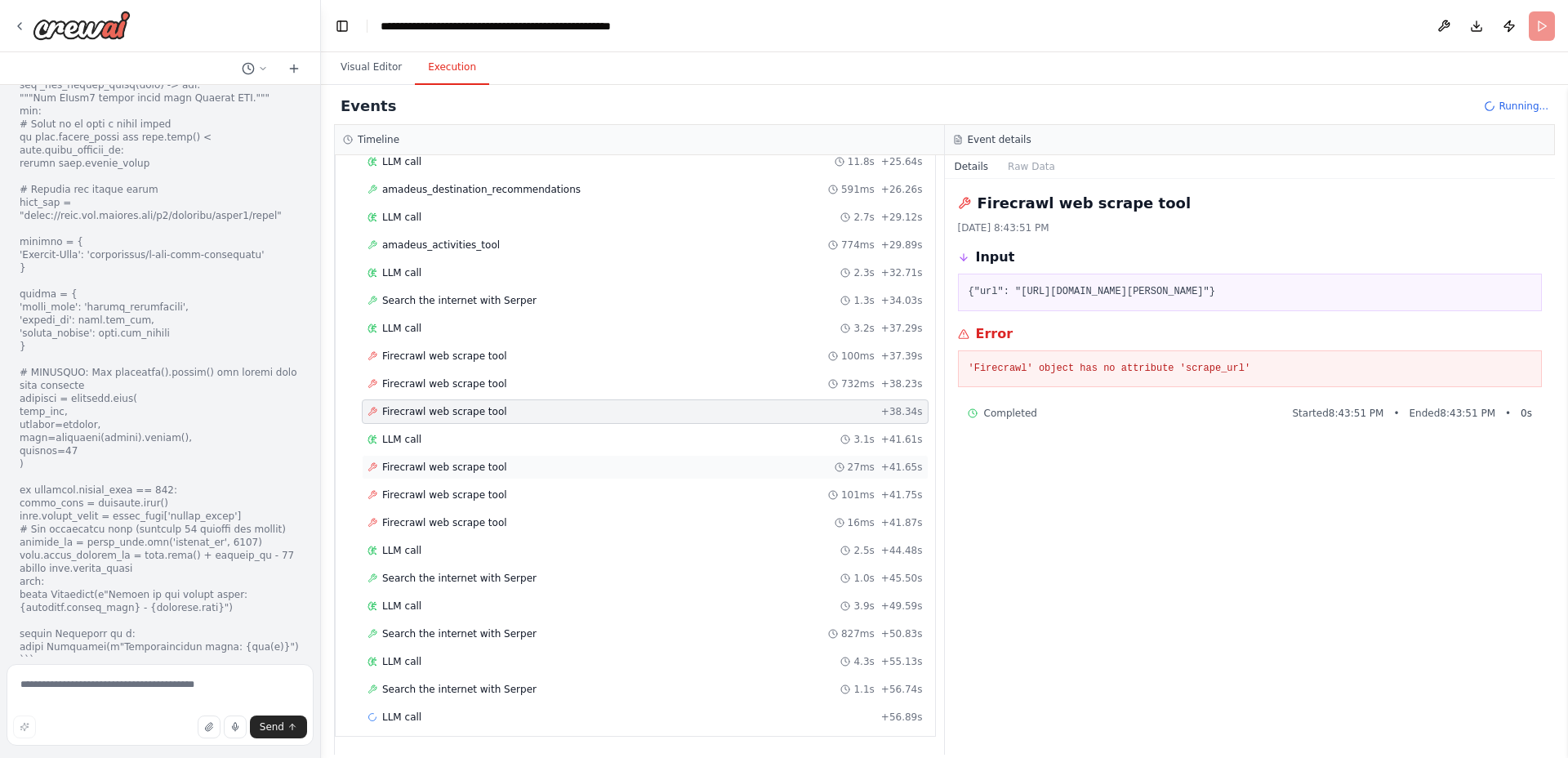
click at [508, 464] on div "Firecrawl web scrape tool 27ms + 41.65s" at bounding box center [645, 467] width 556 height 13
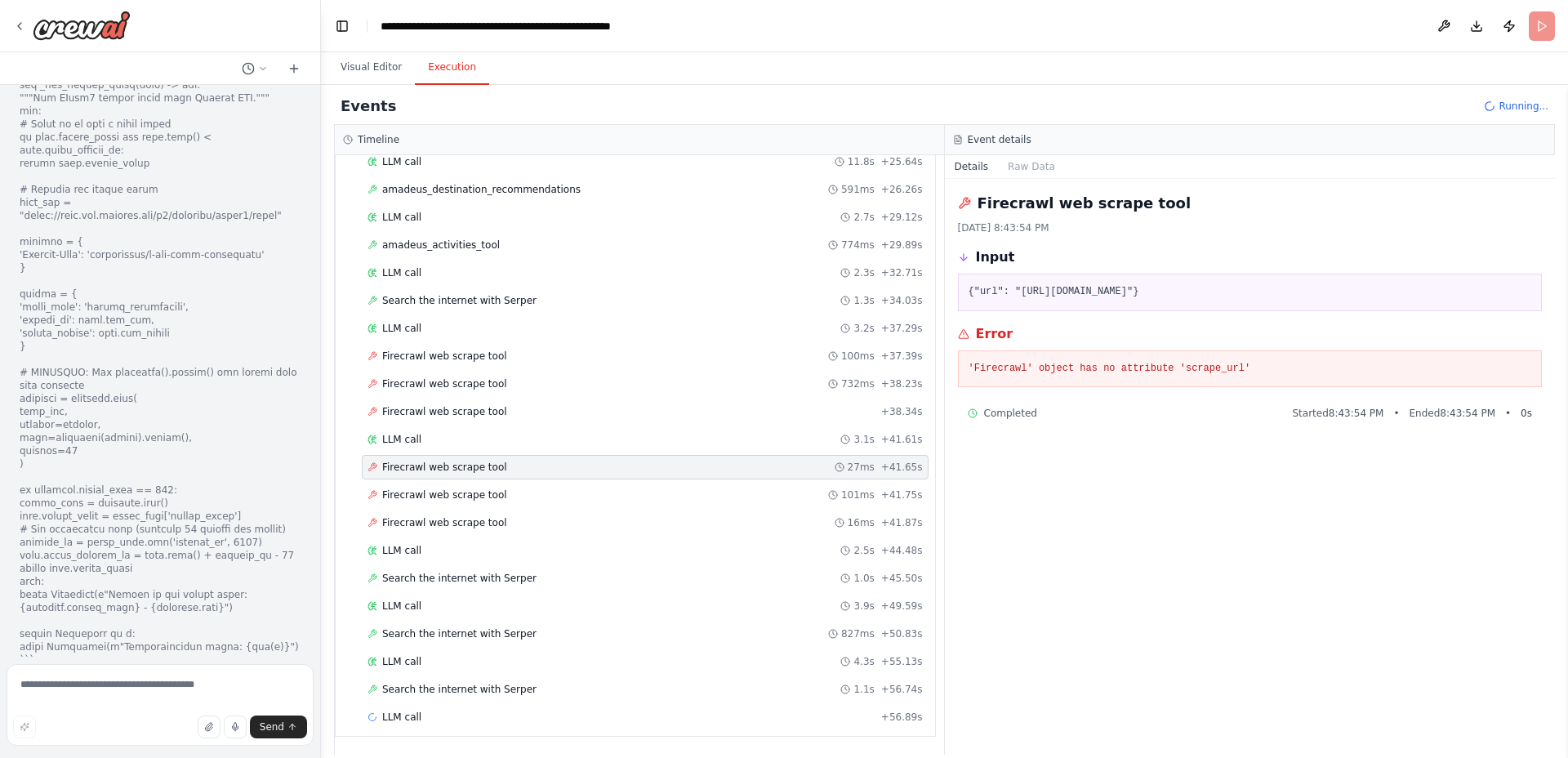
drag, startPoint x: 494, startPoint y: 490, endPoint x: 489, endPoint y: 508, distance: 18.7
click at [494, 490] on span "Firecrawl web scrape tool" at bounding box center [444, 495] width 125 height 13
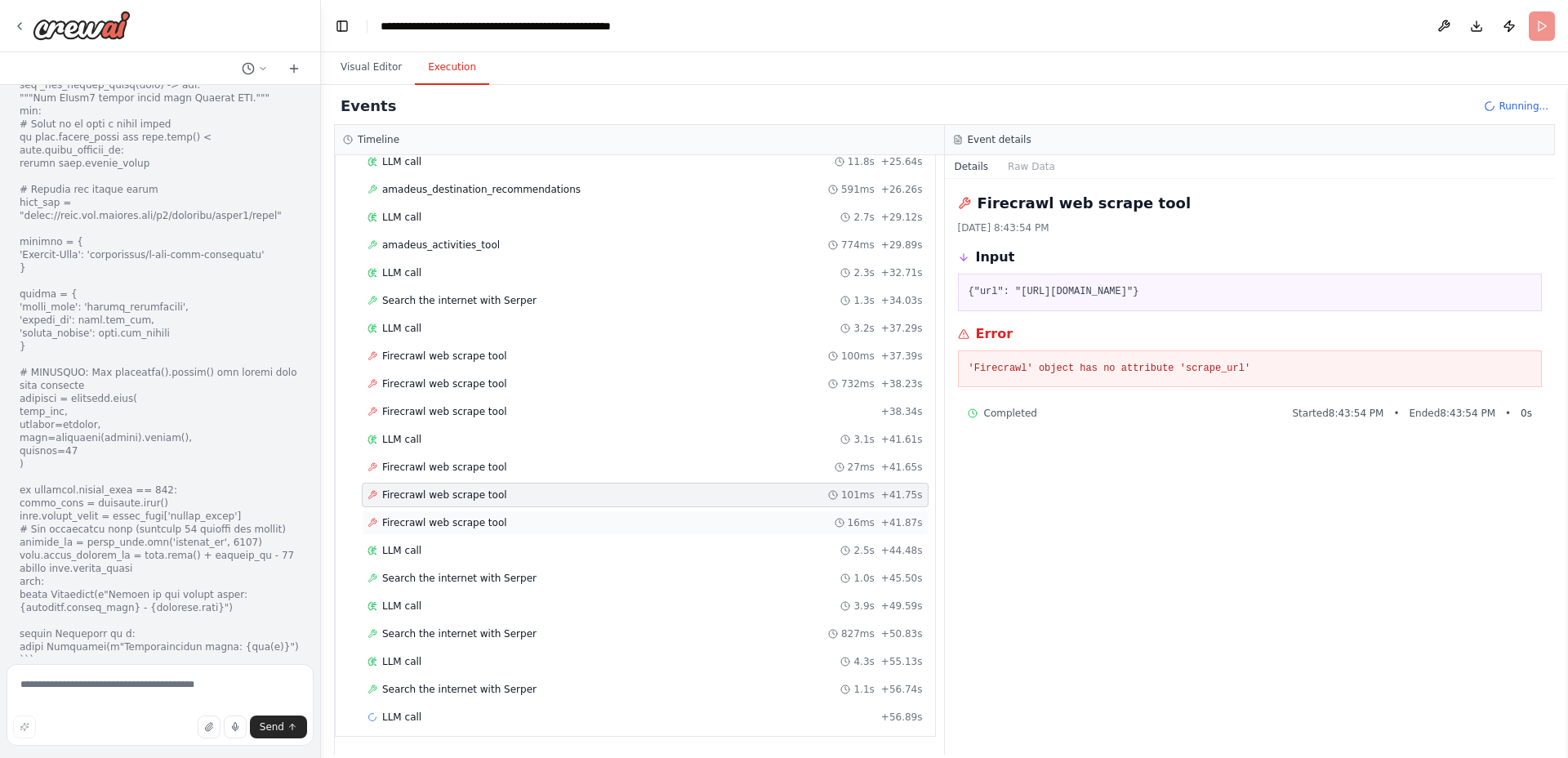
click at [484, 520] on span "Firecrawl web scrape tool" at bounding box center [444, 523] width 125 height 13
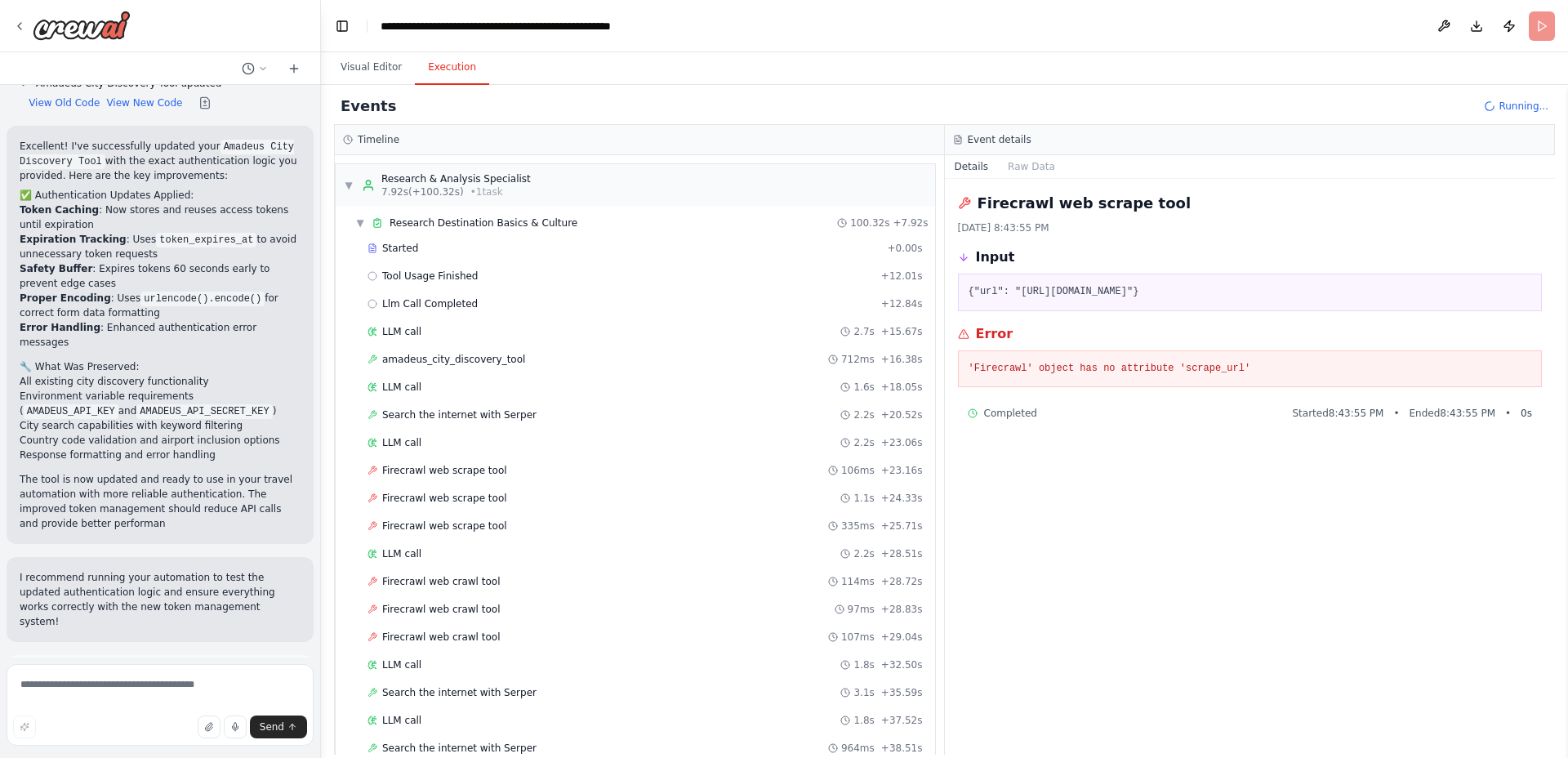
scroll to position [2559, 0]
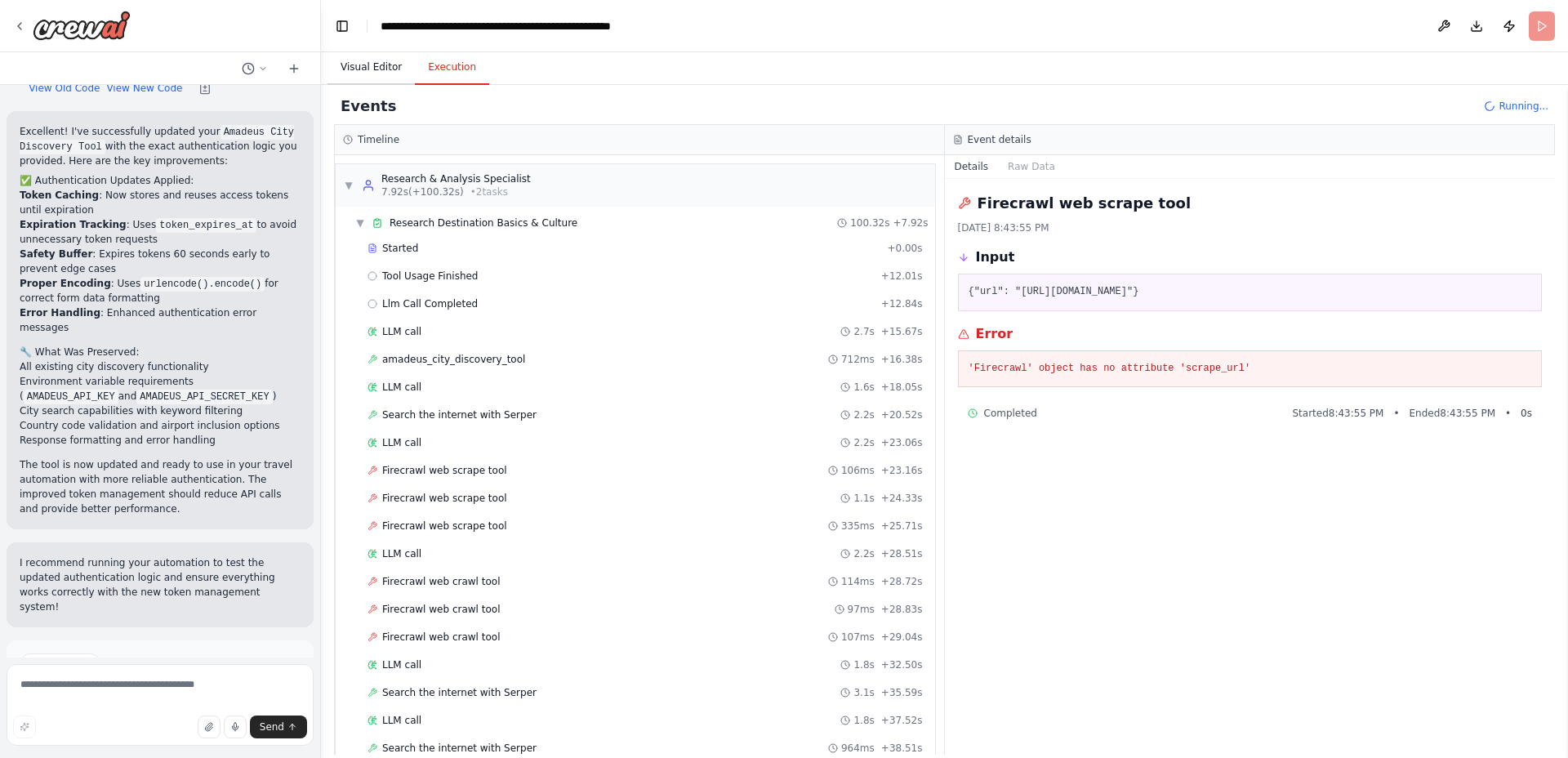
click at [387, 69] on button "Visual Editor" at bounding box center [371, 68] width 87 height 34
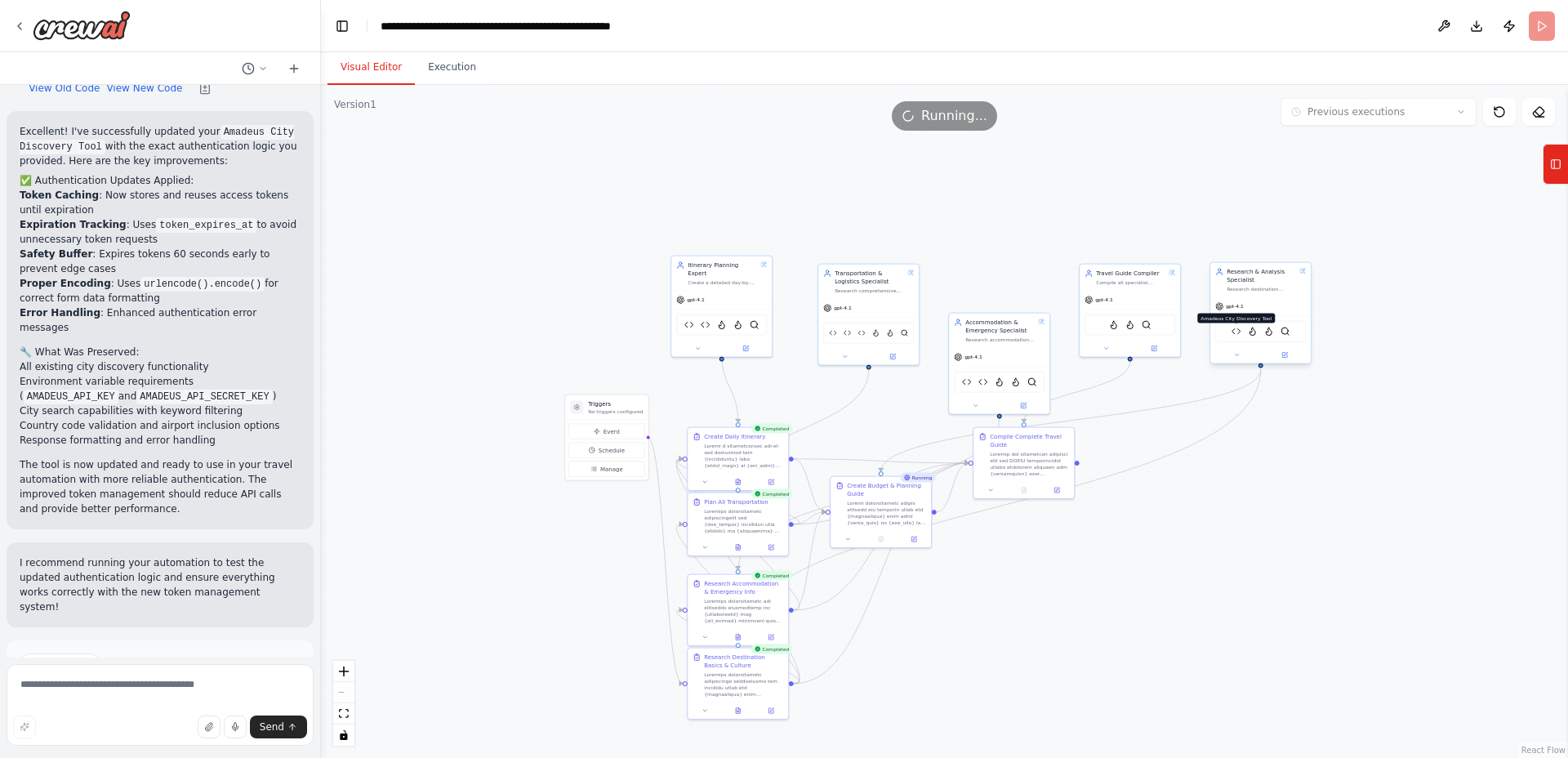
click at [1232, 330] on img at bounding box center [1237, 331] width 10 height 10
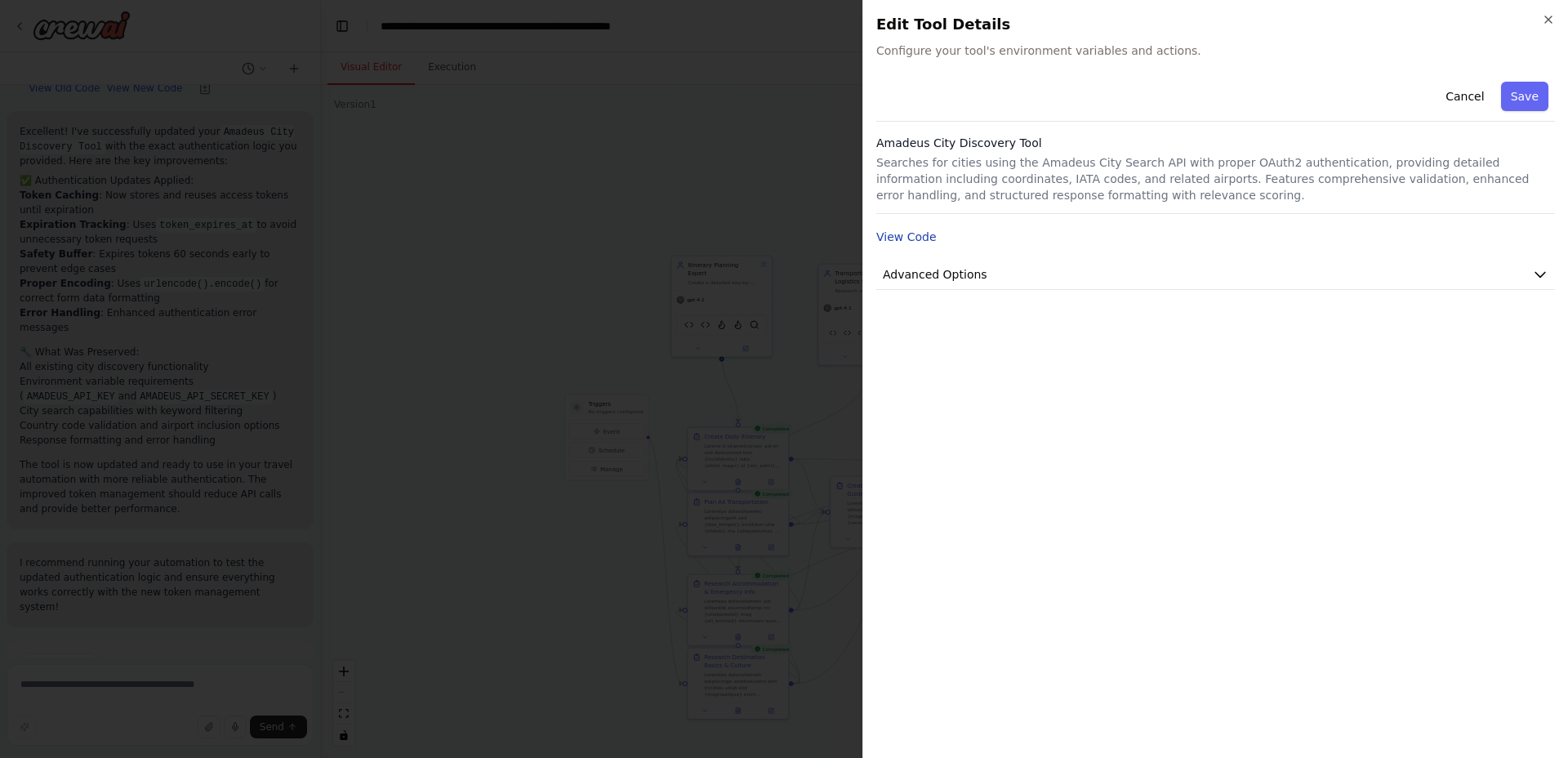
click at [912, 233] on button "View Code" at bounding box center [906, 237] width 60 height 17
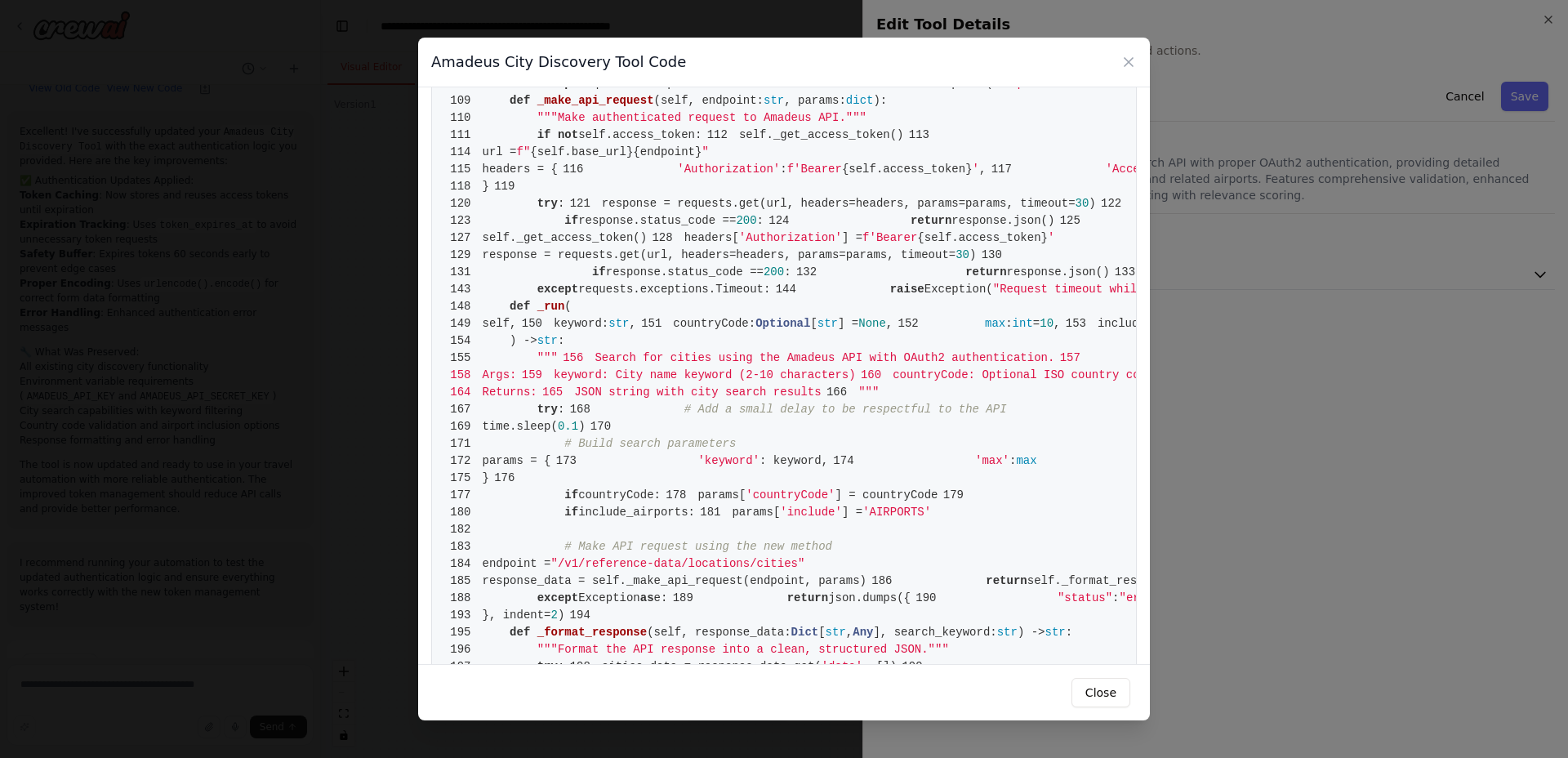
scroll to position [890, 0]
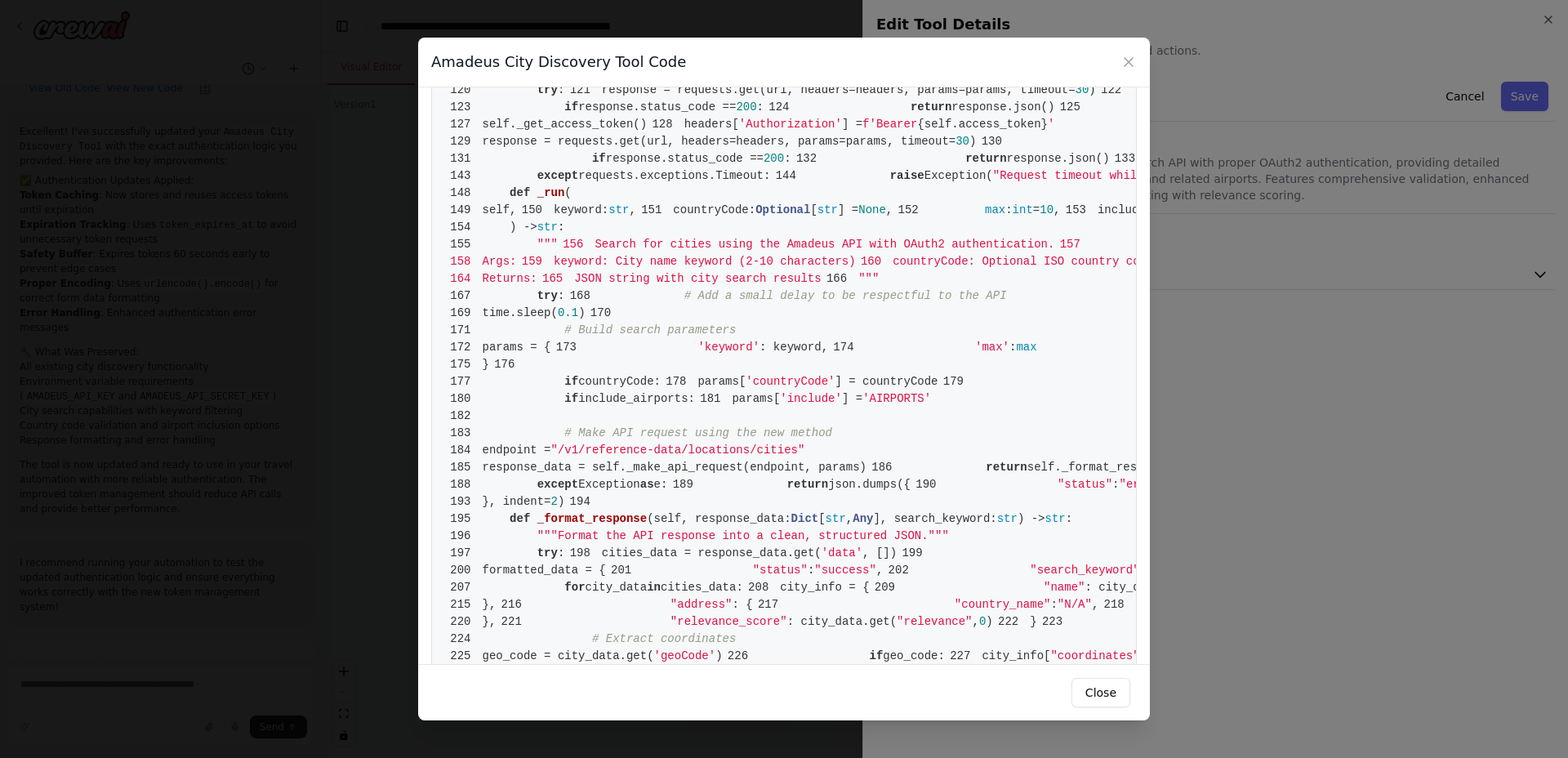
click at [76, 714] on div "Amadeus City Discovery Tool Code 1 from [DOMAIN_NAME] import BaseTool 2 from py…" at bounding box center [784, 379] width 1568 height 758
drag, startPoint x: 106, startPoint y: 689, endPoint x: 151, endPoint y: 681, distance: 45.7
click at [108, 688] on div "Amadeus City Discovery Tool Code 1 from [DOMAIN_NAME] import BaseTool 2 from py…" at bounding box center [784, 379] width 1568 height 758
click at [1123, 57] on icon at bounding box center [1129, 62] width 17 height 17
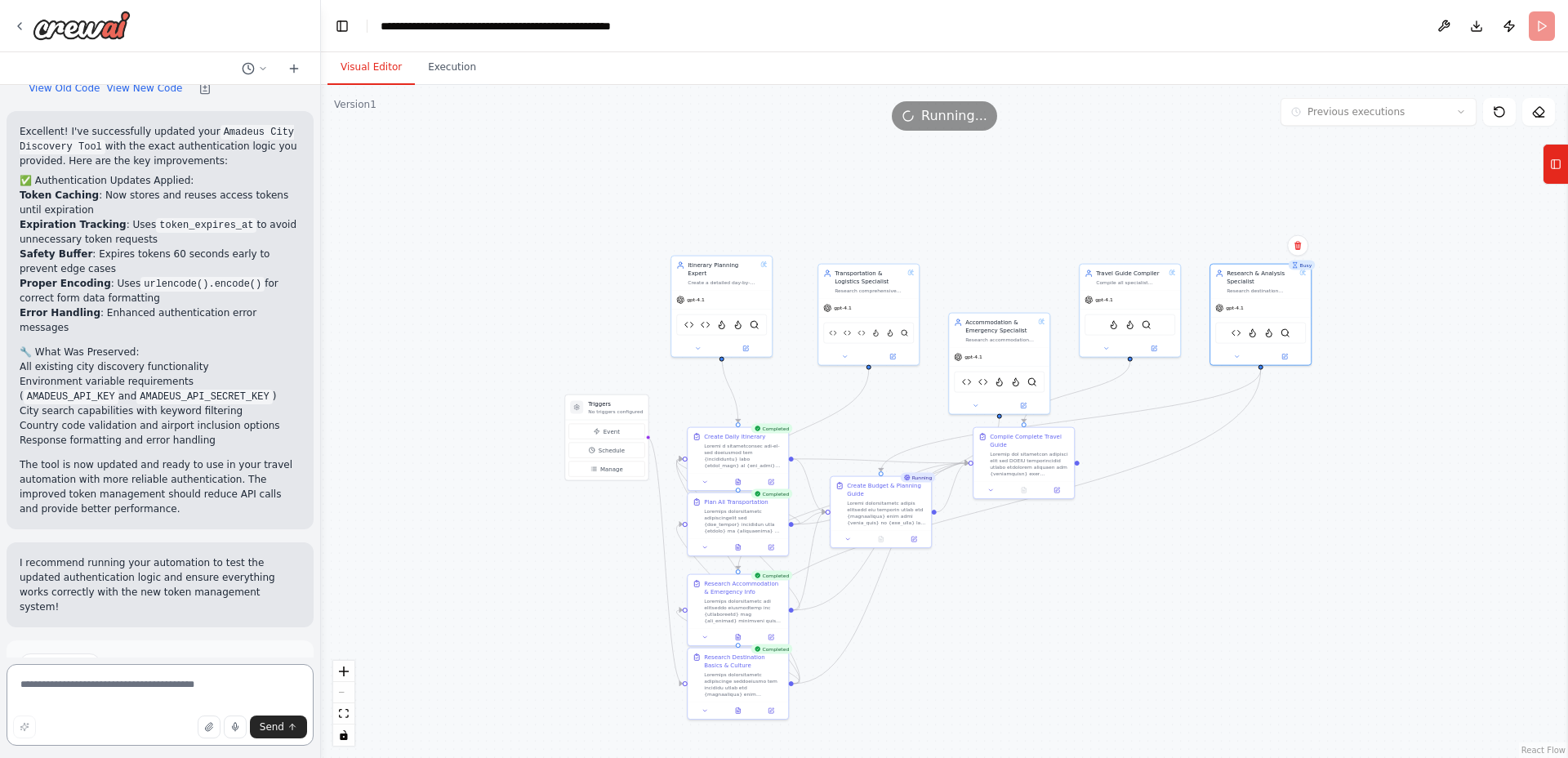
click at [136, 689] on textarea at bounding box center [160, 705] width 307 height 82
paste textarea "**********"
type textarea "**********"
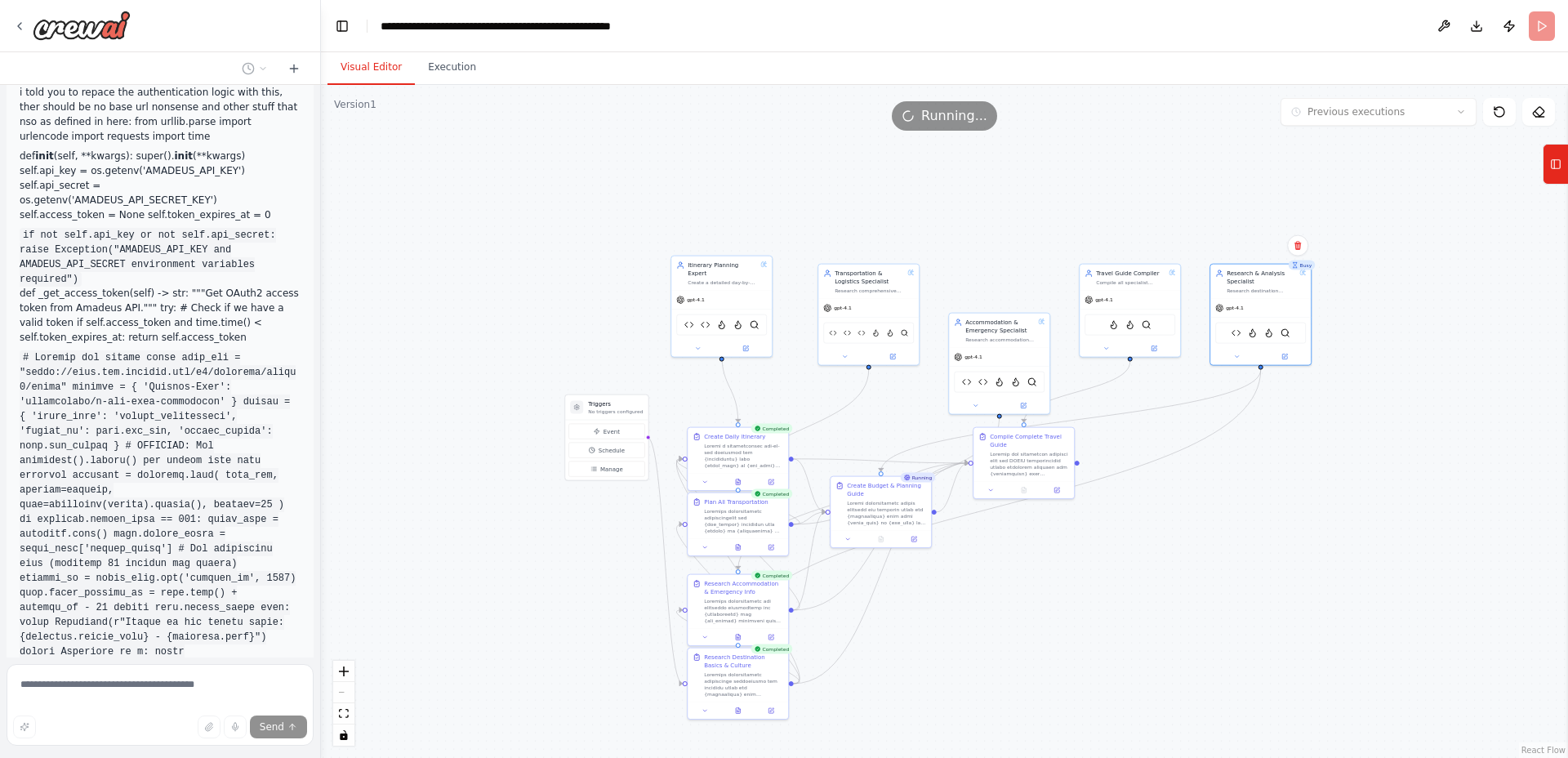
scroll to position [3129, 0]
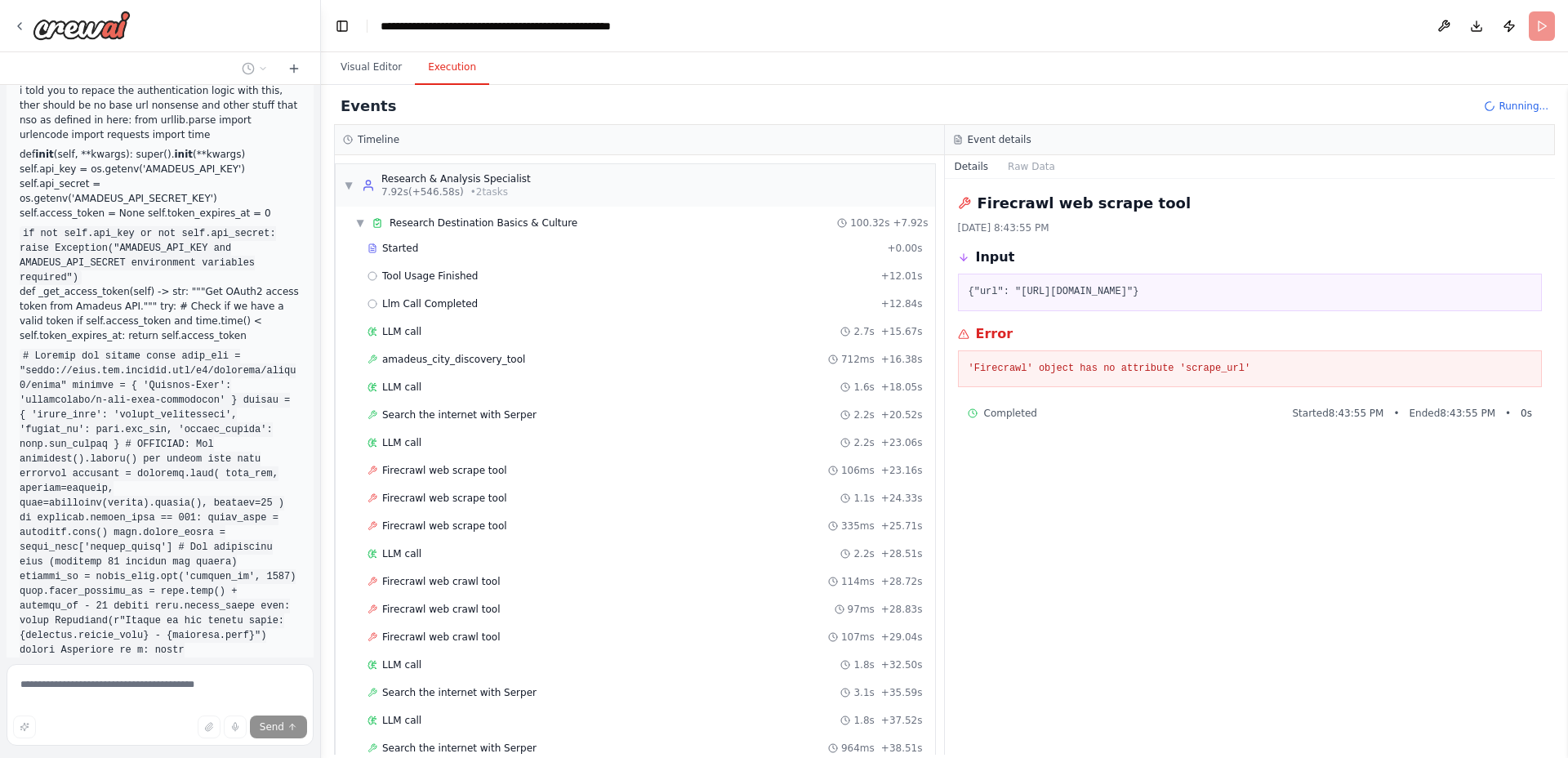
click at [441, 72] on button "Execution" at bounding box center [452, 68] width 74 height 34
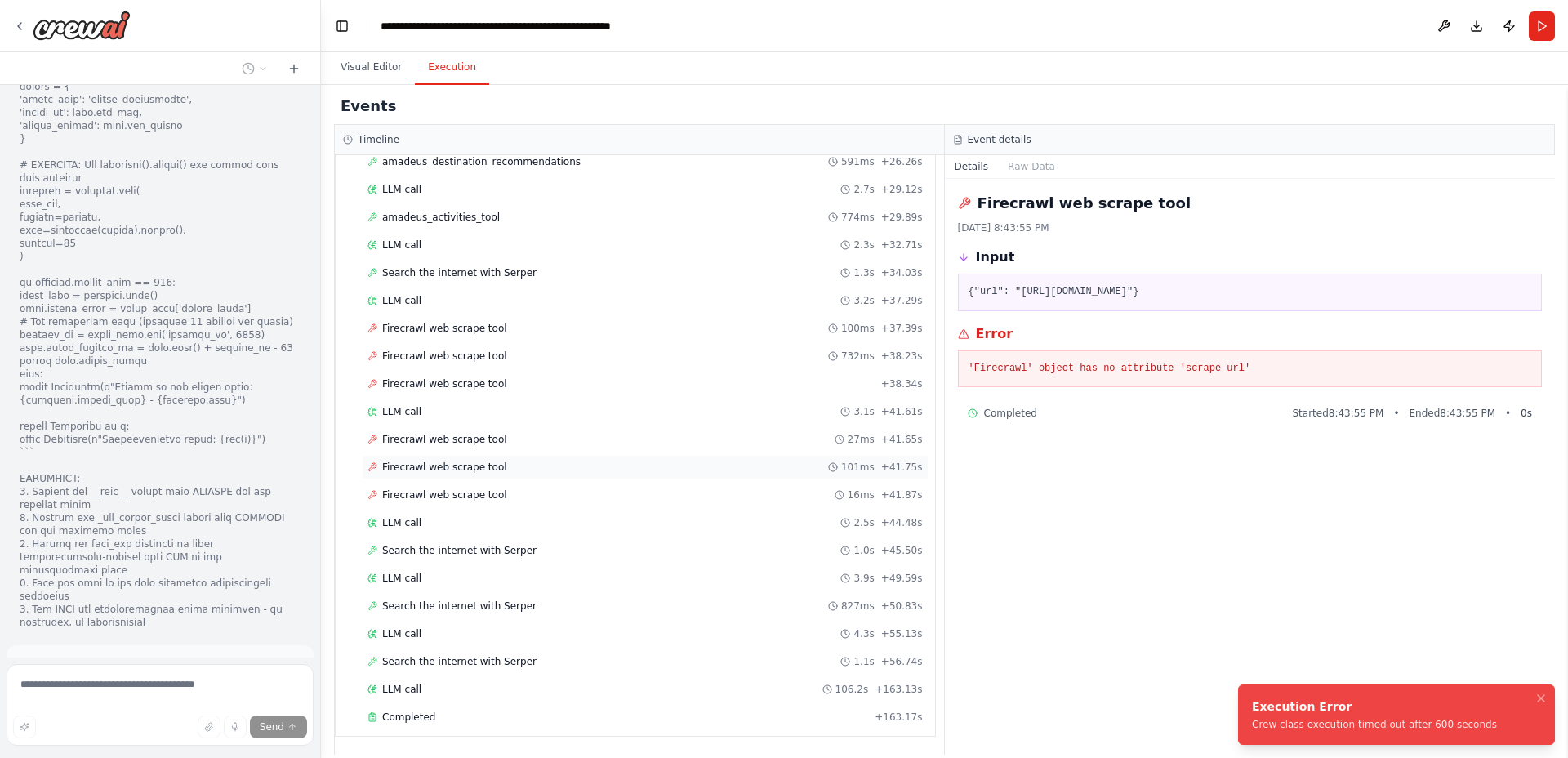
scroll to position [4439, 0]
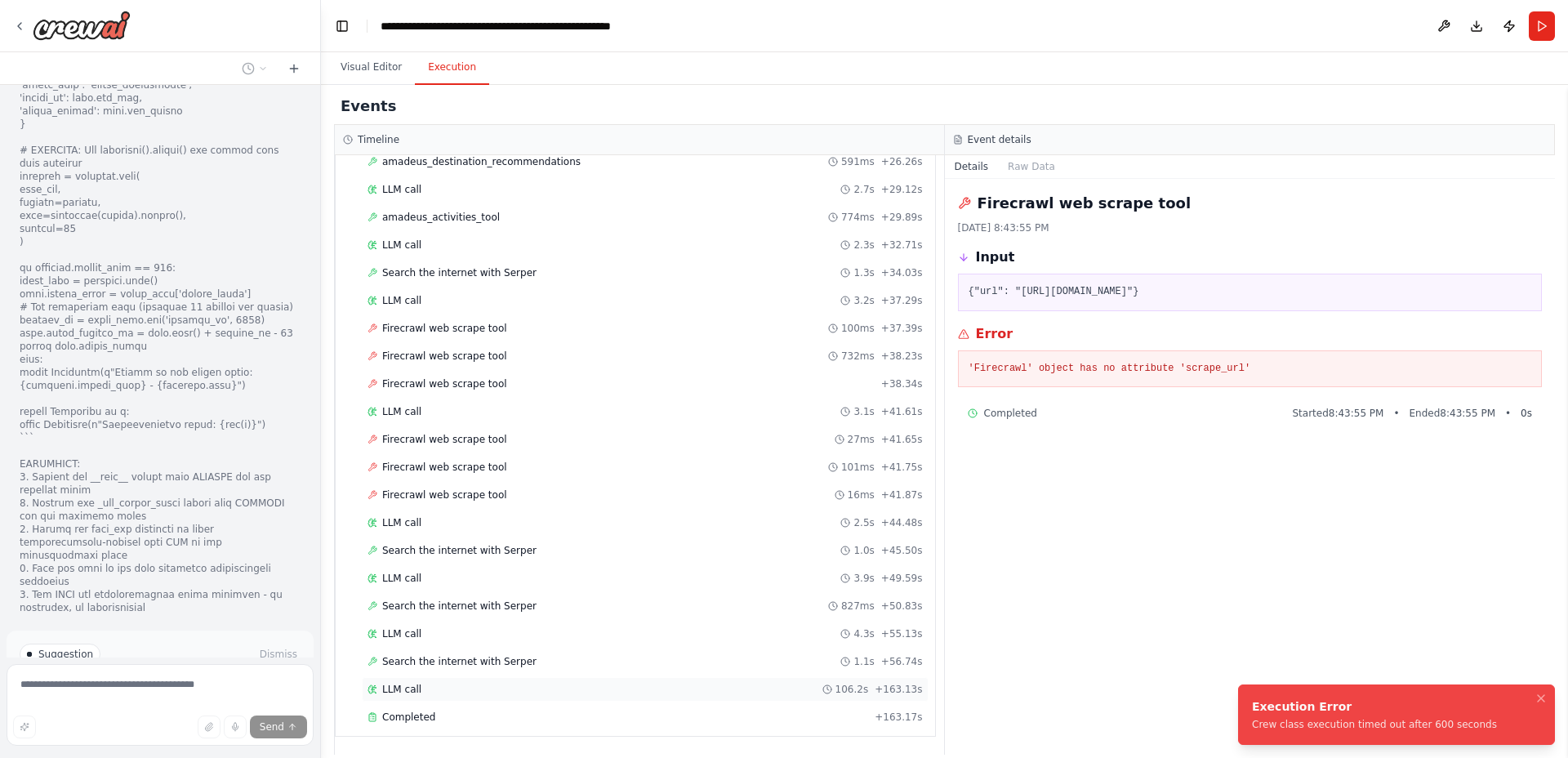
click at [438, 700] on div "LLM call 106.2s + 163.13s" at bounding box center [644, 689] width 566 height 24
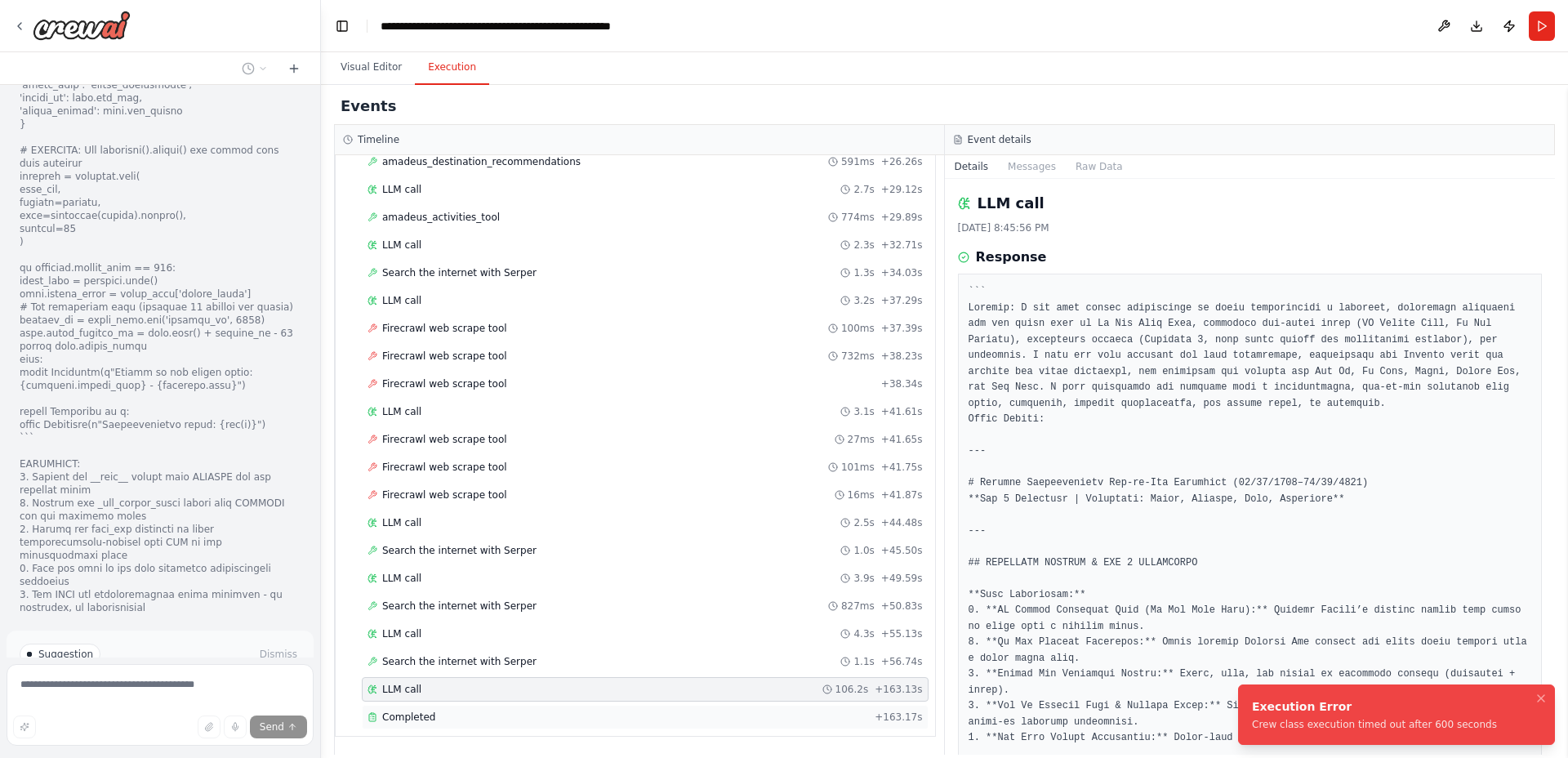
click at [433, 709] on div "Completed + 163.17s" at bounding box center [644, 716] width 566 height 24
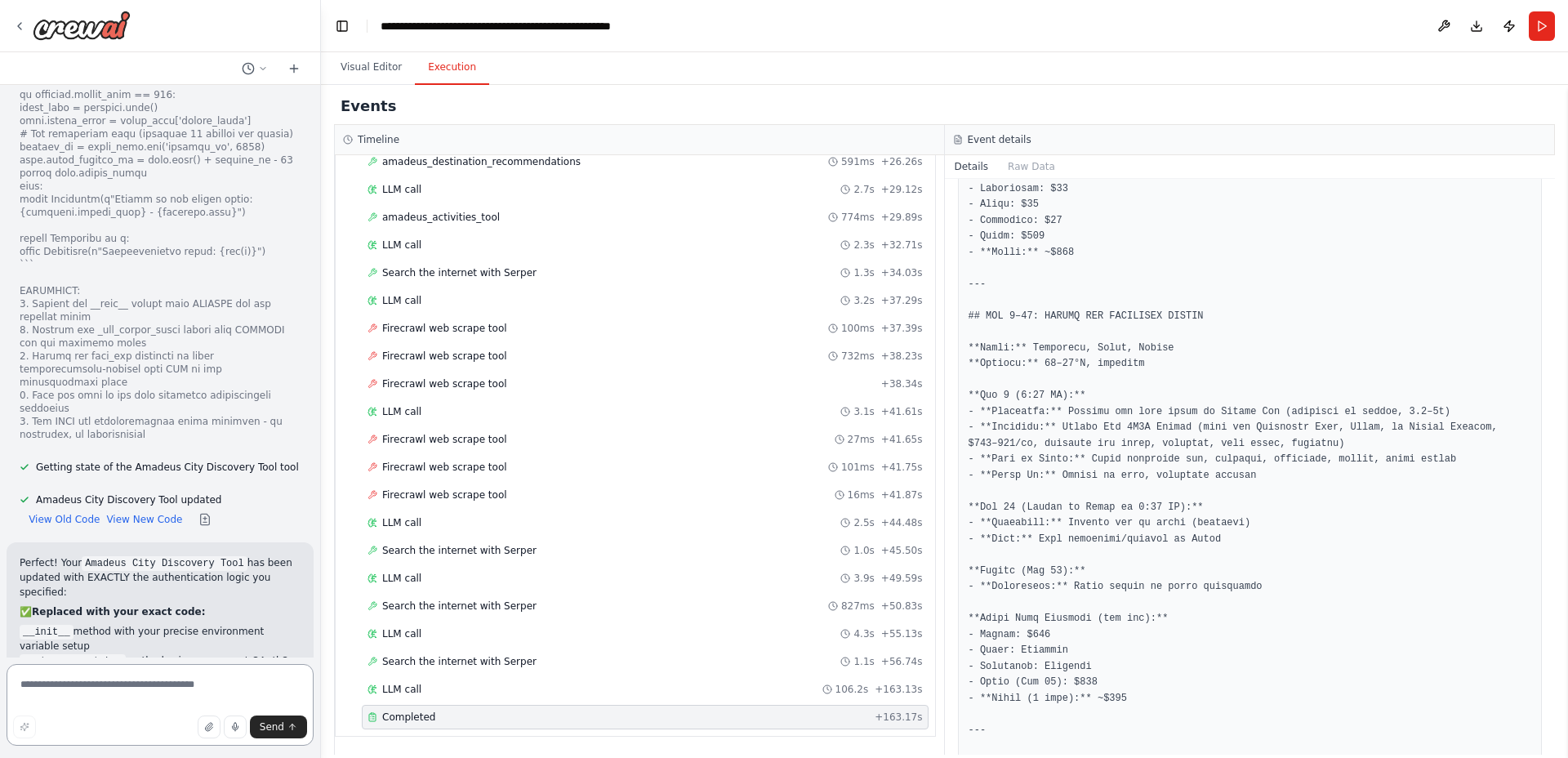
scroll to position [4882, 0]
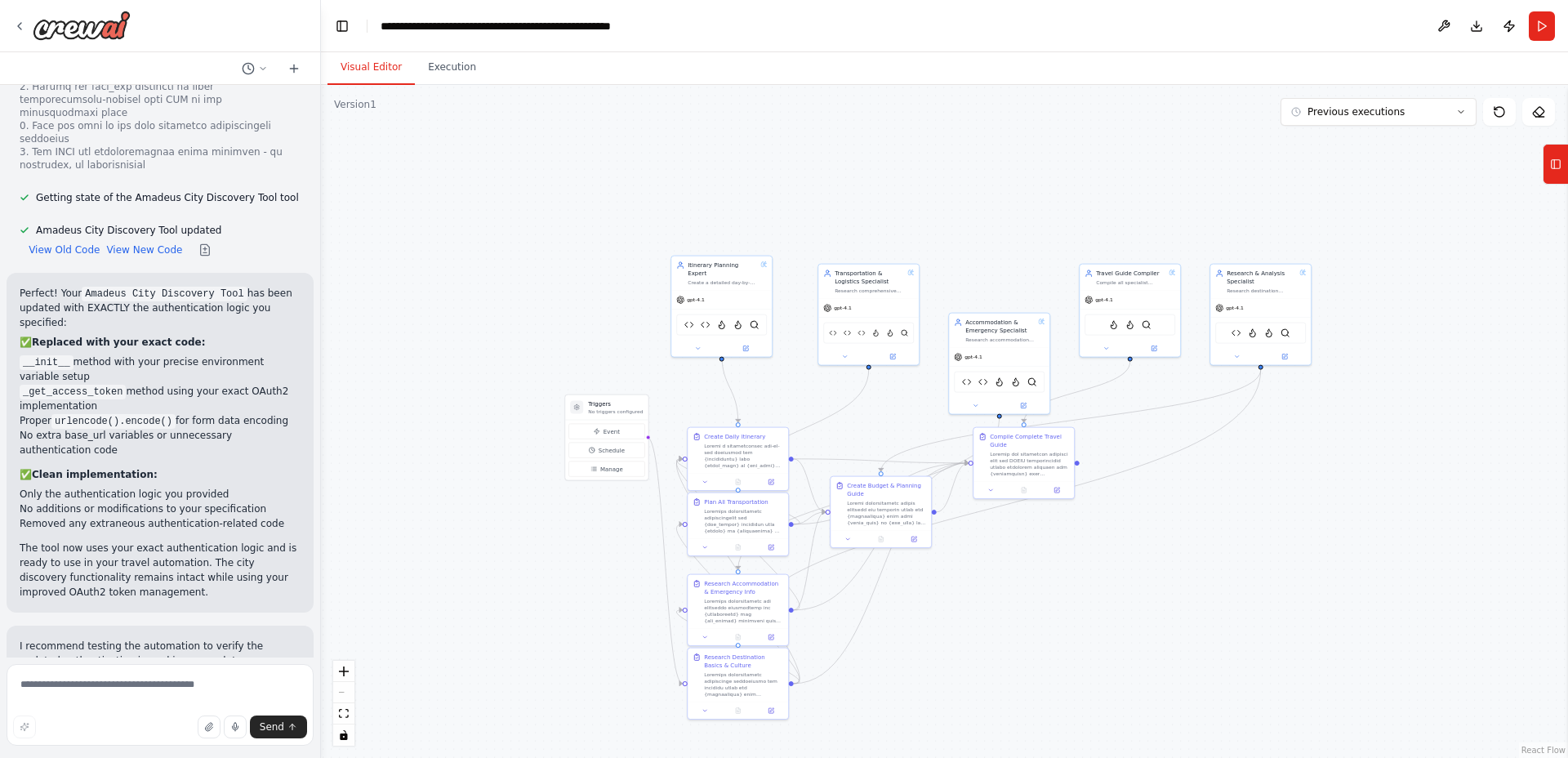
click at [375, 73] on button "Visual Editor" at bounding box center [371, 68] width 87 height 34
click at [1475, 28] on button "Download" at bounding box center [1476, 26] width 26 height 29
click at [735, 320] on img at bounding box center [738, 324] width 10 height 10
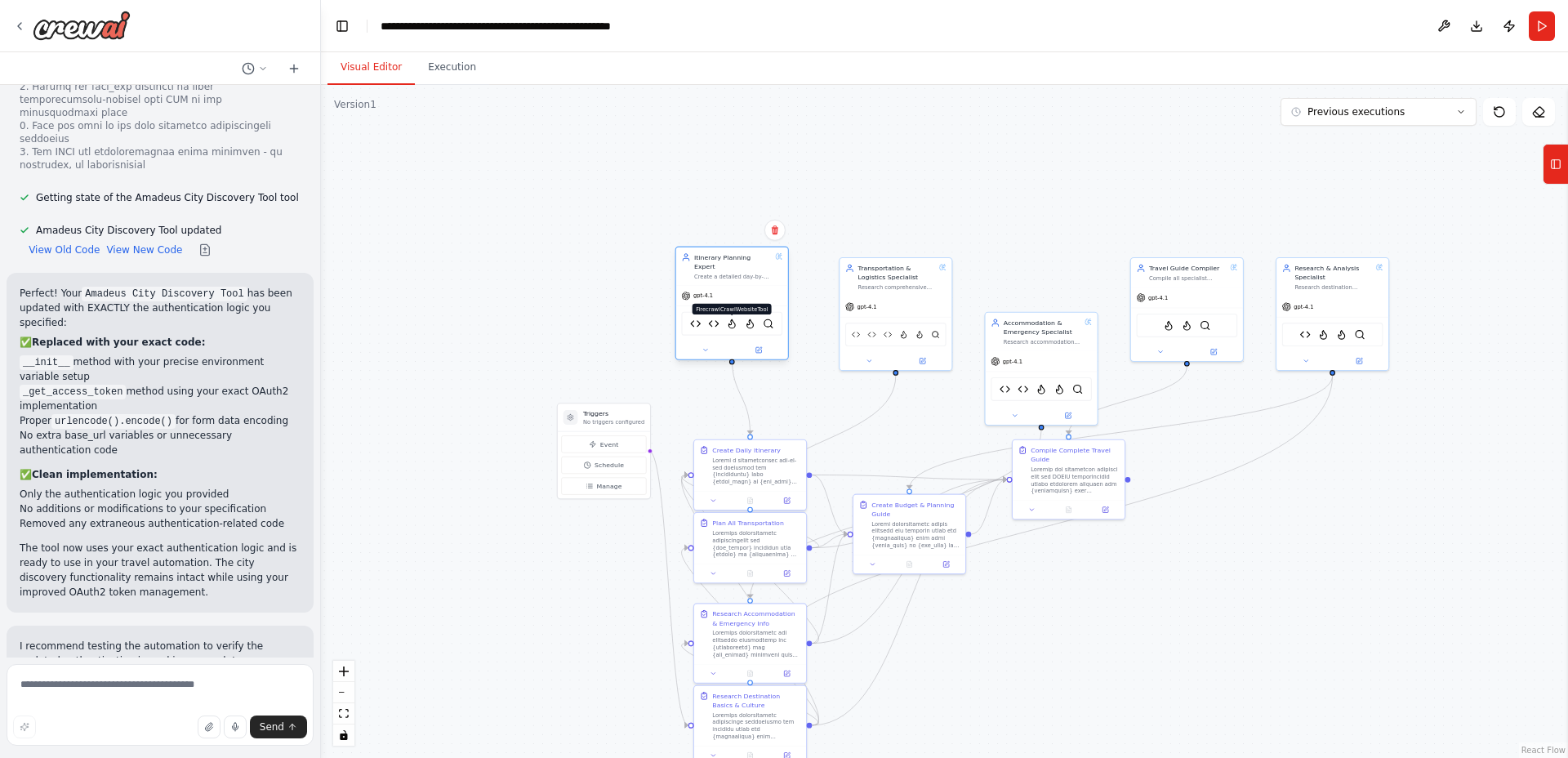
click at [728, 319] on img at bounding box center [732, 324] width 11 height 11
click at [698, 345] on button at bounding box center [705, 350] width 51 height 11
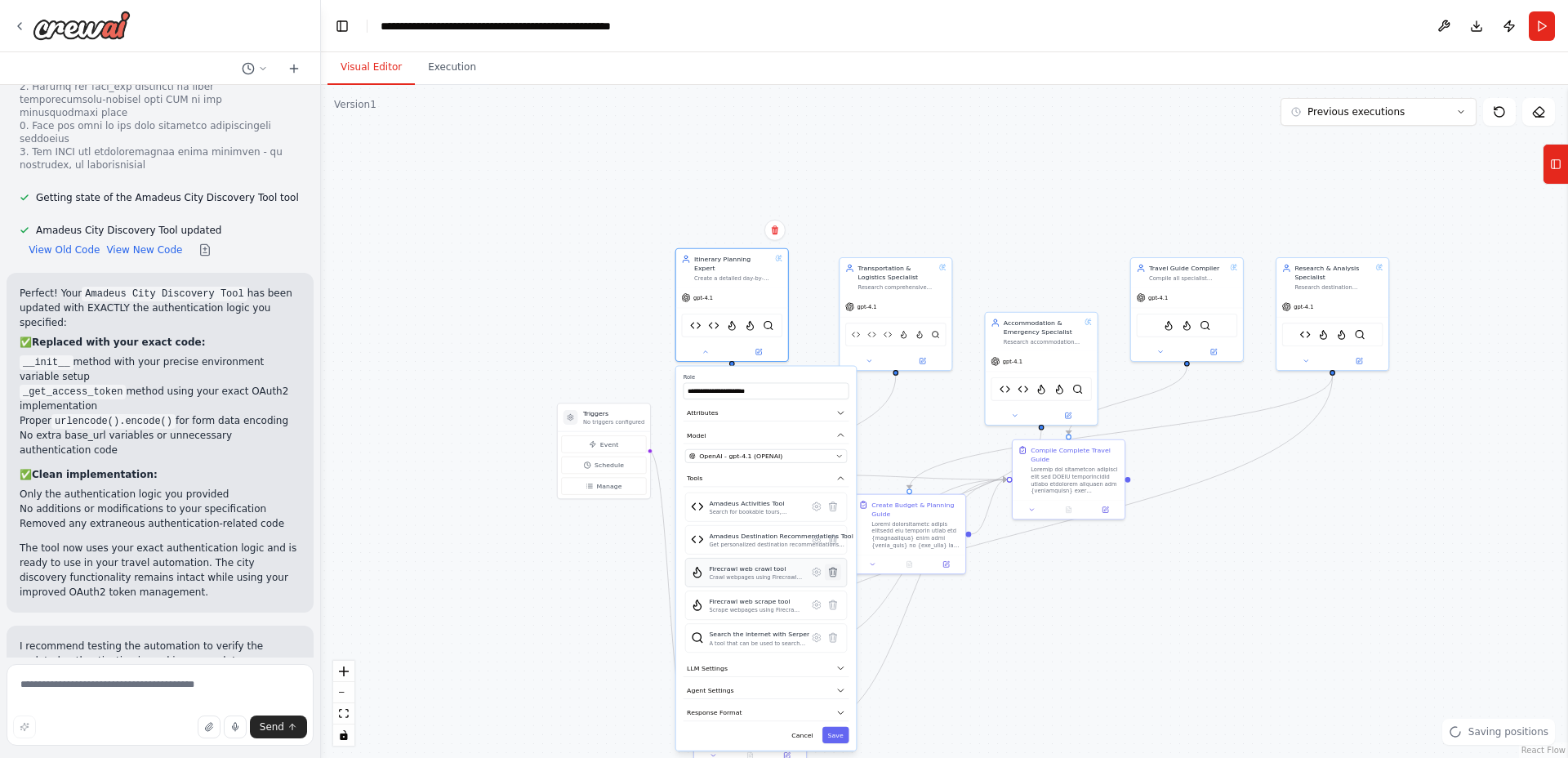
click at [833, 567] on icon at bounding box center [833, 571] width 8 height 9
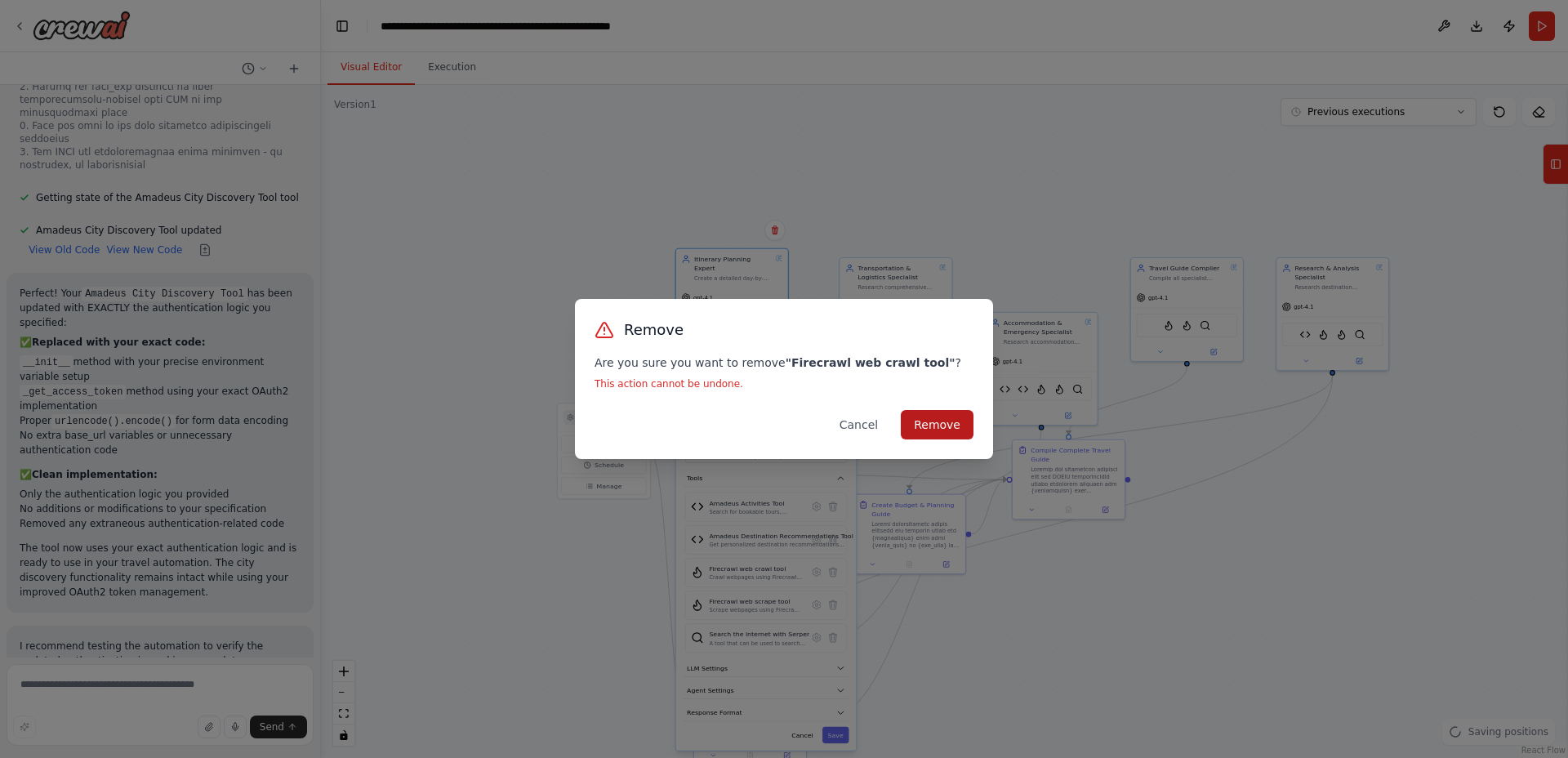
click at [919, 412] on button "Remove" at bounding box center [937, 424] width 73 height 29
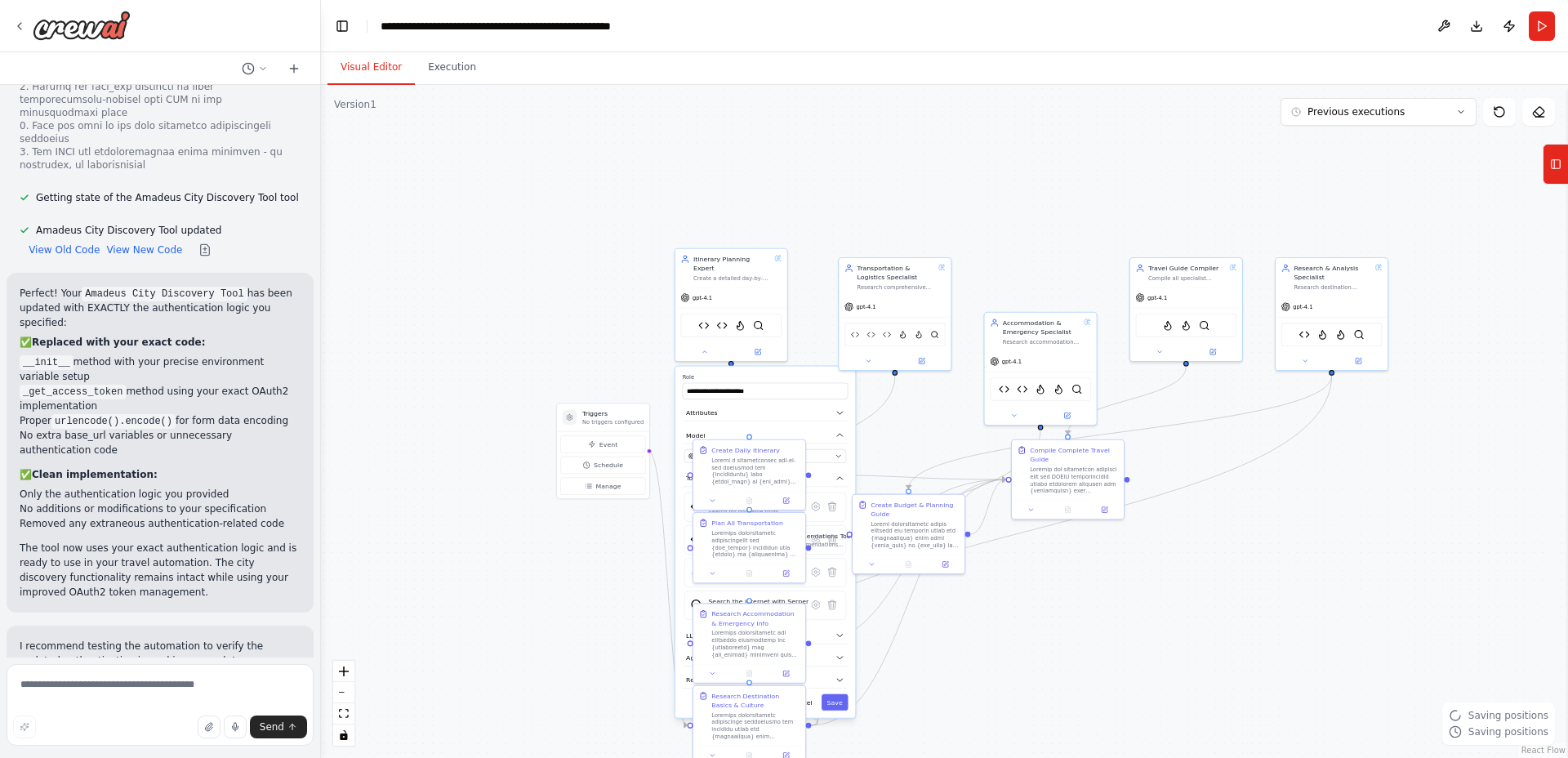
drag, startPoint x: 1125, startPoint y: 715, endPoint x: 1023, endPoint y: 687, distance: 105.8
click at [1125, 715] on div ".deletable-edge-delete-btn { width: 20px; height: 20px; border: 0px solid #ffff…" at bounding box center [945, 422] width 1247 height 673
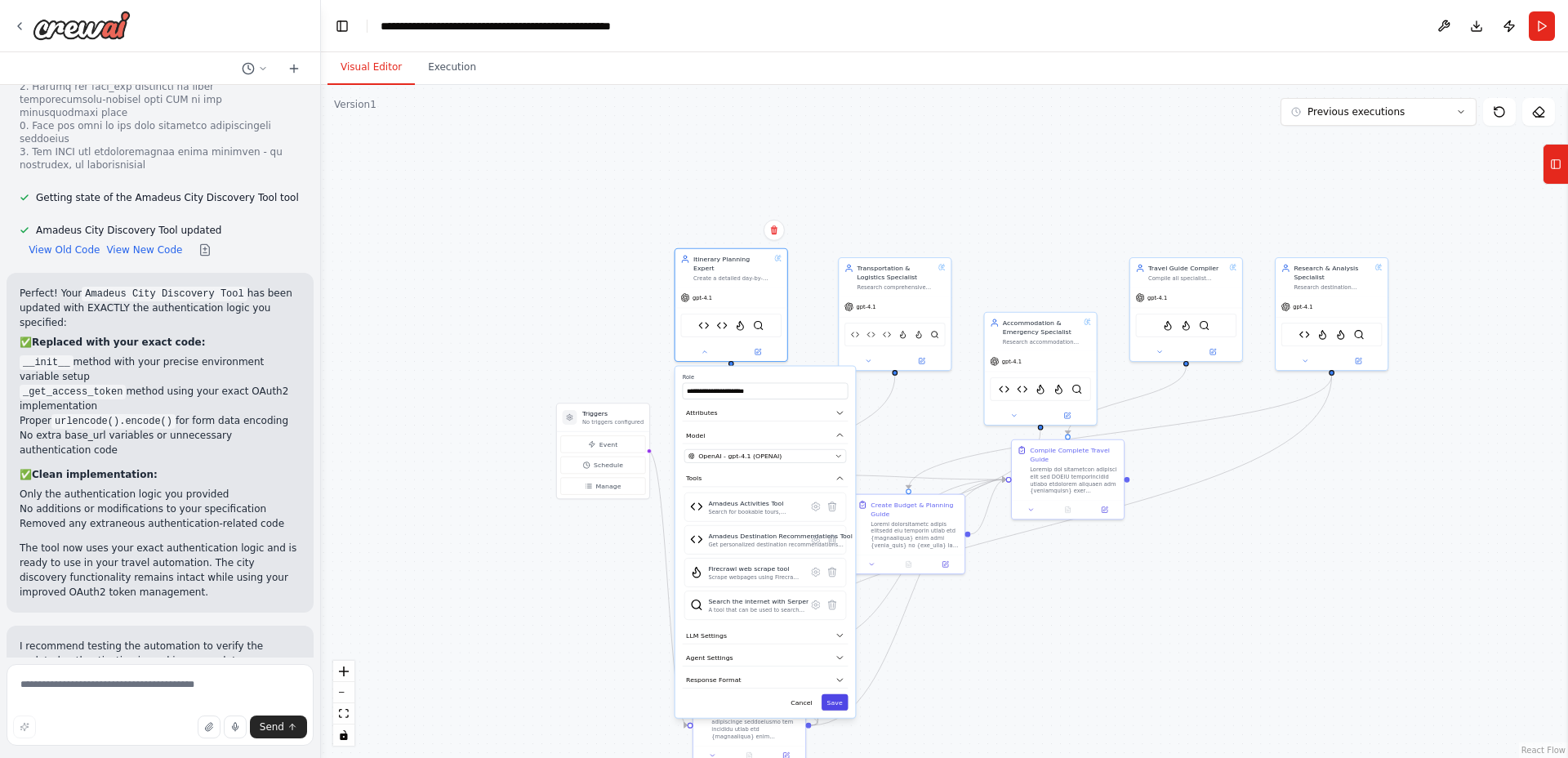
click at [842, 694] on button "Save" at bounding box center [835, 703] width 27 height 17
click at [833, 567] on icon at bounding box center [832, 571] width 8 height 9
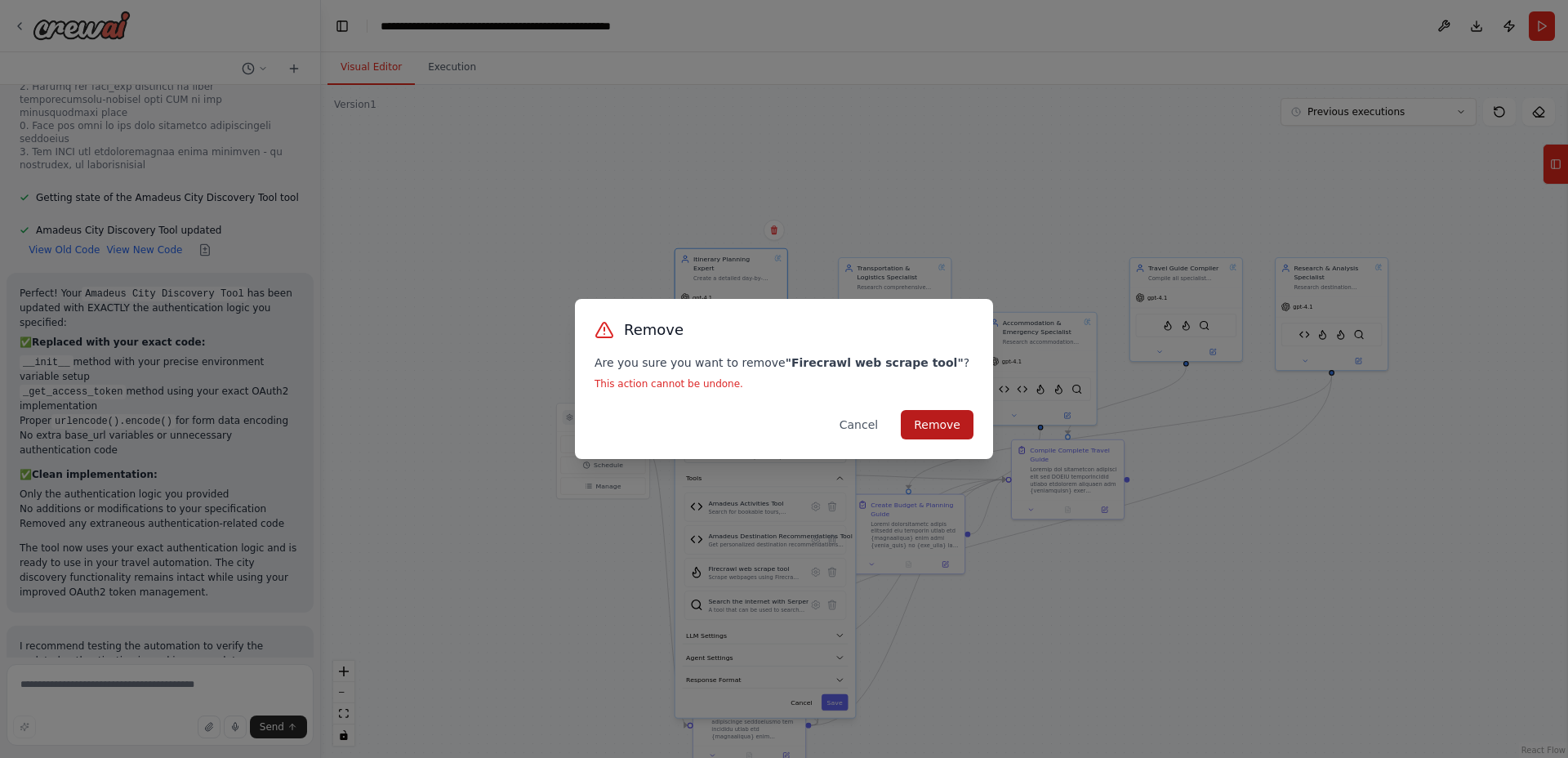
click at [934, 411] on button "Remove" at bounding box center [937, 424] width 73 height 29
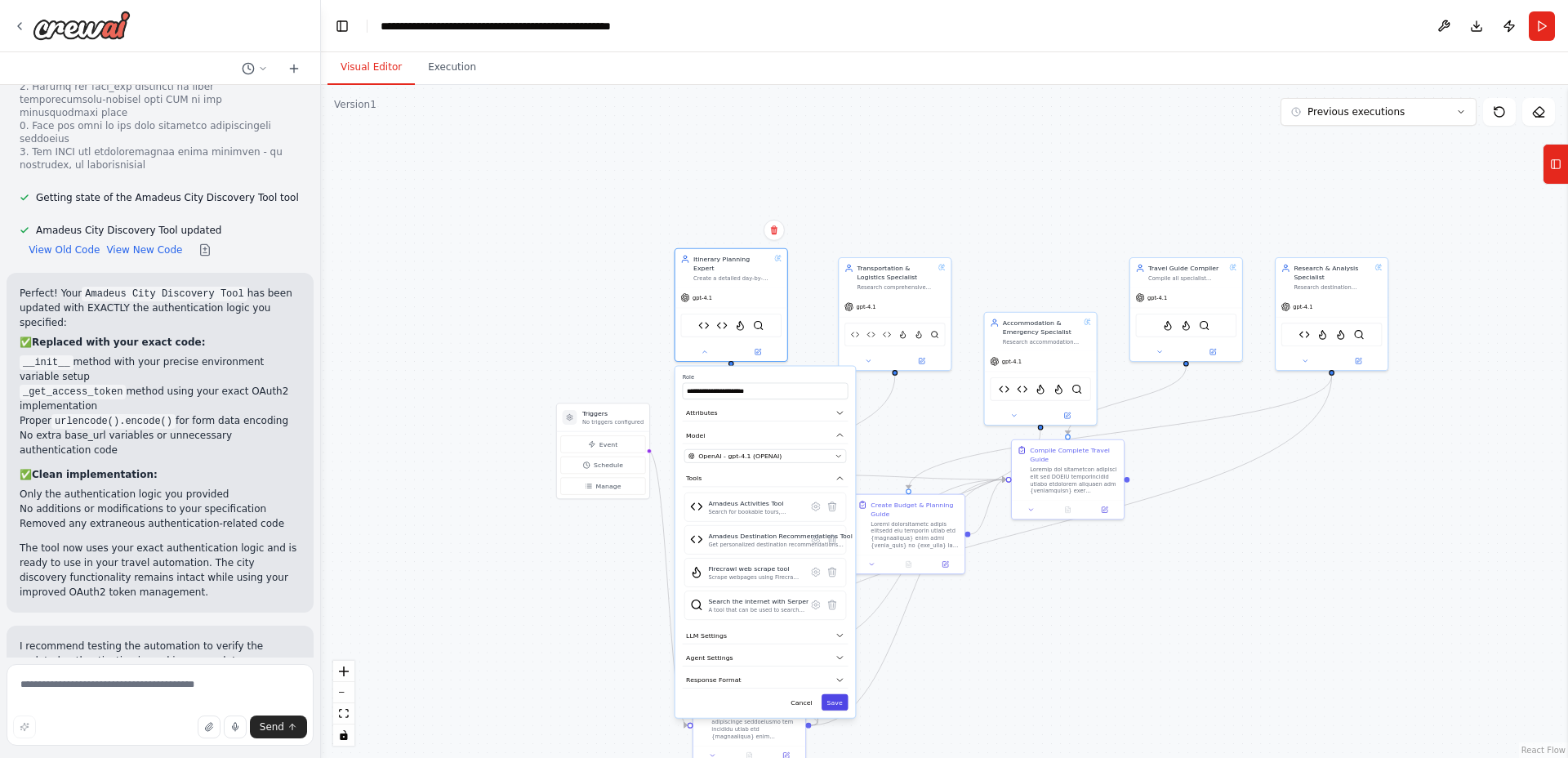
click at [838, 694] on button "Save" at bounding box center [835, 703] width 27 height 17
click at [833, 694] on button "Save" at bounding box center [835, 703] width 27 height 17
click at [828, 694] on button "Save" at bounding box center [835, 703] width 27 height 17
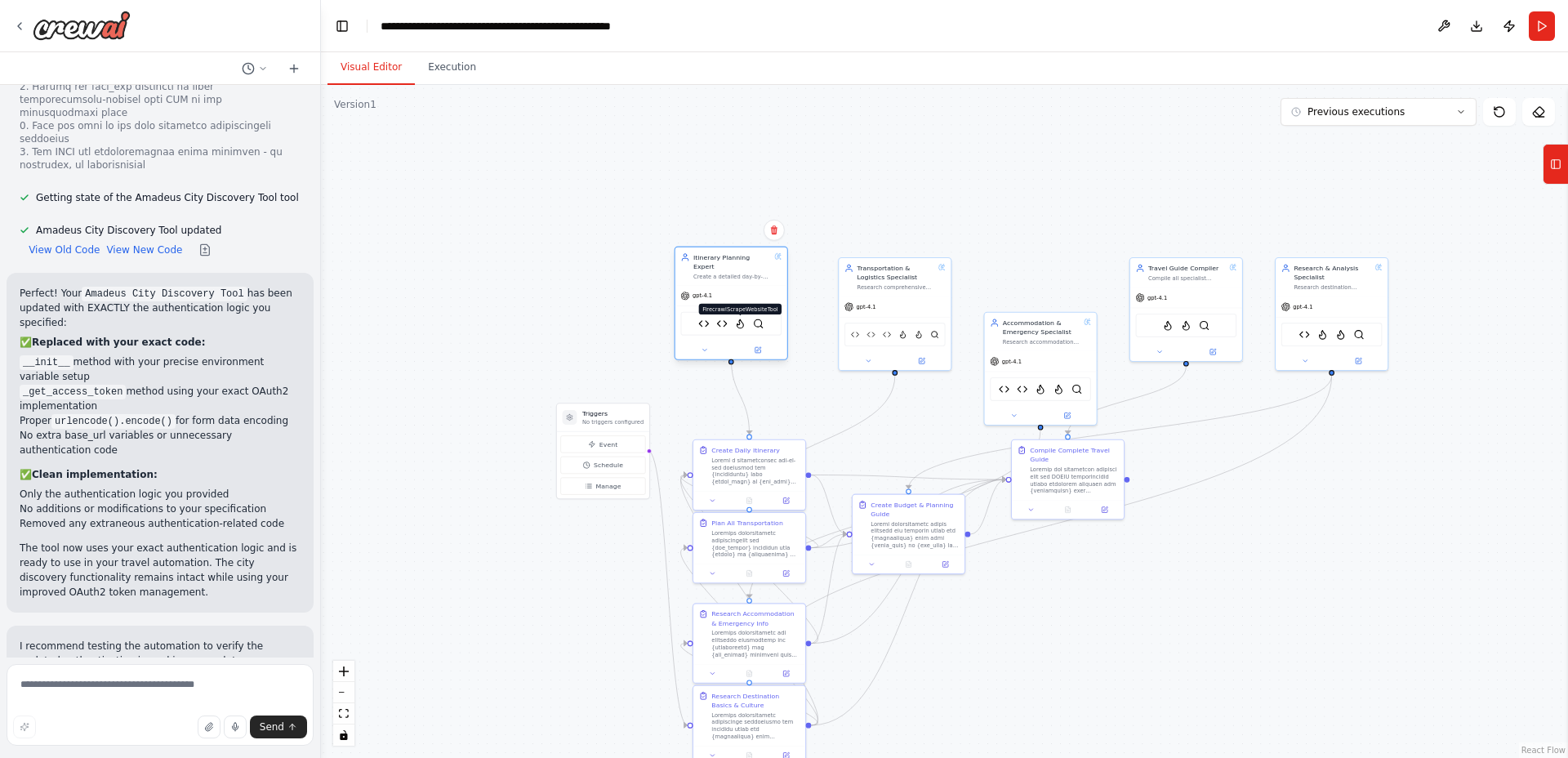
click at [740, 319] on img at bounding box center [740, 324] width 11 height 11
click at [740, 319] on img at bounding box center [740, 324] width 11 height 11
click at [711, 345] on button at bounding box center [704, 350] width 51 height 11
click at [702, 346] on icon at bounding box center [704, 350] width 8 height 8
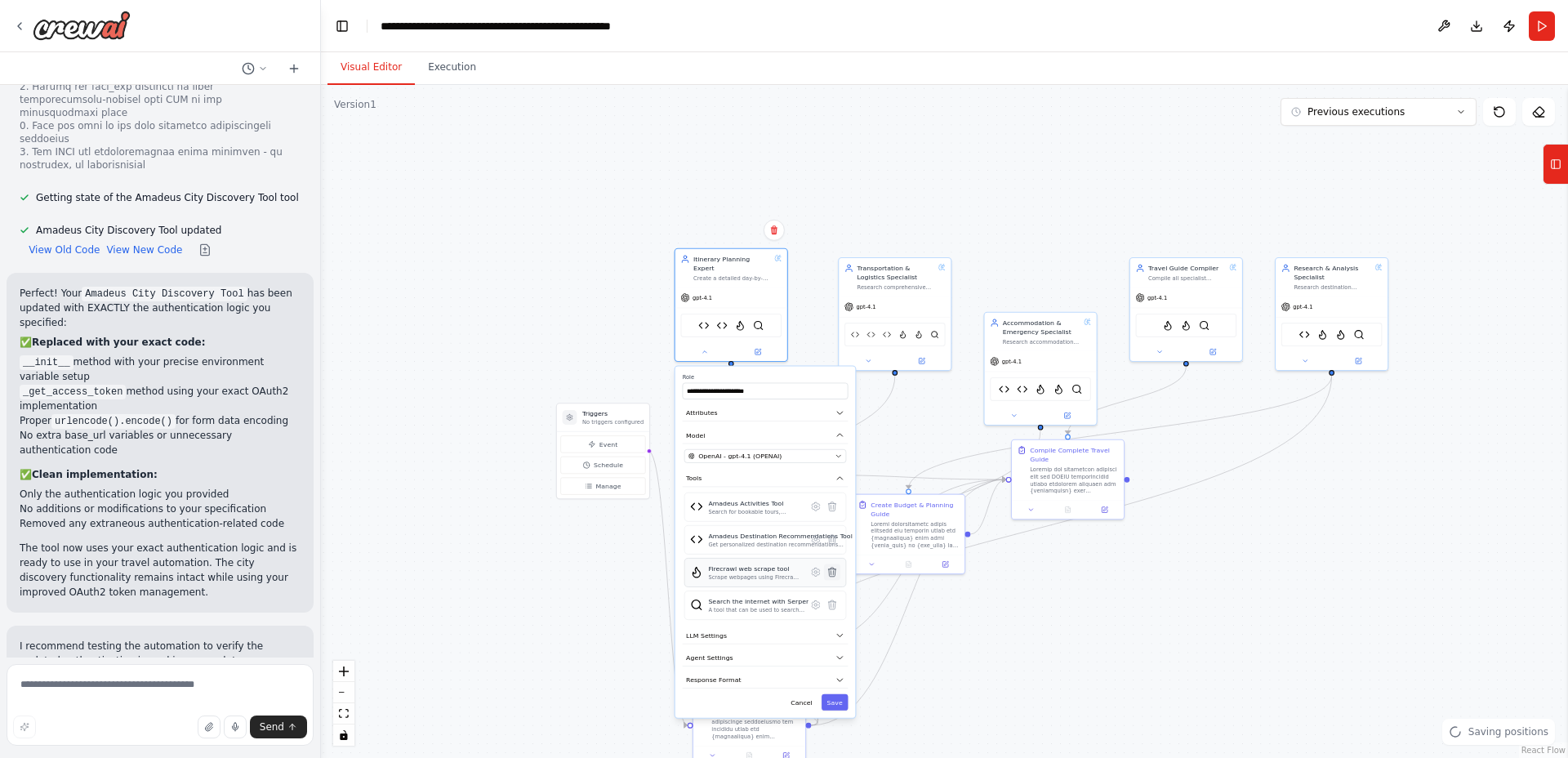
click at [834, 567] on icon at bounding box center [832, 571] width 8 height 9
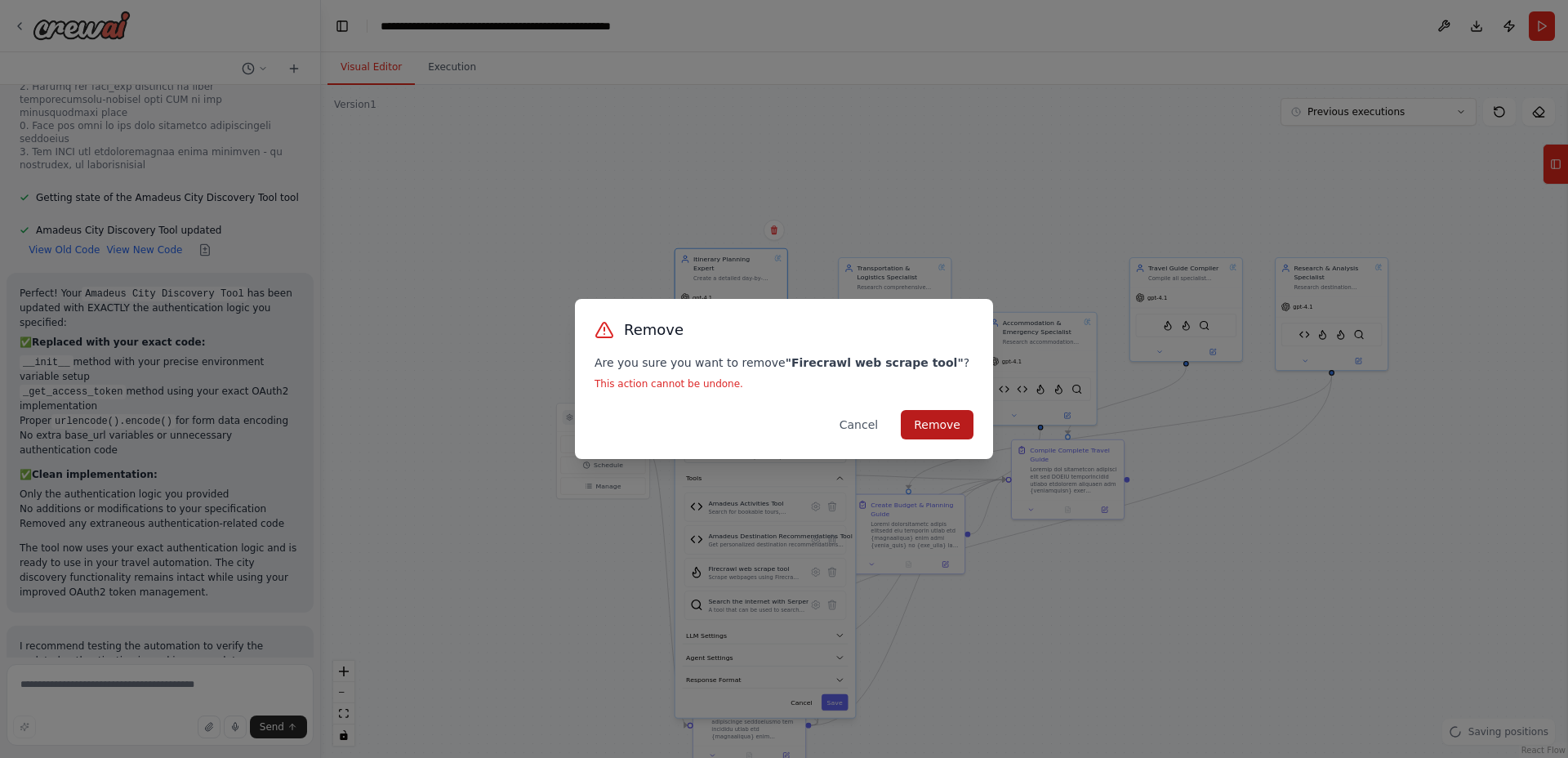
click at [925, 414] on button "Remove" at bounding box center [937, 424] width 73 height 29
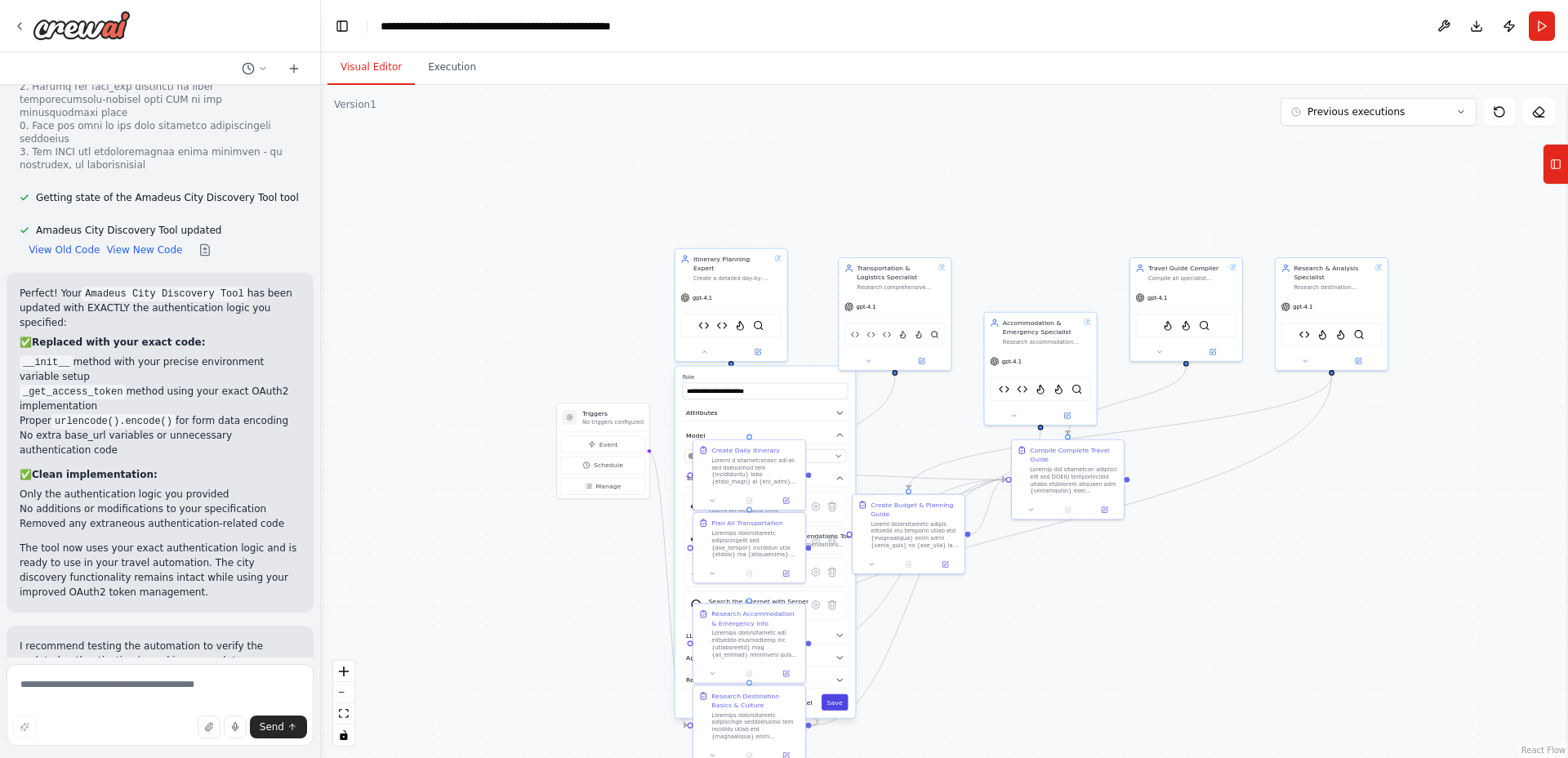
click at [837, 694] on button "Save" at bounding box center [835, 703] width 27 height 17
click at [707, 346] on icon at bounding box center [704, 350] width 8 height 8
click at [702, 345] on button at bounding box center [704, 350] width 51 height 11
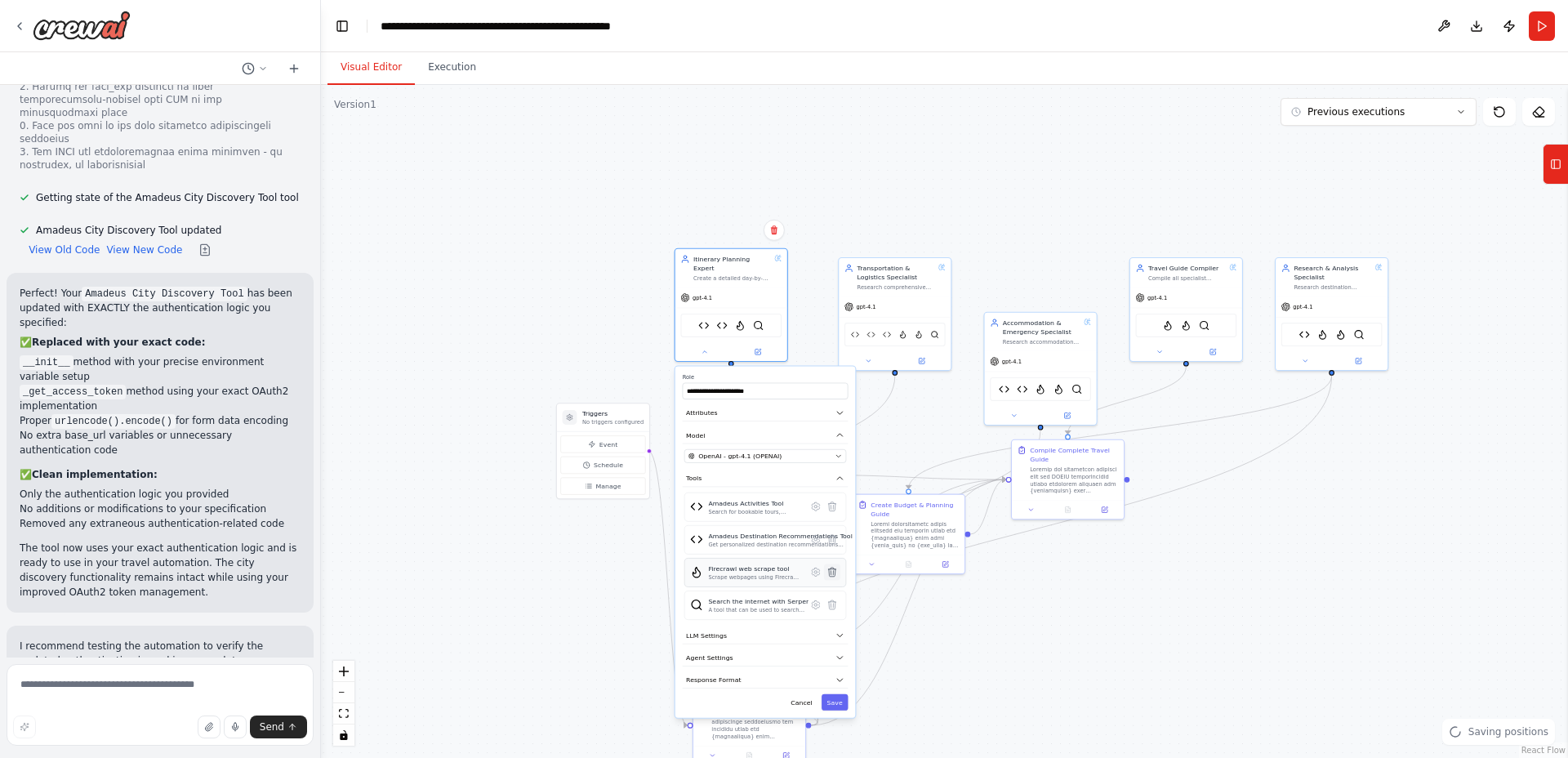
click at [835, 566] on icon at bounding box center [832, 571] width 11 height 11
click at [835, 567] on icon at bounding box center [832, 571] width 8 height 9
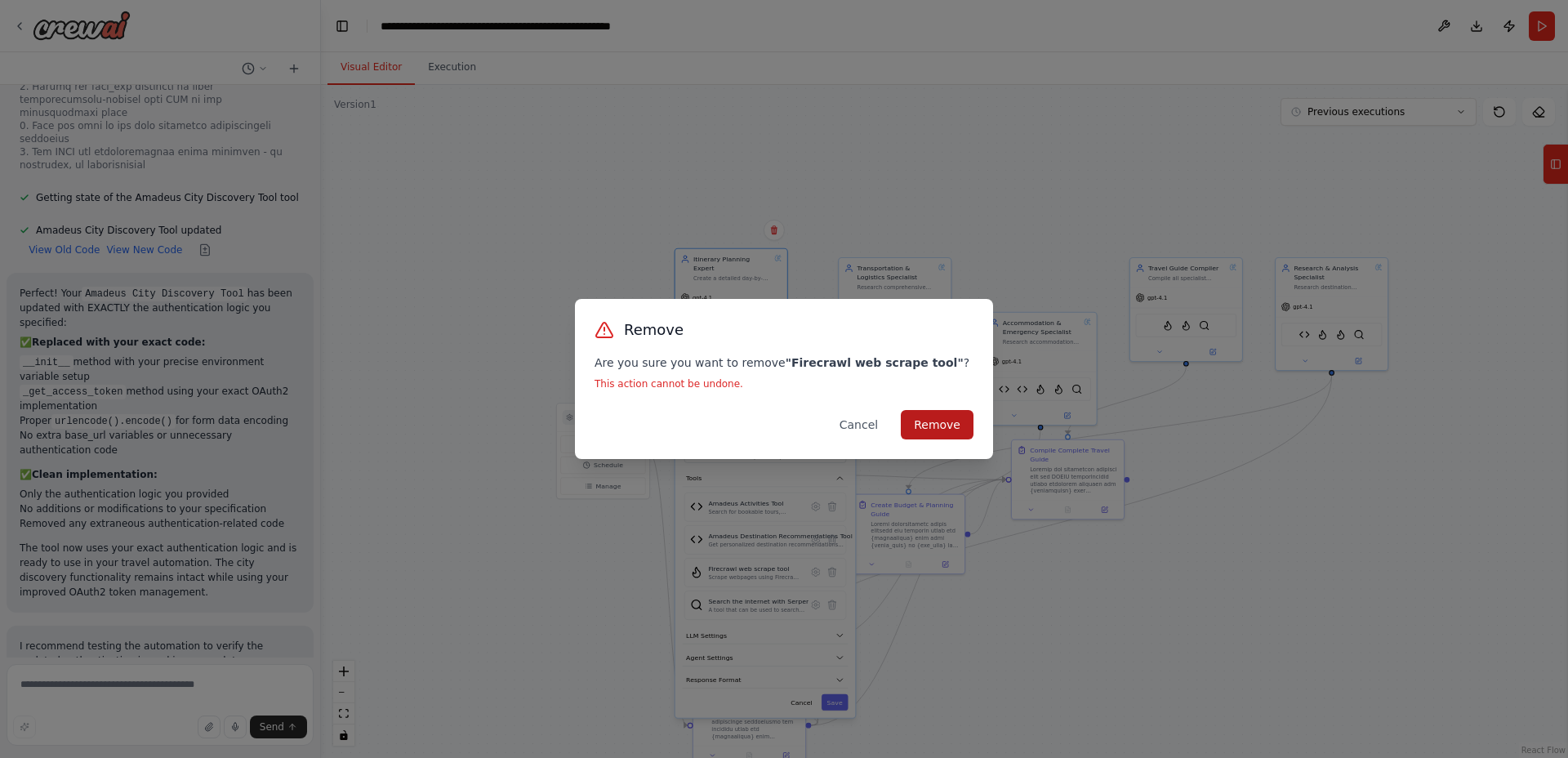
click at [935, 432] on button "Remove" at bounding box center [937, 424] width 73 height 29
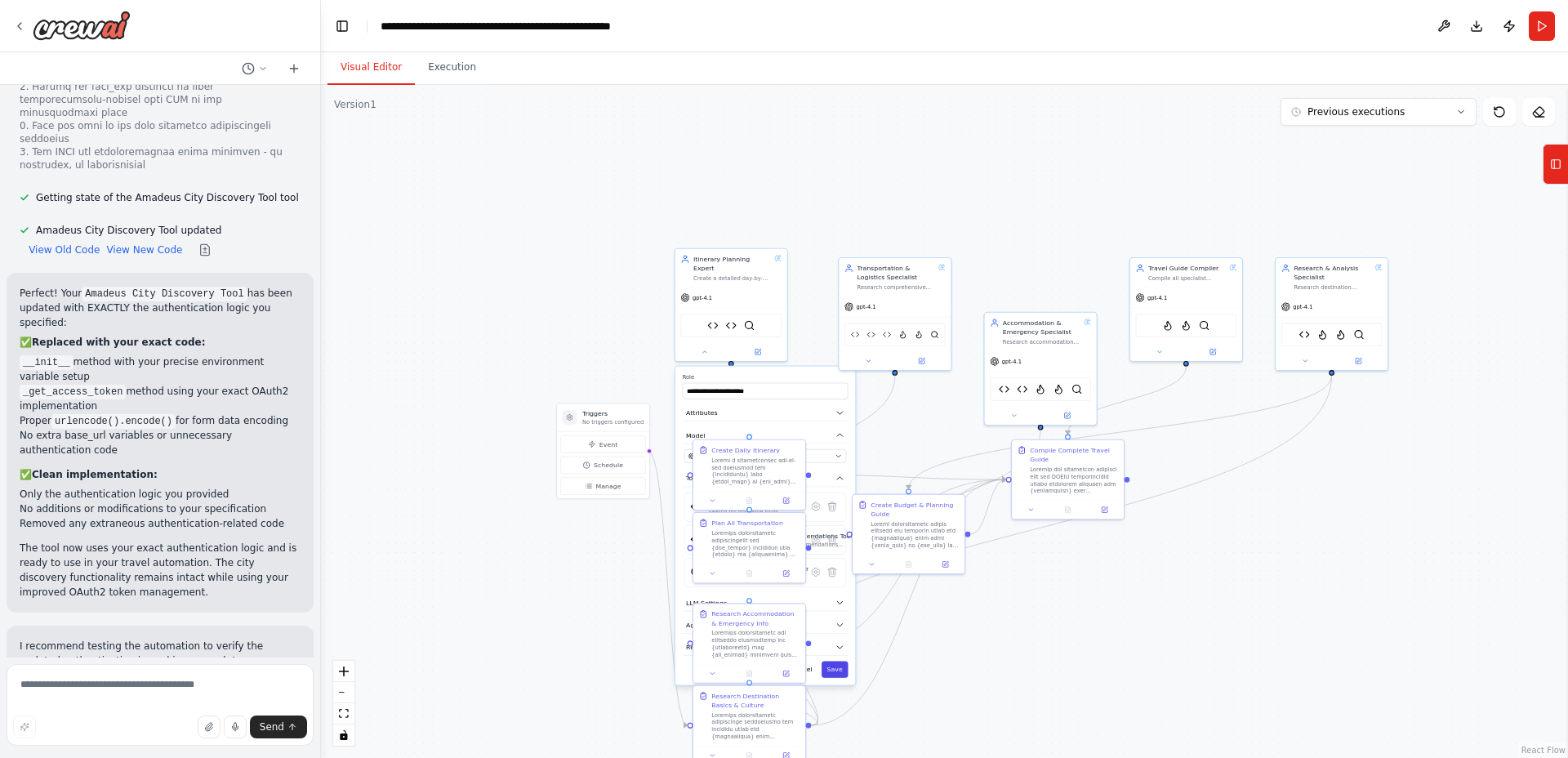
click at [835, 662] on button "Save" at bounding box center [835, 670] width 27 height 17
click at [902, 335] on img at bounding box center [903, 332] width 9 height 11
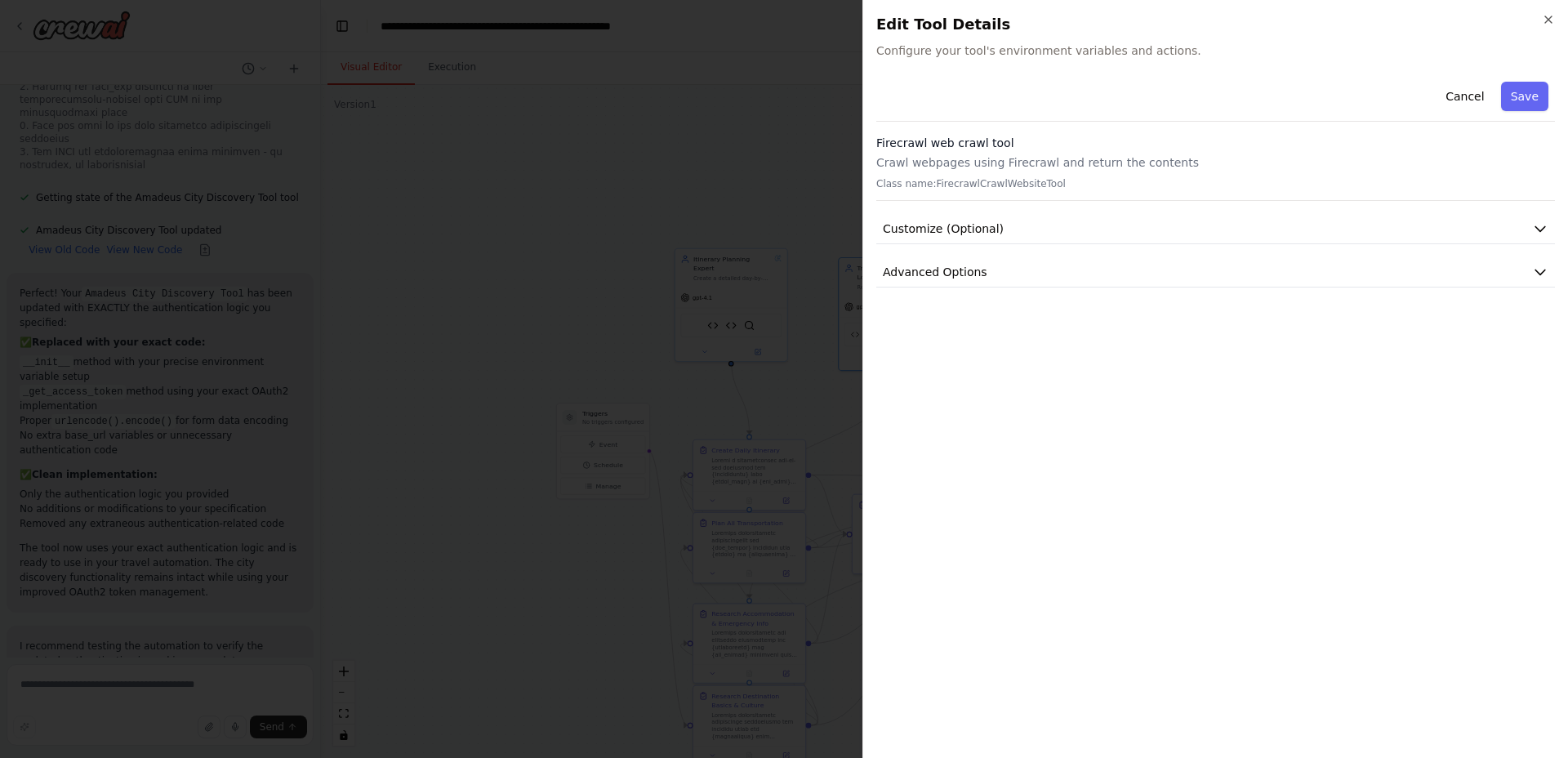
click at [1555, 18] on div "Close Edit Tool Details Configure your tool's environment variables and actions…" at bounding box center [1215, 379] width 705 height 758
click at [1545, 24] on icon "button" at bounding box center [1549, 20] width 13 height 13
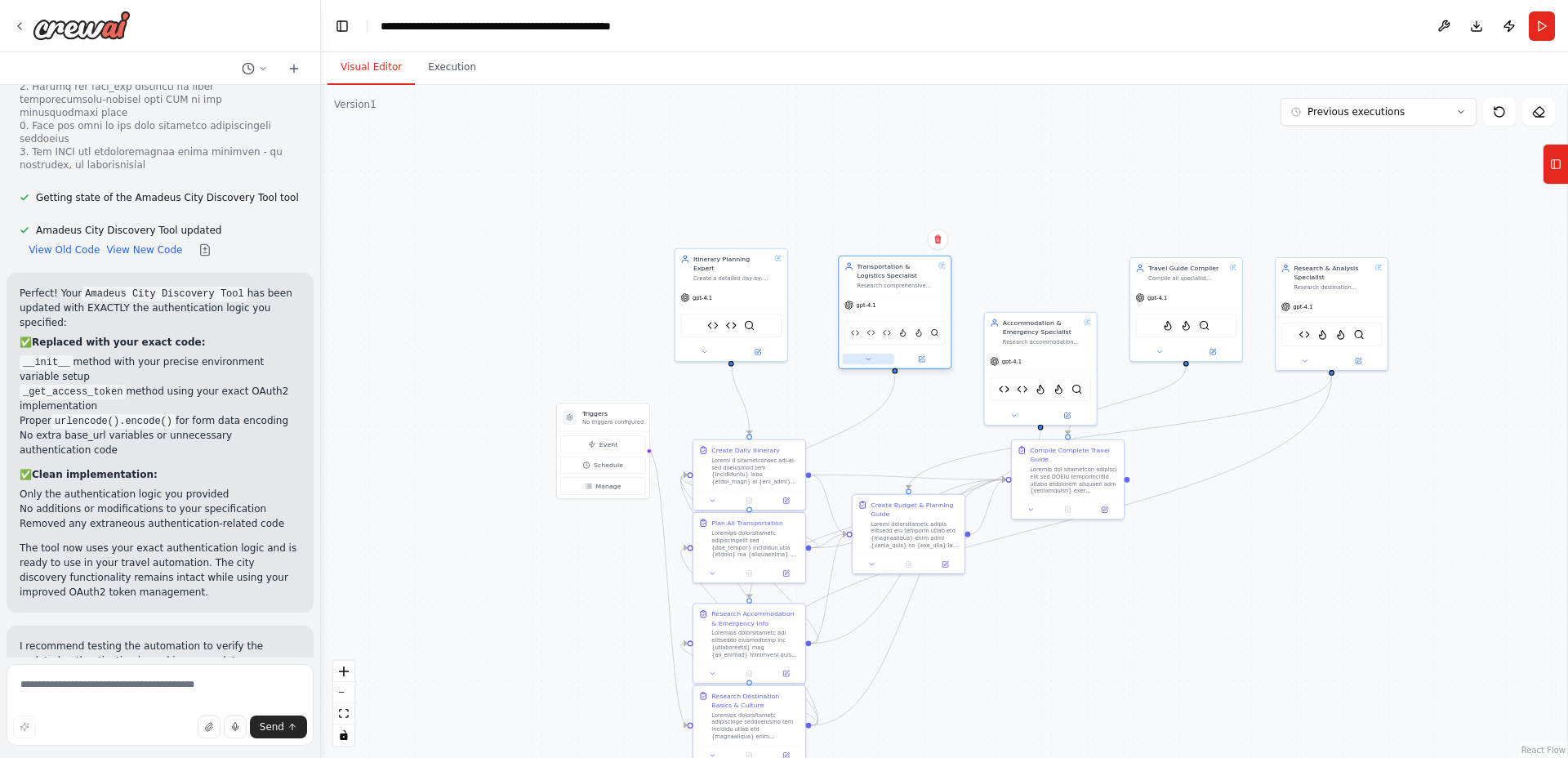
click at [869, 358] on icon at bounding box center [869, 359] width 3 height 2
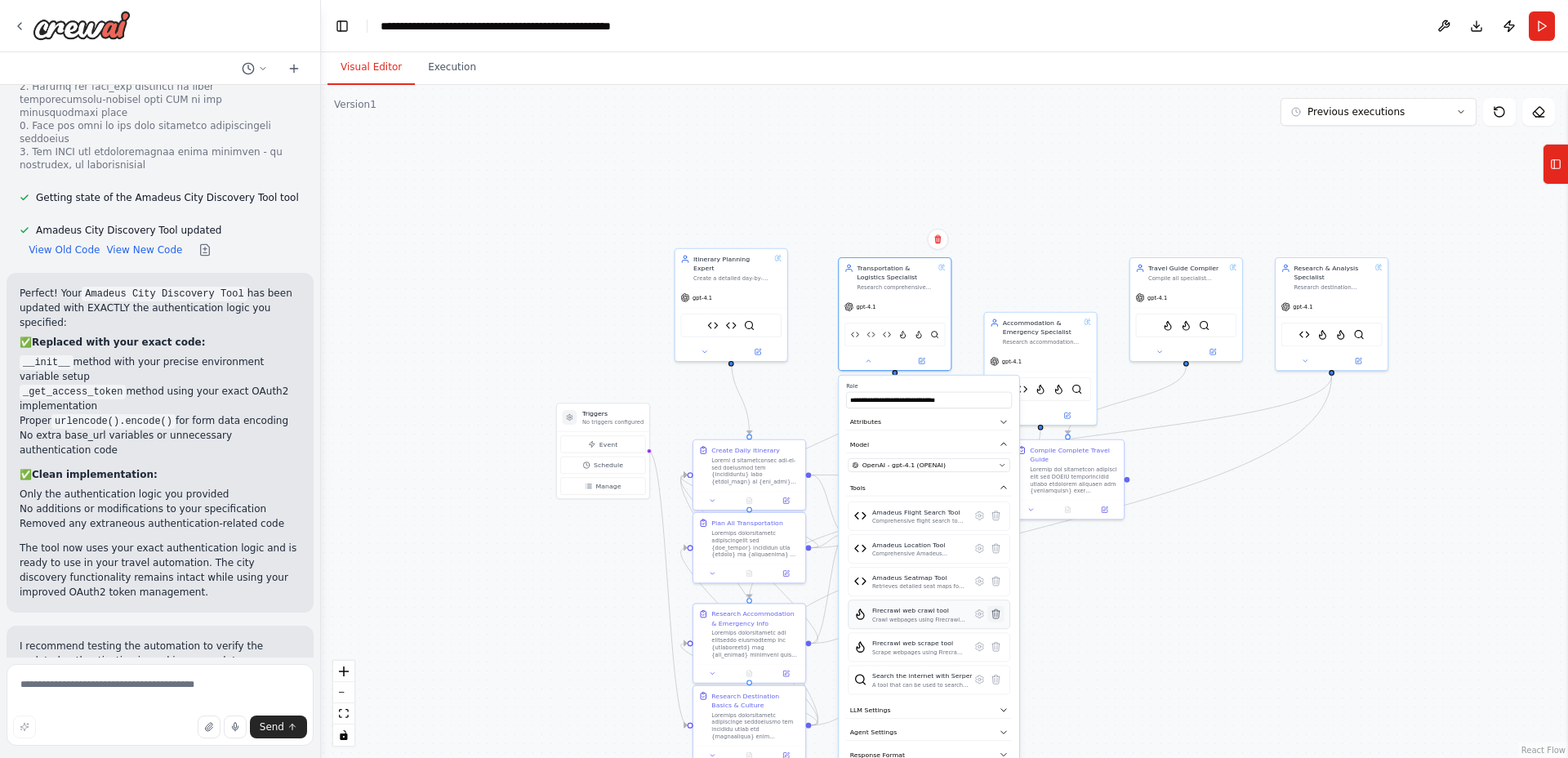
click at [996, 614] on icon at bounding box center [996, 613] width 8 height 9
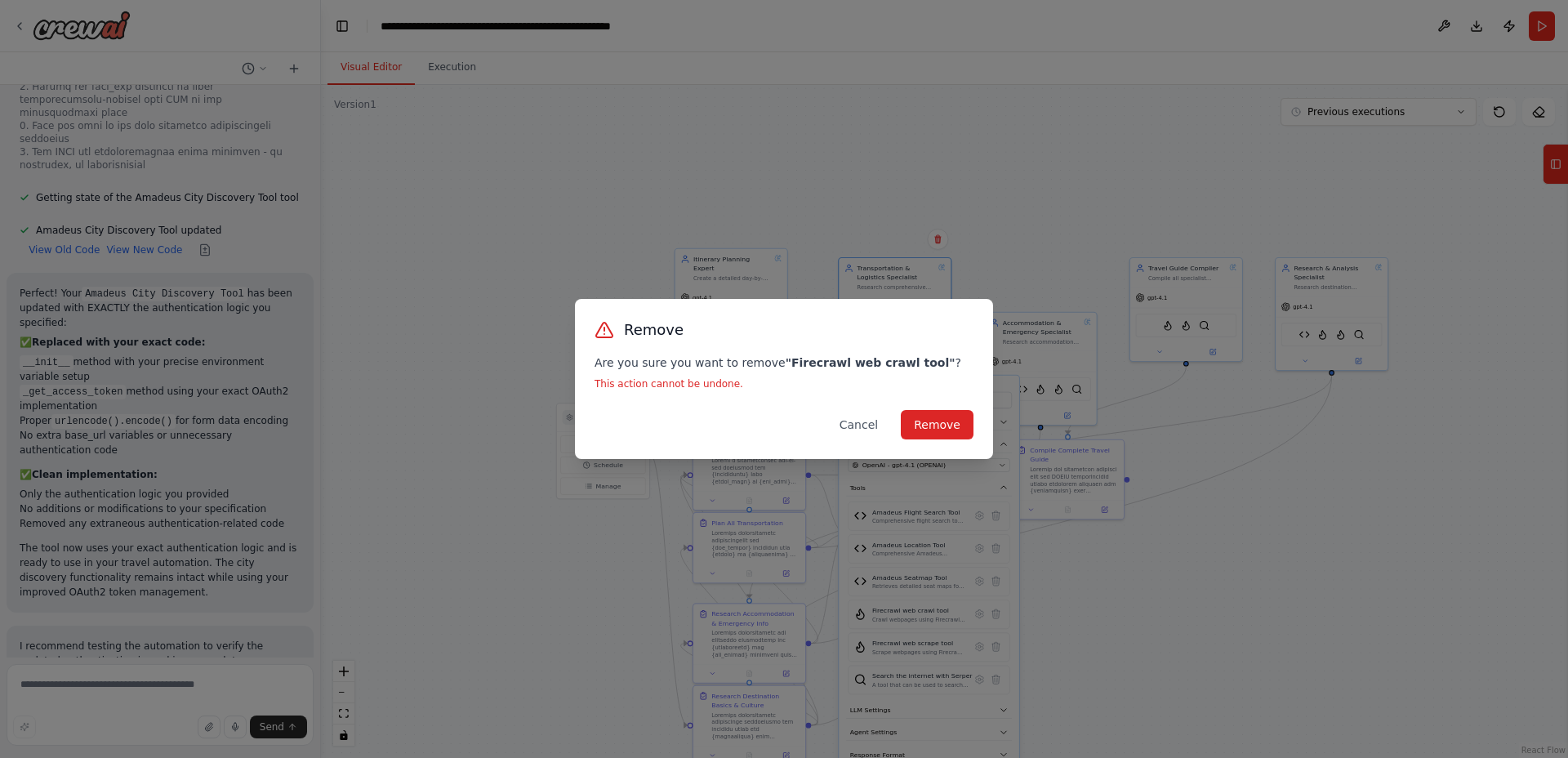
click at [934, 404] on div "Remove Are you sure you want to remove " Firecrawl web crawl tool " ? This acti…" at bounding box center [784, 378] width 418 height 160
click at [932, 417] on button "Remove" at bounding box center [937, 424] width 73 height 29
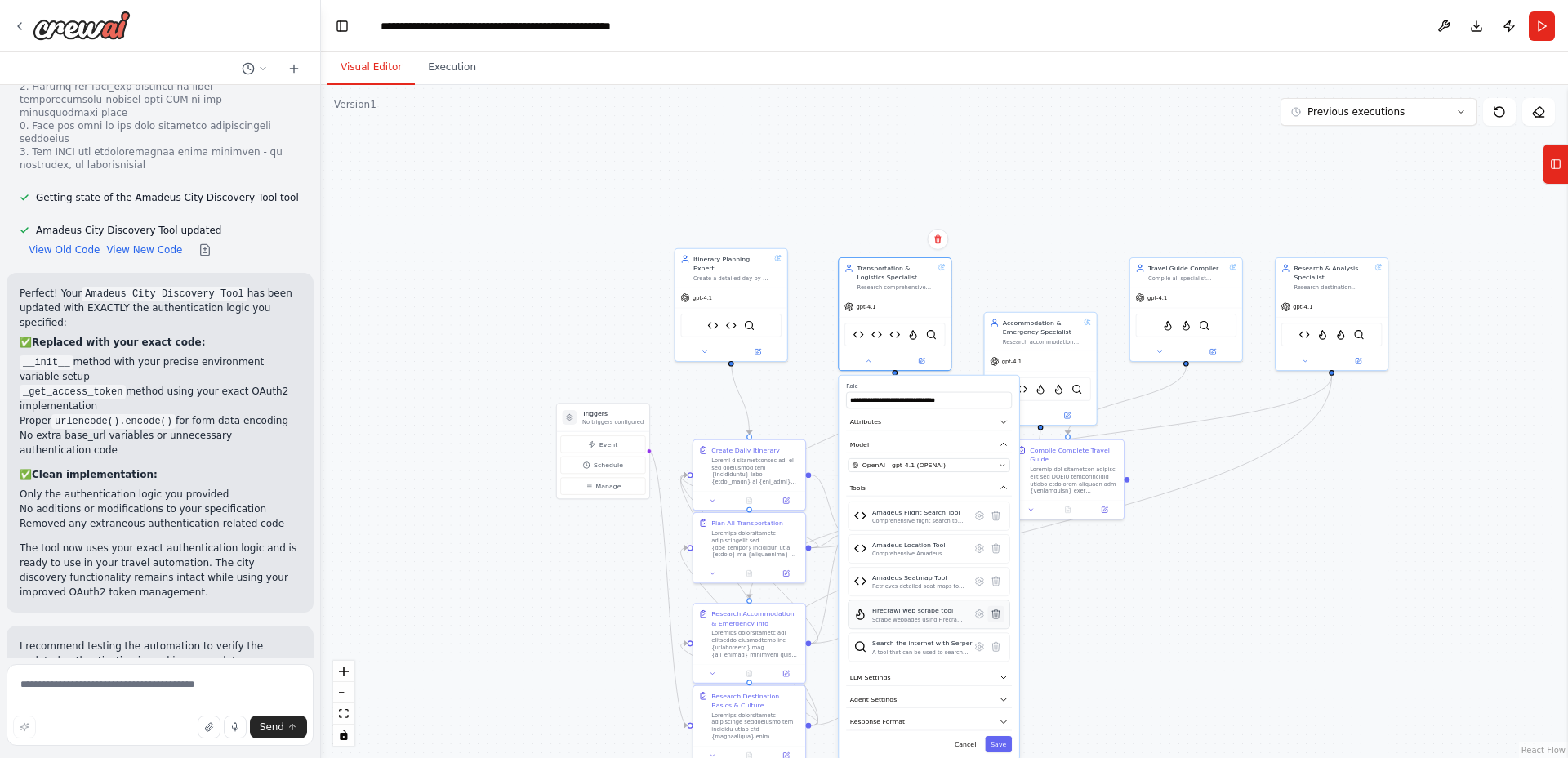
click at [996, 616] on icon at bounding box center [996, 613] width 8 height 9
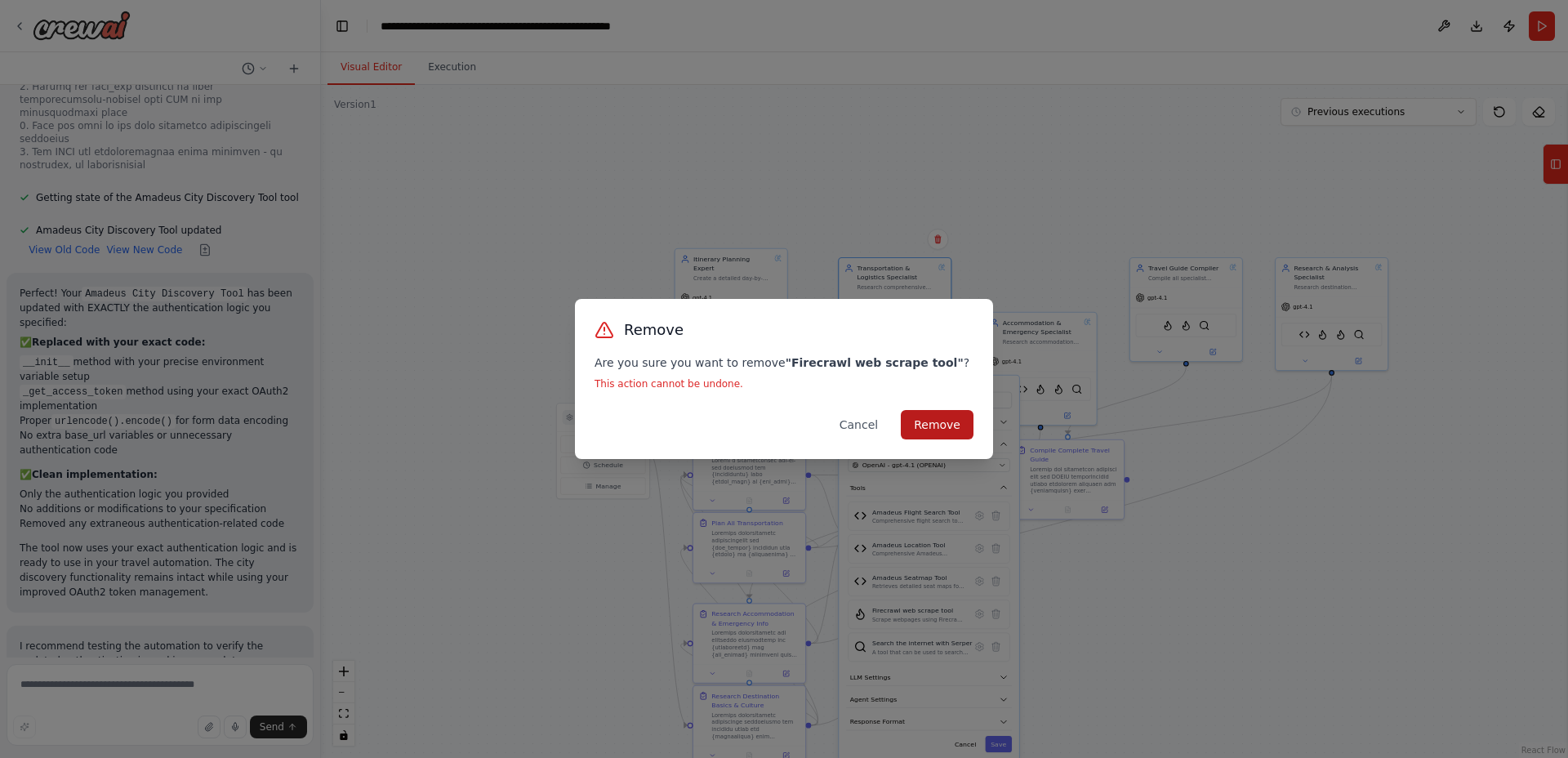
click at [940, 414] on button "Remove" at bounding box center [937, 424] width 73 height 29
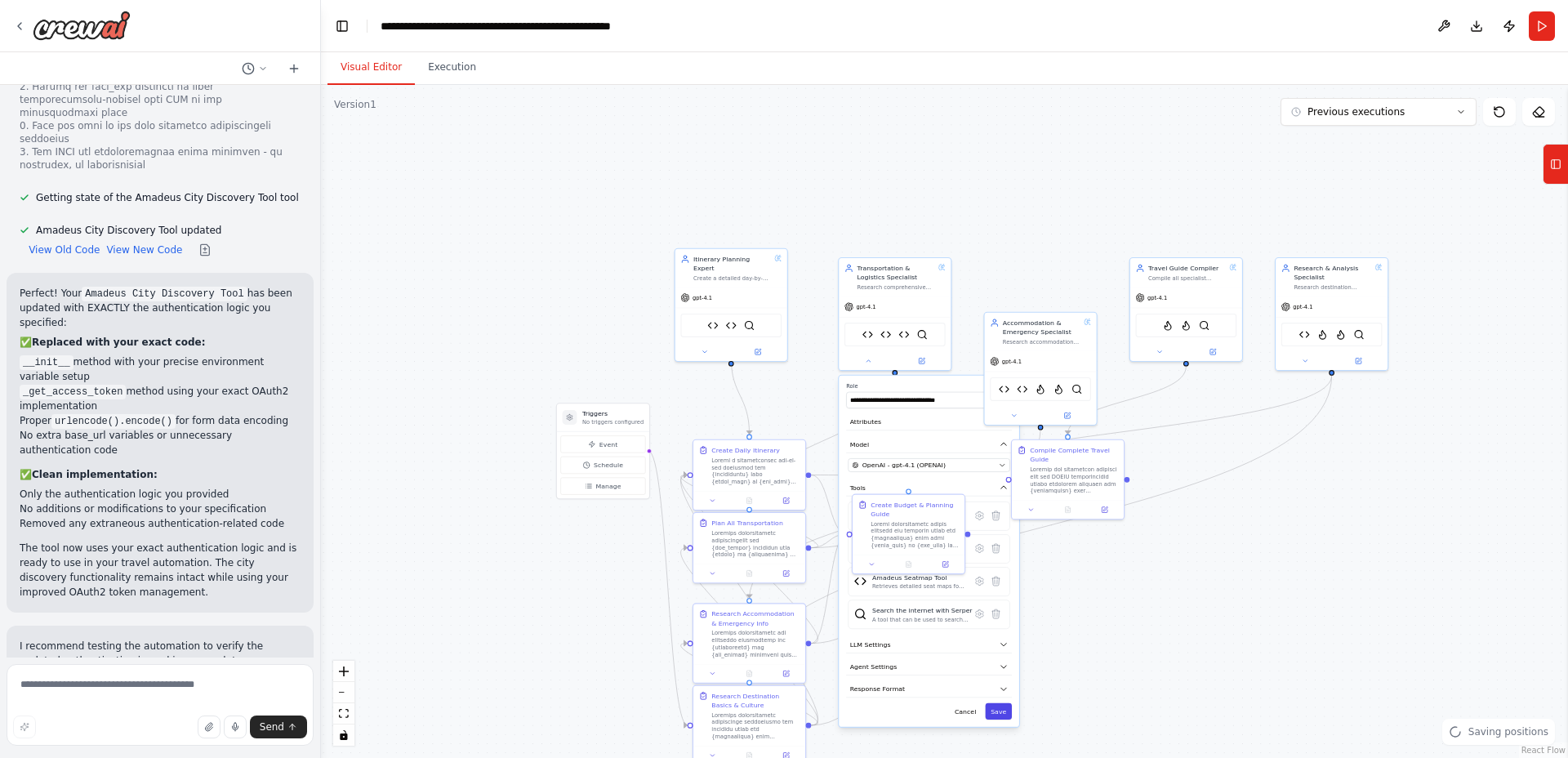
click at [1001, 710] on button "Save" at bounding box center [998, 711] width 27 height 17
click at [997, 712] on button "Save" at bounding box center [998, 711] width 27 height 17
click at [1012, 415] on icon at bounding box center [1013, 413] width 8 height 8
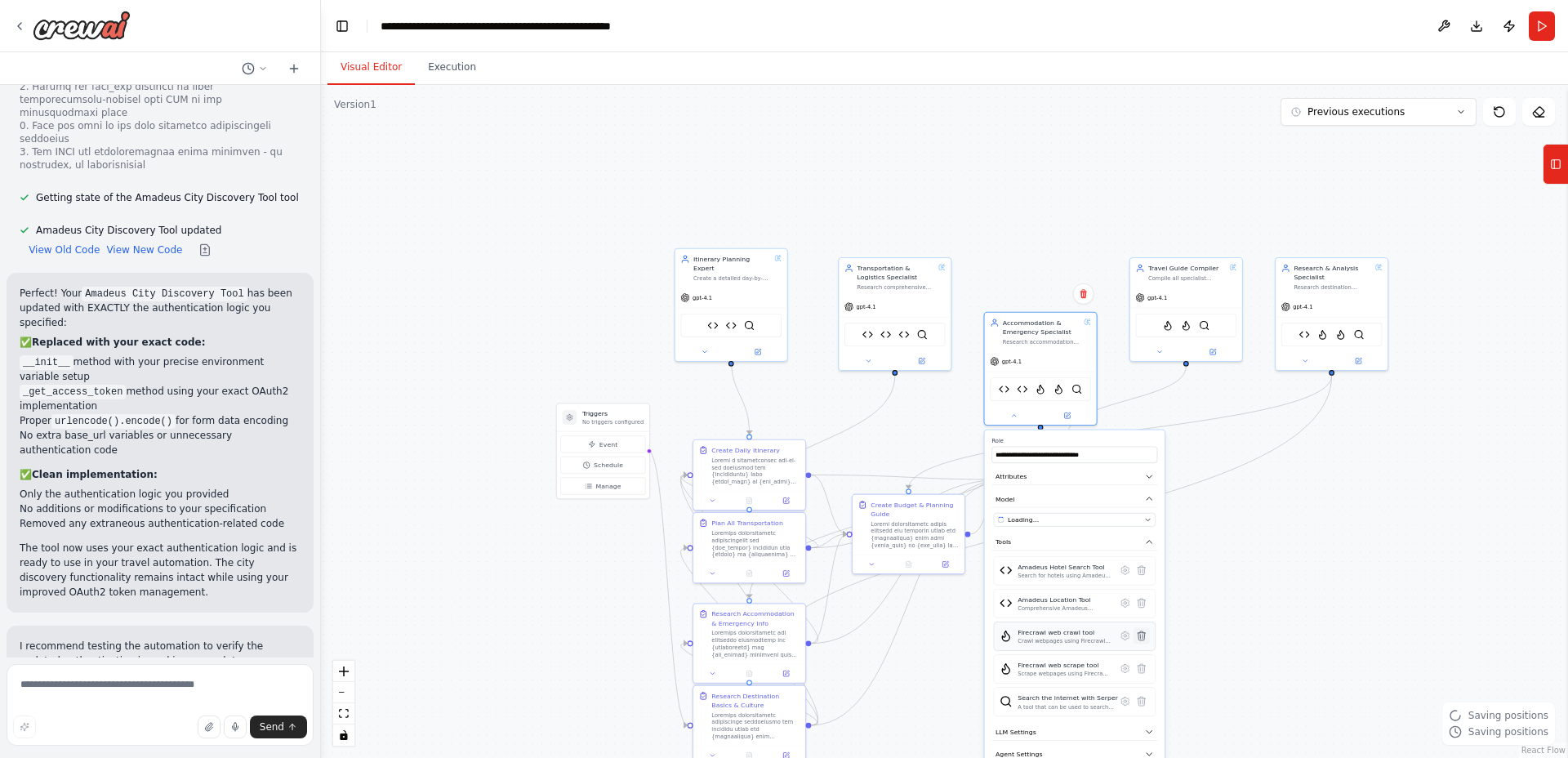
click at [1145, 636] on icon at bounding box center [1141, 636] width 11 height 11
click at [1141, 637] on icon at bounding box center [1141, 635] width 8 height 9
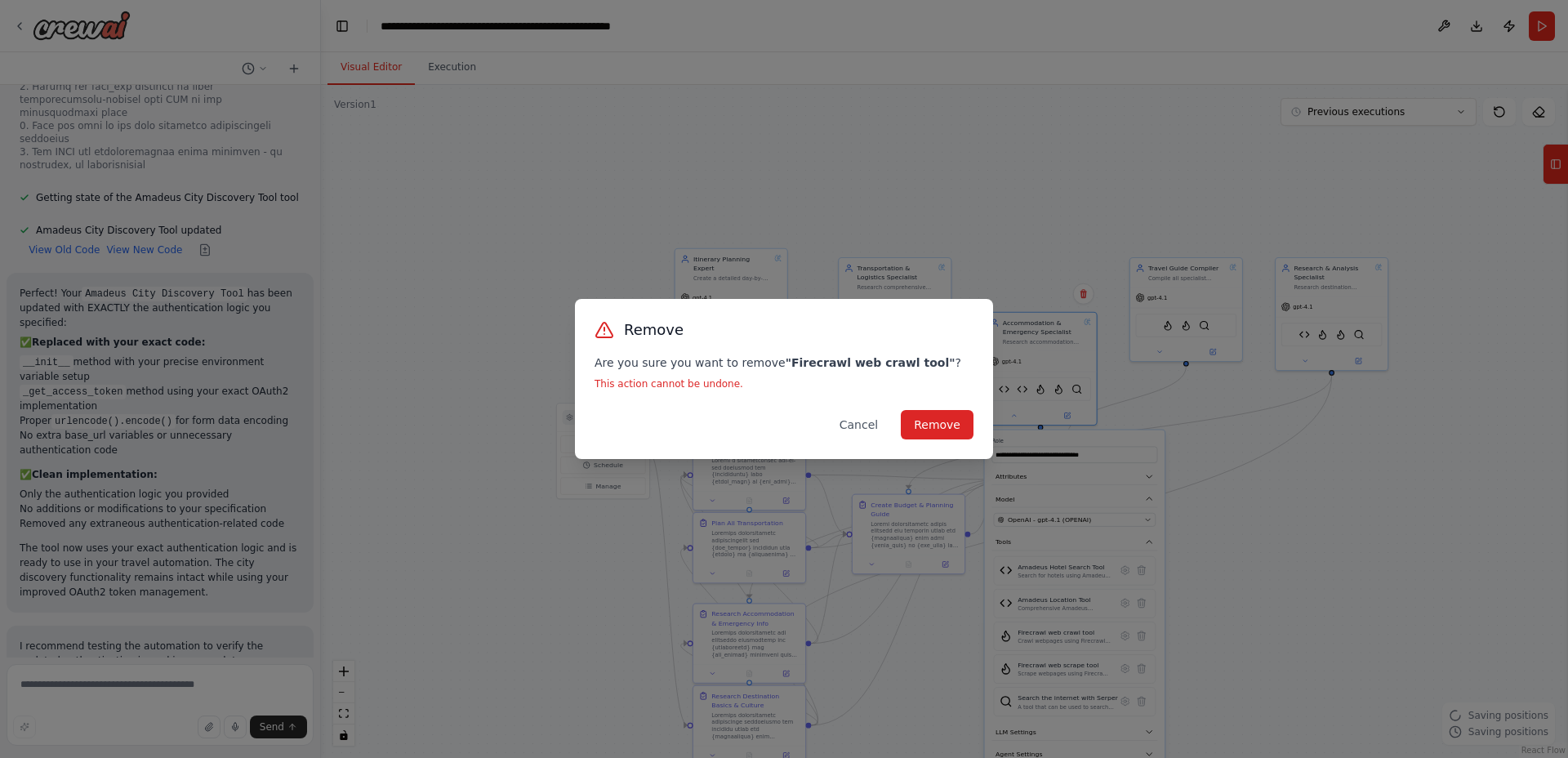
drag, startPoint x: 935, startPoint y: 429, endPoint x: 1007, endPoint y: 535, distance: 128.1
click at [934, 429] on button "Remove" at bounding box center [937, 424] width 73 height 29
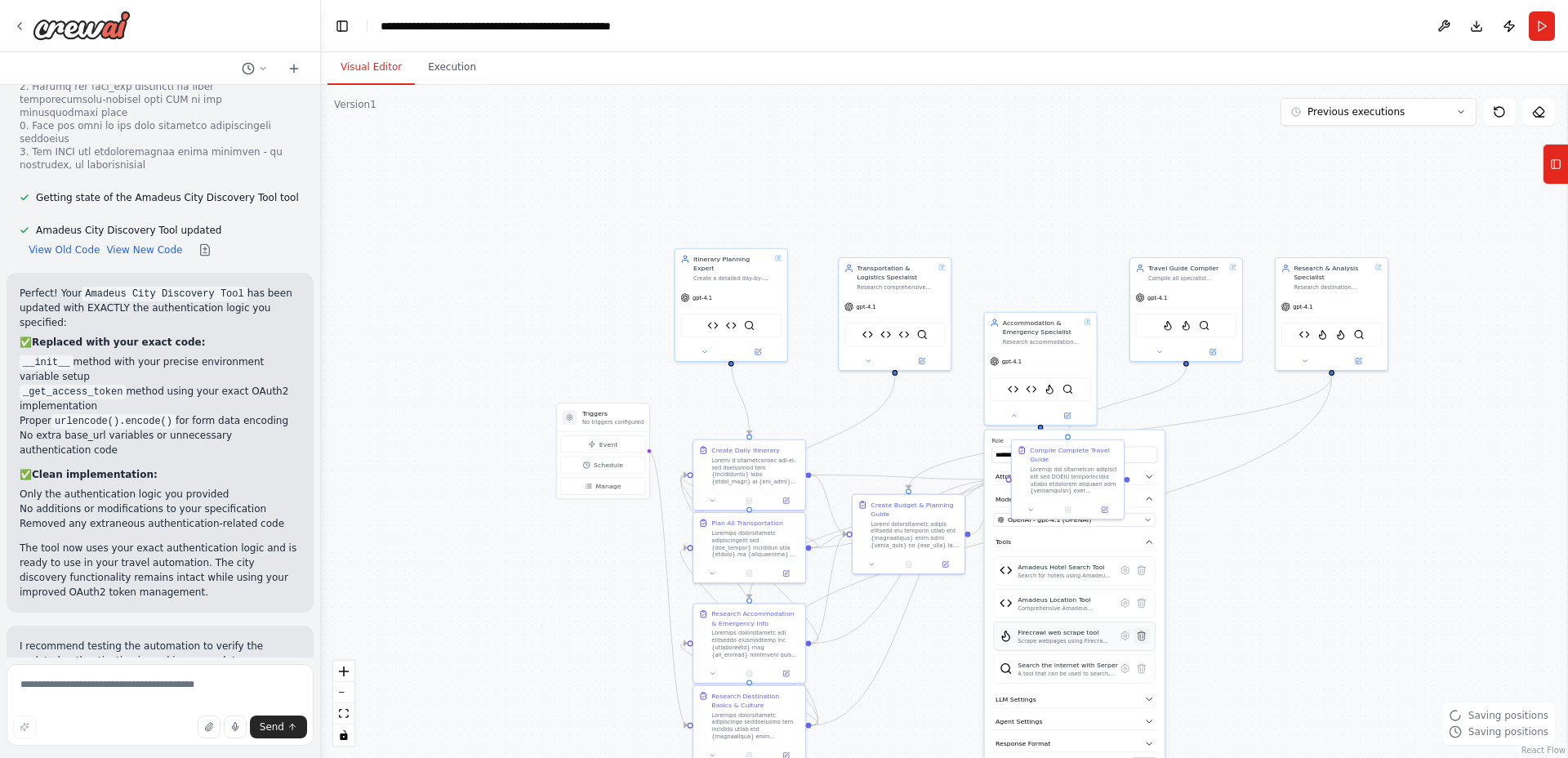
click at [1142, 633] on icon at bounding box center [1141, 635] width 8 height 9
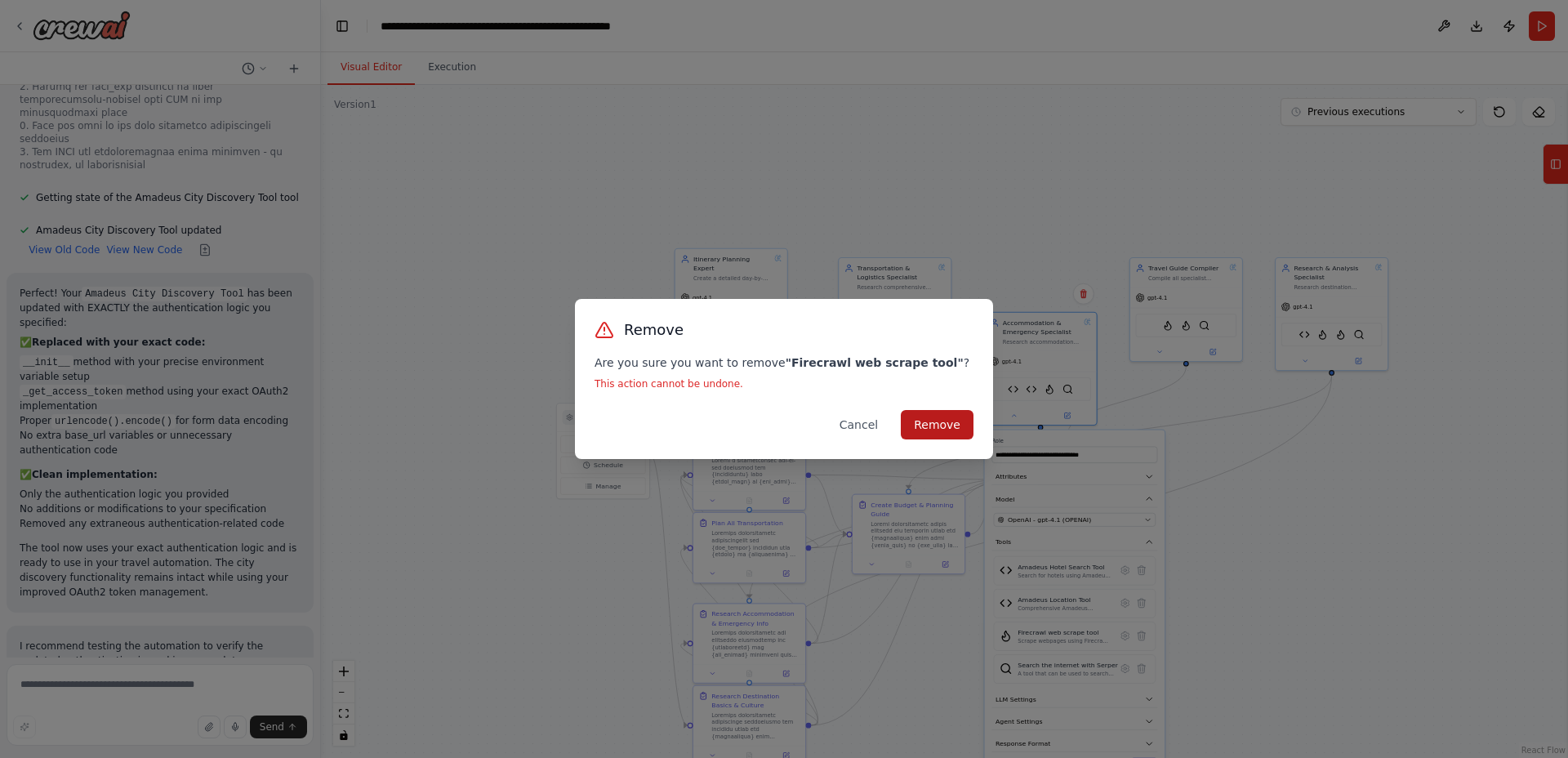
drag, startPoint x: 951, startPoint y: 423, endPoint x: 957, endPoint y: 431, distance: 10.0
click at [951, 423] on button "Remove" at bounding box center [937, 424] width 73 height 29
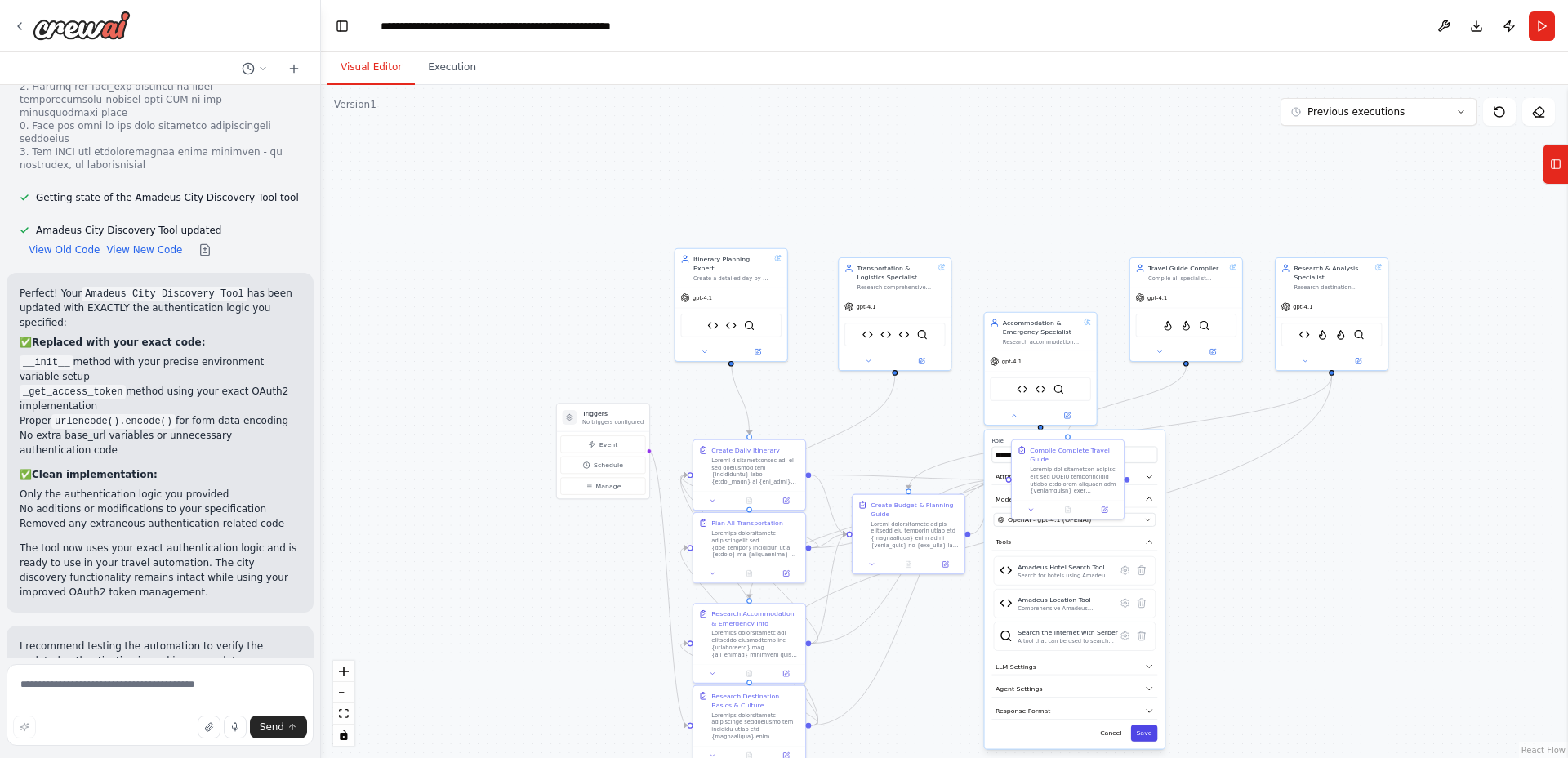
click at [1141, 737] on div "**********" at bounding box center [1075, 589] width 181 height 319
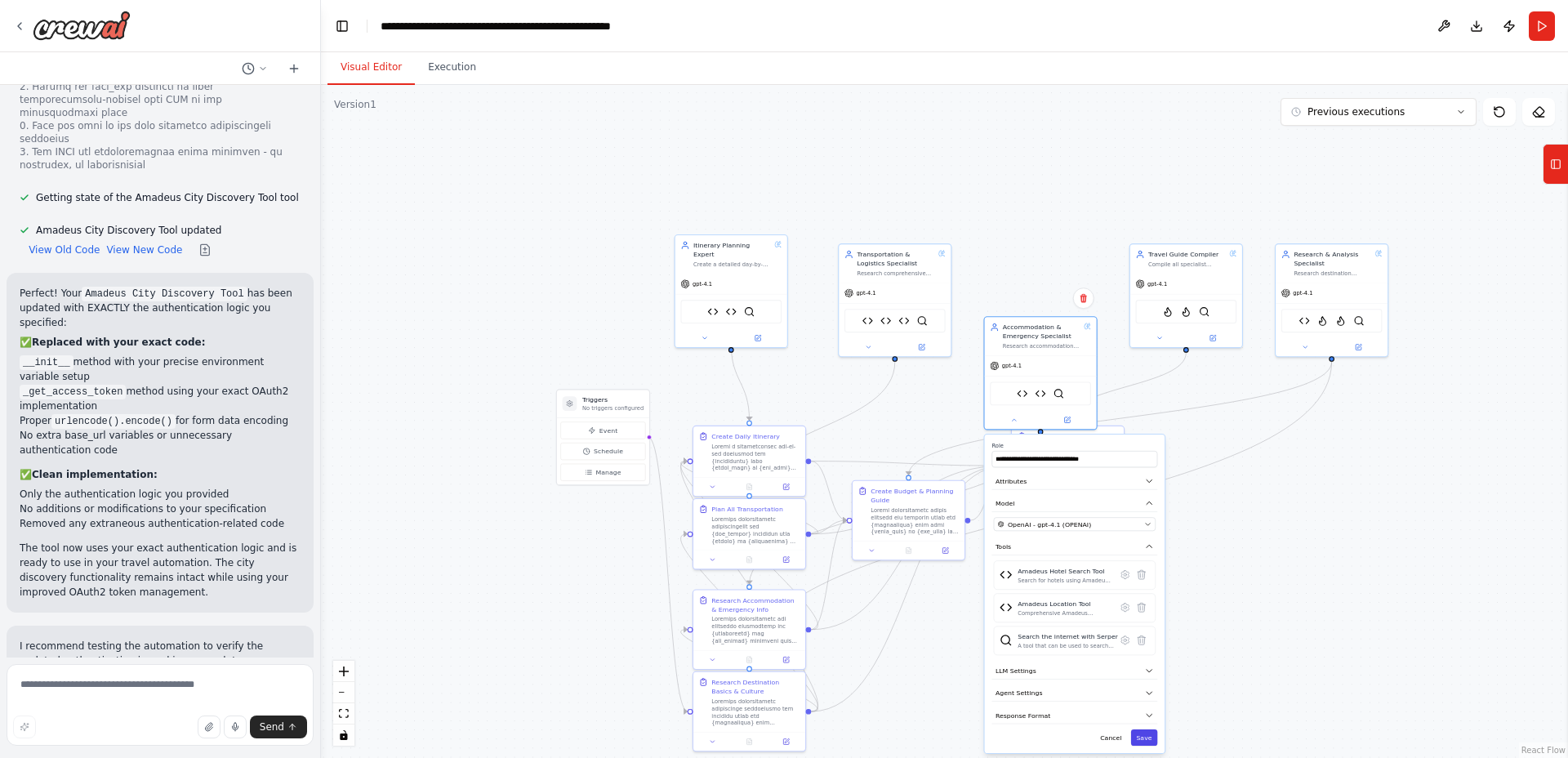
click at [1147, 731] on button "Save" at bounding box center [1145, 738] width 27 height 17
click at [1186, 310] on img at bounding box center [1186, 305] width 11 height 11
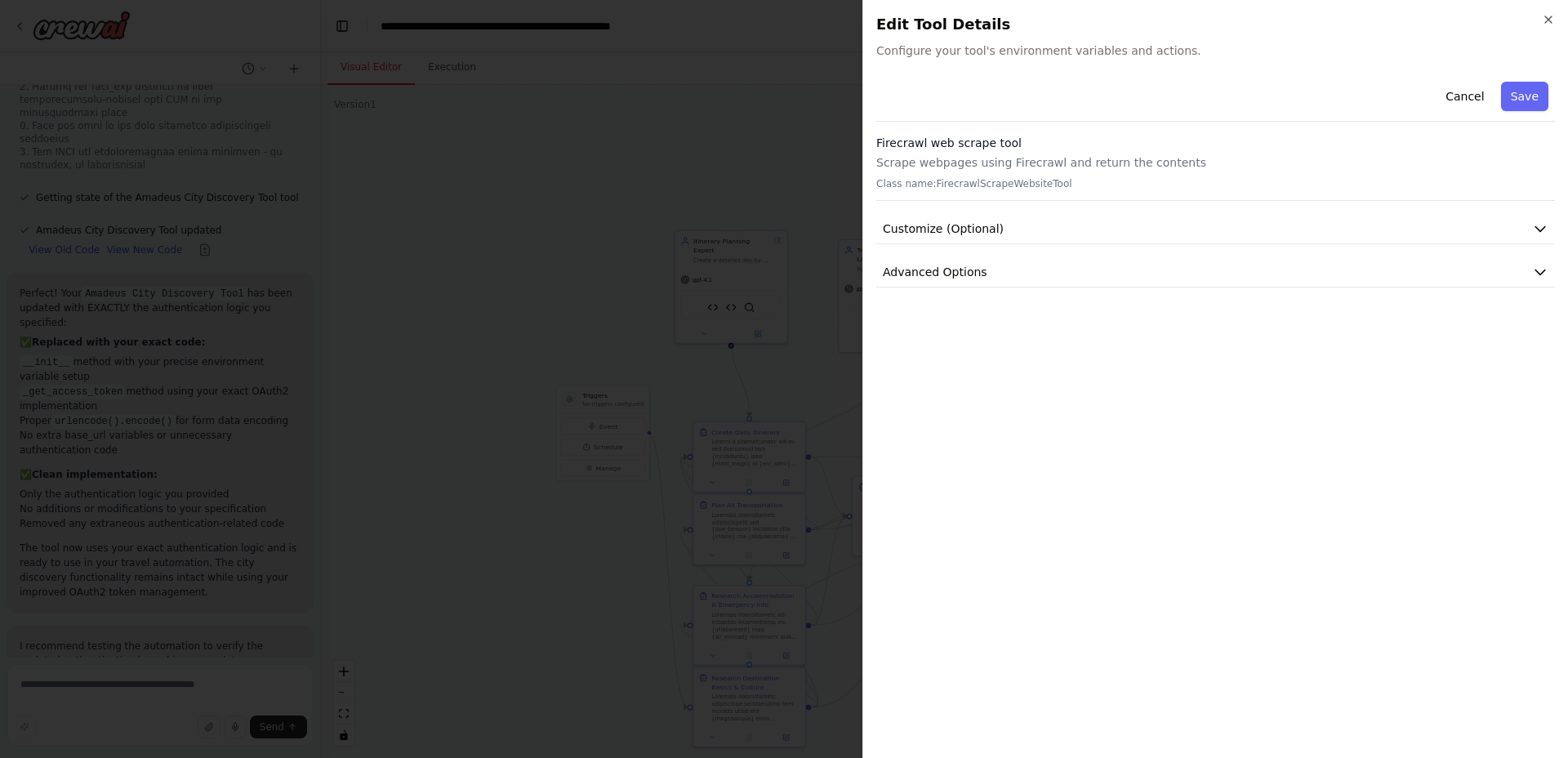
click at [1171, 310] on div "Cancel Save Firecrawl web scrape tool Scrape webpages using Firecrawl and retur…" at bounding box center [1215, 410] width 679 height 669
click at [1553, 23] on icon "button" at bounding box center [1549, 20] width 13 height 13
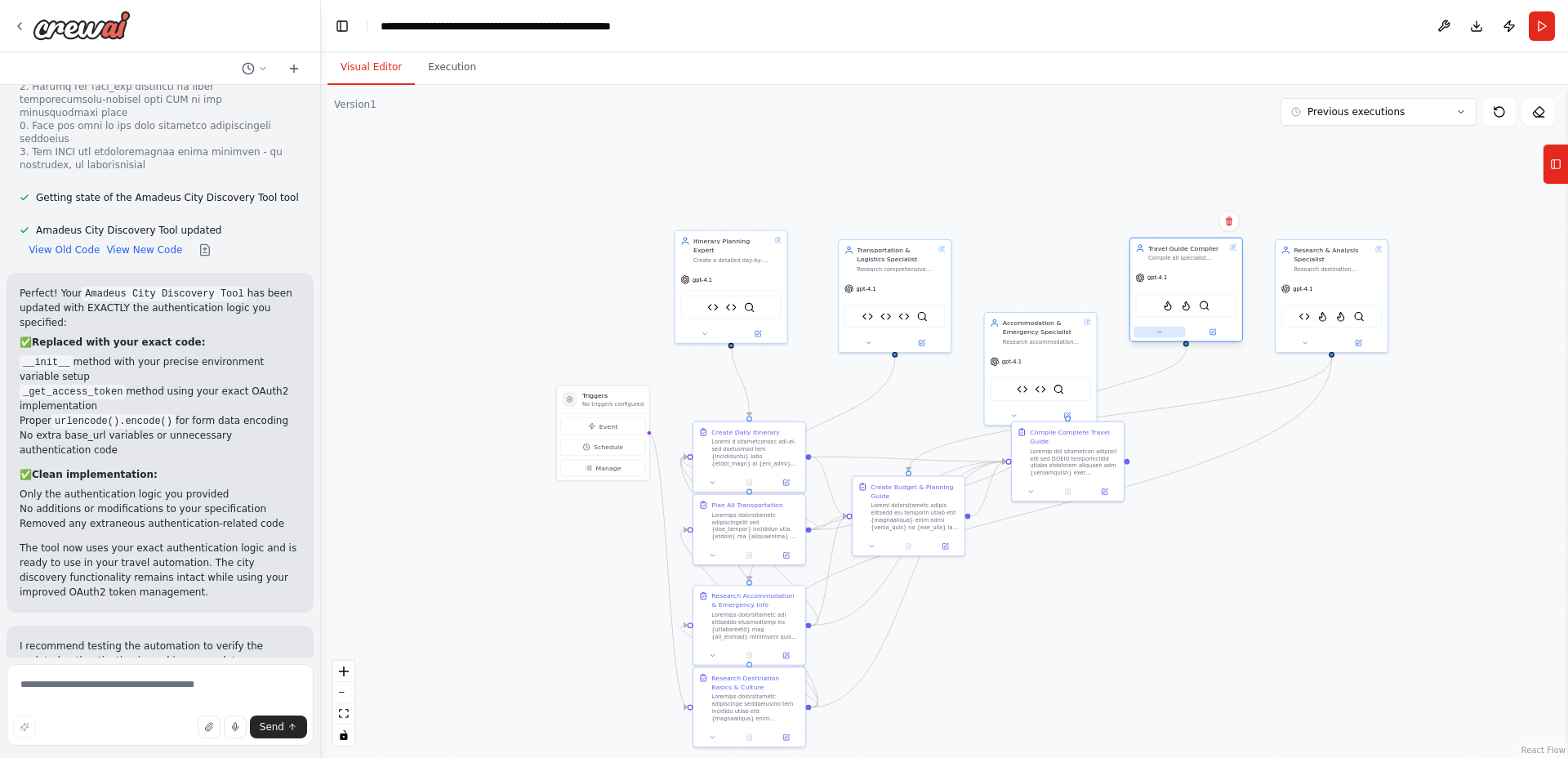
click at [1164, 331] on button at bounding box center [1159, 331] width 51 height 11
click at [1284, 485] on icon at bounding box center [1286, 489] width 8 height 9
click at [1285, 487] on icon at bounding box center [1286, 489] width 8 height 9
click at [1286, 489] on icon at bounding box center [1286, 489] width 8 height 9
click at [1287, 489] on icon at bounding box center [1286, 489] width 8 height 9
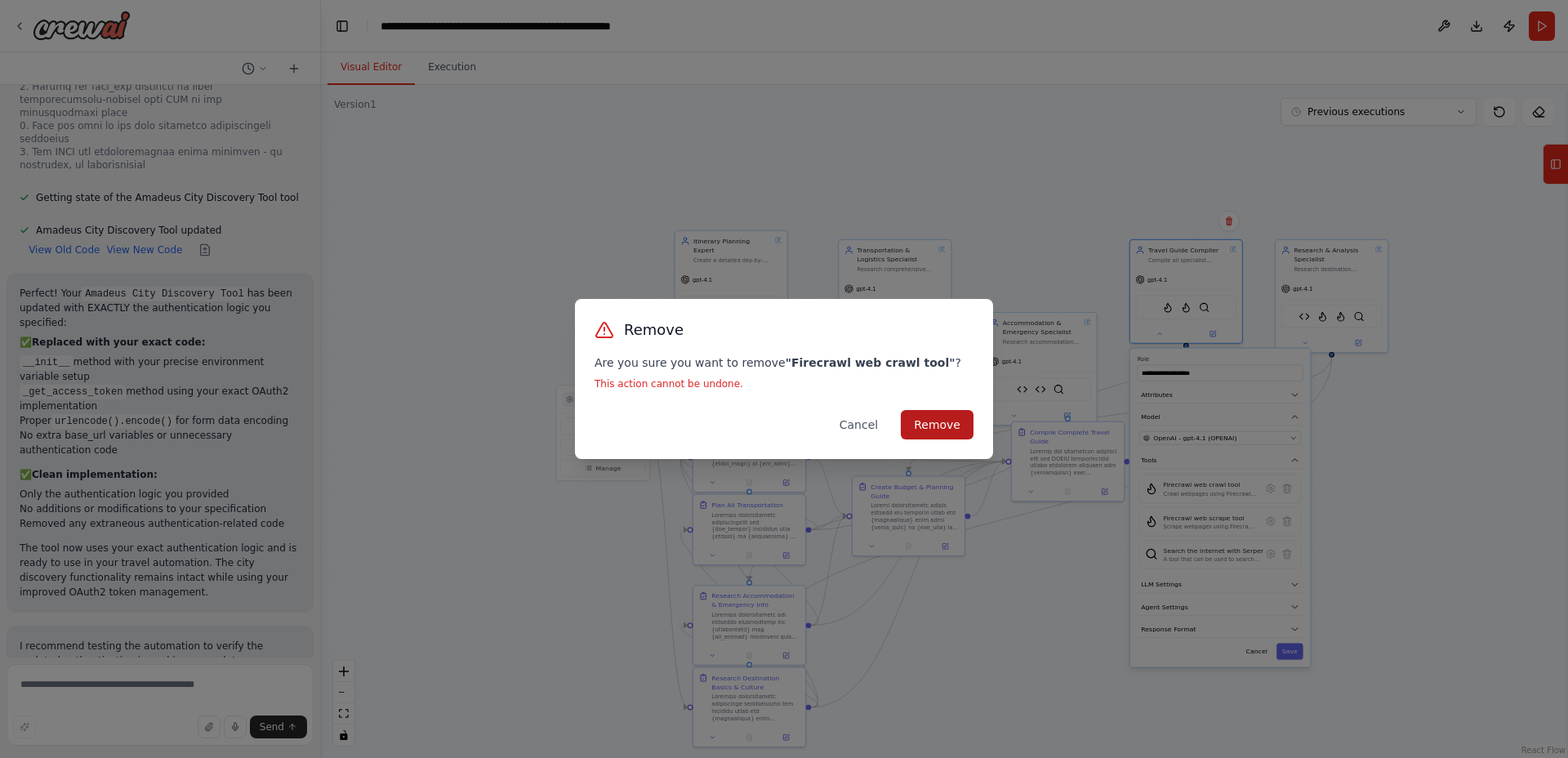
click at [945, 431] on button "Remove" at bounding box center [937, 424] width 73 height 29
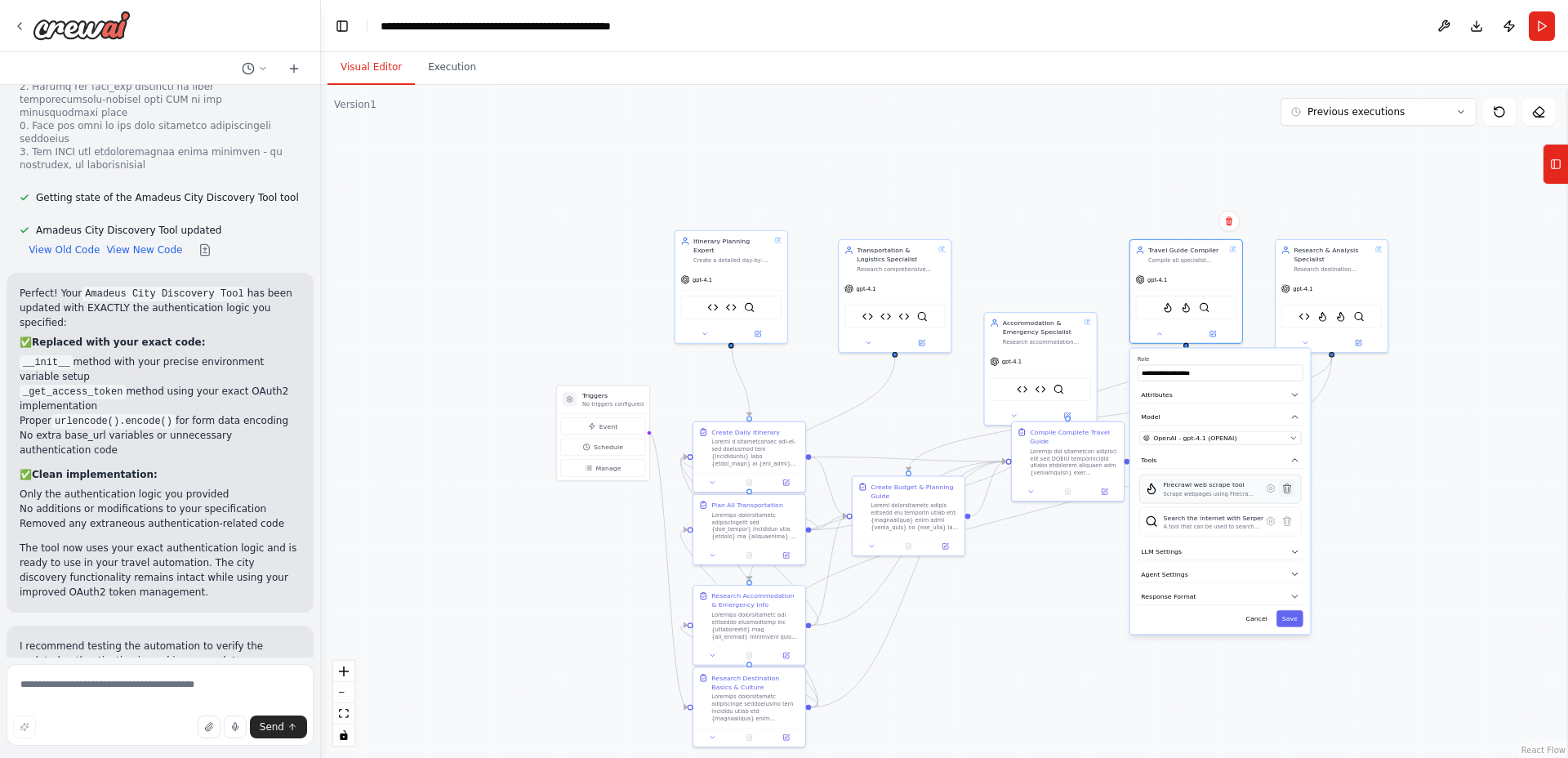
click at [1278, 489] on button at bounding box center [1287, 489] width 17 height 17
click at [1294, 490] on div "Firecrawl web scrape tool Scrape webpages using Firecrawl and return the conten…" at bounding box center [1220, 489] width 161 height 29
click at [1289, 490] on icon at bounding box center [1286, 488] width 11 height 11
click at [1289, 488] on icon at bounding box center [1286, 489] width 8 height 9
click at [1286, 487] on icon at bounding box center [1286, 489] width 8 height 9
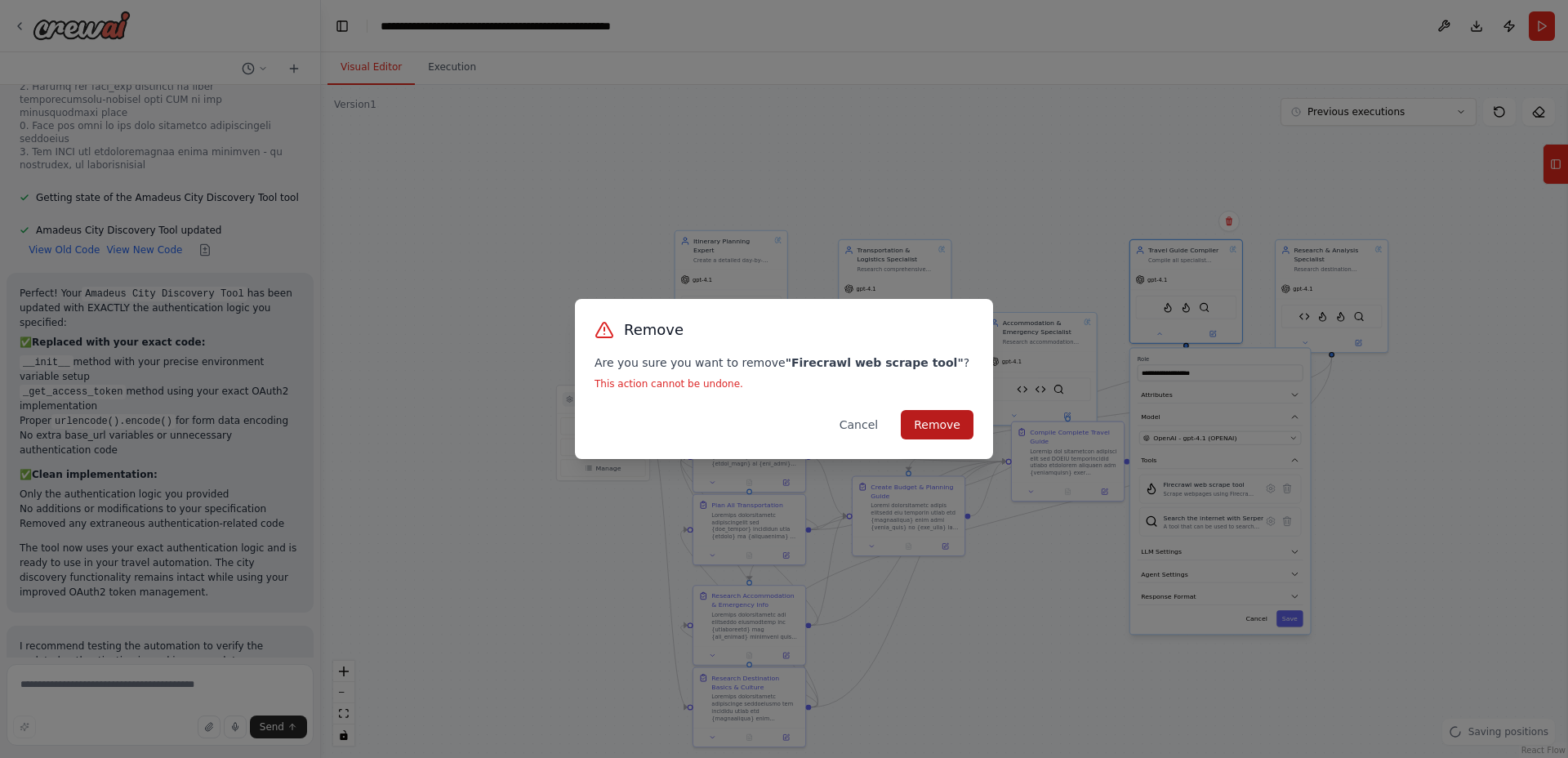
click at [918, 413] on button "Remove" at bounding box center [937, 424] width 73 height 29
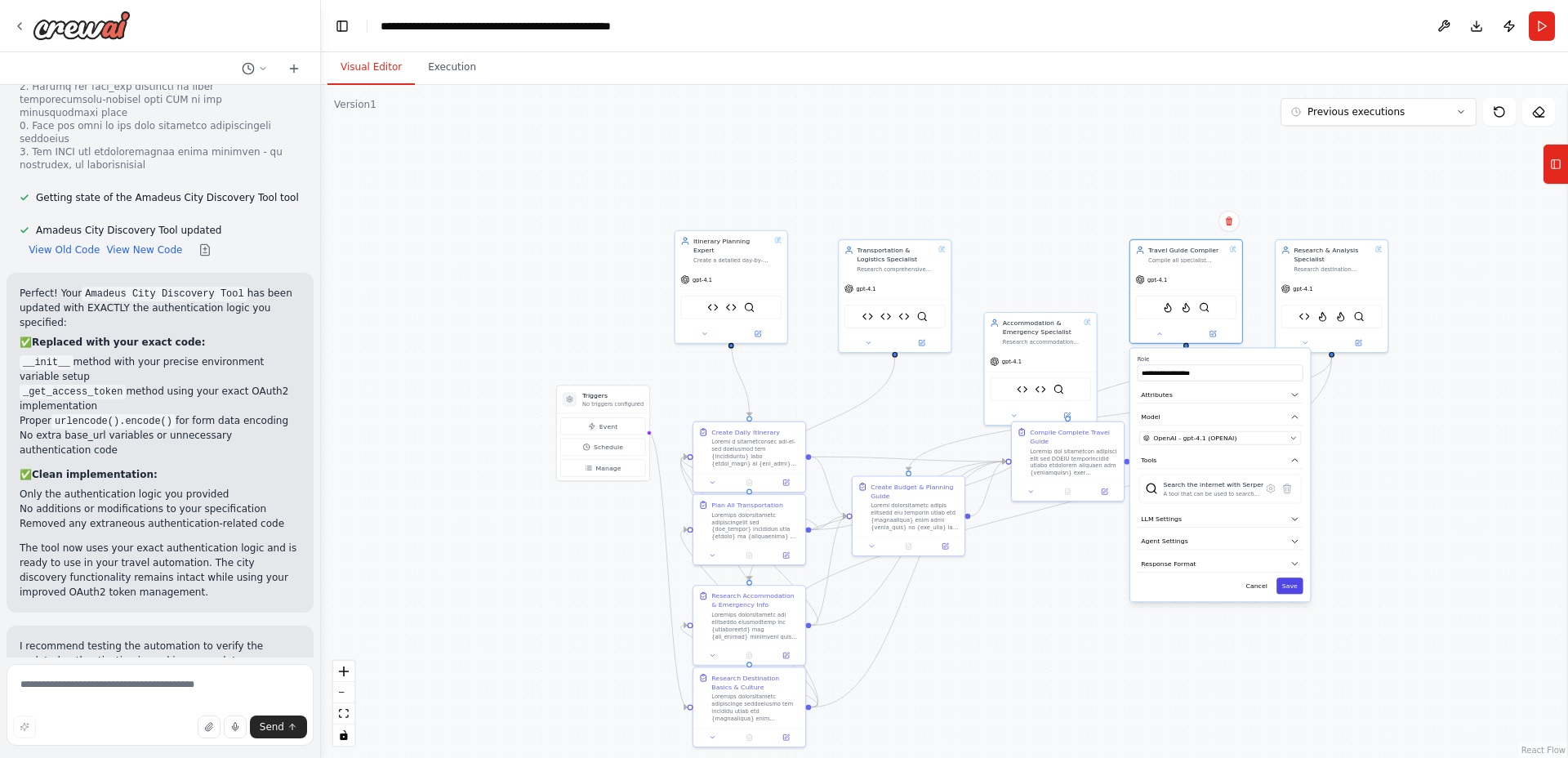
click at [1293, 585] on button "Save" at bounding box center [1290, 586] width 27 height 17
click at [1307, 341] on icon at bounding box center [1305, 341] width 8 height 8
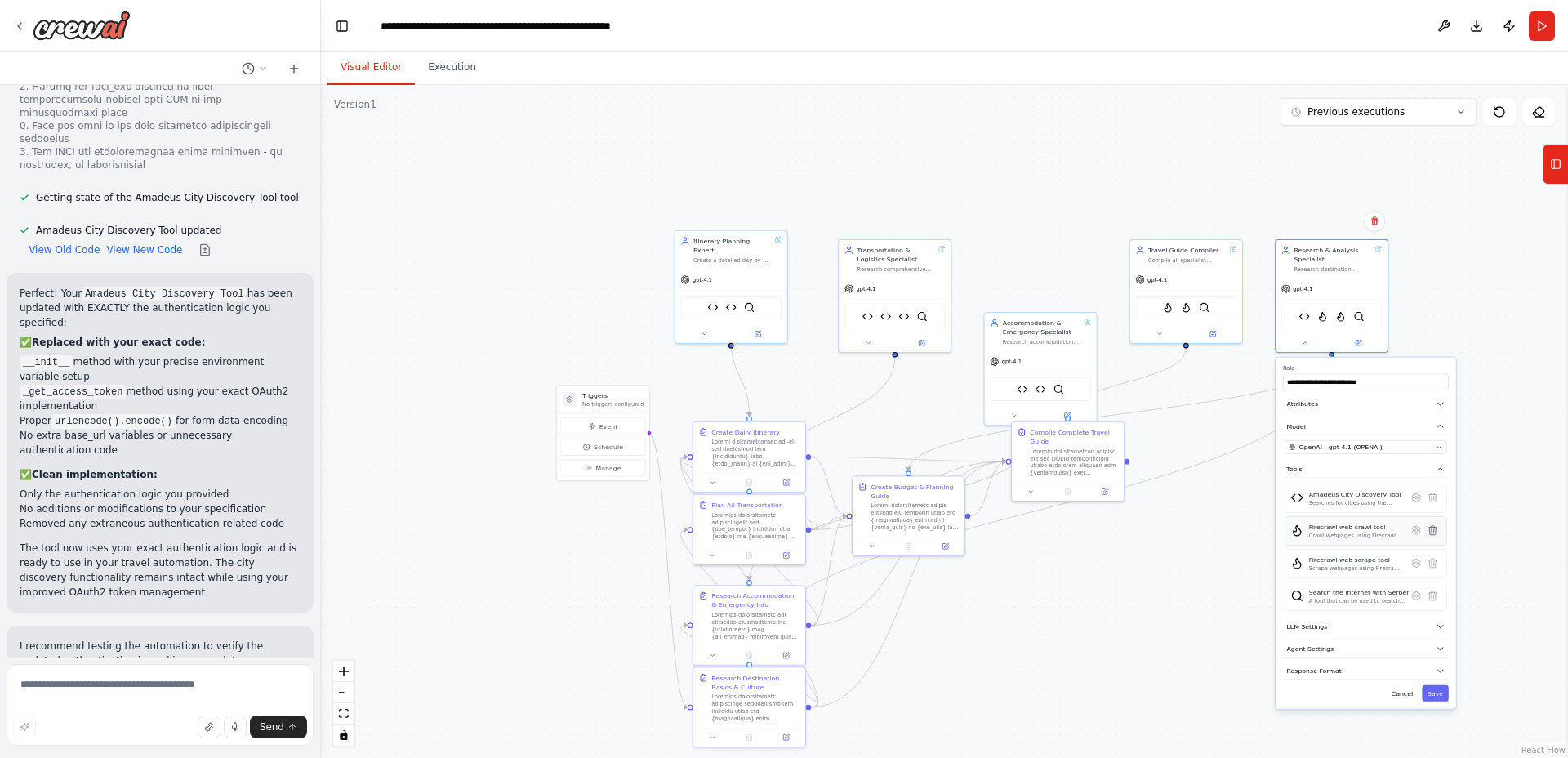
click at [1435, 532] on icon at bounding box center [1432, 530] width 11 height 11
click at [1434, 529] on icon at bounding box center [1432, 530] width 8 height 9
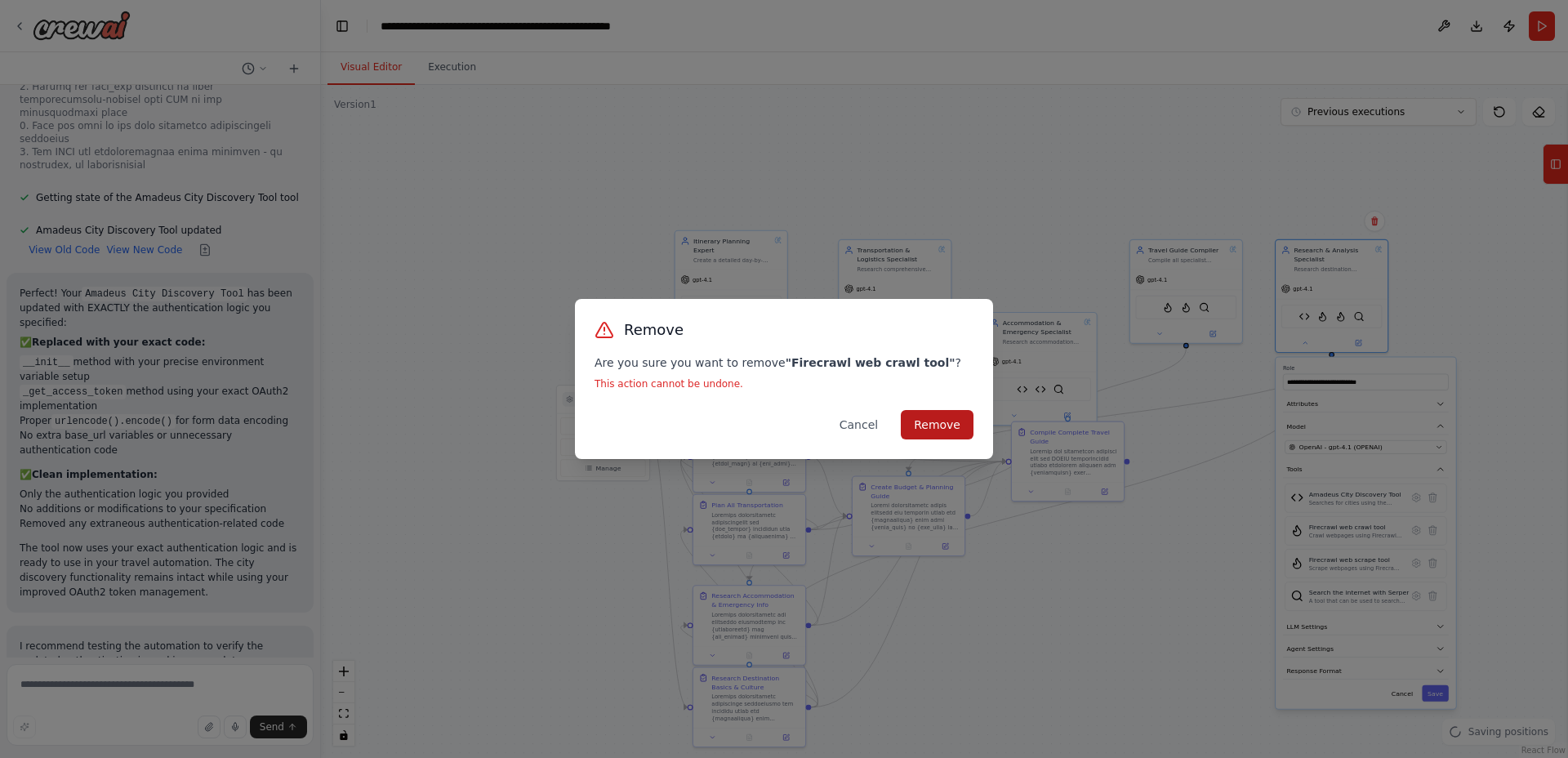
click at [943, 431] on button "Remove" at bounding box center [937, 424] width 73 height 29
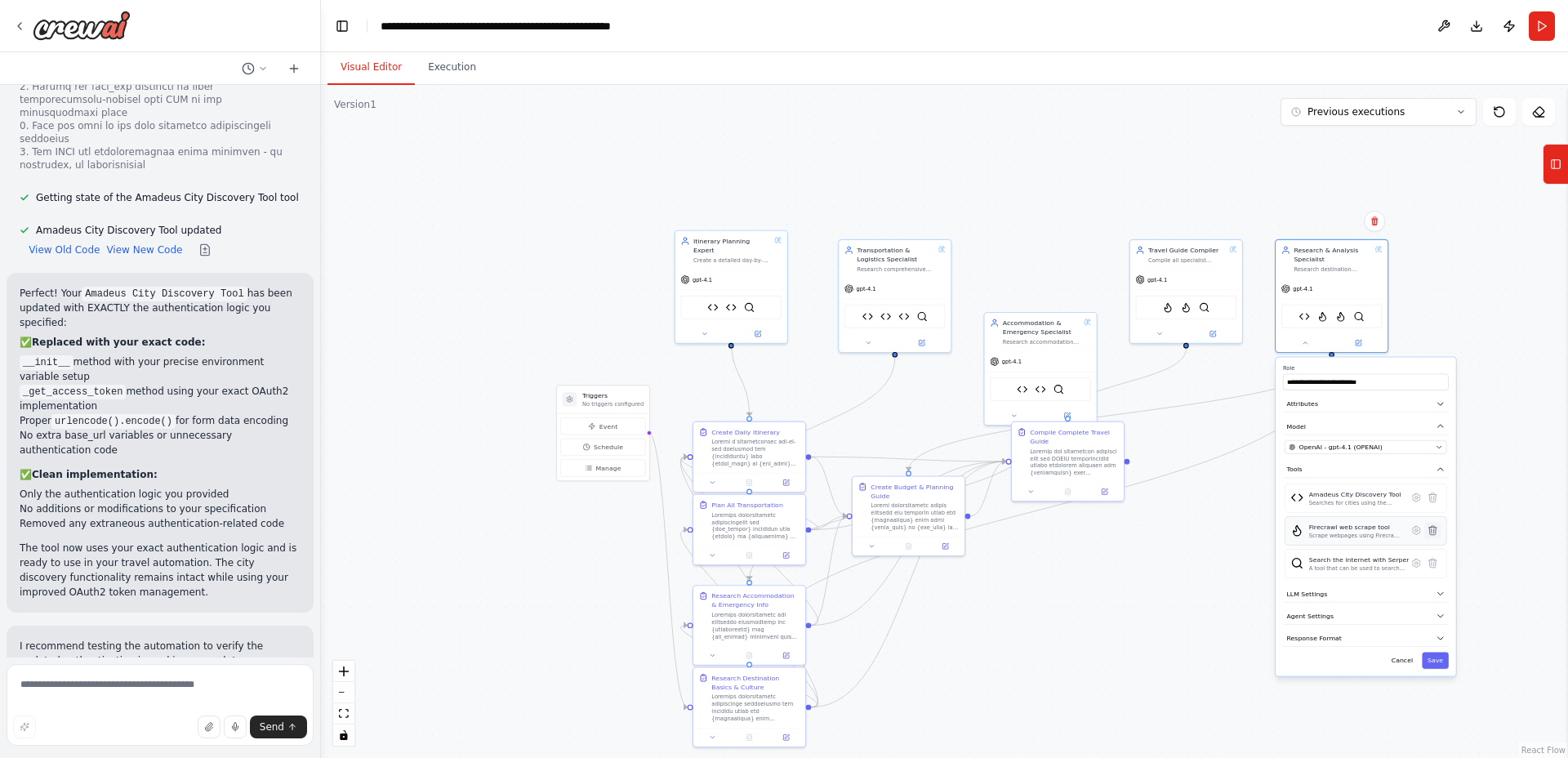
click at [1433, 529] on icon at bounding box center [1432, 530] width 8 height 9
click at [1432, 528] on icon at bounding box center [1432, 530] width 8 height 9
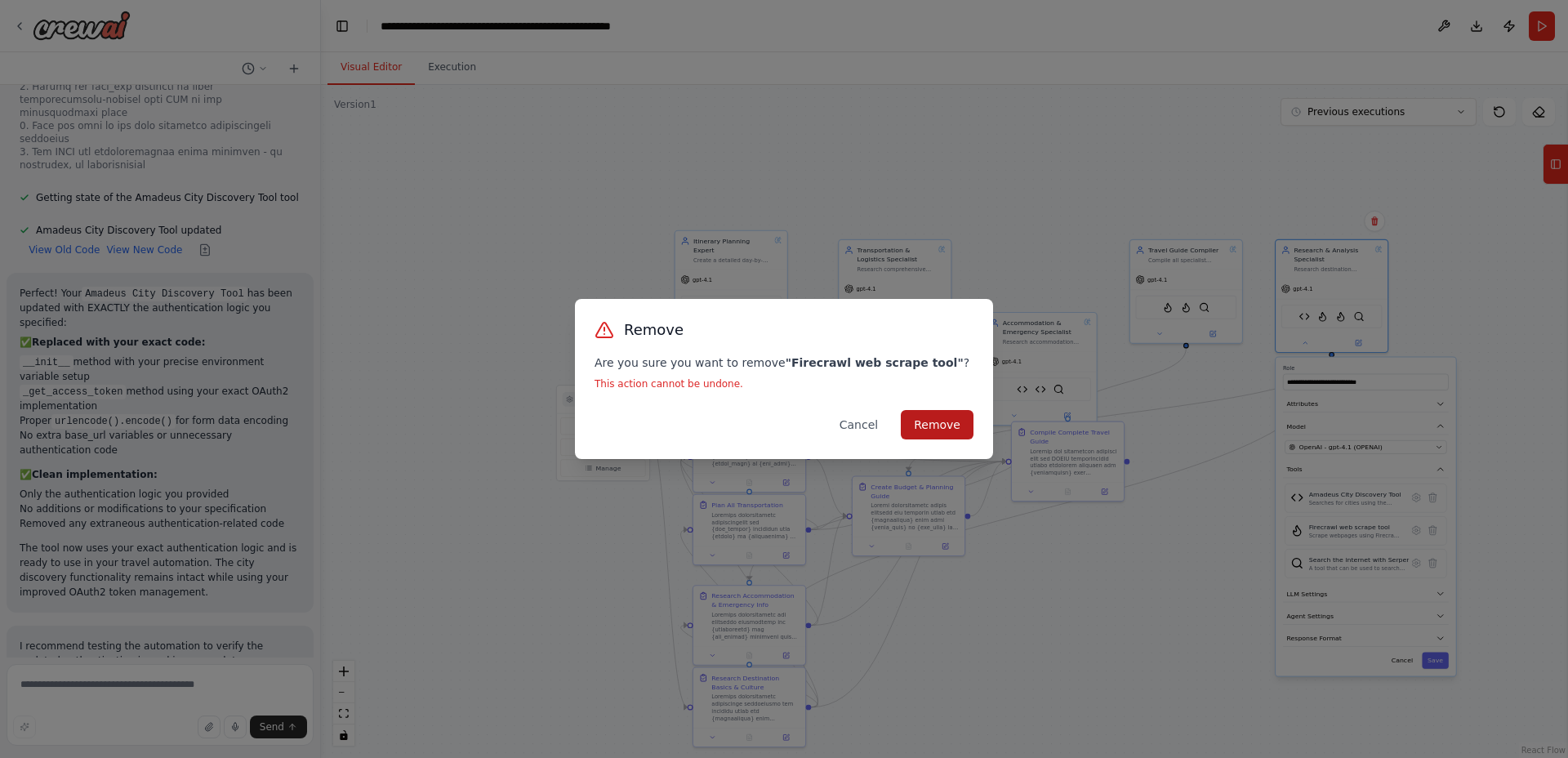
click at [934, 429] on button "Remove" at bounding box center [937, 424] width 73 height 29
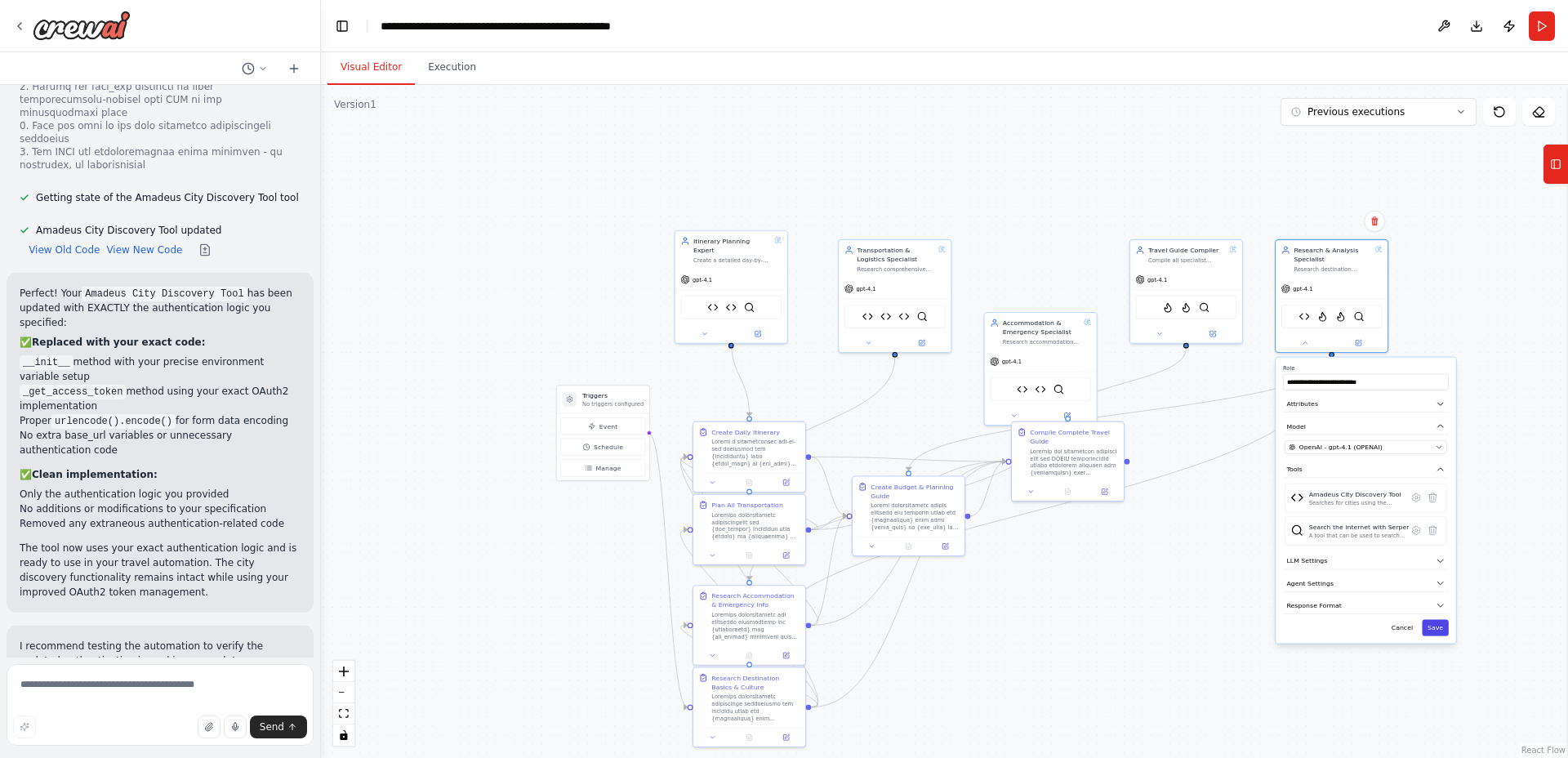
click at [1437, 628] on button "Save" at bounding box center [1435, 628] width 27 height 17
click at [1164, 326] on button at bounding box center [1159, 331] width 51 height 11
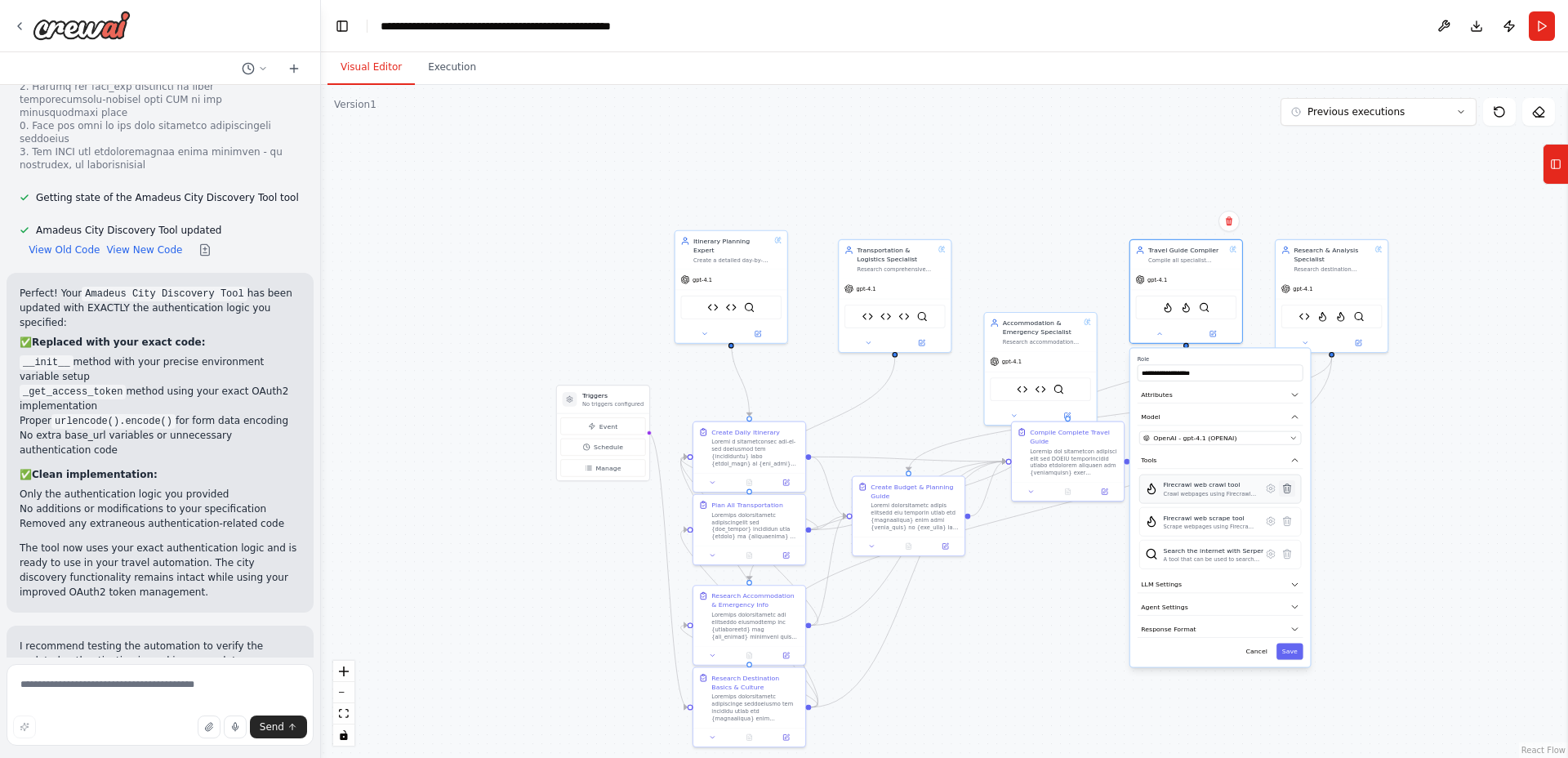
click at [1283, 489] on icon at bounding box center [1286, 488] width 11 height 11
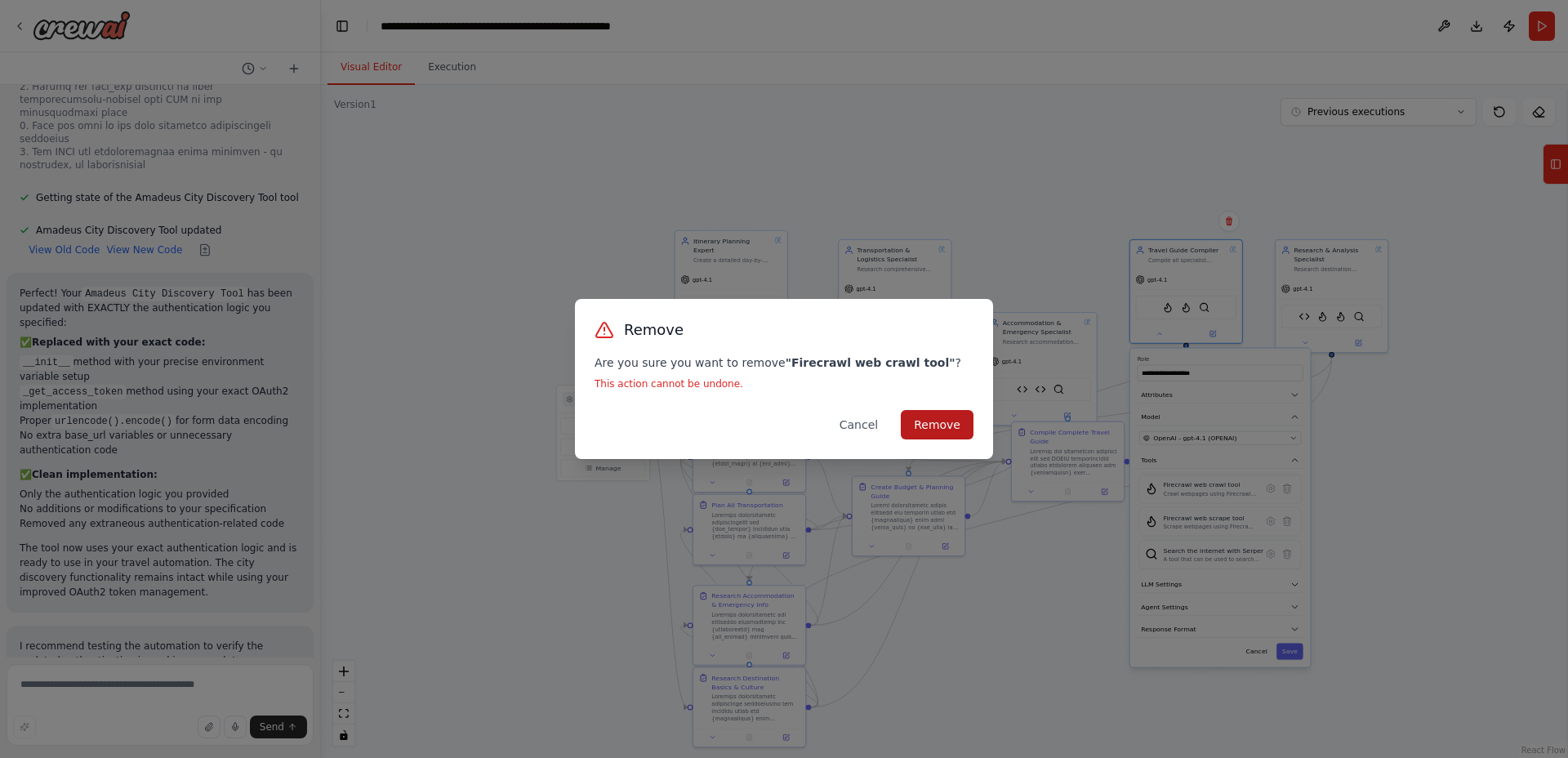
click at [968, 424] on button "Remove" at bounding box center [937, 424] width 73 height 29
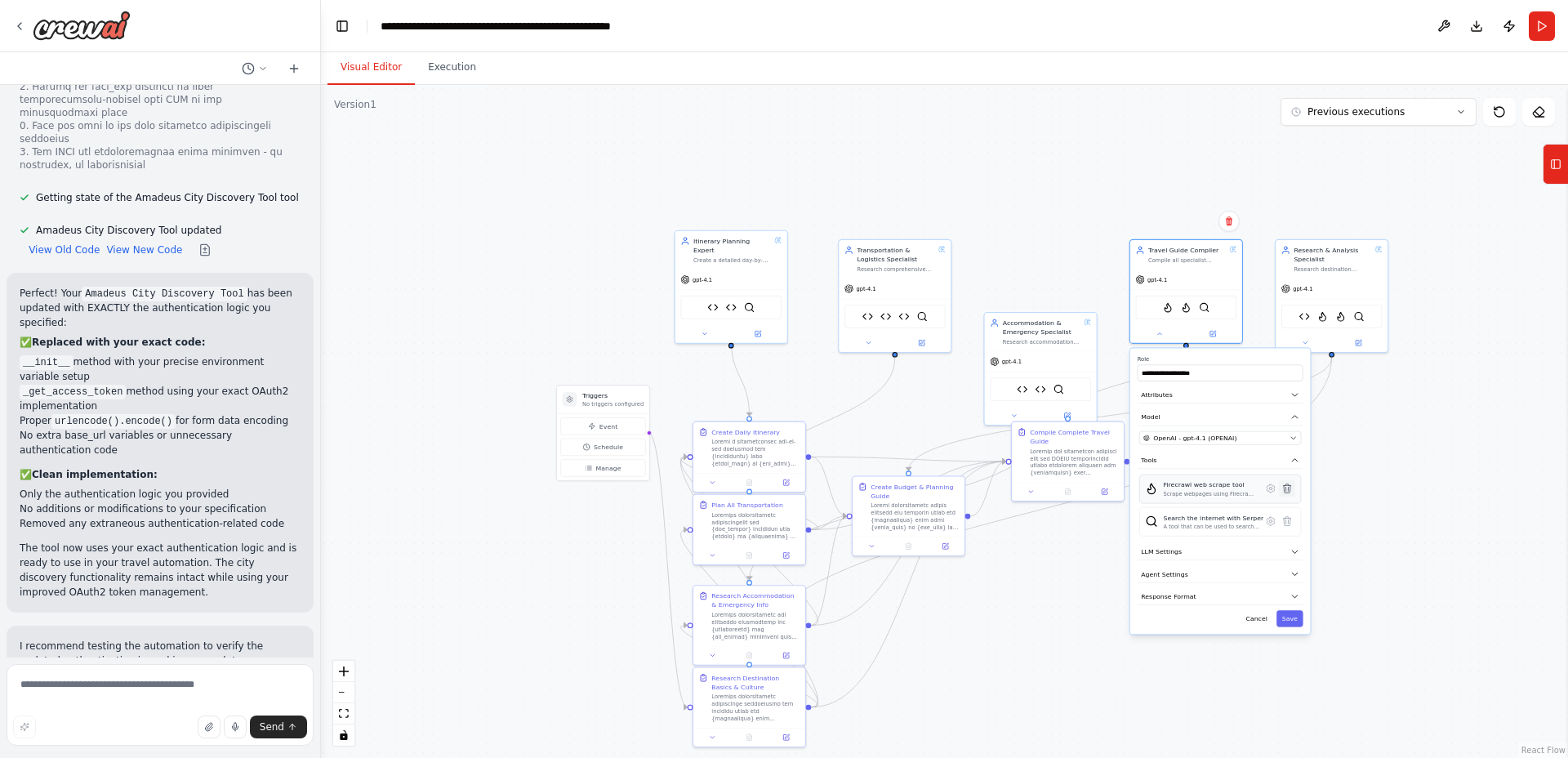
click at [1279, 490] on button at bounding box center [1287, 489] width 17 height 17
click at [1291, 489] on icon at bounding box center [1286, 488] width 11 height 11
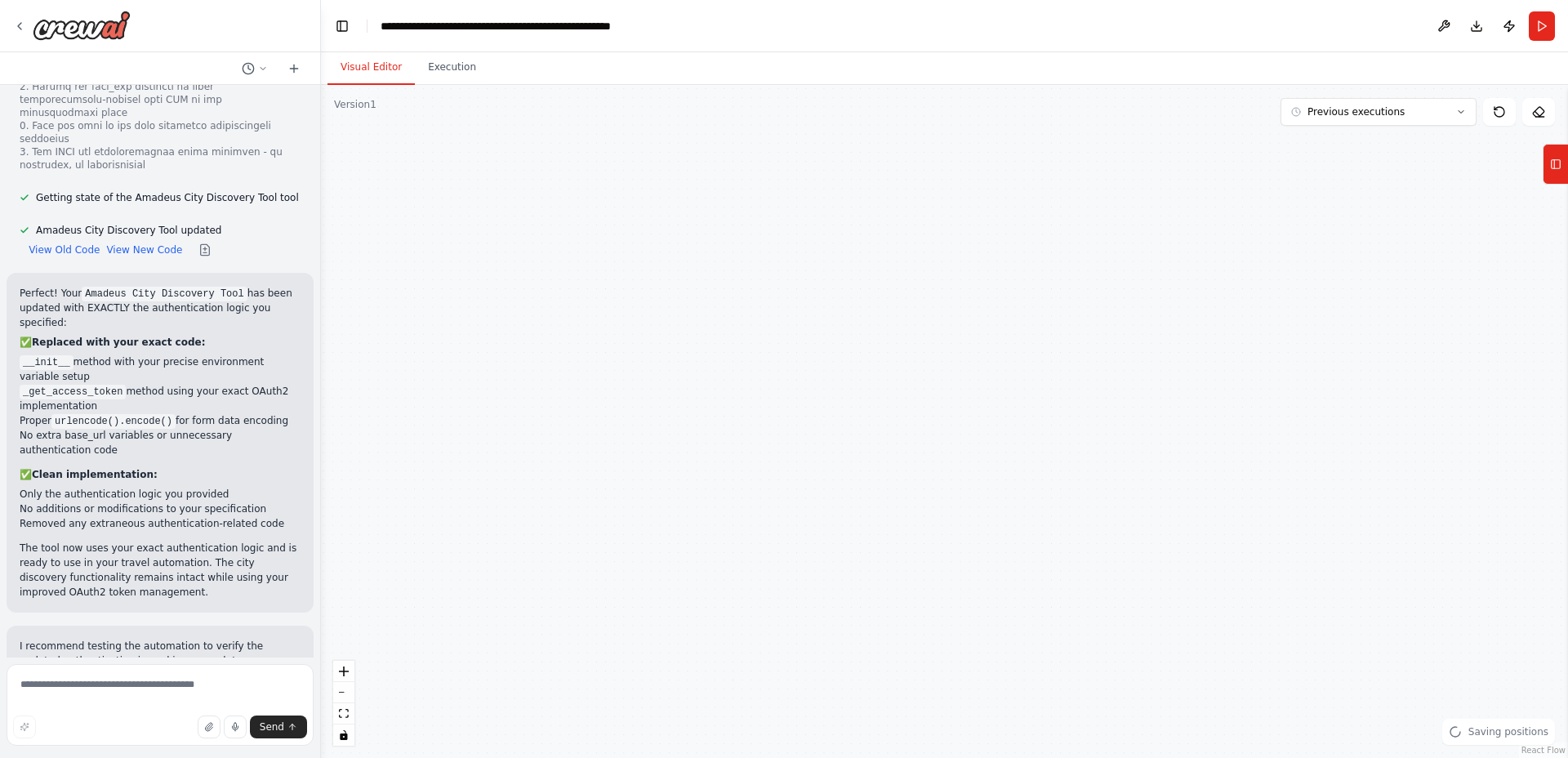
click at [954, 420] on div "Triggers No triggers configured Event Schedule Manage Itinerary Planning Expert…" at bounding box center [945, 422] width 1247 height 673
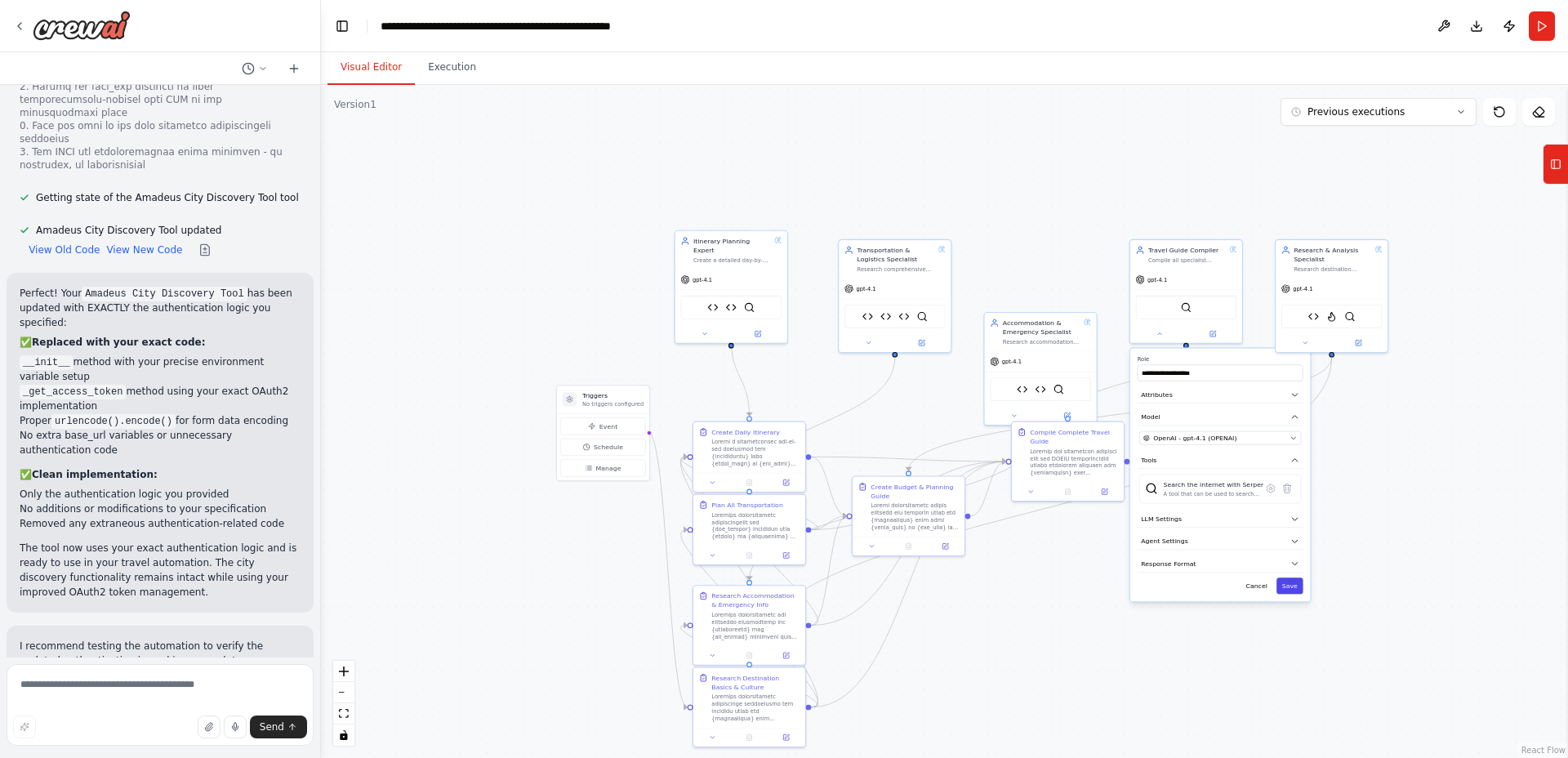
click at [1289, 588] on button "Save" at bounding box center [1290, 586] width 27 height 17
click at [1160, 333] on icon at bounding box center [1159, 331] width 8 height 8
click at [1309, 337] on button at bounding box center [1304, 341] width 51 height 11
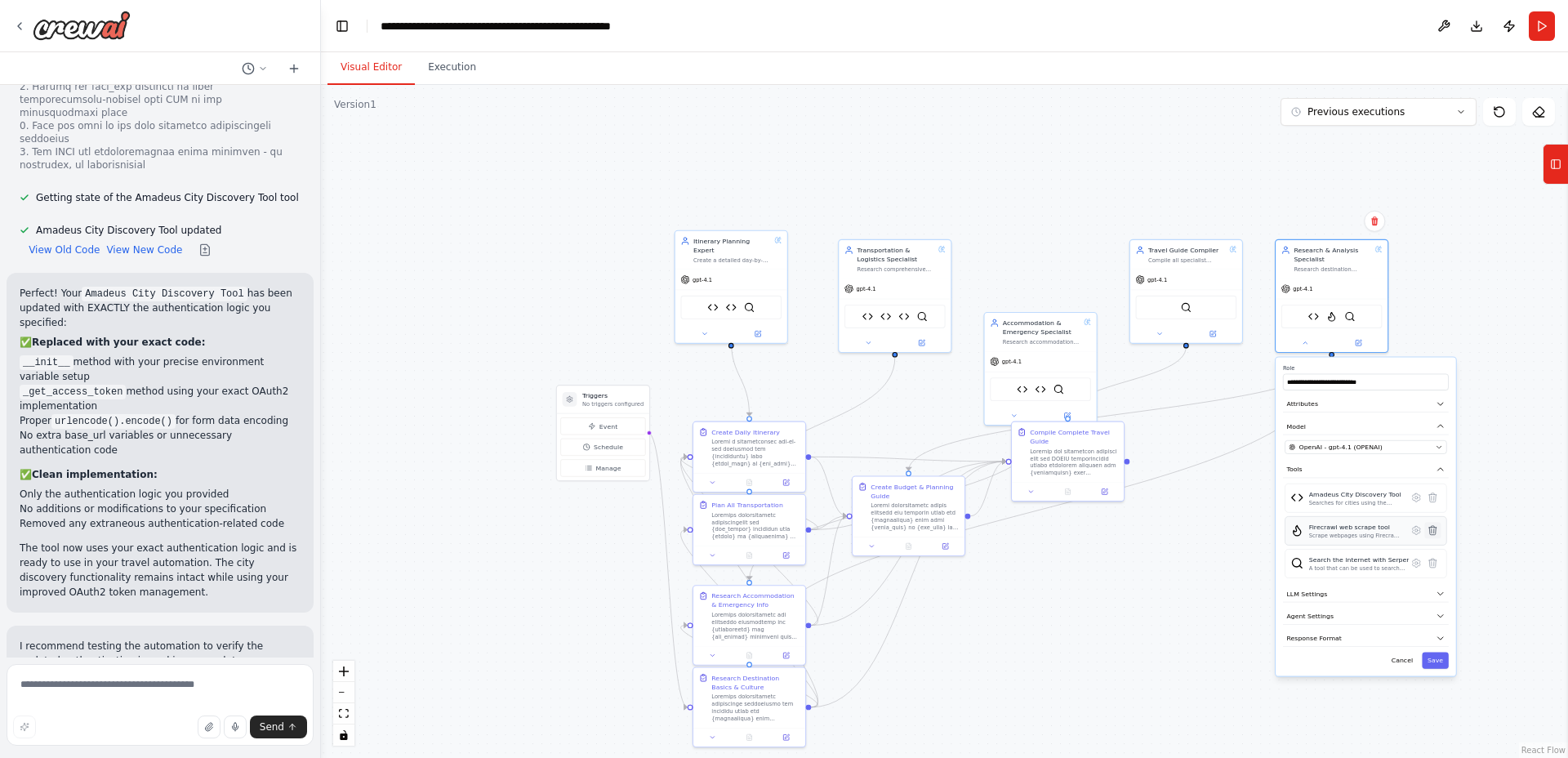
click at [1433, 535] on icon at bounding box center [1432, 530] width 11 height 11
click at [1432, 530] on icon at bounding box center [1432, 530] width 8 height 9
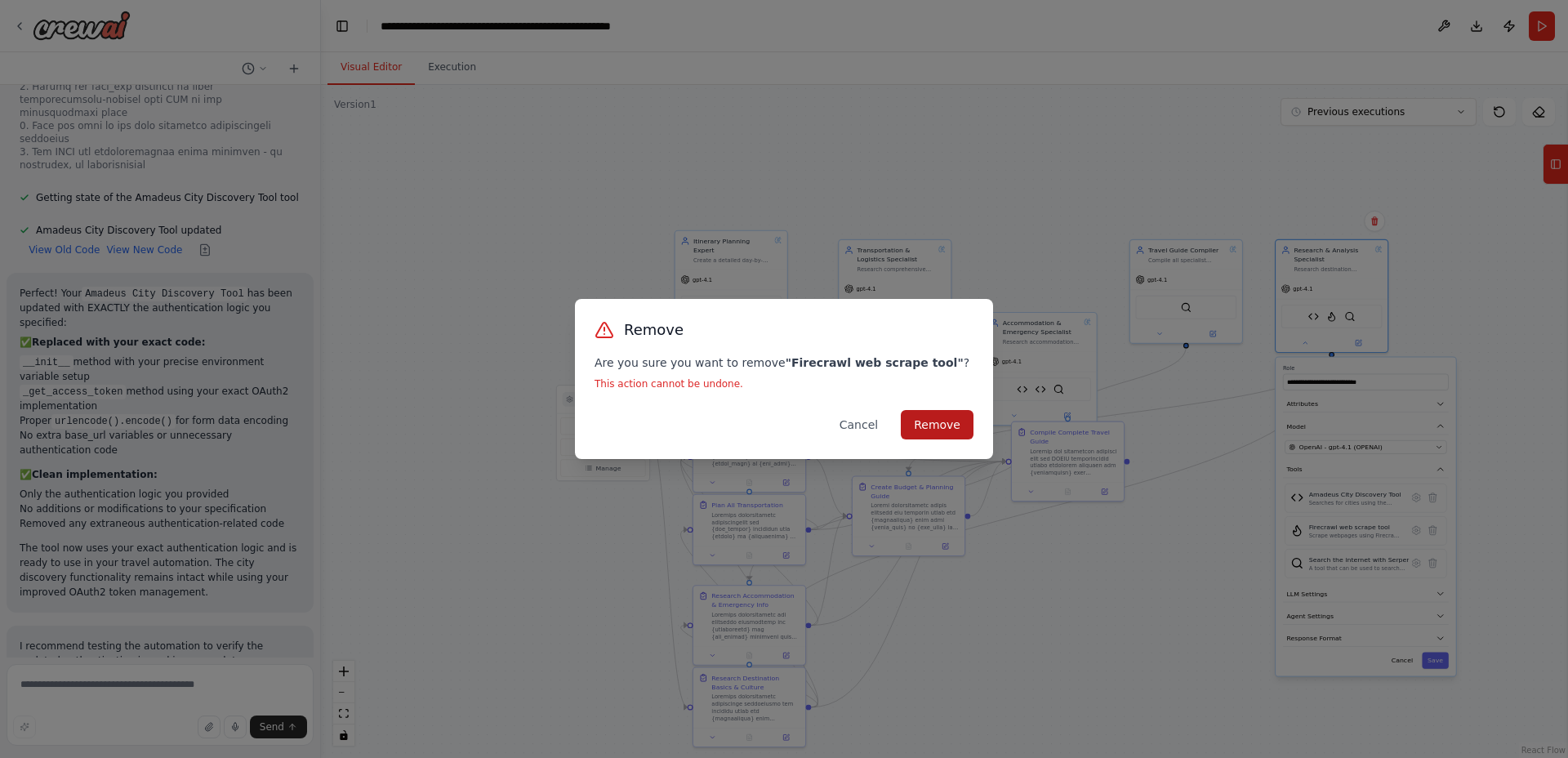
click at [949, 428] on button "Remove" at bounding box center [937, 424] width 73 height 29
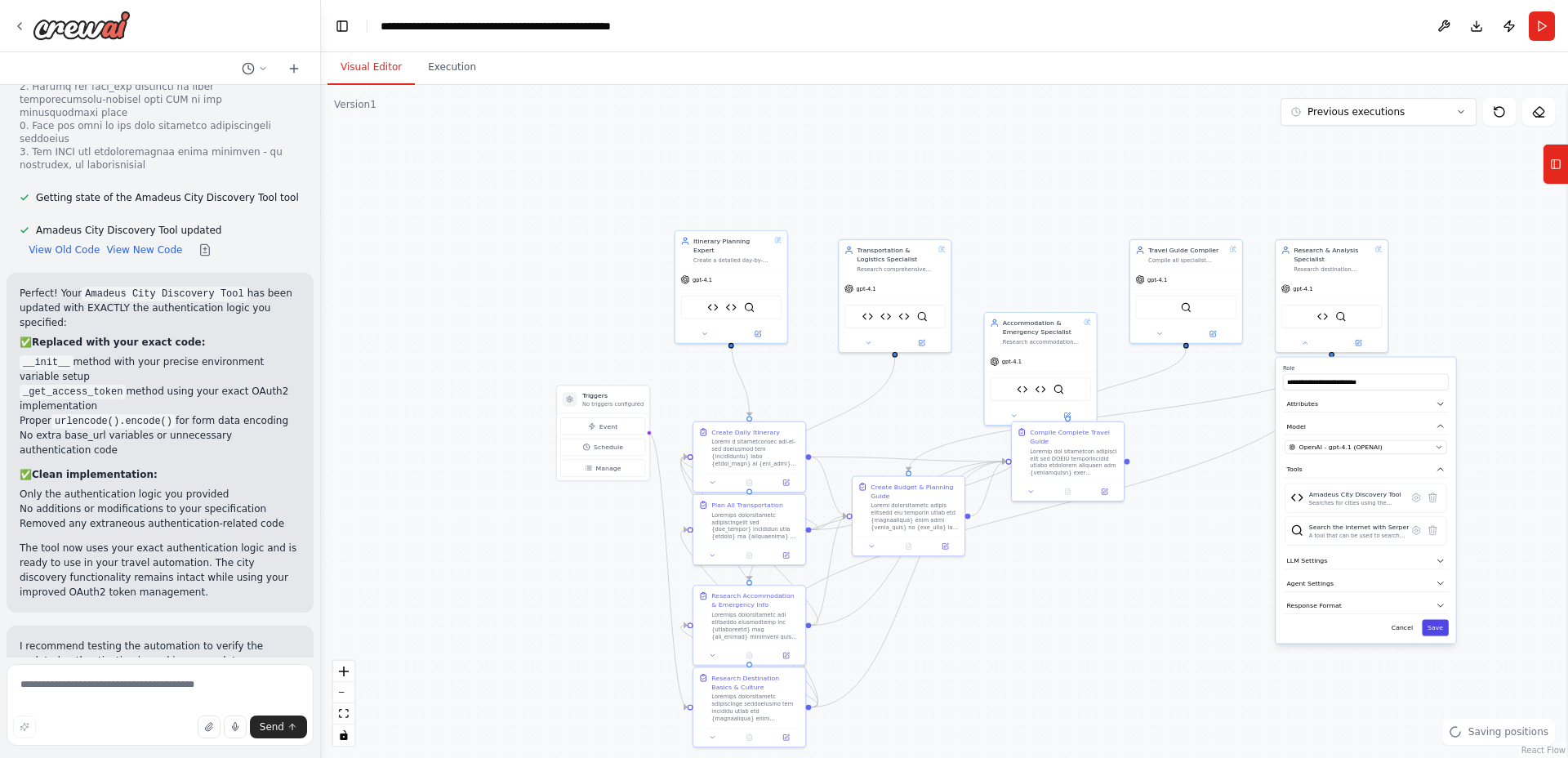
click at [1433, 630] on button "Save" at bounding box center [1435, 628] width 27 height 17
